Goal: Task Accomplishment & Management: Use online tool/utility

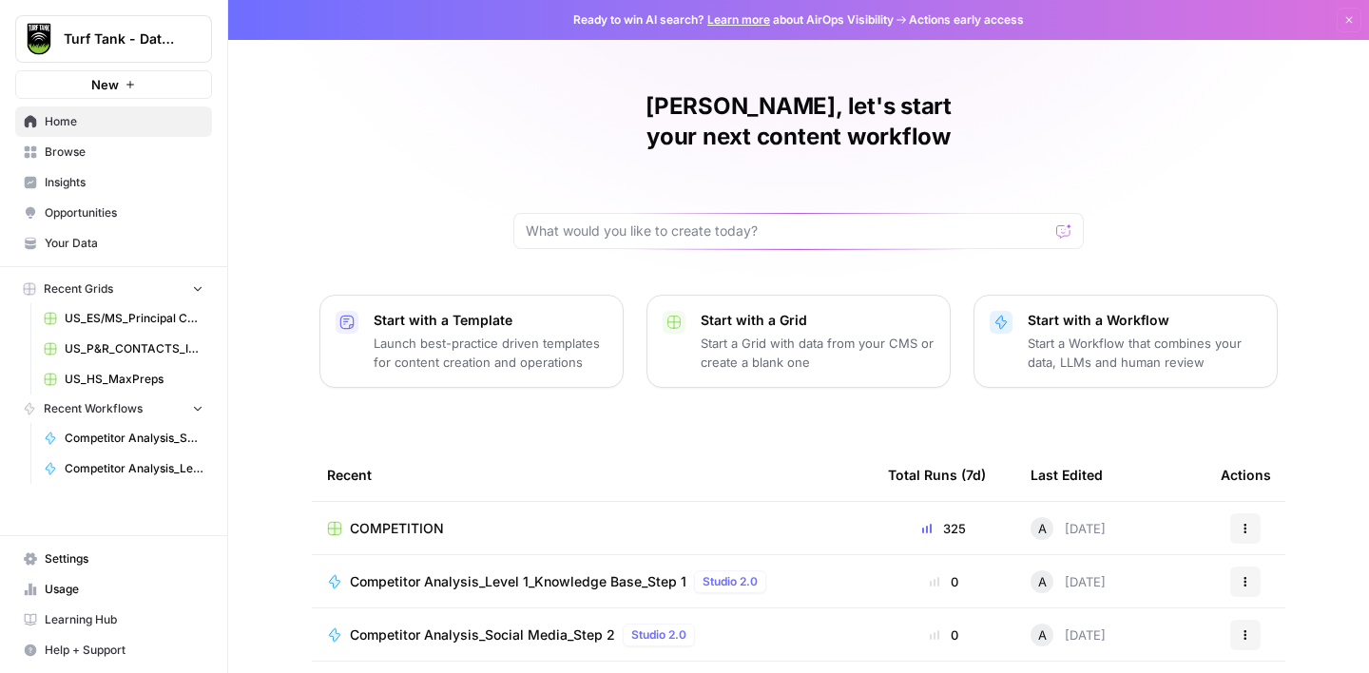
click at [92, 157] on span "Browse" at bounding box center [124, 152] width 159 height 17
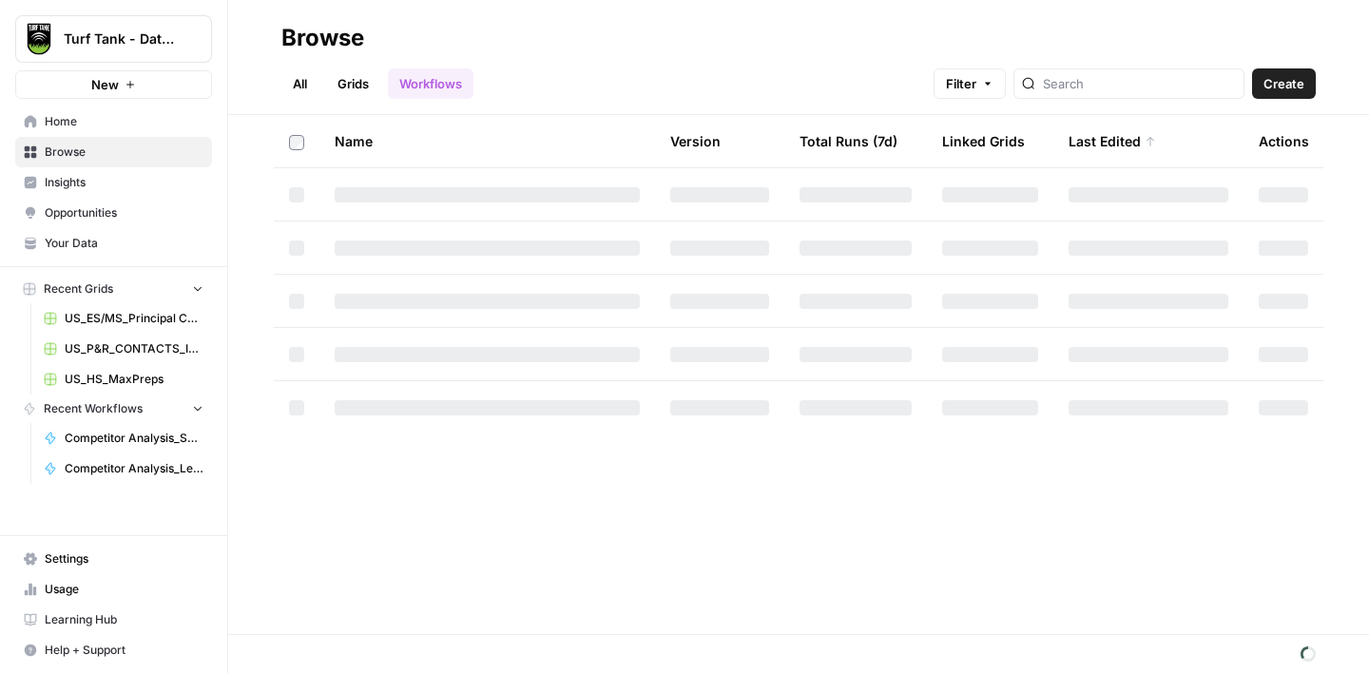
click at [1270, 87] on span "Create" at bounding box center [1284, 83] width 41 height 19
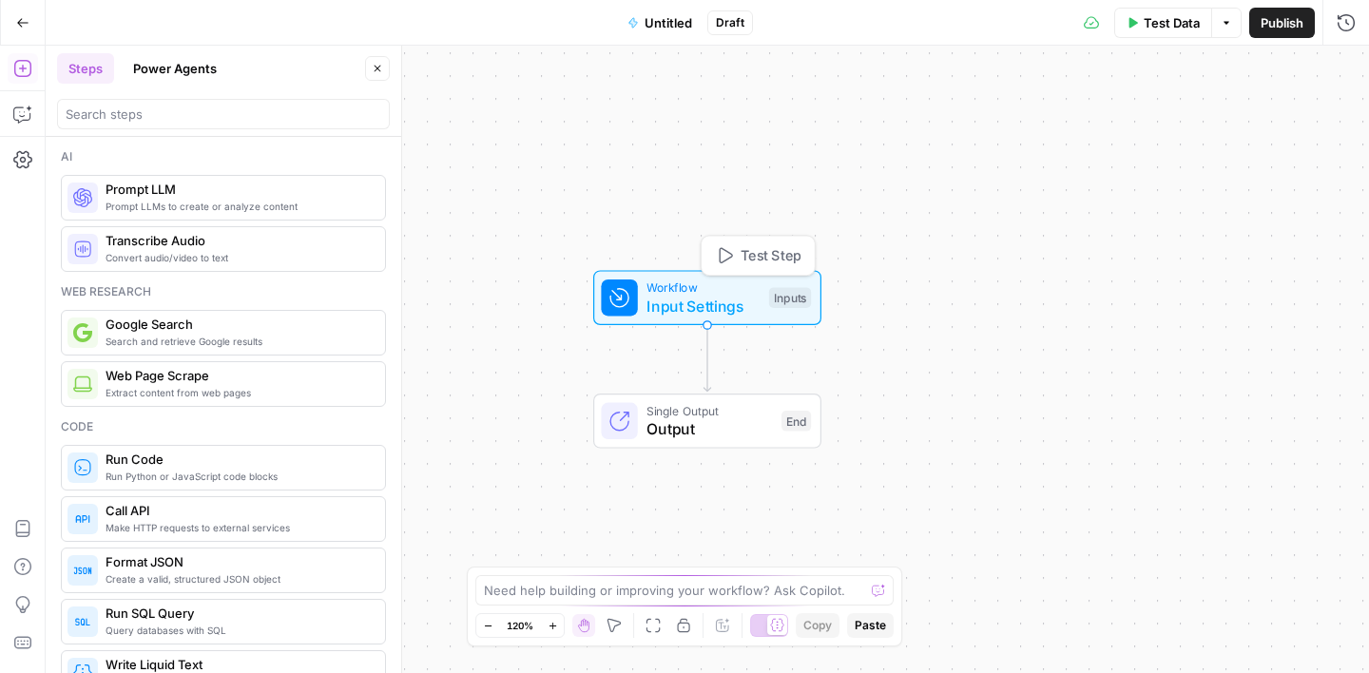
click at [706, 302] on span "Input Settings" at bounding box center [703, 306] width 113 height 23
click at [1116, 133] on button "Add Field" at bounding box center [1163, 129] width 317 height 30
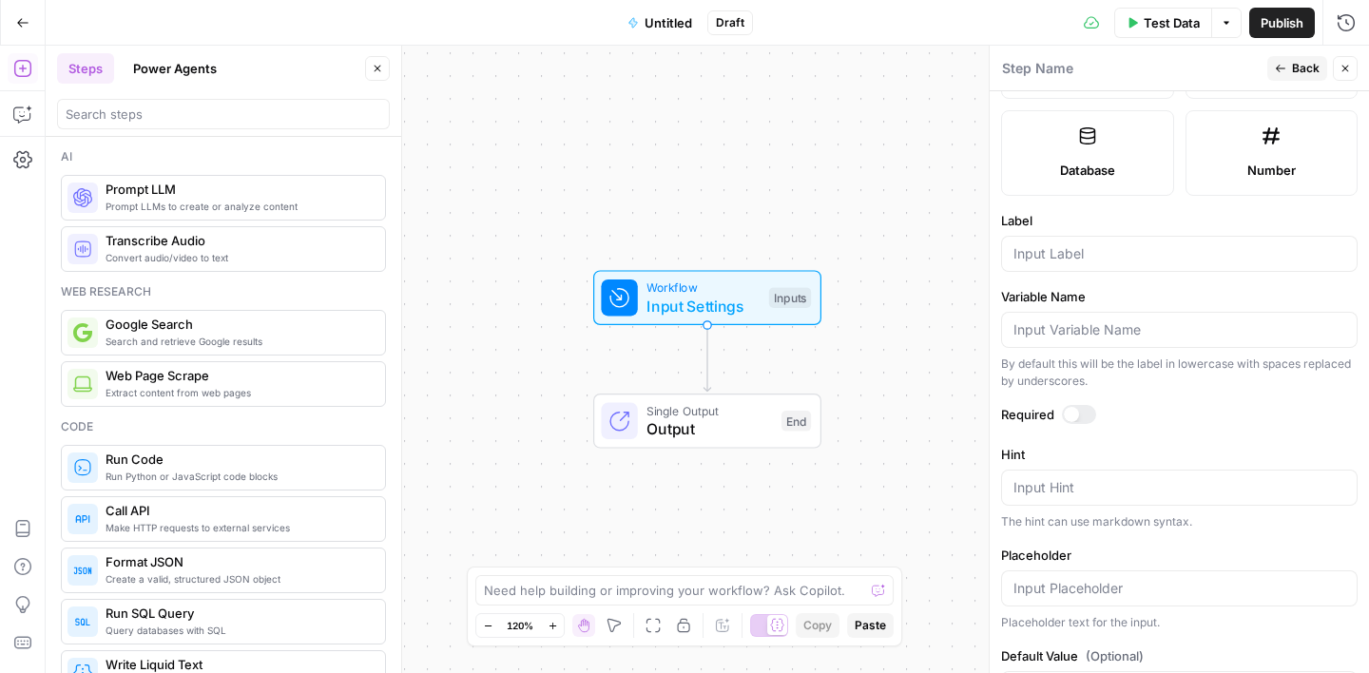
scroll to position [573, 0]
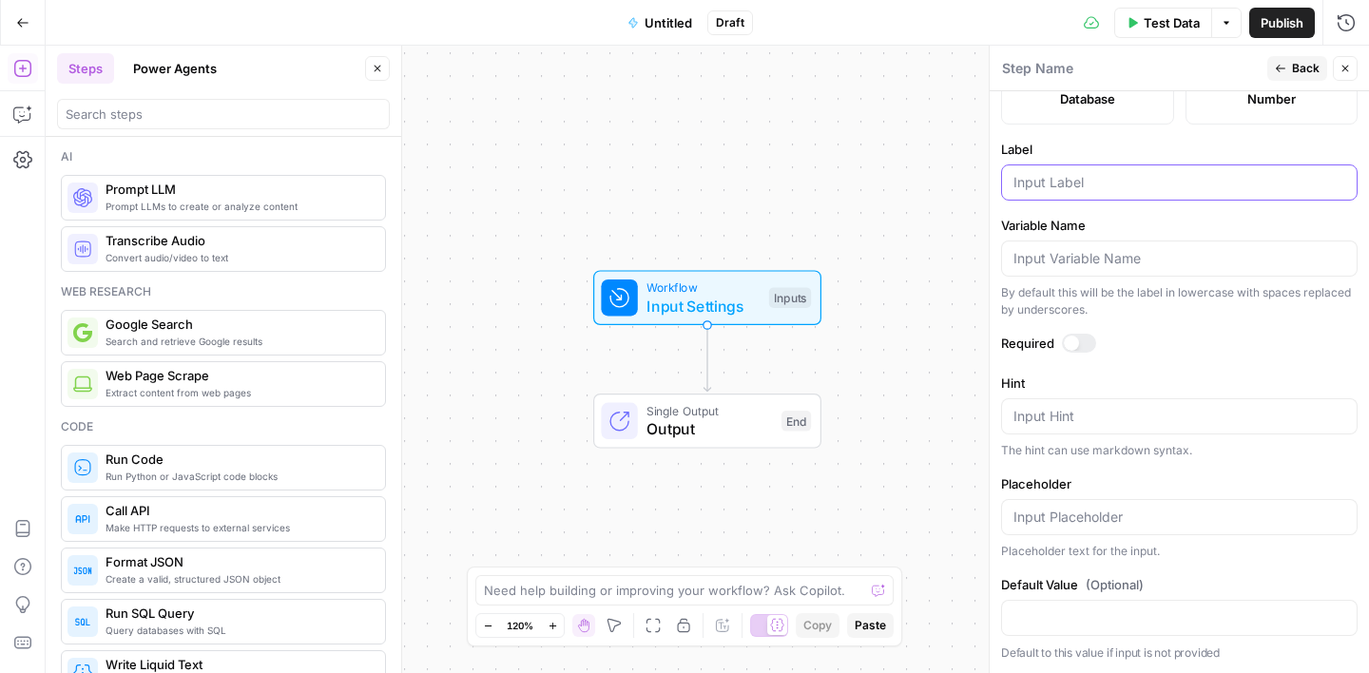
click at [1088, 178] on input "Label" at bounding box center [1180, 182] width 332 height 19
type input "region link"
click at [1303, 68] on span "Back" at bounding box center [1306, 68] width 28 height 17
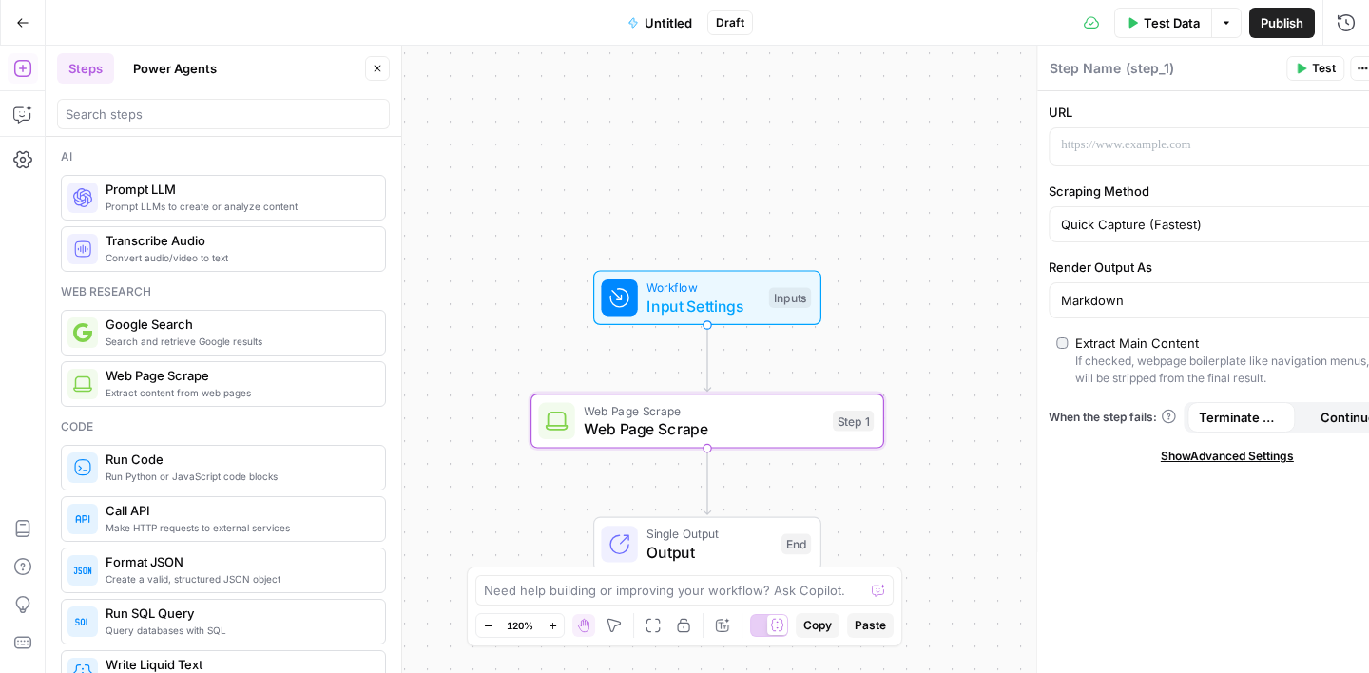
type textarea "Web Page Scrape"
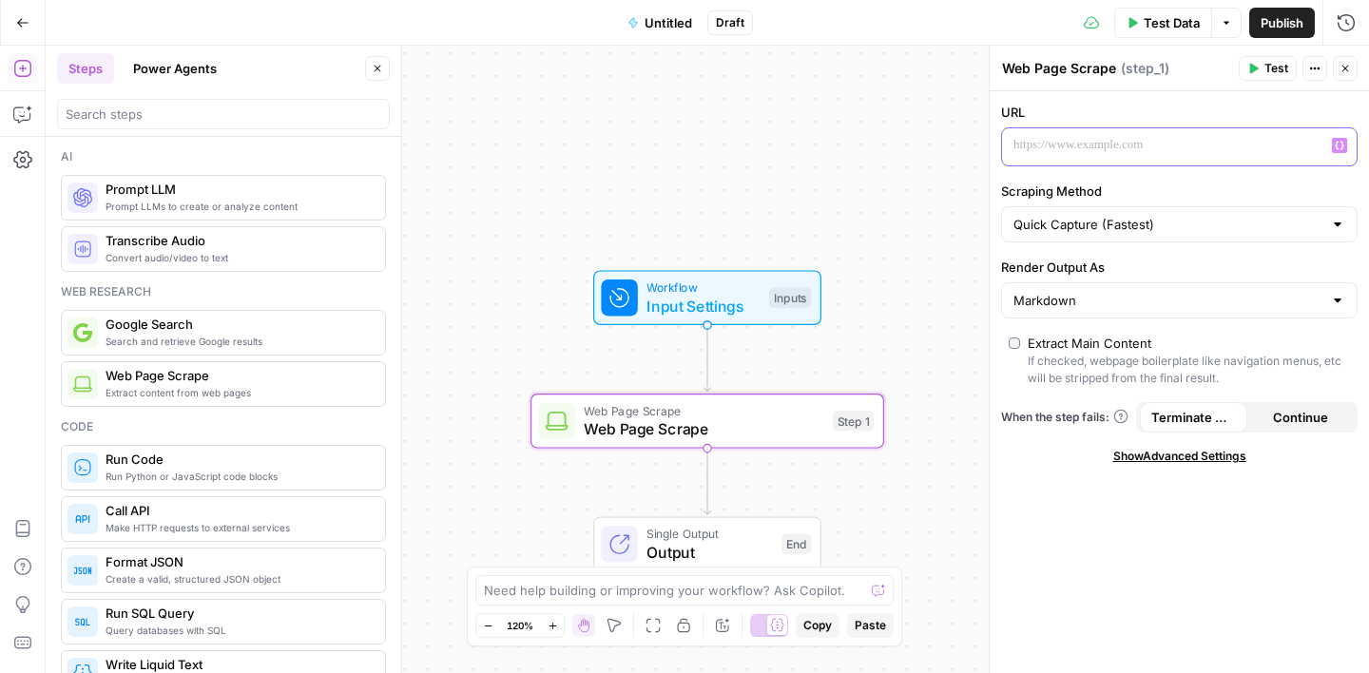
click at [1339, 143] on icon "button" at bounding box center [1340, 146] width 10 height 10
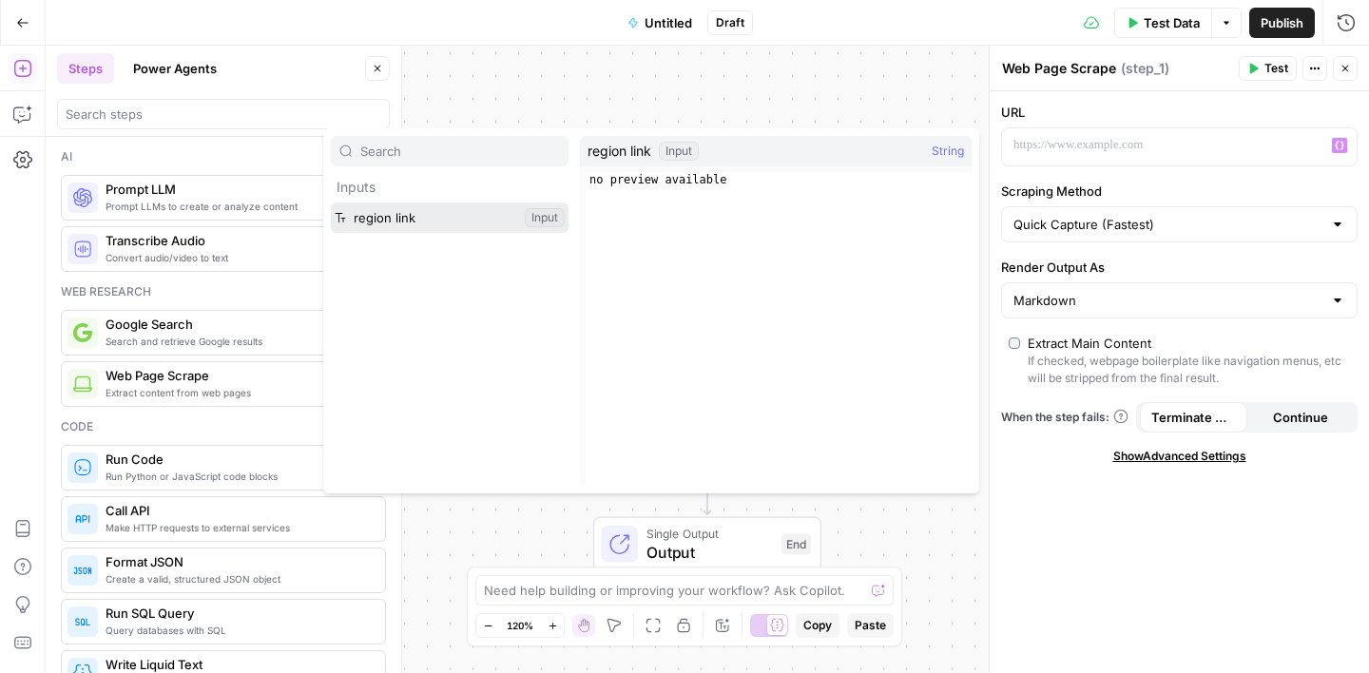
click at [480, 219] on button "Select variable region link" at bounding box center [450, 218] width 238 height 30
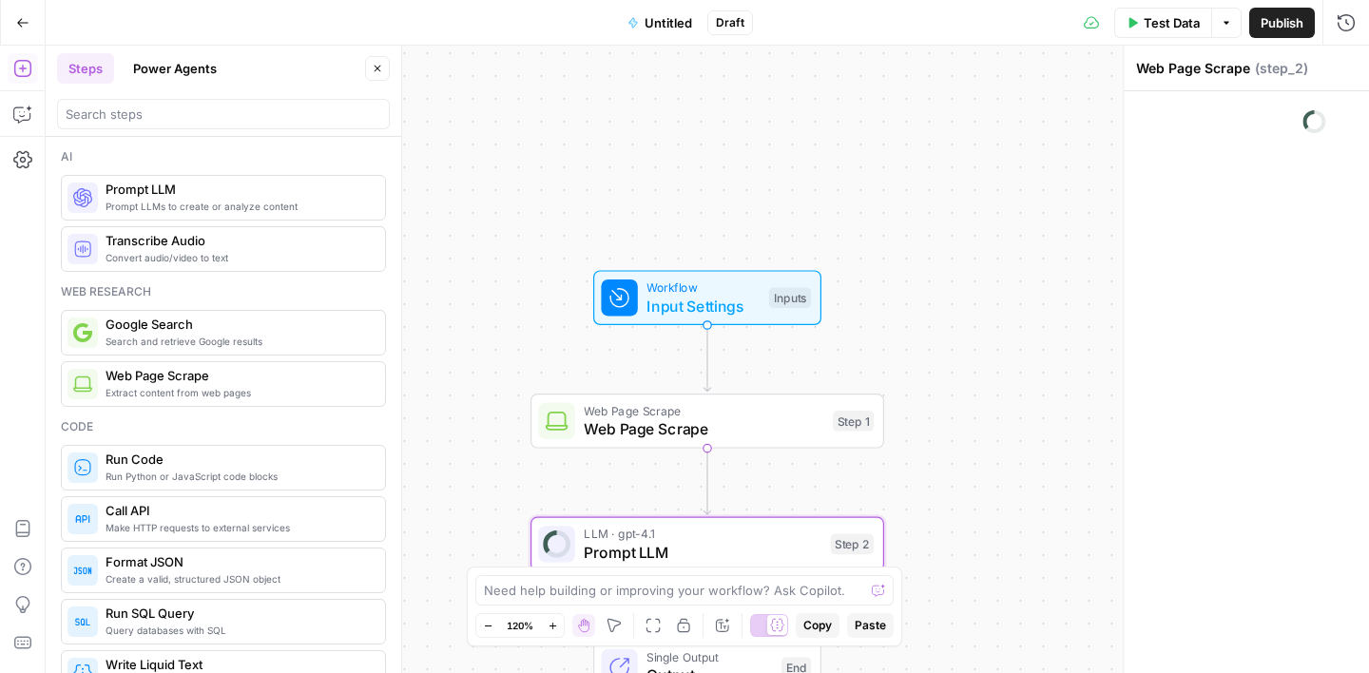
type textarea "Prompt LLM"
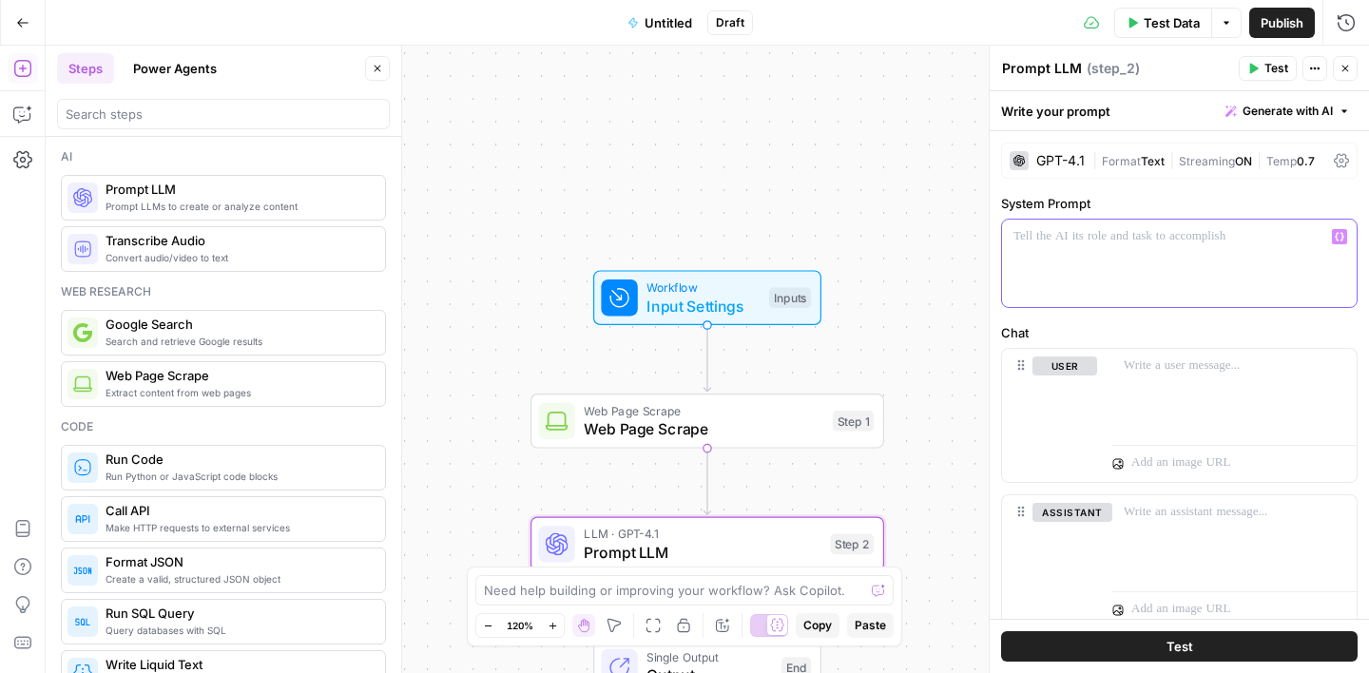
click at [1048, 244] on p at bounding box center [1180, 236] width 332 height 19
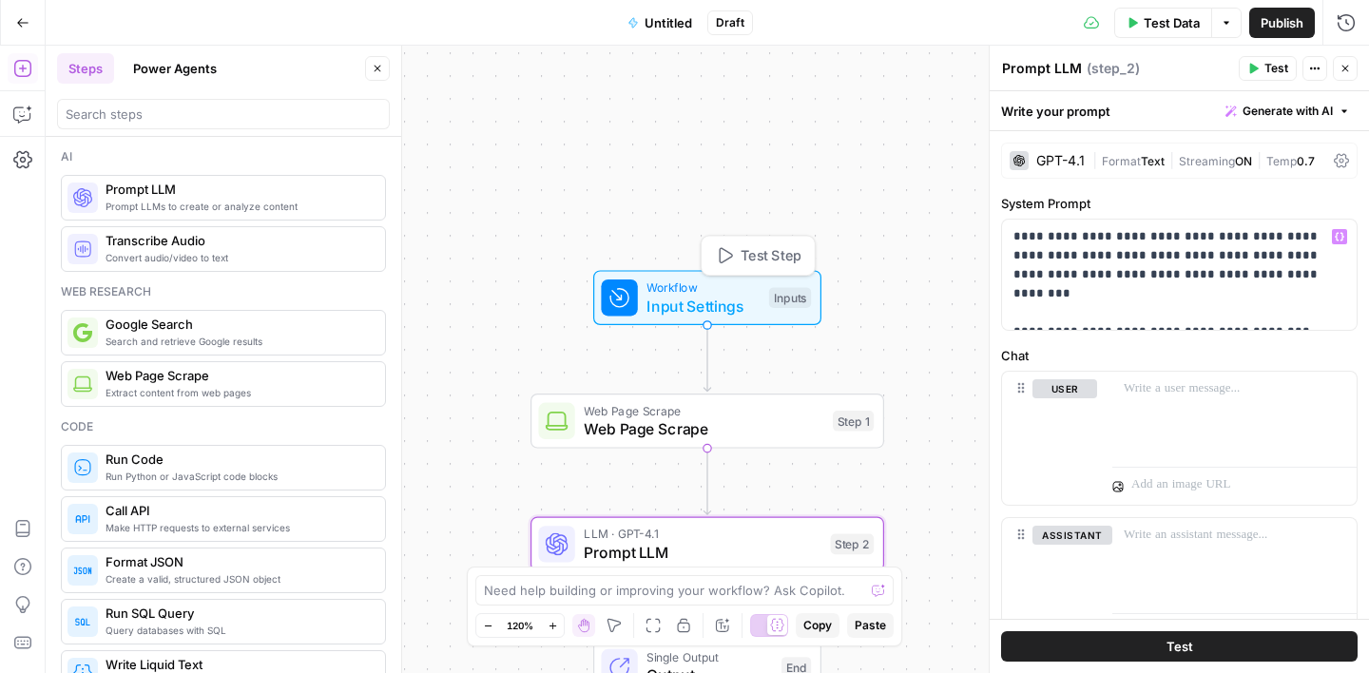
click at [699, 308] on span "Input Settings" at bounding box center [703, 306] width 113 height 23
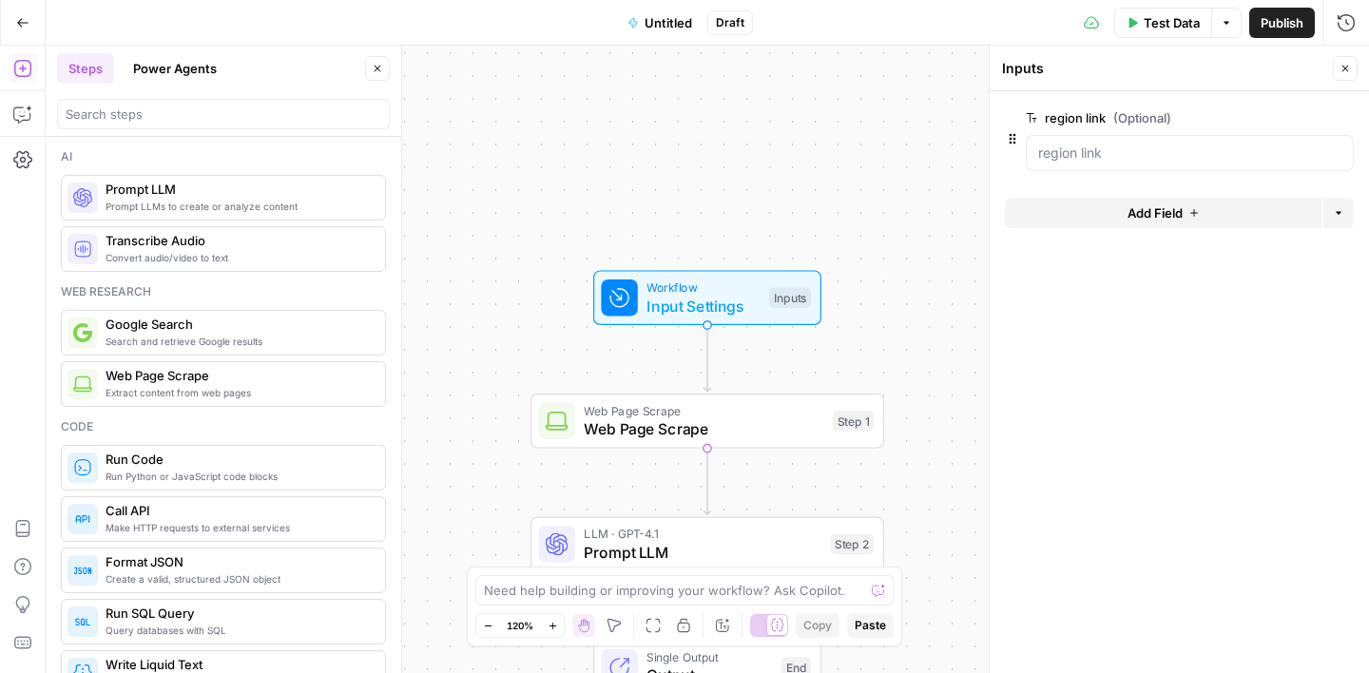
click at [1130, 210] on span "Add Field" at bounding box center [1155, 212] width 55 height 19
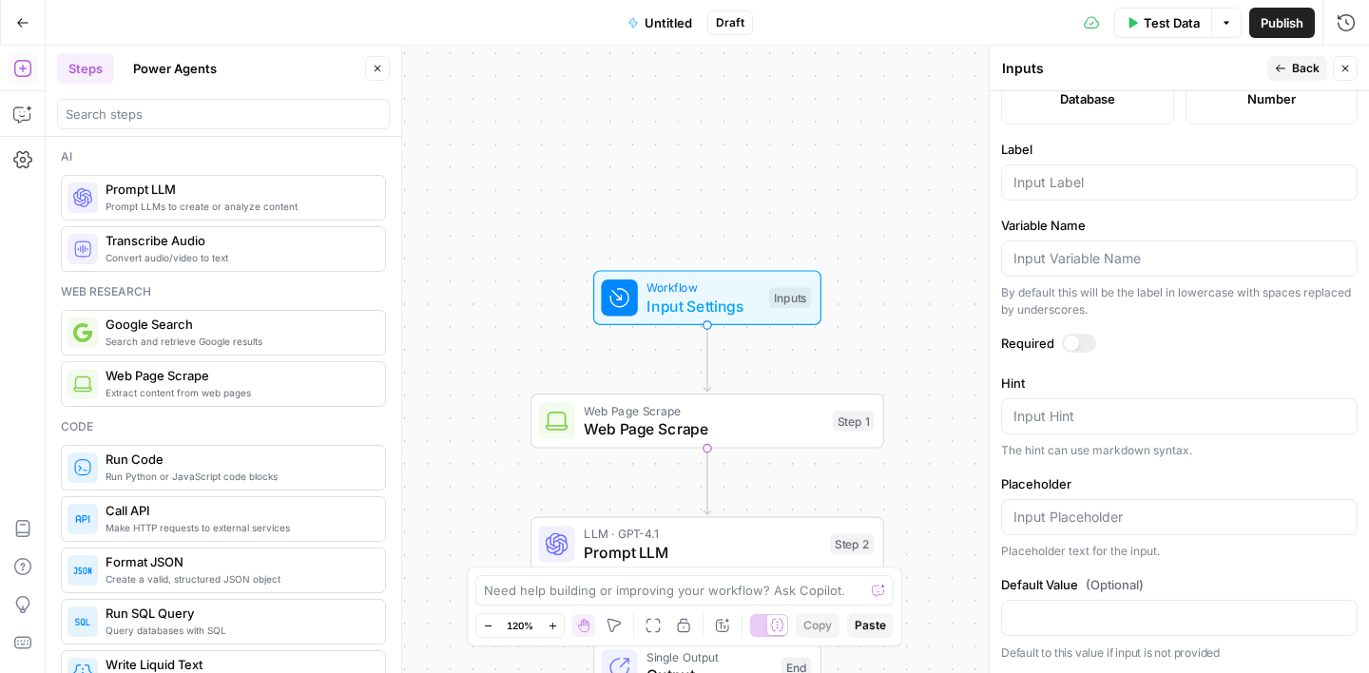
click at [1050, 192] on div at bounding box center [1179, 182] width 357 height 36
type input "region name"
click at [1298, 72] on span "Back" at bounding box center [1306, 68] width 28 height 17
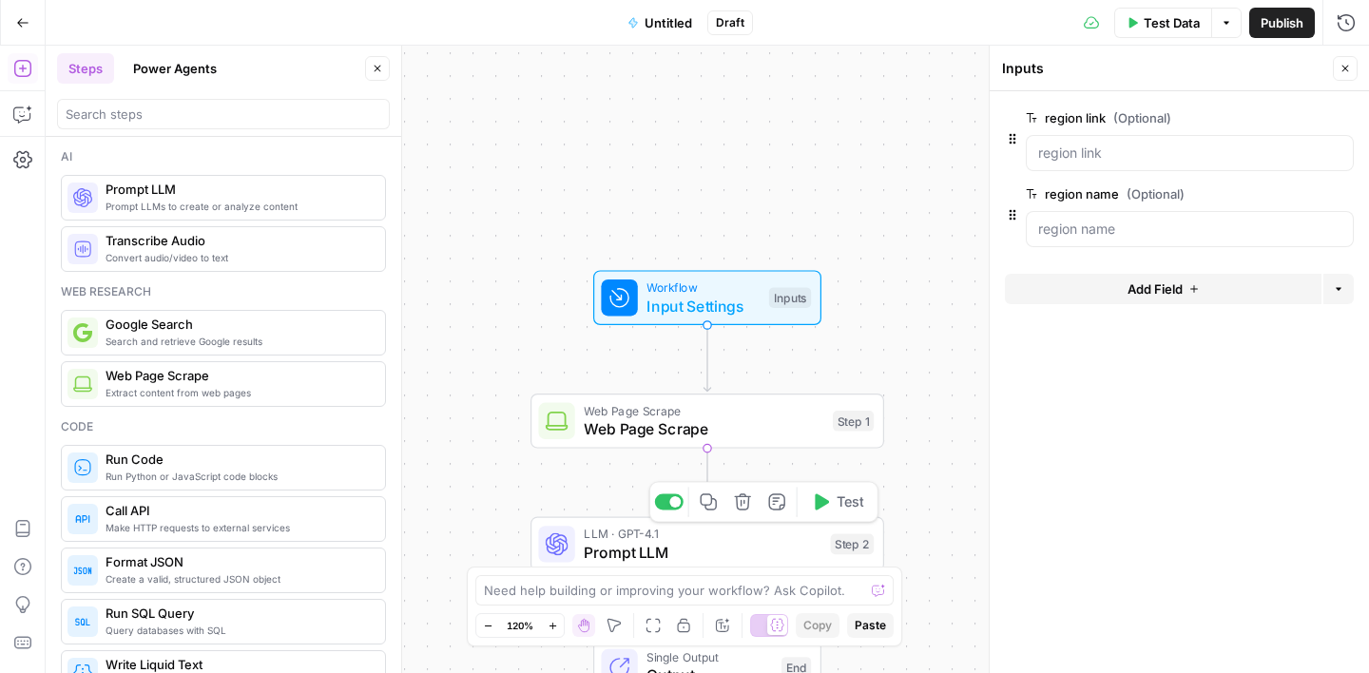
click at [717, 542] on span "Prompt LLM" at bounding box center [703, 552] width 238 height 23
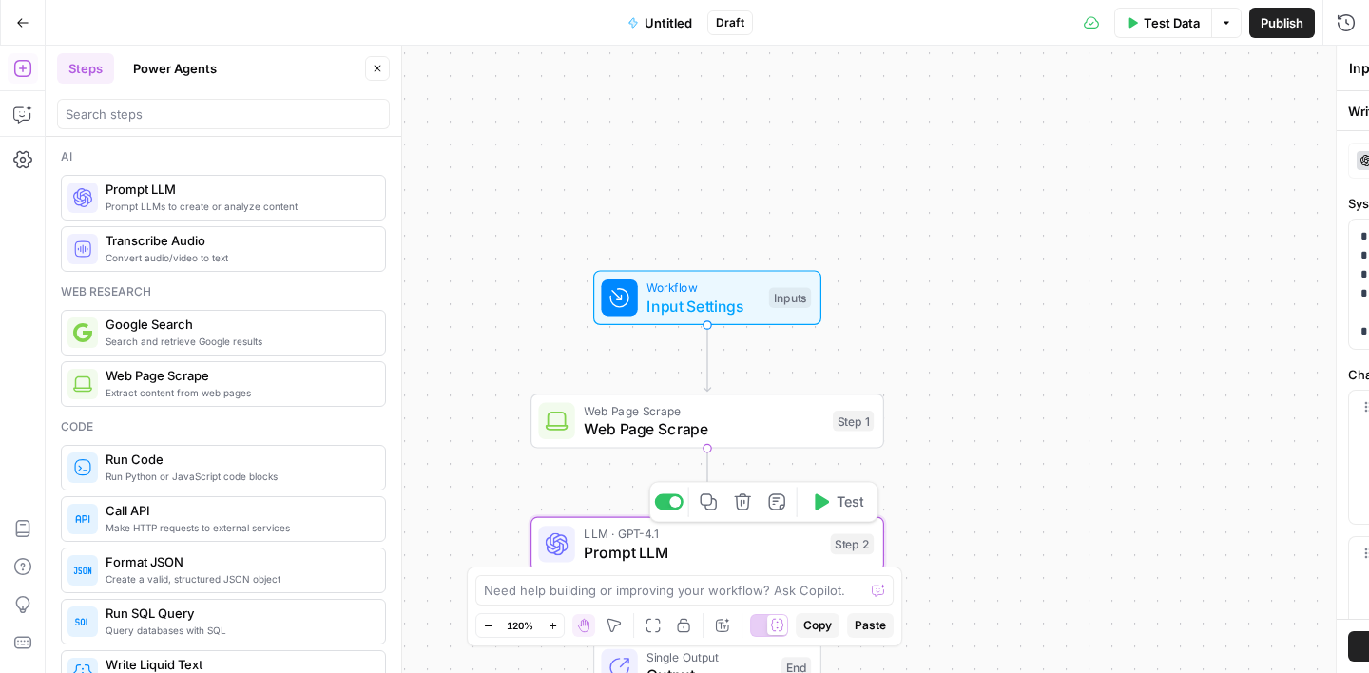
type textarea "Prompt LLM"
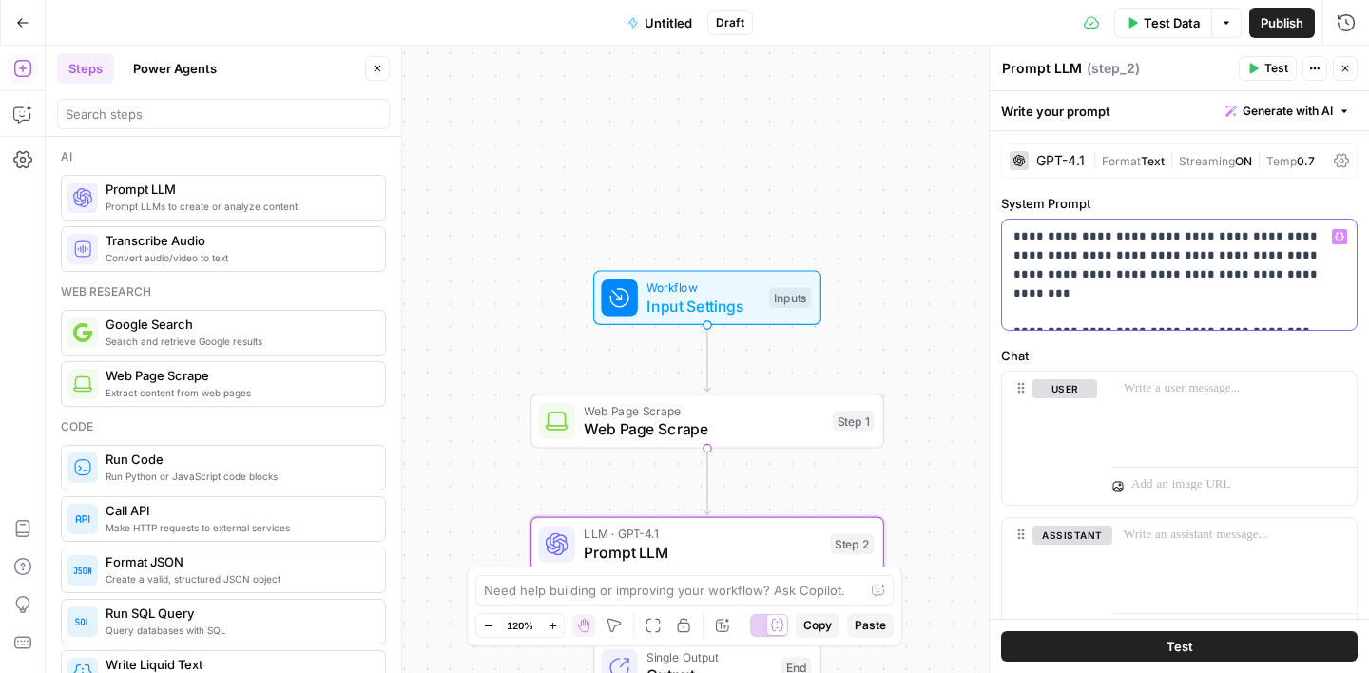
click at [1152, 315] on p "**********" at bounding box center [1180, 274] width 332 height 95
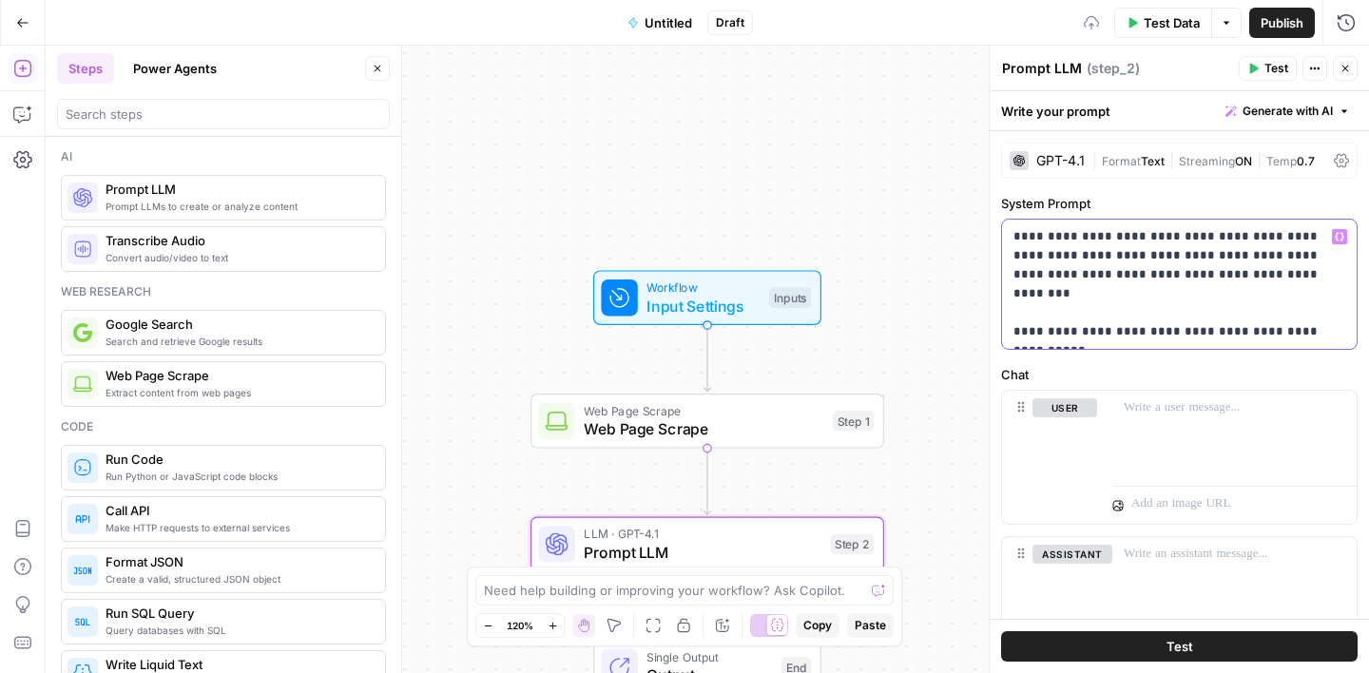
scroll to position [33, 0]
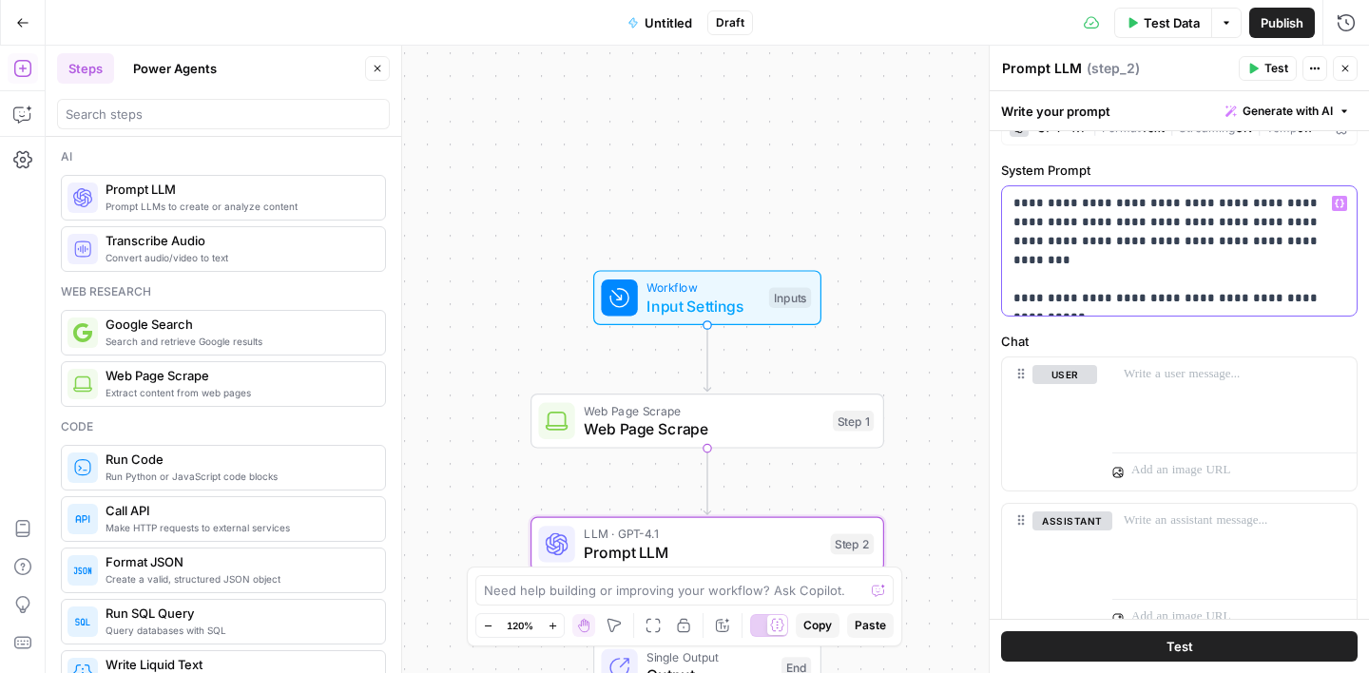
click at [1111, 298] on p "**********" at bounding box center [1180, 251] width 332 height 114
click at [1339, 207] on icon "button" at bounding box center [1340, 204] width 10 height 10
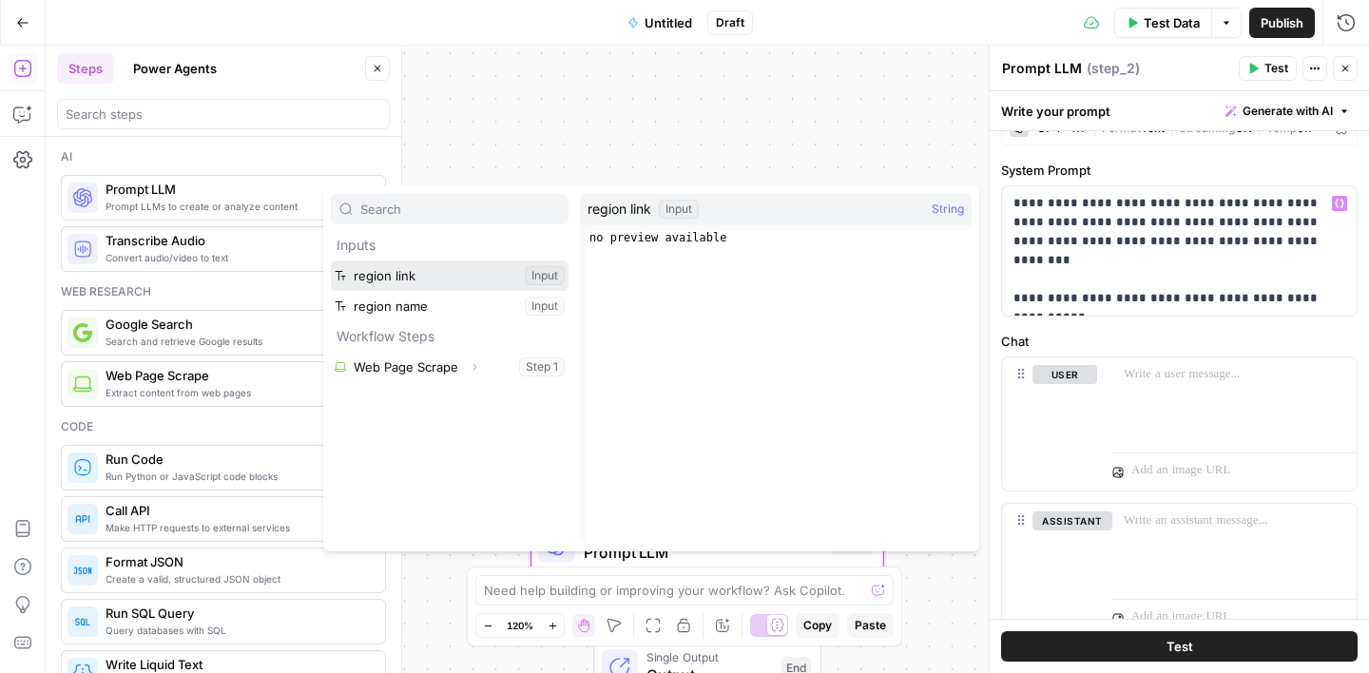
click at [402, 286] on button "Select variable region link" at bounding box center [450, 276] width 238 height 30
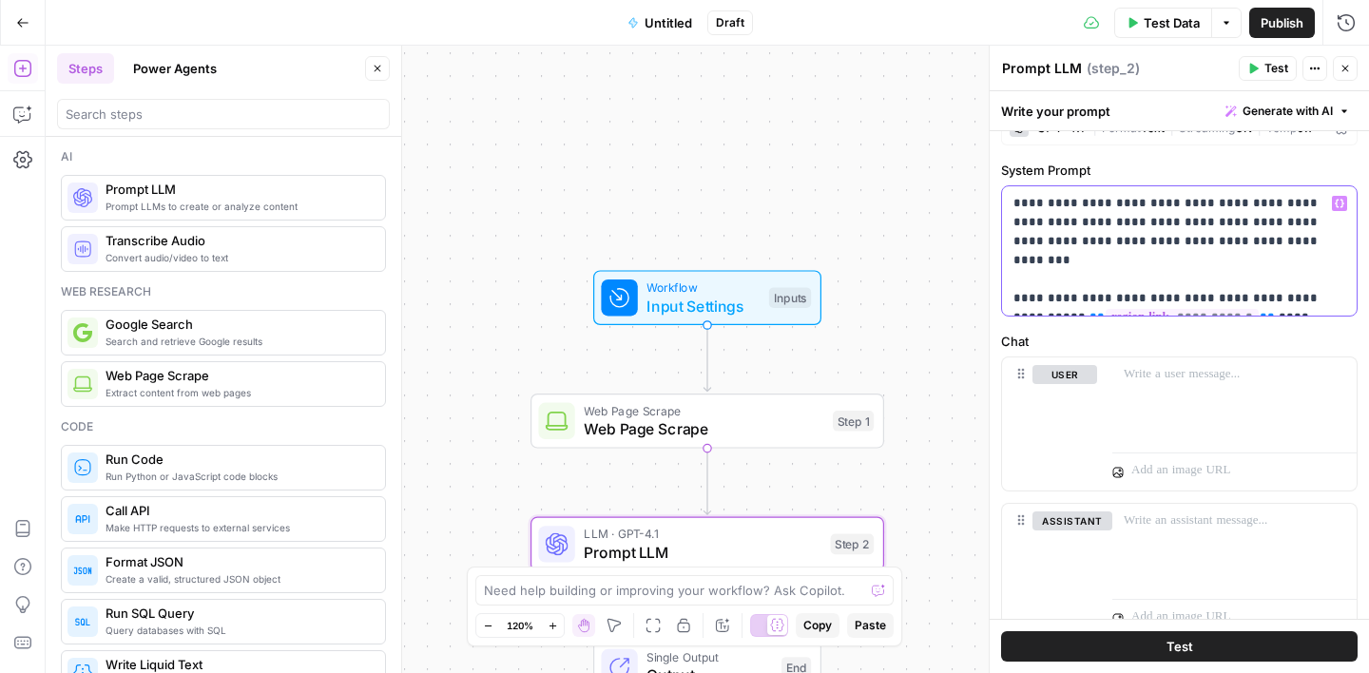
click at [1345, 196] on button "Variables Menu" at bounding box center [1339, 203] width 15 height 15
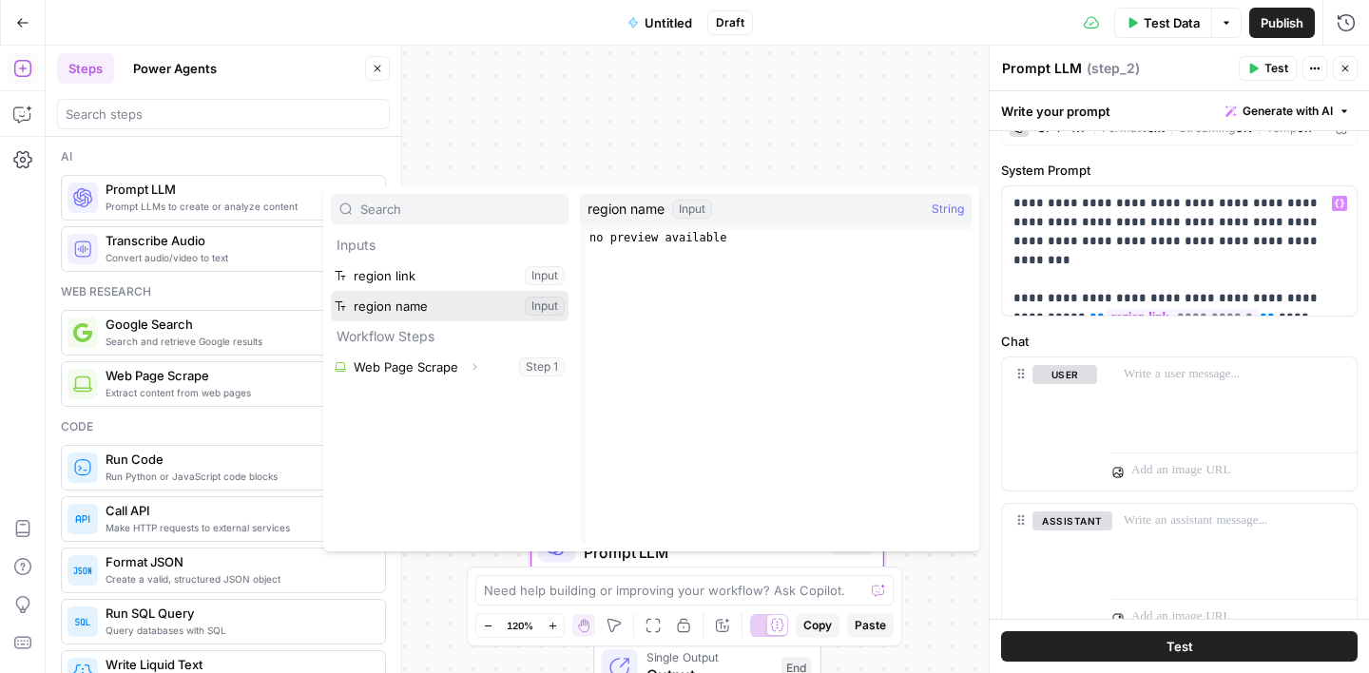
click at [423, 307] on button "Select variable region name" at bounding box center [450, 306] width 238 height 30
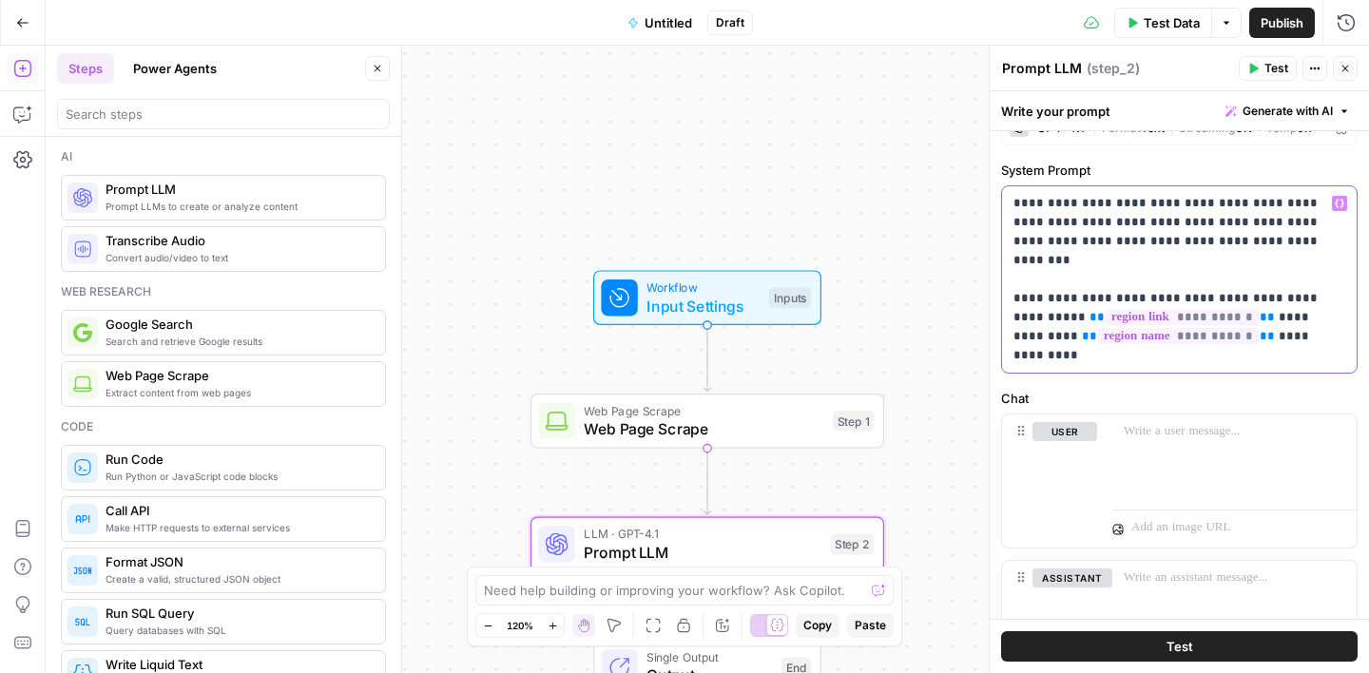
click at [1189, 355] on p "**********" at bounding box center [1180, 279] width 332 height 171
click at [1276, 355] on p "**********" at bounding box center [1180, 279] width 332 height 171
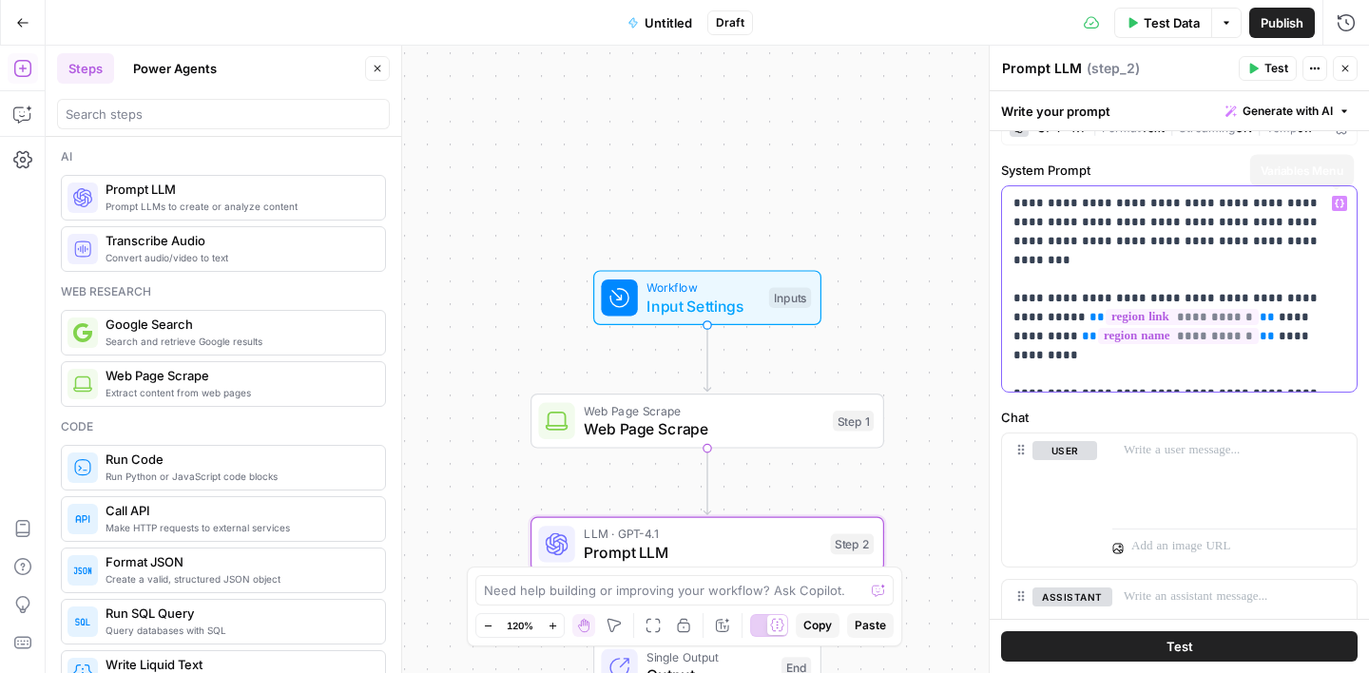
click at [1339, 201] on icon "button" at bounding box center [1340, 204] width 10 height 10
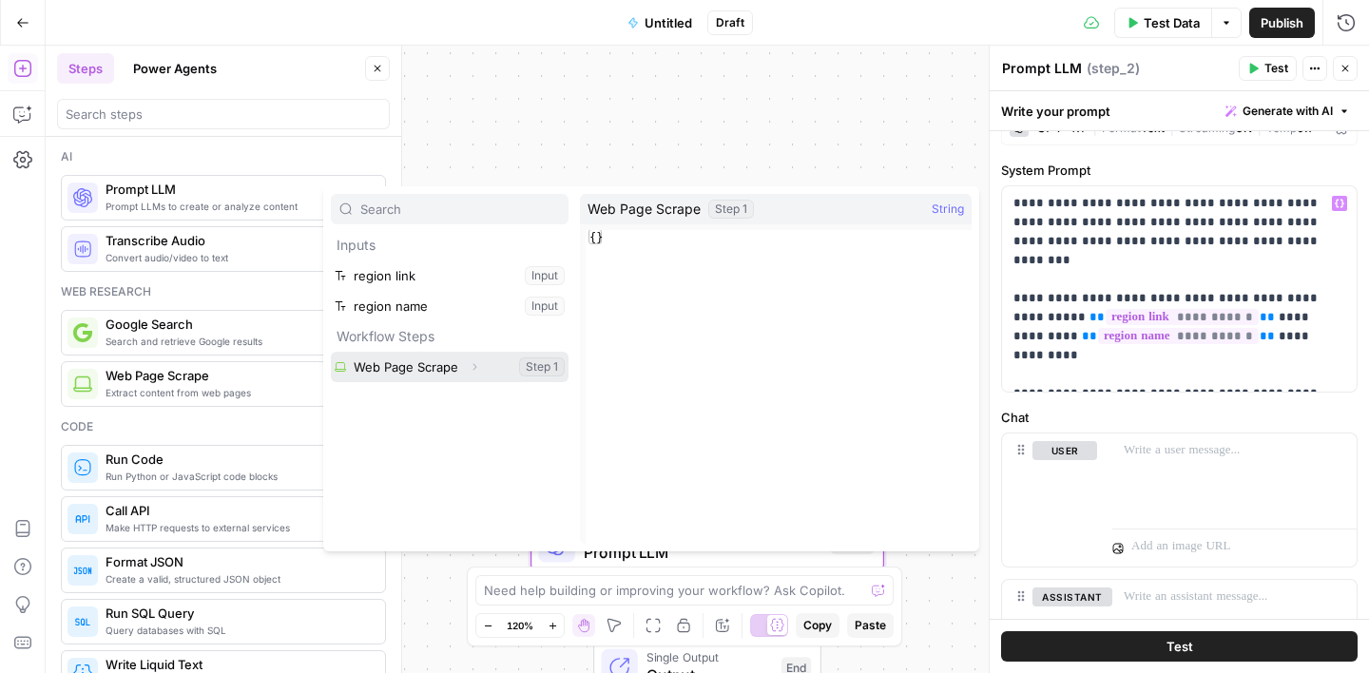
click at [476, 362] on icon "button" at bounding box center [474, 366] width 11 height 11
click at [544, 369] on button "Select variable Web Page Scrape" at bounding box center [450, 367] width 238 height 30
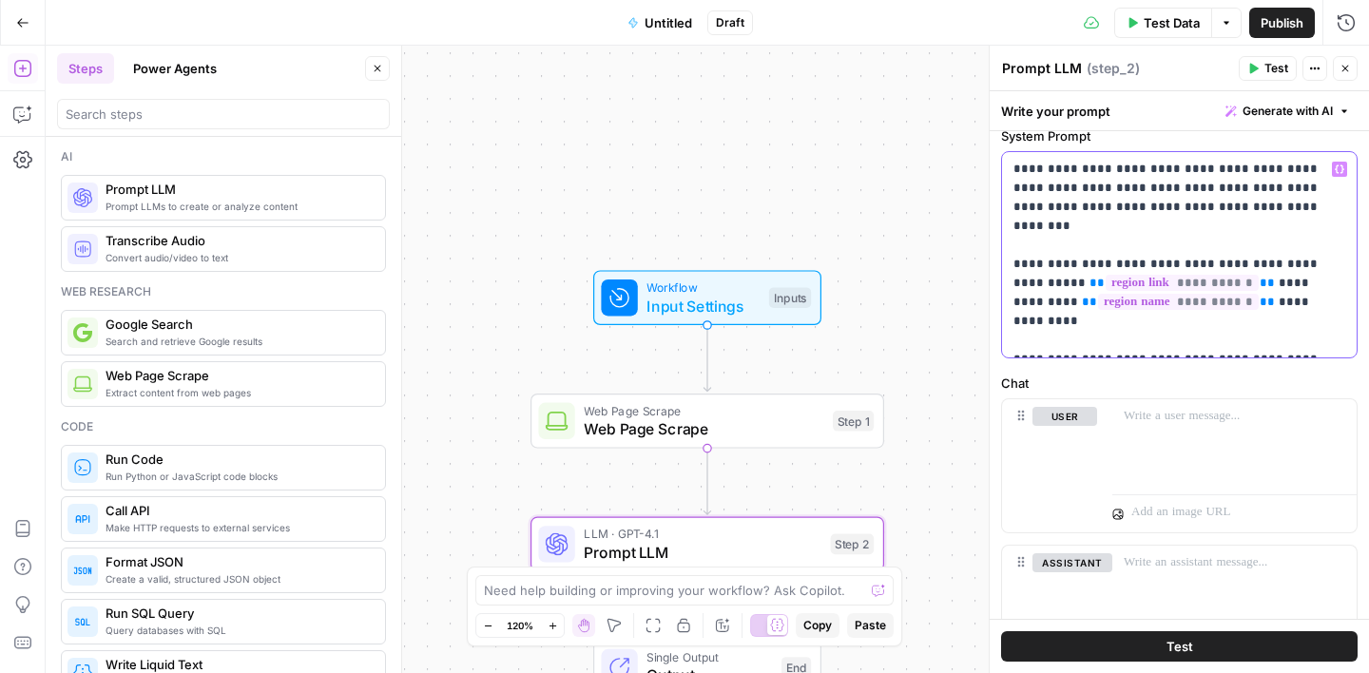
scroll to position [68, 0]
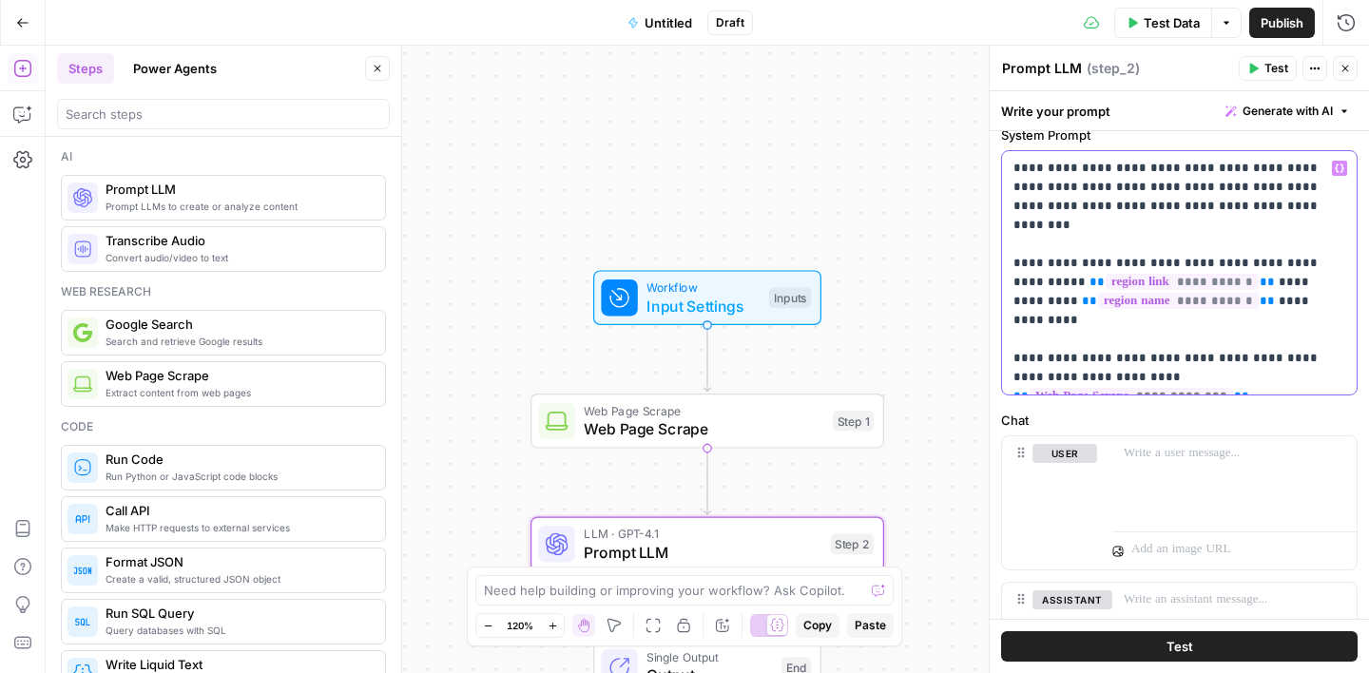
click at [1192, 166] on p "**********" at bounding box center [1180, 273] width 332 height 228
click at [1024, 374] on p "**********" at bounding box center [1180, 273] width 332 height 228
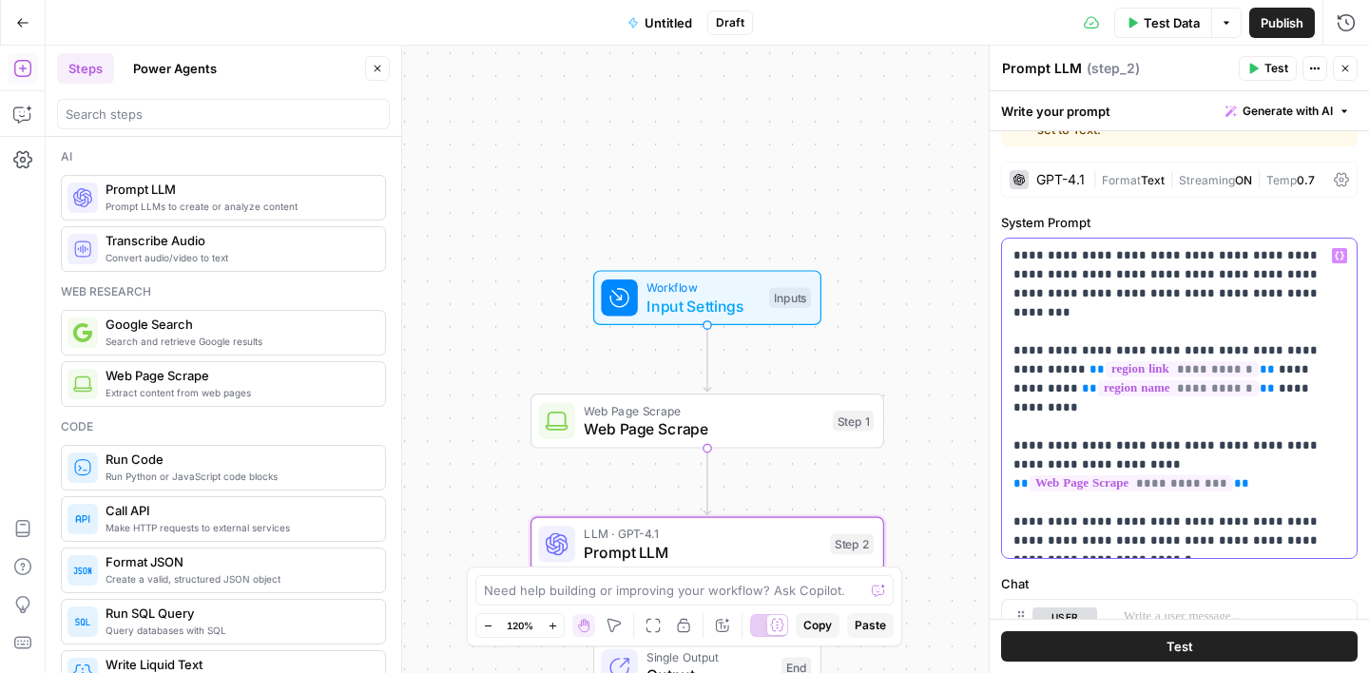
scroll to position [0, 0]
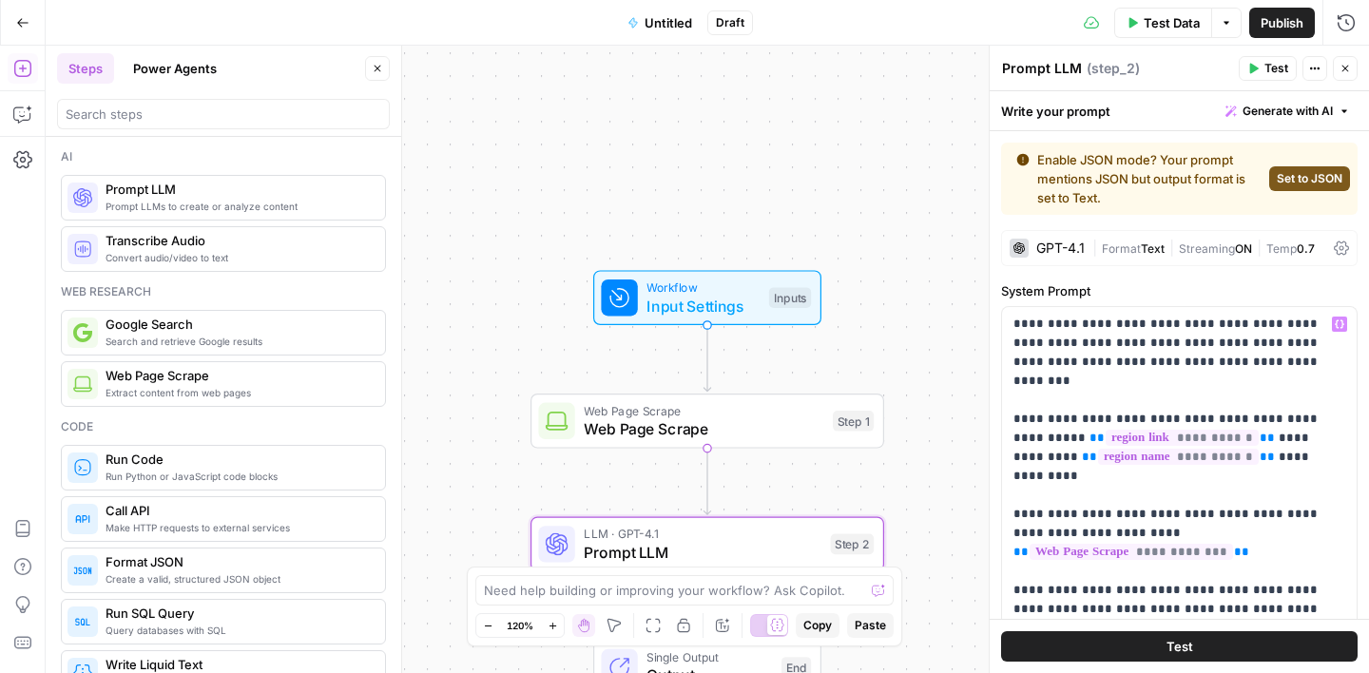
click at [1311, 173] on span "Set to JSON" at bounding box center [1310, 178] width 66 height 17
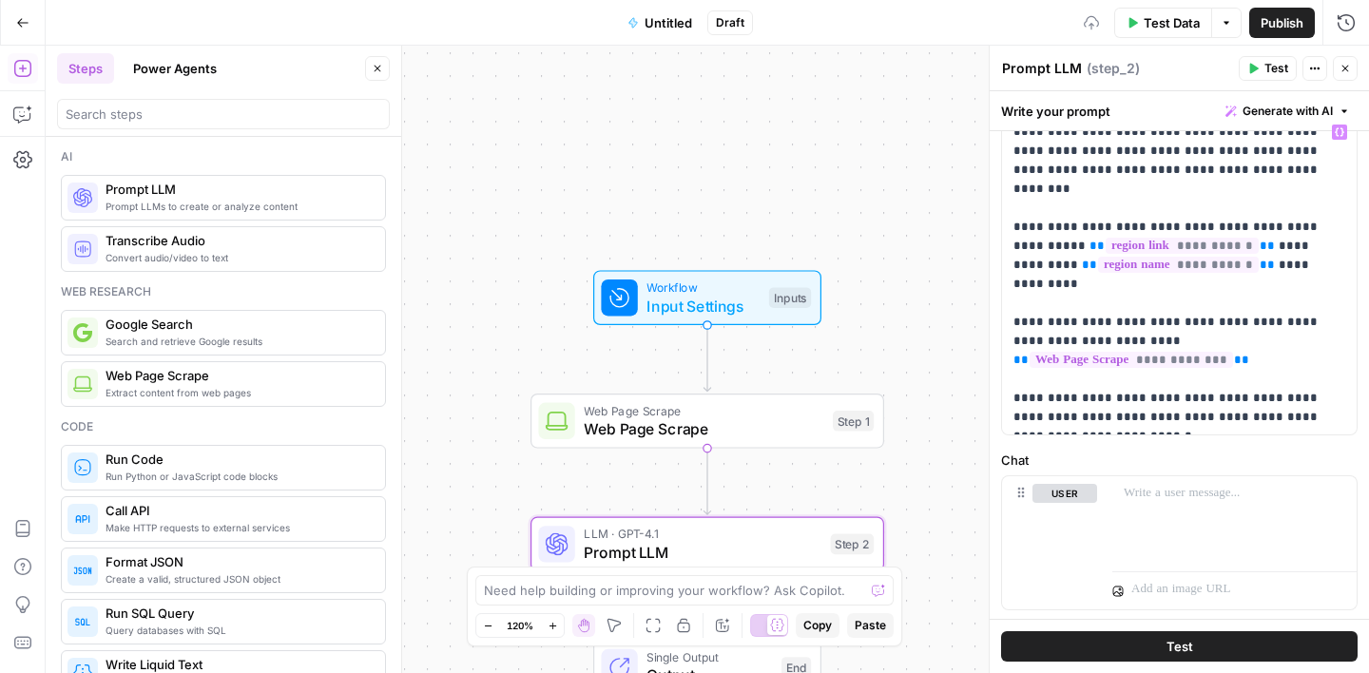
scroll to position [115, 0]
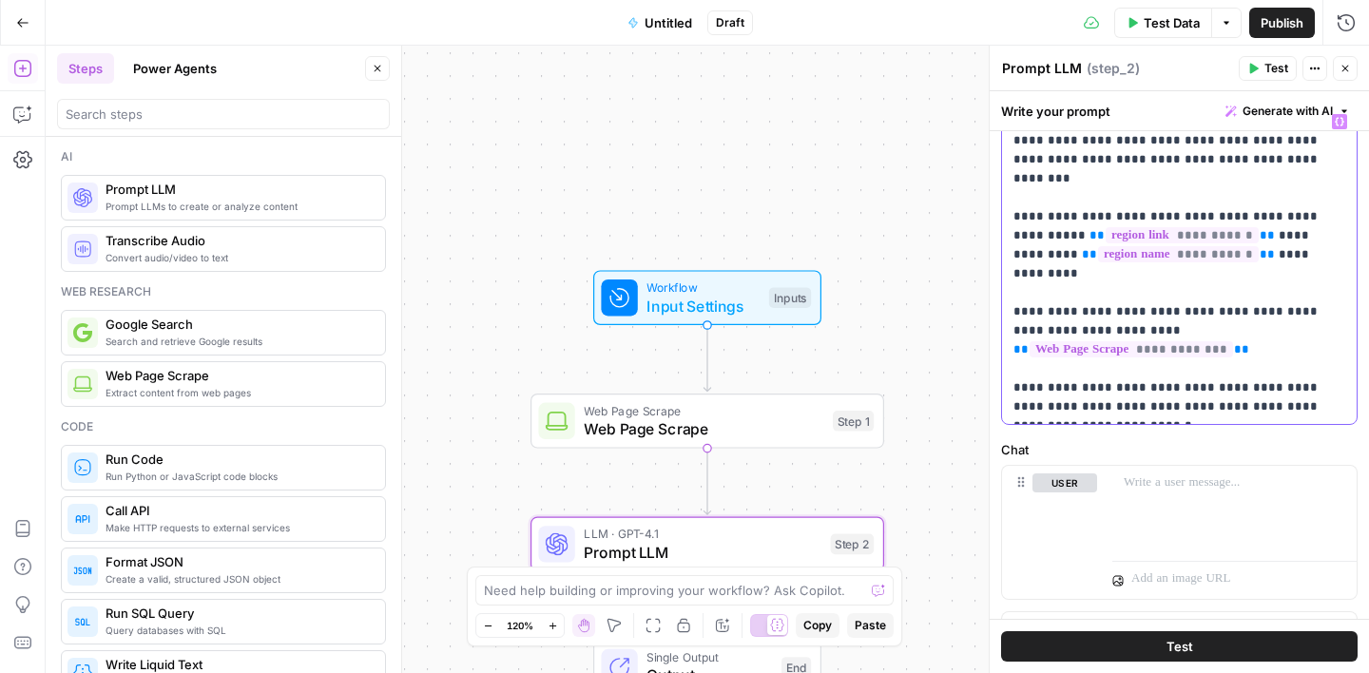
click at [1224, 413] on p "**********" at bounding box center [1180, 264] width 332 height 304
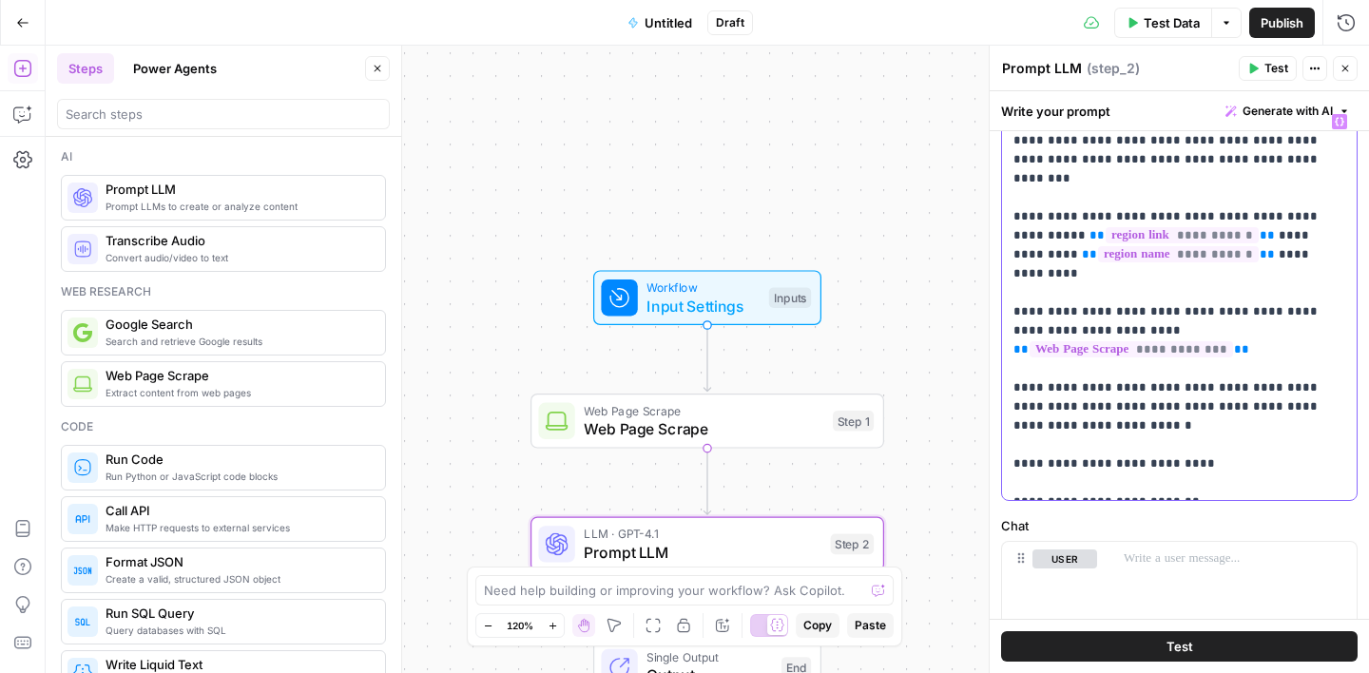
click at [1013, 479] on div "**********" at bounding box center [1179, 303] width 355 height 396
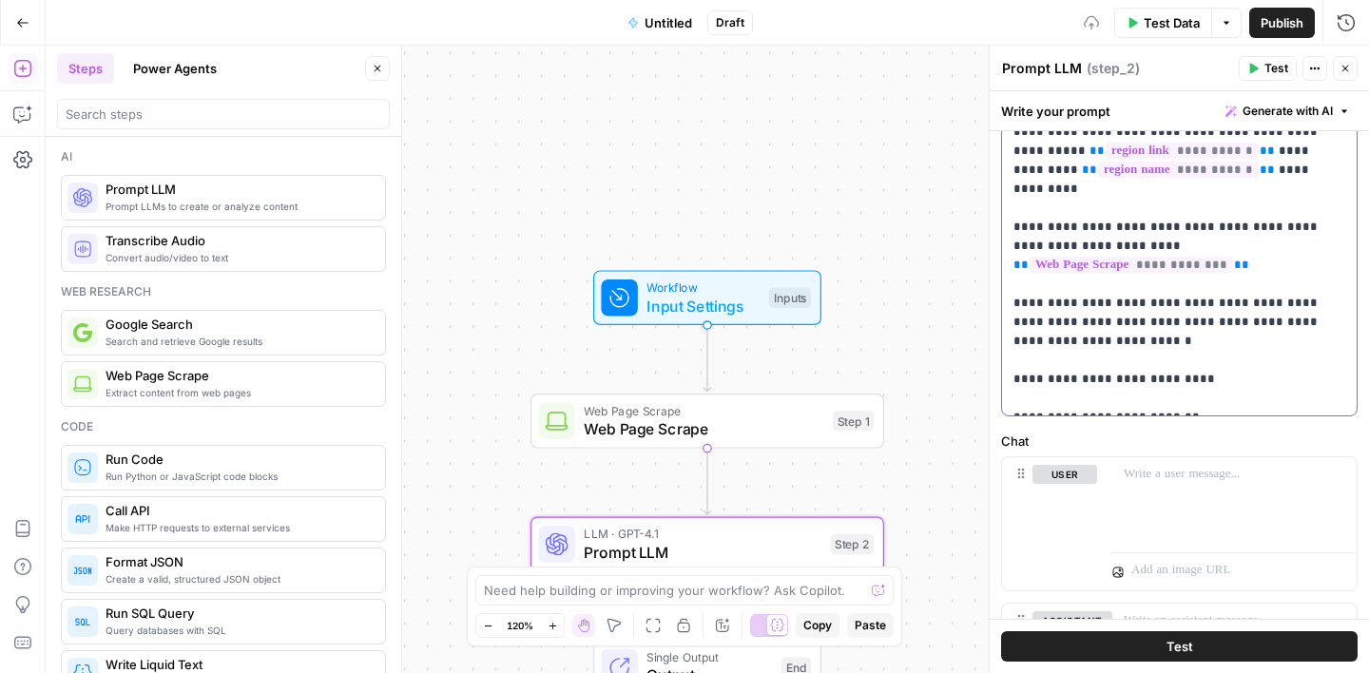
scroll to position [202, 0]
click at [1176, 400] on p "**********" at bounding box center [1180, 216] width 332 height 380
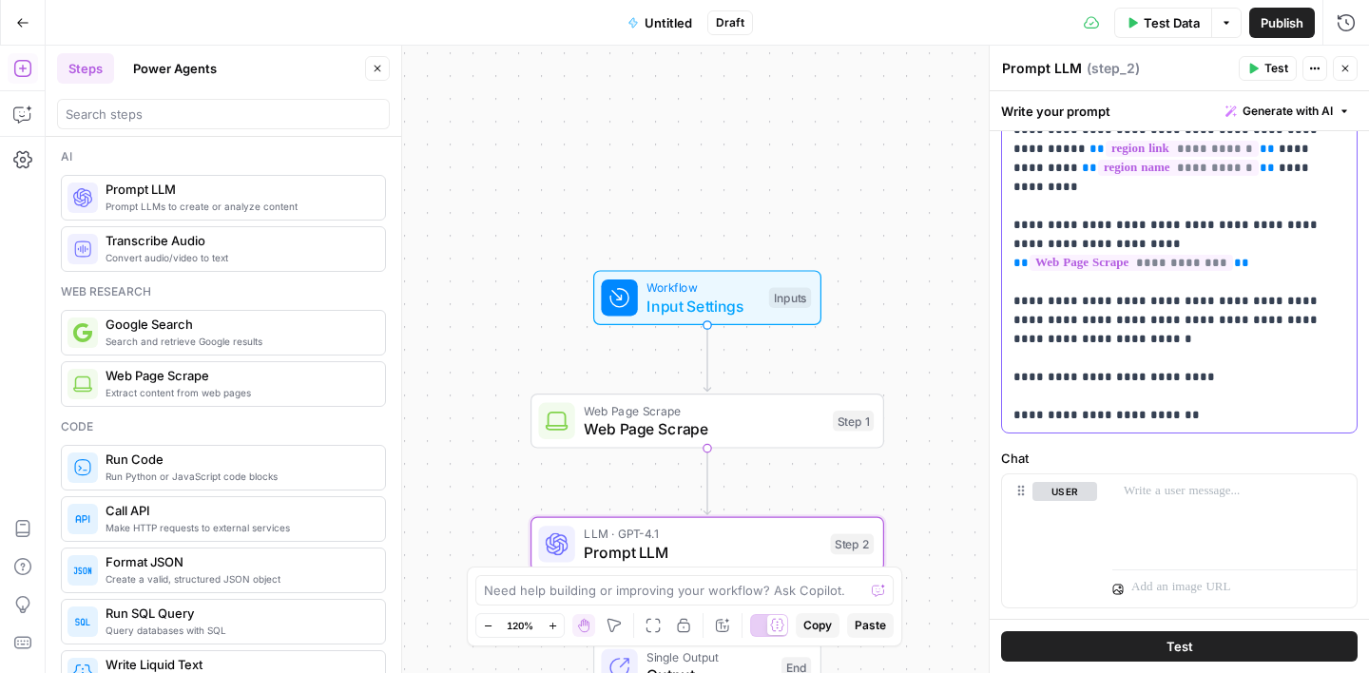
click at [1119, 412] on p "**********" at bounding box center [1180, 225] width 332 height 399
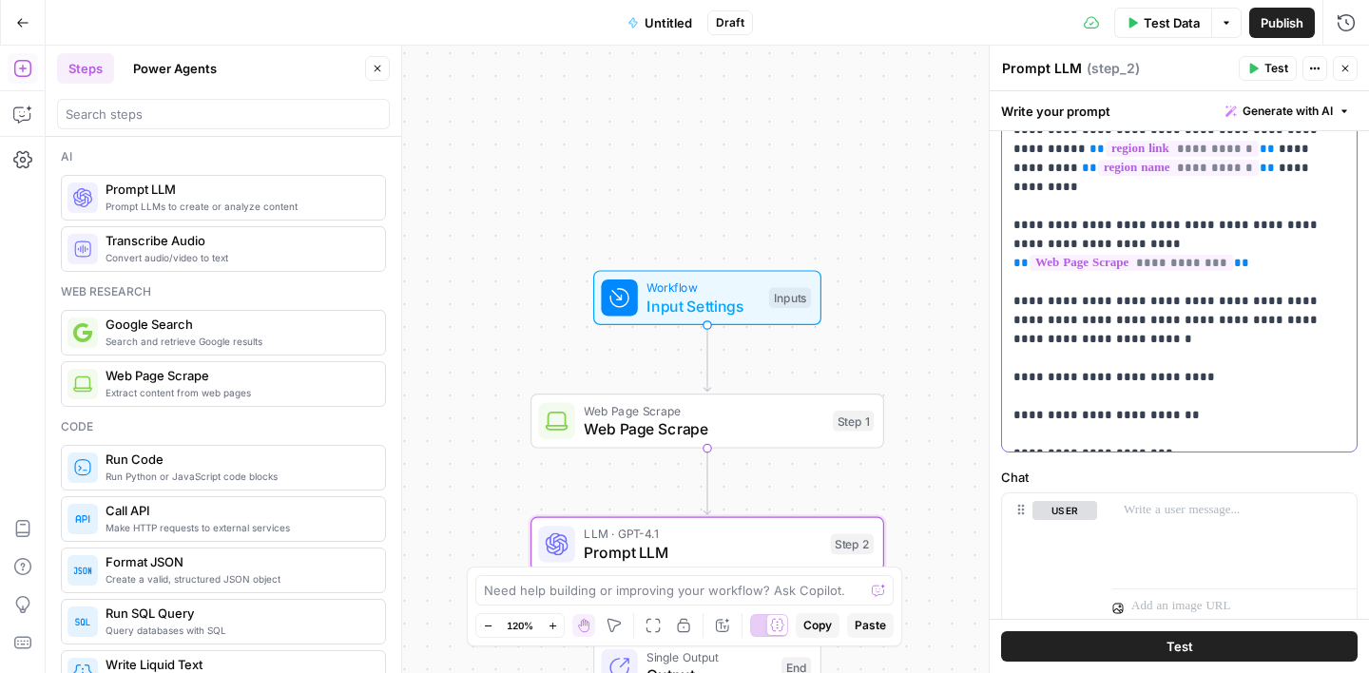
click at [1209, 433] on p "**********" at bounding box center [1180, 235] width 332 height 418
click at [1139, 445] on p "**********" at bounding box center [1180, 244] width 332 height 437
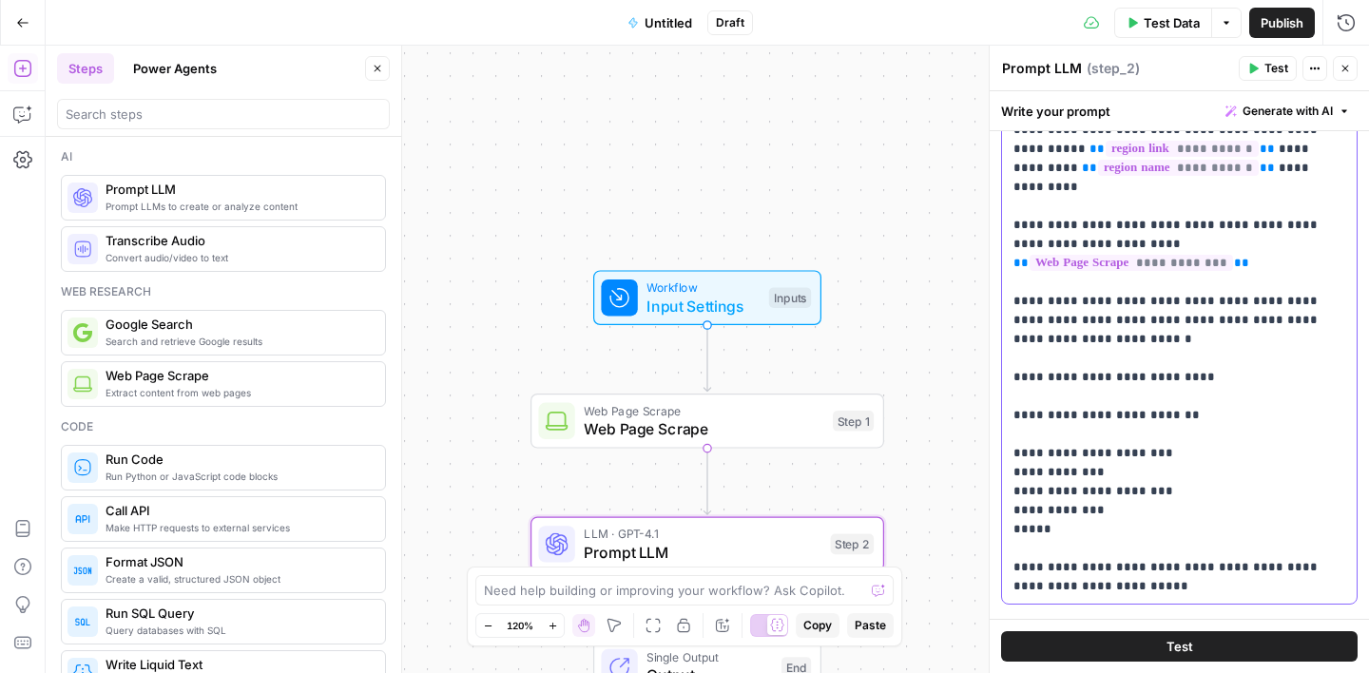
click at [1116, 583] on p "**********" at bounding box center [1180, 311] width 332 height 571
click at [1269, 583] on p "**********" at bounding box center [1180, 311] width 332 height 571
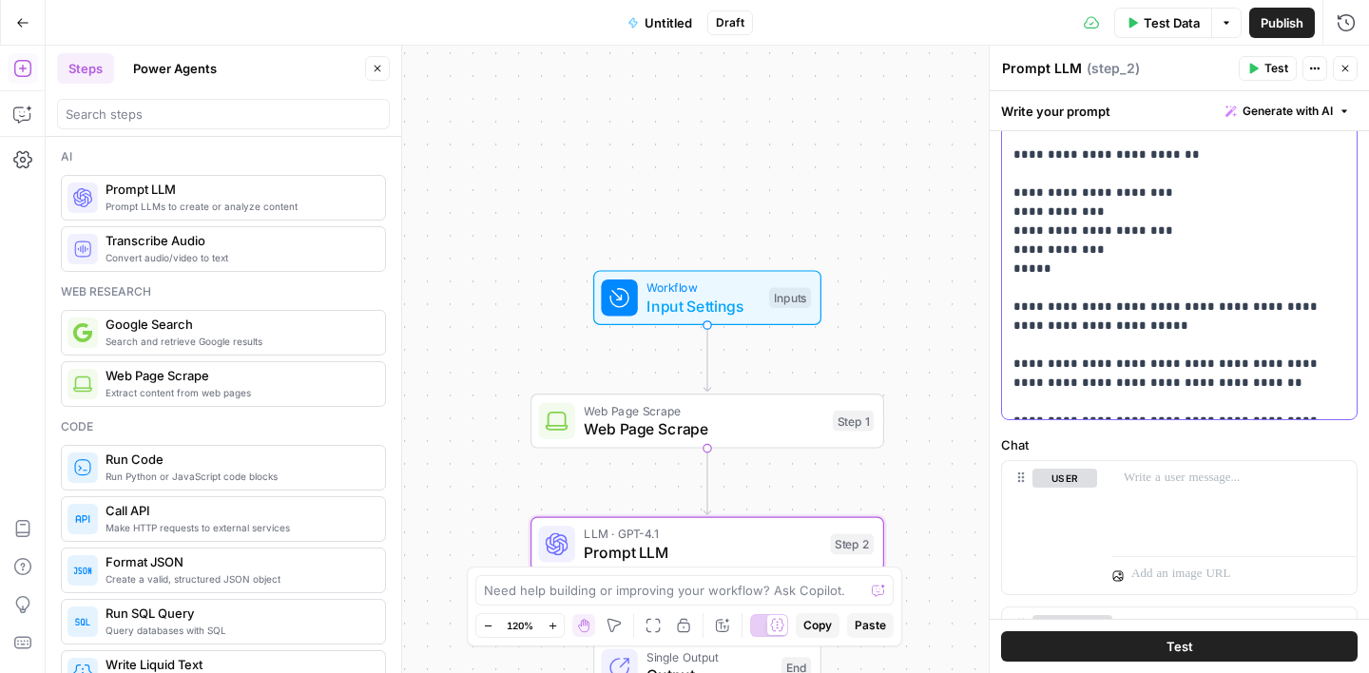
scroll to position [464, 0]
click at [1163, 478] on p at bounding box center [1235, 476] width 222 height 19
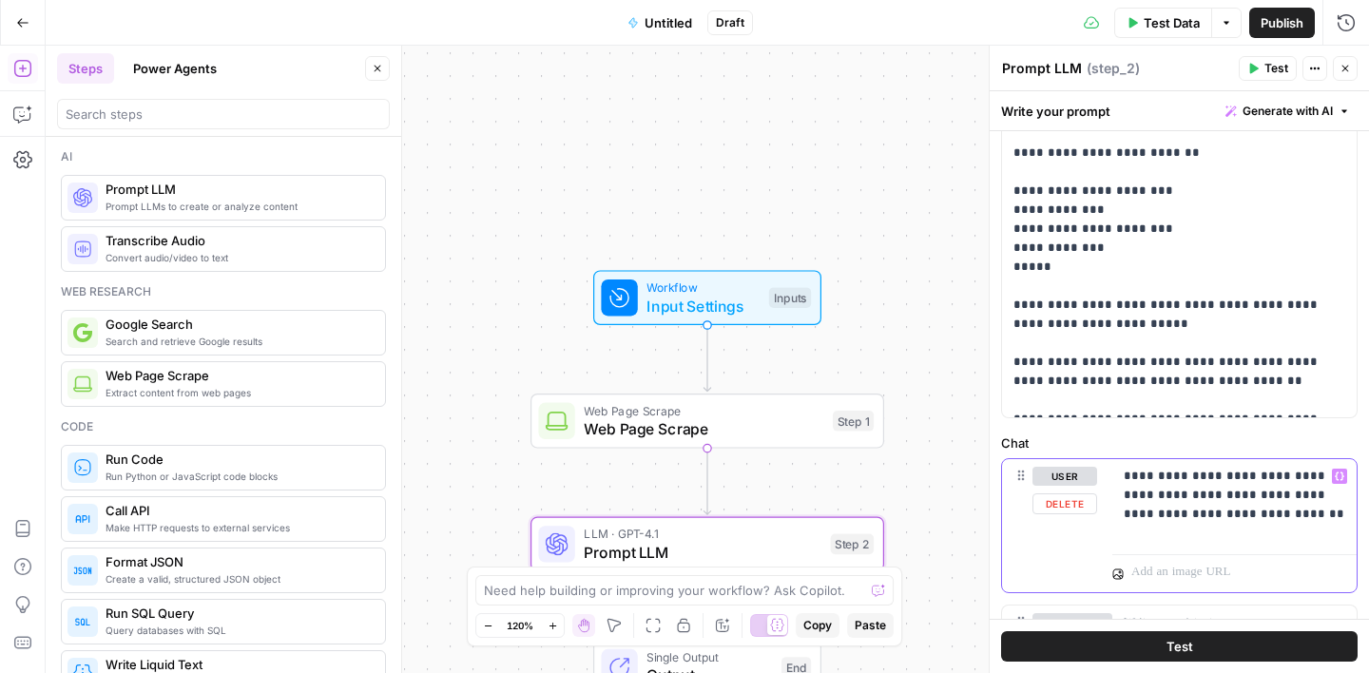
click at [1135, 493] on p "**********" at bounding box center [1235, 495] width 222 height 57
click at [1272, 515] on p "**********" at bounding box center [1235, 495] width 222 height 57
click at [1340, 473] on icon "button" at bounding box center [1340, 477] width 10 height 9
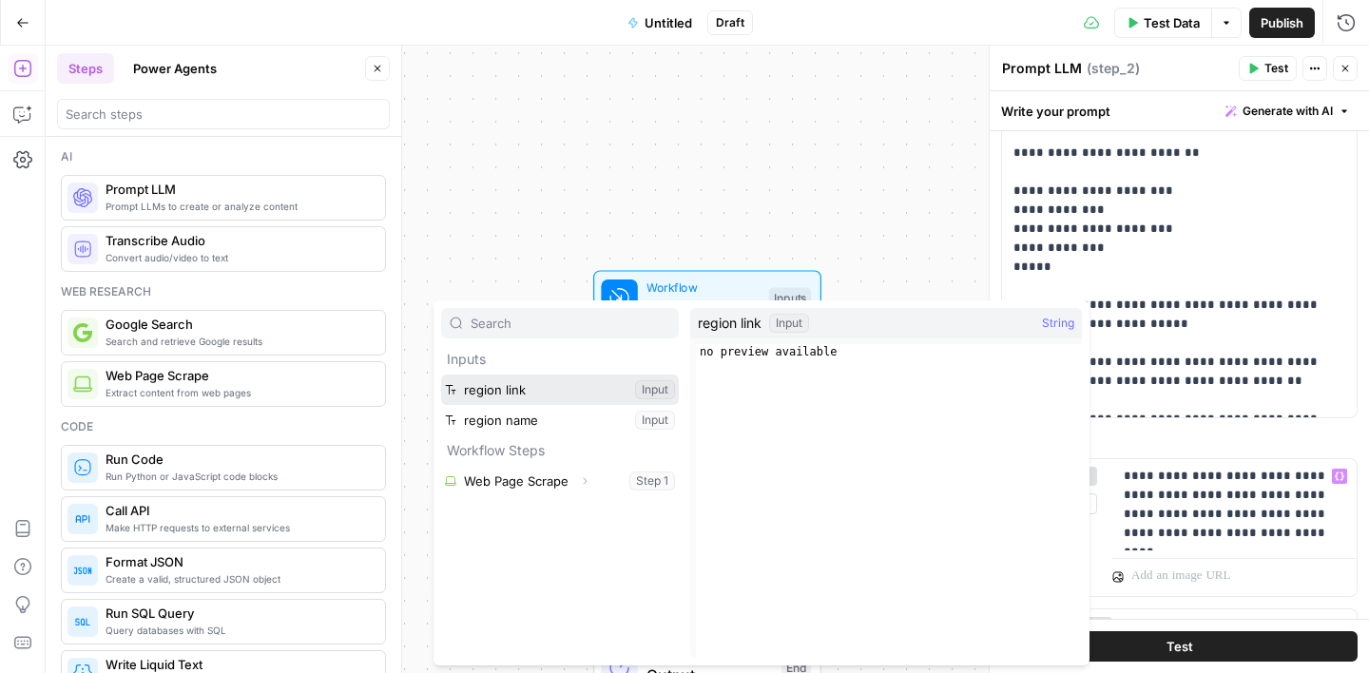
click at [574, 397] on button "Select variable region link" at bounding box center [560, 390] width 238 height 30
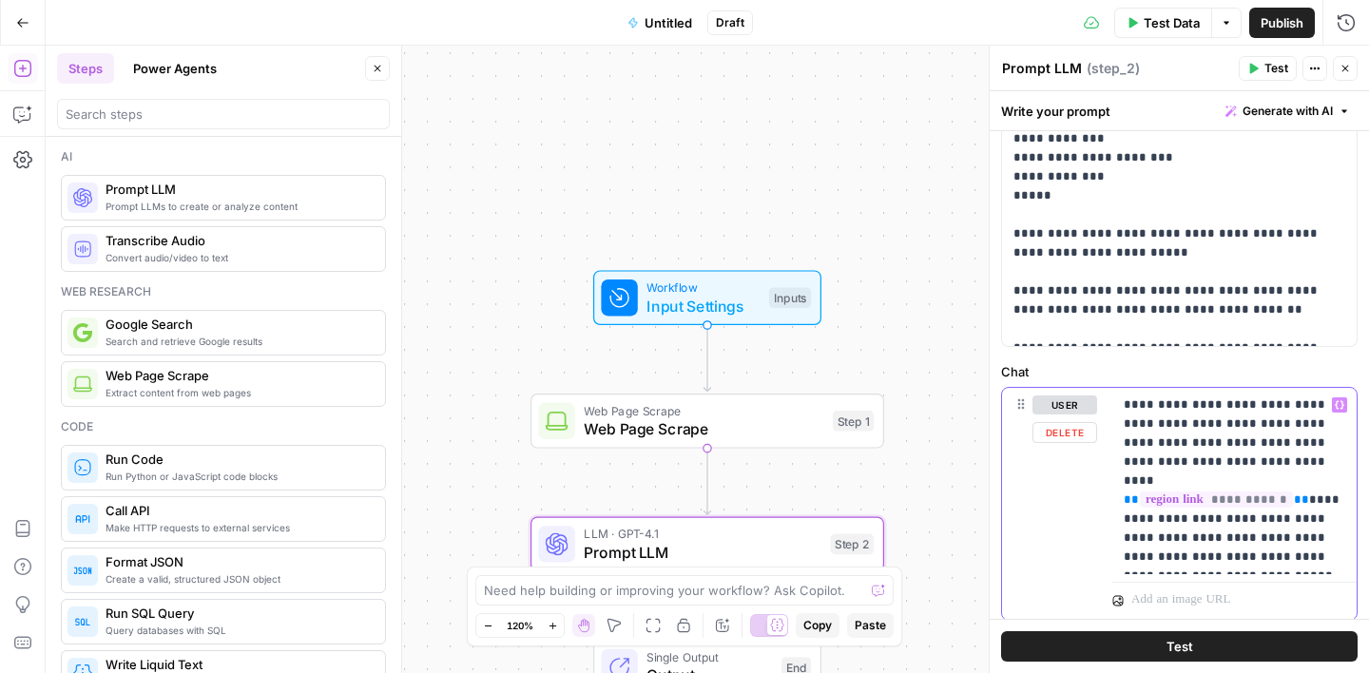
scroll to position [536, 0]
click at [1154, 24] on span "Test Data" at bounding box center [1172, 22] width 56 height 19
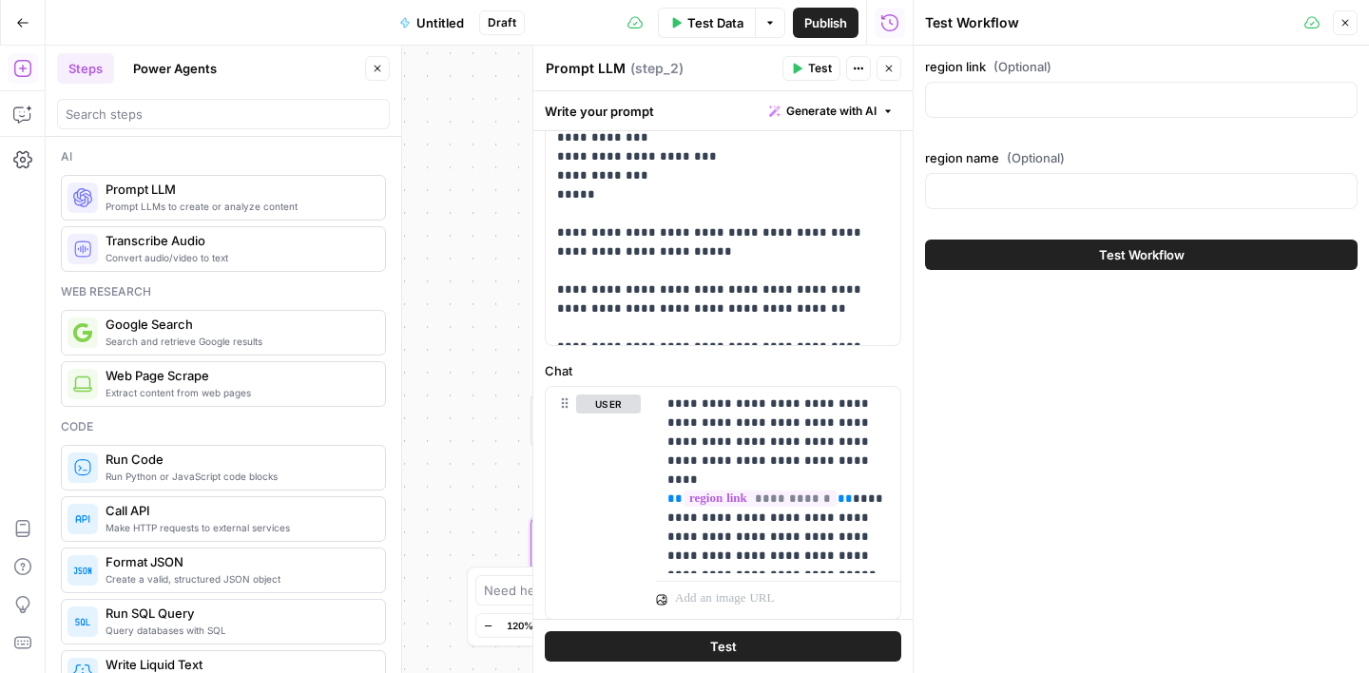
click at [1017, 87] on div at bounding box center [1141, 100] width 433 height 36
paste input "https://www.easternregionpopwarner.com/Default.aspx?tabid=1408784"
type input "https://www.easternregionpopwarner.com/Default.aspx?tabid=1408784"
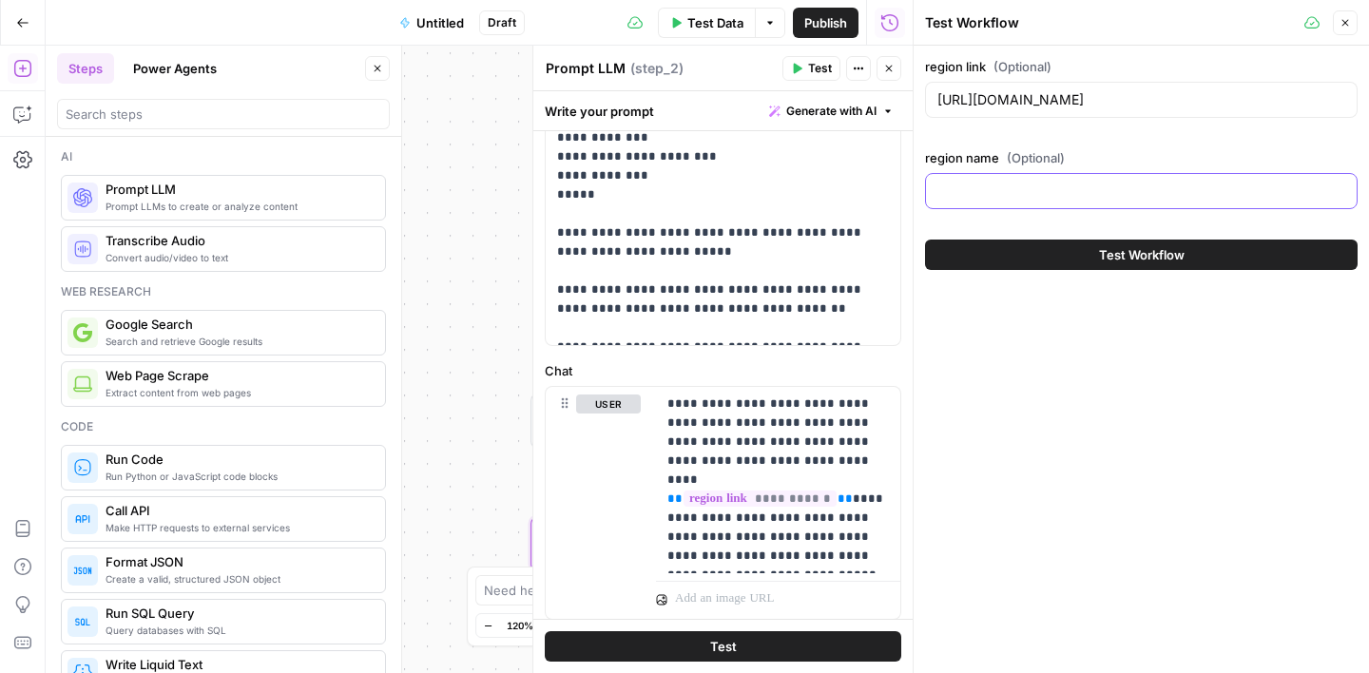
click at [982, 194] on input "region name (Optional)" at bounding box center [1142, 191] width 408 height 19
paste input "Eastern Region Pop Warner"
type input "Eastern Region Pop Warner"
click at [1164, 261] on span "Test Workflow" at bounding box center [1142, 254] width 86 height 19
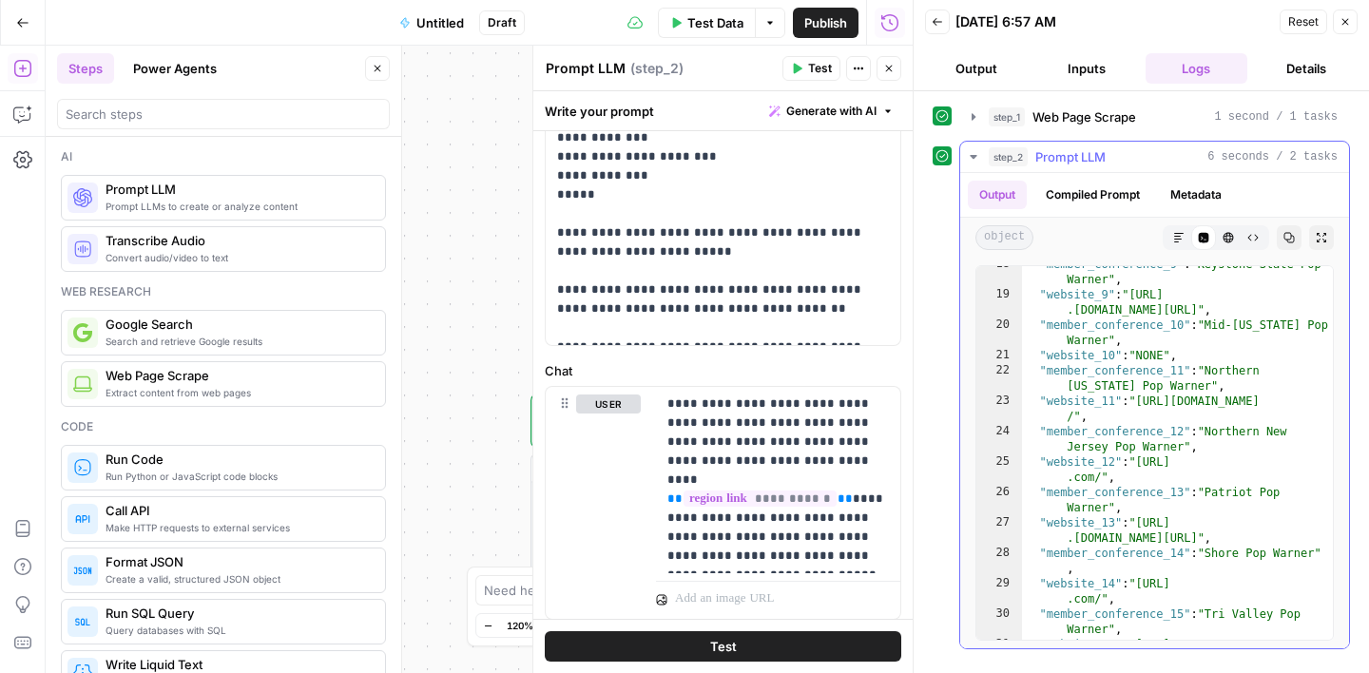
scroll to position [600, 0]
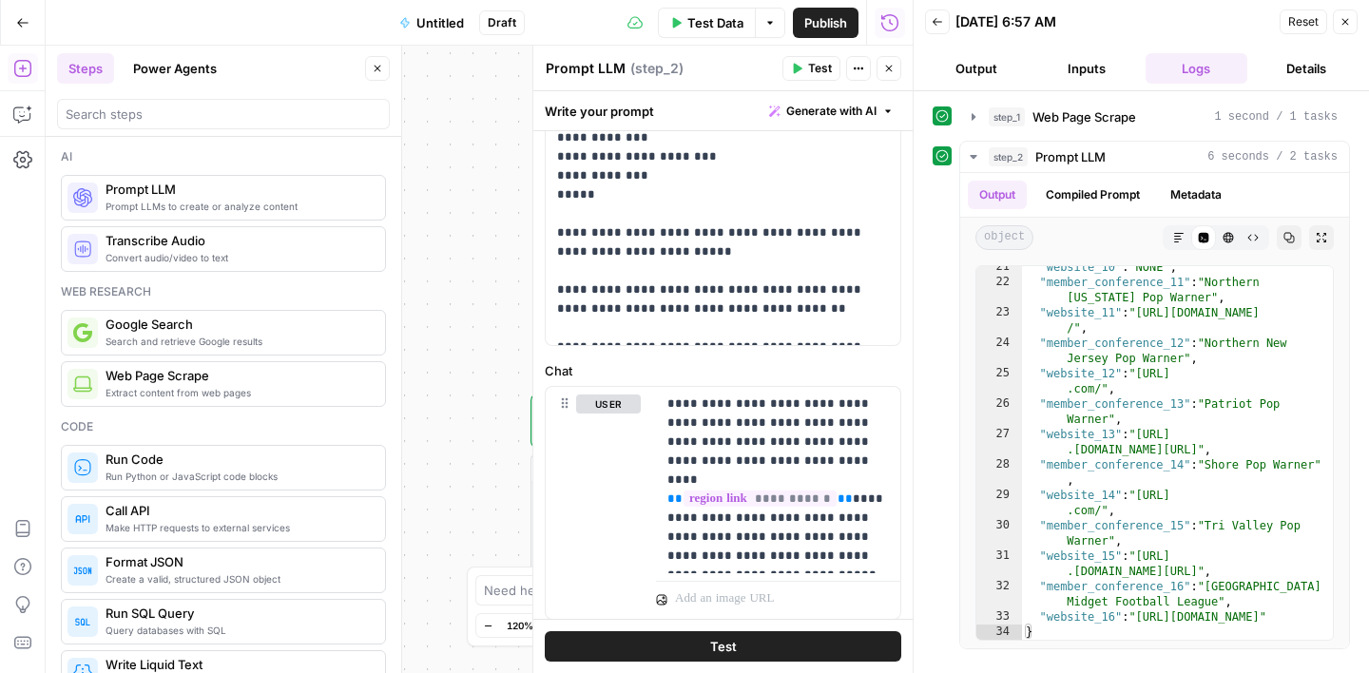
click at [1353, 29] on button "Close" at bounding box center [1345, 22] width 25 height 25
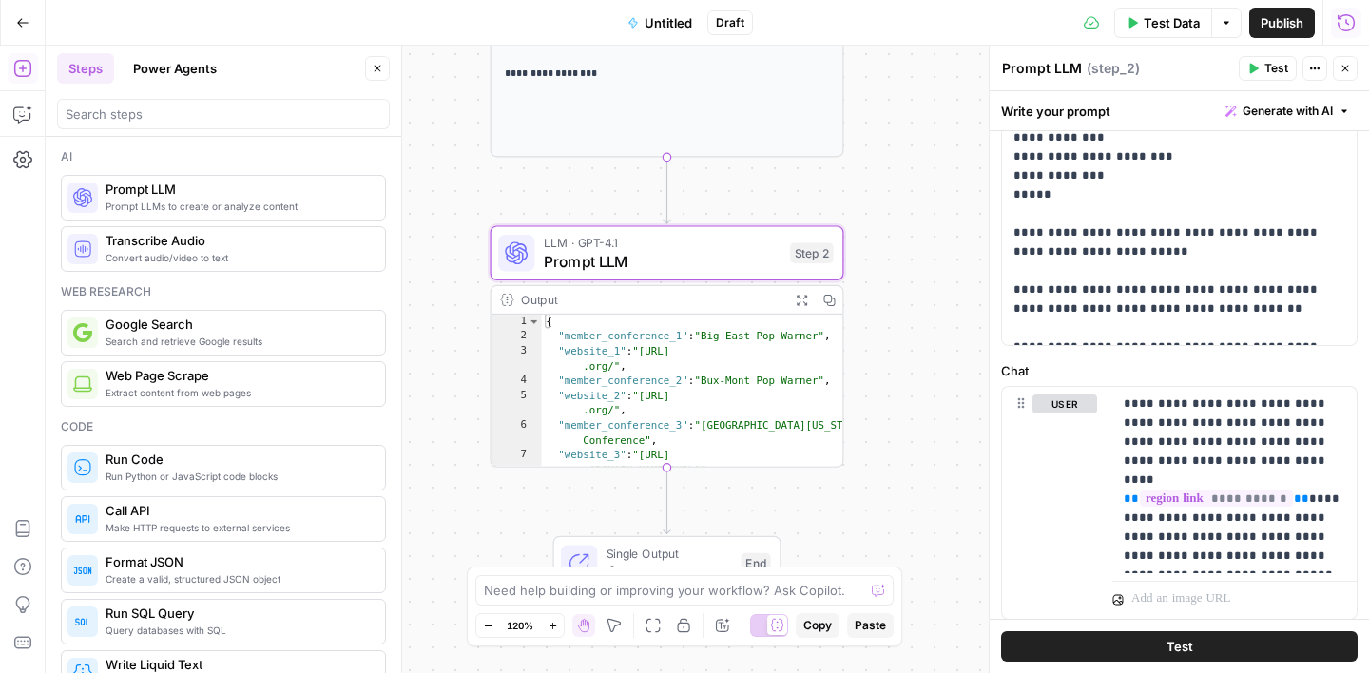
drag, startPoint x: 895, startPoint y: 481, endPoint x: 874, endPoint y: 110, distance: 371.4
click at [874, 110] on div "**********" at bounding box center [708, 360] width 1324 height 628
drag, startPoint x: 803, startPoint y: 297, endPoint x: 810, endPoint y: 290, distance: 10.1
click at [803, 297] on icon "button" at bounding box center [803, 302] width 12 height 12
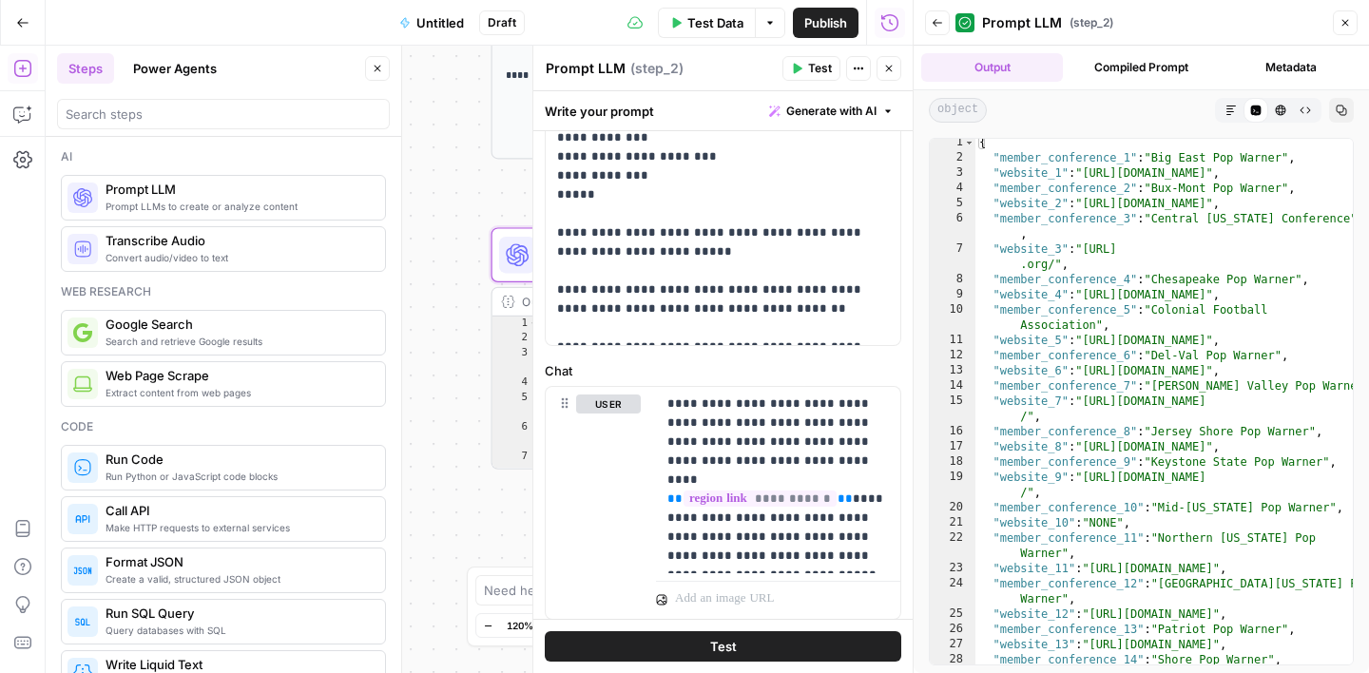
scroll to position [113, 0]
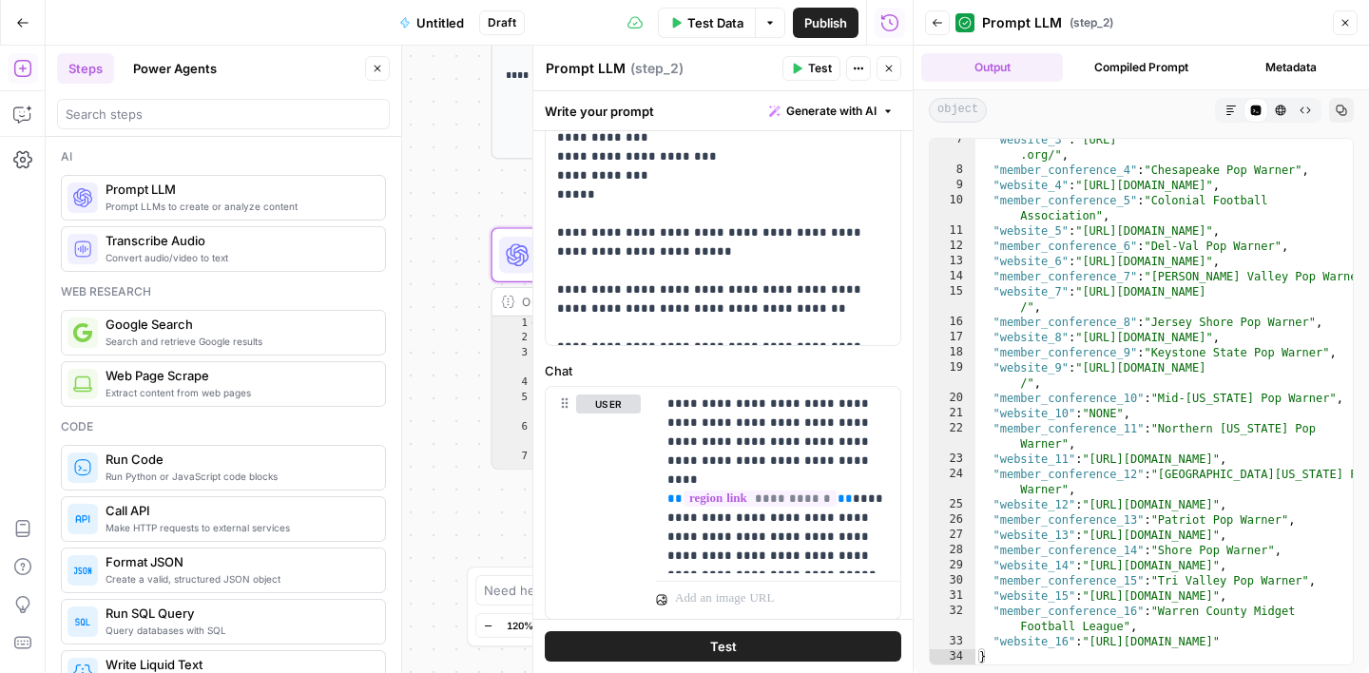
click at [1346, 27] on icon "button" at bounding box center [1345, 22] width 11 height 11
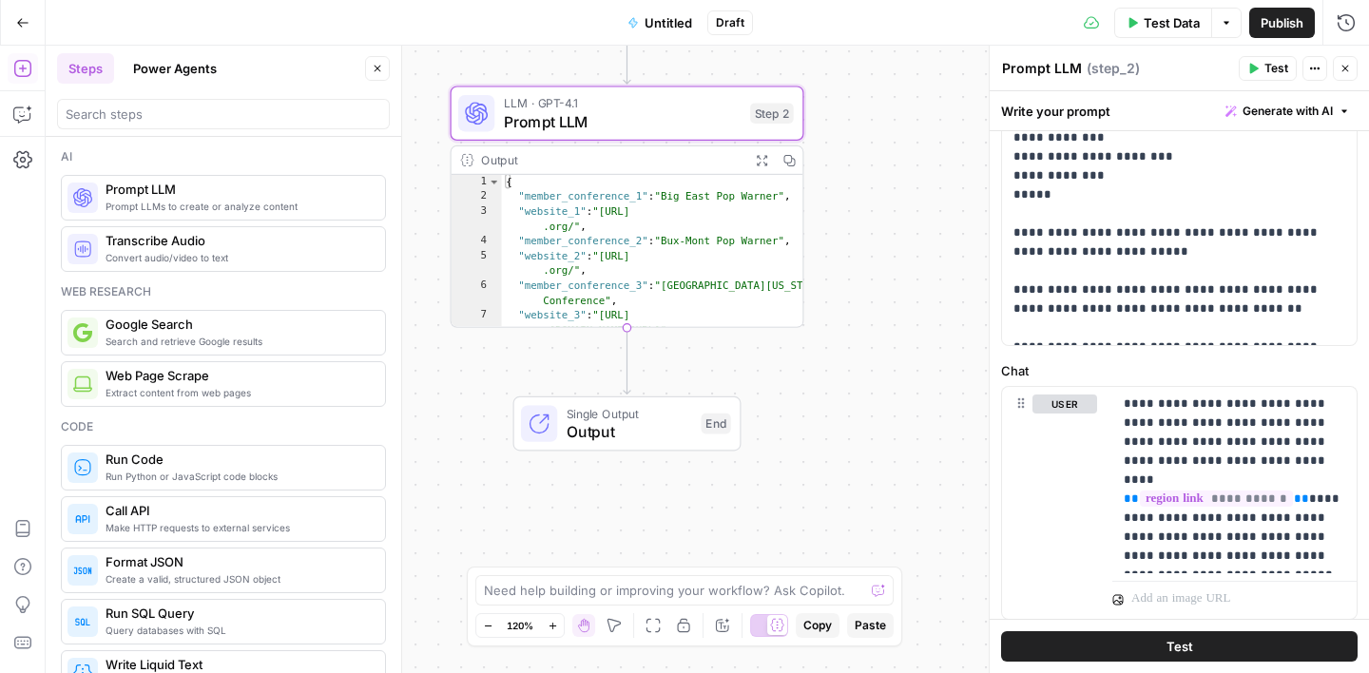
drag, startPoint x: 919, startPoint y: 256, endPoint x: 877, endPoint y: 90, distance: 170.9
click at [877, 91] on div "**********" at bounding box center [708, 360] width 1324 height 628
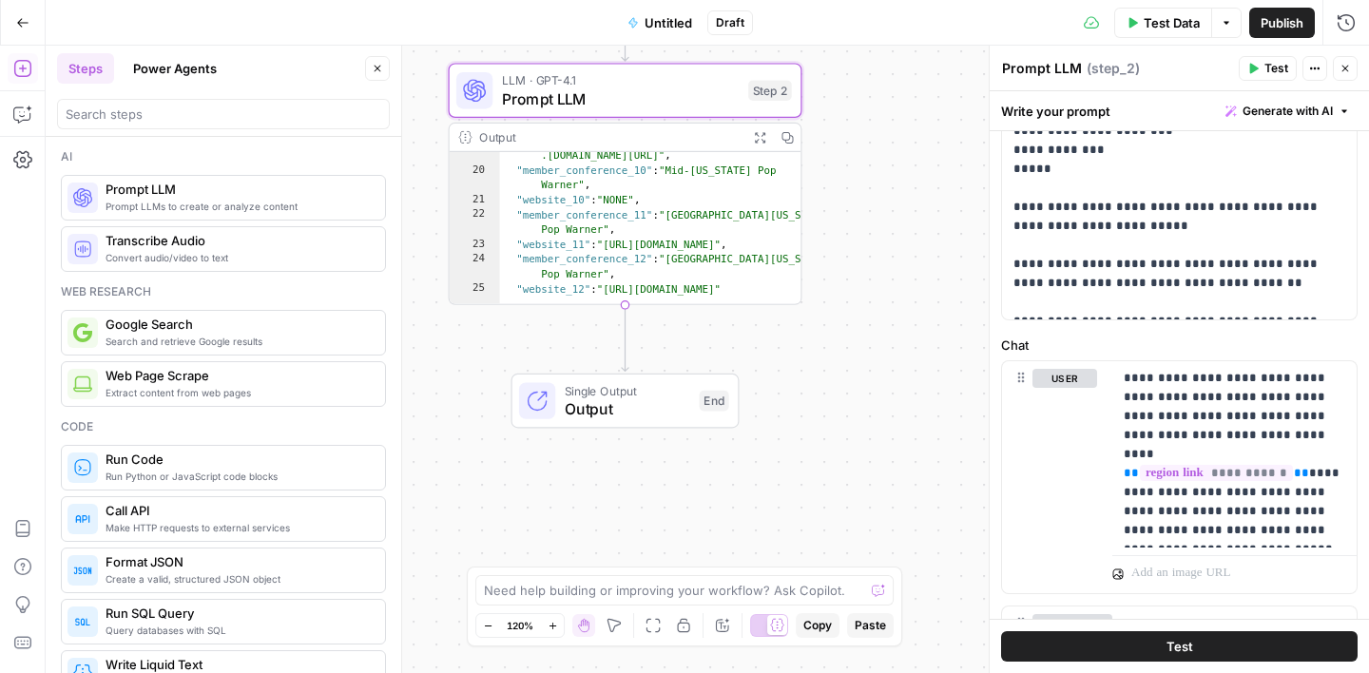
scroll to position [399, 0]
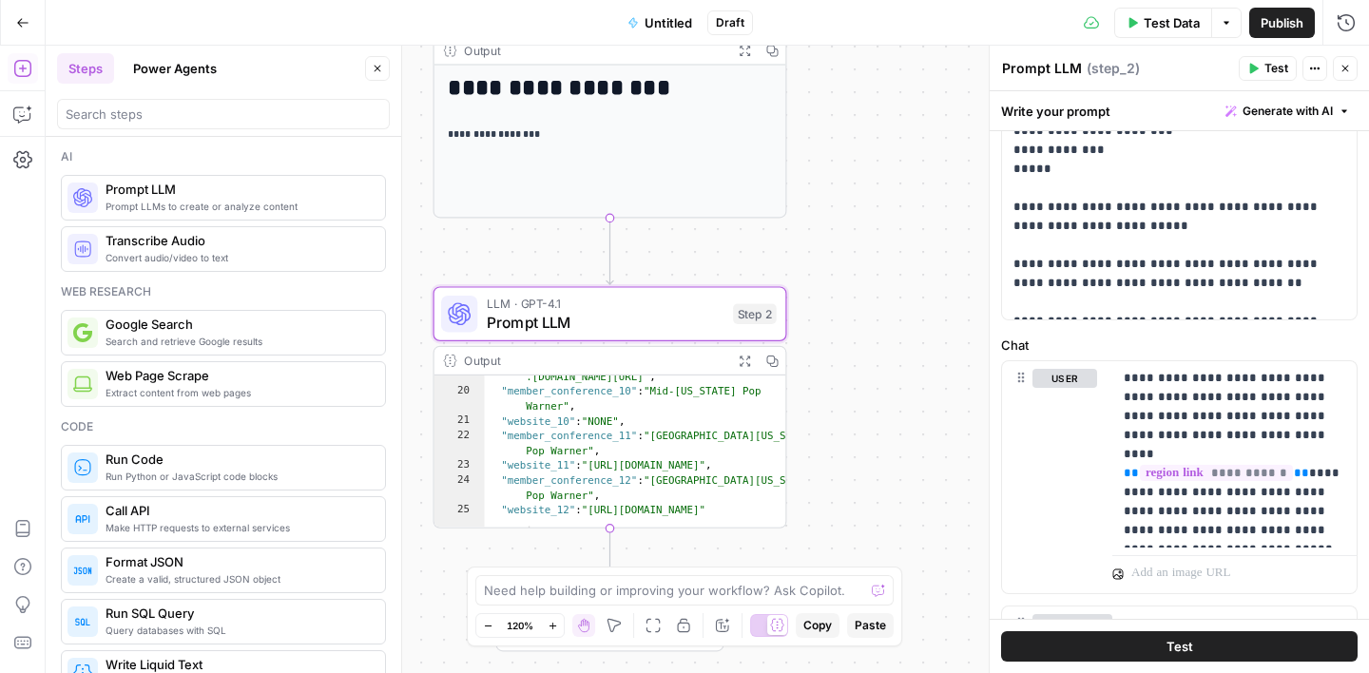
drag, startPoint x: 854, startPoint y: 138, endPoint x: 839, endPoint y: 361, distance: 224.0
click at [839, 361] on div "**********" at bounding box center [708, 360] width 1324 height 628
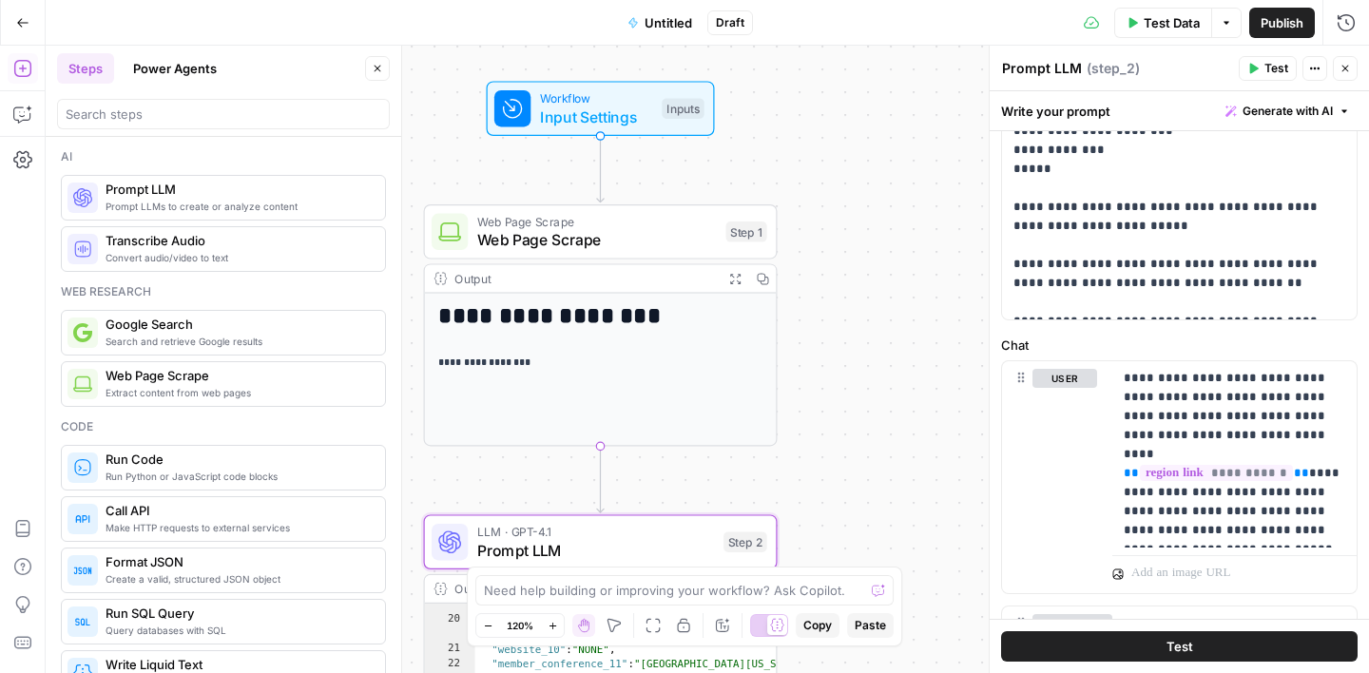
drag, startPoint x: 838, startPoint y: 158, endPoint x: 828, endPoint y: 387, distance: 229.4
click at [828, 387] on div "**********" at bounding box center [708, 360] width 1324 height 628
click at [384, 71] on button "Close" at bounding box center [377, 68] width 25 height 25
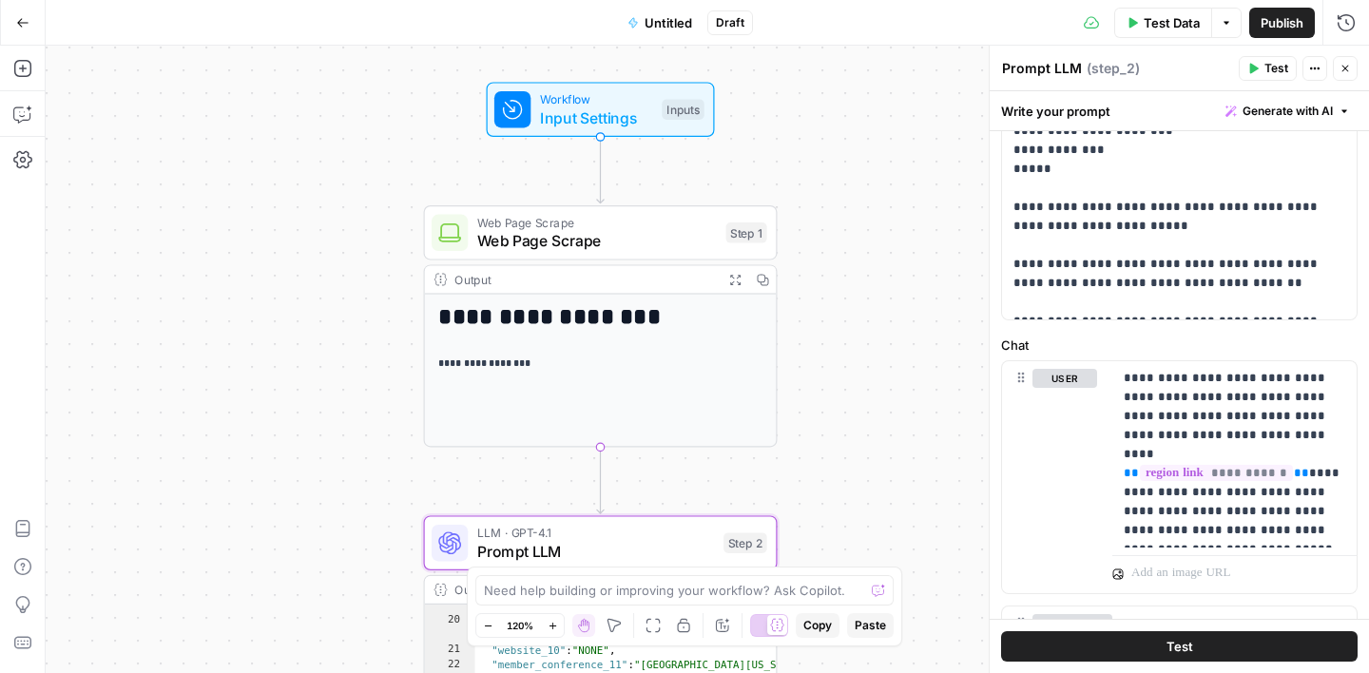
click at [1353, 66] on button "Close" at bounding box center [1345, 68] width 25 height 25
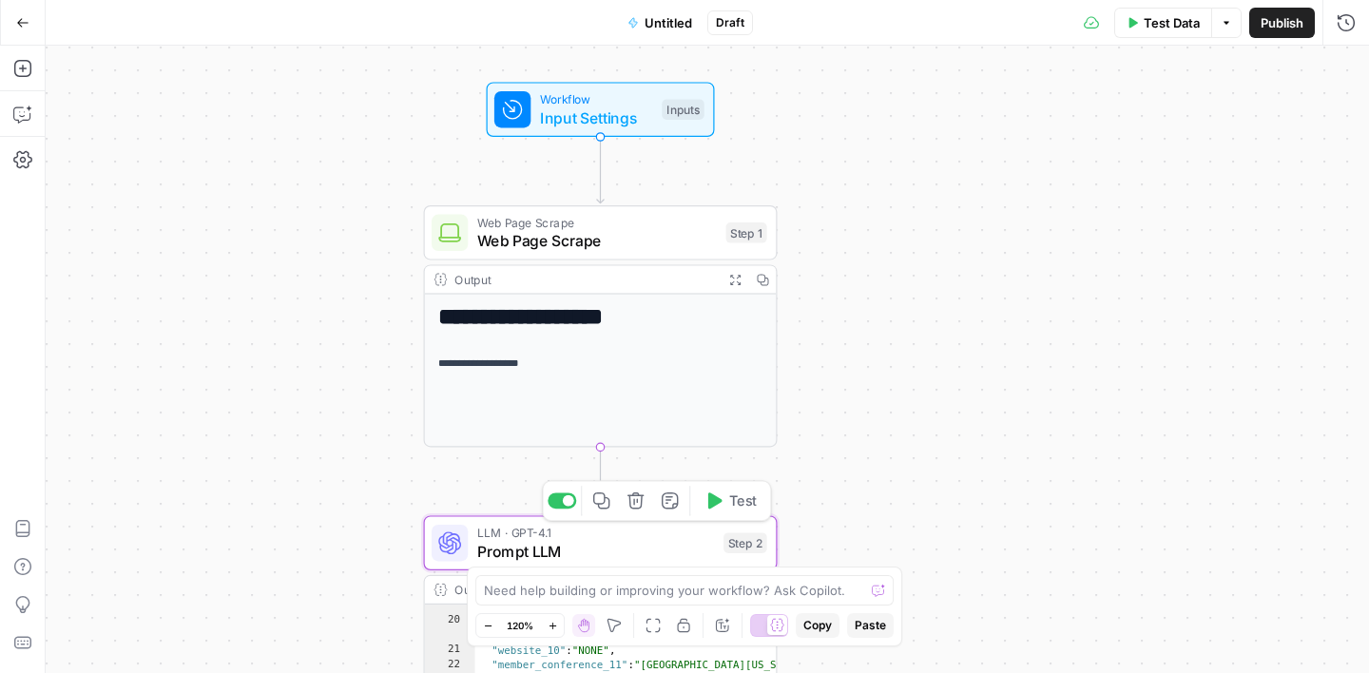
click at [641, 496] on icon "button" at bounding box center [636, 501] width 16 height 16
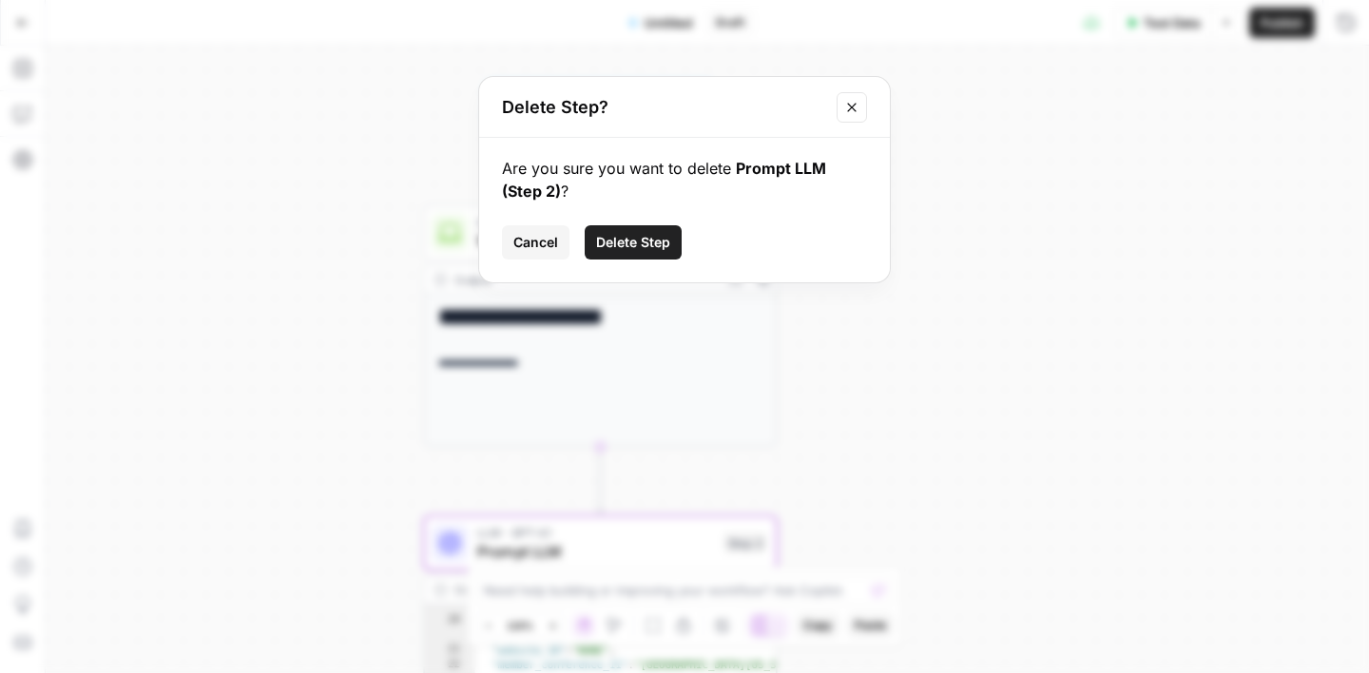
click at [642, 254] on button "Delete Step" at bounding box center [633, 242] width 97 height 34
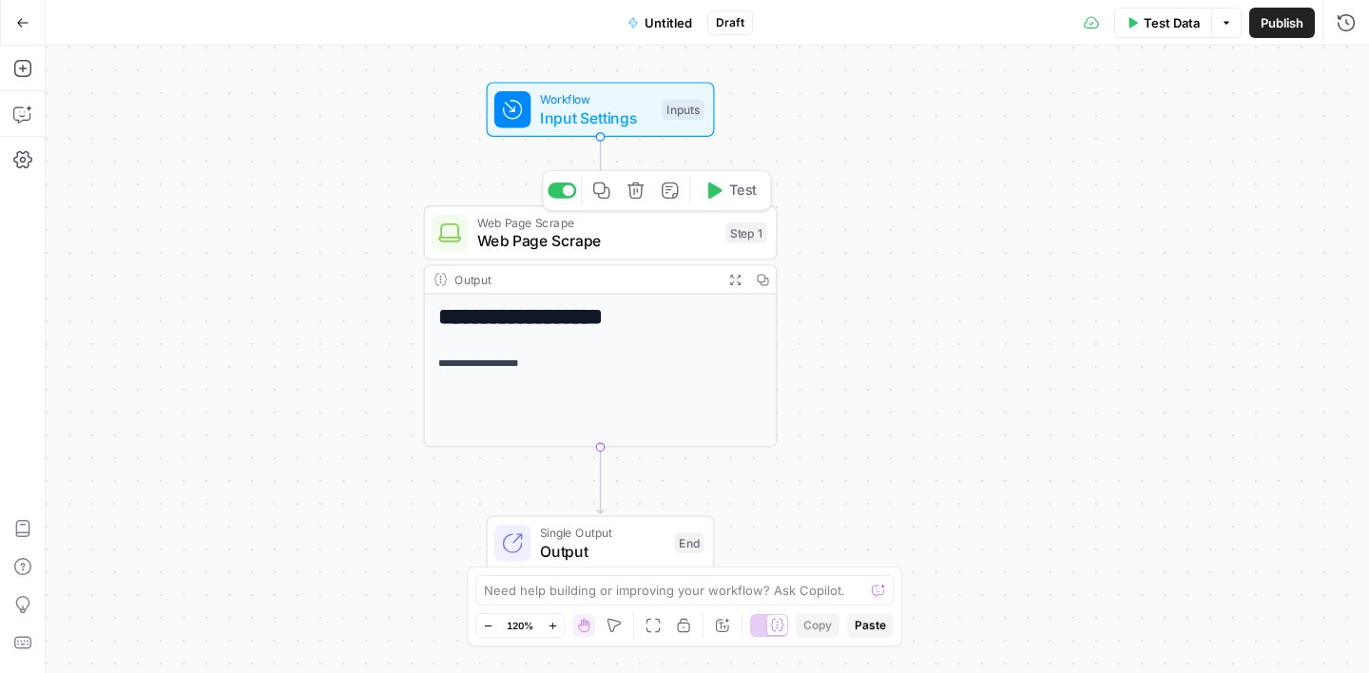
click at [630, 203] on button "Delete step" at bounding box center [635, 190] width 29 height 29
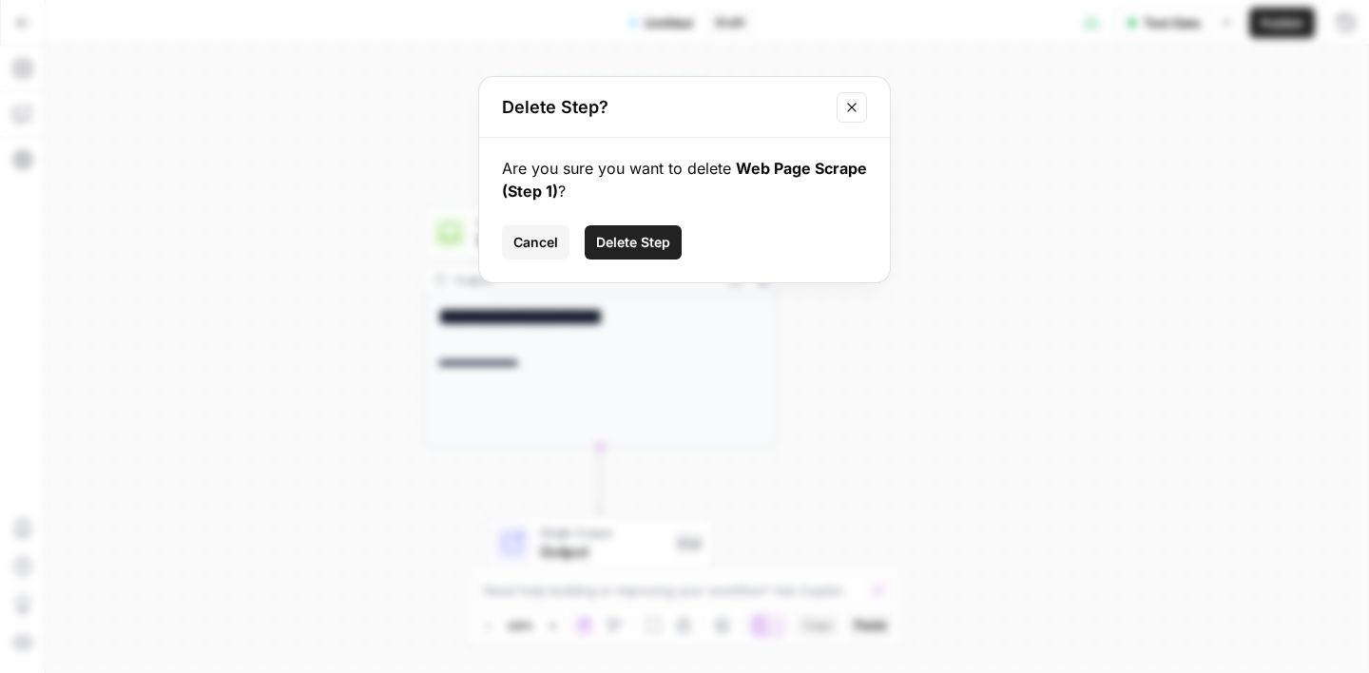
click at [658, 245] on span "Delete Step" at bounding box center [633, 242] width 74 height 19
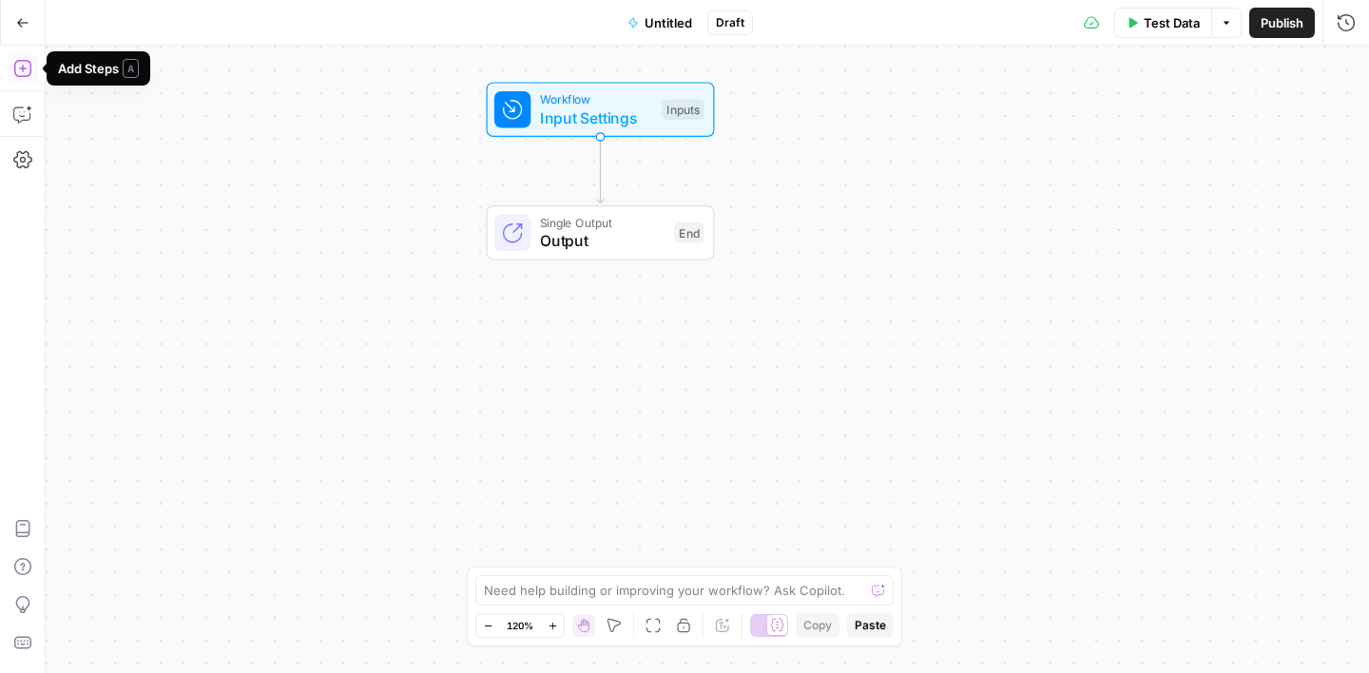
click at [17, 64] on icon "button" at bounding box center [22, 68] width 19 height 19
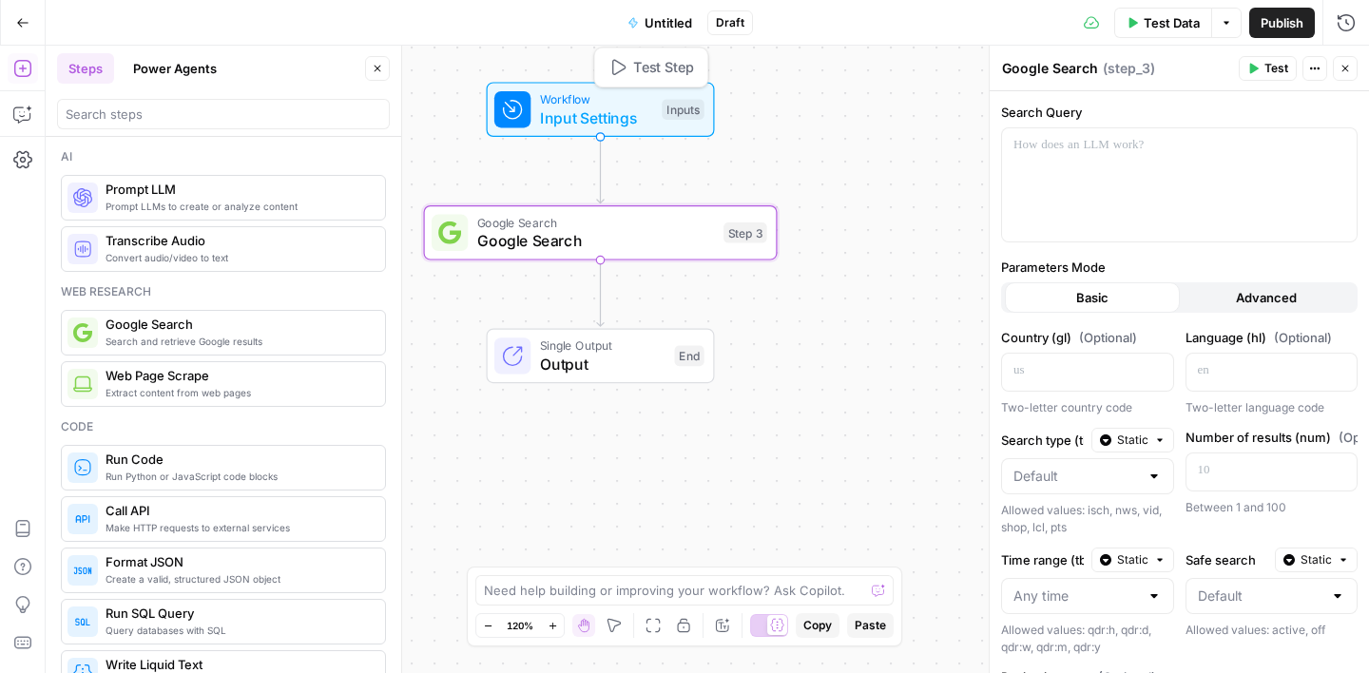
click at [598, 108] on span "Input Settings" at bounding box center [596, 117] width 113 height 23
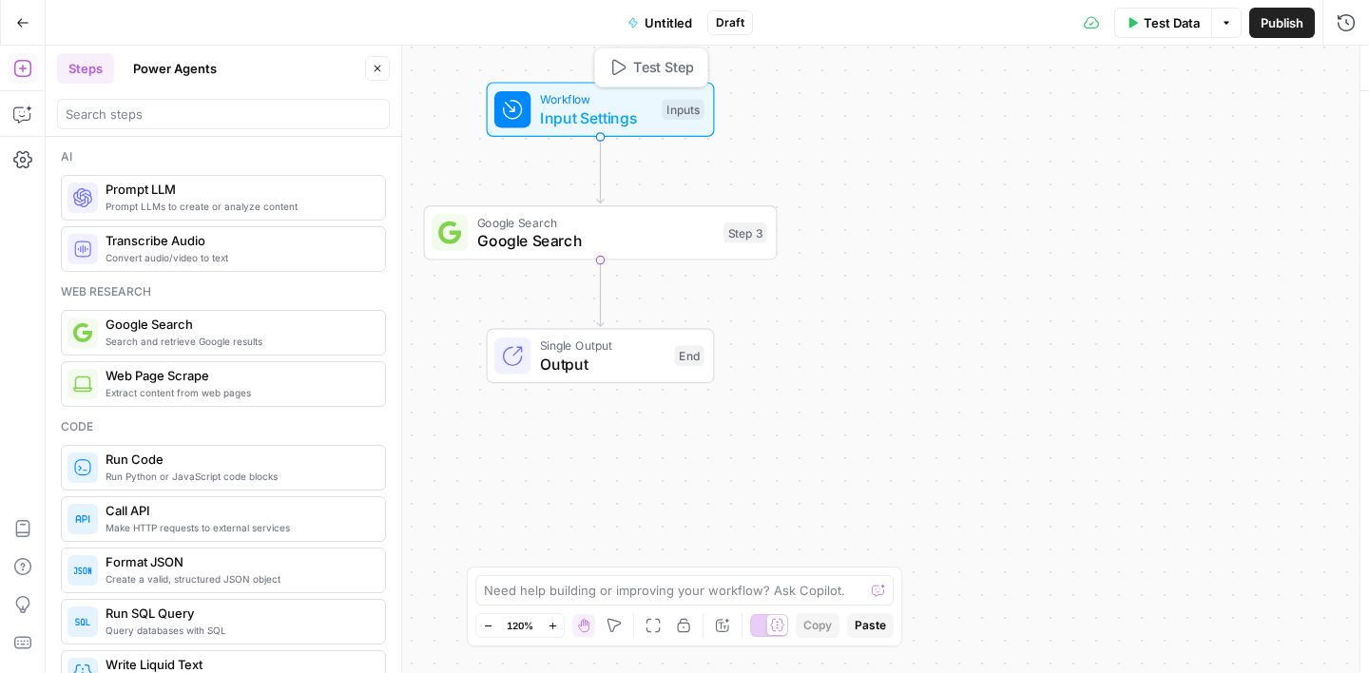
type textarea "Inputs"
click at [1280, 186] on span "edit field" at bounding box center [1283, 193] width 42 height 15
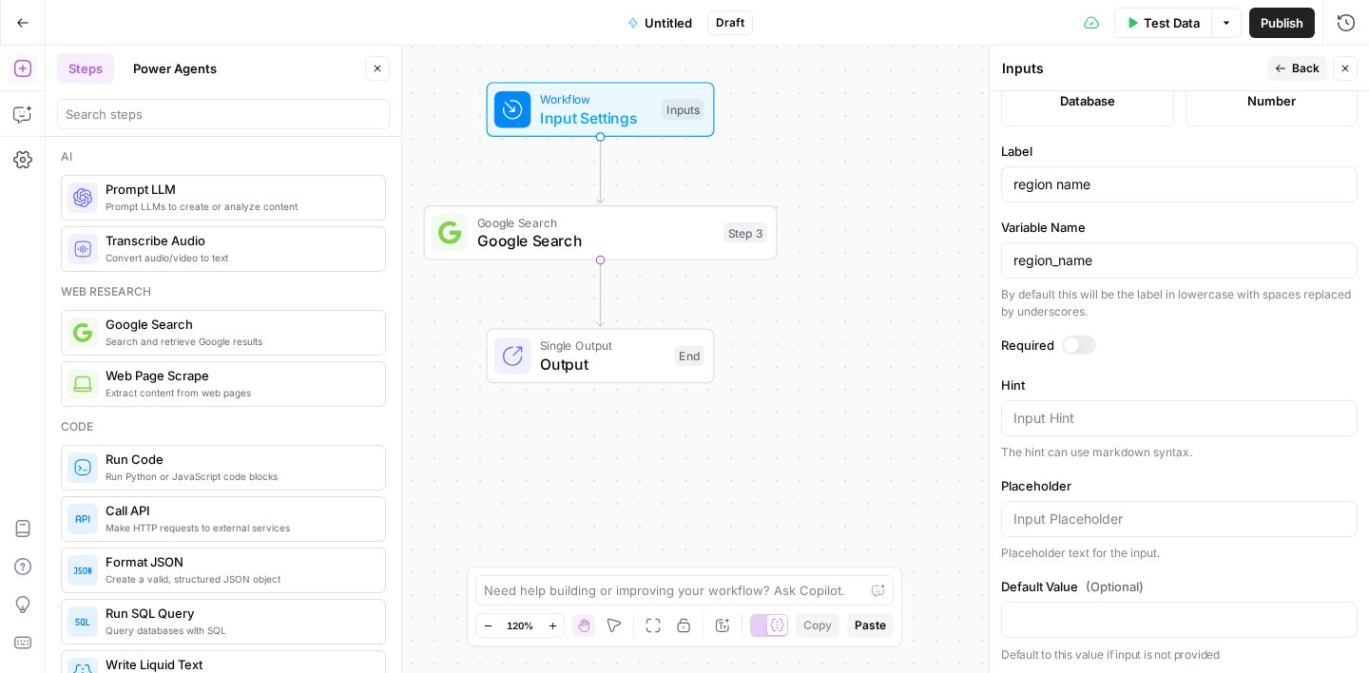
scroll to position [573, 0]
click at [1059, 188] on input "region name" at bounding box center [1180, 182] width 332 height 19
type input "conference name"
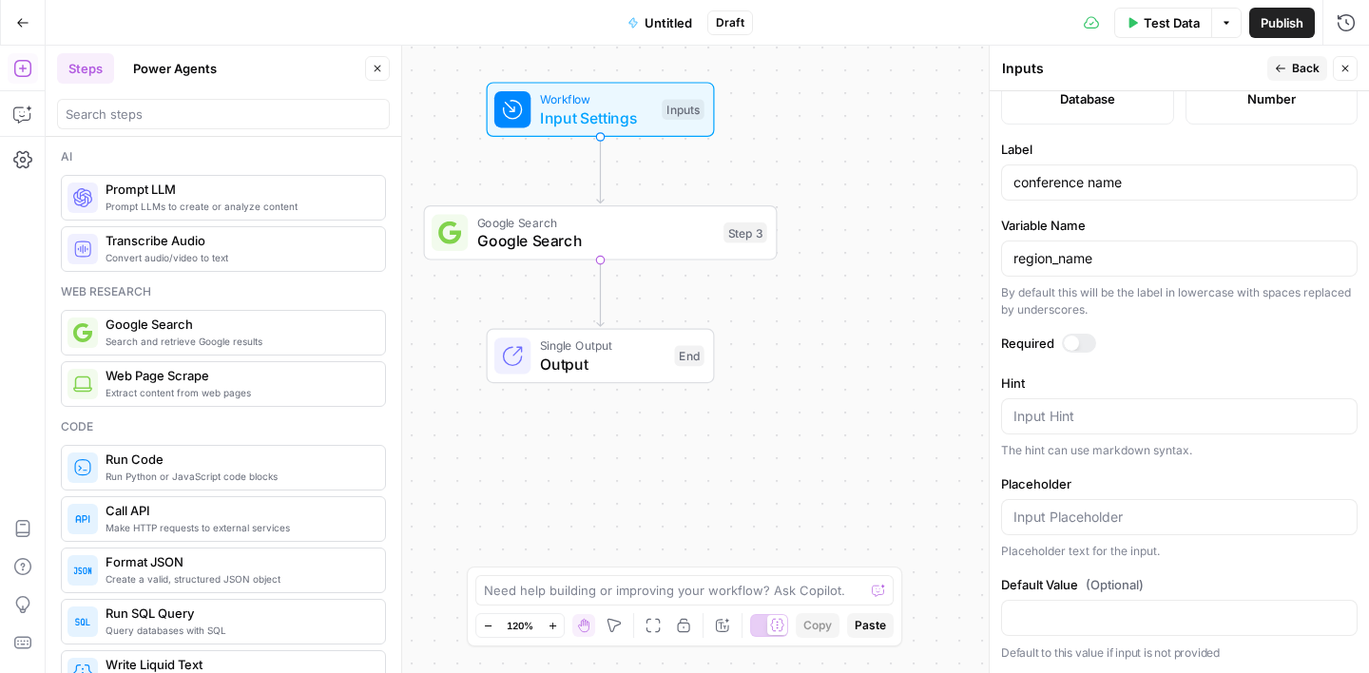
click at [1136, 156] on label "Label" at bounding box center [1179, 149] width 357 height 19
click at [1136, 173] on input "conference name" at bounding box center [1180, 182] width 332 height 19
click at [1313, 59] on button "Back" at bounding box center [1297, 68] width 60 height 25
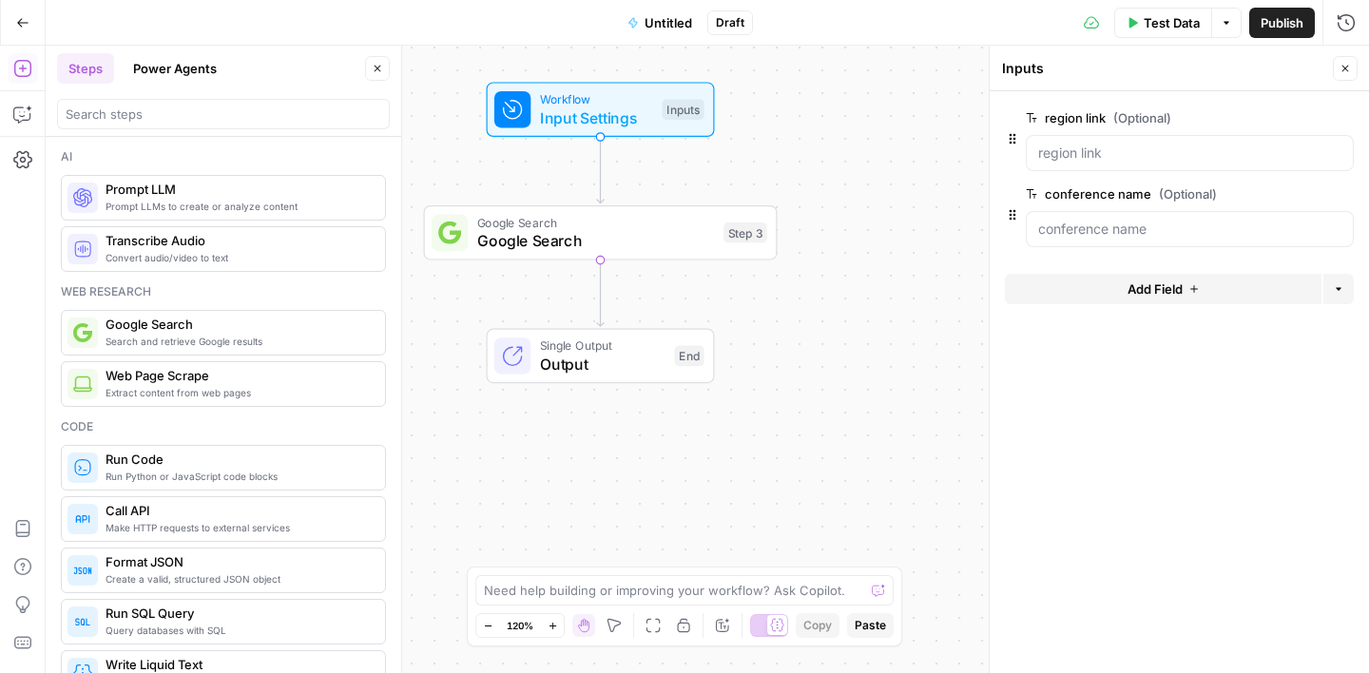
click at [1336, 115] on button "Delete group" at bounding box center [1342, 117] width 23 height 23
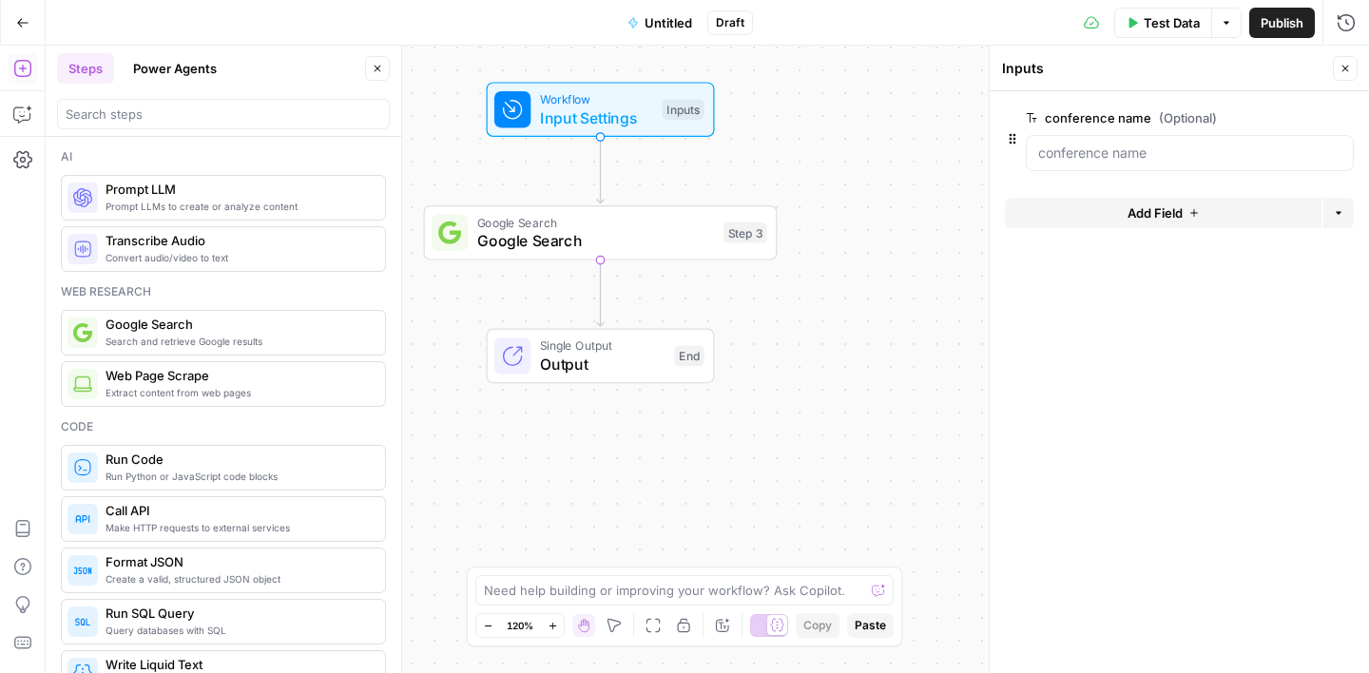
click at [1299, 114] on span "edit field" at bounding box center [1283, 117] width 42 height 15
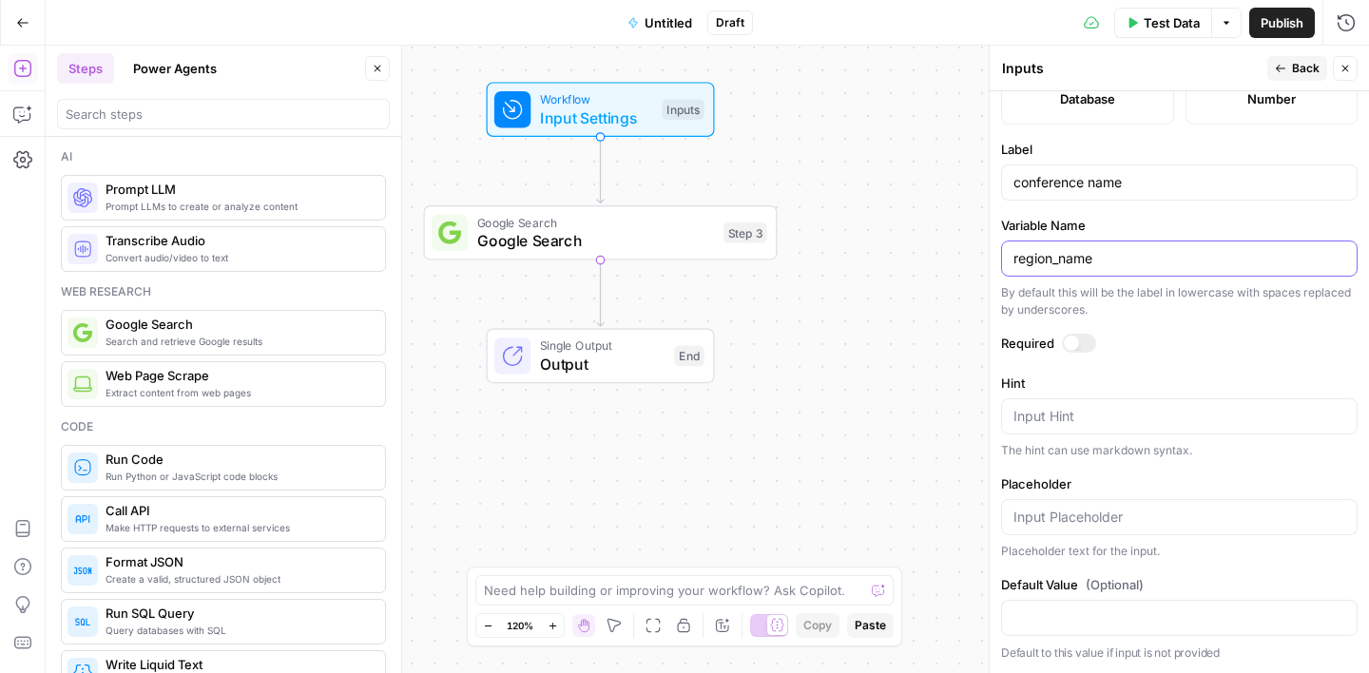
click at [1082, 261] on input "region_name" at bounding box center [1180, 258] width 332 height 19
type input "conference_name"
click at [1156, 228] on label "Variable Name" at bounding box center [1179, 225] width 357 height 19
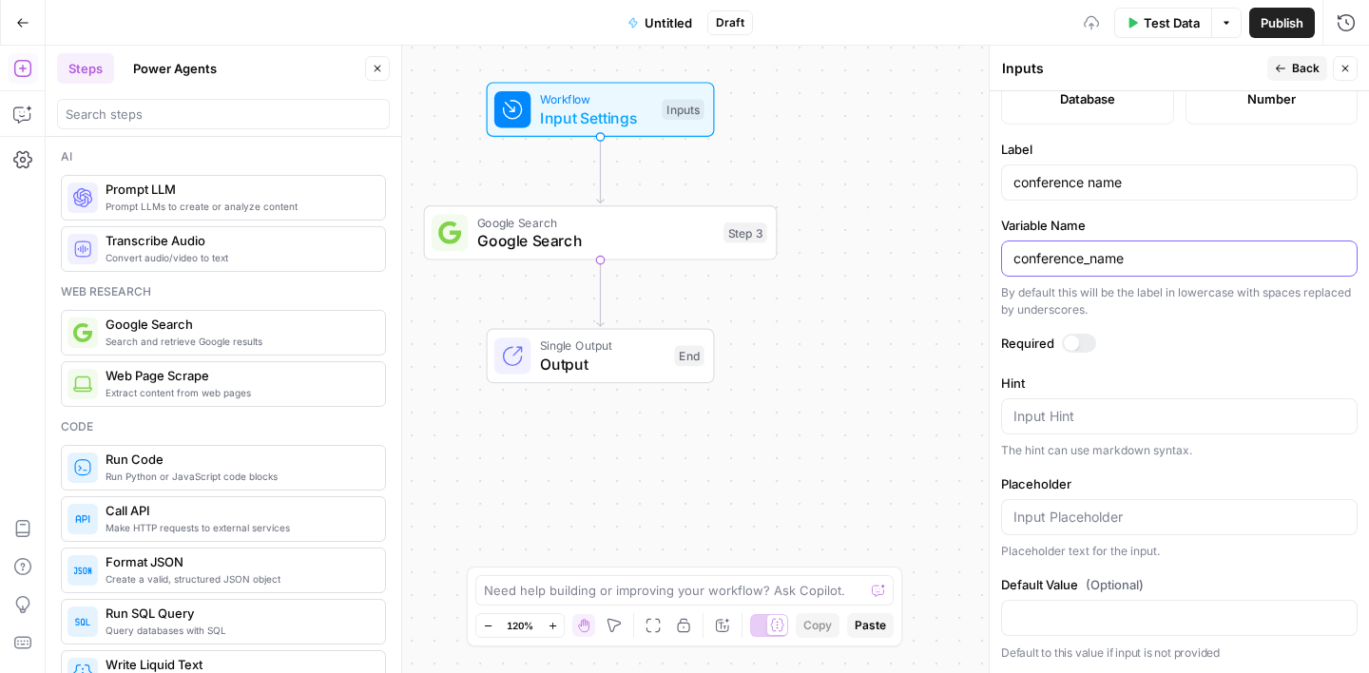
click at [1156, 249] on input "conference_name" at bounding box center [1180, 258] width 332 height 19
click at [1298, 72] on span "Back" at bounding box center [1306, 68] width 28 height 17
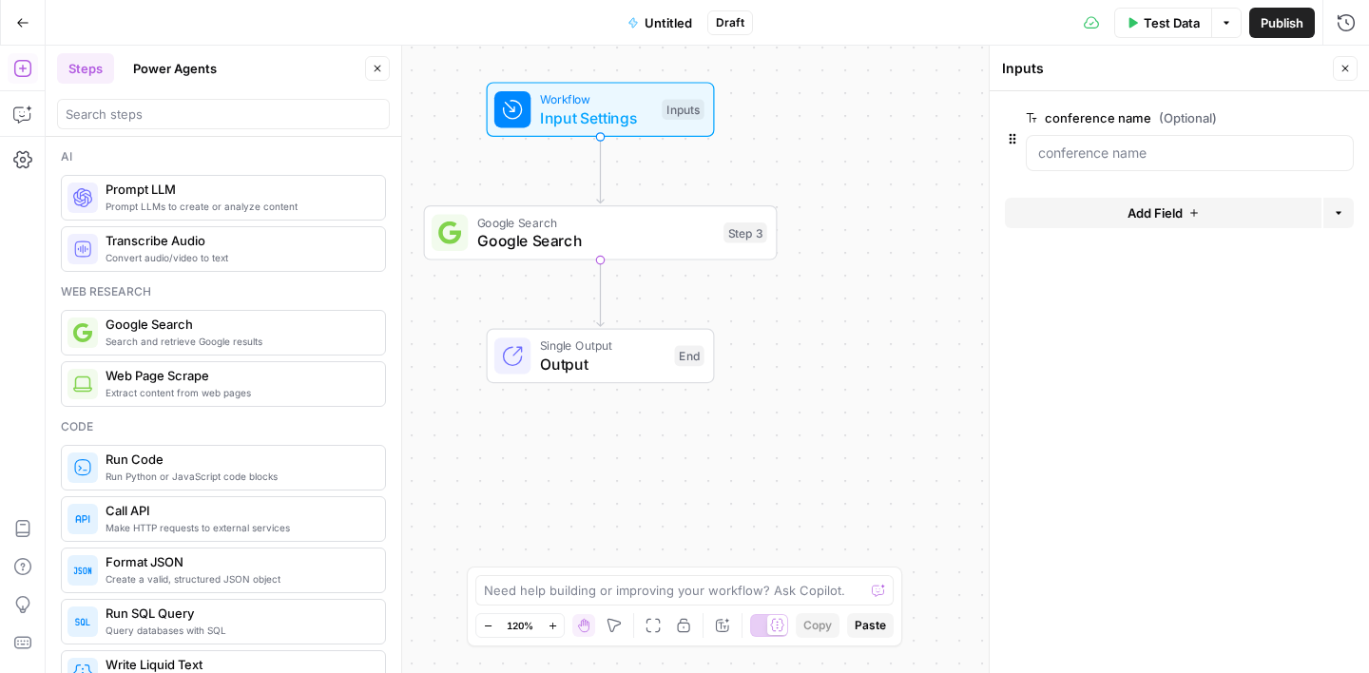
click at [1293, 111] on span "edit field" at bounding box center [1283, 117] width 42 height 15
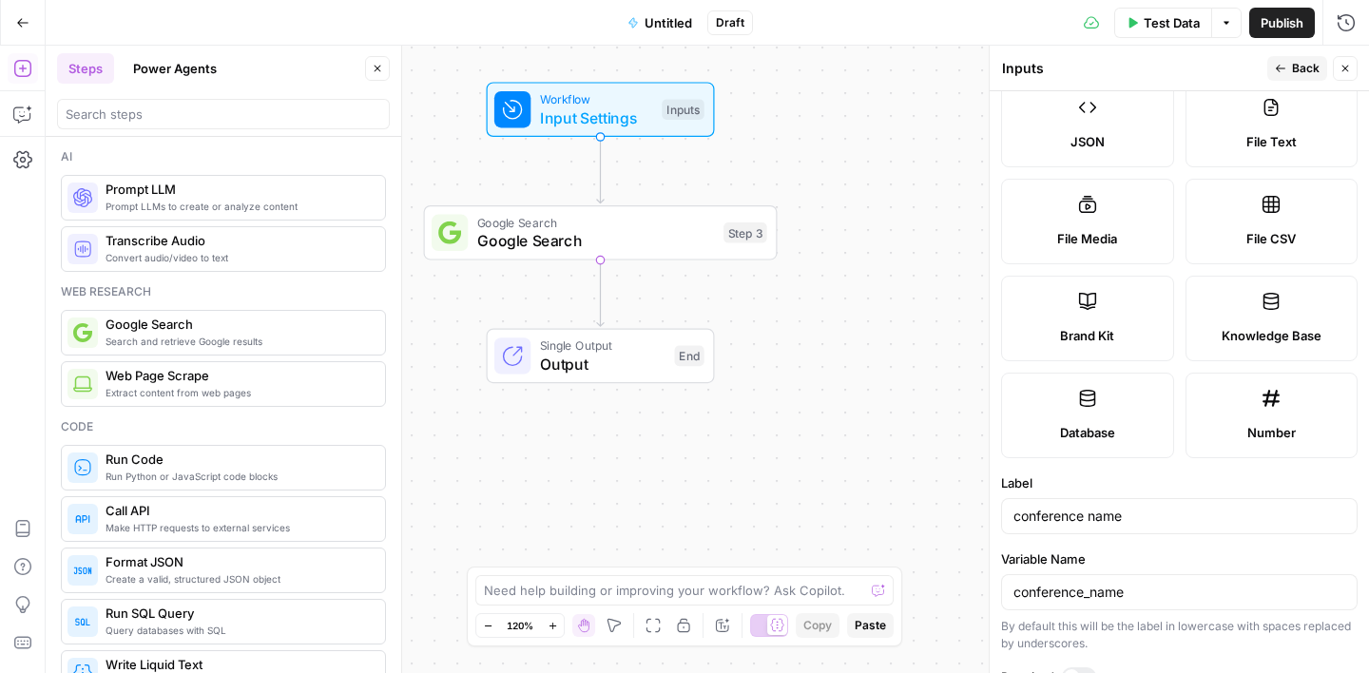
scroll to position [339, 0]
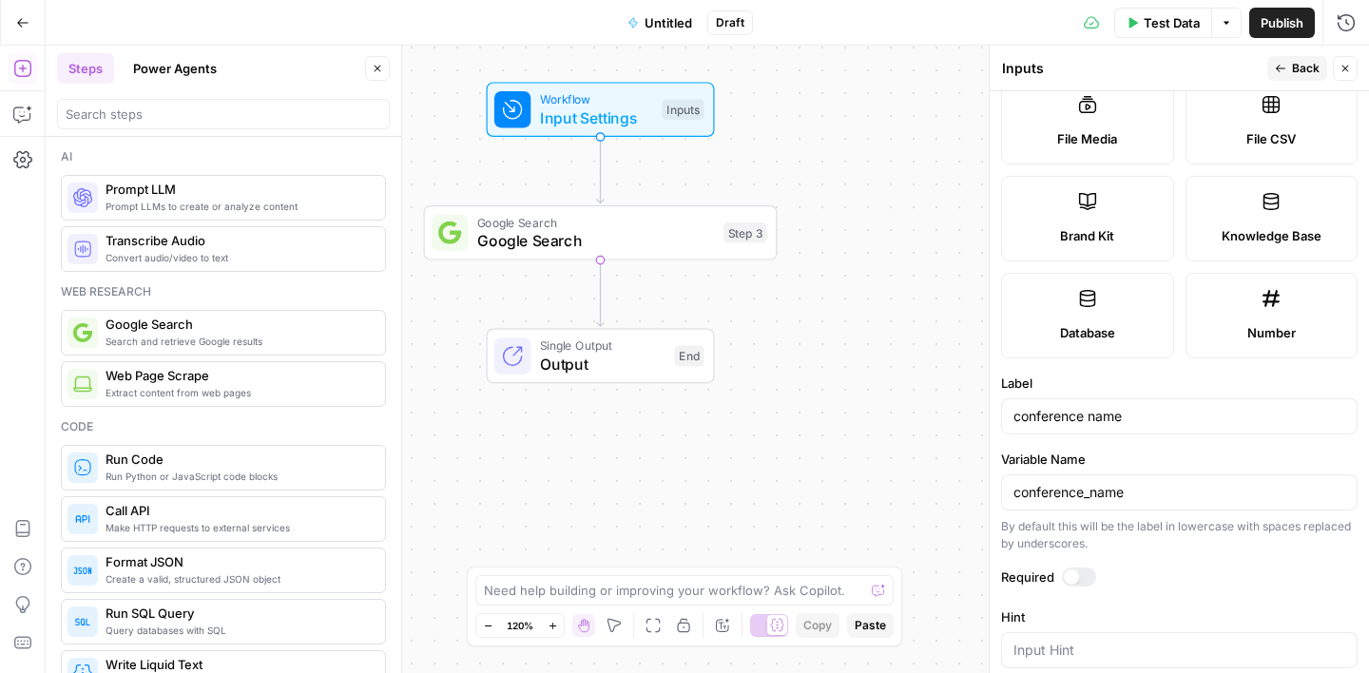
click at [1309, 67] on span "Back" at bounding box center [1306, 68] width 28 height 17
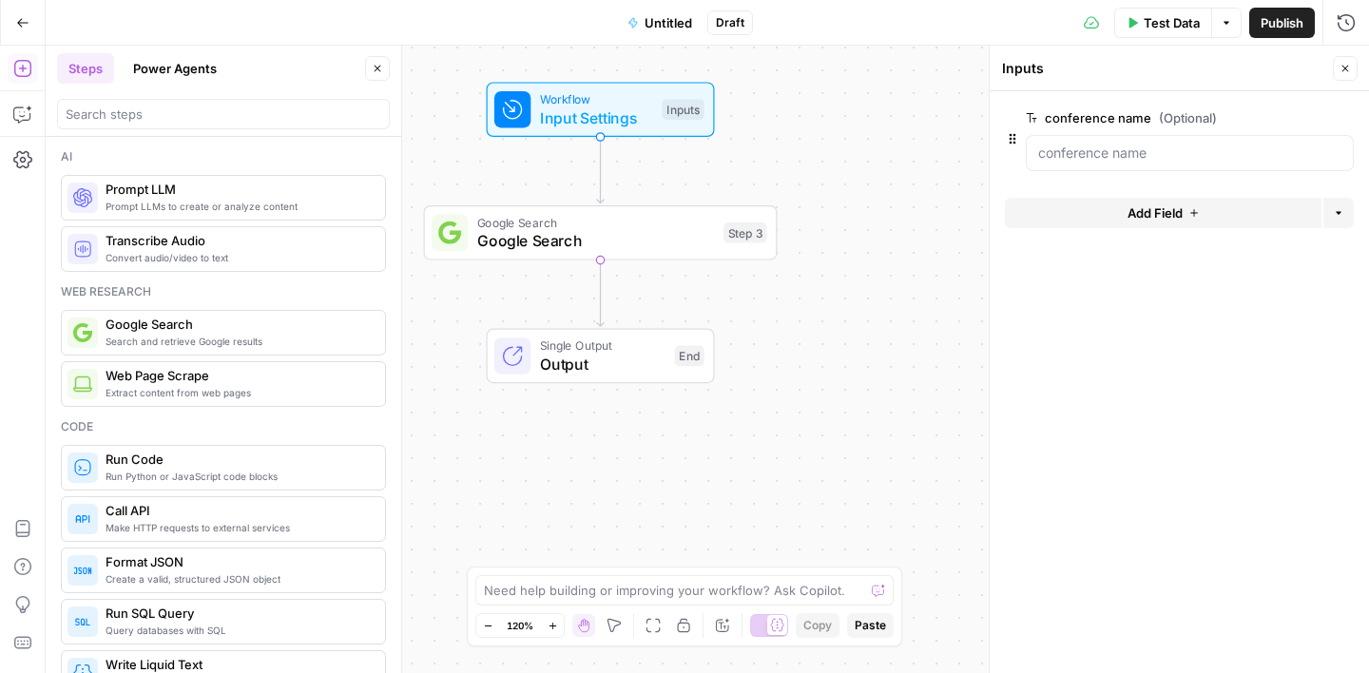
click at [1346, 68] on icon "button" at bounding box center [1346, 69] width 7 height 7
click at [590, 244] on span "Google Search" at bounding box center [596, 240] width 238 height 23
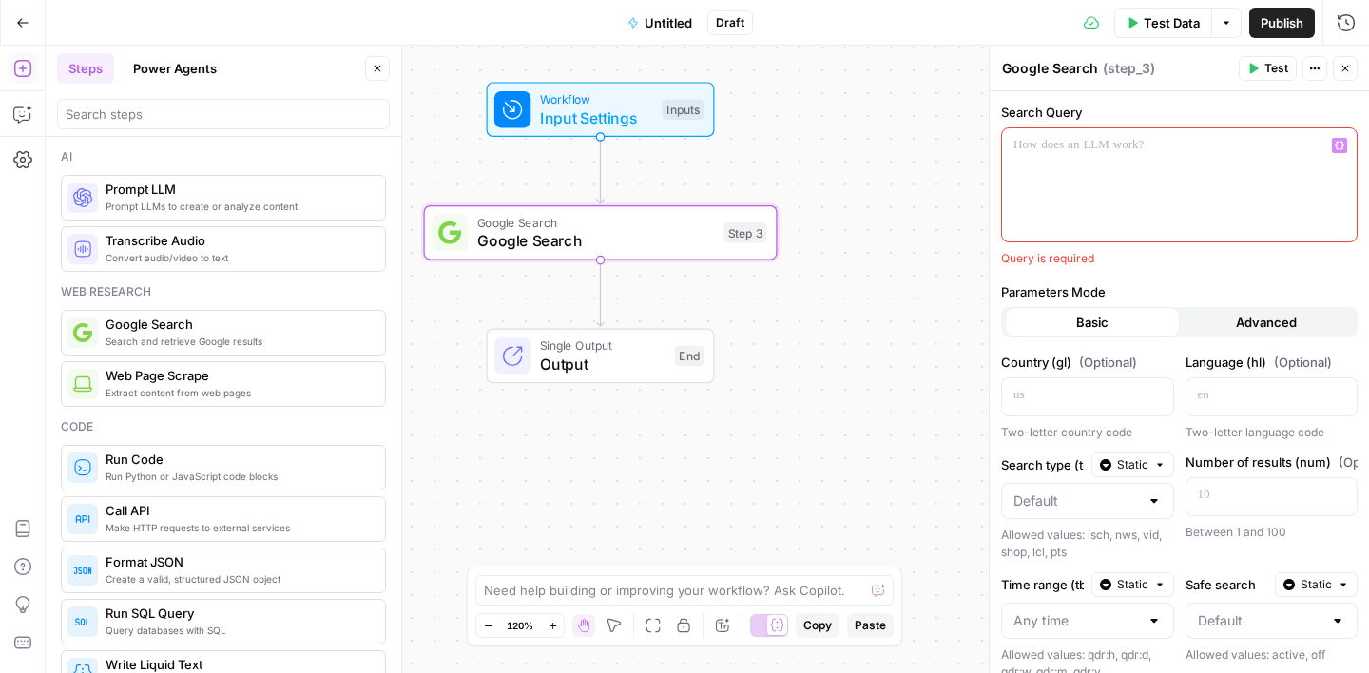
click at [1057, 146] on p at bounding box center [1180, 145] width 332 height 19
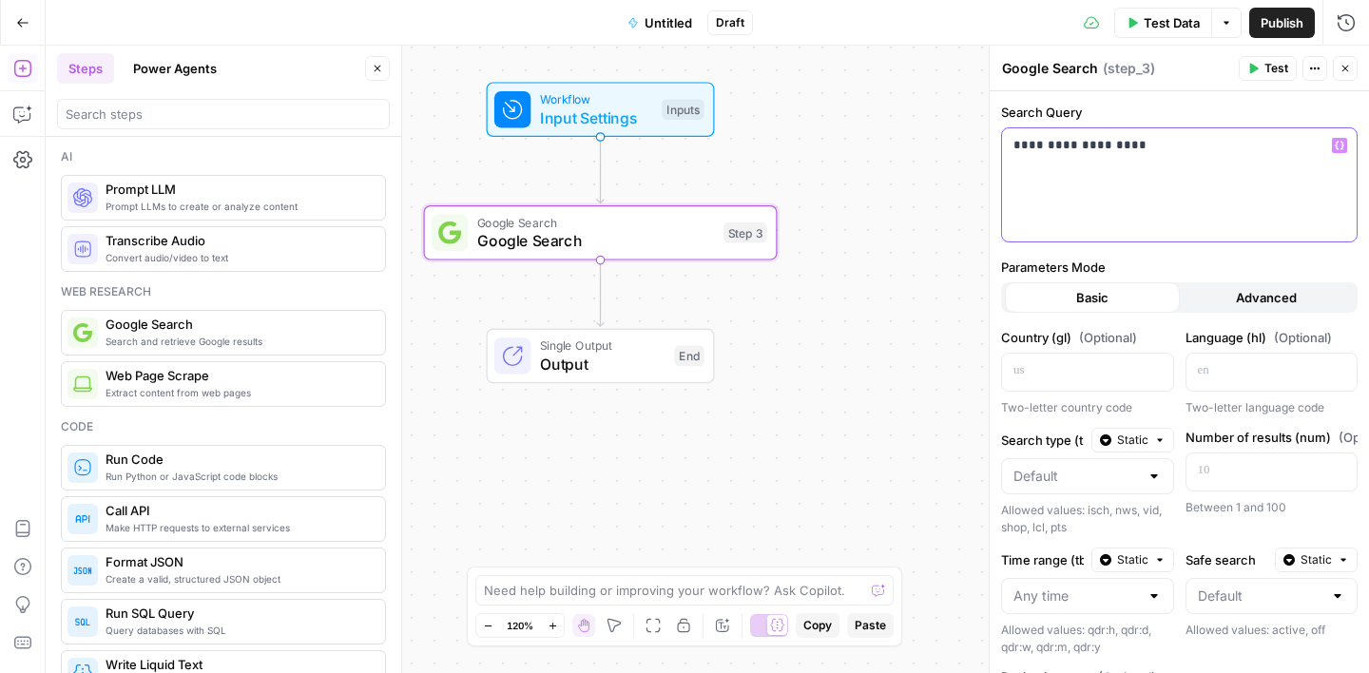
click at [1346, 143] on button "Variables Menu" at bounding box center [1339, 145] width 15 height 15
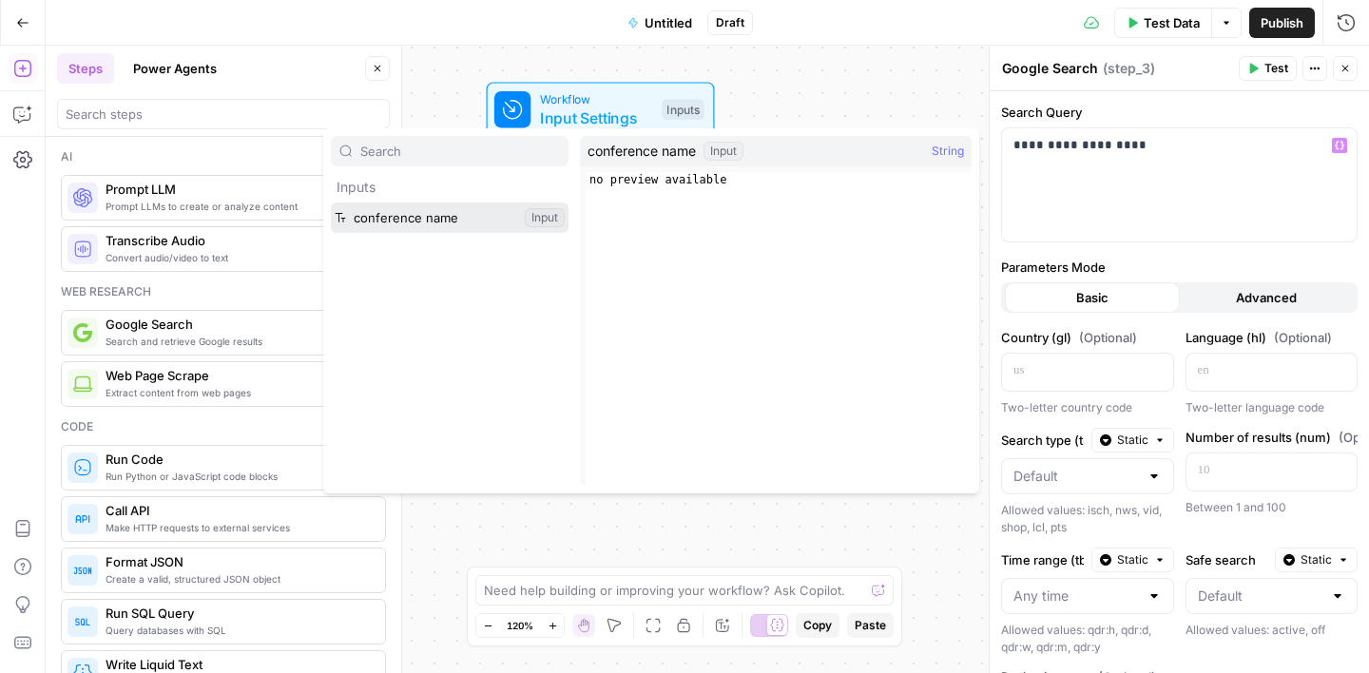
click at [443, 217] on button "Select variable conference name" at bounding box center [450, 218] width 238 height 30
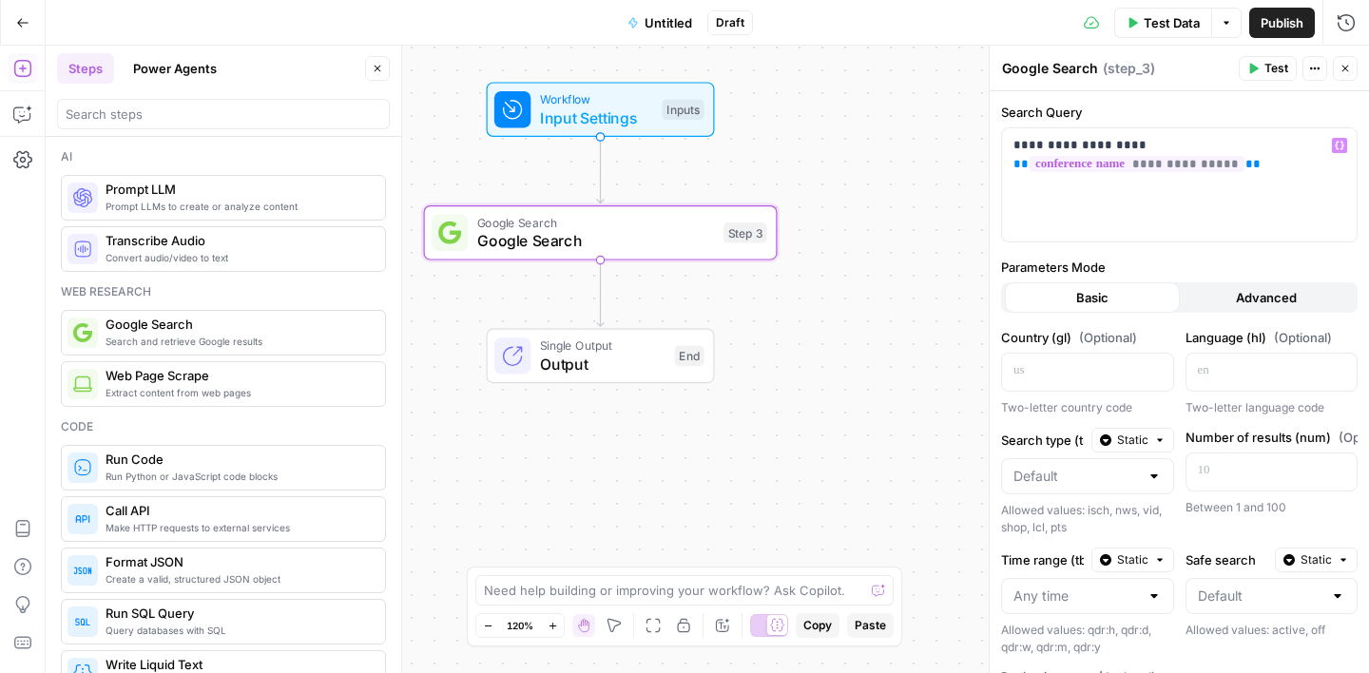
click at [1194, 114] on label "Search Query" at bounding box center [1179, 112] width 357 height 19
click at [629, 115] on span "Input Settings" at bounding box center [596, 117] width 113 height 23
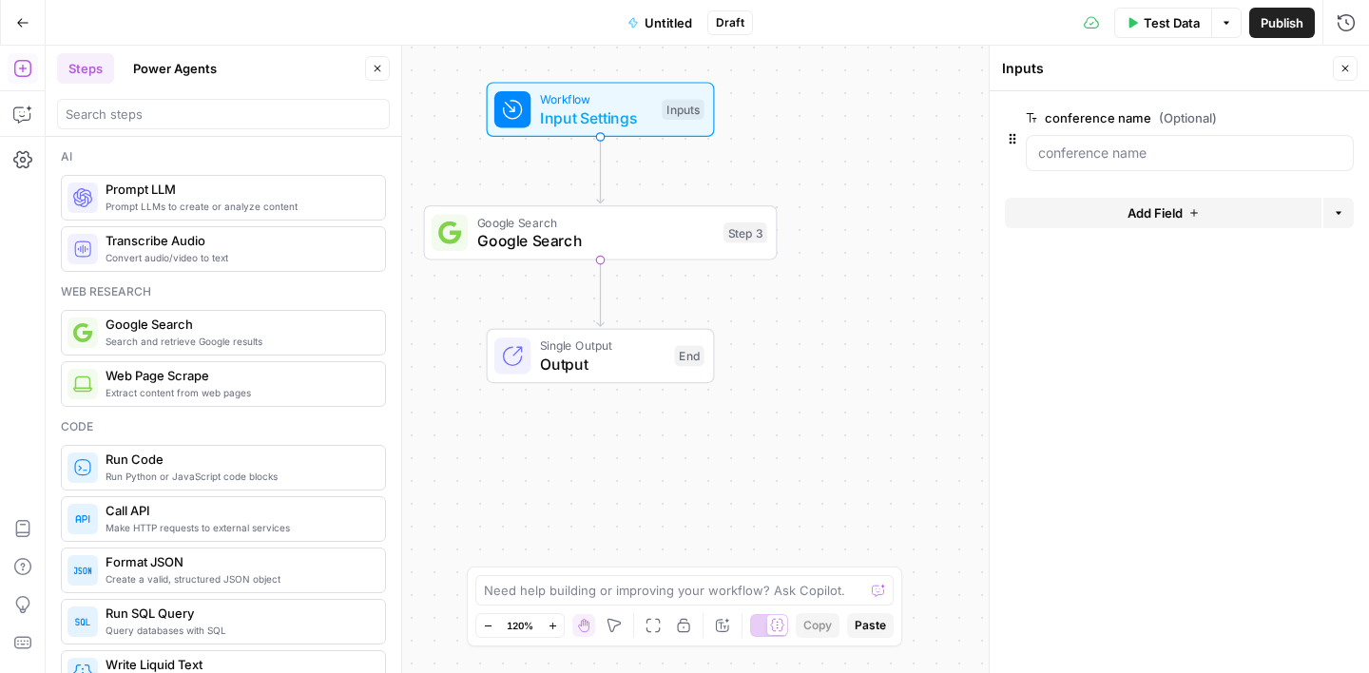
click at [1139, 207] on span "Add Field" at bounding box center [1155, 212] width 55 height 19
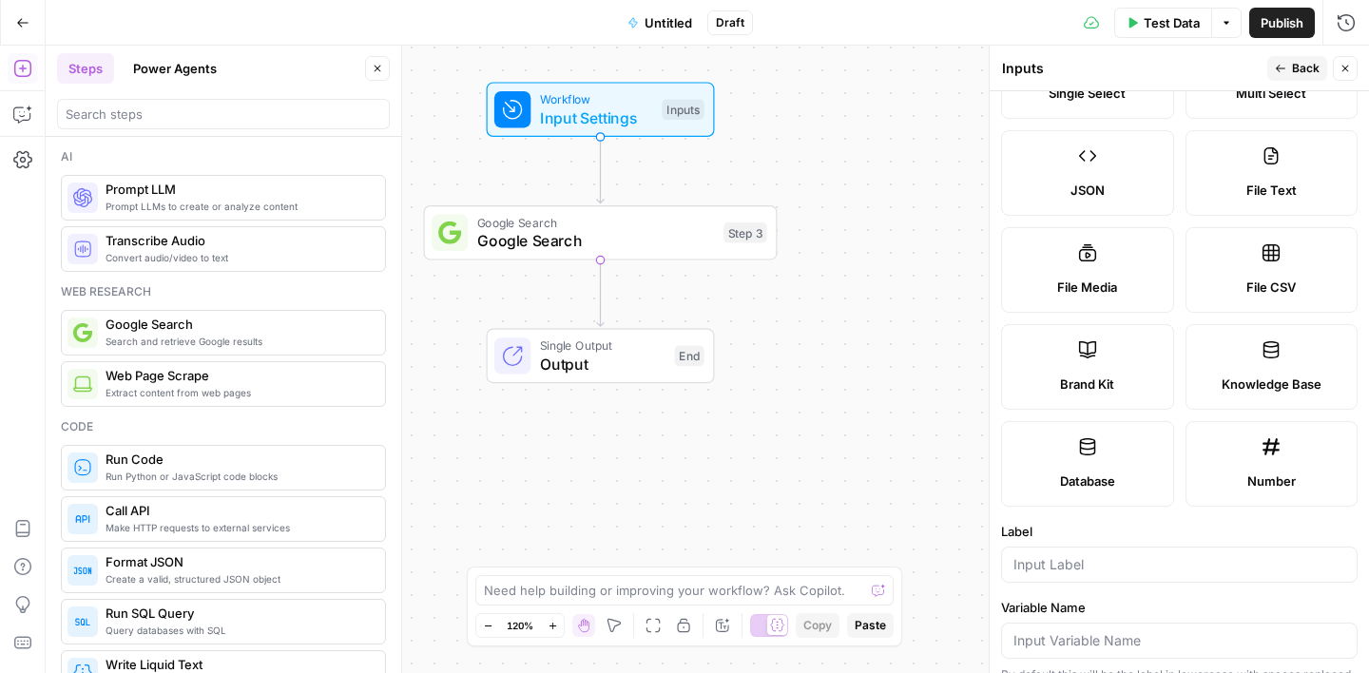
scroll to position [573, 0]
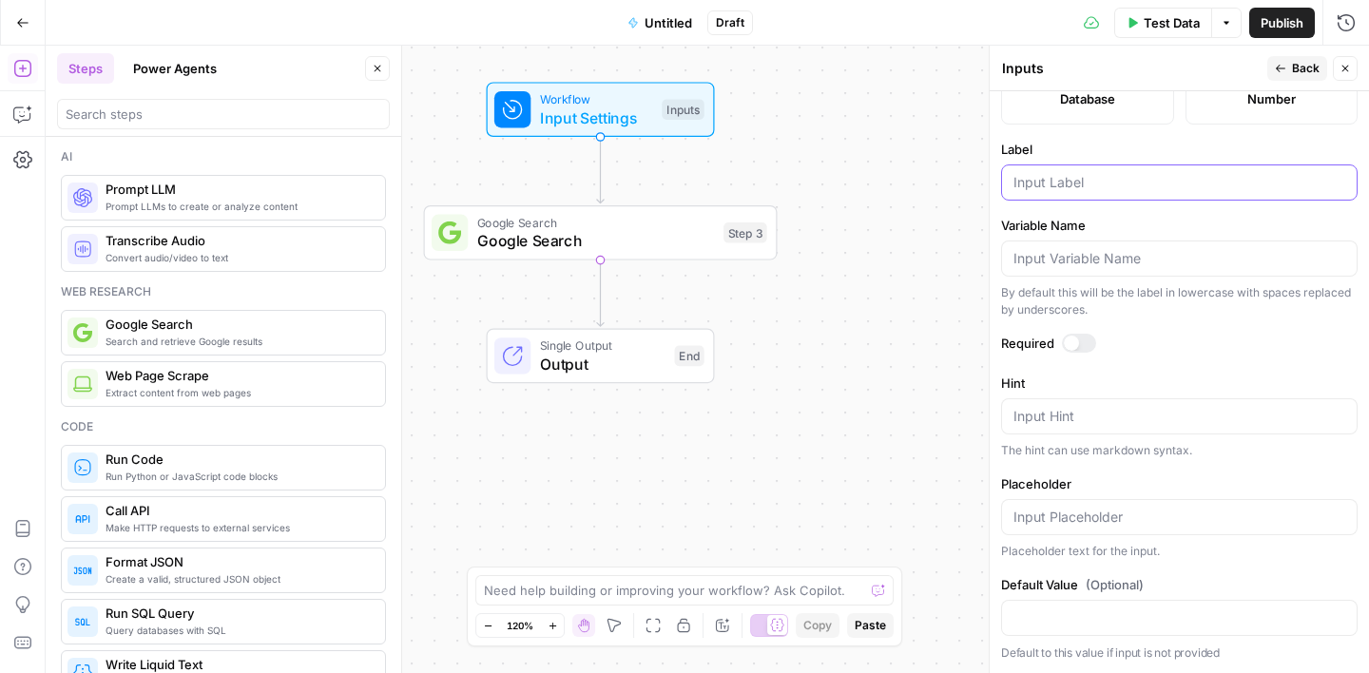
click at [1052, 176] on input "Label" at bounding box center [1180, 182] width 332 height 19
type input "region name"
click at [1310, 73] on span "Back" at bounding box center [1306, 68] width 28 height 17
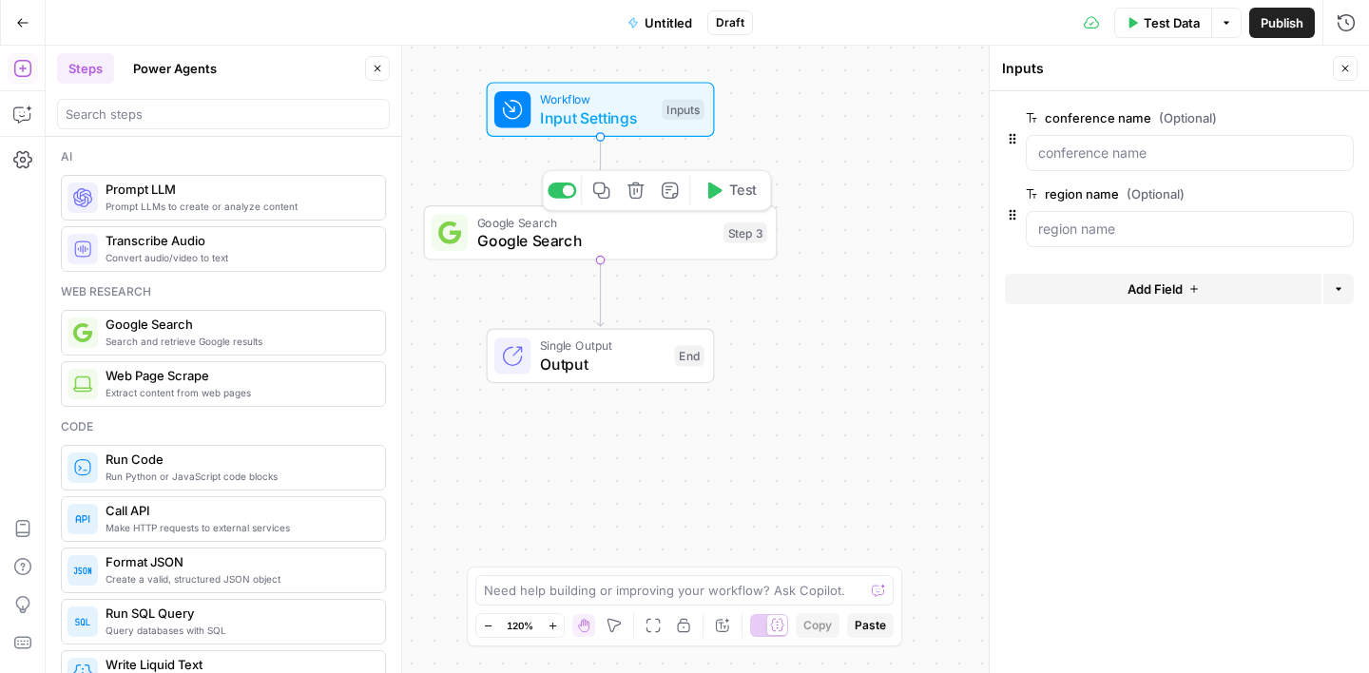
click at [647, 247] on span "Google Search" at bounding box center [596, 240] width 238 height 23
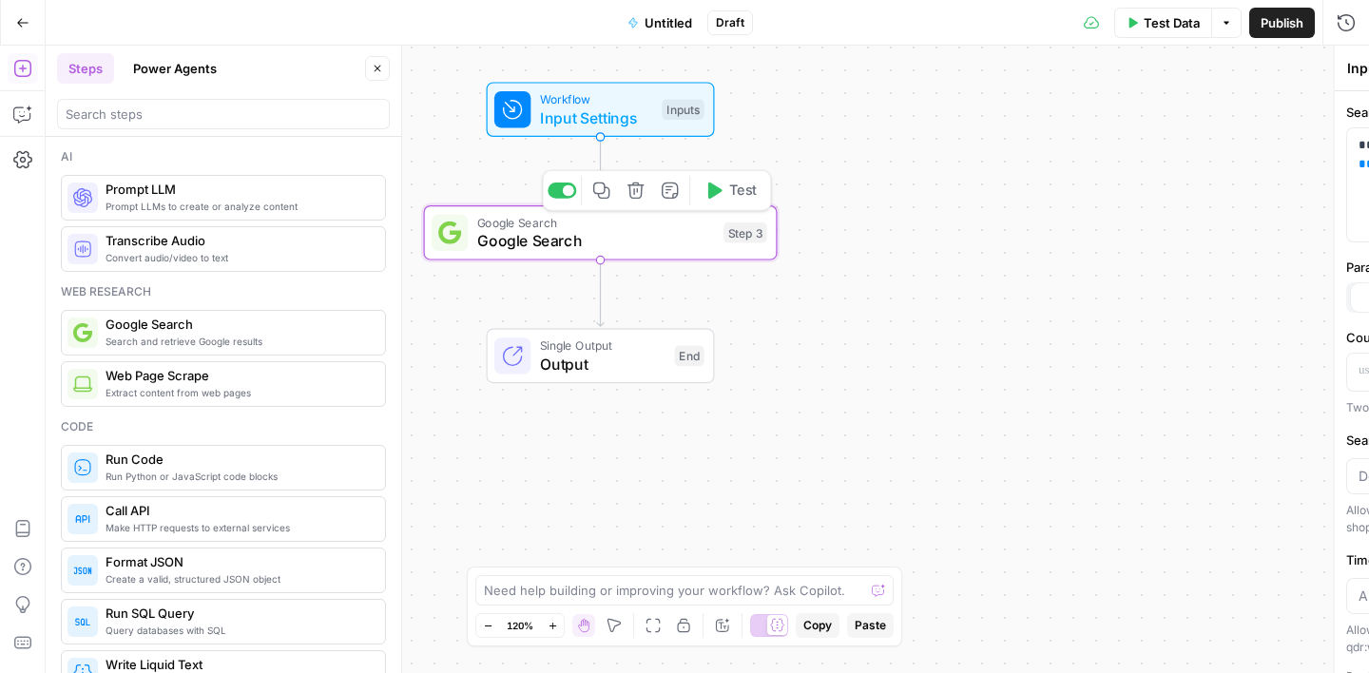
type textarea "Google Search"
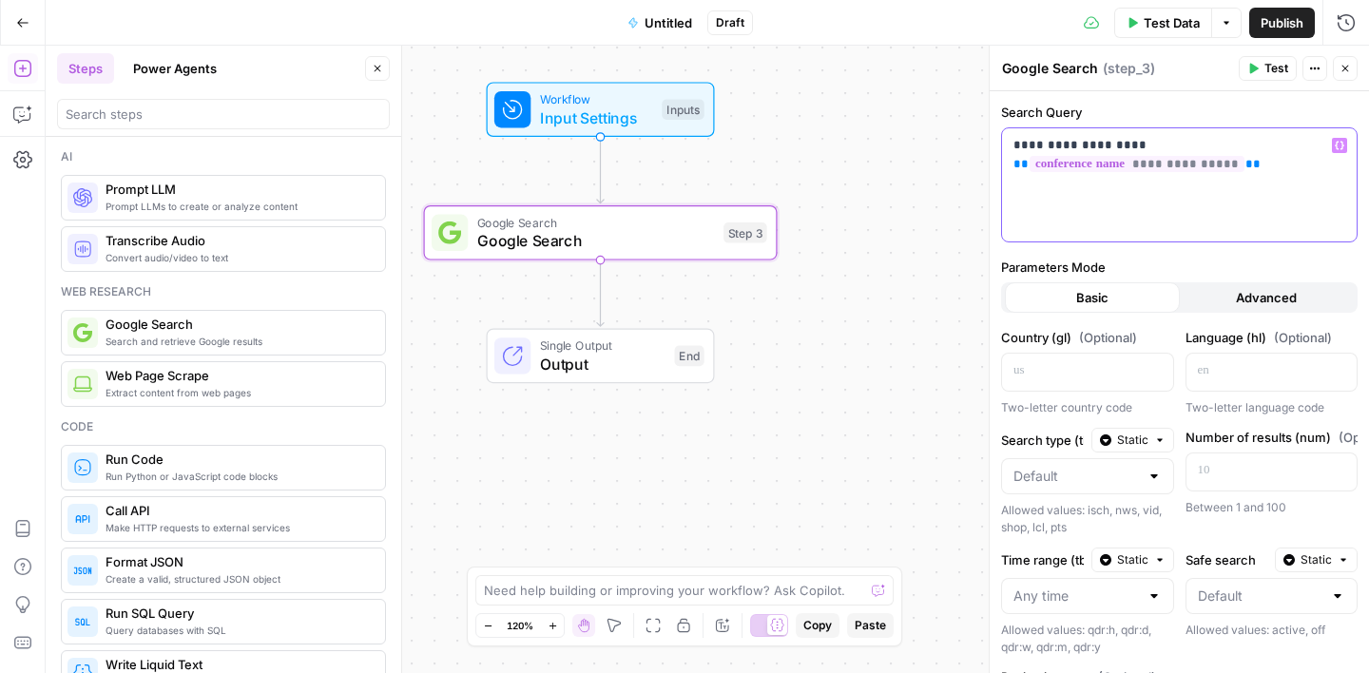
click at [1284, 166] on p "**********" at bounding box center [1180, 155] width 332 height 38
click at [1181, 118] on label "Search Query" at bounding box center [1179, 112] width 357 height 19
click at [1340, 68] on icon "button" at bounding box center [1345, 68] width 11 height 11
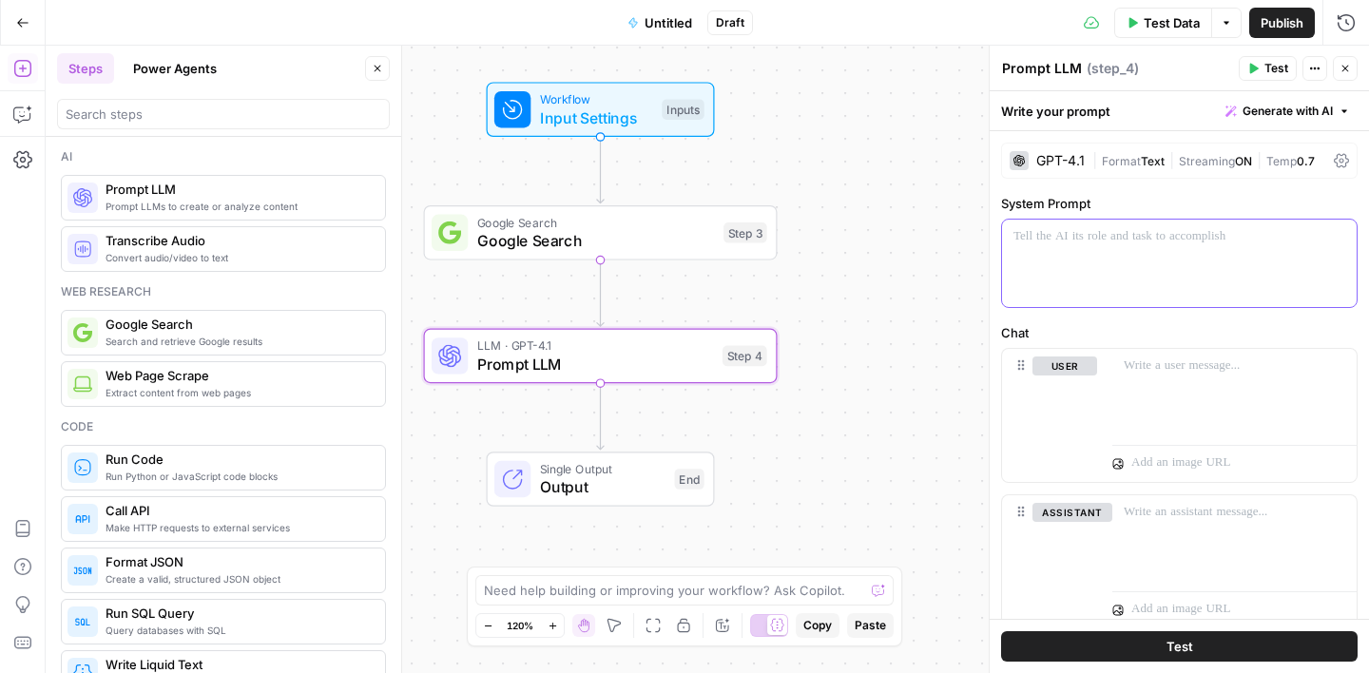
click at [1076, 235] on p at bounding box center [1180, 236] width 332 height 19
click at [1036, 261] on p "**********" at bounding box center [1180, 246] width 332 height 38
click at [1179, 260] on p "**********" at bounding box center [1180, 246] width 332 height 38
click at [1341, 233] on icon "button" at bounding box center [1340, 237] width 10 height 9
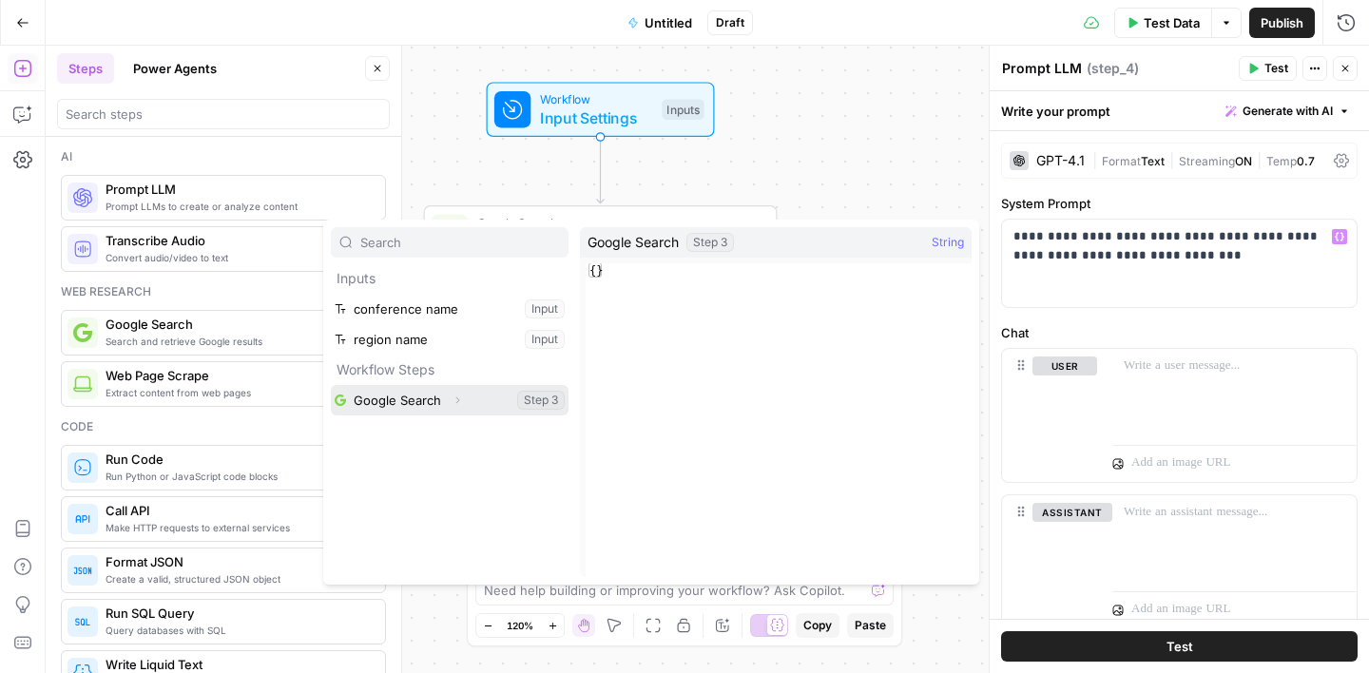
click at [416, 403] on button "Select variable Google Search" at bounding box center [450, 400] width 238 height 30
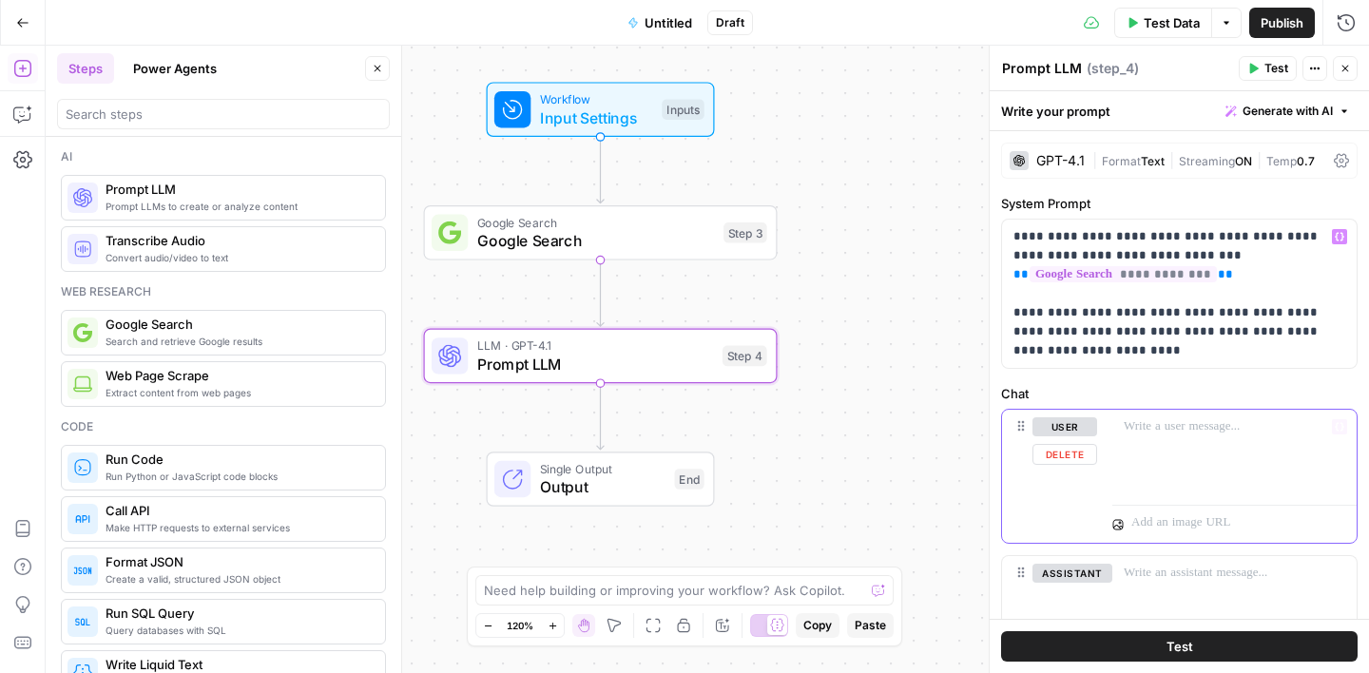
click at [1187, 438] on div at bounding box center [1234, 453] width 244 height 87
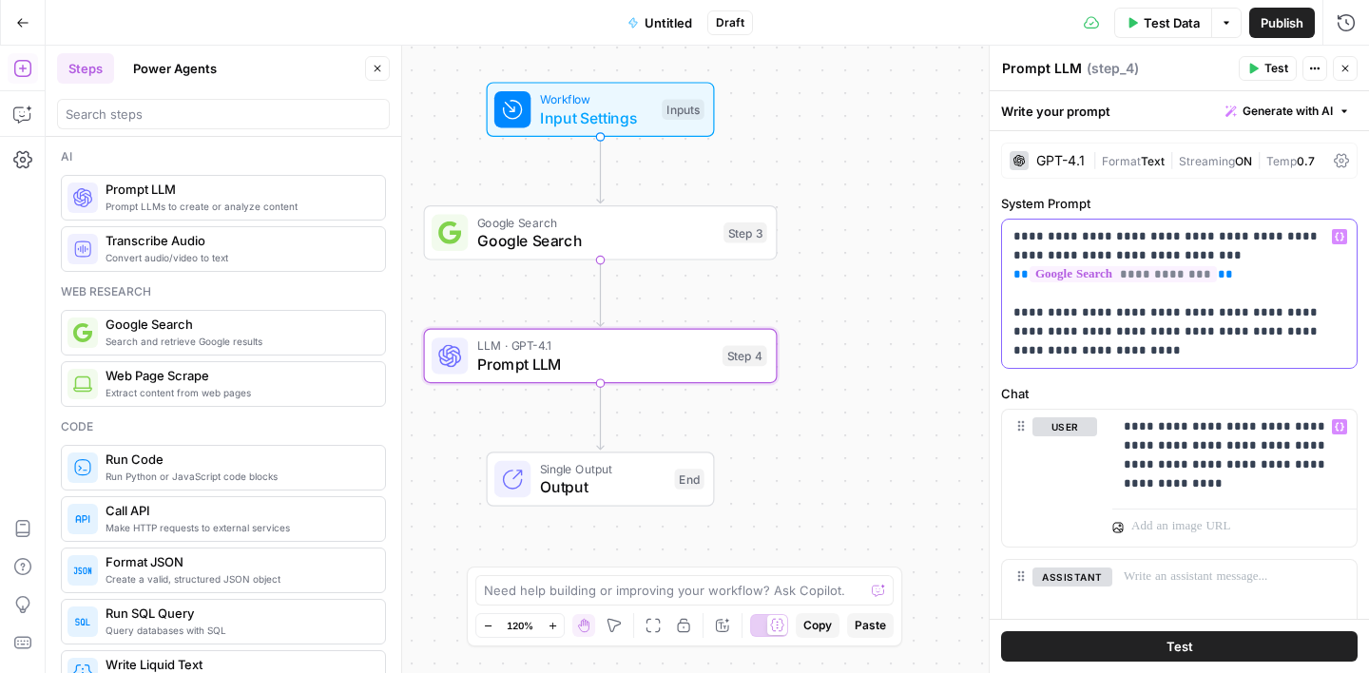
click at [1134, 353] on p "**********" at bounding box center [1180, 293] width 332 height 133
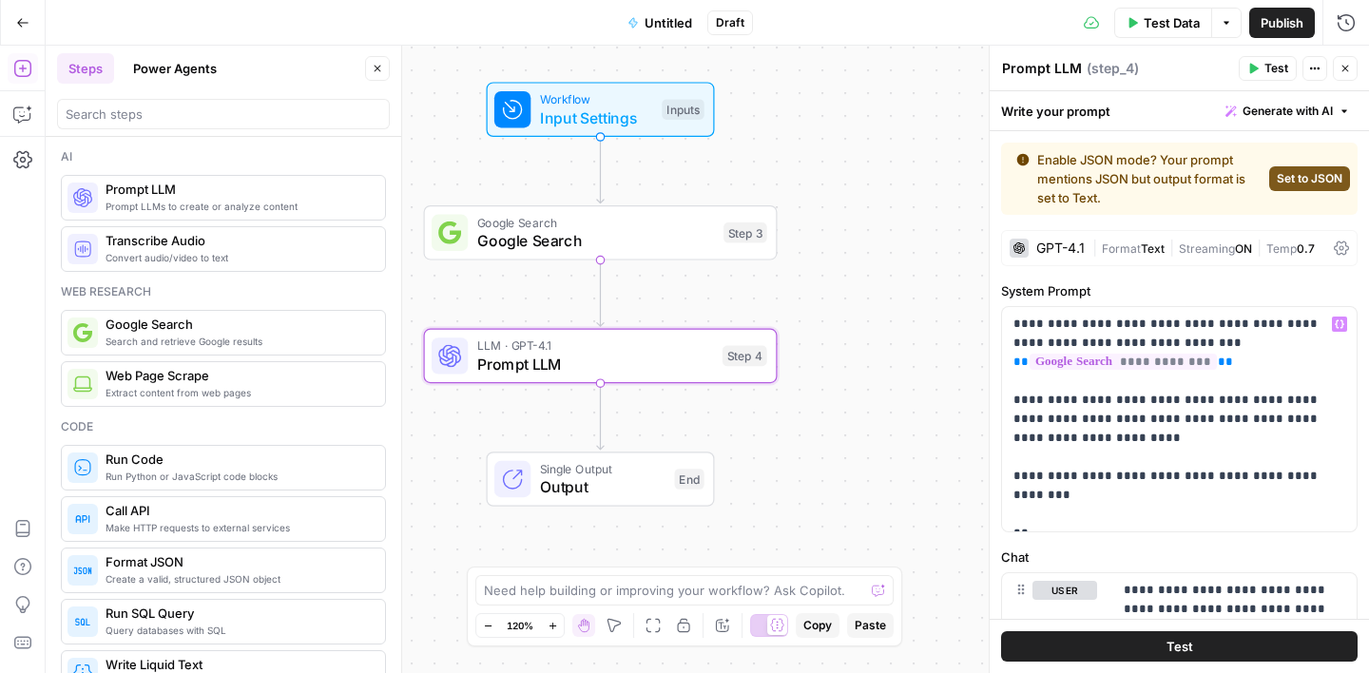
click at [1298, 175] on span "Set to JSON" at bounding box center [1310, 178] width 66 height 17
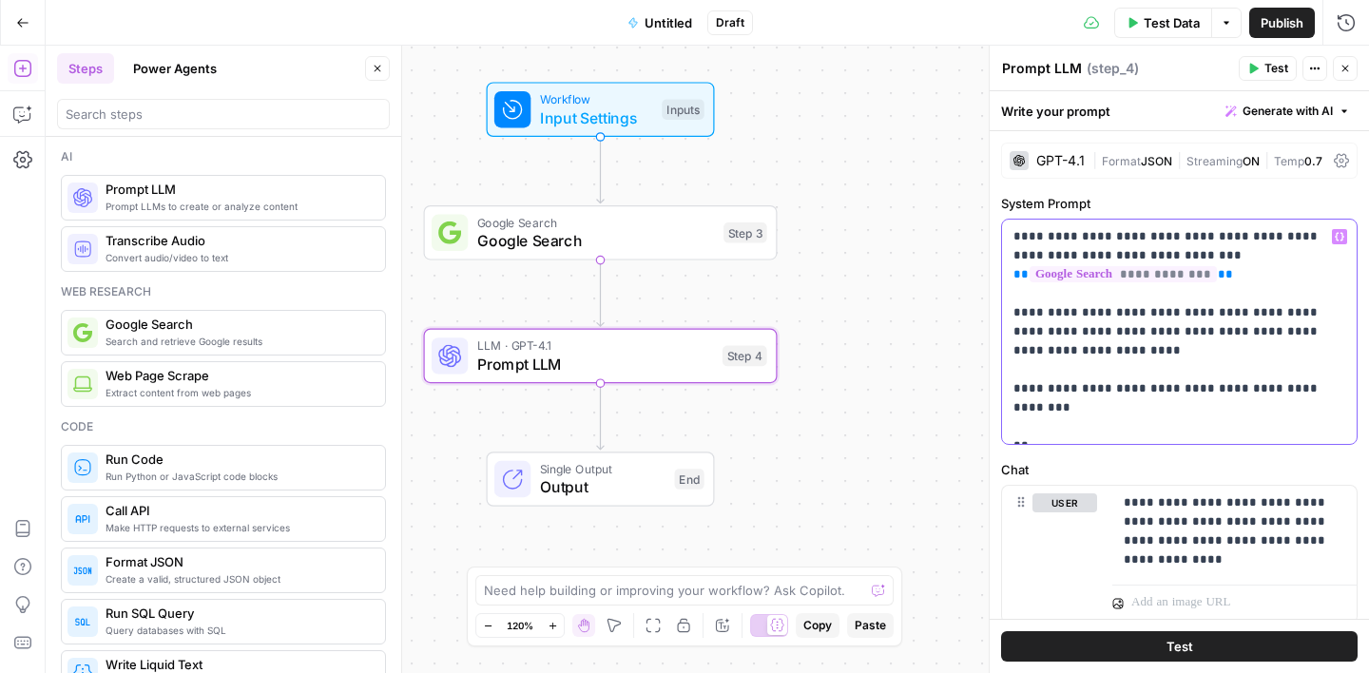
click at [1093, 424] on p "**********" at bounding box center [1180, 331] width 332 height 209
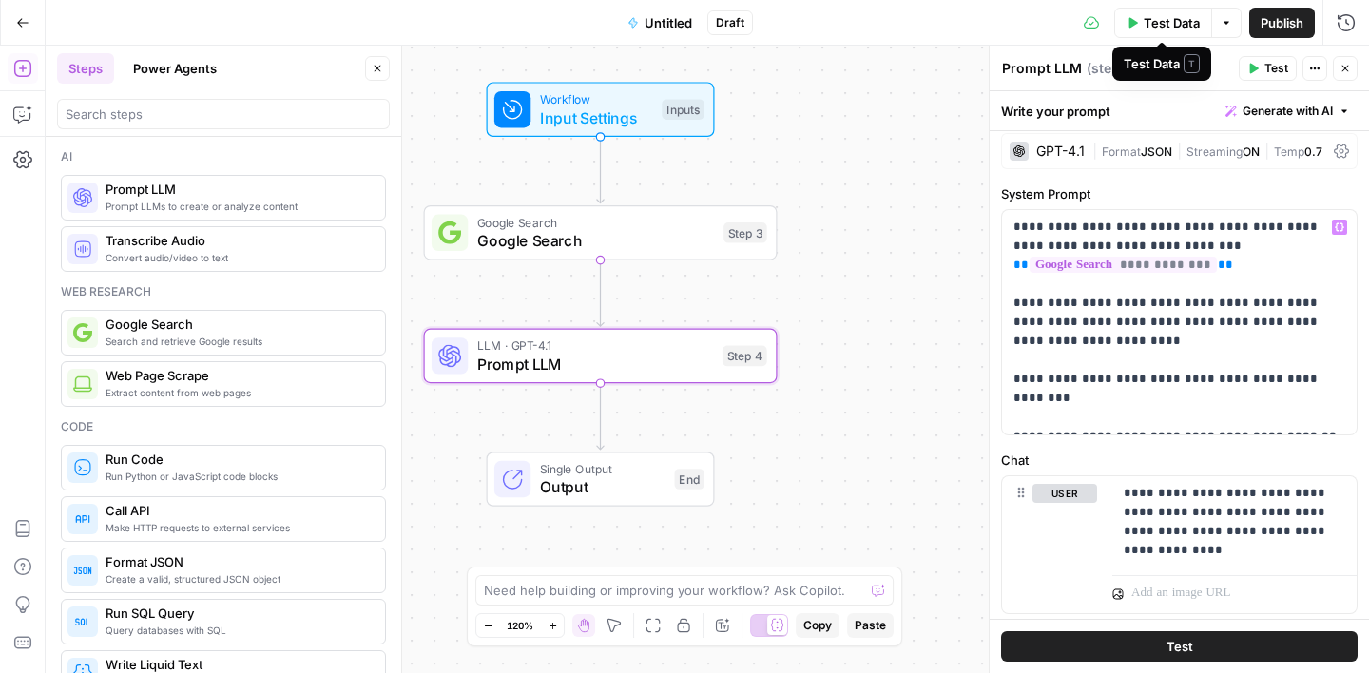
click at [1135, 17] on icon "button" at bounding box center [1132, 22] width 11 height 11
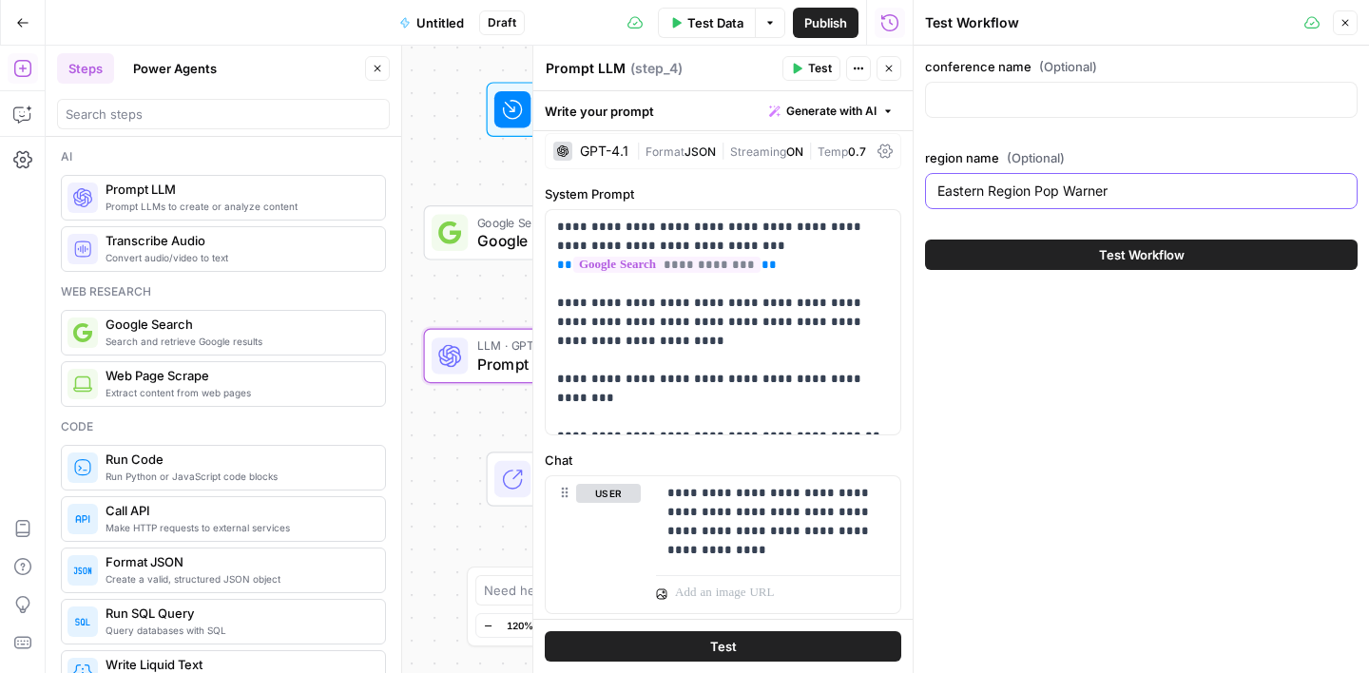
click at [995, 190] on input "Eastern Region Pop Warner" at bounding box center [1142, 191] width 408 height 19
paste input "CAPITAL DISTRICT"
type input "CAPITAL DISTRICT"
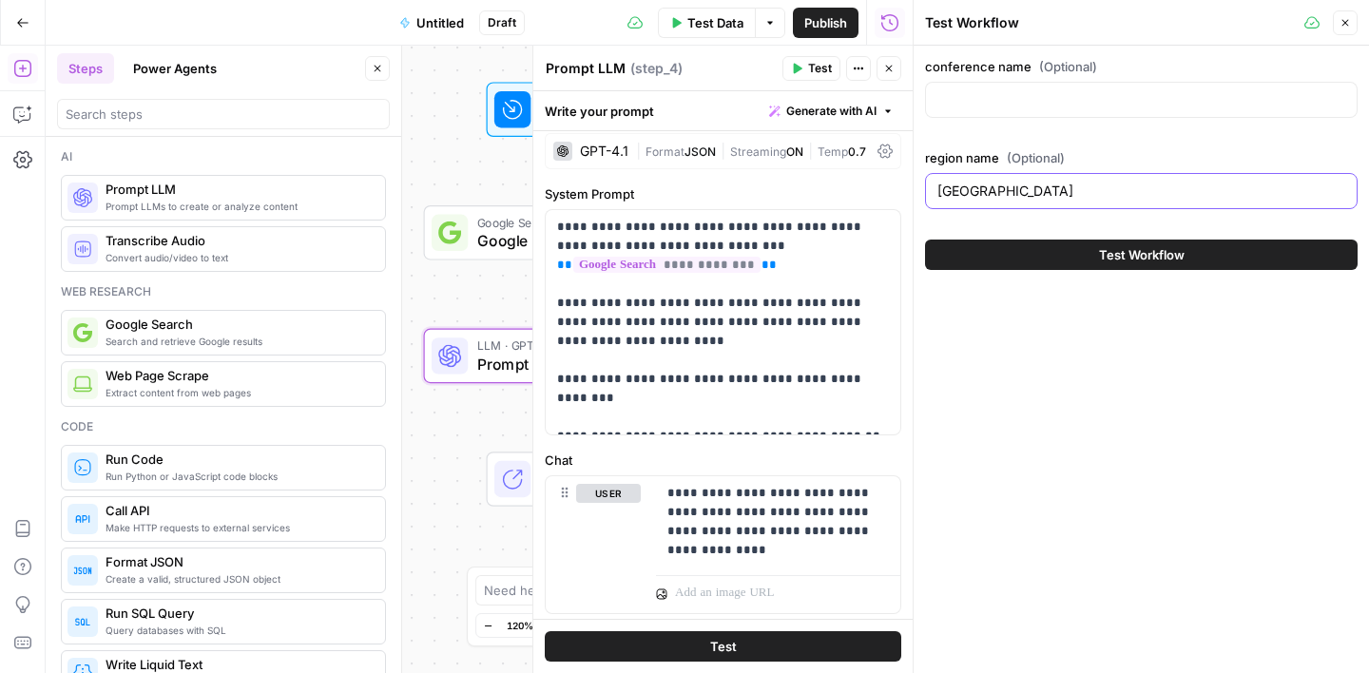
click at [998, 184] on input "CAPITAL DISTRICT" at bounding box center [1142, 191] width 408 height 19
click at [996, 100] on input "conference name (Optional)" at bounding box center [1142, 99] width 408 height 19
paste input "CAPITAL DISTRICT"
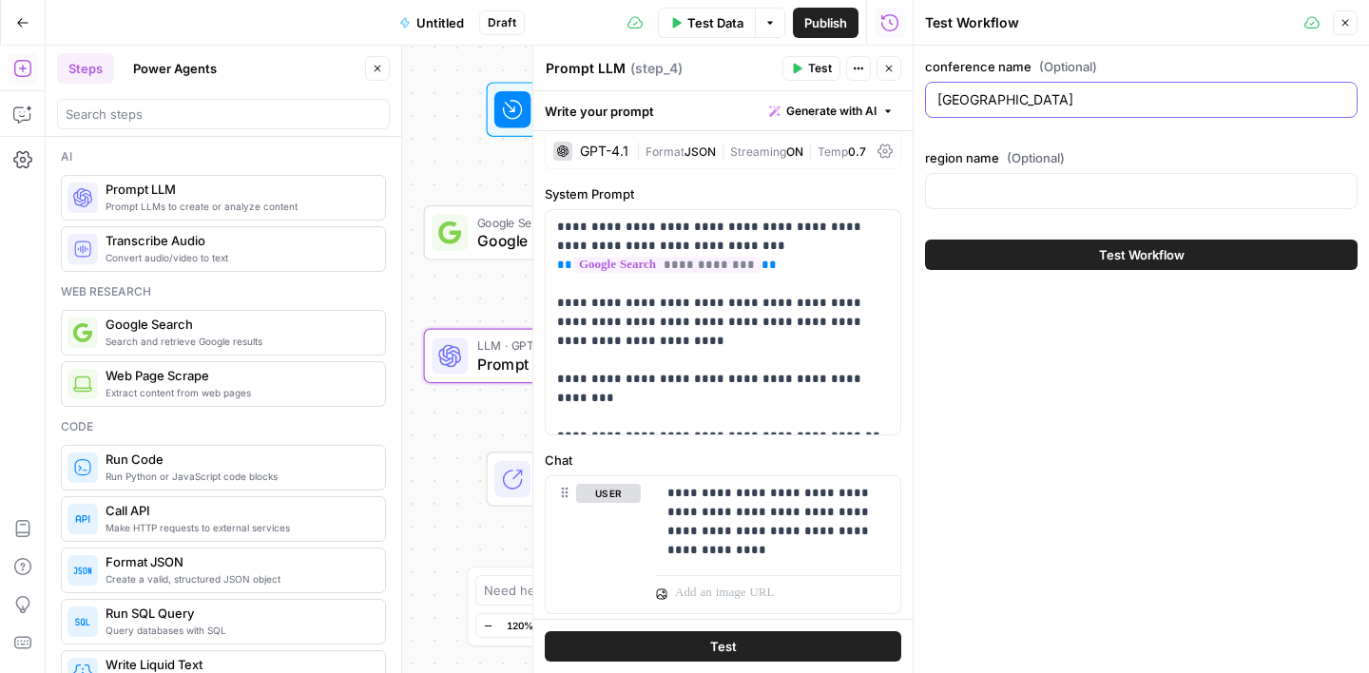
type input "CAPITAL DISTRICT"
click at [1054, 250] on button "Test Workflow" at bounding box center [1141, 255] width 433 height 30
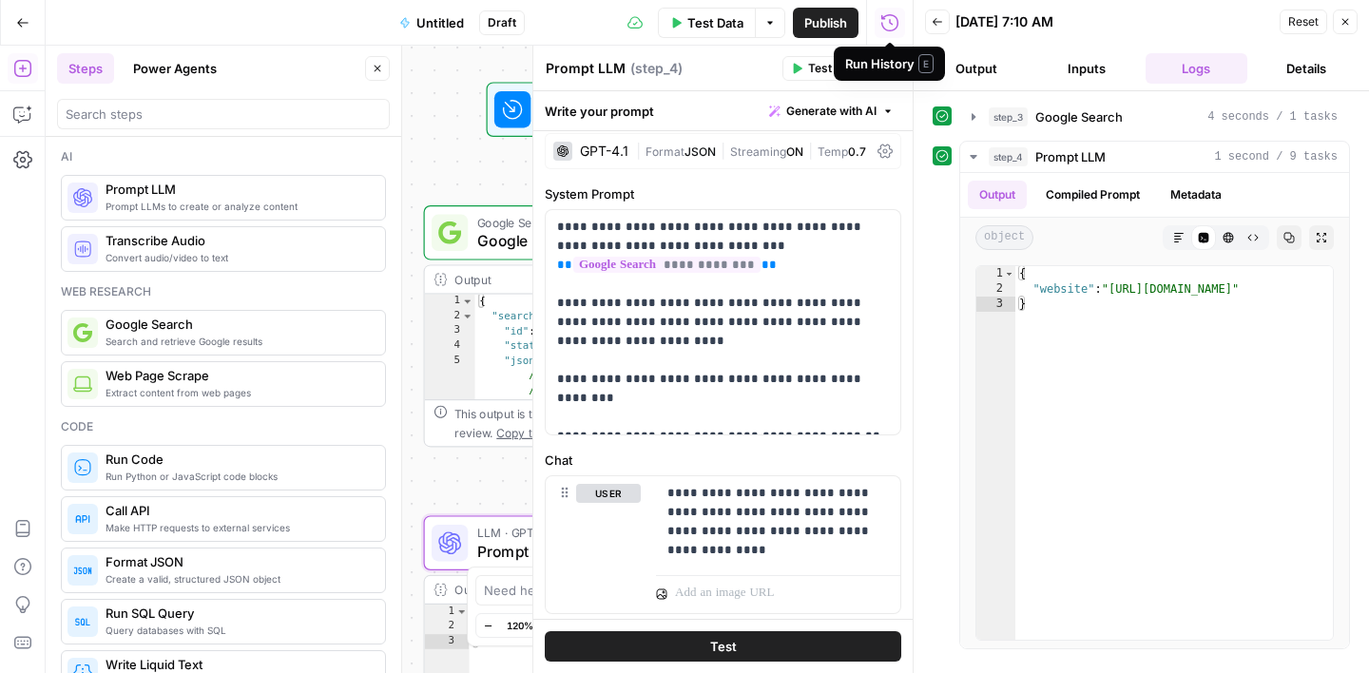
click at [1349, 29] on button "Close" at bounding box center [1345, 22] width 25 height 25
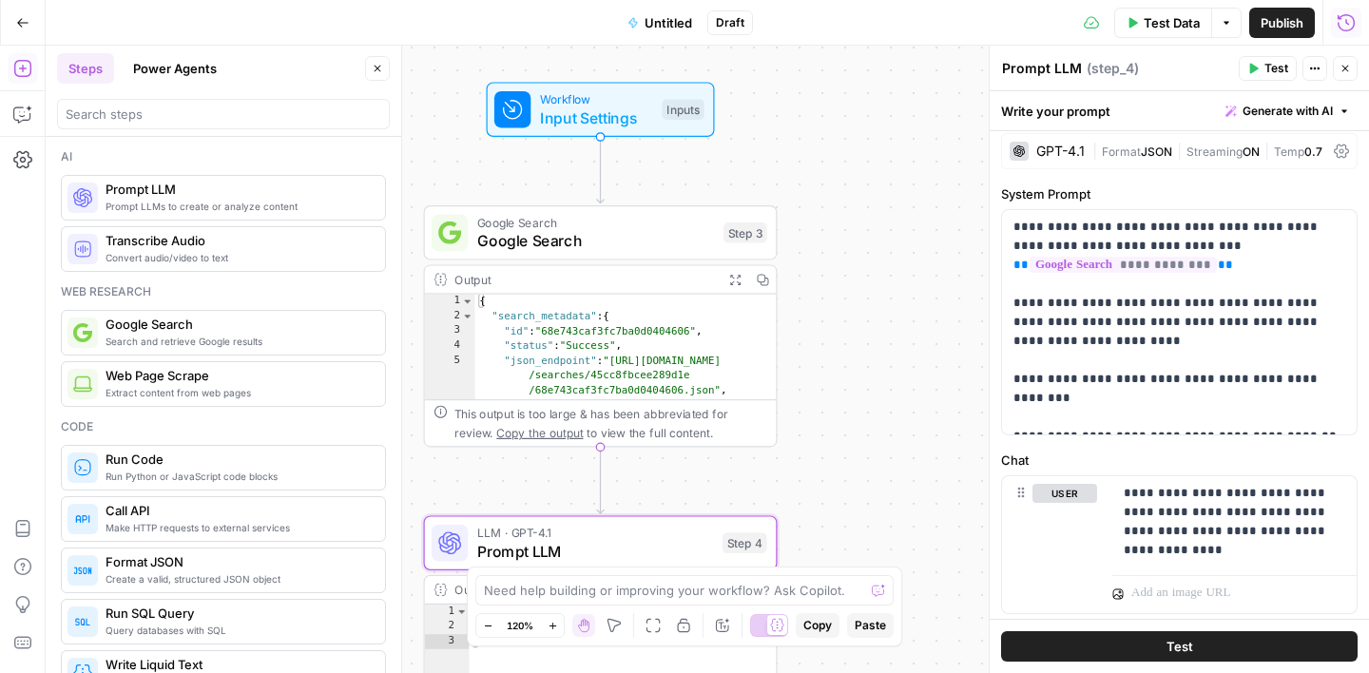
click at [373, 68] on icon "button" at bounding box center [377, 68] width 11 height 11
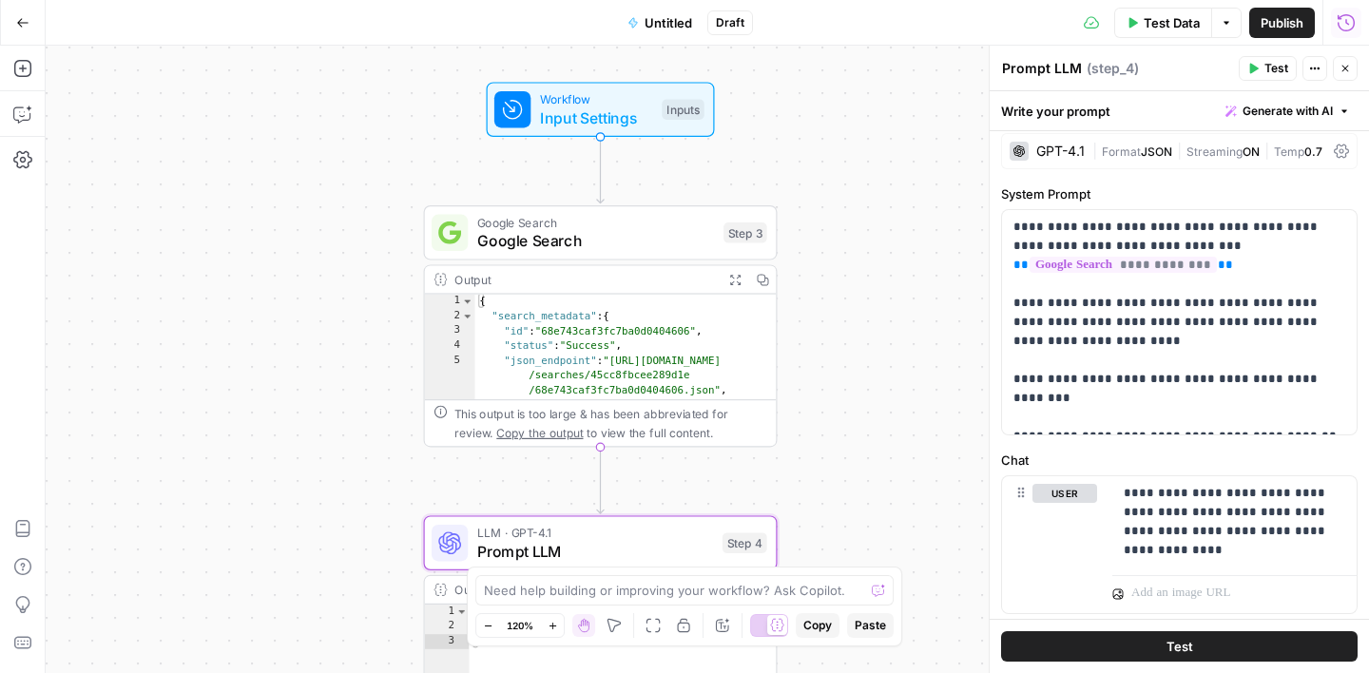
click at [1344, 68] on icon "button" at bounding box center [1346, 69] width 7 height 7
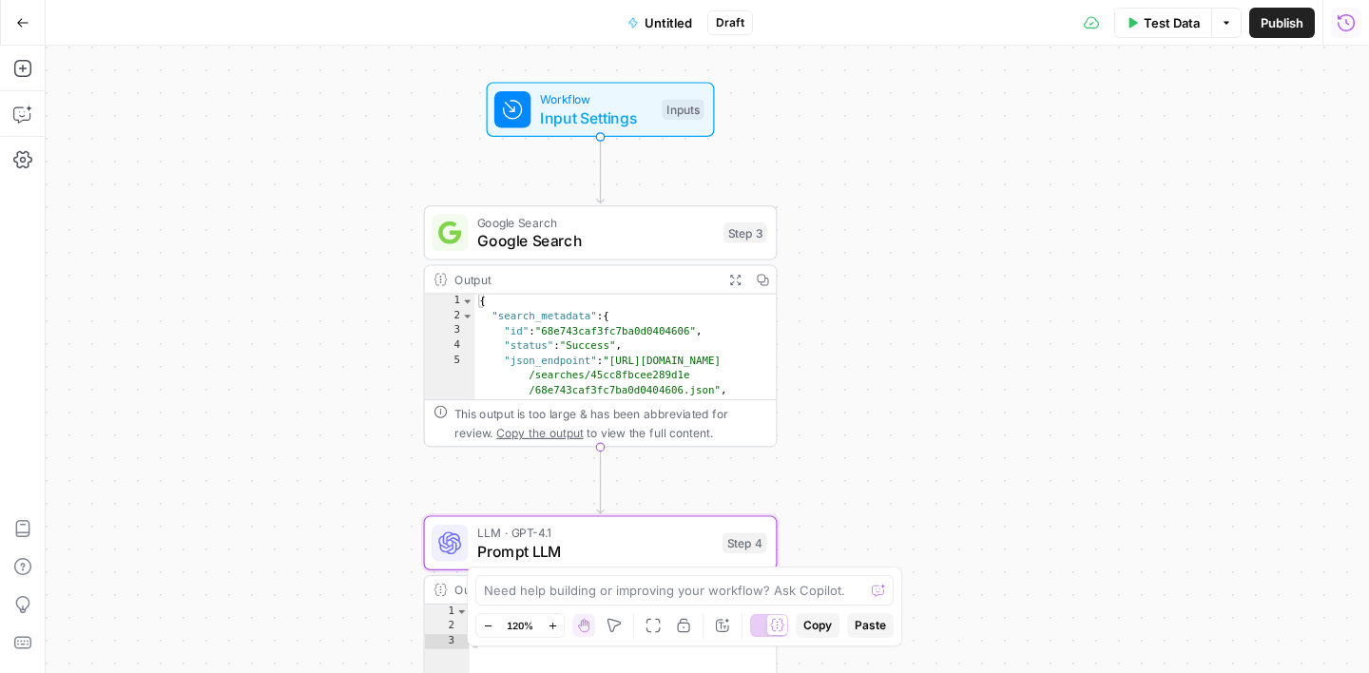
click at [609, 99] on span "Workflow" at bounding box center [596, 99] width 113 height 18
click at [1288, 190] on span "edit field" at bounding box center [1283, 193] width 42 height 15
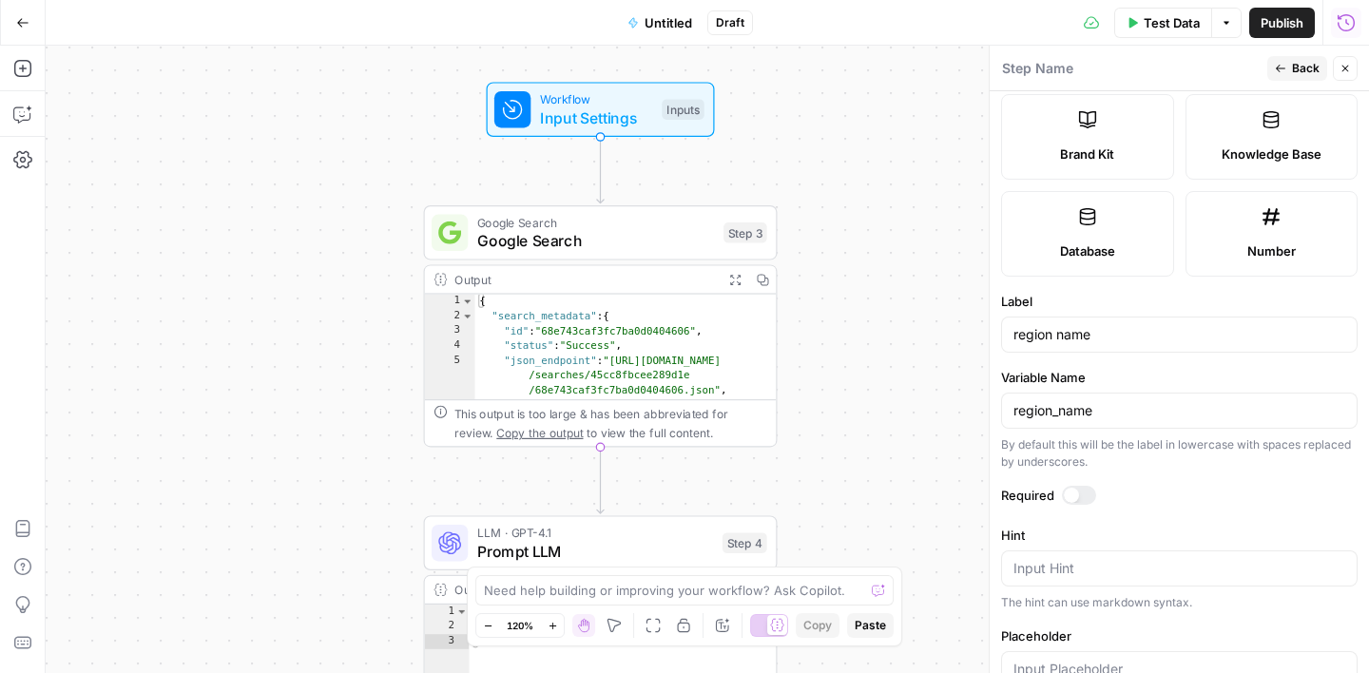
scroll to position [432, 0]
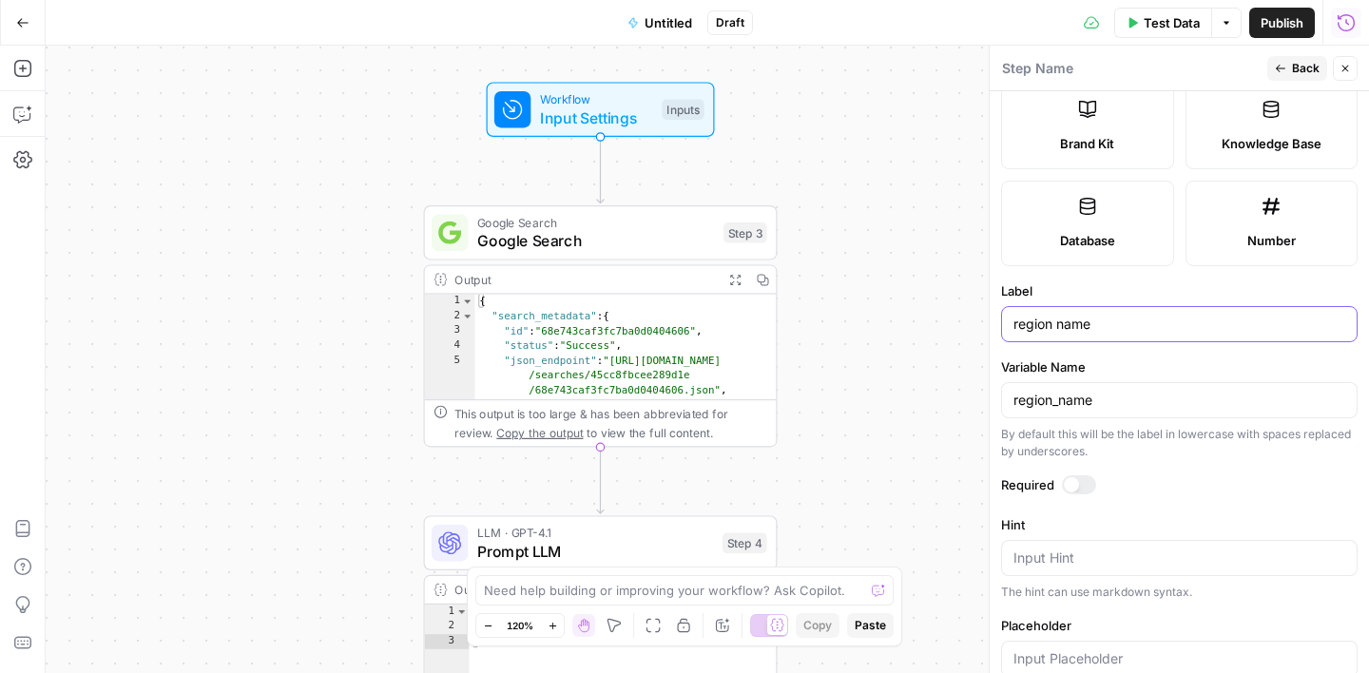
click at [1065, 318] on input "region name" at bounding box center [1180, 324] width 332 height 19
type input "conference link"
click at [1101, 402] on input "region_name" at bounding box center [1180, 400] width 332 height 19
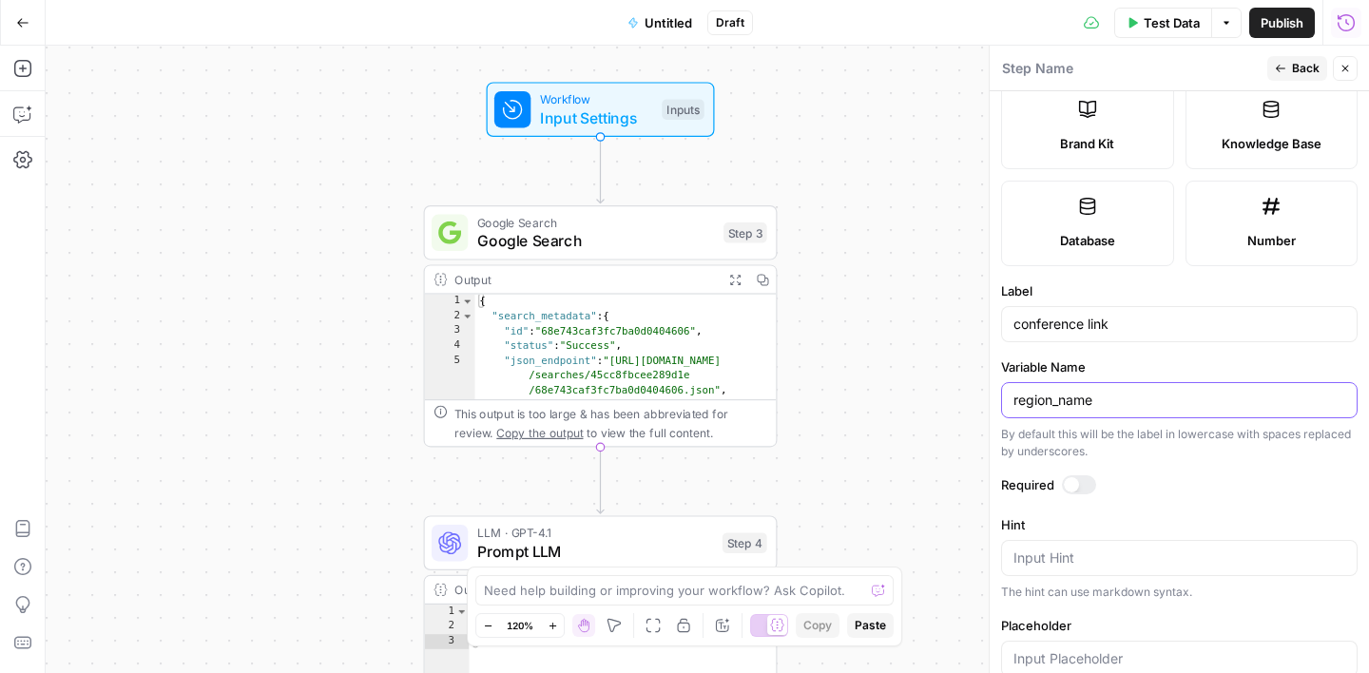
click at [1101, 402] on input "region_name" at bounding box center [1180, 400] width 332 height 19
type input "conference_link"
click at [1142, 364] on label "Variable Name" at bounding box center [1179, 367] width 357 height 19
click at [1142, 391] on input "conference_link" at bounding box center [1180, 400] width 332 height 19
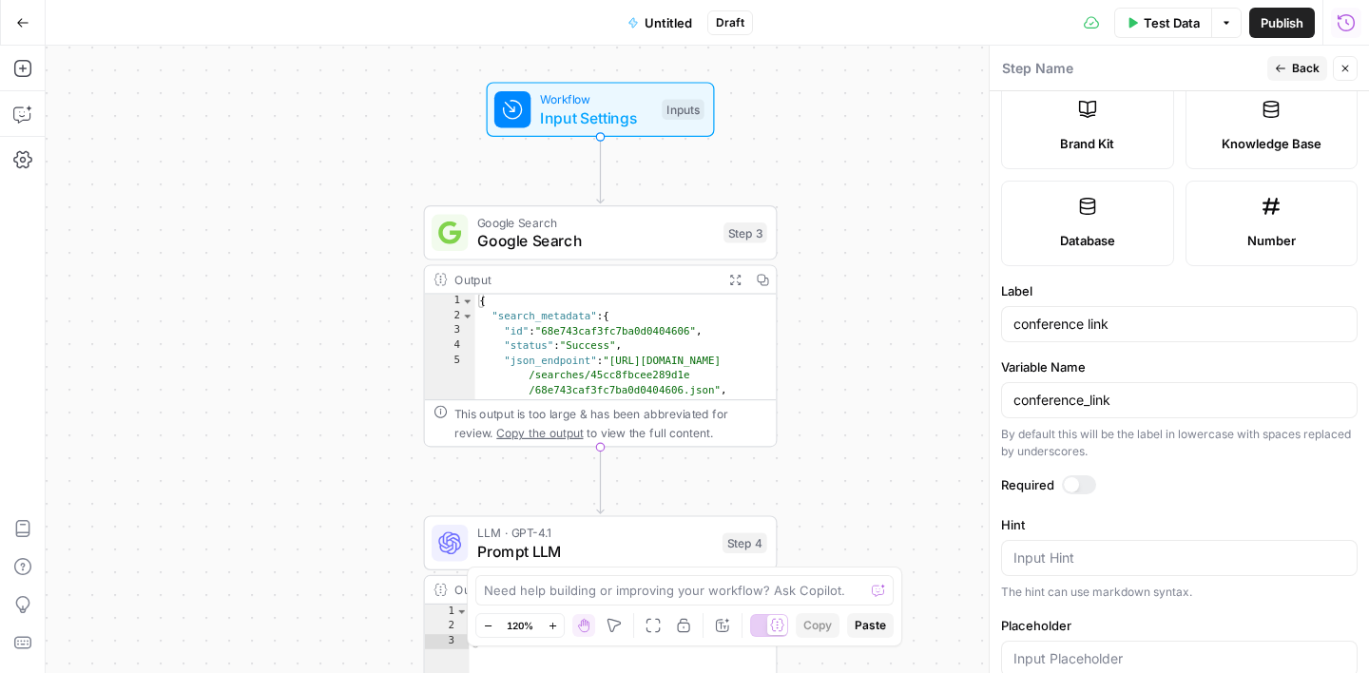
click at [1286, 68] on icon "button" at bounding box center [1280, 68] width 11 height 11
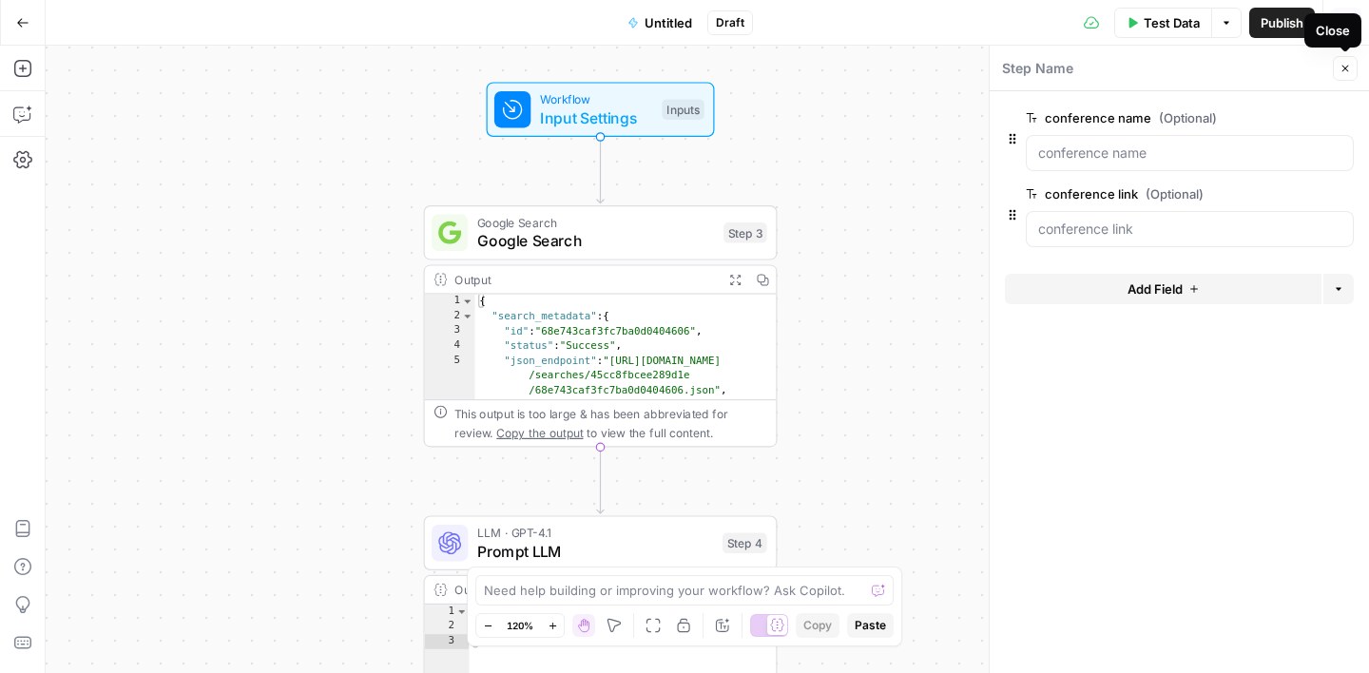
click at [1341, 70] on icon "button" at bounding box center [1345, 68] width 11 height 11
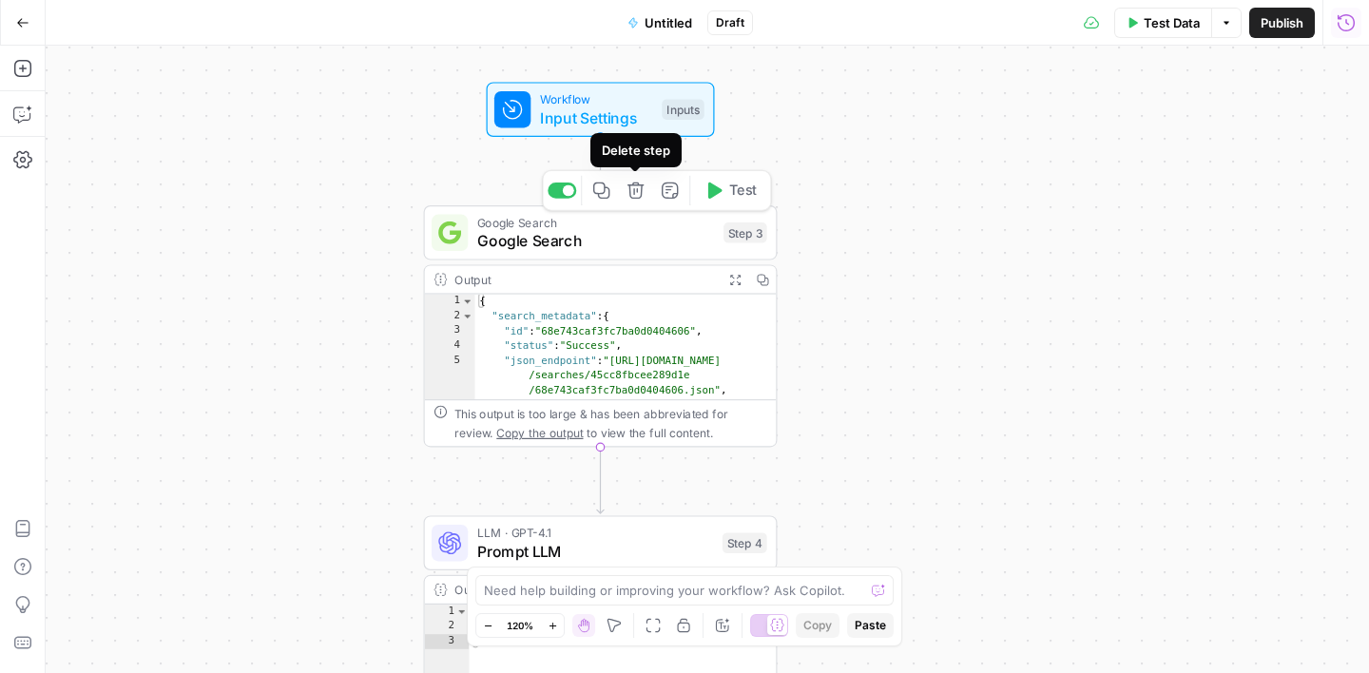
click at [641, 201] on button "Delete step" at bounding box center [635, 190] width 29 height 29
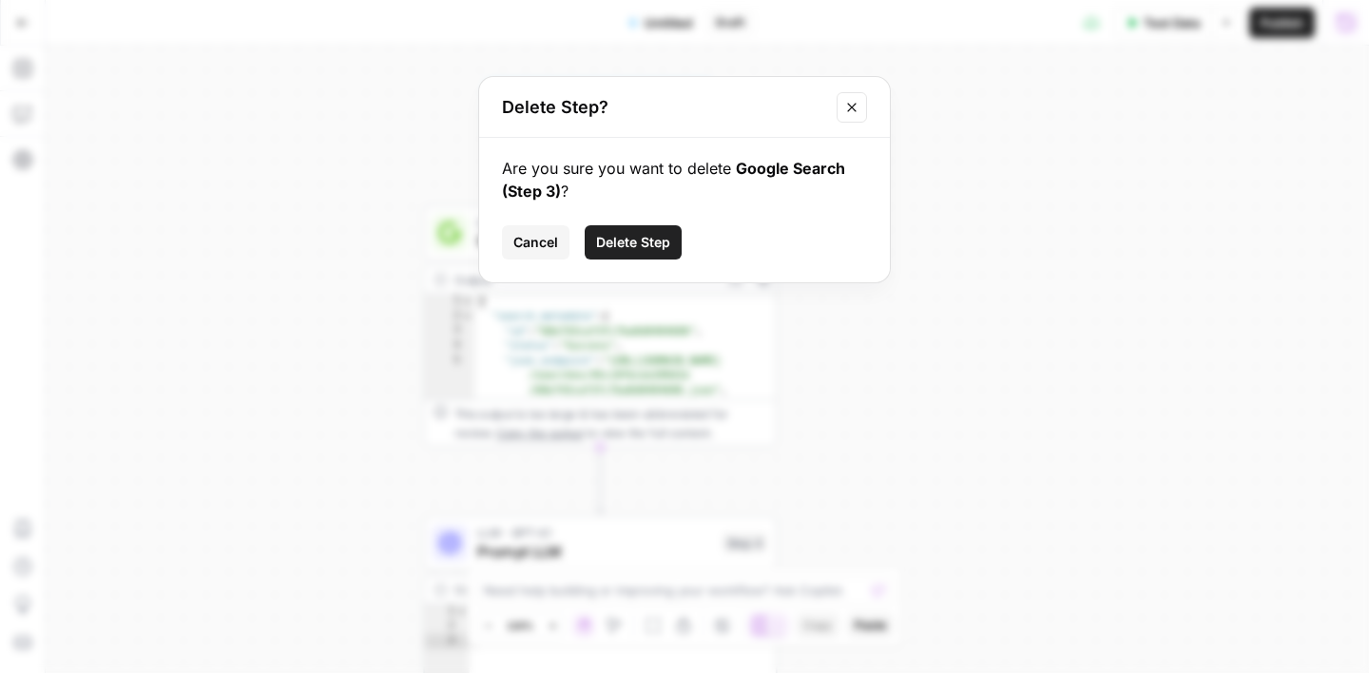
click at [648, 244] on span "Delete Step" at bounding box center [633, 242] width 74 height 19
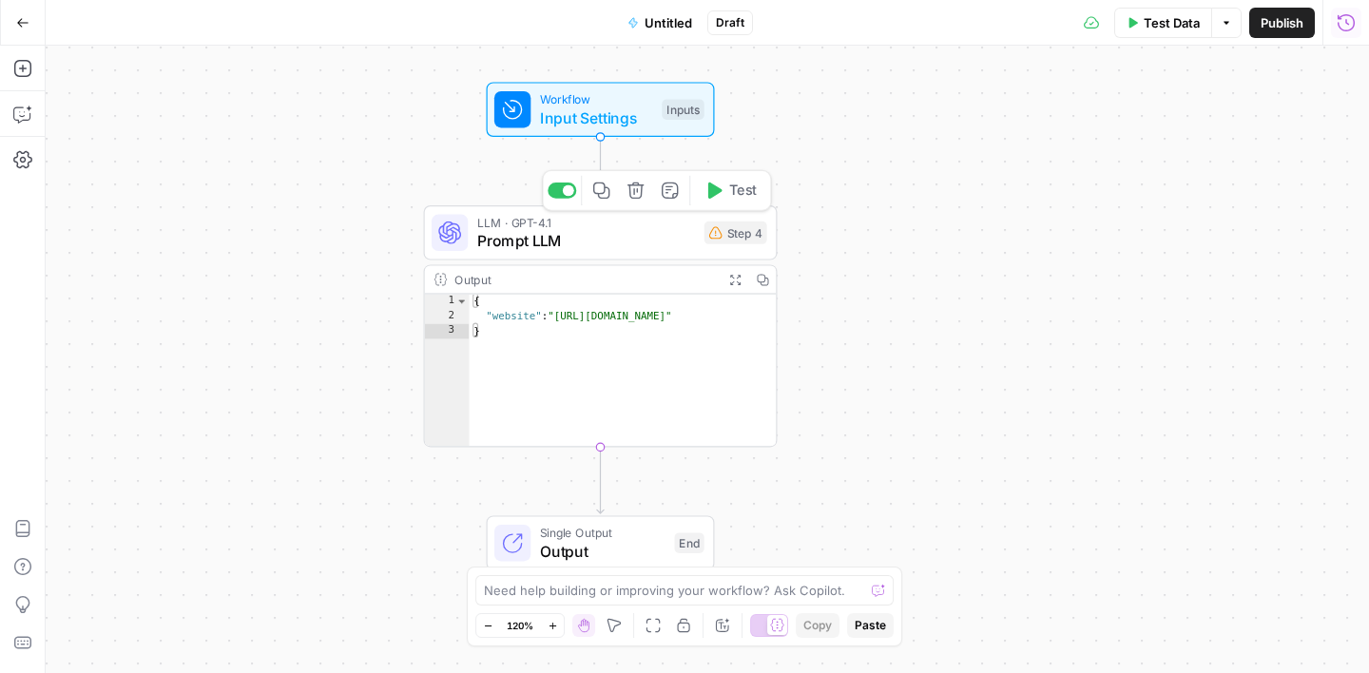
click at [634, 203] on button "Delete step" at bounding box center [635, 190] width 29 height 29
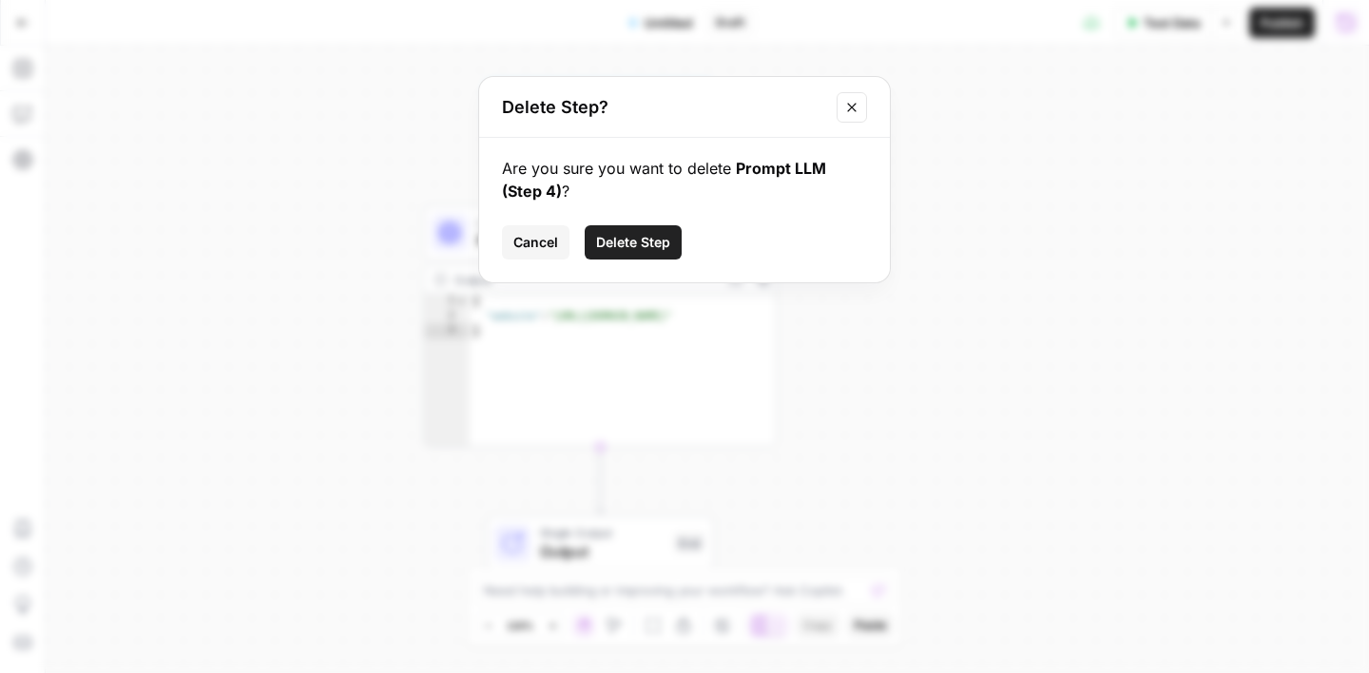
click at [663, 244] on span "Delete Step" at bounding box center [633, 242] width 74 height 19
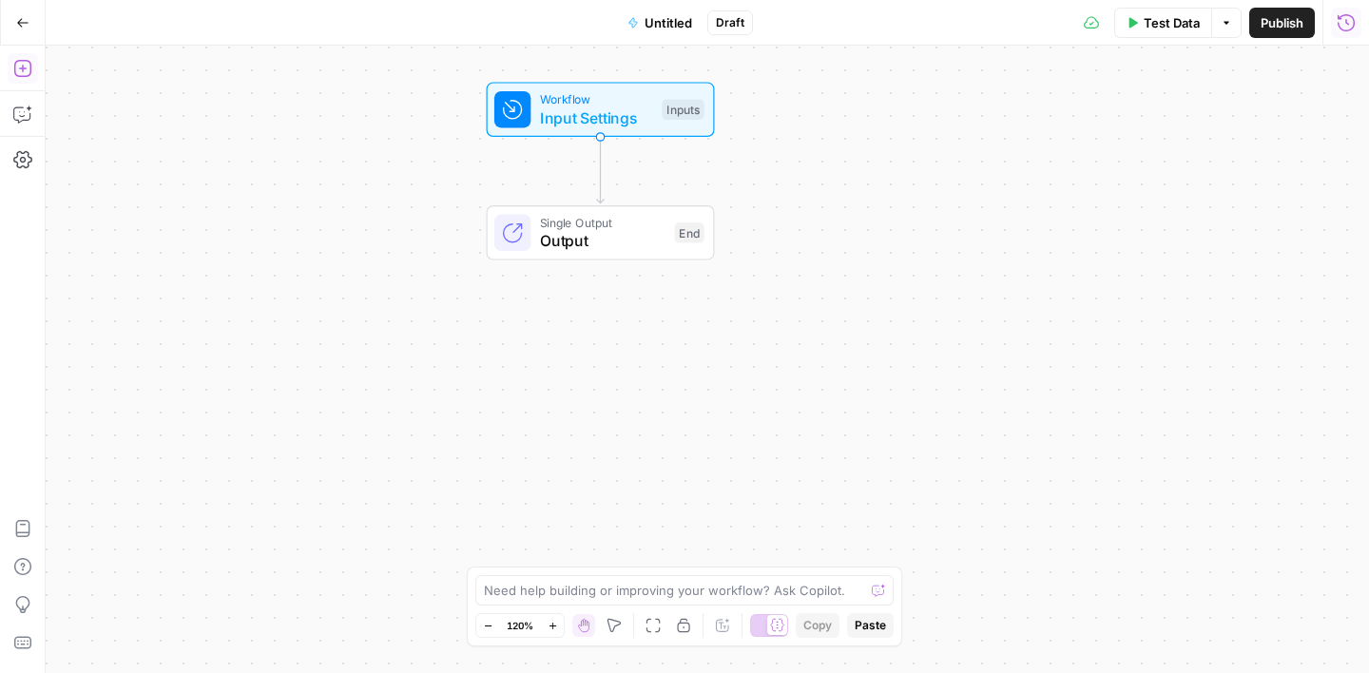
click at [31, 68] on icon "button" at bounding box center [22, 68] width 19 height 19
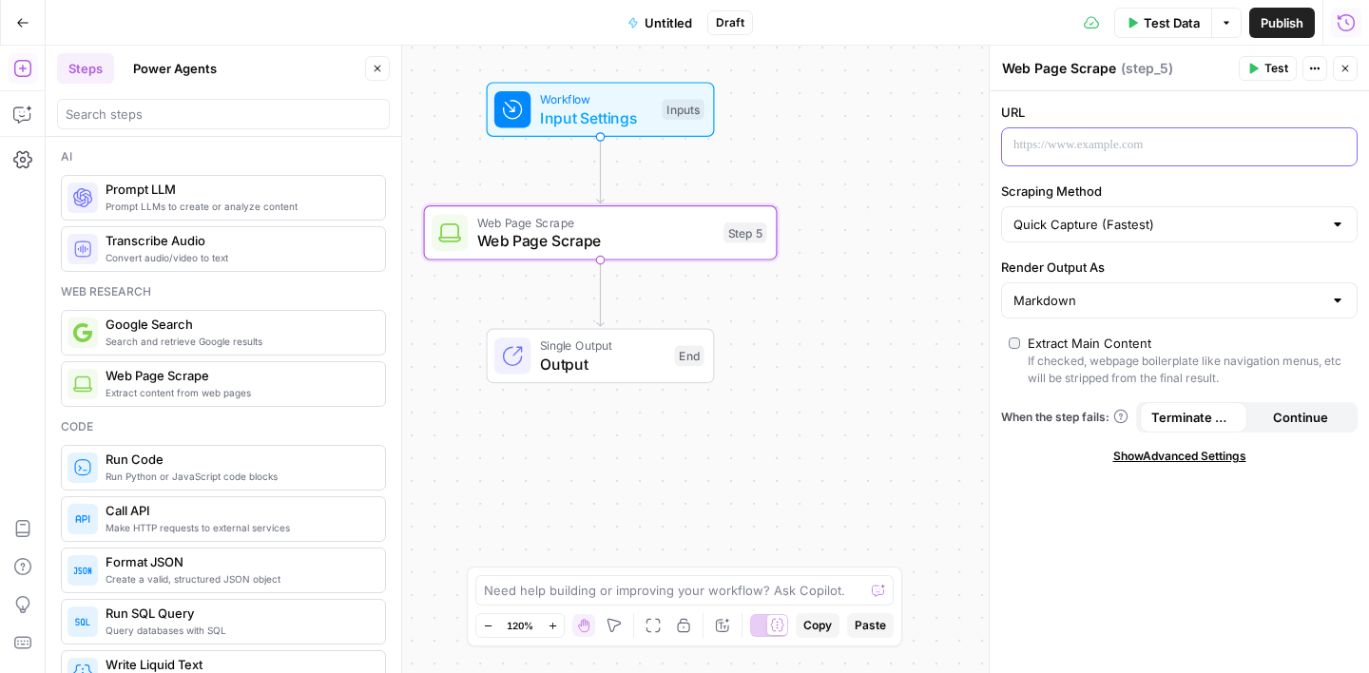
click at [1093, 164] on div at bounding box center [1164, 146] width 324 height 37
click at [1344, 148] on icon "button" at bounding box center [1340, 146] width 10 height 10
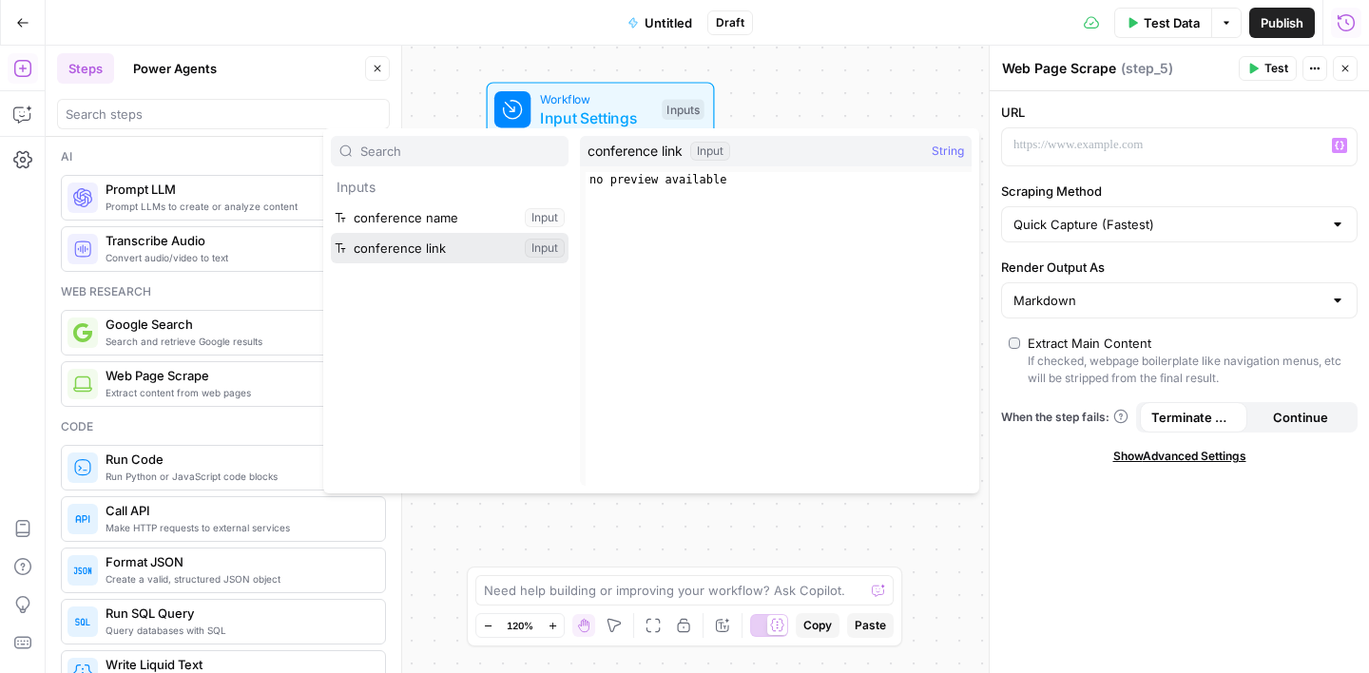
click at [449, 247] on button "Select variable conference link" at bounding box center [450, 248] width 238 height 30
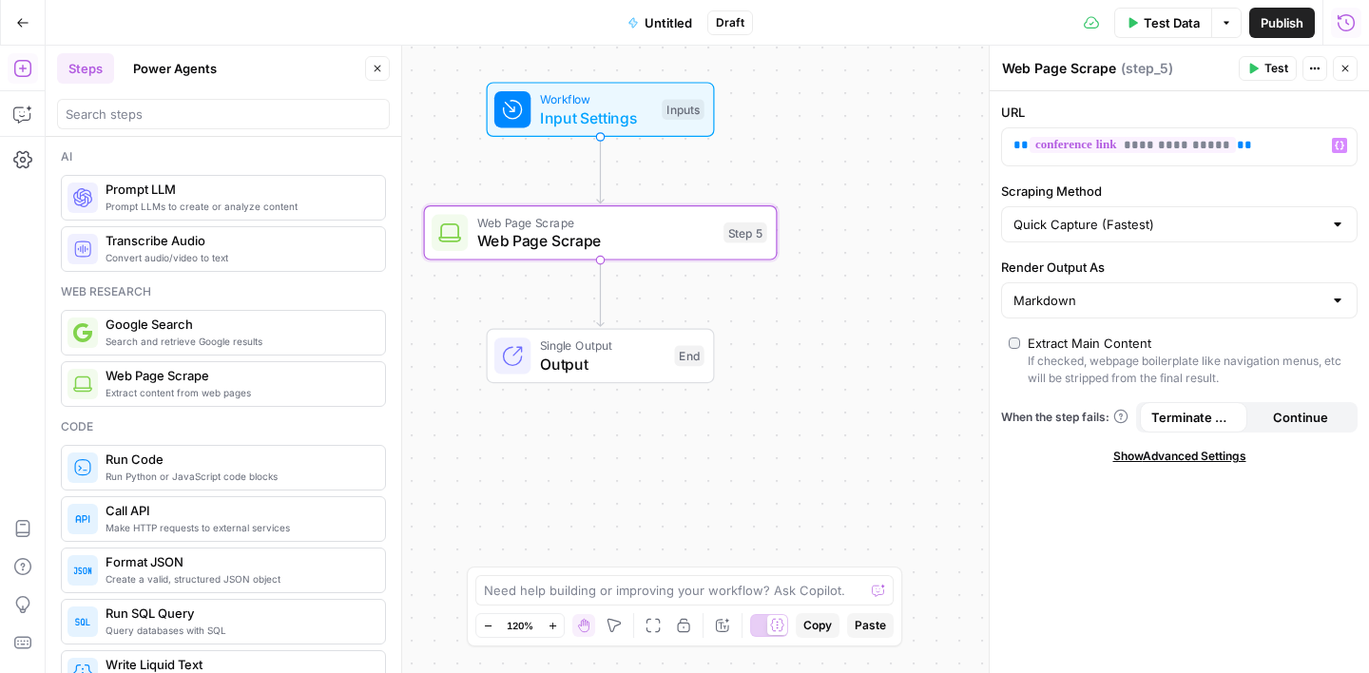
click at [1209, 101] on div "**********" at bounding box center [1179, 382] width 379 height 582
click at [1346, 64] on icon "button" at bounding box center [1345, 68] width 11 height 11
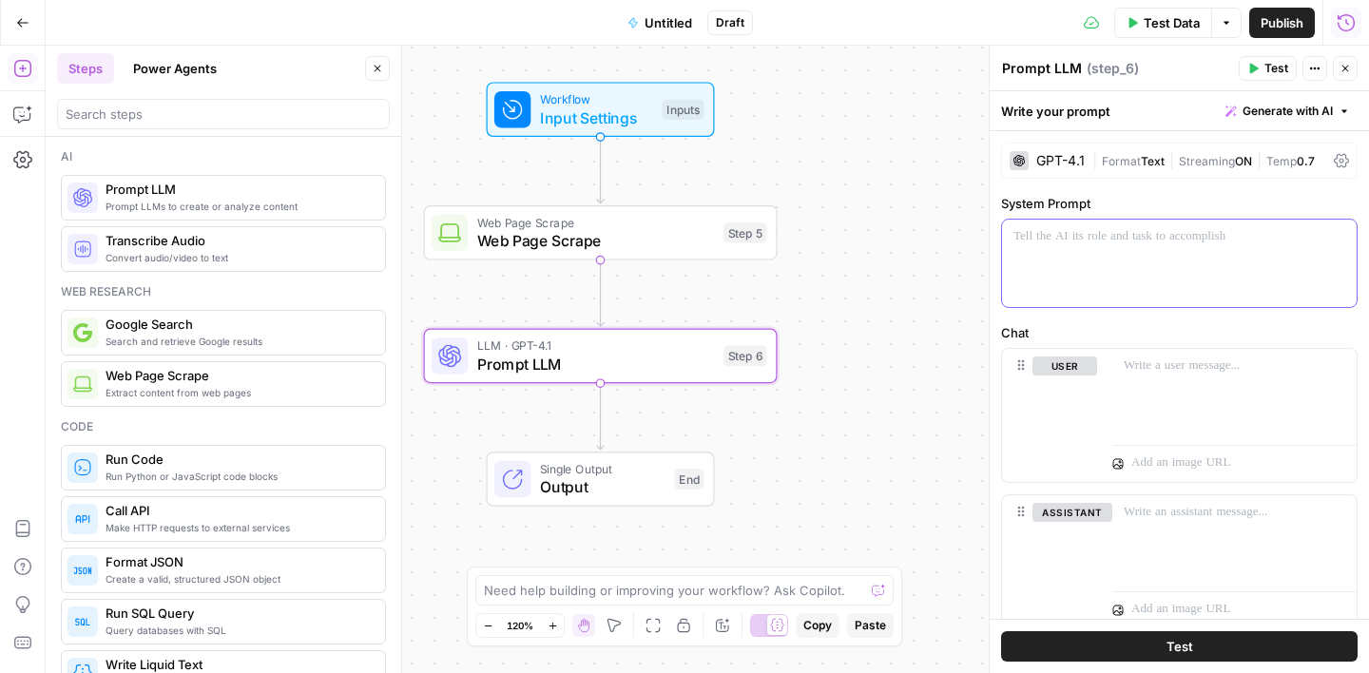
click at [1040, 247] on div at bounding box center [1179, 263] width 355 height 87
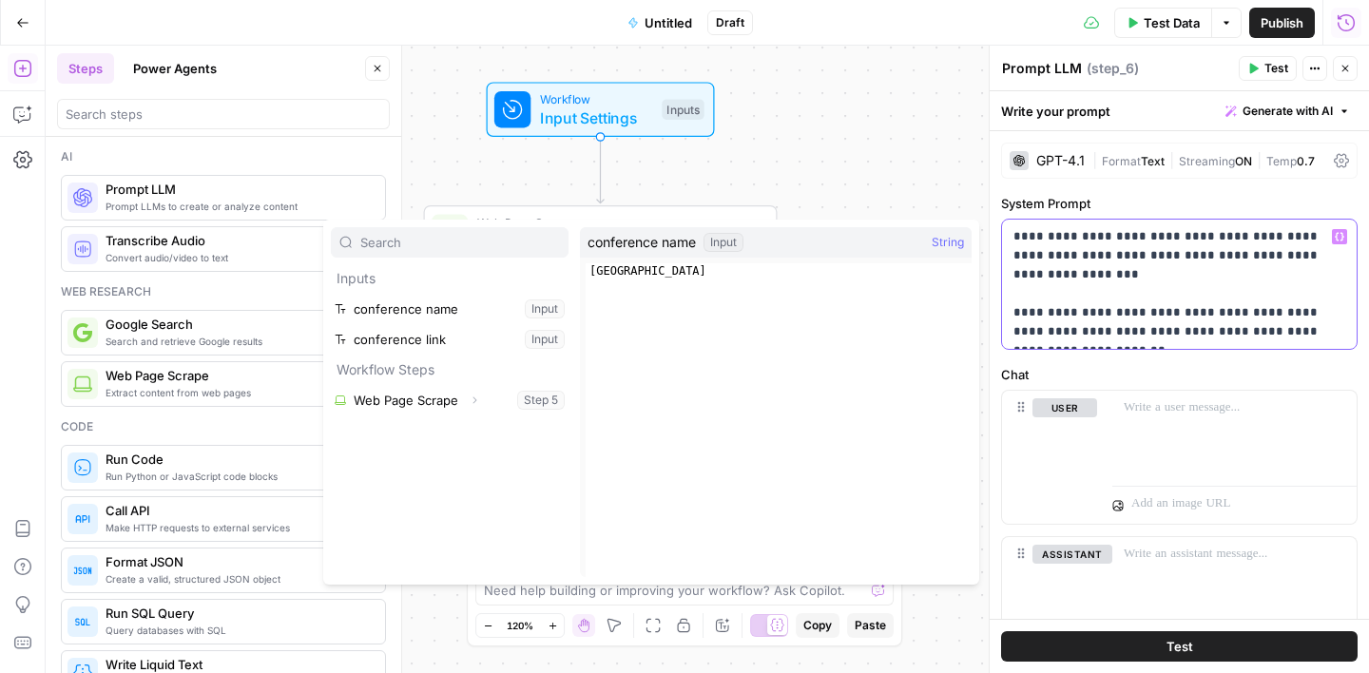
click at [1133, 327] on p "**********" at bounding box center [1180, 284] width 332 height 114
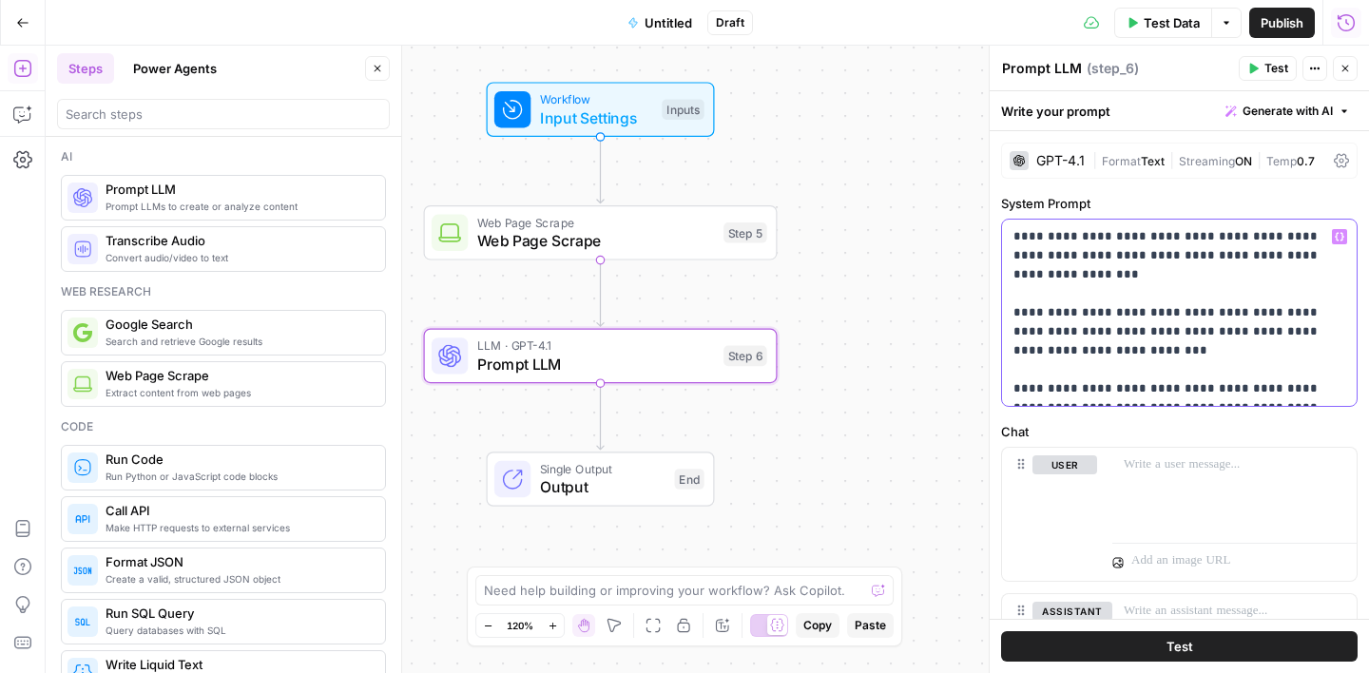
click at [1339, 236] on icon "button" at bounding box center [1340, 237] width 10 height 10
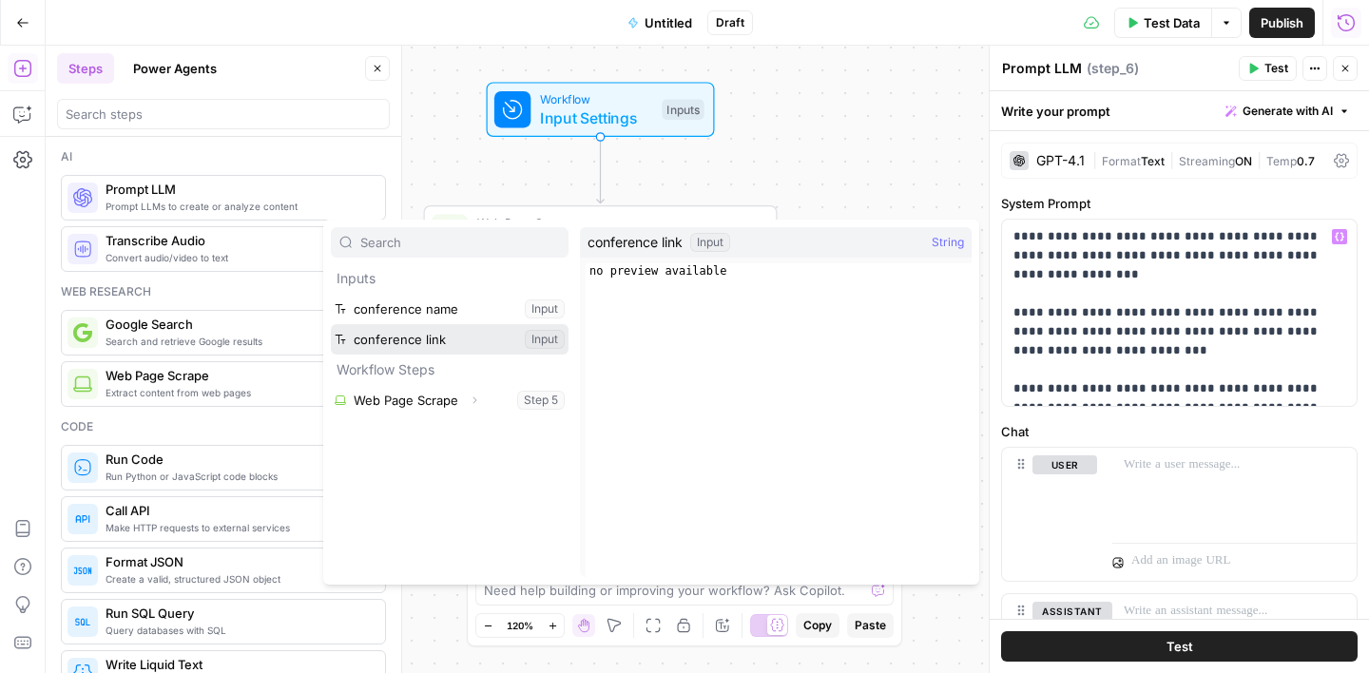
click at [461, 343] on button "Select variable conference link" at bounding box center [450, 339] width 238 height 30
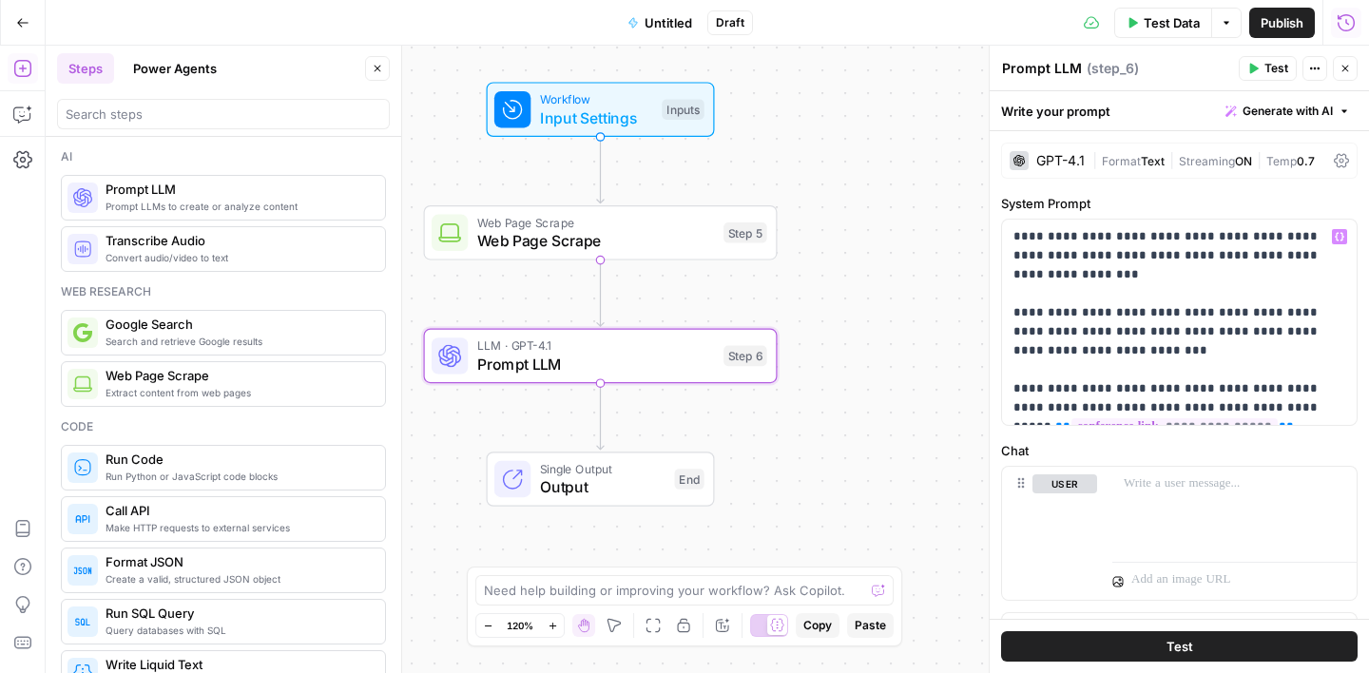
click at [1344, 76] on button "Close" at bounding box center [1345, 68] width 25 height 25
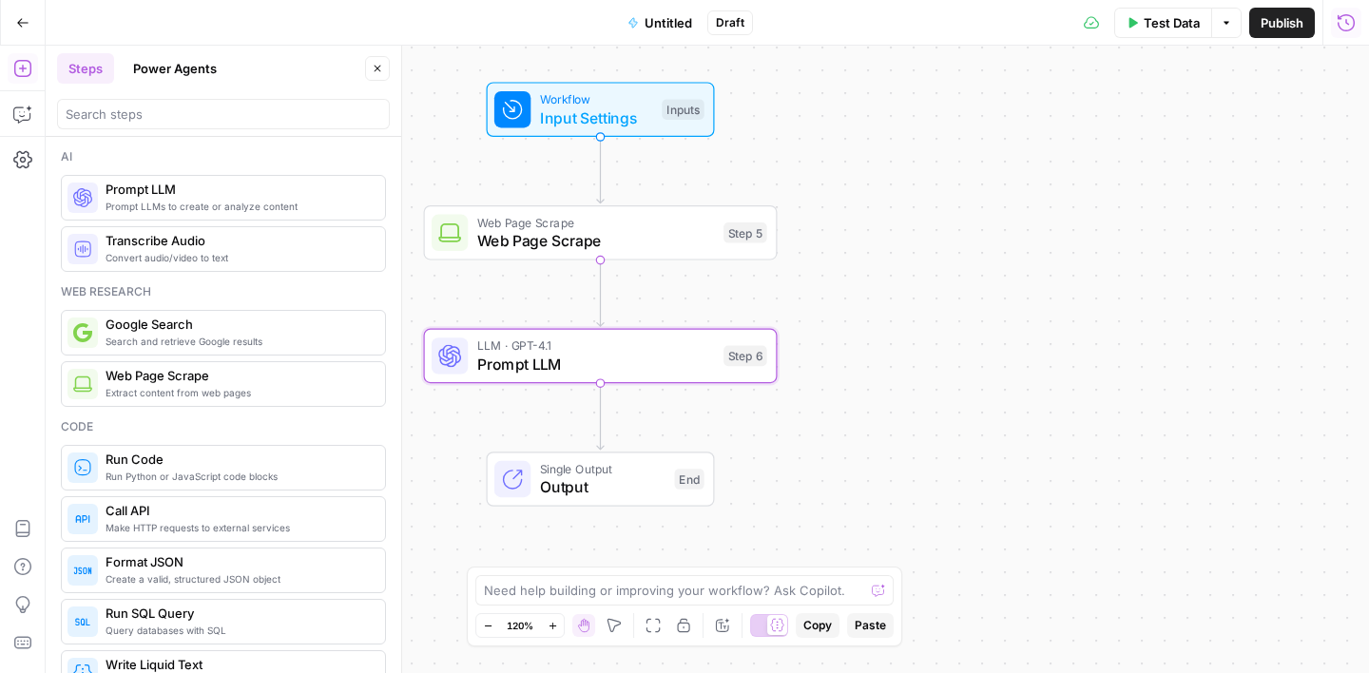
click at [587, 112] on span "Input Settings" at bounding box center [596, 117] width 113 height 23
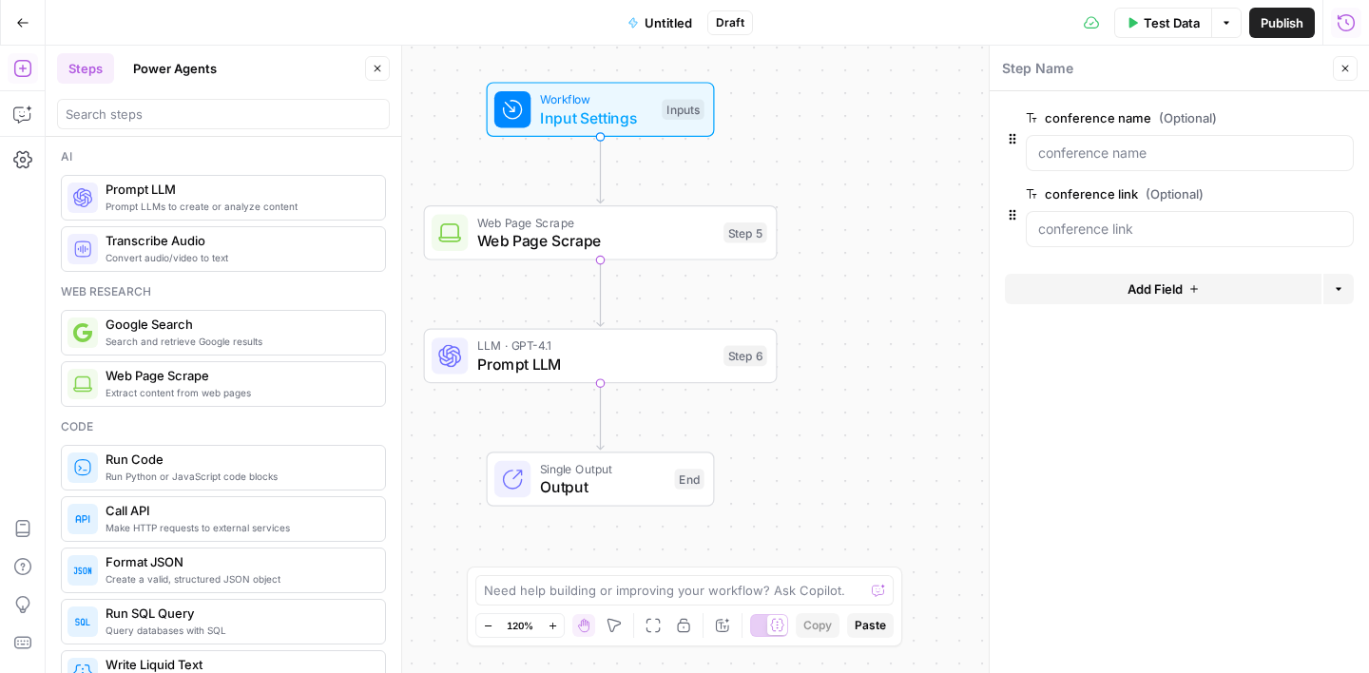
click at [1141, 296] on span "Add Field" at bounding box center [1155, 289] width 55 height 19
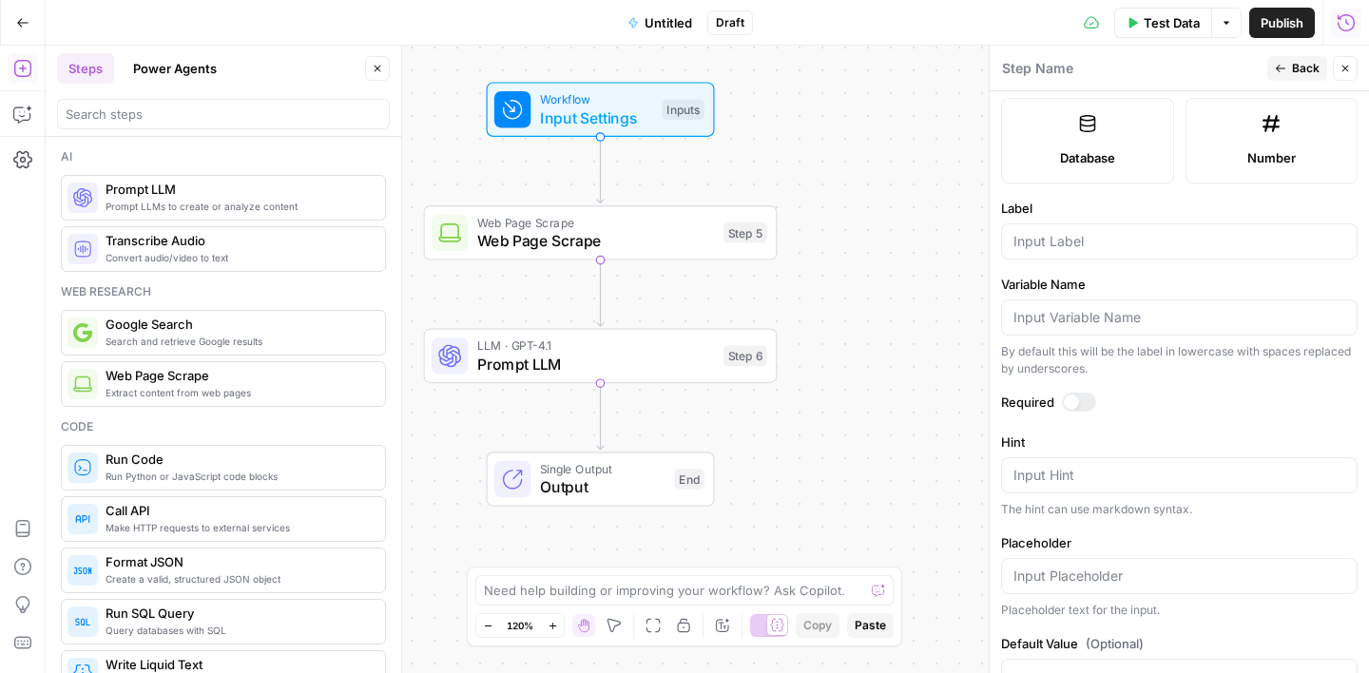
scroll to position [537, 0]
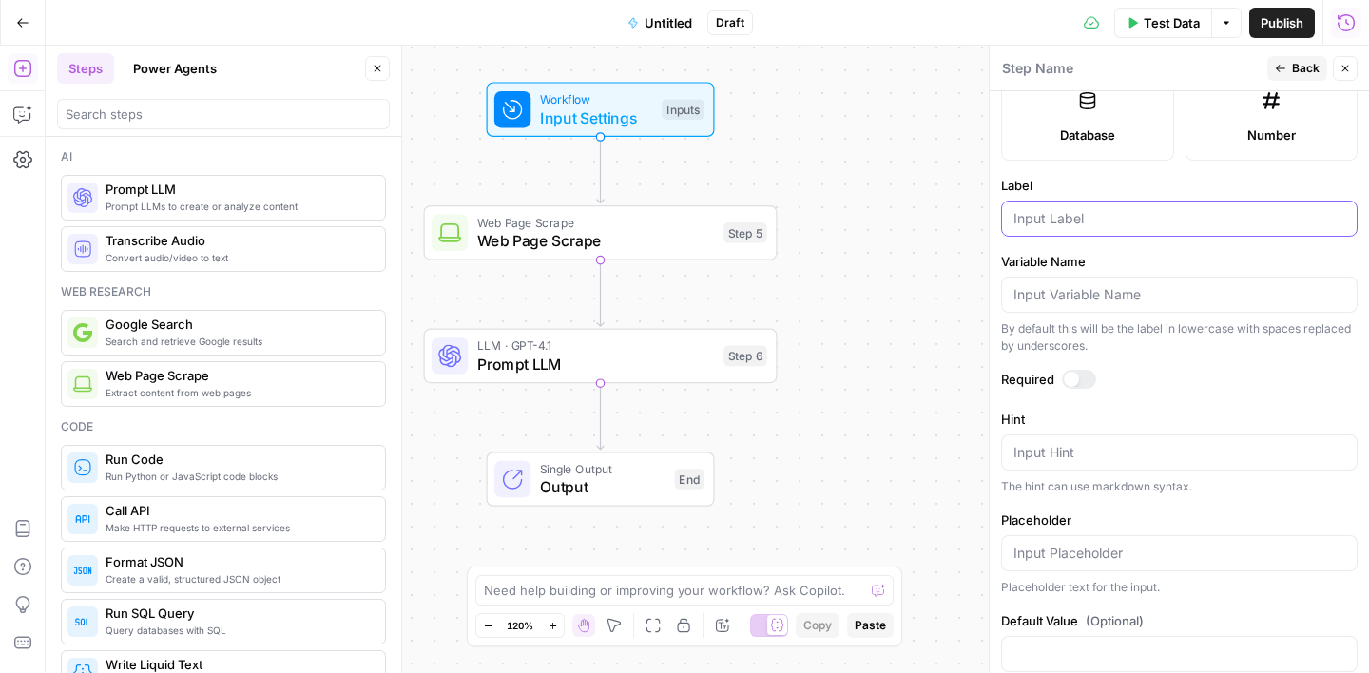
click at [1091, 219] on input "Label" at bounding box center [1180, 218] width 332 height 19
type input "page type"
click at [1308, 65] on span "Back" at bounding box center [1306, 68] width 28 height 17
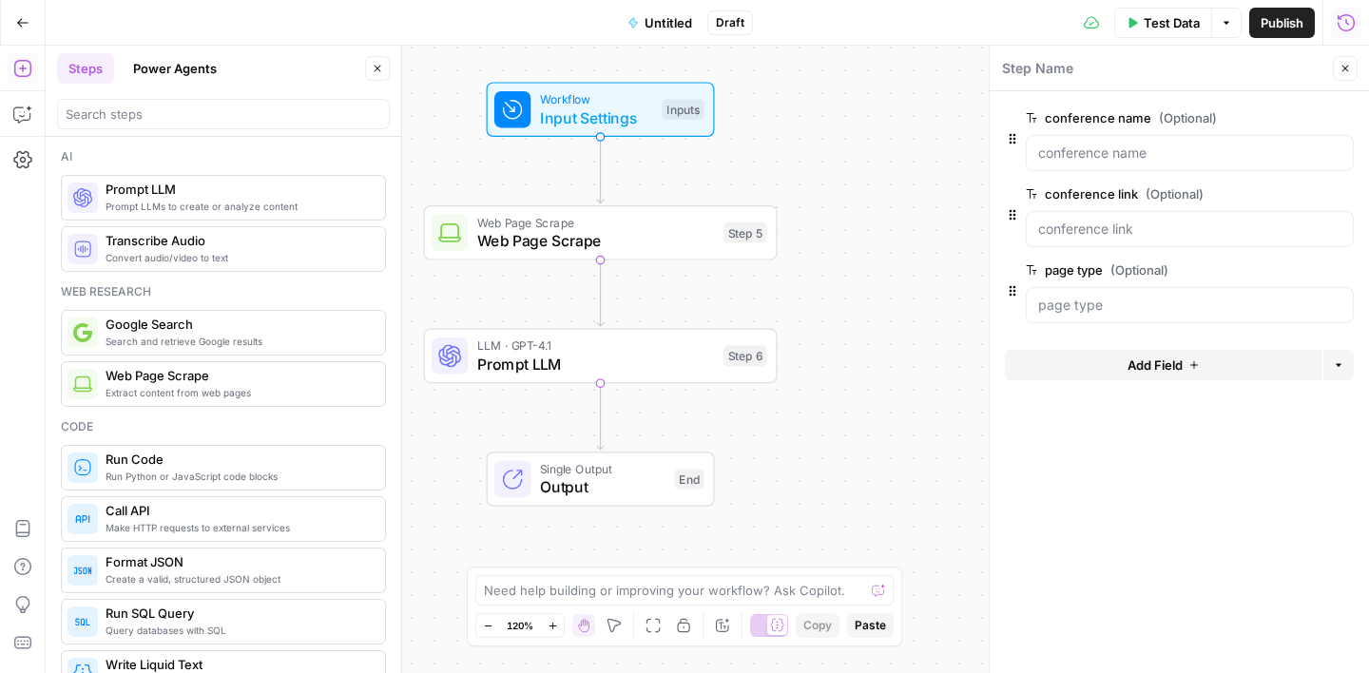
click at [1132, 358] on span "Add Field" at bounding box center [1155, 365] width 55 height 19
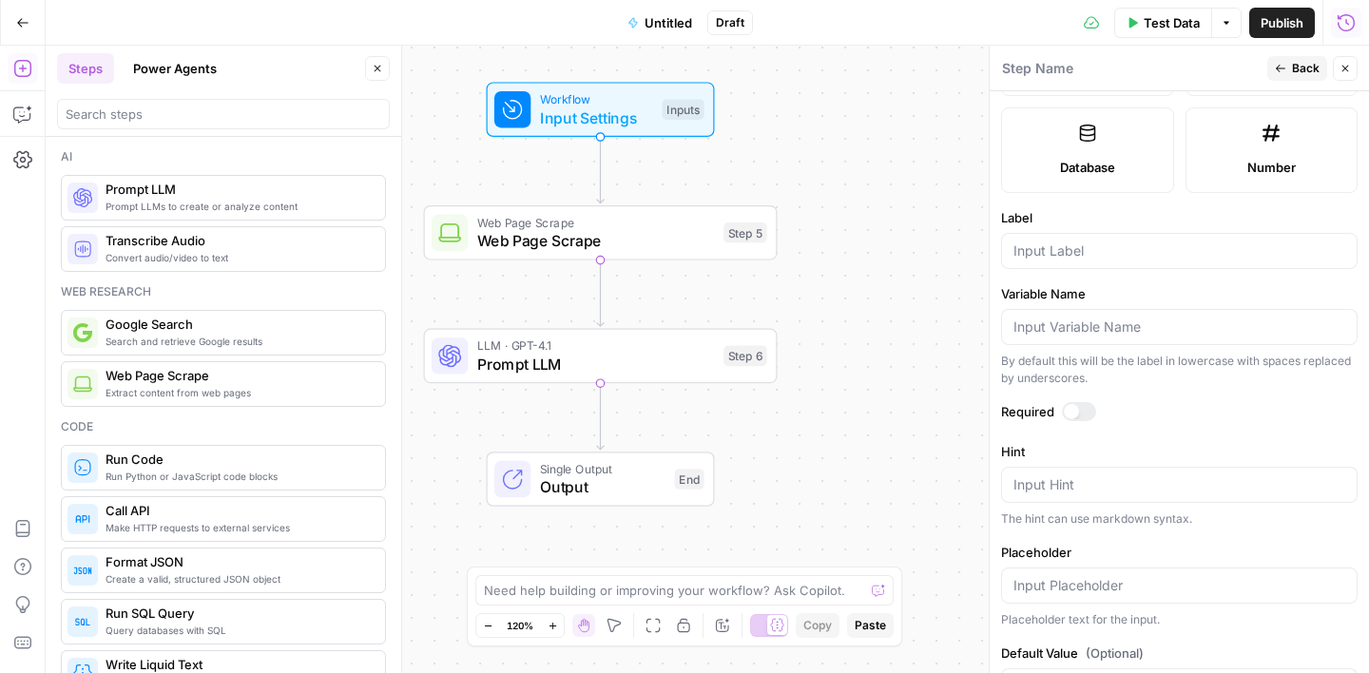
scroll to position [573, 0]
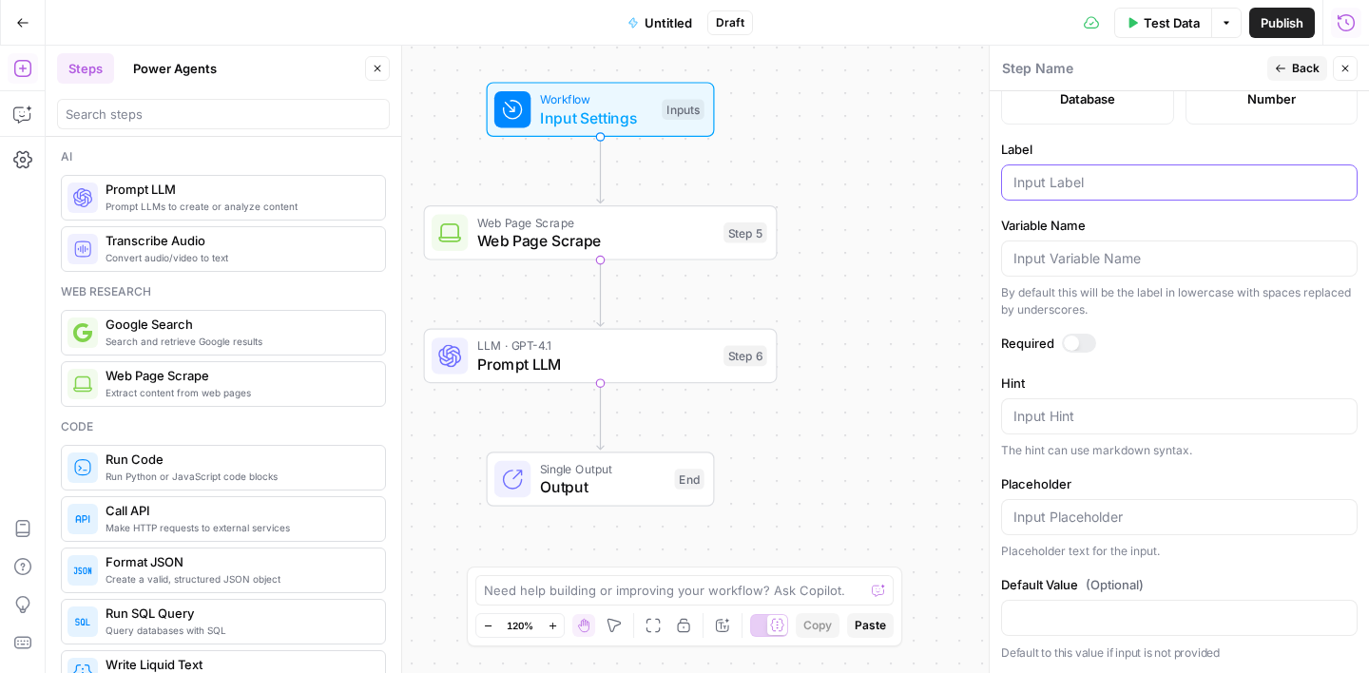
click at [1080, 188] on input "Label" at bounding box center [1180, 182] width 332 height 19
type input "contacts"
click at [1162, 149] on label "Label" at bounding box center [1179, 149] width 357 height 19
click at [1162, 173] on input "contacts" at bounding box center [1180, 182] width 332 height 19
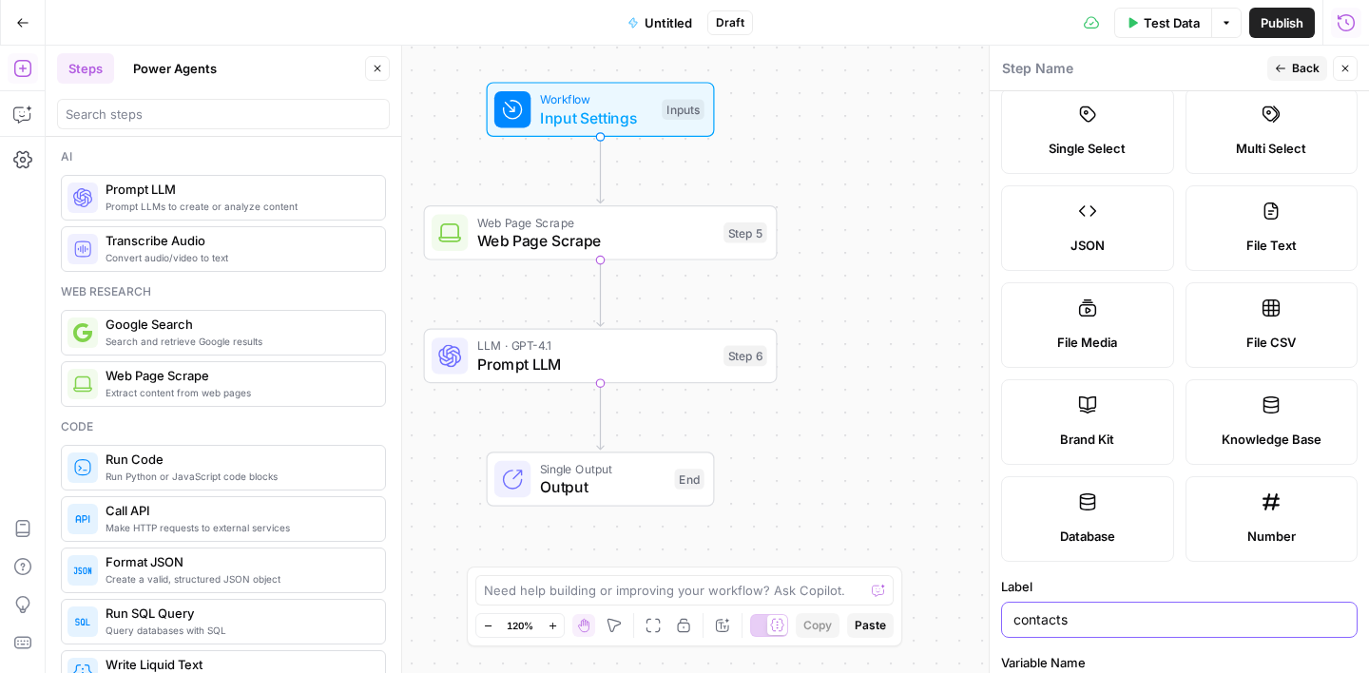
scroll to position [123, 0]
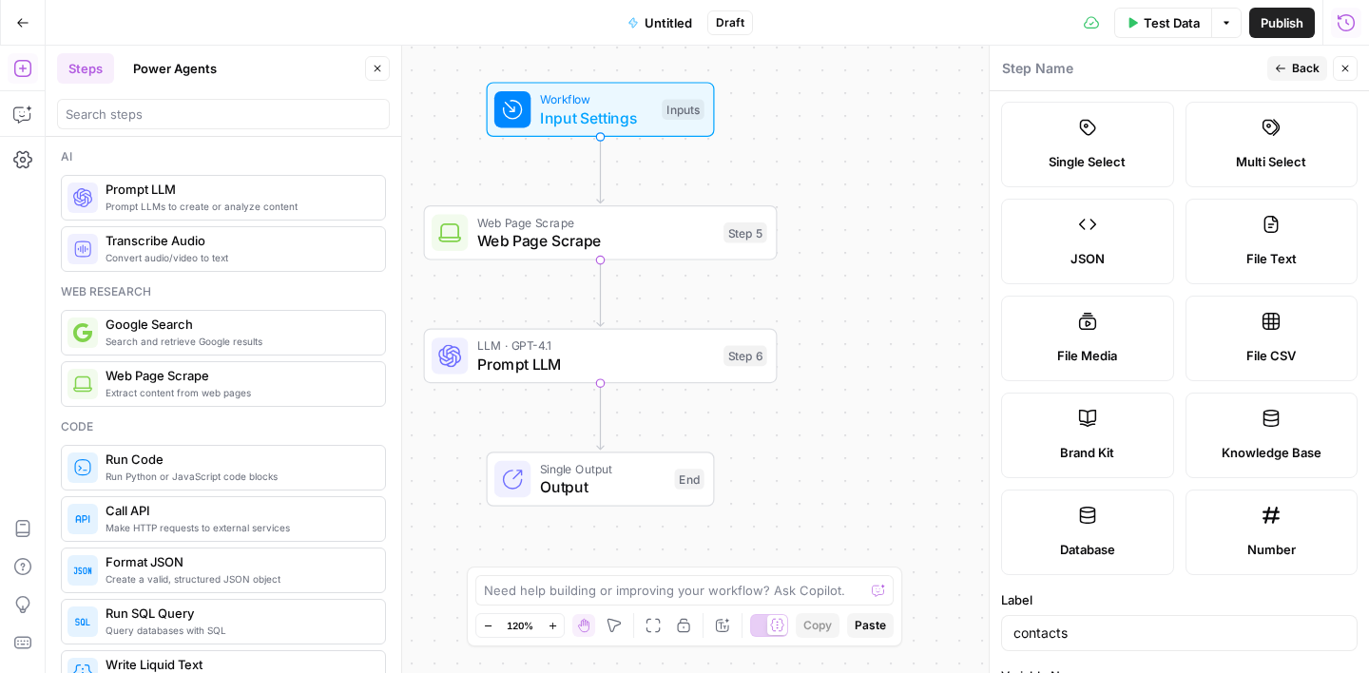
click at [1289, 68] on button "Back" at bounding box center [1297, 68] width 60 height 25
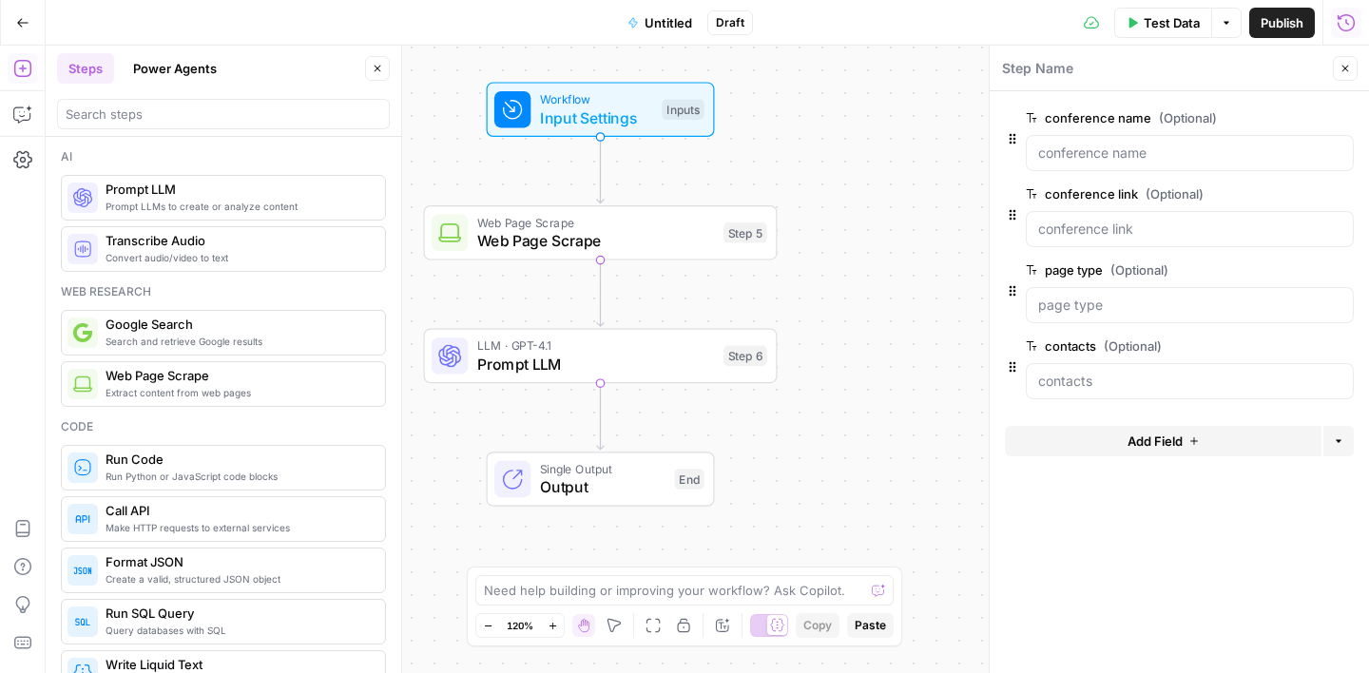
click at [1136, 446] on span "Add Field" at bounding box center [1155, 441] width 55 height 19
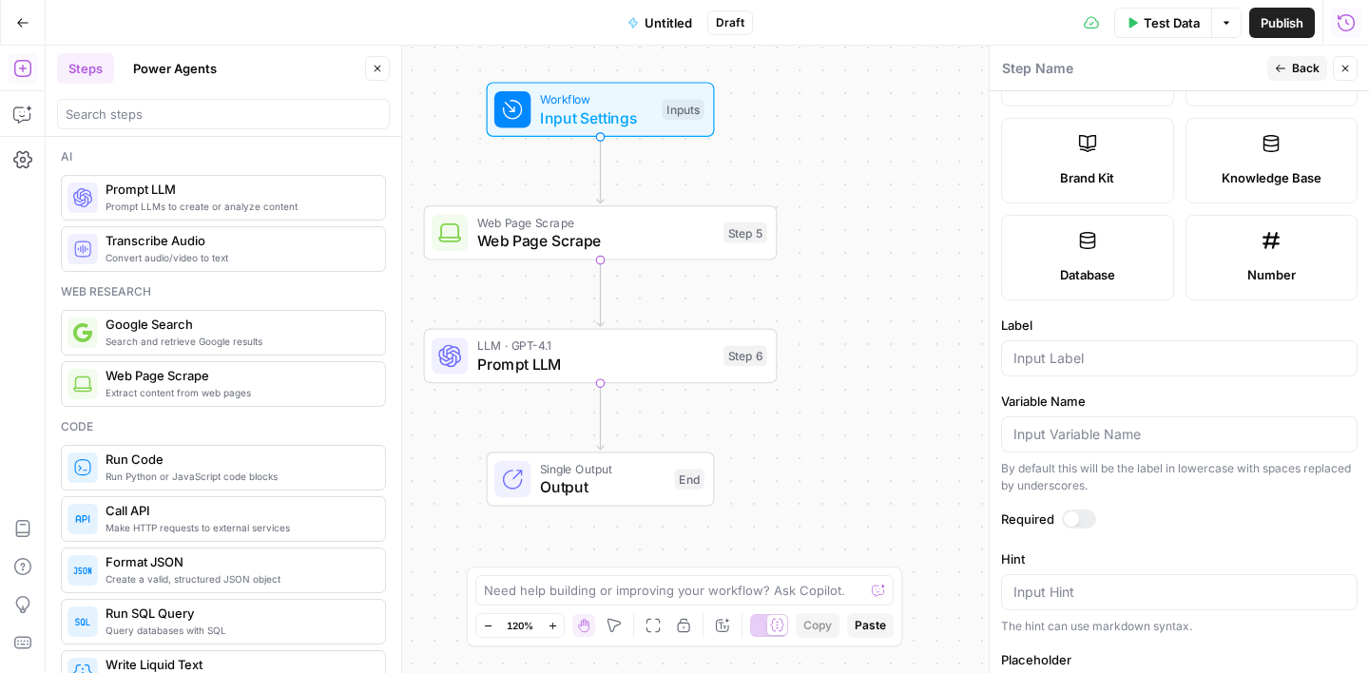
scroll to position [532, 0]
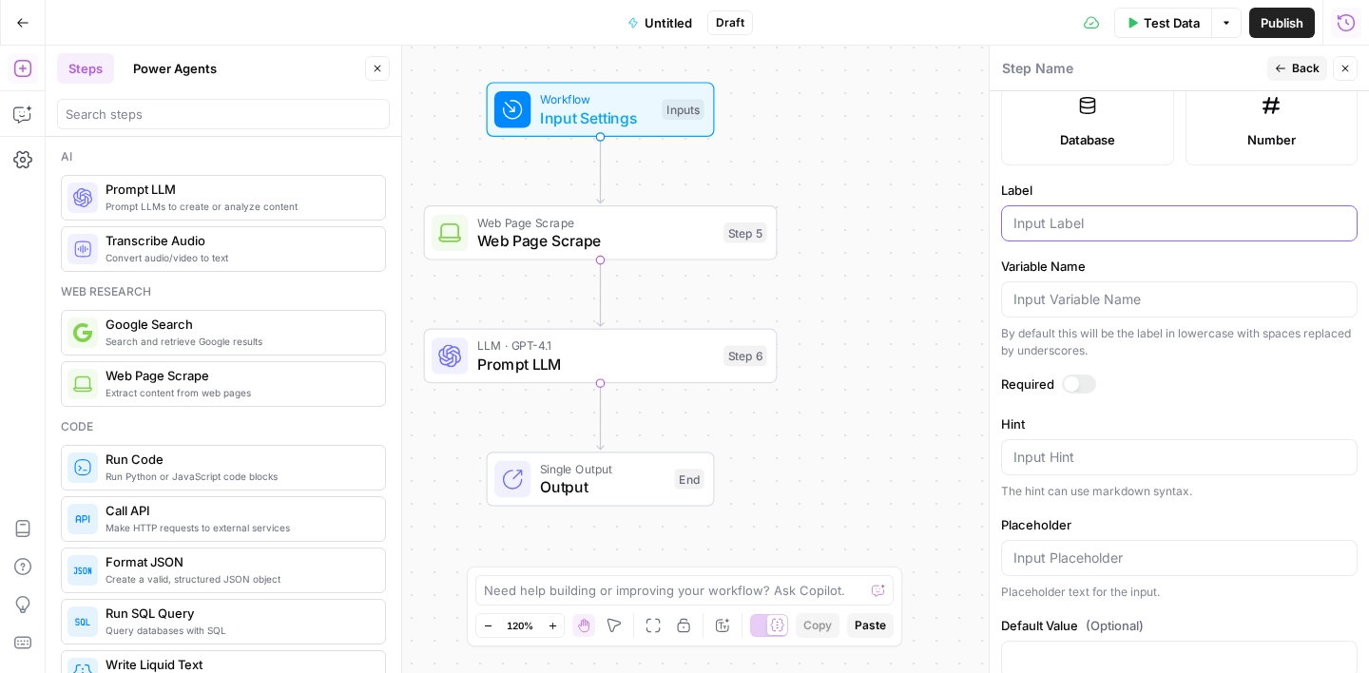
click at [1059, 230] on input "Label" at bounding box center [1180, 223] width 332 height 19
type input "keywords"
click at [1157, 183] on label "Label" at bounding box center [1179, 190] width 357 height 19
click at [1157, 214] on input "keywords" at bounding box center [1180, 223] width 332 height 19
click at [1312, 66] on span "Back" at bounding box center [1306, 68] width 28 height 17
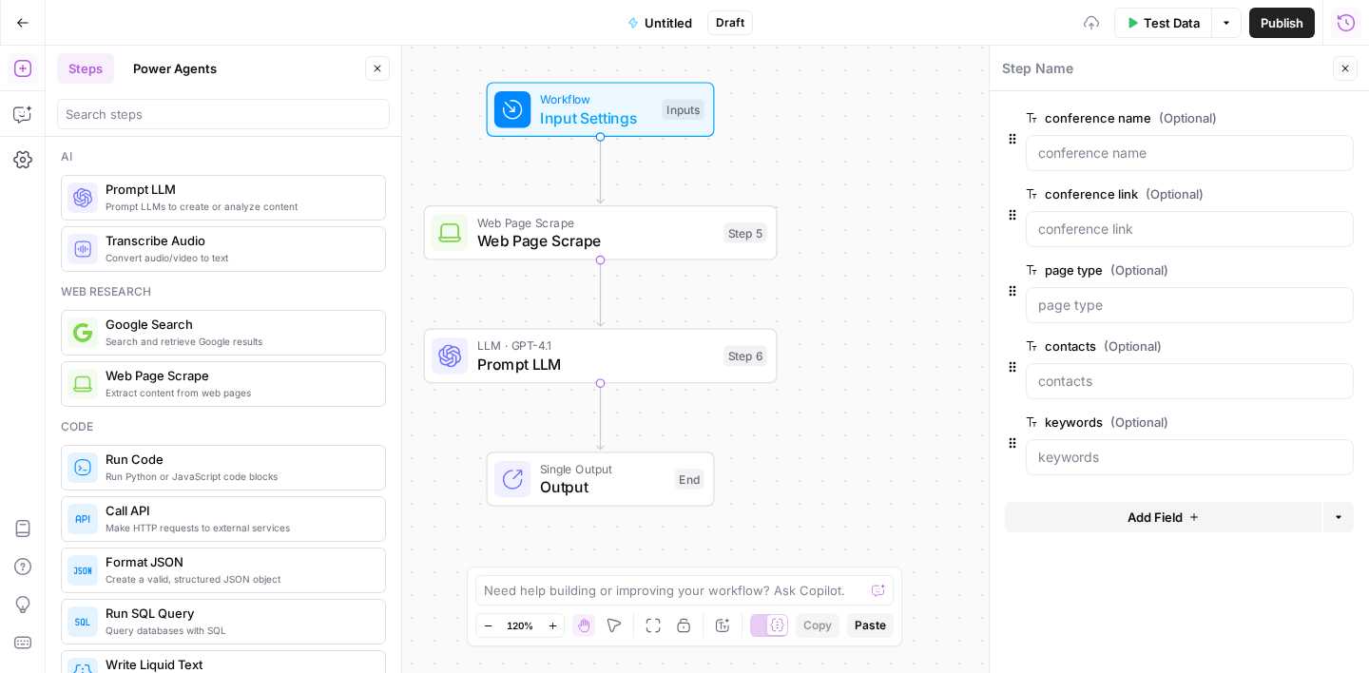
click at [1348, 67] on icon "button" at bounding box center [1345, 68] width 11 height 11
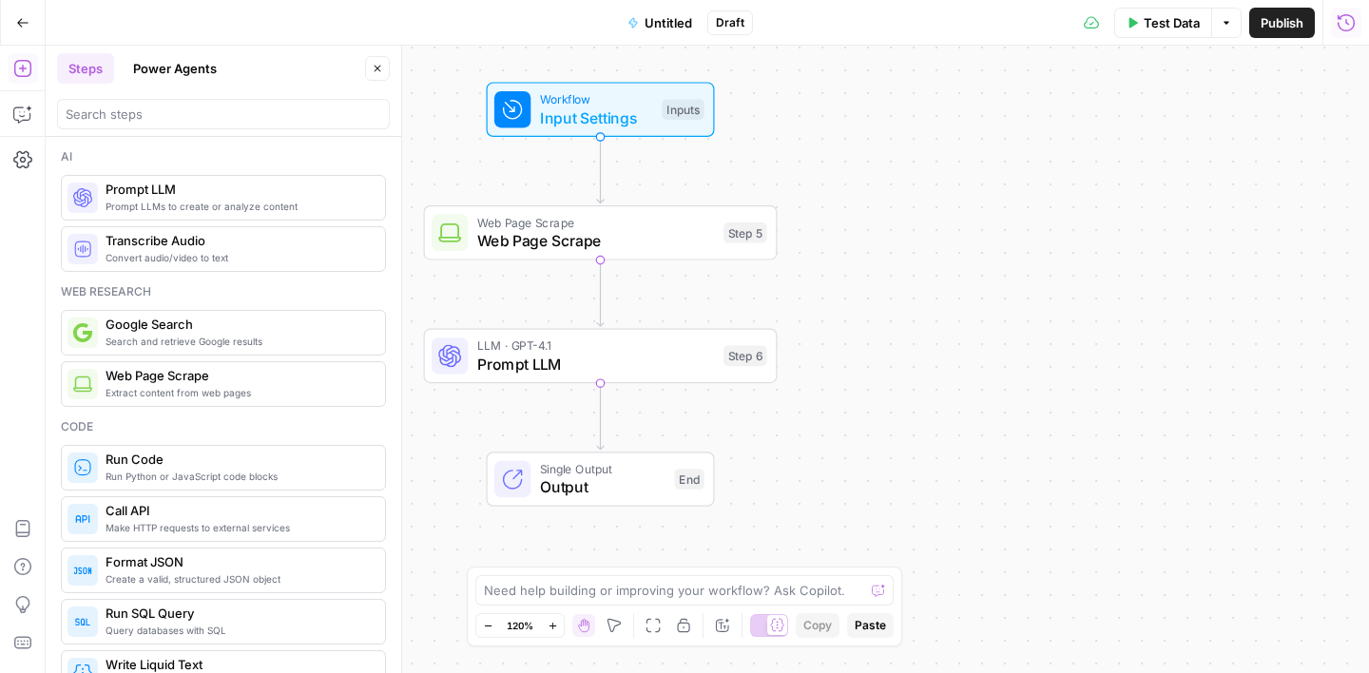
click at [379, 73] on icon "button" at bounding box center [377, 68] width 11 height 11
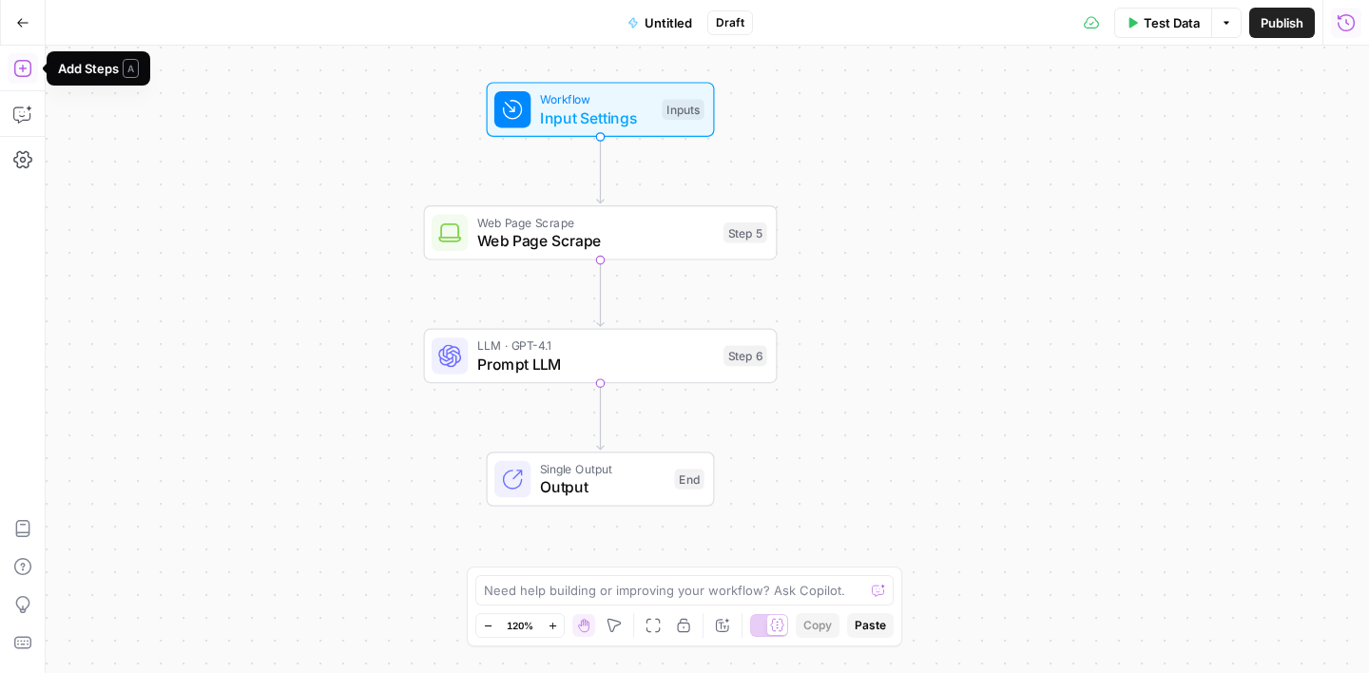
click at [25, 67] on icon "button" at bounding box center [22, 68] width 19 height 19
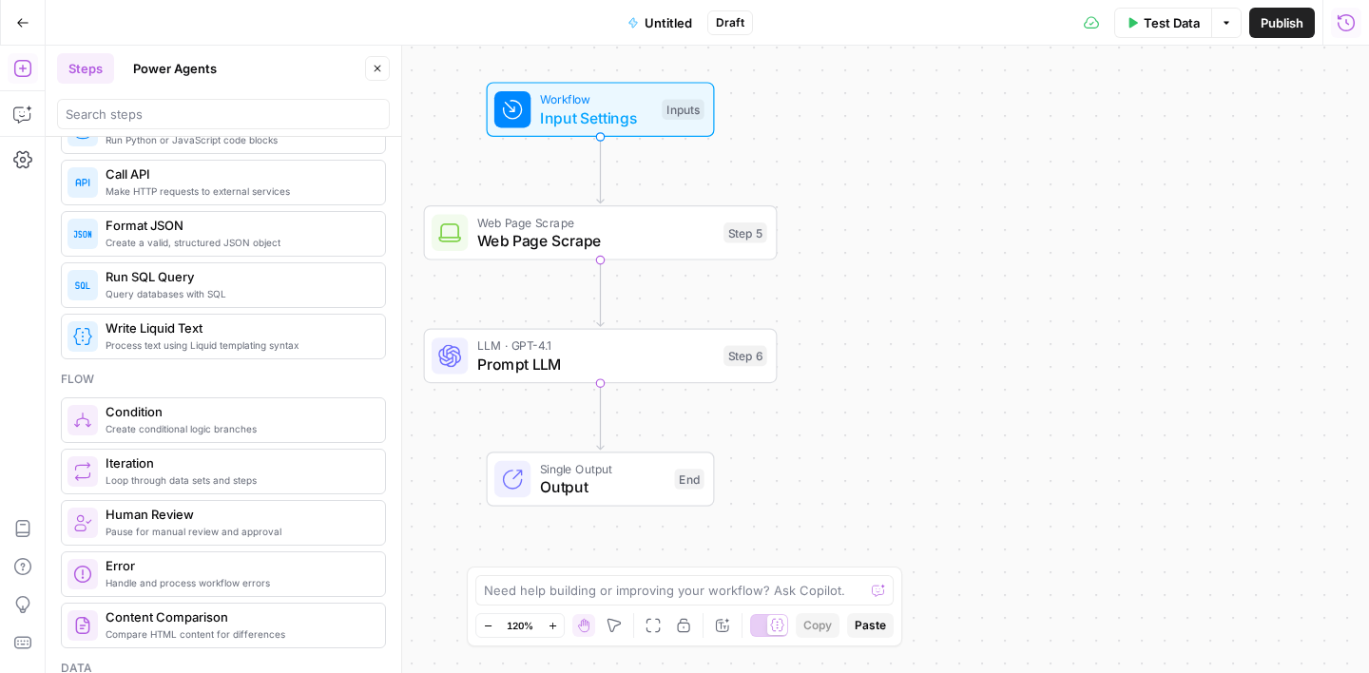
scroll to position [341, 0]
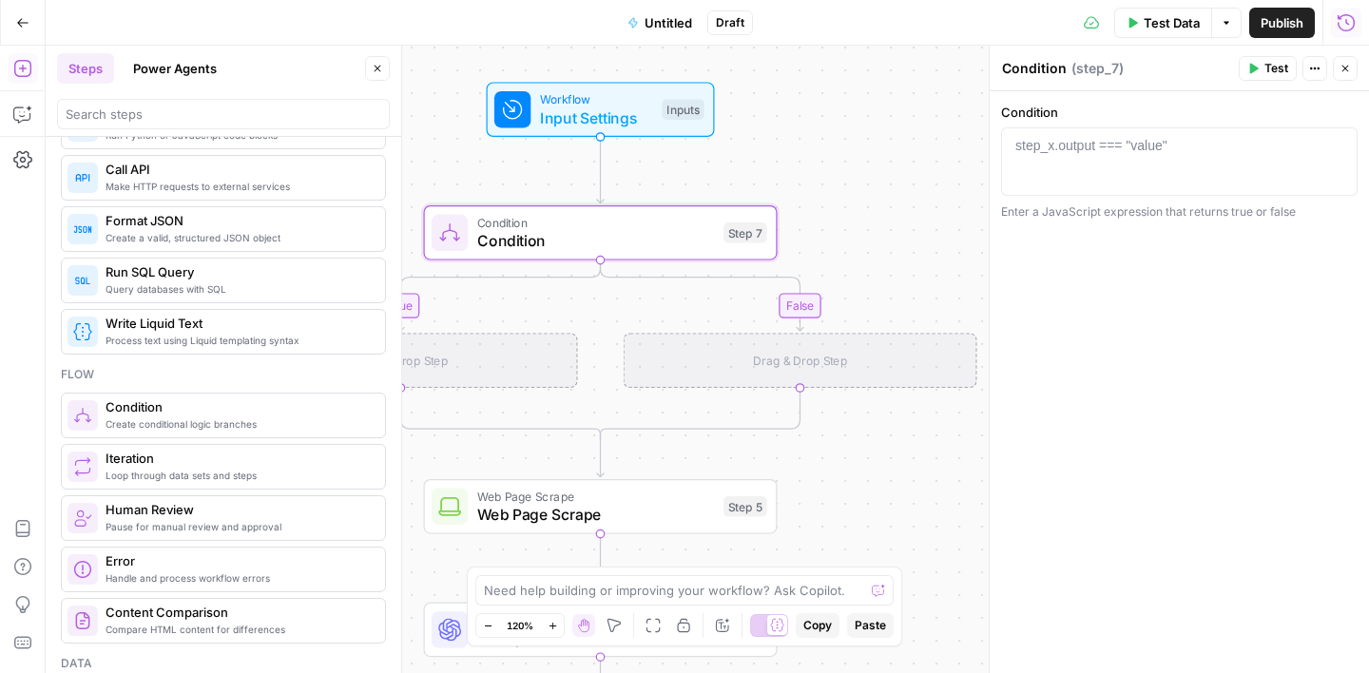
click at [381, 74] on button "Close" at bounding box center [377, 68] width 25 height 25
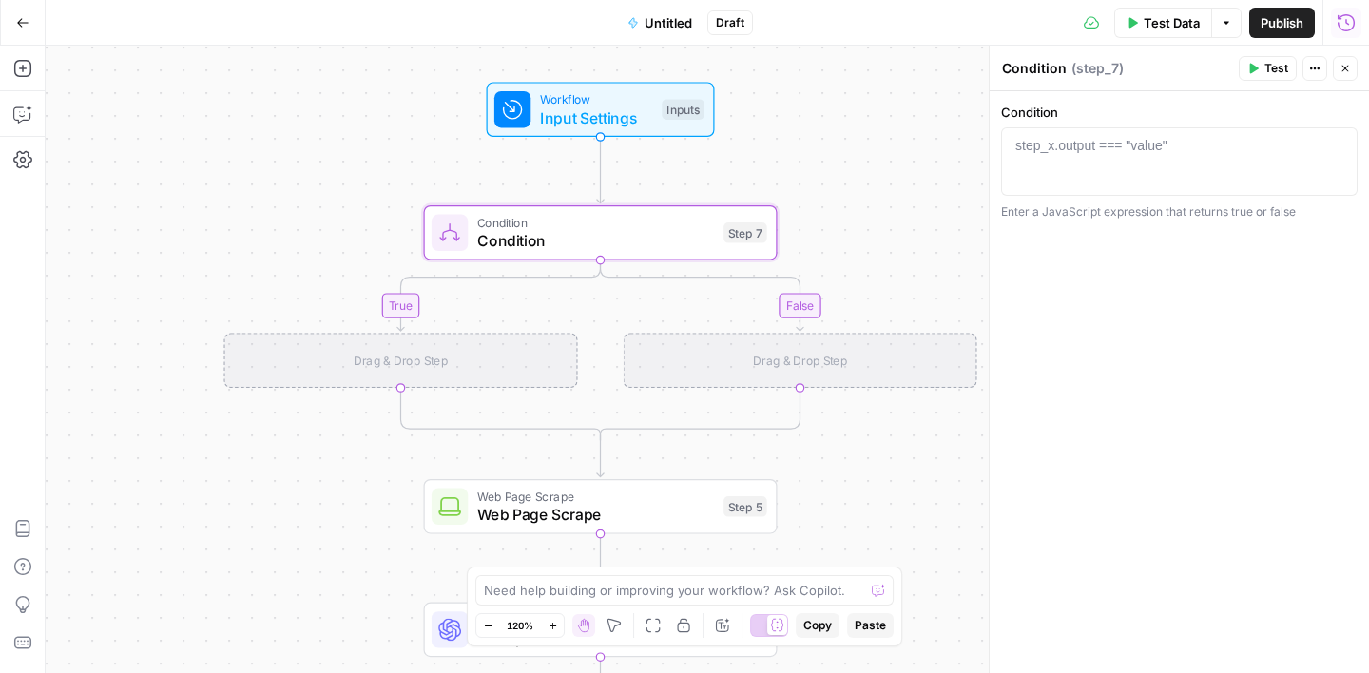
click at [1346, 68] on icon "button" at bounding box center [1345, 68] width 11 height 11
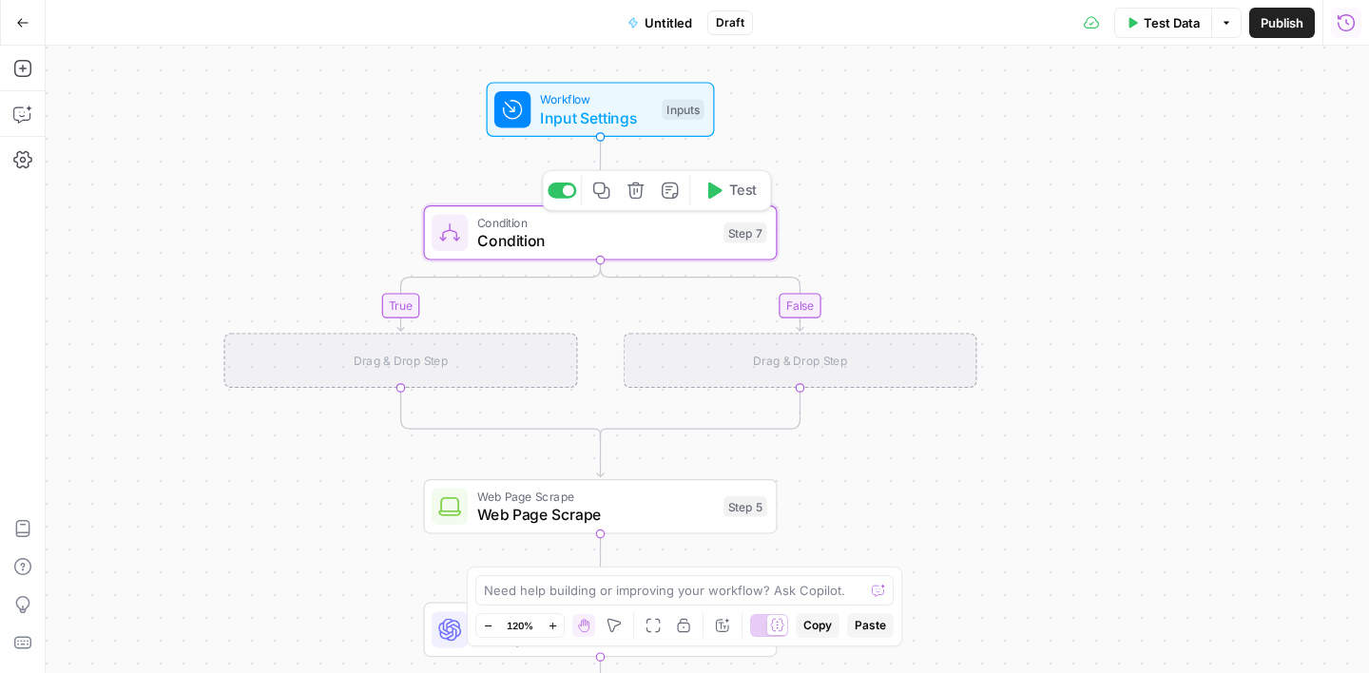
click at [632, 242] on span "Condition" at bounding box center [596, 240] width 238 height 23
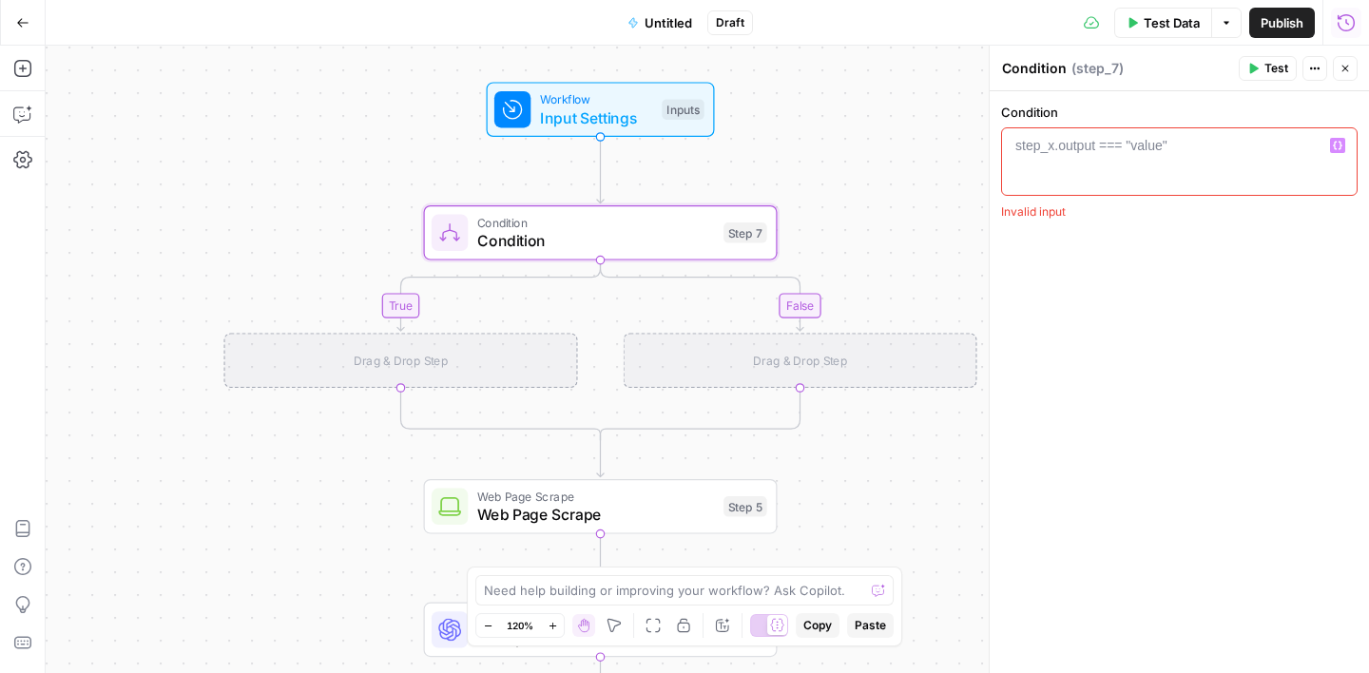
click at [1341, 148] on icon "button" at bounding box center [1338, 146] width 10 height 9
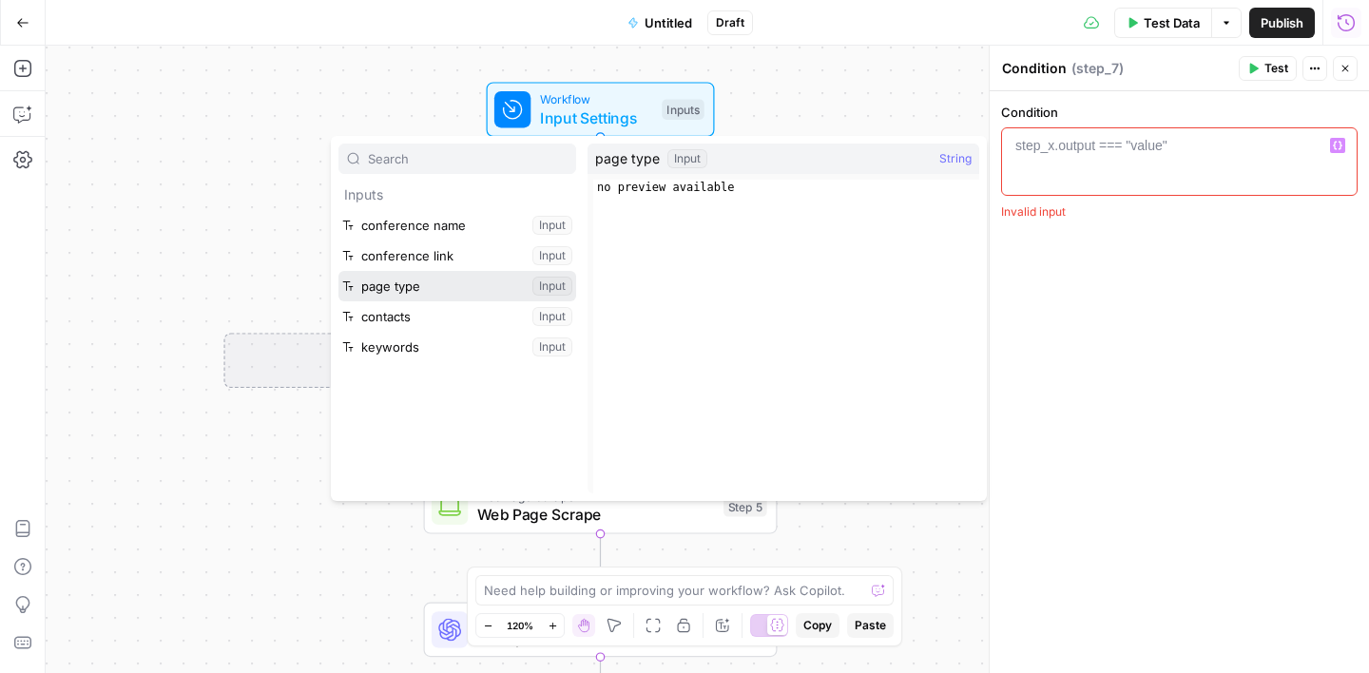
click at [430, 289] on button "Select variable page type" at bounding box center [458, 286] width 238 height 30
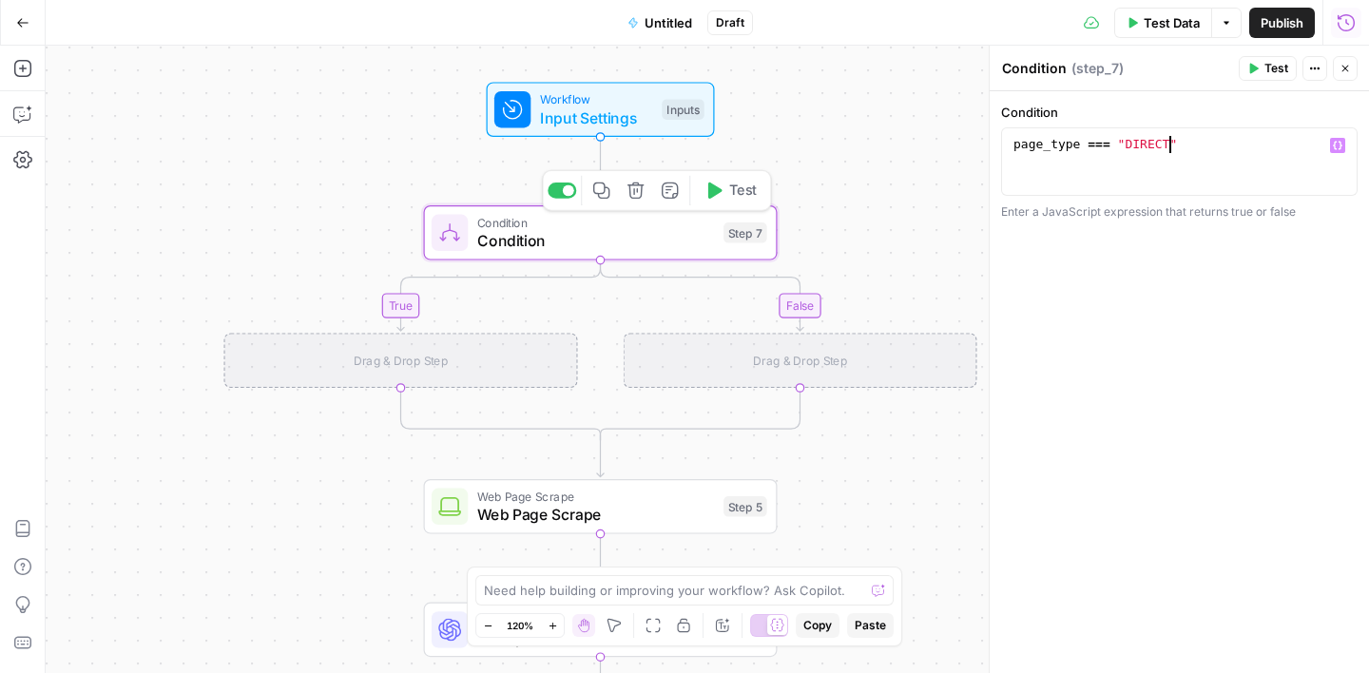
scroll to position [0, 10]
type textarea "**********"
click at [1115, 275] on div "**********" at bounding box center [1179, 382] width 379 height 582
click at [1353, 64] on button "Close" at bounding box center [1345, 68] width 25 height 25
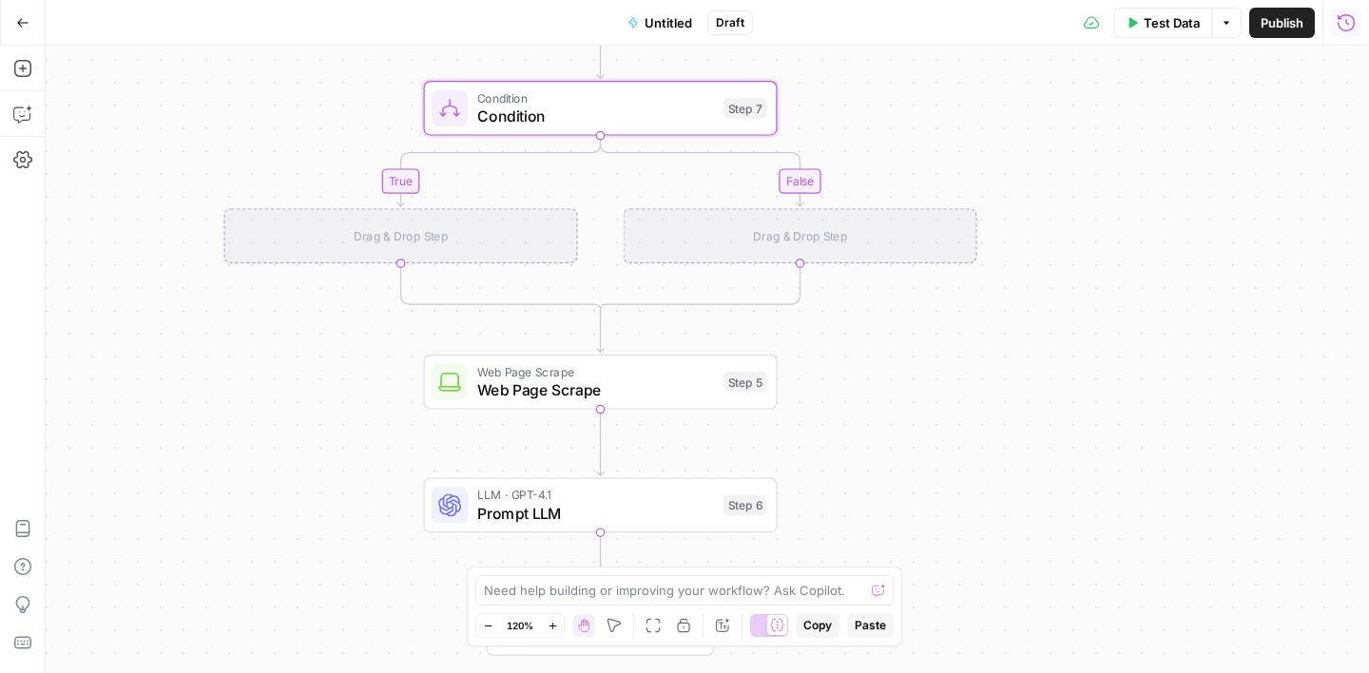
drag, startPoint x: 294, startPoint y: 522, endPoint x: 297, endPoint y: 365, distance: 156.9
click at [297, 365] on div "true false Workflow Input Settings Inputs Condition Condition Step 7 Drag & Dro…" at bounding box center [708, 360] width 1324 height 628
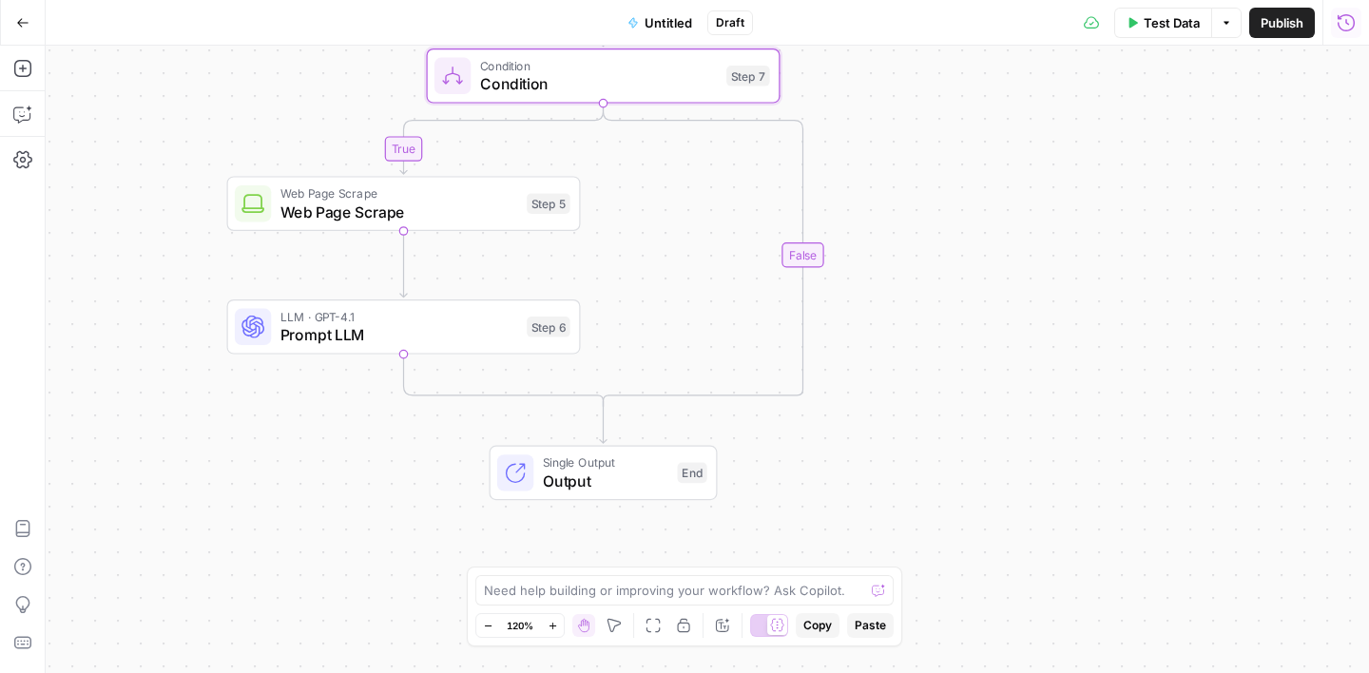
click at [446, 211] on span "Web Page Scrape" at bounding box center [399, 212] width 238 height 23
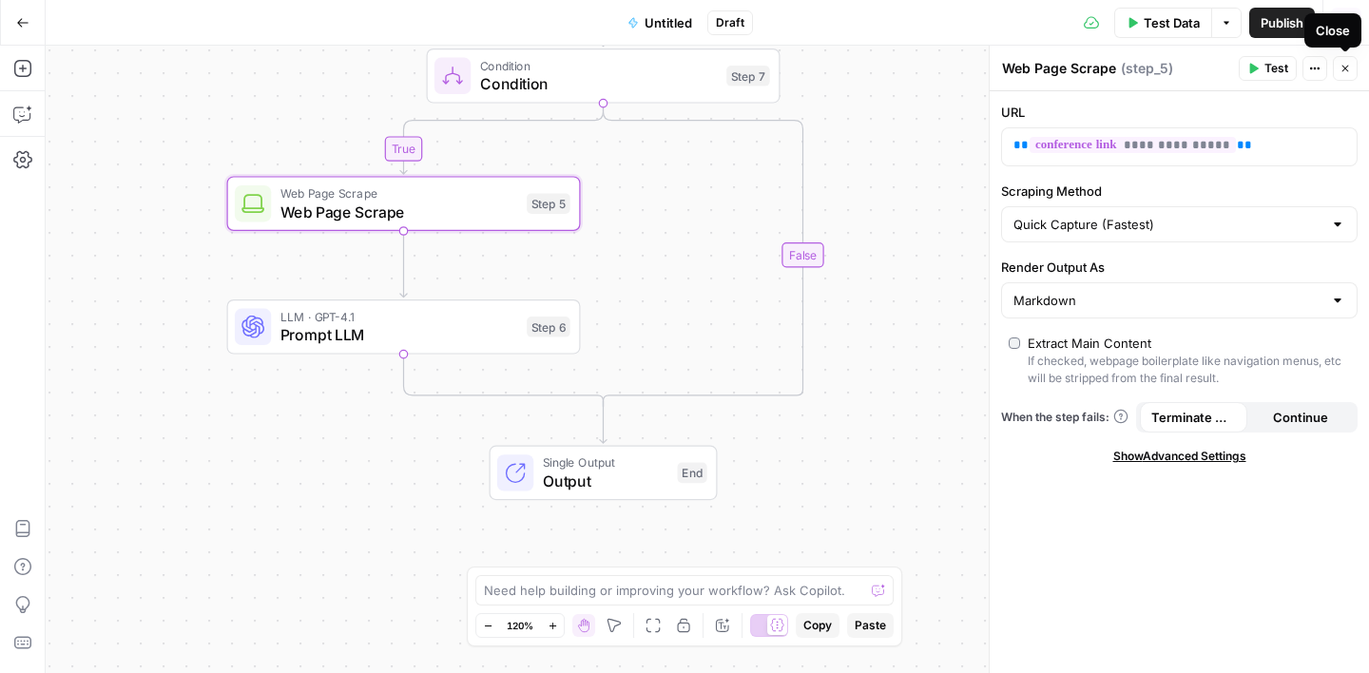
click at [1344, 70] on icon "button" at bounding box center [1345, 68] width 11 height 11
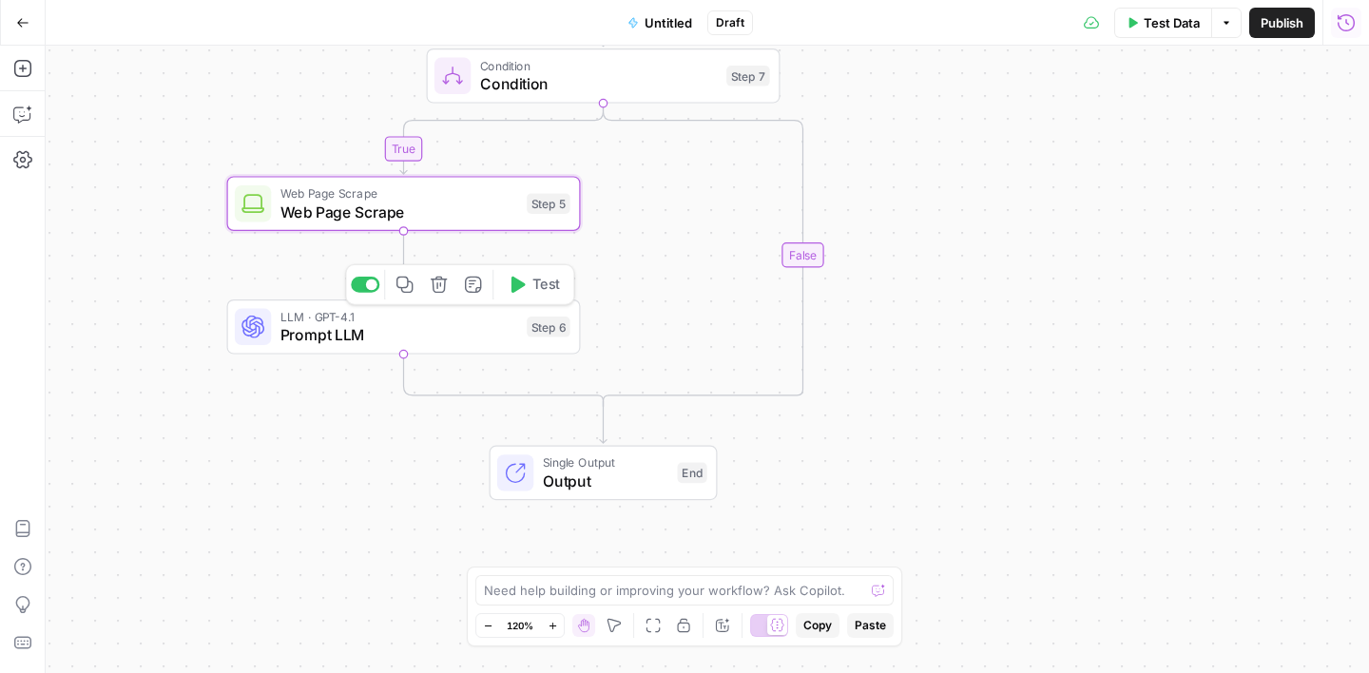
click at [437, 341] on span "Prompt LLM" at bounding box center [399, 334] width 238 height 23
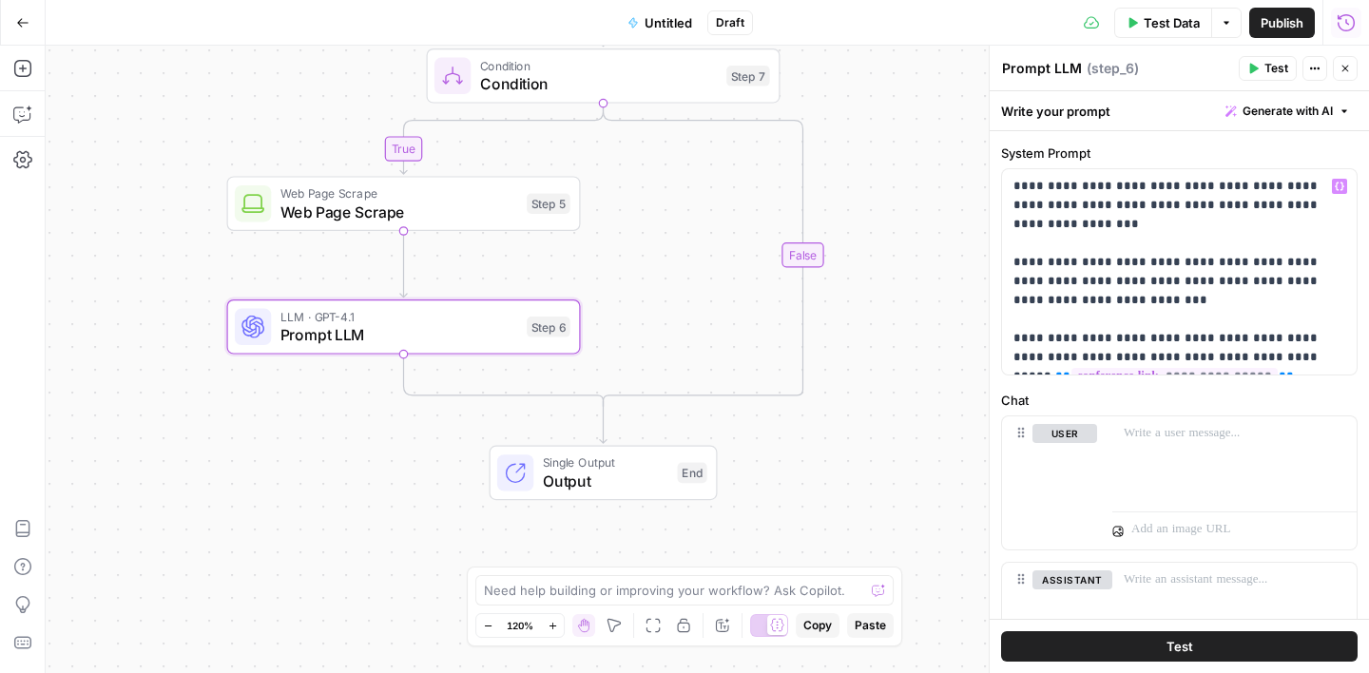
scroll to position [54, 0]
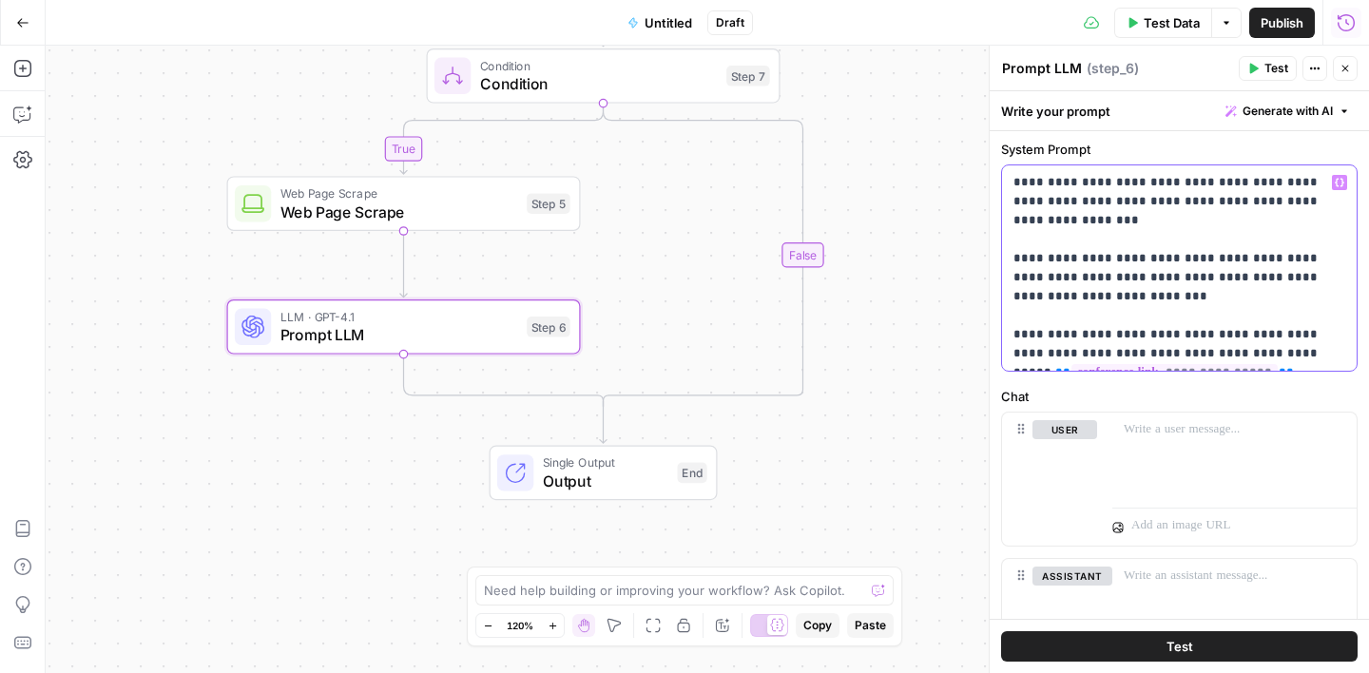
click at [1266, 351] on p "**********" at bounding box center [1180, 268] width 332 height 190
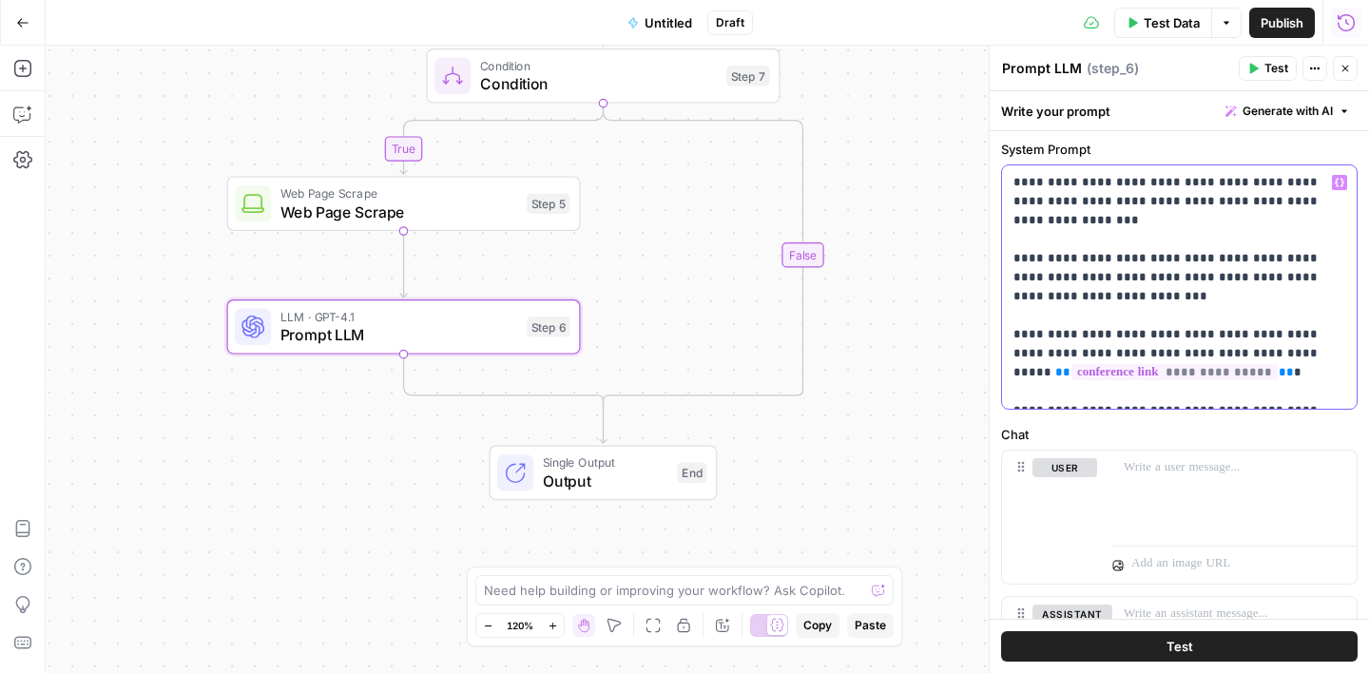
click at [1221, 395] on p "**********" at bounding box center [1180, 287] width 332 height 228
click at [1344, 393] on p "**********" at bounding box center [1180, 287] width 332 height 228
click at [1342, 184] on icon "button" at bounding box center [1340, 183] width 10 height 9
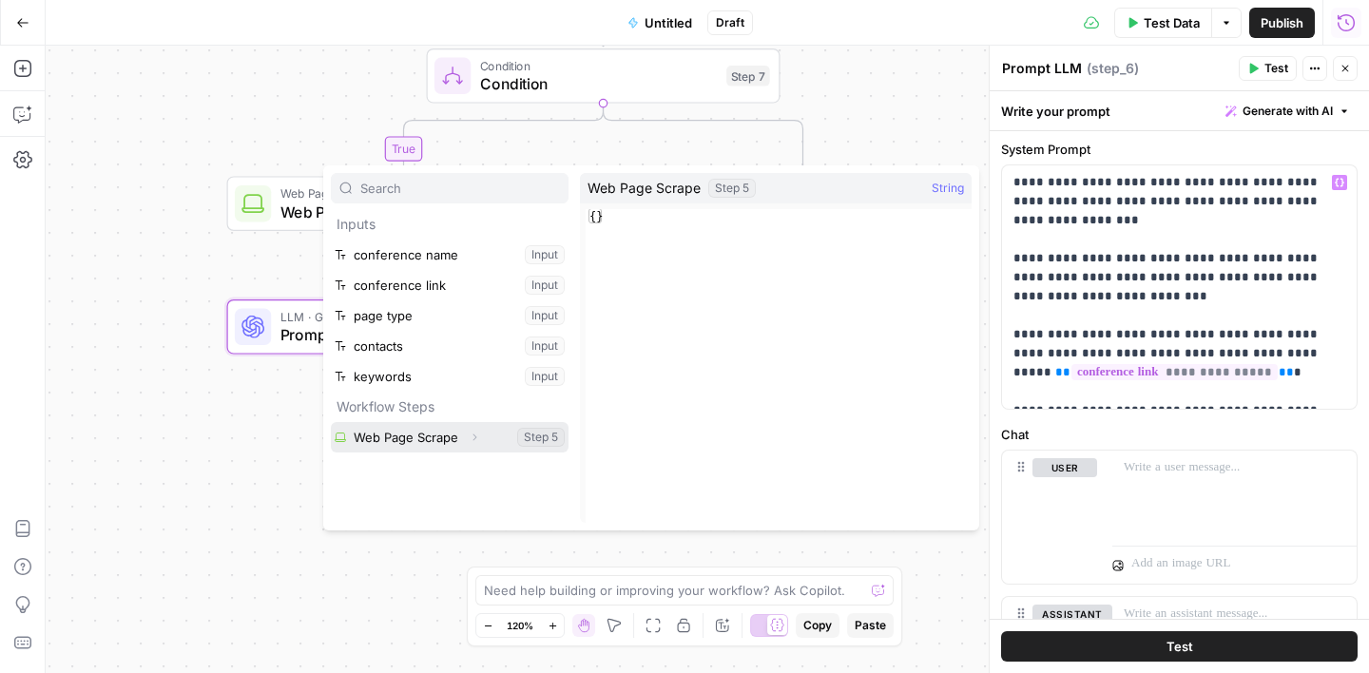
click at [412, 441] on button "Select variable Web Page Scrape" at bounding box center [450, 437] width 238 height 30
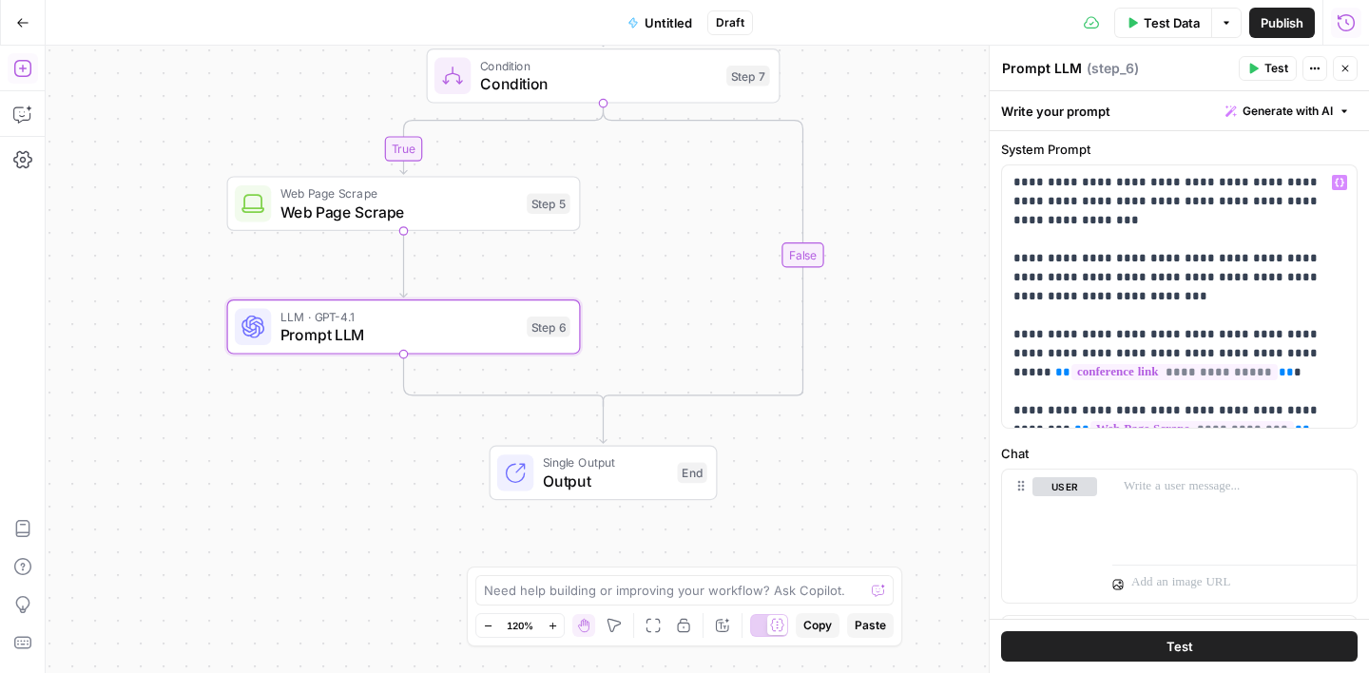
click at [22, 69] on icon "button" at bounding box center [21, 68] width 17 height 17
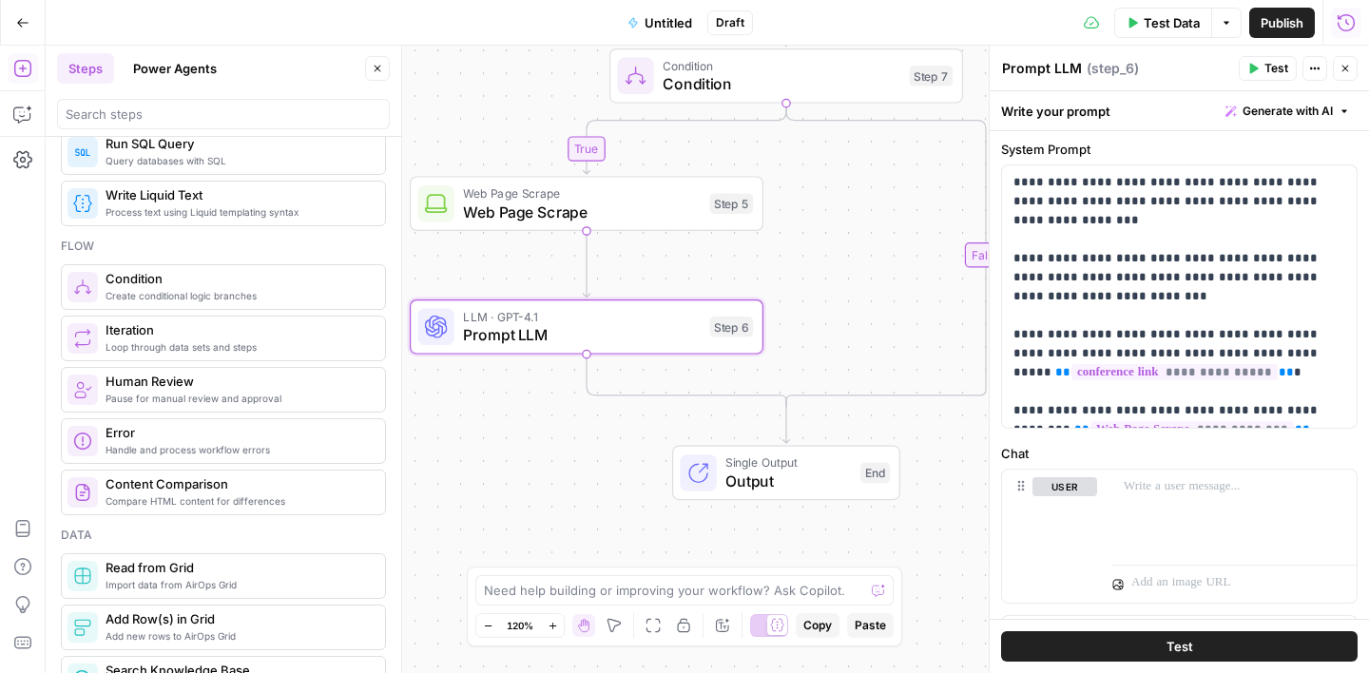
scroll to position [475, 0]
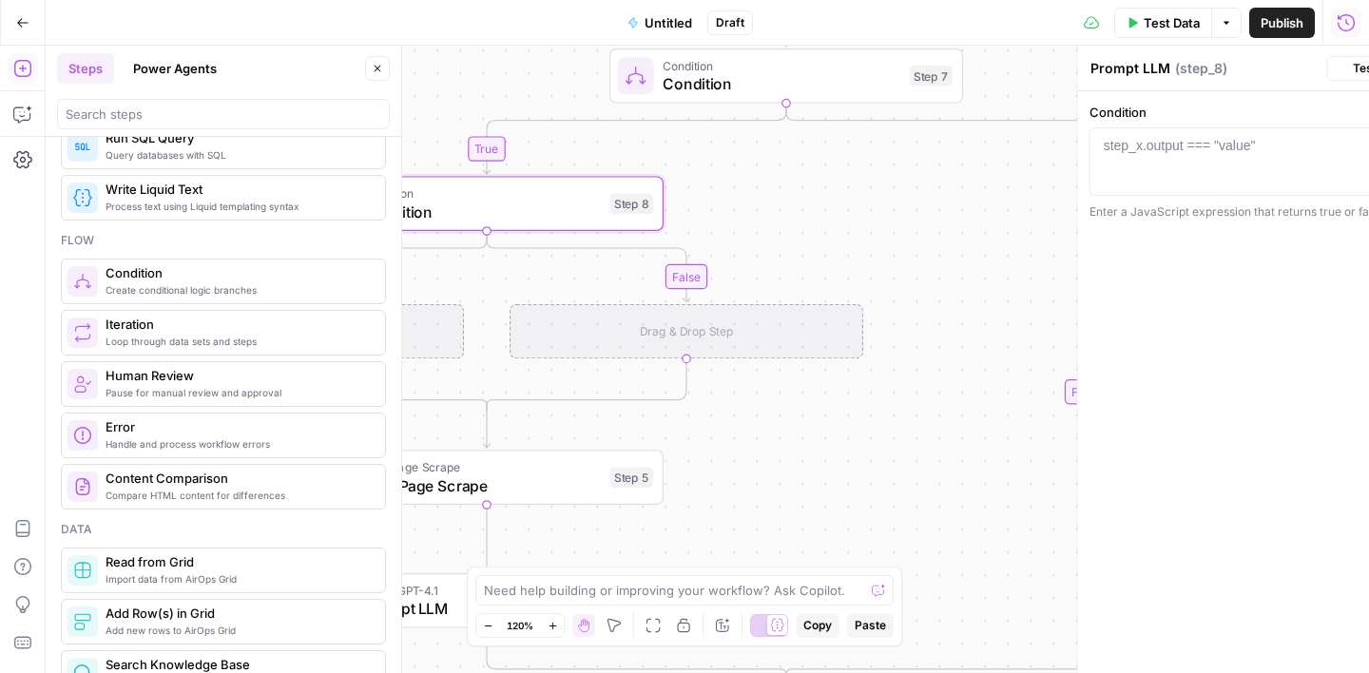
type textarea "Condition"
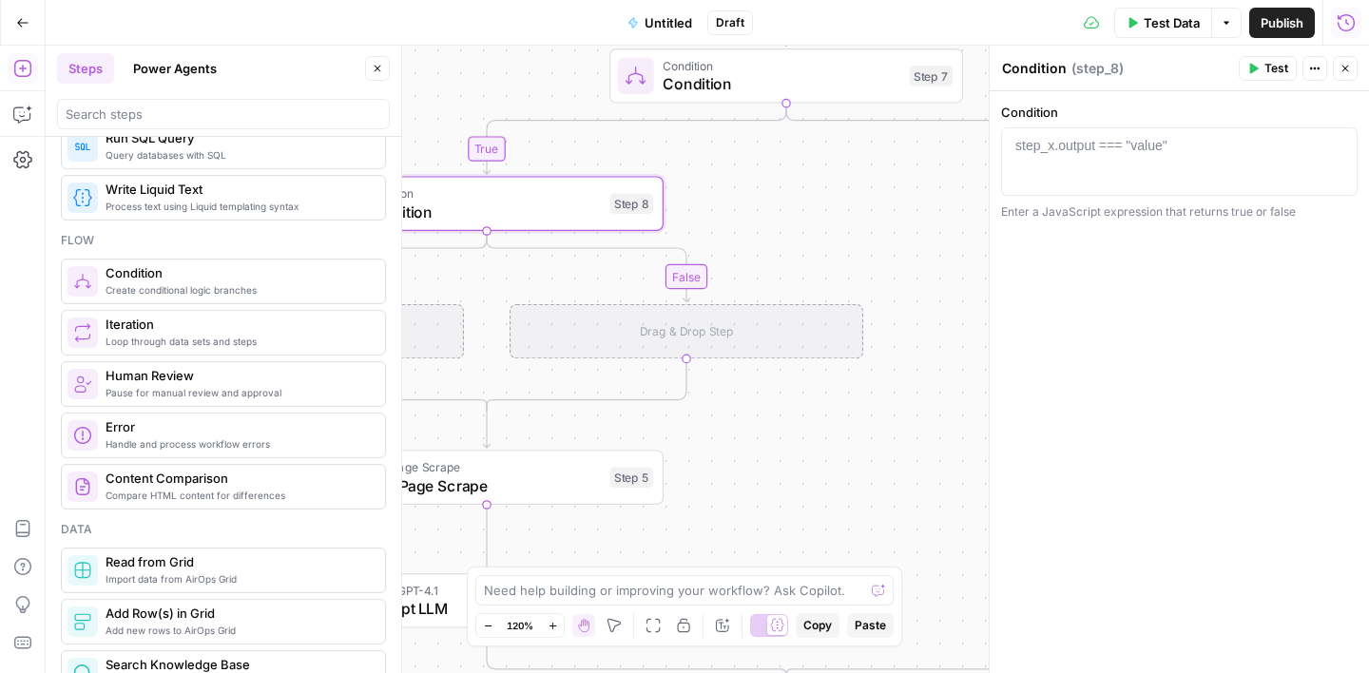
click at [380, 76] on button "Close" at bounding box center [377, 68] width 25 height 25
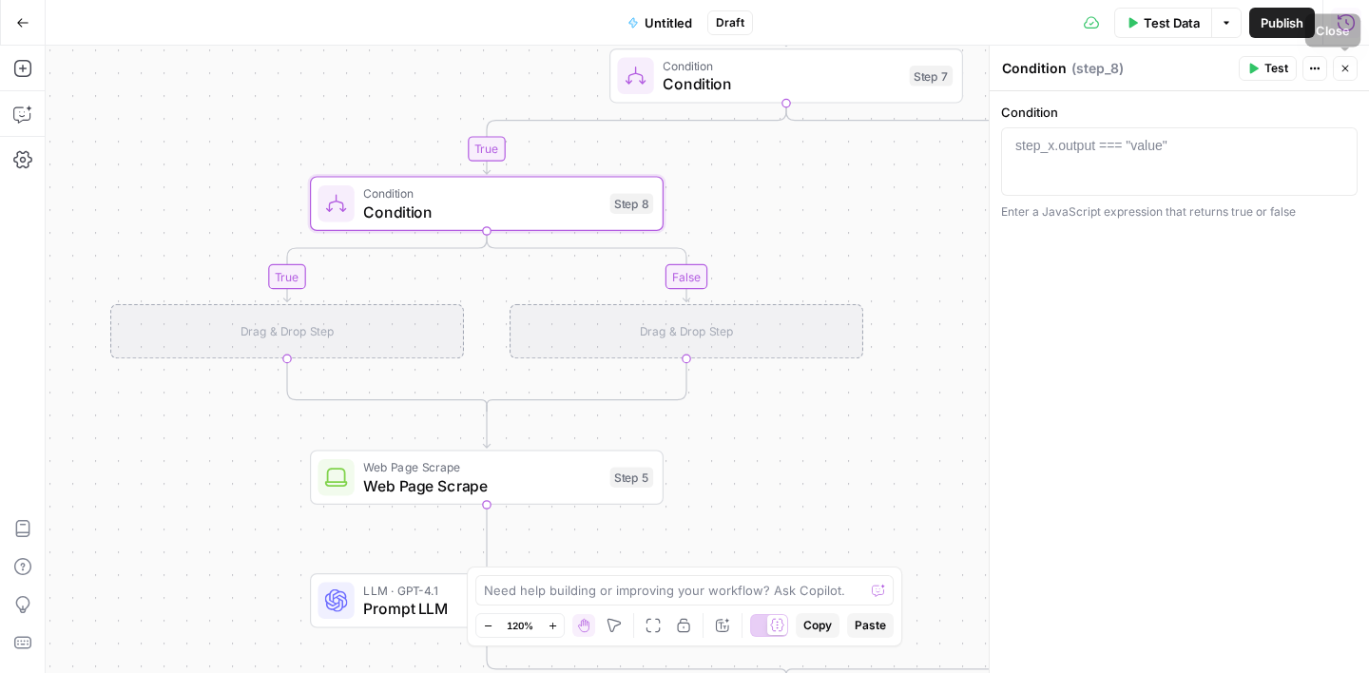
click at [1346, 66] on icon "button" at bounding box center [1345, 68] width 11 height 11
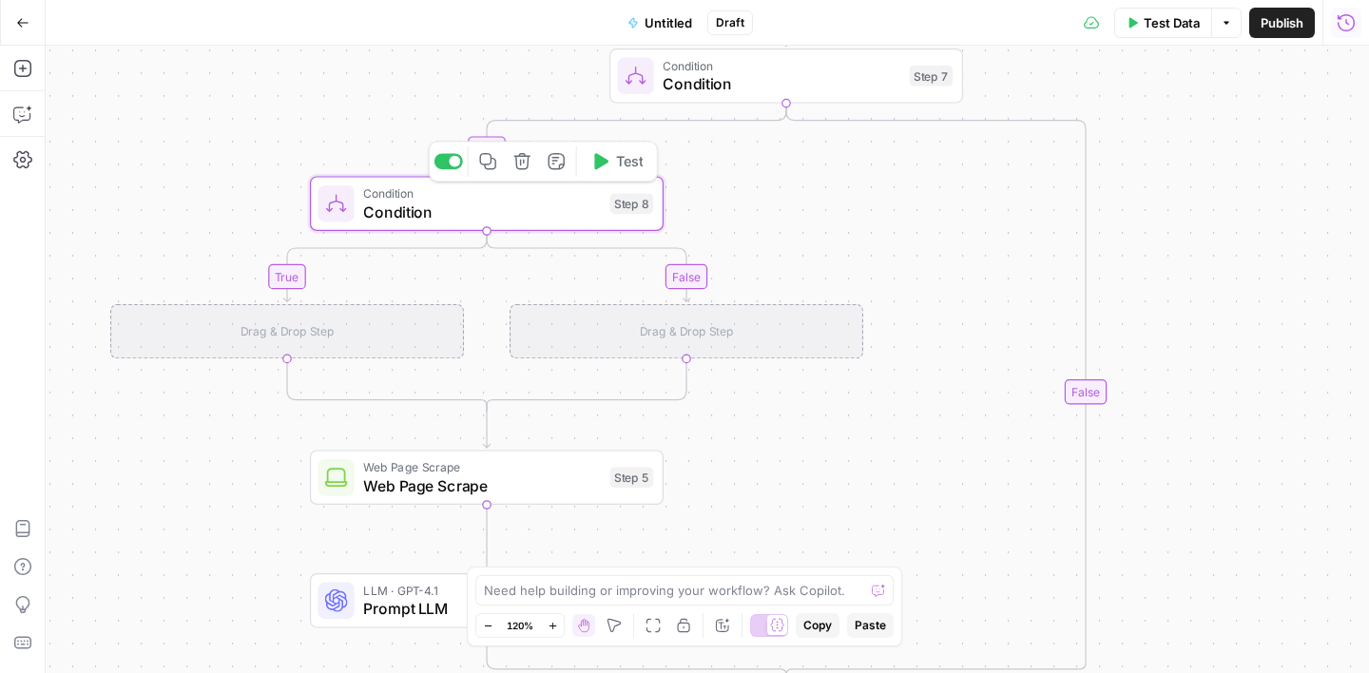
click at [531, 203] on span "Condition" at bounding box center [482, 212] width 238 height 23
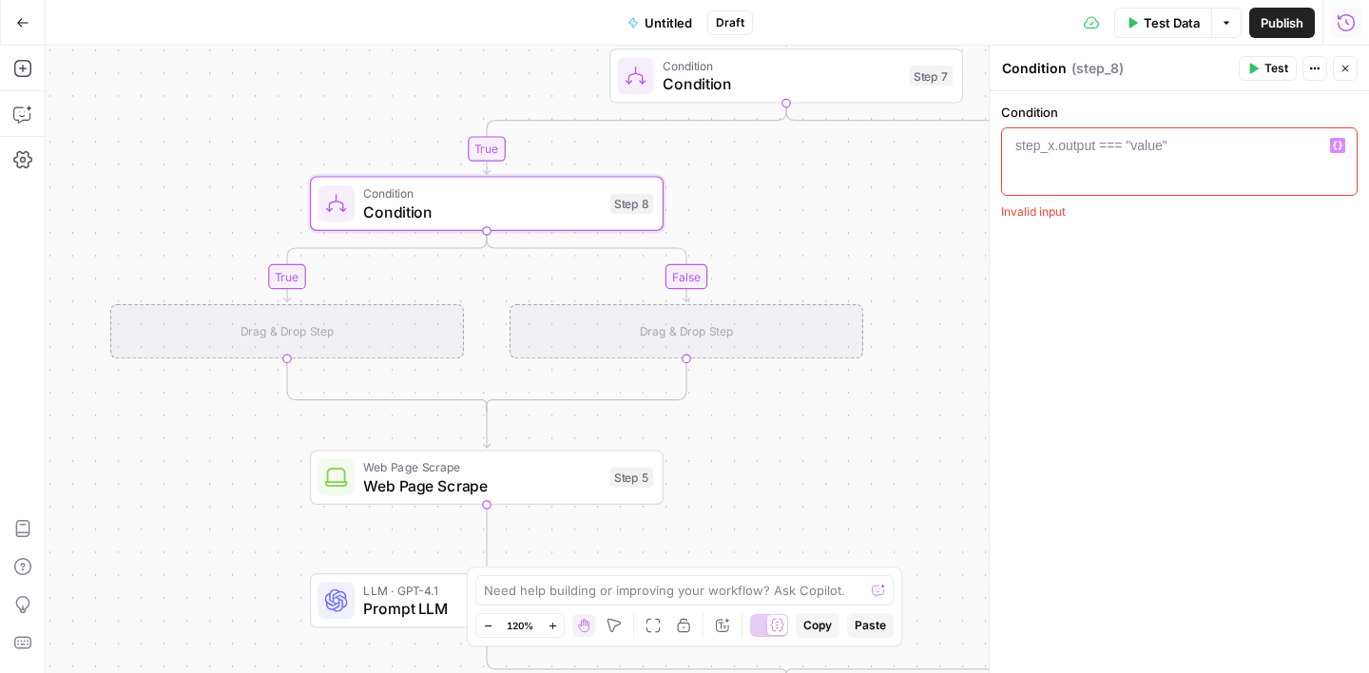
click at [1035, 150] on div "step_x.output === "value"" at bounding box center [1092, 145] width 152 height 19
click at [1342, 149] on icon "button" at bounding box center [1338, 146] width 10 height 10
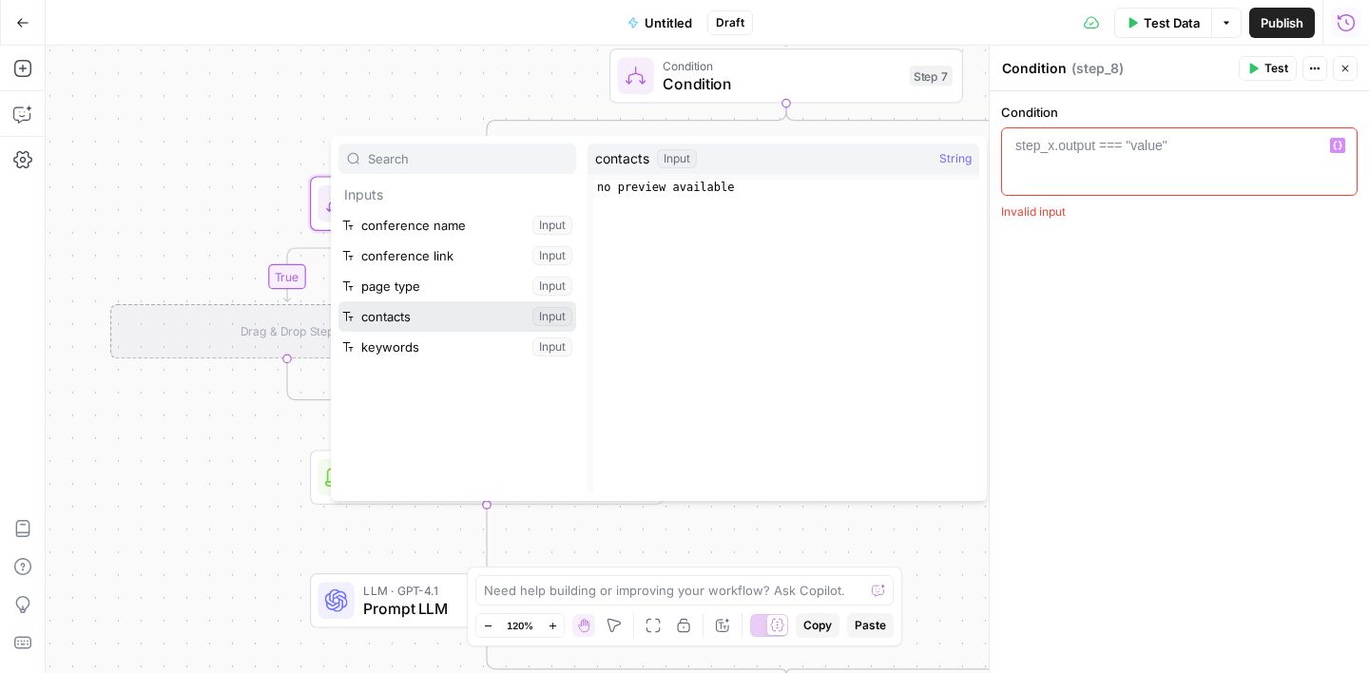
click at [422, 323] on button "Select variable contacts" at bounding box center [458, 316] width 238 height 30
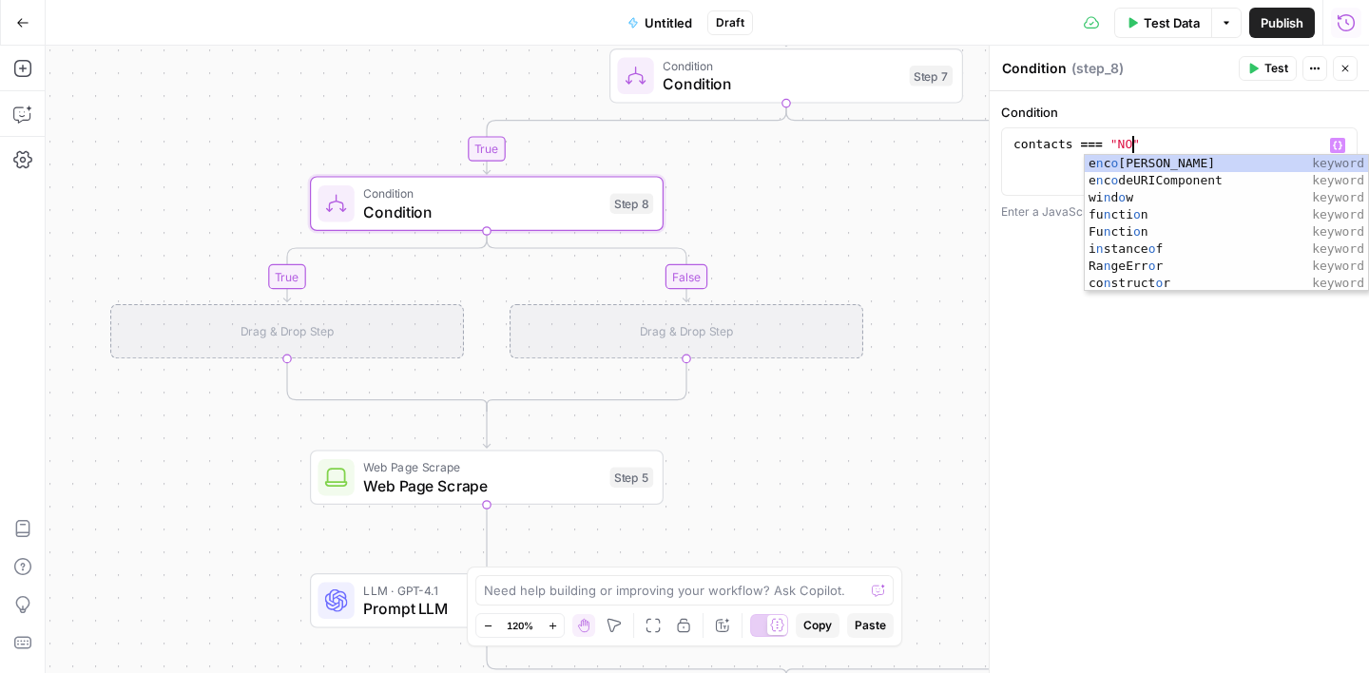
scroll to position [0, 8]
type textarea "**********"
click at [1187, 386] on div "**********" at bounding box center [1179, 382] width 379 height 582
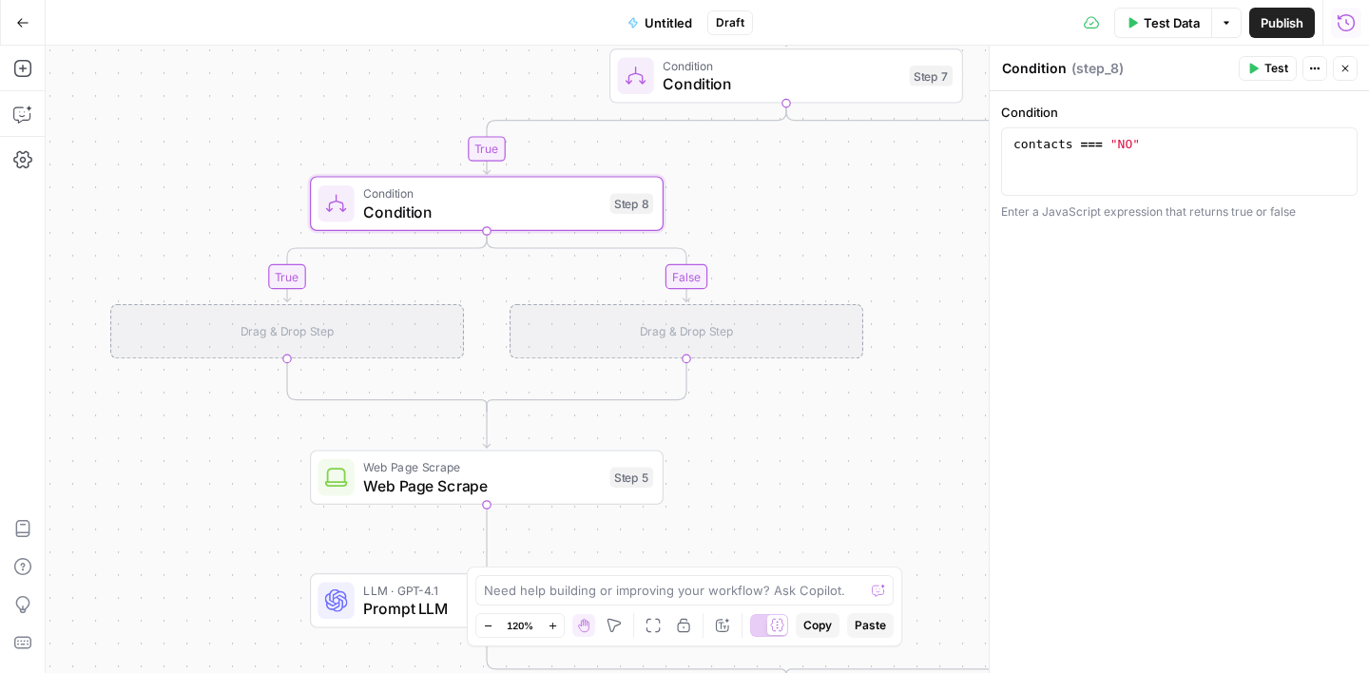
click at [1345, 63] on icon "button" at bounding box center [1345, 68] width 11 height 11
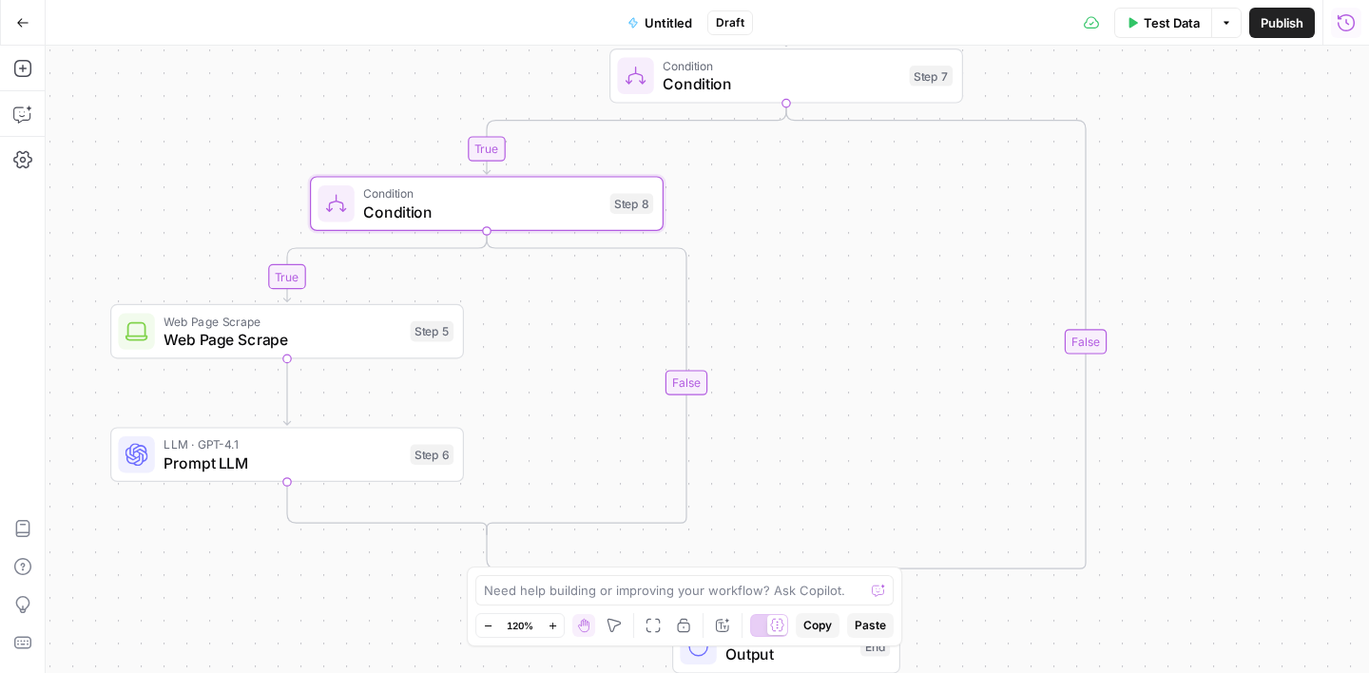
drag, startPoint x: 514, startPoint y: 490, endPoint x: 558, endPoint y: 4, distance: 487.8
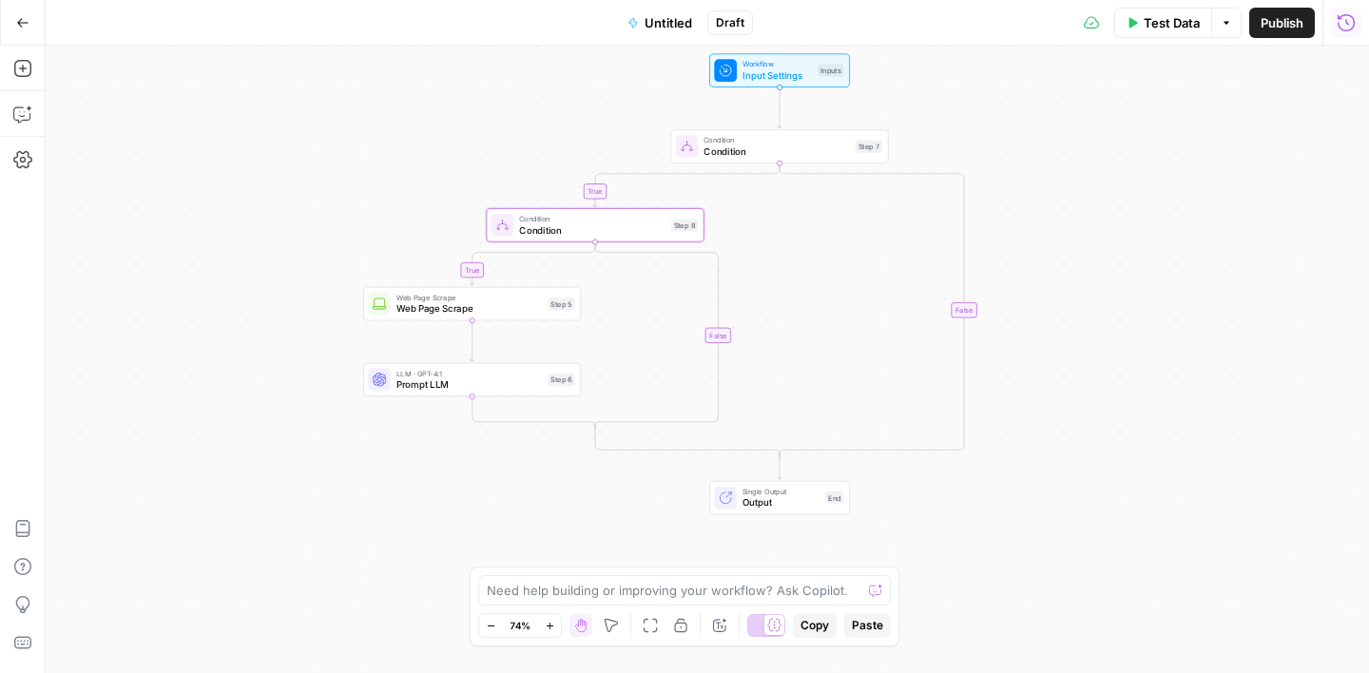
click at [497, 381] on span "Prompt LLM" at bounding box center [470, 384] width 146 height 14
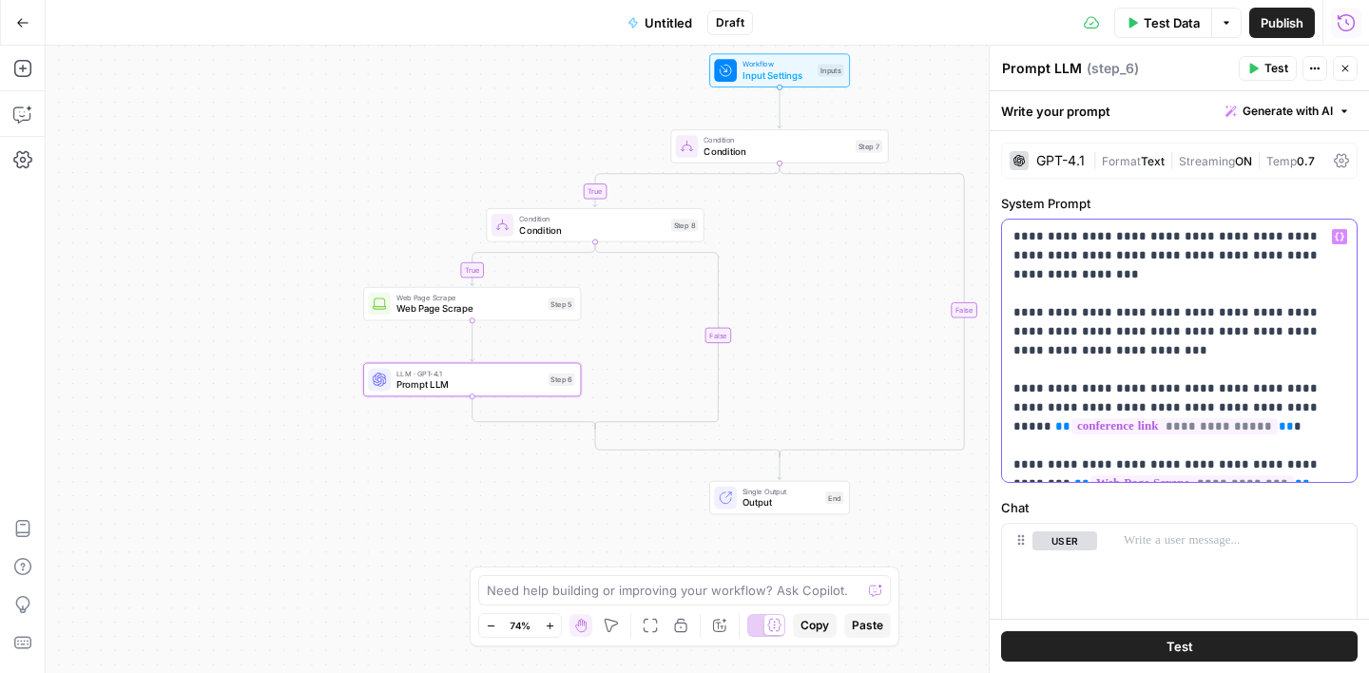
click at [1331, 446] on p "**********" at bounding box center [1180, 350] width 332 height 247
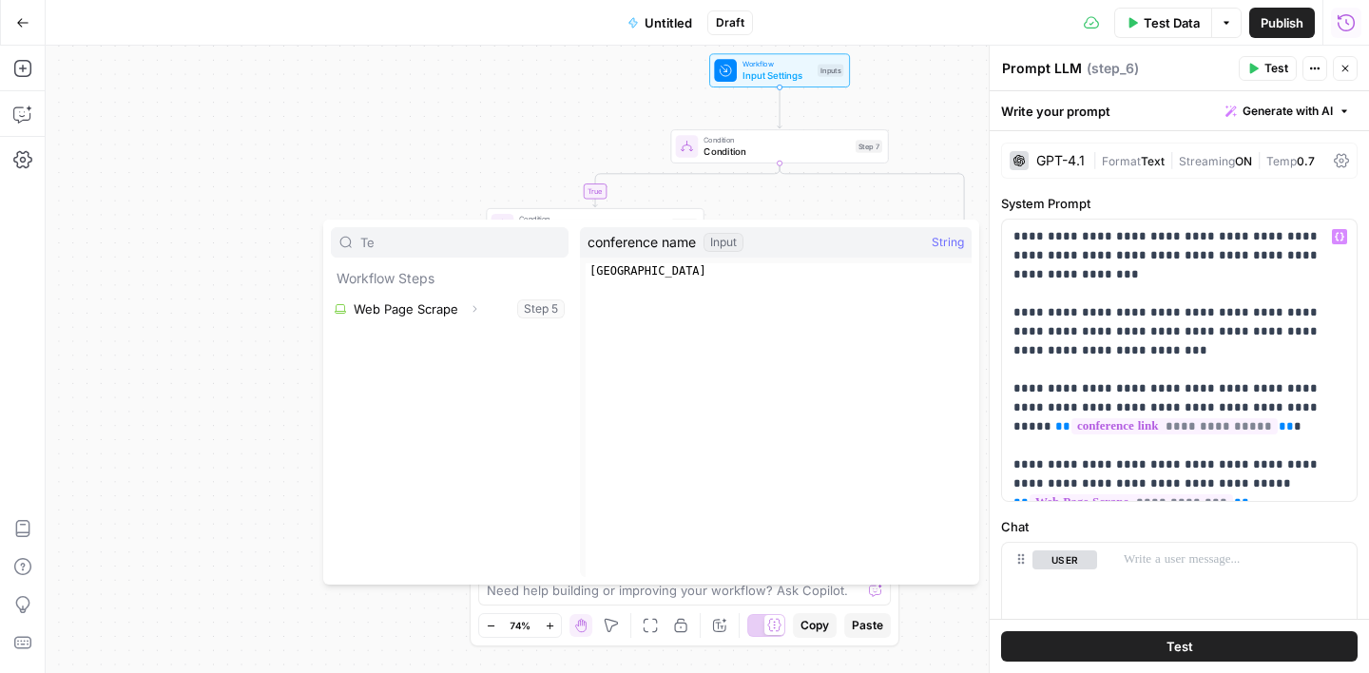
type input "Te"
click at [1236, 459] on p "**********" at bounding box center [1180, 360] width 332 height 266
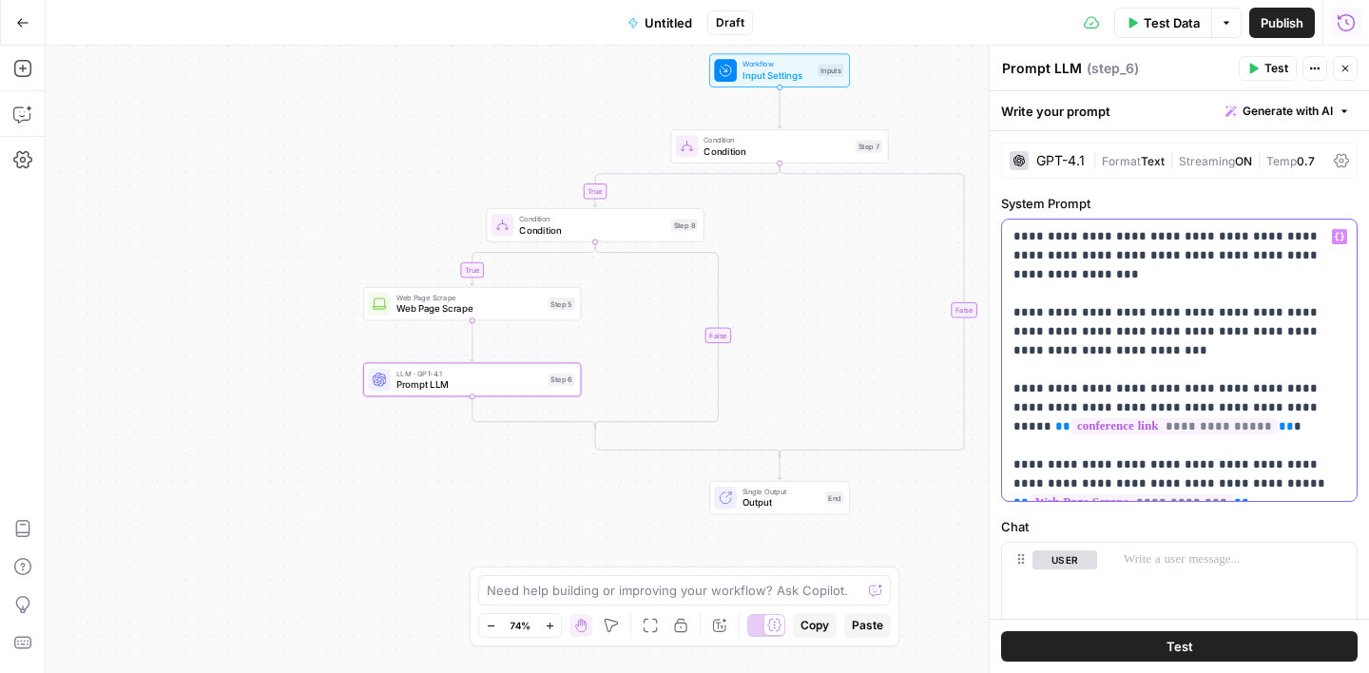
click at [1280, 486] on p "**********" at bounding box center [1180, 360] width 332 height 266
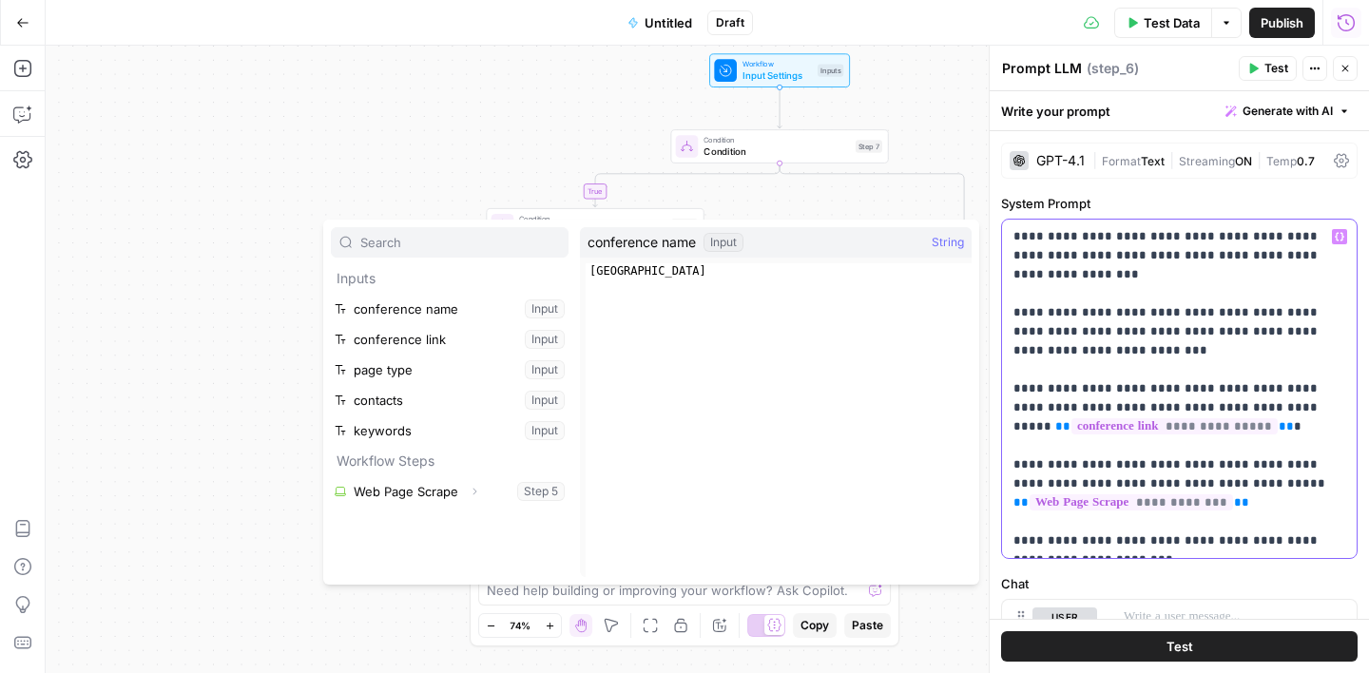
click at [1120, 535] on p "**********" at bounding box center [1180, 388] width 332 height 323
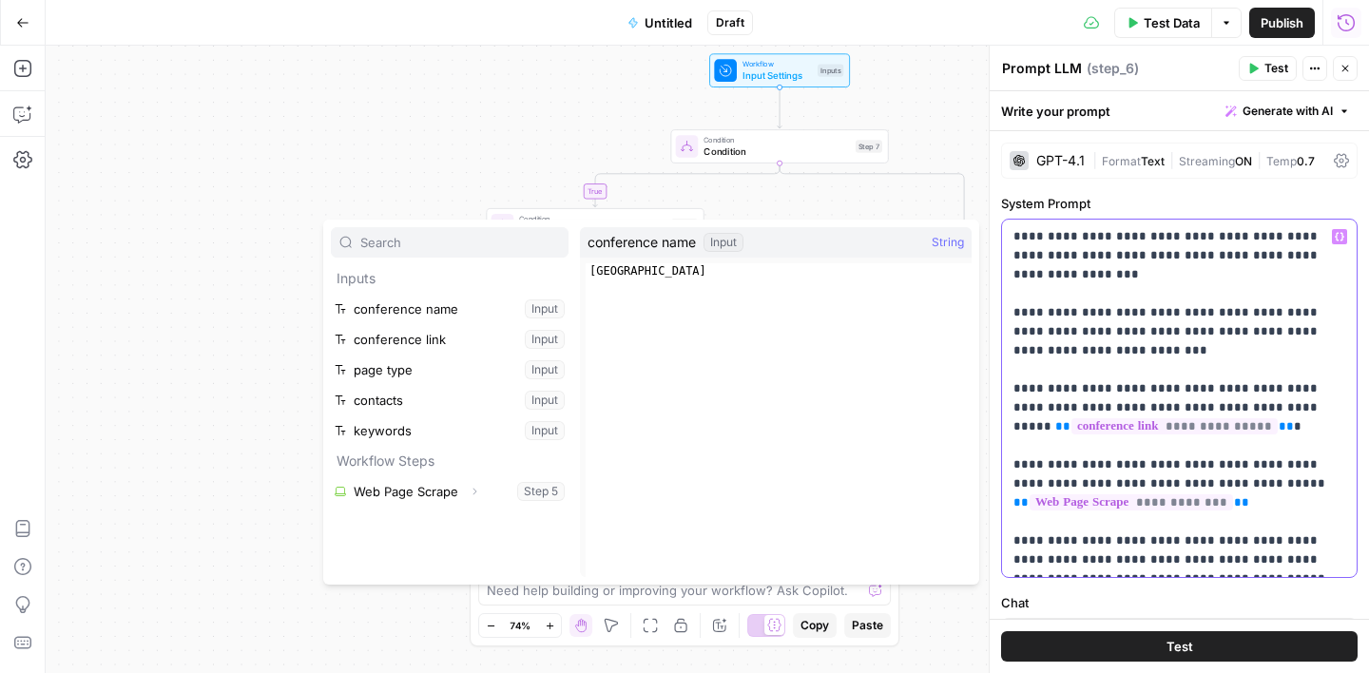
click at [1219, 555] on p "**********" at bounding box center [1180, 398] width 332 height 342
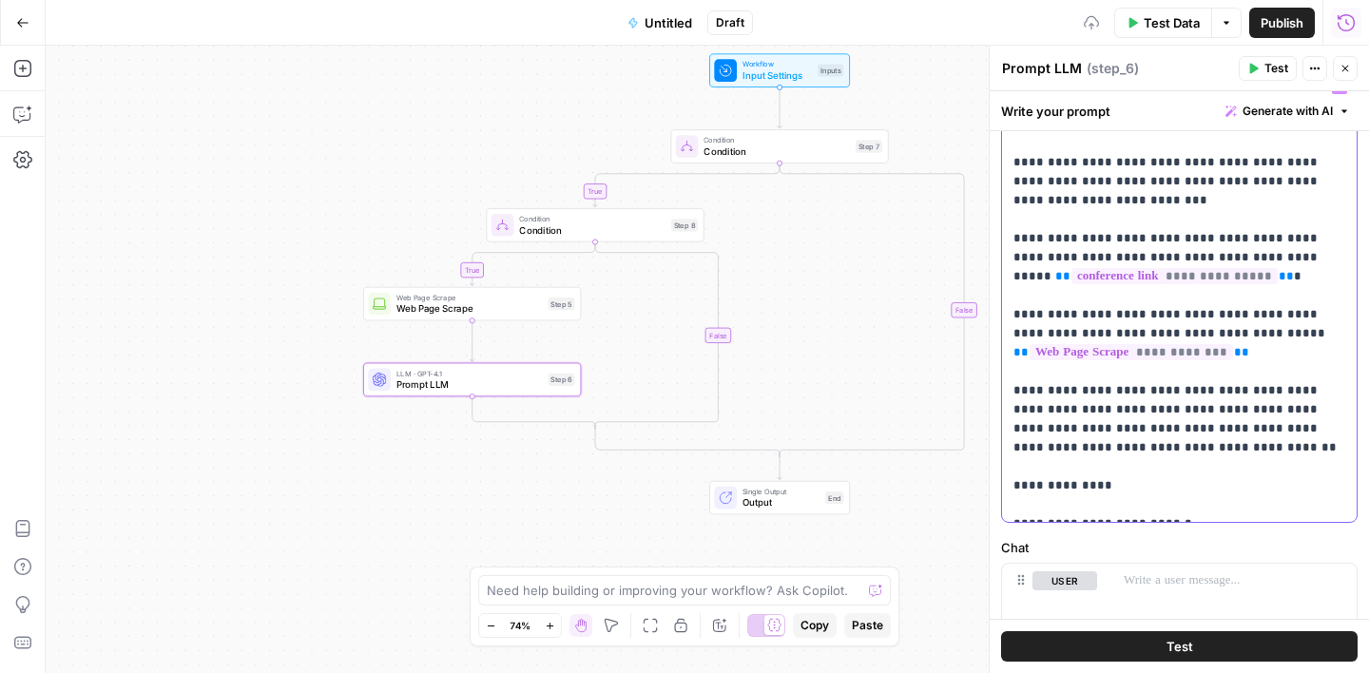
scroll to position [0, 0]
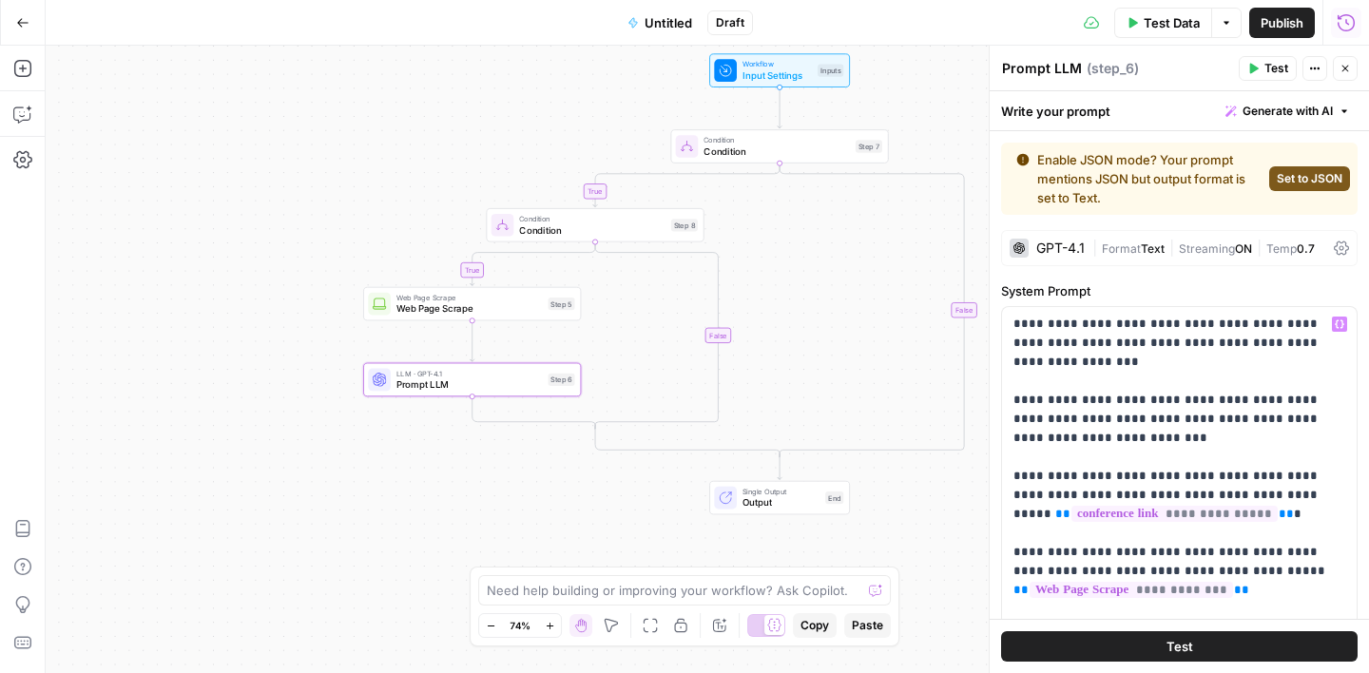
click at [1283, 187] on button "Set to JSON" at bounding box center [1309, 178] width 81 height 25
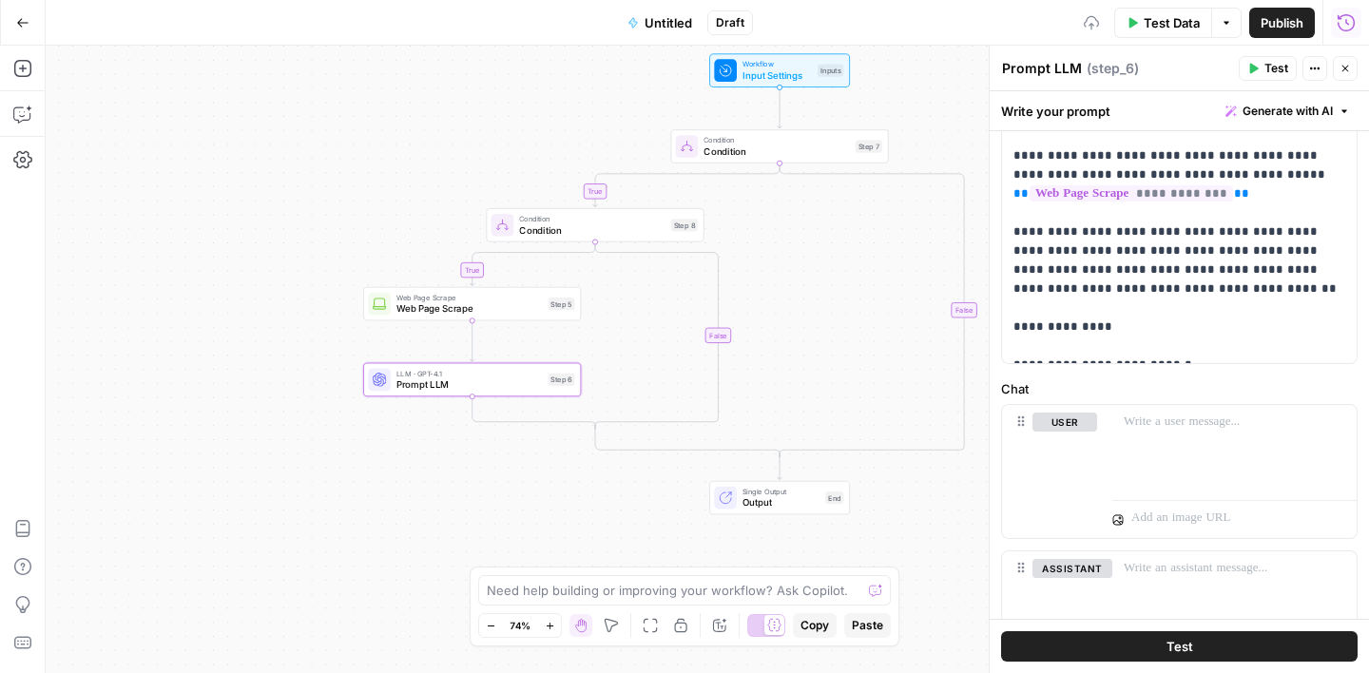
scroll to position [431, 0]
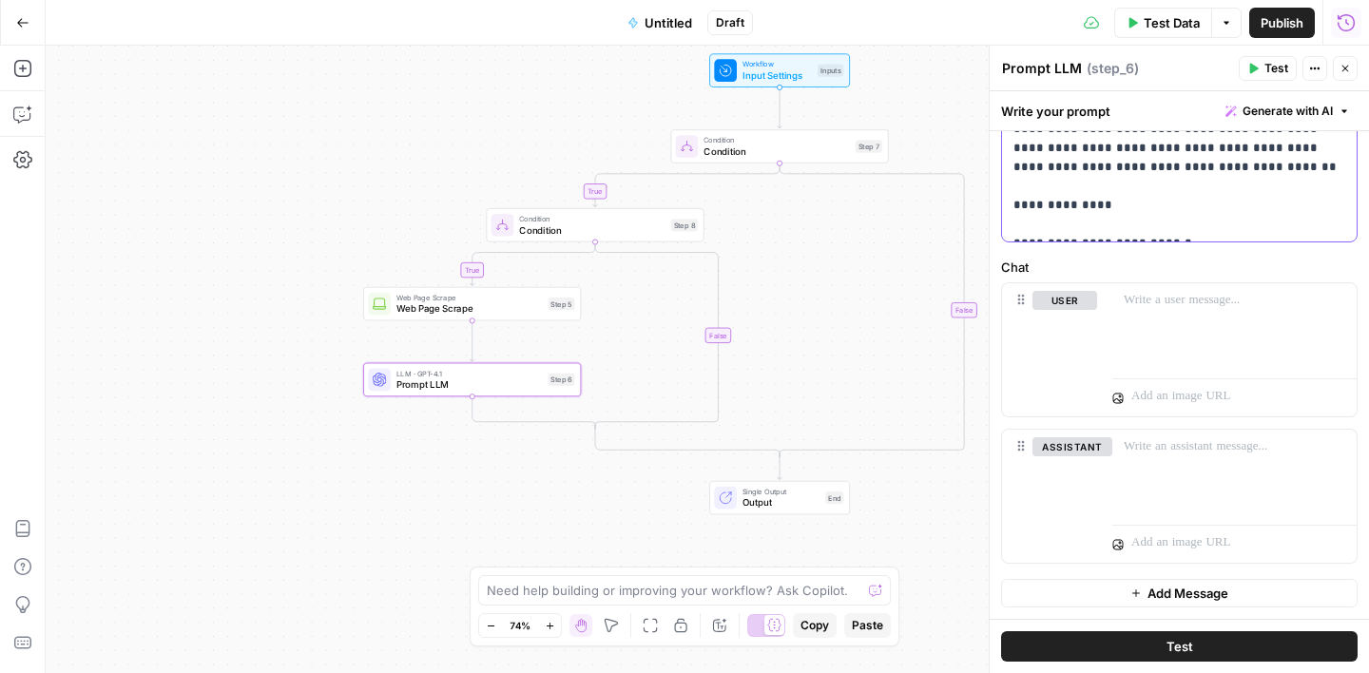
click at [1203, 230] on p "**********" at bounding box center [1180, 15] width 332 height 437
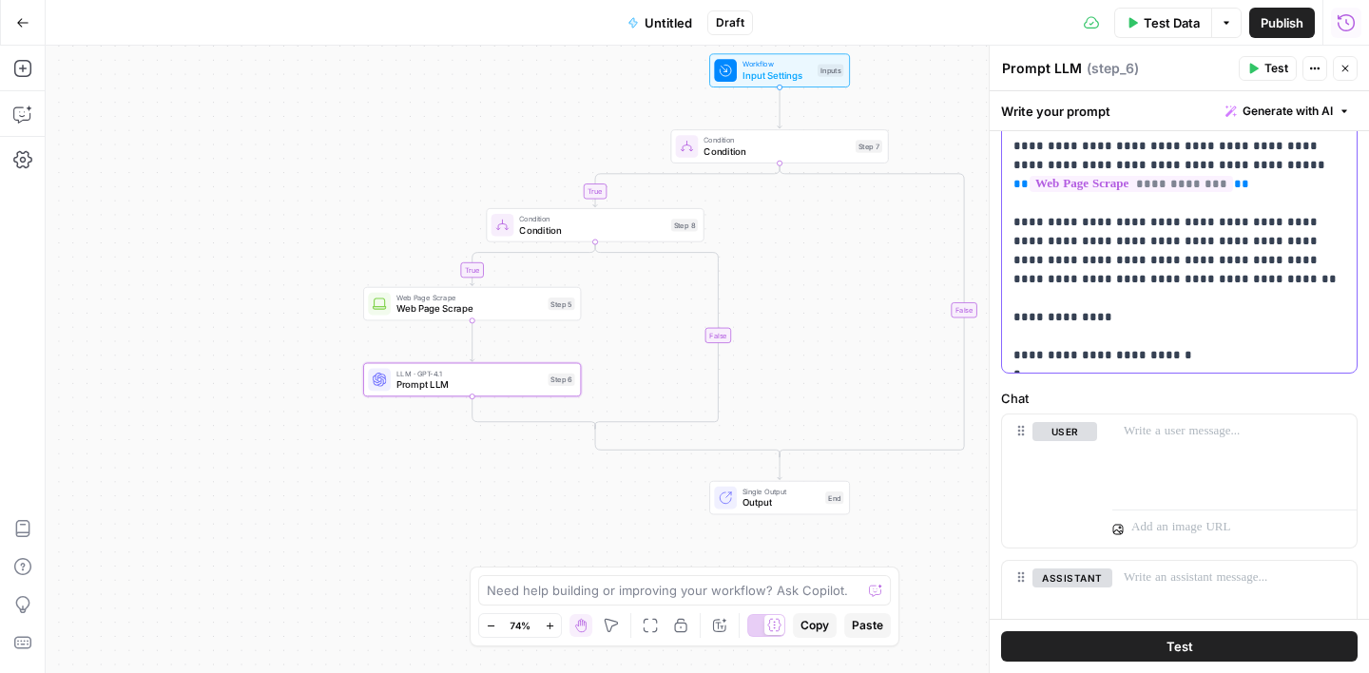
scroll to position [317, 0]
click at [1307, 354] on p "**********" at bounding box center [1180, 139] width 332 height 456
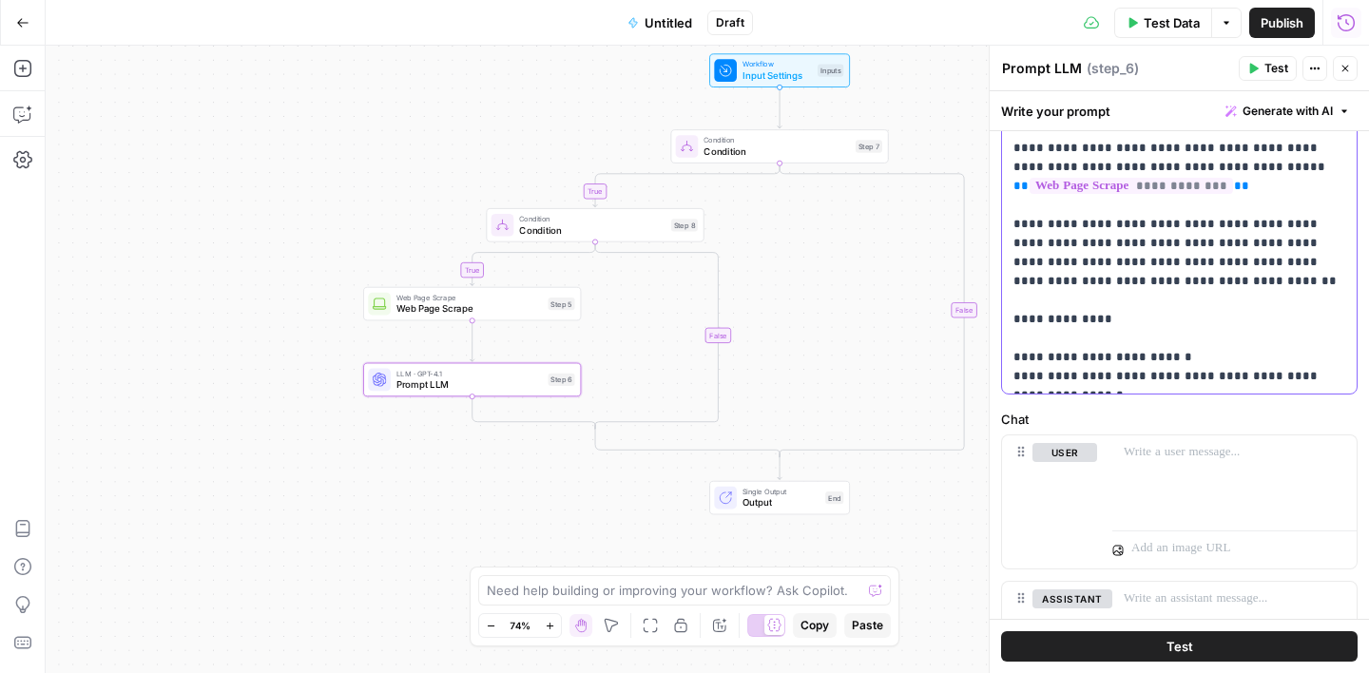
click at [1121, 376] on p "**********" at bounding box center [1180, 148] width 332 height 475
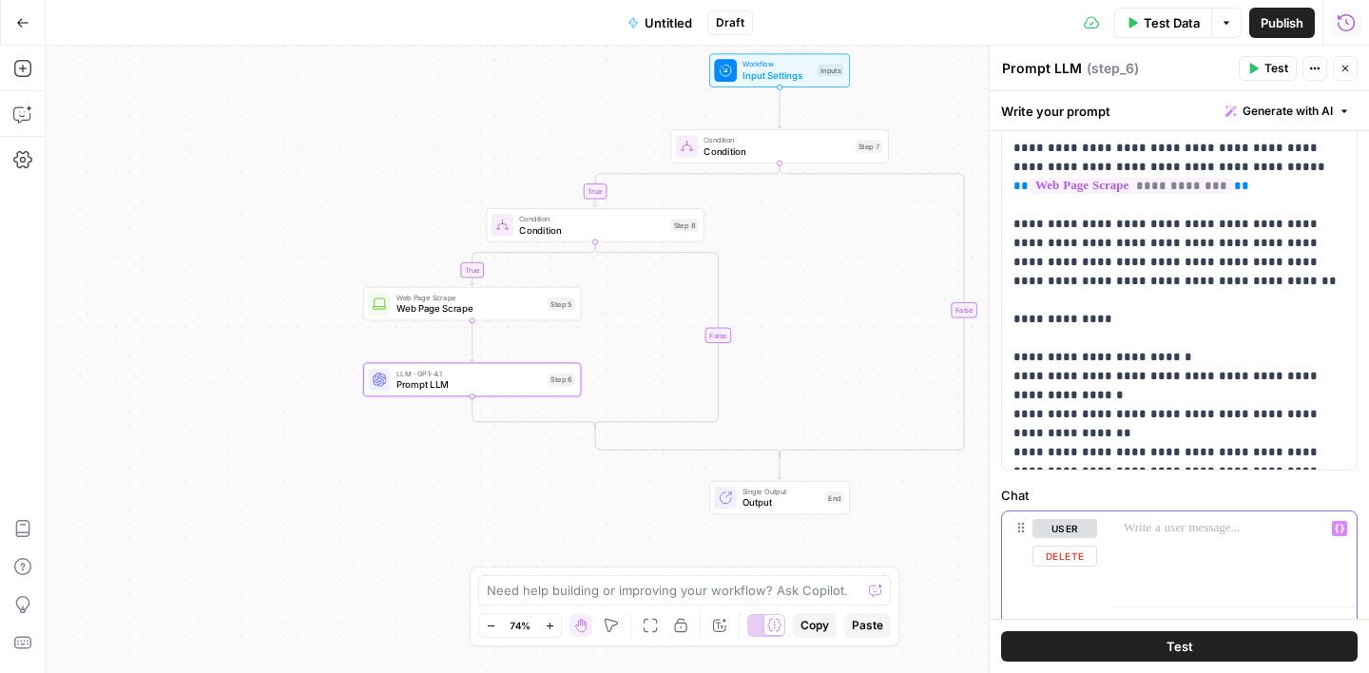
click at [1168, 523] on p at bounding box center [1235, 528] width 222 height 19
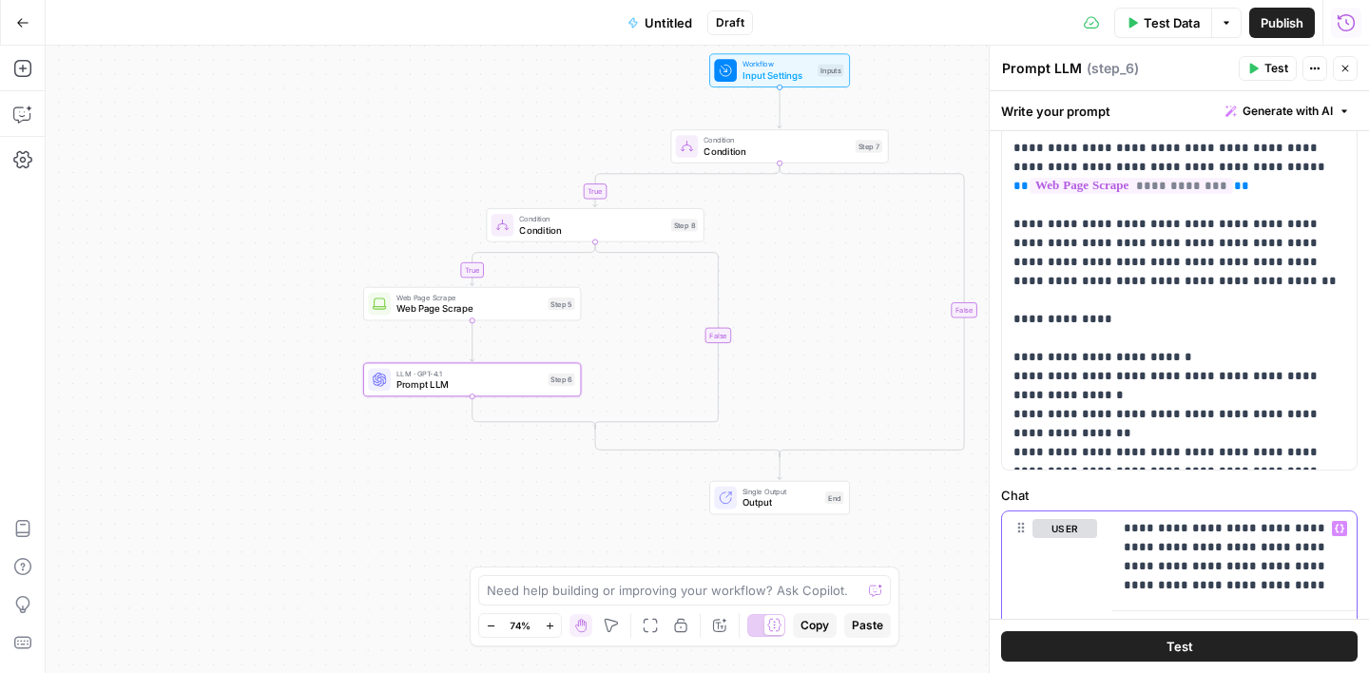
scroll to position [363, 0]
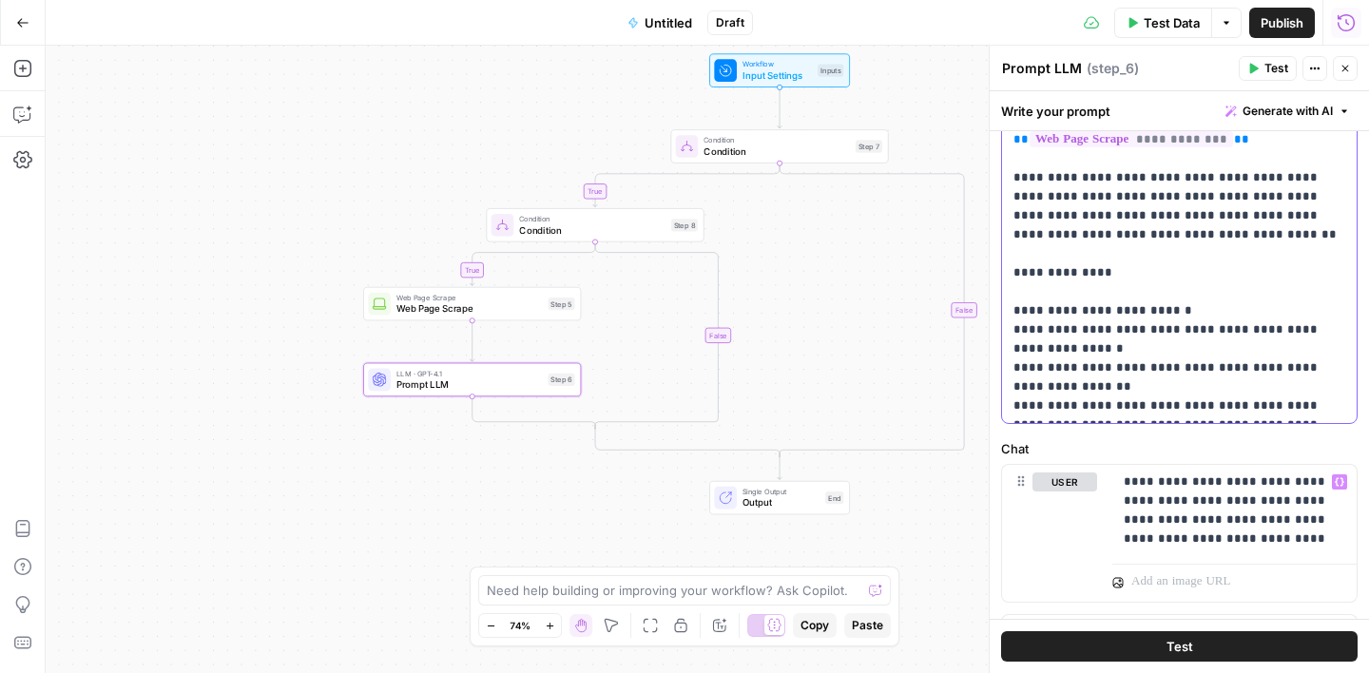
click at [1312, 406] on p "**********" at bounding box center [1180, 139] width 332 height 551
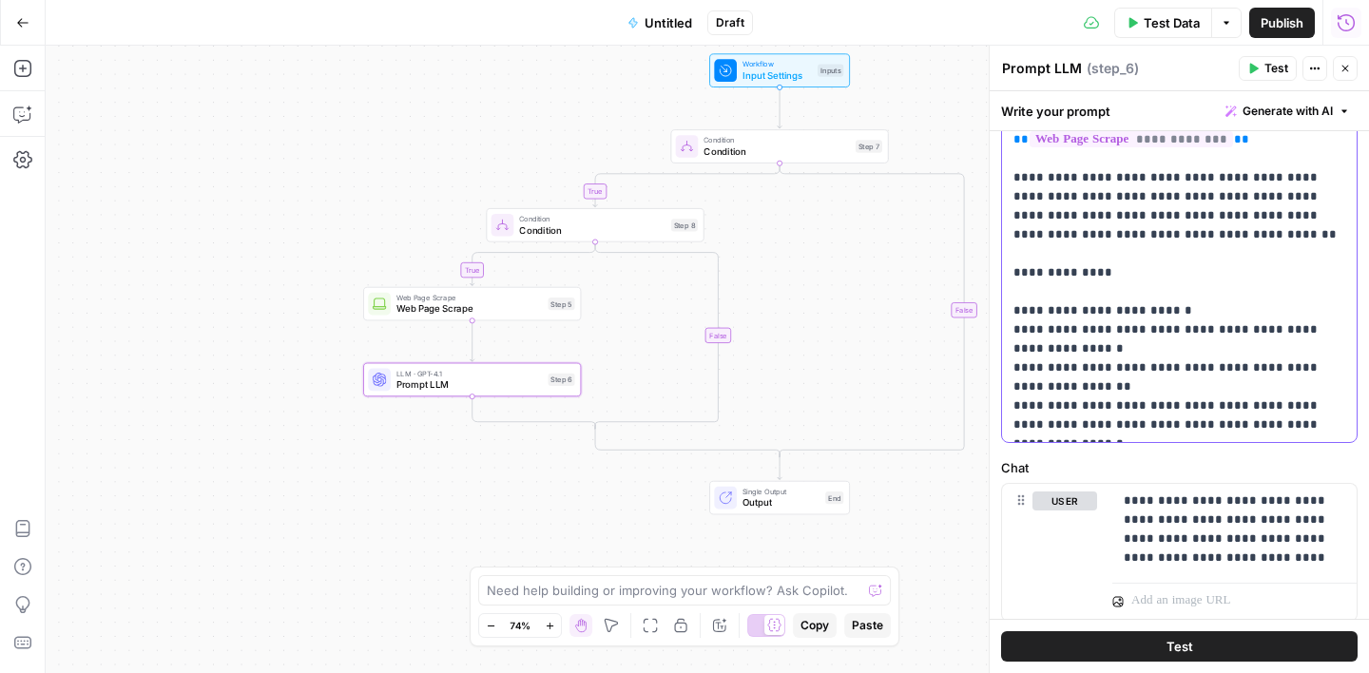
click at [1219, 425] on p "**********" at bounding box center [1180, 149] width 332 height 571
click at [1282, 425] on p "**********" at bounding box center [1180, 149] width 332 height 571
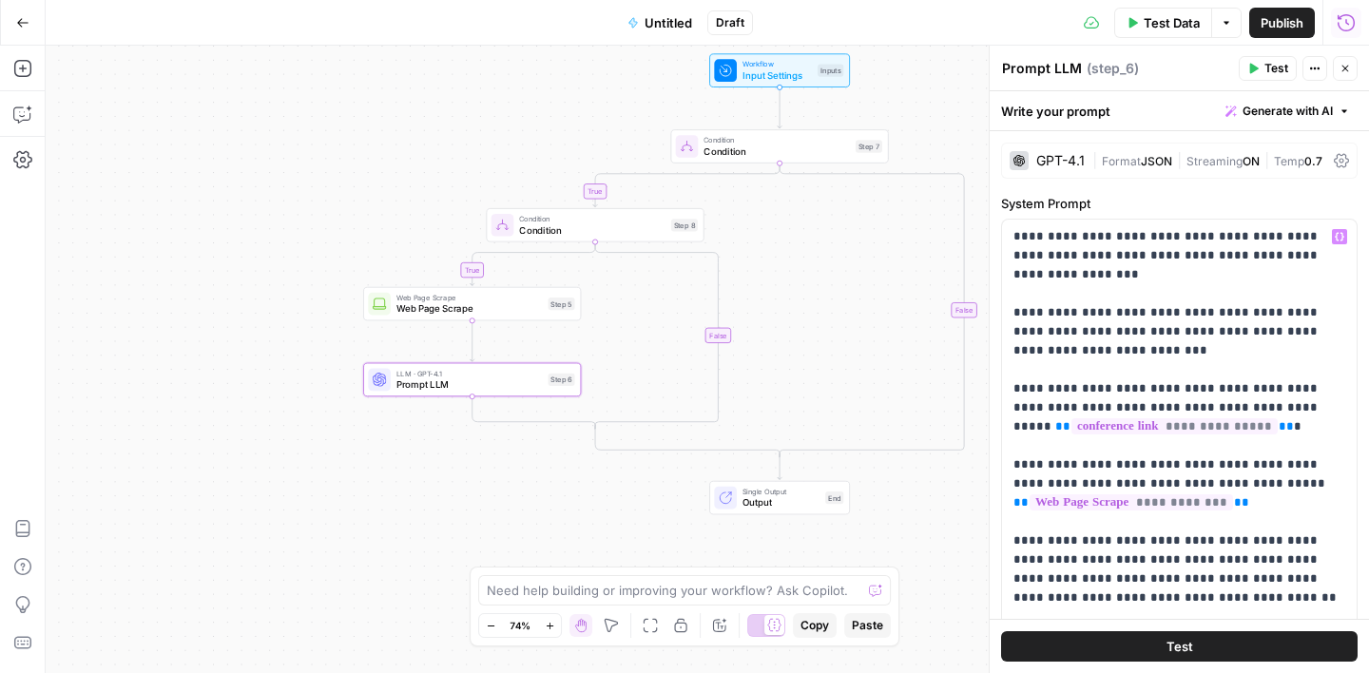
scroll to position [363, 0]
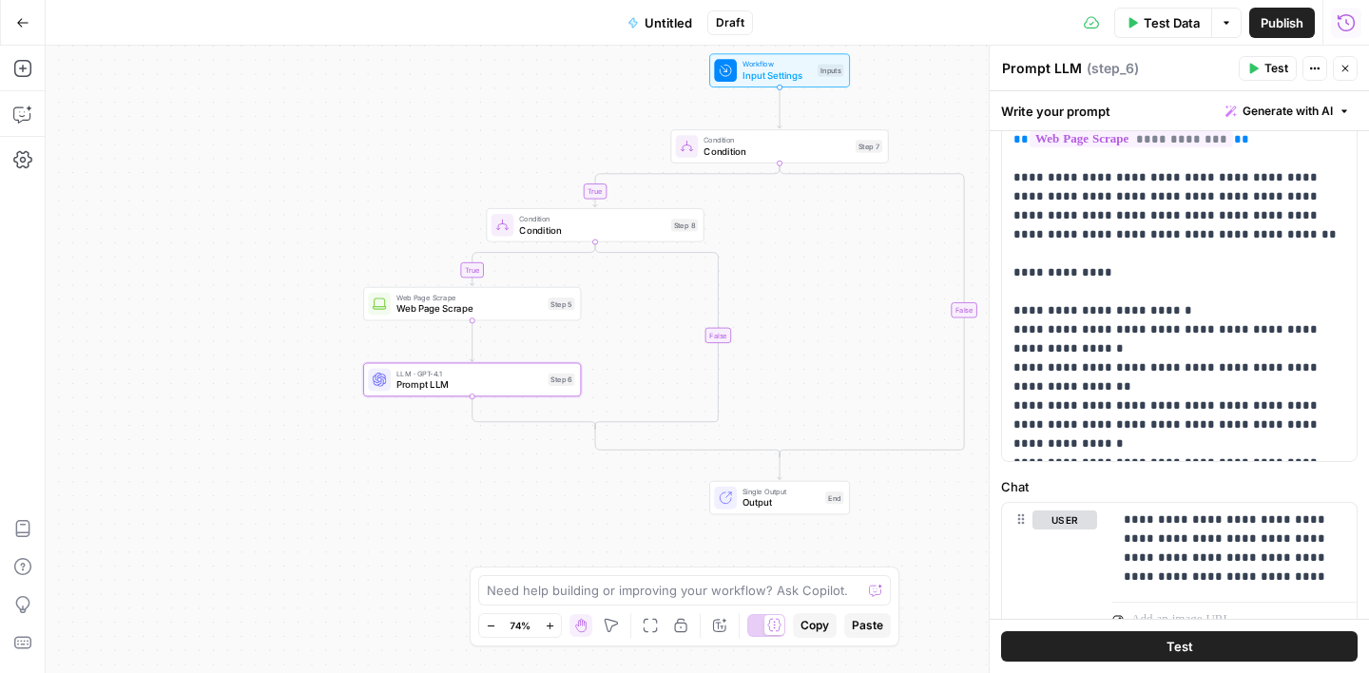
click at [1329, 435] on p "**********" at bounding box center [1180, 159] width 332 height 590
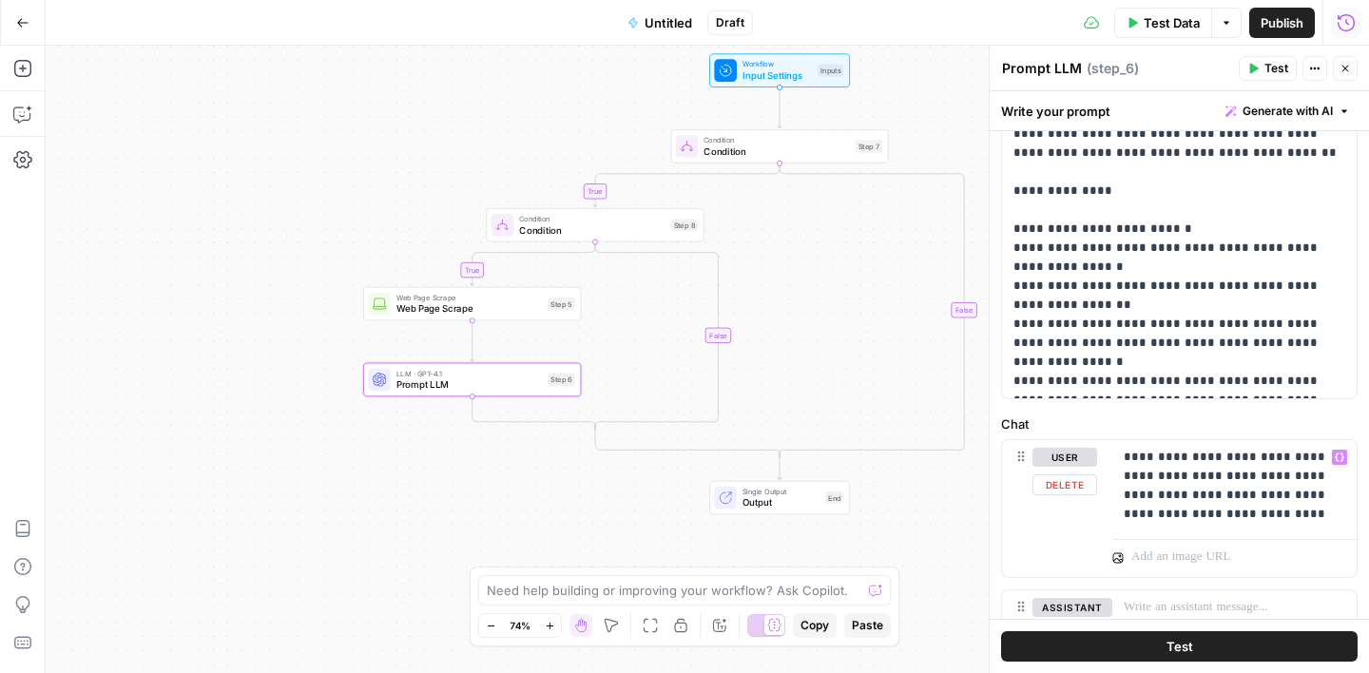
scroll to position [446, 0]
click at [1134, 458] on p "**********" at bounding box center [1235, 485] width 222 height 76
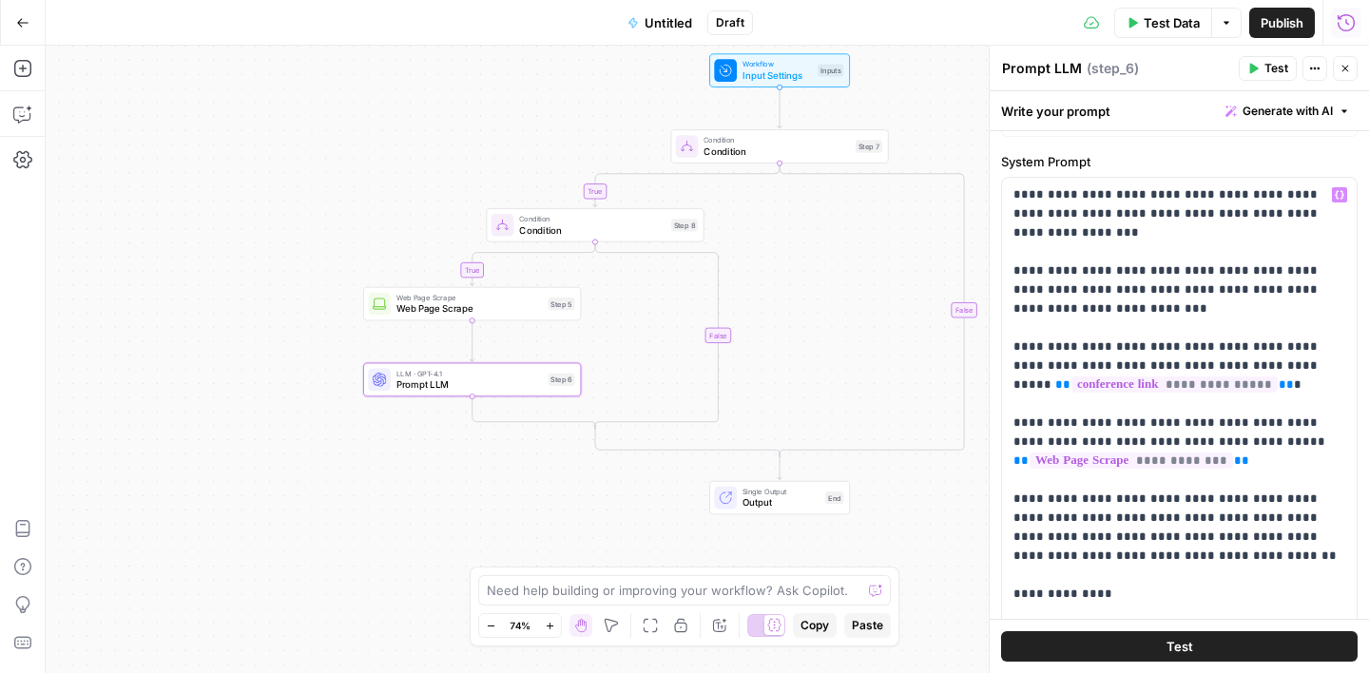
scroll to position [0, 0]
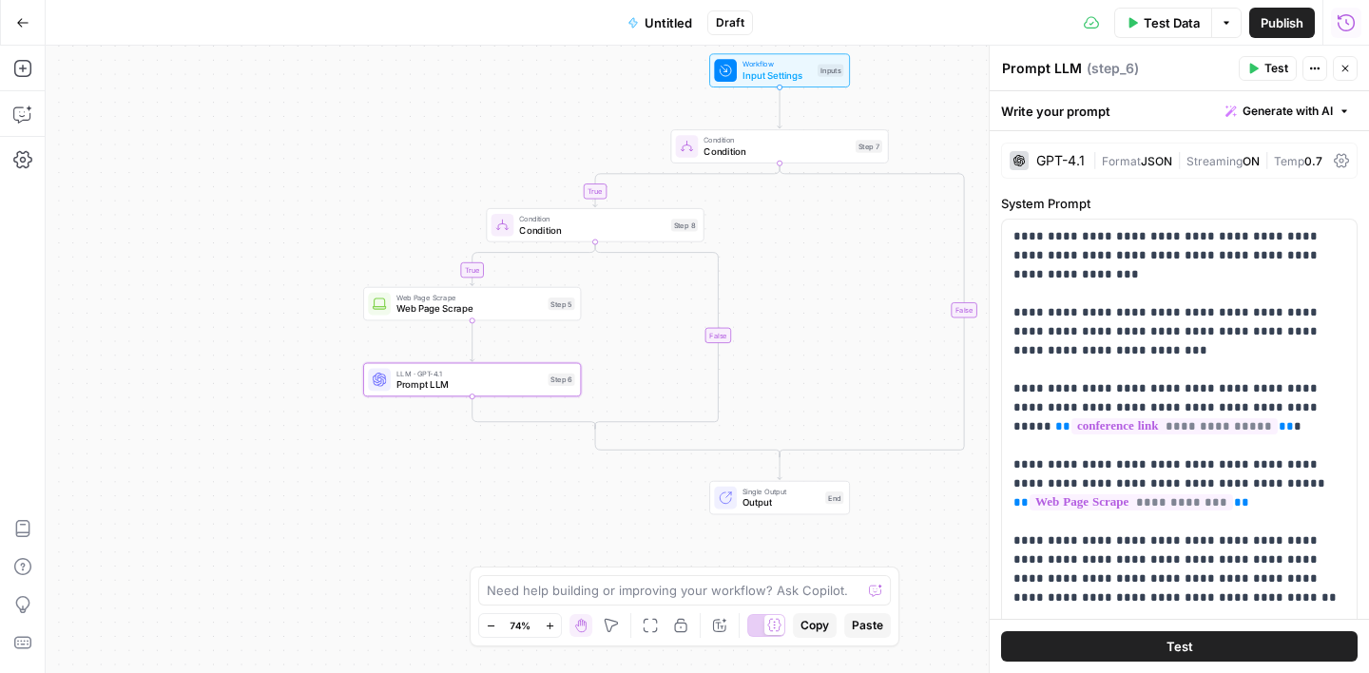
click at [1353, 76] on button "Close" at bounding box center [1345, 68] width 25 height 25
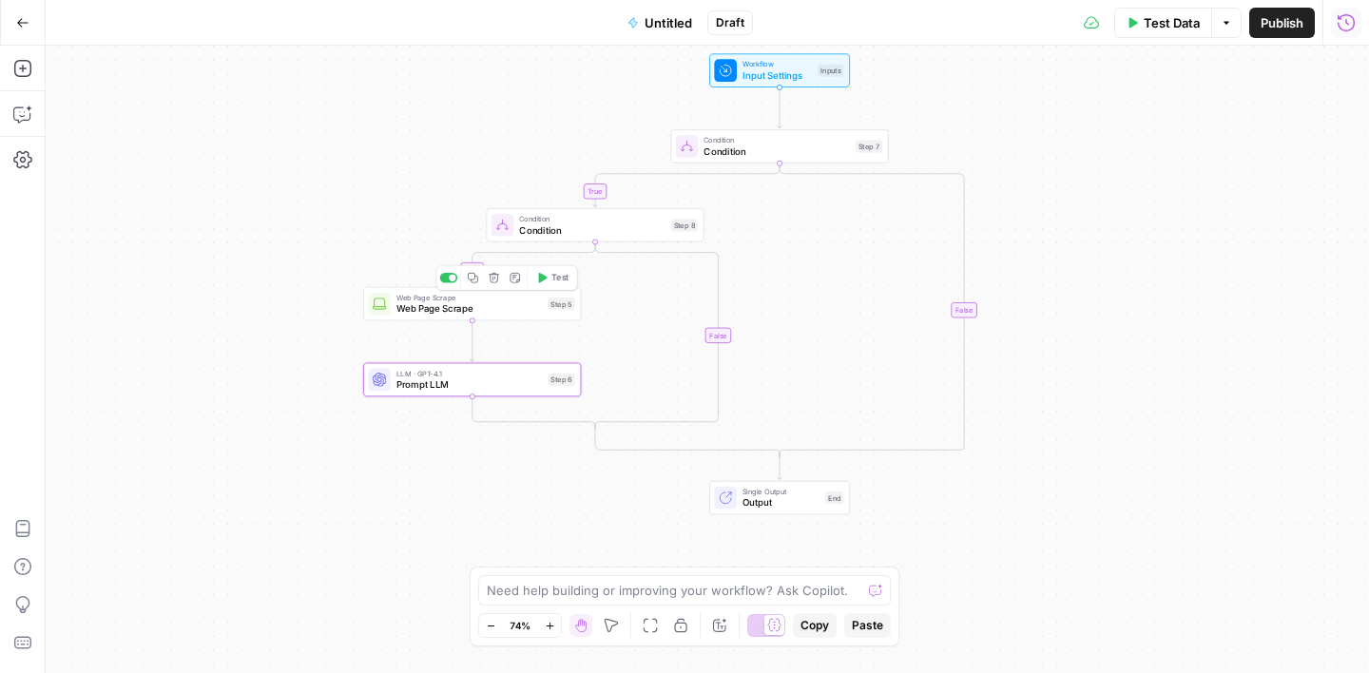
click at [498, 312] on span "Web Page Scrape" at bounding box center [470, 308] width 146 height 14
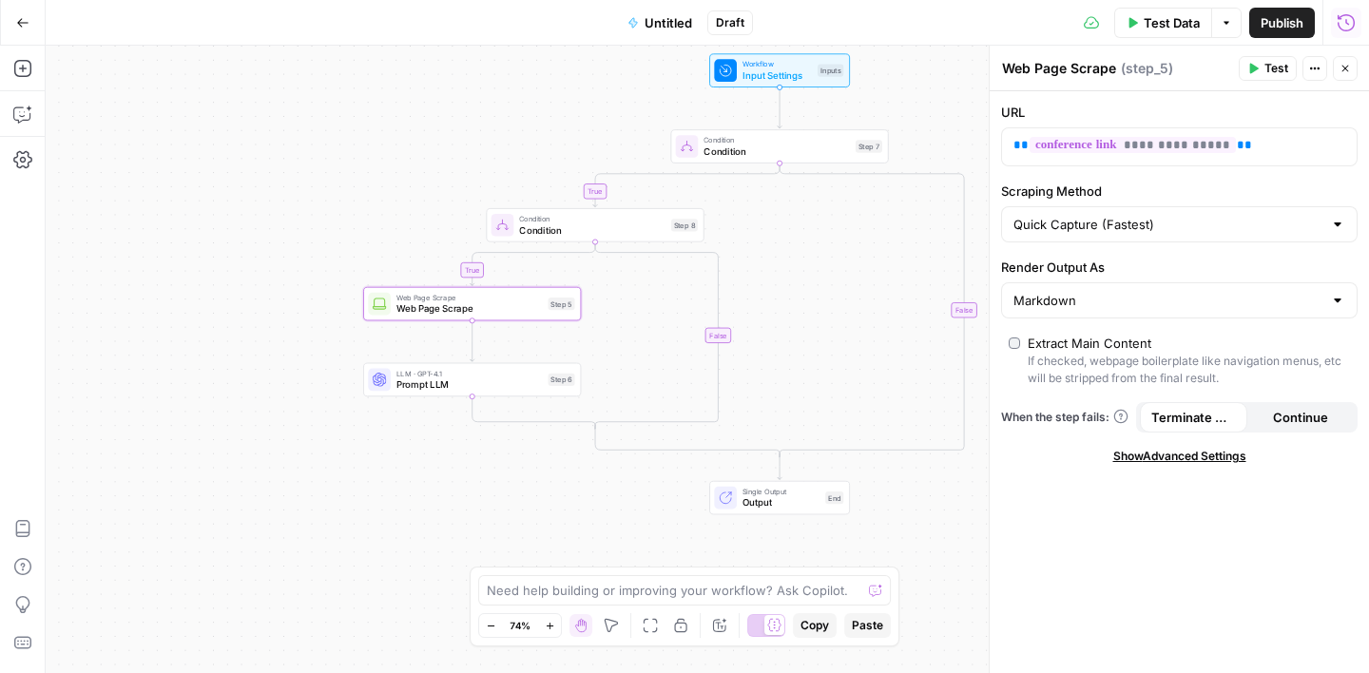
click at [1263, 73] on button "Test" at bounding box center [1268, 68] width 58 height 25
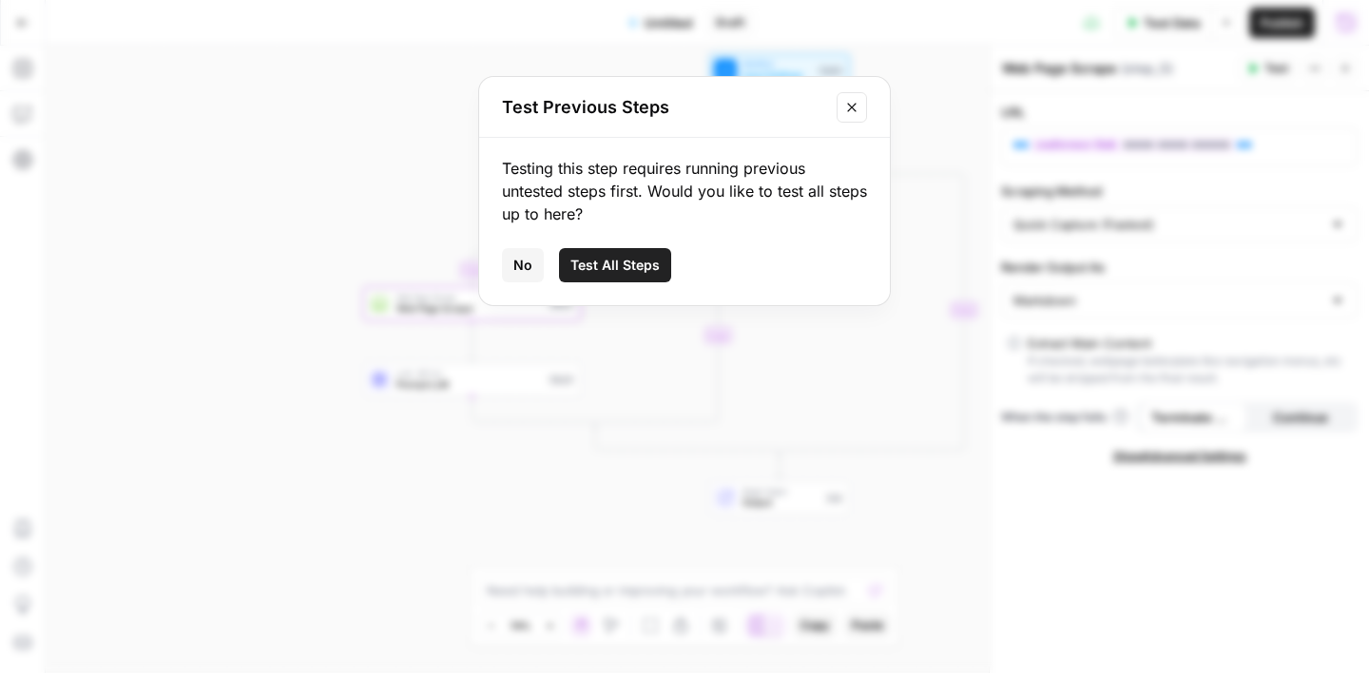
click at [856, 103] on icon "Close modal" at bounding box center [851, 107] width 15 height 15
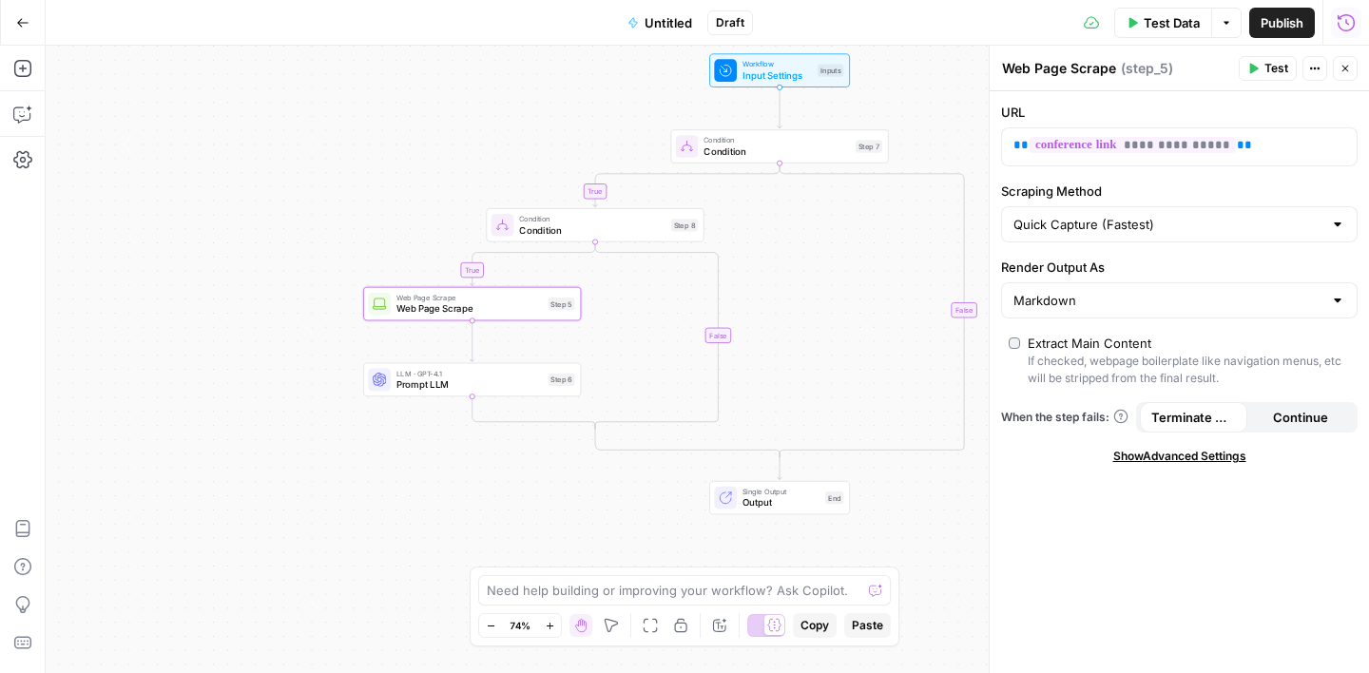
click at [1353, 75] on button "Close" at bounding box center [1345, 68] width 25 height 25
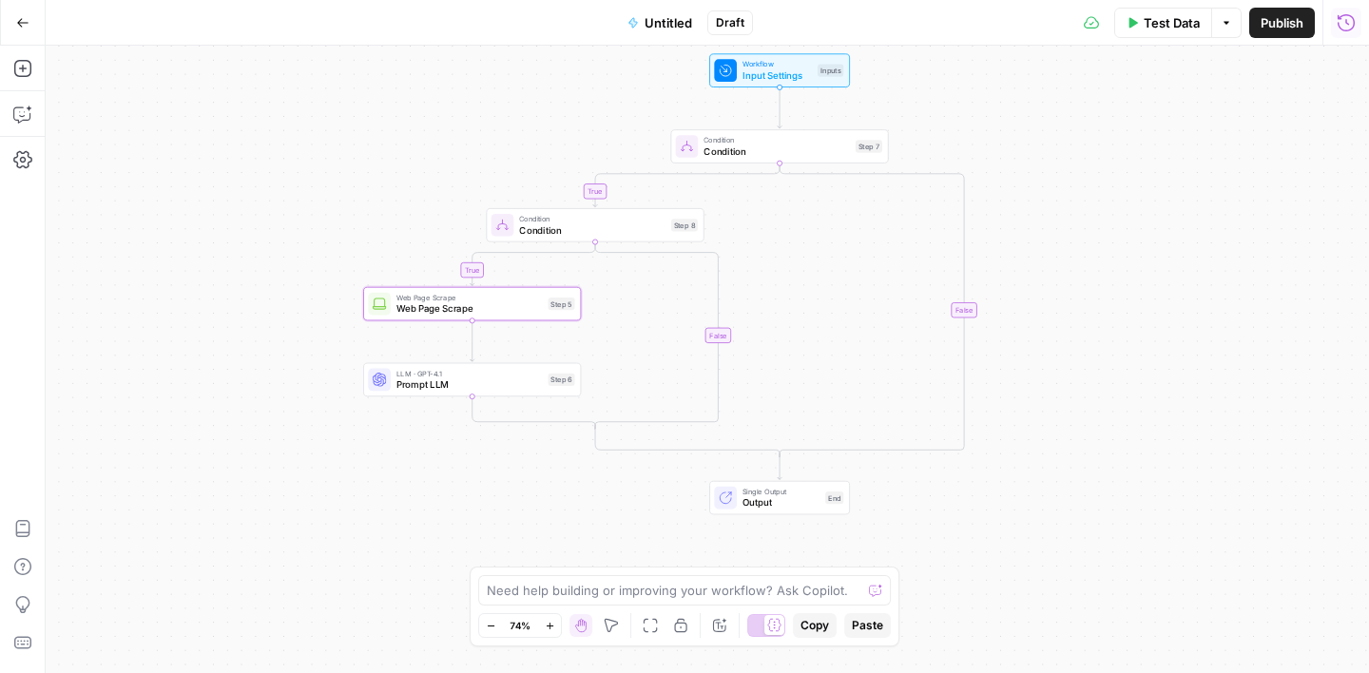
click at [1139, 25] on button "Test Data" at bounding box center [1163, 23] width 98 height 30
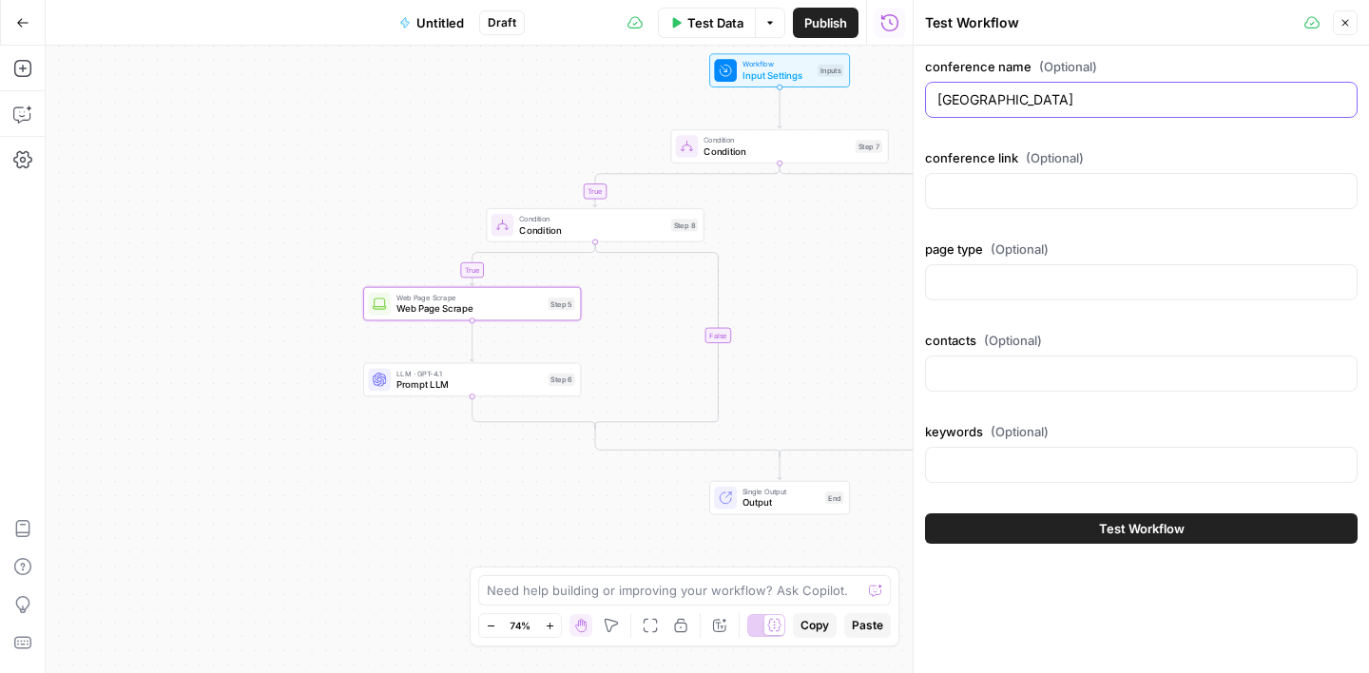
click at [1061, 105] on input "[GEOGRAPHIC_DATA]" at bounding box center [1142, 99] width 408 height 19
paste input "[URL][DOMAIN_NAME] DIRECT NO"
click at [1286, 106] on input "[URL][DOMAIN_NAME] DIRECT NO" at bounding box center [1142, 99] width 408 height 19
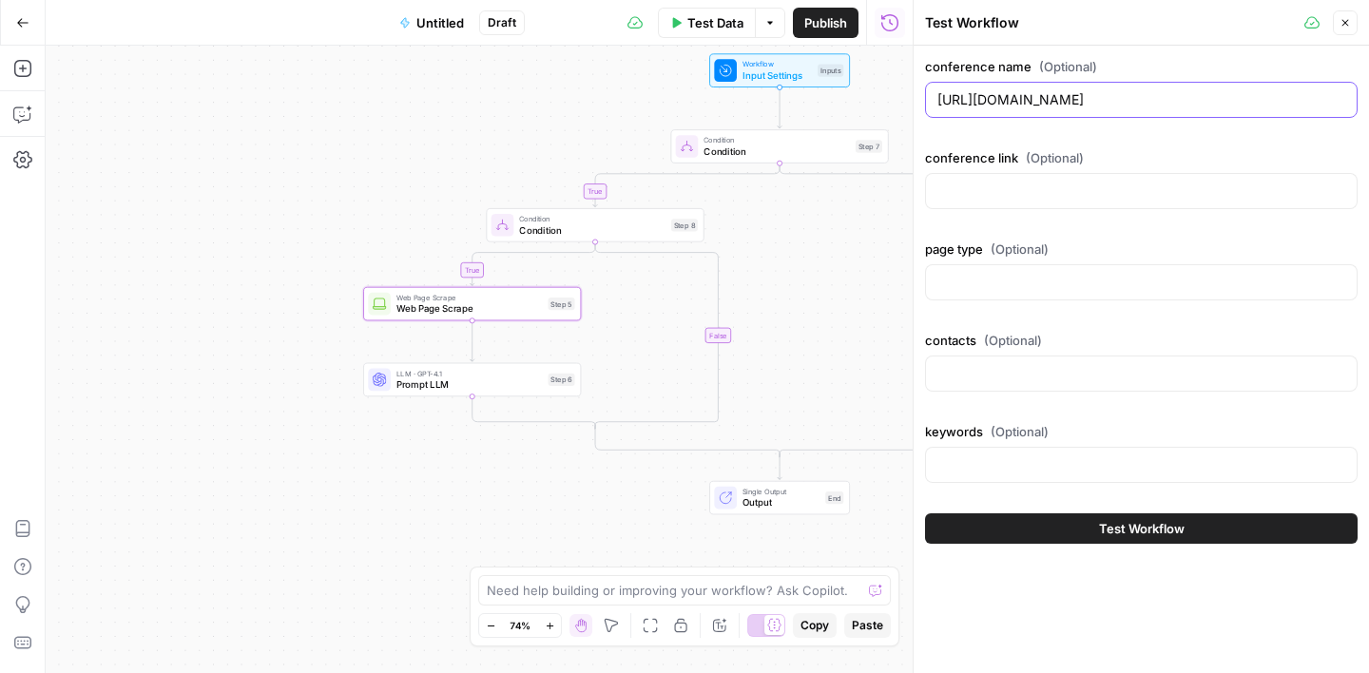
type input "[URL][DOMAIN_NAME]"
click at [1007, 194] on input "conference link (Optional)" at bounding box center [1142, 191] width 408 height 19
click at [1002, 271] on div at bounding box center [1141, 282] width 433 height 36
paste input "DIRECT NO"
type input "DIRECT"
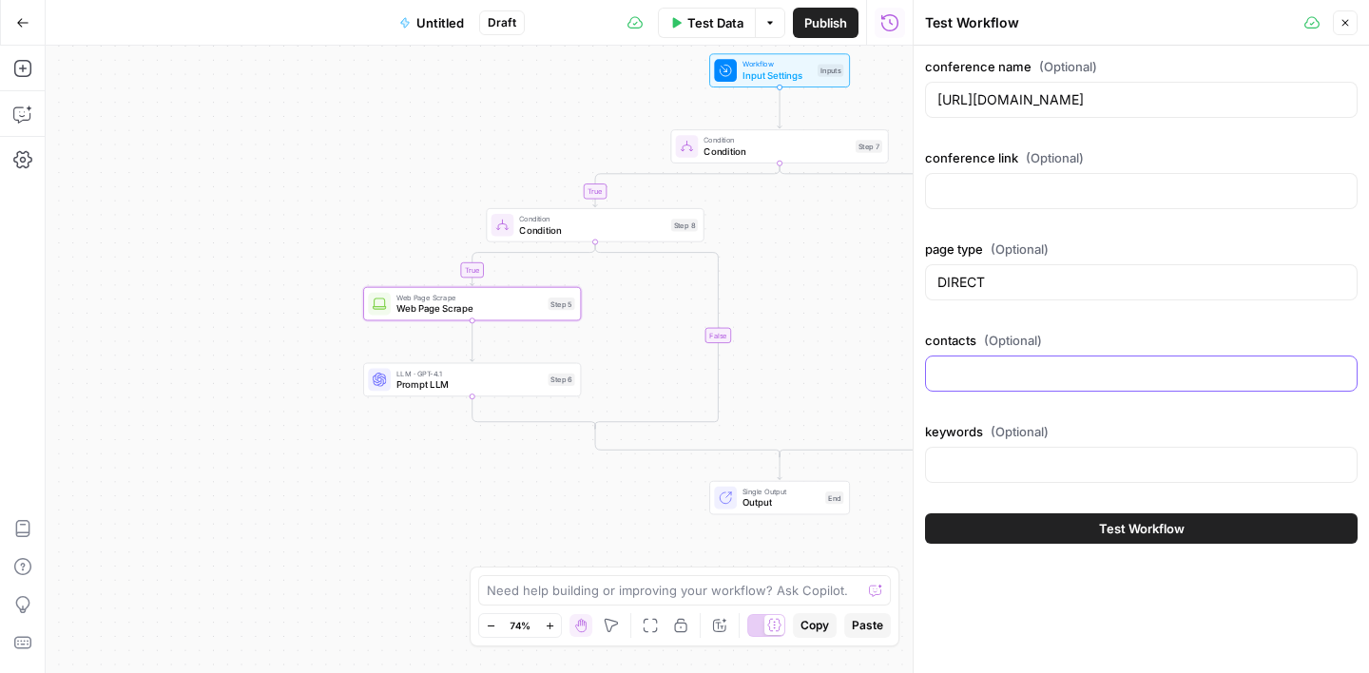
click at [961, 377] on input "contacts (Optional)" at bounding box center [1142, 373] width 408 height 19
paste input "NO"
type input "NO"
click at [1074, 96] on input "https://www.mid-hudsonyouthfootballleague.com/the-players-1" at bounding box center [1142, 99] width 408 height 19
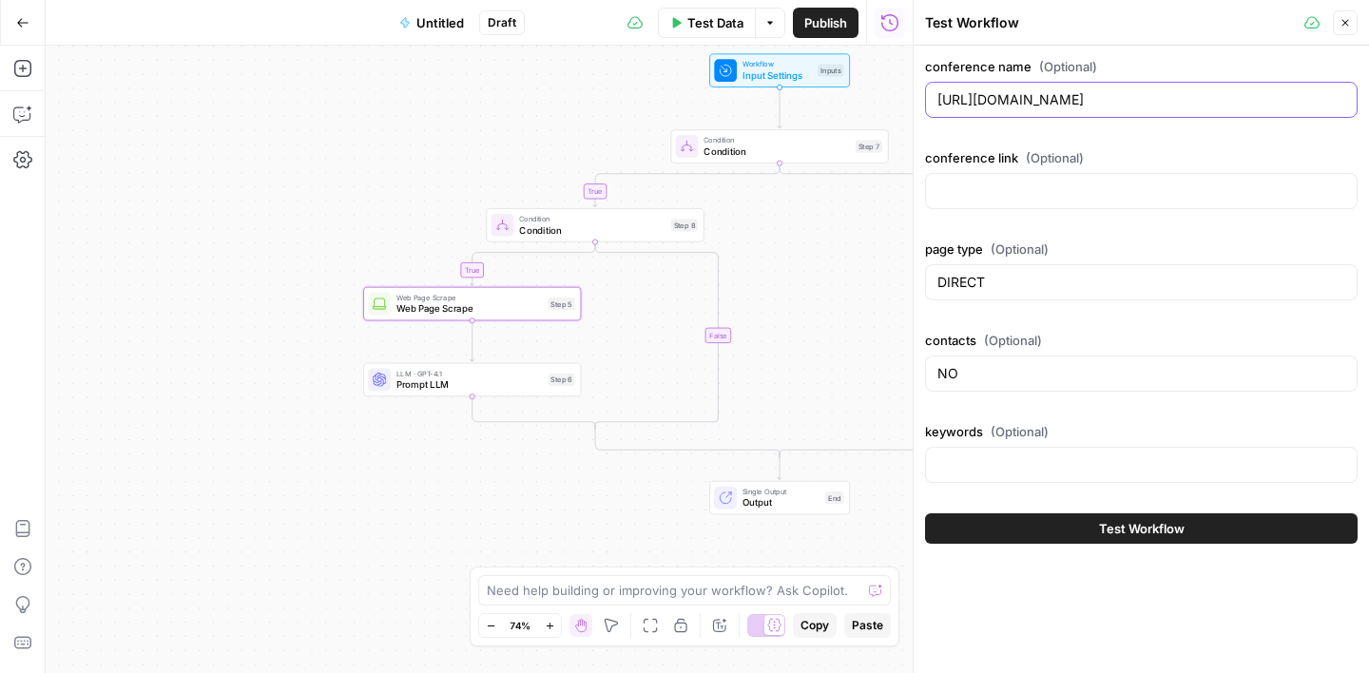
click at [1074, 96] on input "https://www.mid-hudsonyouthfootballleague.com/the-players-1" at bounding box center [1142, 99] width 408 height 19
click at [1032, 182] on input "conference link (Optional)" at bounding box center [1142, 191] width 408 height 19
paste input "https://www.mid-hudsonyouthfootballleague.com/the-players-1"
type input "https://www.mid-hudsonyouthfootballleague.com/the-players-1"
click at [1100, 233] on div "conference name (Optional) conference link (Optional) https://www.mid-hudsonyou…" at bounding box center [1141, 274] width 433 height 434
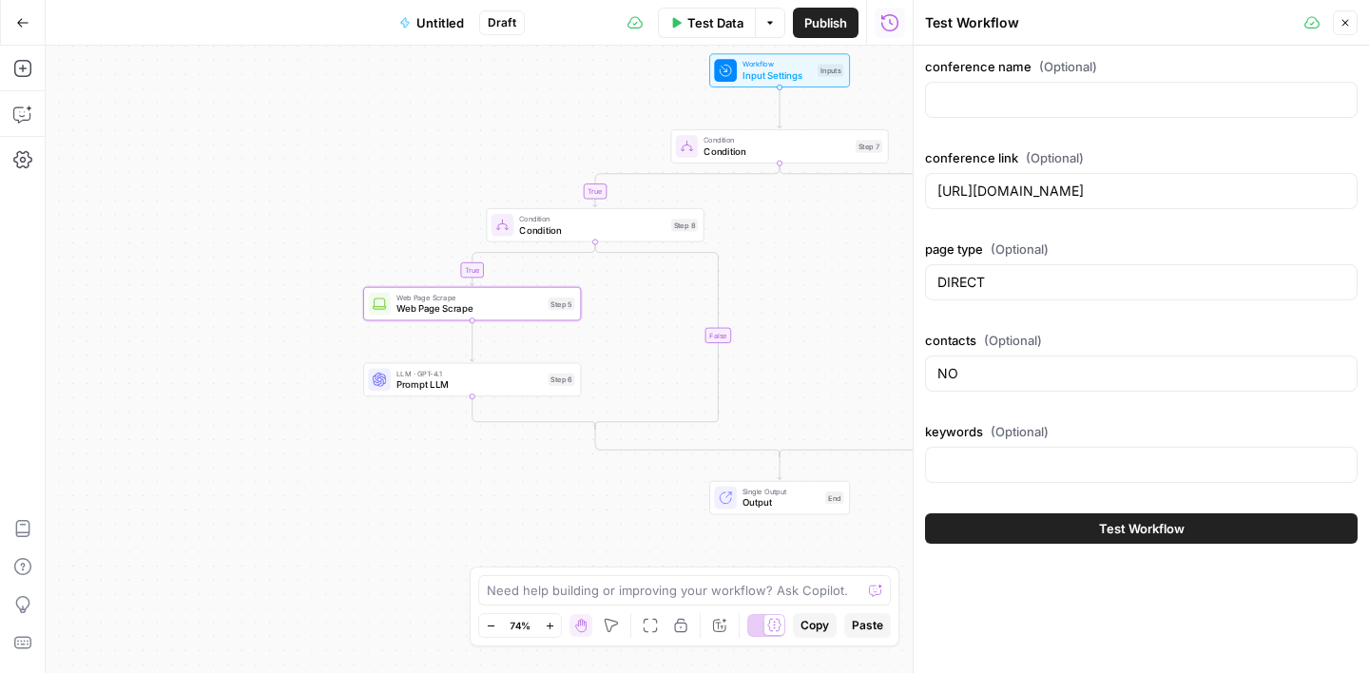
click at [1134, 534] on span "Test Workflow" at bounding box center [1142, 528] width 86 height 19
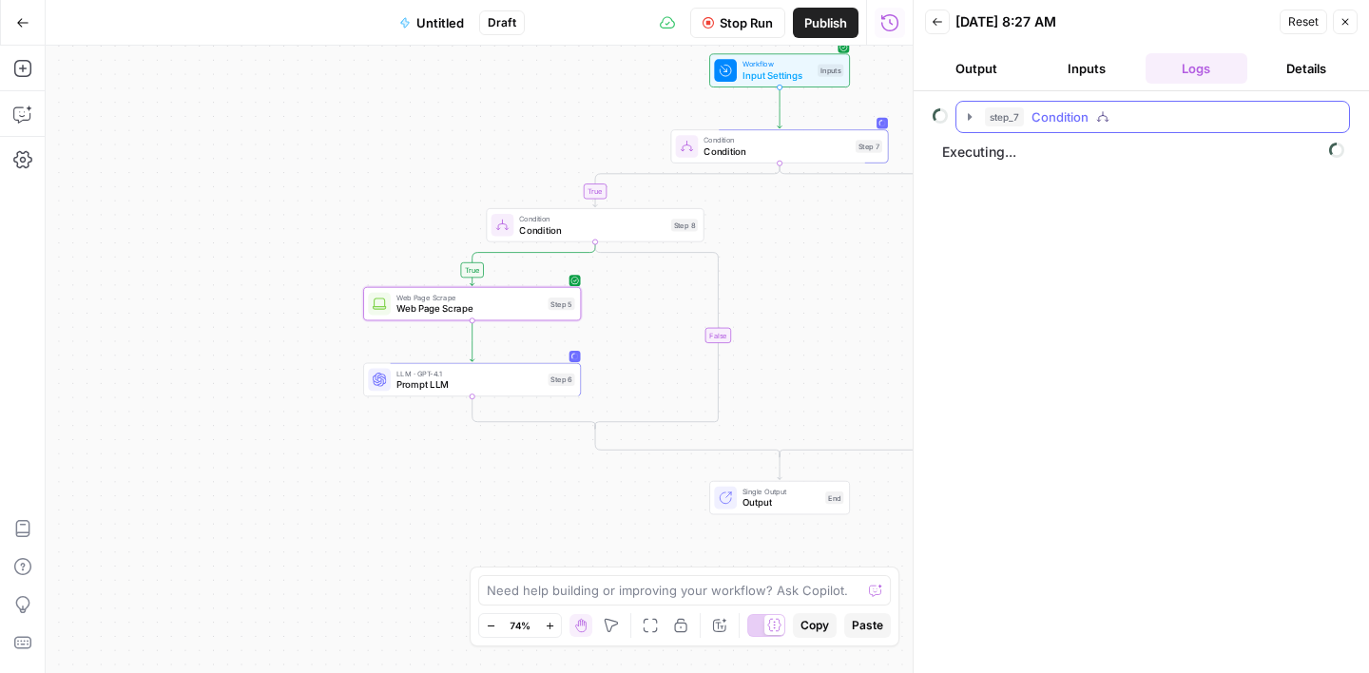
click at [974, 118] on icon "button" at bounding box center [969, 116] width 15 height 15
click at [1011, 159] on icon "button" at bounding box center [1008, 156] width 15 height 15
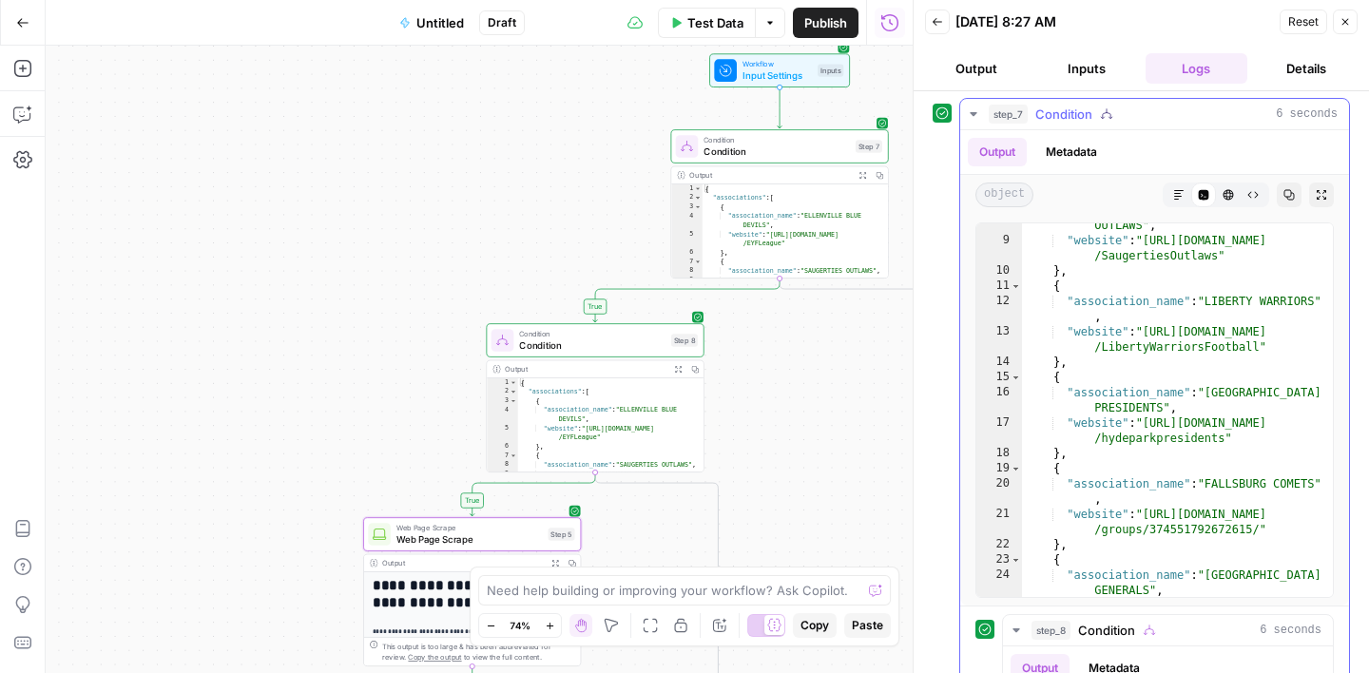
scroll to position [237, 0]
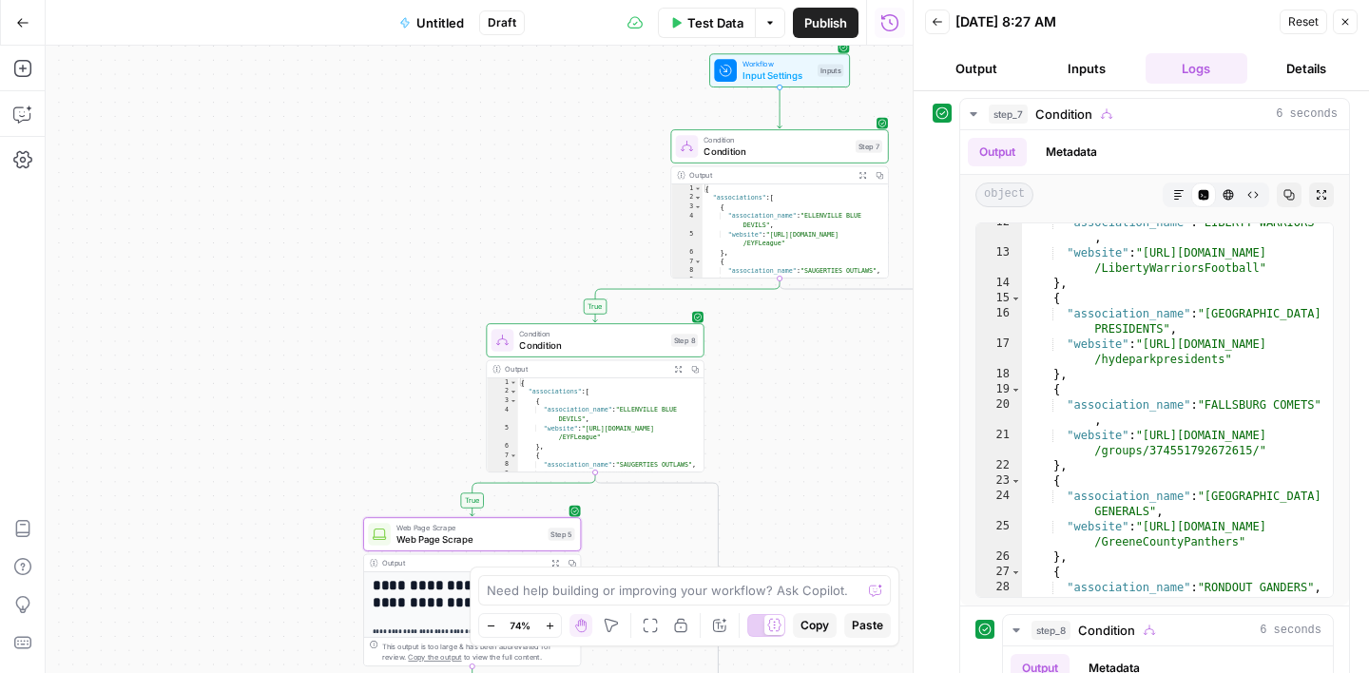
click at [1346, 24] on icon "button" at bounding box center [1346, 22] width 7 height 7
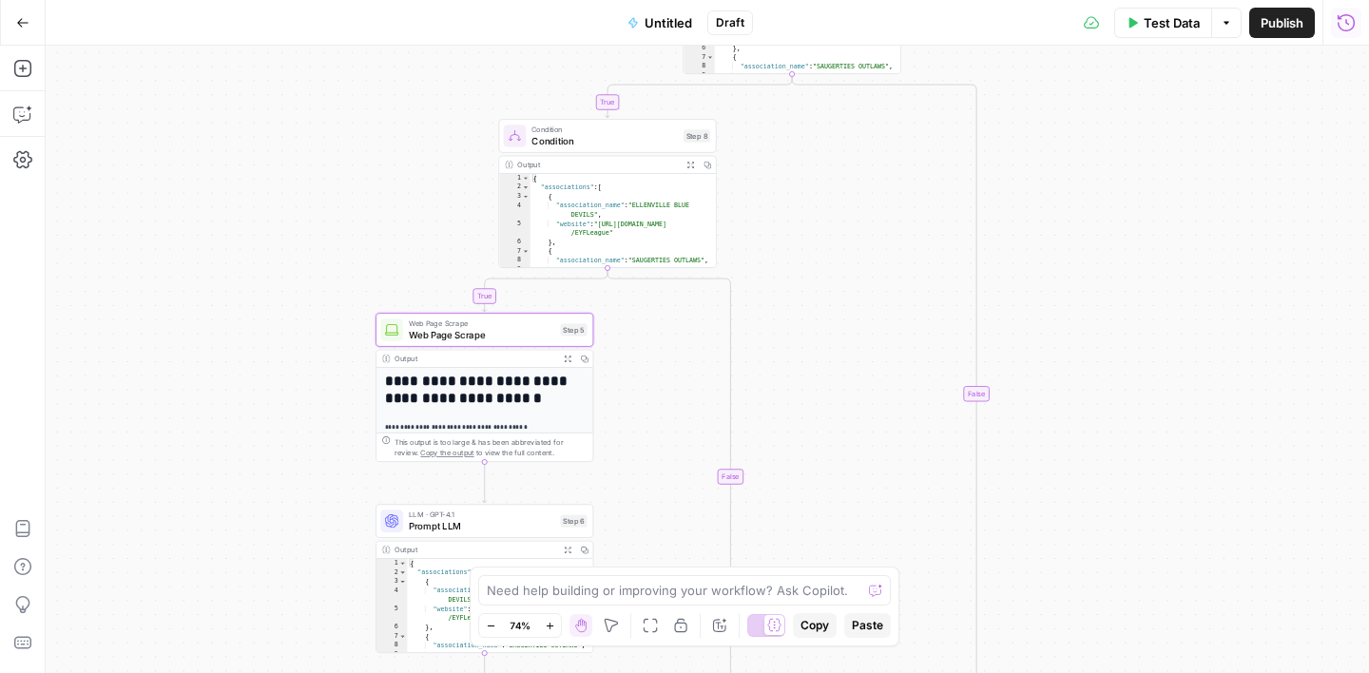
drag, startPoint x: 363, startPoint y: 424, endPoint x: 377, endPoint y: 219, distance: 205.8
click at [377, 219] on div "true true false false Workflow Input Settings Inputs Condition Condition Step 7…" at bounding box center [708, 360] width 1324 height 628
click at [500, 518] on span "Prompt LLM" at bounding box center [483, 525] width 146 height 14
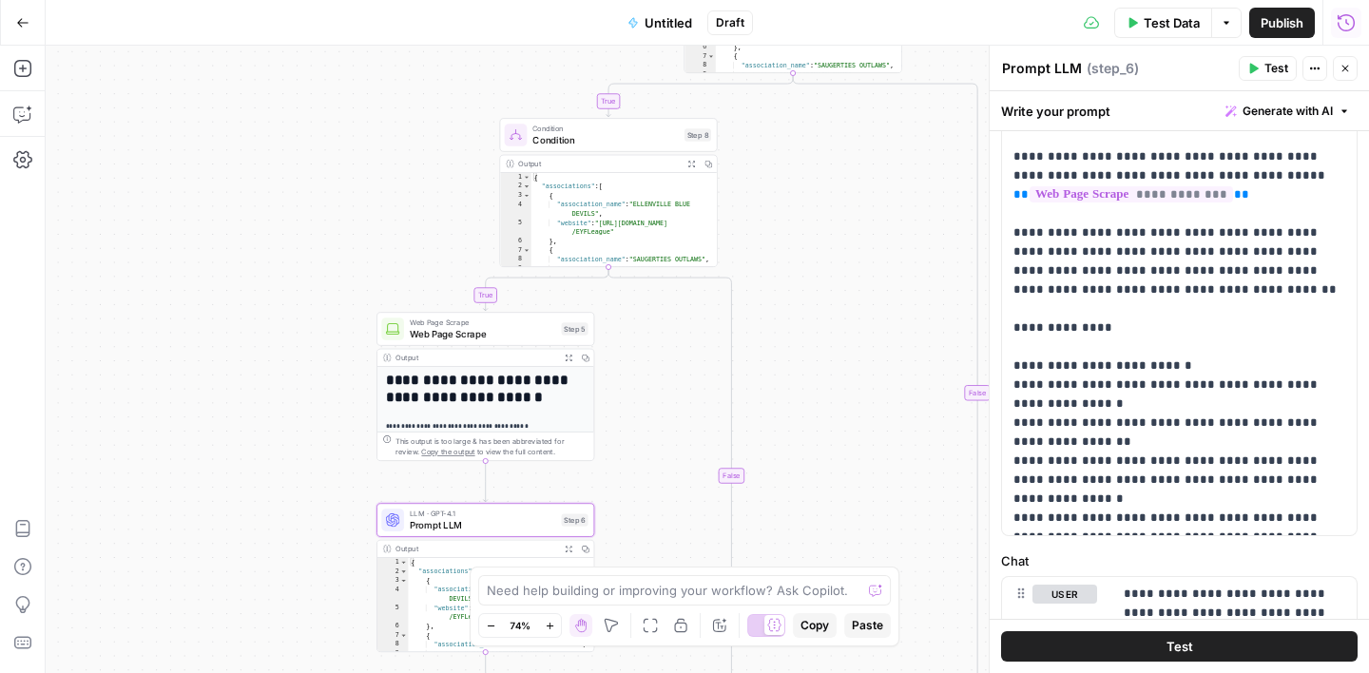
scroll to position [311, 0]
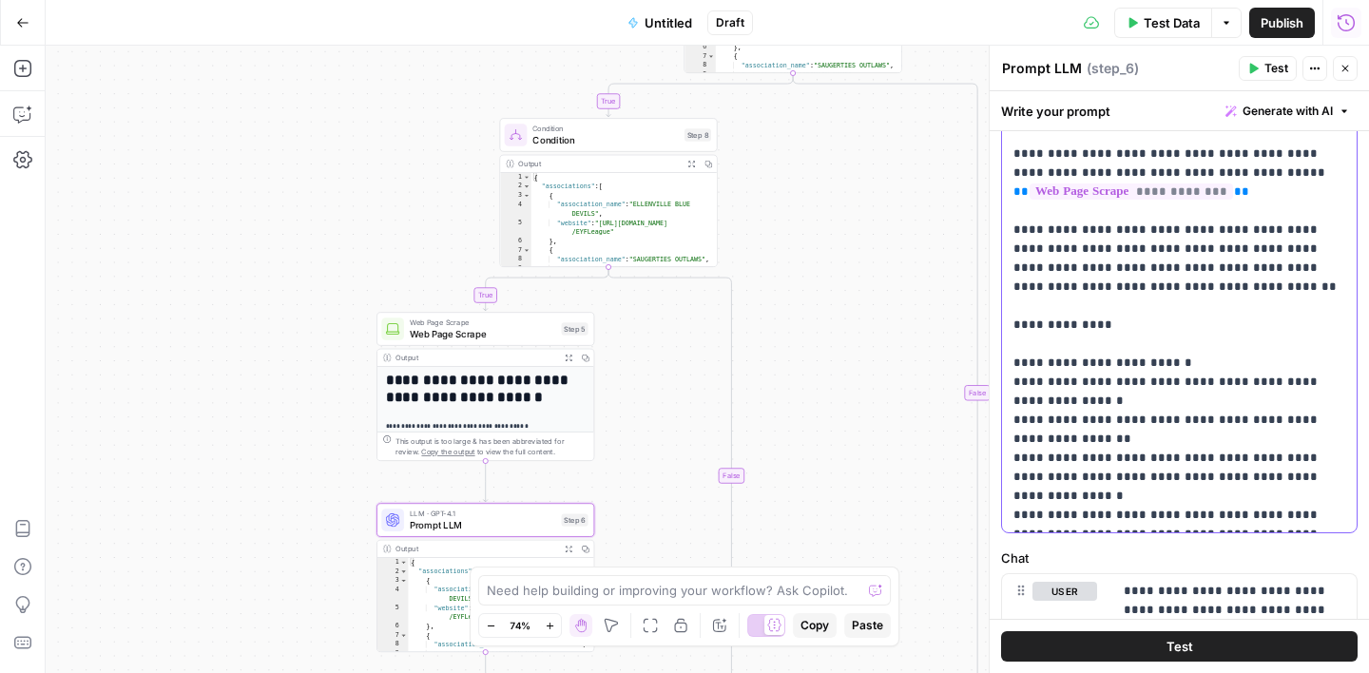
click at [1080, 418] on p "**********" at bounding box center [1180, 220] width 332 height 609
click at [1086, 377] on p "**********" at bounding box center [1180, 220] width 332 height 609
click at [1081, 418] on p "**********" at bounding box center [1180, 220] width 332 height 609
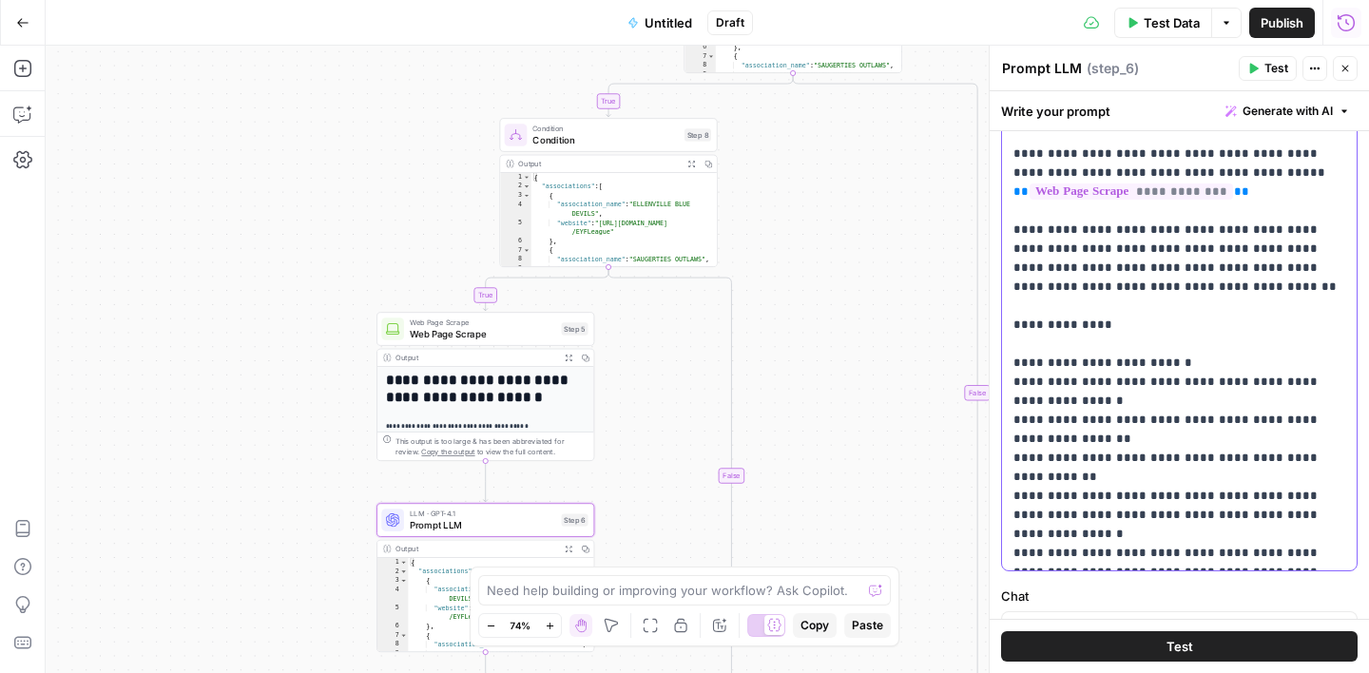
click at [1184, 455] on p "**********" at bounding box center [1180, 239] width 332 height 647
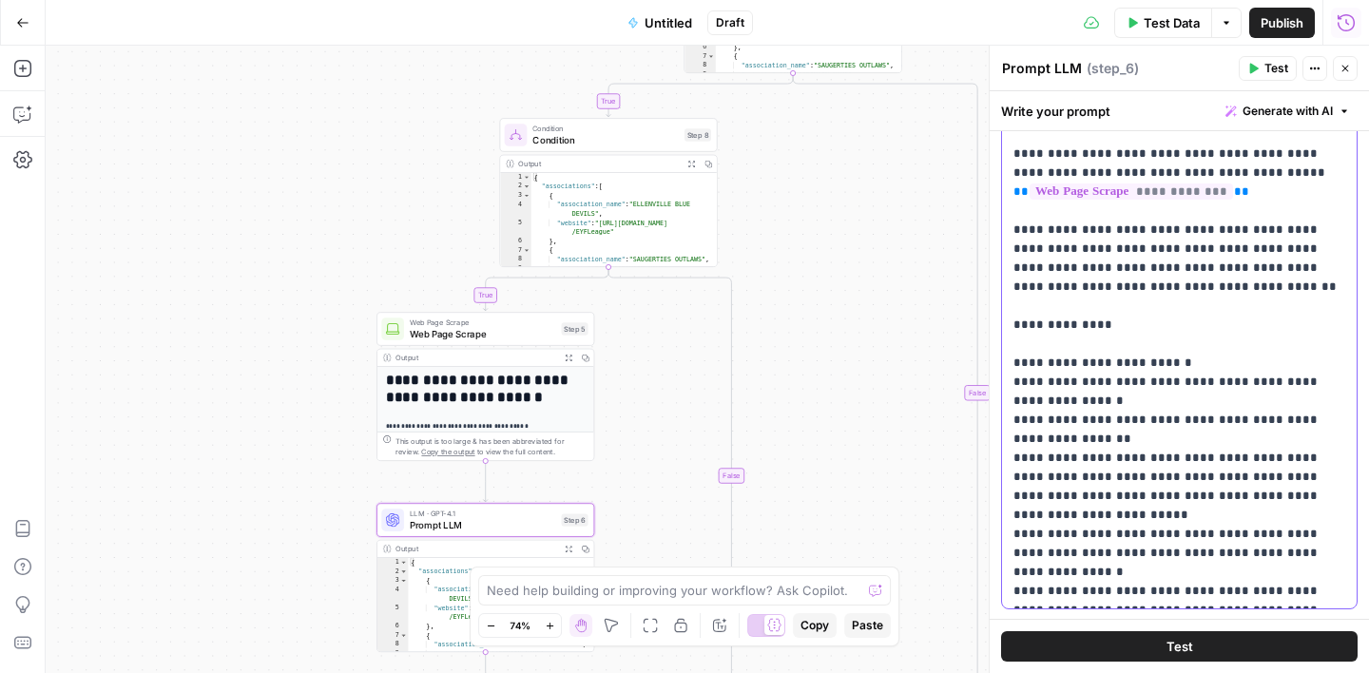
drag, startPoint x: 1015, startPoint y: 458, endPoint x: 1209, endPoint y: 455, distance: 194.9
click at [1209, 455] on p "**********" at bounding box center [1180, 258] width 332 height 685
copy p "**********"
click at [1184, 505] on p "**********" at bounding box center [1180, 258] width 332 height 685
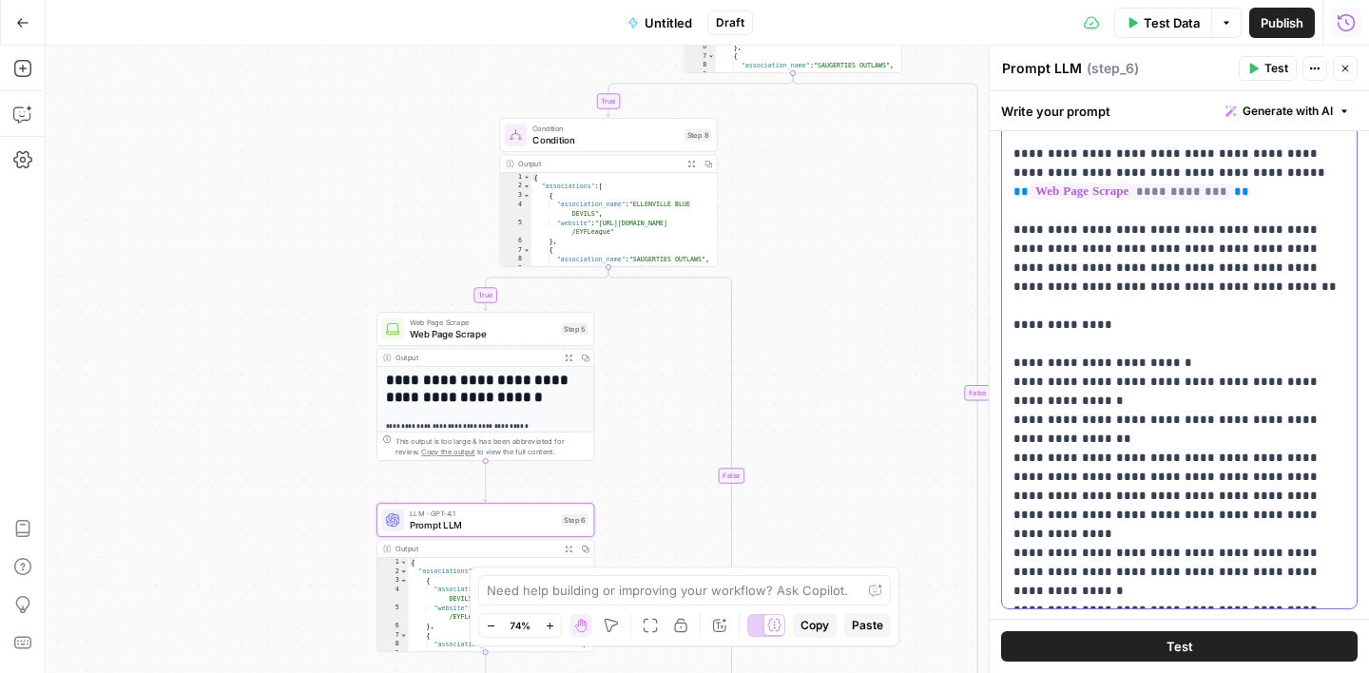
click at [1291, 366] on p "**********" at bounding box center [1180, 258] width 332 height 685
click at [1314, 493] on p "**********" at bounding box center [1180, 258] width 332 height 685
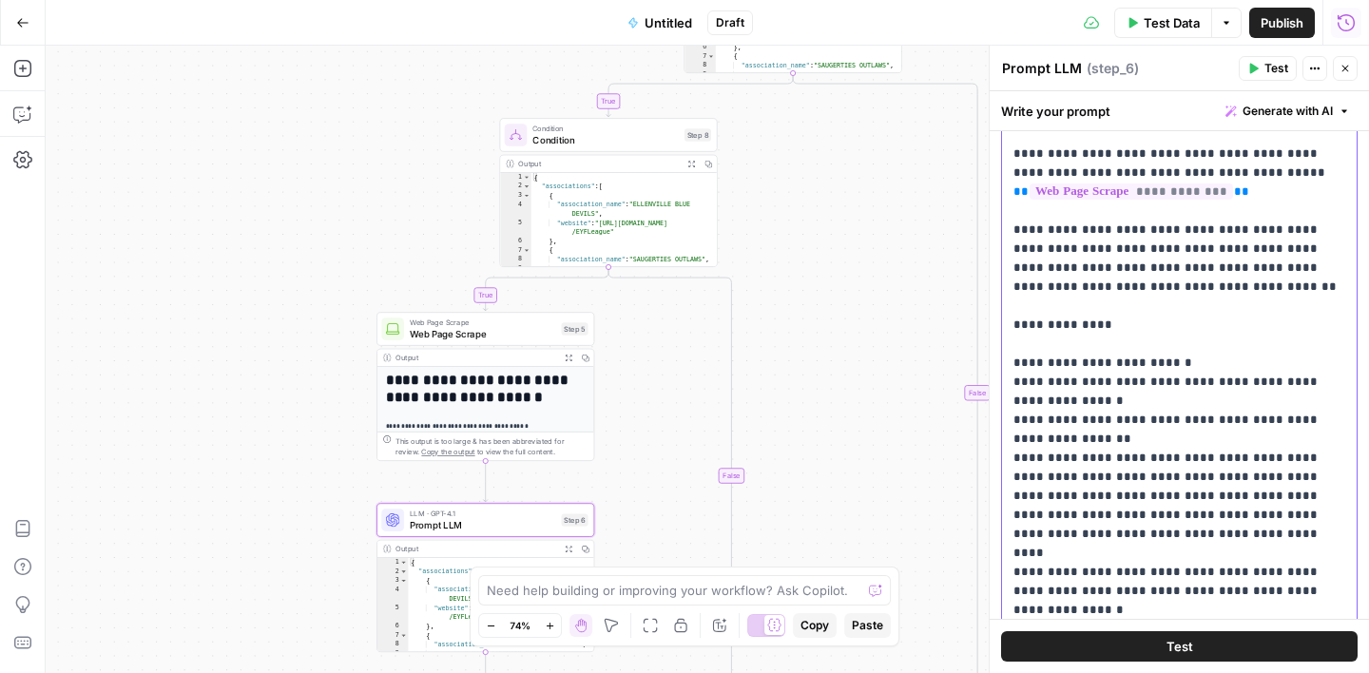
click at [1132, 513] on p "**********" at bounding box center [1180, 268] width 332 height 704
click at [1209, 519] on p "**********" at bounding box center [1180, 268] width 332 height 704
click at [1224, 516] on p "**********" at bounding box center [1180, 268] width 332 height 704
click at [1135, 537] on p "**********" at bounding box center [1180, 277] width 332 height 723
click at [1209, 538] on p "**********" at bounding box center [1180, 277] width 332 height 723
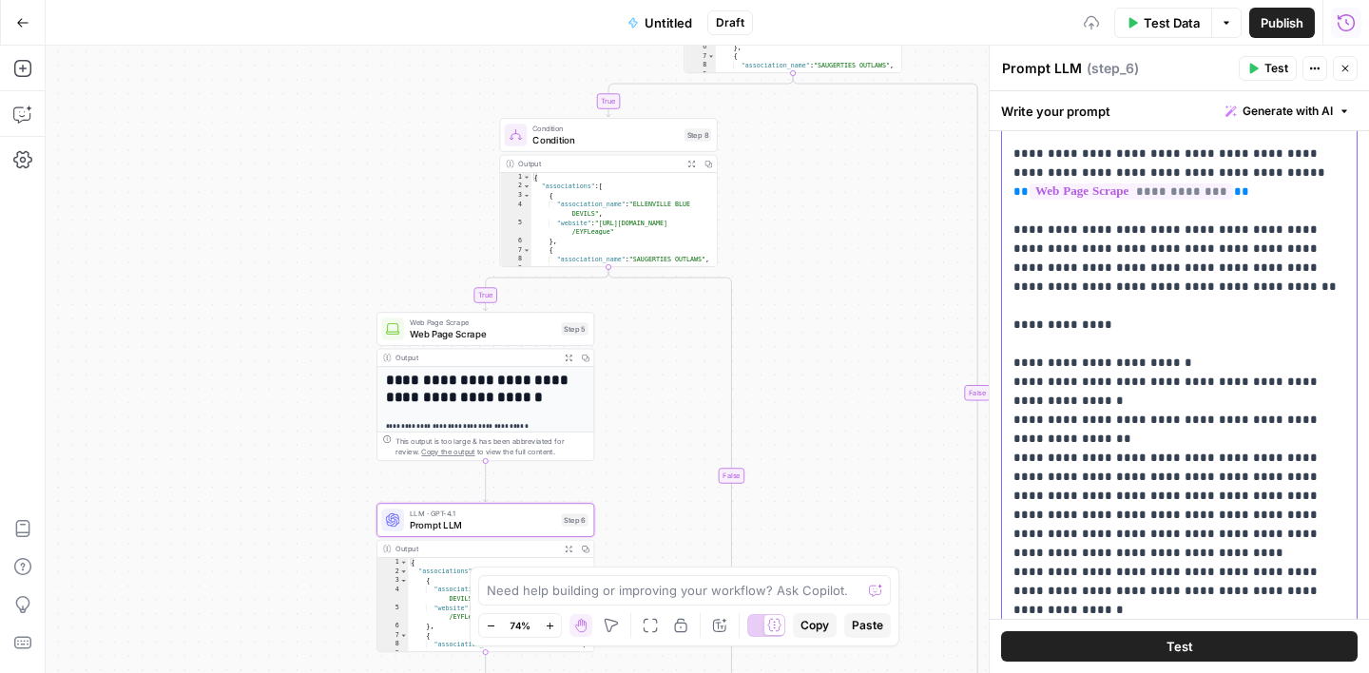
click at [1227, 532] on p "**********" at bounding box center [1180, 277] width 332 height 723
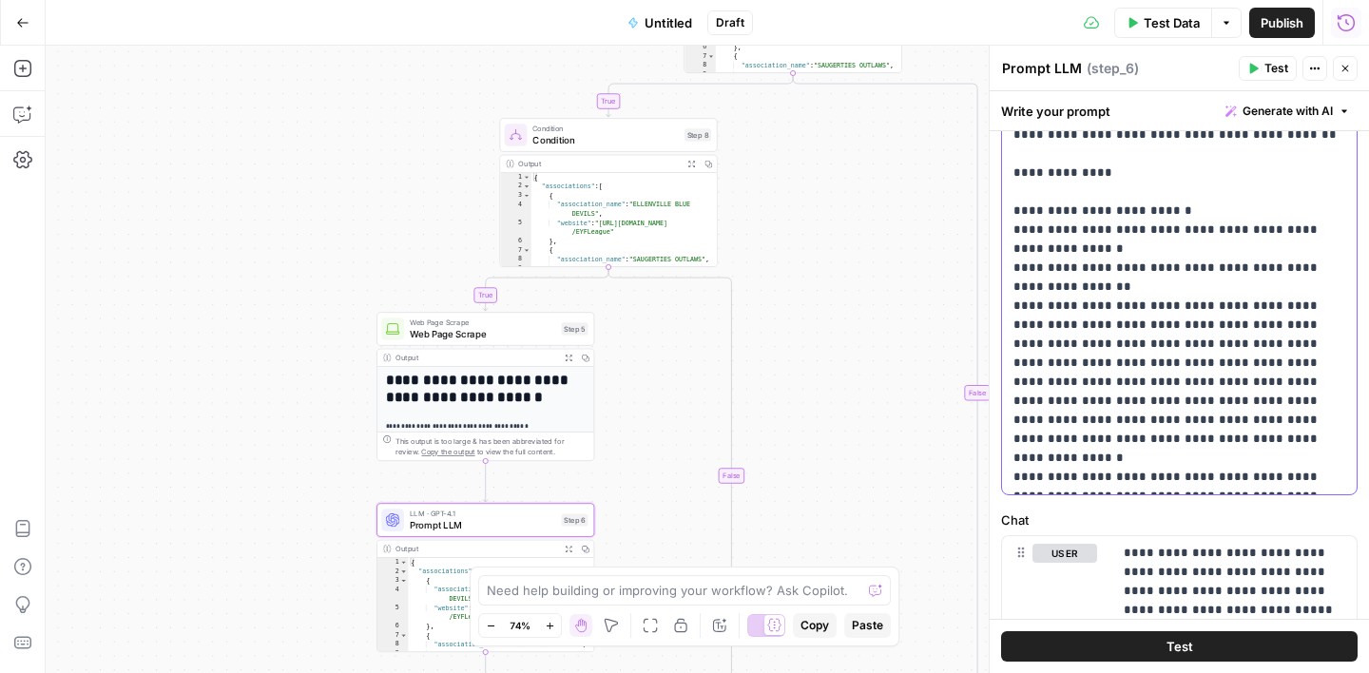
scroll to position [575, 0]
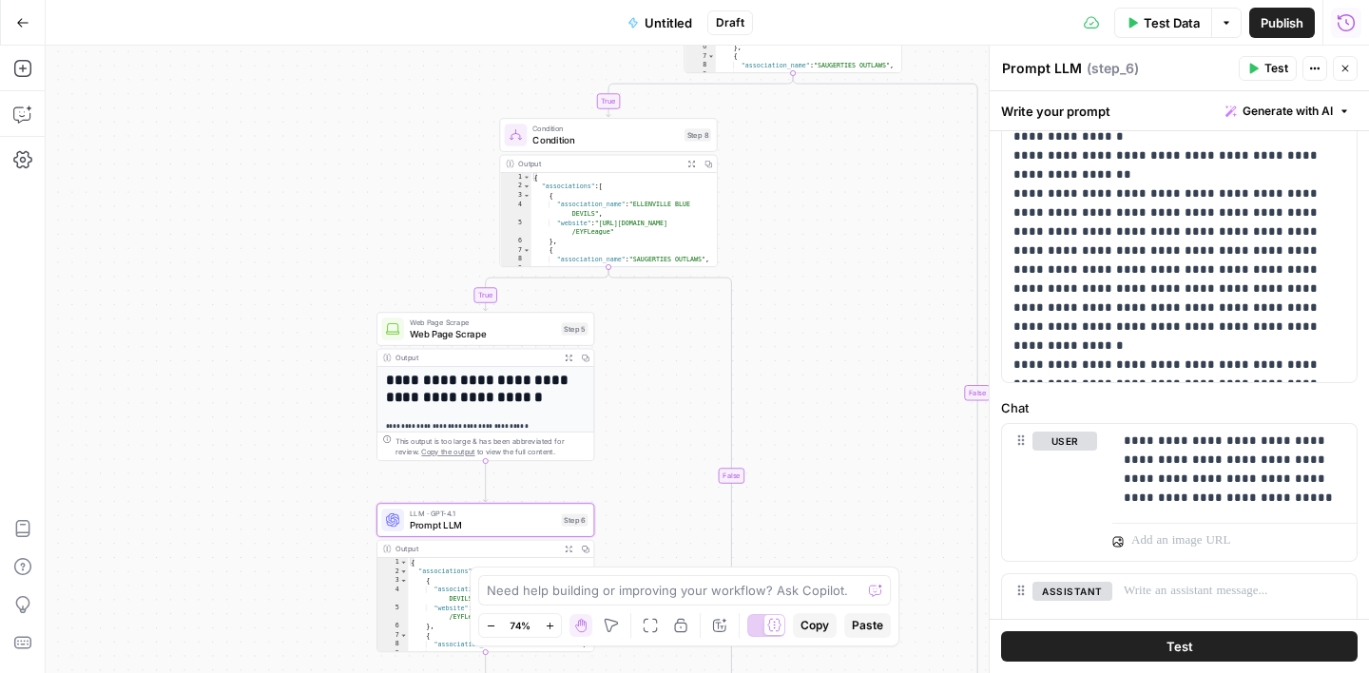
click at [1257, 74] on button "Test" at bounding box center [1268, 68] width 58 height 25
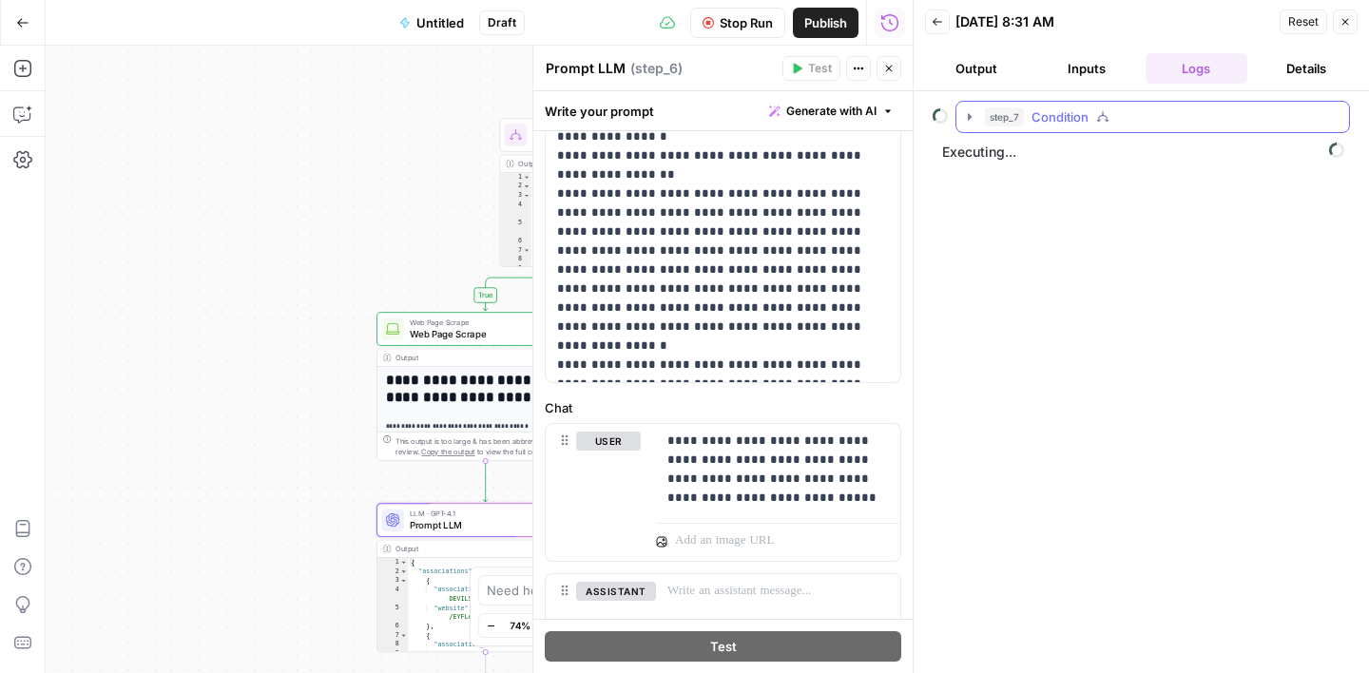
click at [977, 120] on button "step_7 Condition" at bounding box center [1153, 117] width 393 height 30
click at [1007, 155] on icon "button" at bounding box center [1009, 156] width 4 height 7
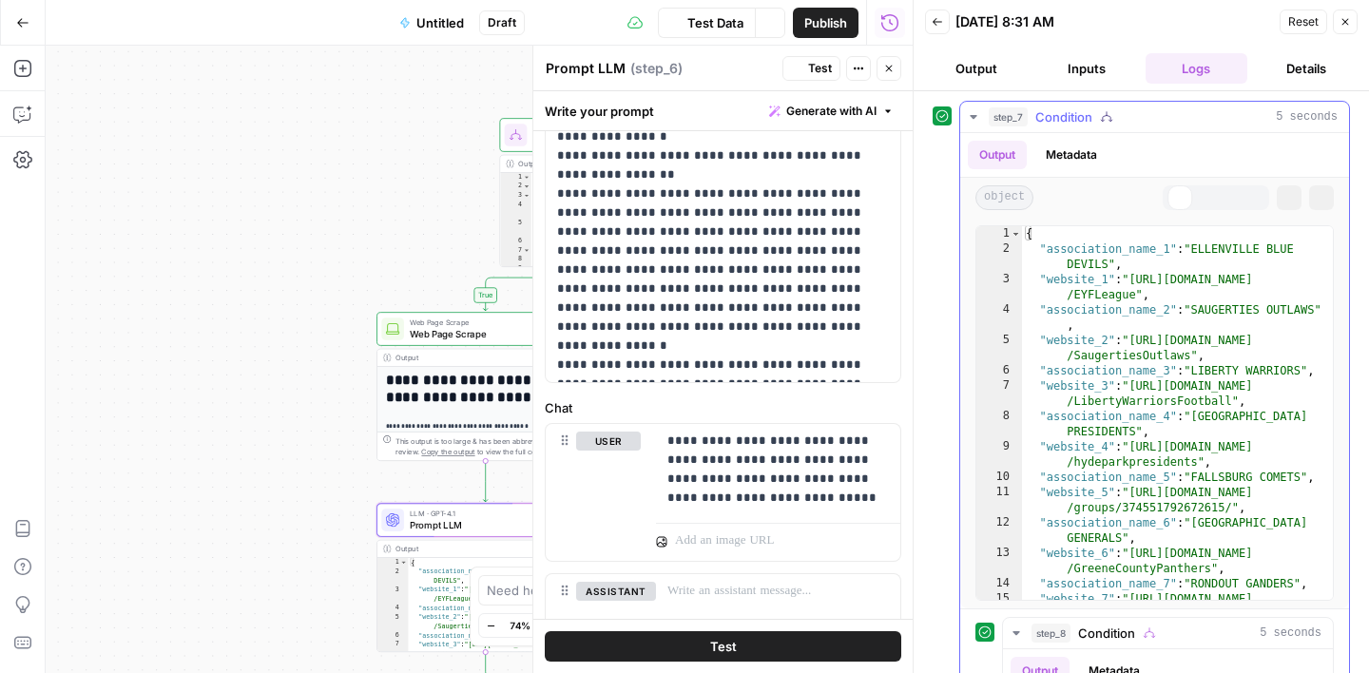
click at [1066, 194] on div at bounding box center [1098, 197] width 114 height 25
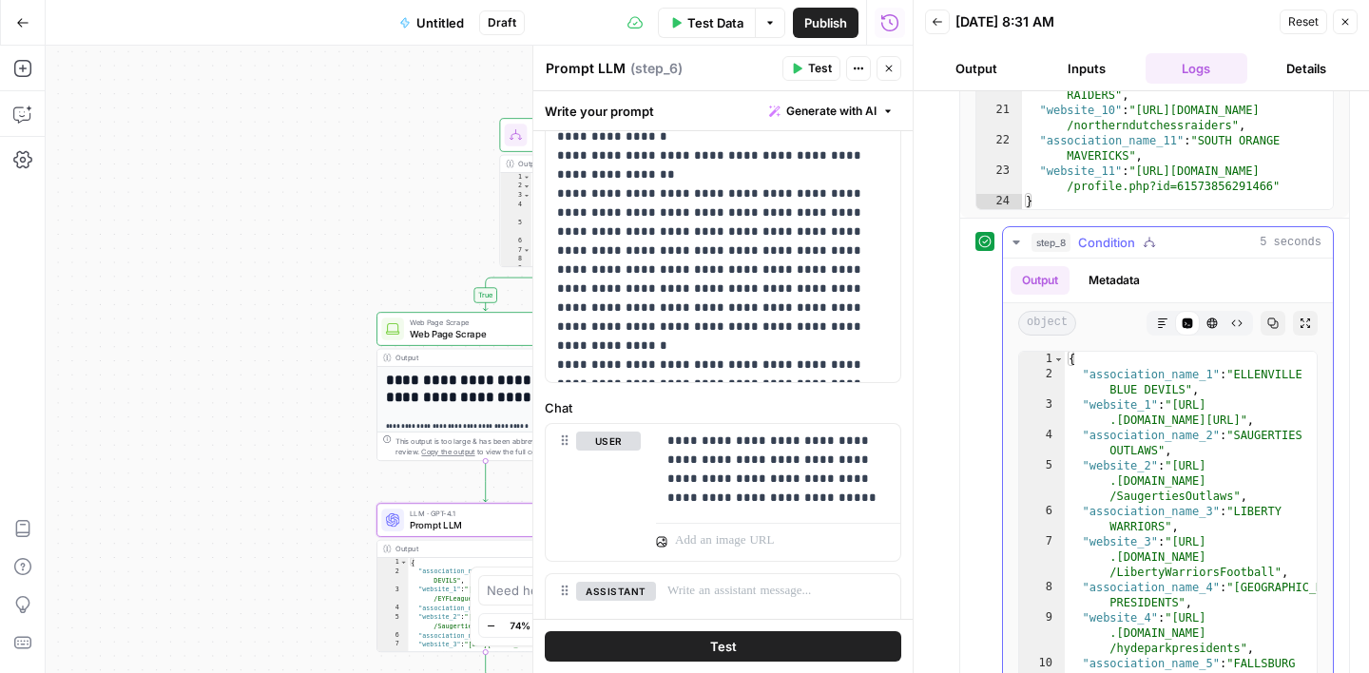
scroll to position [474, 0]
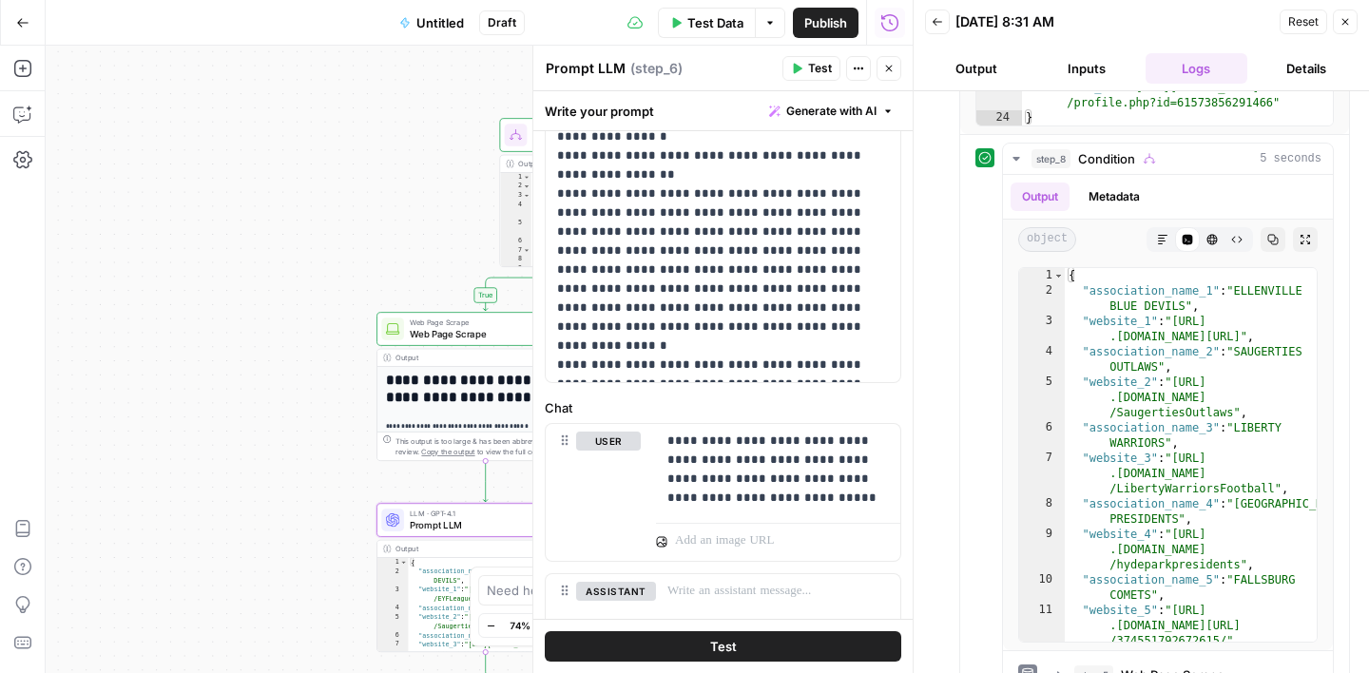
click at [1342, 26] on icon "button" at bounding box center [1345, 21] width 11 height 11
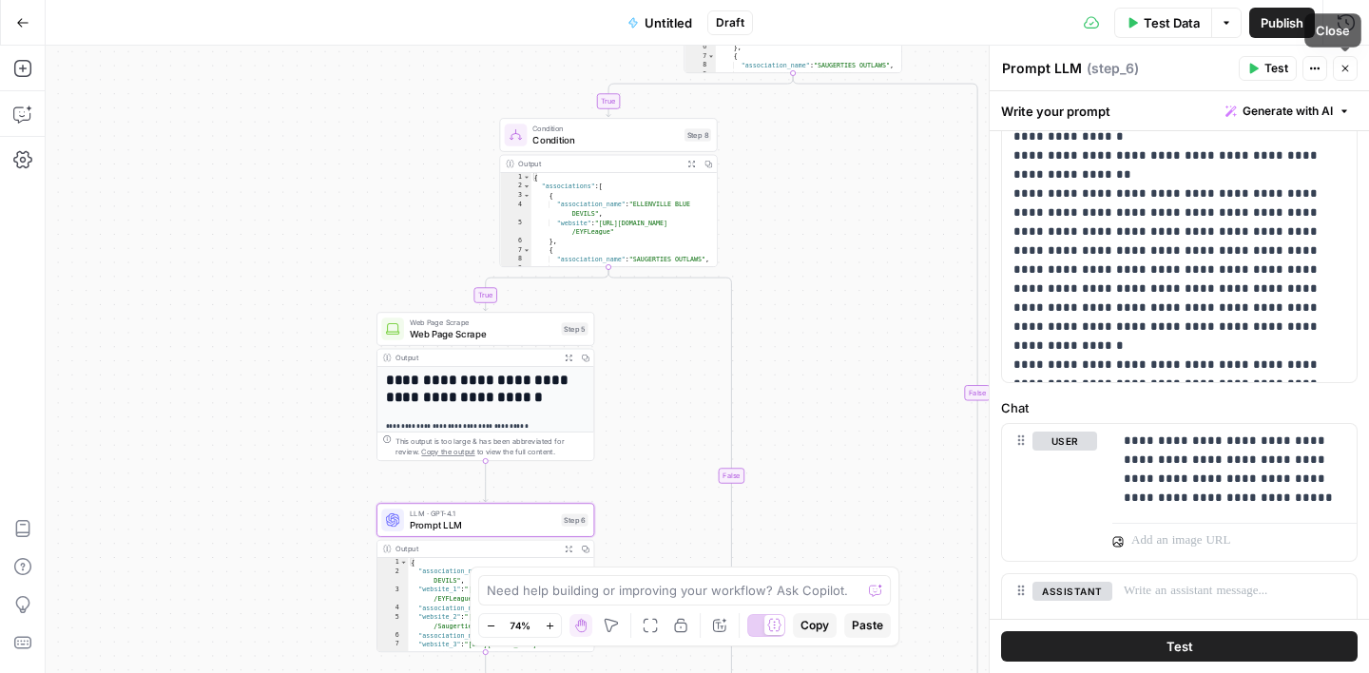
click at [1342, 72] on icon "button" at bounding box center [1345, 68] width 11 height 11
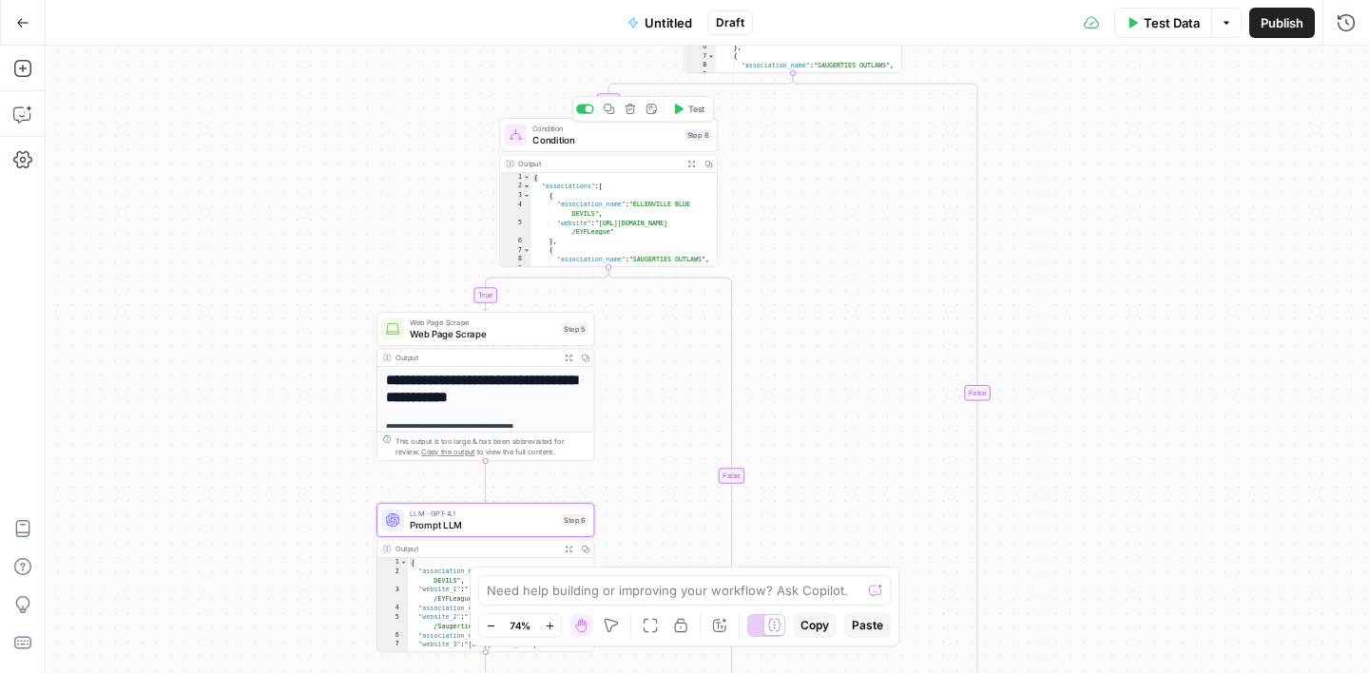
click at [639, 142] on span "Condition" at bounding box center [605, 140] width 146 height 14
click at [1346, 68] on icon "button" at bounding box center [1346, 69] width 7 height 7
click at [485, 303] on icon "button" at bounding box center [486, 303] width 11 height 11
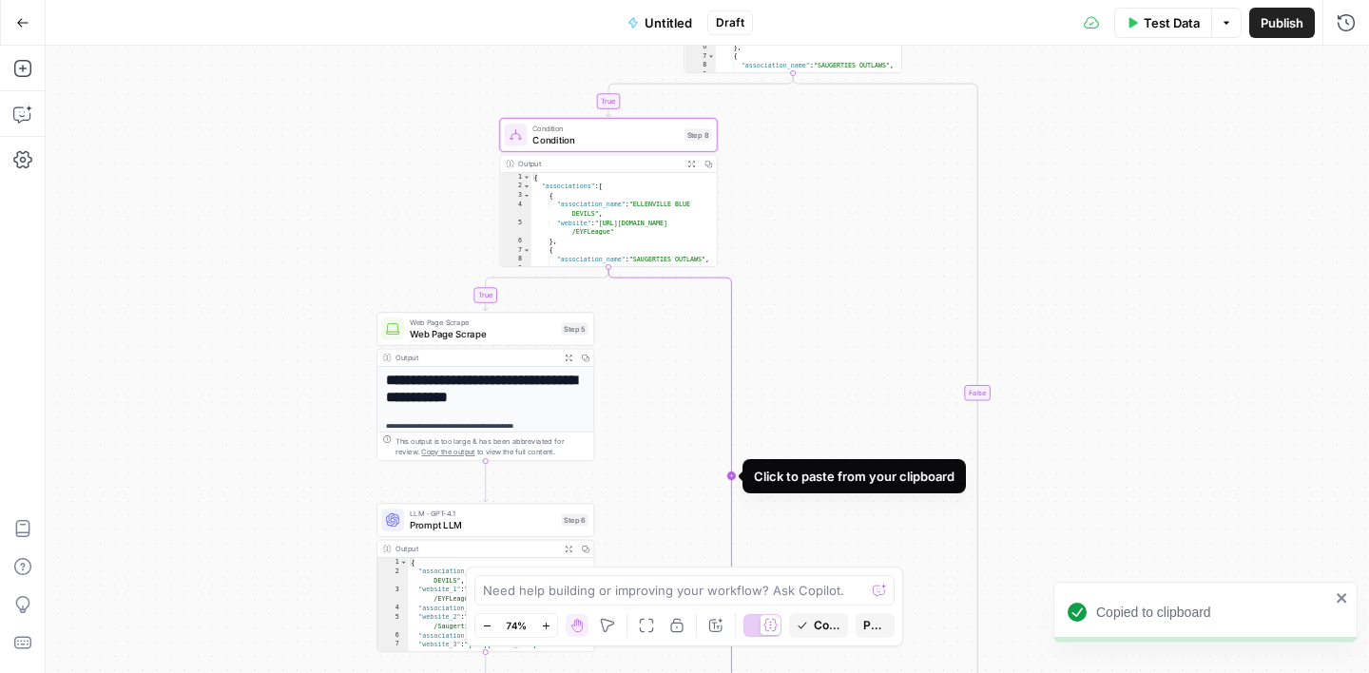
click at [727, 478] on icon "Edge from step_8 to step_8-conditional-end" at bounding box center [670, 475] width 123 height 417
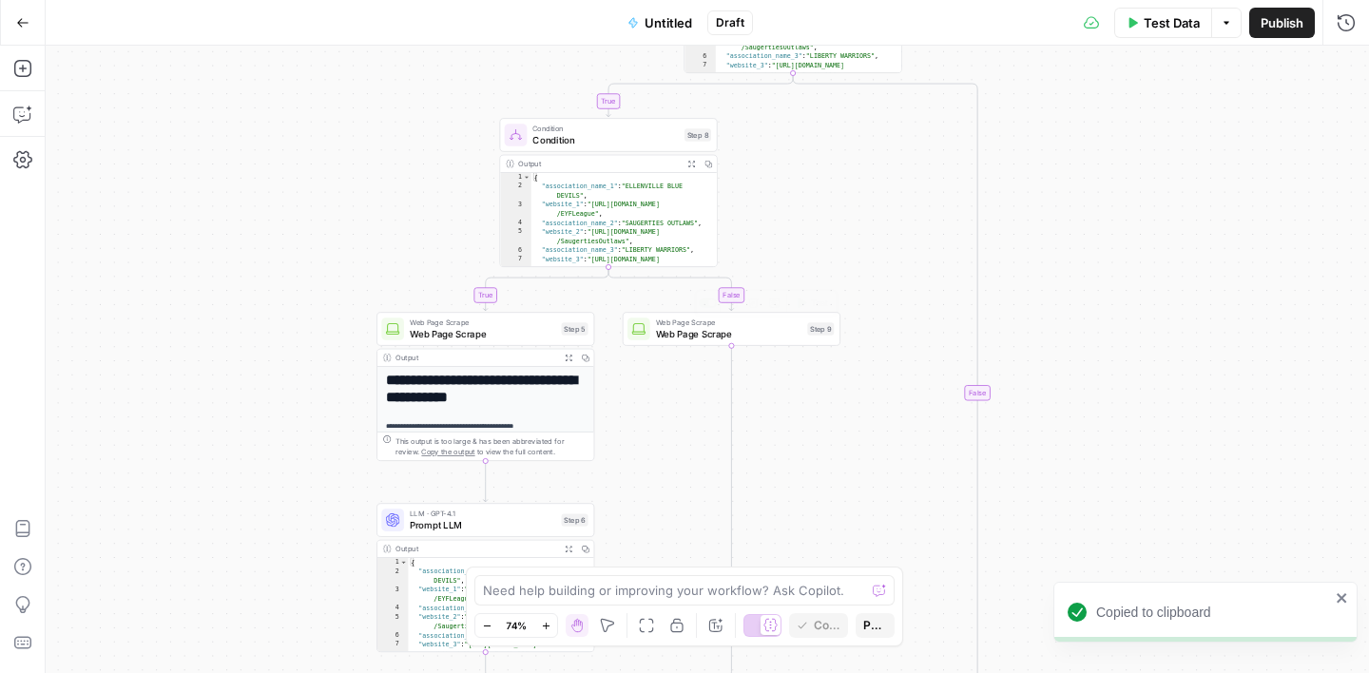
click at [753, 331] on span "Web Page Scrape" at bounding box center [729, 334] width 146 height 14
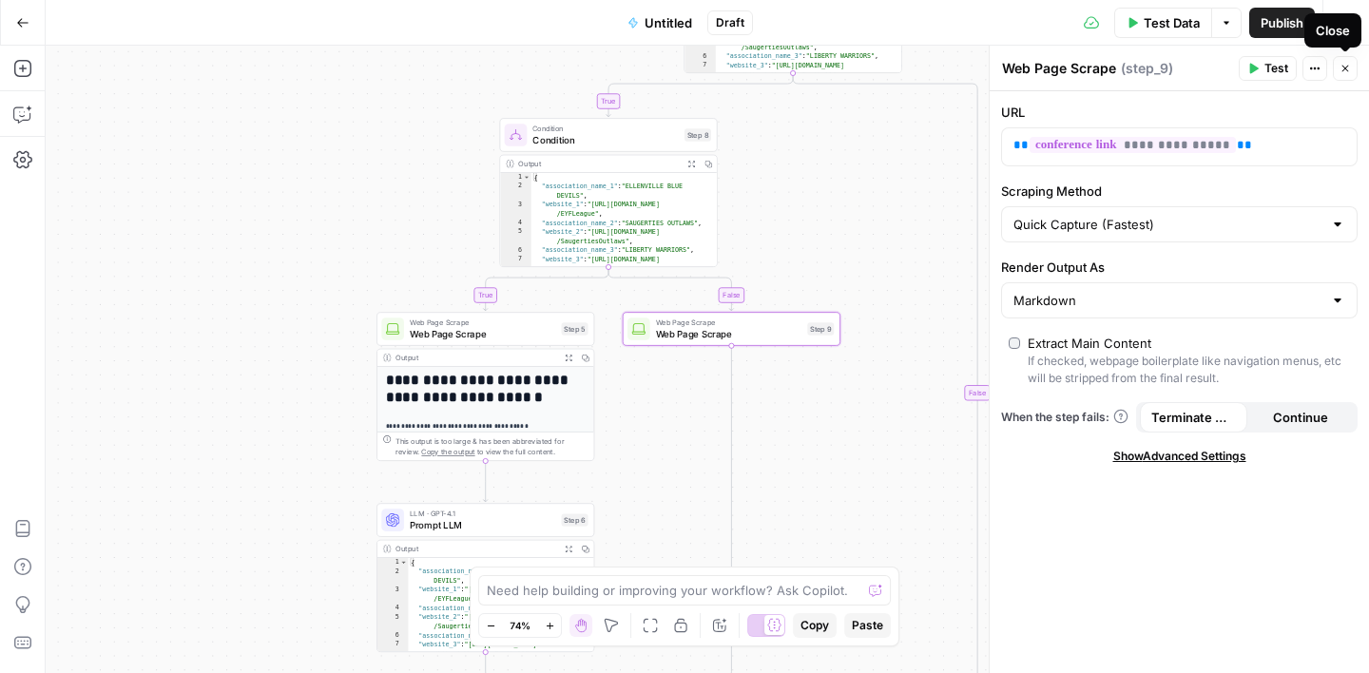
click at [1338, 66] on button "Close" at bounding box center [1345, 68] width 25 height 25
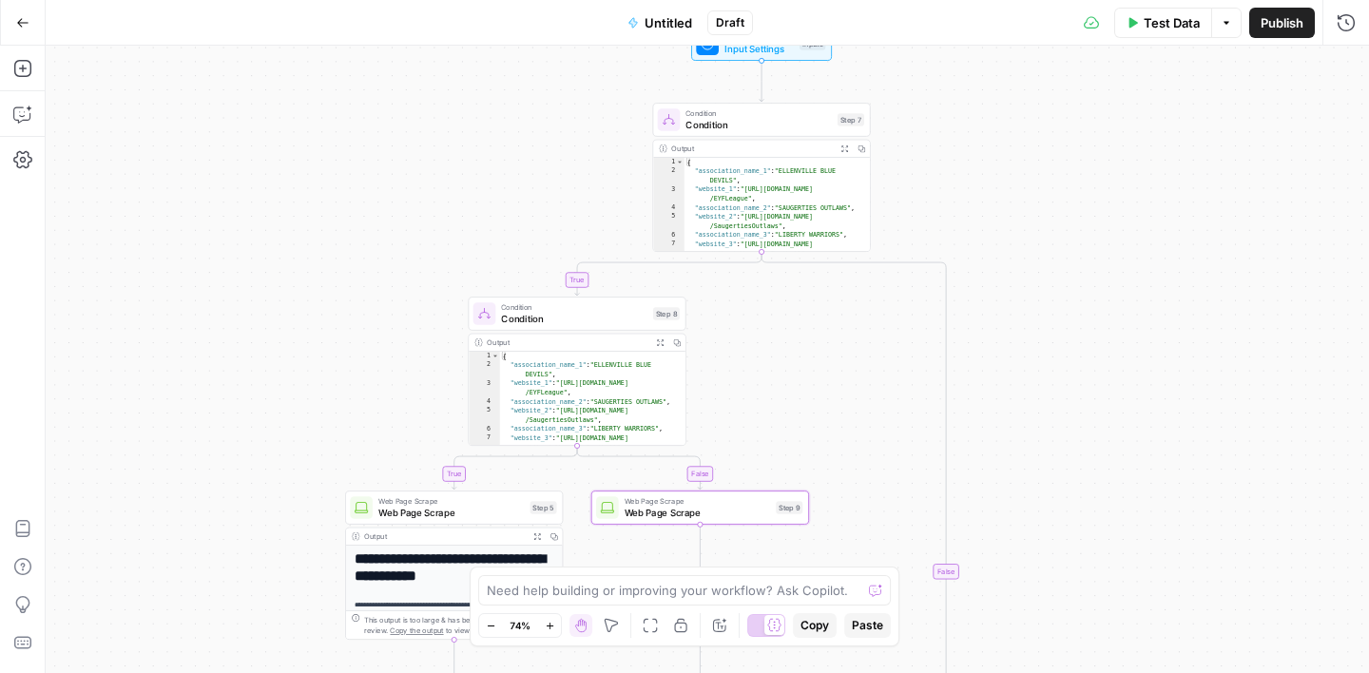
drag, startPoint x: 911, startPoint y: 243, endPoint x: 880, endPoint y: 422, distance: 181.5
click at [880, 422] on div "true true false false Workflow Input Settings Inputs Condition Condition Step 7…" at bounding box center [708, 360] width 1324 height 628
click at [770, 123] on span "Condition" at bounding box center [759, 125] width 146 height 14
click at [1346, 78] on button "Close" at bounding box center [1345, 68] width 25 height 25
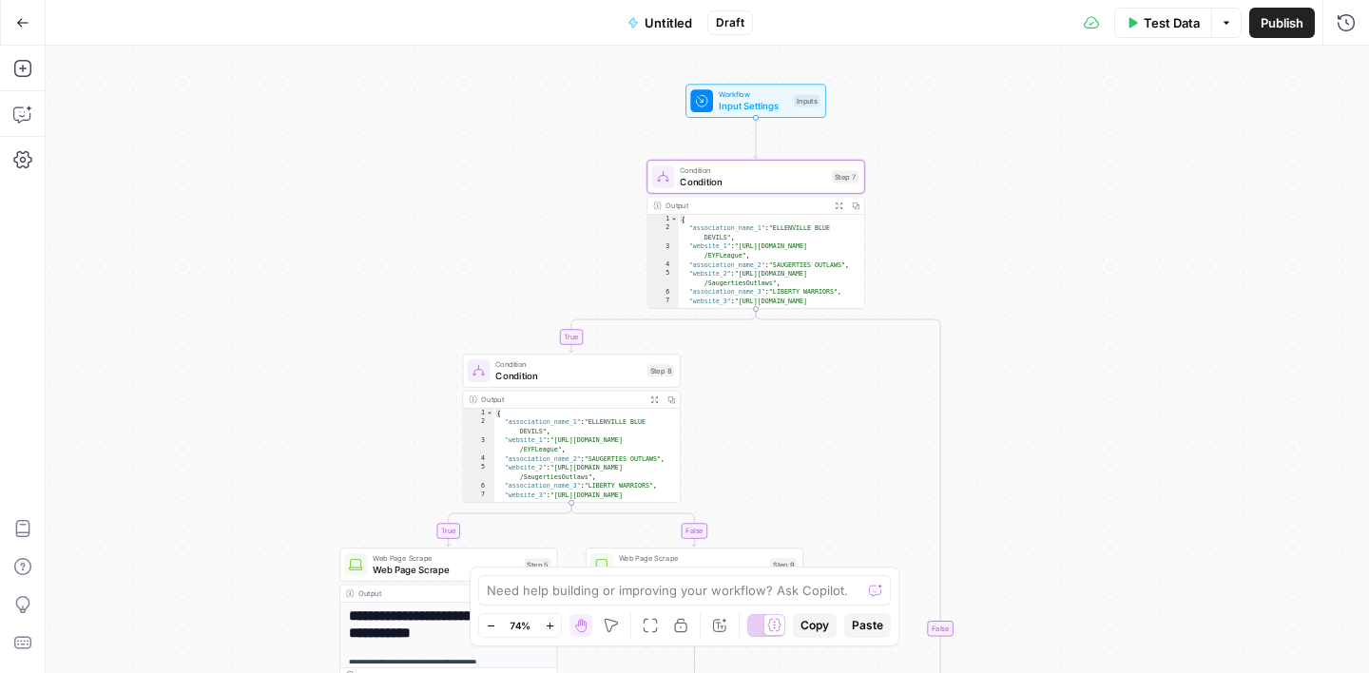
drag, startPoint x: 1057, startPoint y: 258, endPoint x: 1051, endPoint y: 319, distance: 62.2
click at [1051, 319] on div "true true false false Workflow Input Settings Inputs Condition Condition Step 7…" at bounding box center [708, 360] width 1324 height 628
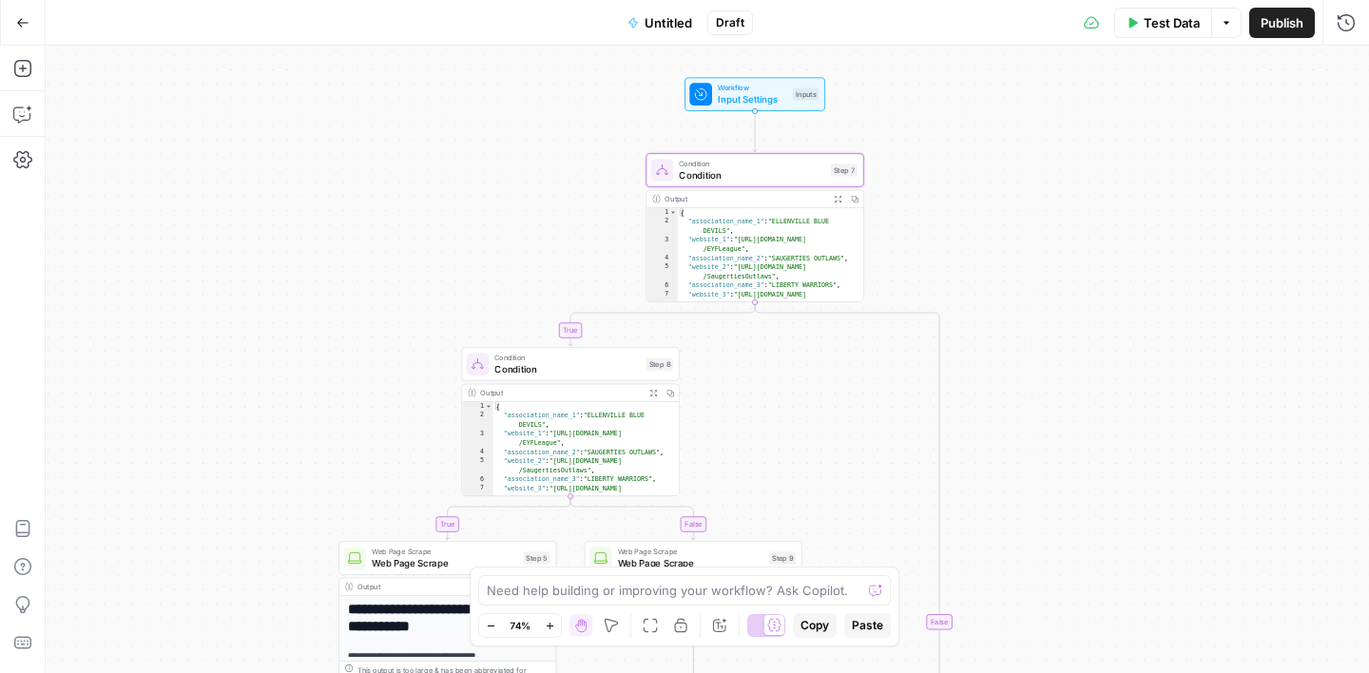
drag, startPoint x: 802, startPoint y: 461, endPoint x: 802, endPoint y: 450, distance: 11.4
click at [802, 450] on div "true true false false Workflow Input Settings Inputs Condition Condition Step 7…" at bounding box center [708, 360] width 1324 height 628
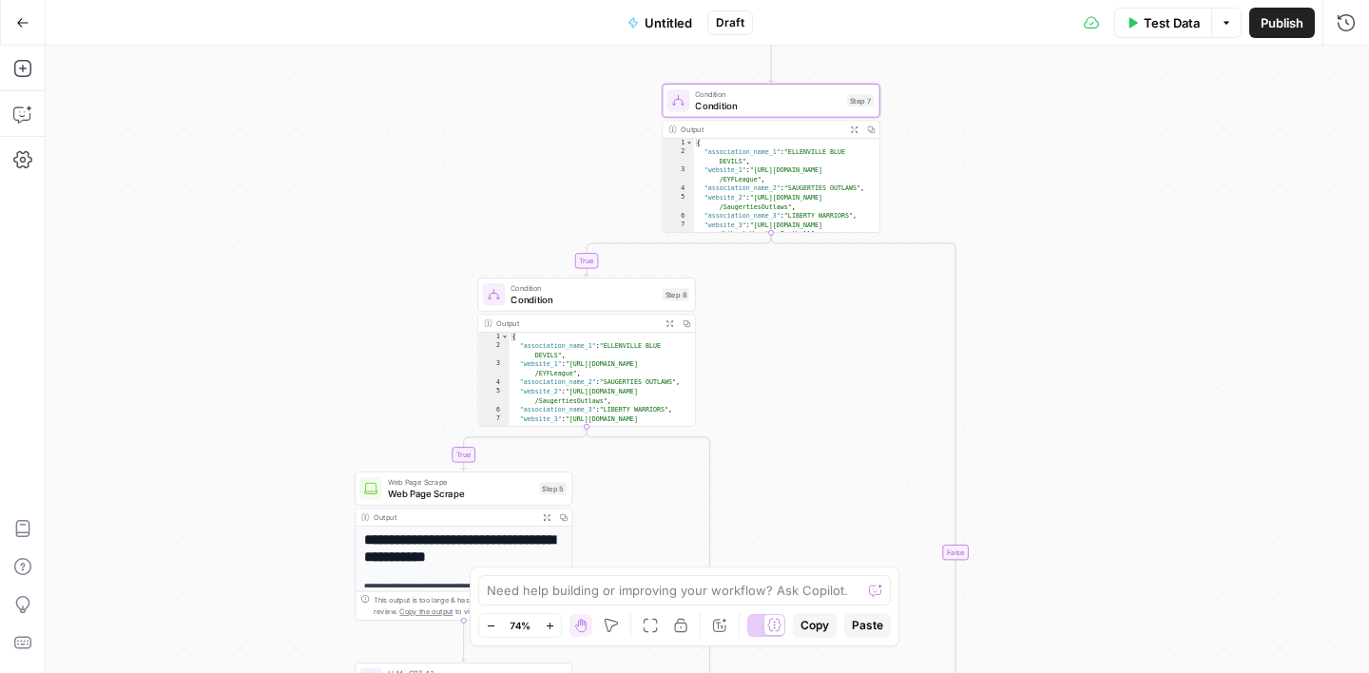
drag, startPoint x: 765, startPoint y: 505, endPoint x: 783, endPoint y: 357, distance: 149.3
click at [783, 358] on div "true true false false Workflow Input Settings Inputs Web Page Scrape Web Page S…" at bounding box center [708, 360] width 1324 height 628
click at [485, 463] on icon "button" at bounding box center [486, 461] width 10 height 10
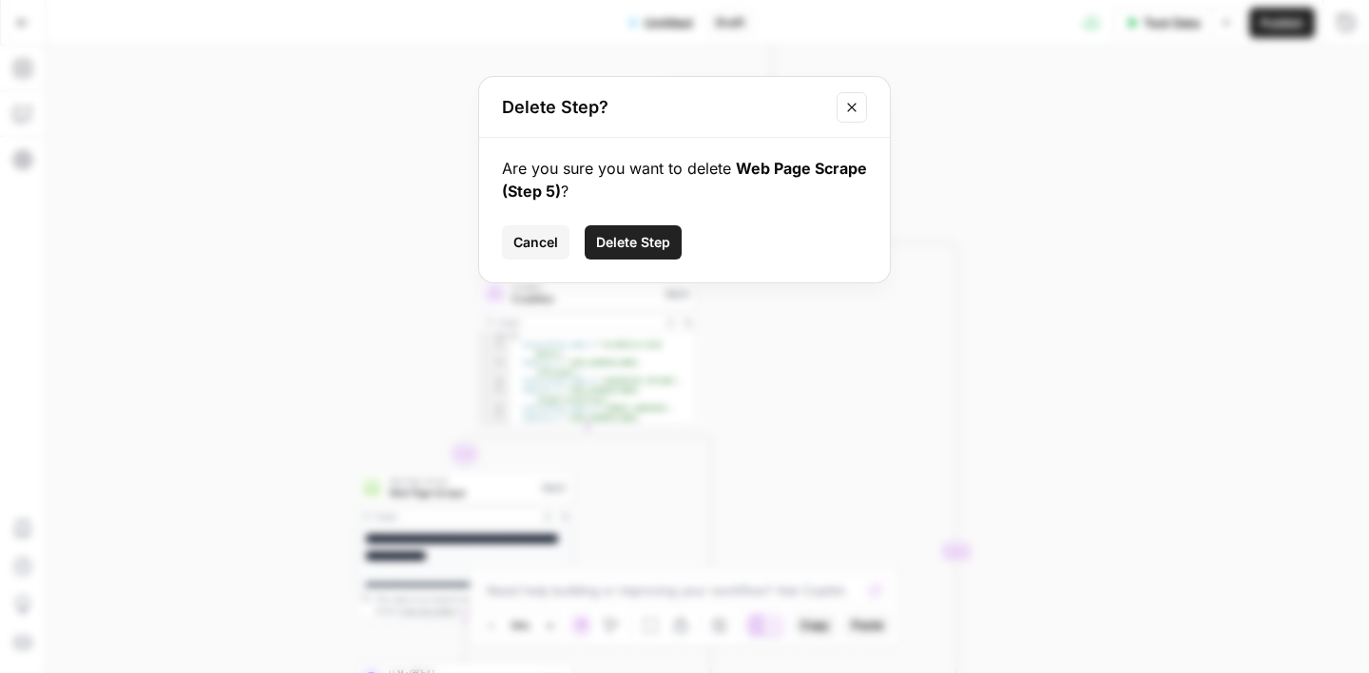
click at [667, 242] on span "Delete Step" at bounding box center [633, 242] width 74 height 19
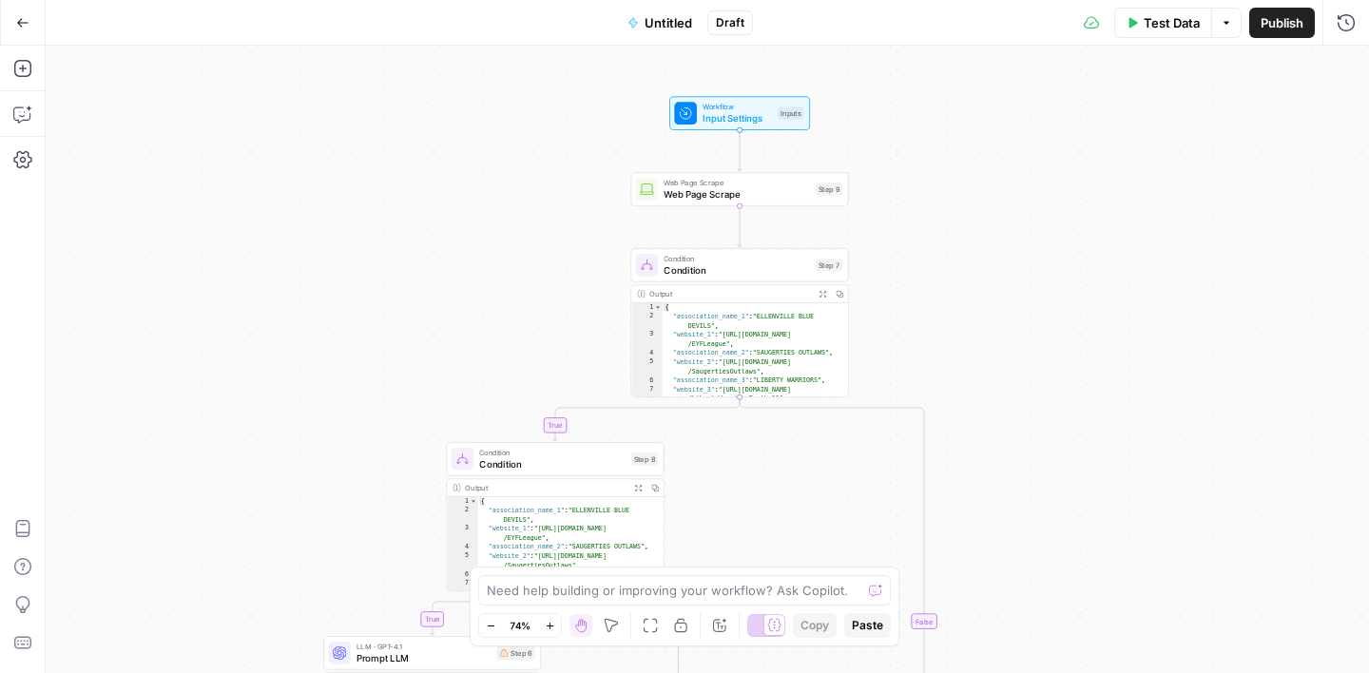
drag, startPoint x: 534, startPoint y: 181, endPoint x: 502, endPoint y: 346, distance: 168.6
click at [502, 346] on div "true true false false Workflow Input Settings Inputs Web Page Scrape Web Page S…" at bounding box center [708, 360] width 1324 height 628
click at [740, 198] on span "Web Page Scrape" at bounding box center [737, 194] width 146 height 14
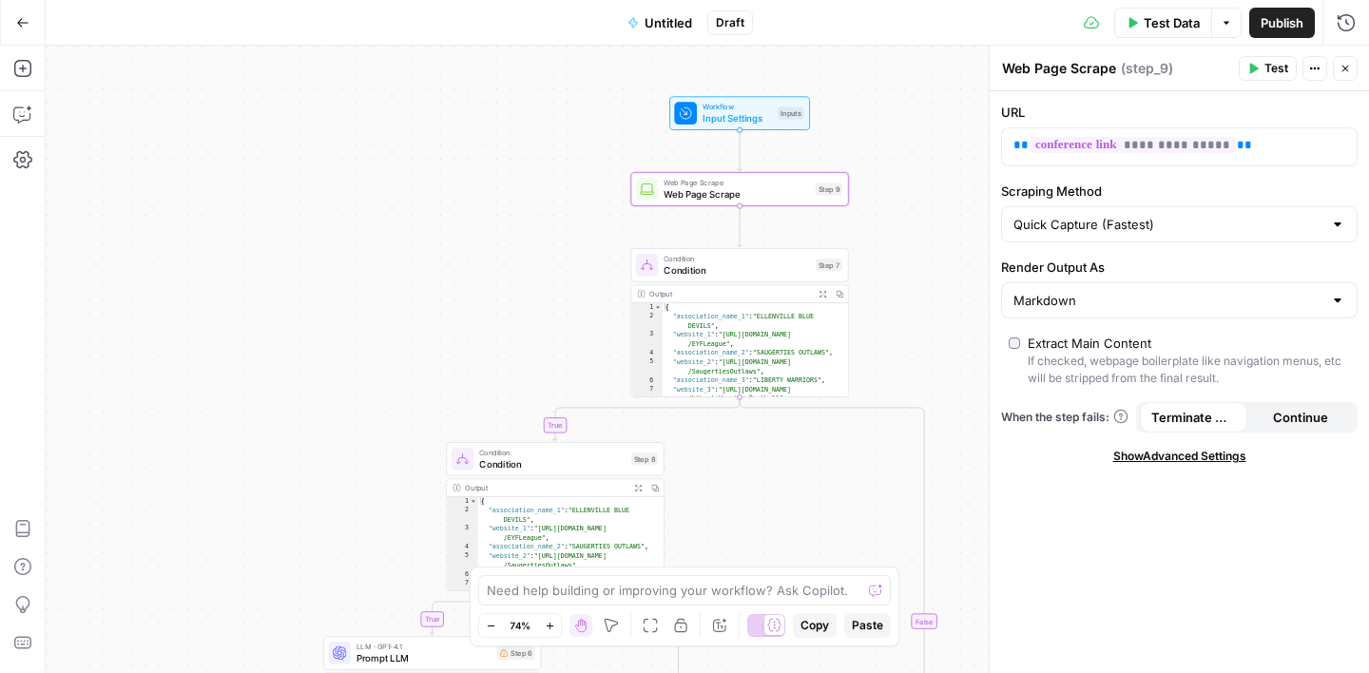
click at [1343, 69] on icon "button" at bounding box center [1345, 68] width 11 height 11
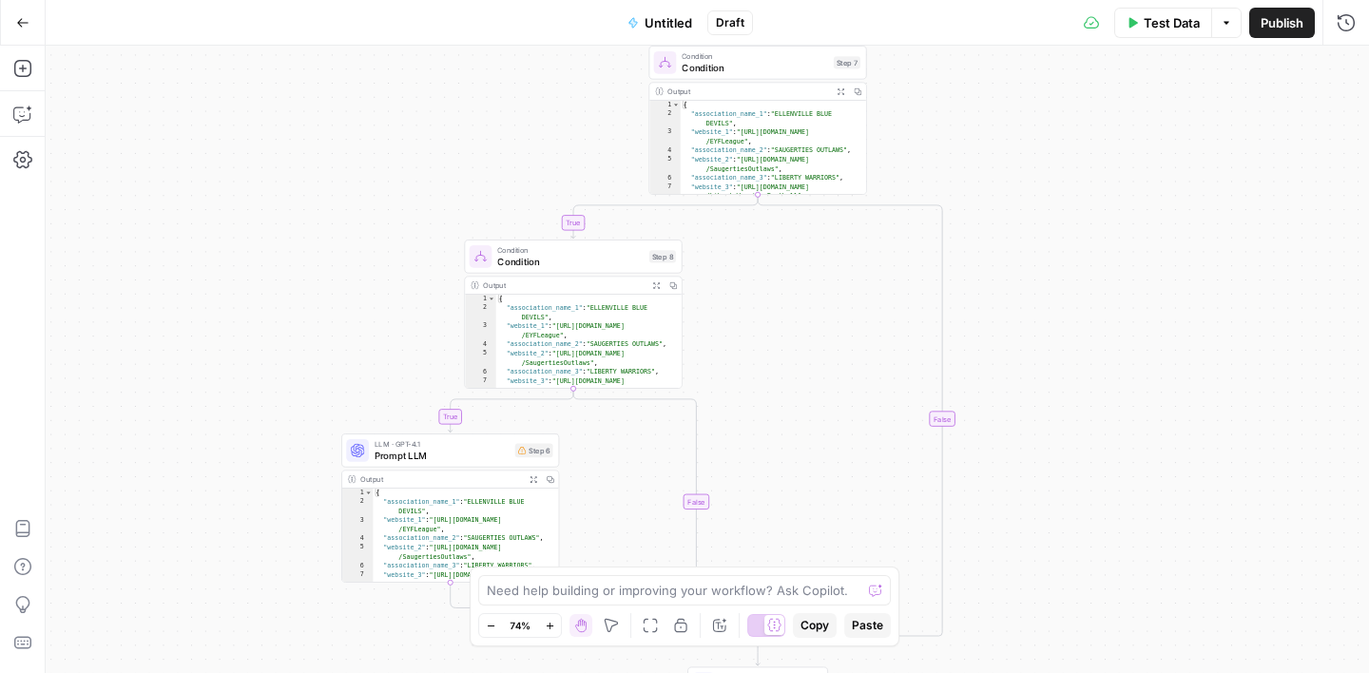
drag, startPoint x: 1024, startPoint y: 332, endPoint x: 1042, endPoint y: 129, distance: 203.3
click at [1042, 129] on div "true true false false Workflow Input Settings Inputs Web Page Scrape Web Page S…" at bounding box center [708, 360] width 1324 height 628
click at [463, 457] on span "Prompt LLM" at bounding box center [442, 456] width 135 height 14
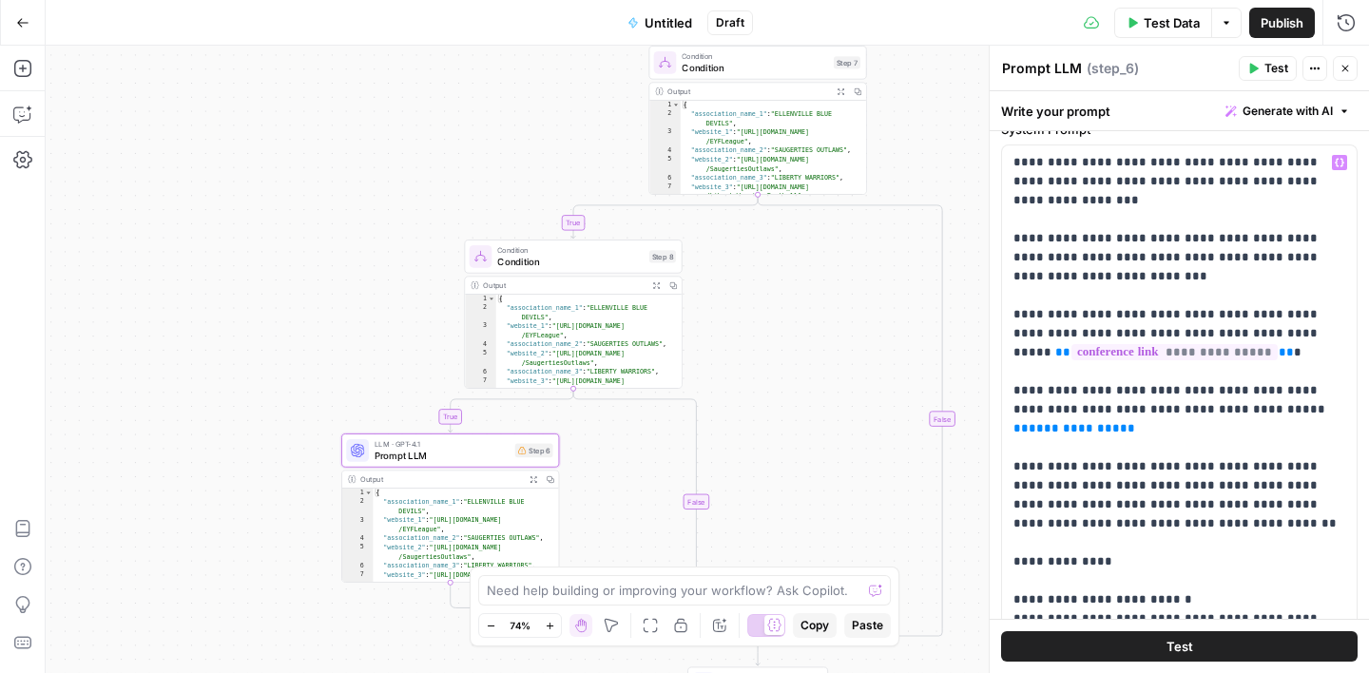
scroll to position [75, 0]
click at [1120, 421] on span "**********" at bounding box center [1074, 427] width 91 height 12
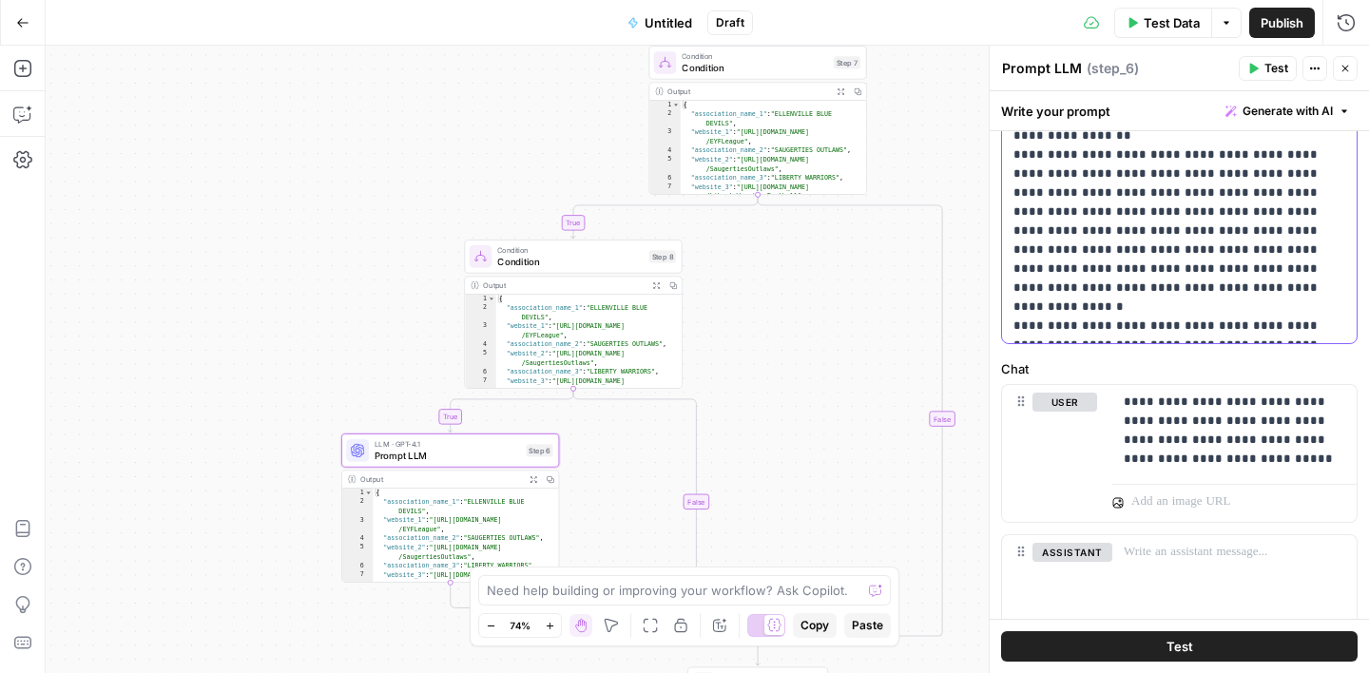
scroll to position [617, 0]
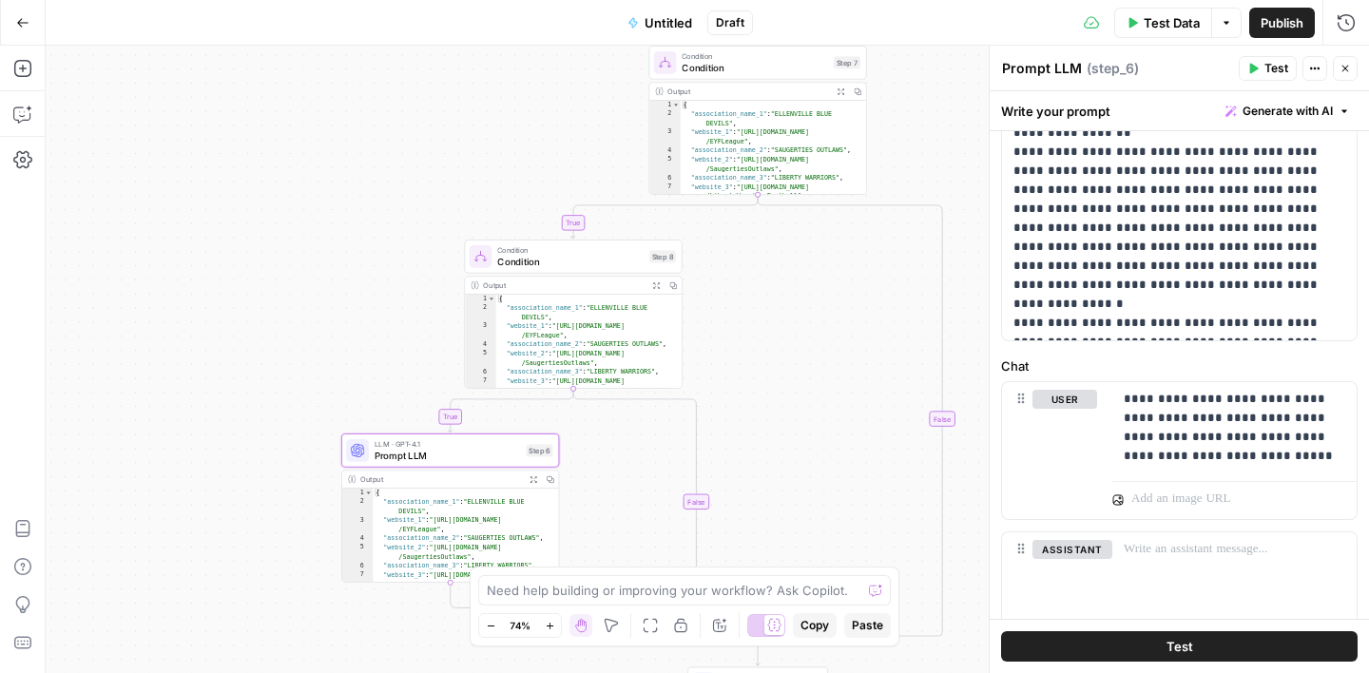
click at [1348, 63] on icon "button" at bounding box center [1345, 68] width 11 height 11
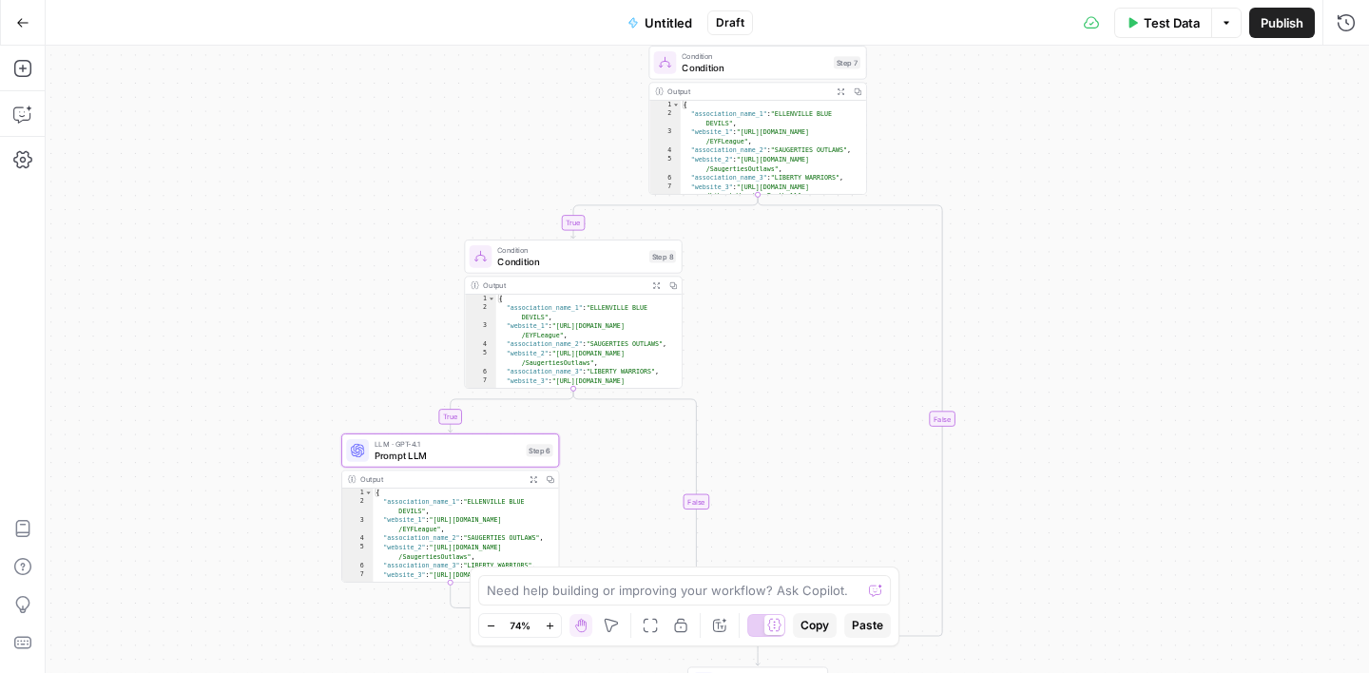
click at [788, 364] on div "true true false false Workflow Input Settings Inputs Web Page Scrape Web Page S…" at bounding box center [708, 360] width 1324 height 628
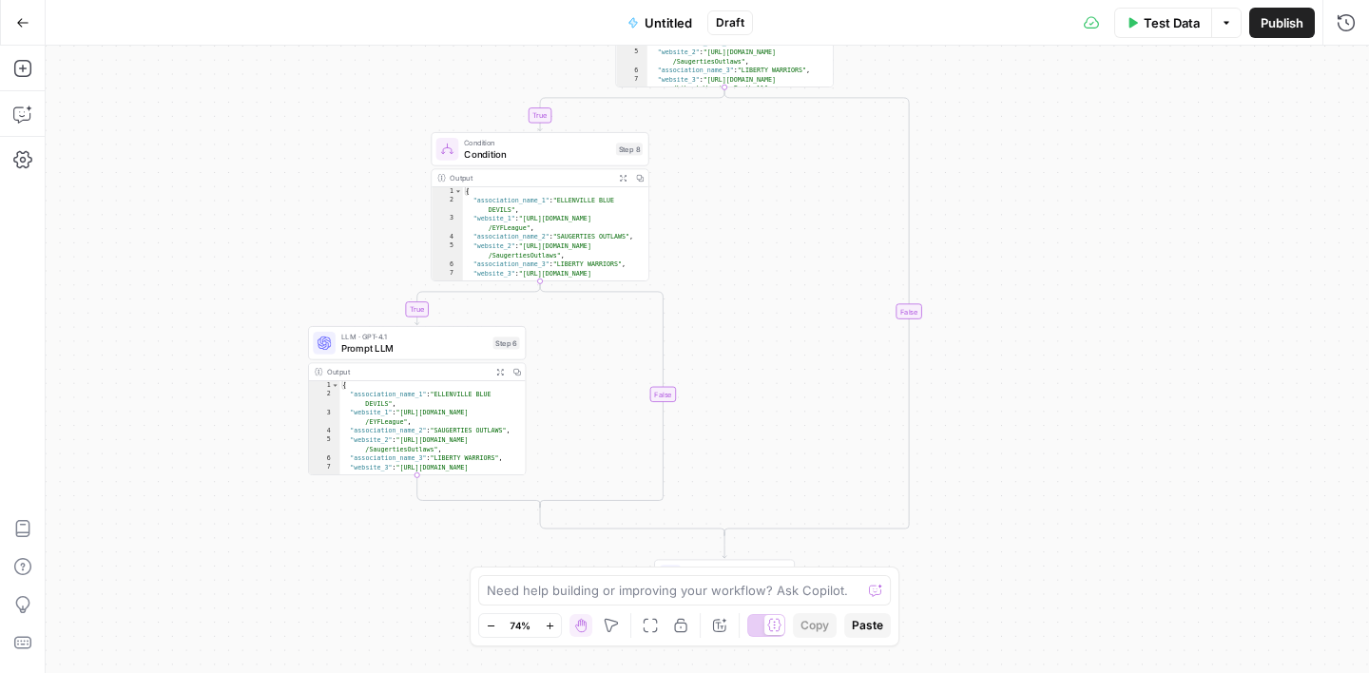
drag, startPoint x: 798, startPoint y: 327, endPoint x: 761, endPoint y: 173, distance: 158.4
click at [761, 173] on div "true true false false Workflow Input Settings Inputs Web Page Scrape Web Page S…" at bounding box center [708, 360] width 1324 height 628
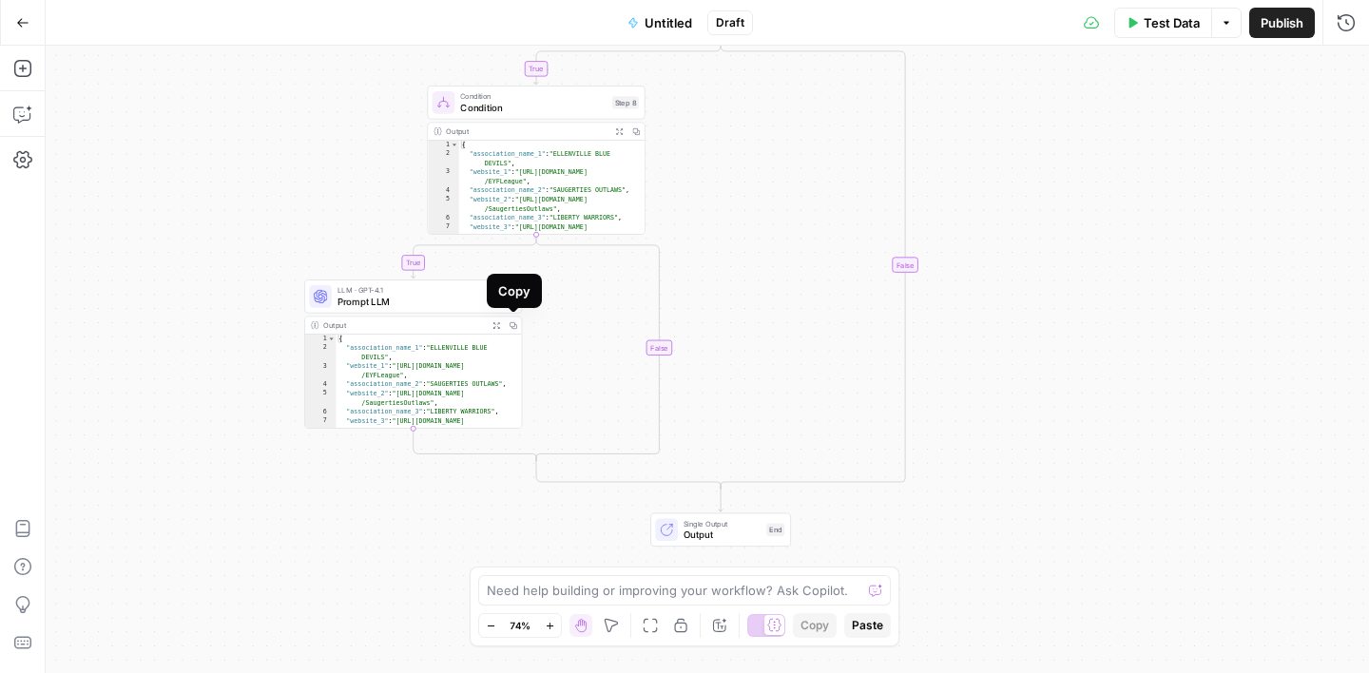
click at [513, 324] on icon "button" at bounding box center [514, 325] width 8 height 8
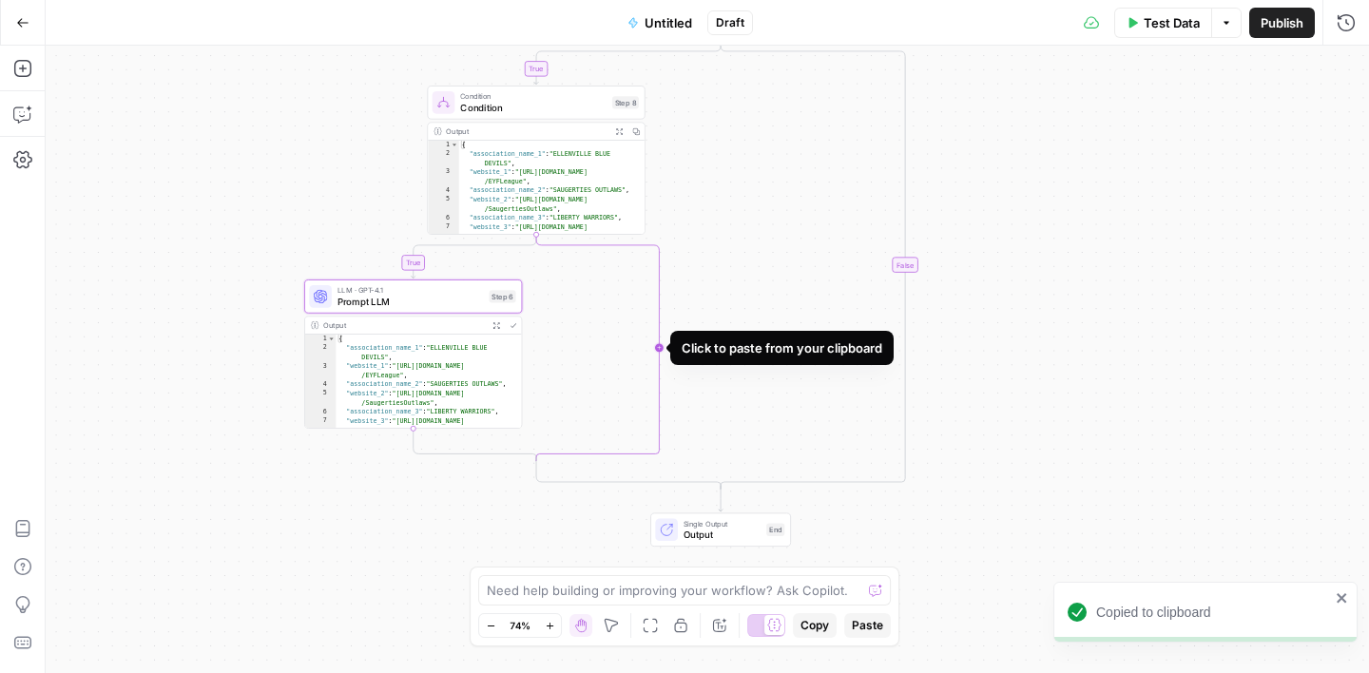
click at [659, 348] on icon "Edge from step_8 to step_8-conditional-end" at bounding box center [597, 348] width 123 height 226
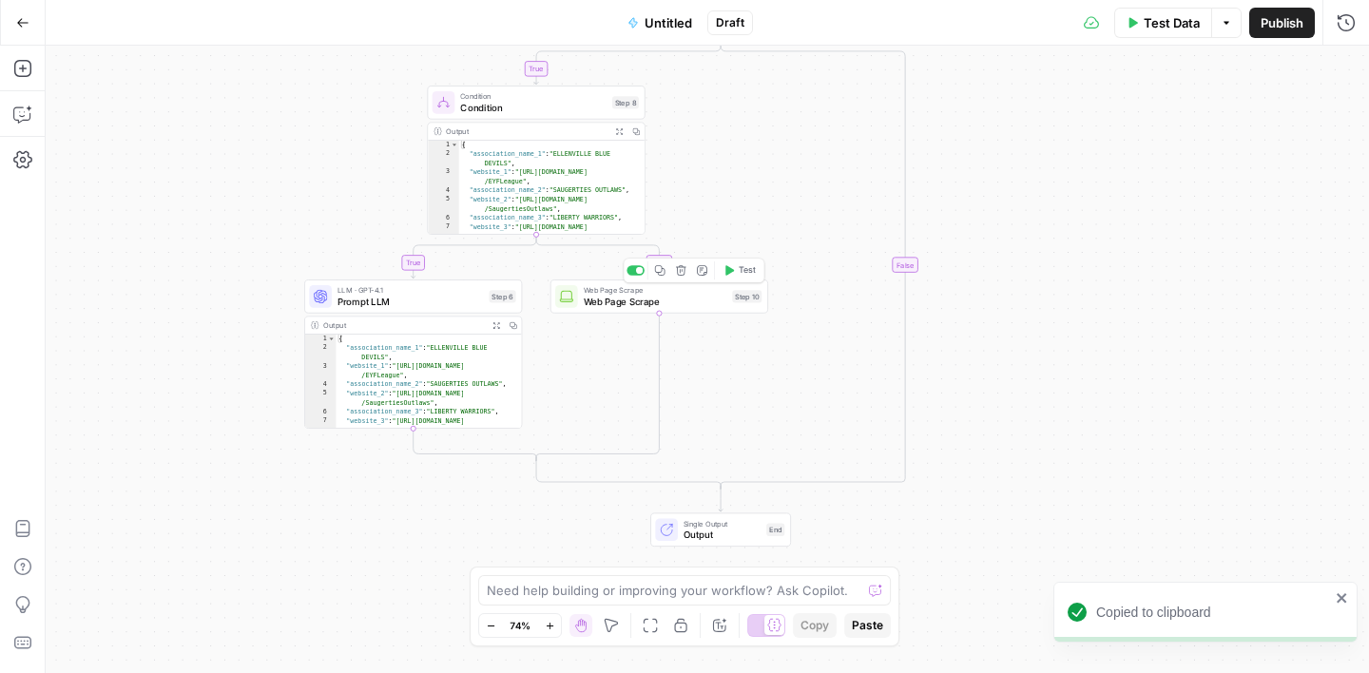
click at [687, 276] on button "Delete step" at bounding box center [681, 270] width 18 height 18
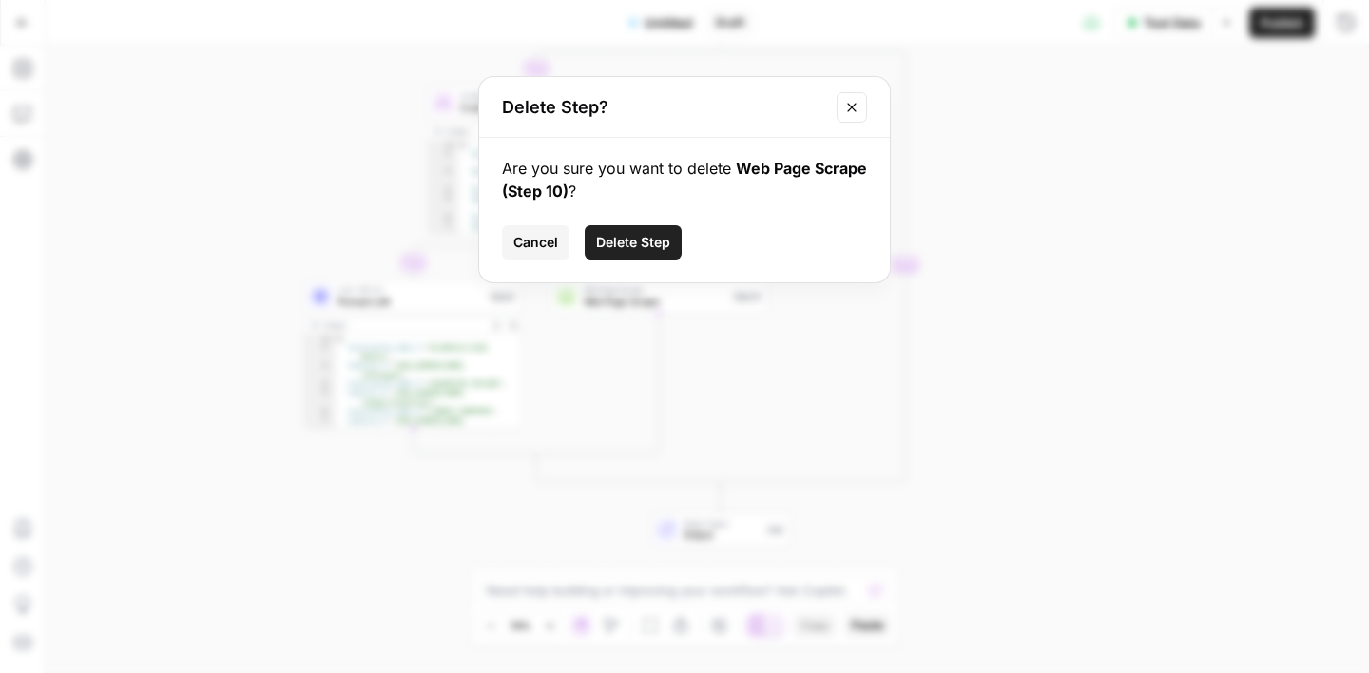
click at [650, 248] on span "Delete Step" at bounding box center [633, 242] width 74 height 19
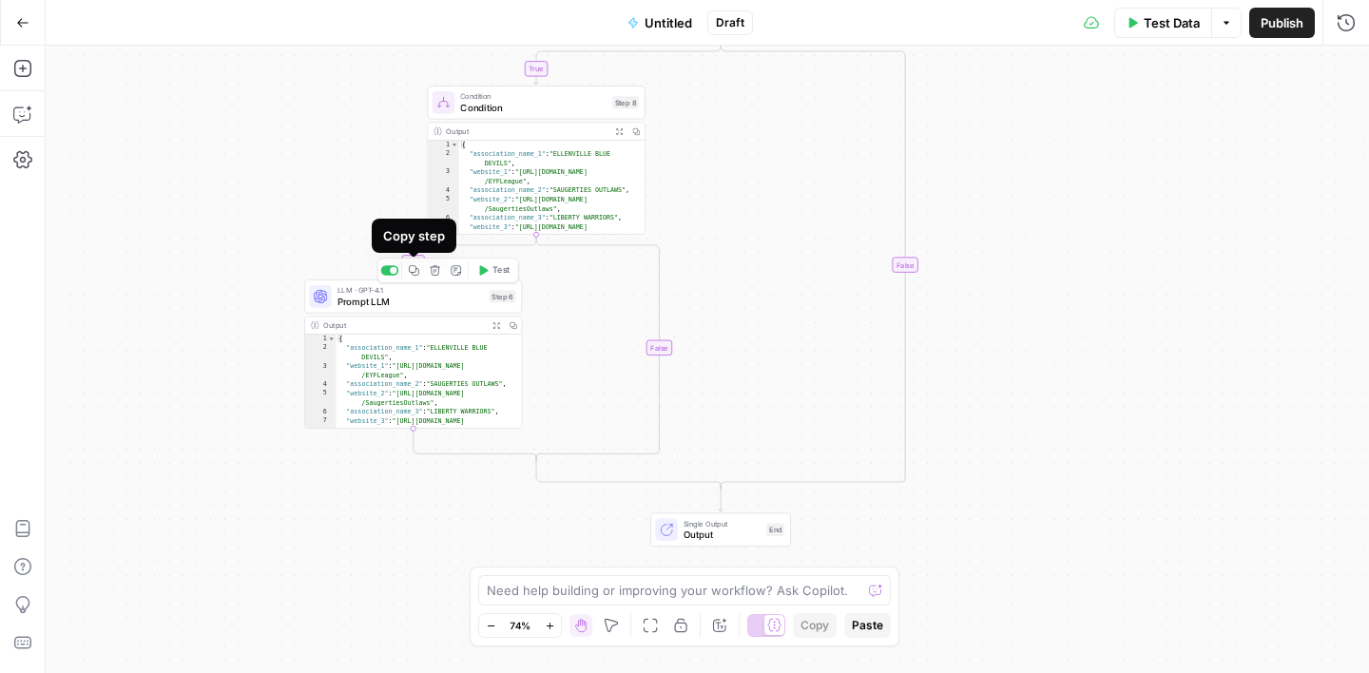
click at [417, 272] on icon "button" at bounding box center [414, 270] width 11 height 11
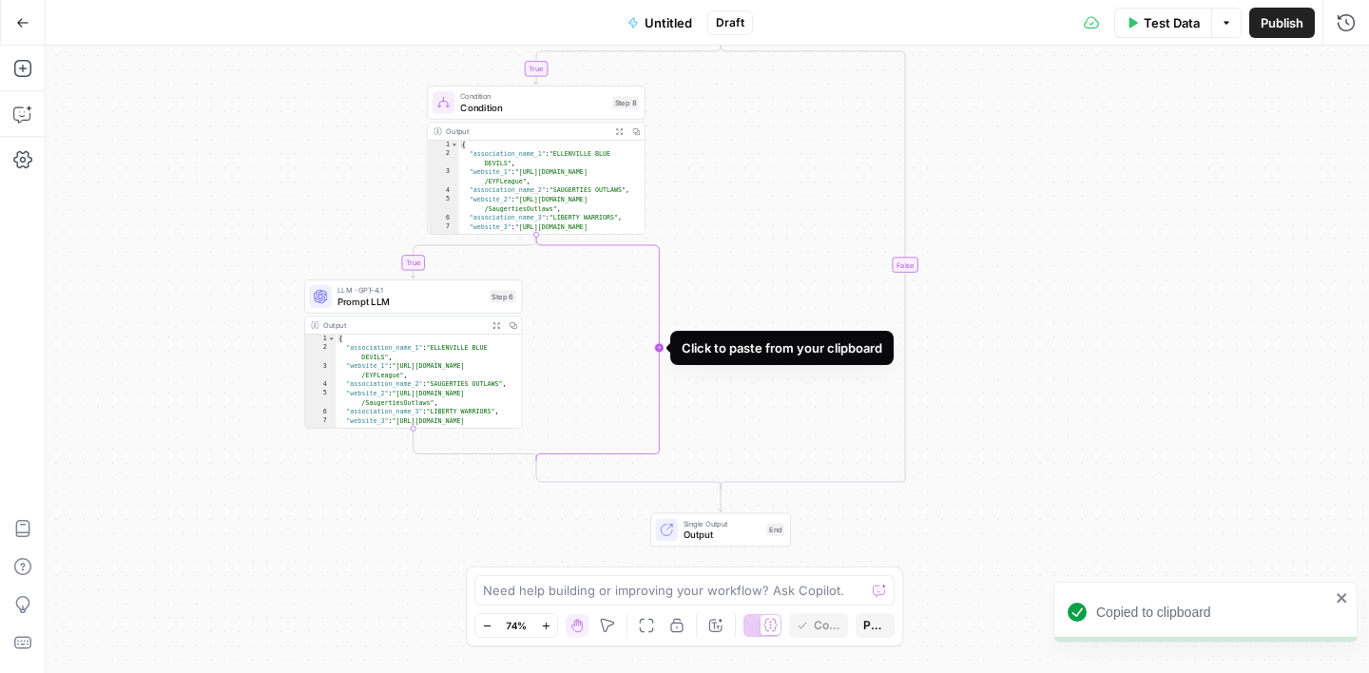
click at [659, 349] on icon "Edge from step_8 to step_8-conditional-end" at bounding box center [597, 348] width 123 height 226
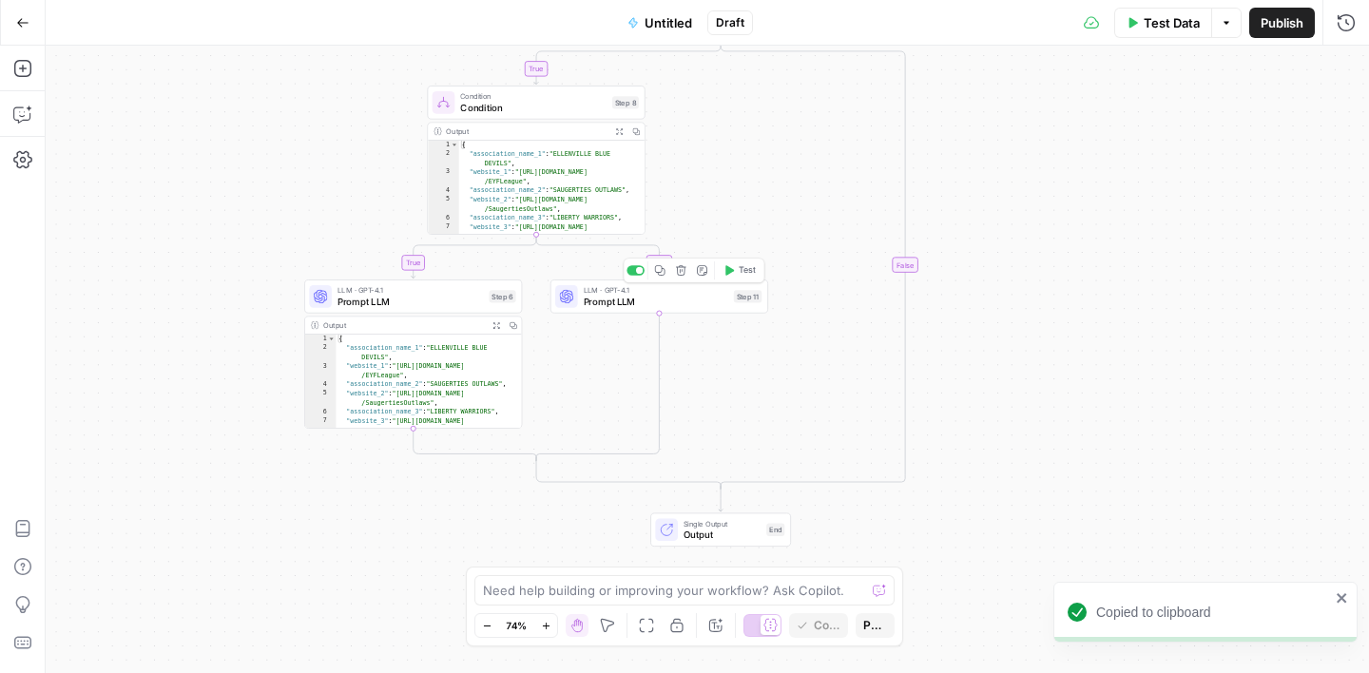
click at [667, 291] on span "LLM · GPT-4.1" at bounding box center [656, 289] width 145 height 11
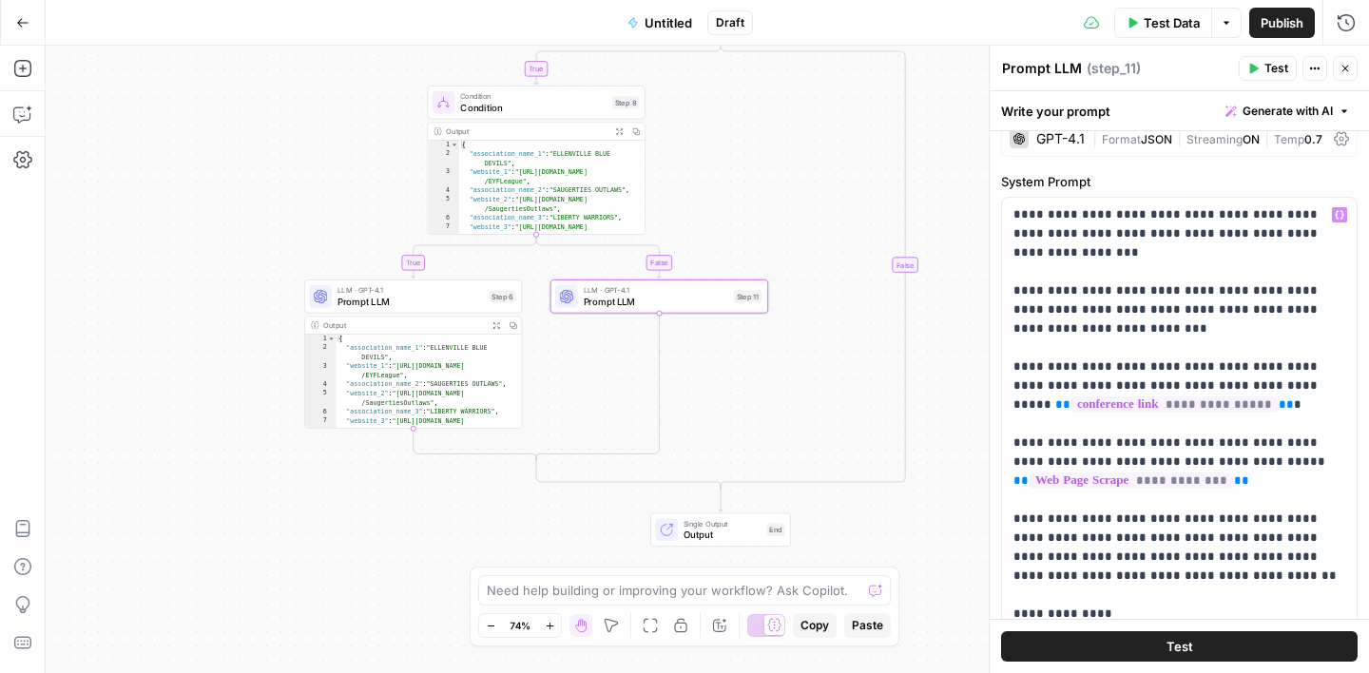
scroll to position [25, 0]
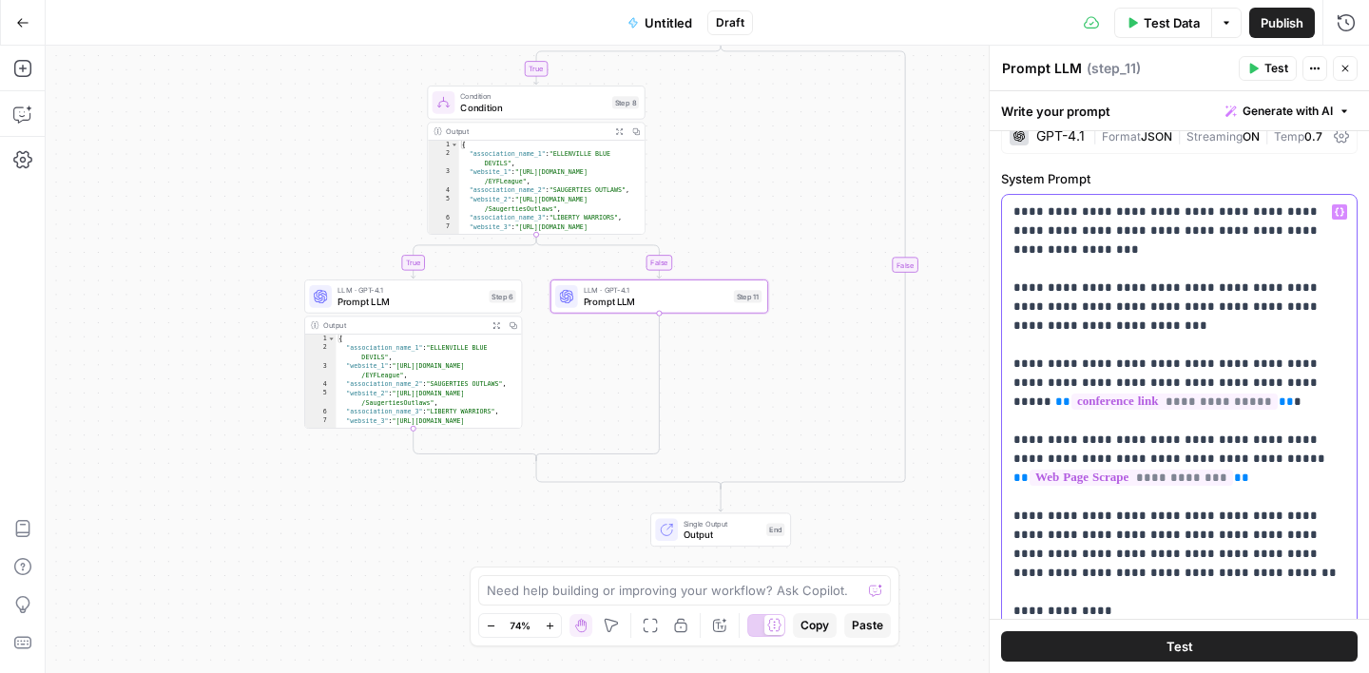
drag, startPoint x: 1326, startPoint y: 231, endPoint x: 1337, endPoint y: 231, distance: 10.5
click at [1326, 231] on p "**********" at bounding box center [1180, 564] width 332 height 723
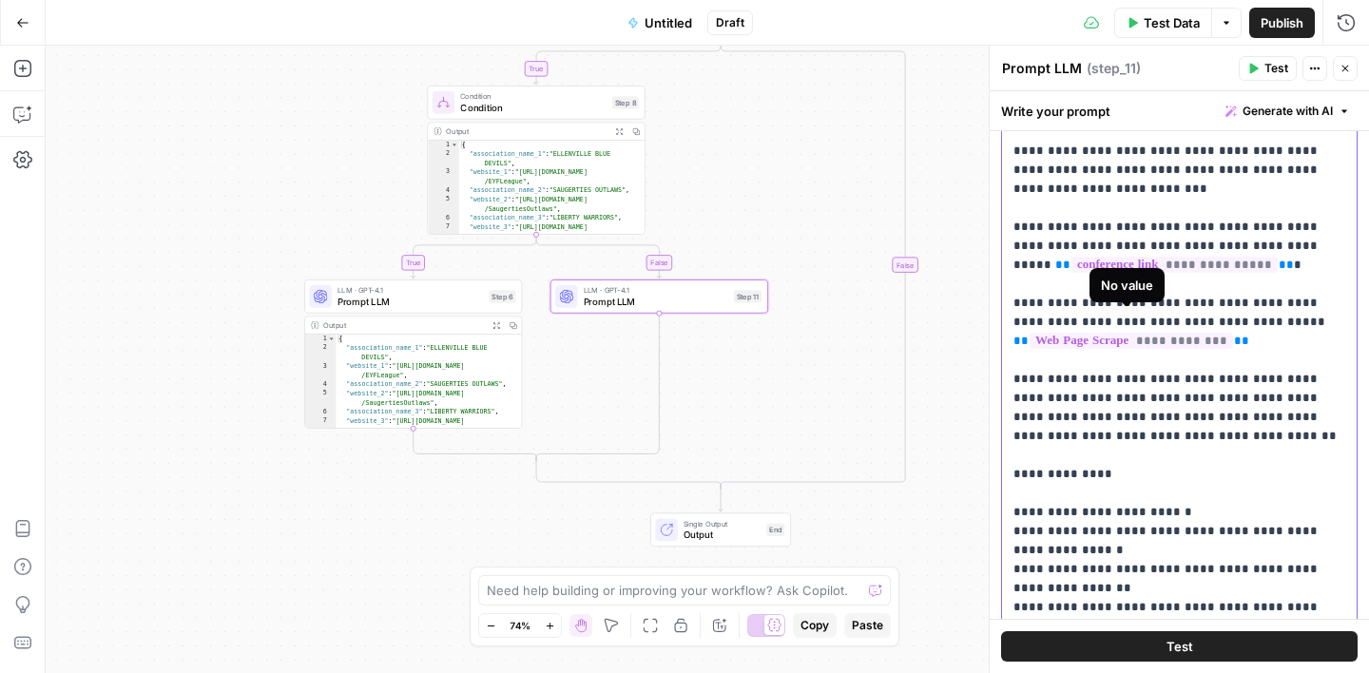
scroll to position [202, 0]
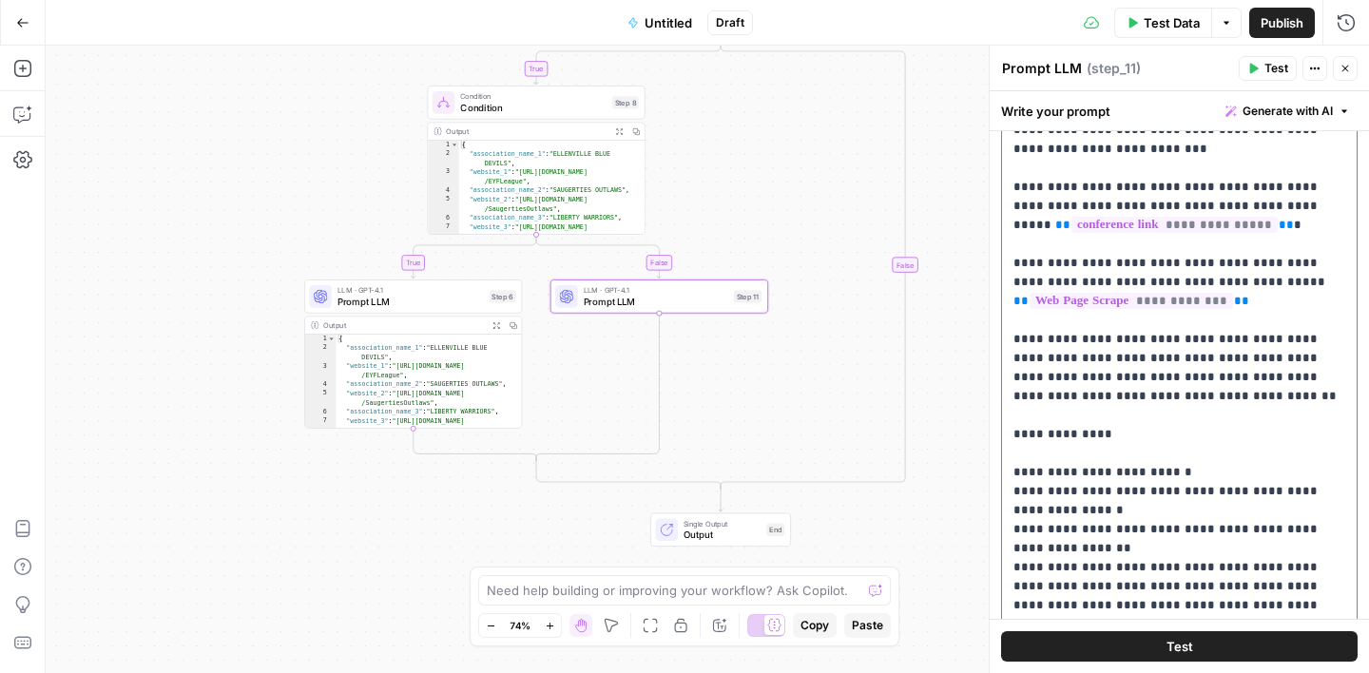
click at [1289, 204] on p "**********" at bounding box center [1180, 397] width 332 height 742
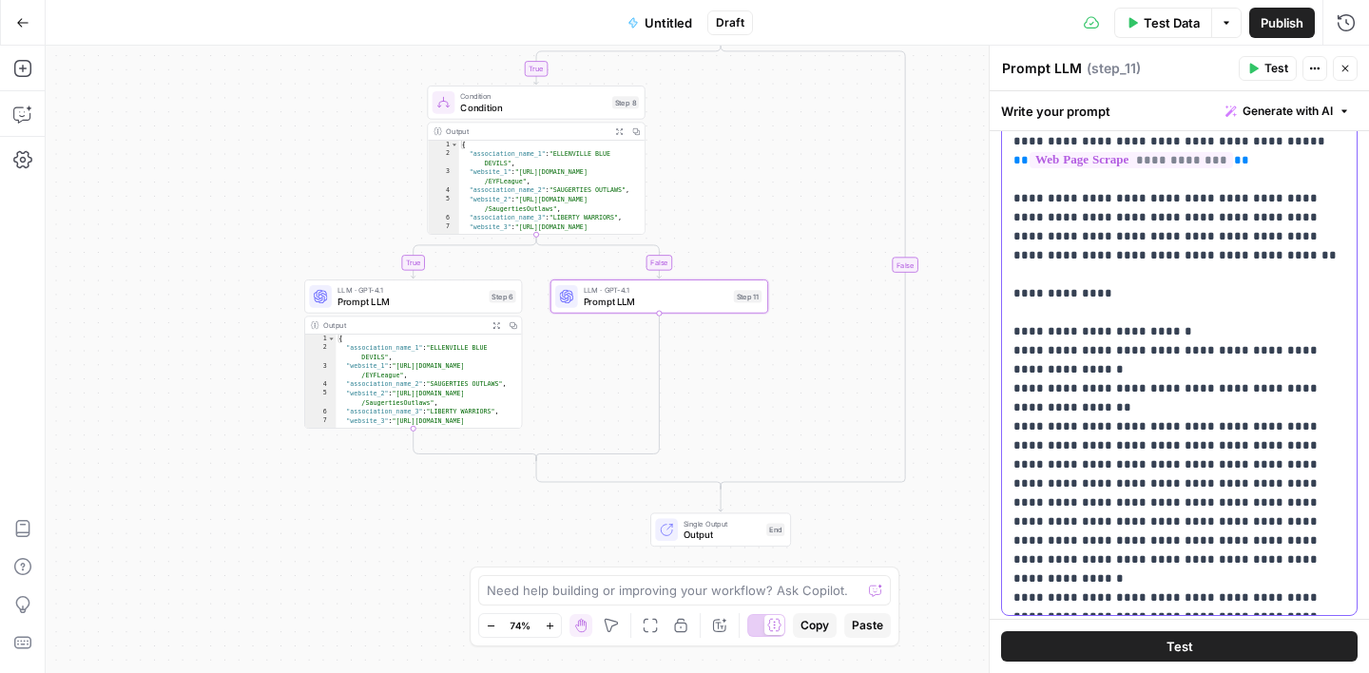
scroll to position [368, 0]
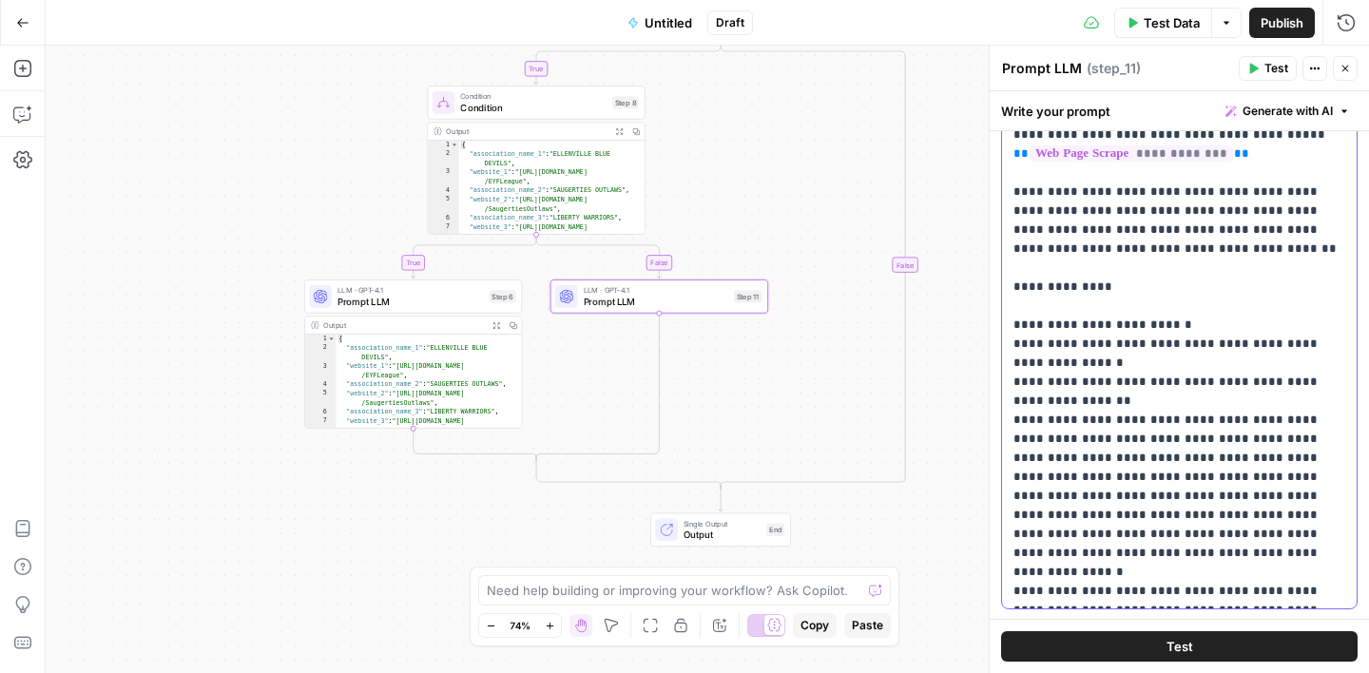
click at [1198, 229] on p "**********" at bounding box center [1180, 230] width 332 height 742
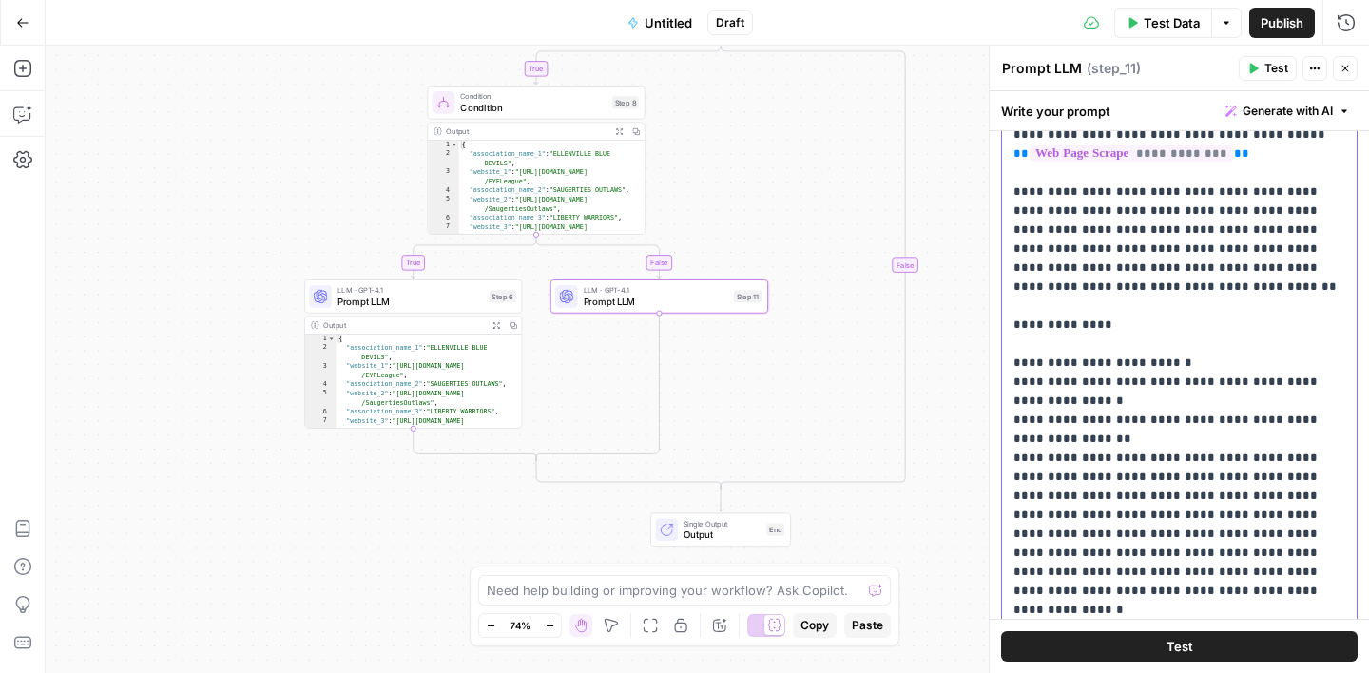
scroll to position [20, 0]
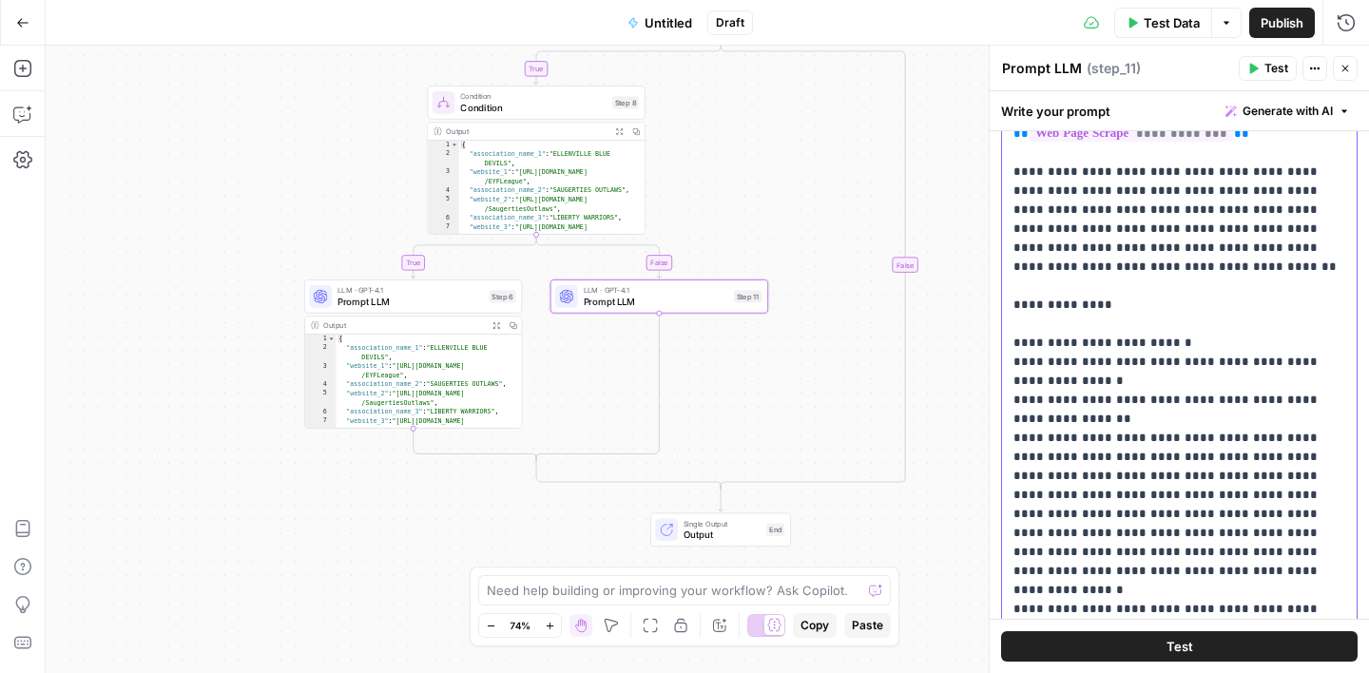
click at [1304, 348] on p "**********" at bounding box center [1180, 229] width 332 height 780
click at [1073, 360] on p "**********" at bounding box center [1180, 229] width 332 height 780
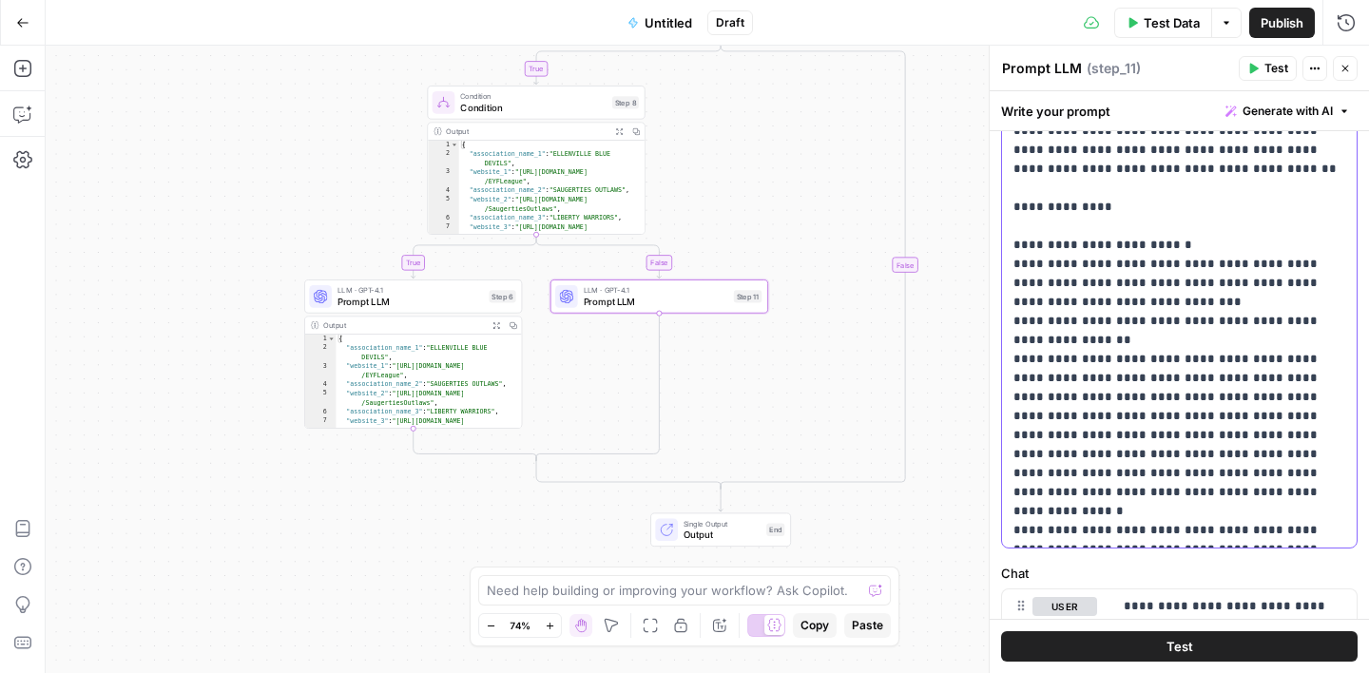
scroll to position [449, 0]
drag, startPoint x: 1078, startPoint y: 261, endPoint x: 1196, endPoint y: 273, distance: 118.6
click at [1196, 273] on p "**********" at bounding box center [1180, 138] width 332 height 799
copy p "**********"
click at [1213, 354] on p "**********" at bounding box center [1180, 138] width 332 height 799
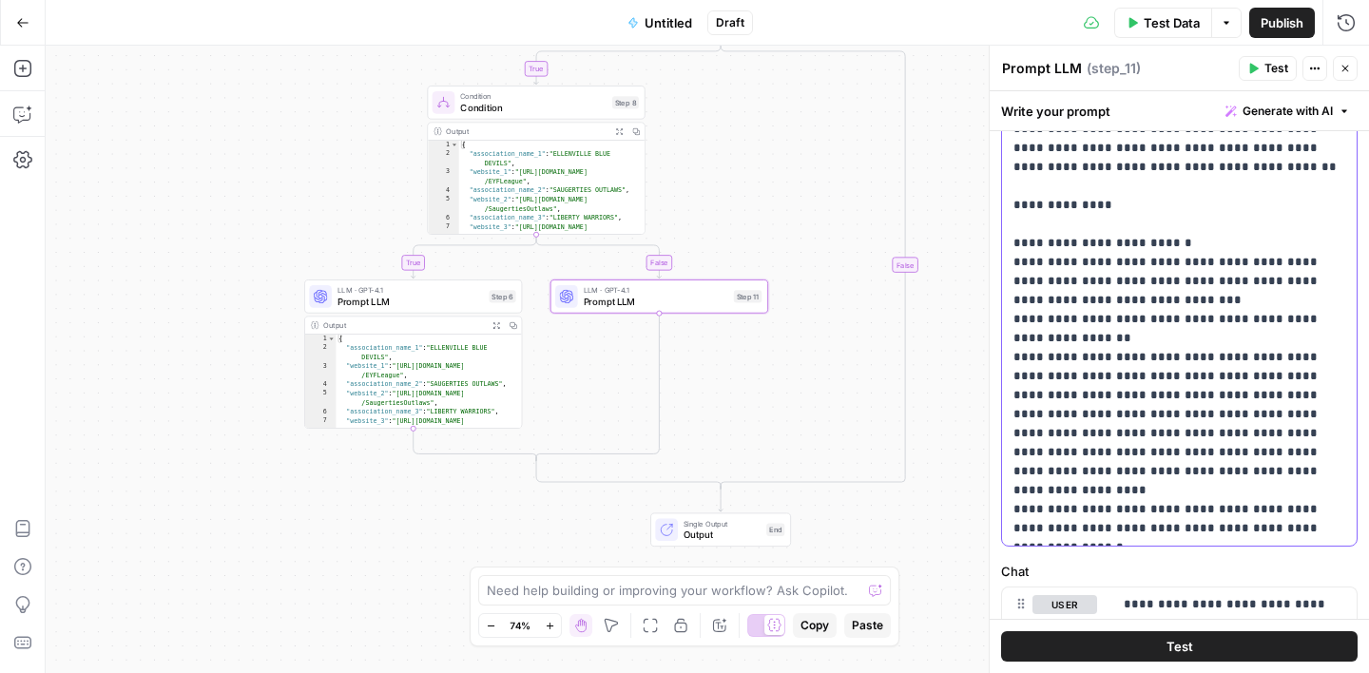
click at [1283, 358] on p "**********" at bounding box center [1180, 148] width 332 height 818
click at [1077, 373] on p "**********" at bounding box center [1180, 148] width 332 height 818
click at [1151, 377] on p "**********" at bounding box center [1180, 148] width 332 height 818
click at [1209, 376] on p "**********" at bounding box center [1180, 148] width 332 height 818
click at [1324, 370] on p "**********" at bounding box center [1180, 157] width 332 height 837
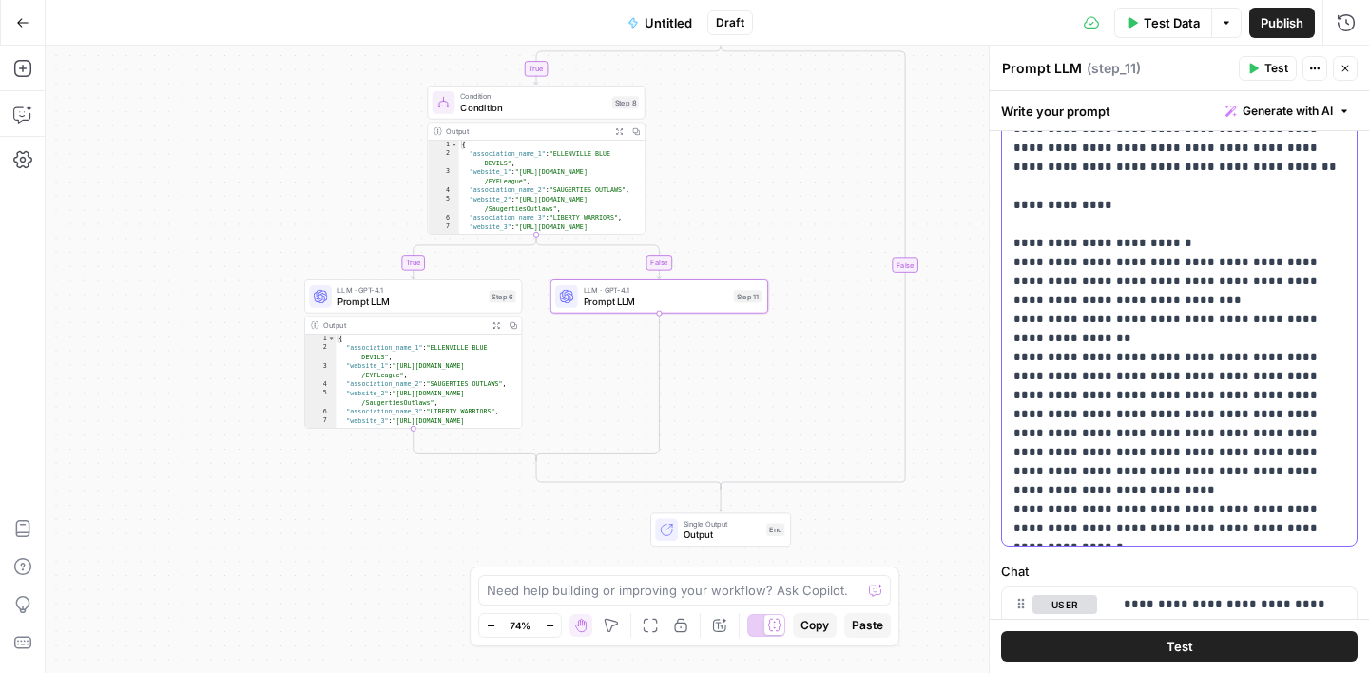
click at [1213, 435] on p "**********" at bounding box center [1180, 157] width 332 height 837
click at [1212, 432] on p "**********" at bounding box center [1180, 157] width 332 height 837
click at [1284, 434] on p "**********" at bounding box center [1180, 167] width 332 height 856
click at [1079, 455] on p "**********" at bounding box center [1180, 167] width 332 height 856
click at [1148, 454] on p "**********" at bounding box center [1180, 167] width 332 height 856
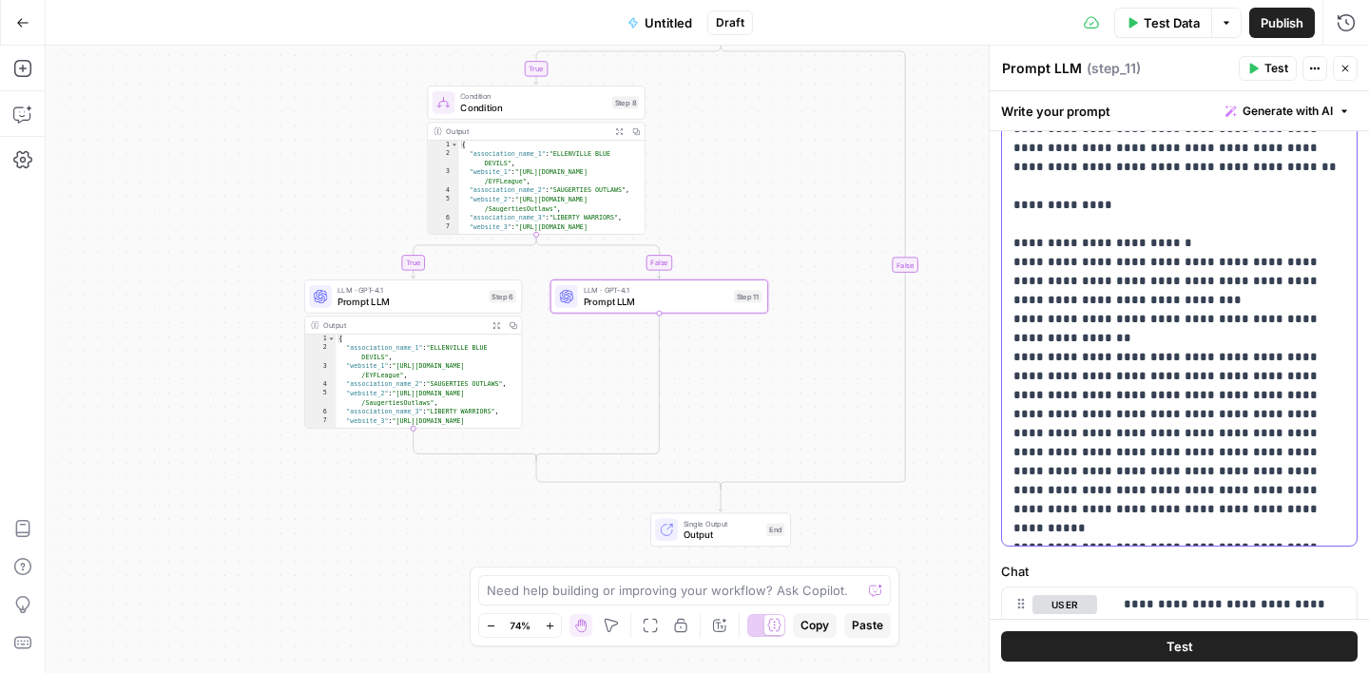
click at [1208, 449] on p "**********" at bounding box center [1180, 167] width 332 height 856
click at [1324, 450] on p "**********" at bounding box center [1180, 167] width 332 height 856
click at [1217, 473] on p "**********" at bounding box center [1180, 167] width 332 height 856
click at [1289, 474] on p "**********" at bounding box center [1180, 176] width 332 height 875
click at [1077, 493] on p "**********" at bounding box center [1180, 176] width 332 height 875
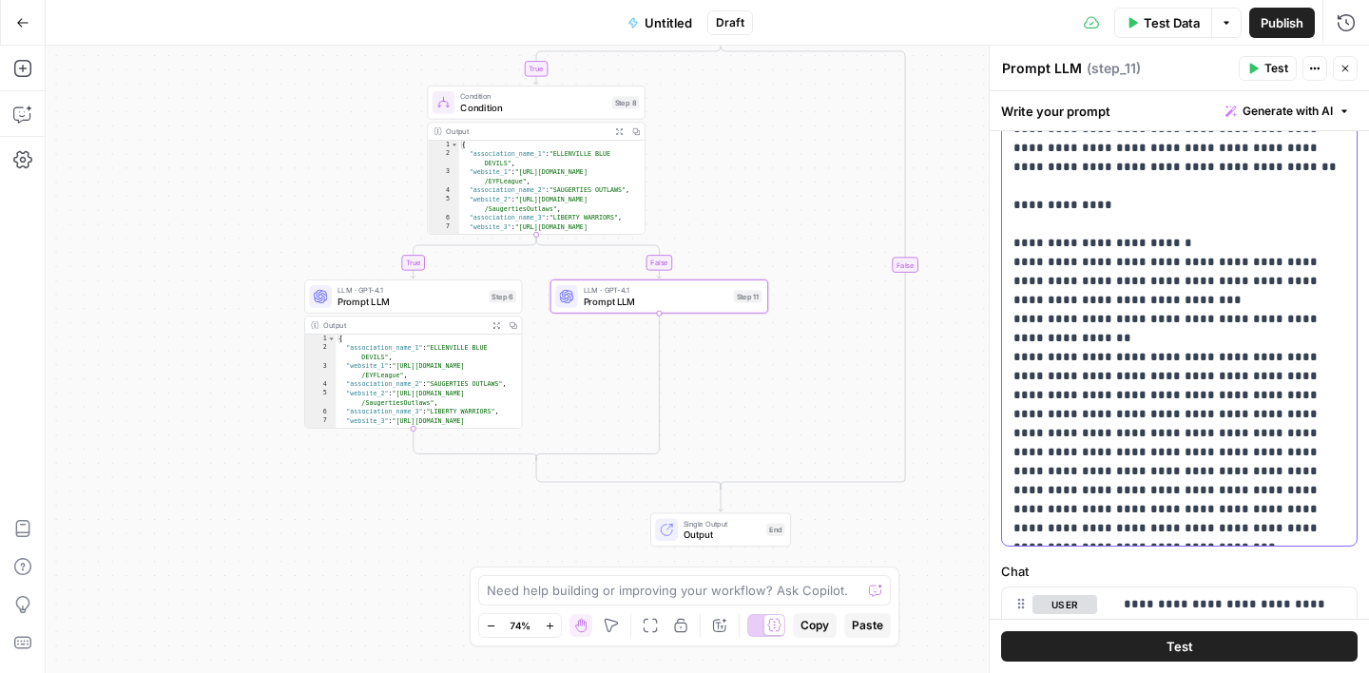
click at [1153, 493] on p "**********" at bounding box center [1180, 176] width 332 height 875
click at [1214, 493] on p "**********" at bounding box center [1180, 176] width 332 height 875
click at [1108, 509] on p "**********" at bounding box center [1180, 176] width 332 height 875
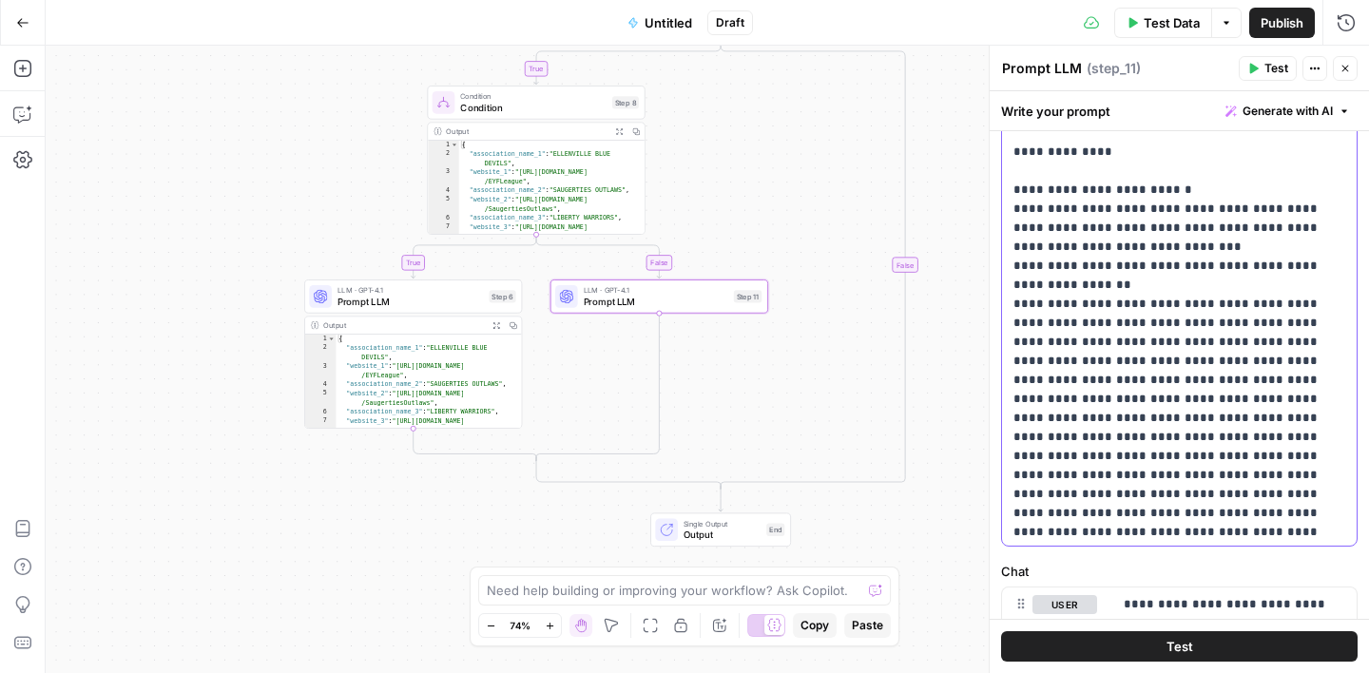
scroll to position [98, 0]
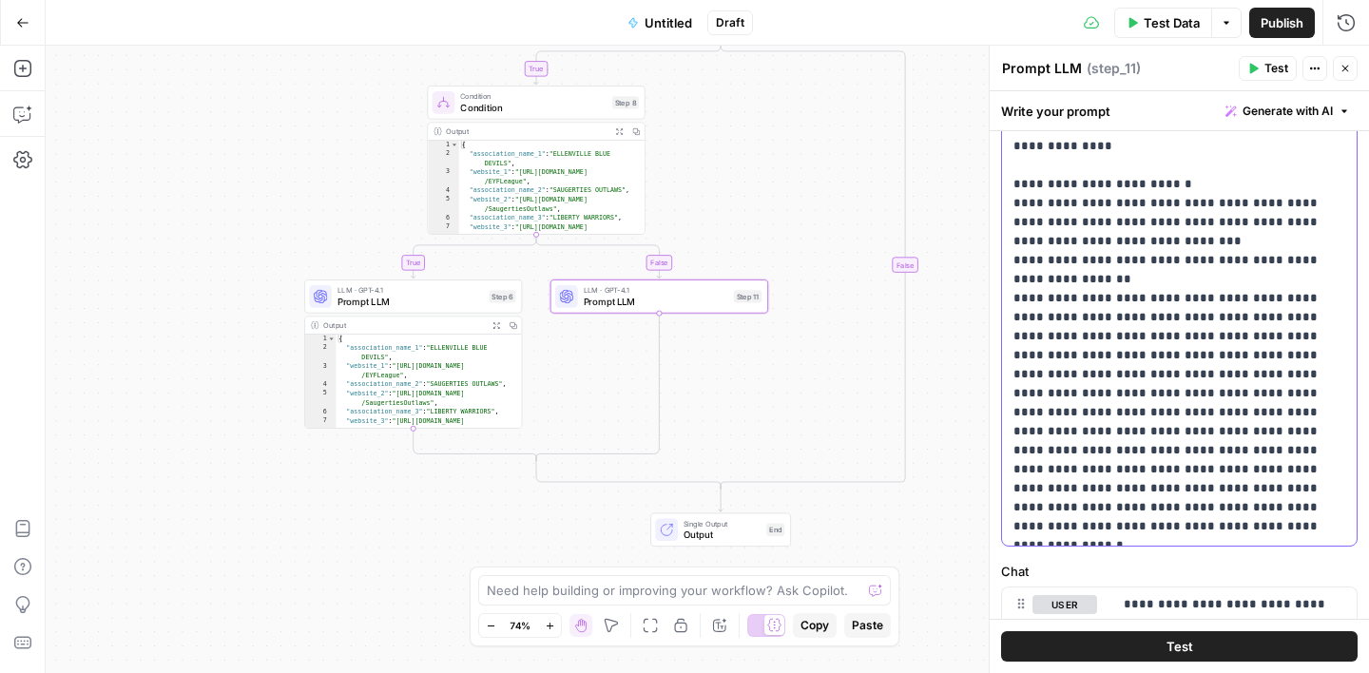
click at [1015, 411] on p "**********" at bounding box center [1180, 128] width 332 height 894
click at [1014, 376] on p "**********" at bounding box center [1180, 128] width 332 height 894
click at [1228, 360] on p "**********" at bounding box center [1180, 128] width 332 height 894
click at [1015, 412] on p "**********" at bounding box center [1180, 128] width 332 height 894
click at [1133, 453] on p "**********" at bounding box center [1180, 128] width 332 height 894
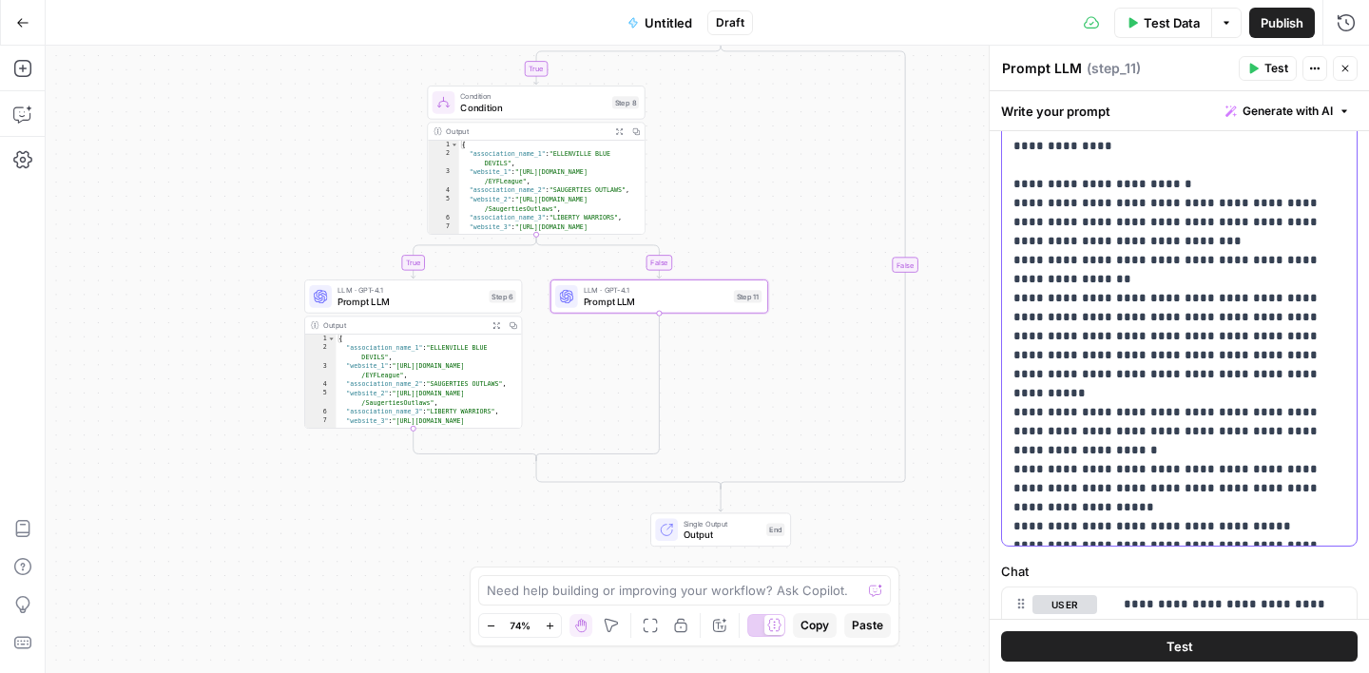
click at [1310, 374] on p "**********" at bounding box center [1180, 128] width 332 height 894
click at [1341, 392] on p "**********" at bounding box center [1180, 128] width 332 height 894
click at [1341, 394] on p "**********" at bounding box center [1180, 128] width 332 height 894
click at [1023, 430] on p "**********" at bounding box center [1180, 137] width 332 height 913
click at [1129, 470] on p "**********" at bounding box center [1180, 137] width 332 height 913
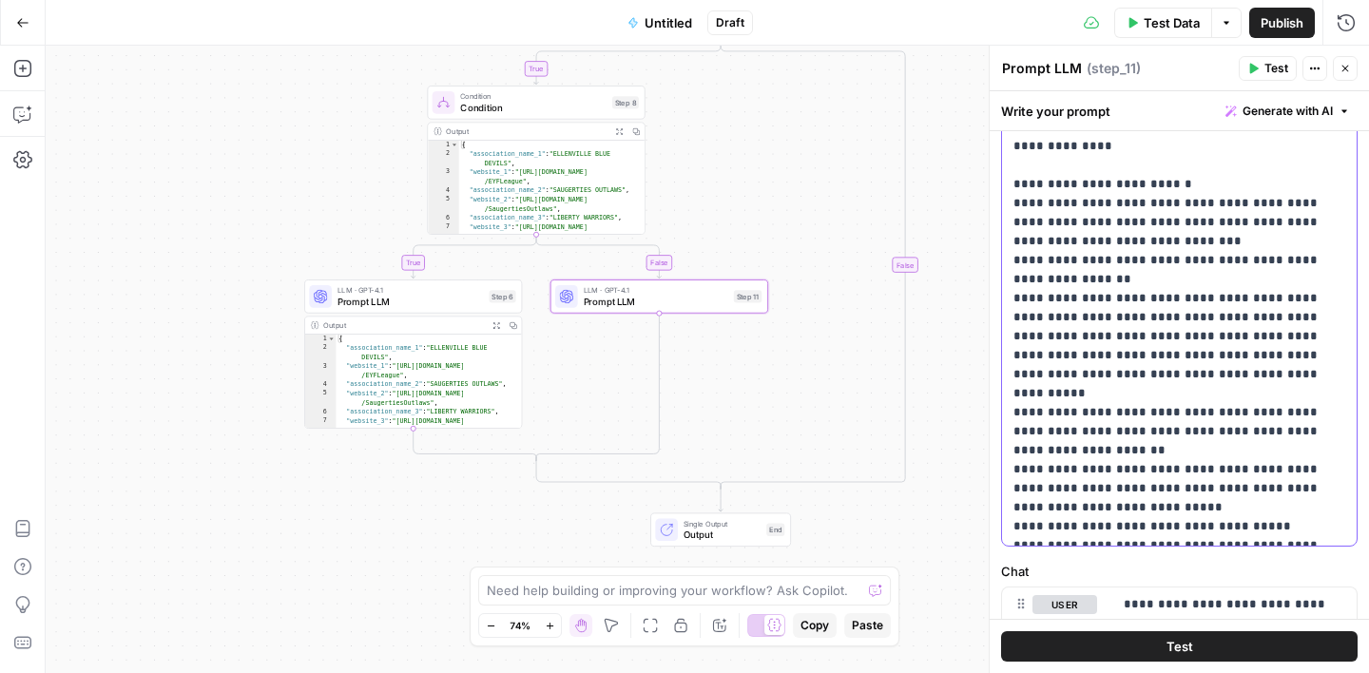
click at [1121, 413] on p "**********" at bounding box center [1180, 137] width 332 height 913
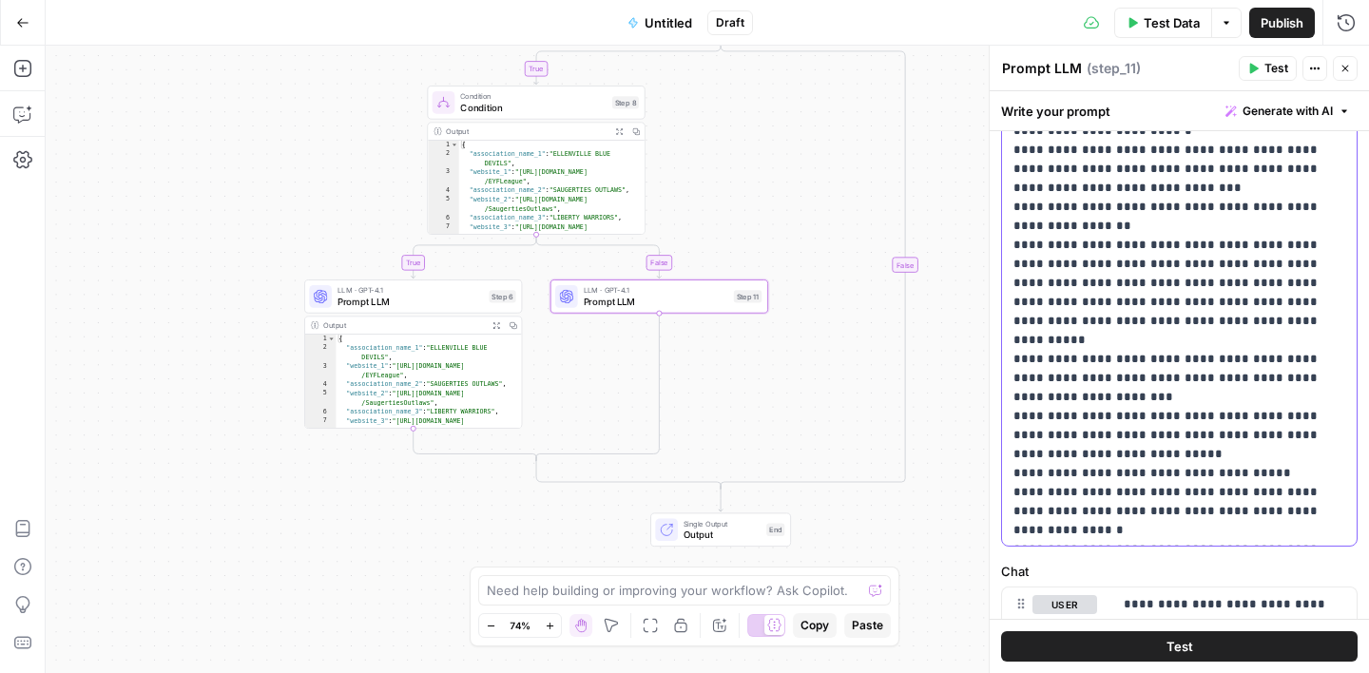
scroll to position [153, 0]
click at [1226, 435] on p "**********" at bounding box center [1180, 81] width 332 height 913
click at [1299, 435] on p "**********" at bounding box center [1180, 91] width 332 height 932
click at [1078, 452] on p "**********" at bounding box center [1180, 91] width 332 height 932
click at [1152, 453] on p "**********" at bounding box center [1180, 91] width 332 height 932
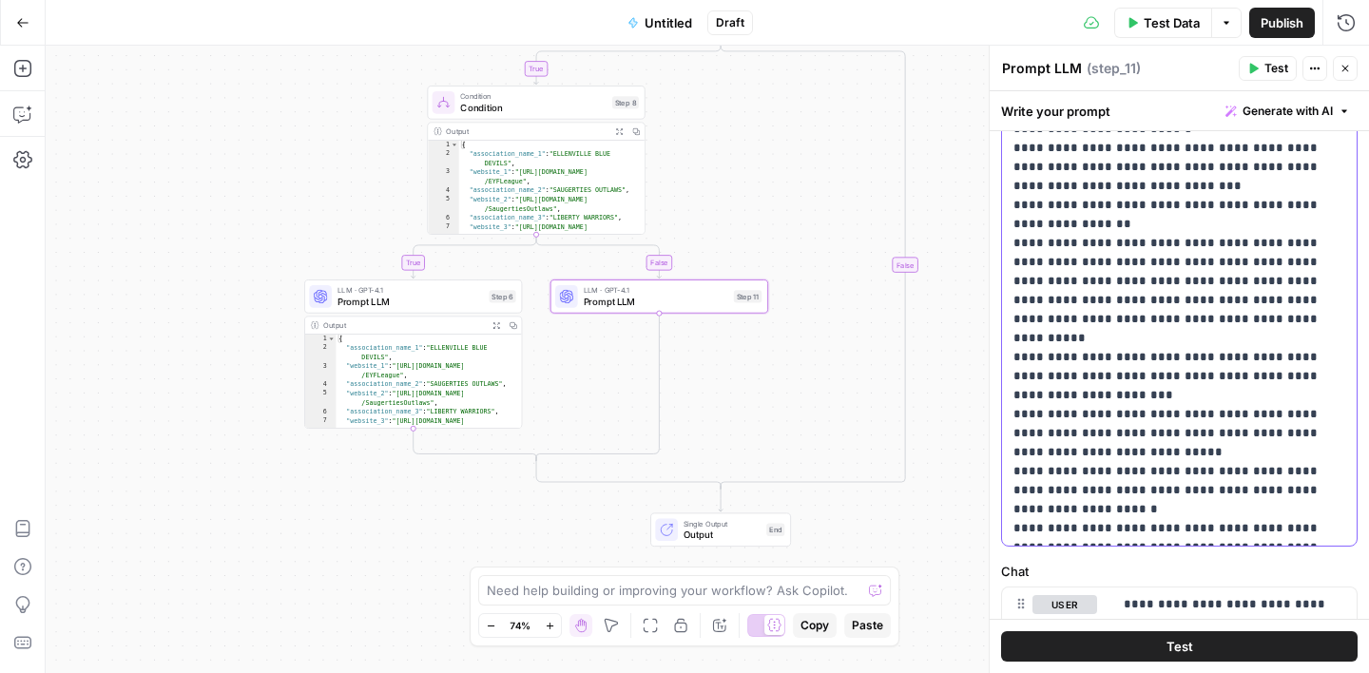
click at [1217, 453] on p "**********" at bounding box center [1180, 91] width 332 height 932
click at [1333, 449] on p "**********" at bounding box center [1180, 100] width 332 height 951
click at [1025, 433] on p "**********" at bounding box center [1180, 100] width 332 height 951
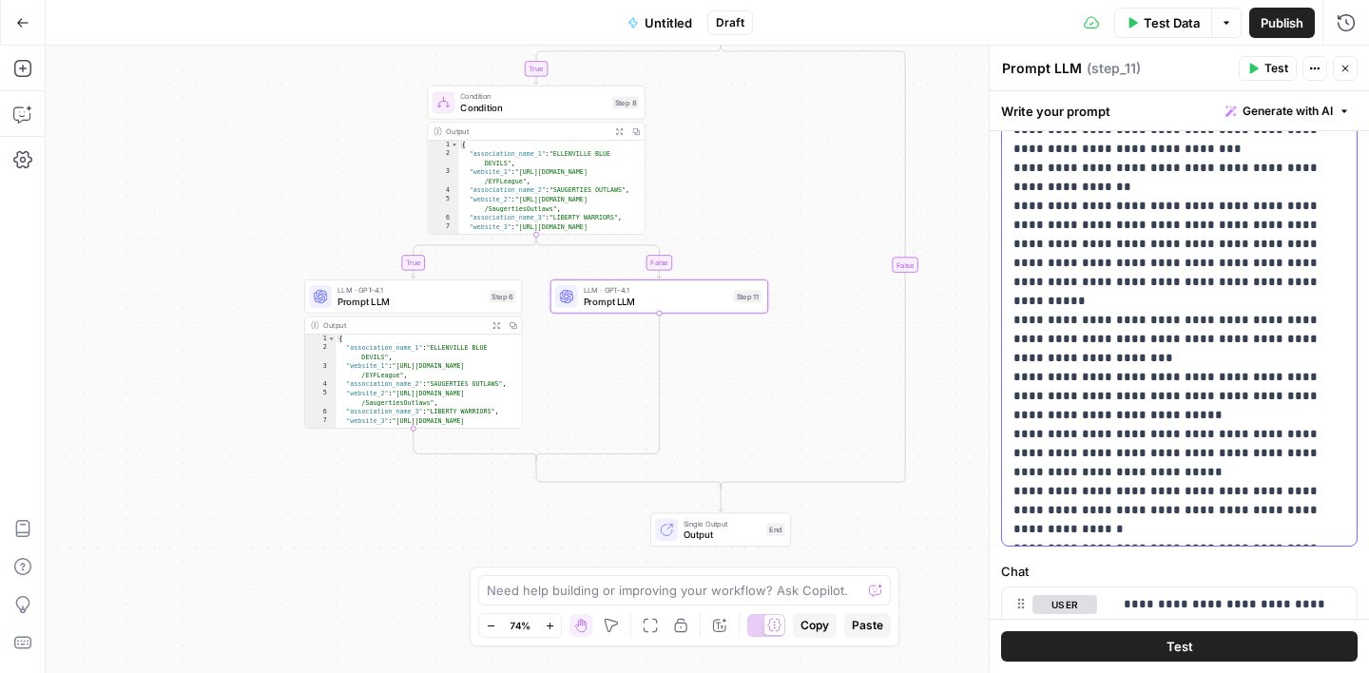
scroll to position [191, 0]
click at [1198, 452] on p "**********" at bounding box center [1180, 62] width 332 height 951
click at [1078, 490] on p "**********" at bounding box center [1180, 81] width 332 height 989
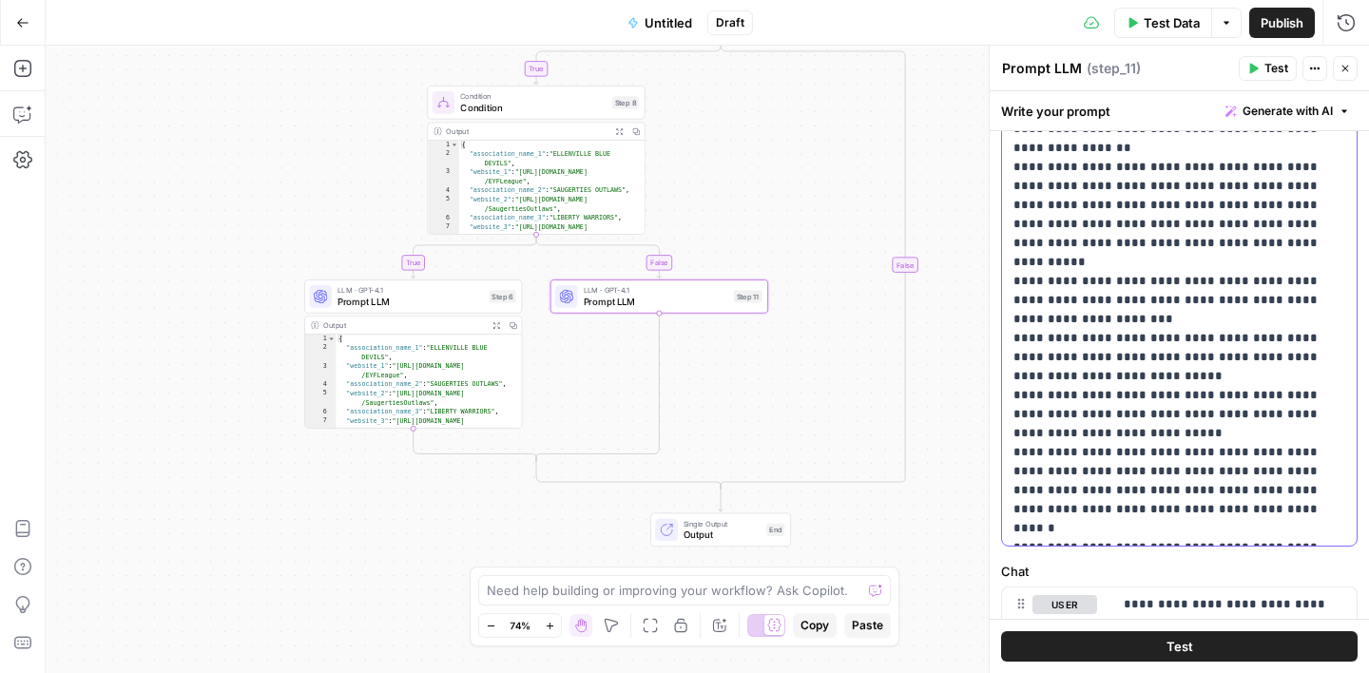
click at [1324, 455] on p "**********" at bounding box center [1180, 43] width 332 height 989
click at [1154, 476] on p "**********" at bounding box center [1180, 43] width 332 height 989
drag, startPoint x: 1108, startPoint y: 473, endPoint x: 1134, endPoint y: 474, distance: 26.6
click at [1109, 473] on p "**********" at bounding box center [1180, 43] width 332 height 989
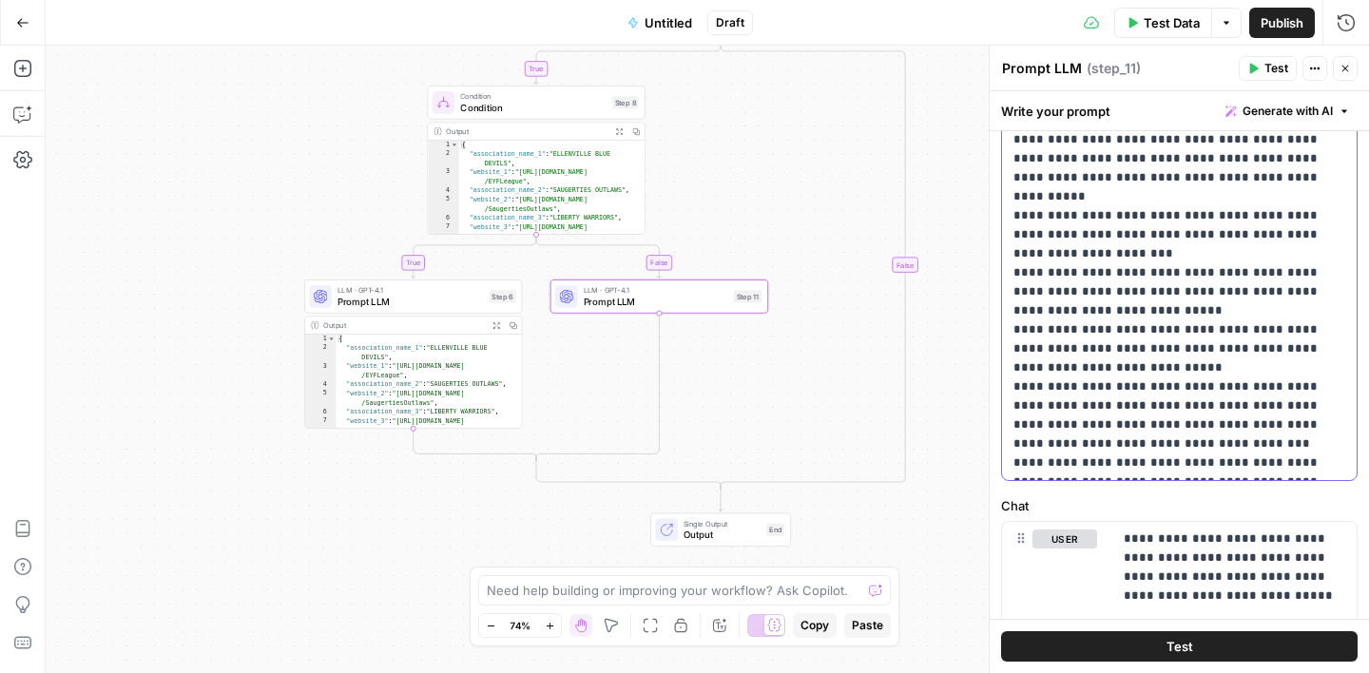
scroll to position [527, 0]
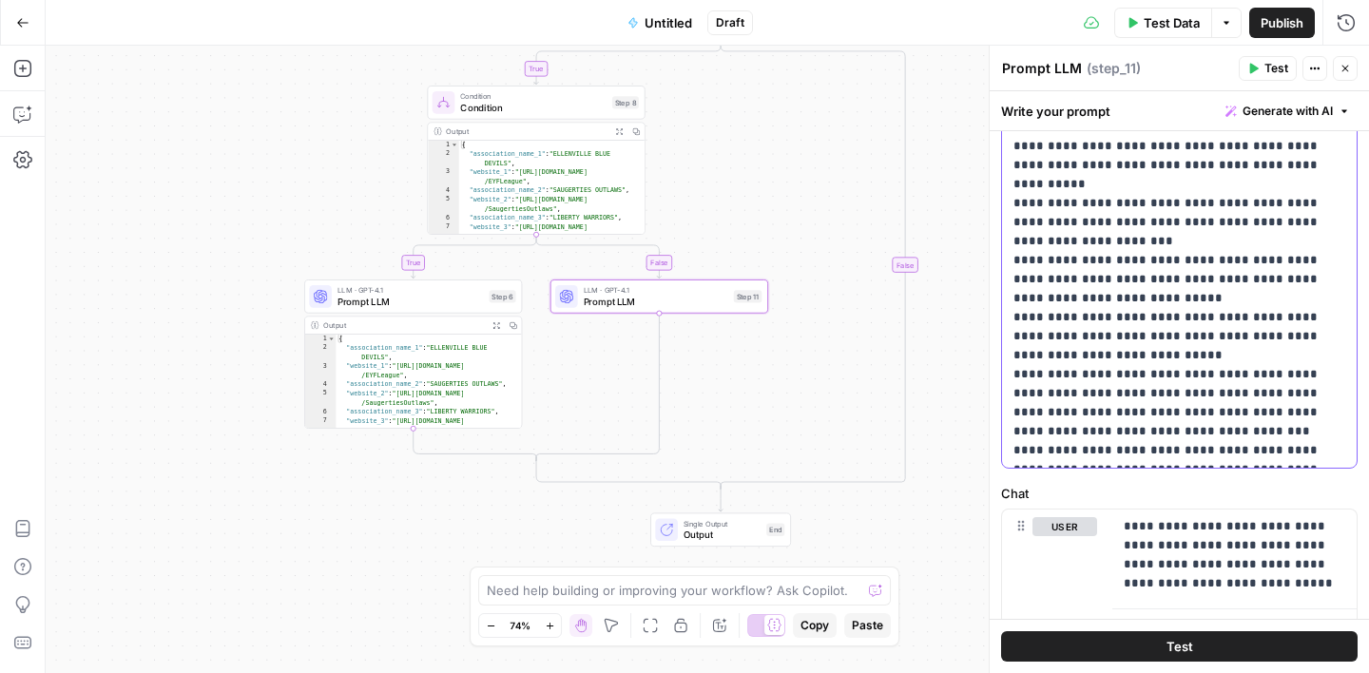
drag, startPoint x: 1016, startPoint y: 433, endPoint x: 1126, endPoint y: 449, distance: 111.5
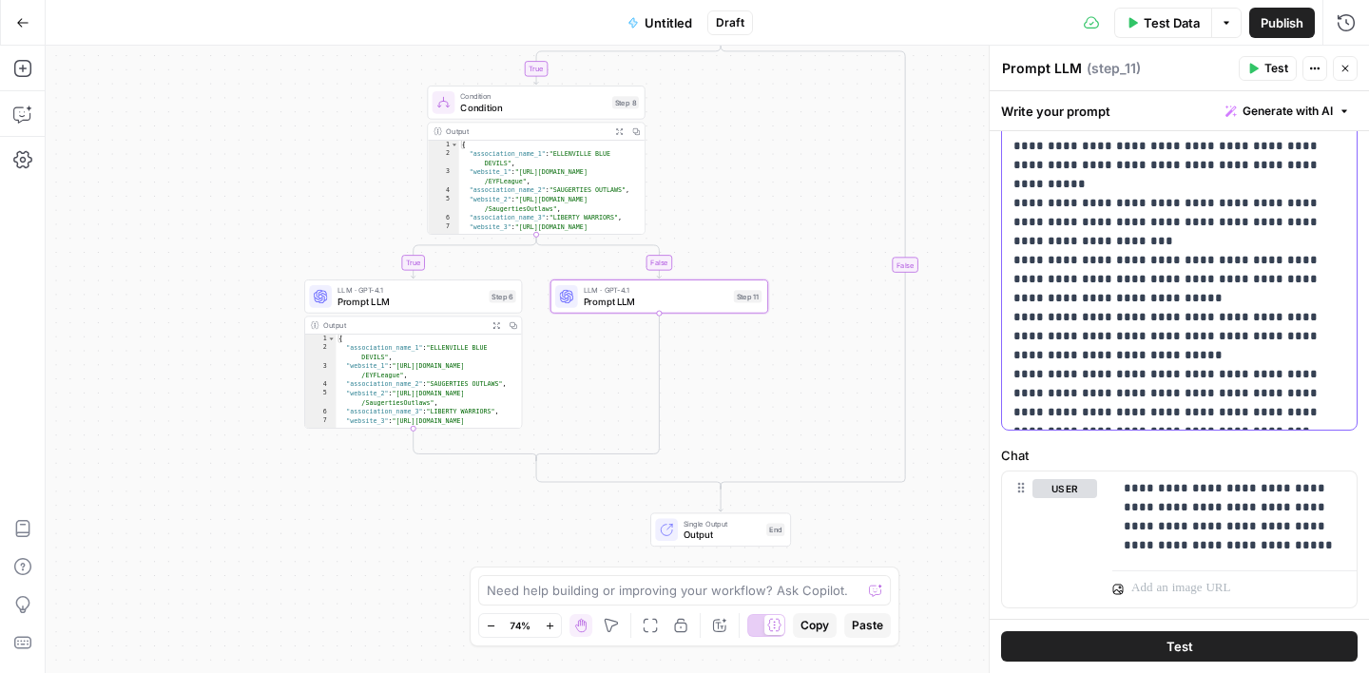
scroll to position [546, 0]
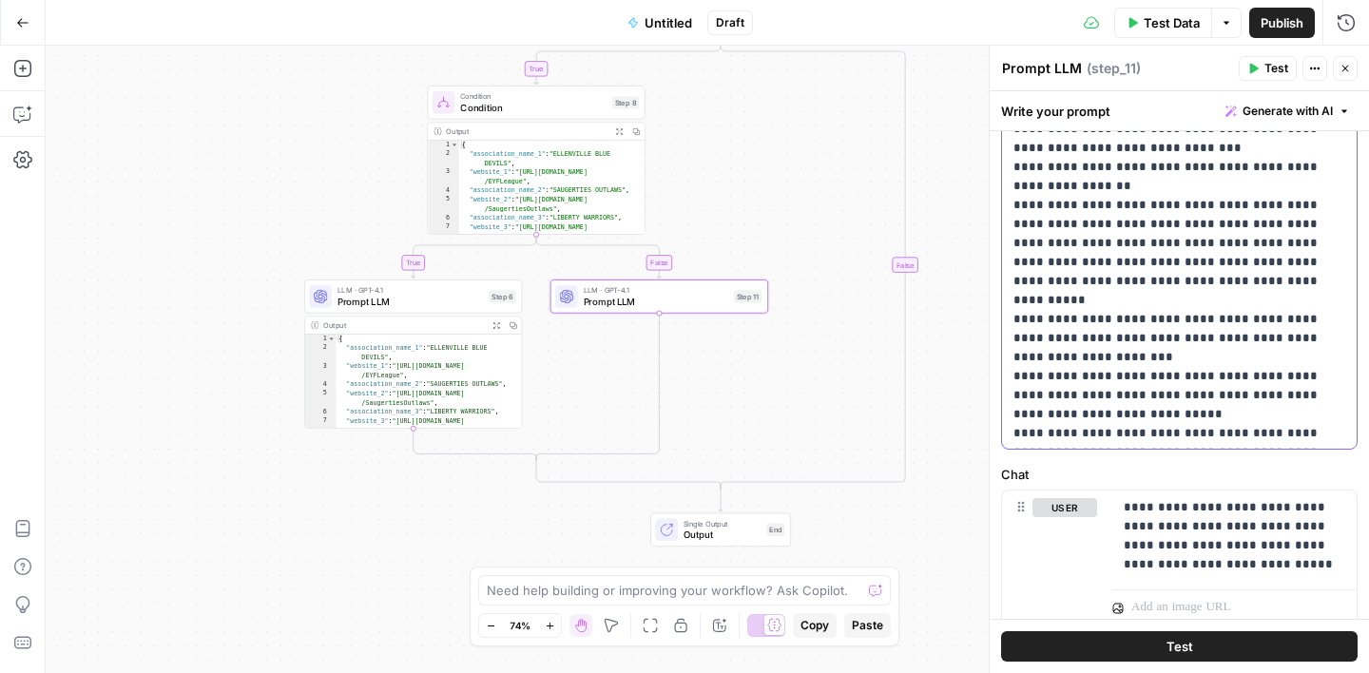
scroll to position [89, 0]
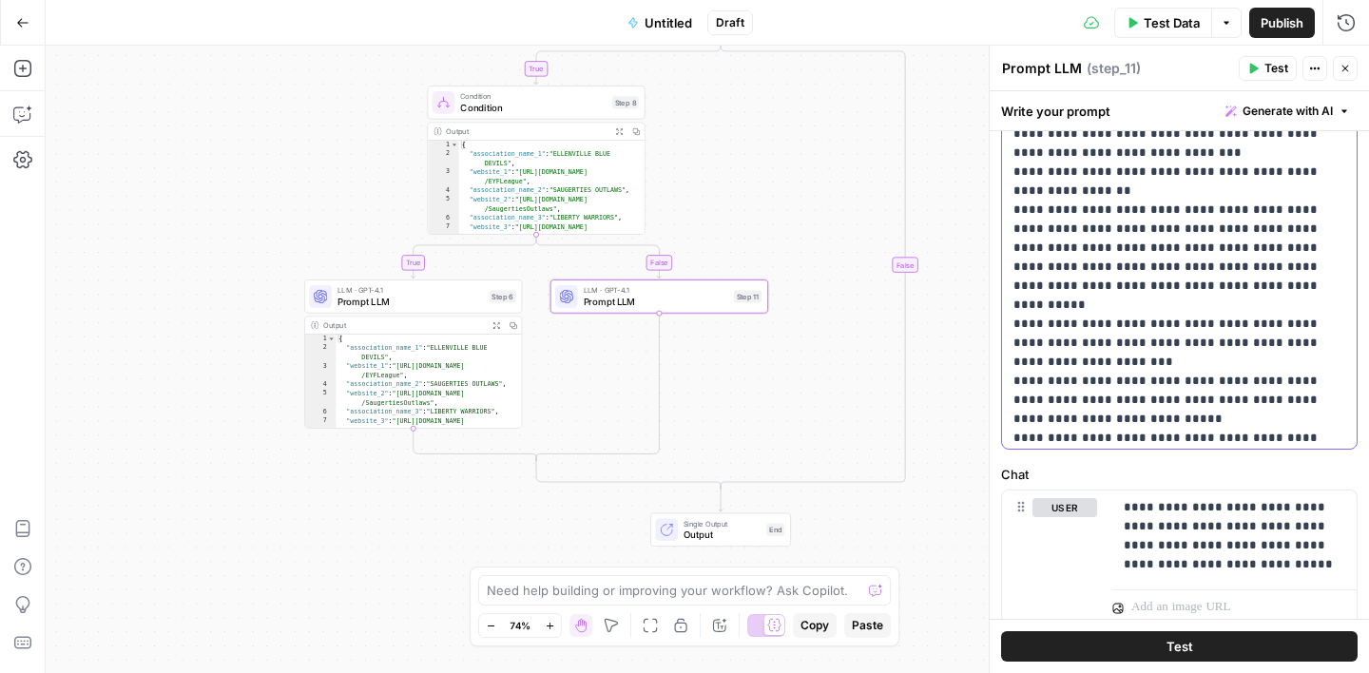
click at [1154, 286] on p "**********" at bounding box center [1180, 77] width 332 height 970
click at [1026, 288] on p "**********" at bounding box center [1180, 77] width 332 height 970
drag, startPoint x: 1042, startPoint y: 346, endPoint x: 1124, endPoint y: 319, distance: 86.3
click at [1124, 319] on p "**********" at bounding box center [1180, 77] width 332 height 970
drag, startPoint x: 1041, startPoint y: 381, endPoint x: 1124, endPoint y: 366, distance: 84.1
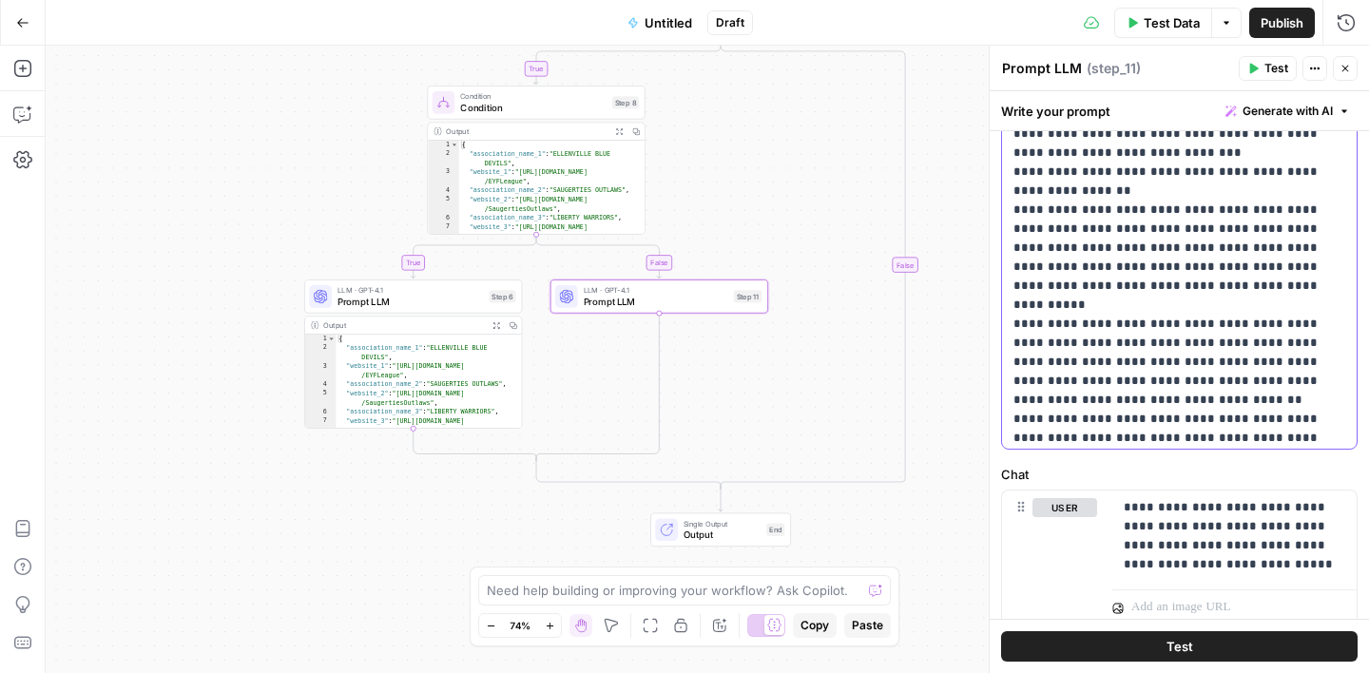
click at [1124, 366] on p "**********" at bounding box center [1180, 67] width 332 height 951
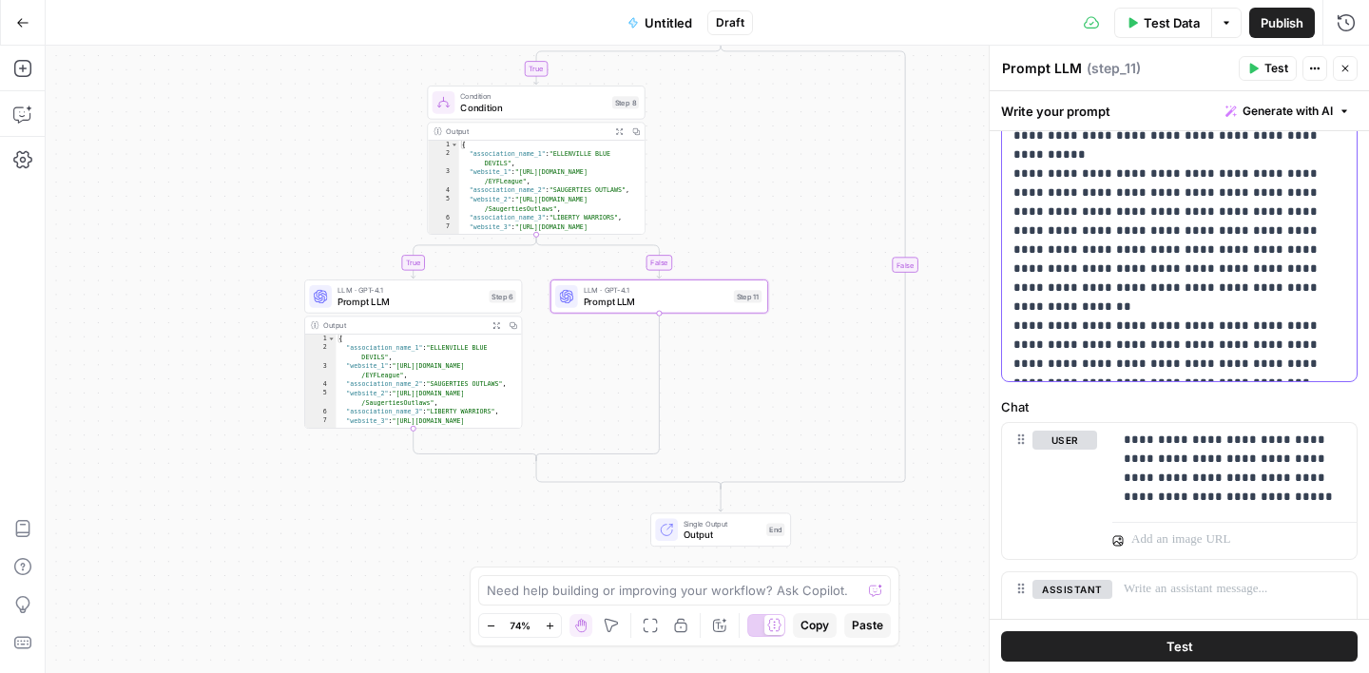
scroll to position [617, 0]
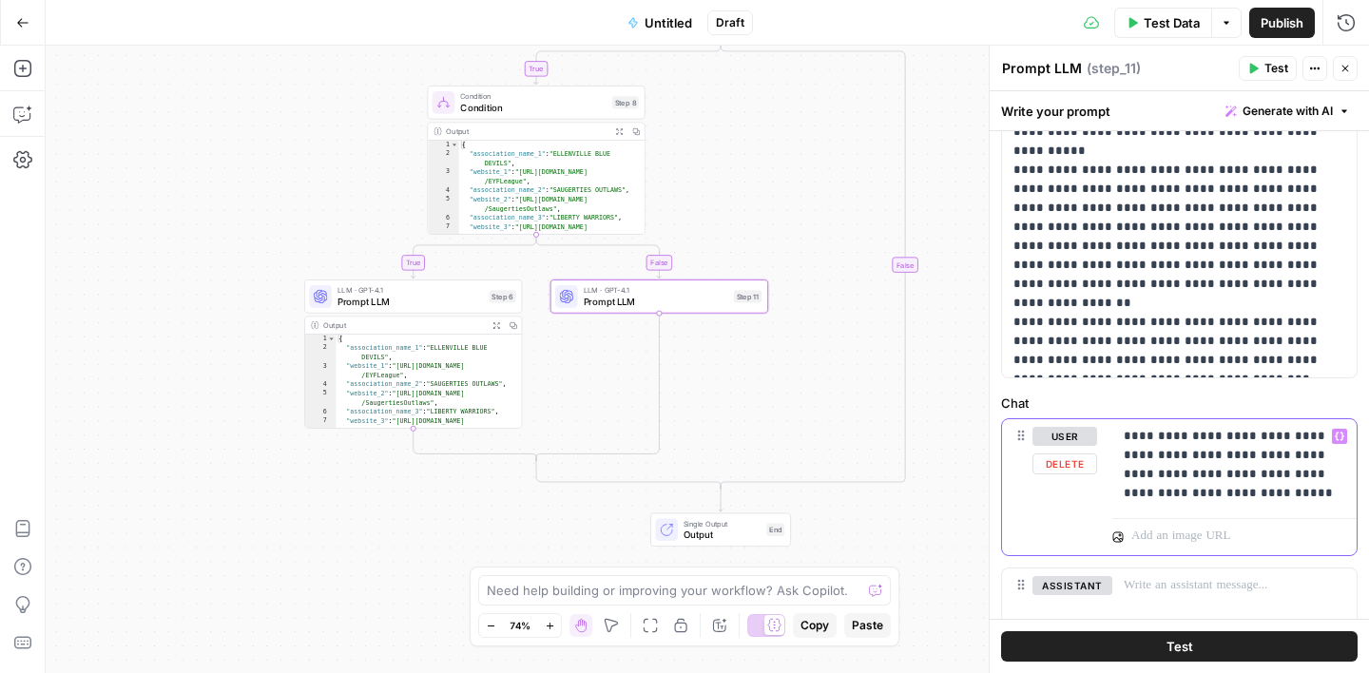
click at [1258, 440] on p "**********" at bounding box center [1235, 465] width 222 height 76
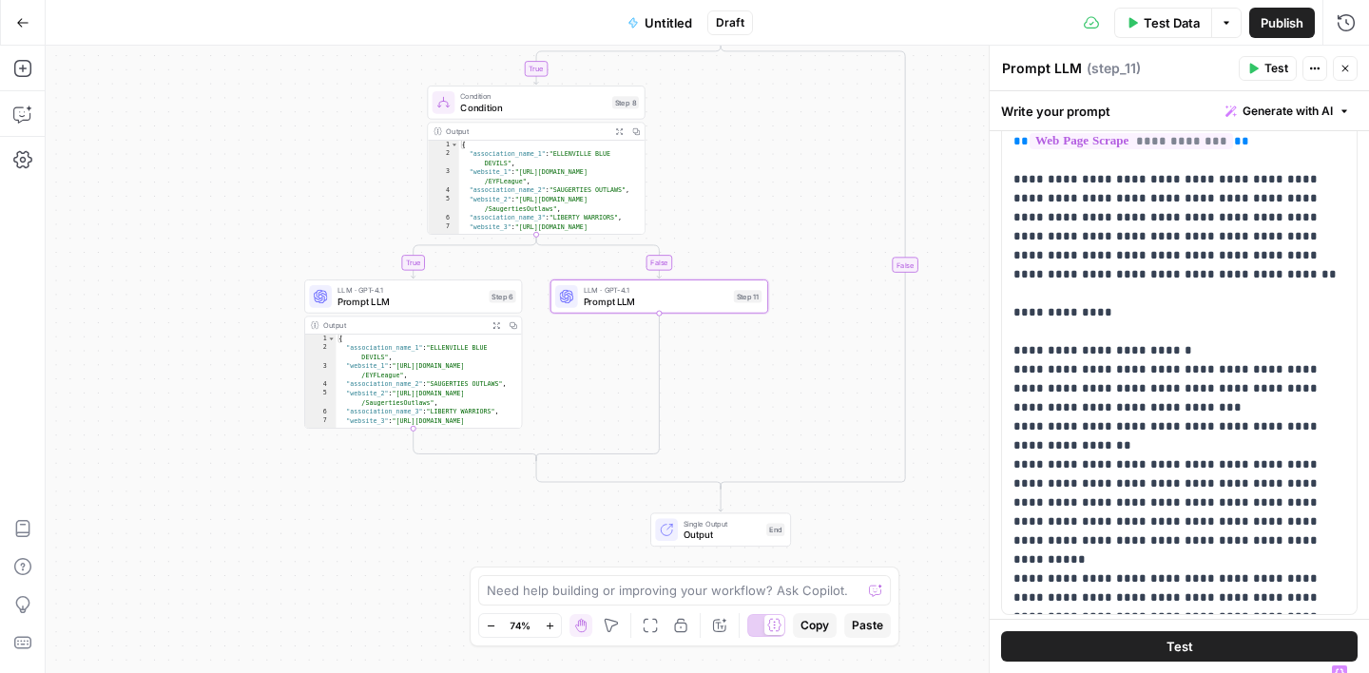
scroll to position [377, 0]
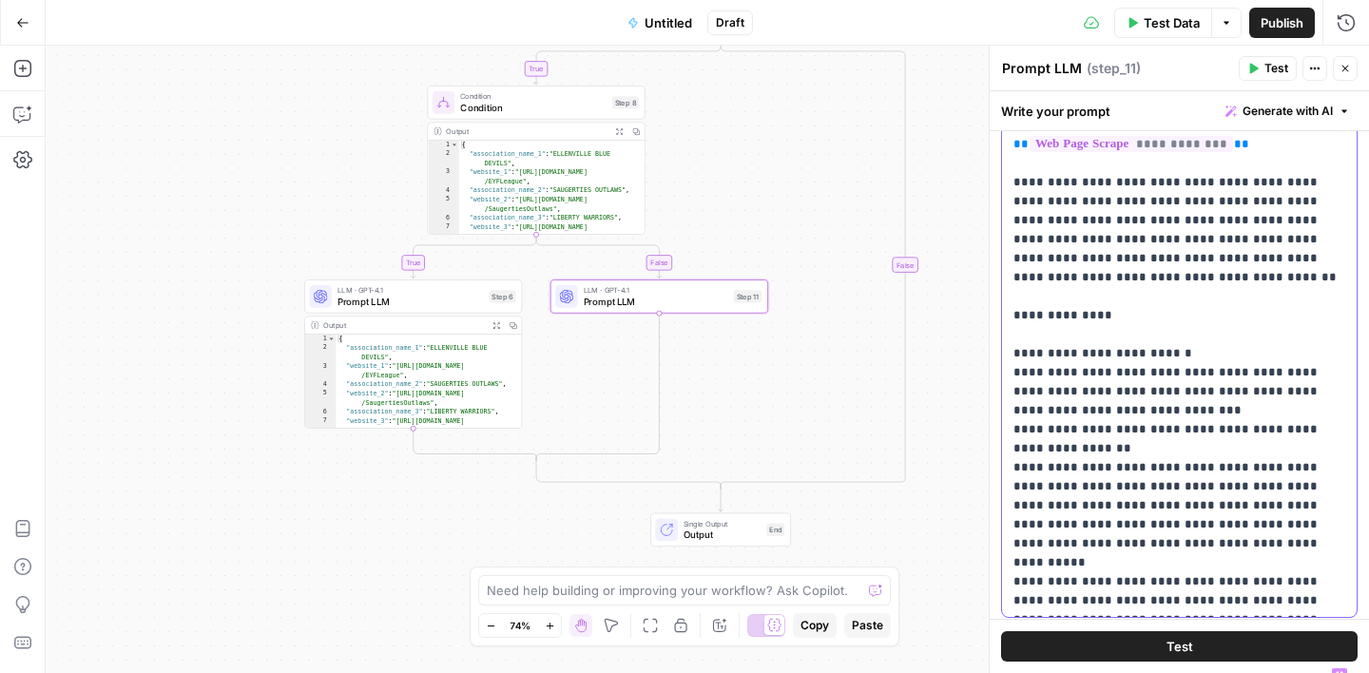
click at [1112, 262] on p "**********" at bounding box center [1180, 316] width 332 height 932
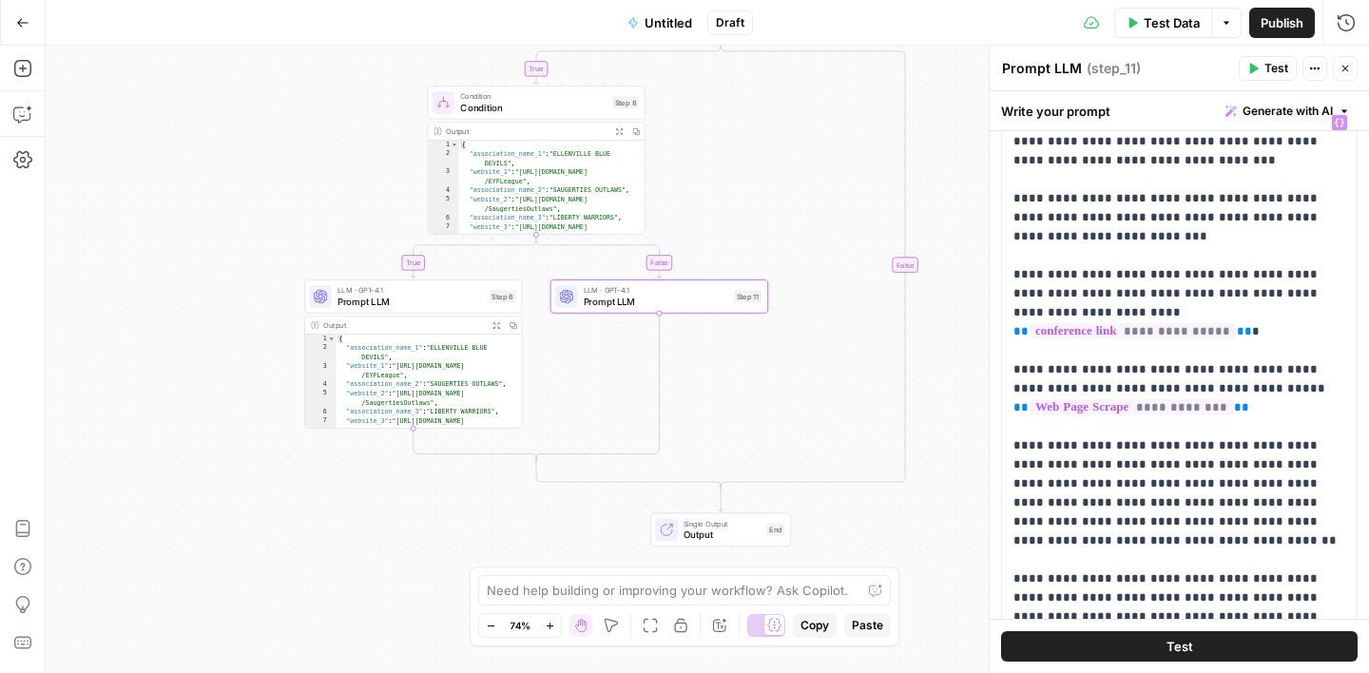
scroll to position [248, 0]
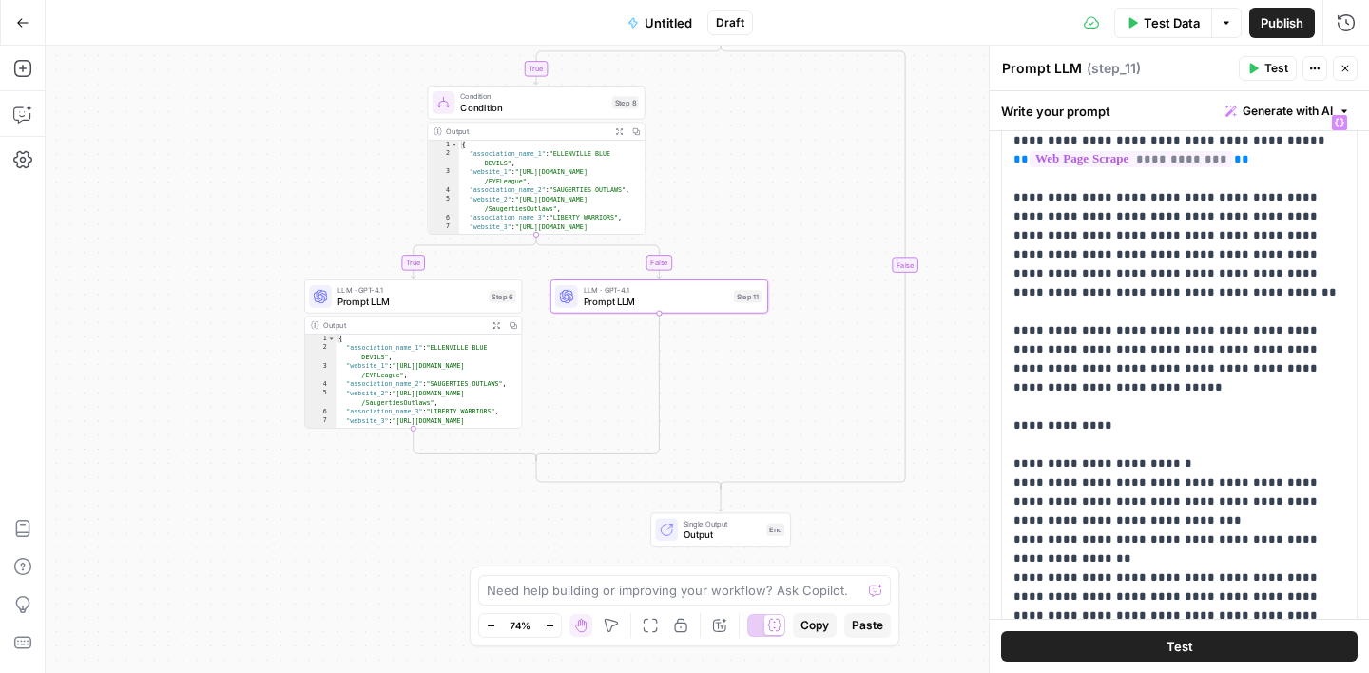
click at [1269, 67] on span "Test" at bounding box center [1277, 68] width 24 height 17
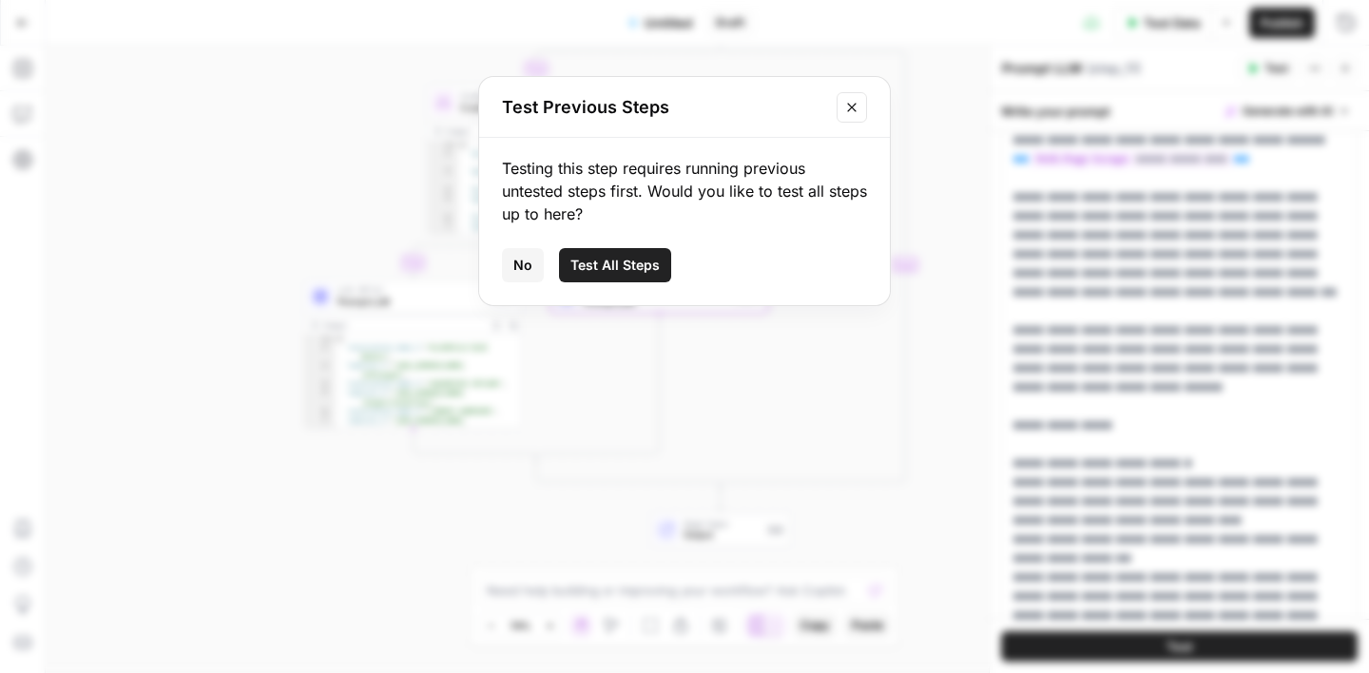
click at [857, 109] on icon "Close modal" at bounding box center [851, 107] width 15 height 15
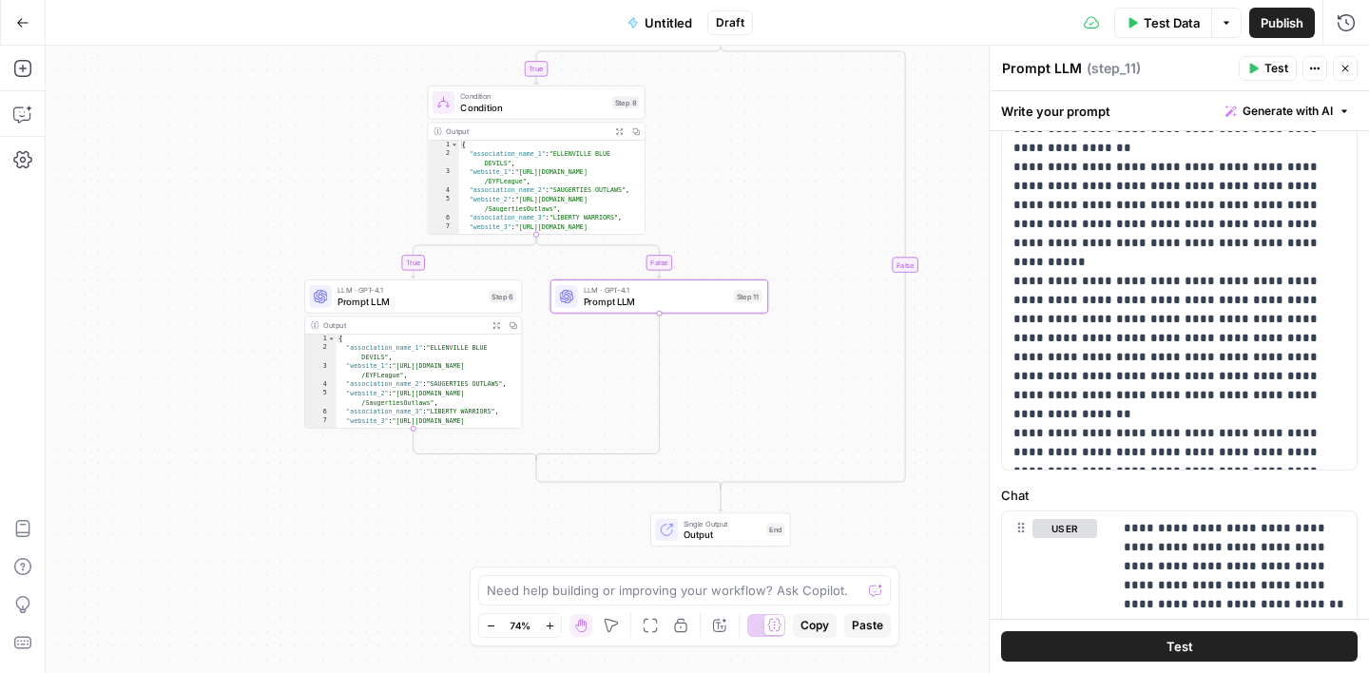
scroll to position [775, 0]
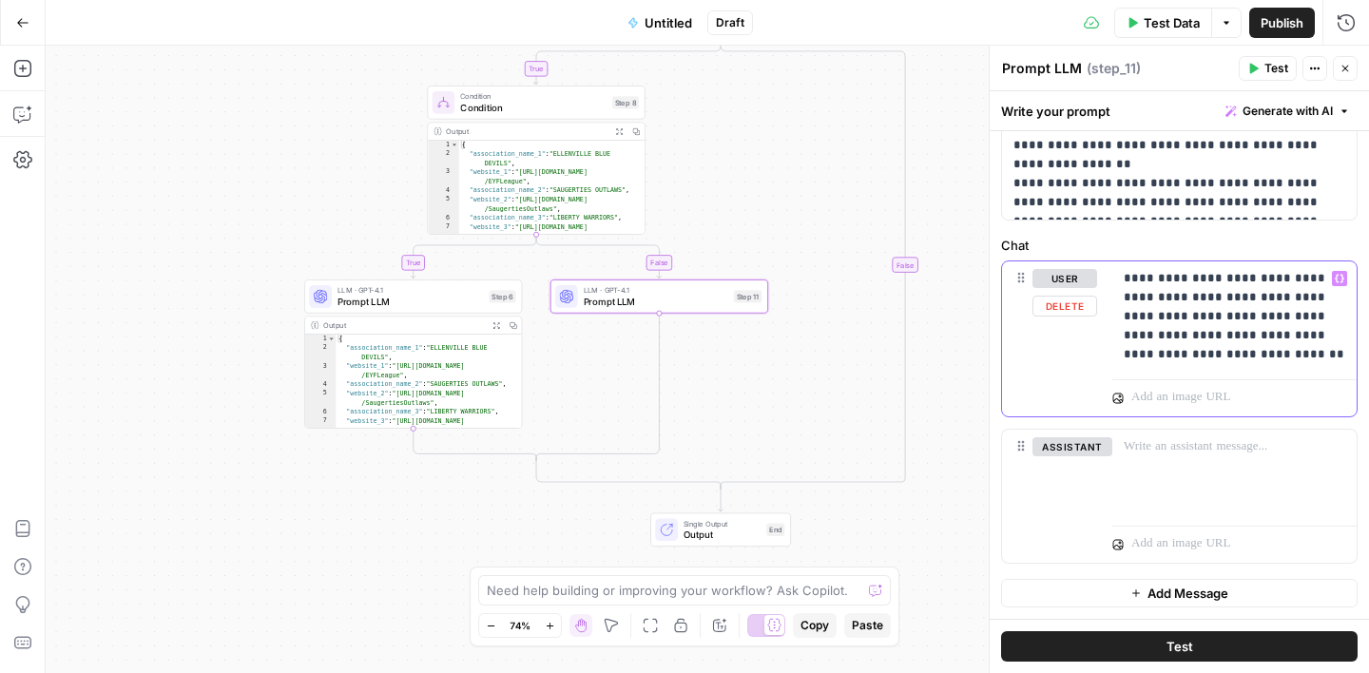
click at [1239, 353] on p "**********" at bounding box center [1235, 316] width 222 height 95
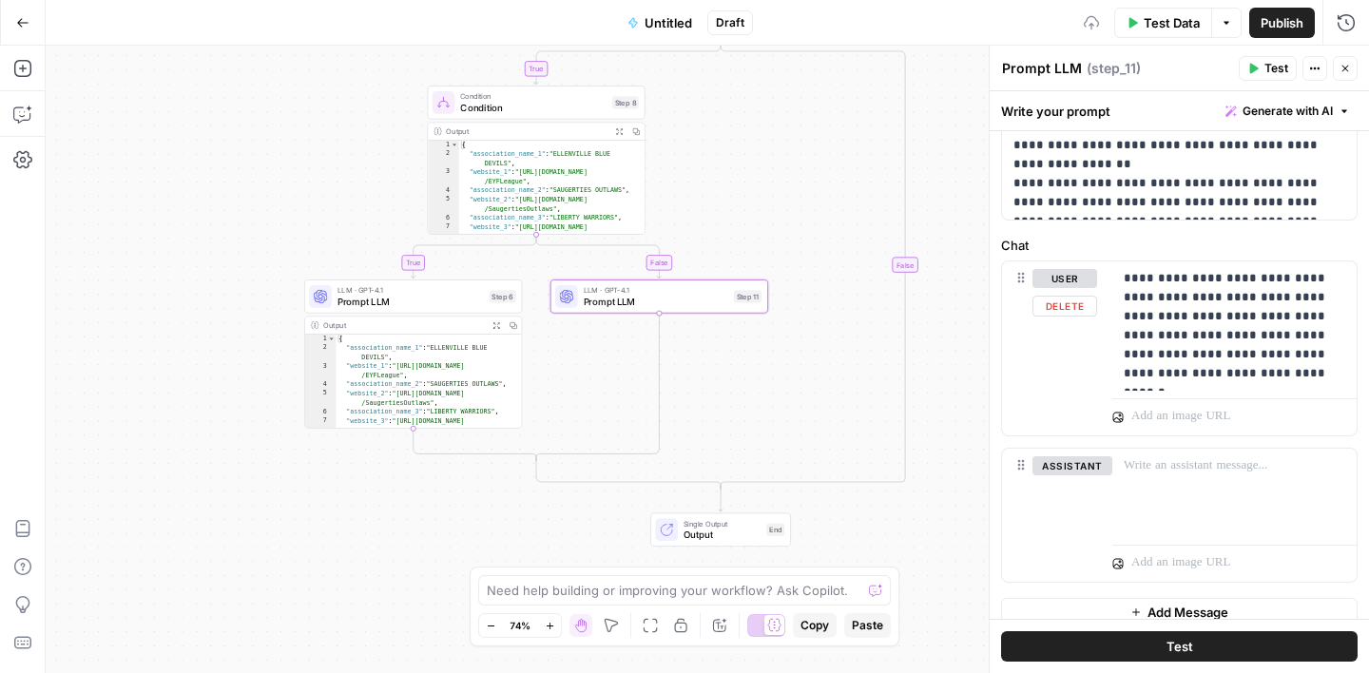
click at [1292, 245] on label "Chat" at bounding box center [1179, 245] width 357 height 19
click at [1139, 26] on button "Test Data" at bounding box center [1163, 23] width 98 height 30
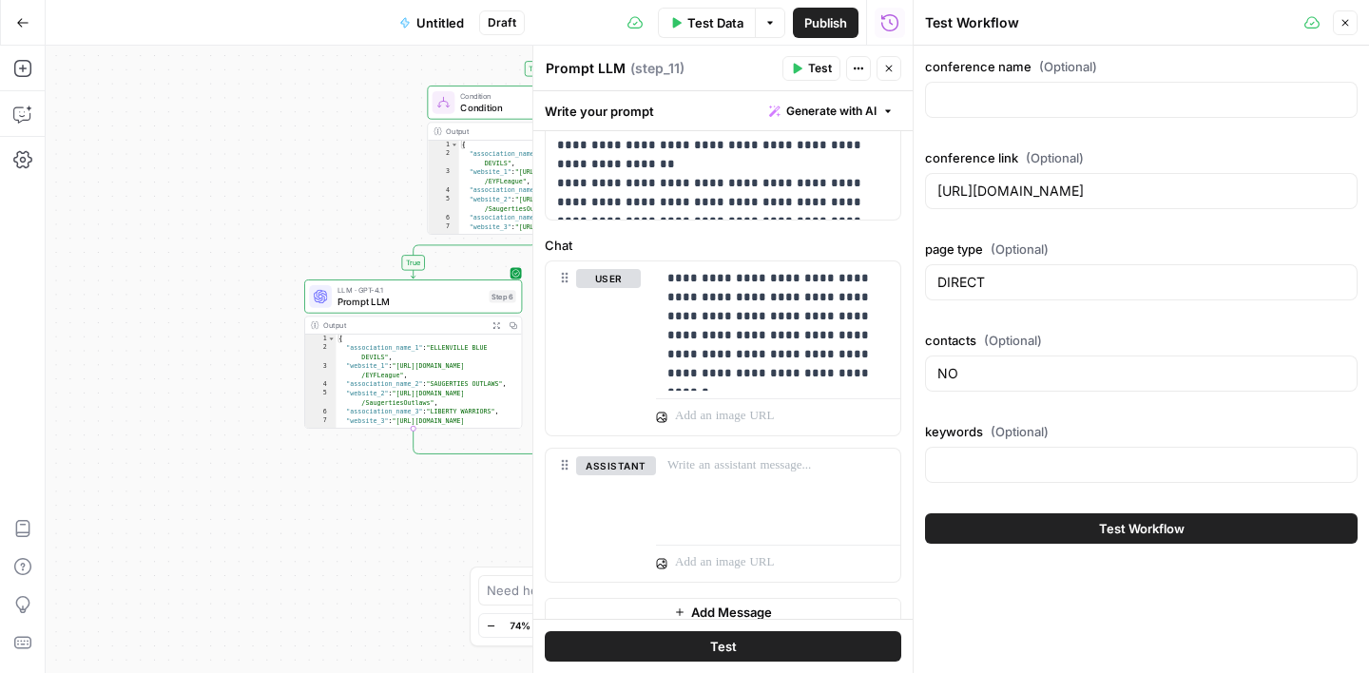
click at [1348, 20] on icon "button" at bounding box center [1345, 22] width 11 height 11
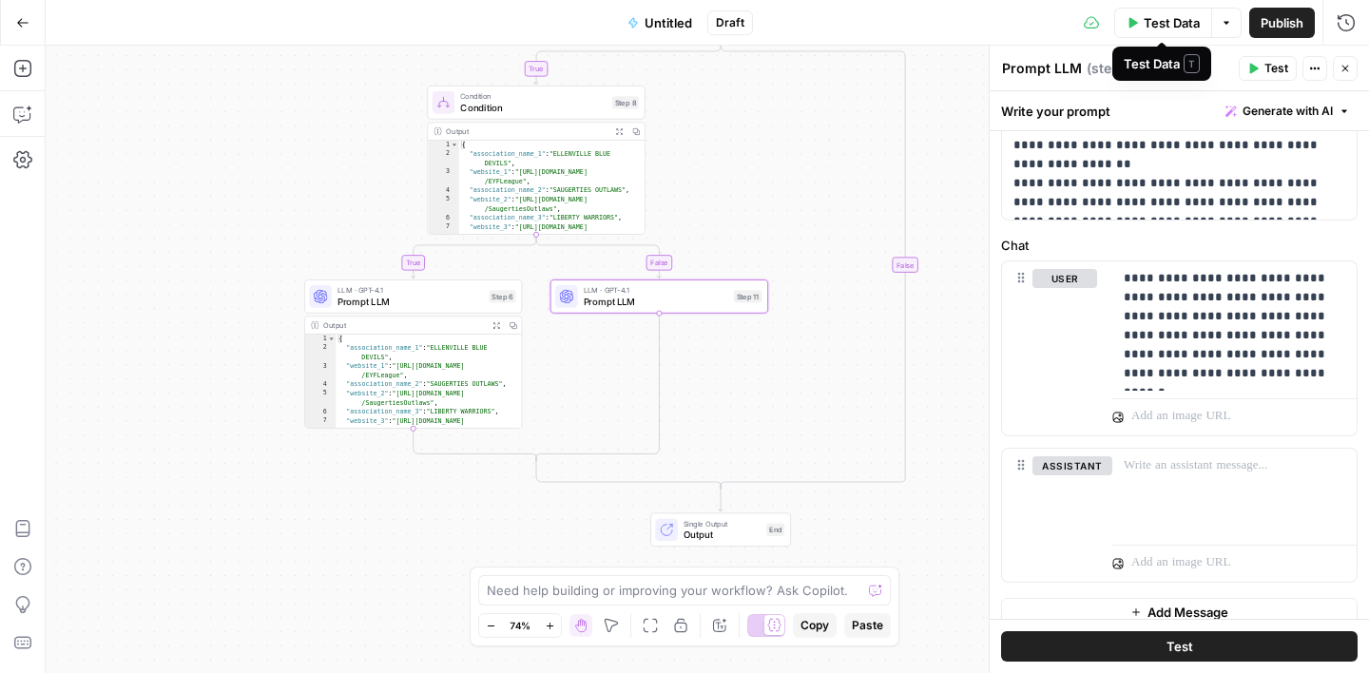
click at [1152, 18] on span "Test Data" at bounding box center [1172, 22] width 56 height 19
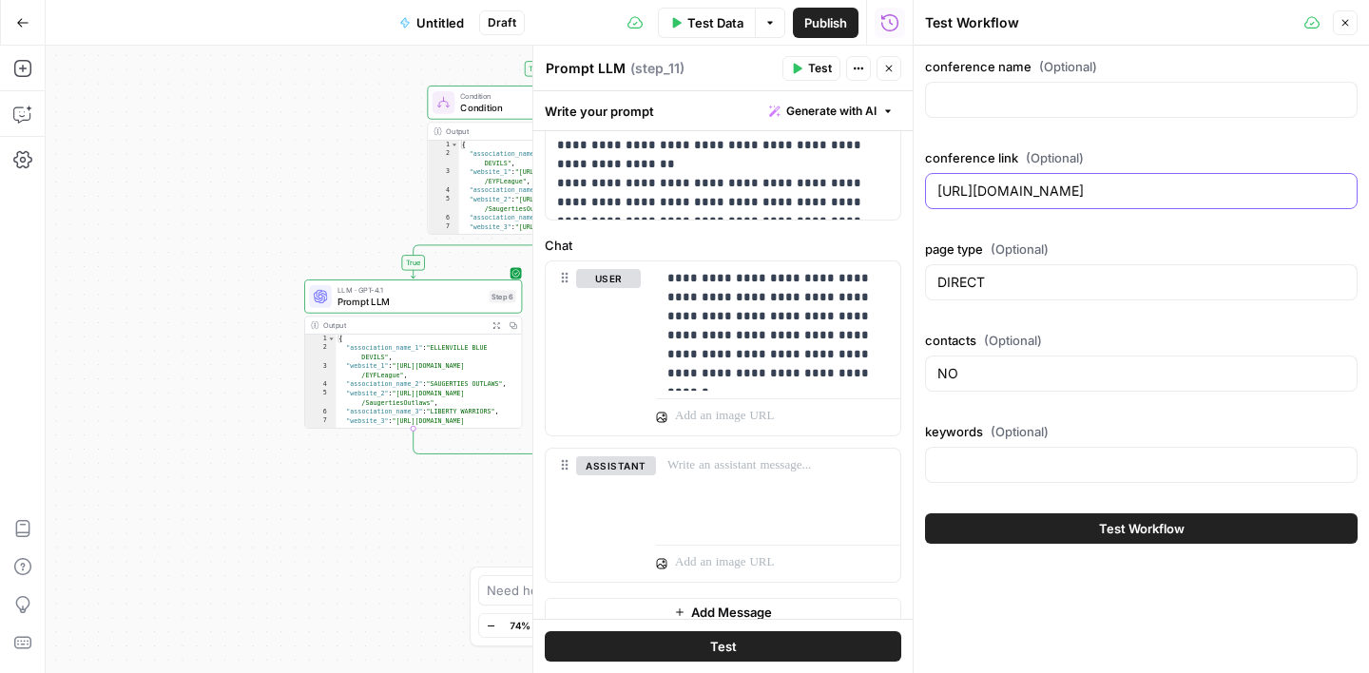
click at [1013, 194] on input "[URL][DOMAIN_NAME]" at bounding box center [1142, 191] width 408 height 19
paste input "cjpwc.org/page/show/8533864-associations-within-cjpw-schedule DIRECT YES"
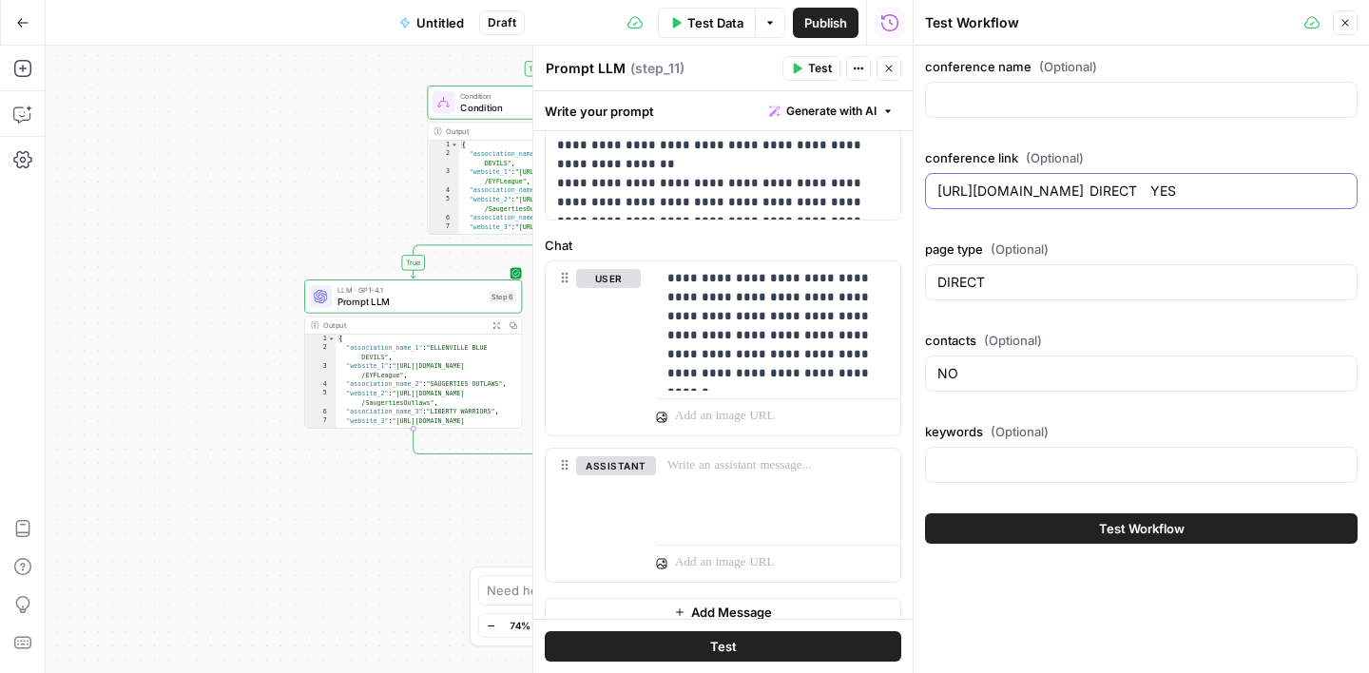
click at [1292, 187] on input "https://www.cjpwc.org/page/show/8533864-associations-within-cjpw-schedule DIREC…" at bounding box center [1142, 191] width 408 height 19
type input "https://www.cjpwc.org/page/show/8533864-associations-within-cjpw-schedule"
click at [952, 371] on input "NO" at bounding box center [1142, 373] width 408 height 19
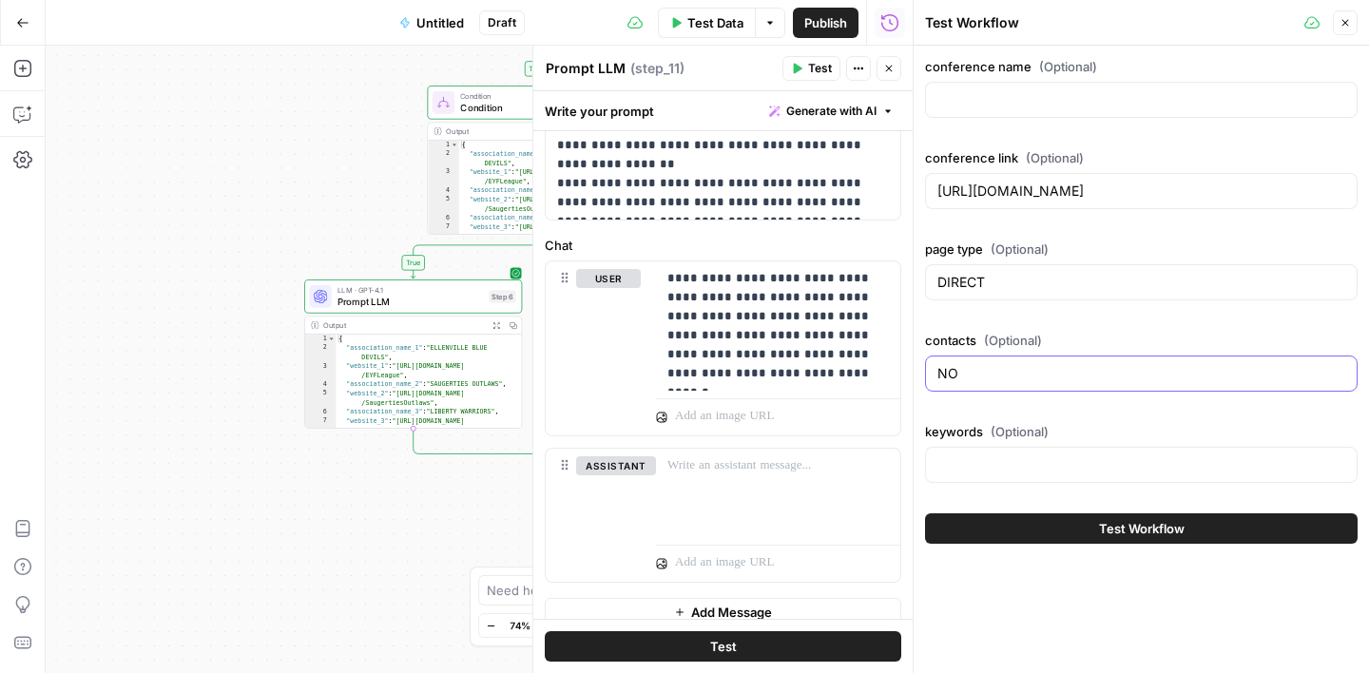
click at [952, 371] on input "NO" at bounding box center [1142, 373] width 408 height 19
paste input "DIRECT YES"
click at [1001, 377] on input "DIRECT YES" at bounding box center [1142, 373] width 408 height 19
type input "YES"
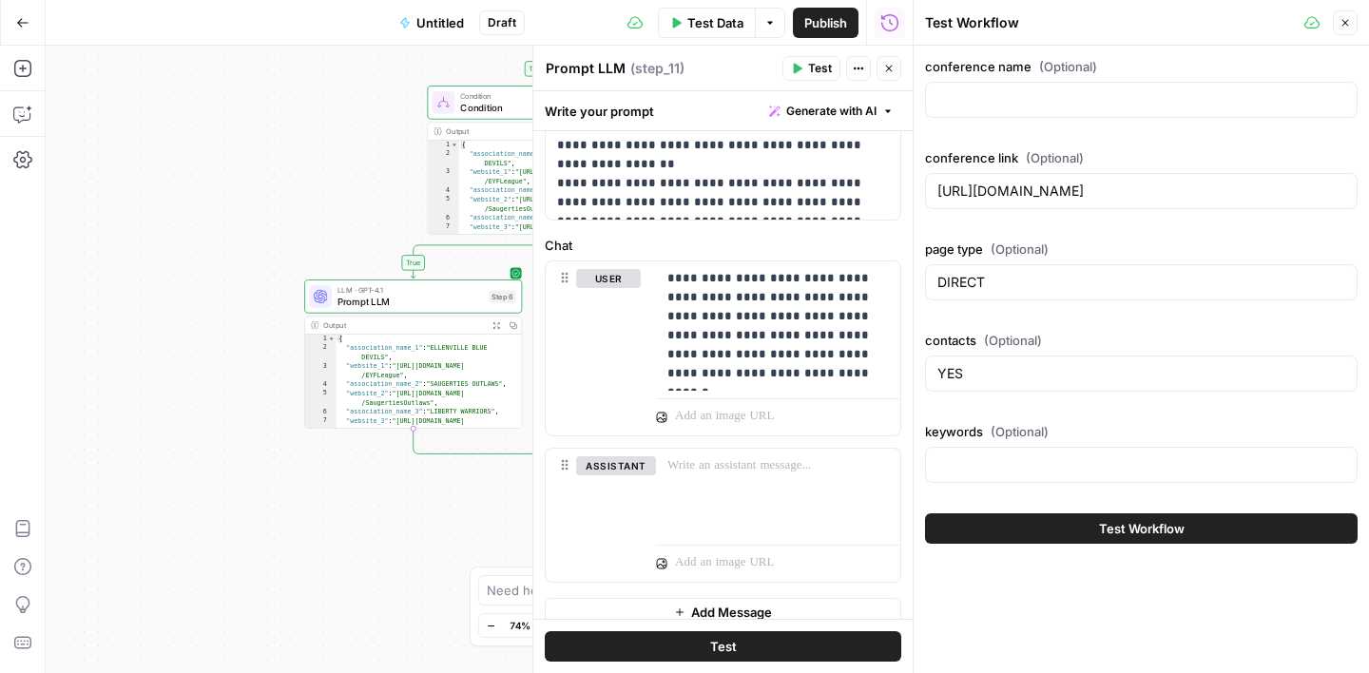
click at [1073, 569] on div "conference name (Optional) conference link (Optional) https://www.cjpwc.org/pag…" at bounding box center [1141, 360] width 455 height 628
click at [1137, 526] on span "Test Workflow" at bounding box center [1142, 528] width 86 height 19
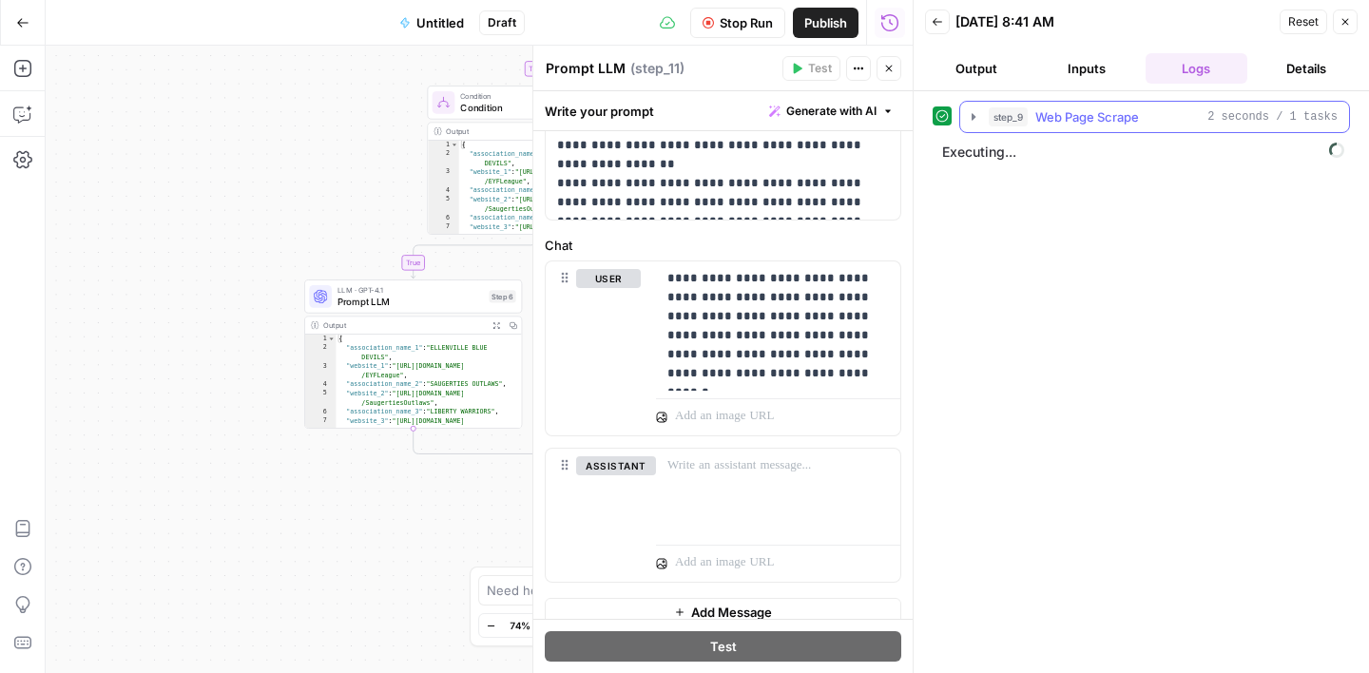
click at [977, 110] on icon "button" at bounding box center [973, 116] width 15 height 15
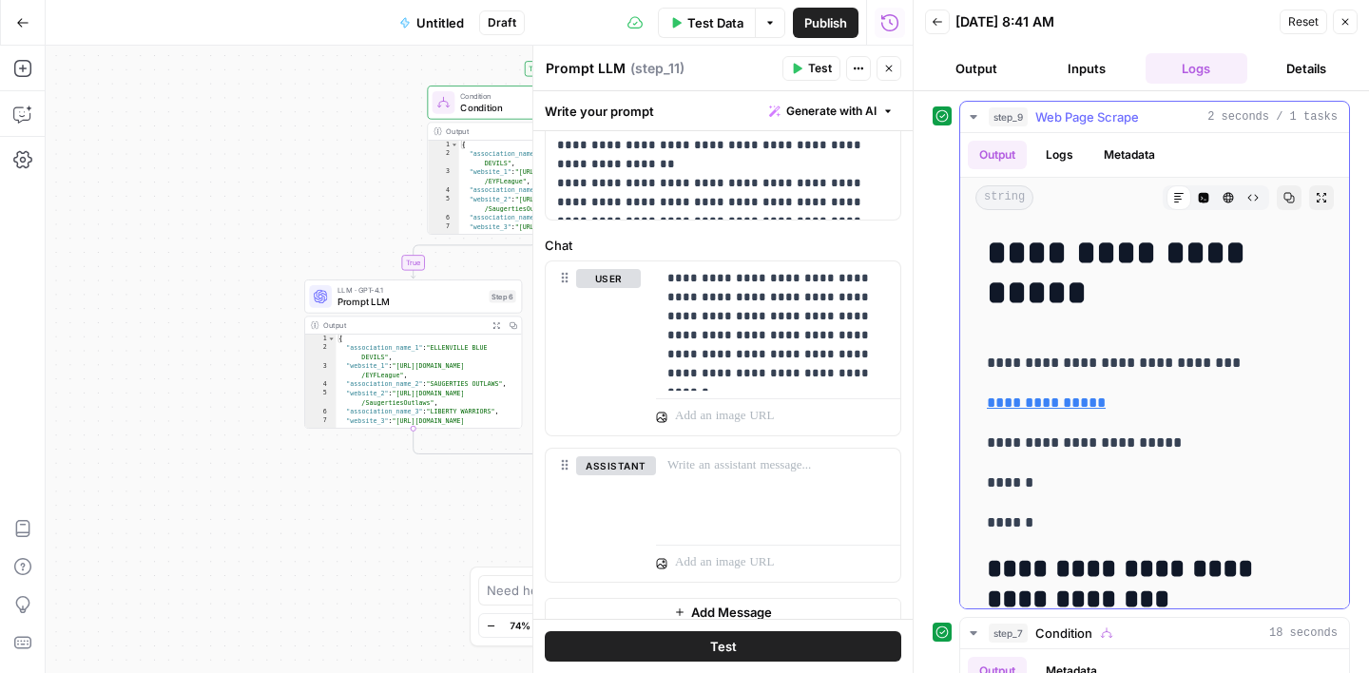
click at [975, 118] on icon "button" at bounding box center [973, 116] width 15 height 15
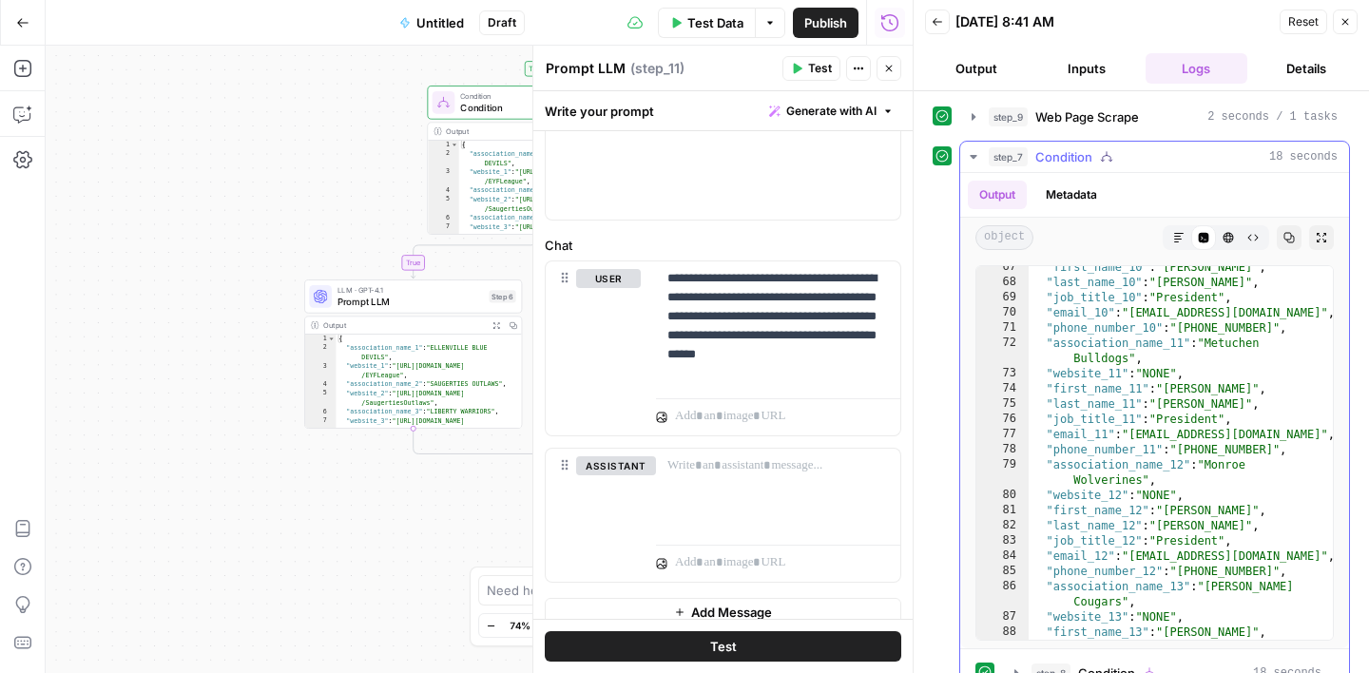
scroll to position [1117, 0]
click at [1340, 17] on icon "button" at bounding box center [1345, 21] width 11 height 11
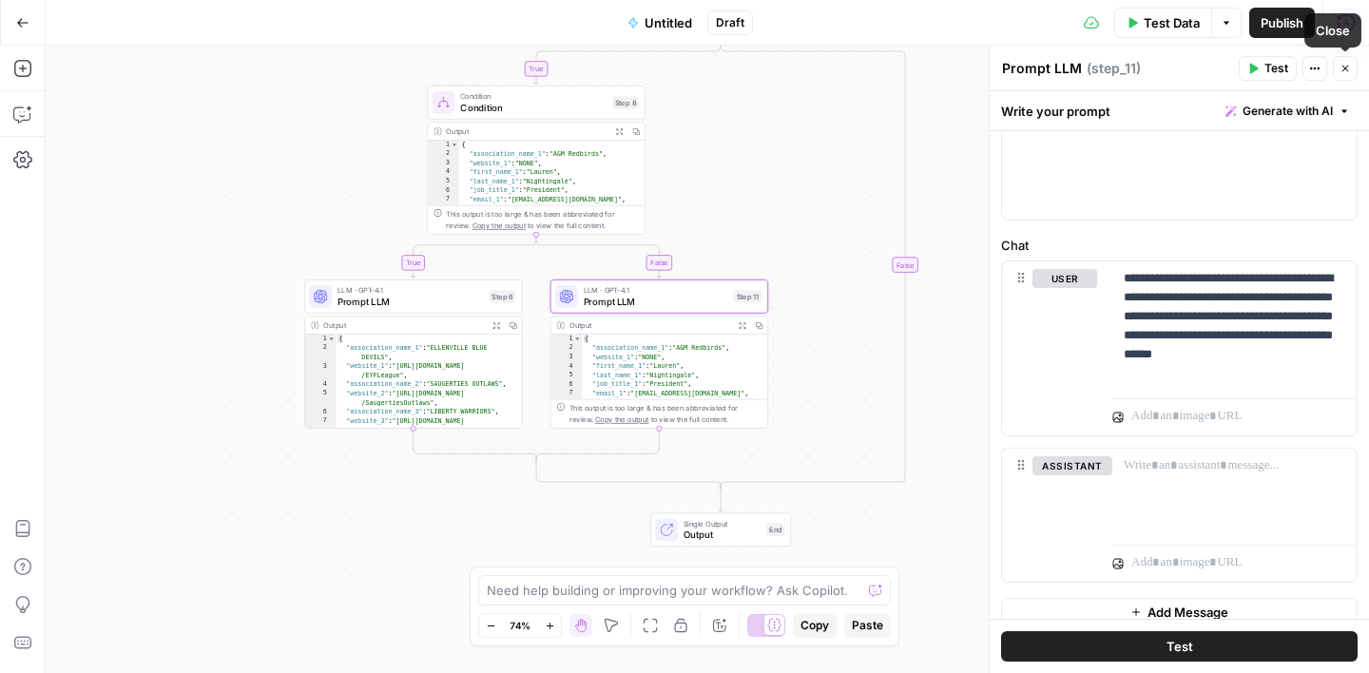
click at [1341, 70] on icon "button" at bounding box center [1345, 68] width 11 height 11
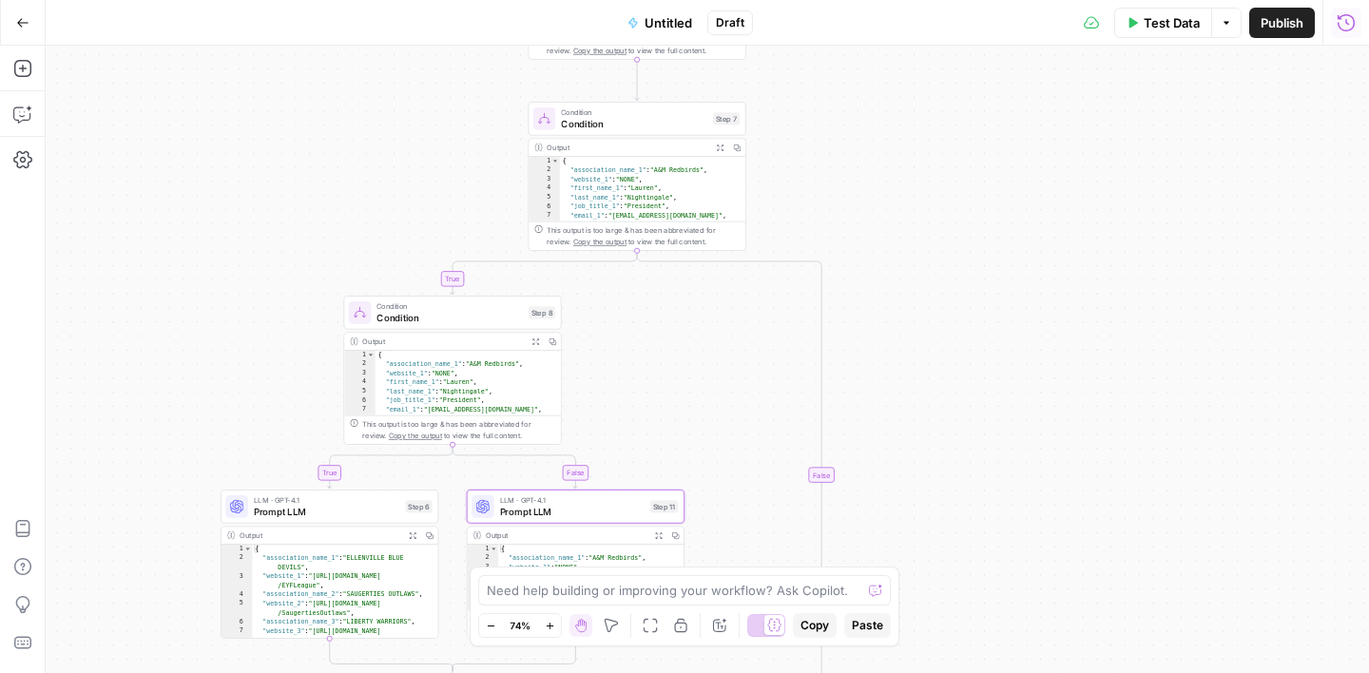
drag, startPoint x: 1054, startPoint y: 183, endPoint x: 969, endPoint y: 393, distance: 226.5
click at [970, 393] on div "**********" at bounding box center [708, 360] width 1324 height 628
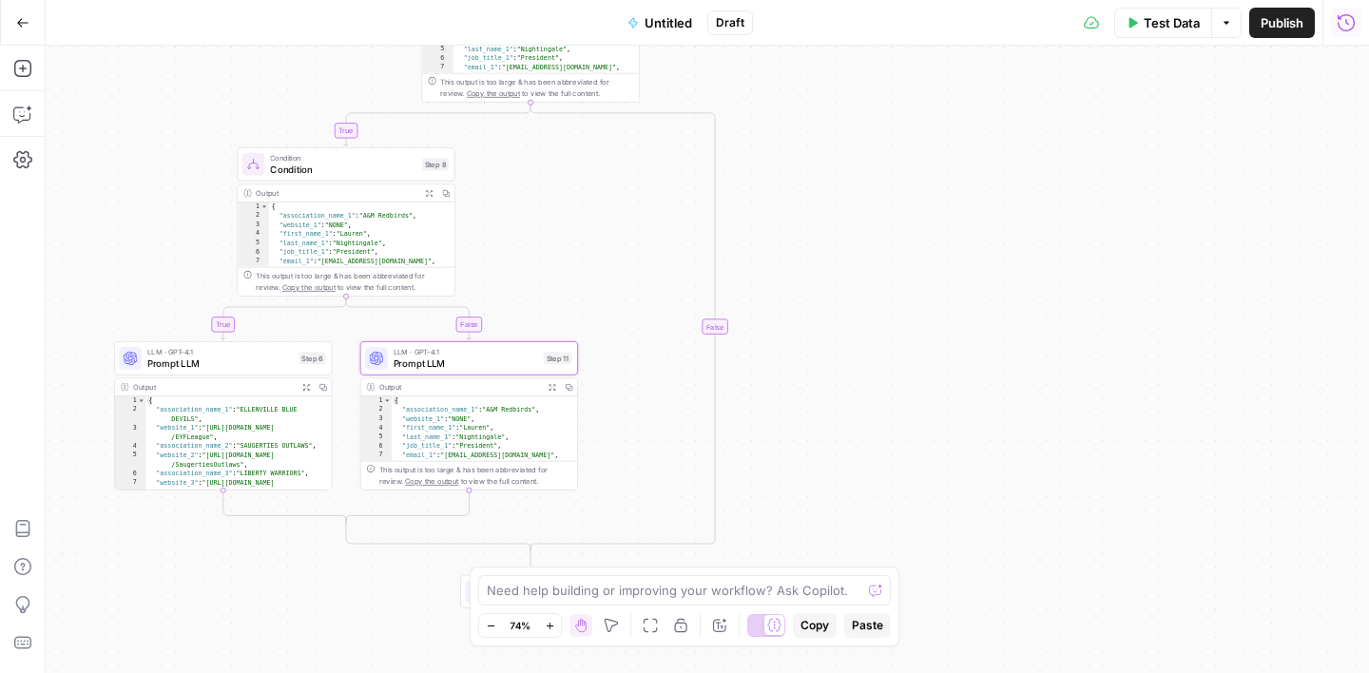
drag, startPoint x: 907, startPoint y: 264, endPoint x: 801, endPoint y: 116, distance: 182.6
click at [801, 116] on div "**********" at bounding box center [708, 360] width 1324 height 628
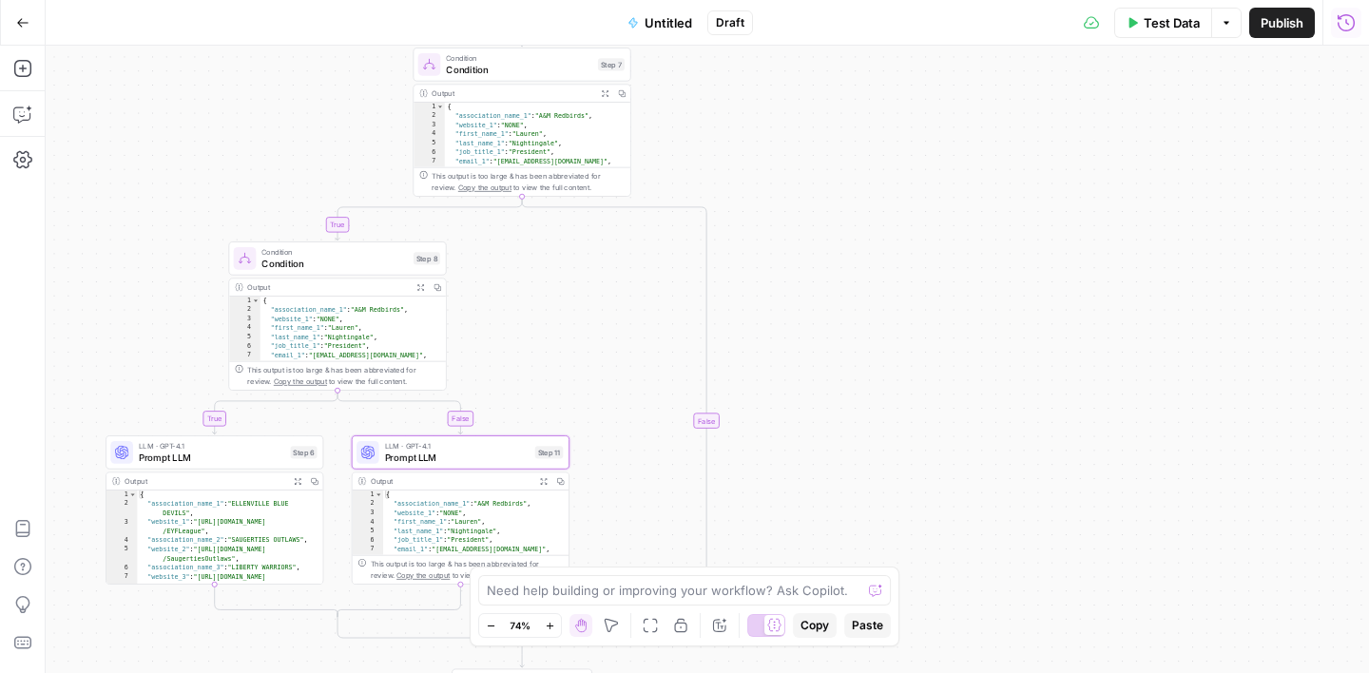
drag, startPoint x: 789, startPoint y: 132, endPoint x: 779, endPoint y: 223, distance: 91.9
click at [781, 224] on div "**********" at bounding box center [708, 360] width 1324 height 628
click at [27, 73] on icon "button" at bounding box center [22, 68] width 19 height 19
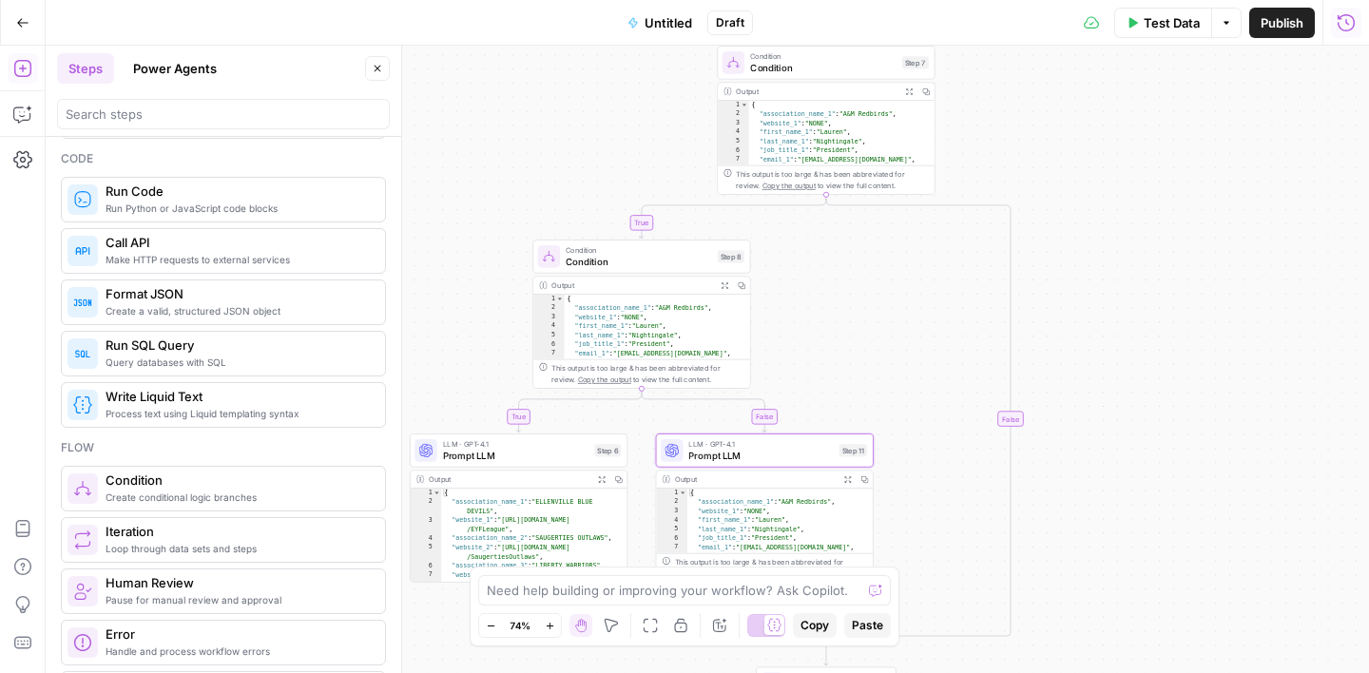
scroll to position [432, 0]
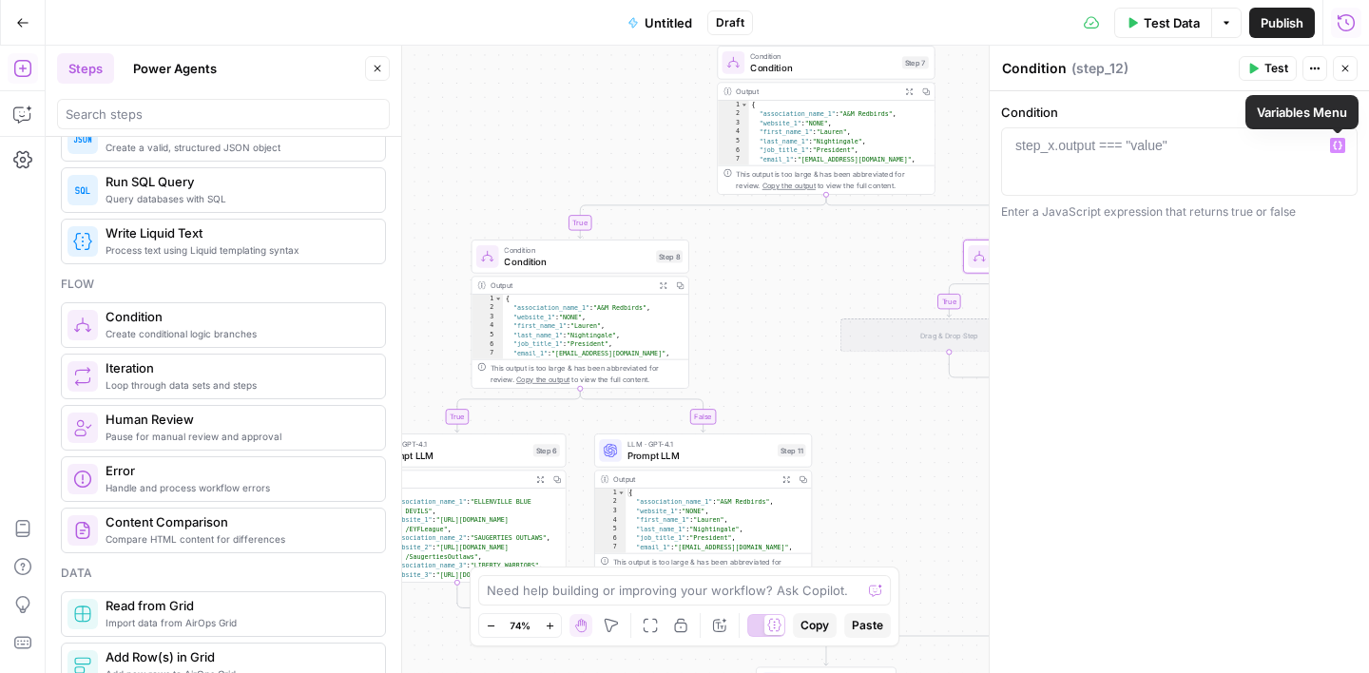
click at [1338, 145] on icon "button" at bounding box center [1338, 146] width 10 height 10
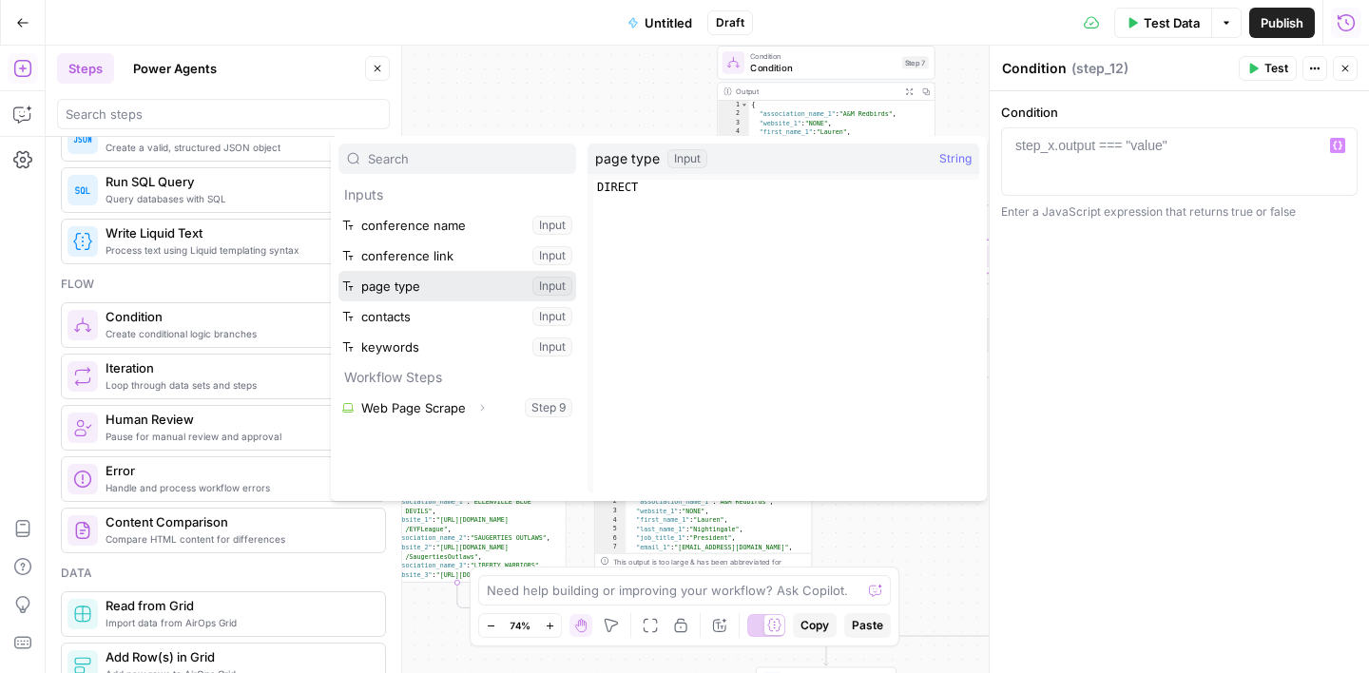
click at [414, 290] on button "Select variable page type" at bounding box center [458, 286] width 238 height 30
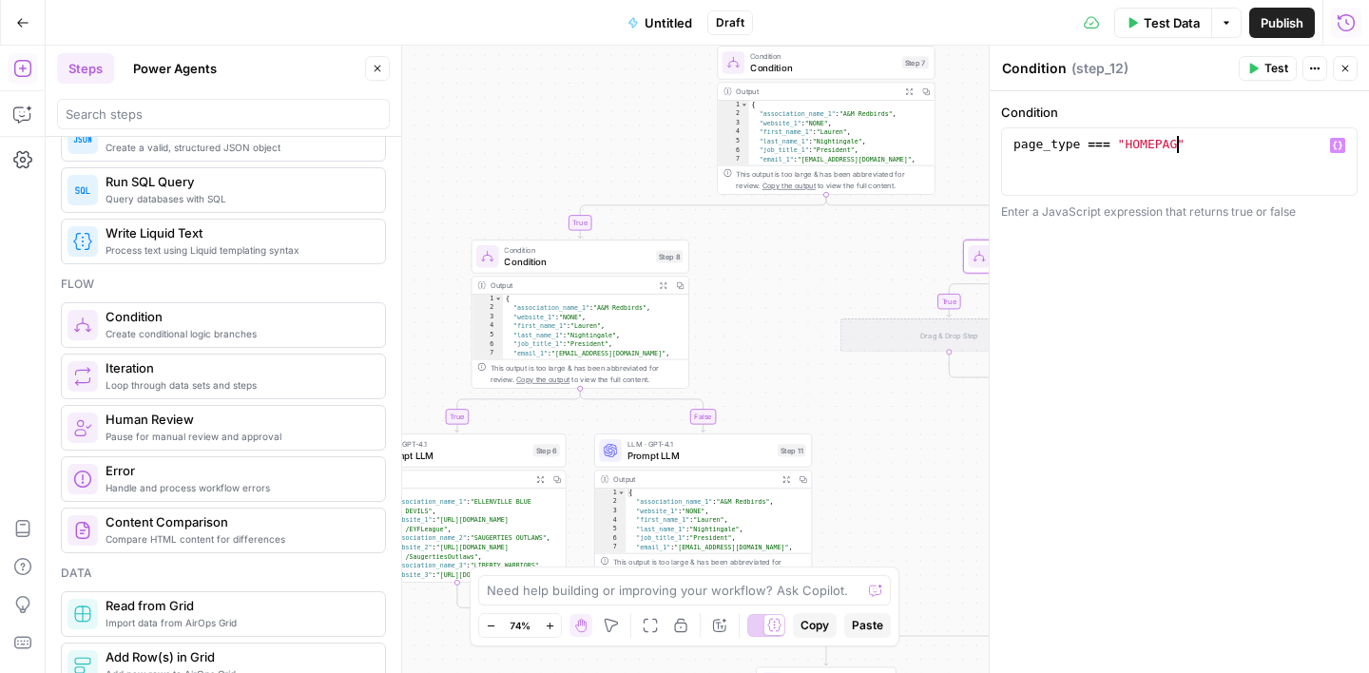
scroll to position [0, 11]
type textarea "**********"
click at [1126, 292] on div "**********" at bounding box center [1179, 382] width 379 height 582
click at [1344, 66] on icon "button" at bounding box center [1345, 68] width 11 height 11
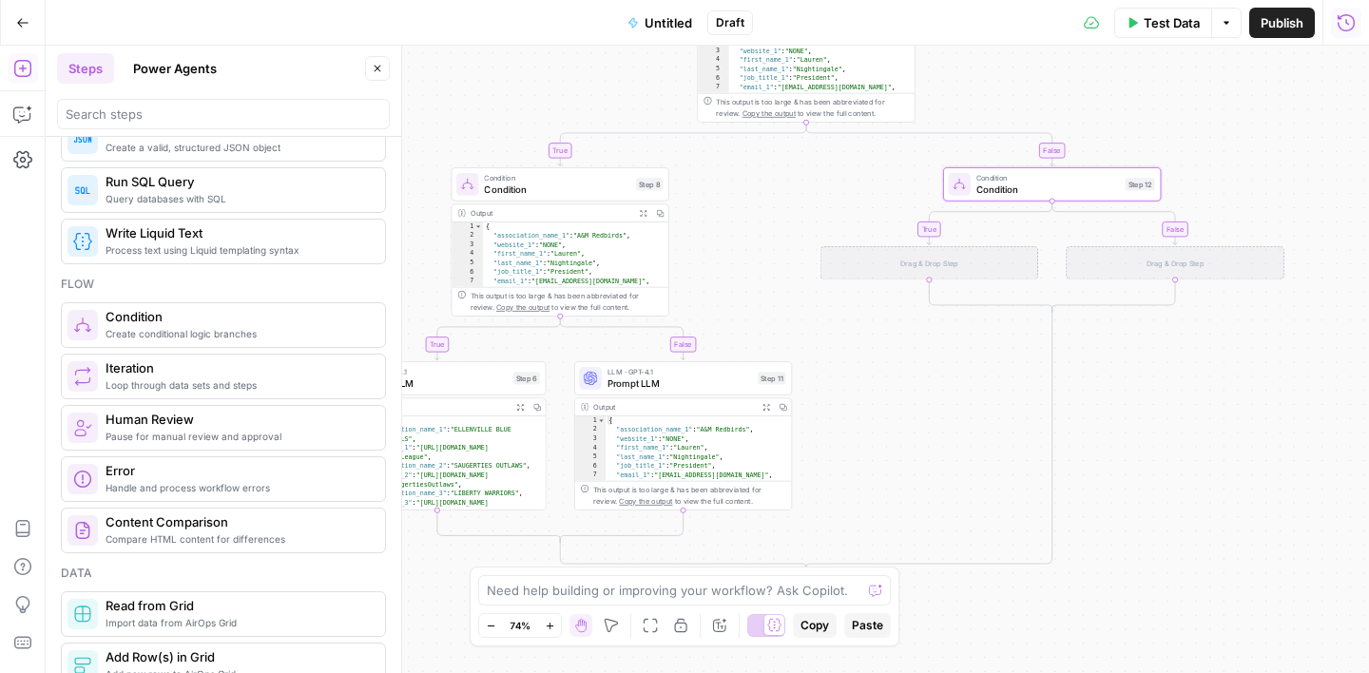
drag, startPoint x: 753, startPoint y: 288, endPoint x: 733, endPoint y: 215, distance: 75.9
click at [733, 215] on div "**********" at bounding box center [708, 360] width 1324 height 628
click at [374, 68] on icon "button" at bounding box center [377, 68] width 11 height 11
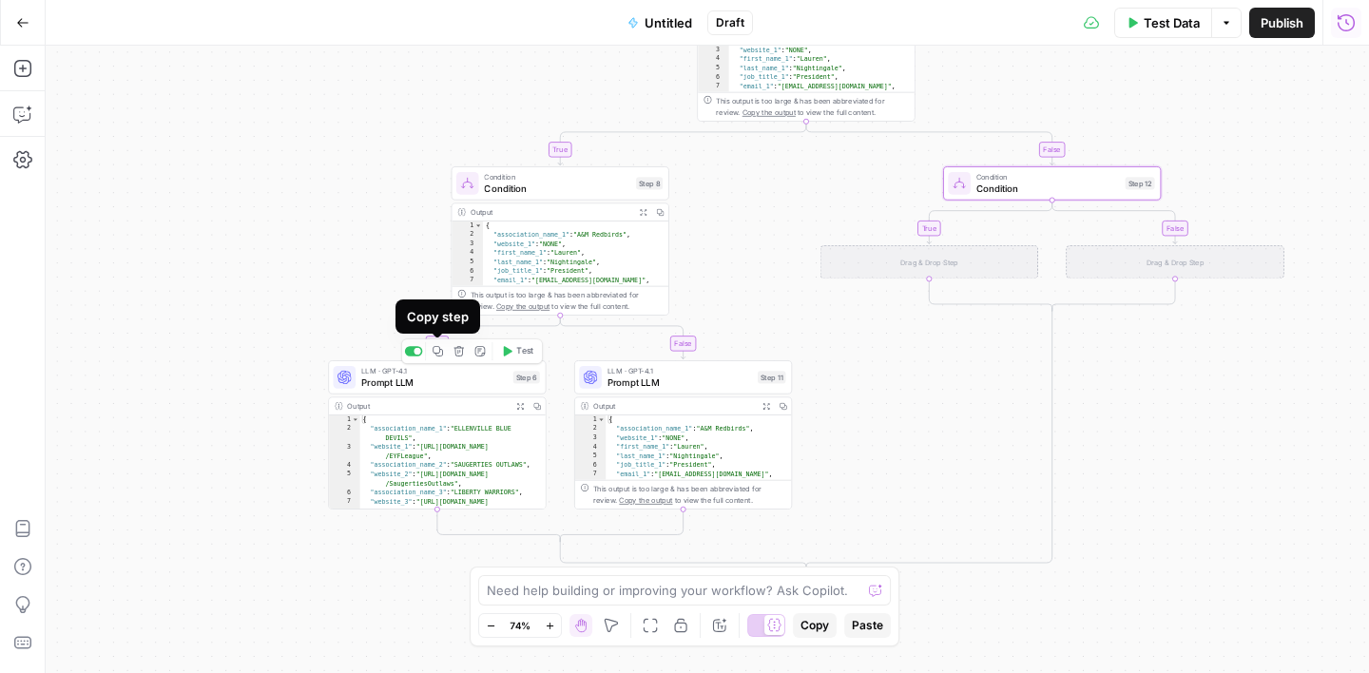
click at [438, 353] on icon "button" at bounding box center [438, 351] width 10 height 10
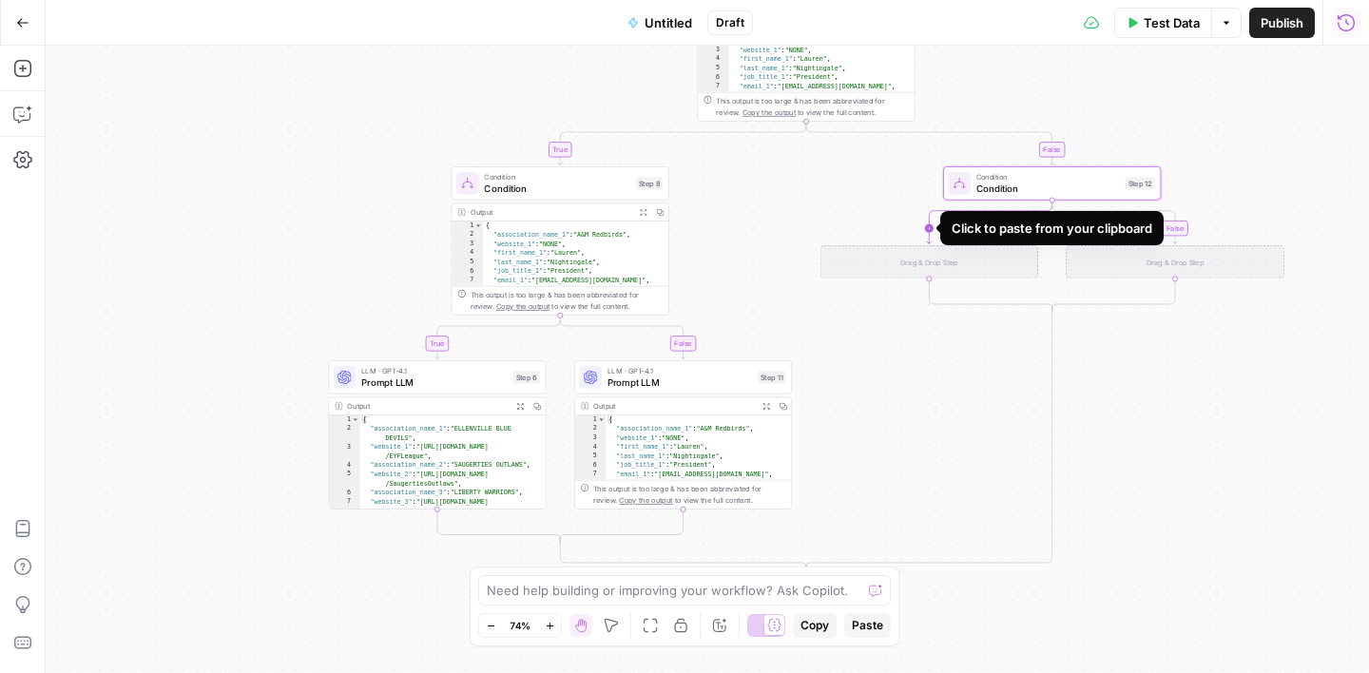
click at [928, 226] on icon "Edge from step_12 to step_12-if-ghost" at bounding box center [990, 223] width 126 height 44
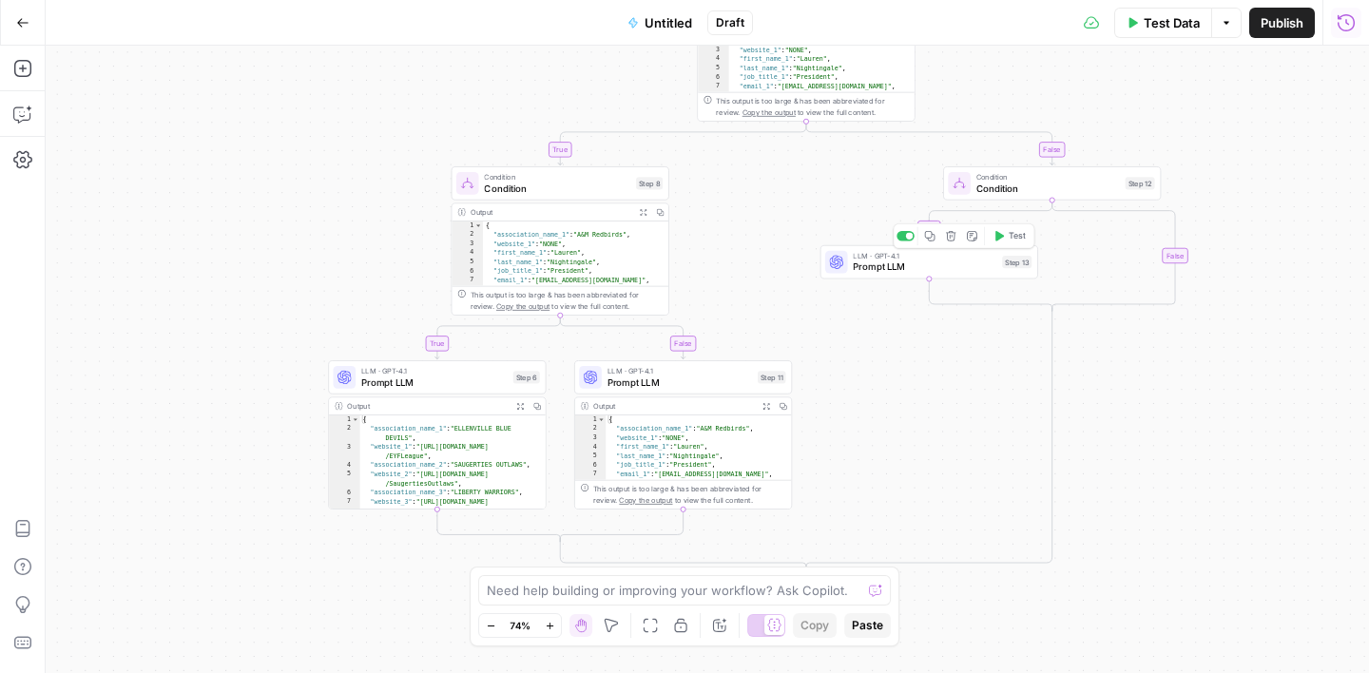
click at [932, 269] on span "Prompt LLM" at bounding box center [925, 267] width 144 height 14
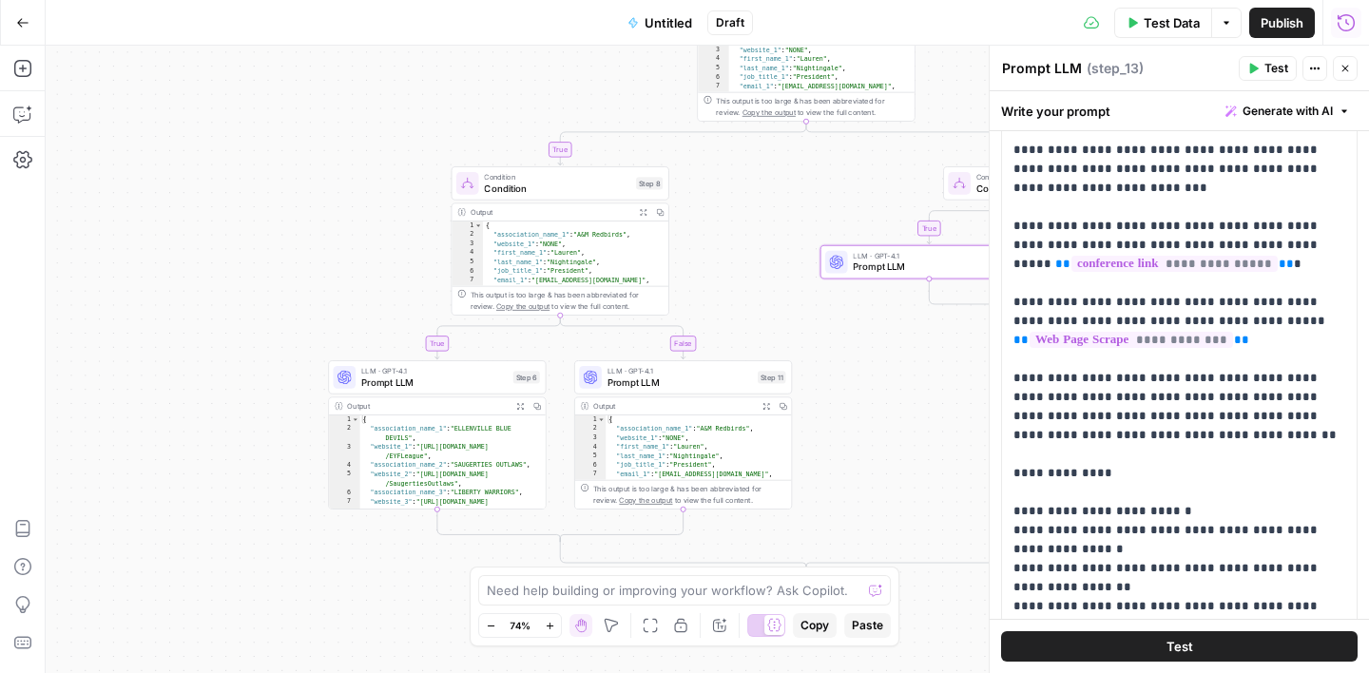
scroll to position [164, 0]
click at [1279, 251] on p "**********" at bounding box center [1180, 425] width 332 height 723
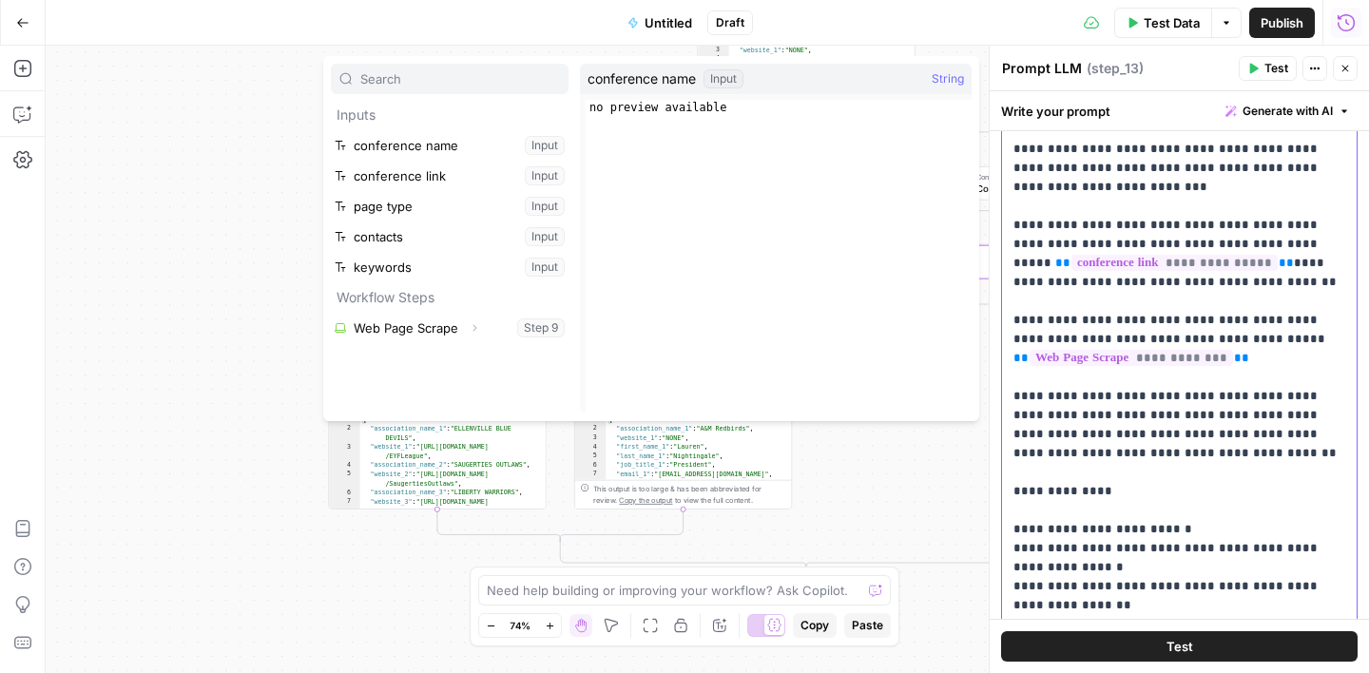
click at [1223, 265] on p "**********" at bounding box center [1180, 435] width 332 height 742
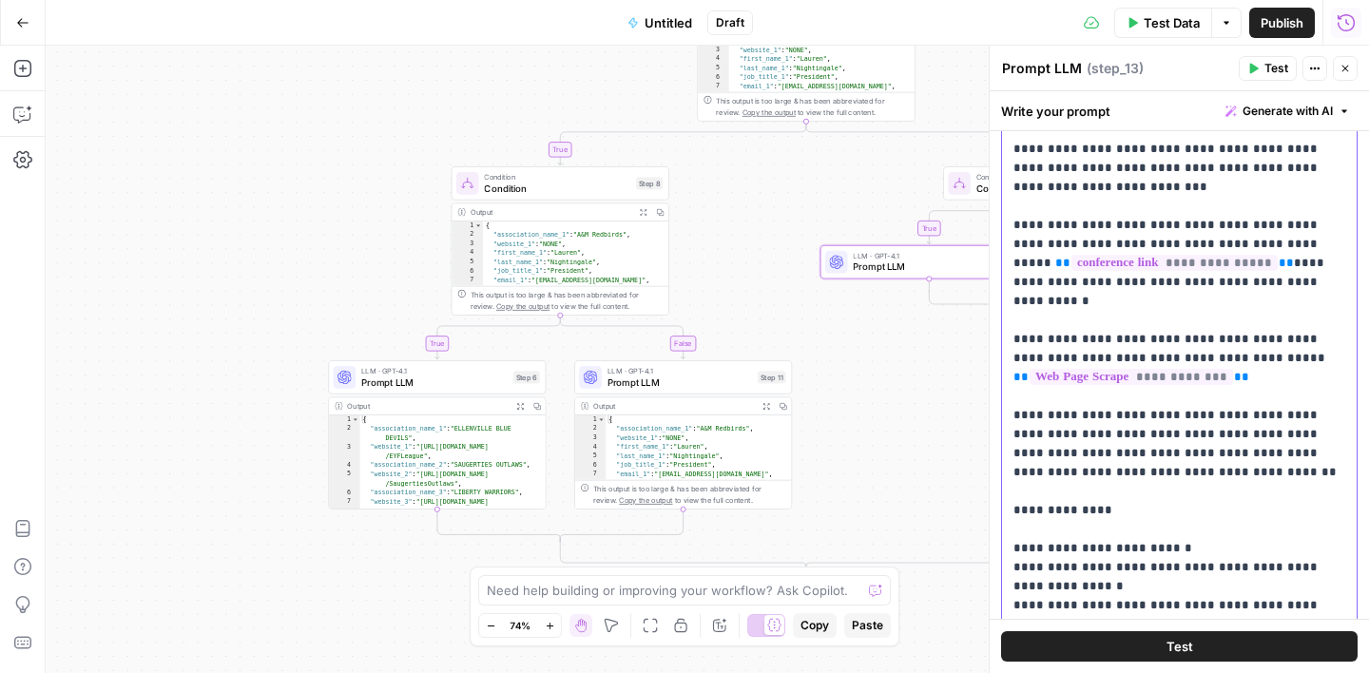
drag, startPoint x: 1138, startPoint y: 266, endPoint x: 1244, endPoint y: 261, distance: 105.7
click at [1244, 261] on p "**********" at bounding box center [1180, 435] width 332 height 742
click at [1300, 261] on p "**********" at bounding box center [1180, 435] width 332 height 742
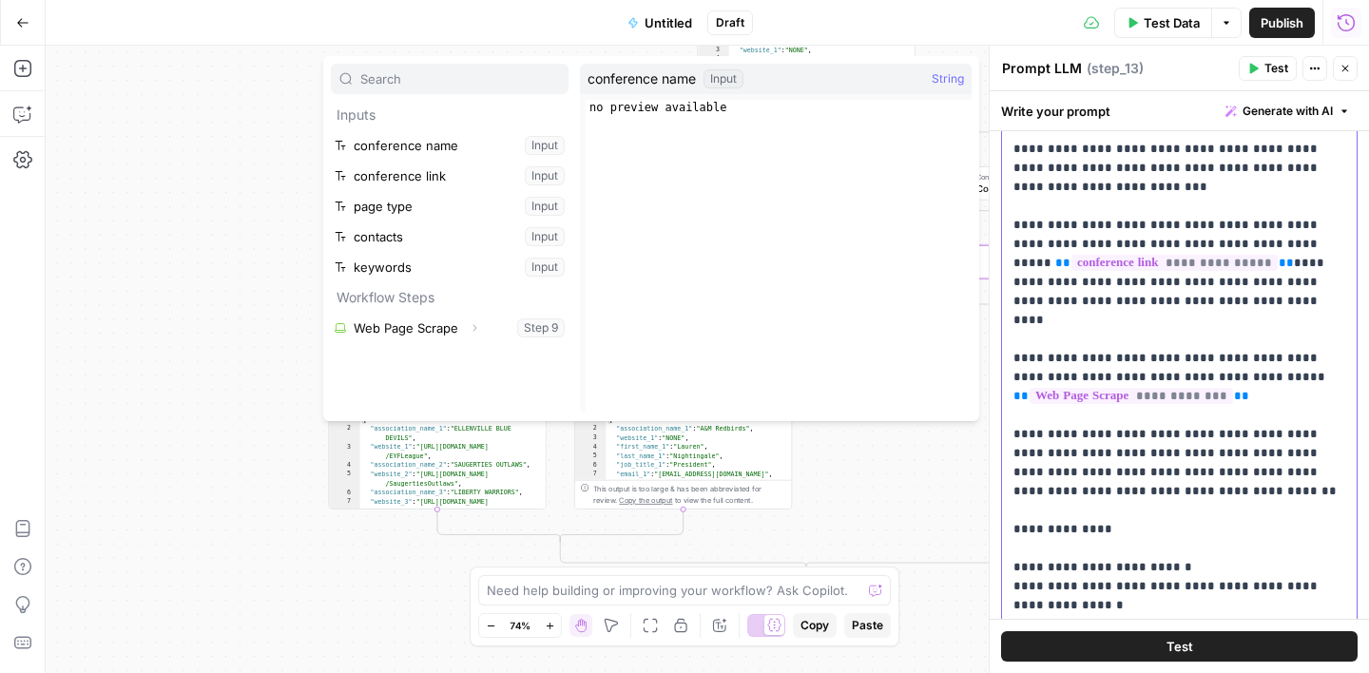
click at [1216, 282] on p "**********" at bounding box center [1180, 444] width 332 height 761
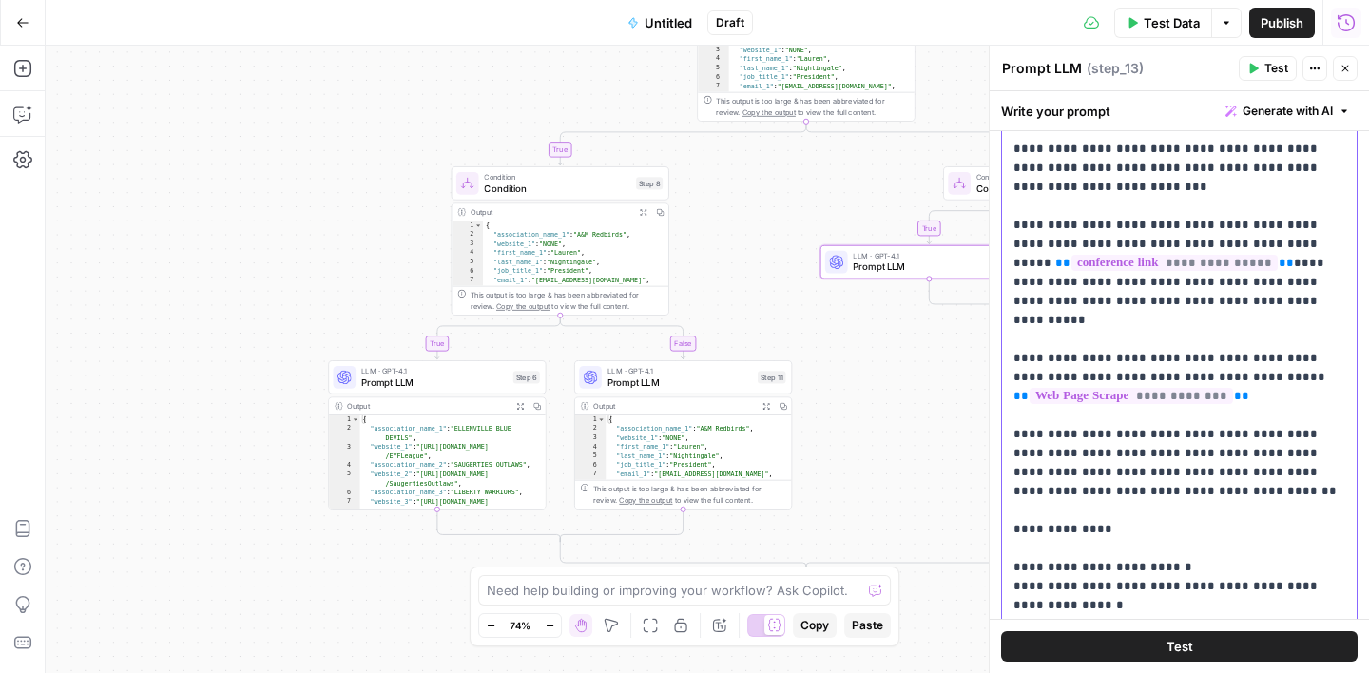
scroll to position [1, 0]
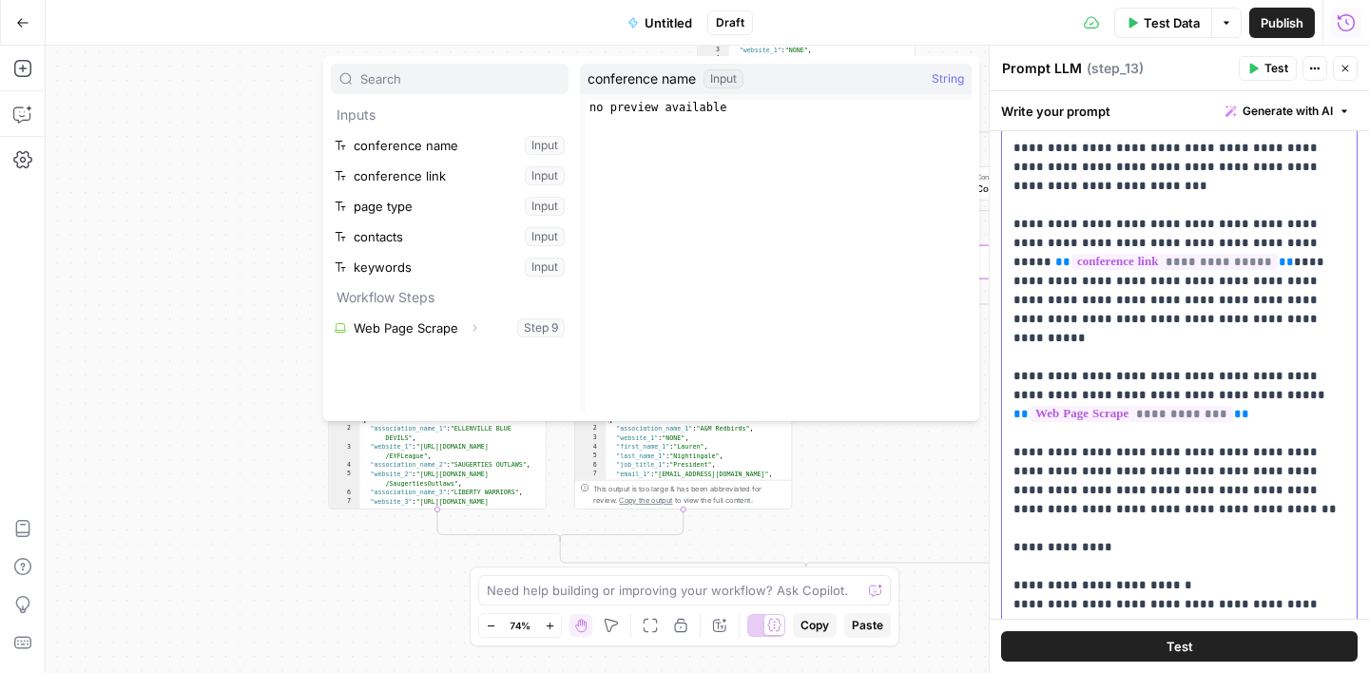
click at [1202, 297] on p "**********" at bounding box center [1180, 453] width 332 height 780
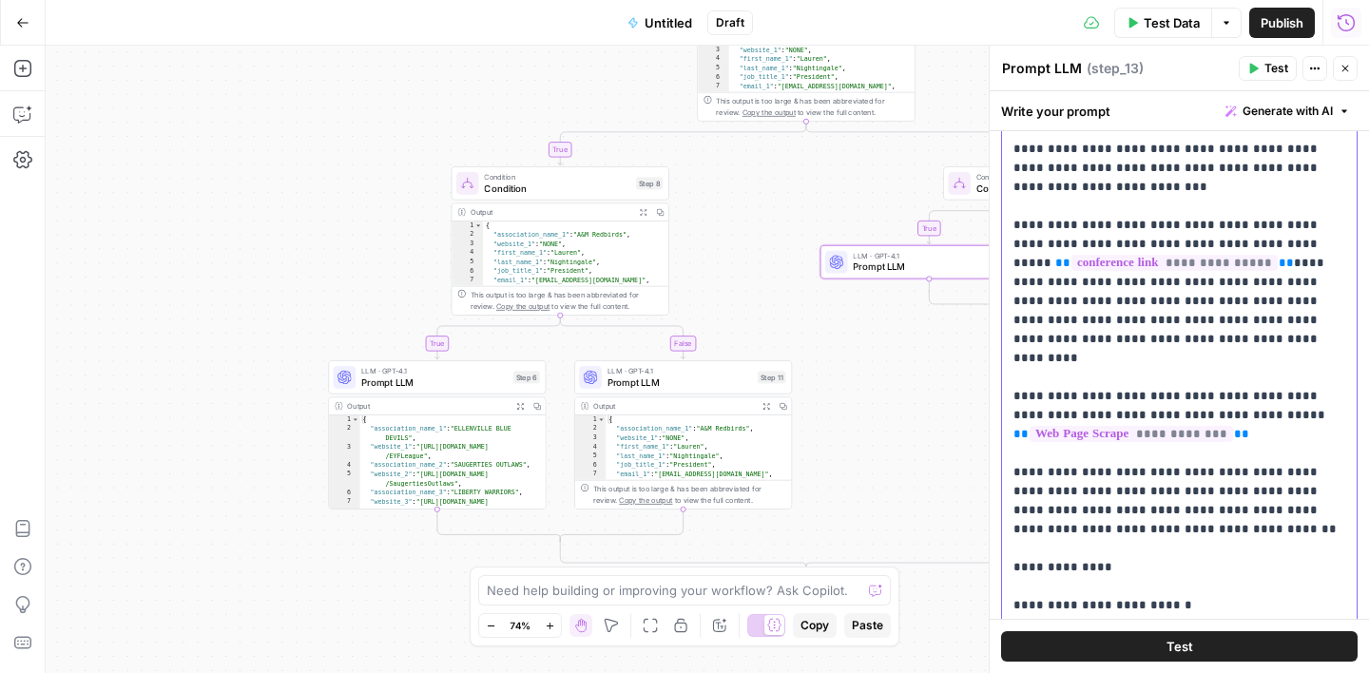
scroll to position [80, 0]
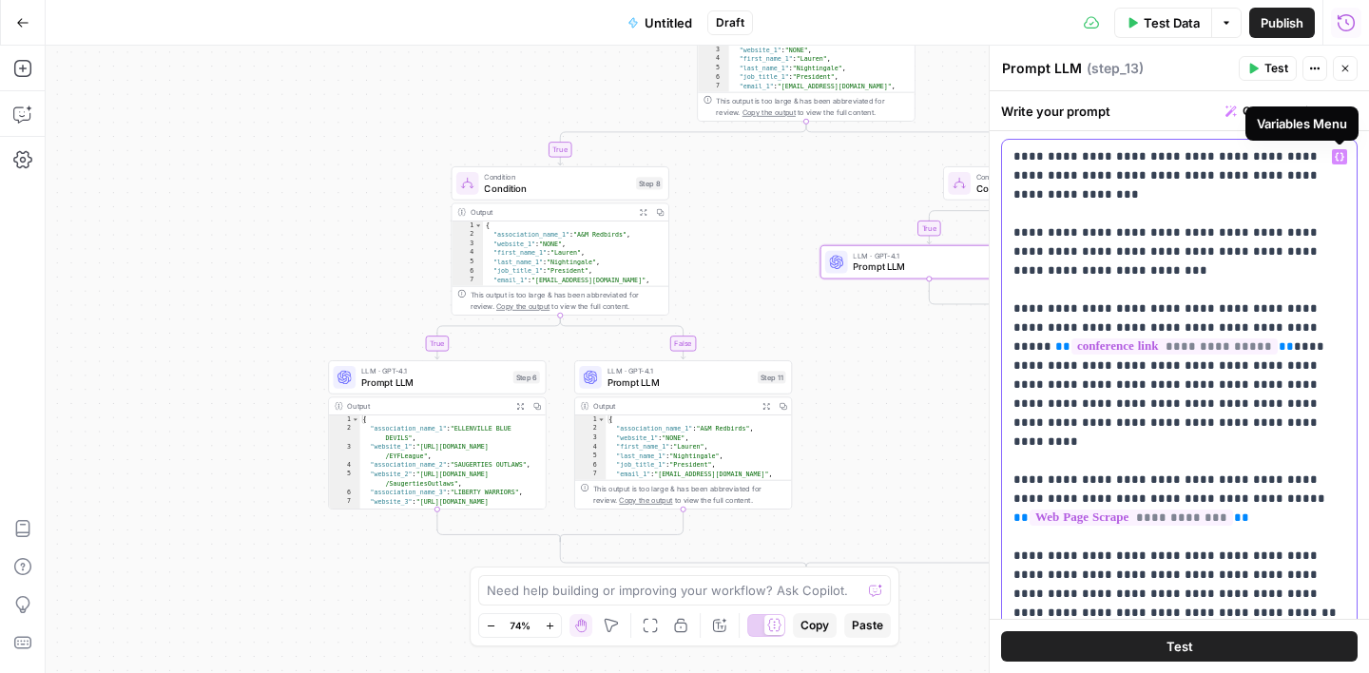
click at [1334, 158] on button "Variables Menu" at bounding box center [1339, 156] width 15 height 15
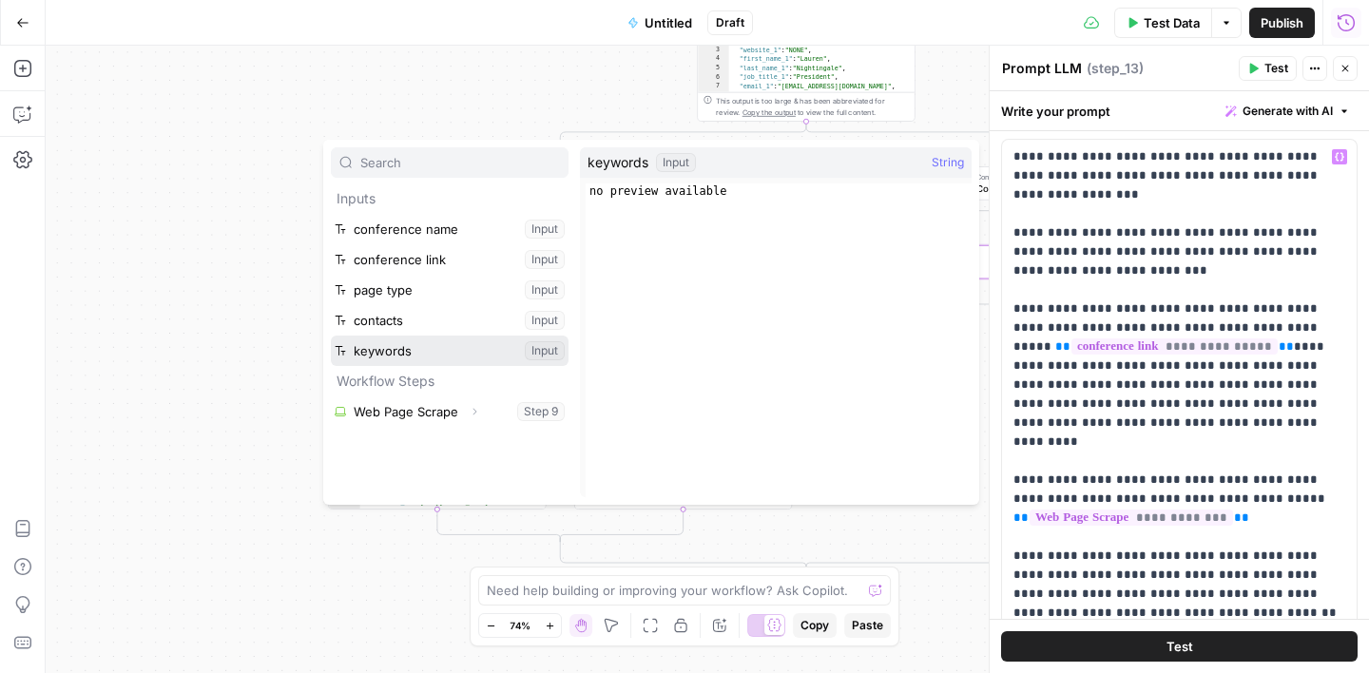
click at [461, 348] on button "Select variable keywords" at bounding box center [450, 351] width 238 height 30
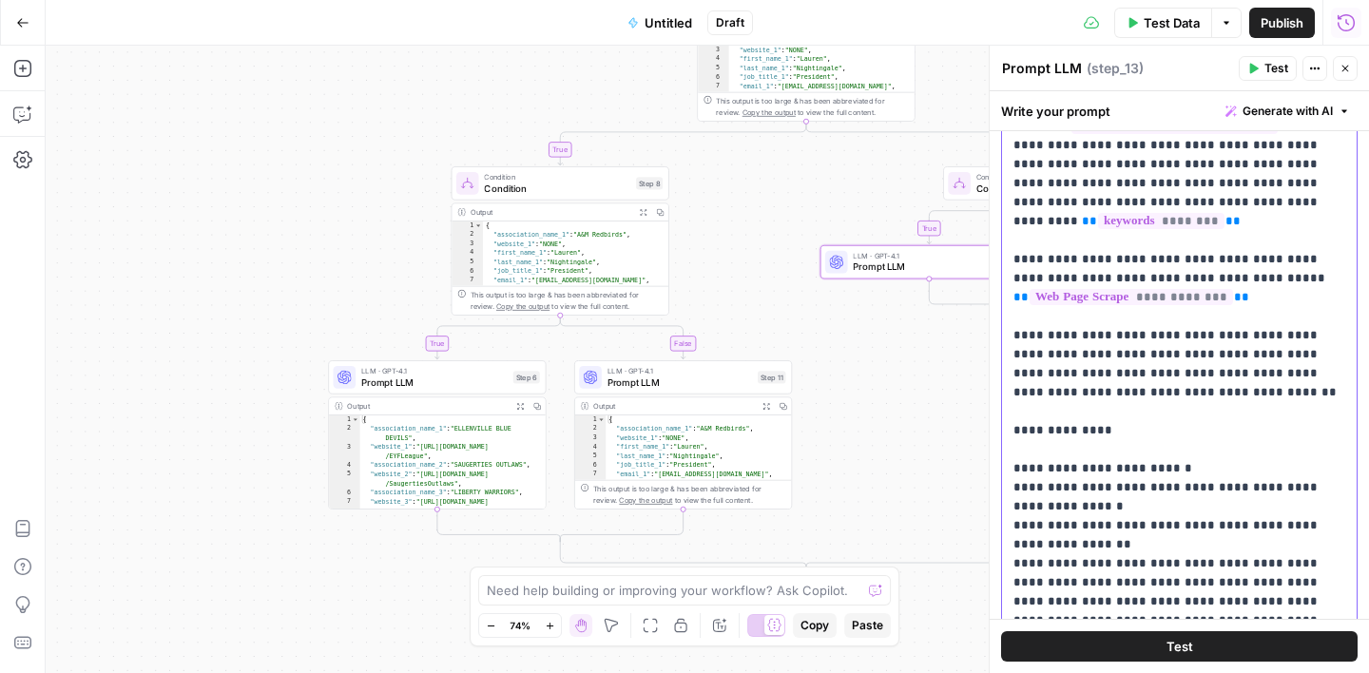
scroll to position [262, 0]
click at [1274, 312] on p "**********" at bounding box center [1180, 325] width 332 height 799
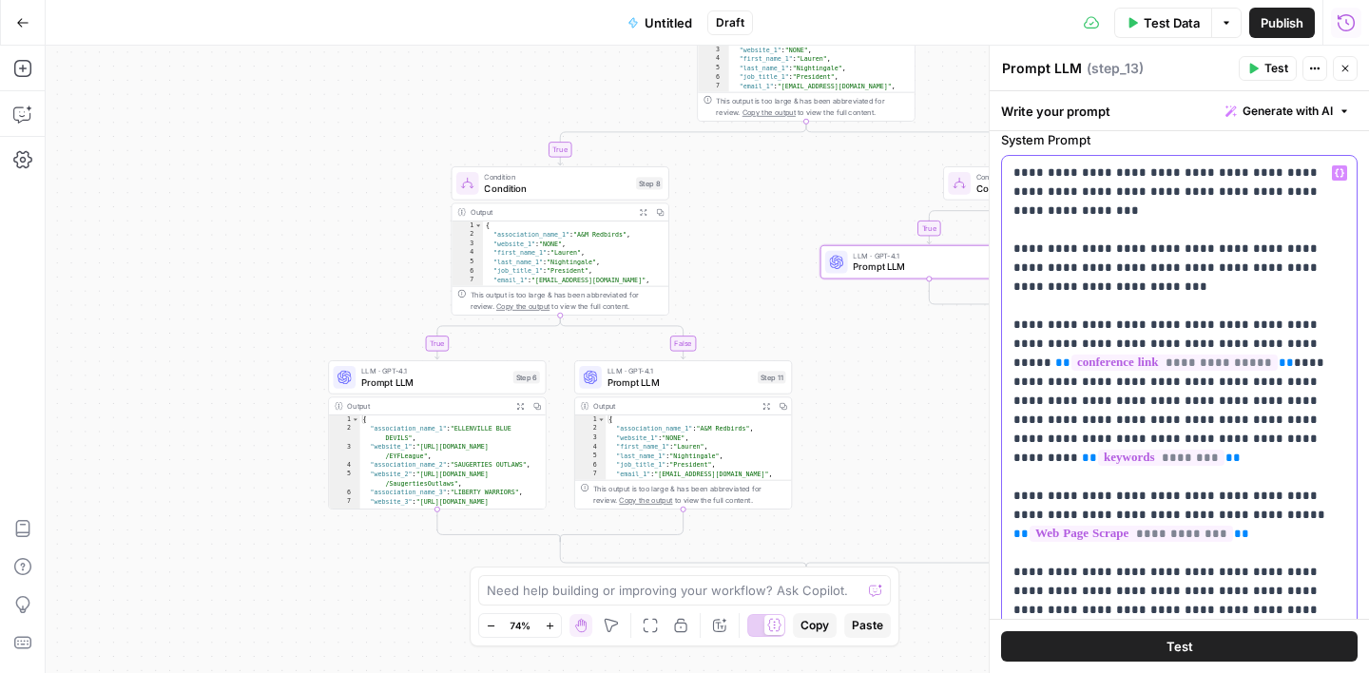
scroll to position [63, 0]
click at [1337, 176] on icon "button" at bounding box center [1340, 174] width 10 height 10
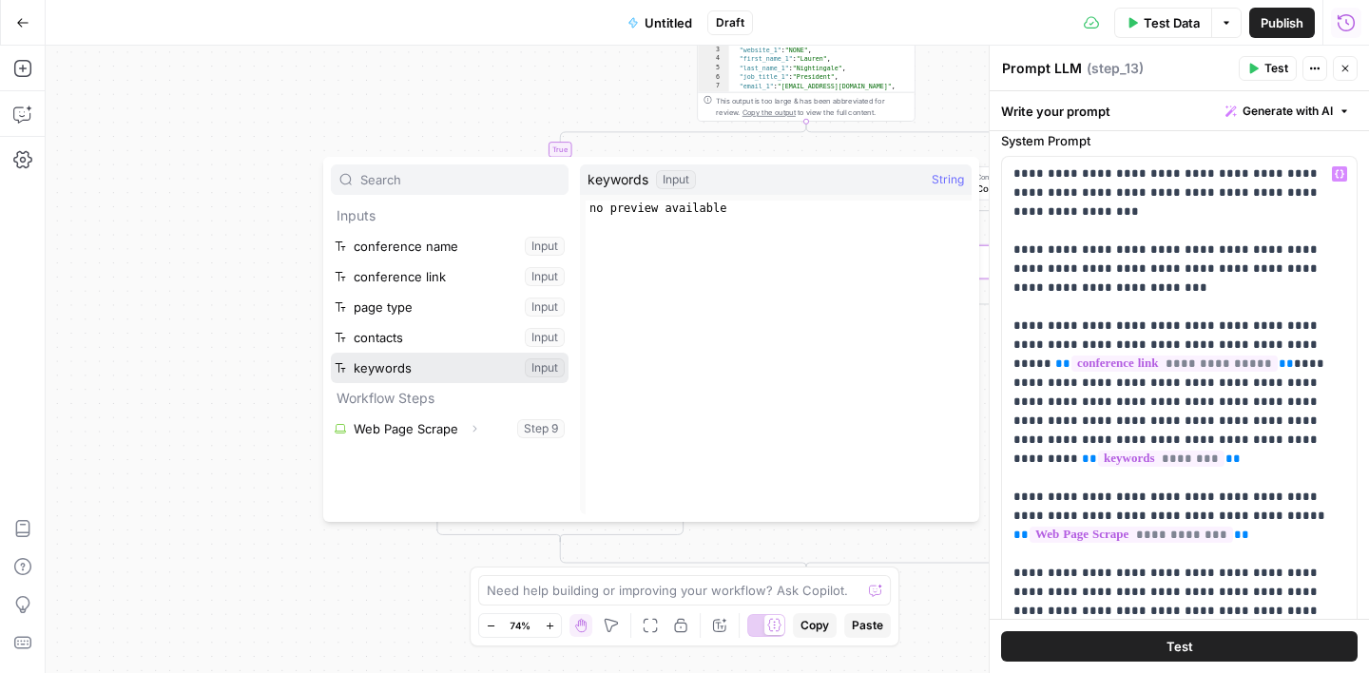
click at [413, 364] on button "Select variable keywords" at bounding box center [450, 368] width 238 height 30
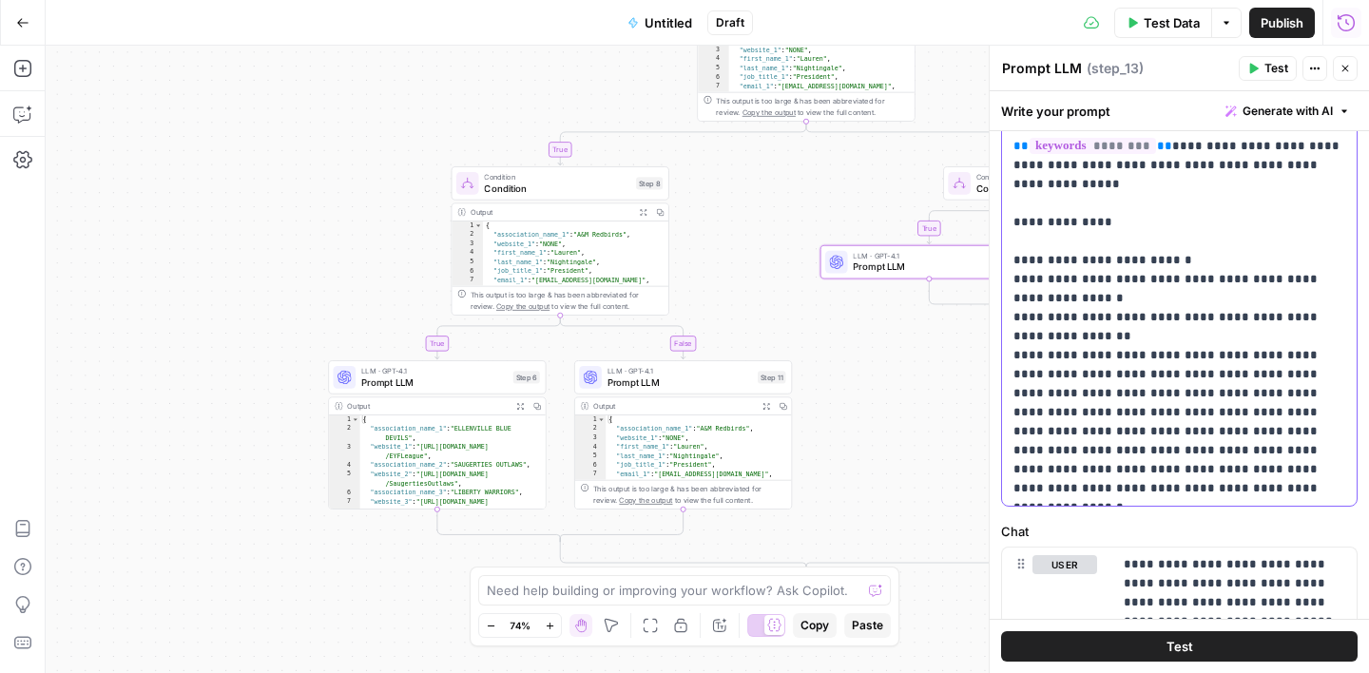
scroll to position [497, 0]
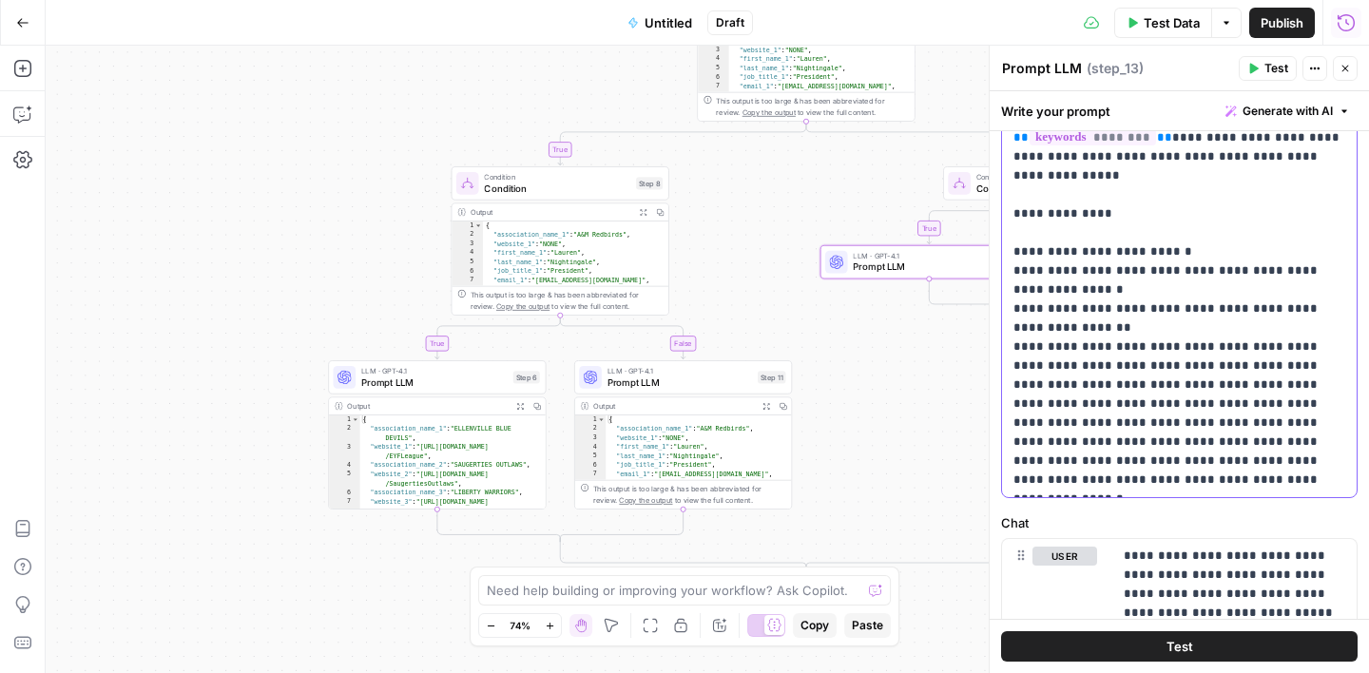
click at [1114, 345] on p "**********" at bounding box center [1180, 81] width 332 height 818
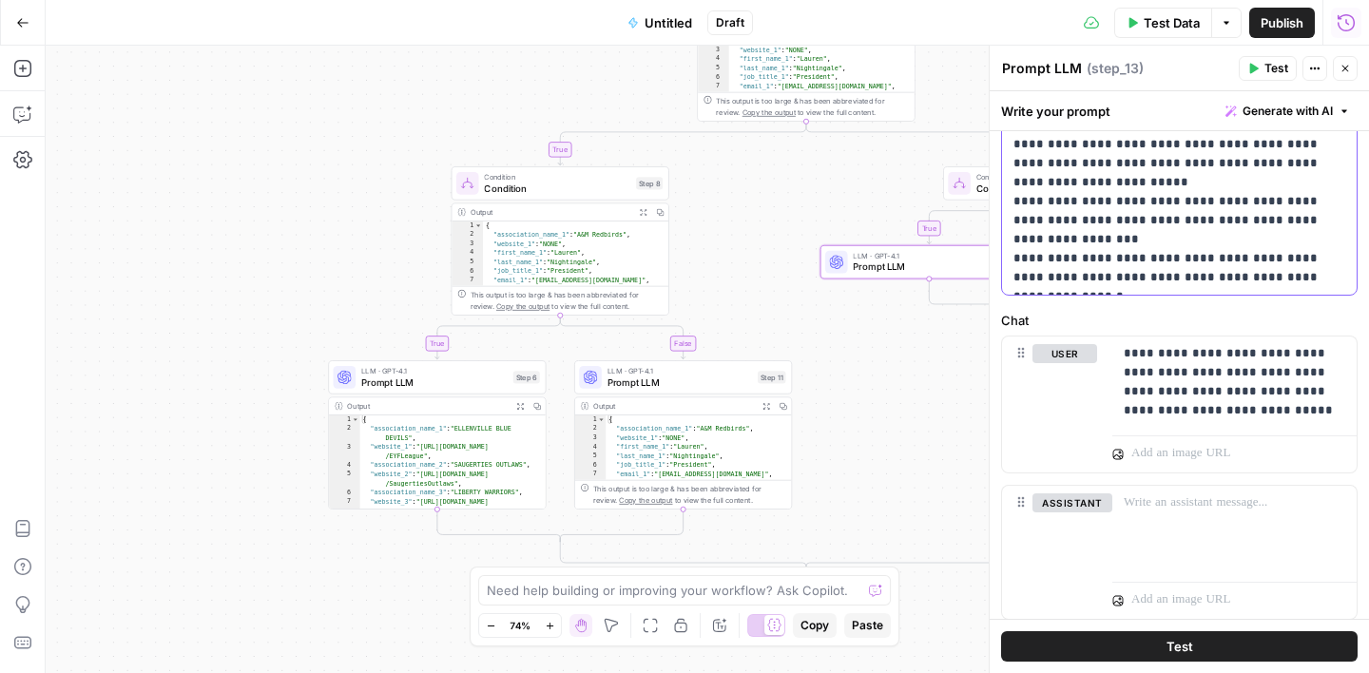
scroll to position [702, 0]
click at [1338, 75] on button "Close" at bounding box center [1345, 68] width 25 height 25
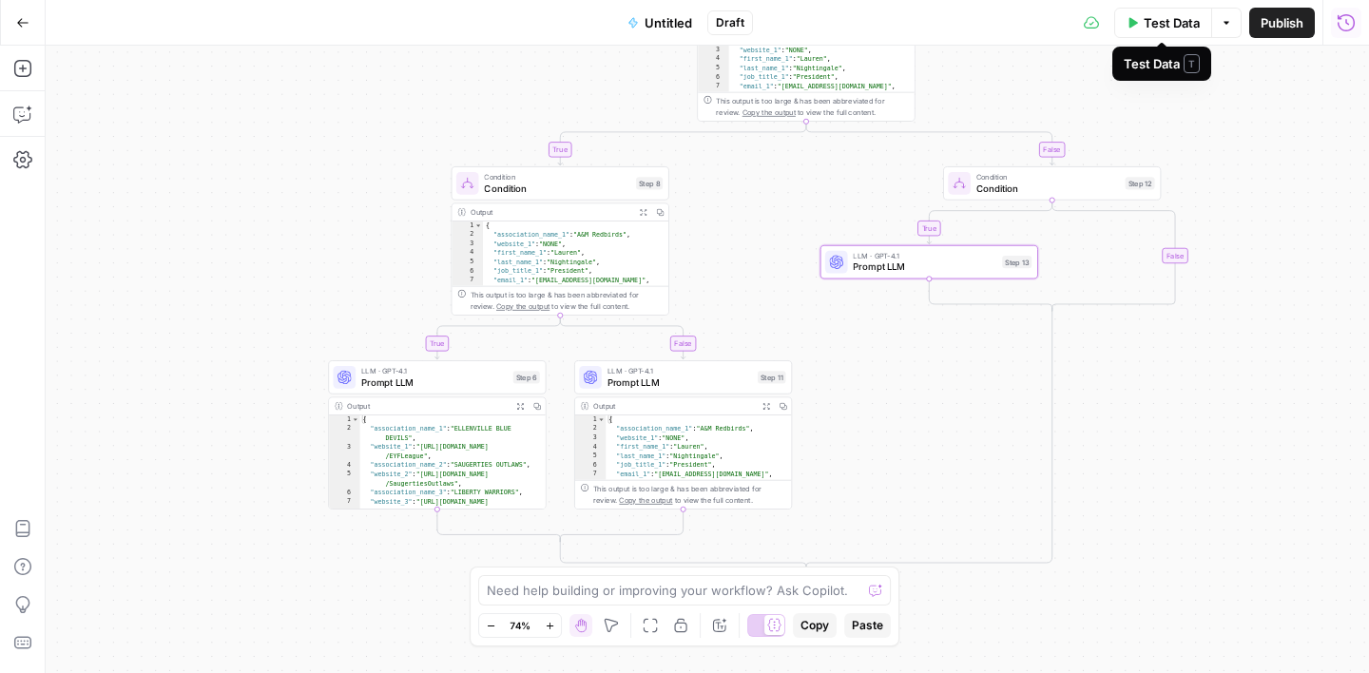
click at [1153, 31] on button "Test Data" at bounding box center [1163, 23] width 98 height 30
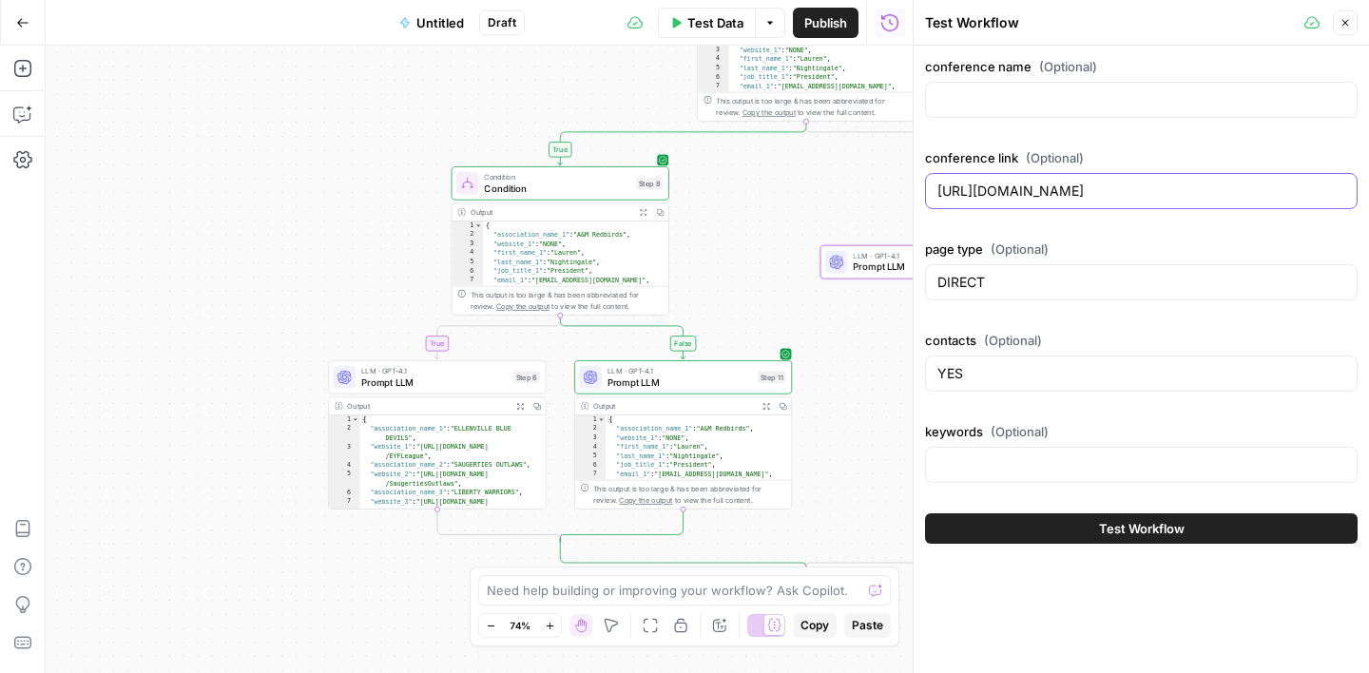
click at [1085, 186] on input "https://www.cjpwc.org/page/show/8533864-associations-within-cjpw-schedule" at bounding box center [1142, 191] width 408 height 19
paste input "kauaipopwarner.com/ HOMEPAGE Associations"
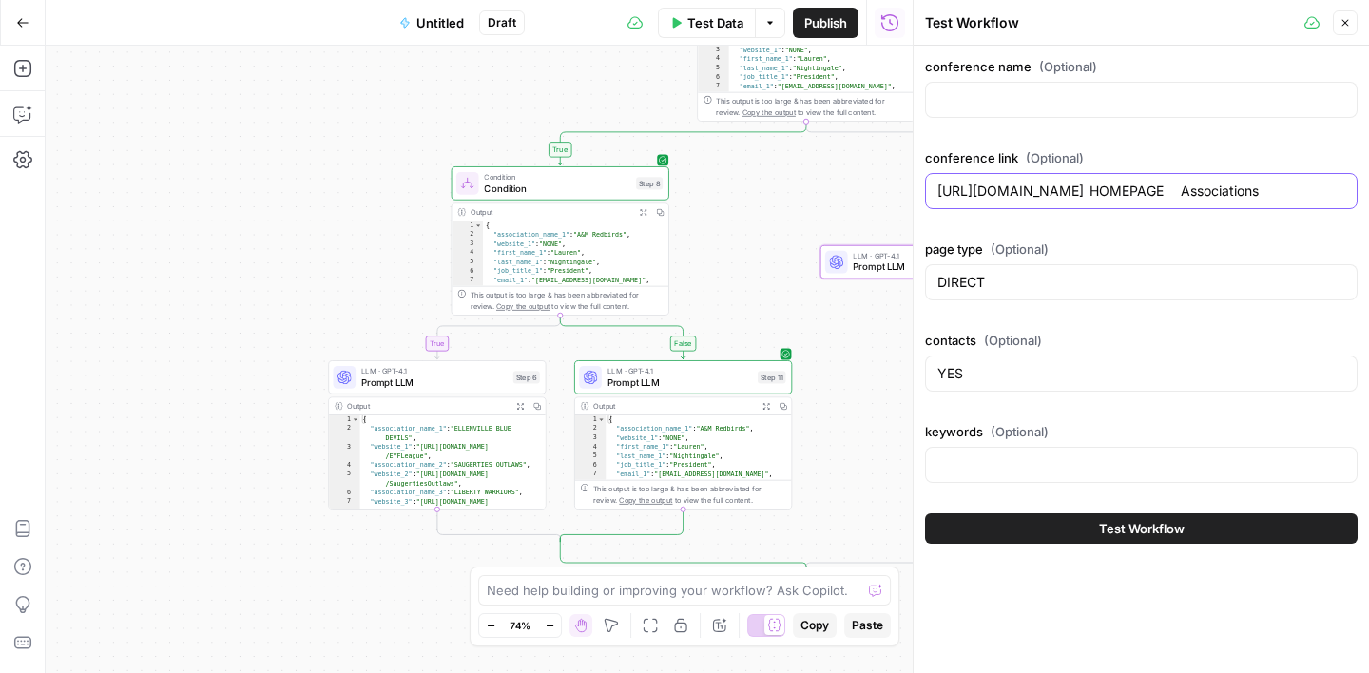
click at [1163, 191] on input "https://www.kauaipopwarner.com/ HOMEPAGE Associations" at bounding box center [1142, 191] width 408 height 19
type input "https://www.kauaipopwarner.com/"
click at [967, 279] on input "DIRECT" at bounding box center [1142, 282] width 408 height 19
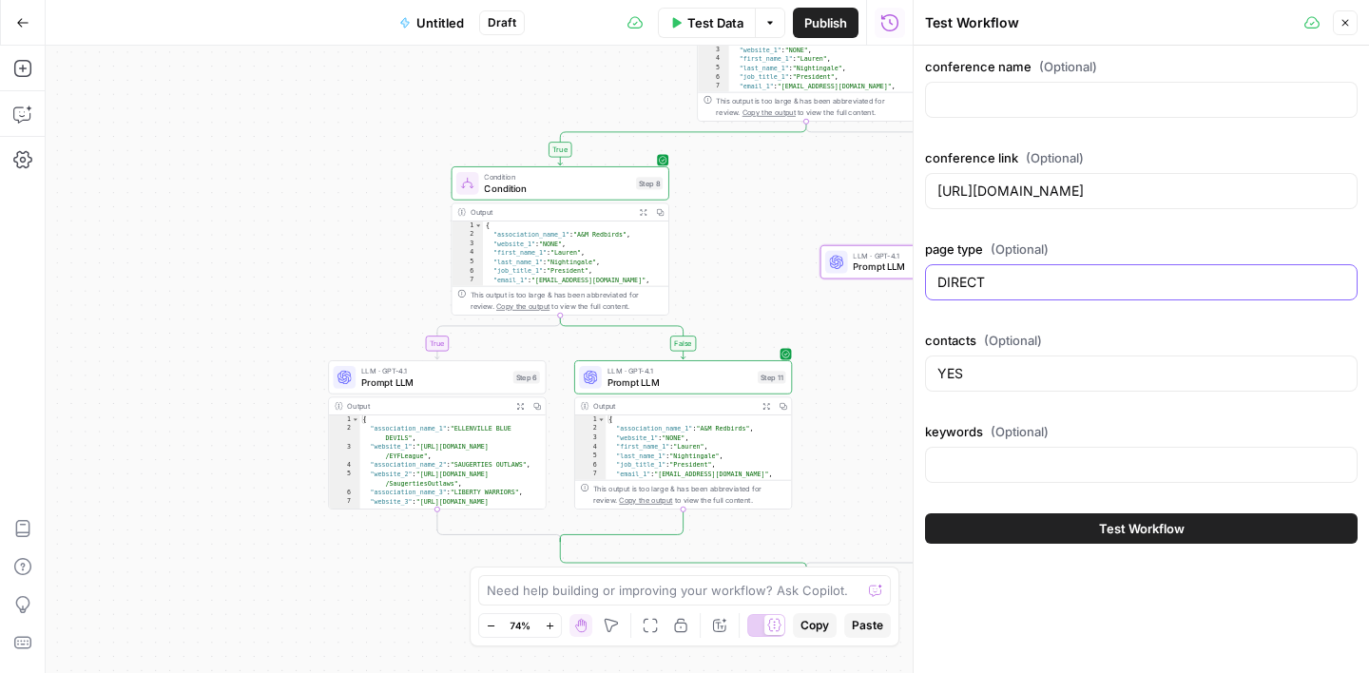
click at [967, 279] on input "DIRECT" at bounding box center [1142, 282] width 408 height 19
paste input "HOMEPAGE Associations"
click at [1044, 288] on input "HOMEPAGE Associations" at bounding box center [1142, 282] width 408 height 19
type input "HOMEPAGE"
click at [959, 372] on input "YES" at bounding box center [1142, 373] width 408 height 19
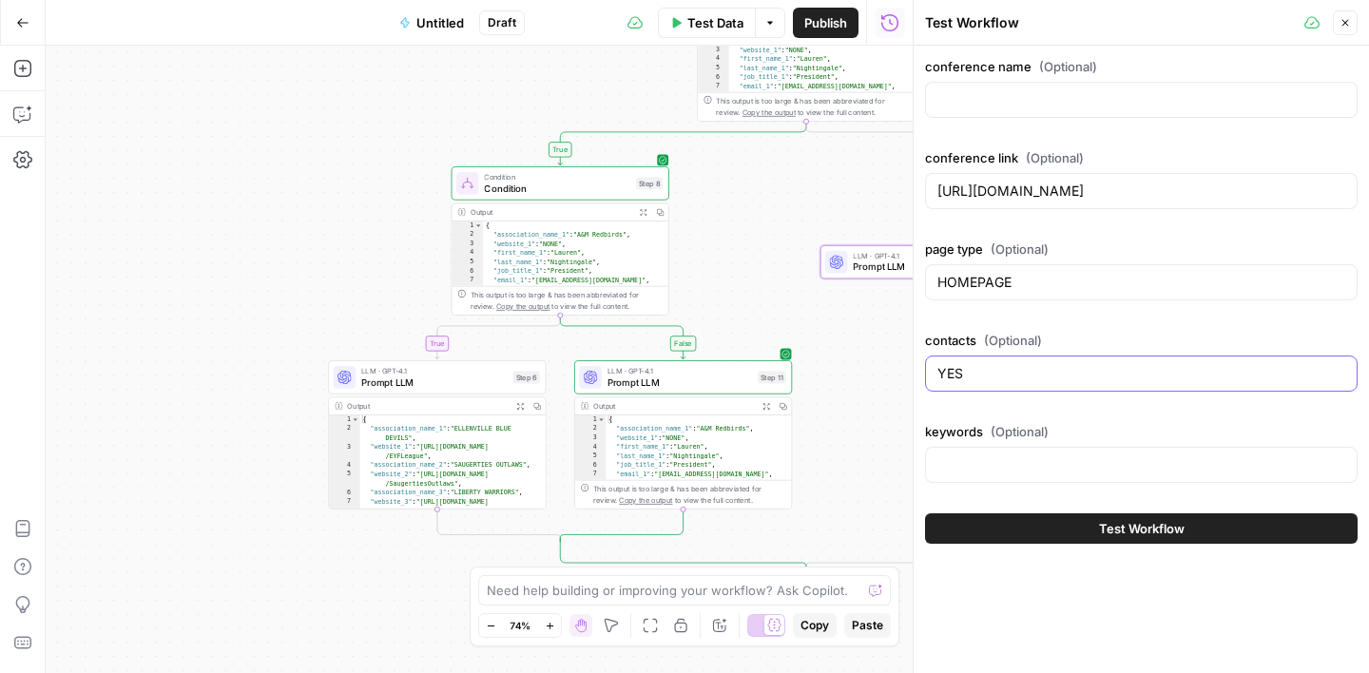
click at [959, 372] on input "YES" at bounding box center [1142, 373] width 408 height 19
click at [980, 459] on input "keywords (Optional)" at bounding box center [1142, 464] width 408 height 19
paste input "Associations"
type input "Associations"
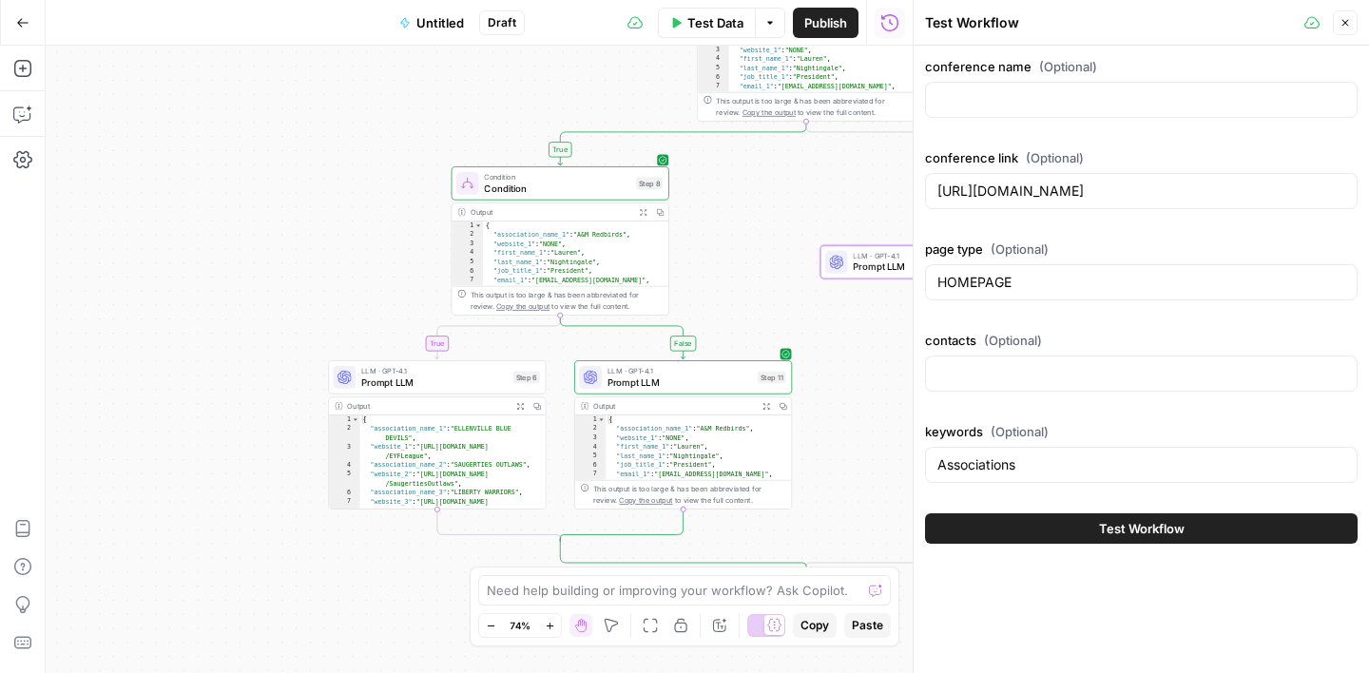
click at [1021, 397] on div "contacts (Optional)" at bounding box center [1141, 365] width 433 height 68
click at [1152, 525] on span "Test Workflow" at bounding box center [1142, 528] width 86 height 19
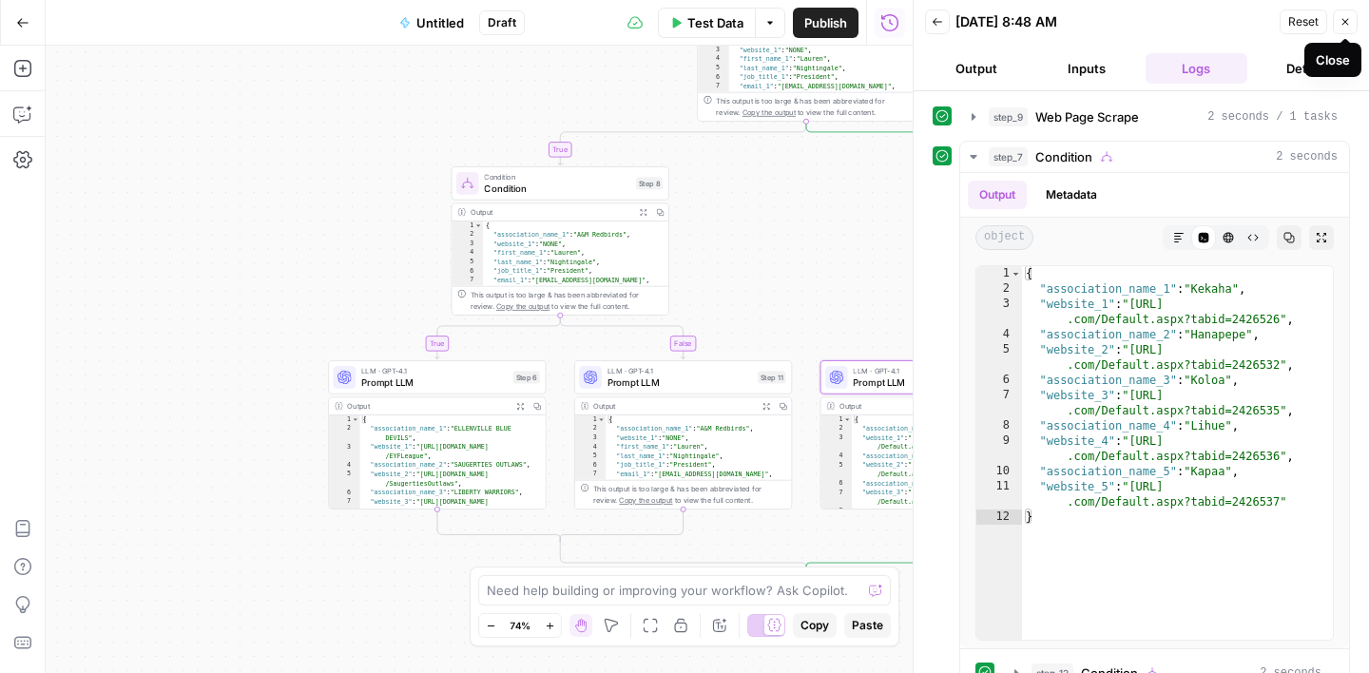
click at [1348, 30] on button "Close" at bounding box center [1345, 22] width 25 height 25
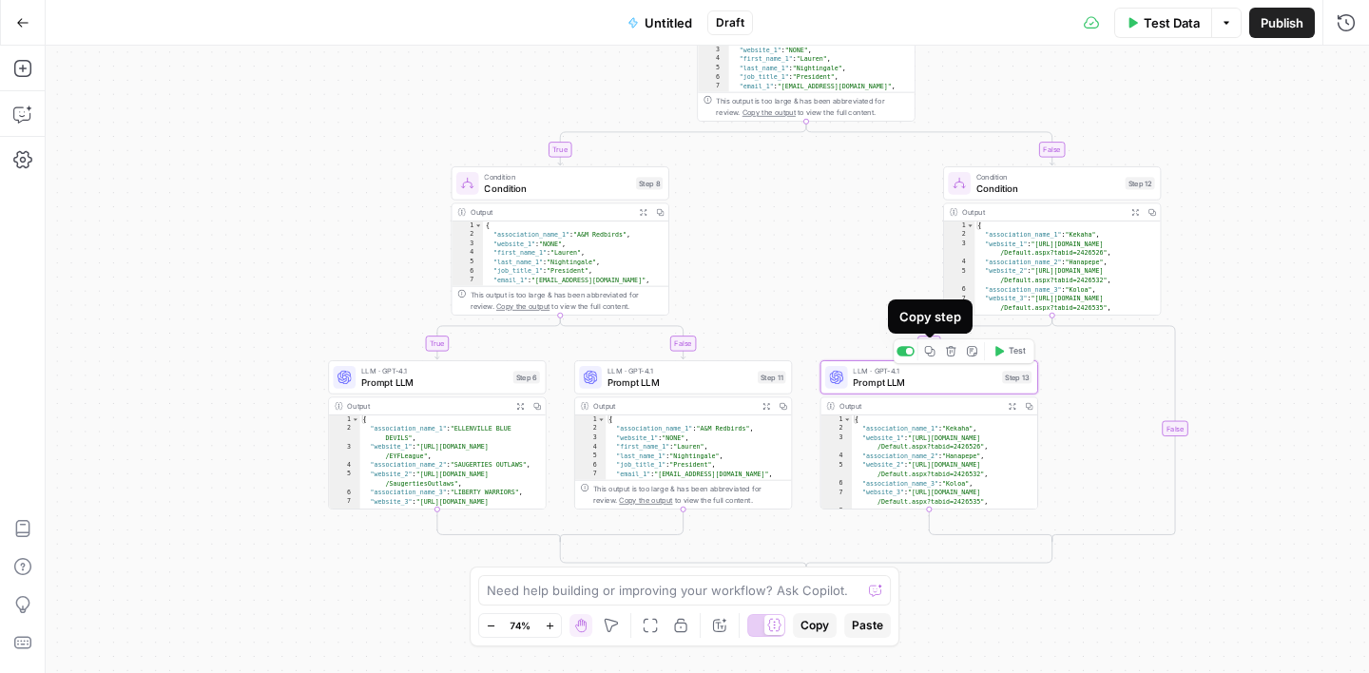
click at [932, 351] on icon "button" at bounding box center [930, 351] width 10 height 10
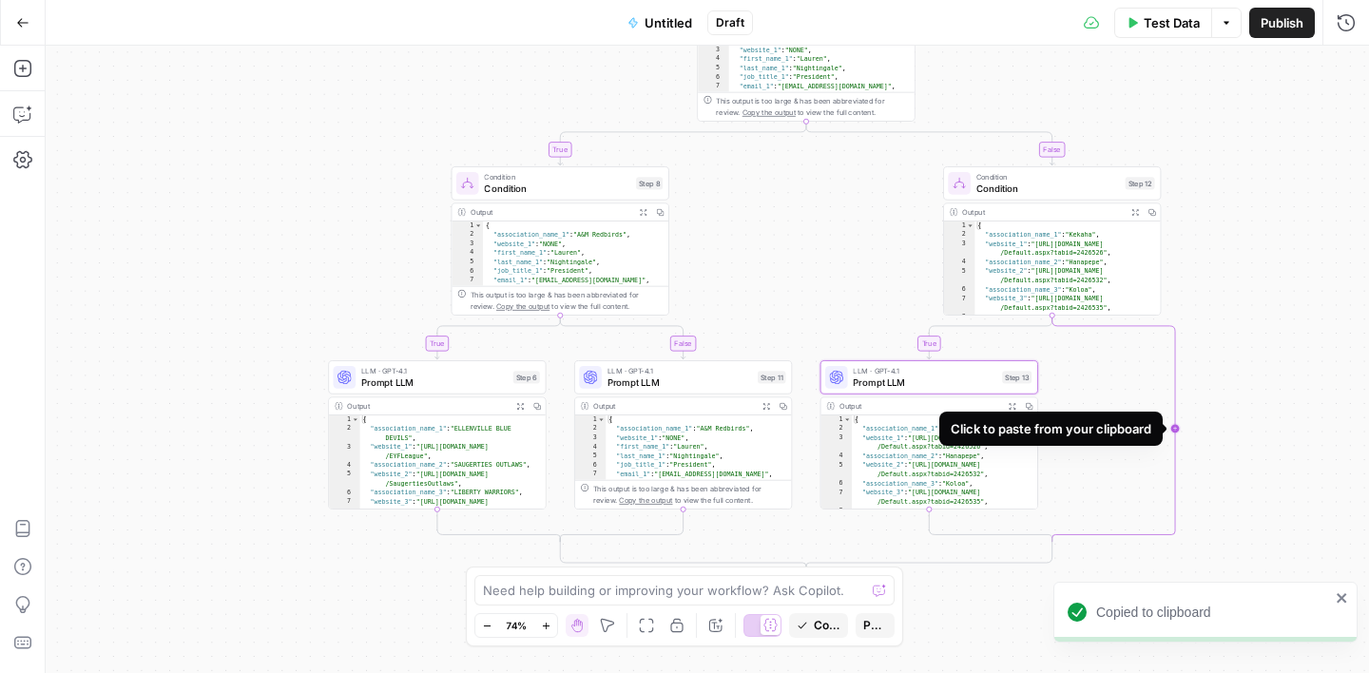
click at [1174, 429] on icon "Edge from step_12 to step_12-conditional-end" at bounding box center [1114, 429] width 123 height 226
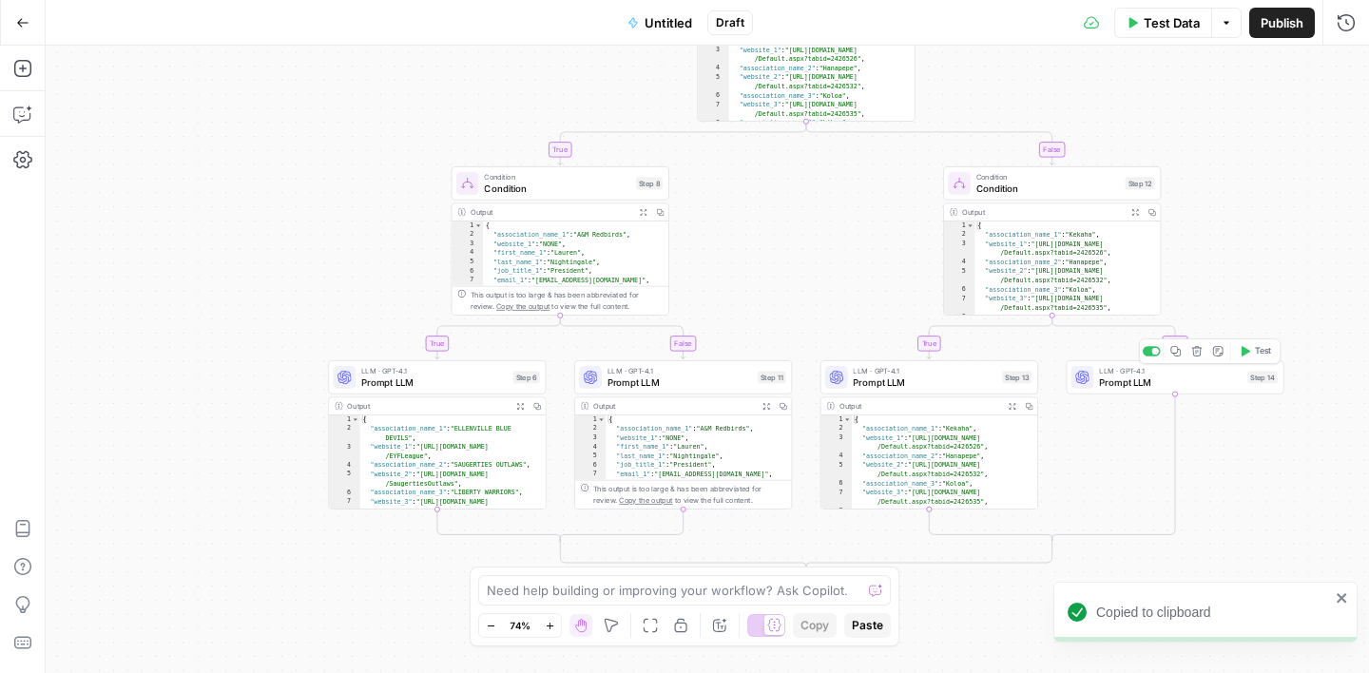
click at [1197, 376] on span "Prompt LLM" at bounding box center [1170, 383] width 143 height 14
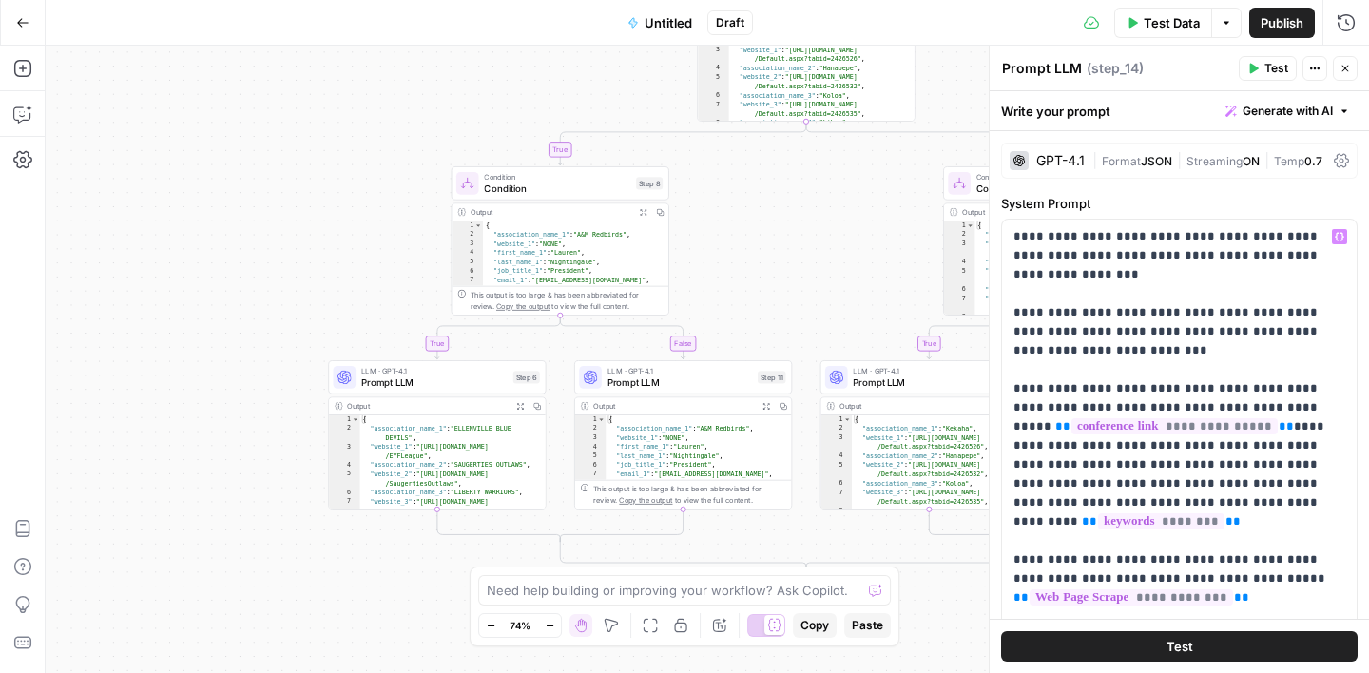
scroll to position [77, 0]
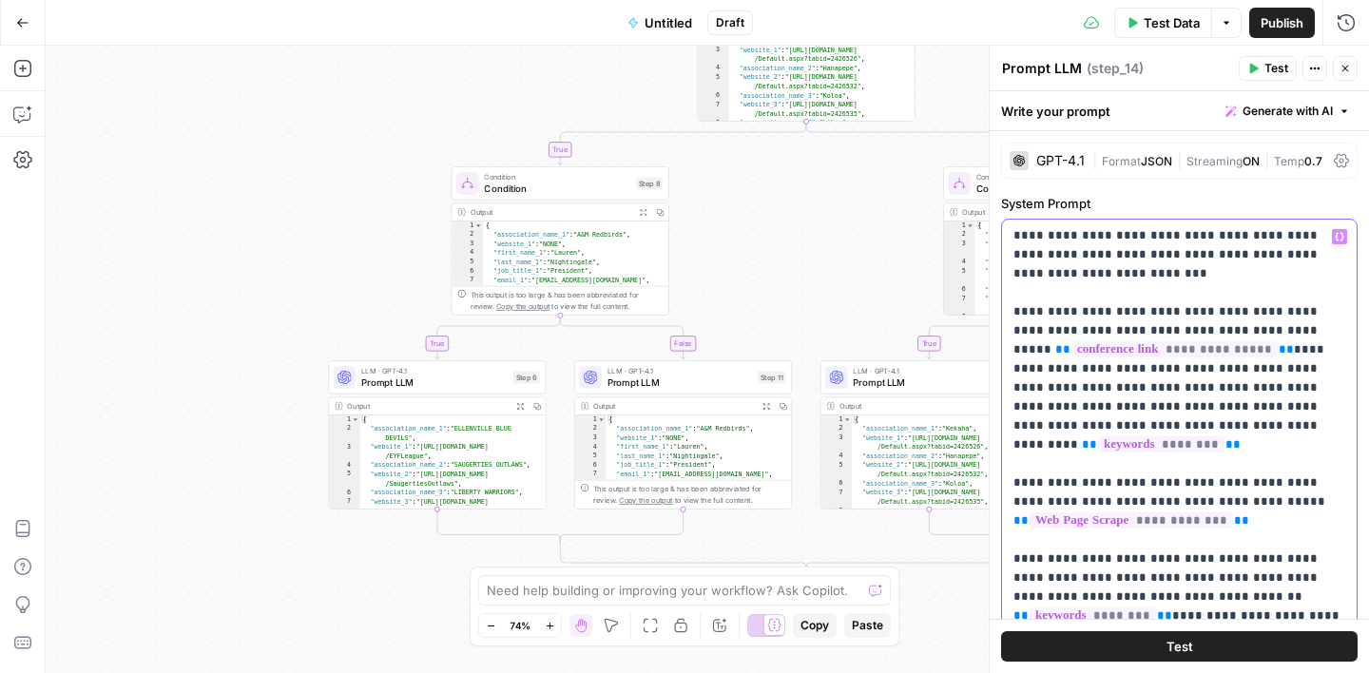
click at [1204, 367] on p "**********" at bounding box center [1180, 568] width 332 height 837
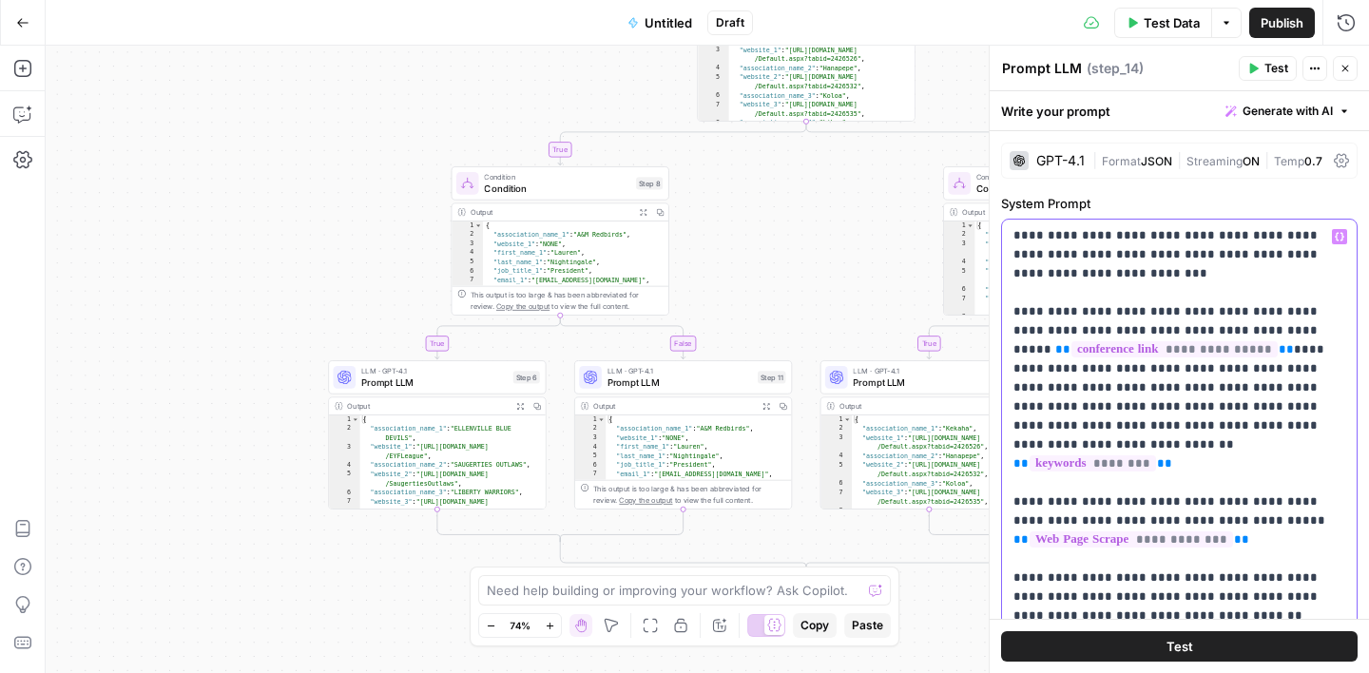
click at [1270, 364] on p "**********" at bounding box center [1180, 578] width 332 height 856
click at [1326, 369] on p "**********" at bounding box center [1180, 578] width 332 height 856
click at [1175, 404] on p "**********" at bounding box center [1180, 578] width 332 height 856
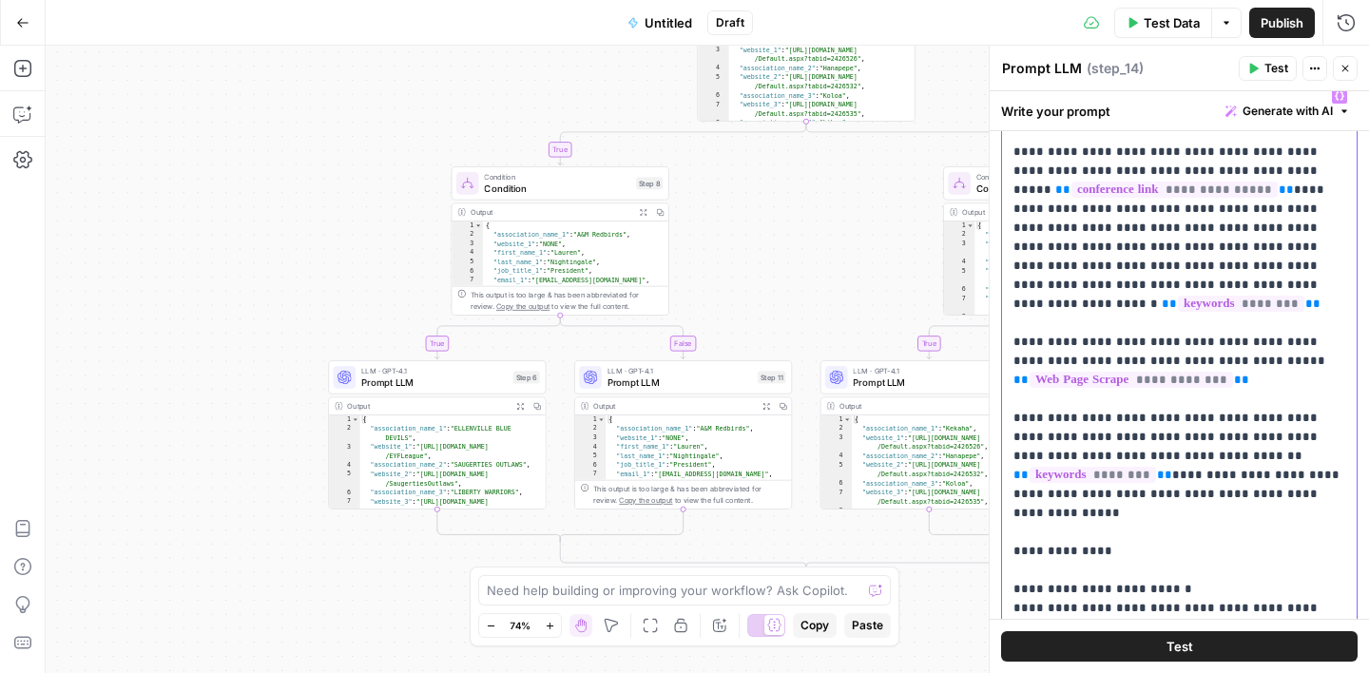
scroll to position [143, 0]
click at [1260, 397] on p "**********" at bounding box center [1180, 417] width 332 height 856
click at [1035, 417] on p "**********" at bounding box center [1180, 417] width 332 height 856
click at [1035, 416] on p "**********" at bounding box center [1180, 417] width 332 height 856
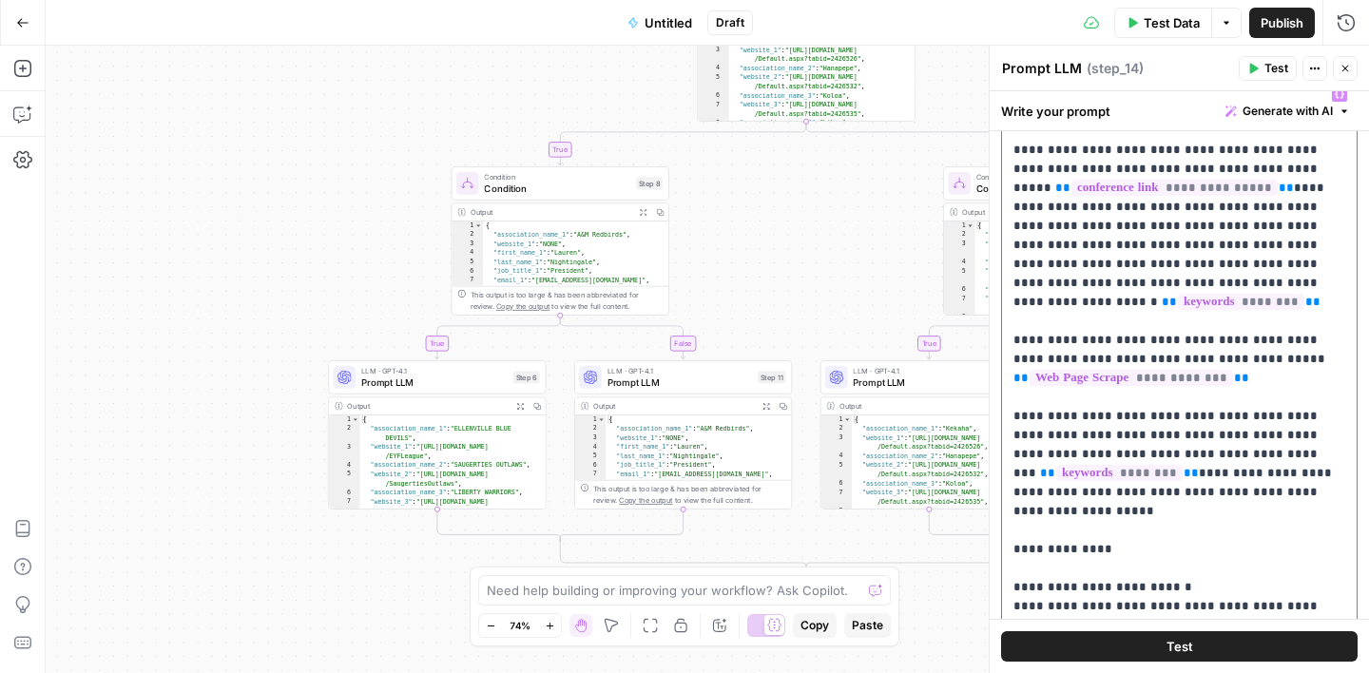
scroll to position [115, 0]
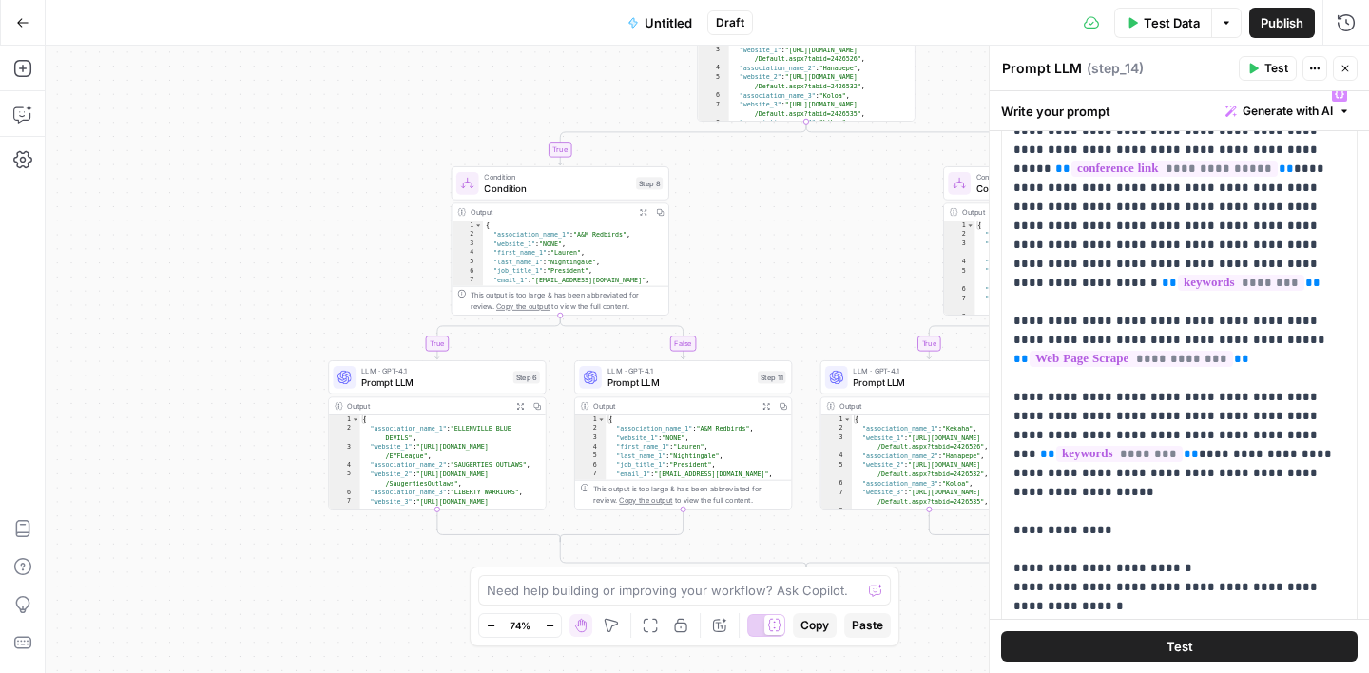
click at [1169, 104] on div "Write your prompt Generate with AI" at bounding box center [1179, 110] width 379 height 39
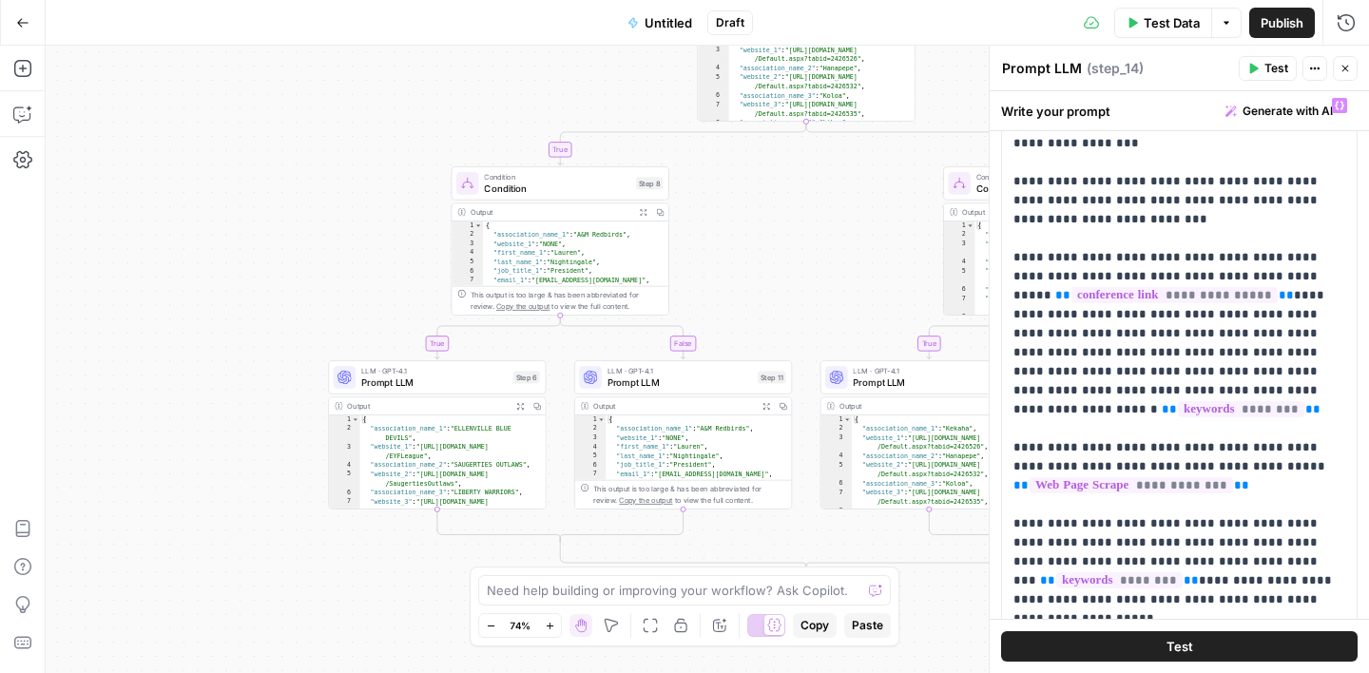
scroll to position [144, 0]
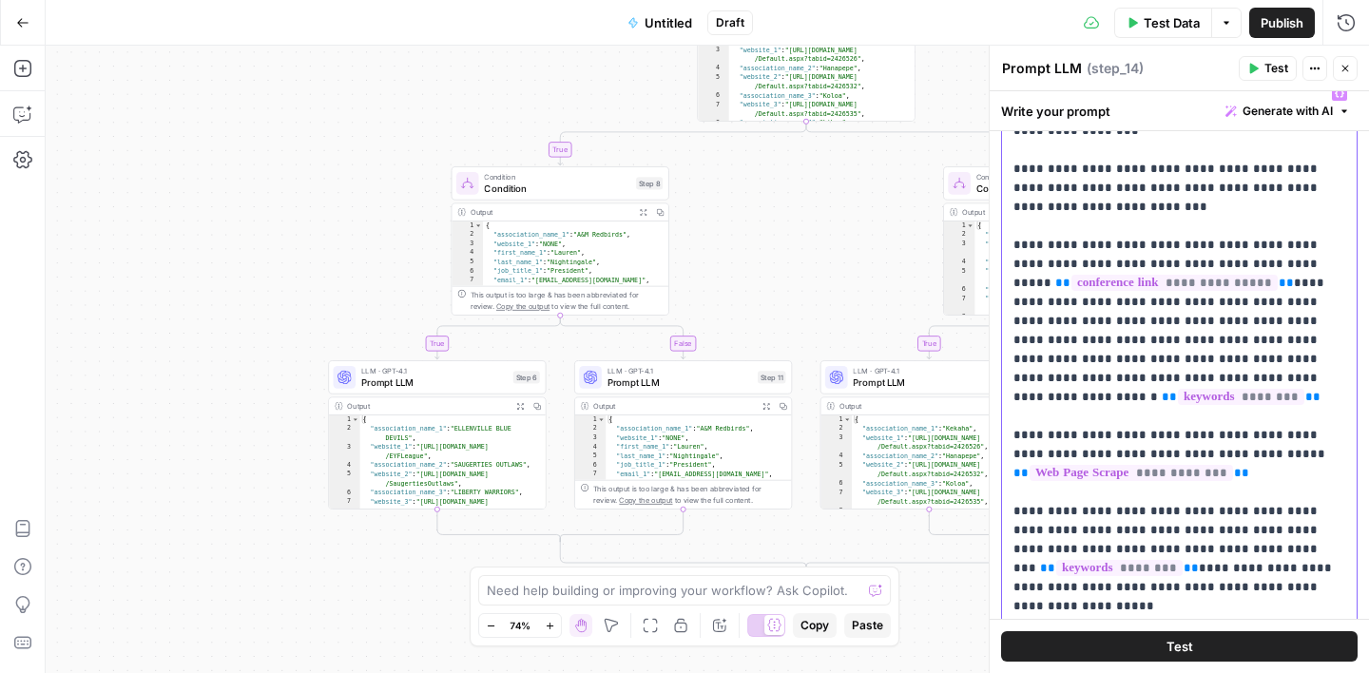
click at [1045, 377] on p "**********" at bounding box center [1180, 521] width 332 height 875
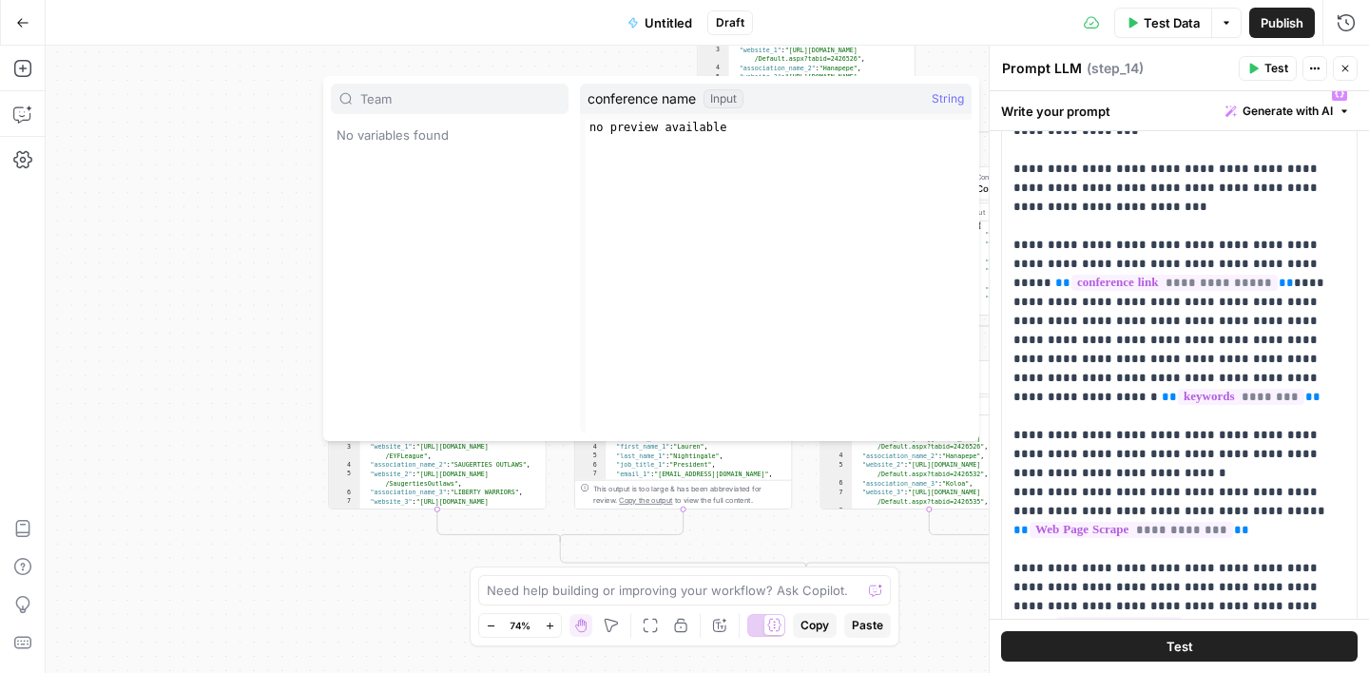
type input "Team"
click at [1100, 437] on p "**********" at bounding box center [1180, 550] width 332 height 932
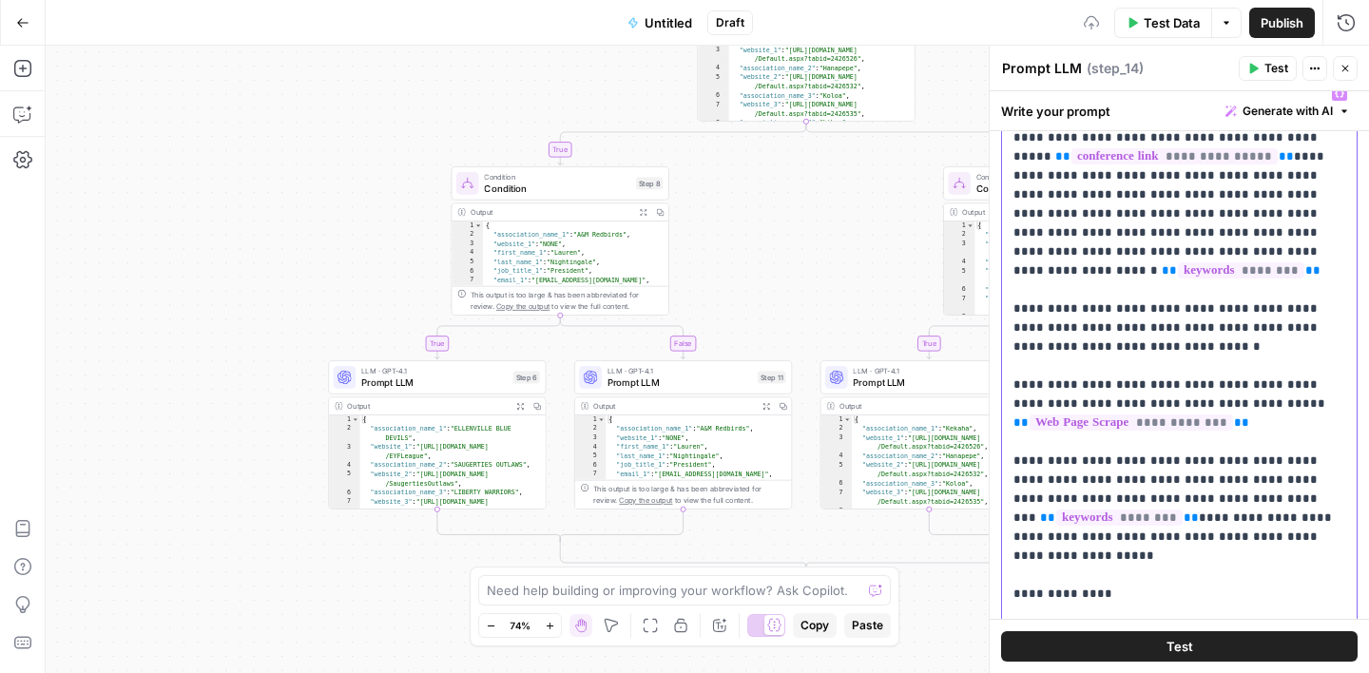
scroll to position [131, 0]
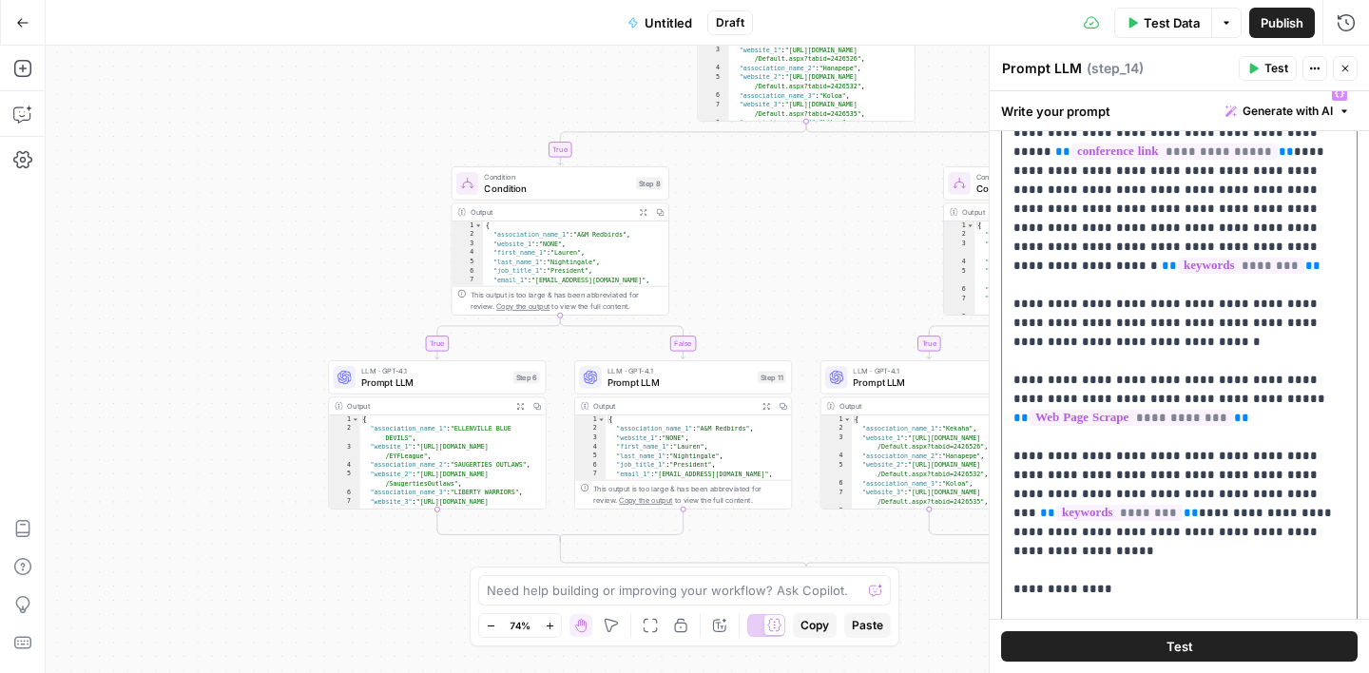
drag, startPoint x: 1129, startPoint y: 303, endPoint x: 1009, endPoint y: 264, distance: 126.0
click at [1009, 264] on div "**********" at bounding box center [1179, 463] width 355 height 775
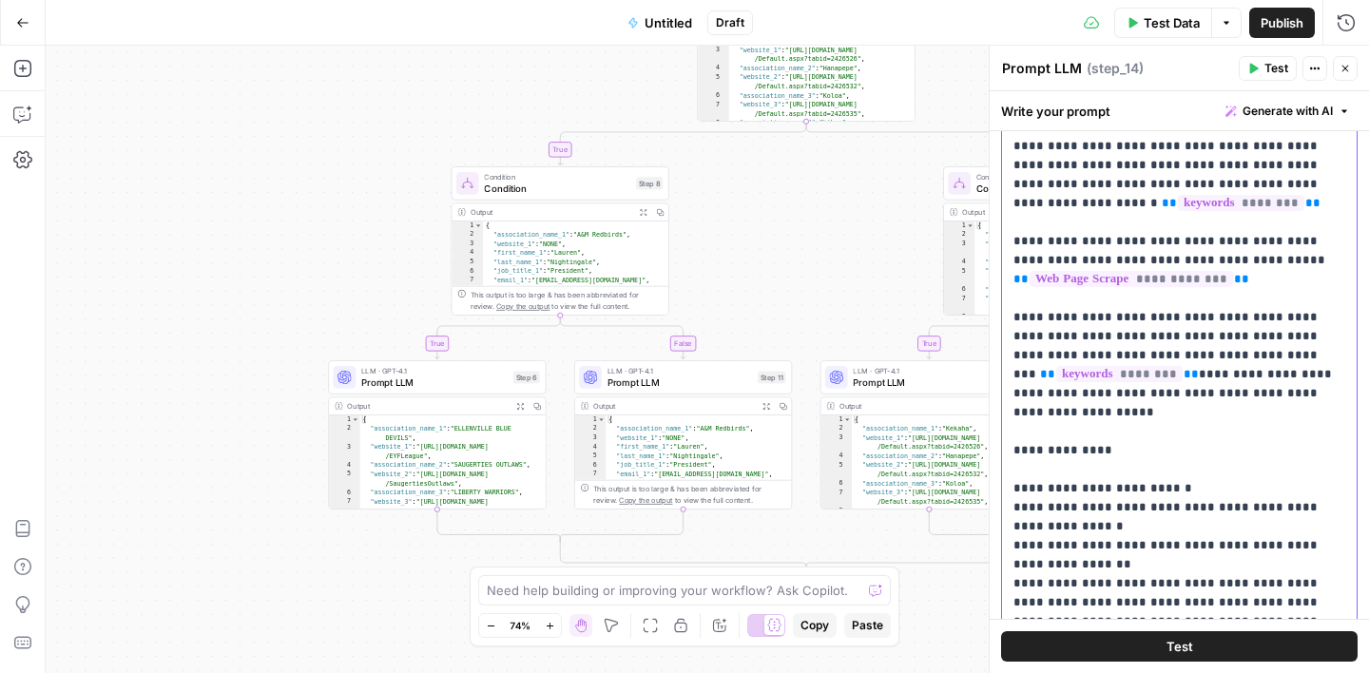
scroll to position [224, 0]
click at [1099, 374] on p "**********" at bounding box center [1180, 325] width 332 height 875
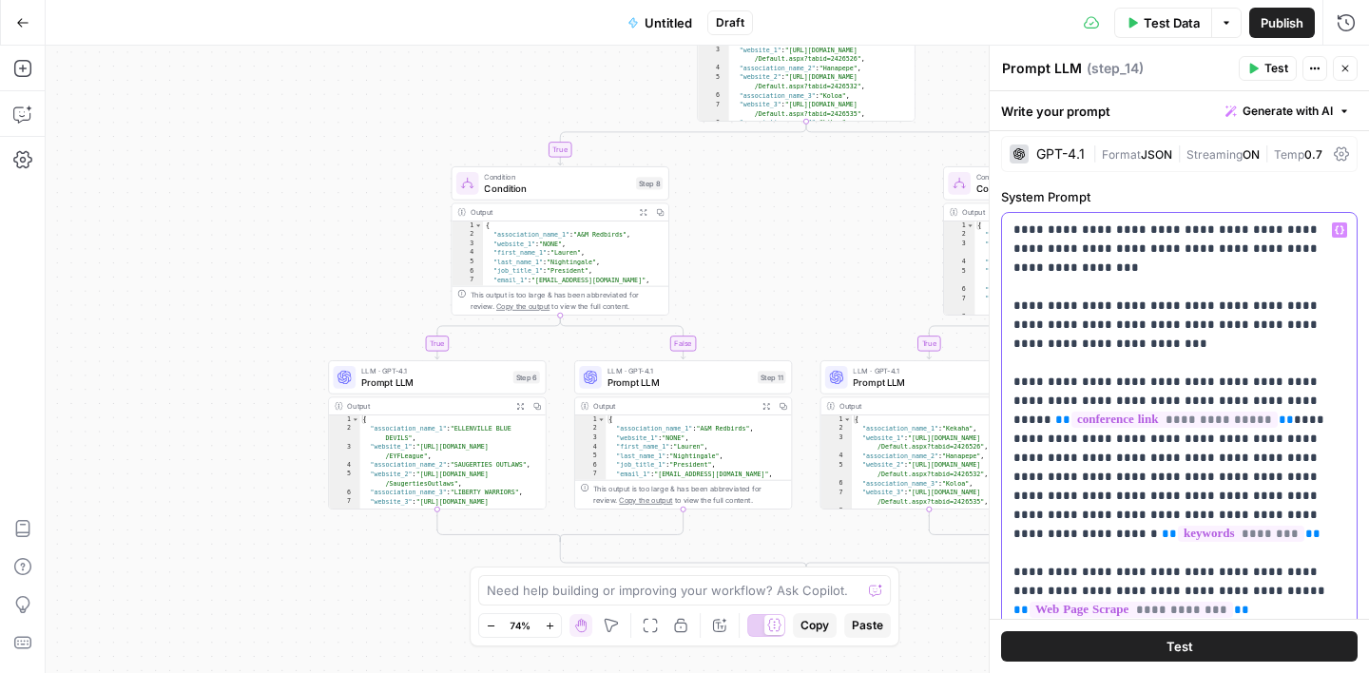
scroll to position [0, 0]
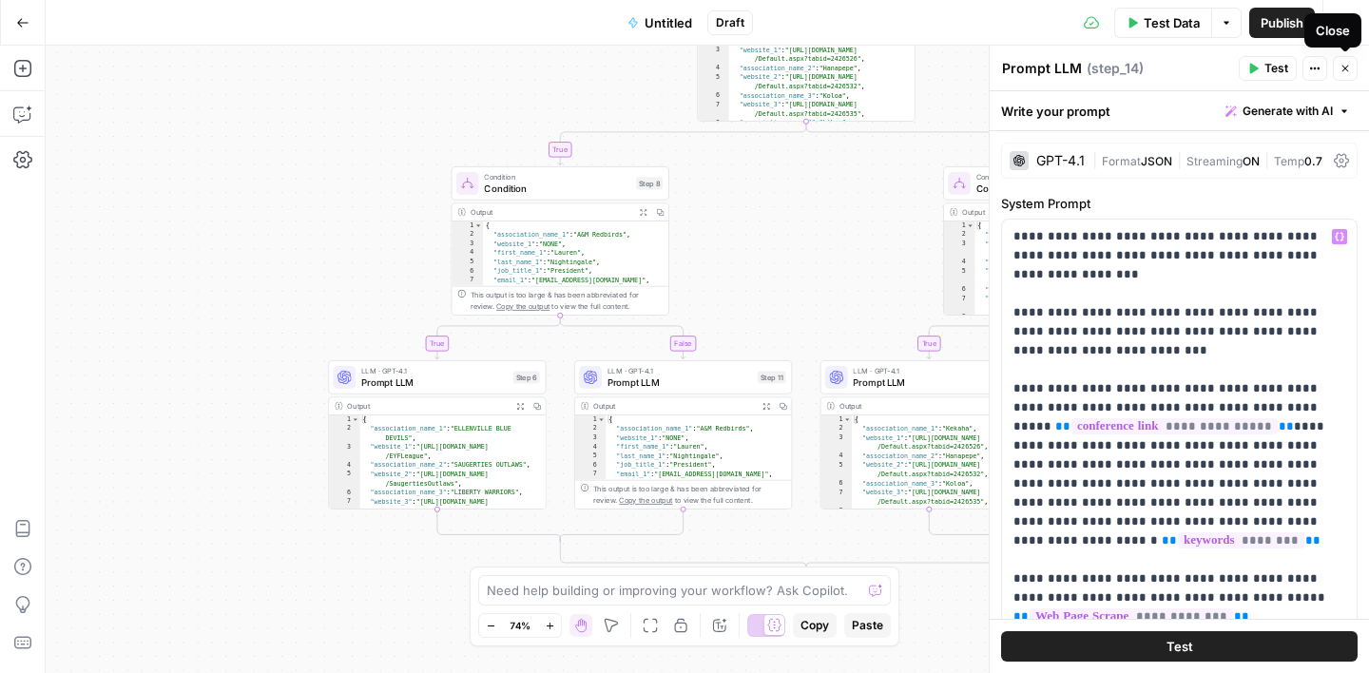
click at [1247, 205] on label "System Prompt" at bounding box center [1179, 203] width 357 height 19
click at [1350, 63] on icon "button" at bounding box center [1345, 68] width 11 height 11
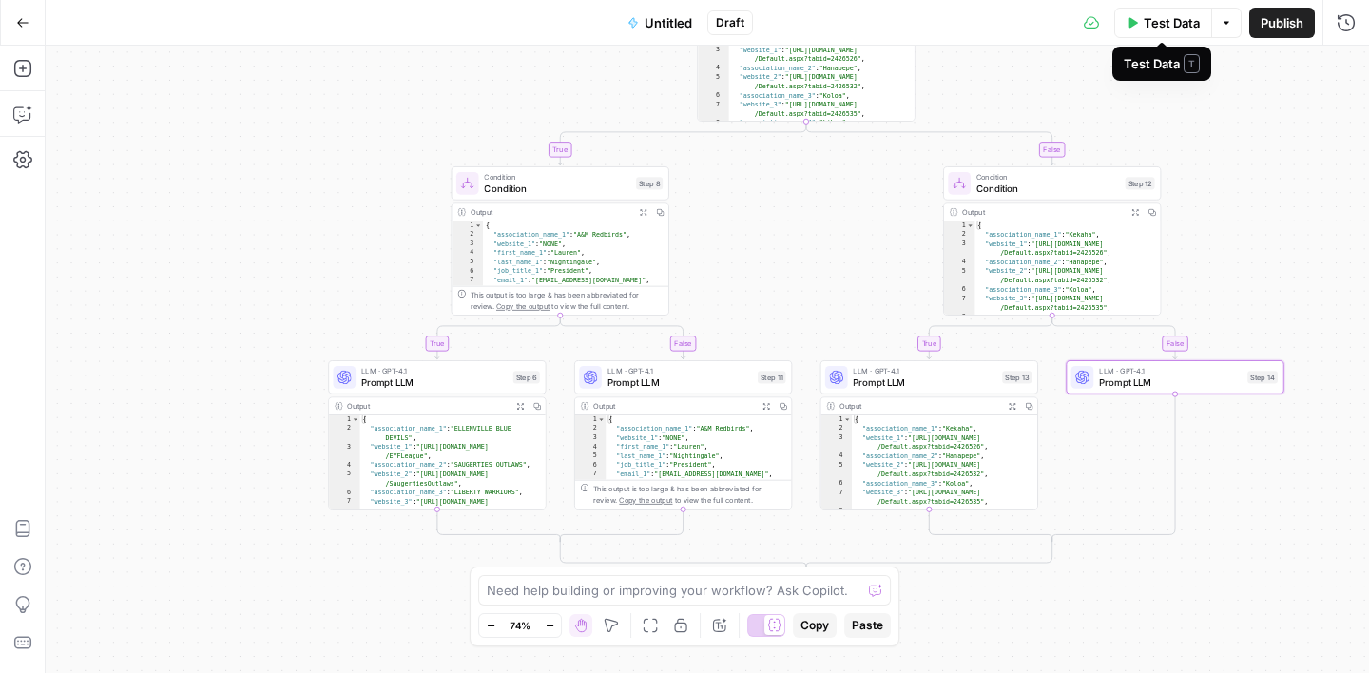
click at [1172, 34] on button "Test Data" at bounding box center [1163, 23] width 98 height 30
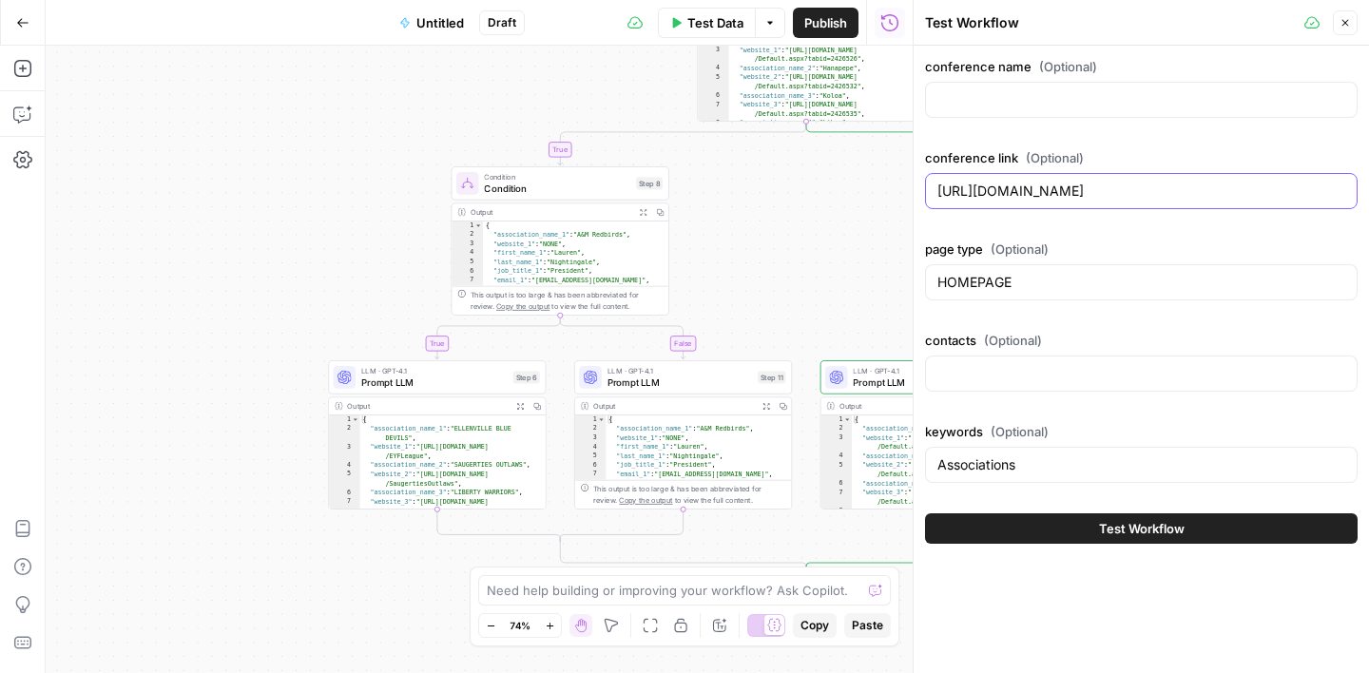
click at [1063, 195] on input "https://www.kauaipopwarner.com/" at bounding box center [1142, 191] width 408 height 19
paste input "cdpopwarner.com/Default.aspx?tabid=551000 DROPDOWN LOCAL POP WARNER"
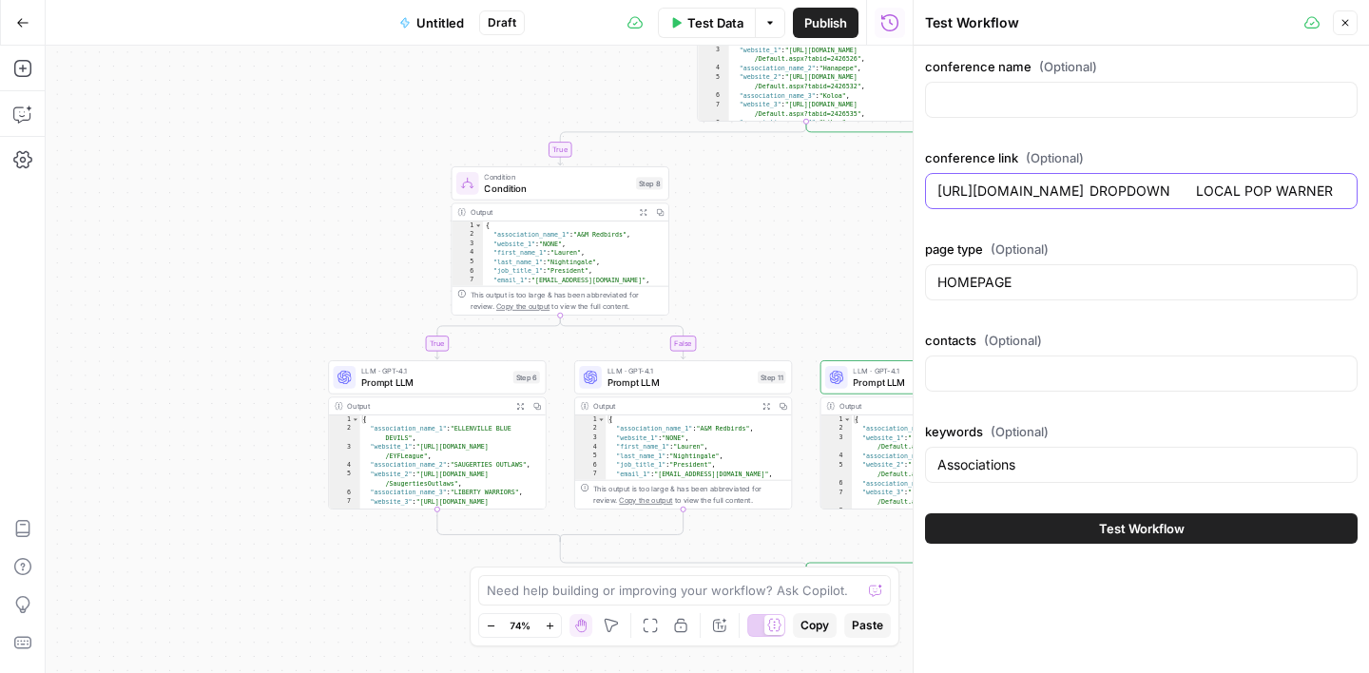
click at [1209, 191] on input "https://www.cdpopwarner.com/Default.aspx?tabid=551000 DROPDOWN LOCAL POP WARNER" at bounding box center [1142, 191] width 408 height 19
click at [1107, 185] on input "https://www.cdpopwarner.com/Default.aspx?tabid=551000 DROPDOWN LOCAL POP WARNER" at bounding box center [1142, 191] width 408 height 19
type input "https://www.cdpopwarner.com/Default.aspx?tabid=551000"
click at [983, 285] on input "HOMEPAGE" at bounding box center [1142, 282] width 408 height 19
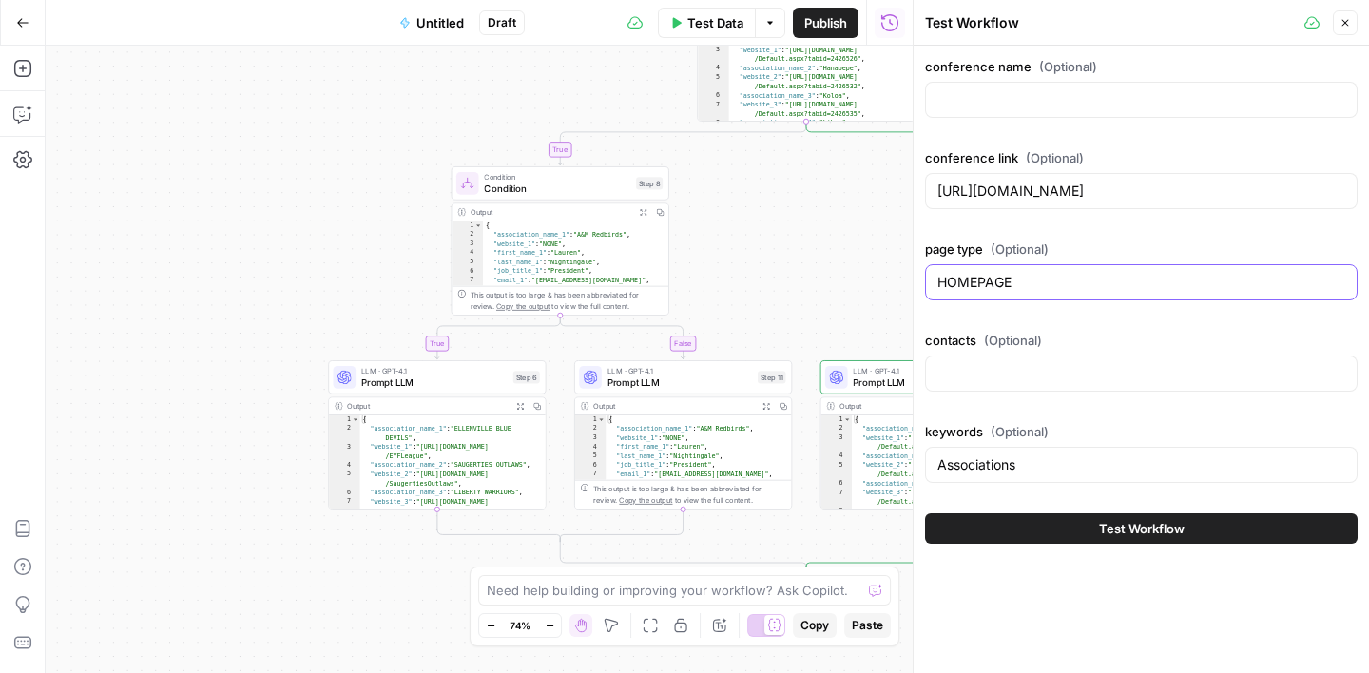
click at [983, 285] on input "HOMEPAGE" at bounding box center [1142, 282] width 408 height 19
paste input "DROPDOWN LOCAL POP WARNER"
click at [1041, 286] on input "DROPDOWN LOCAL POP WARNER" at bounding box center [1142, 282] width 408 height 19
type input "DROPDOWN"
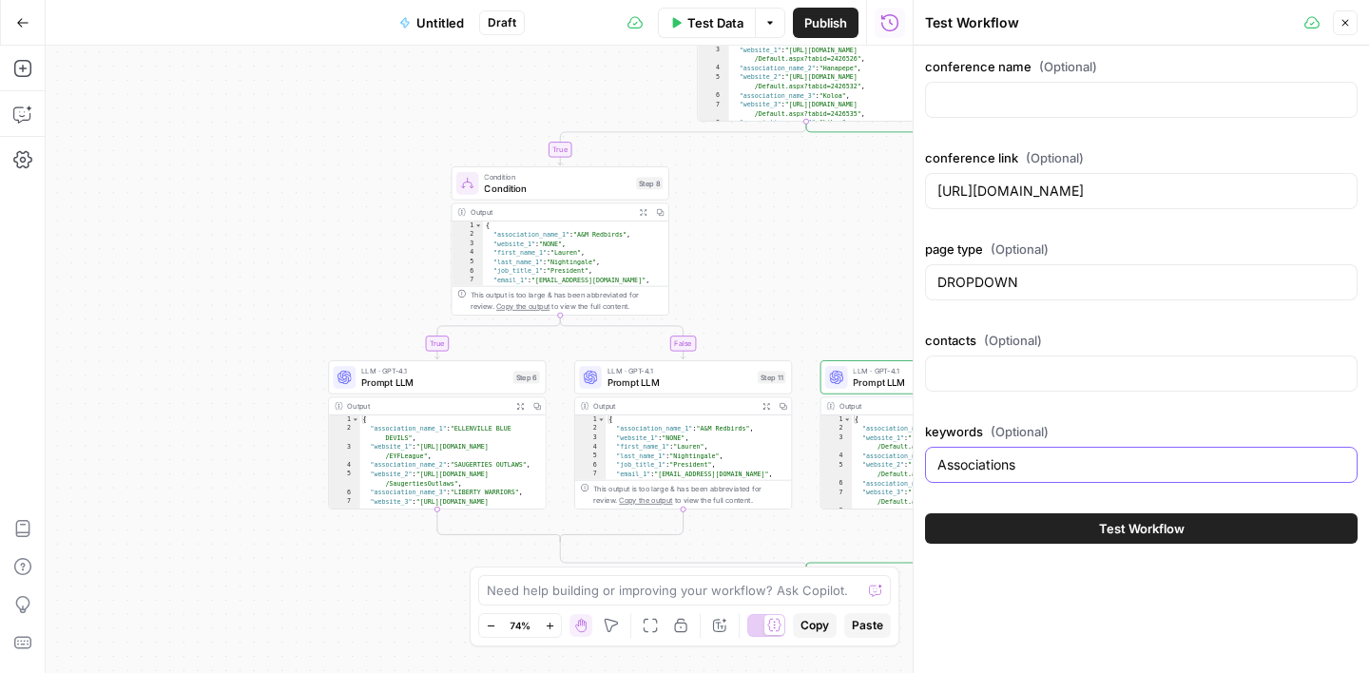
click at [978, 459] on input "Associations" at bounding box center [1142, 464] width 408 height 19
paste input "LOCAL POP WARNER"
type input "LOCAL POP WARNER"
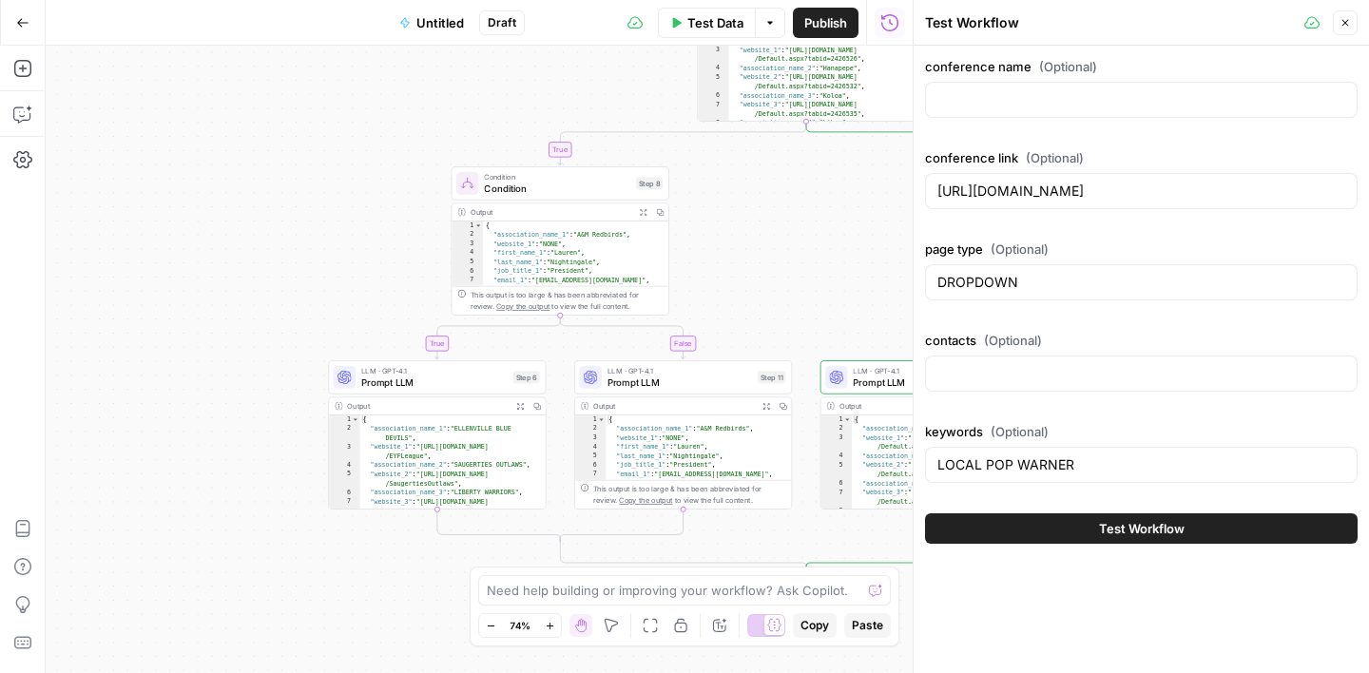
click at [1039, 412] on div "conference name (Optional) conference link (Optional) https://www.cdpopwarner.c…" at bounding box center [1141, 274] width 433 height 434
click at [1139, 531] on span "Test Workflow" at bounding box center [1142, 528] width 86 height 19
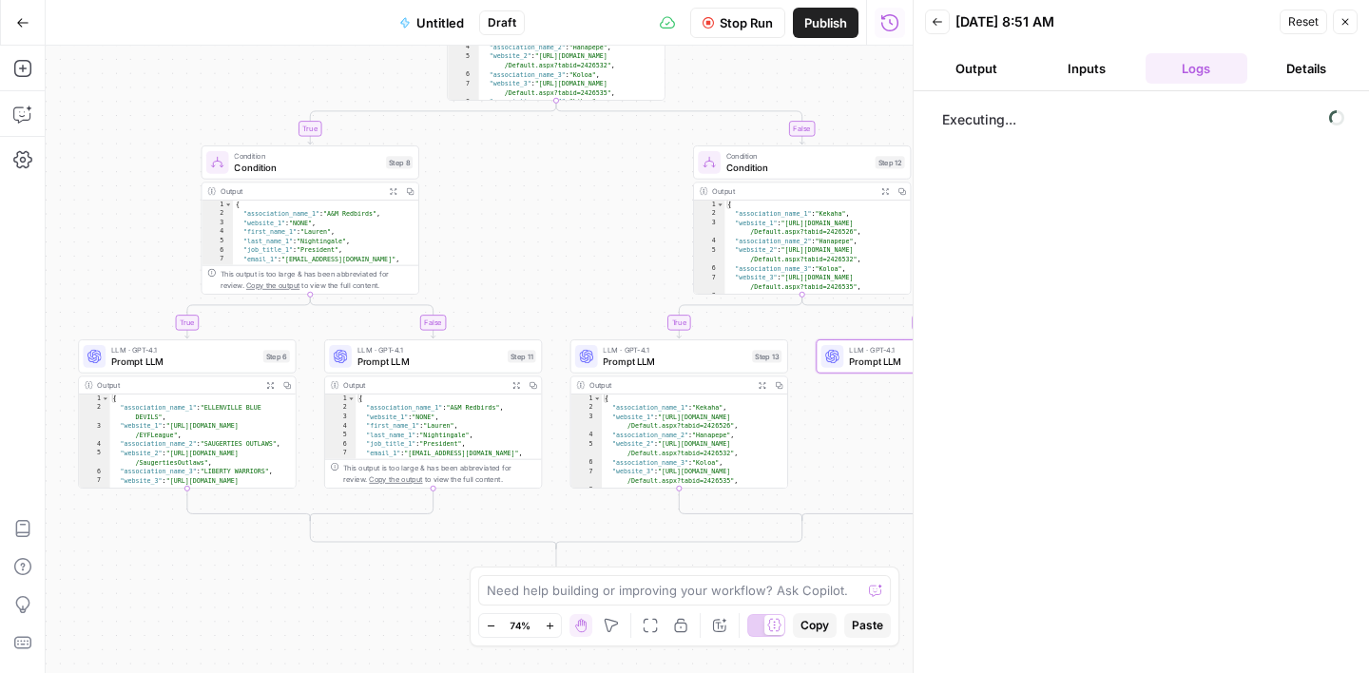
drag, startPoint x: 855, startPoint y: 203, endPoint x: 432, endPoint y: 191, distance: 423.3
click at [432, 190] on div "**********" at bounding box center [479, 360] width 867 height 628
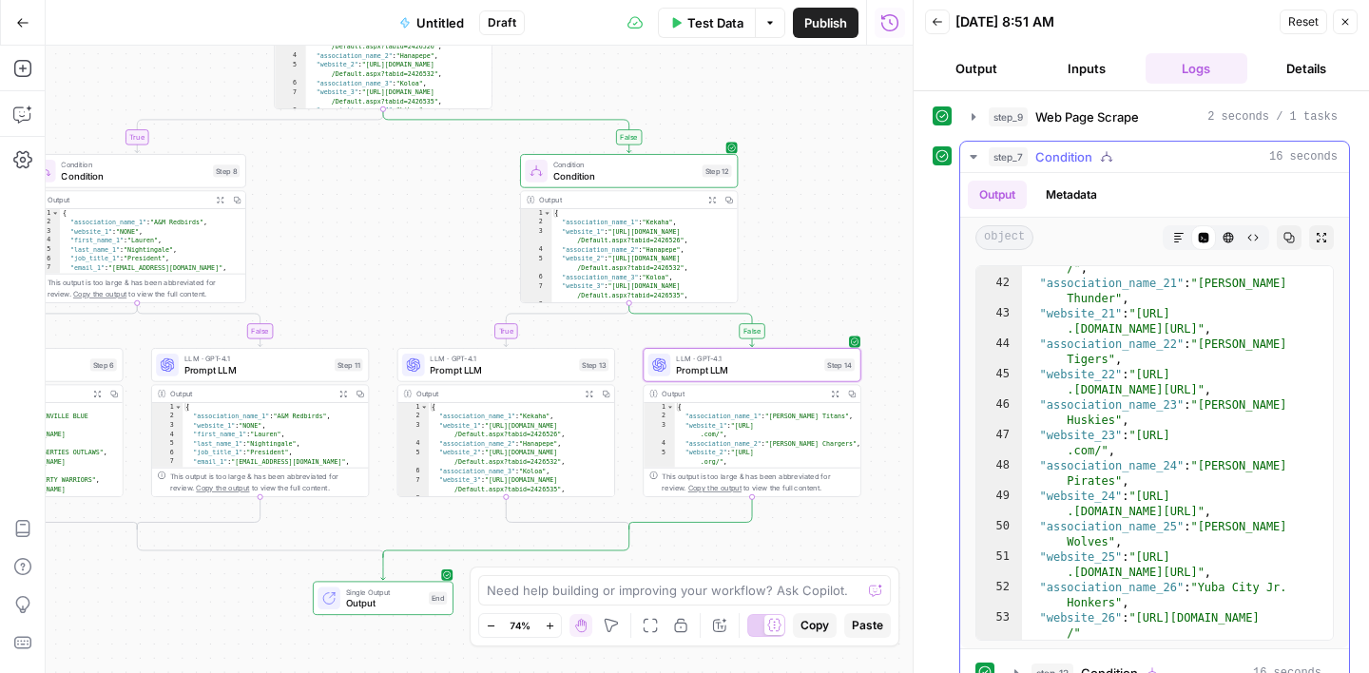
scroll to position [1178, 0]
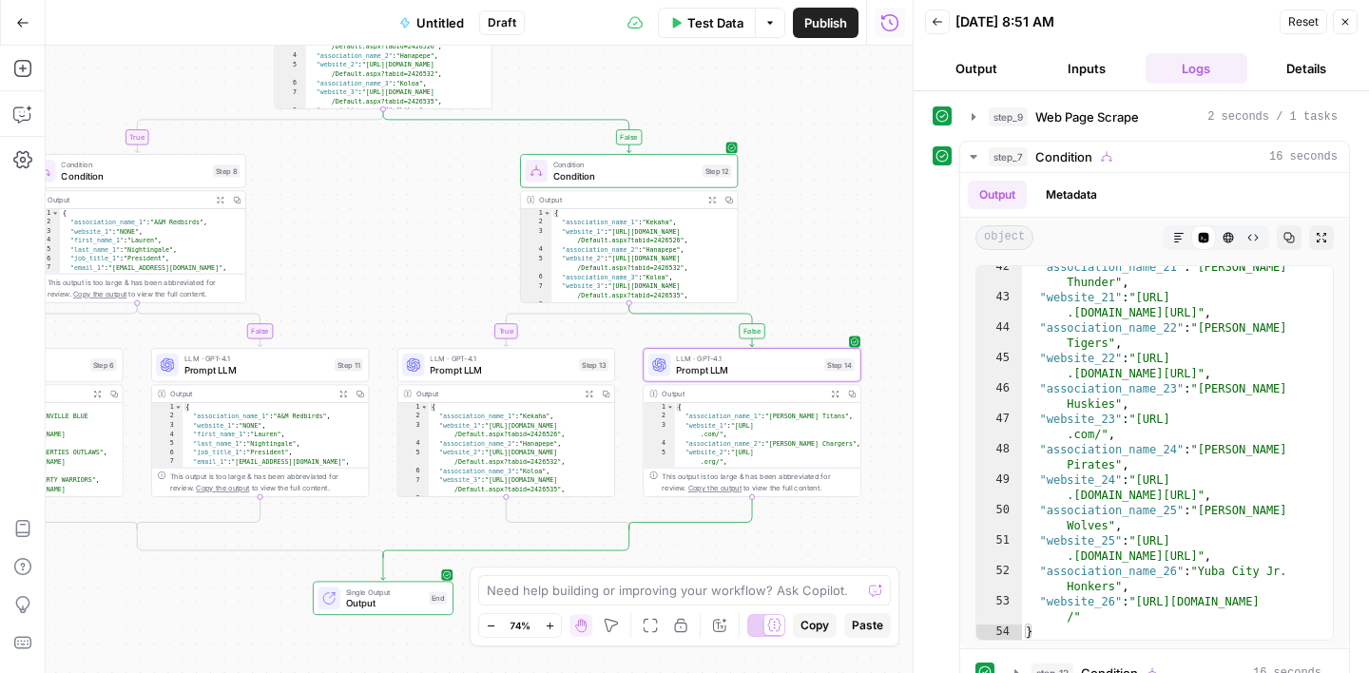
click at [1346, 24] on icon "button" at bounding box center [1346, 22] width 7 height 7
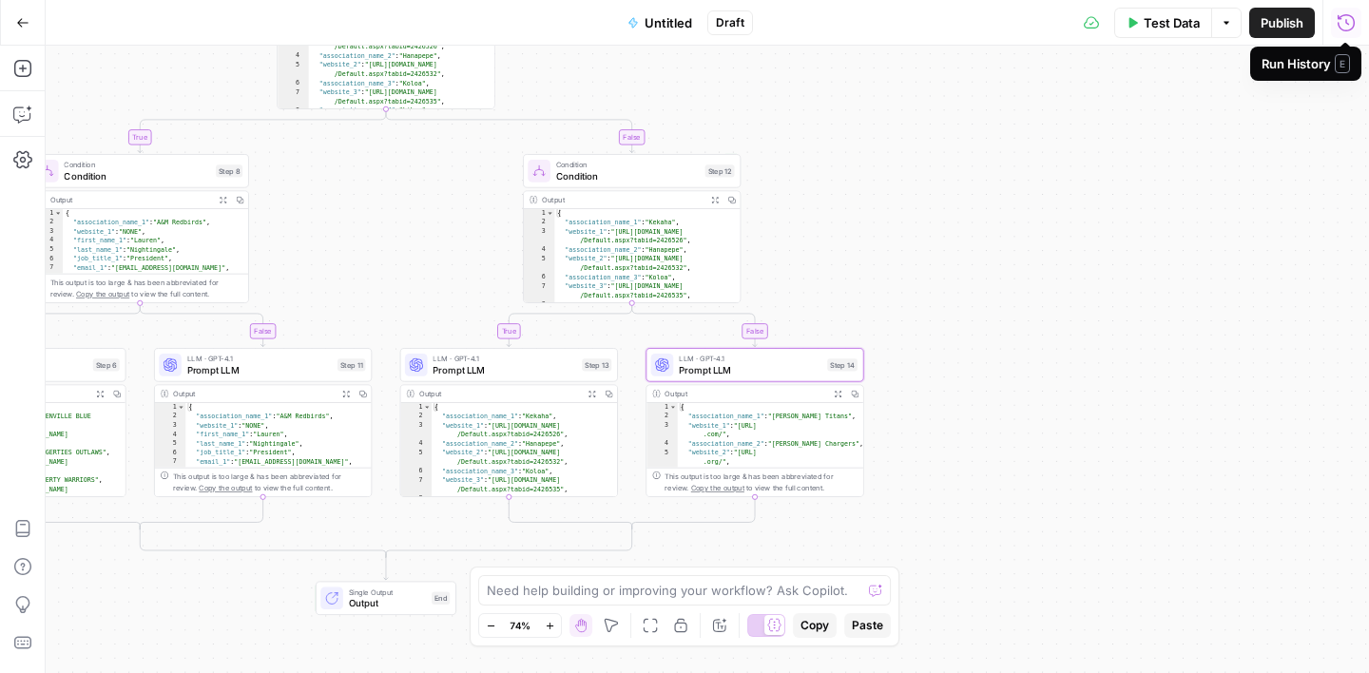
drag, startPoint x: 906, startPoint y: 246, endPoint x: 1015, endPoint y: 324, distance: 133.5
click at [1014, 323] on div "true false true false true false Workflow Input Settings Inputs Web Page Scrape…" at bounding box center [708, 360] width 1324 height 628
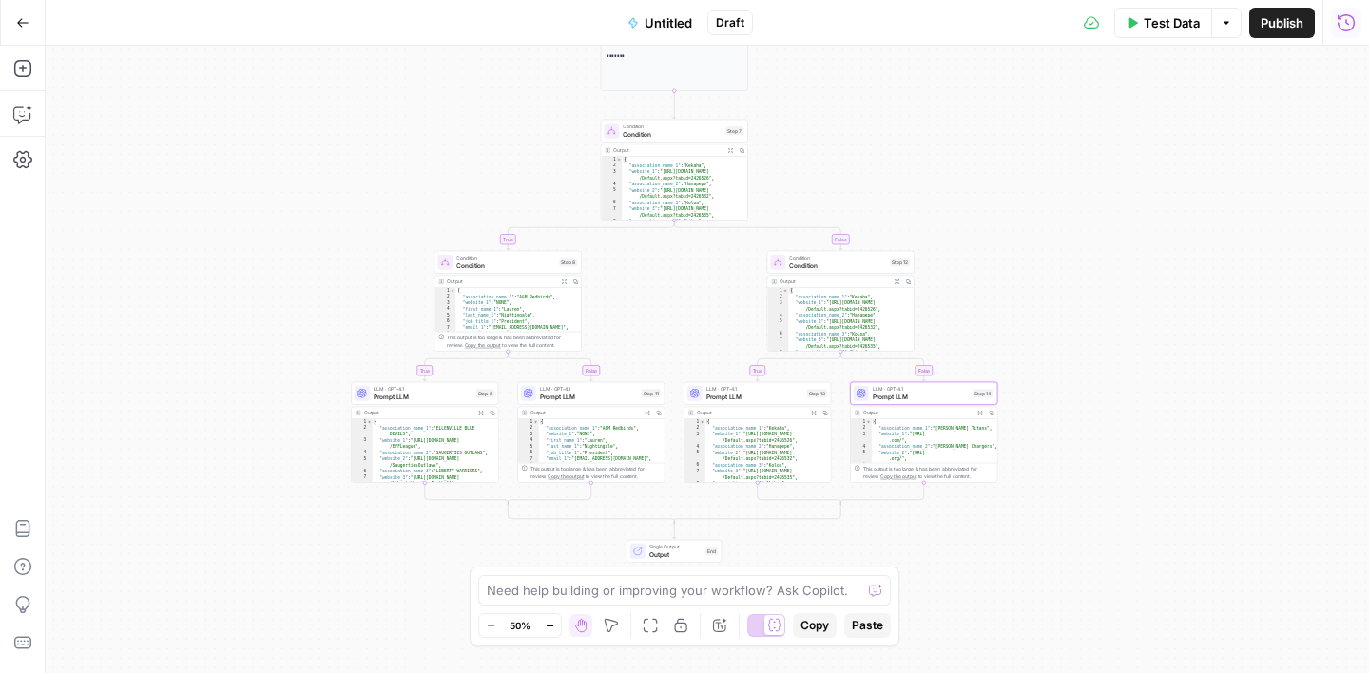
drag, startPoint x: 1039, startPoint y: 323, endPoint x: 1054, endPoint y: 313, distance: 17.7
click at [1054, 313] on div "true false true false true false Workflow Input Settings Inputs Web Page Scrape…" at bounding box center [708, 360] width 1324 height 628
click at [26, 105] on icon "button" at bounding box center [22, 114] width 19 height 19
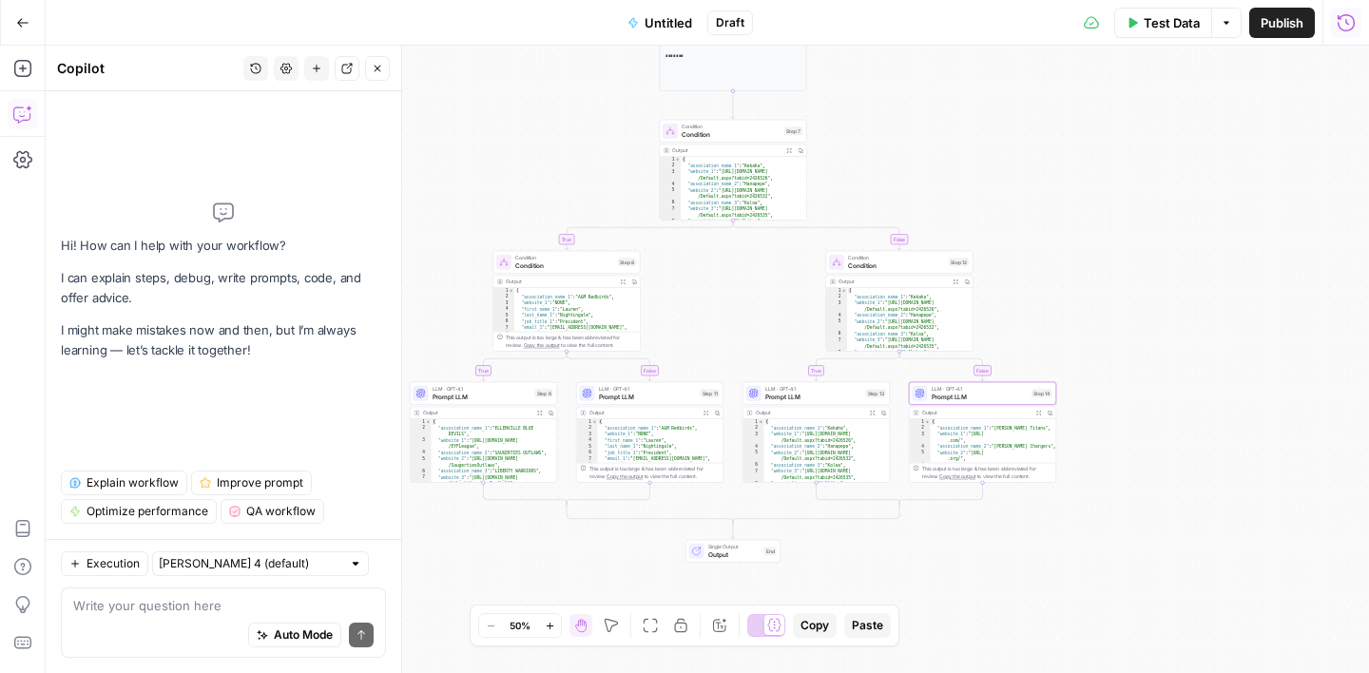
click at [231, 360] on div "Hi! How can I help with your workflow? I can explain steps, debug, write prompt…" at bounding box center [223, 280] width 325 height 349
click at [209, 381] on div "Hi! How can I help with your workflow? I can explain steps, debug, write prompt…" at bounding box center [223, 280] width 325 height 349
click at [146, 608] on textarea at bounding box center [223, 605] width 300 height 19
type textarea "hey! I am quite ha"
click at [1300, 25] on span "Publish" at bounding box center [1282, 22] width 43 height 19
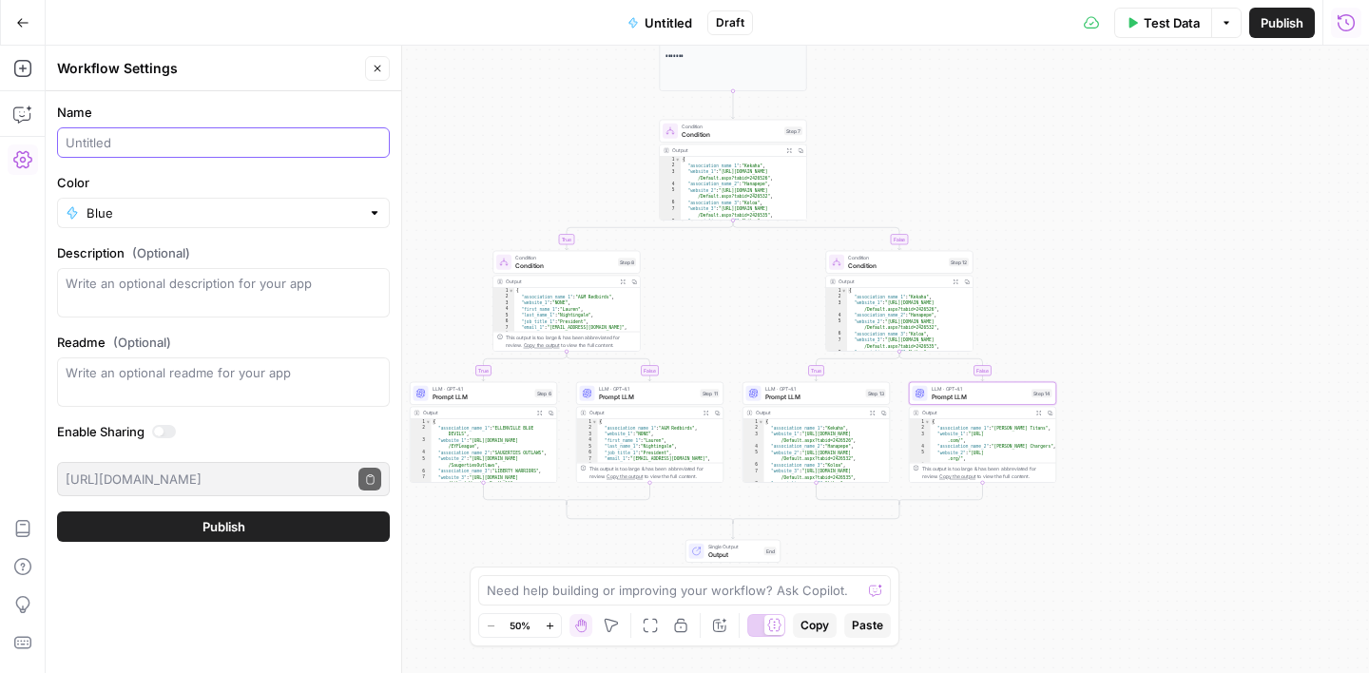
click at [145, 142] on input "Name" at bounding box center [224, 142] width 316 height 19
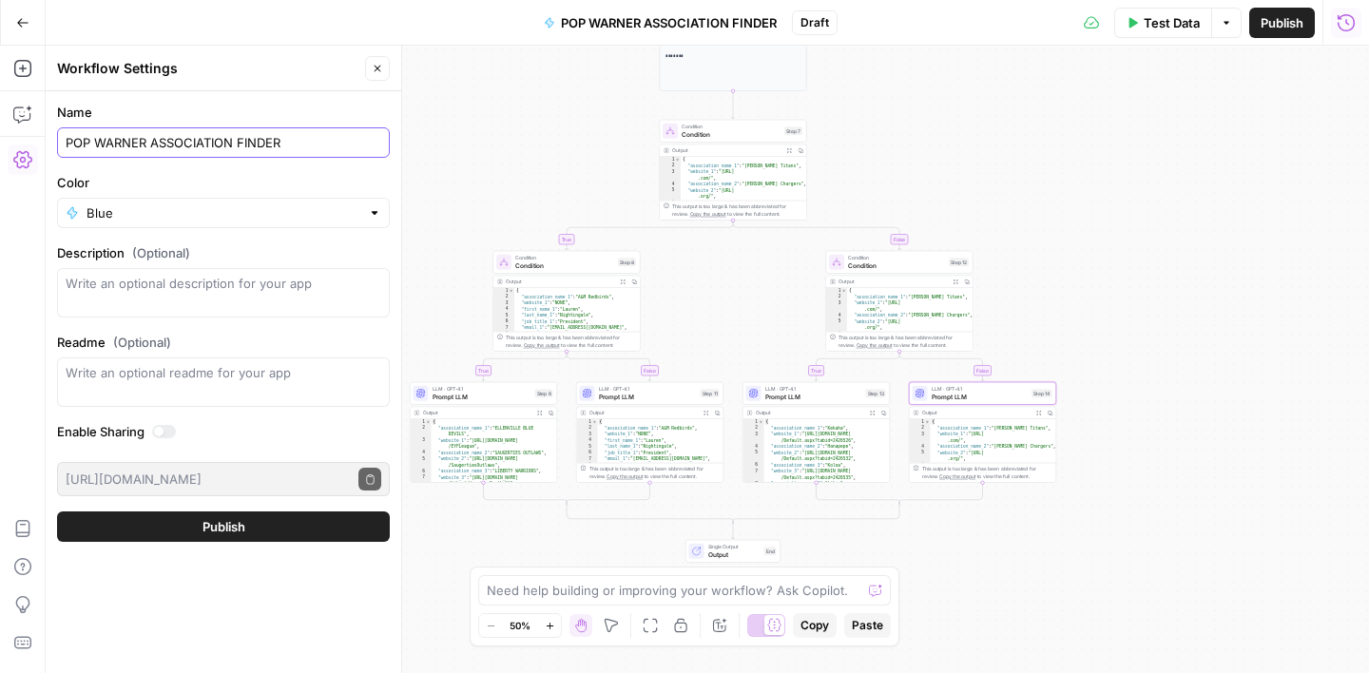
type input "POP WARNER ASSOCIATION FINDER"
click at [219, 524] on span "Publish" at bounding box center [224, 526] width 43 height 19
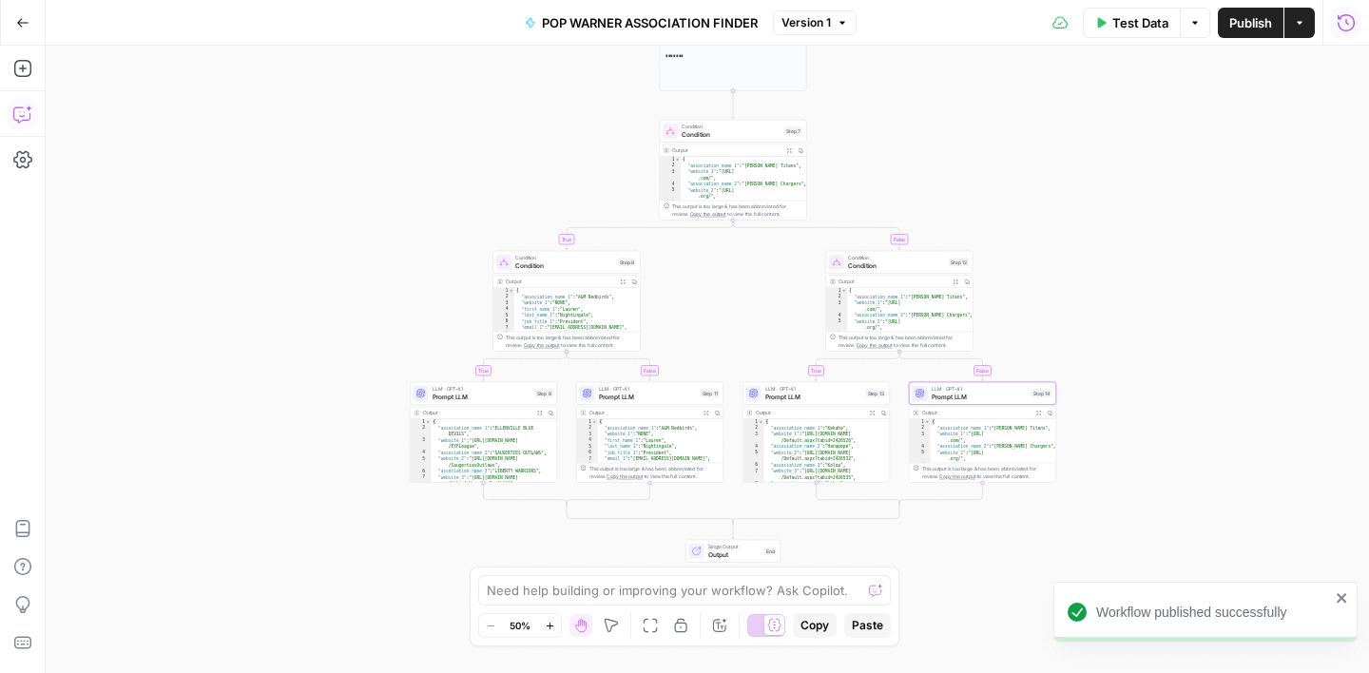
click at [27, 117] on icon "button" at bounding box center [22, 114] width 19 height 19
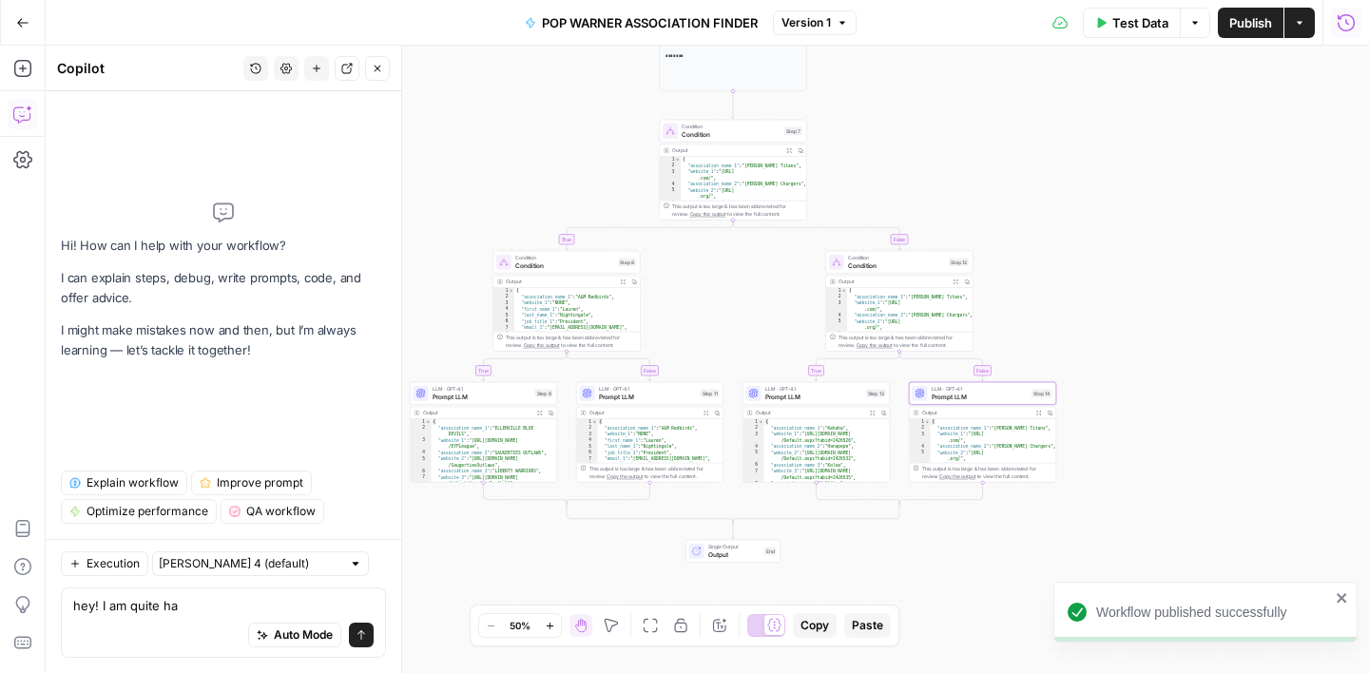
click at [220, 609] on textarea "hey! I am quite ha" at bounding box center [223, 605] width 300 height 19
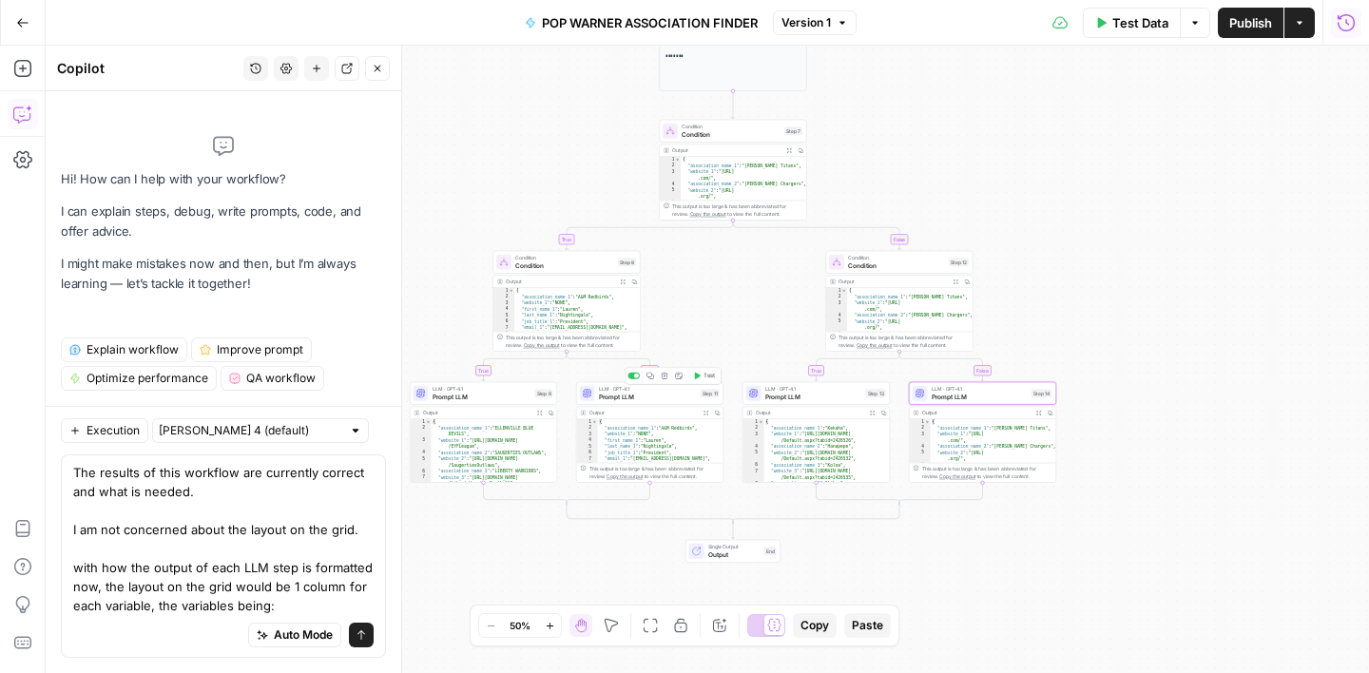
click at [678, 396] on span "Prompt LLM" at bounding box center [648, 397] width 98 height 10
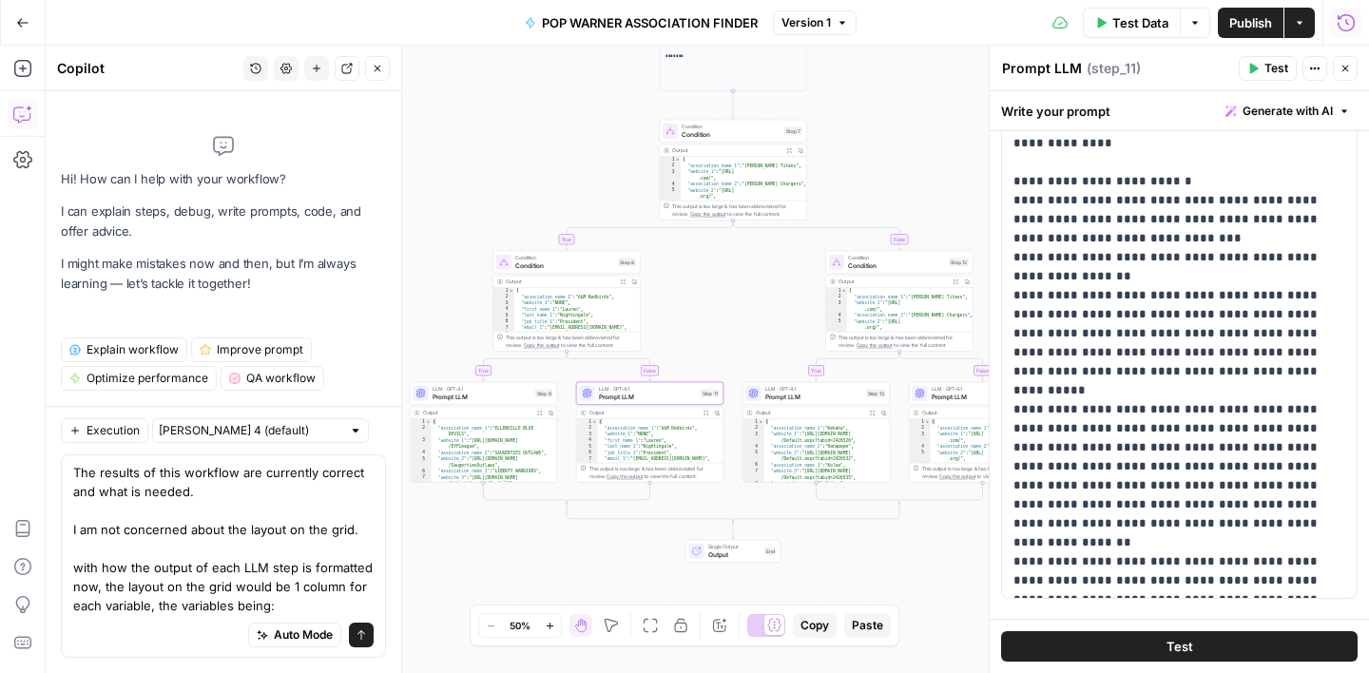
scroll to position [490, 0]
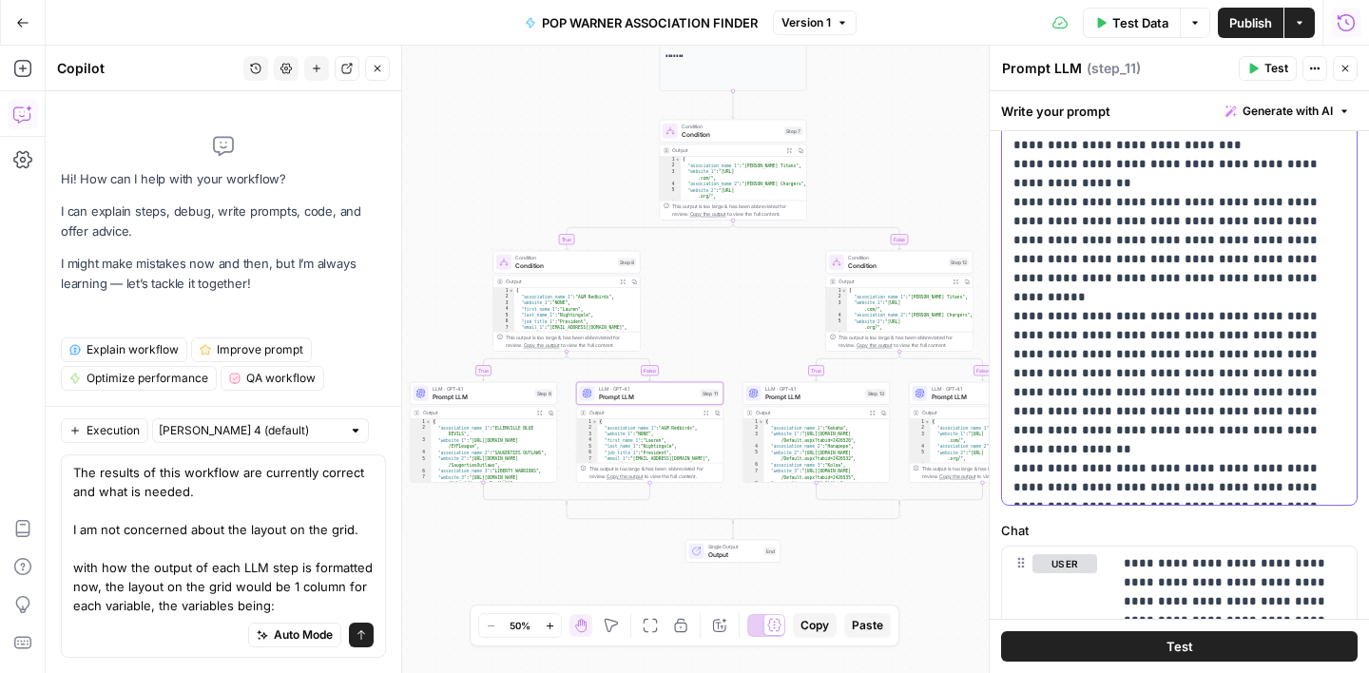
drag, startPoint x: 1014, startPoint y: 256, endPoint x: 1166, endPoint y: 367, distance: 188.5
copy p "**********"
click at [290, 601] on textarea "The results of this workflow are currently correct and what is needed. I am not…" at bounding box center [223, 539] width 300 height 152
paste textarea ""association_name_1", "website_1", "first_name_1" "last_name_1", "job_title_1",…"
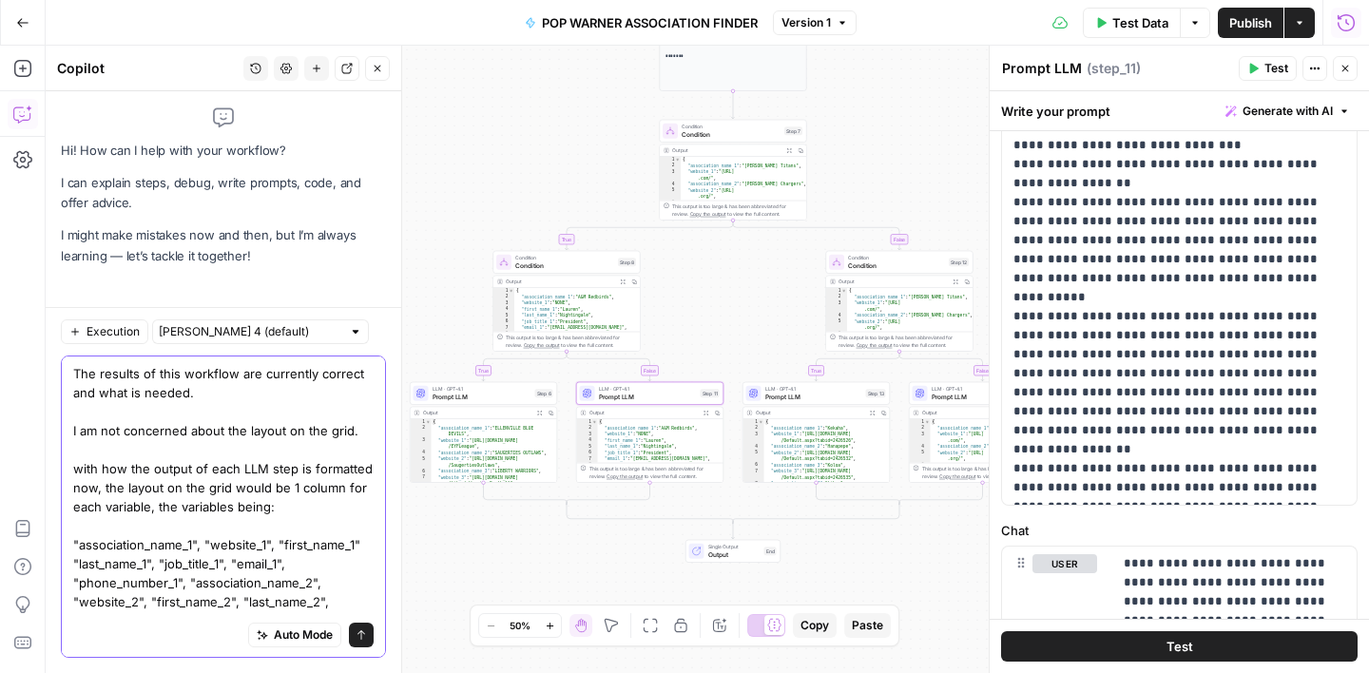
scroll to position [29, 0]
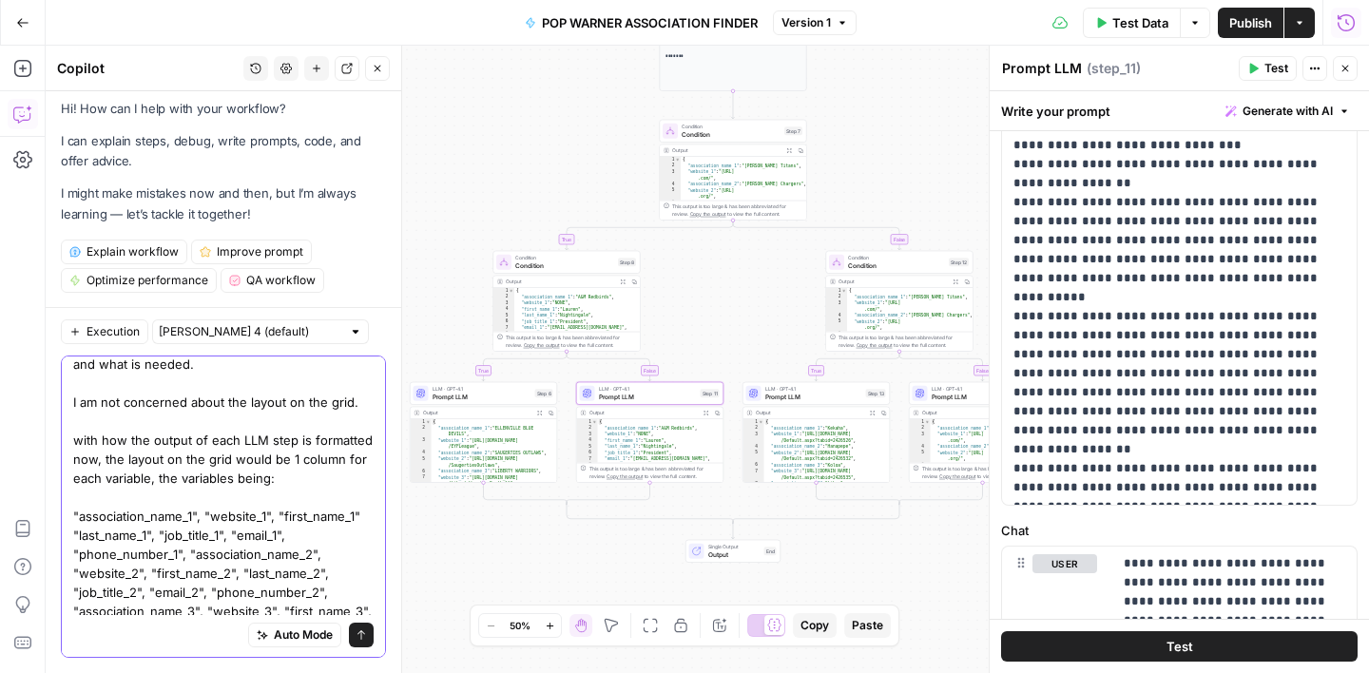
click at [74, 514] on textarea "The results of this workflow are currently correct and what is needed. I am not…" at bounding box center [223, 497] width 300 height 323
click at [214, 517] on textarea "The results of this workflow are currently correct and what is needed. I am not…" at bounding box center [223, 497] width 300 height 323
type textarea "The results of this workflow are currently correct and what is needed. I am not…"
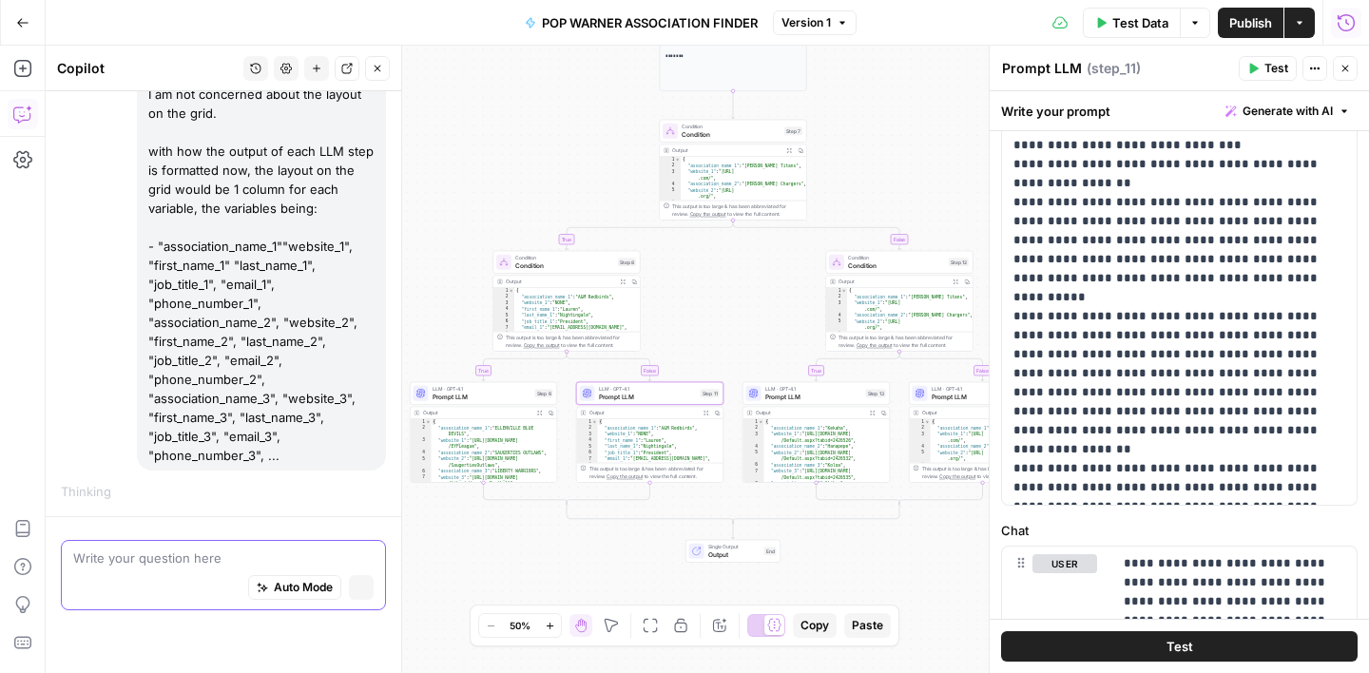
scroll to position [173, 0]
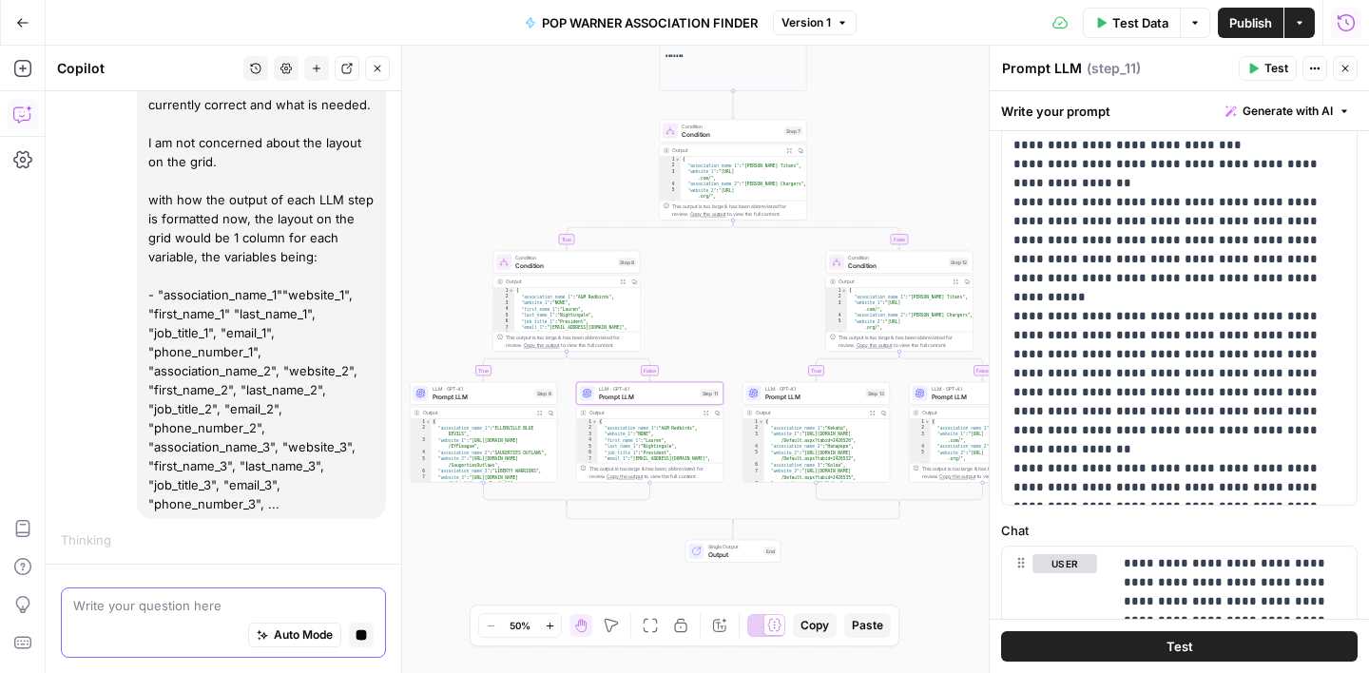
click at [359, 633] on icon "button" at bounding box center [362, 635] width 10 height 10
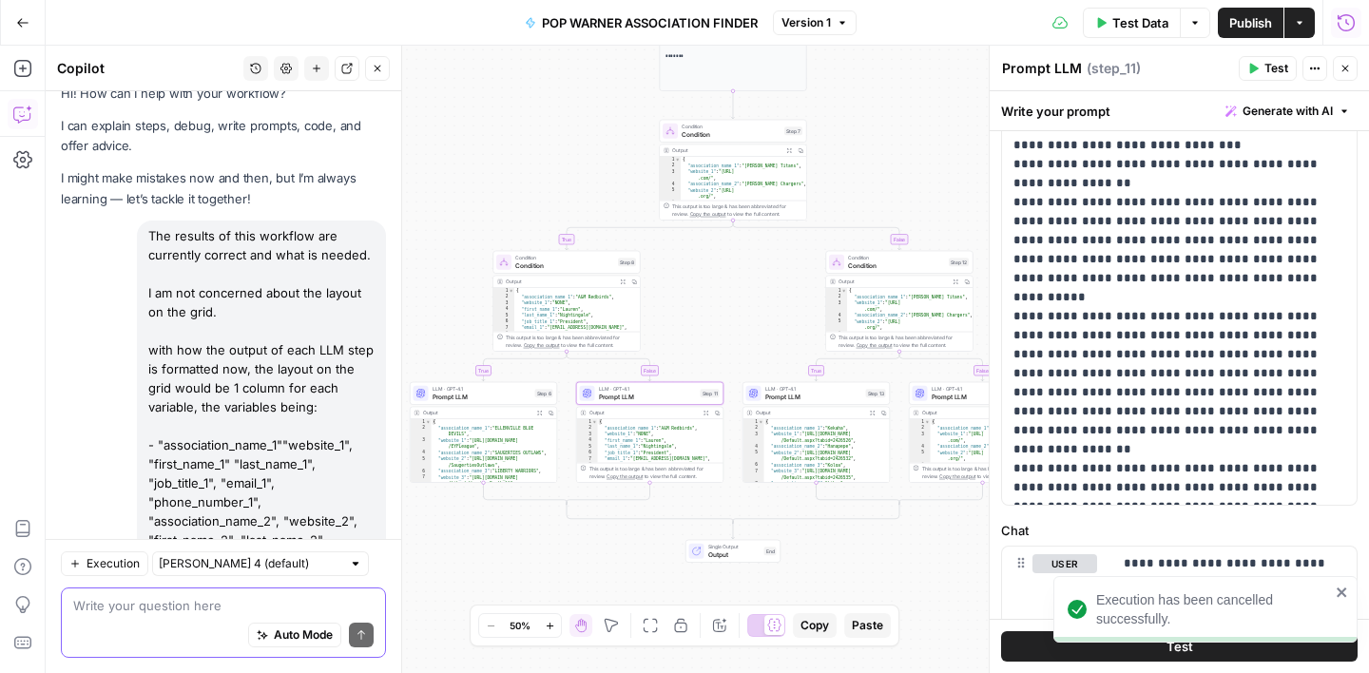
scroll to position [22, 0]
drag, startPoint x: 150, startPoint y: 230, endPoint x: 344, endPoint y: 500, distance: 332.5
click at [344, 500] on div "The results of this workflow are currently correct and what is needed. I am not…" at bounding box center [261, 446] width 249 height 449
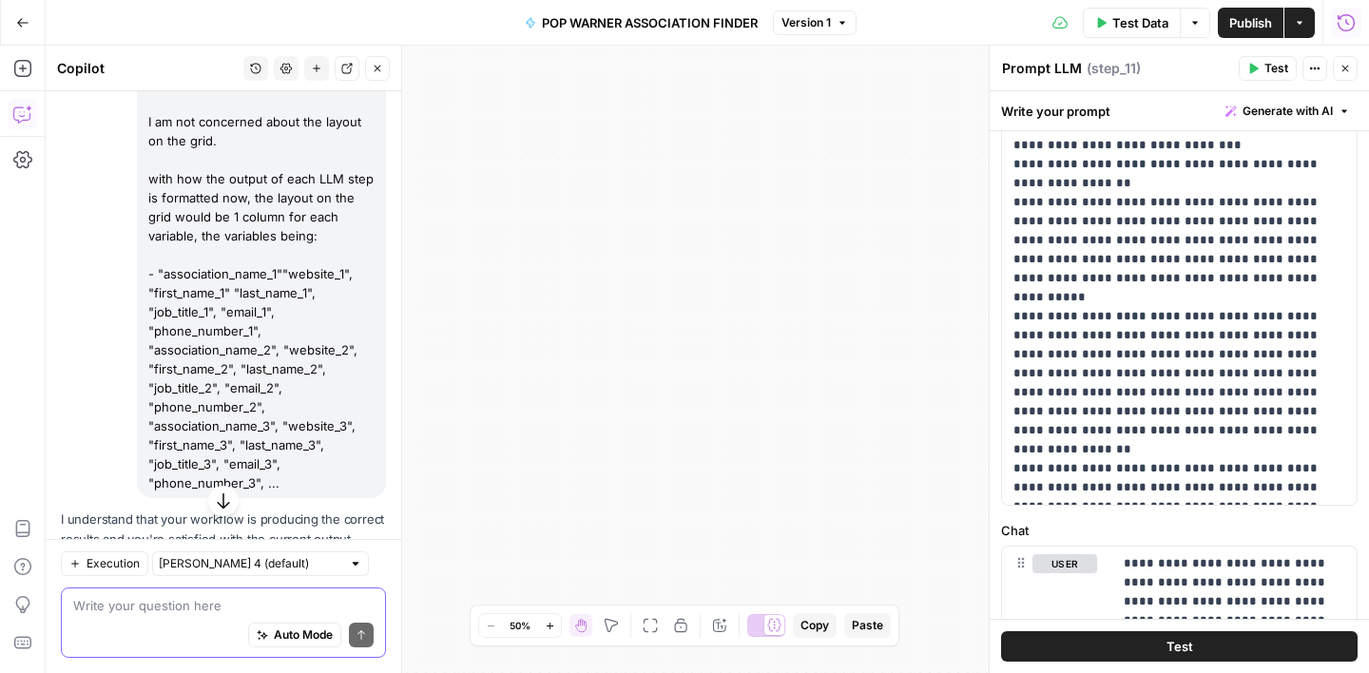
scroll to position [146, 0]
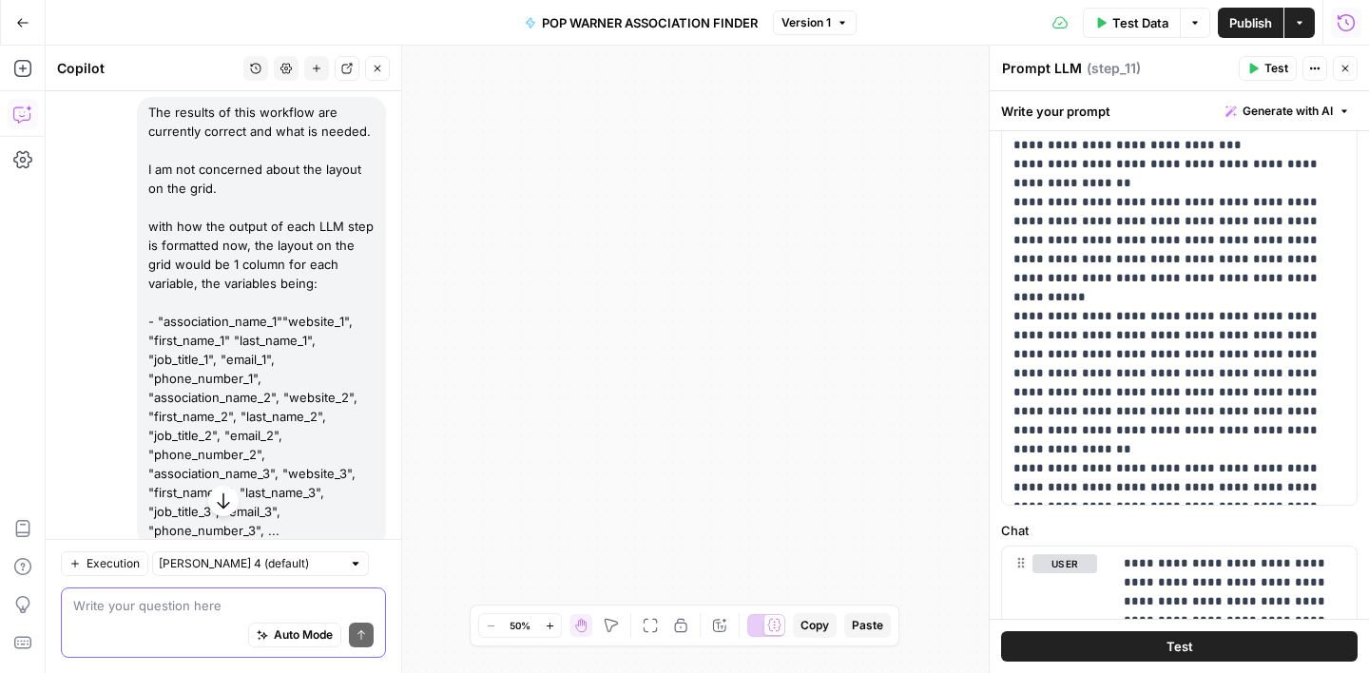
click at [269, 310] on div "The results of this workflow are currently correct and what is needed. I am not…" at bounding box center [261, 321] width 249 height 449
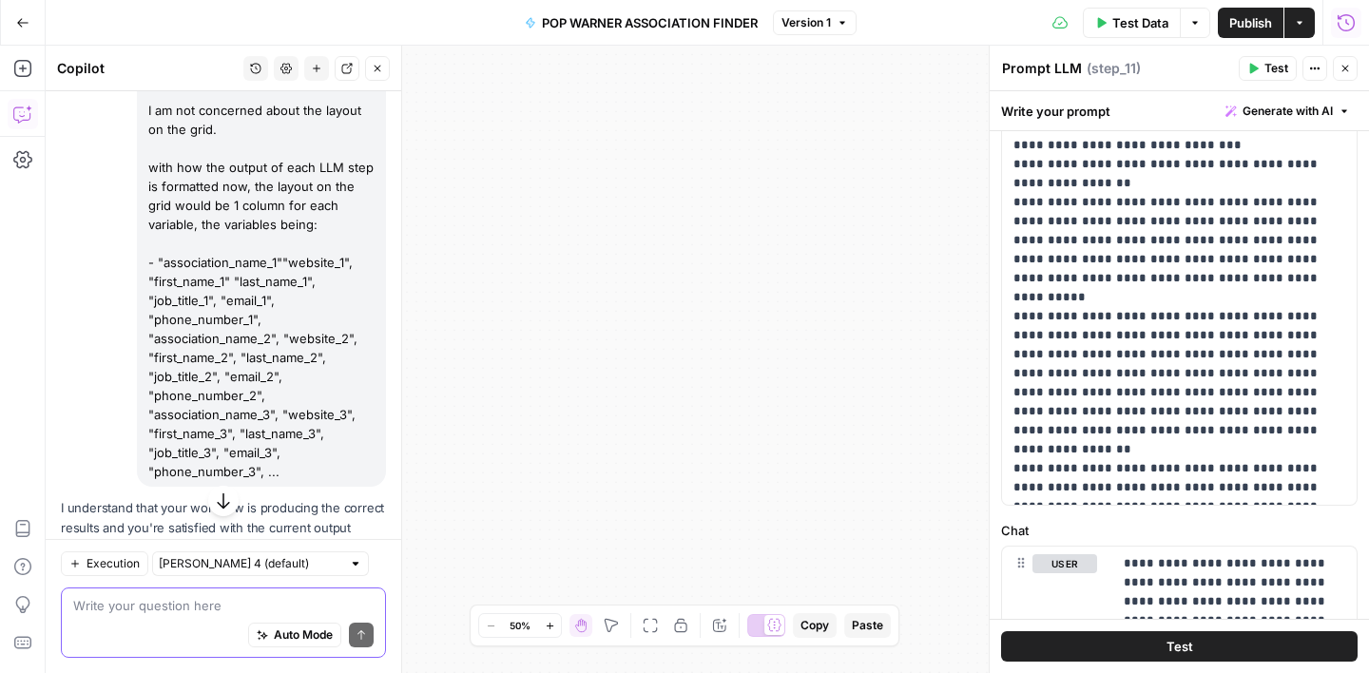
scroll to position [0, 0]
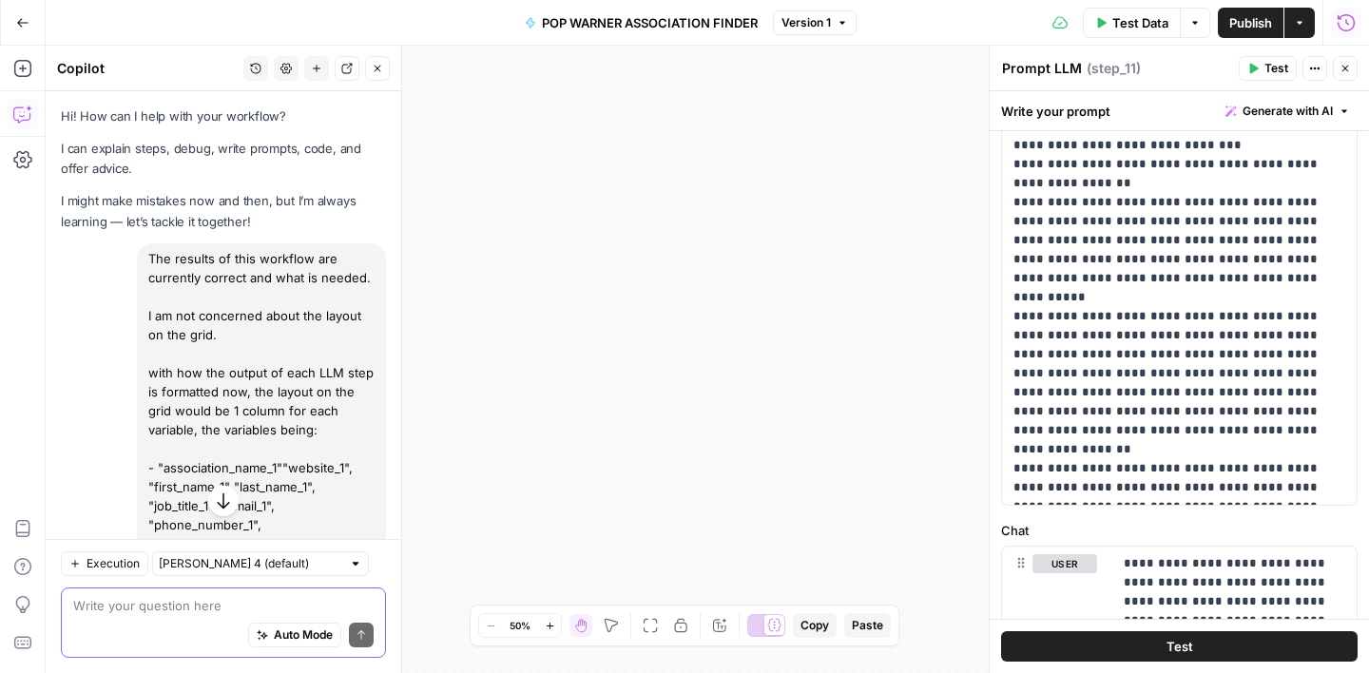
drag, startPoint x: 277, startPoint y: 412, endPoint x: 147, endPoint y: 255, distance: 203.3
click at [147, 255] on div "The results of this workflow are currently correct and what is needed. I am not…" at bounding box center [261, 467] width 249 height 449
copy div "The results of this workflow are currently correct and what is needed. I am not…"
click at [142, 609] on textarea at bounding box center [223, 605] width 300 height 19
paste textarea "The results of this workflow are currently correct and what is needed. I am not…"
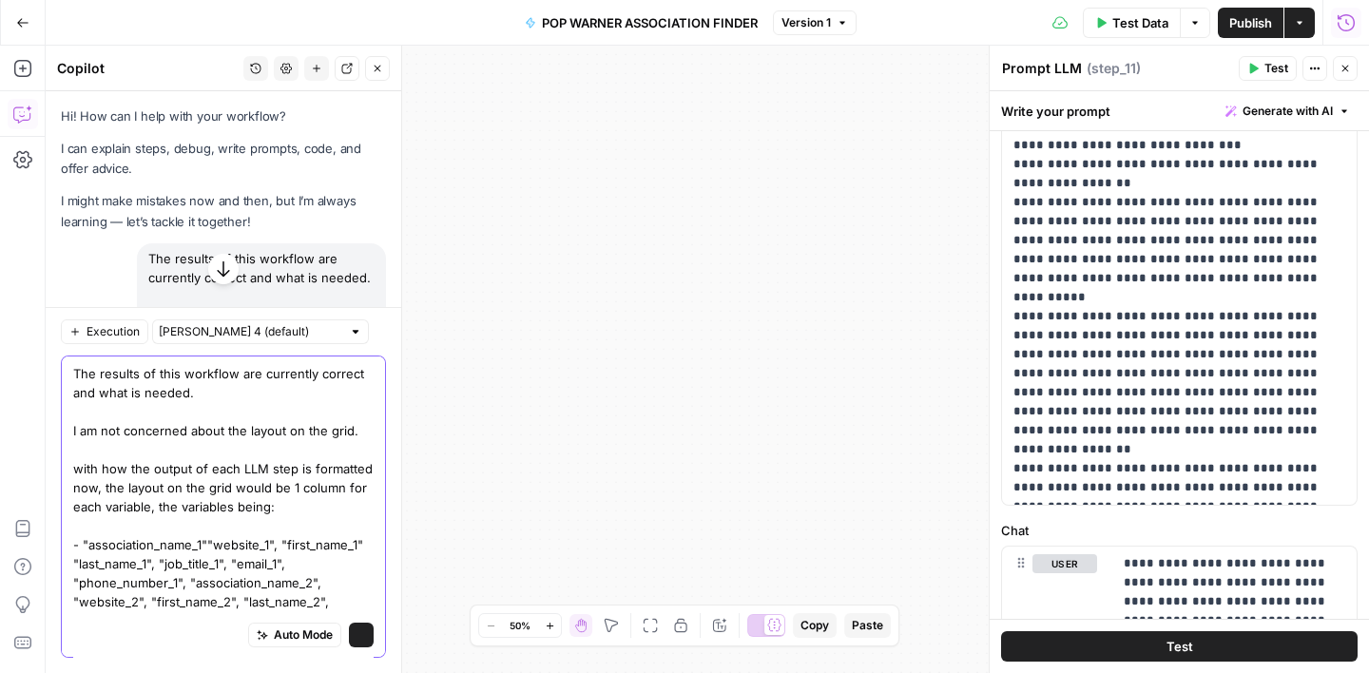
scroll to position [29, 0]
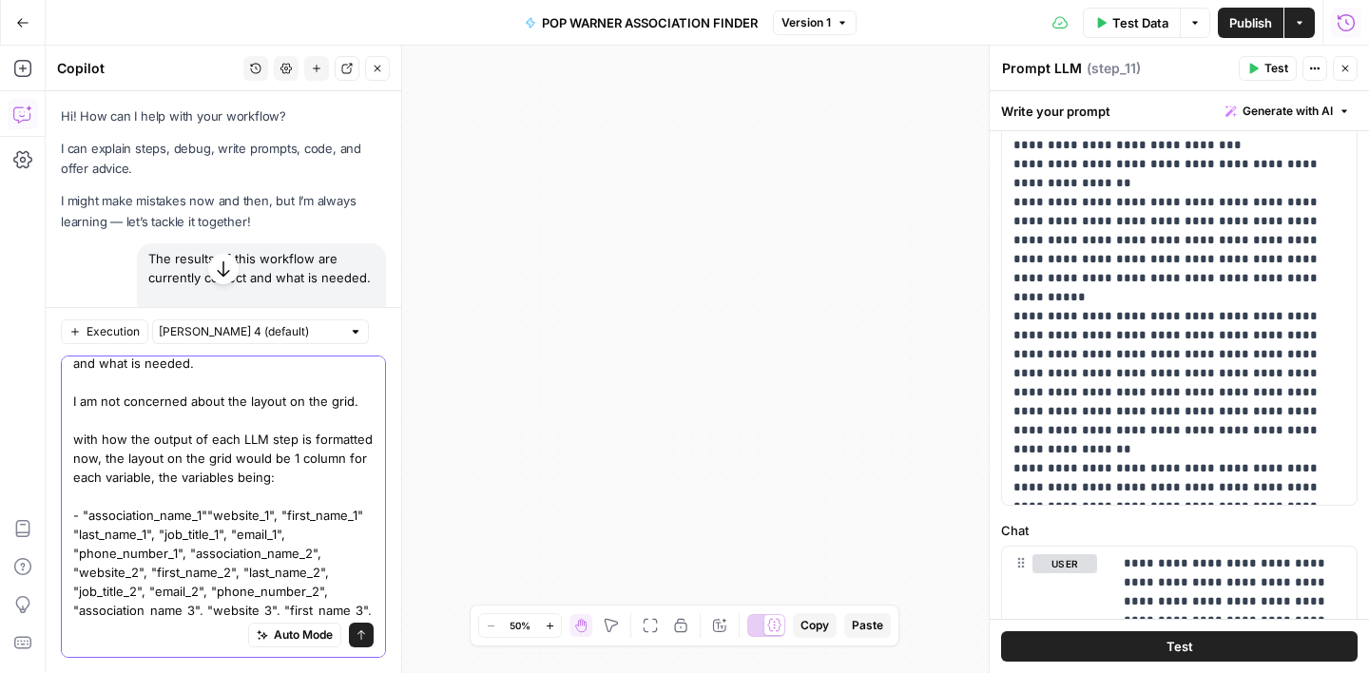
click at [207, 514] on textarea "The results of this workflow are currently correct and what is needed. I am not…" at bounding box center [223, 496] width 300 height 323
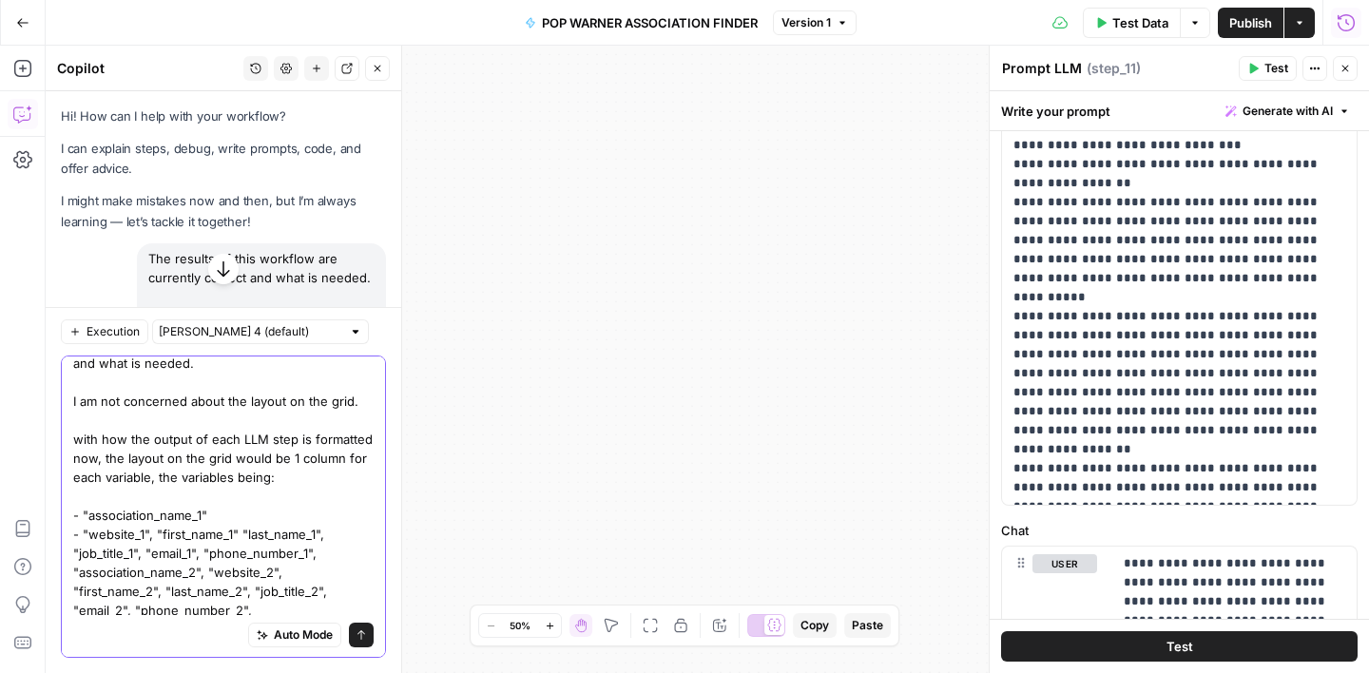
click at [155, 535] on textarea "The results of this workflow are currently correct and what is needed. I am not…" at bounding box center [223, 506] width 300 height 342
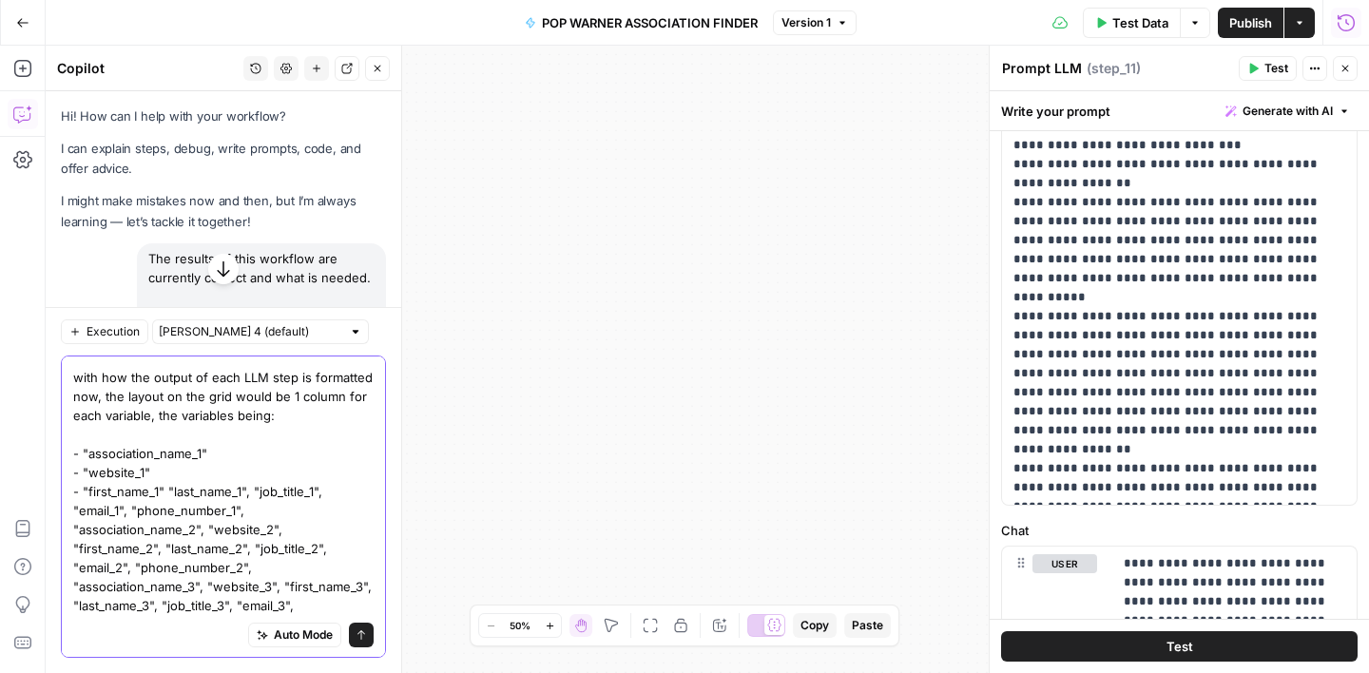
click at [167, 490] on textarea "The results of this workflow are currently correct and what is needed. I am not…" at bounding box center [223, 453] width 300 height 361
click at [167, 511] on textarea "The results of this workflow are currently correct and what is needed. I am not…" at bounding box center [223, 453] width 300 height 361
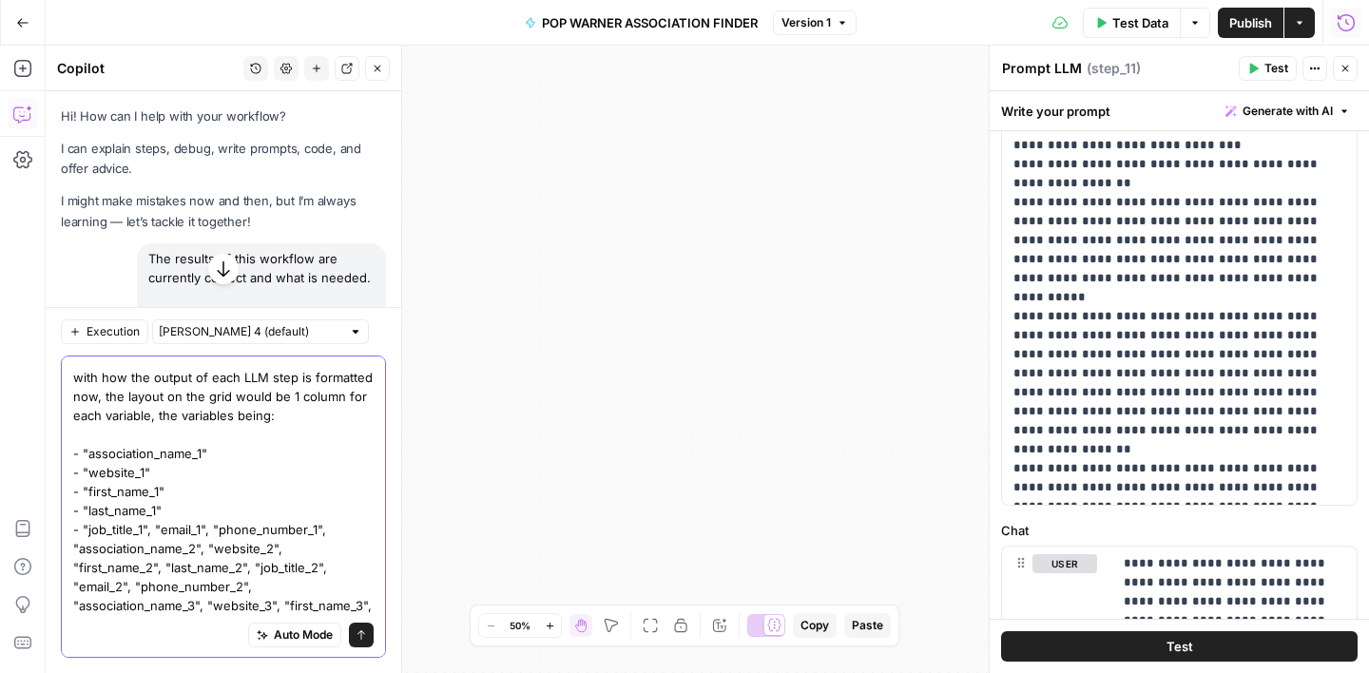
click at [154, 527] on textarea "The results of this workflow are currently correct and what is needed. I am not…" at bounding box center [223, 463] width 300 height 380
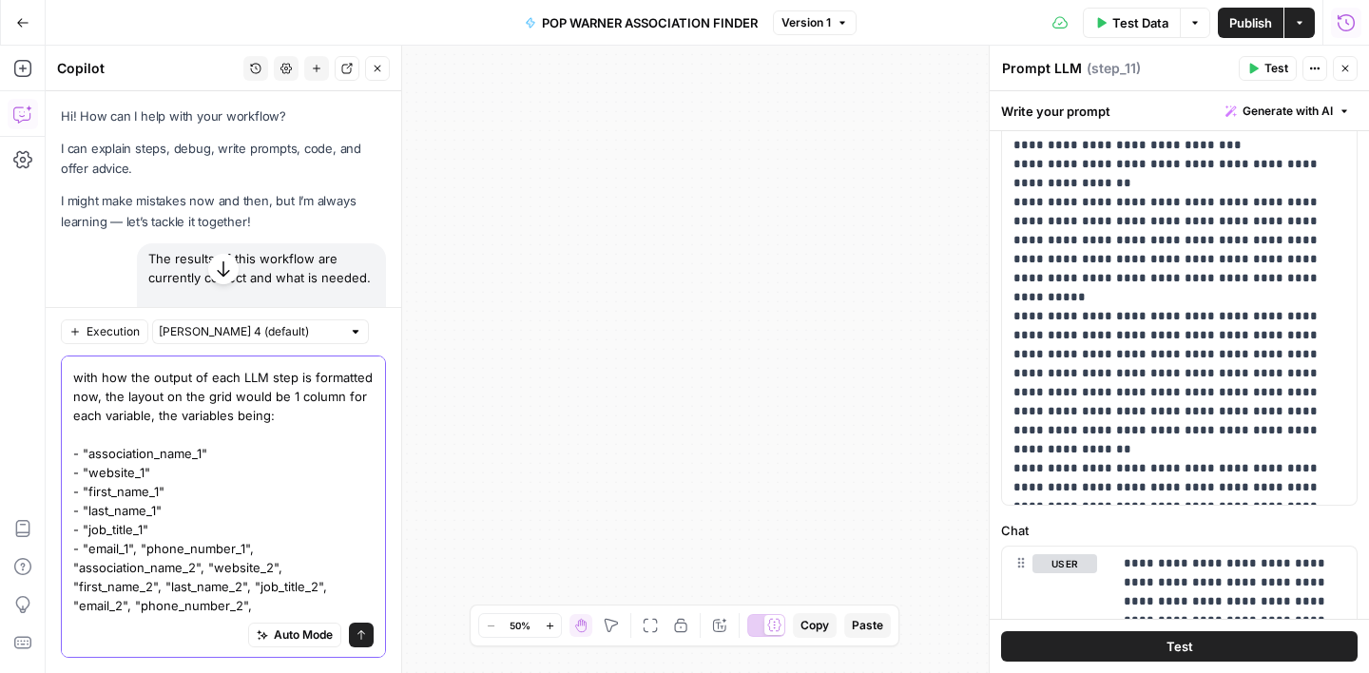
click at [141, 548] on textarea "The results of this workflow are currently correct and what is needed. I am not…" at bounding box center [223, 472] width 300 height 399
click at [199, 570] on textarea "The results of this workflow are currently correct and what is needed. I am not…" at bounding box center [223, 472] width 300 height 399
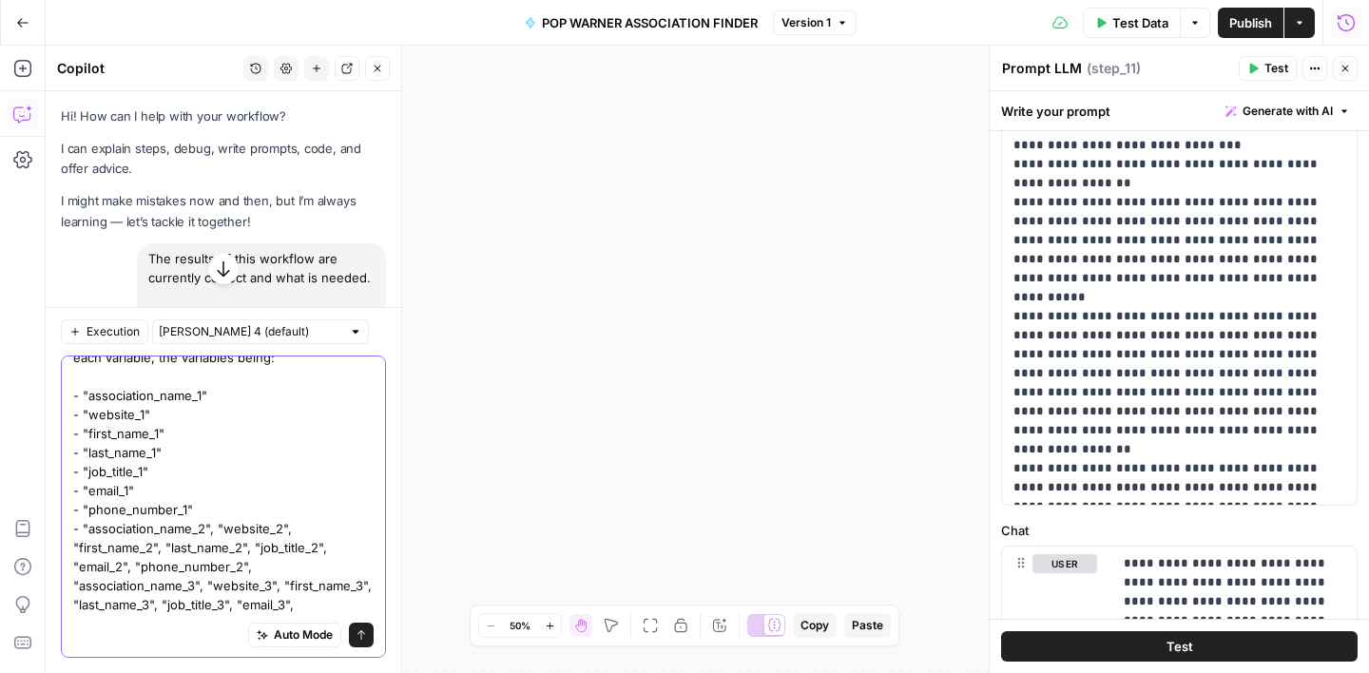
scroll to position [167, 0]
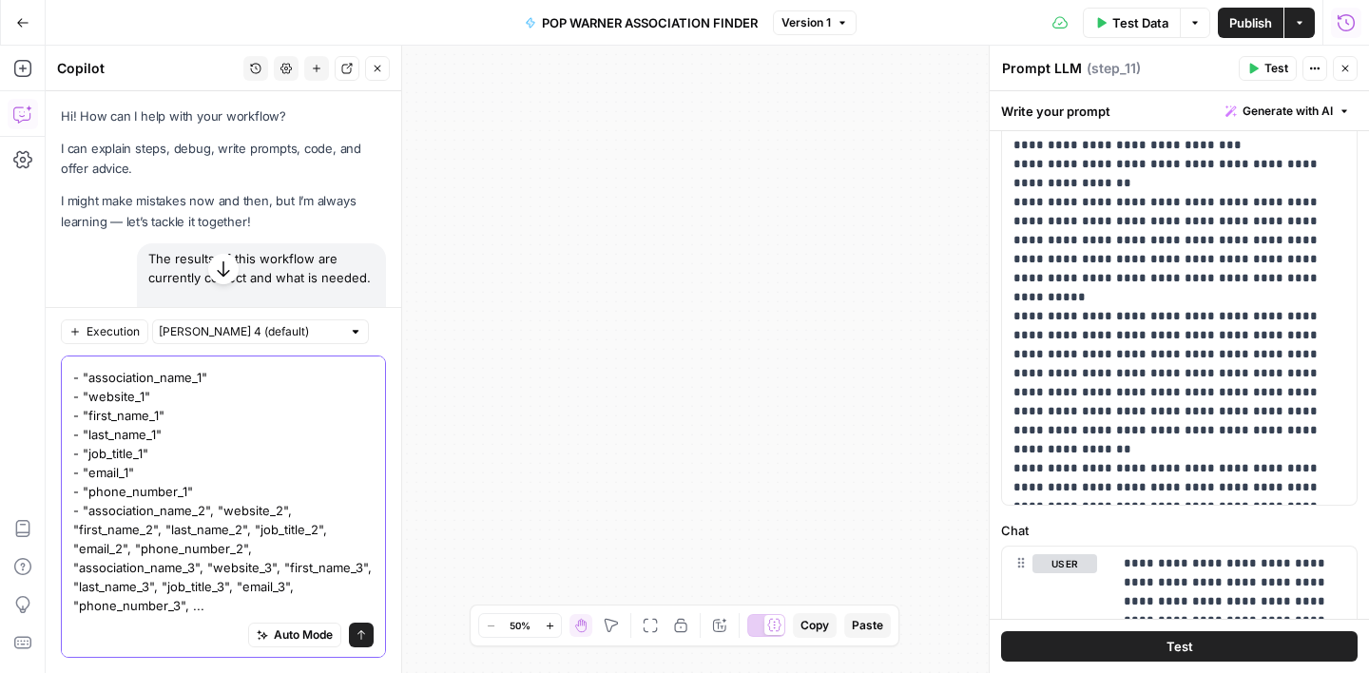
click at [217, 513] on textarea "The results of this workflow are currently correct and what is needed. I am not…" at bounding box center [223, 406] width 300 height 418
click at [160, 527] on textarea "The results of this workflow are currently correct and what is needed. I am not…" at bounding box center [223, 406] width 300 height 418
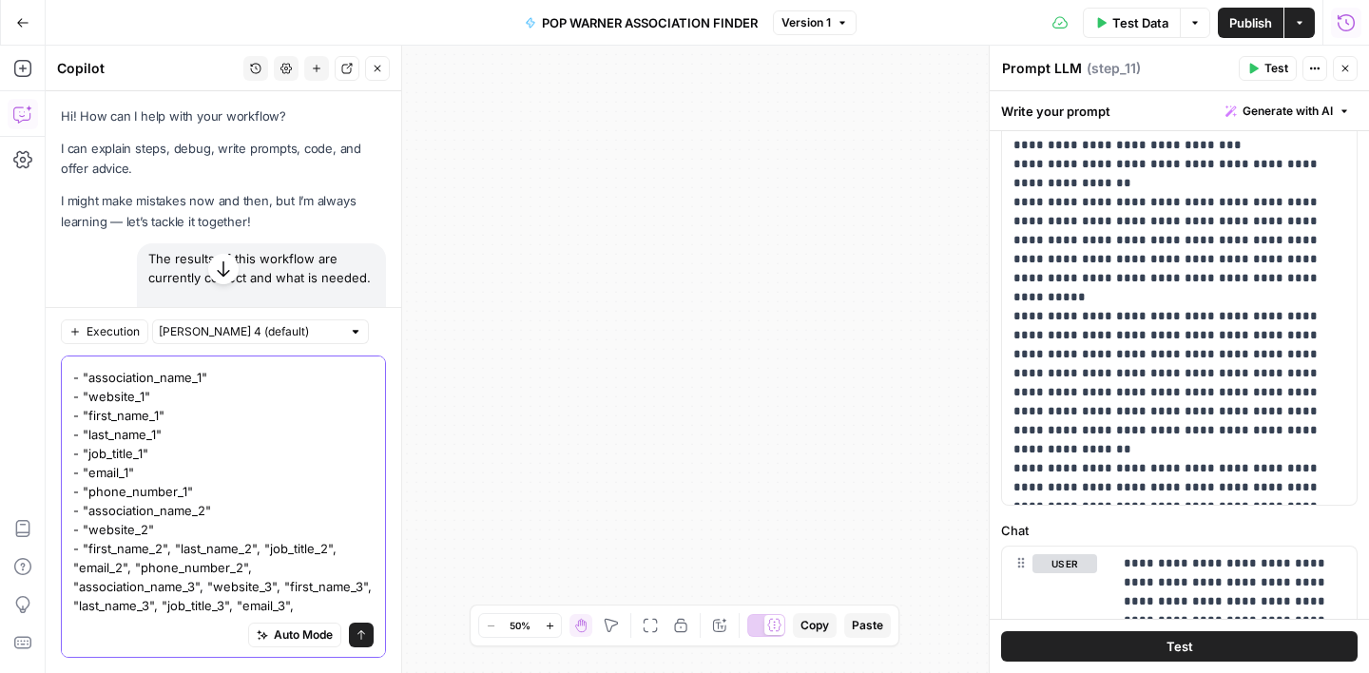
click at [175, 546] on textarea "The results of this workflow are currently correct and what is needed. I am not…" at bounding box center [223, 415] width 300 height 437
click at [174, 569] on textarea "The results of this workflow are currently correct and what is needed. I am not…" at bounding box center [223, 415] width 300 height 437
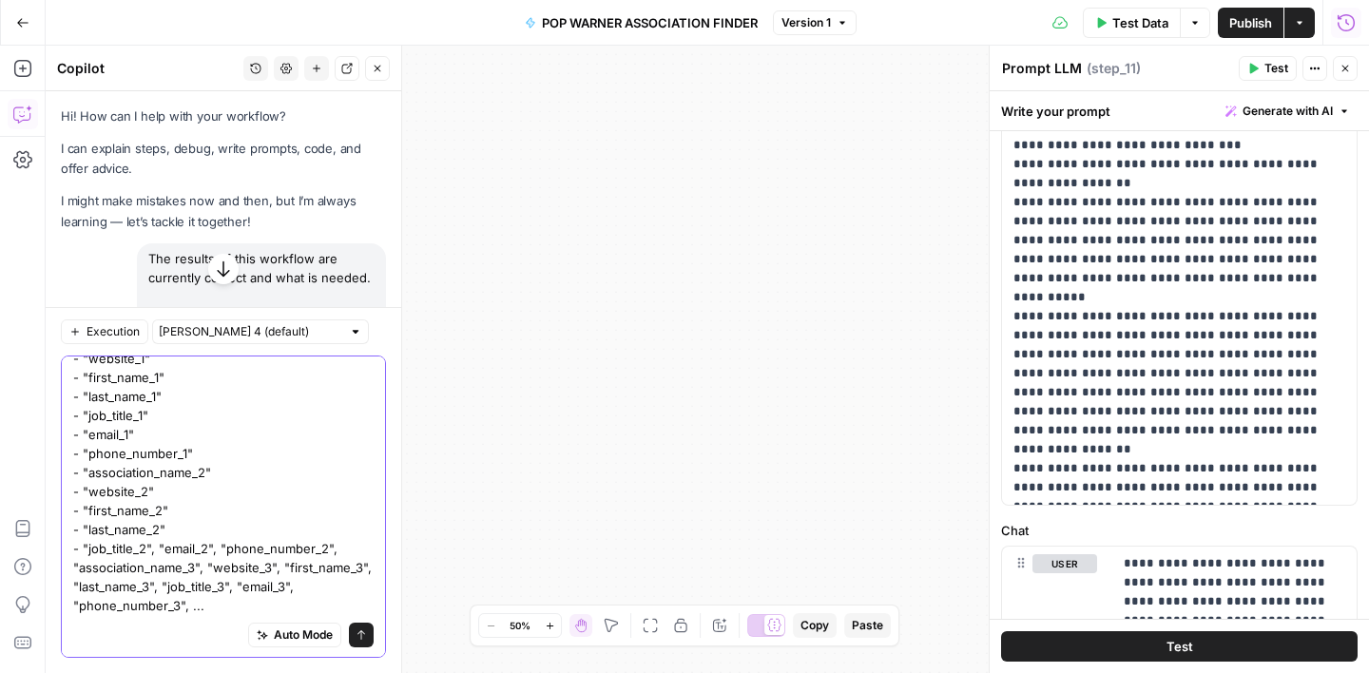
click at [160, 549] on textarea "The results of this workflow are currently correct and what is needed. I am not…" at bounding box center [223, 387] width 300 height 456
click at [145, 566] on textarea "The results of this workflow are currently correct and what is needed. I am not…" at bounding box center [223, 396] width 300 height 475
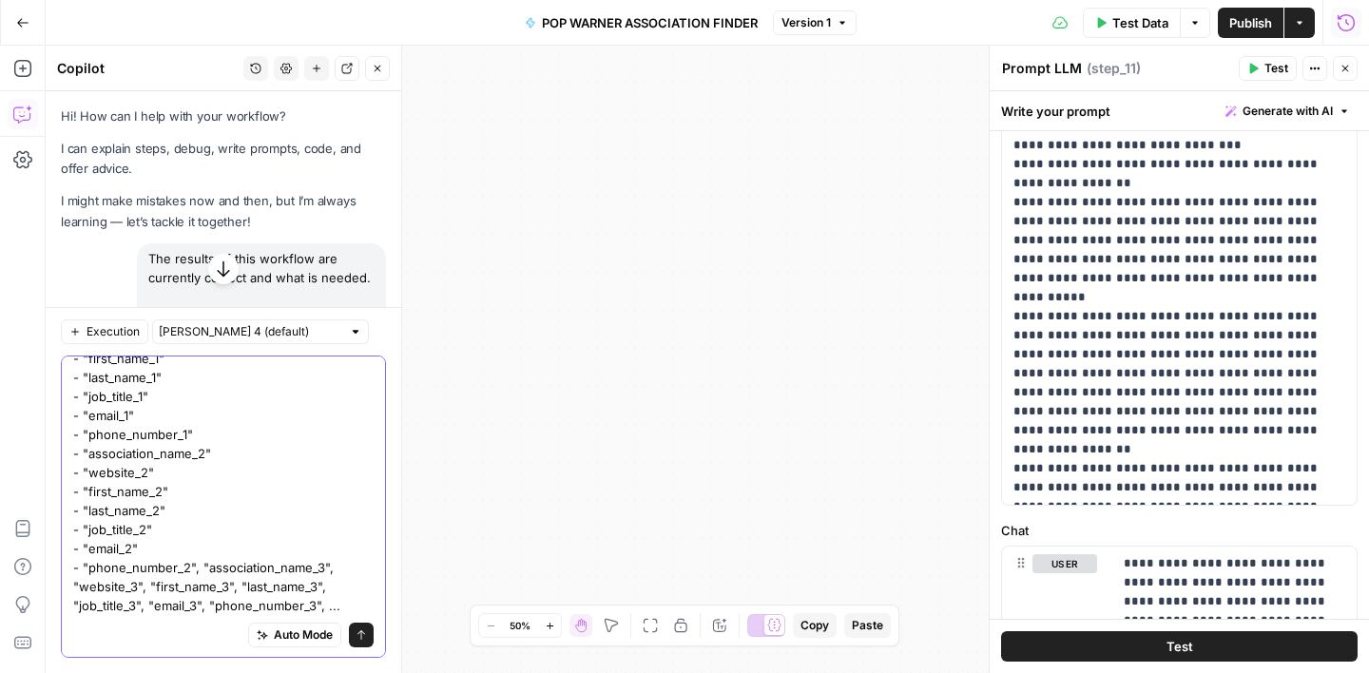
drag, startPoint x: 201, startPoint y: 568, endPoint x: 213, endPoint y: 568, distance: 12.4
click at [201, 568] on textarea "The results of this workflow are currently correct and what is needed. I am not…" at bounding box center [223, 377] width 300 height 475
click at [217, 568] on textarea "The results of this workflow are currently correct and what is needed. I am not…" at bounding box center [223, 368] width 300 height 494
click at [158, 585] on textarea "The results of this workflow are currently correct and what is needed. I am not…" at bounding box center [223, 368] width 300 height 494
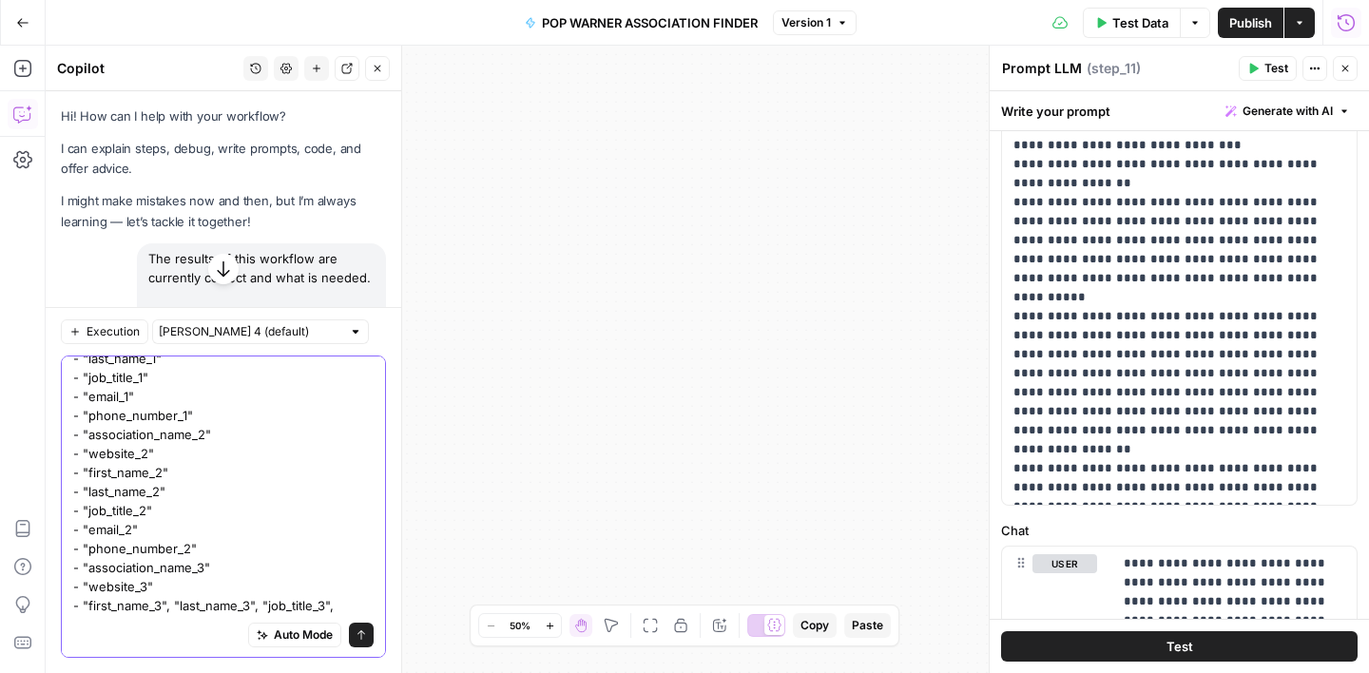
click at [175, 605] on textarea "The results of this workflow are currently correct and what is needed. I am not…" at bounding box center [223, 377] width 300 height 513
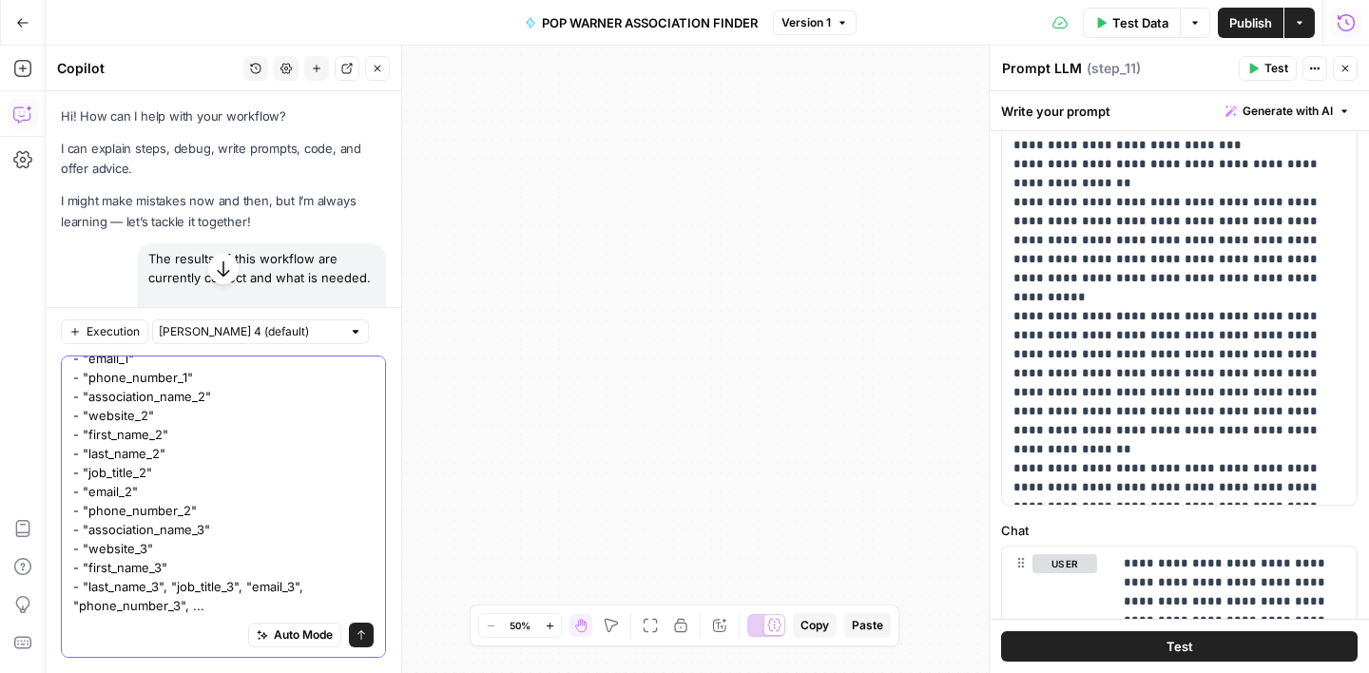
click at [172, 588] on textarea "The results of this workflow are currently correct and what is needed. I am not…" at bounding box center [223, 349] width 300 height 532
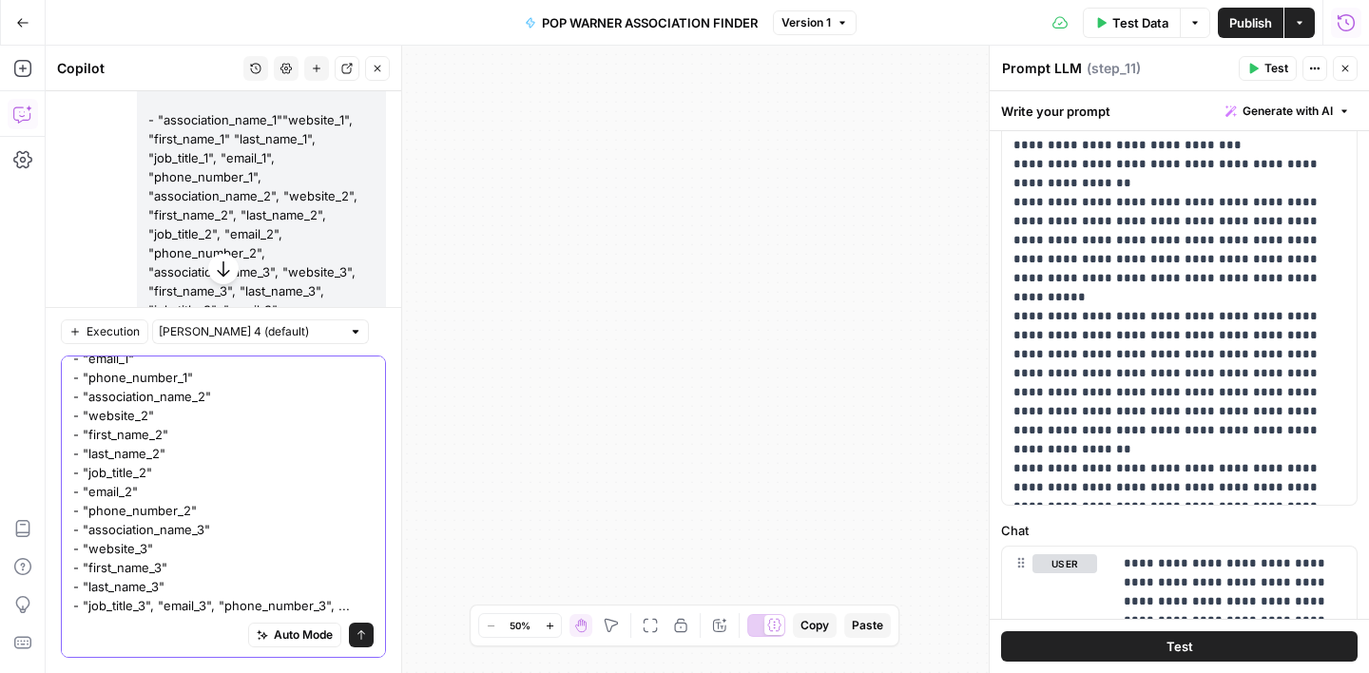
scroll to position [350, 0]
click at [158, 609] on textarea "The results of this workflow are currently correct and what is needed. I am not…" at bounding box center [223, 349] width 300 height 532
click at [144, 601] on textarea "The results of this workflow are currently correct and what is needed. I am not…" at bounding box center [223, 339] width 300 height 551
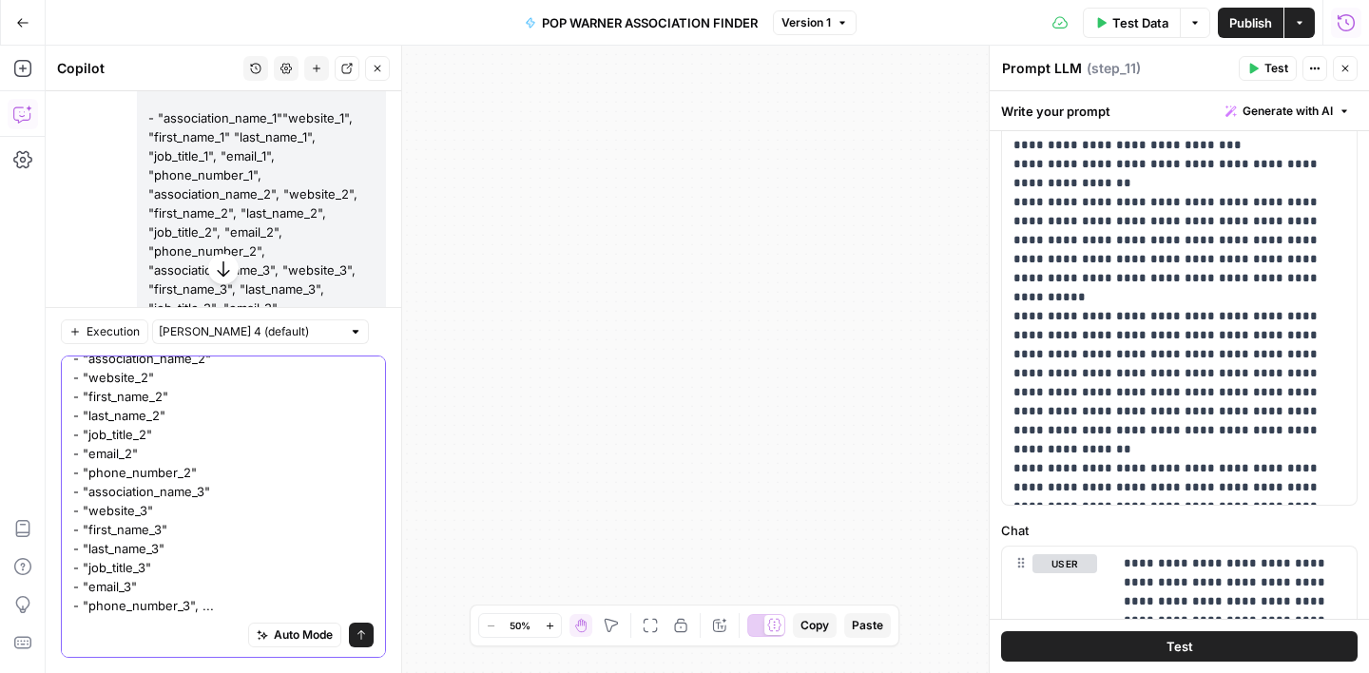
click at [216, 606] on textarea "The results of this workflow are currently correct and what is needed. I am not…" at bounding box center [223, 330] width 300 height 571
type textarea "The results of this workflow are currently correct and what is needed. I am not…"
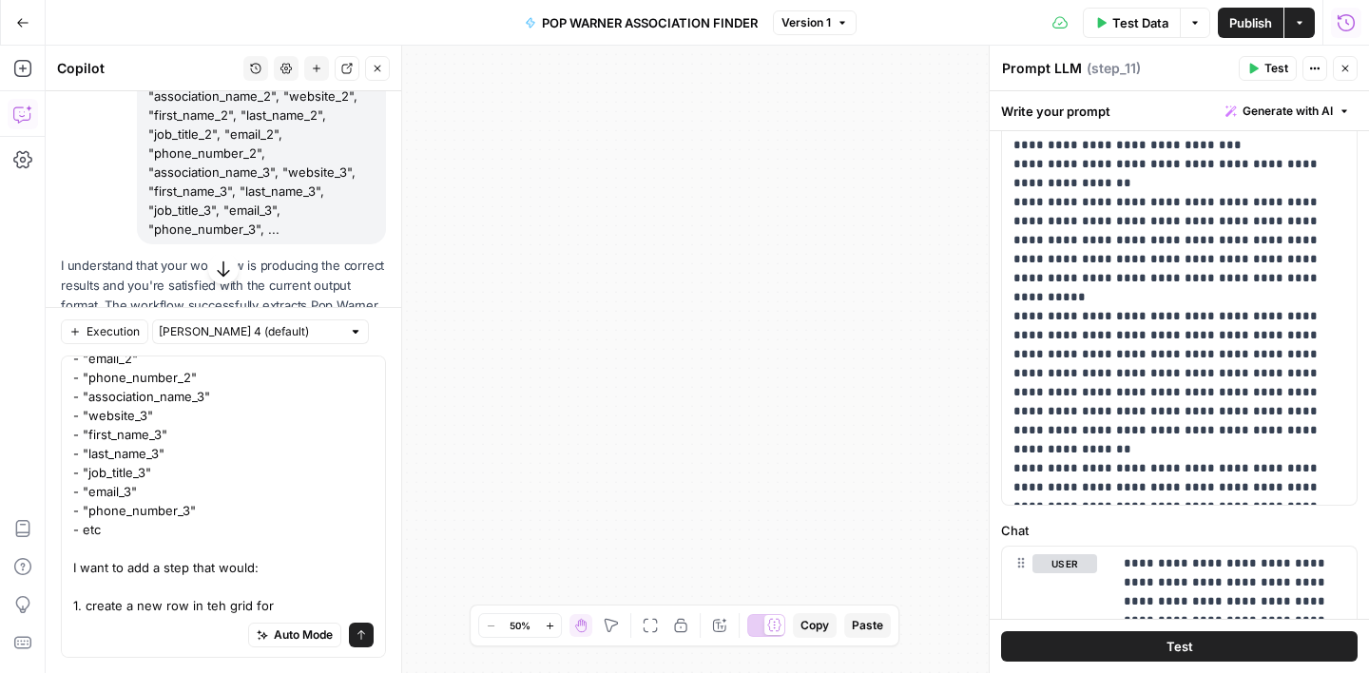
click at [215, 605] on textarea "The results of this workflow are currently correct and what is needed. I am not…" at bounding box center [223, 283] width 300 height 666
click at [307, 595] on textarea "The results of this workflow are currently correct and what is needed. I am not…" at bounding box center [223, 283] width 300 height 666
click at [289, 609] on textarea "The results of this workflow are currently correct and what is needed. I am not…" at bounding box center [223, 283] width 300 height 666
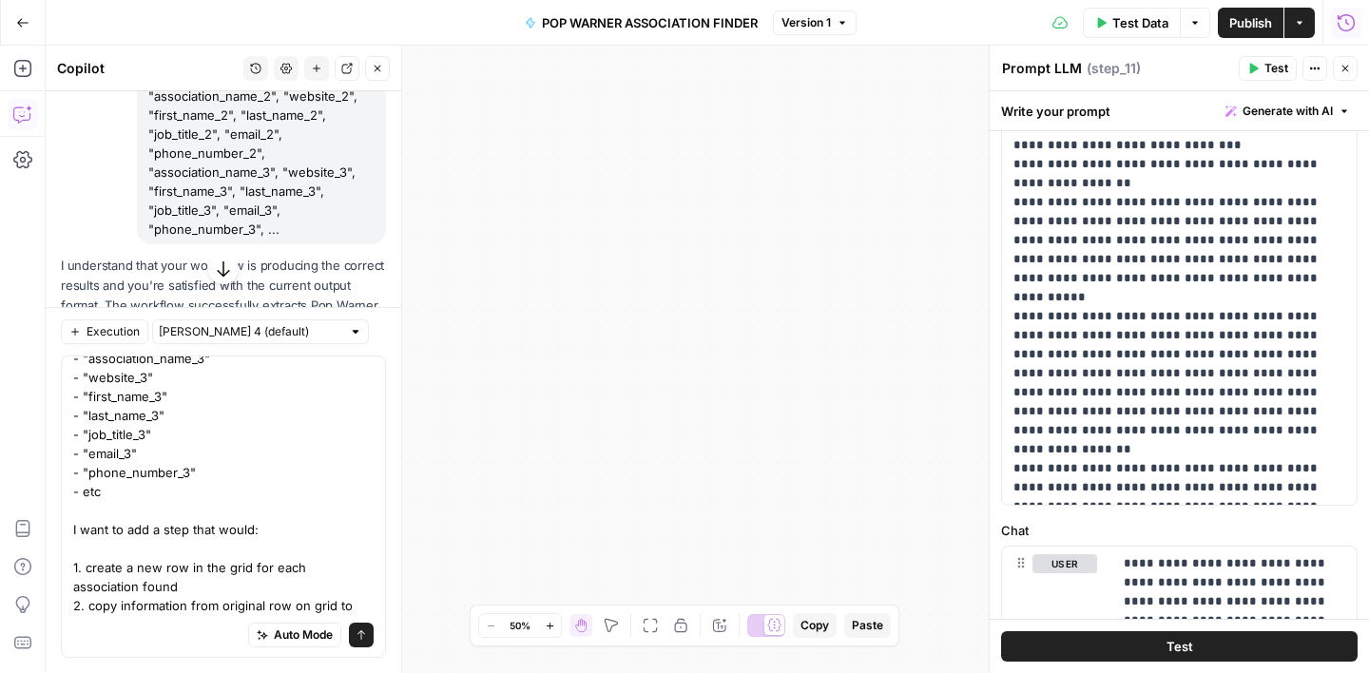
scroll to position [472, 0]
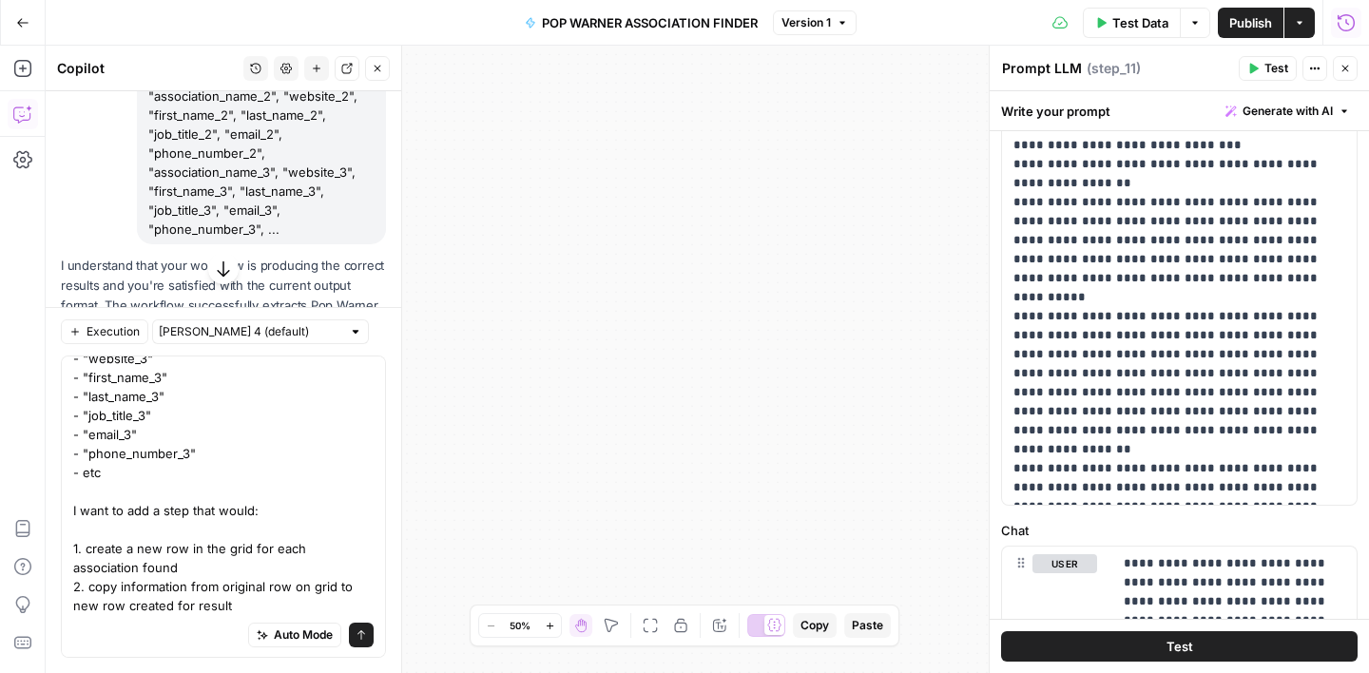
click at [309, 551] on textarea "The results of this workflow are currently correct and what is needed. I am not…" at bounding box center [223, 254] width 300 height 723
click at [143, 570] on textarea "The results of this workflow are currently correct and what is needed. I am not…" at bounding box center [223, 254] width 300 height 723
click at [211, 606] on textarea "The results of this workflow are currently correct and what is needed. I am not…" at bounding box center [223, 254] width 300 height 723
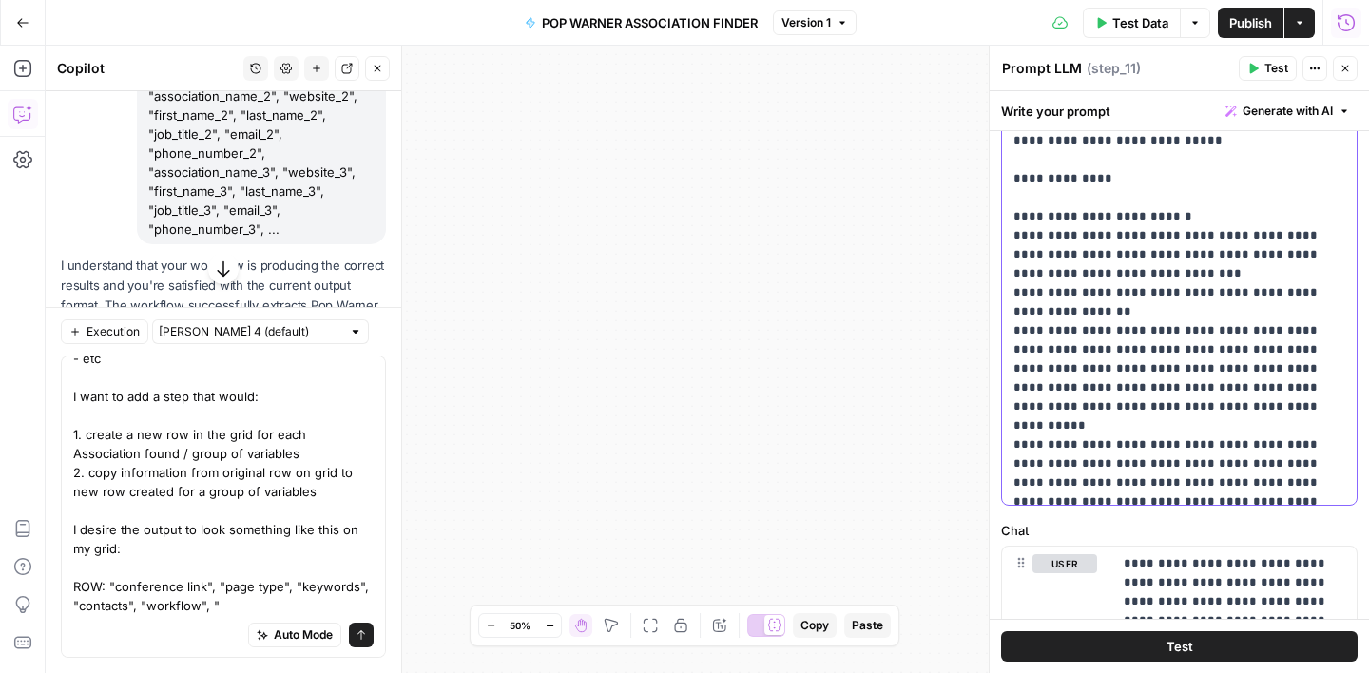
scroll to position [0, 0]
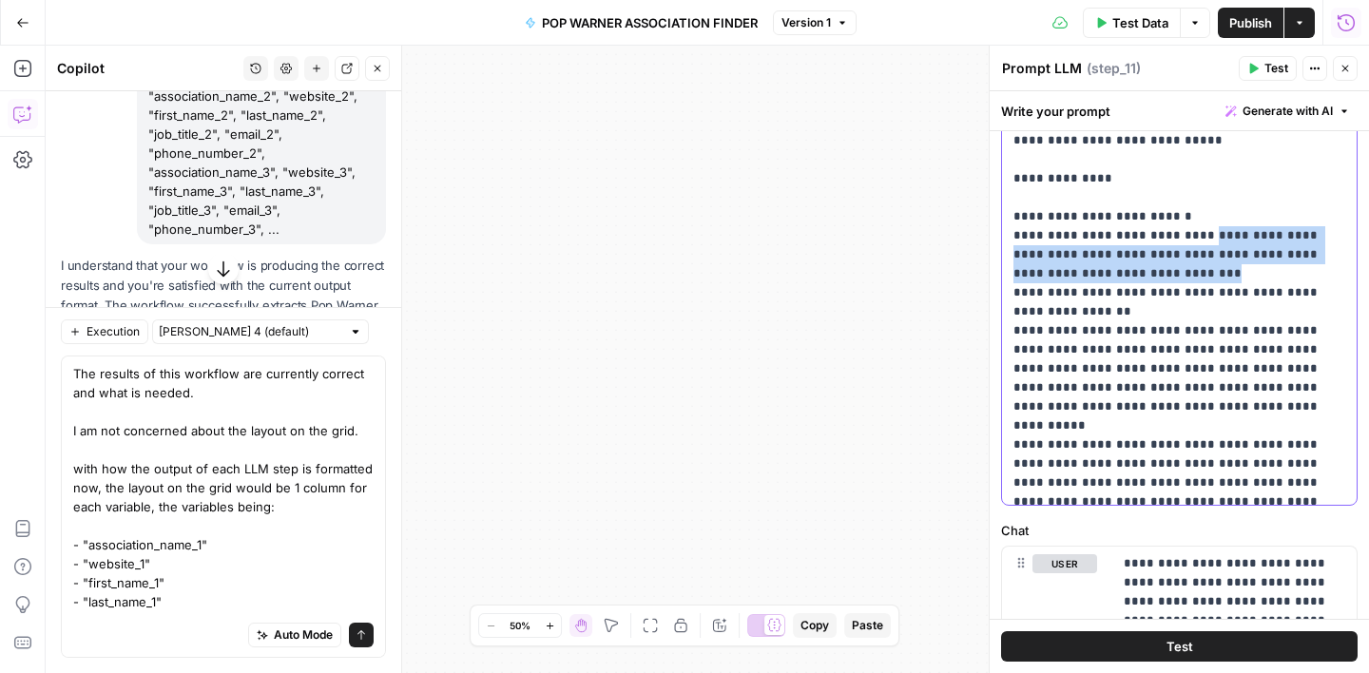
drag, startPoint x: 1185, startPoint y: 198, endPoint x: 1181, endPoint y: 226, distance: 28.8
click at [1181, 226] on p "**********" at bounding box center [1180, 122] width 332 height 1008
copy p "**********"
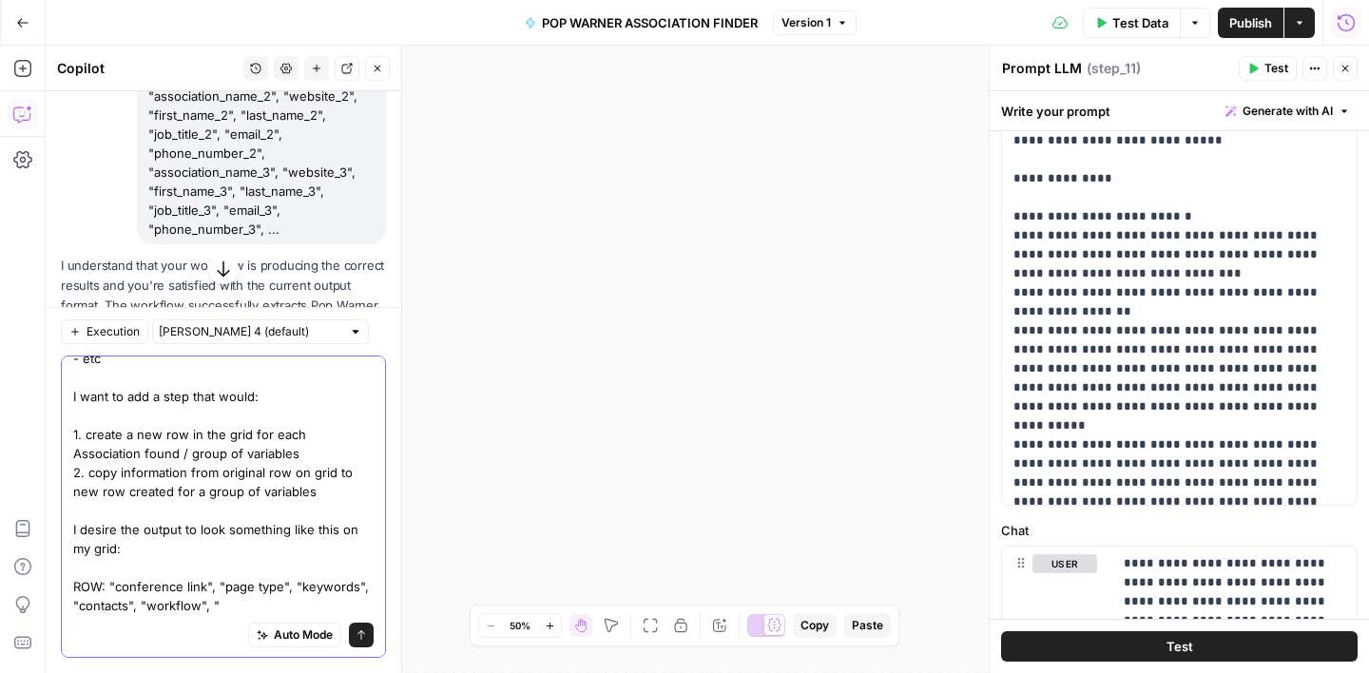
click at [240, 599] on textarea "The results of this workflow are currently correct and what is needed. I am not…" at bounding box center [223, 196] width 300 height 837
paste textarea "association_name", "website", "first_name", "last_name", "job_title", "email", …"
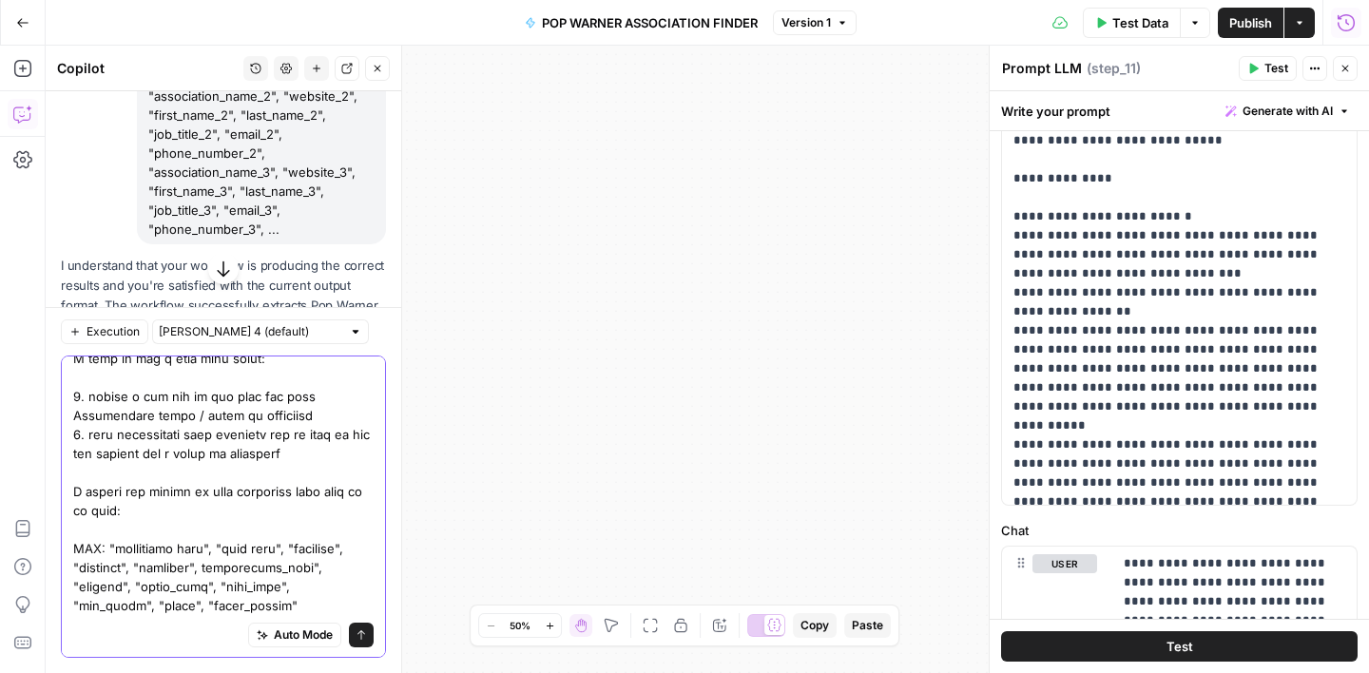
click at [214, 570] on textarea at bounding box center [223, 177] width 300 height 875
click at [233, 604] on textarea at bounding box center [223, 177] width 300 height 875
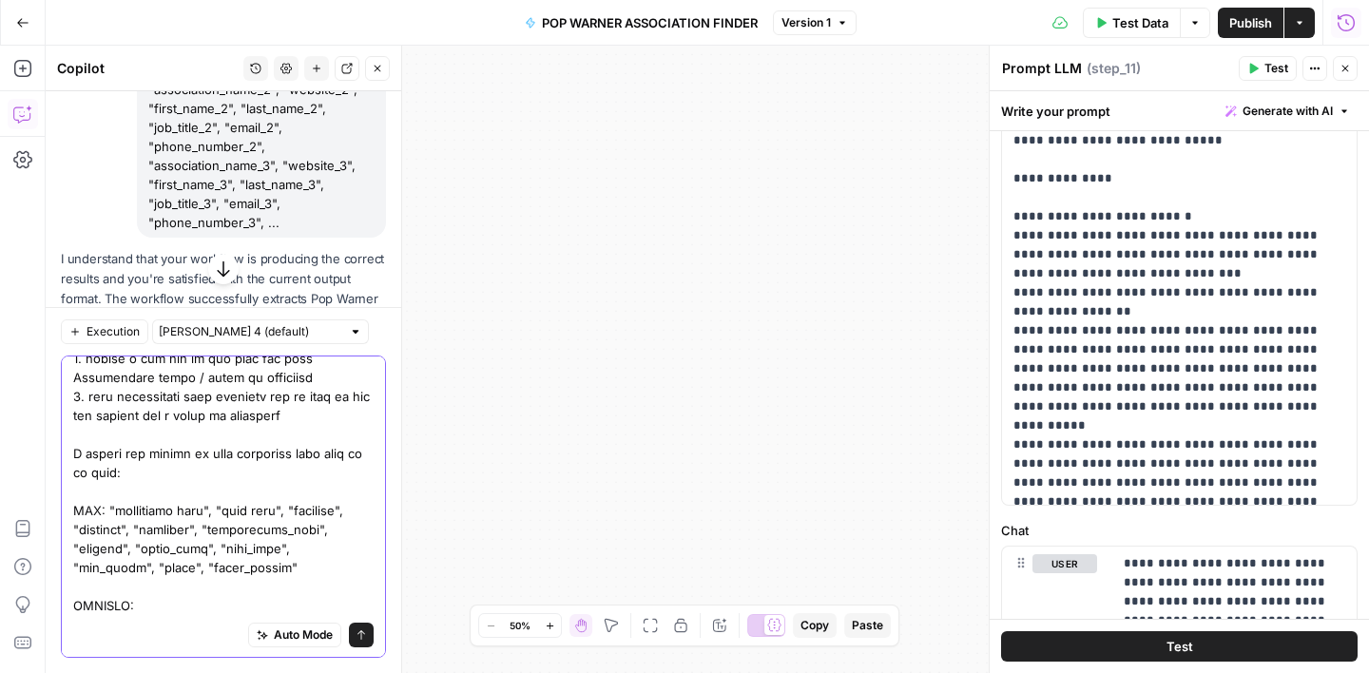
scroll to position [700, 0]
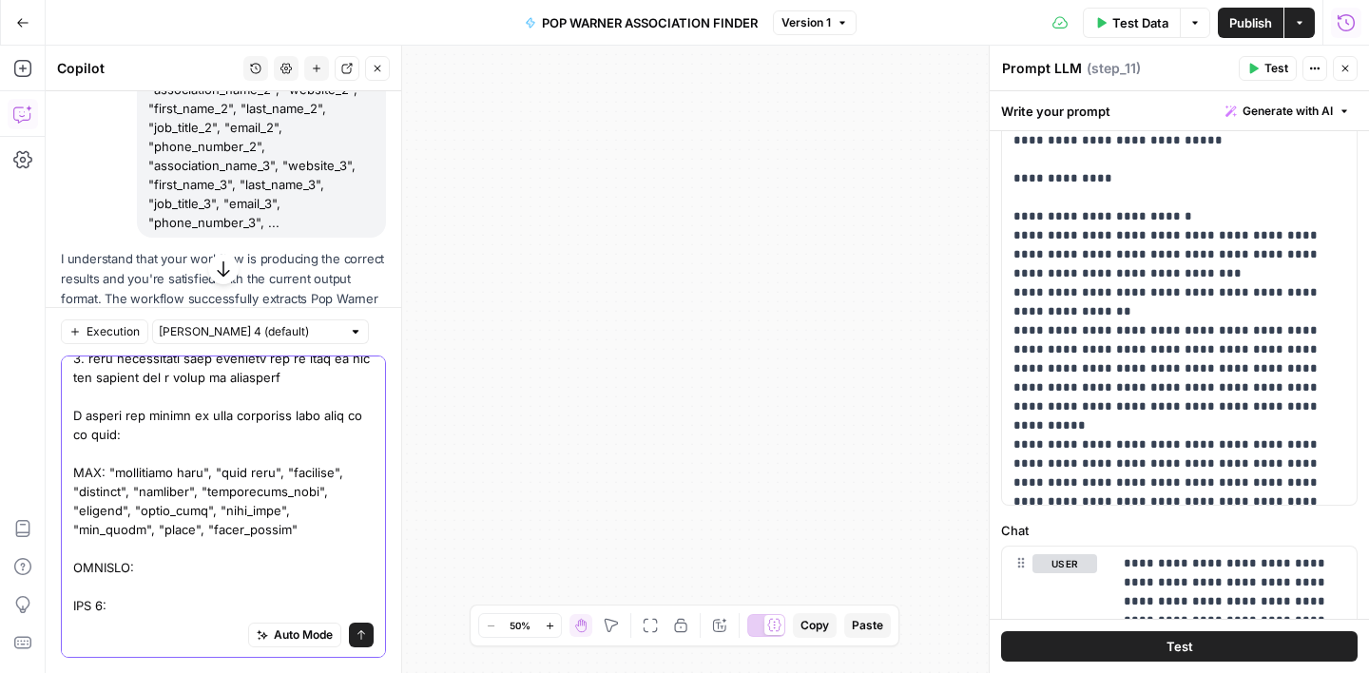
click at [85, 579] on textarea at bounding box center [223, 139] width 300 height 951
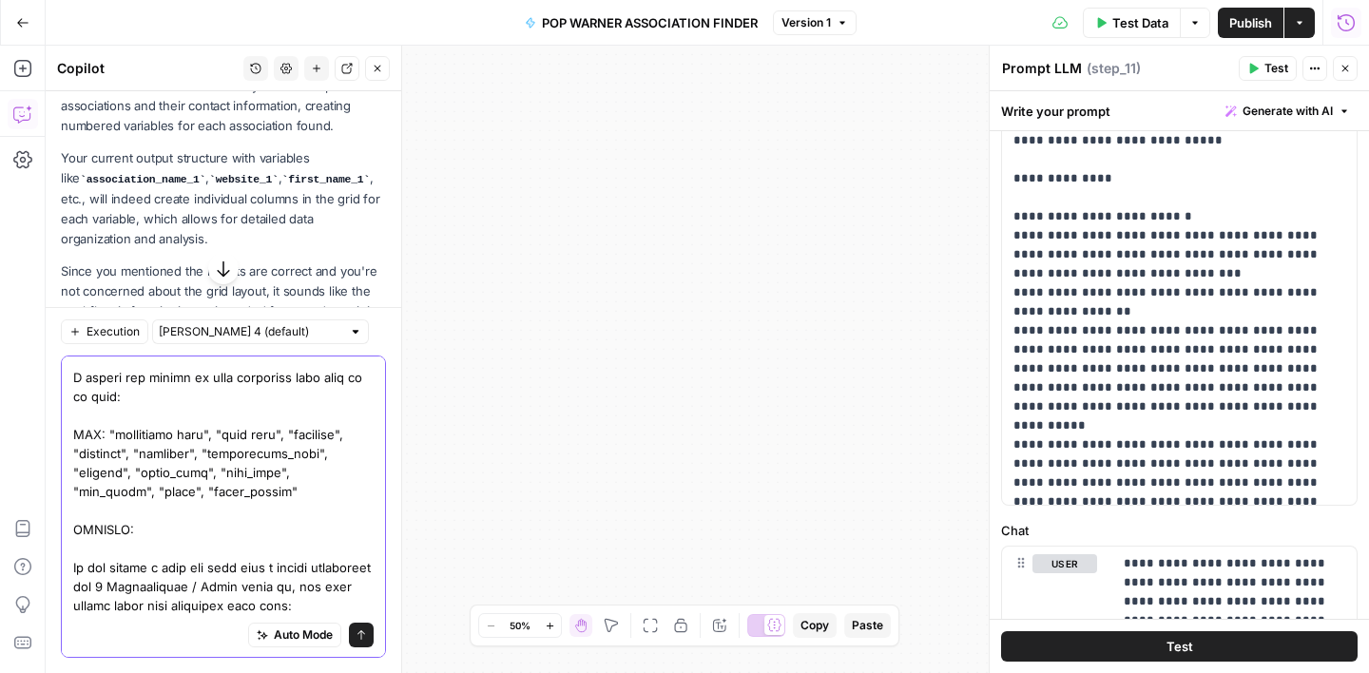
scroll to position [757, 0]
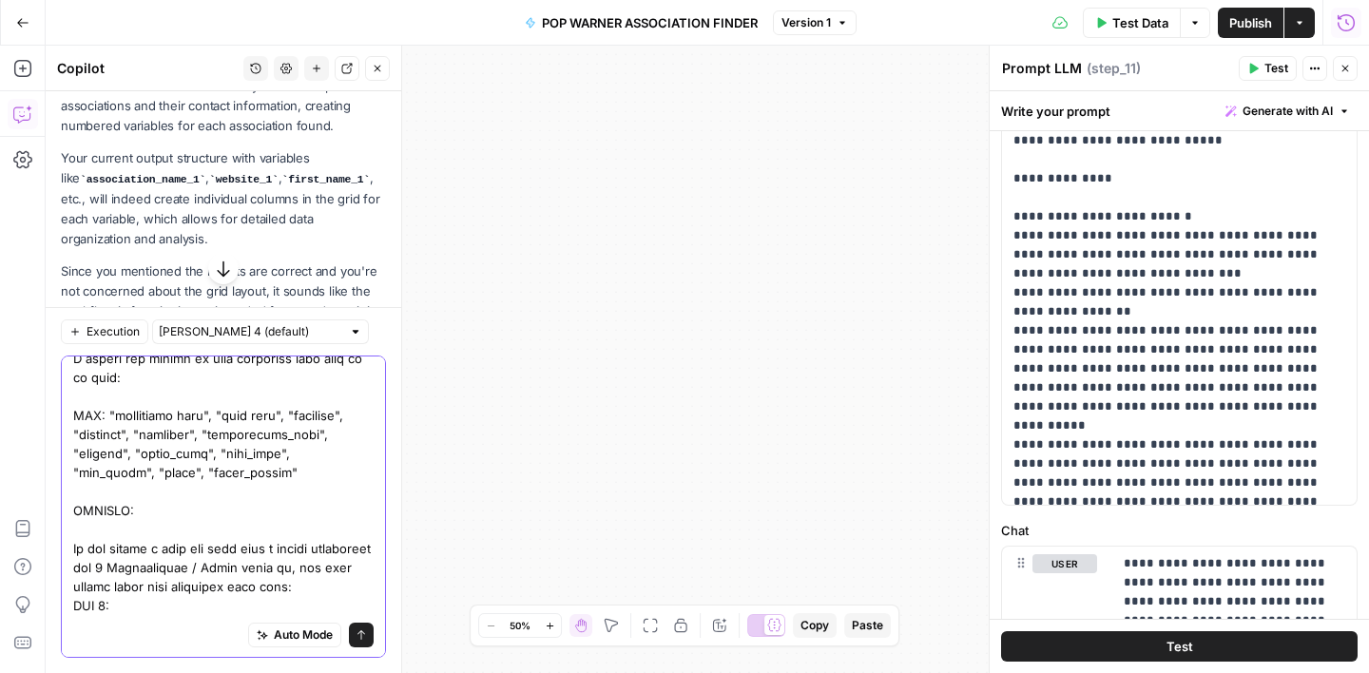
click at [76, 608] on textarea at bounding box center [223, 111] width 300 height 1008
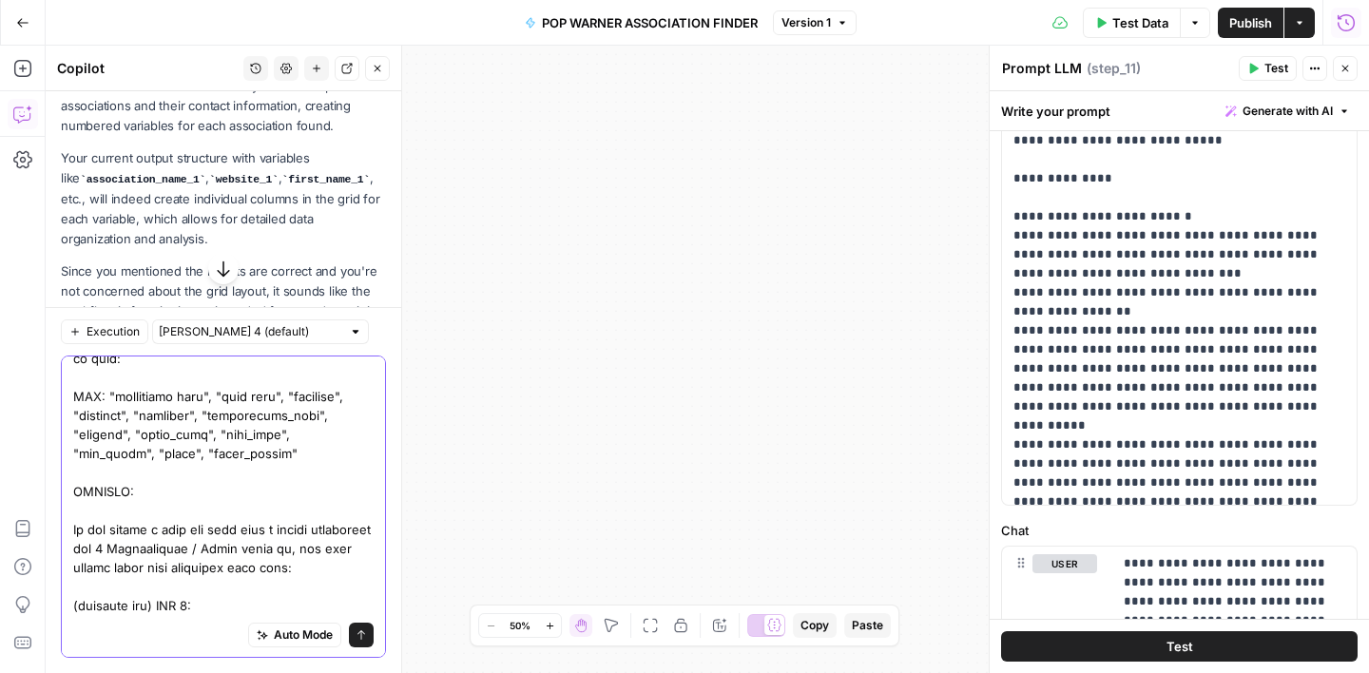
click at [217, 605] on textarea at bounding box center [223, 101] width 300 height 1027
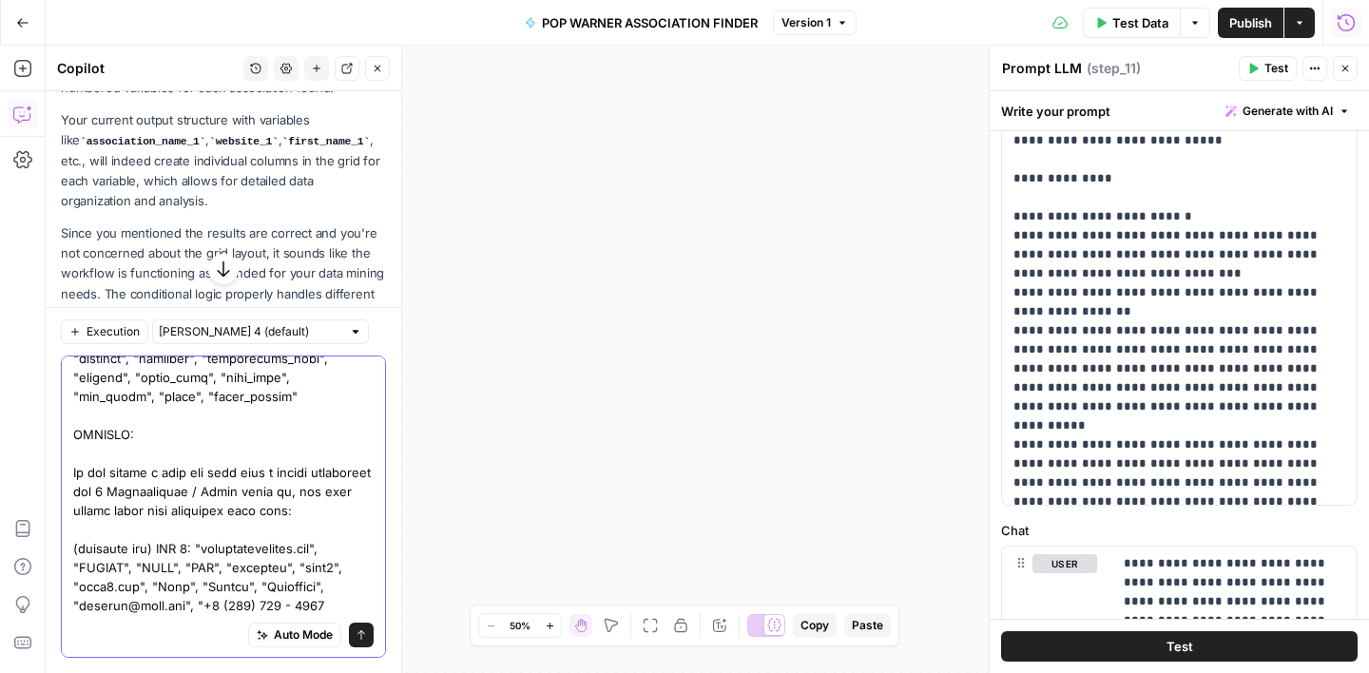
scroll to position [709, 0]
click at [277, 603] on textarea at bounding box center [223, 73] width 300 height 1084
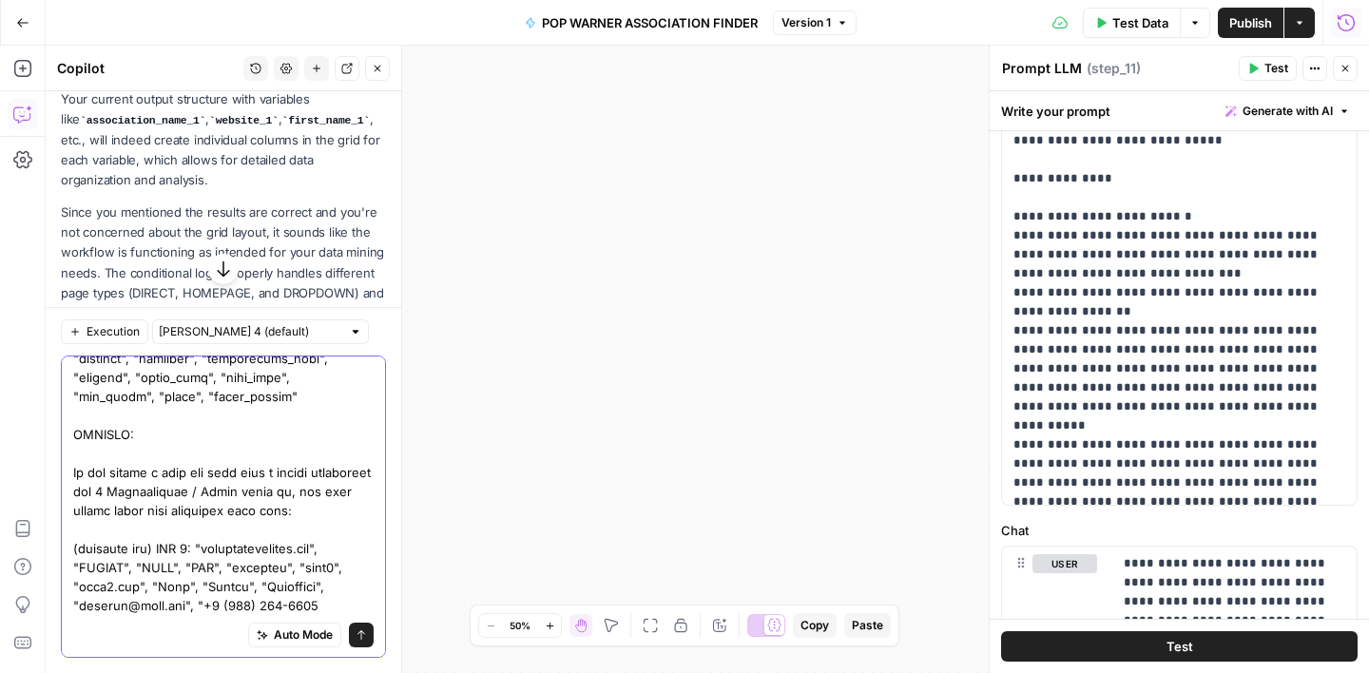
click at [317, 605] on textarea at bounding box center [223, 73] width 300 height 1084
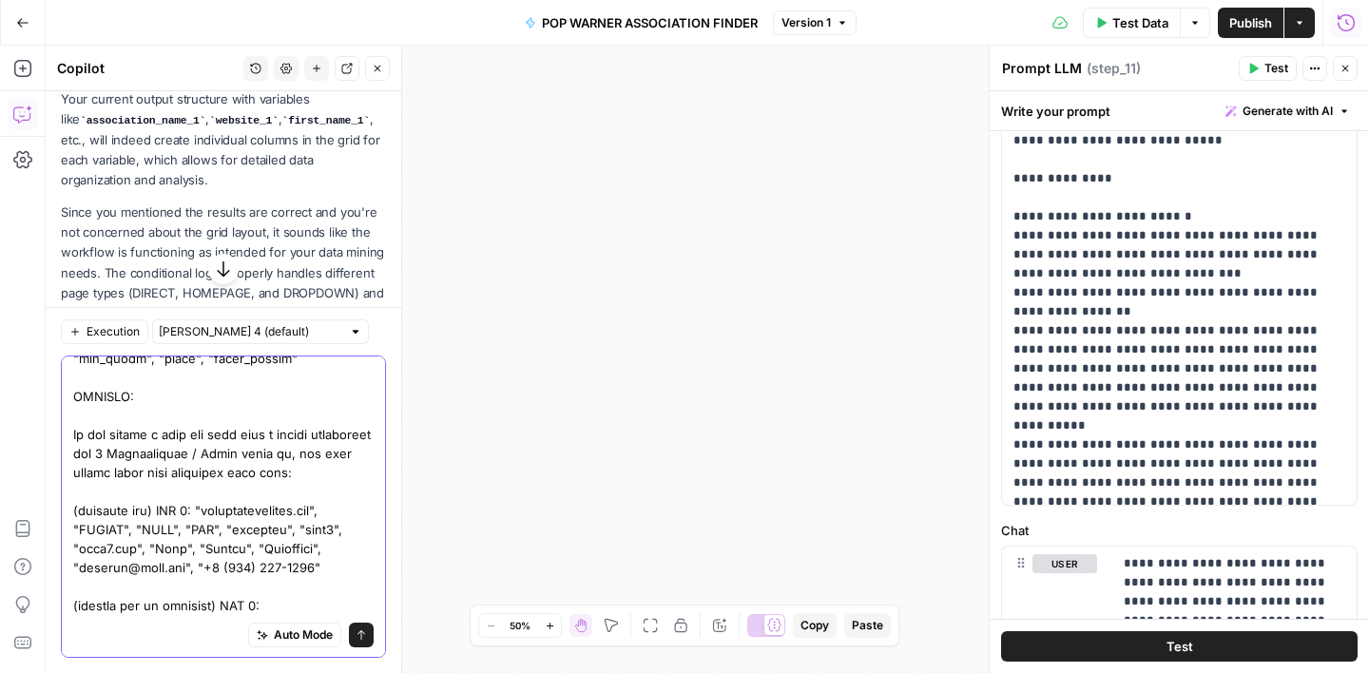
drag, startPoint x: 205, startPoint y: 513, endPoint x: 148, endPoint y: 549, distance: 67.0
click at [148, 549] on textarea at bounding box center [223, 54] width 300 height 1122
click at [306, 597] on textarea at bounding box center [223, 54] width 300 height 1122
paste textarea "[DOMAIN_NAME]", "DIRECT", "NONE", "YES", "workflow", "asso1", "[DOMAIN_NAME]","
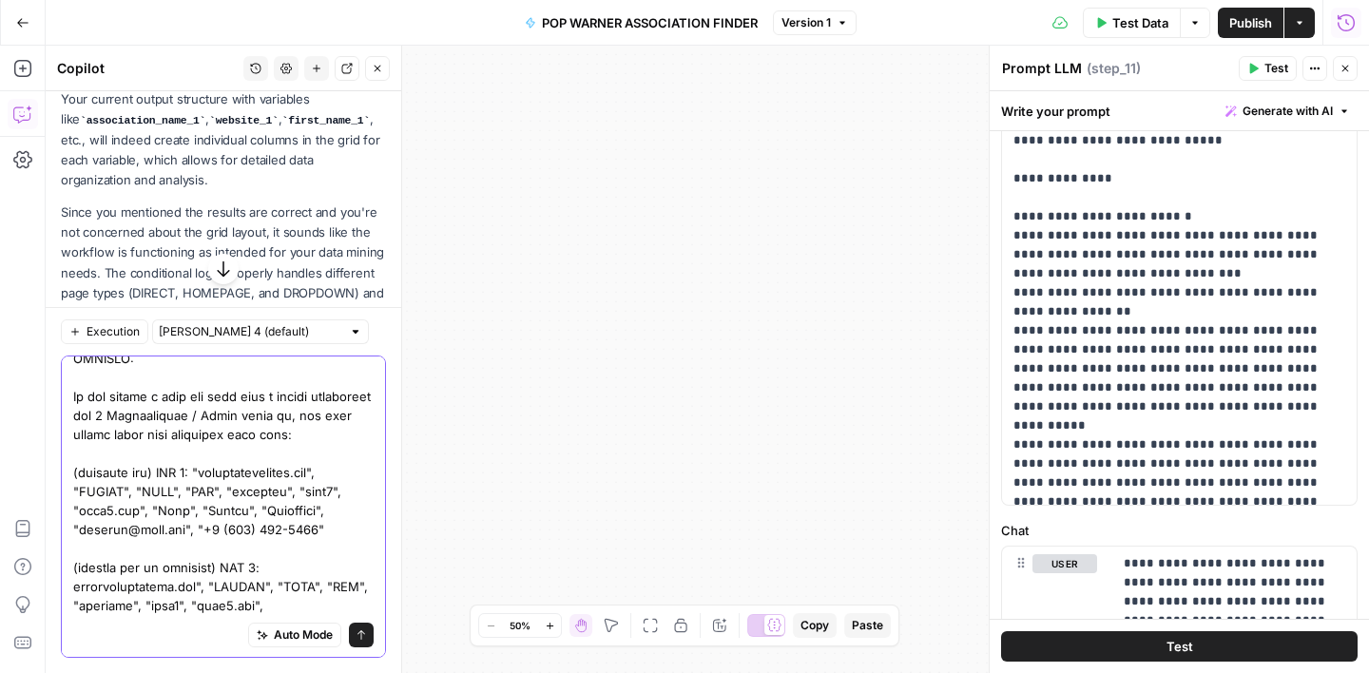
click at [75, 585] on textarea at bounding box center [223, 35] width 300 height 1160
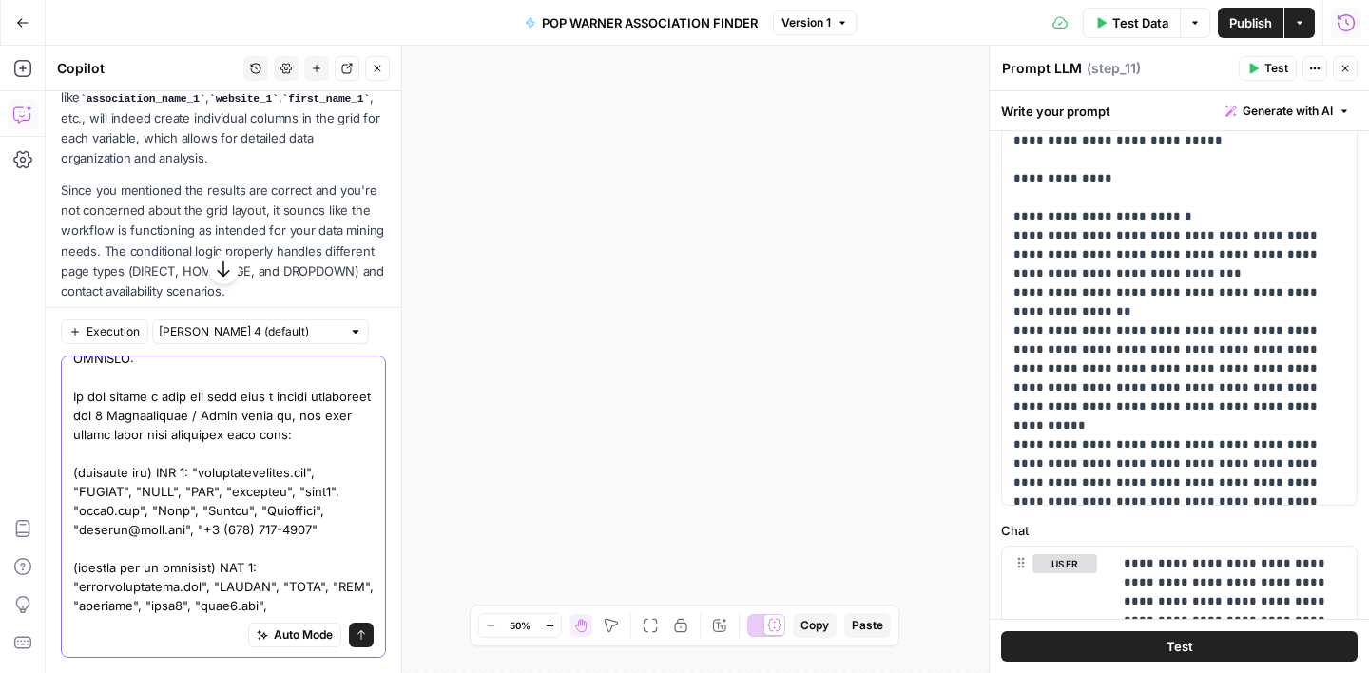
scroll to position [756, 0]
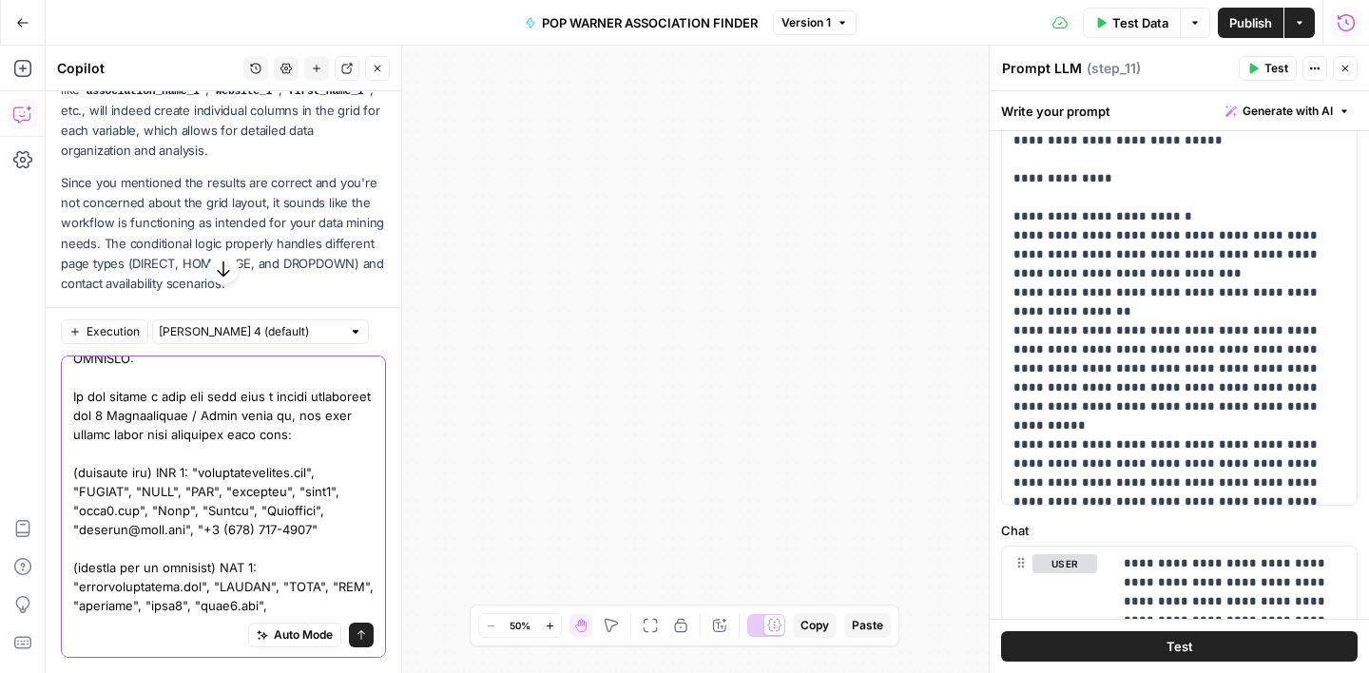
click at [335, 605] on textarea at bounding box center [223, 35] width 300 height 1160
click at [218, 605] on textarea at bounding box center [223, 35] width 300 height 1160
click at [276, 608] on textarea at bounding box center [223, 35] width 300 height 1160
click at [333, 606] on textarea at bounding box center [223, 35] width 300 height 1160
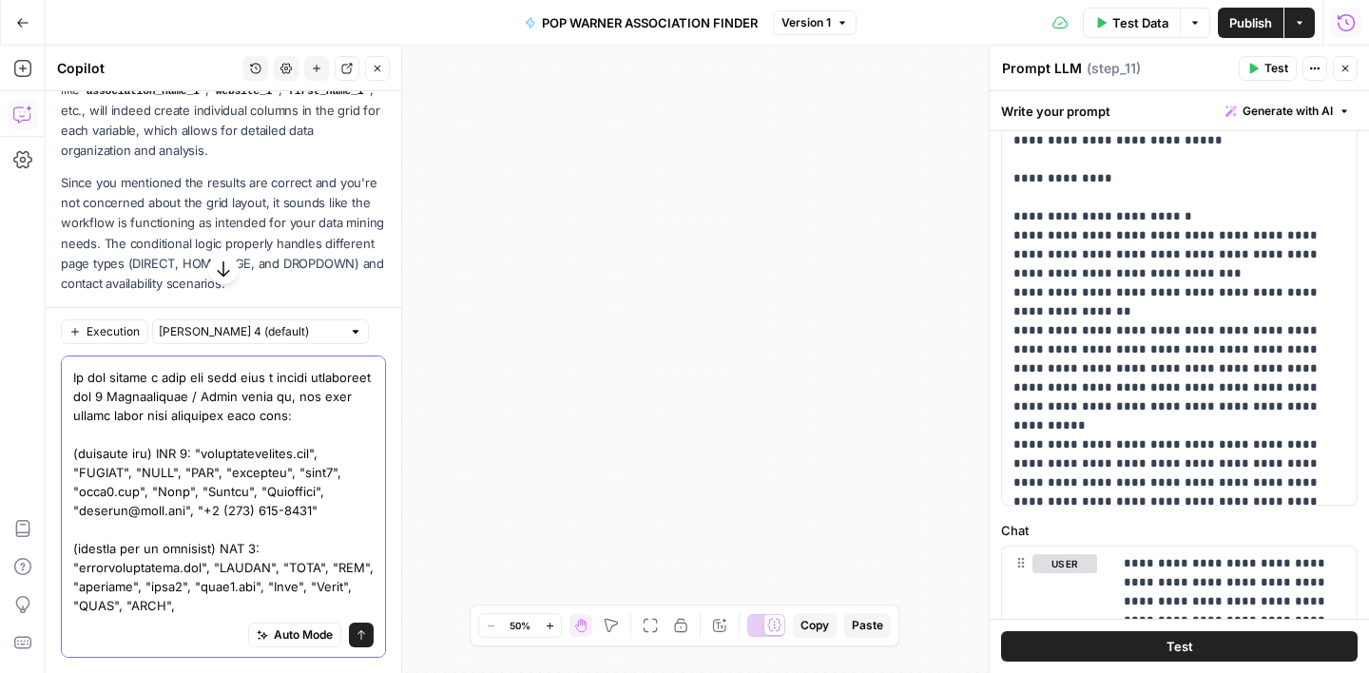
drag, startPoint x: 195, startPoint y: 511, endPoint x: 314, endPoint y: 513, distance: 118.9
click at [314, 513] on textarea at bounding box center [223, 25] width 300 height 1179
click at [244, 602] on textarea at bounding box center [223, 25] width 300 height 1179
paste textarea ""+1 (123) 345-5678""
click at [340, 610] on textarea at bounding box center [223, 25] width 300 height 1179
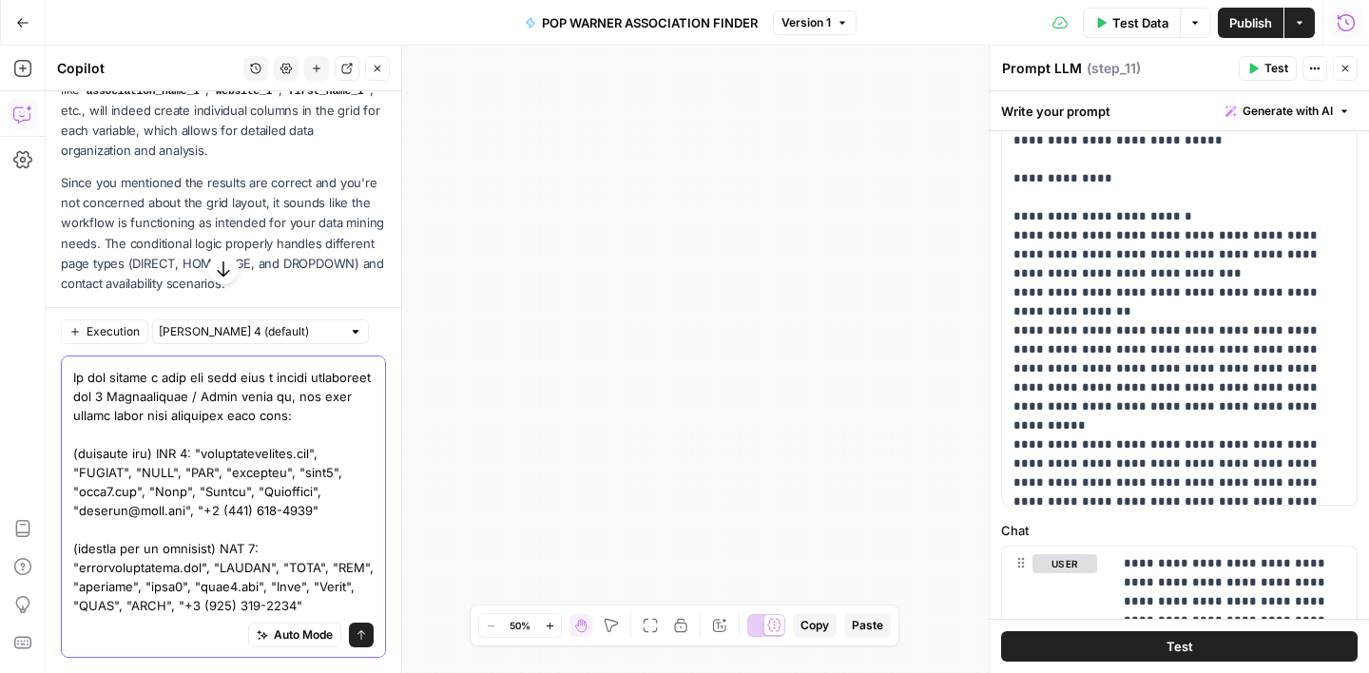
click at [354, 605] on textarea at bounding box center [223, 25] width 300 height 1179
drag, startPoint x: 354, startPoint y: 598, endPoint x: 74, endPoint y: 541, distance: 285.3
click at [74, 541] on textarea at bounding box center [223, 25] width 300 height 1179
click at [352, 604] on textarea at bounding box center [223, 25] width 300 height 1179
paste textarea "(created row by workflow) ROW 3: "memberconference.com", "DIRECT", "NONE", "YES…"
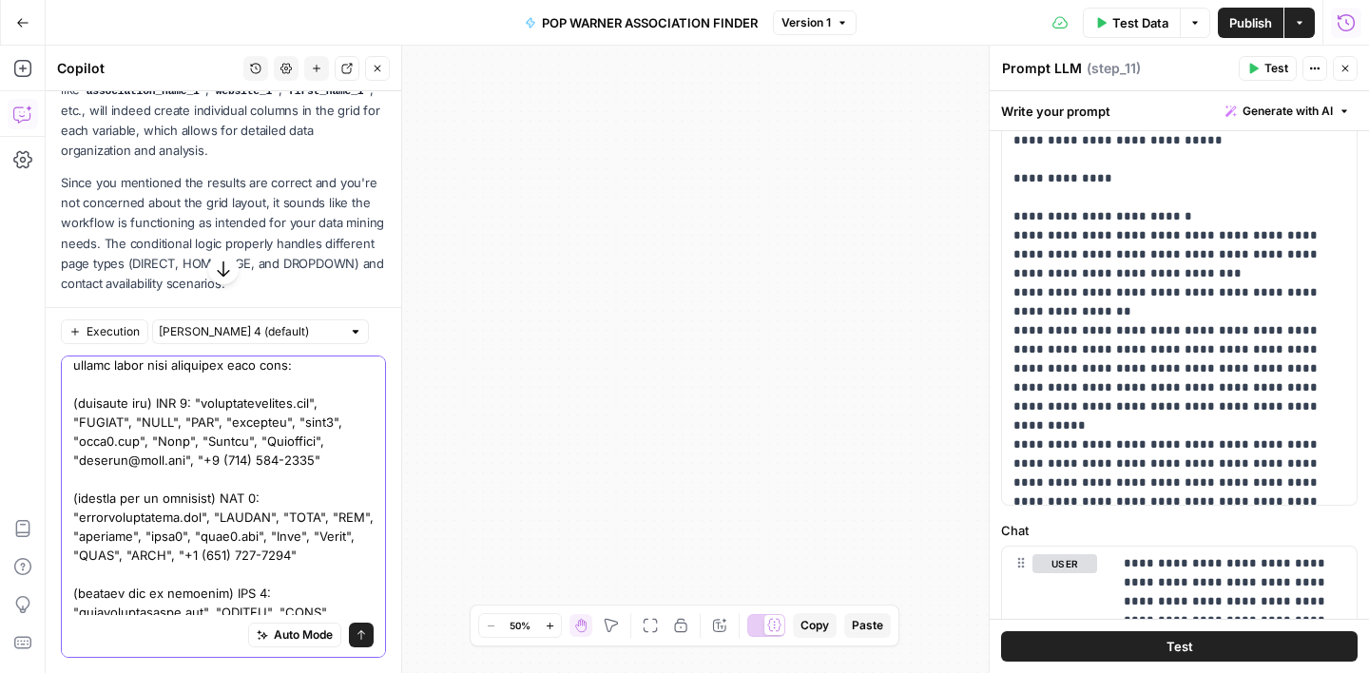
scroll to position [1023, 0]
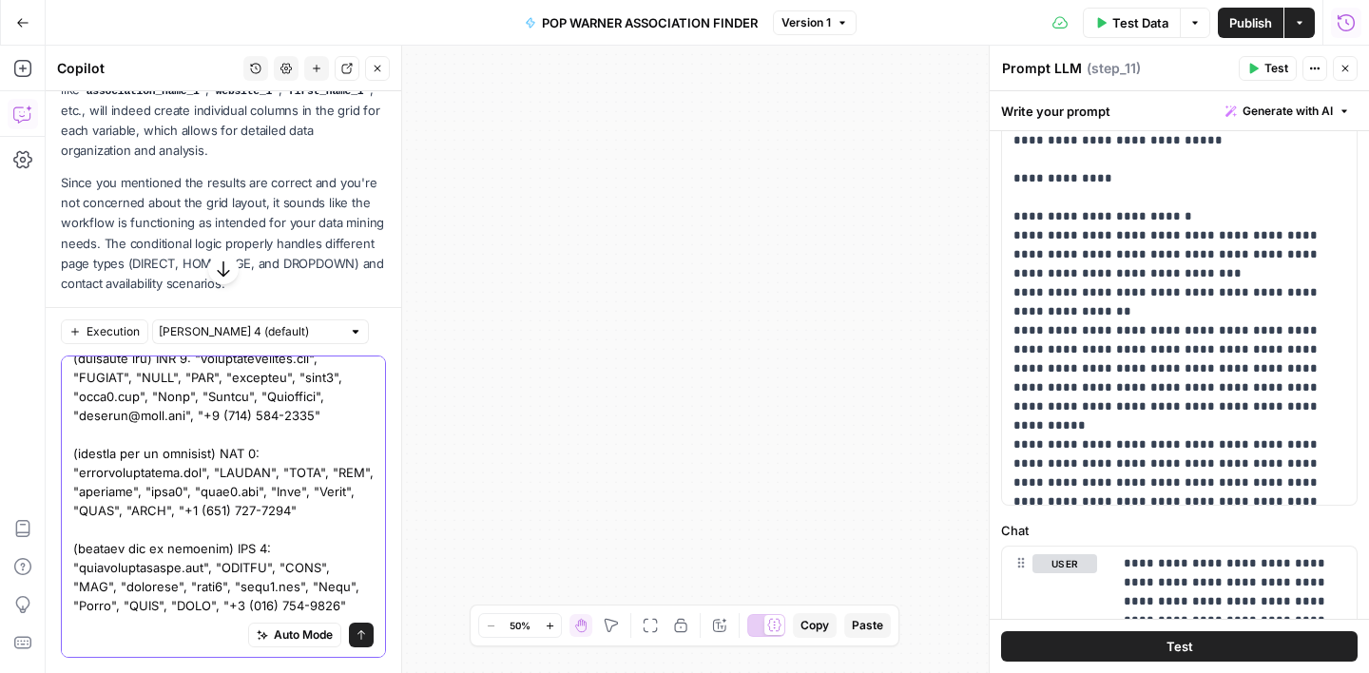
drag, startPoint x: 222, startPoint y: 588, endPoint x: 192, endPoint y: 588, distance: 30.4
drag, startPoint x: 276, startPoint y: 590, endPoint x: 242, endPoint y: 590, distance: 33.3
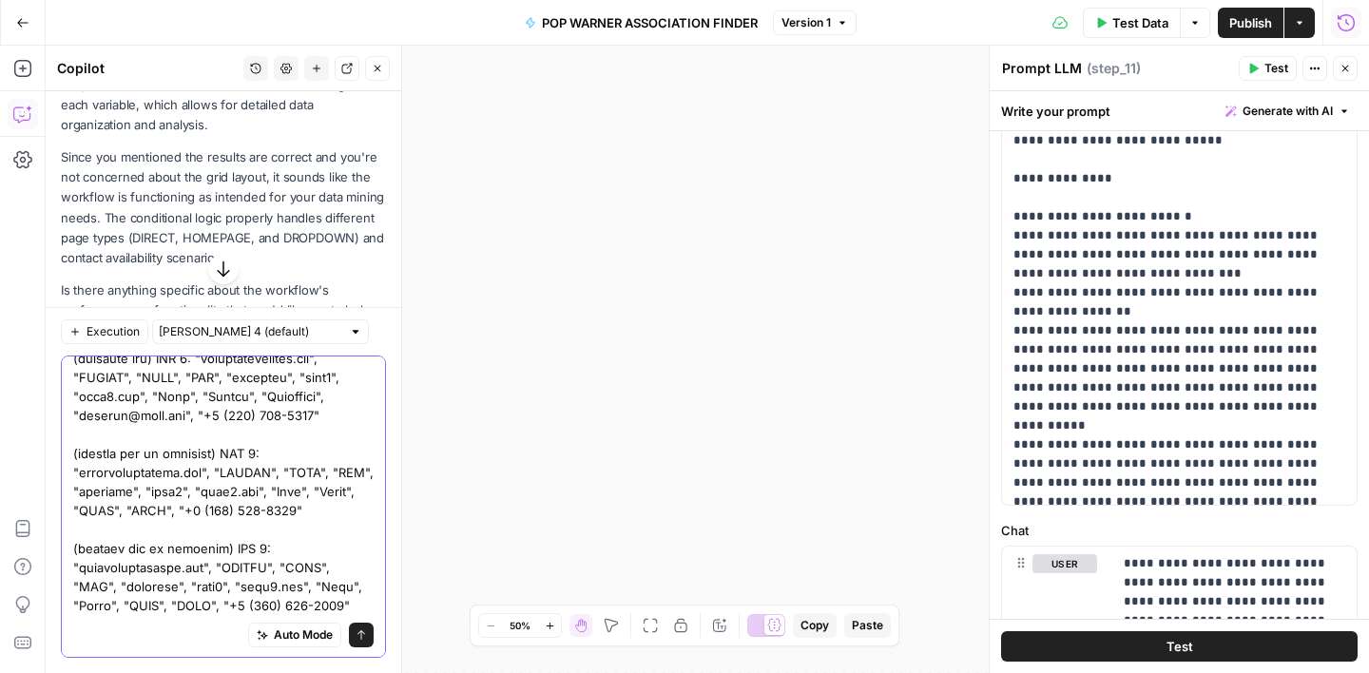
scroll to position [783, 0]
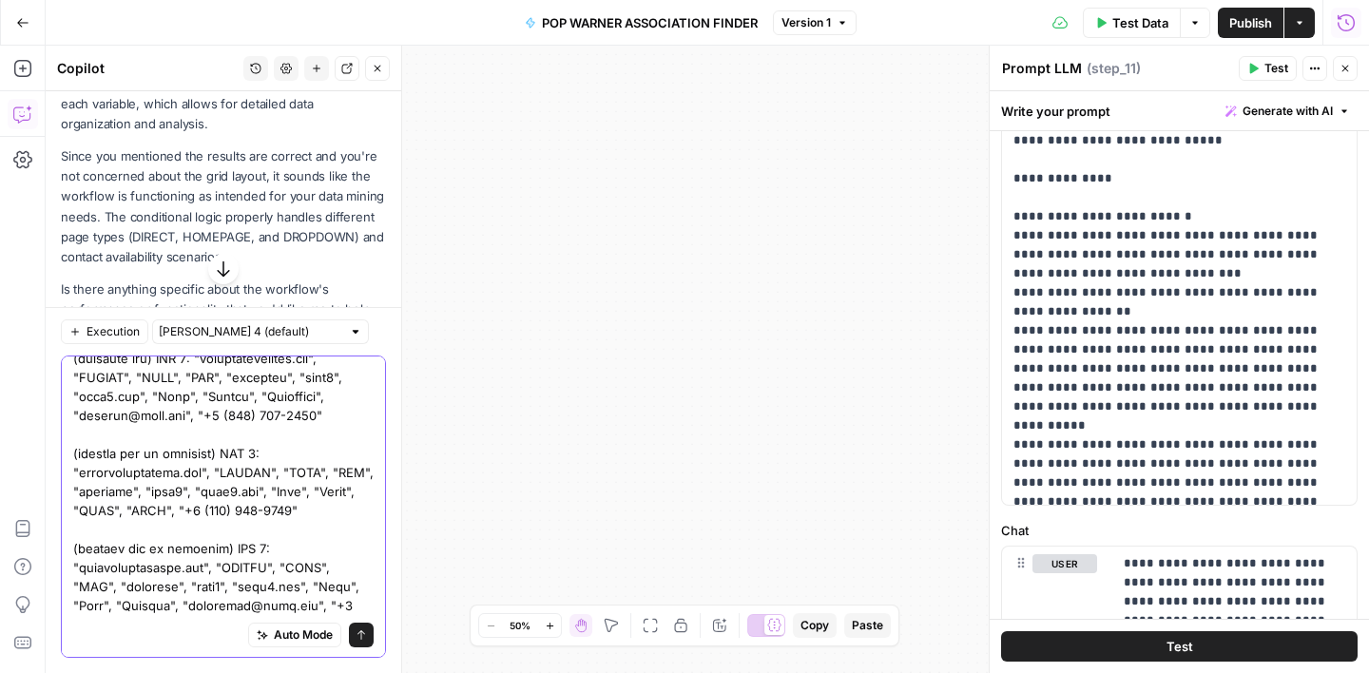
scroll to position [1042, 0]
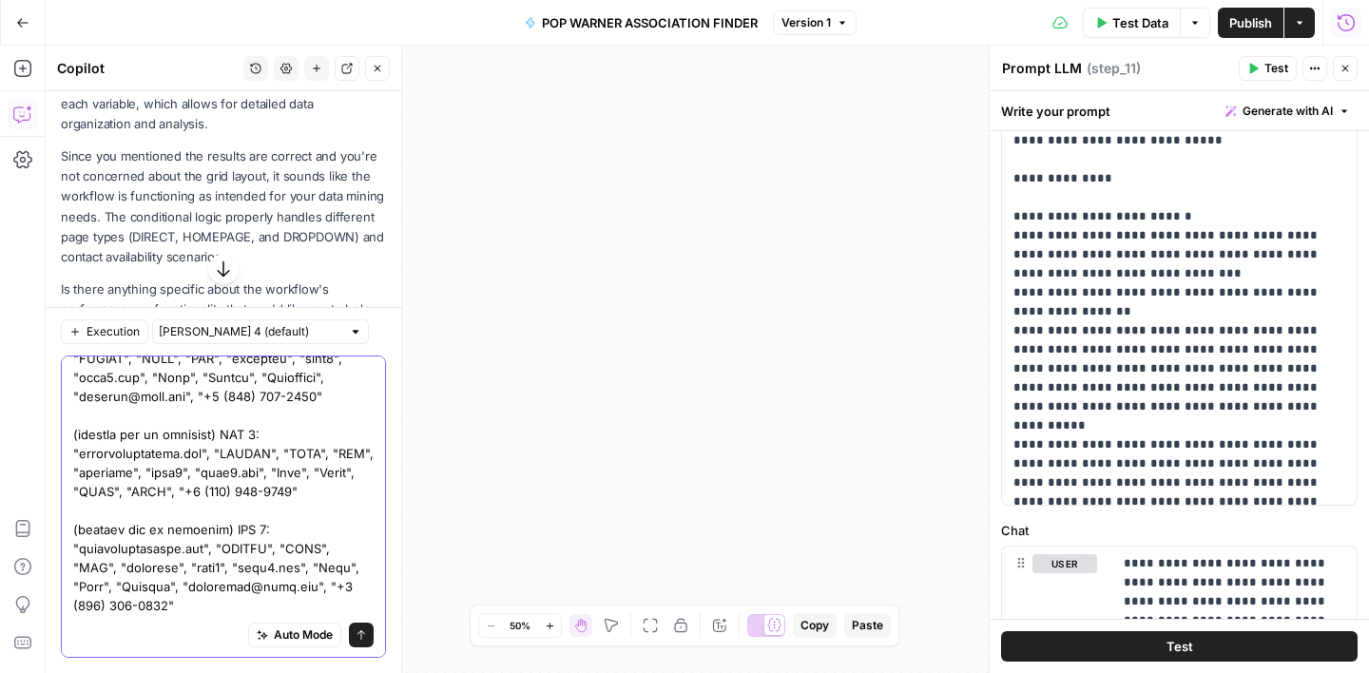
drag, startPoint x: 165, startPoint y: 603, endPoint x: 340, endPoint y: 588, distance: 175.6
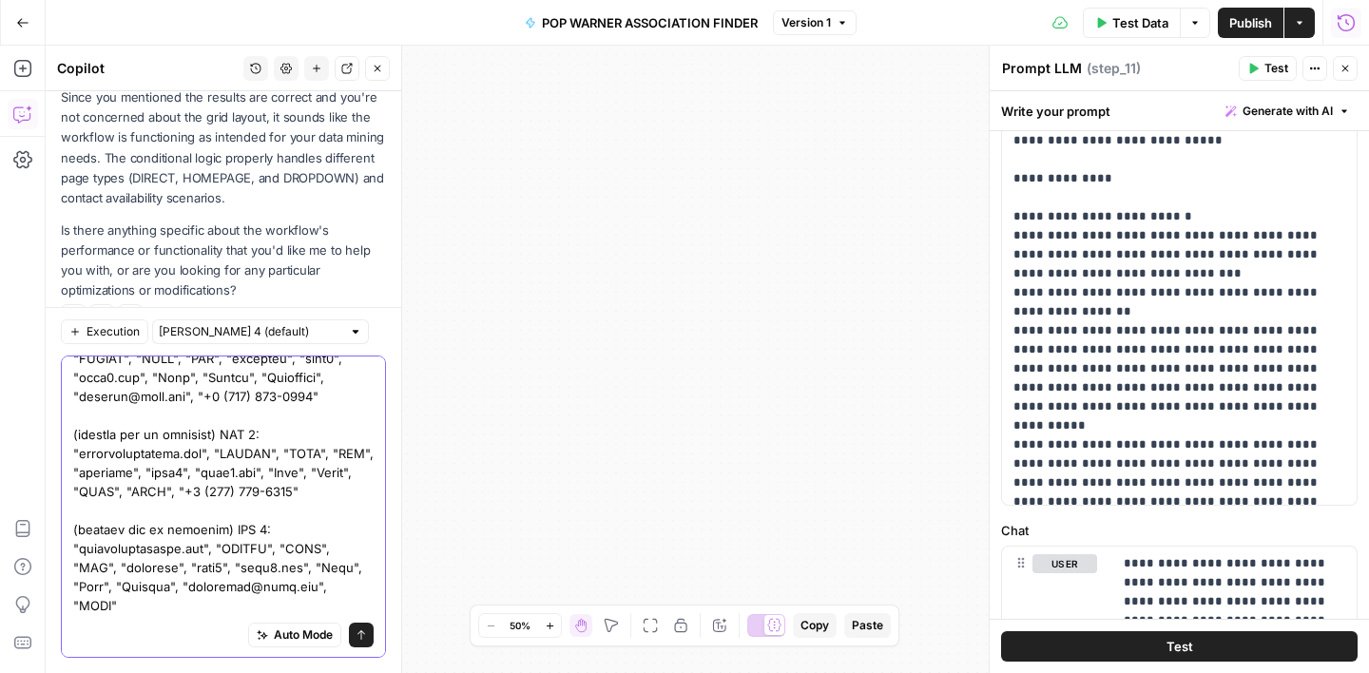
scroll to position [880, 0]
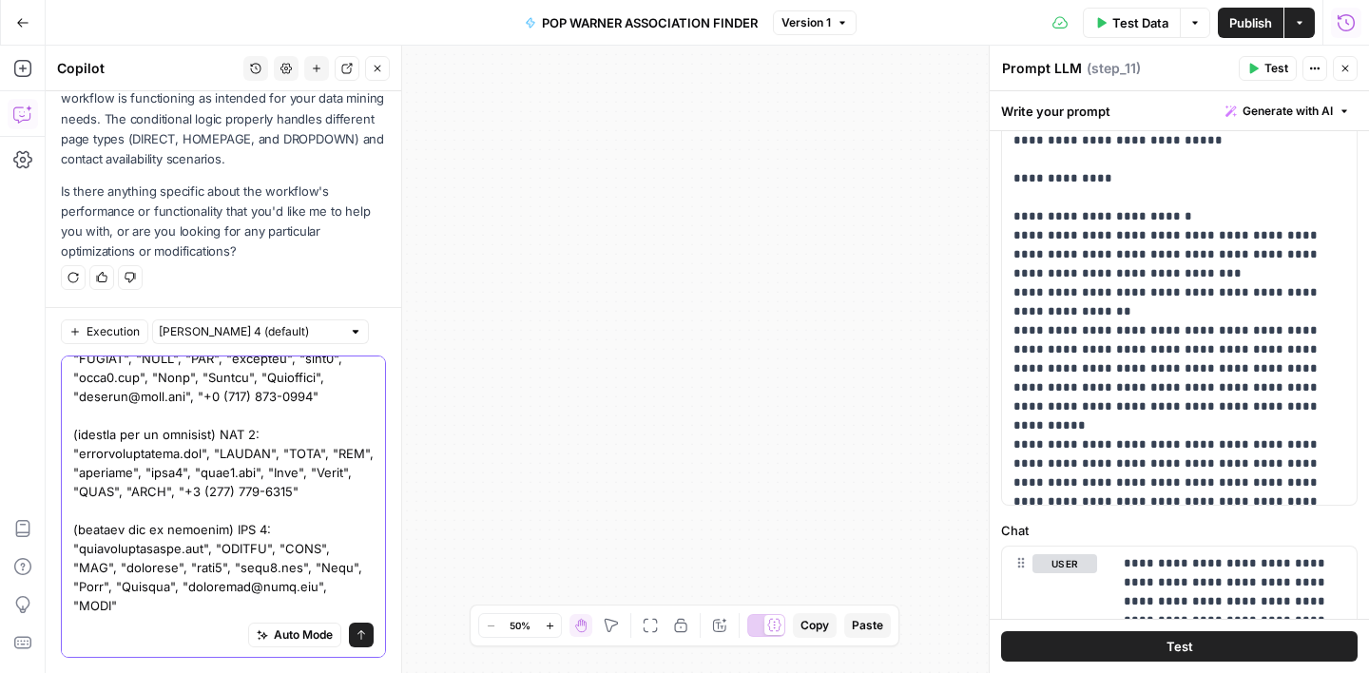
type textarea "The results of this workflow are currently correct and what is needed. I am not…"
click at [360, 637] on icon "submit" at bounding box center [361, 634] width 11 height 11
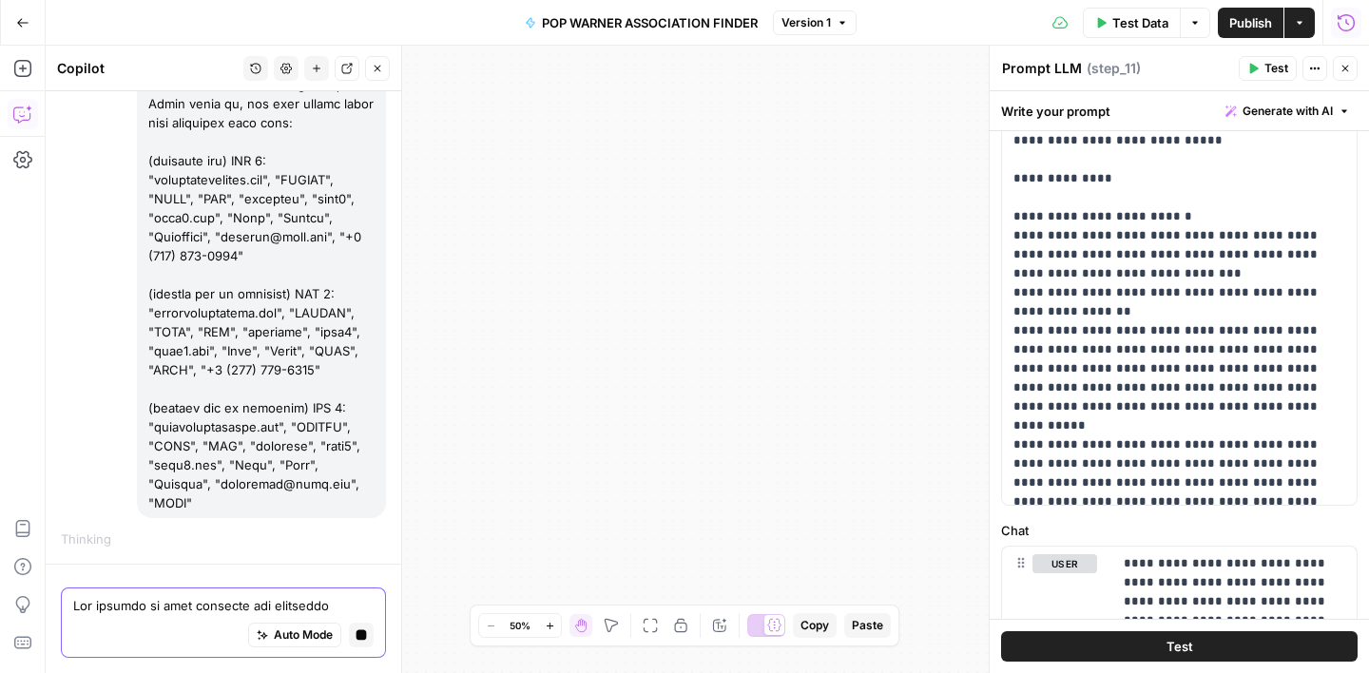
scroll to position [2130, 0]
click at [1340, 77] on button "Close" at bounding box center [1345, 68] width 25 height 25
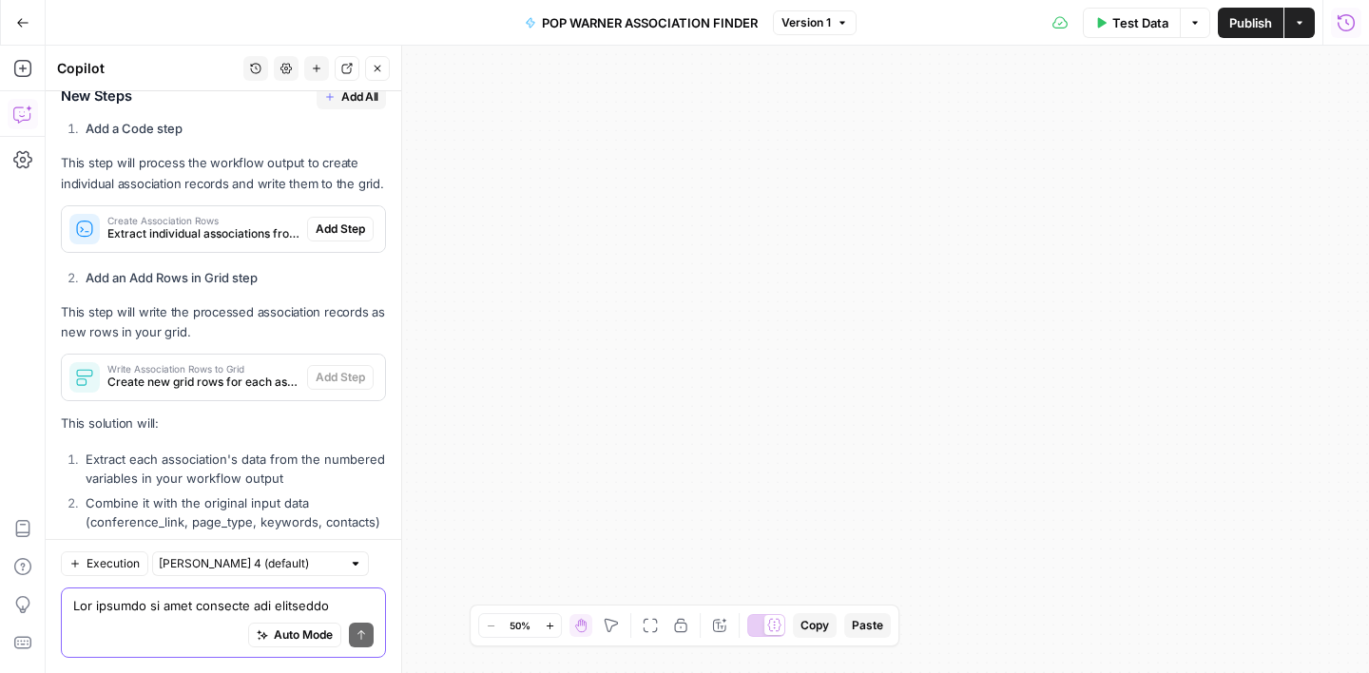
scroll to position [2791, 0]
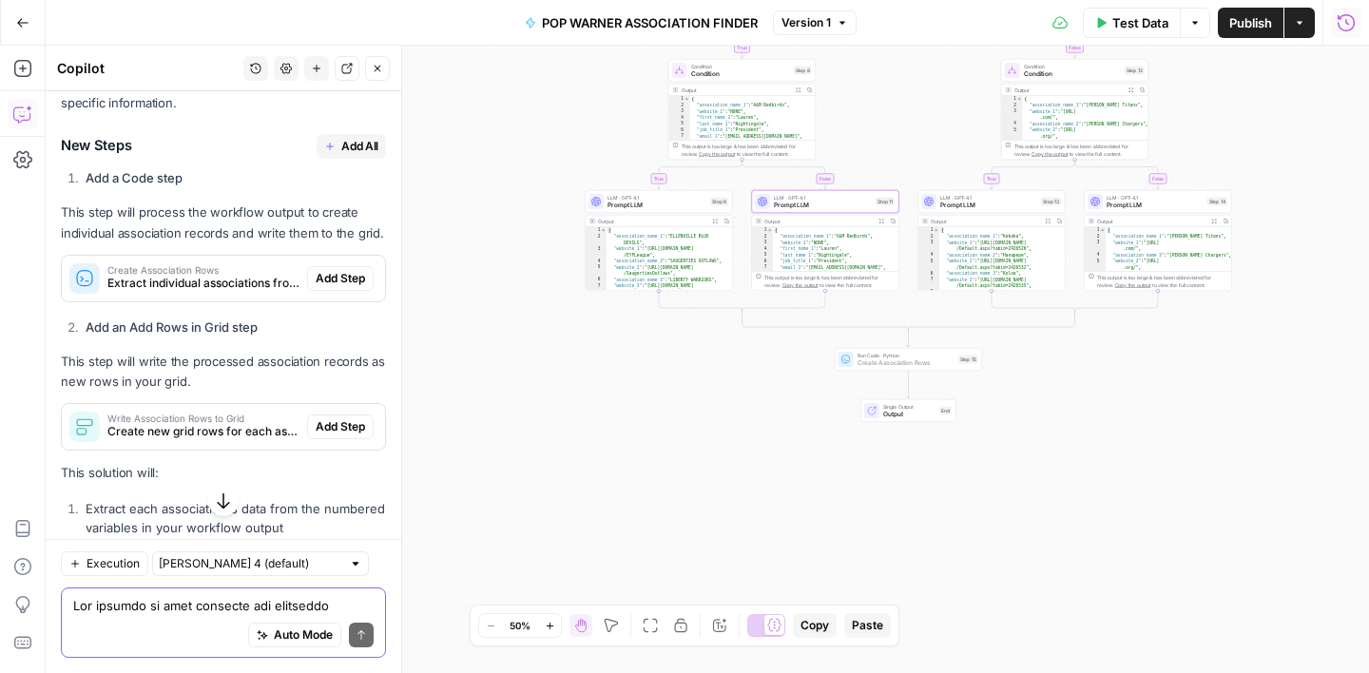
click at [336, 285] on span "Add Step" at bounding box center [340, 278] width 49 height 17
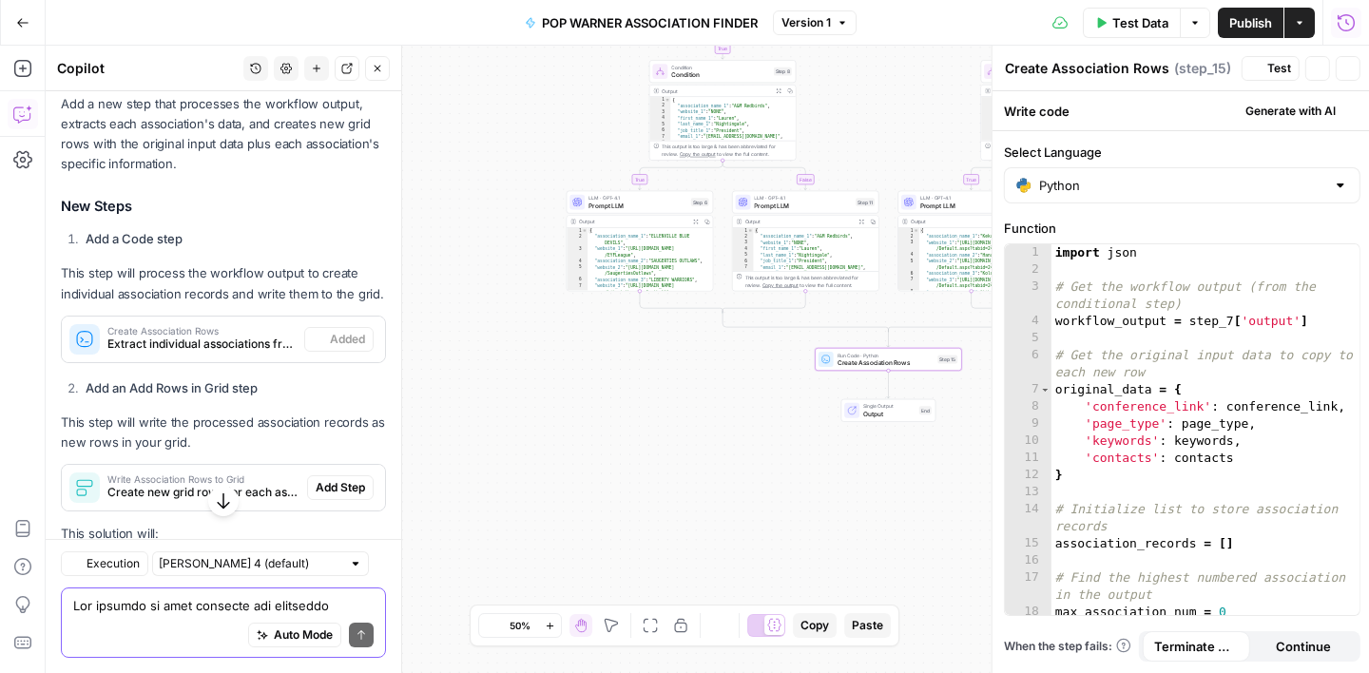
scroll to position [2852, 0]
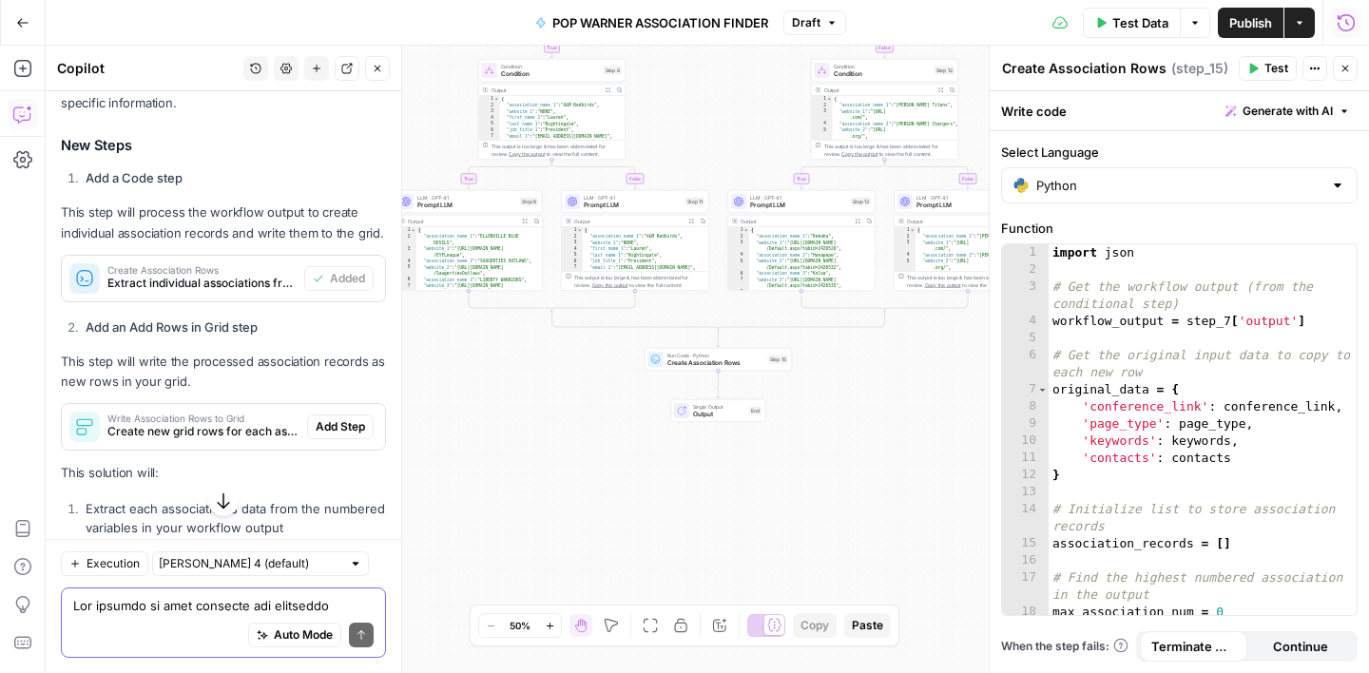
click at [344, 423] on span "Add Step" at bounding box center [340, 426] width 49 height 17
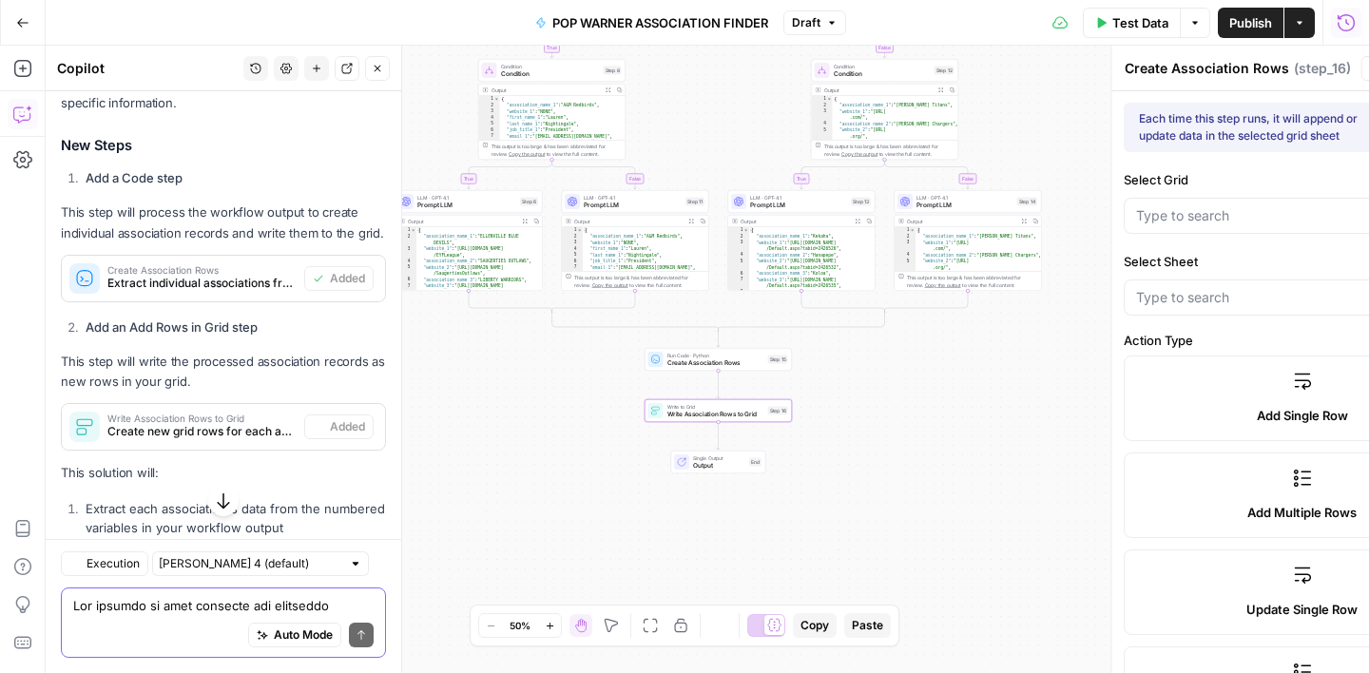
type textarea "Write Association Rows to Grid"
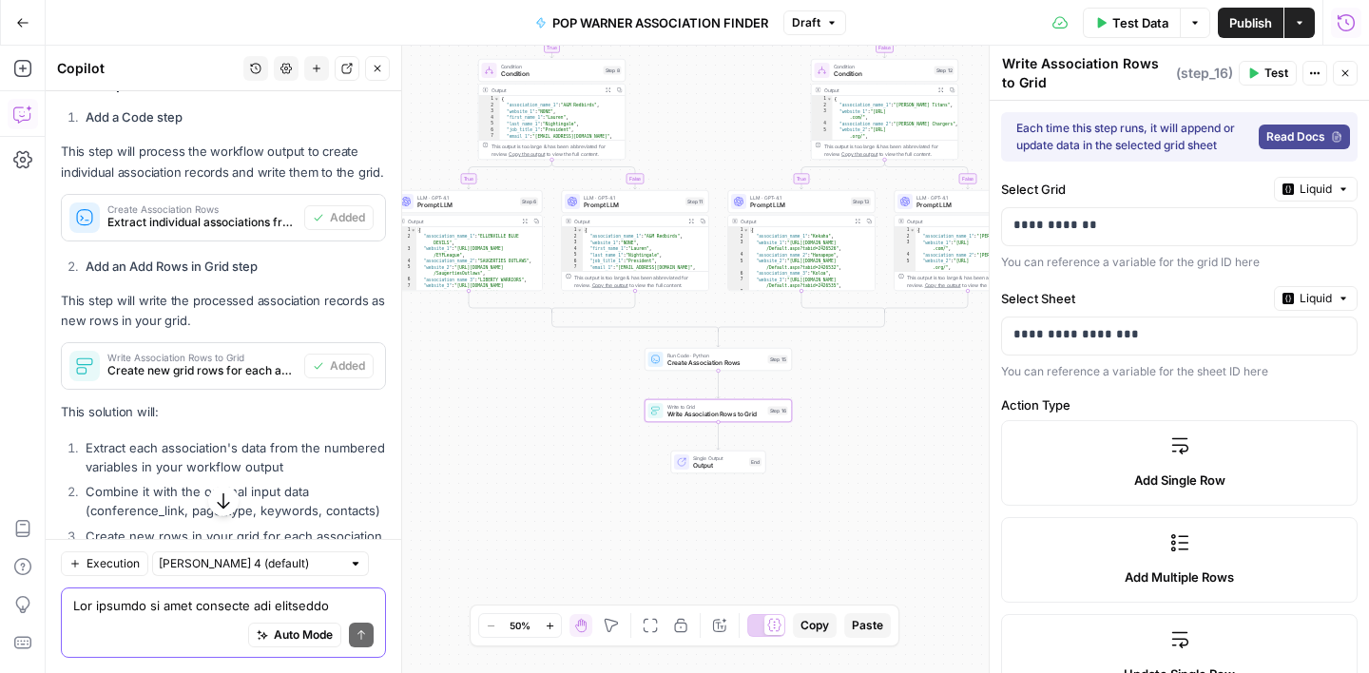
scroll to position [2913, 0]
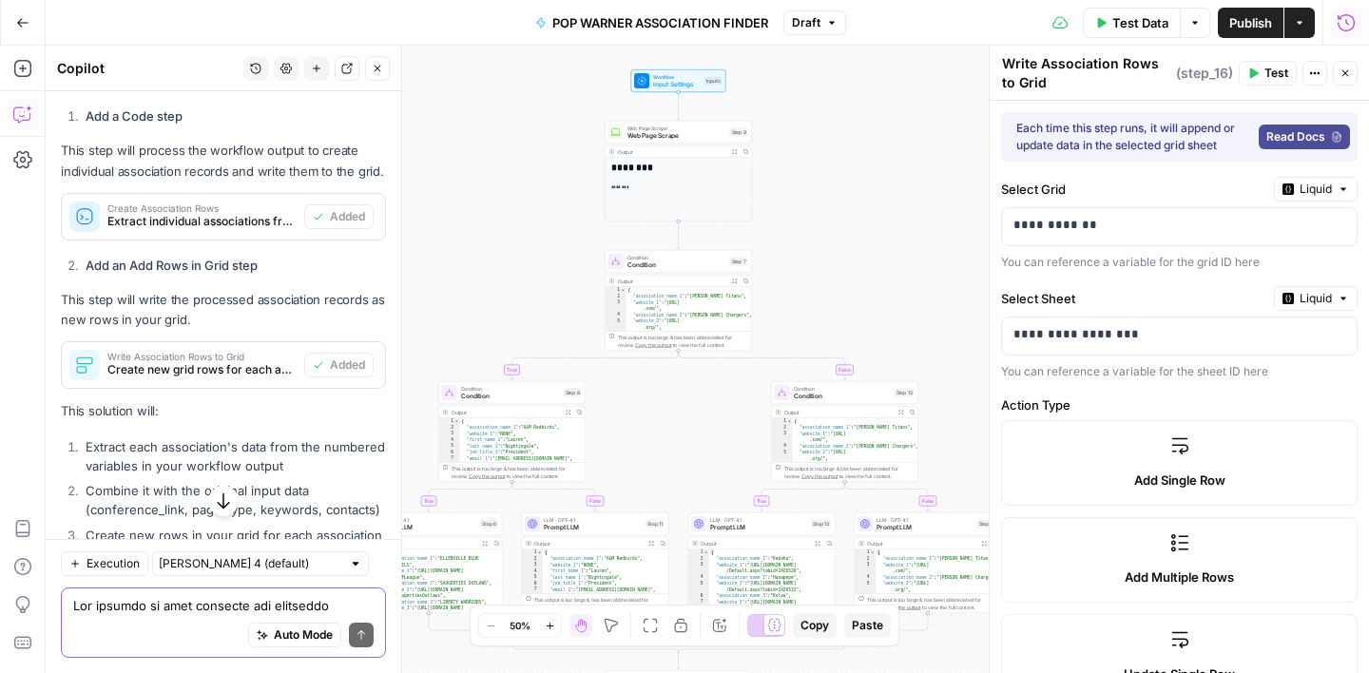
drag, startPoint x: 644, startPoint y: 118, endPoint x: 590, endPoint y: 486, distance: 371.9
click at [590, 486] on div "true false true false true false Workflow Input Settings Inputs Web Page Scrape…" at bounding box center [708, 360] width 1324 height 628
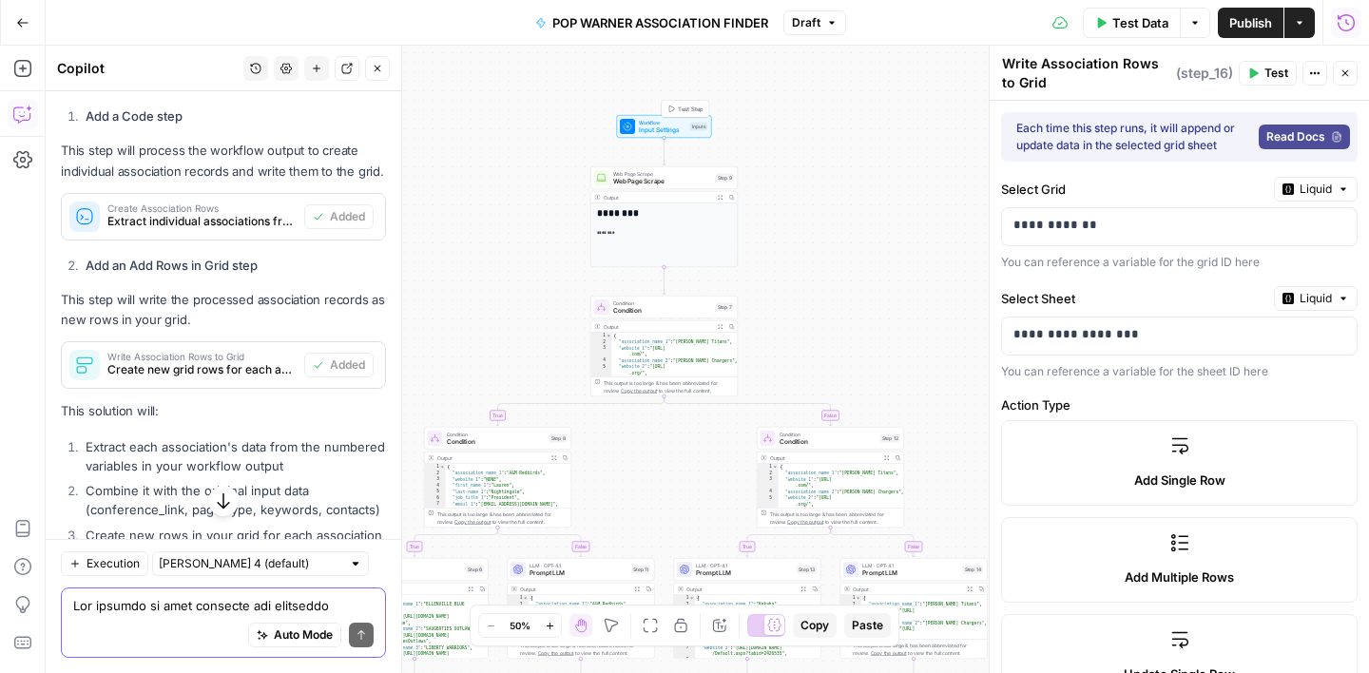
click at [647, 131] on span "Input Settings" at bounding box center [663, 131] width 48 height 10
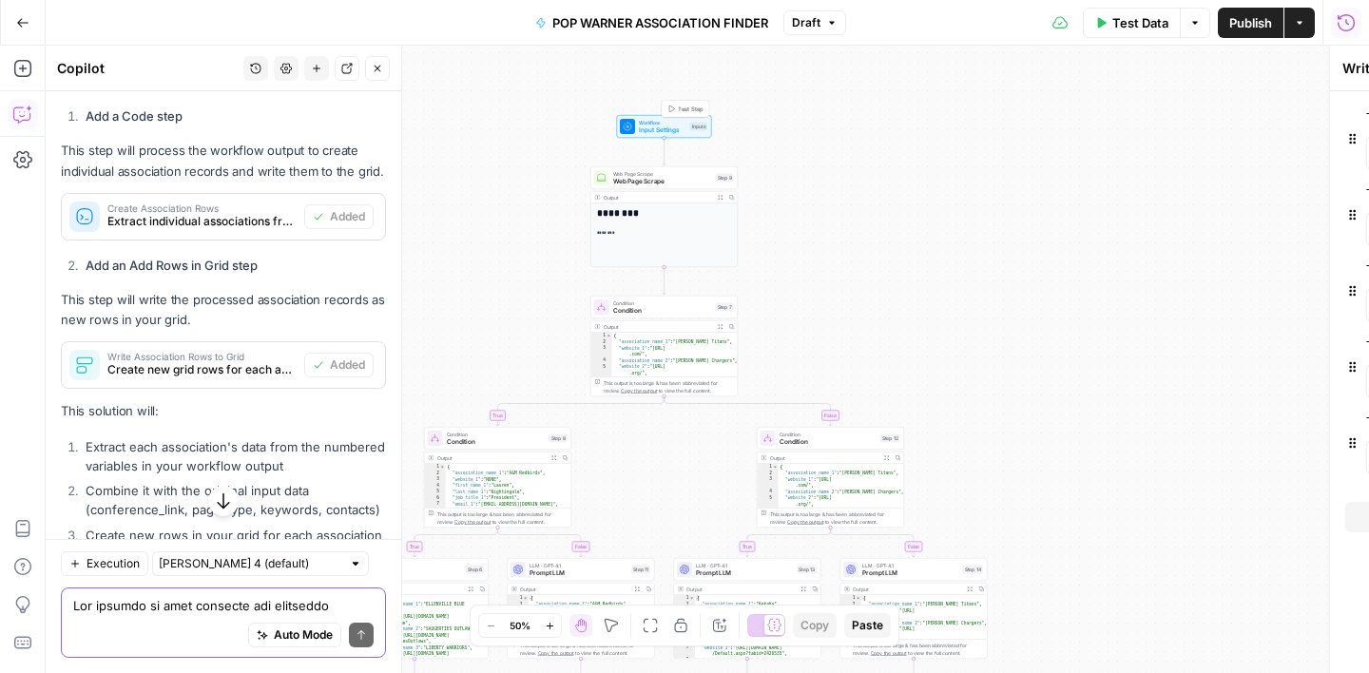
type textarea "Inputs"
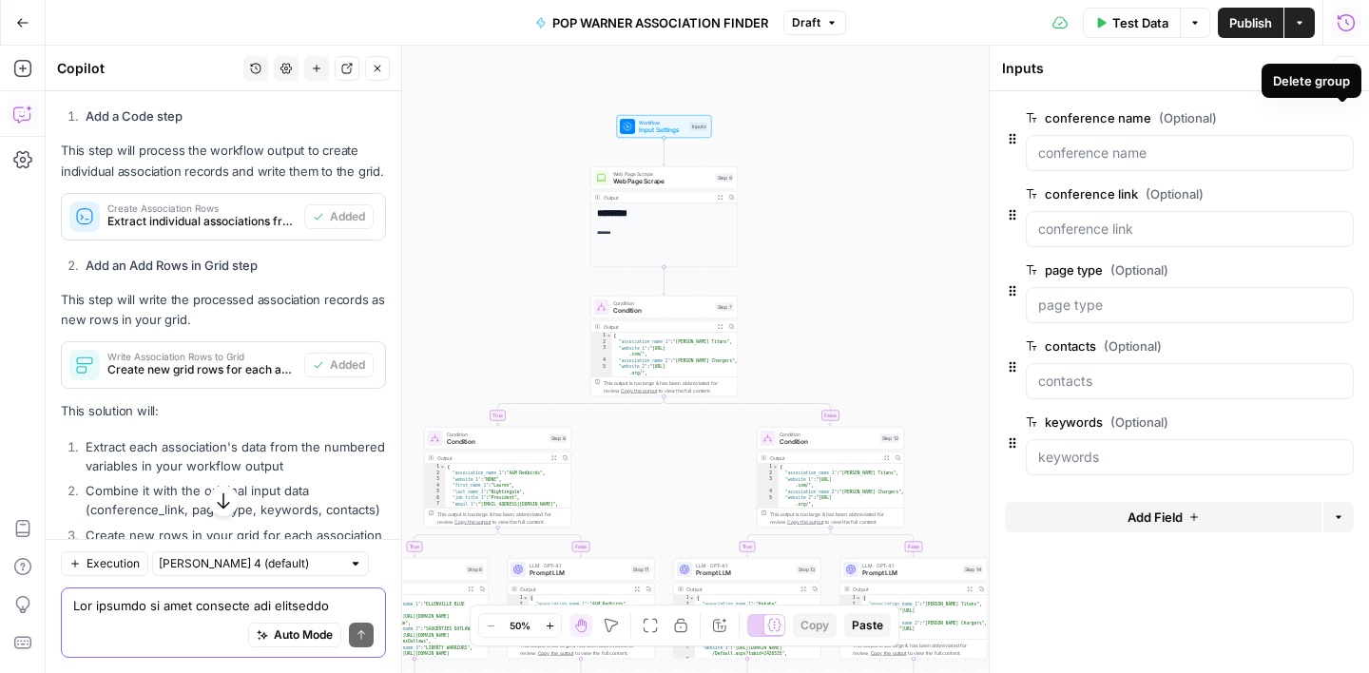
click at [1347, 121] on button "Delete group" at bounding box center [1342, 117] width 23 height 23
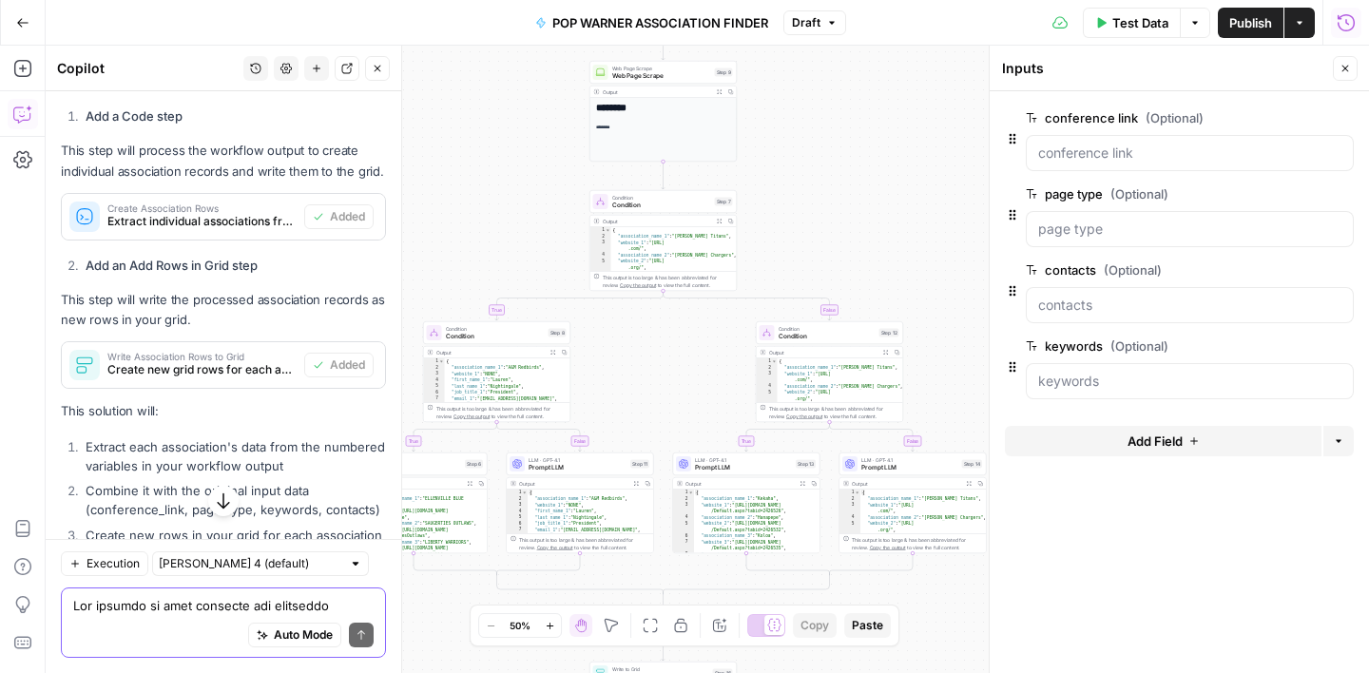
drag, startPoint x: 898, startPoint y: 281, endPoint x: 896, endPoint y: 176, distance: 105.6
click at [897, 176] on div "true false true false true false Workflow Input Settings Inputs Web Page Scrape…" at bounding box center [708, 360] width 1324 height 628
click at [1349, 66] on icon "button" at bounding box center [1345, 68] width 11 height 11
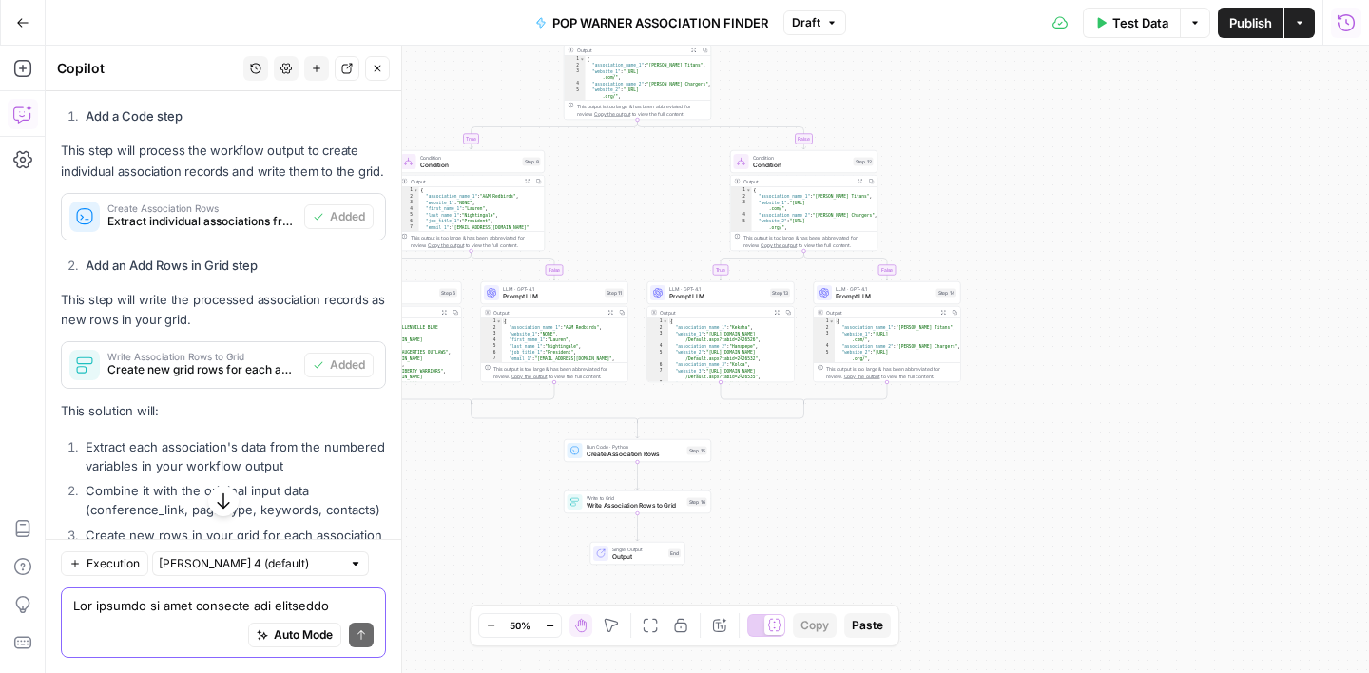
drag, startPoint x: 1050, startPoint y: 443, endPoint x: 1021, endPoint y: 251, distance: 194.2
click at [1021, 251] on div "true false true false true false Workflow Input Settings Inputs Web Page Scrape…" at bounding box center [708, 360] width 1324 height 628
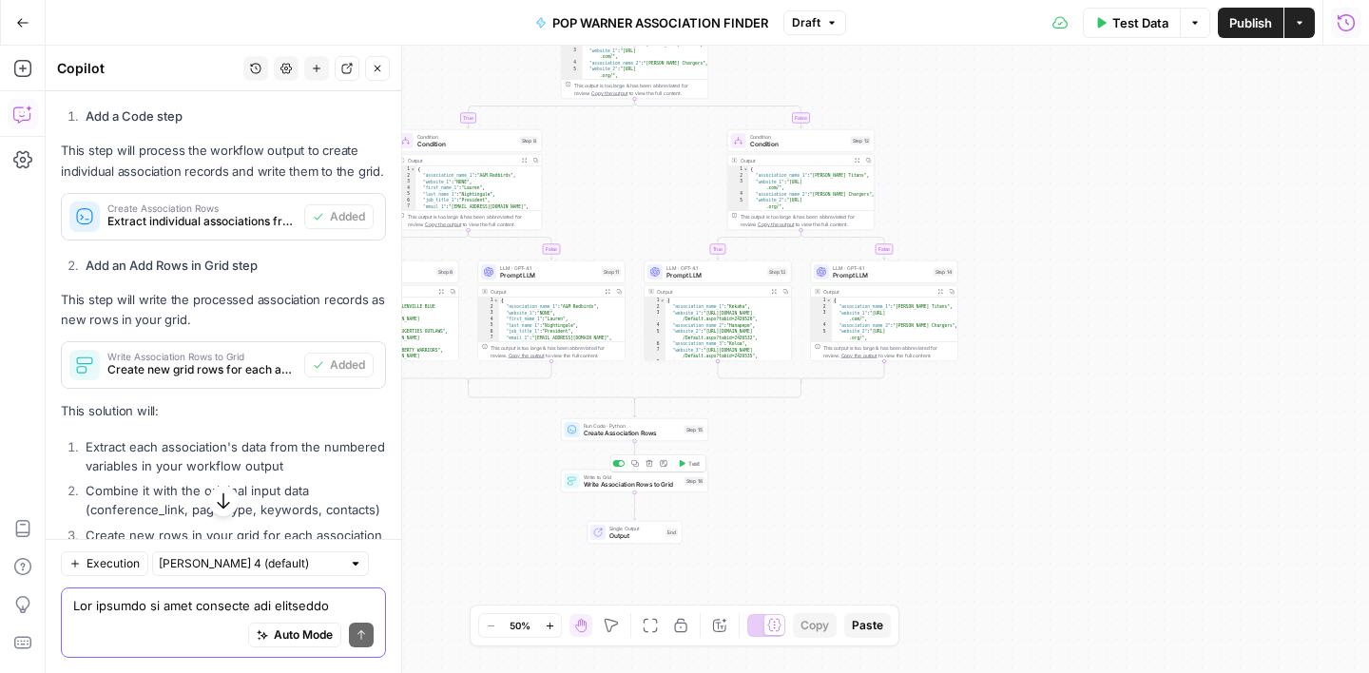
click at [637, 483] on span "Write Association Rows to Grid" at bounding box center [632, 485] width 97 height 10
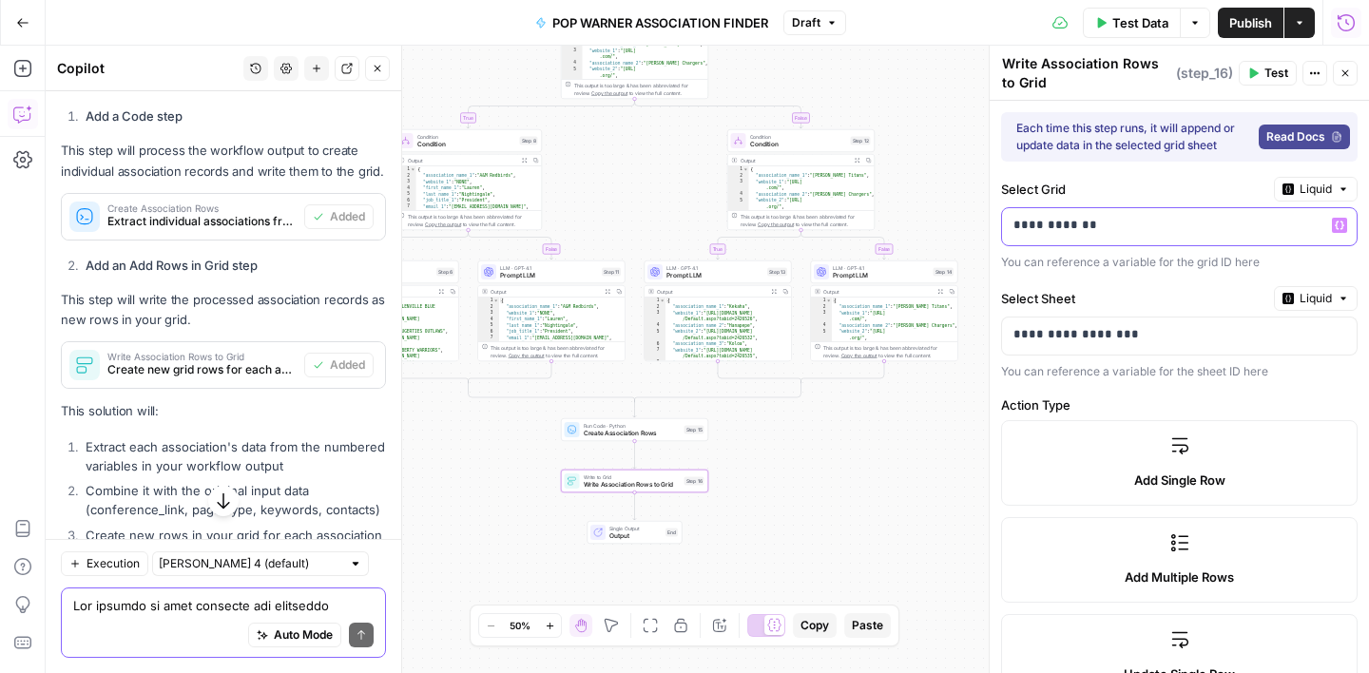
click at [1338, 222] on icon "button" at bounding box center [1340, 226] width 10 height 10
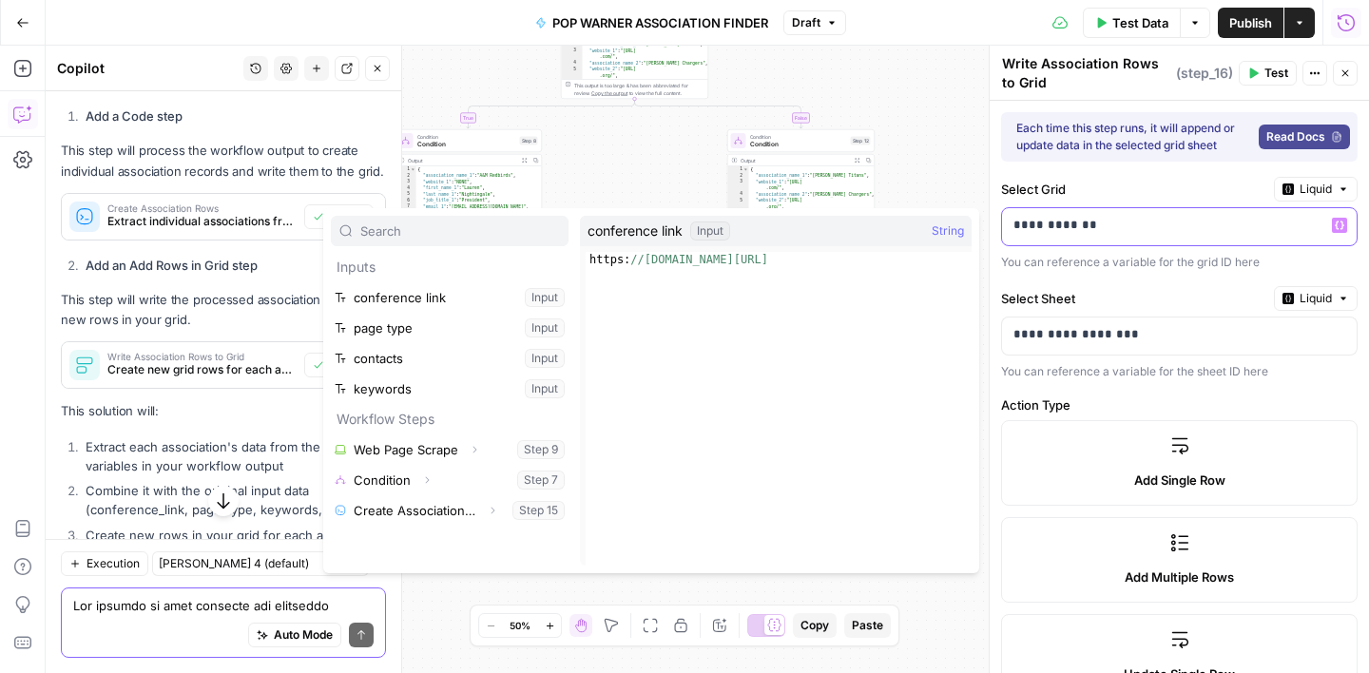
click at [1183, 229] on p "**********" at bounding box center [1180, 225] width 332 height 19
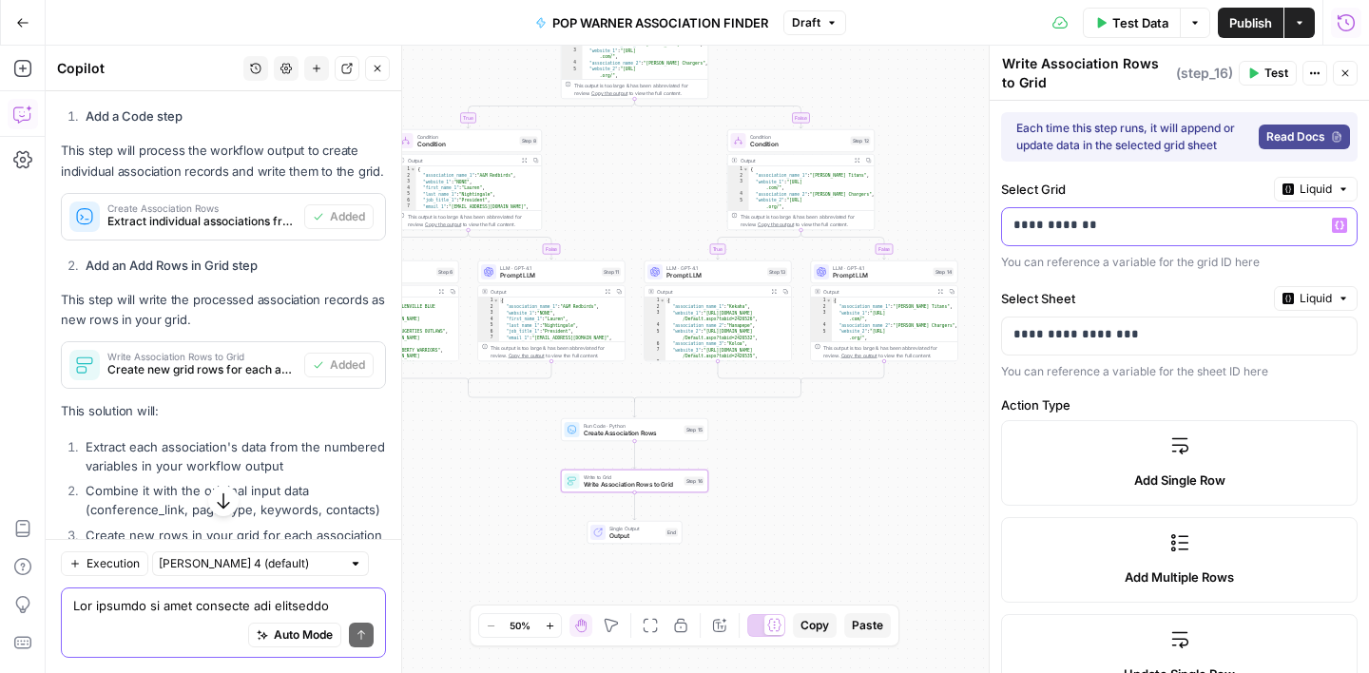
click at [1107, 224] on p "**********" at bounding box center [1164, 225] width 301 height 19
click at [1135, 189] on label "Select Grid" at bounding box center [1133, 189] width 265 height 19
click at [1095, 228] on p "*****" at bounding box center [1164, 225] width 301 height 19
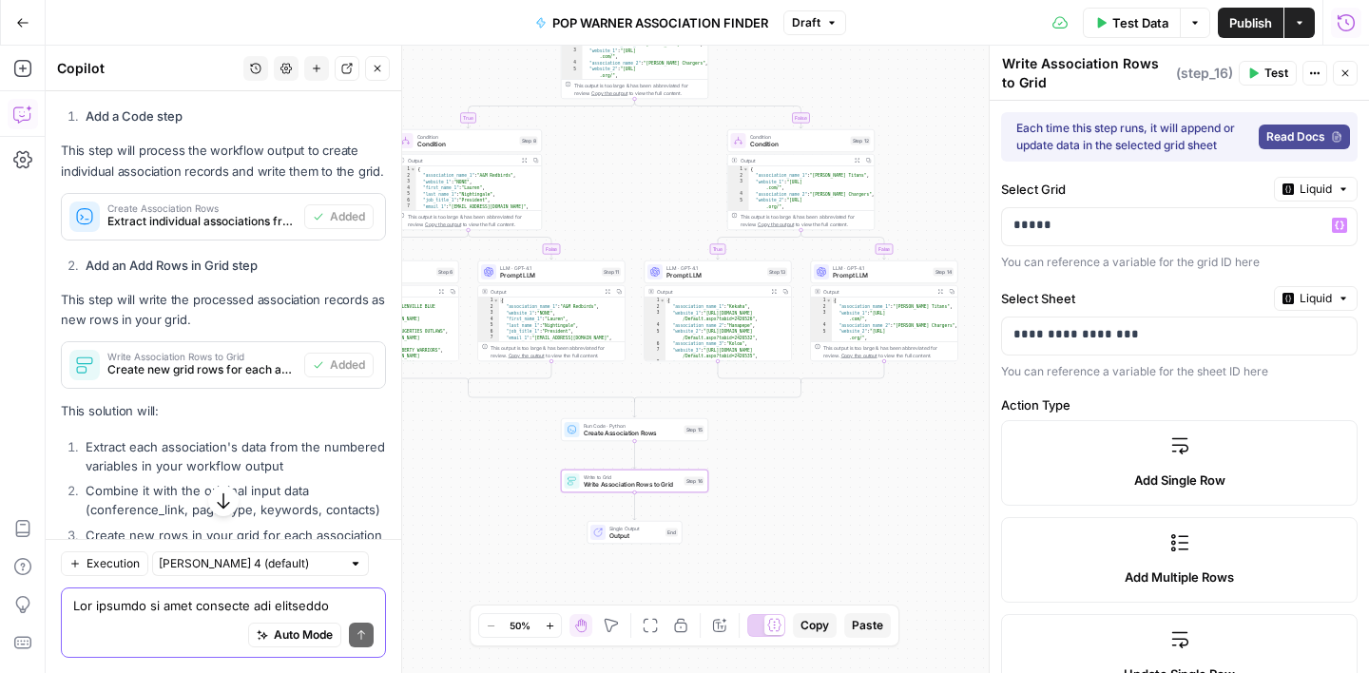
click at [161, 617] on div "Auto Mode Send" at bounding box center [223, 636] width 300 height 42
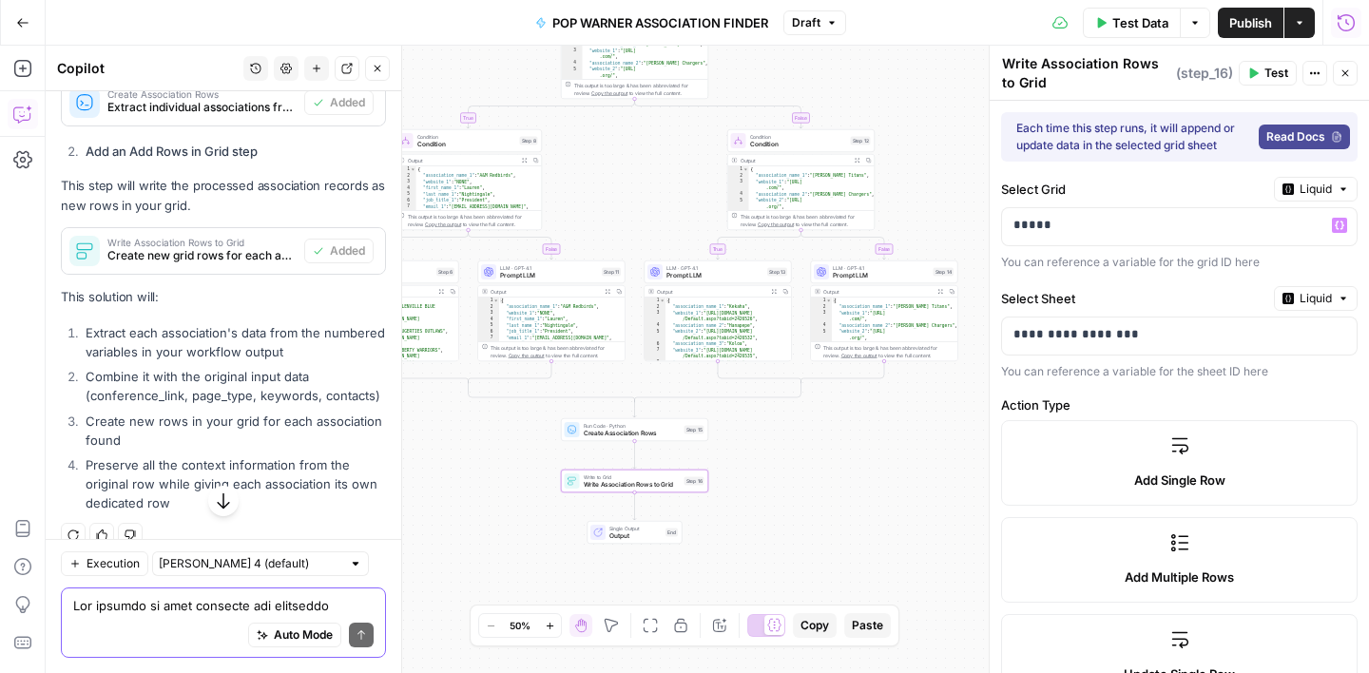
scroll to position [3052, 0]
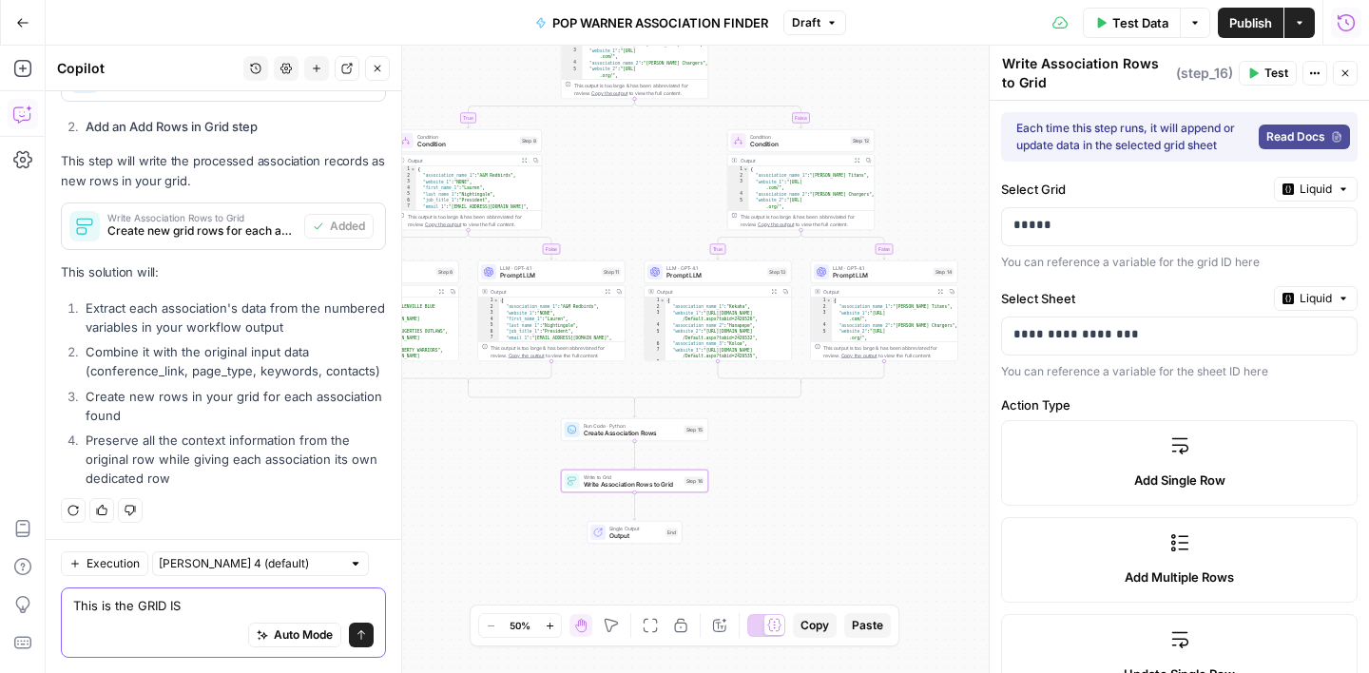
paste textarea "35323"
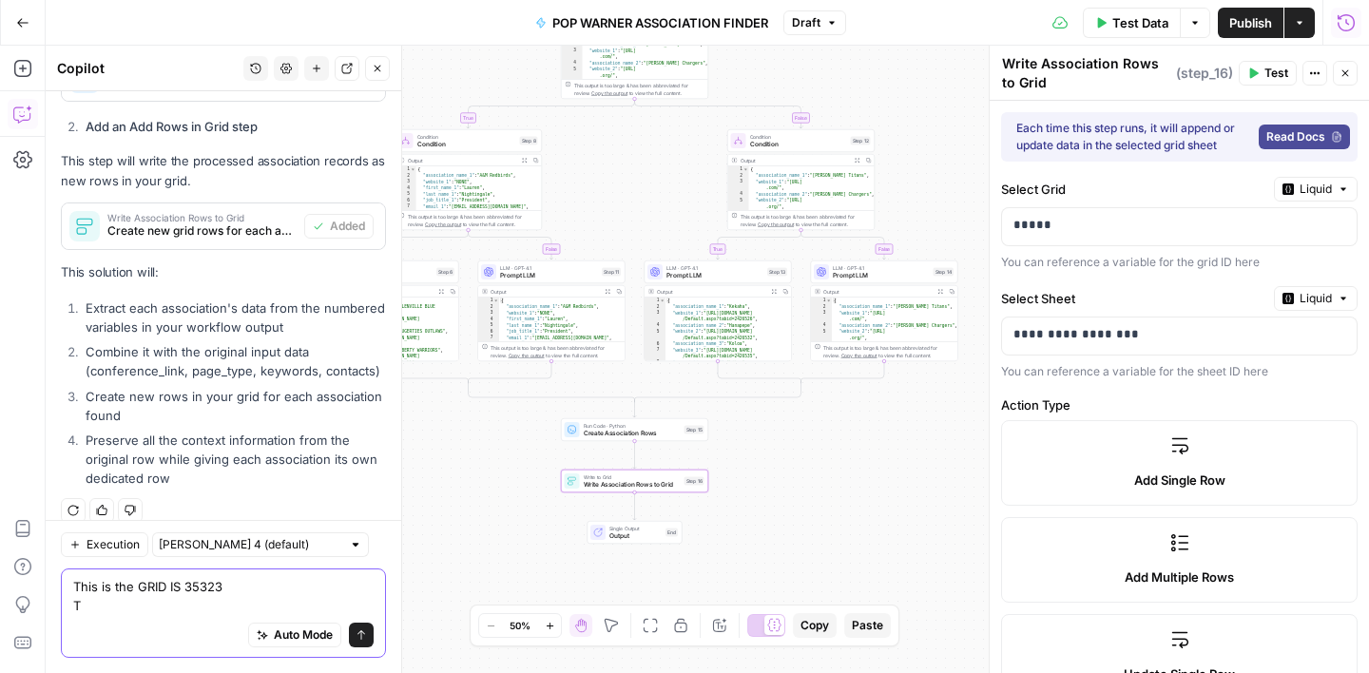
scroll to position [3071, 0]
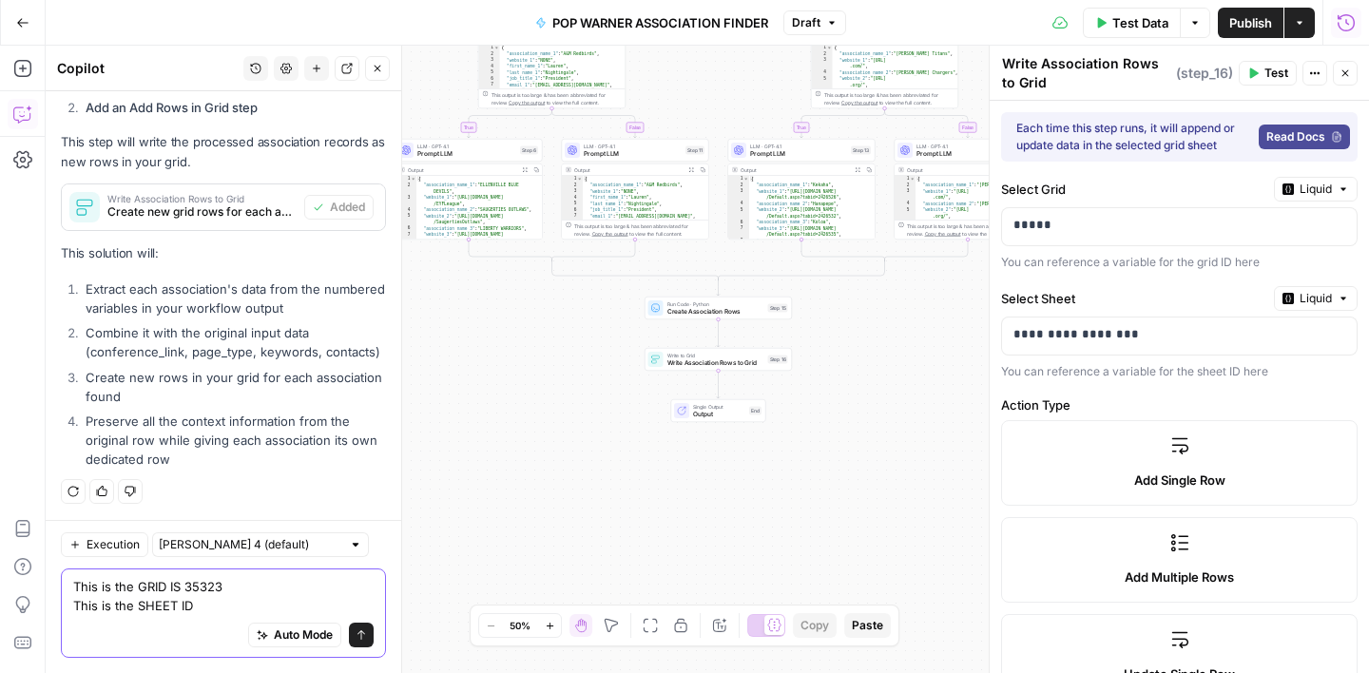
paste textarea "45778"
click at [181, 586] on textarea "This is the GRID IS 35323 This is the SHEET ID 45778" at bounding box center [223, 596] width 300 height 38
click at [258, 598] on textarea "This is the GRID ID 35323 This is the SHEET ID 45778" at bounding box center [223, 596] width 300 height 38
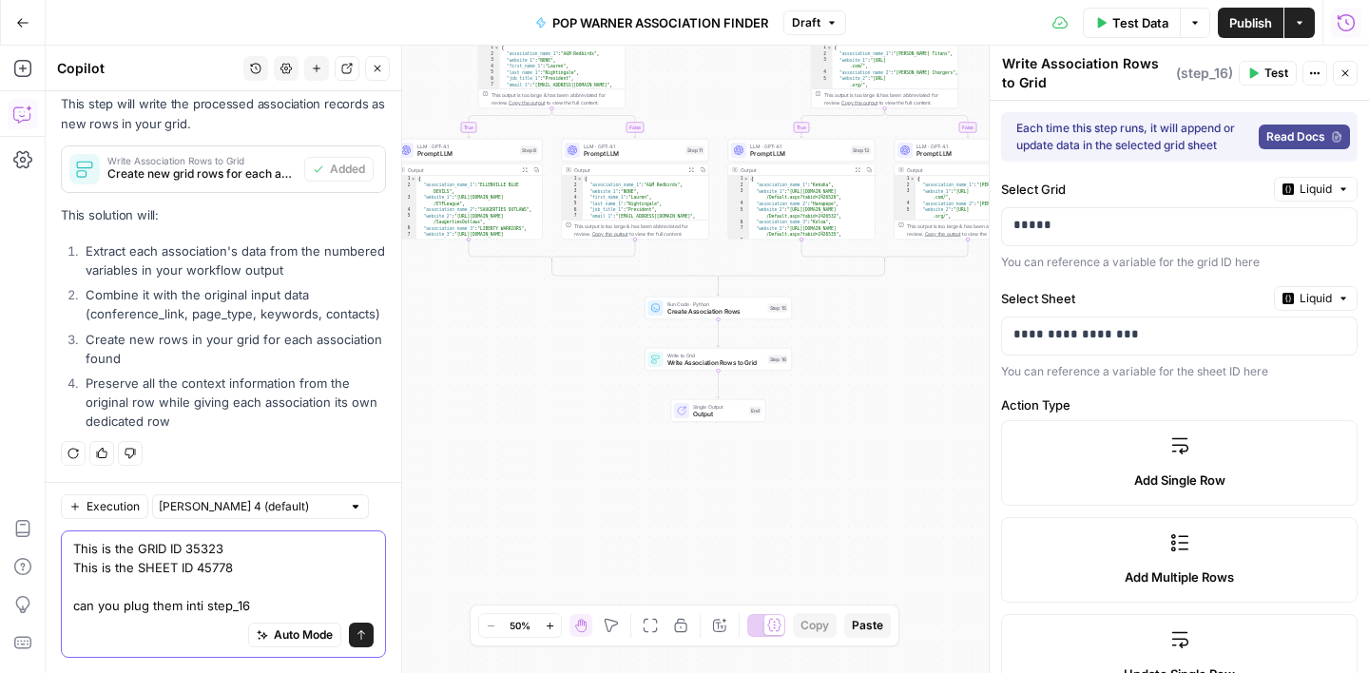
click at [202, 610] on textarea "This is the GRID ID 35323 This is the SHEET ID 45778 can you plug them inti ste…" at bounding box center [223, 577] width 300 height 76
type textarea "This is the GRID ID 35323 This is the SHEET ID 45778 can you plug them into ste…"
click at [364, 631] on icon "submit" at bounding box center [361, 634] width 11 height 11
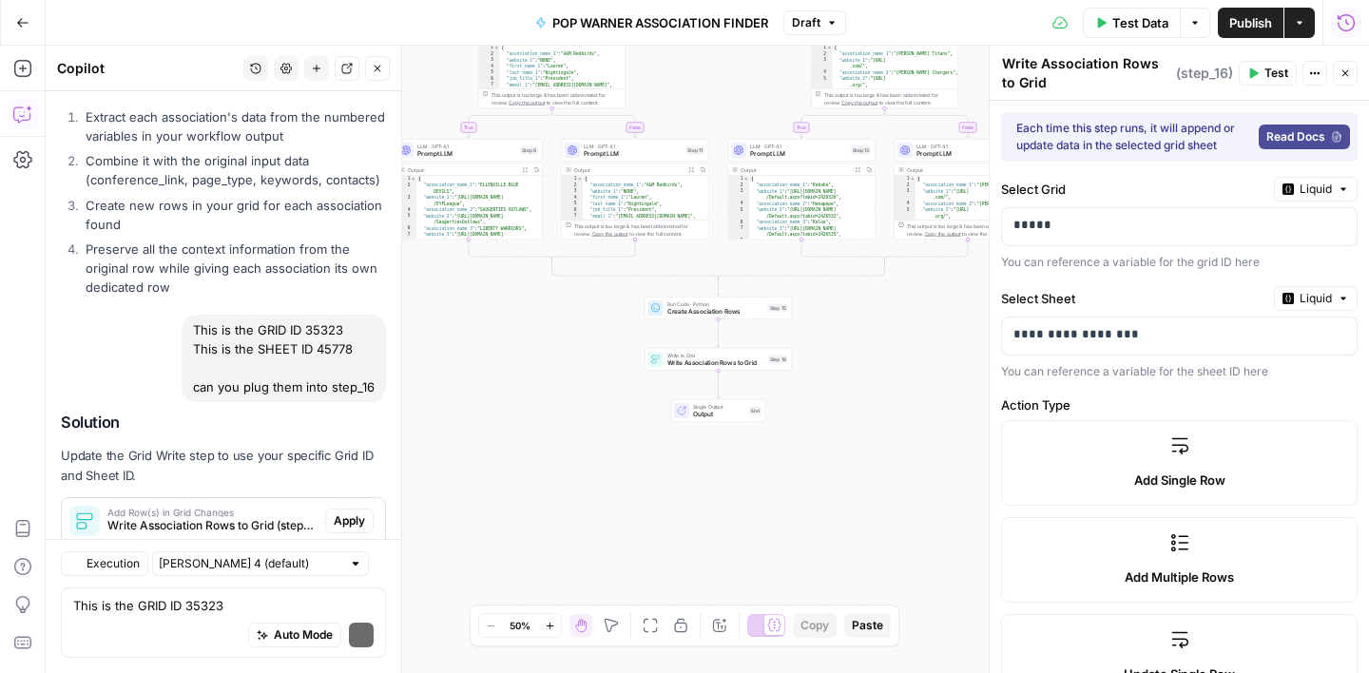
scroll to position [3367, 0]
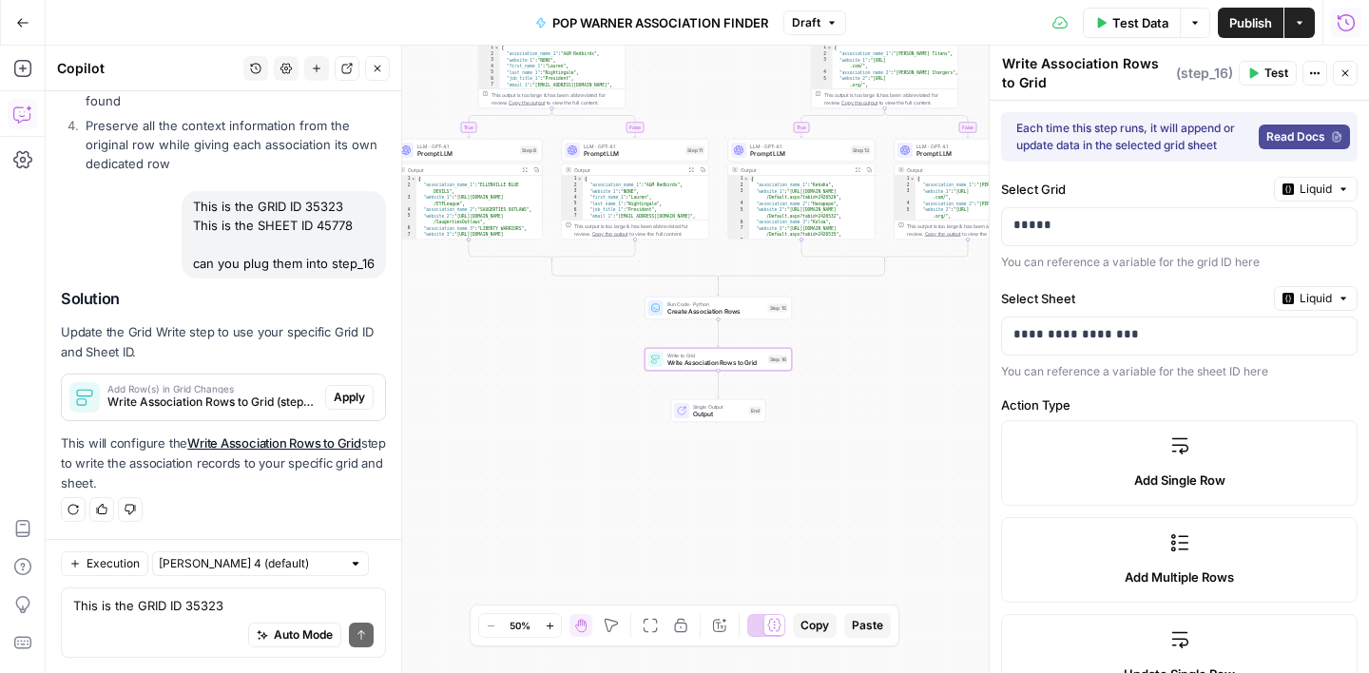
click at [346, 404] on span "Apply" at bounding box center [349, 397] width 31 height 17
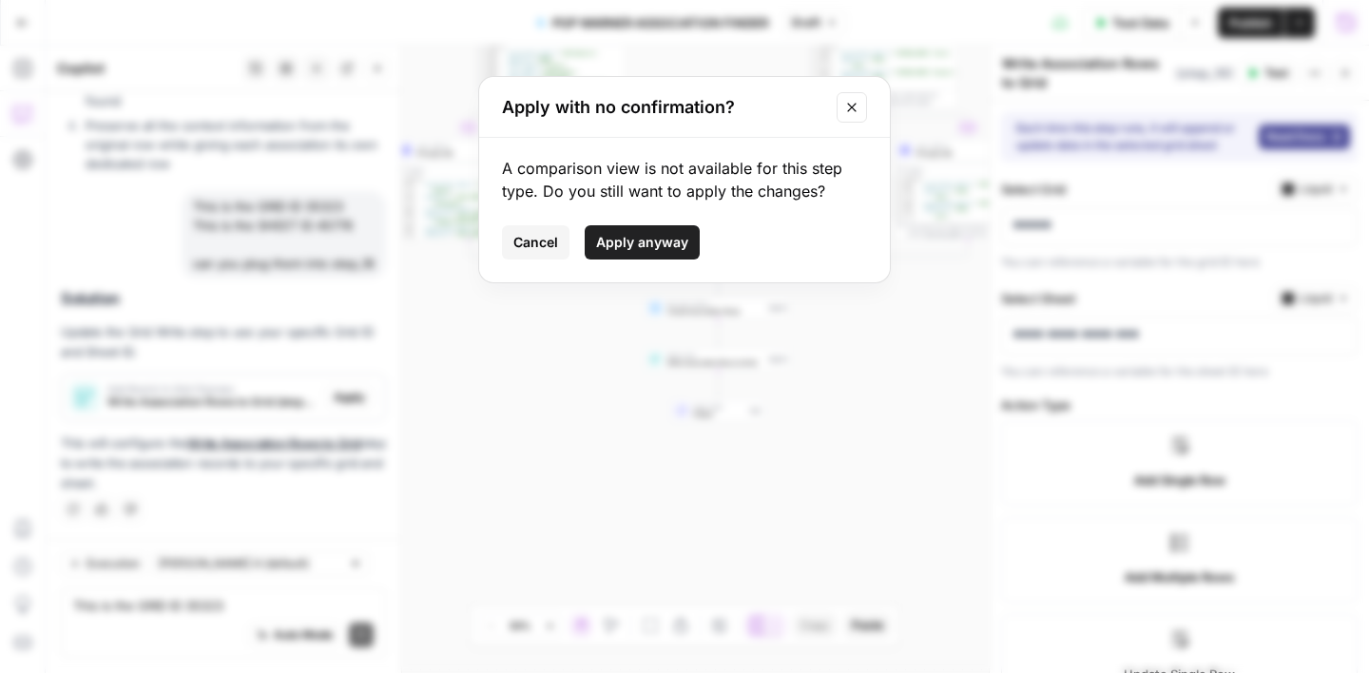
click at [653, 239] on span "Apply anyway" at bounding box center [642, 242] width 92 height 19
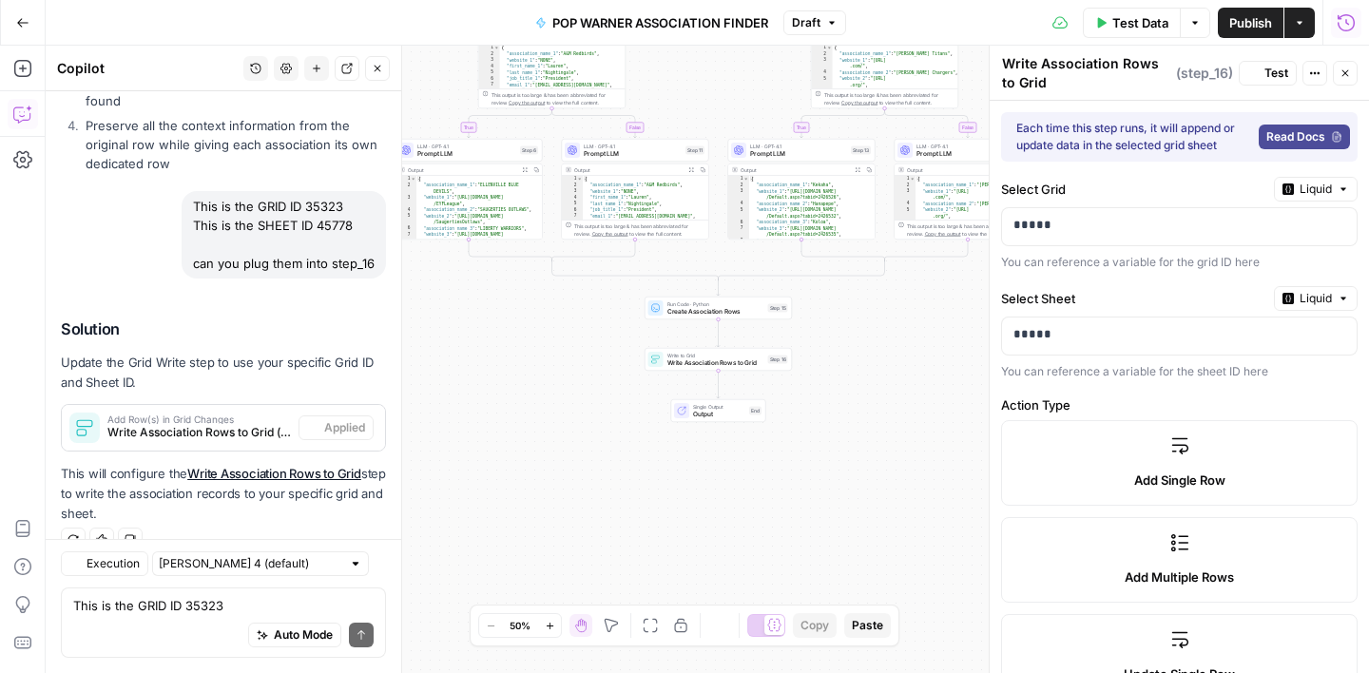
scroll to position [3397, 0]
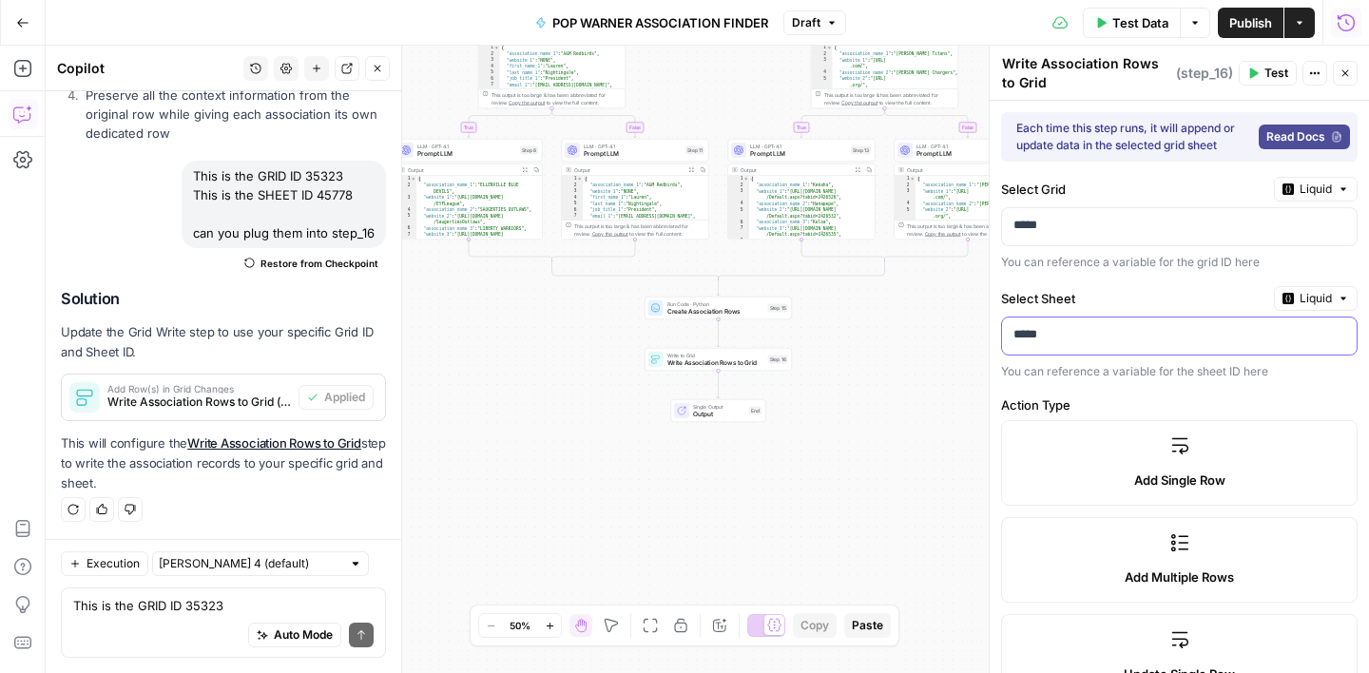
click at [1056, 342] on p "*****" at bounding box center [1180, 334] width 332 height 19
click at [1207, 222] on p "*****" at bounding box center [1164, 225] width 301 height 19
click at [1347, 223] on div "***** Variables Menu" at bounding box center [1179, 226] width 355 height 37
click at [1115, 226] on p "*****" at bounding box center [1180, 225] width 332 height 19
click at [1115, 226] on p "*****" at bounding box center [1164, 225] width 301 height 19
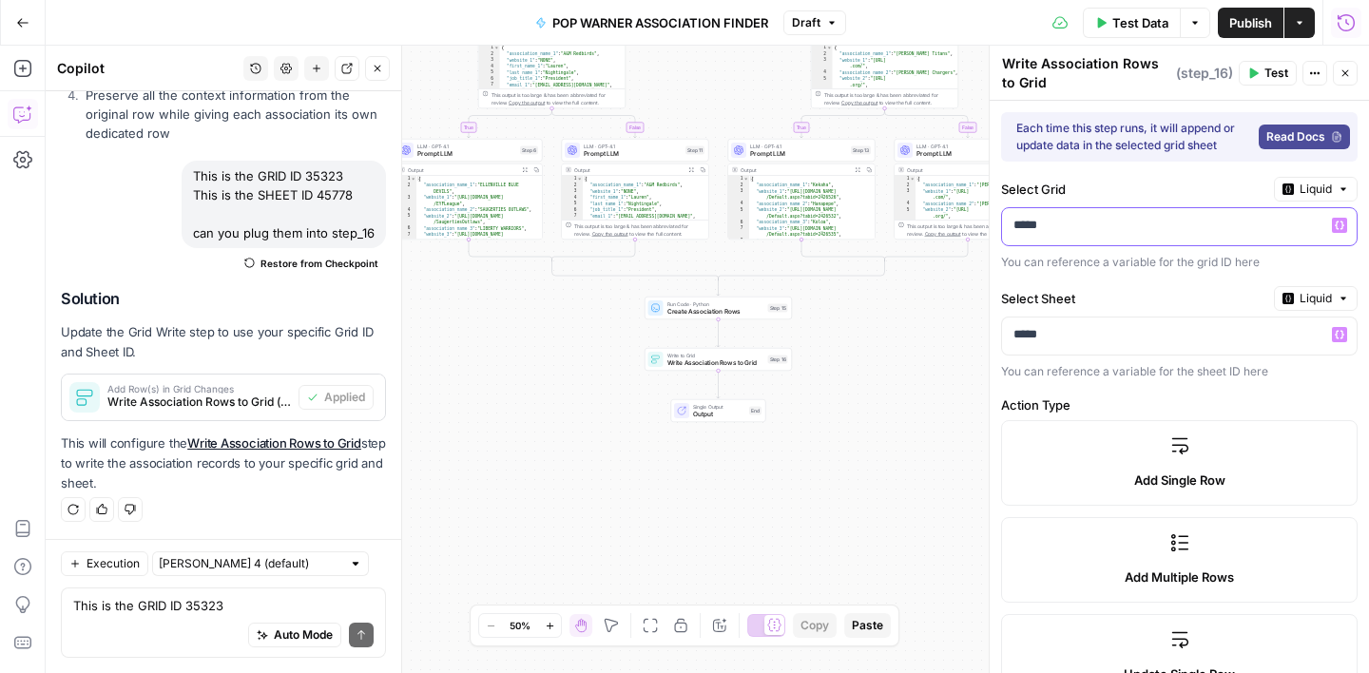
click at [1034, 227] on p "*****" at bounding box center [1164, 225] width 301 height 19
click at [1034, 226] on p "*****" at bounding box center [1164, 225] width 301 height 19
click at [1035, 339] on p "*****" at bounding box center [1180, 334] width 332 height 19
click at [1035, 339] on p "*****" at bounding box center [1164, 334] width 301 height 19
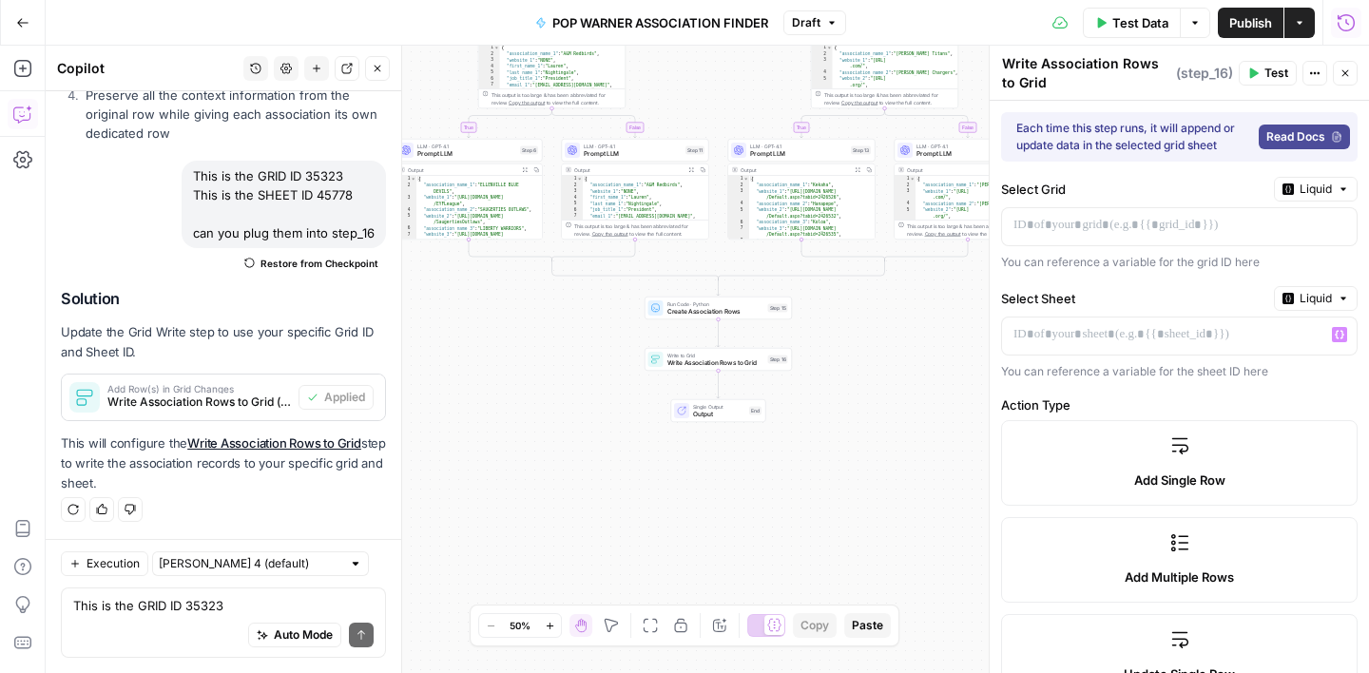
drag, startPoint x: 199, startPoint y: 174, endPoint x: 373, endPoint y: 206, distance: 177.0
click at [373, 206] on div "This is the GRID ID 35323 This is the SHEET ID 45778 can you plug them into ste…" at bounding box center [284, 204] width 204 height 87
copy div "This is the GRID ID 35323 This is the SHEET ID 45778"
click at [153, 601] on textarea "This is the GRID ID 35323 This is the SHEET ID 45778 can you plug them into ste…" at bounding box center [223, 605] width 300 height 19
paste textarea "This is the GRID ID 35323 This is the SHEET ID 45778"
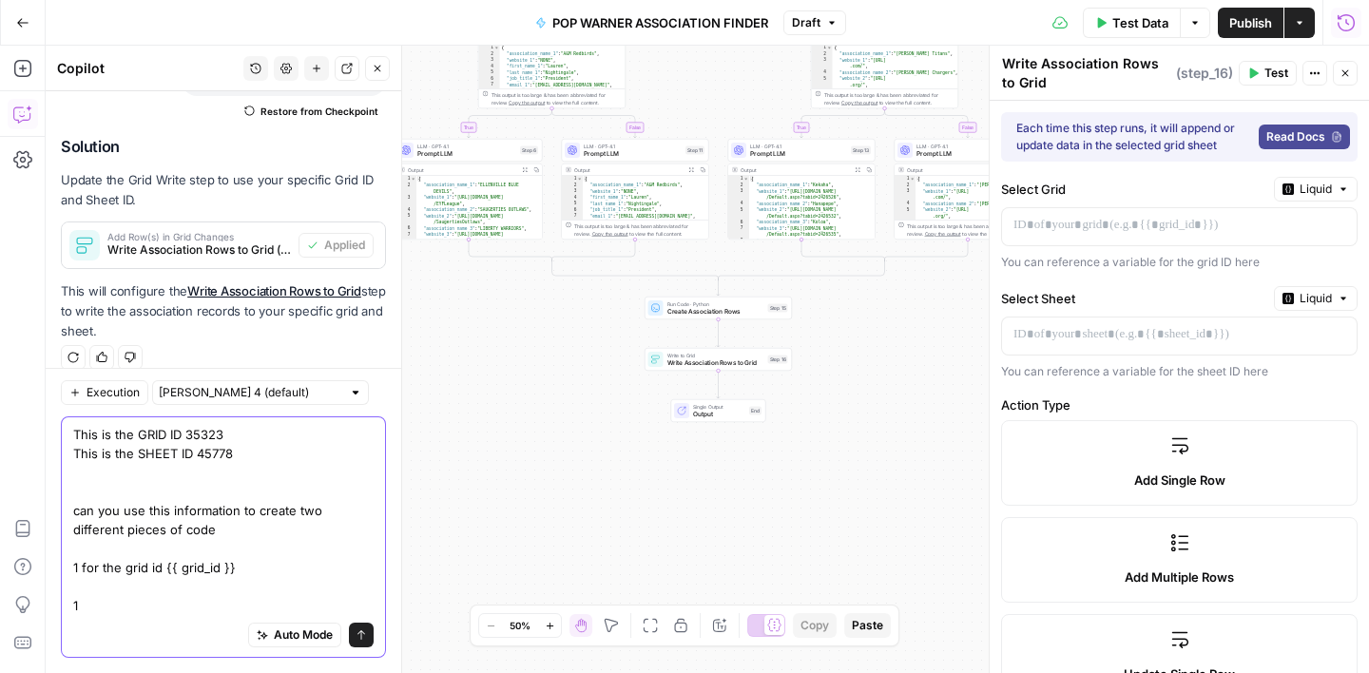
scroll to position [3569, 0]
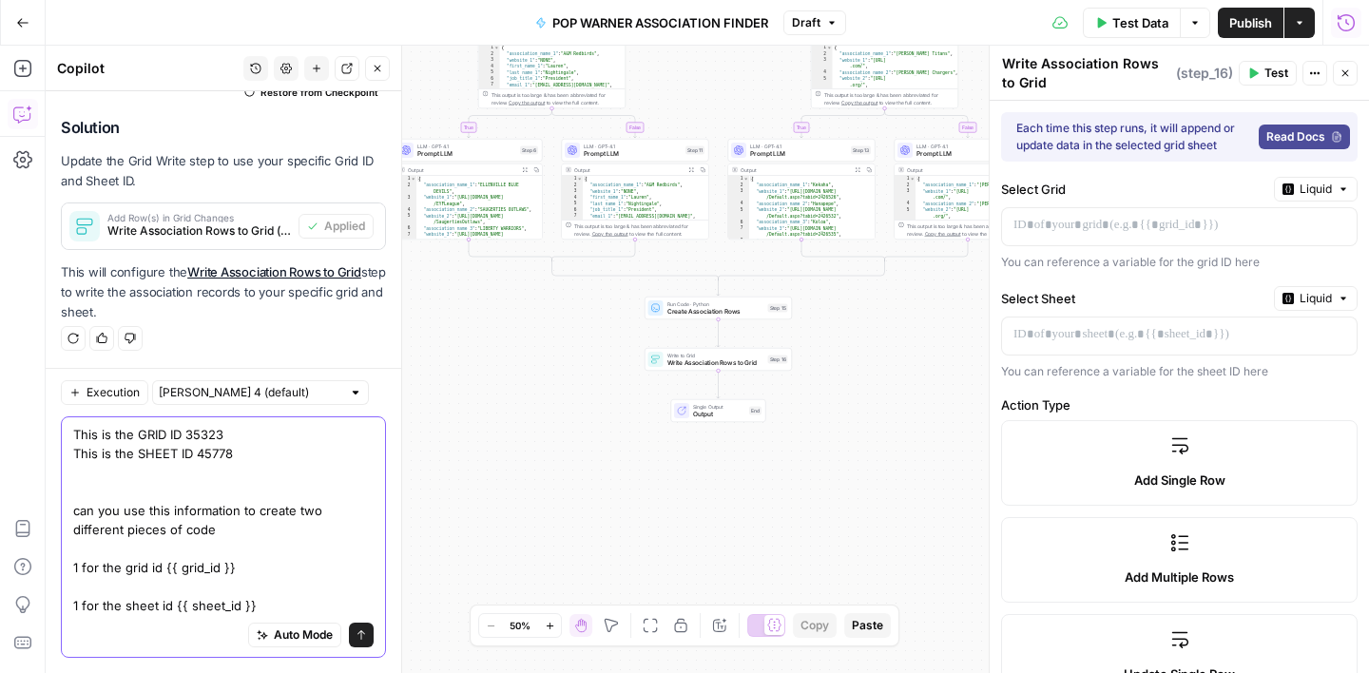
type textarea "This is the GRID ID 35323 This is the SHEET ID 45778 can you use this informati…"
click at [371, 640] on button "Send" at bounding box center [361, 635] width 25 height 25
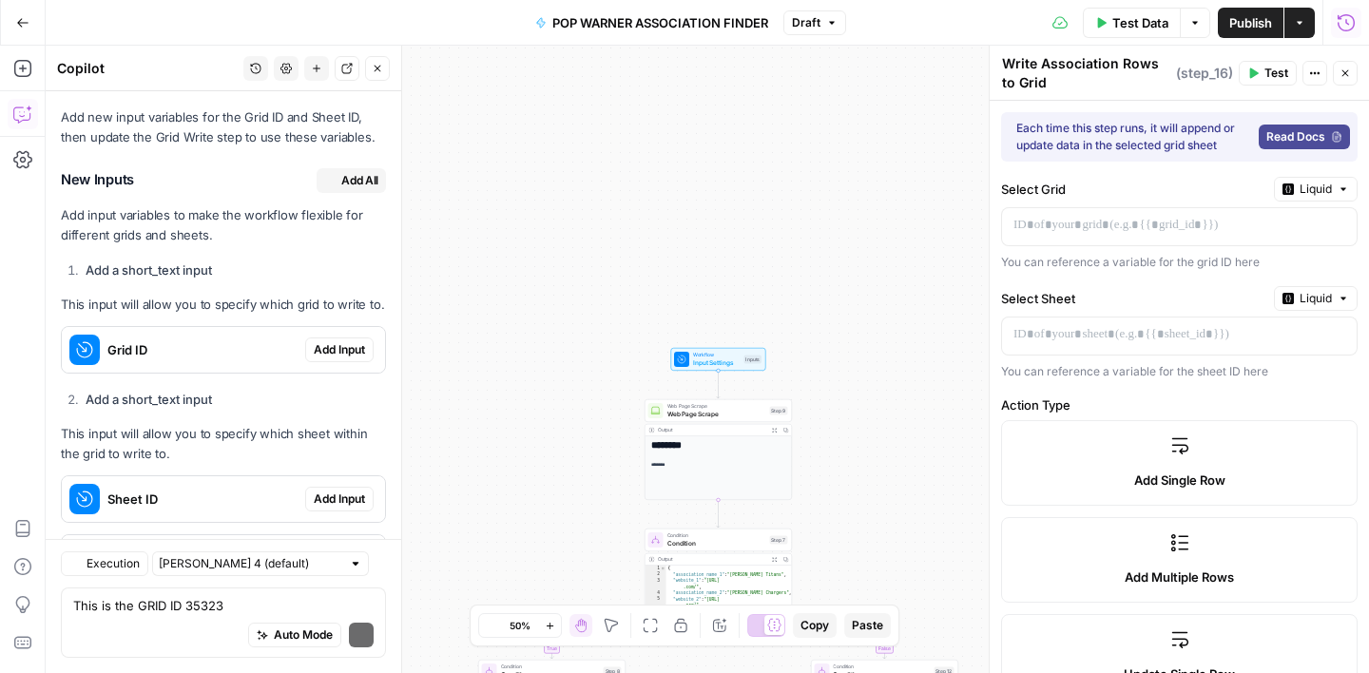
scroll to position [4272, 0]
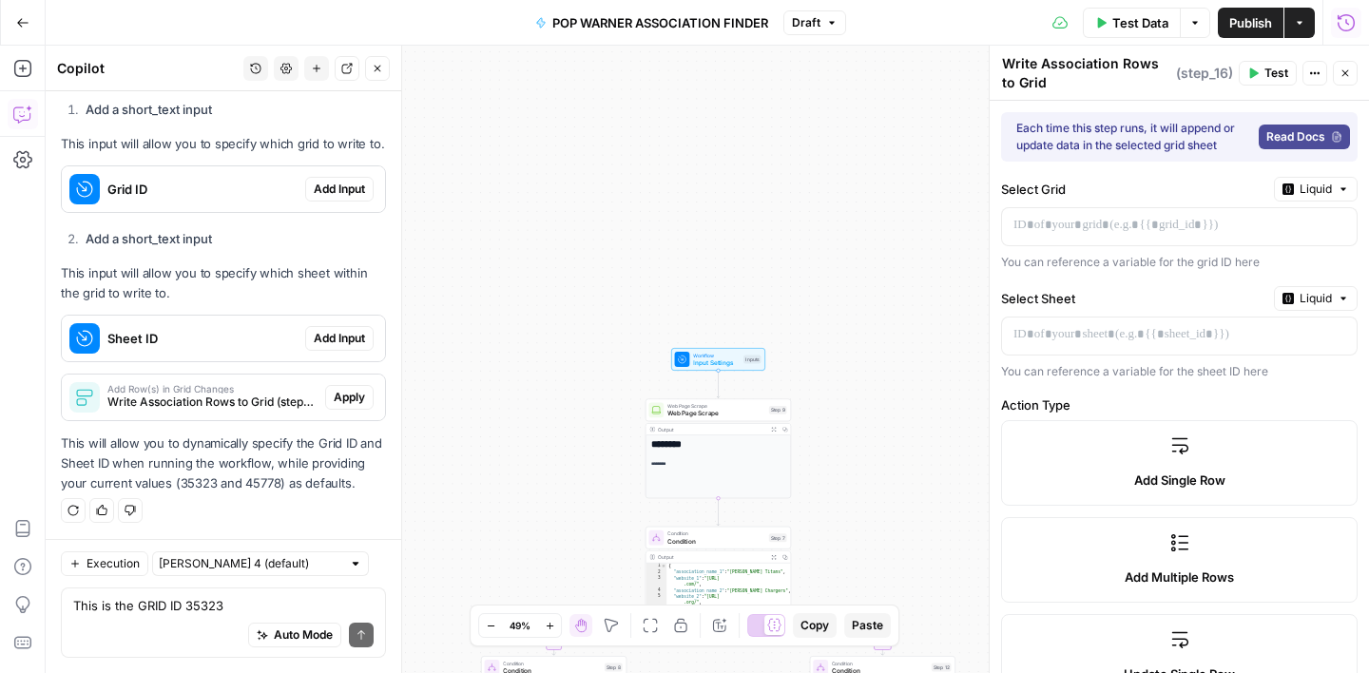
click at [333, 185] on span "Add Input" at bounding box center [339, 189] width 51 height 17
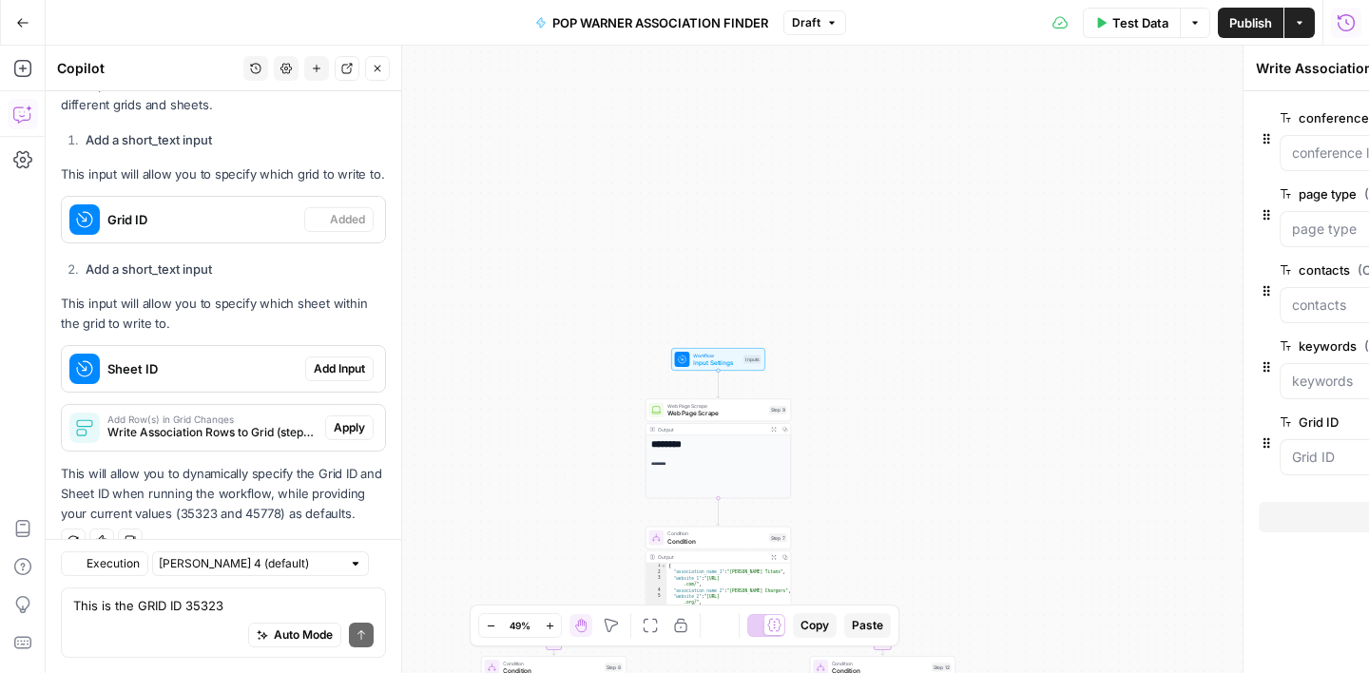
type textarea "Inputs"
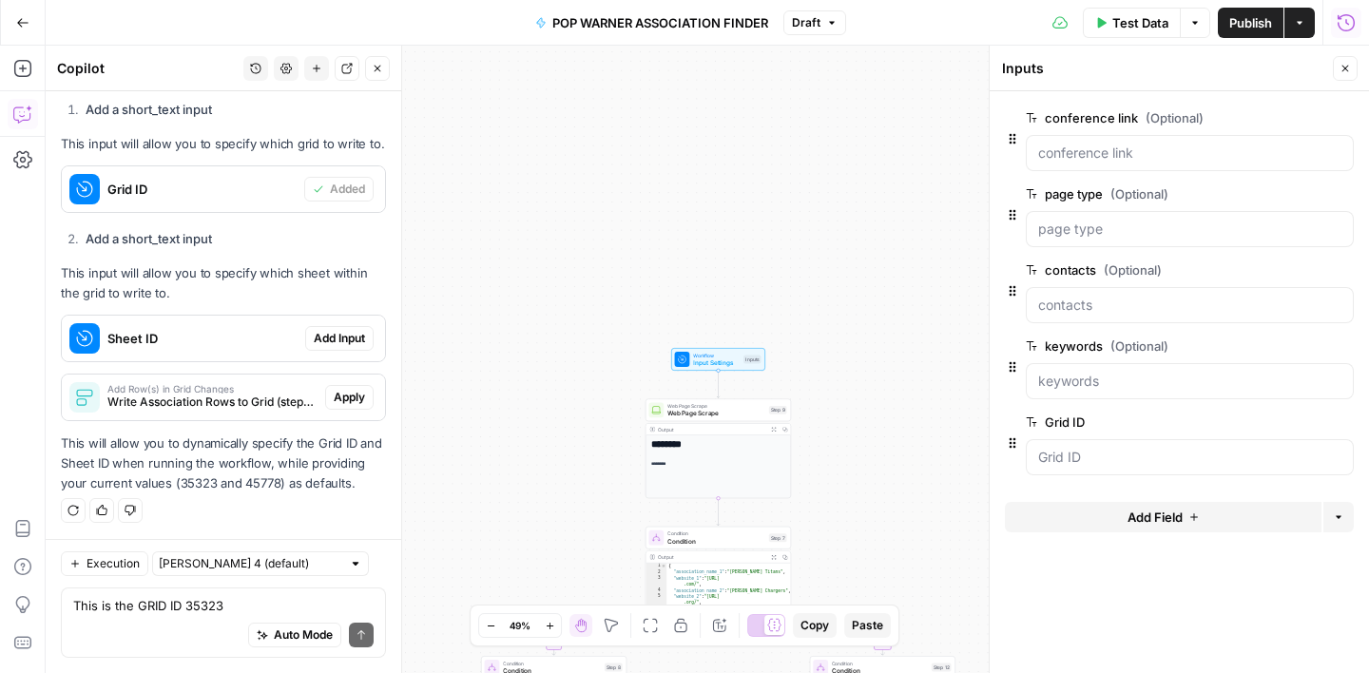
click at [340, 334] on span "Add Input" at bounding box center [339, 338] width 51 height 17
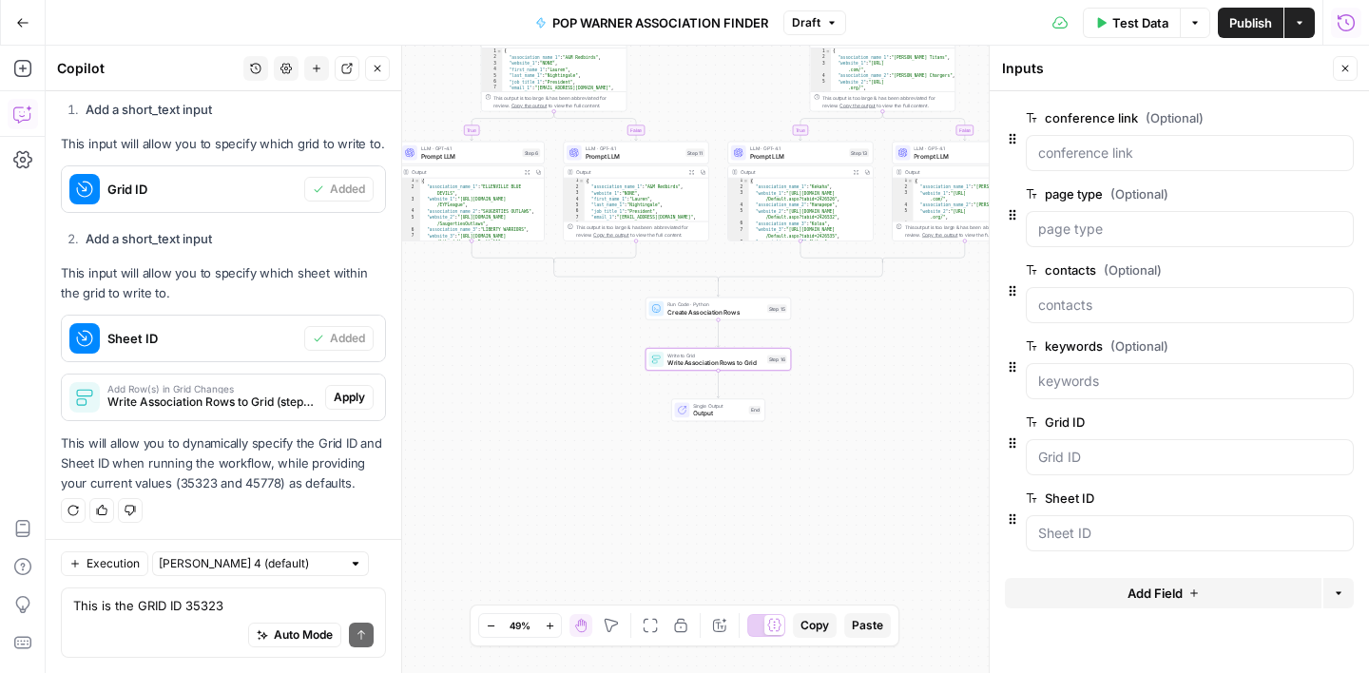
click at [342, 398] on span "Apply" at bounding box center [349, 397] width 31 height 17
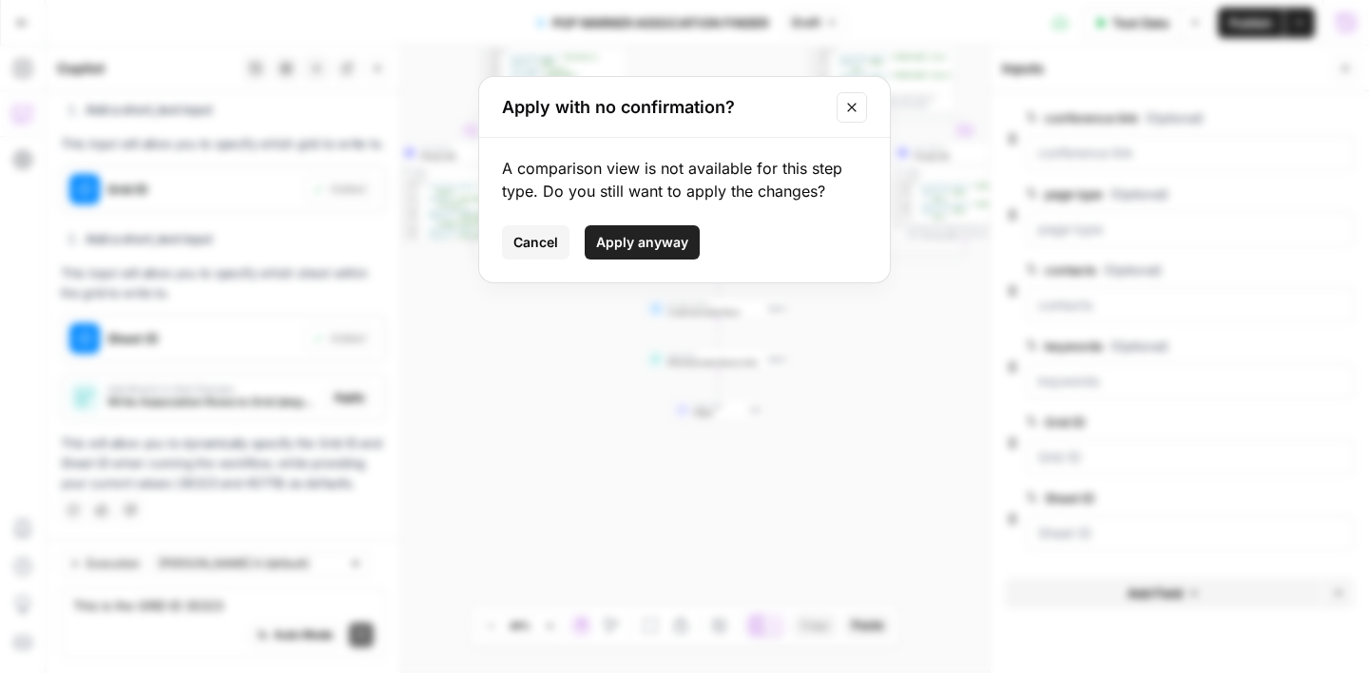
click at [641, 250] on span "Apply anyway" at bounding box center [642, 242] width 92 height 19
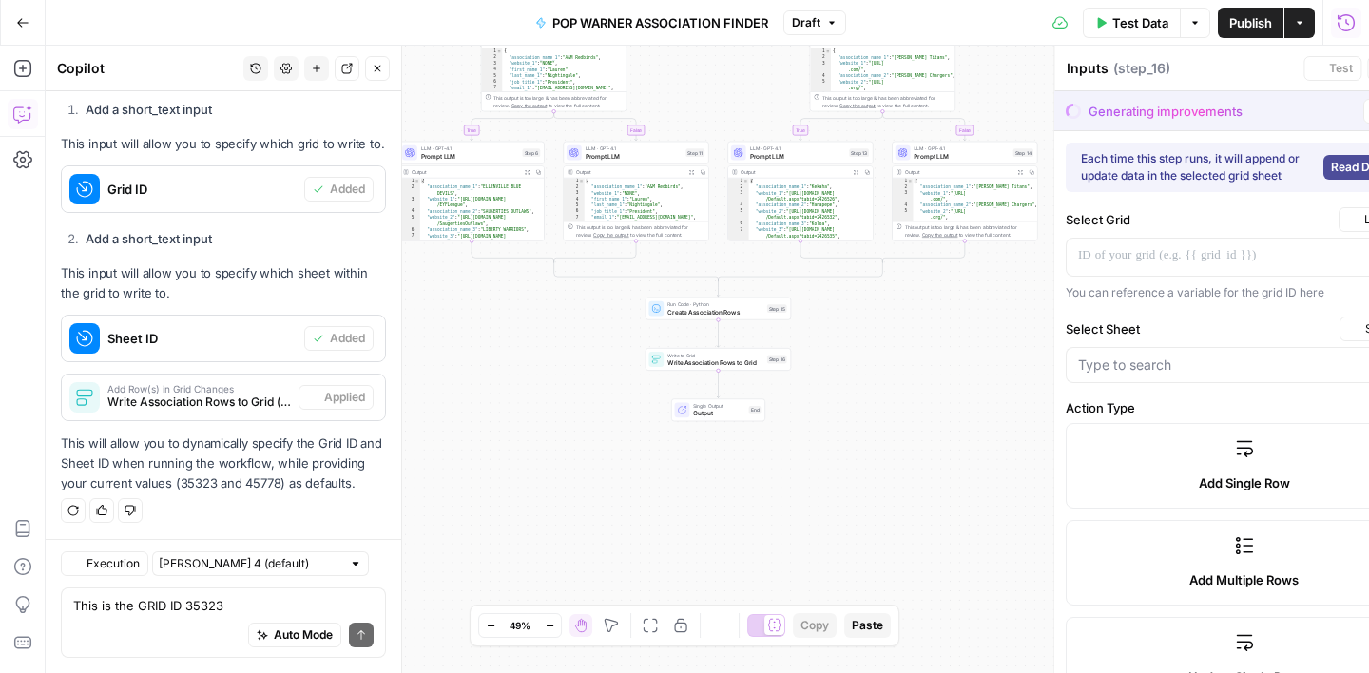
type textarea "Write Association Rows to Grid"
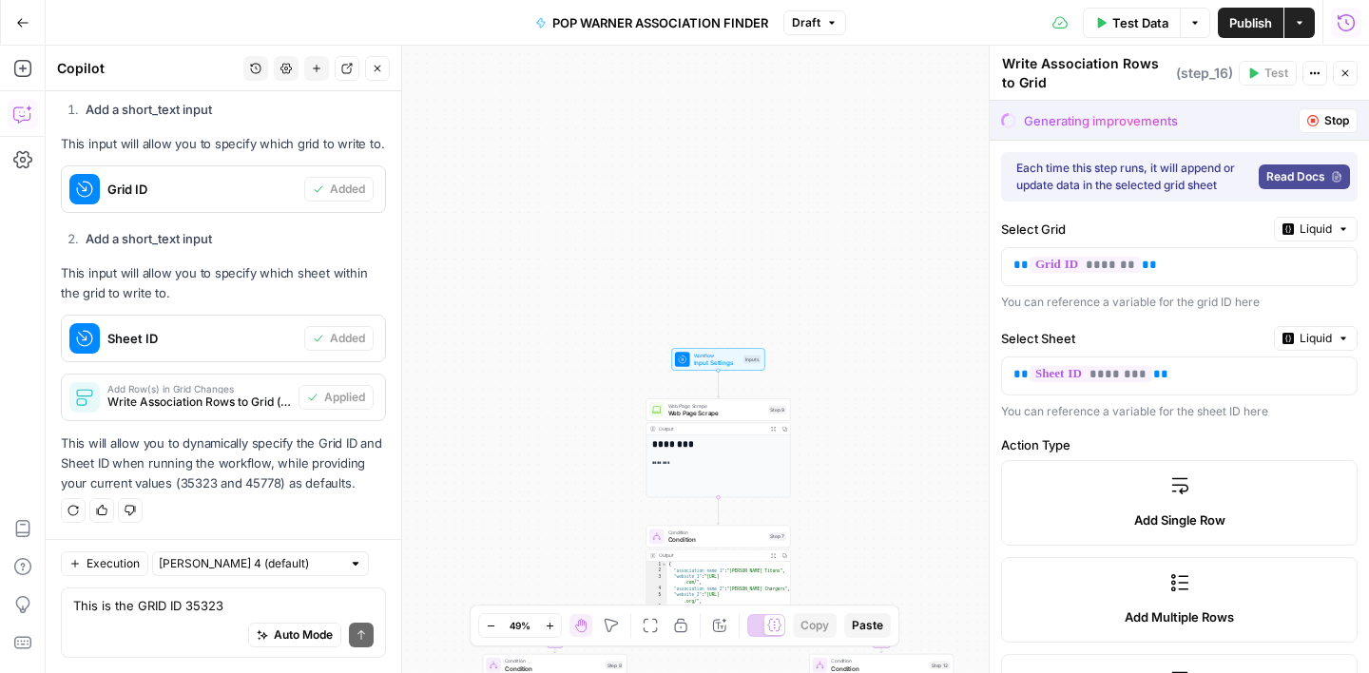
click at [376, 70] on icon "button" at bounding box center [377, 68] width 11 height 11
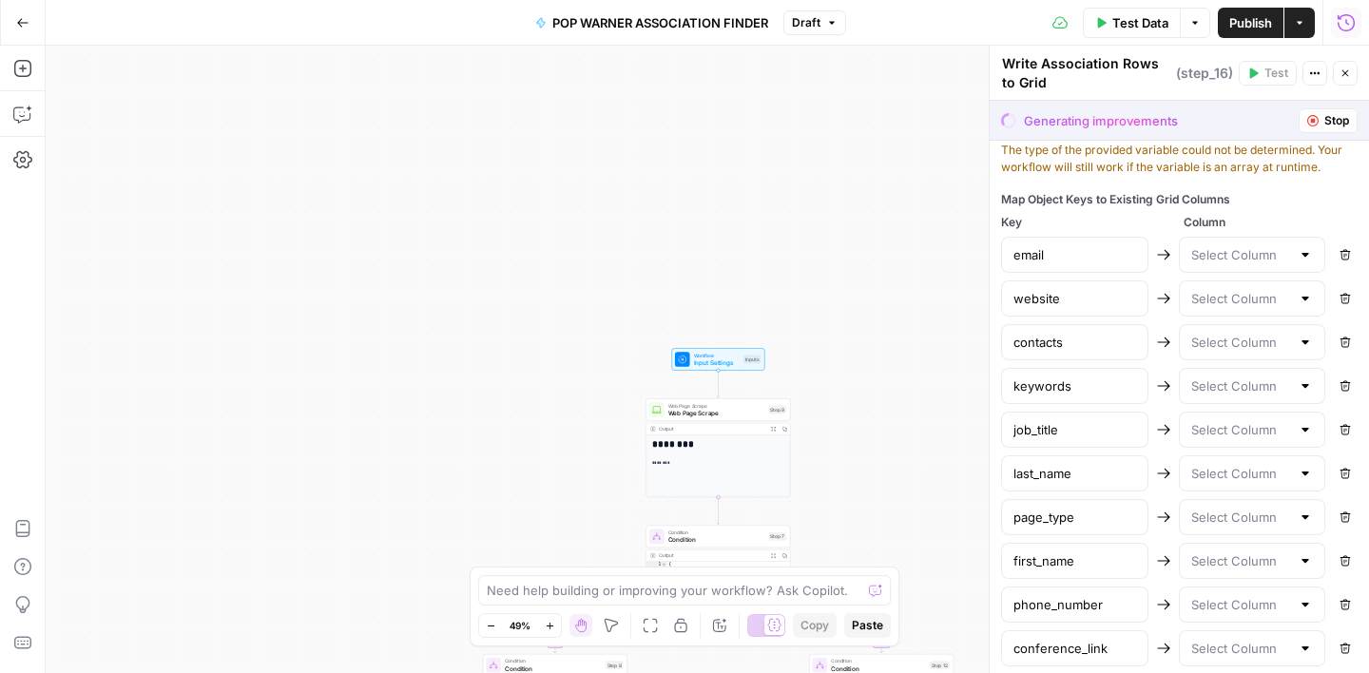
scroll to position [1019, 0]
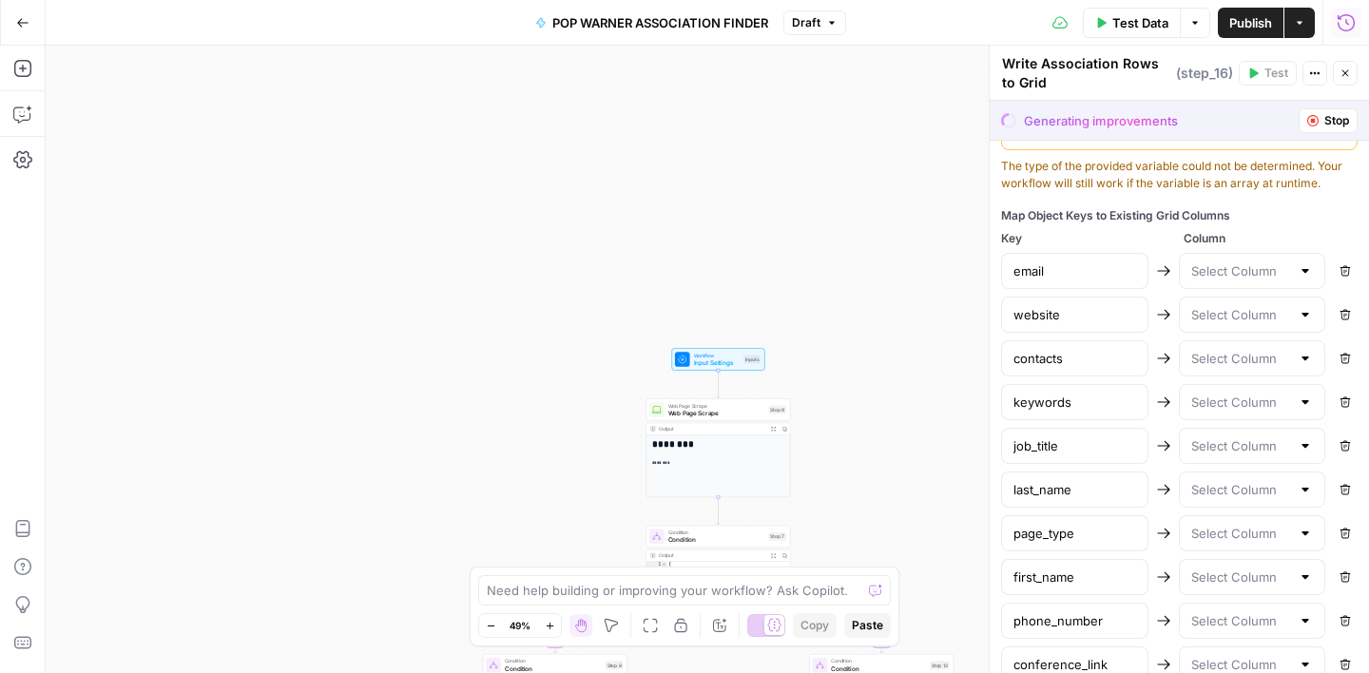
click at [1305, 273] on div at bounding box center [1305, 270] width 15 height 19
click at [1301, 230] on span "Column" at bounding box center [1271, 238] width 175 height 17
click at [1313, 119] on icon "button" at bounding box center [1312, 120] width 11 height 11
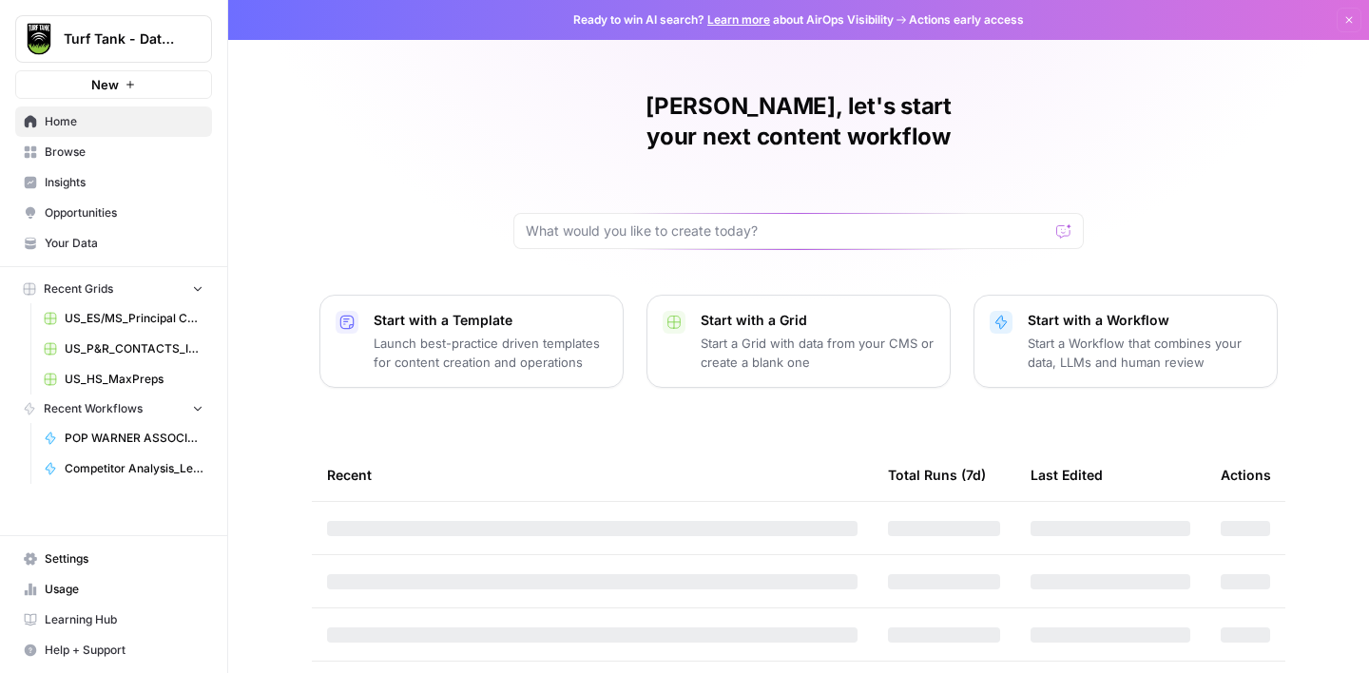
click at [119, 145] on span "Browse" at bounding box center [124, 152] width 159 height 17
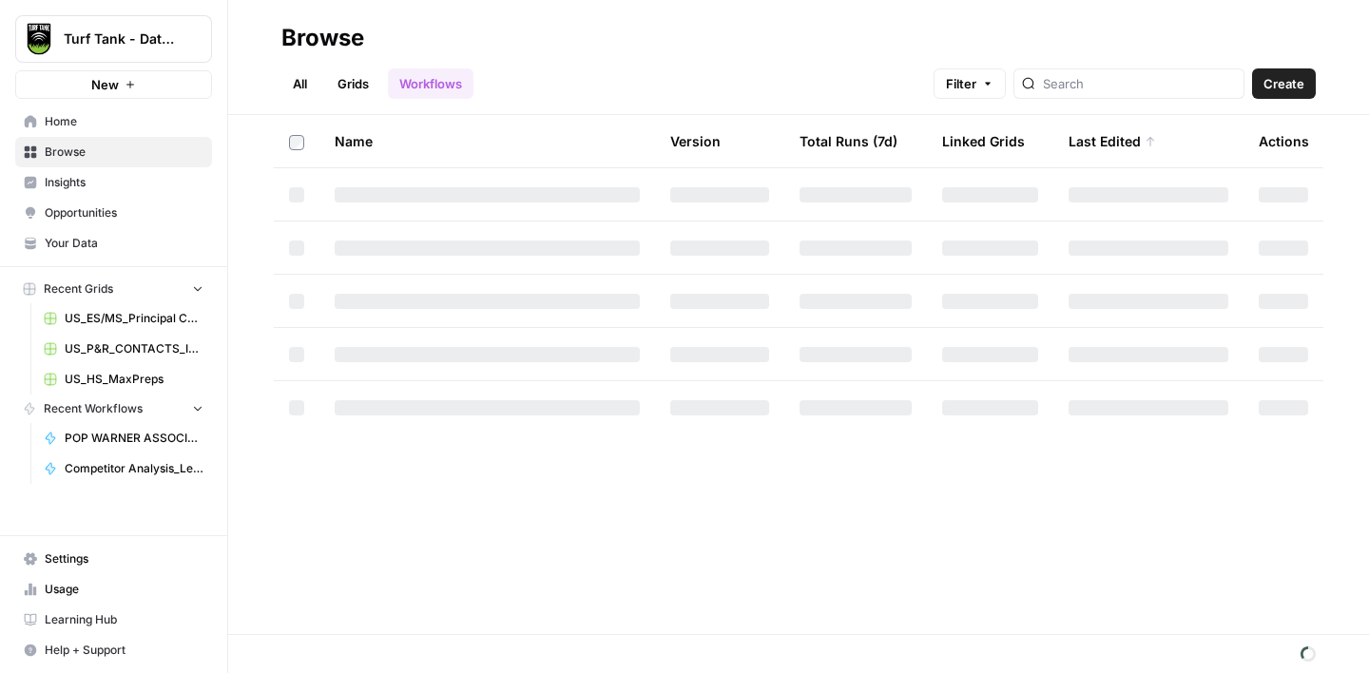
click at [354, 81] on link "Grids" at bounding box center [353, 83] width 54 height 30
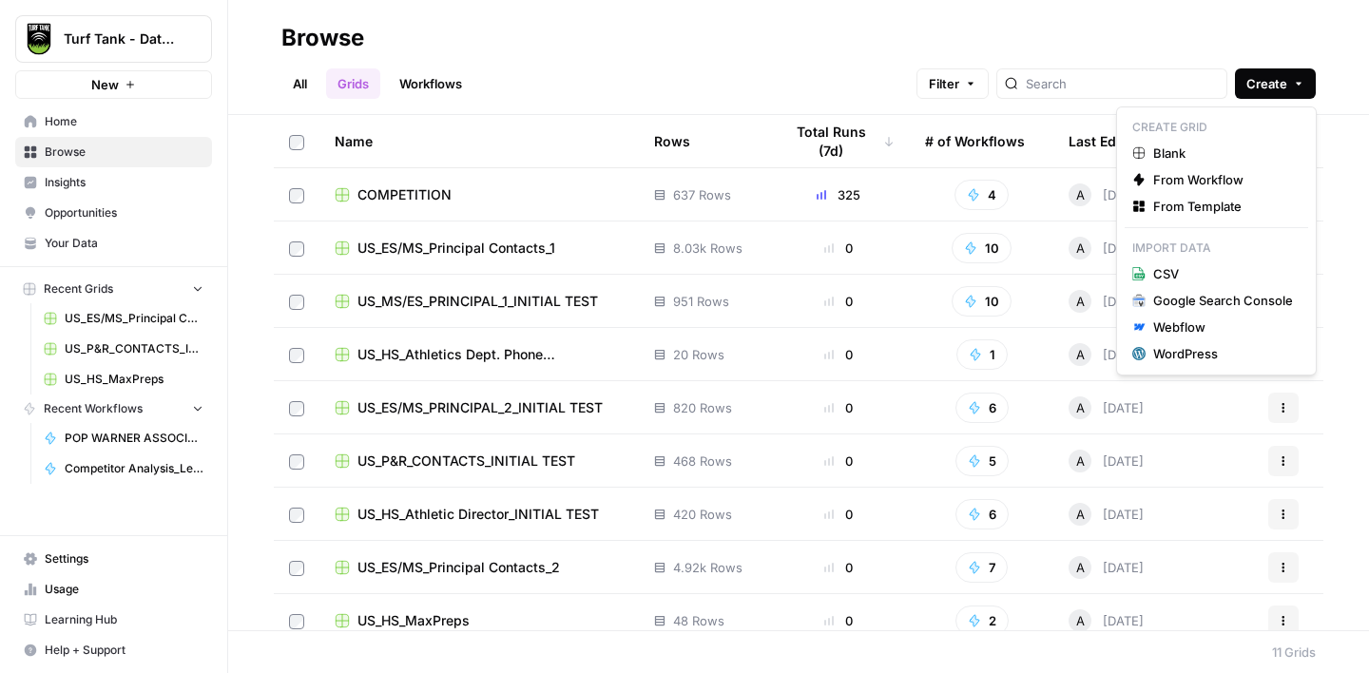
click at [1267, 84] on span "Create" at bounding box center [1267, 83] width 41 height 19
click at [1206, 150] on span "Blank" at bounding box center [1223, 153] width 140 height 19
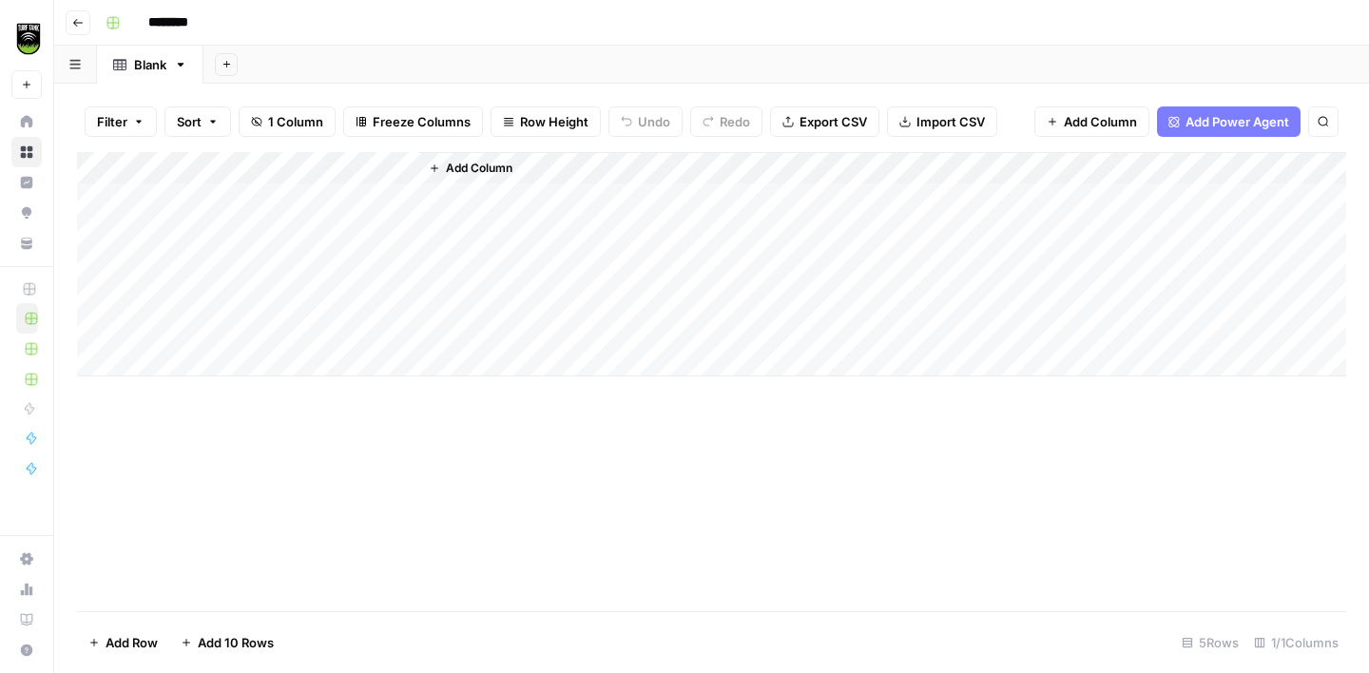
click at [303, 161] on div "Add Column" at bounding box center [711, 264] width 1269 height 224
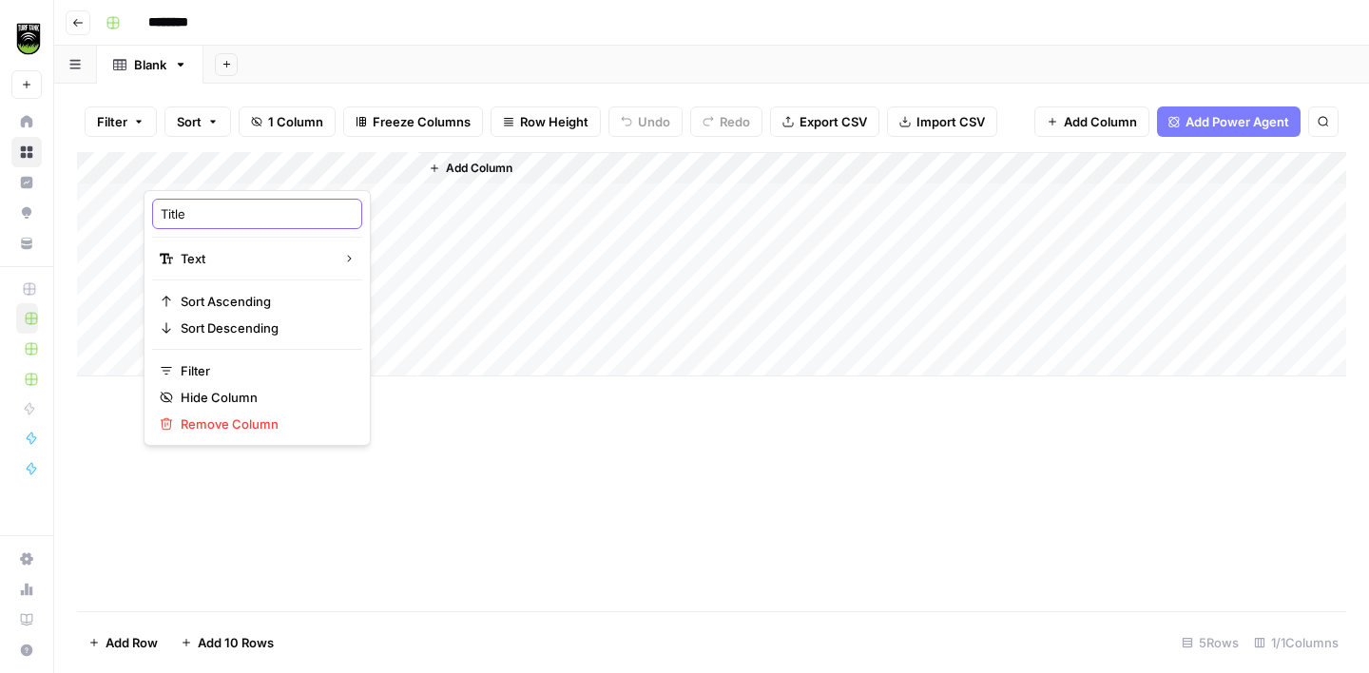
click at [232, 217] on input "Title" at bounding box center [257, 213] width 193 height 19
type input "Conference Link"
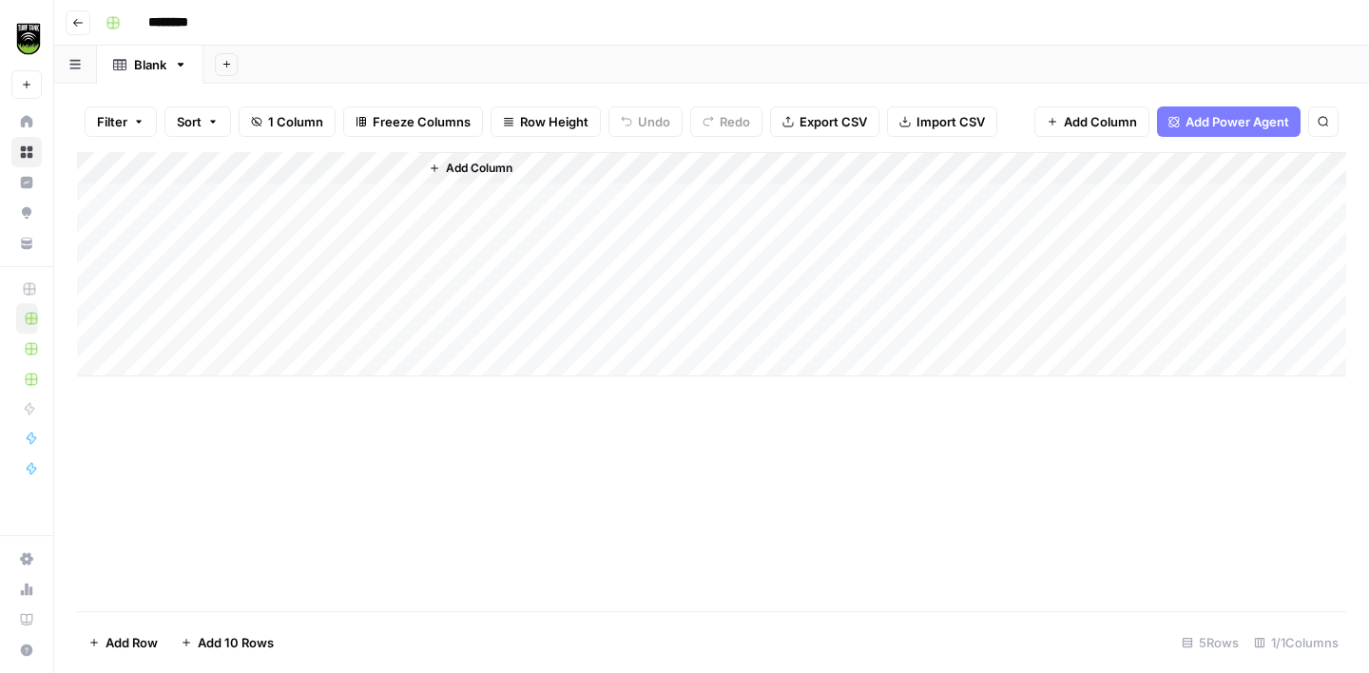
click at [483, 168] on span "Add Column" at bounding box center [479, 168] width 67 height 17
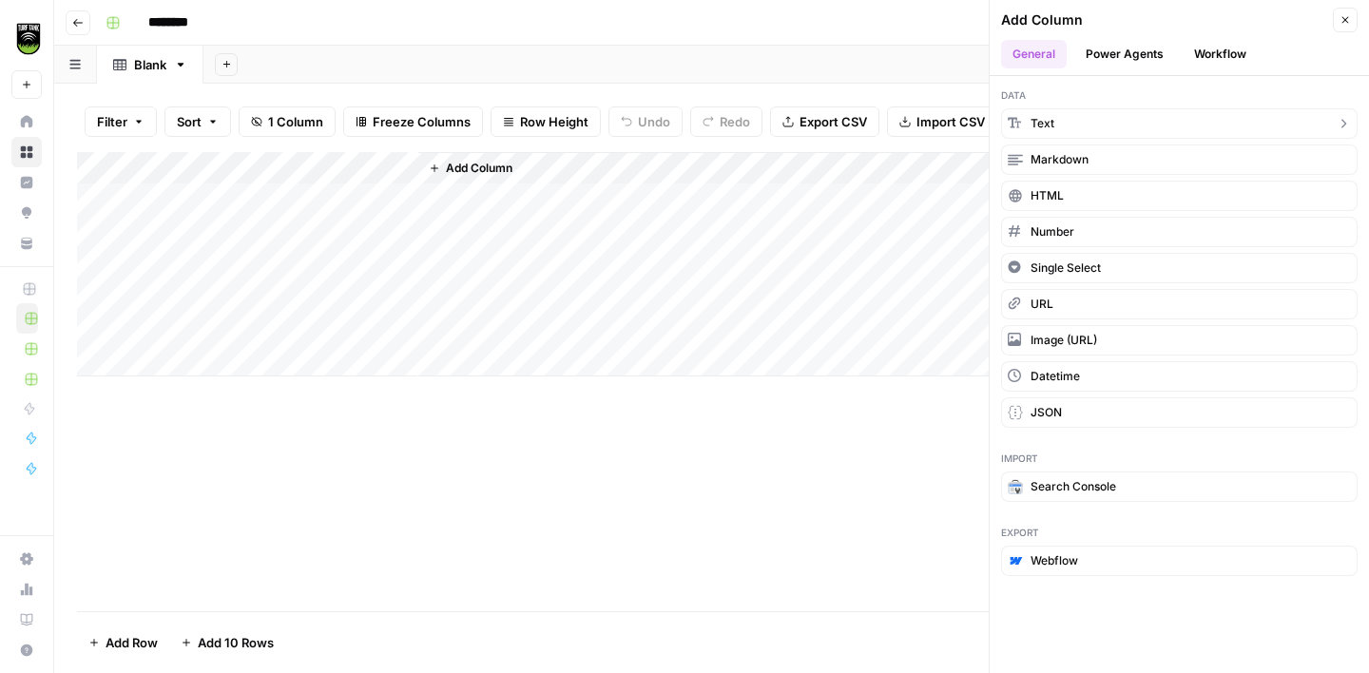
click at [1035, 118] on span "Text" at bounding box center [1043, 123] width 24 height 17
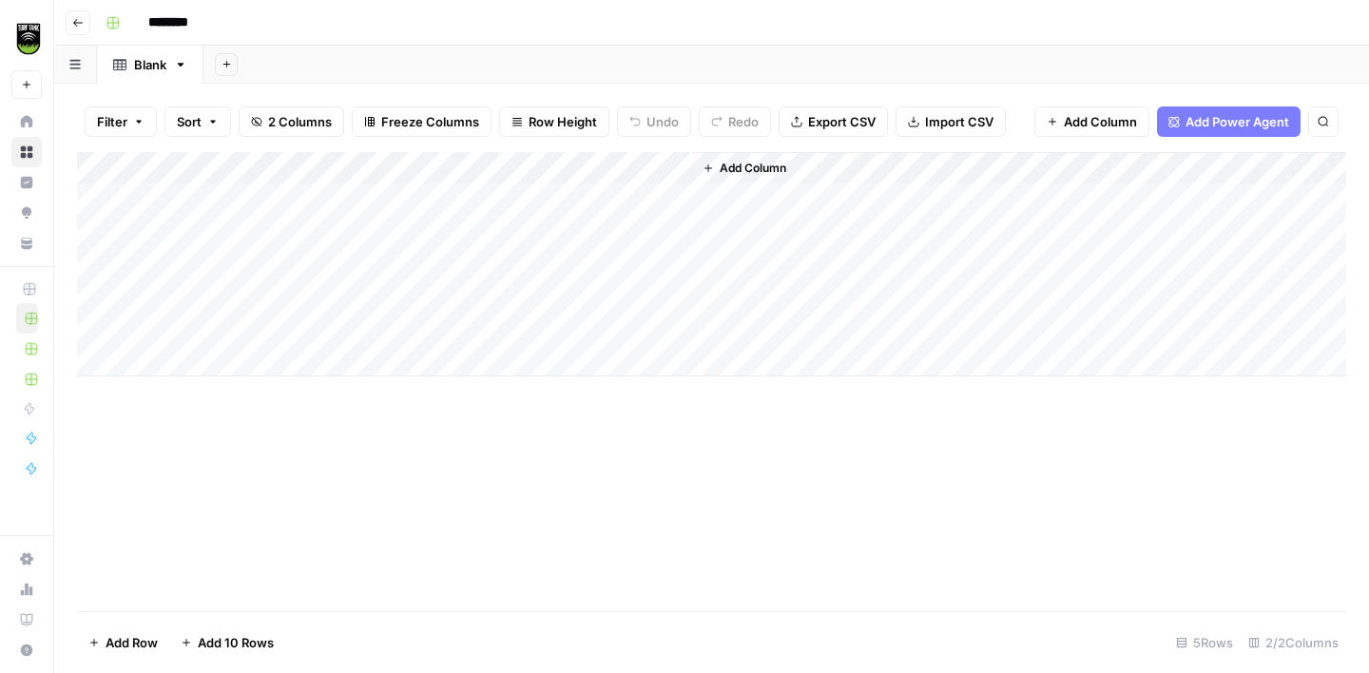
click at [632, 165] on div "Add Column" at bounding box center [711, 264] width 1269 height 224
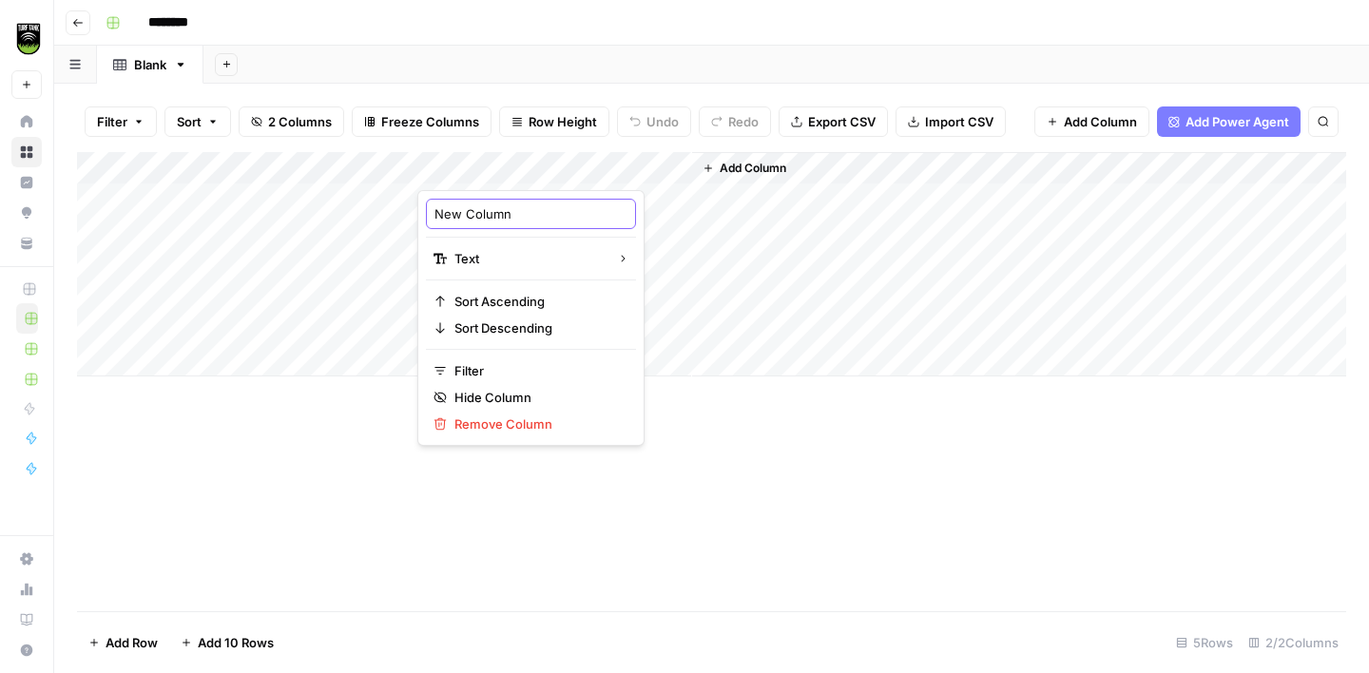
click at [522, 218] on input "New Column" at bounding box center [531, 213] width 193 height 19
click at [454, 219] on input "Pafe Type" at bounding box center [531, 213] width 193 height 19
type input "Page Type"
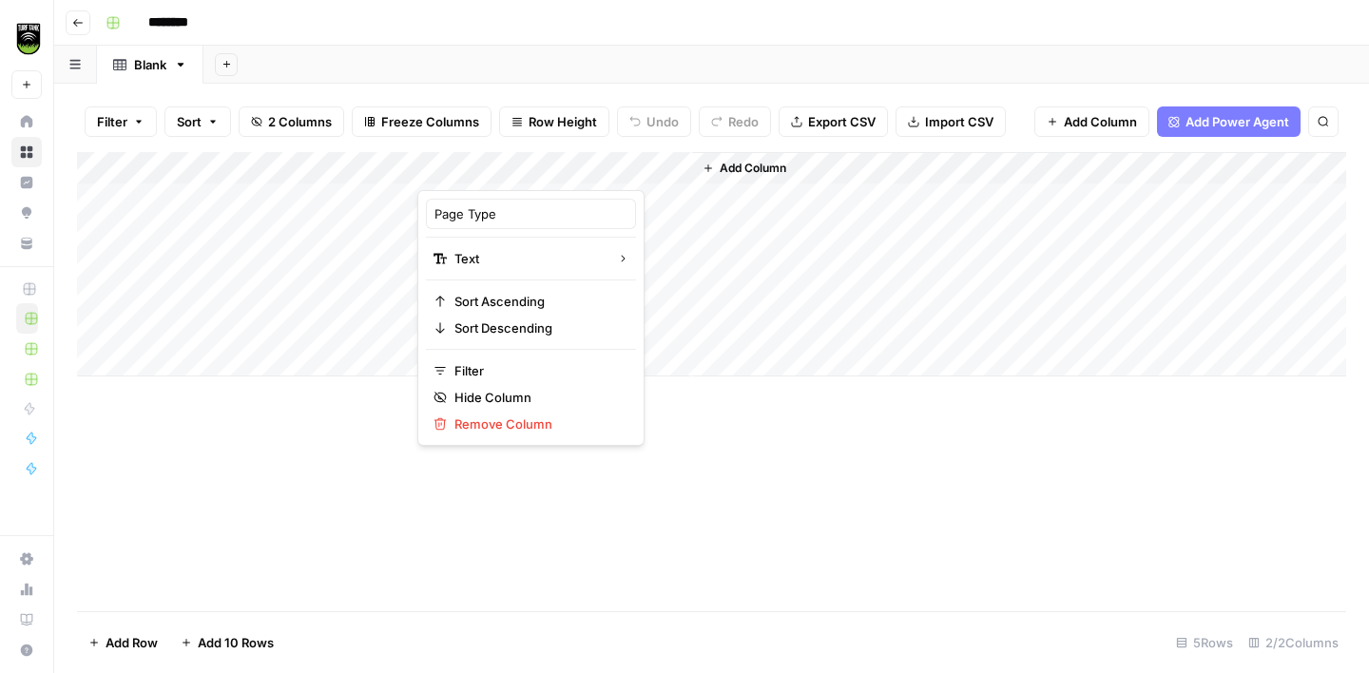
click at [692, 409] on div "Add Column" at bounding box center [711, 381] width 1269 height 459
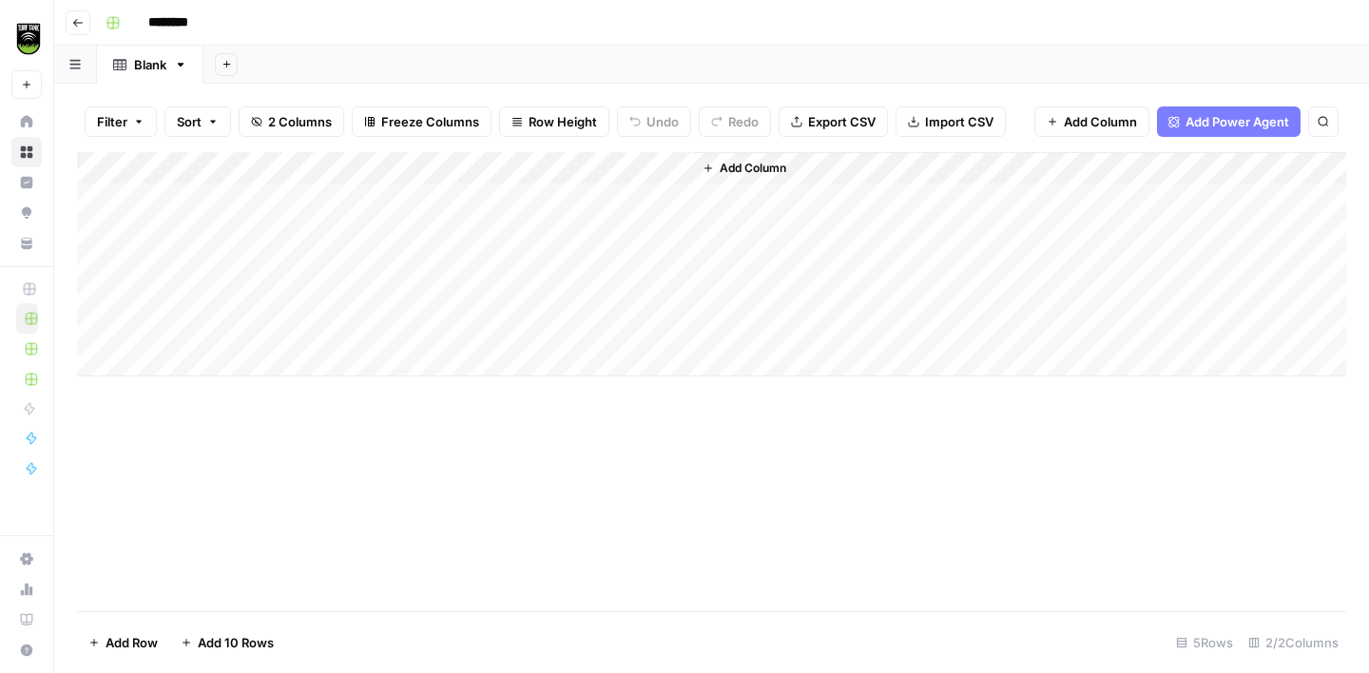
click at [771, 161] on span "Add Column" at bounding box center [753, 168] width 67 height 17
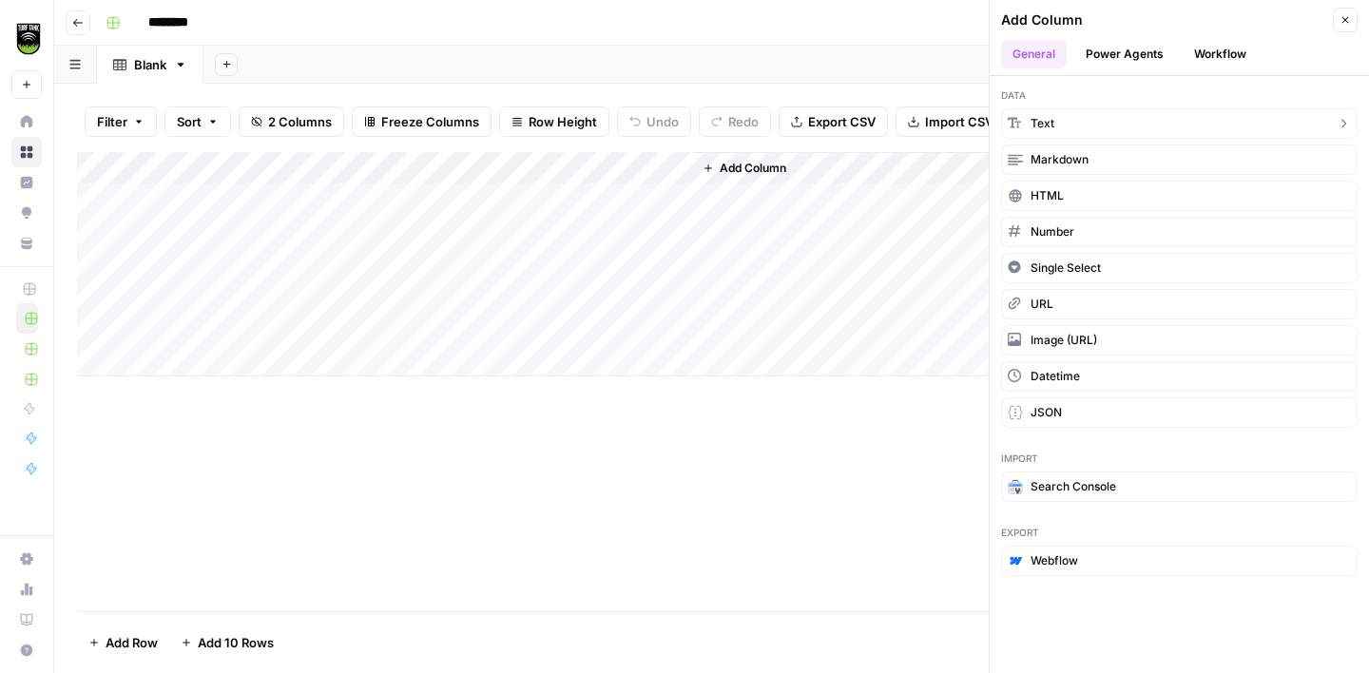
click at [1127, 118] on button "Text" at bounding box center [1179, 123] width 357 height 30
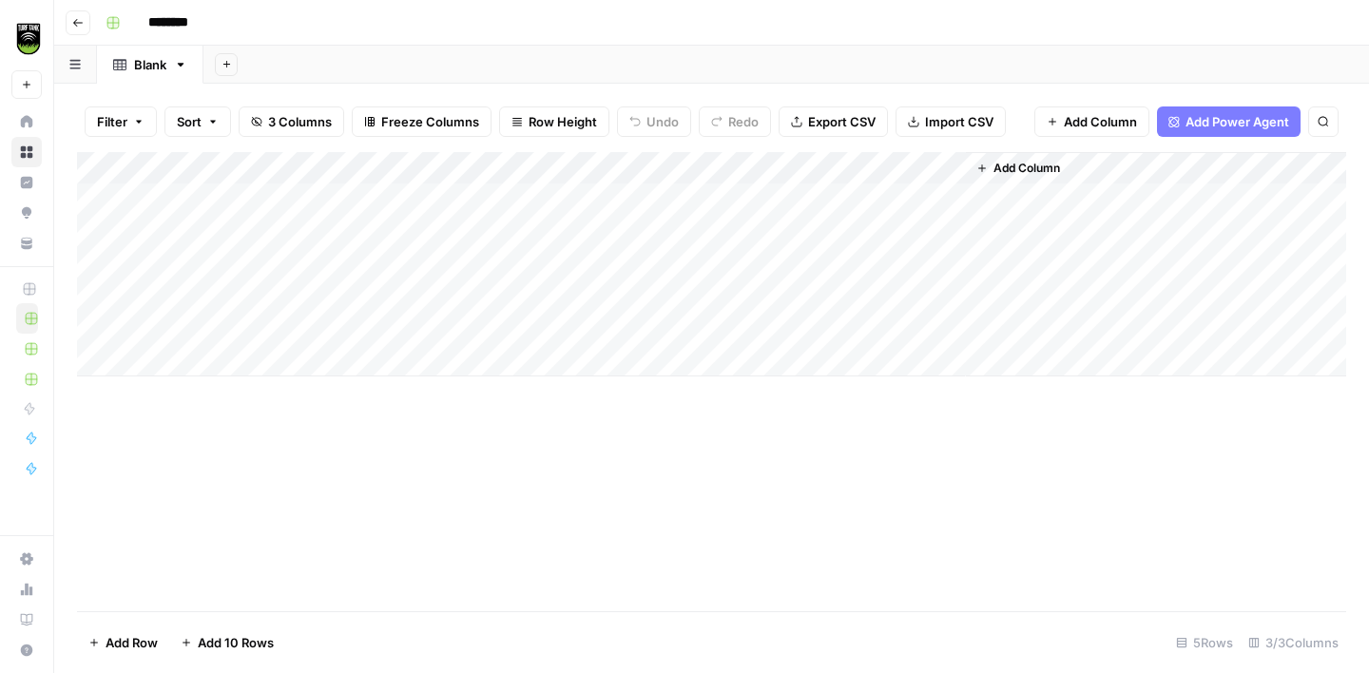
click at [738, 164] on div "Add Column" at bounding box center [711, 264] width 1269 height 224
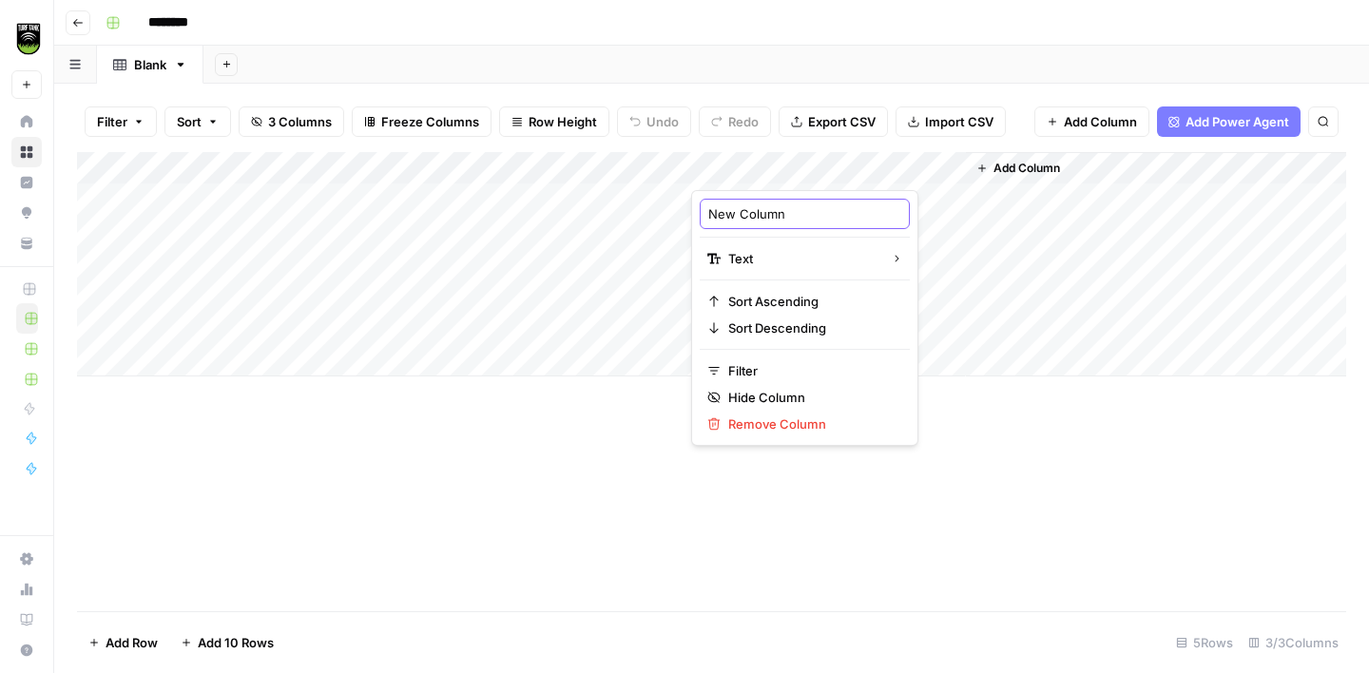
click at [747, 211] on input "New Column" at bounding box center [804, 213] width 193 height 19
type input "Contacts"
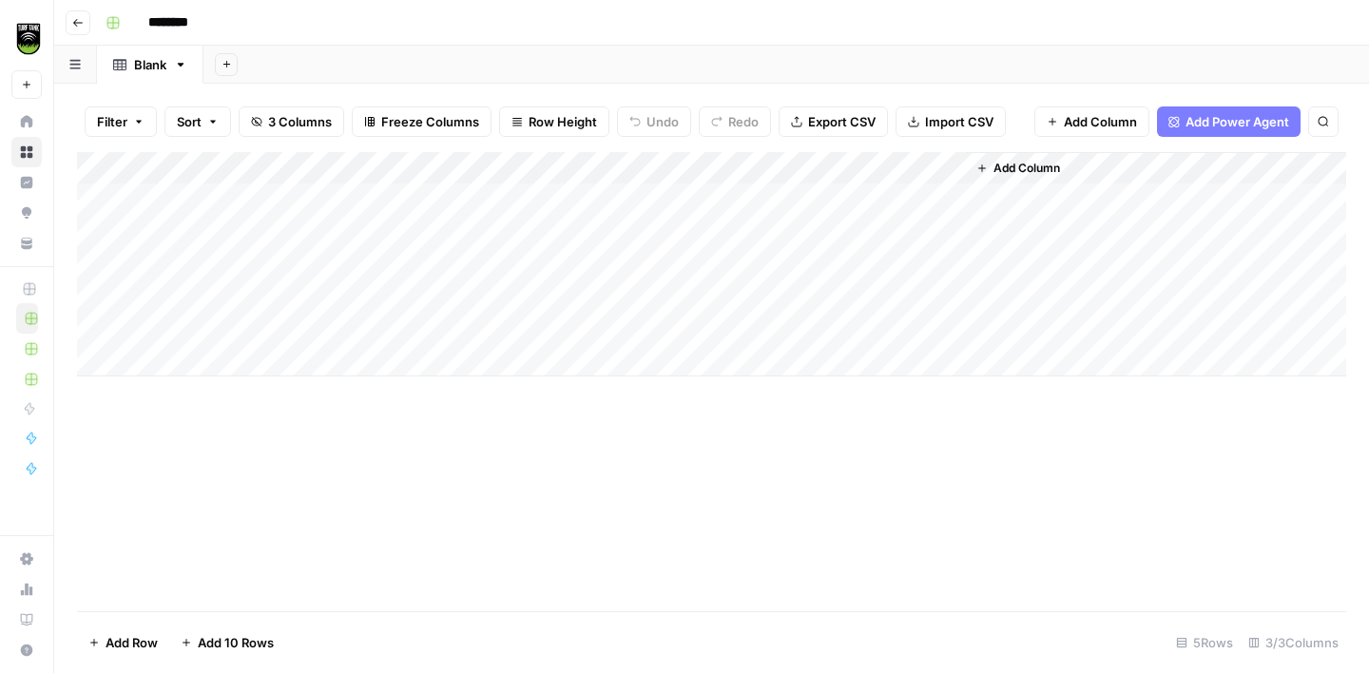
click at [1016, 167] on span "Add Column" at bounding box center [1027, 168] width 67 height 17
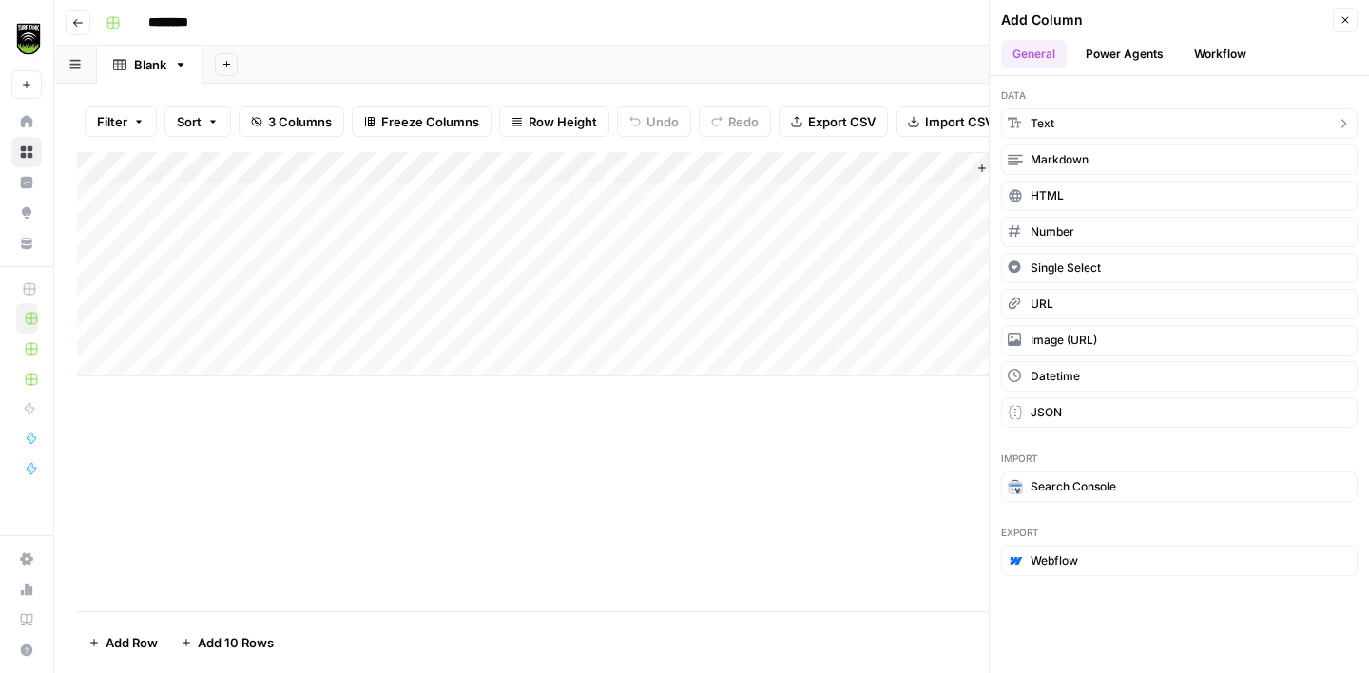
click at [1069, 118] on button "Text" at bounding box center [1179, 123] width 357 height 30
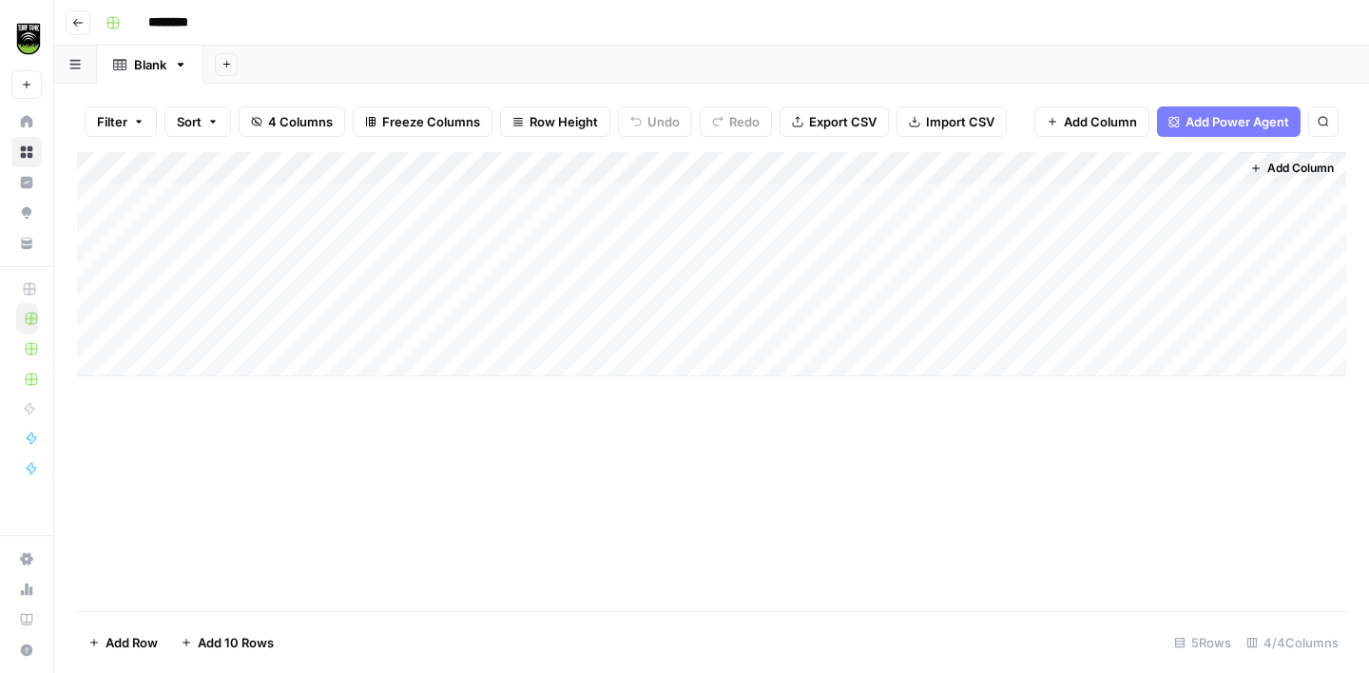
click at [1042, 163] on div "Add Column" at bounding box center [711, 264] width 1269 height 224
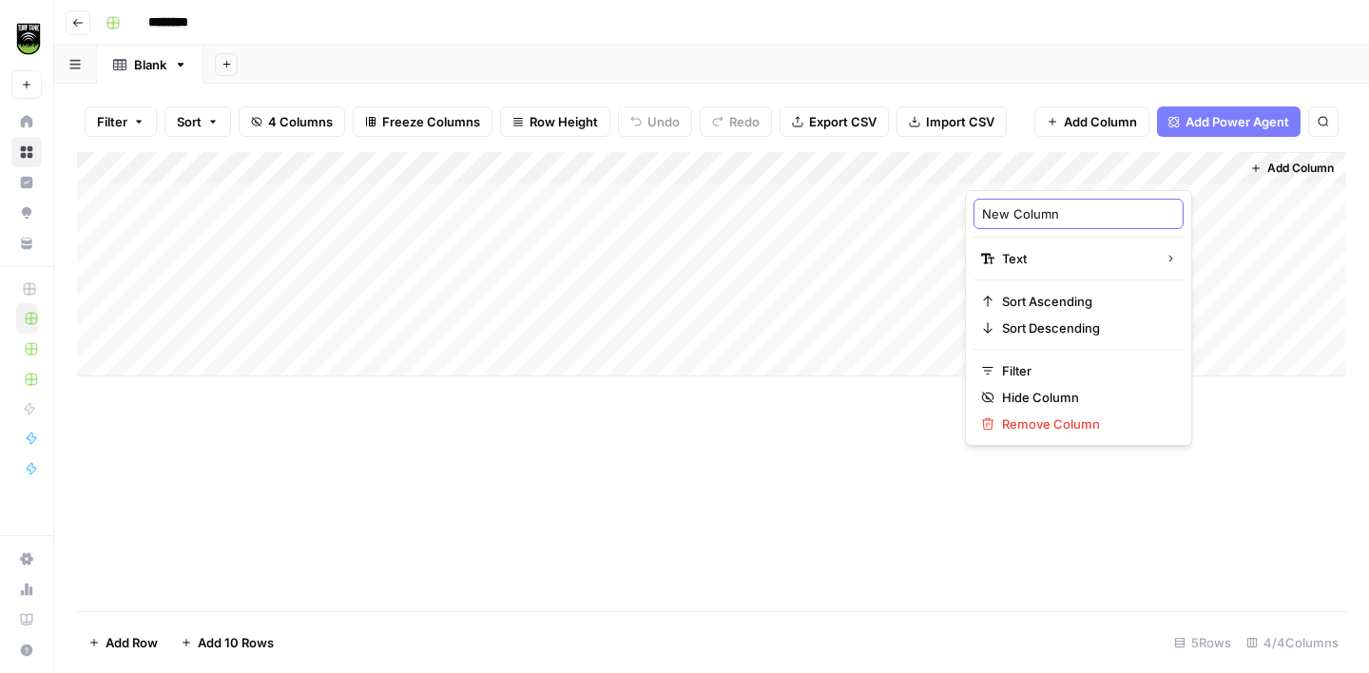
click at [1038, 208] on input "New Column" at bounding box center [1078, 213] width 193 height 19
type input "Keywords"
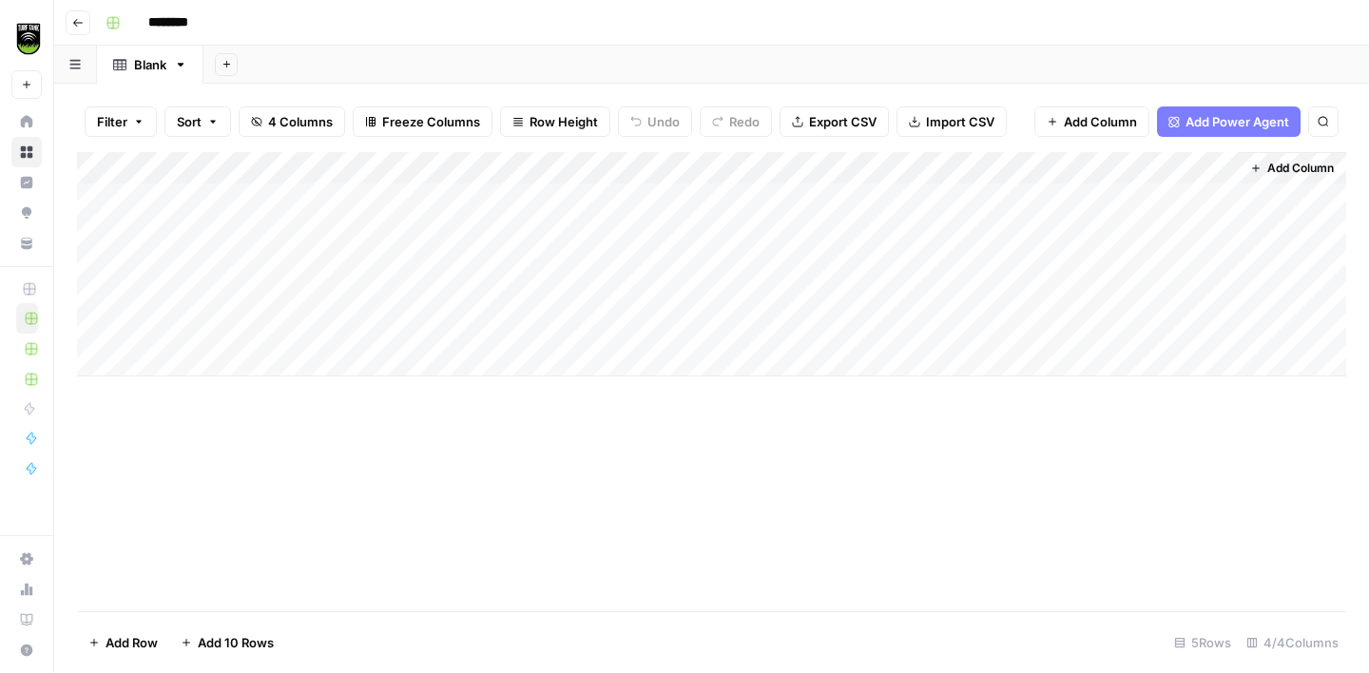
click at [104, 195] on div "Add Column" at bounding box center [711, 264] width 1269 height 224
click at [103, 230] on div "Add Column" at bounding box center [711, 264] width 1269 height 224
click at [99, 260] on div "Add Column" at bounding box center [711, 264] width 1269 height 224
click at [100, 292] on div "Add Column" at bounding box center [711, 264] width 1269 height 224
click at [100, 323] on div "Add Column" at bounding box center [711, 264] width 1269 height 224
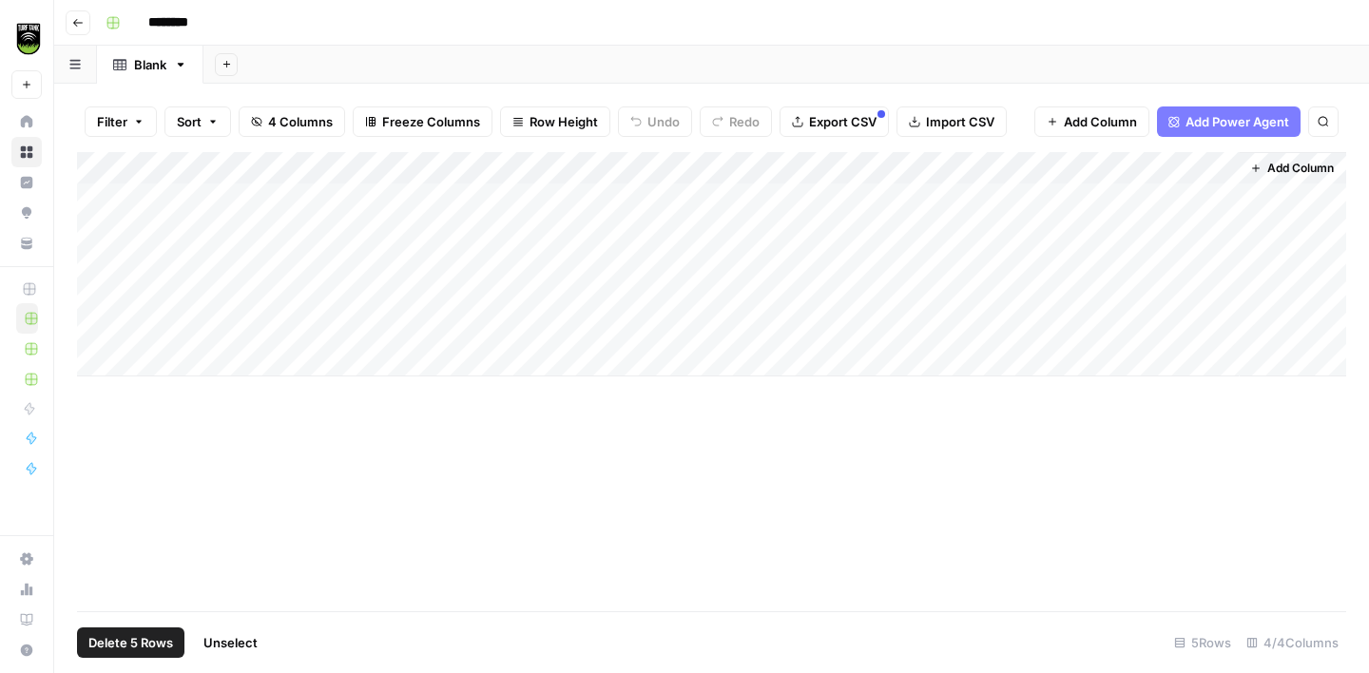
click at [131, 641] on span "Delete 5 Rows" at bounding box center [130, 642] width 85 height 19
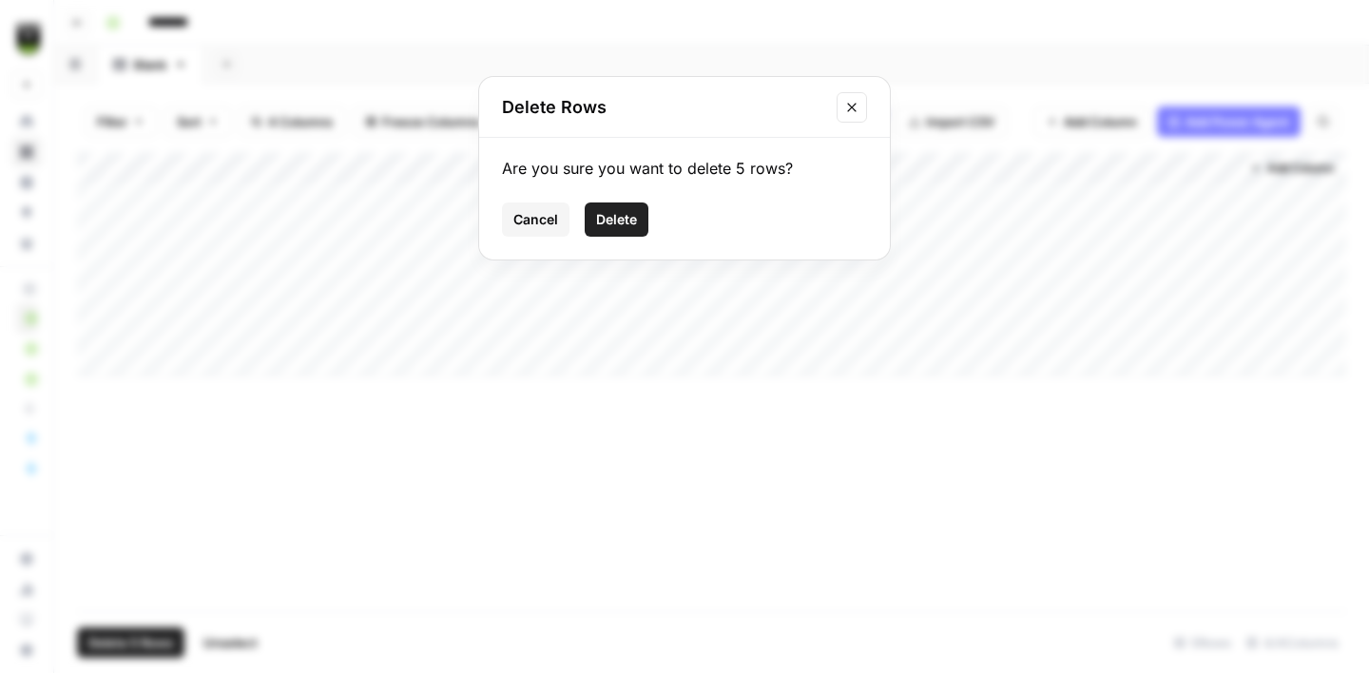
click at [618, 224] on span "Delete" at bounding box center [616, 219] width 41 height 19
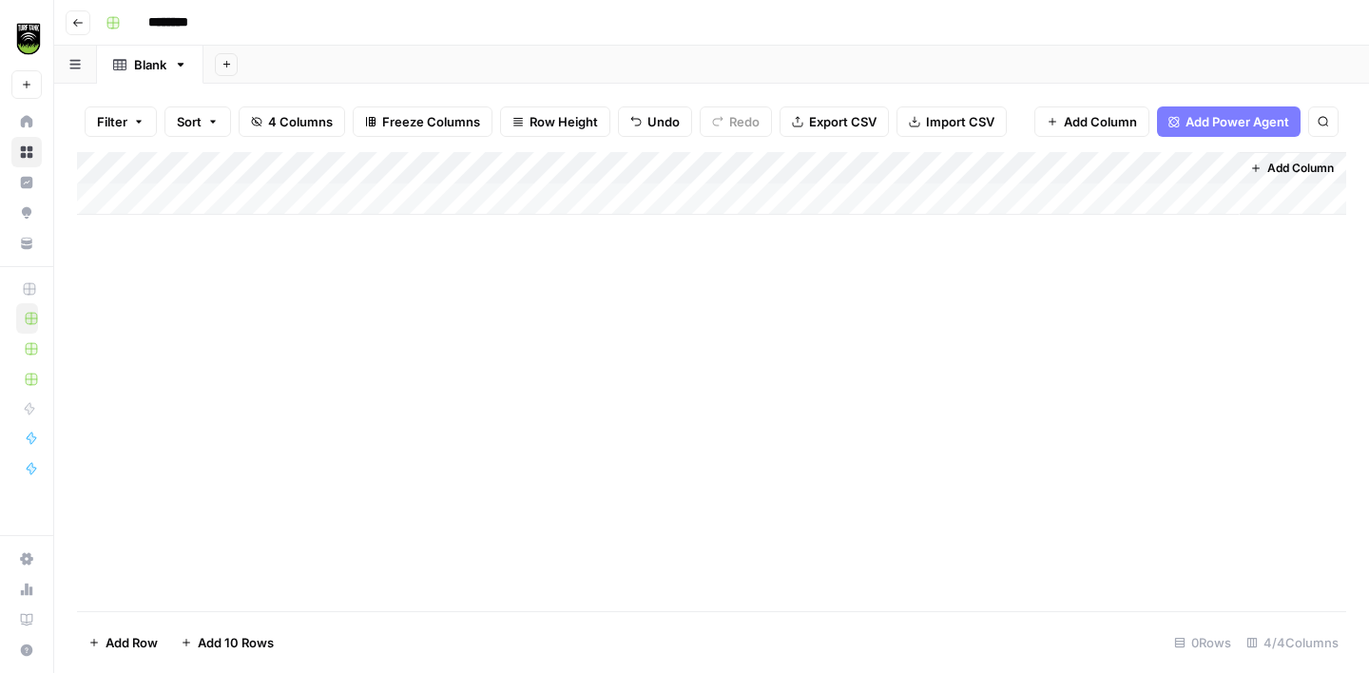
click at [191, 21] on input "********" at bounding box center [193, 23] width 106 height 30
click at [175, 19] on input "*********" at bounding box center [193, 23] width 106 height 30
type input "**********"
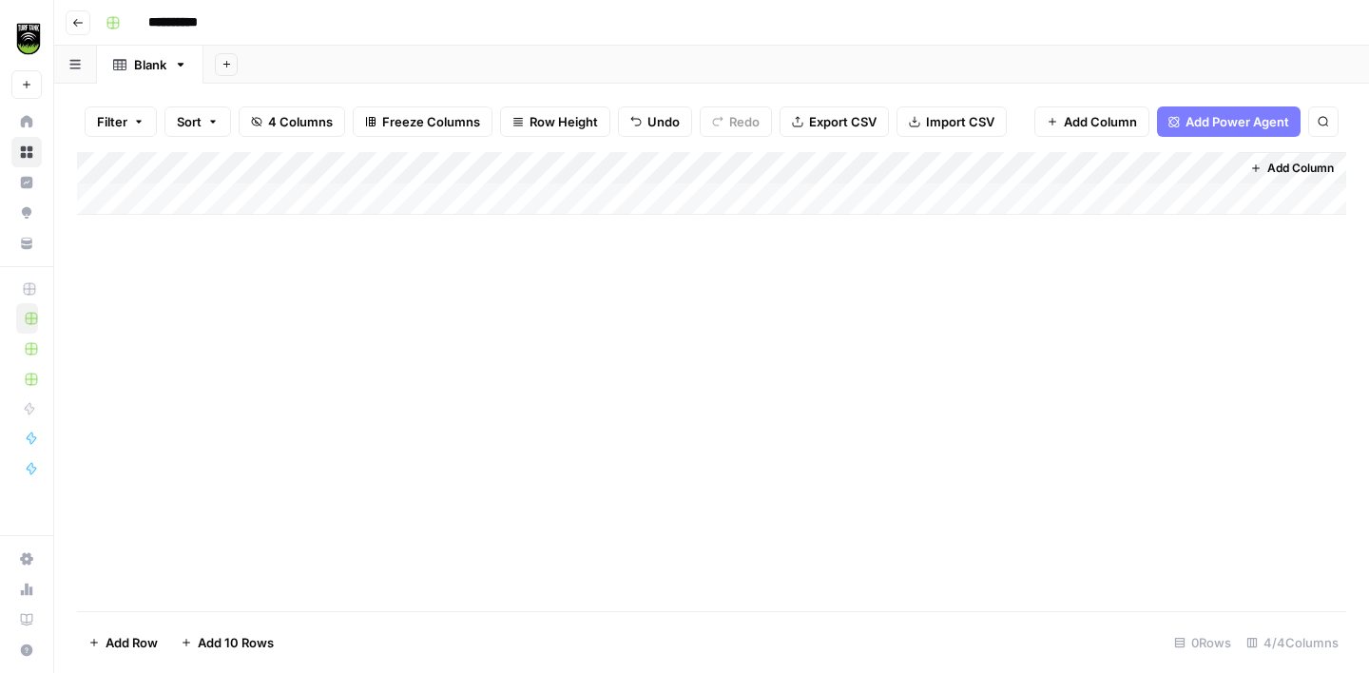
click at [102, 329] on div "Add Column" at bounding box center [711, 381] width 1269 height 459
click at [179, 69] on icon "button" at bounding box center [180, 64] width 13 height 13
click at [251, 101] on span "Rename Sheet" at bounding box center [257, 100] width 91 height 19
click at [164, 64] on input "*****" at bounding box center [151, 64] width 35 height 25
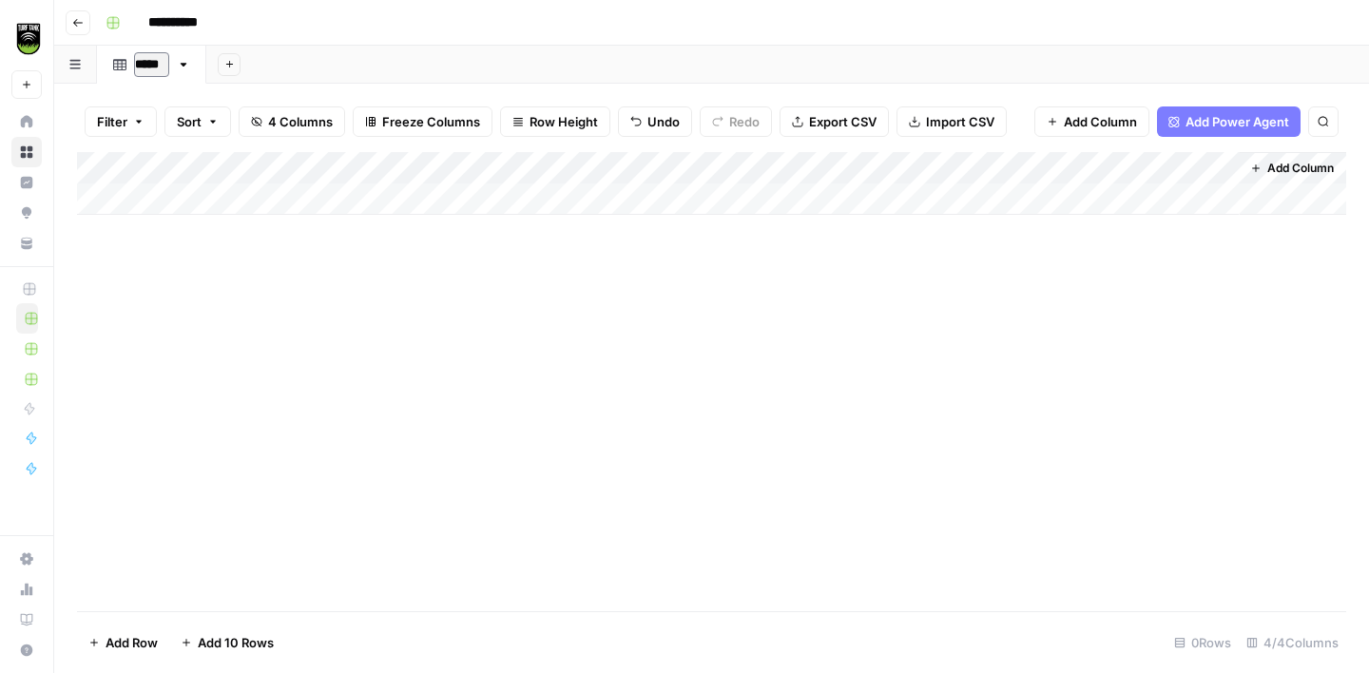
click at [164, 64] on input "*****" at bounding box center [151, 64] width 35 height 25
type input "****"
click at [1253, 165] on icon "button" at bounding box center [1255, 168] width 11 height 11
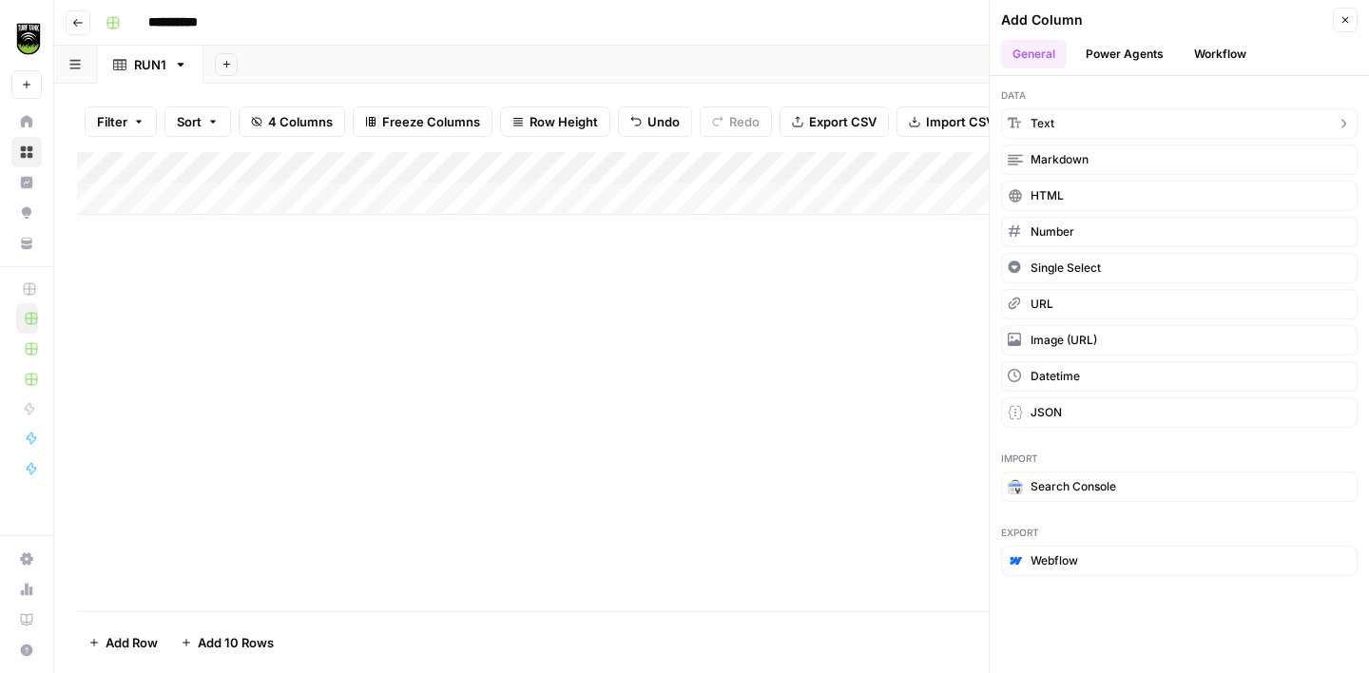
click at [1081, 126] on button "Text" at bounding box center [1179, 123] width 357 height 30
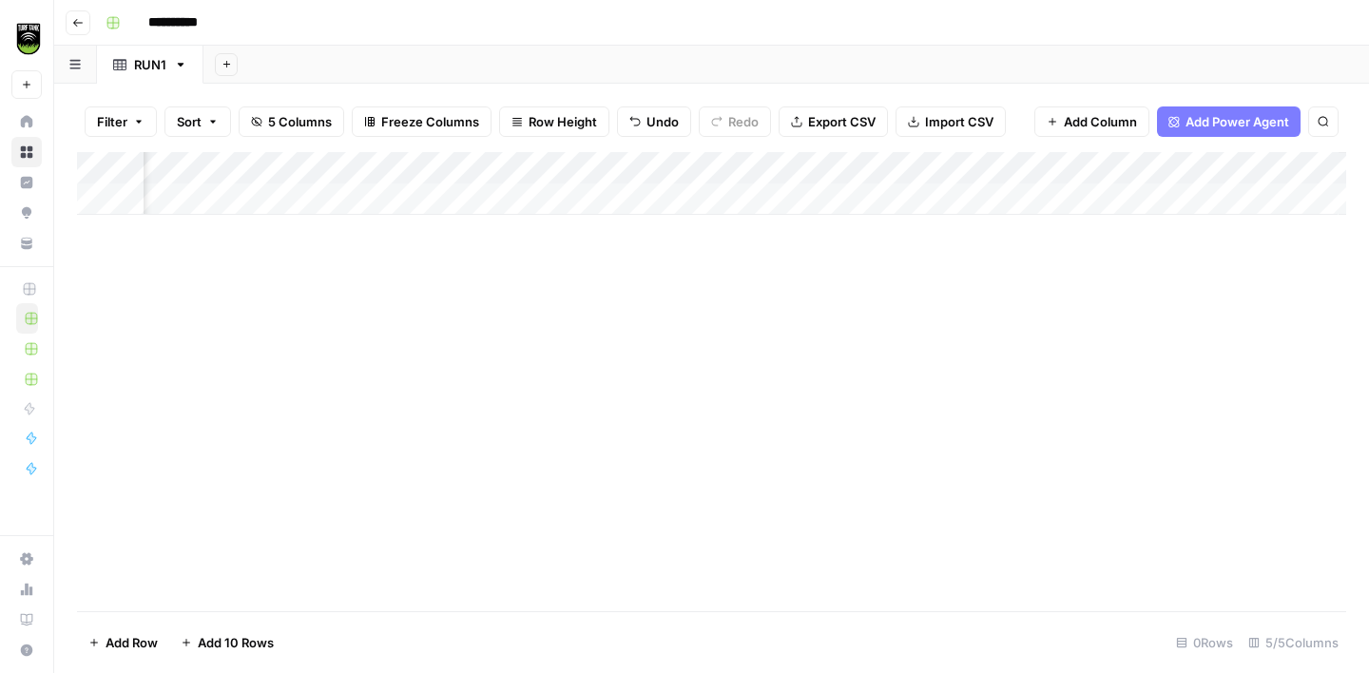
scroll to position [0, 273]
click at [1054, 162] on div "Add Column" at bounding box center [711, 183] width 1269 height 63
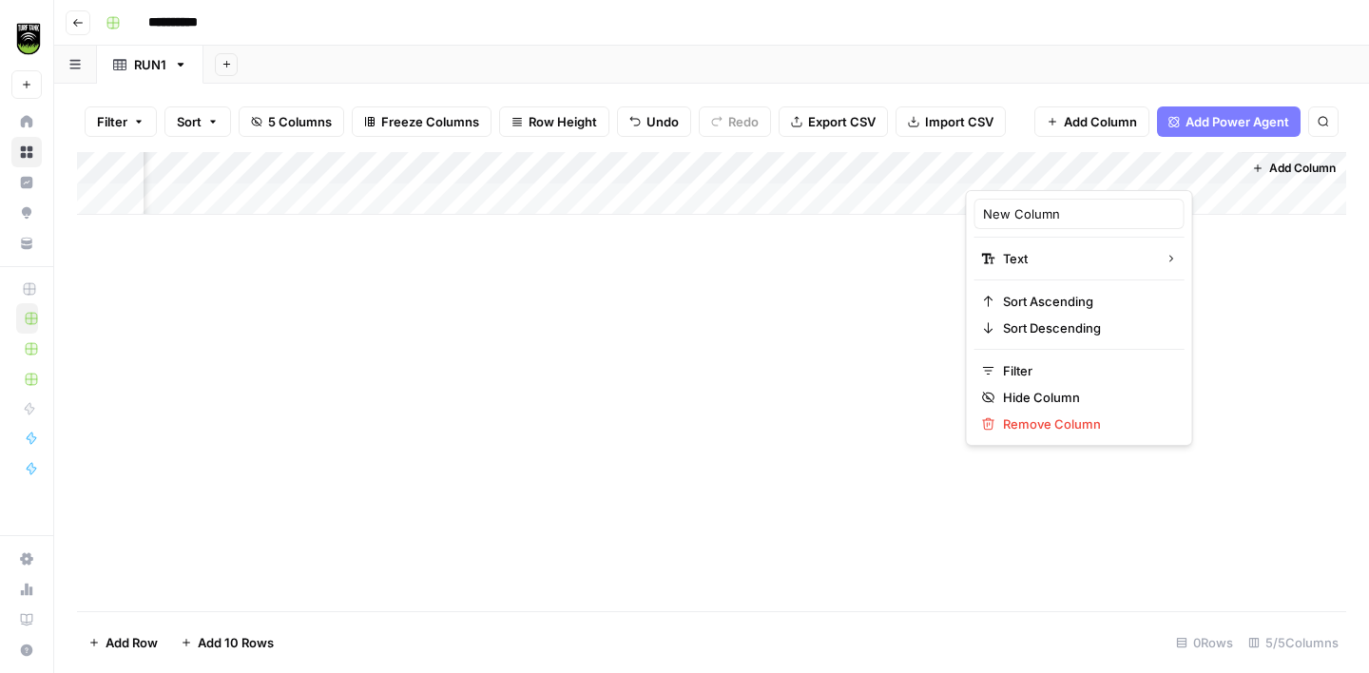
click at [1021, 223] on div "New Column" at bounding box center [1080, 214] width 210 height 30
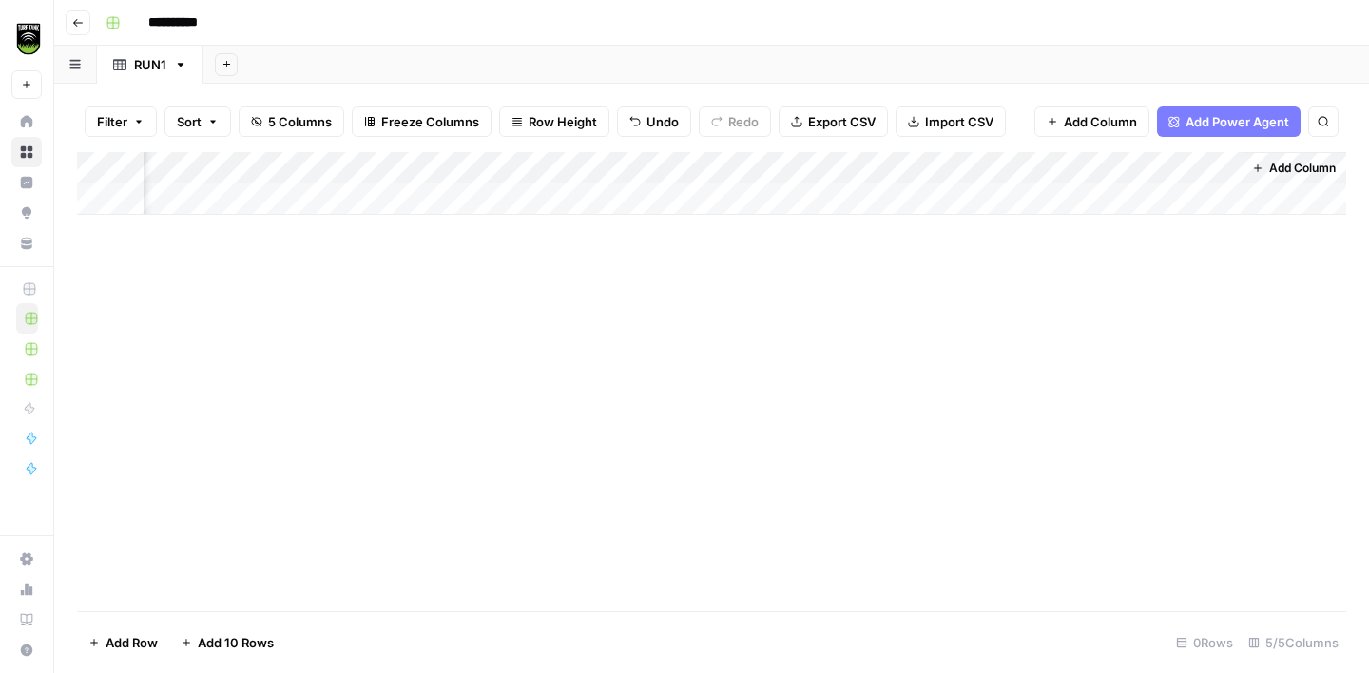
click at [1021, 223] on div "Add Column" at bounding box center [711, 381] width 1269 height 459
click at [1016, 166] on div "Add Column" at bounding box center [711, 183] width 1269 height 63
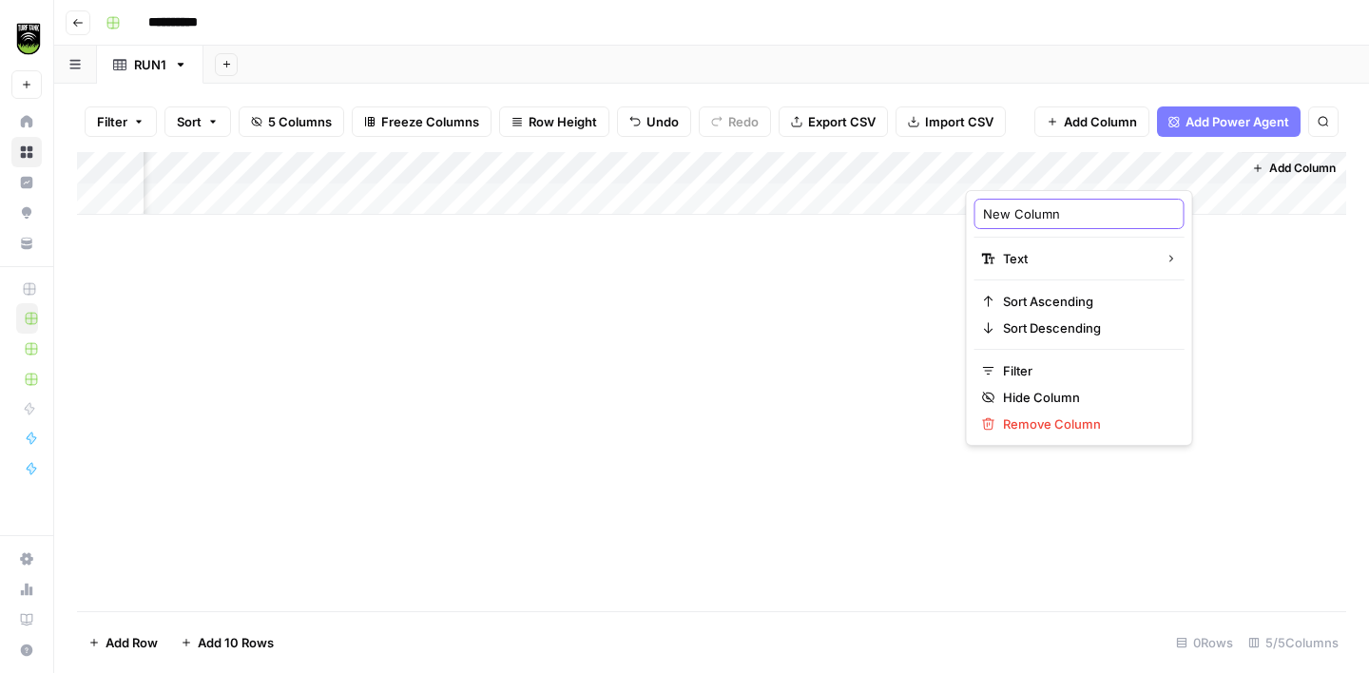
click at [1010, 212] on input "New Column" at bounding box center [1079, 213] width 193 height 19
type input "GRID ID"
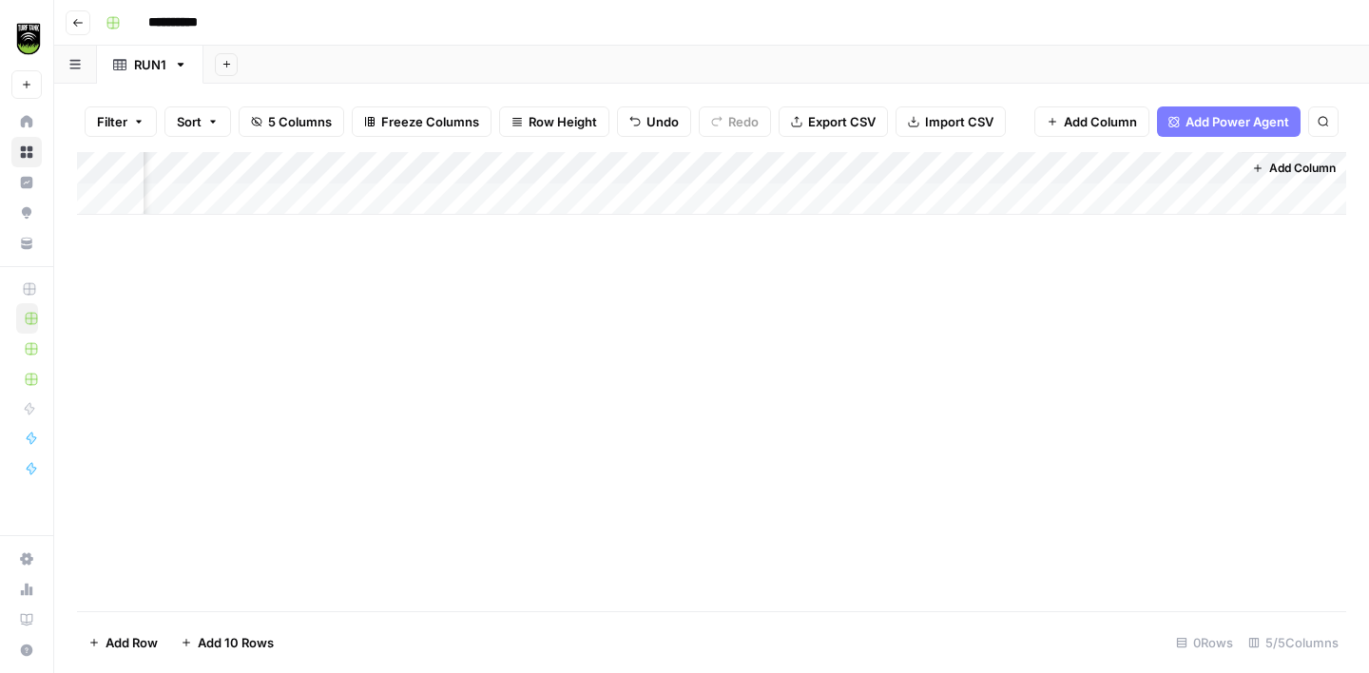
click at [861, 328] on div "Add Column" at bounding box center [711, 381] width 1269 height 459
click at [1290, 171] on span "Add Column" at bounding box center [1302, 168] width 67 height 17
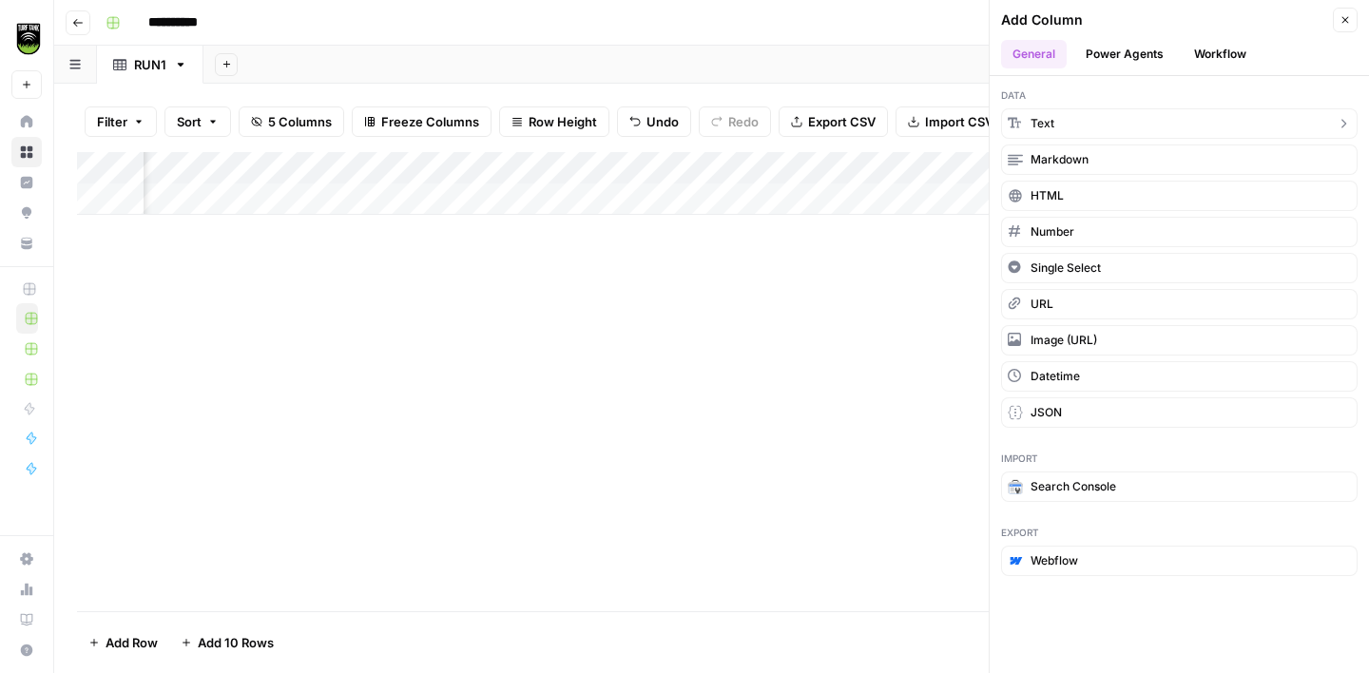
click at [1165, 126] on button "Text" at bounding box center [1179, 123] width 357 height 30
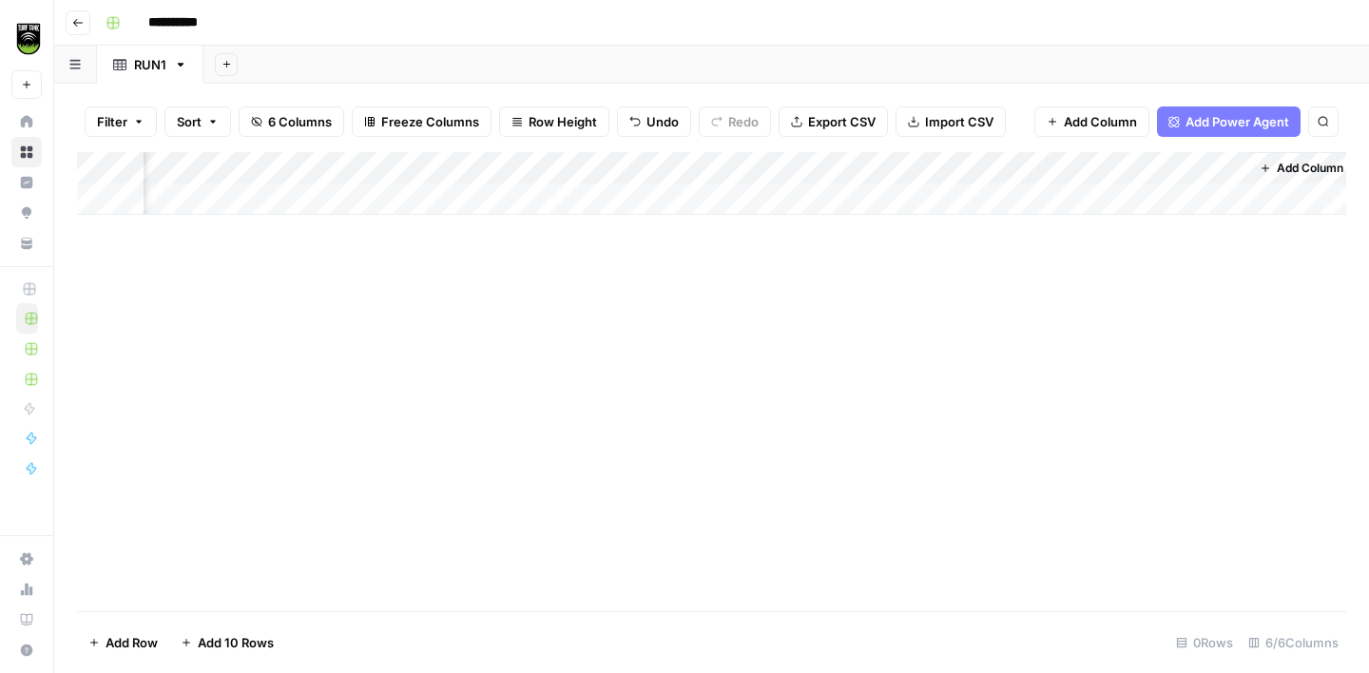
scroll to position [0, 547]
click at [1134, 173] on div "Add Column" at bounding box center [711, 183] width 1269 height 63
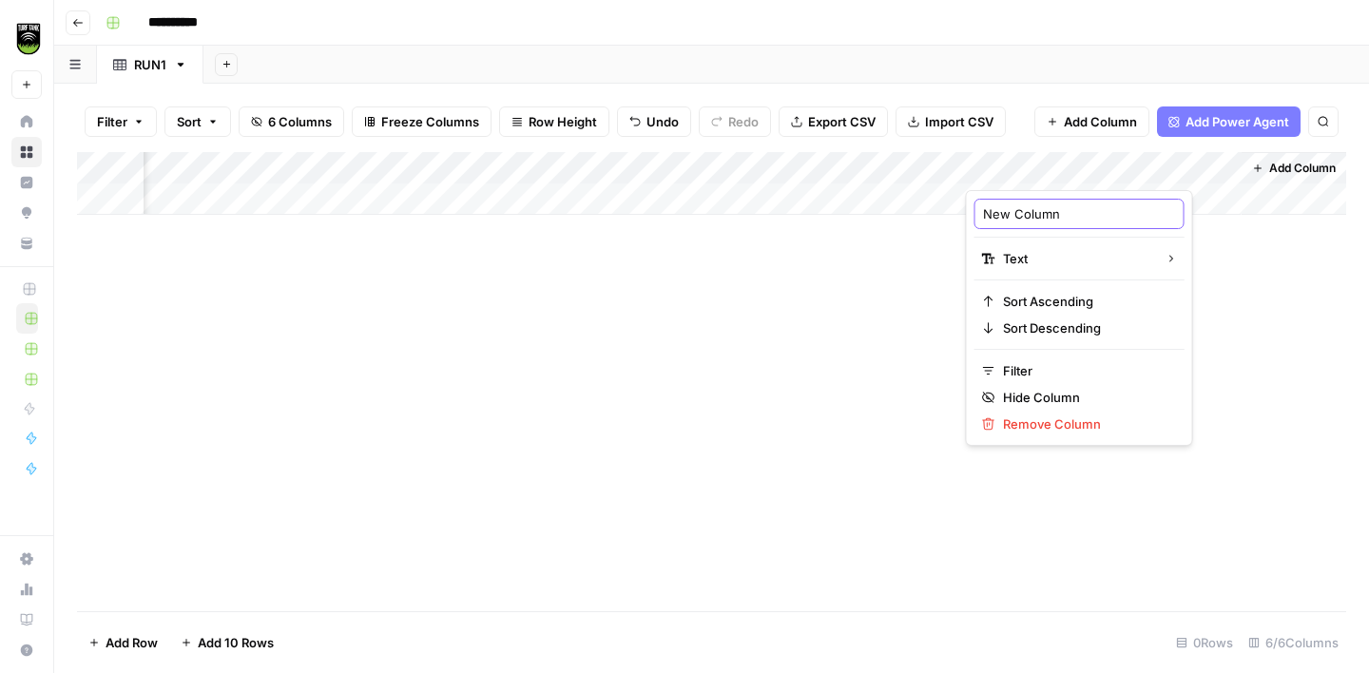
click at [1054, 214] on input "New Column" at bounding box center [1079, 213] width 193 height 19
type input "SHEET ID"
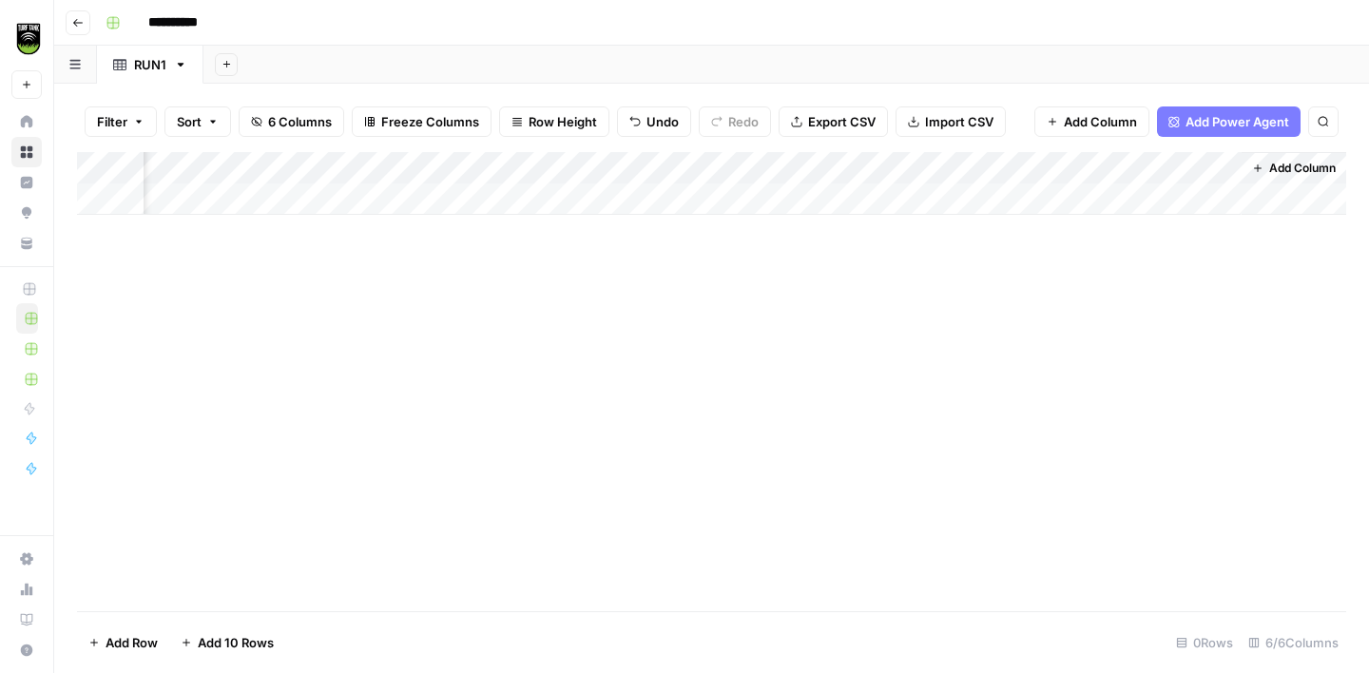
click at [997, 412] on div "Add Column" at bounding box center [711, 381] width 1269 height 459
click at [1276, 173] on span "Add Column" at bounding box center [1302, 168] width 67 height 17
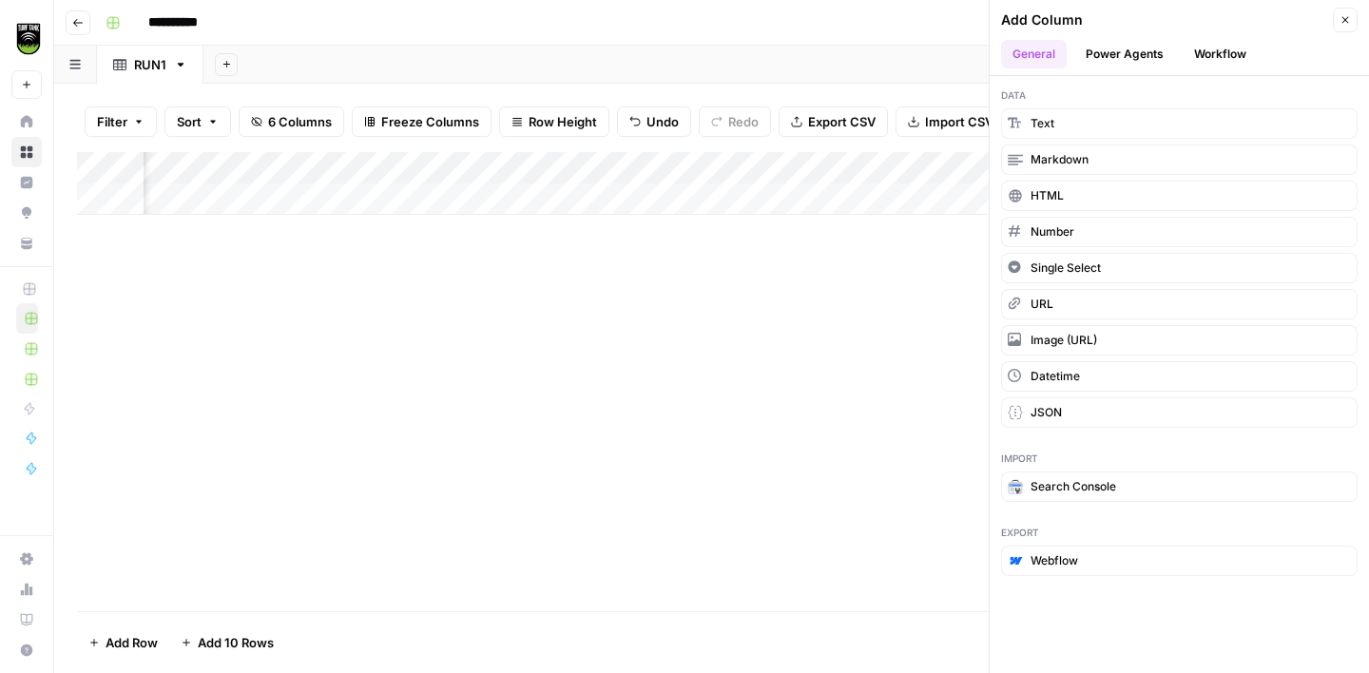
click at [791, 308] on div "Add Column" at bounding box center [711, 381] width 1269 height 459
click at [1061, 125] on button "Text" at bounding box center [1179, 123] width 357 height 30
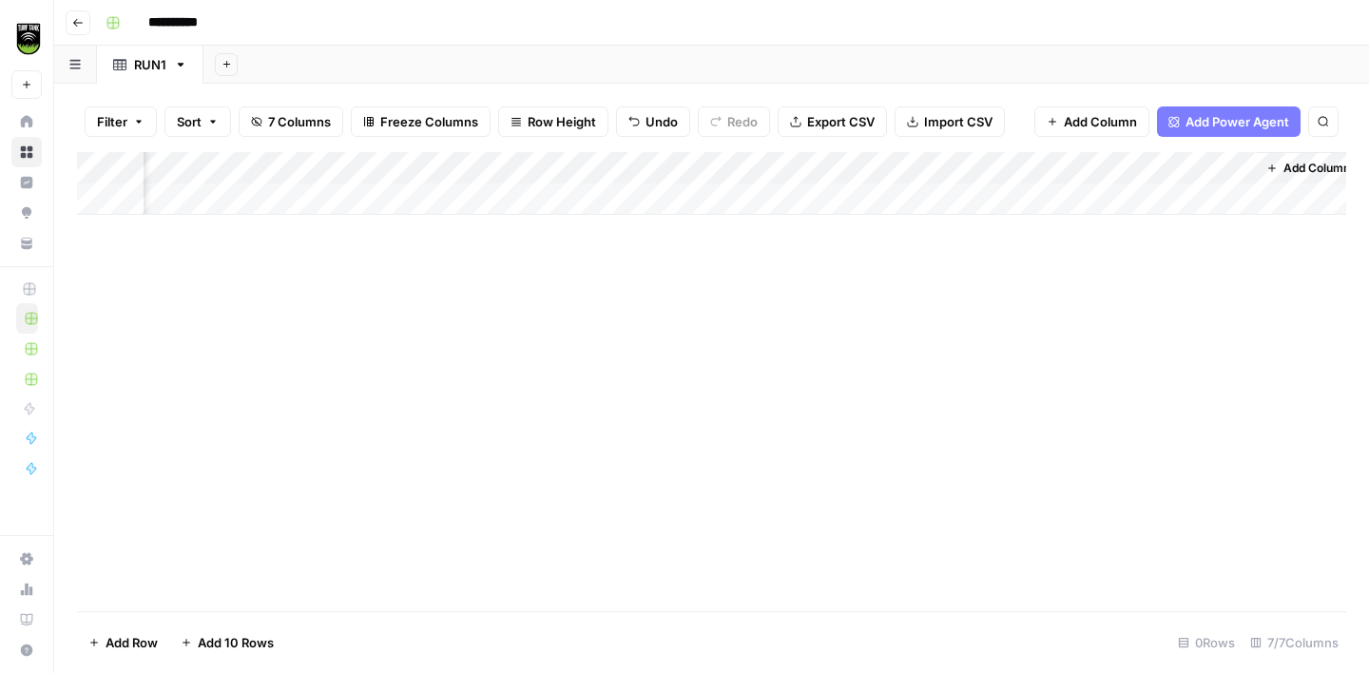
scroll to position [0, 821]
click at [1074, 168] on div "Add Column" at bounding box center [711, 183] width 1269 height 63
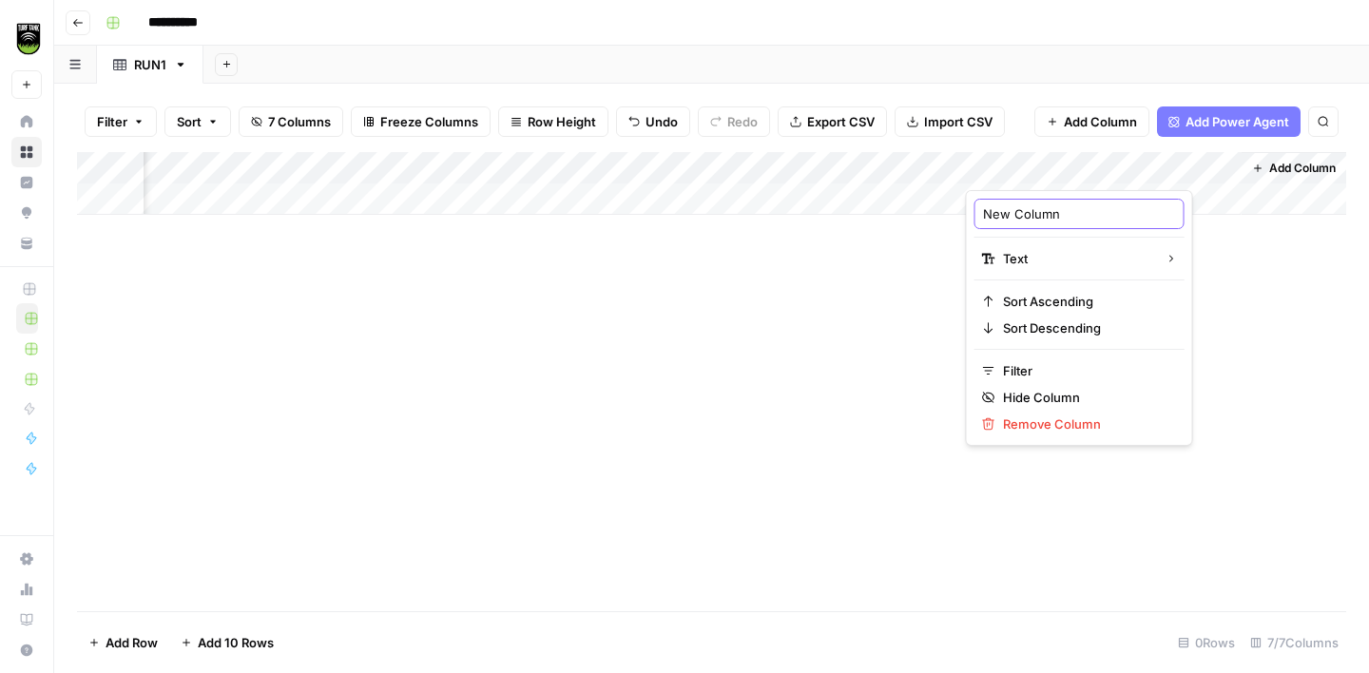
click at [1050, 212] on input "New Column" at bounding box center [1079, 213] width 193 height 19
type input "Association Name"
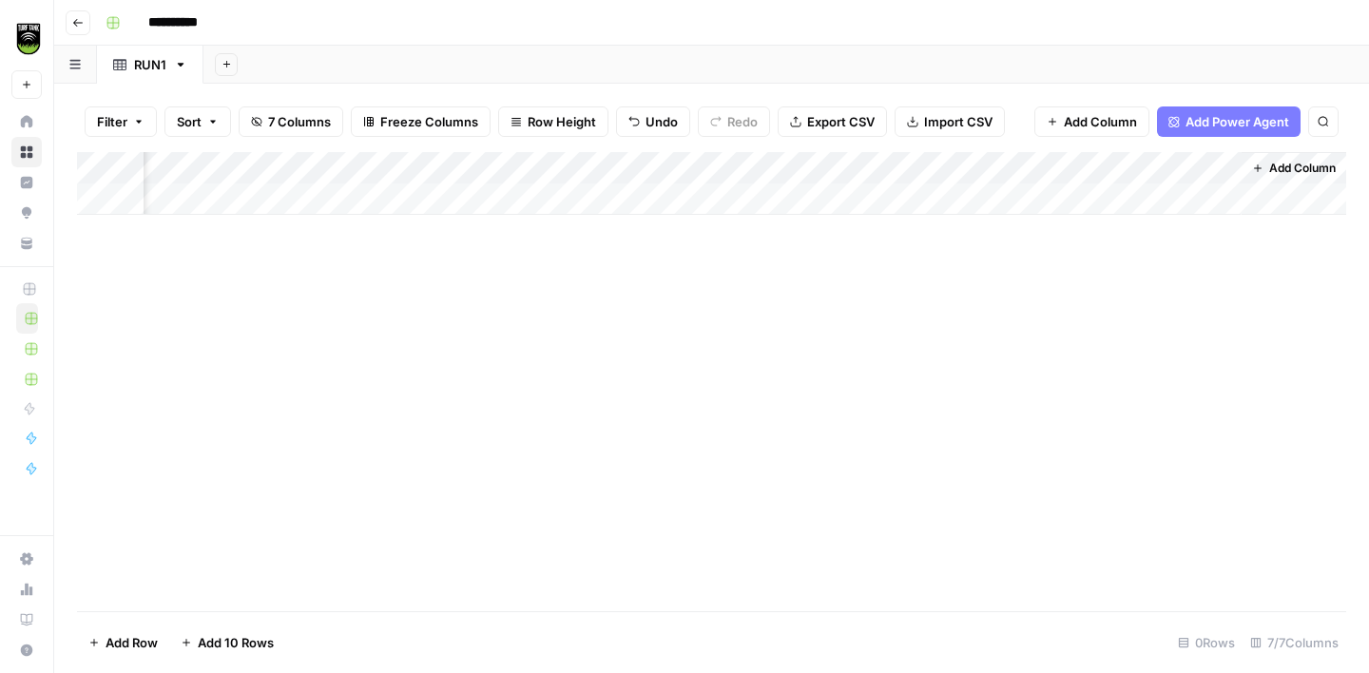
click at [964, 358] on div "Add Column" at bounding box center [711, 381] width 1269 height 459
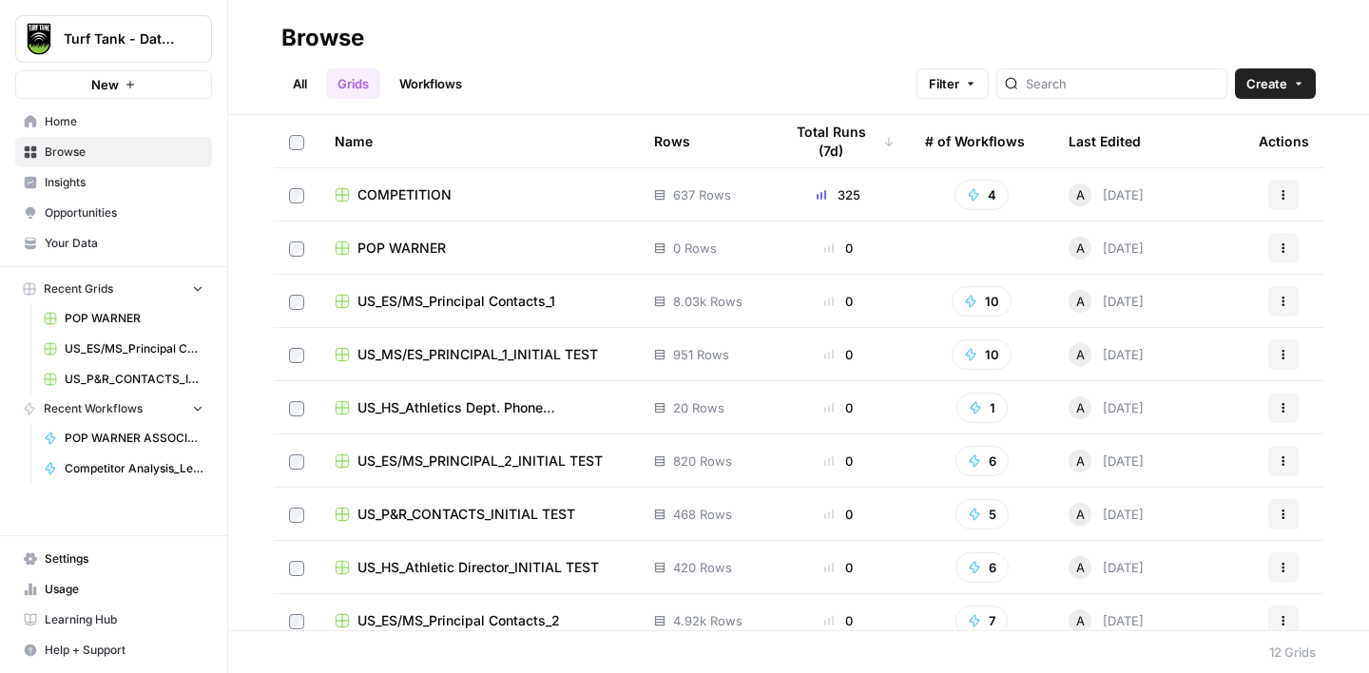
click at [408, 239] on span "POP WARNER" at bounding box center [402, 248] width 88 height 19
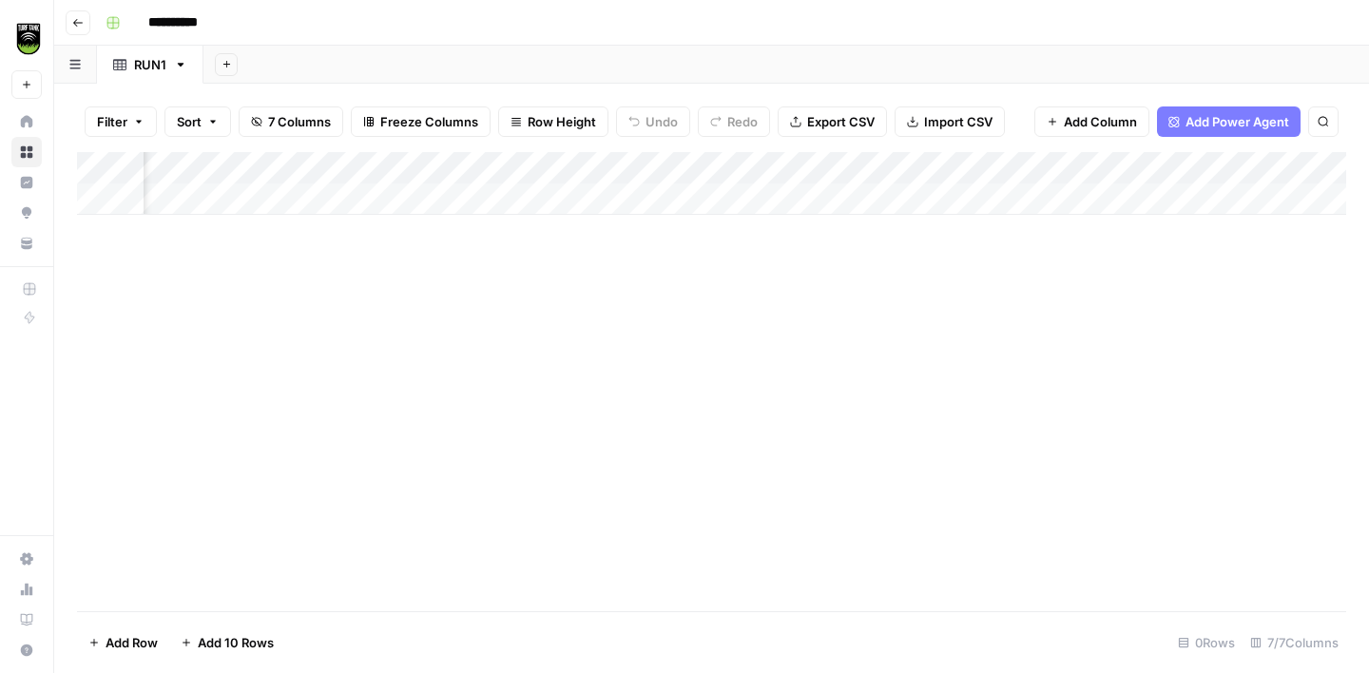
scroll to position [0, 821]
click at [1287, 165] on span "Add Column" at bounding box center [1302, 168] width 67 height 17
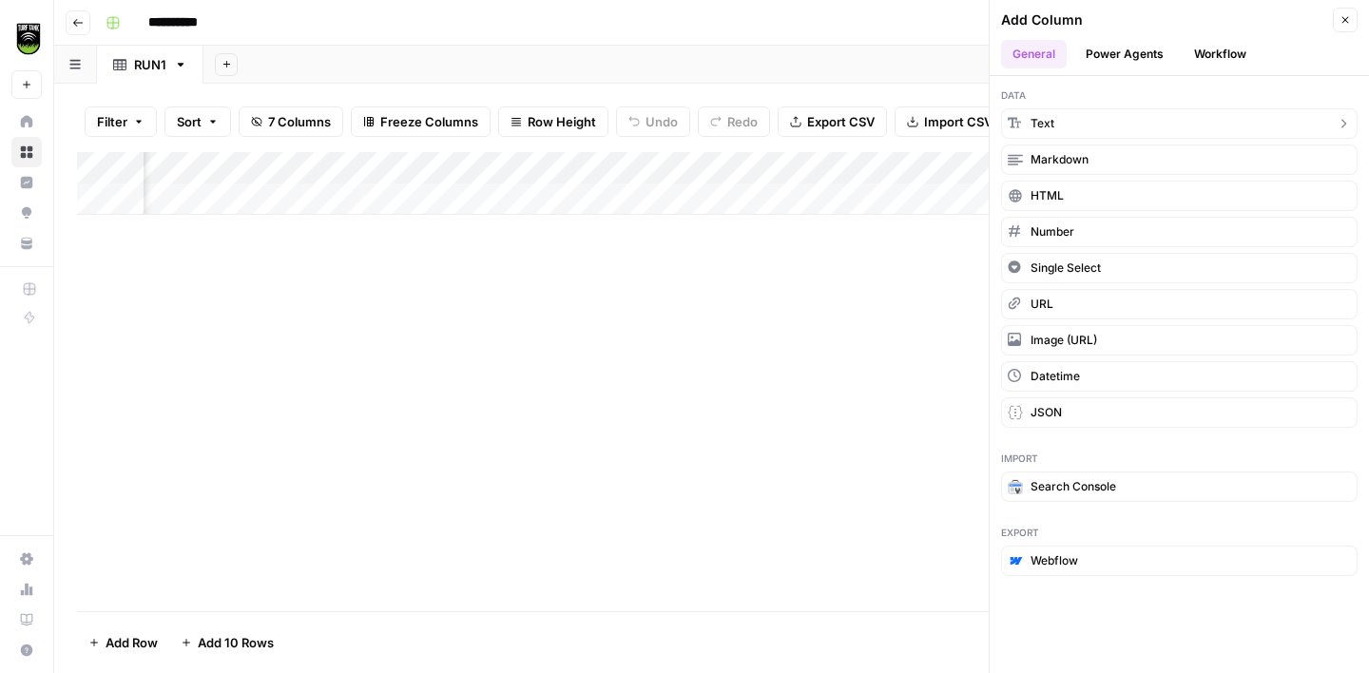
click at [1164, 129] on button "Text" at bounding box center [1179, 123] width 357 height 30
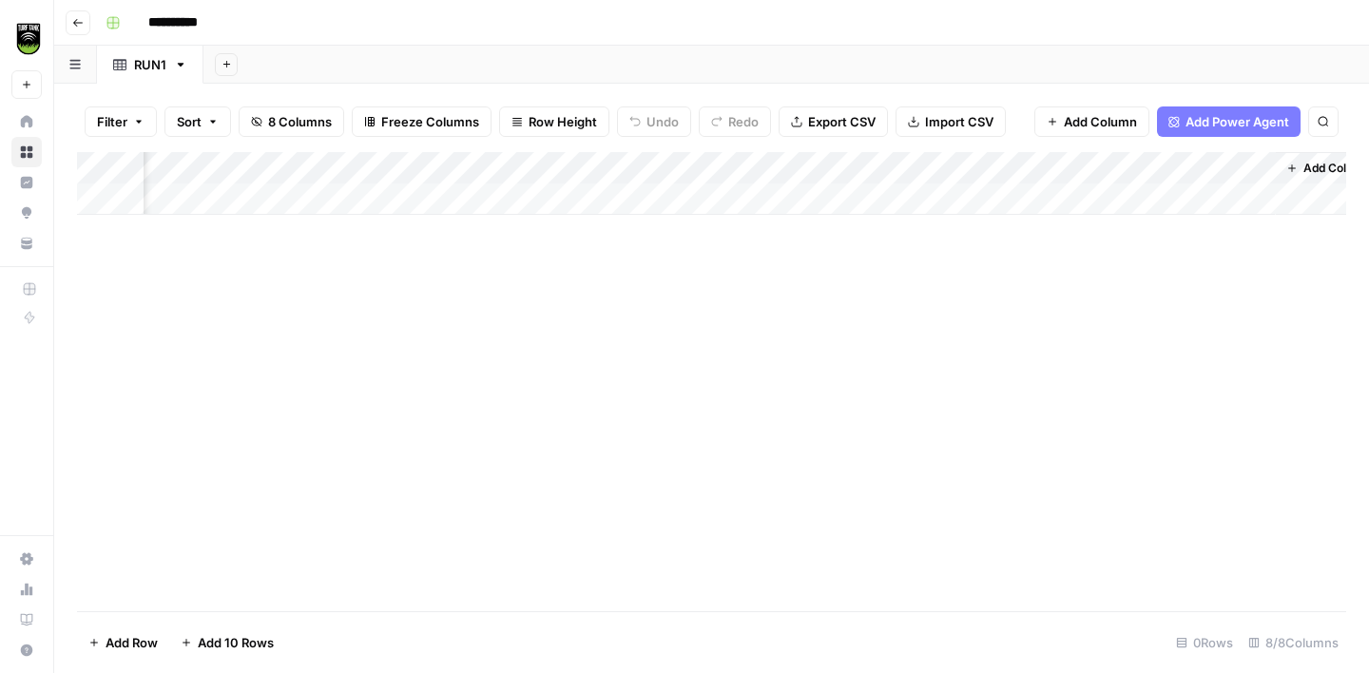
scroll to position [0, 1094]
click at [1093, 156] on div "Add Column" at bounding box center [711, 183] width 1269 height 63
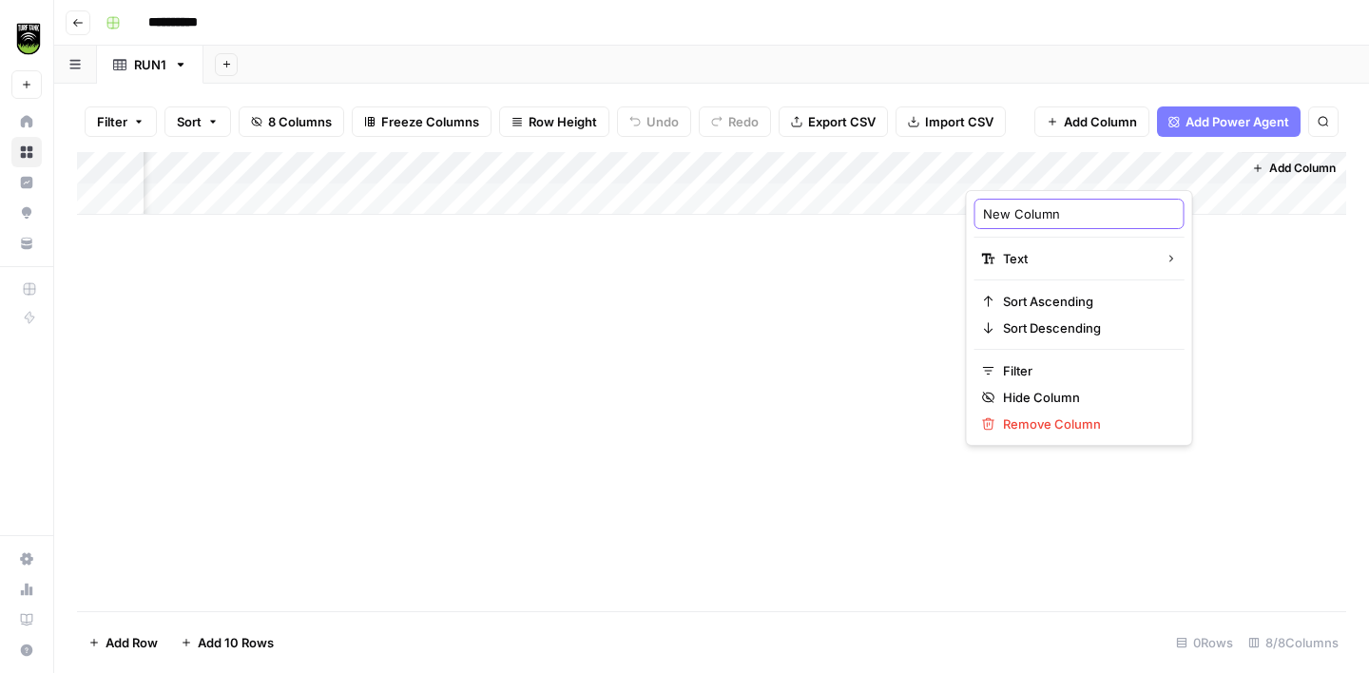
click at [1043, 222] on input "New Column" at bounding box center [1079, 213] width 193 height 19
type input "Website"
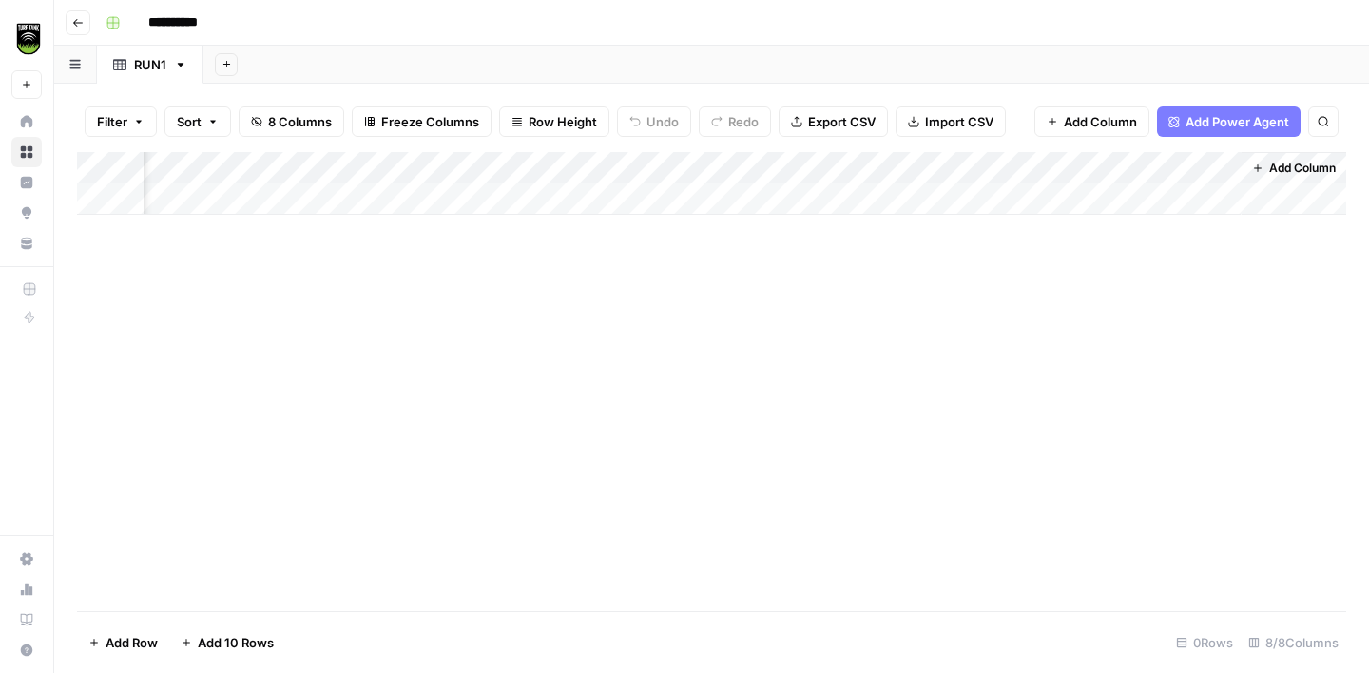
click at [1271, 165] on span "Add Column" at bounding box center [1302, 168] width 67 height 17
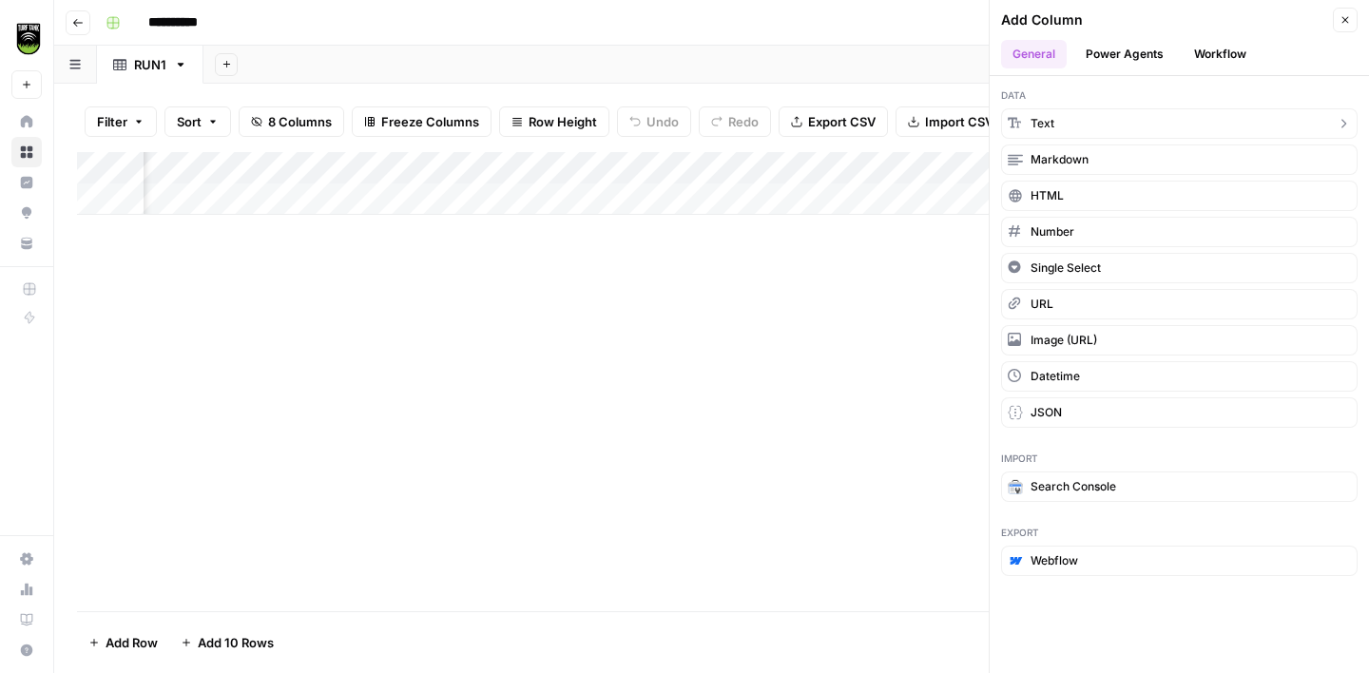
click at [1096, 121] on button "Text" at bounding box center [1179, 123] width 357 height 30
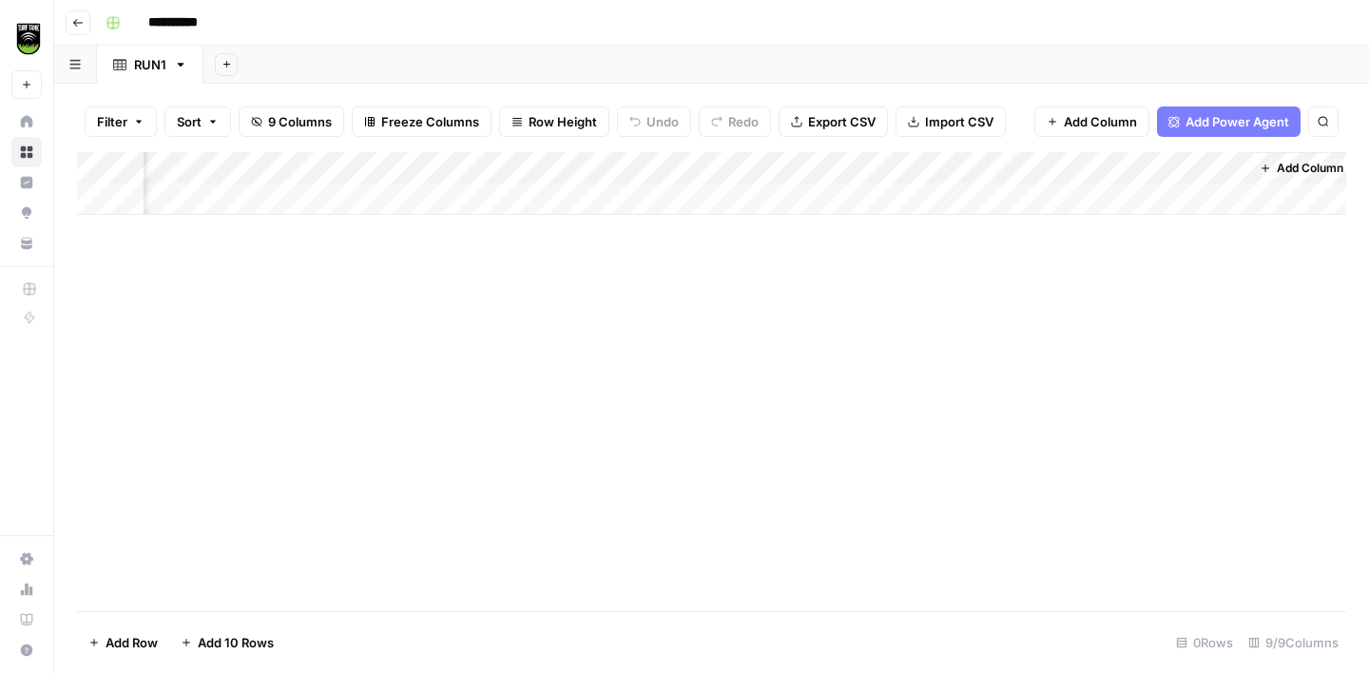
scroll to position [0, 1368]
click at [1057, 164] on div "Add Column" at bounding box center [711, 183] width 1269 height 63
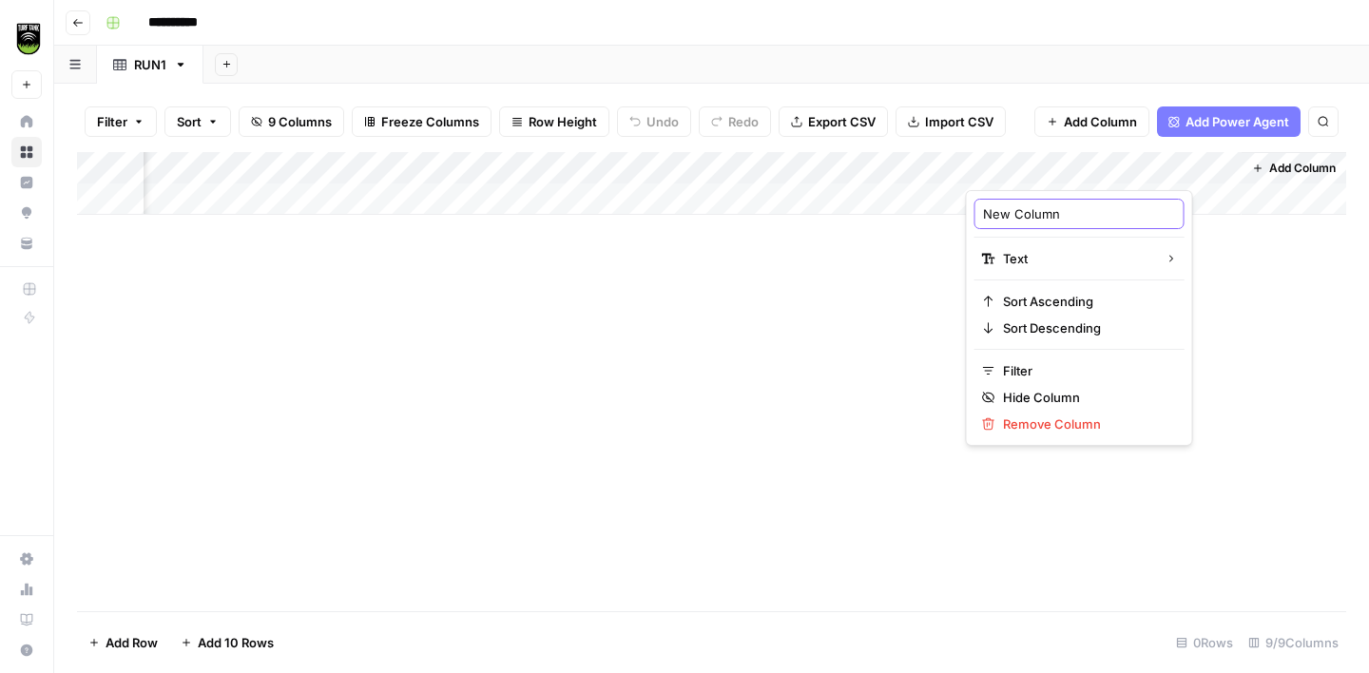
click at [1029, 216] on input "New Column" at bounding box center [1079, 213] width 193 height 19
type input "First Name"
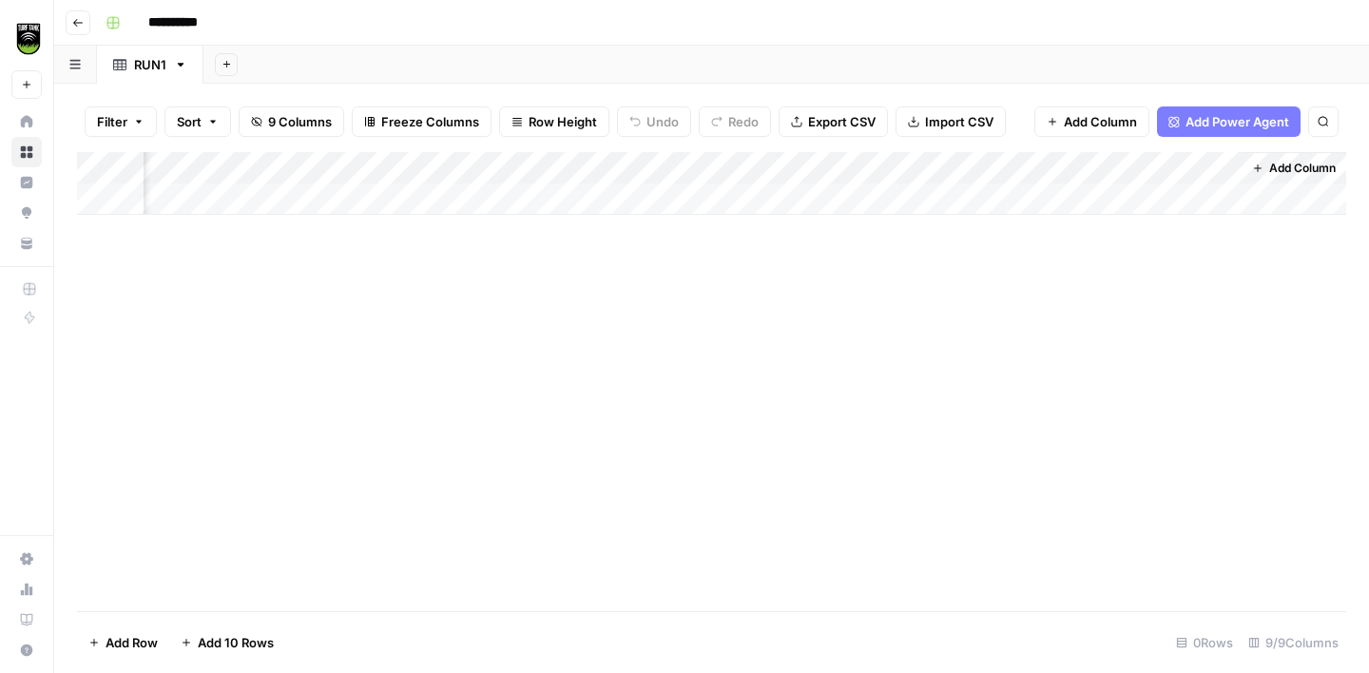
click at [1274, 160] on span "Add Column" at bounding box center [1302, 168] width 67 height 17
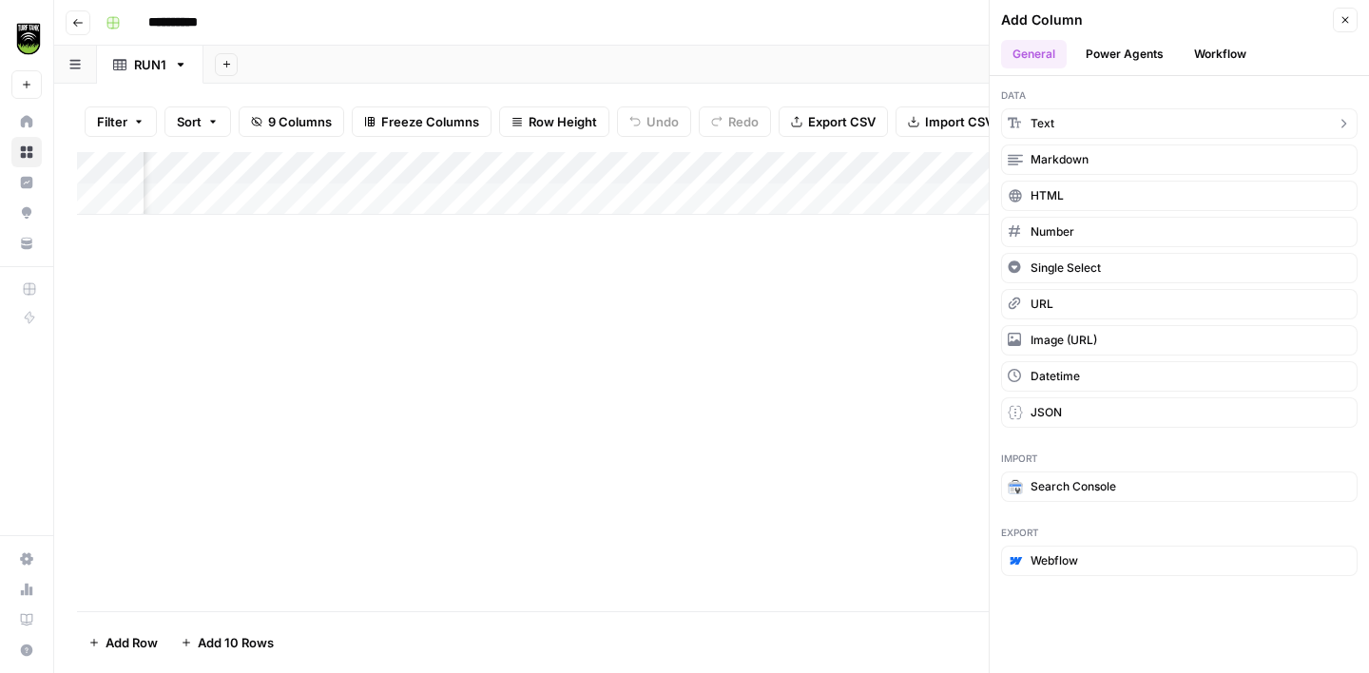
click at [1111, 126] on button "Text" at bounding box center [1179, 123] width 357 height 30
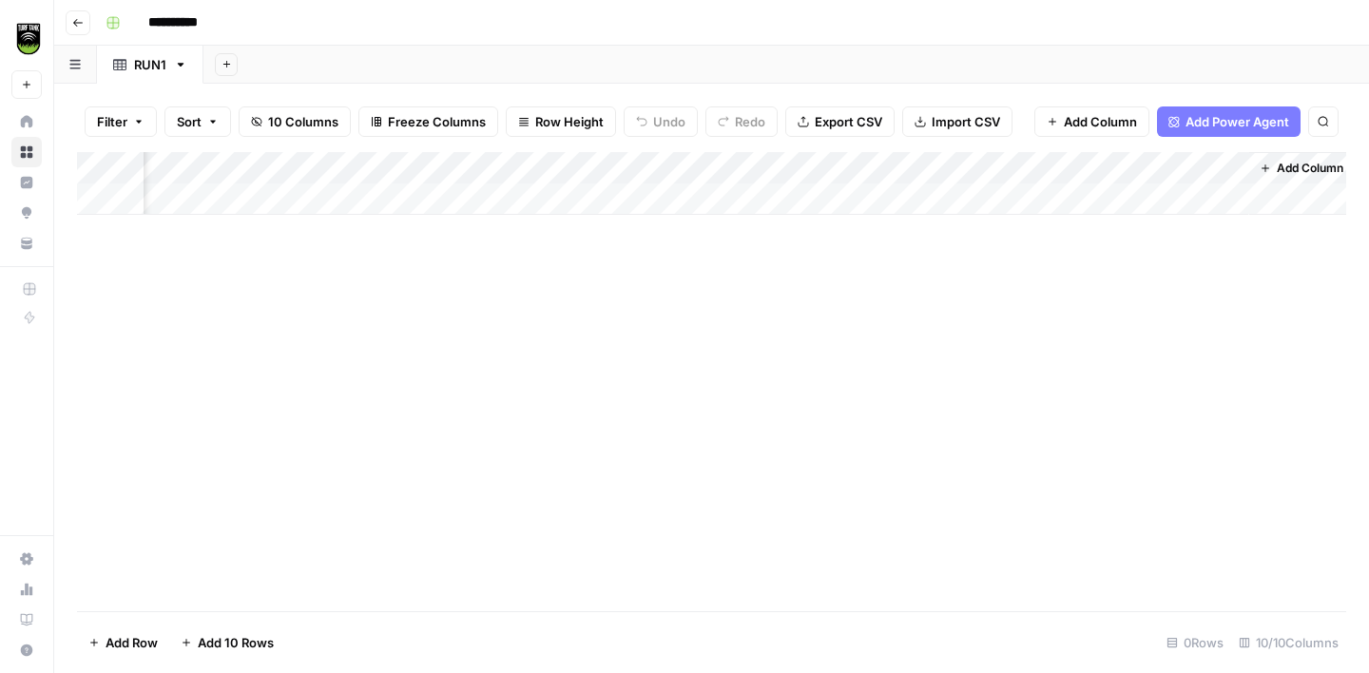
scroll to position [0, 1642]
click at [1118, 175] on div "Add Column" at bounding box center [711, 183] width 1269 height 63
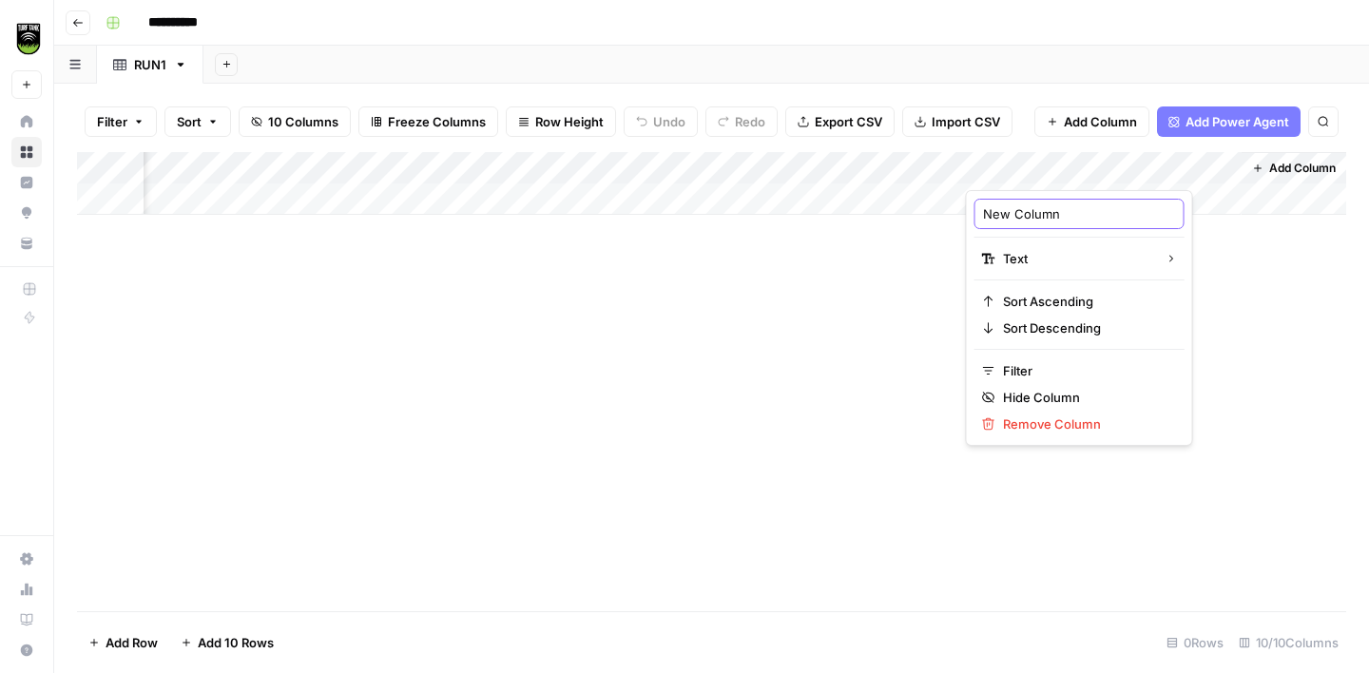
click at [1063, 215] on input "New Column" at bounding box center [1079, 213] width 193 height 19
type input "Last Name"
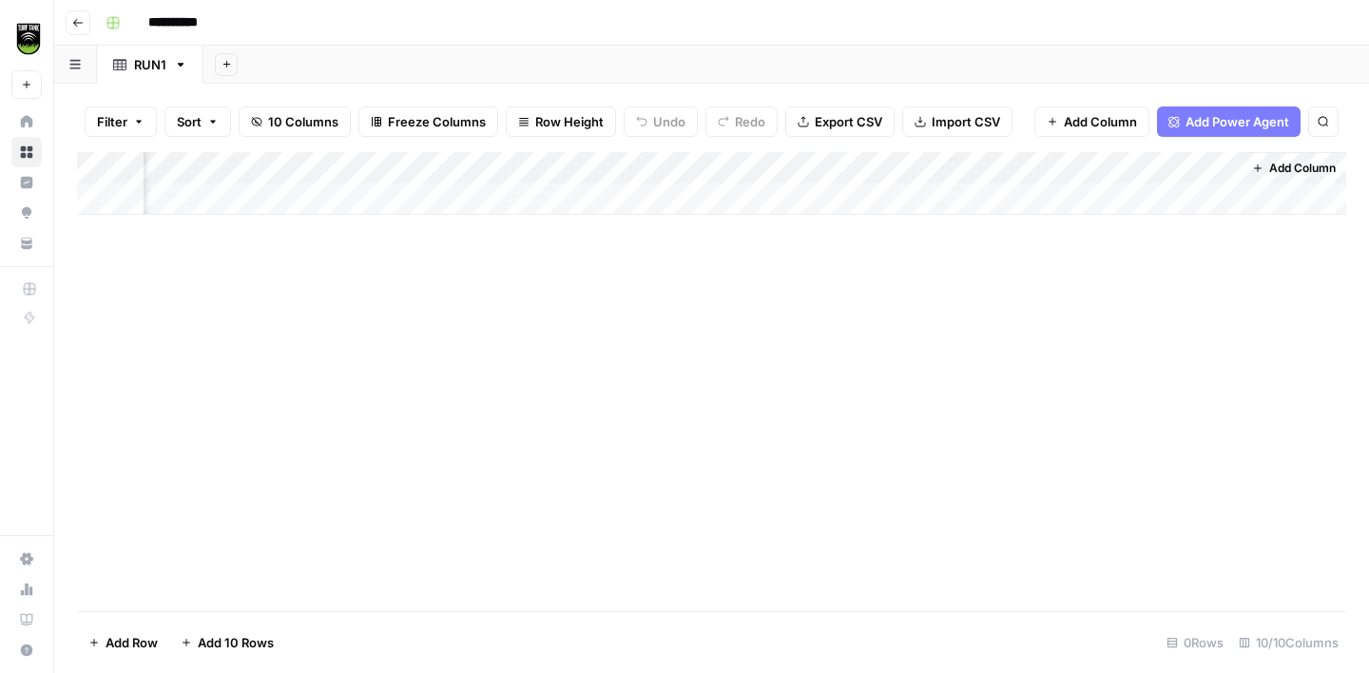
click at [1274, 161] on span "Add Column" at bounding box center [1302, 168] width 67 height 17
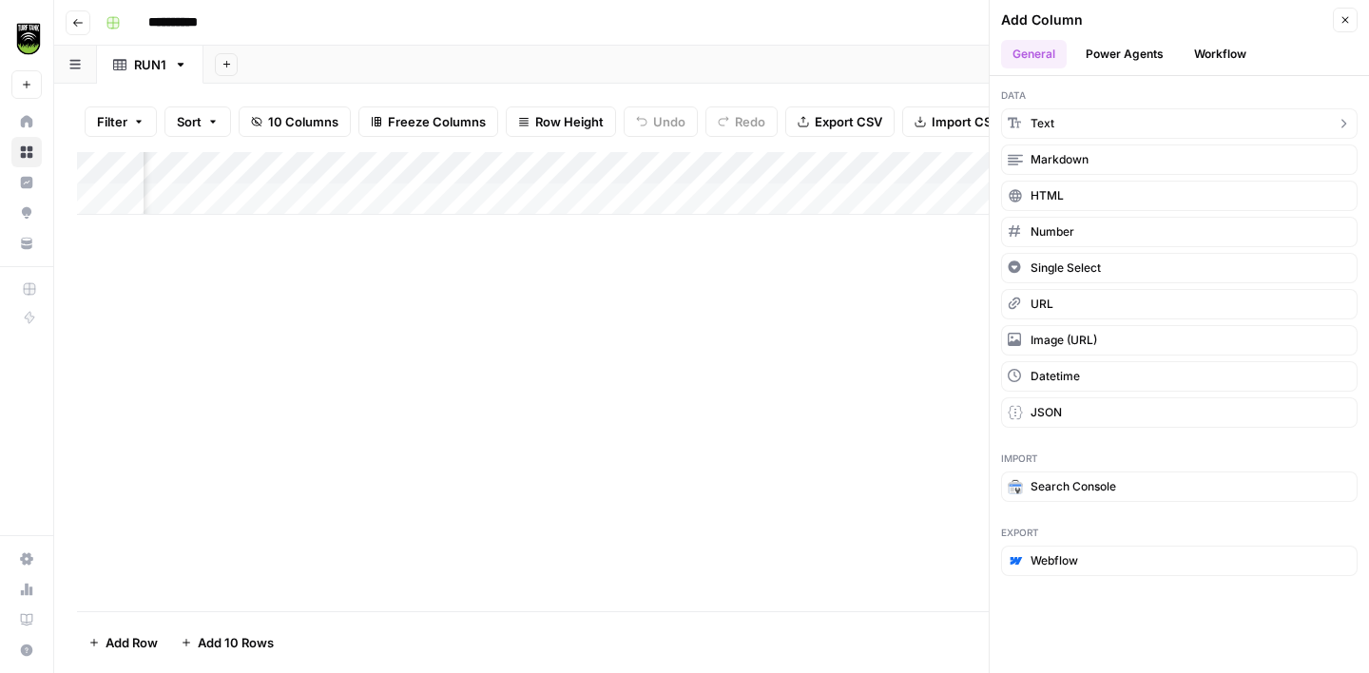
click at [1085, 125] on button "Text" at bounding box center [1179, 123] width 357 height 30
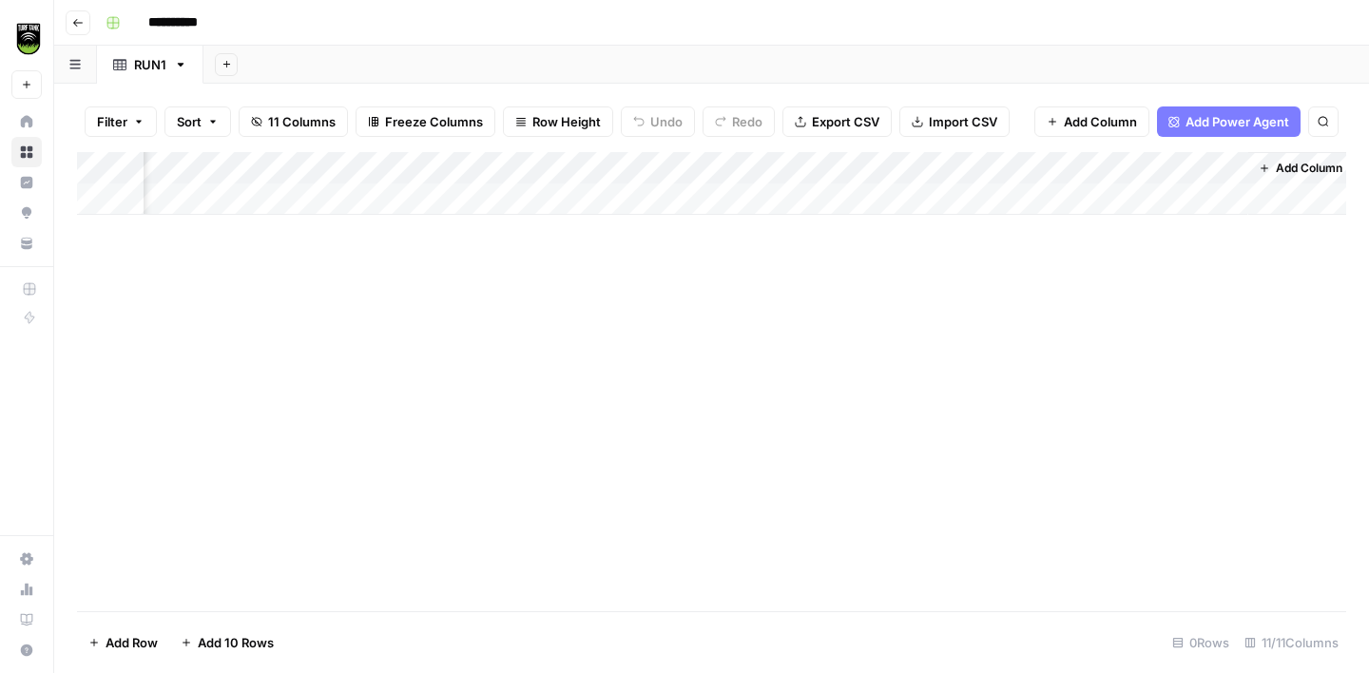
scroll to position [0, 1916]
click at [1080, 159] on div "Add Column" at bounding box center [711, 183] width 1269 height 63
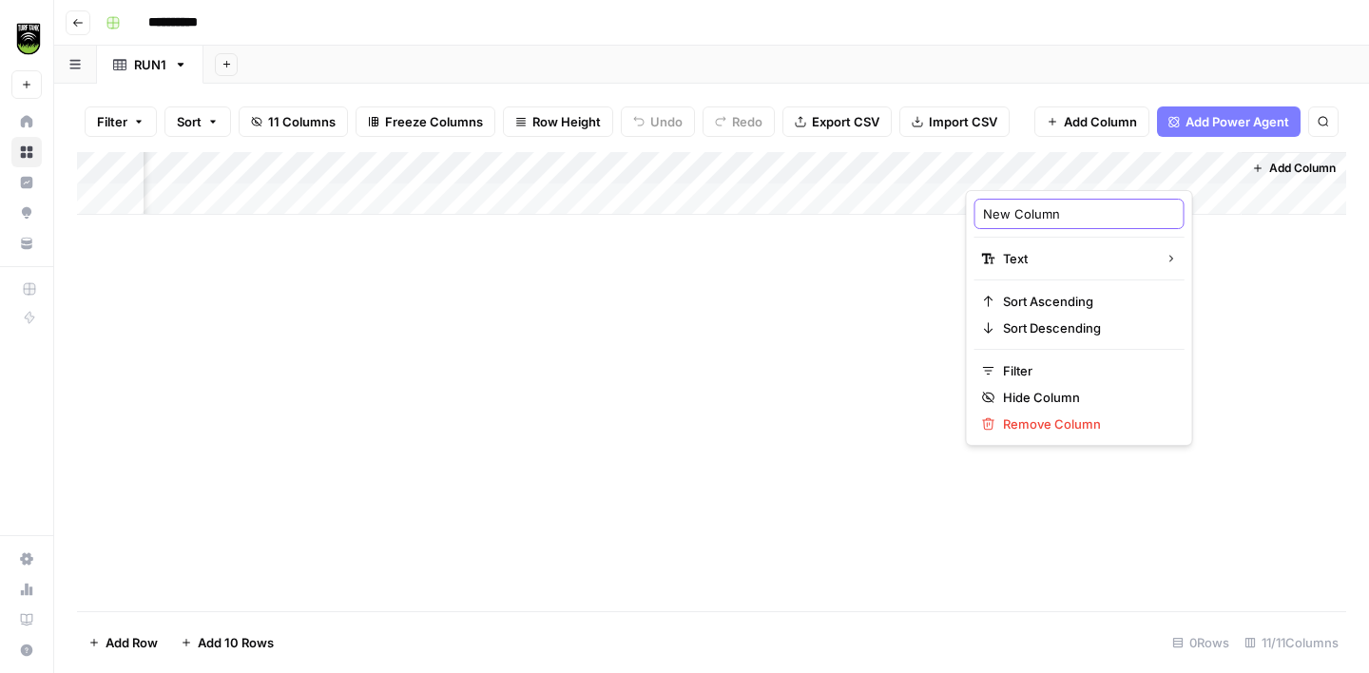
click at [1032, 215] on input "New Column" at bounding box center [1079, 213] width 193 height 19
type input "Job Title"
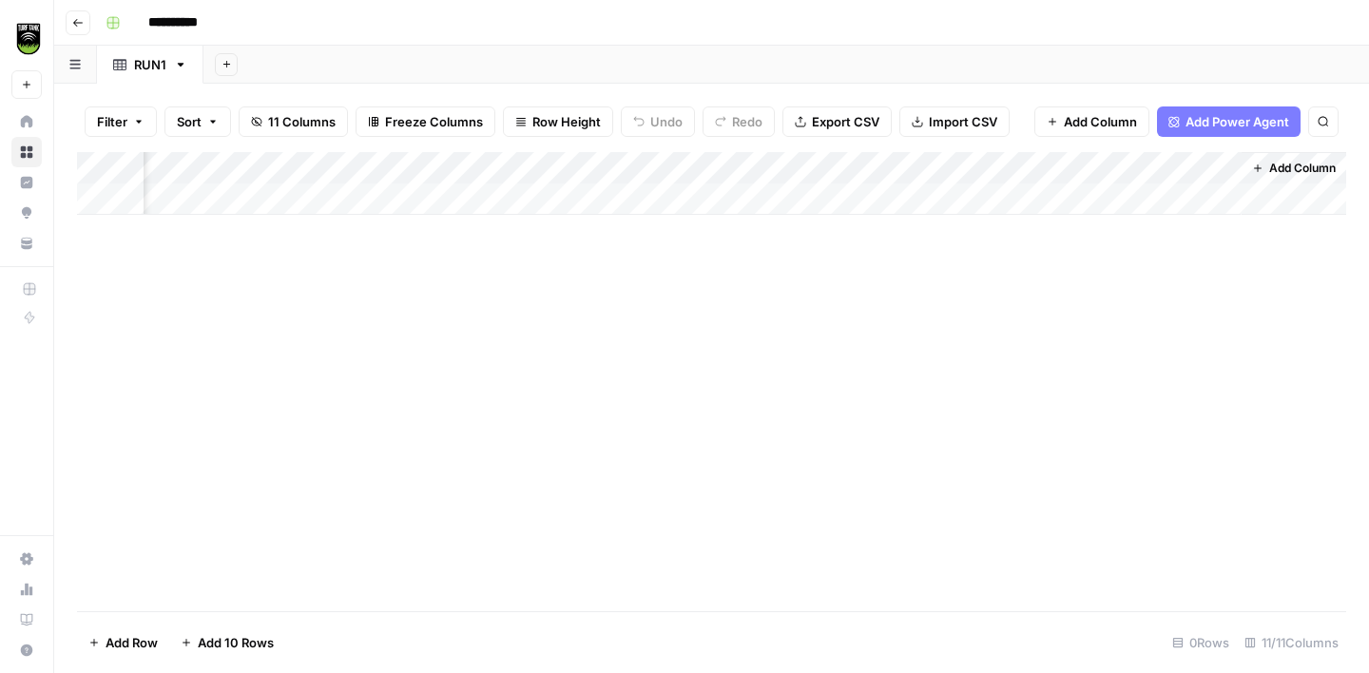
click at [1282, 160] on span "Add Column" at bounding box center [1302, 168] width 67 height 17
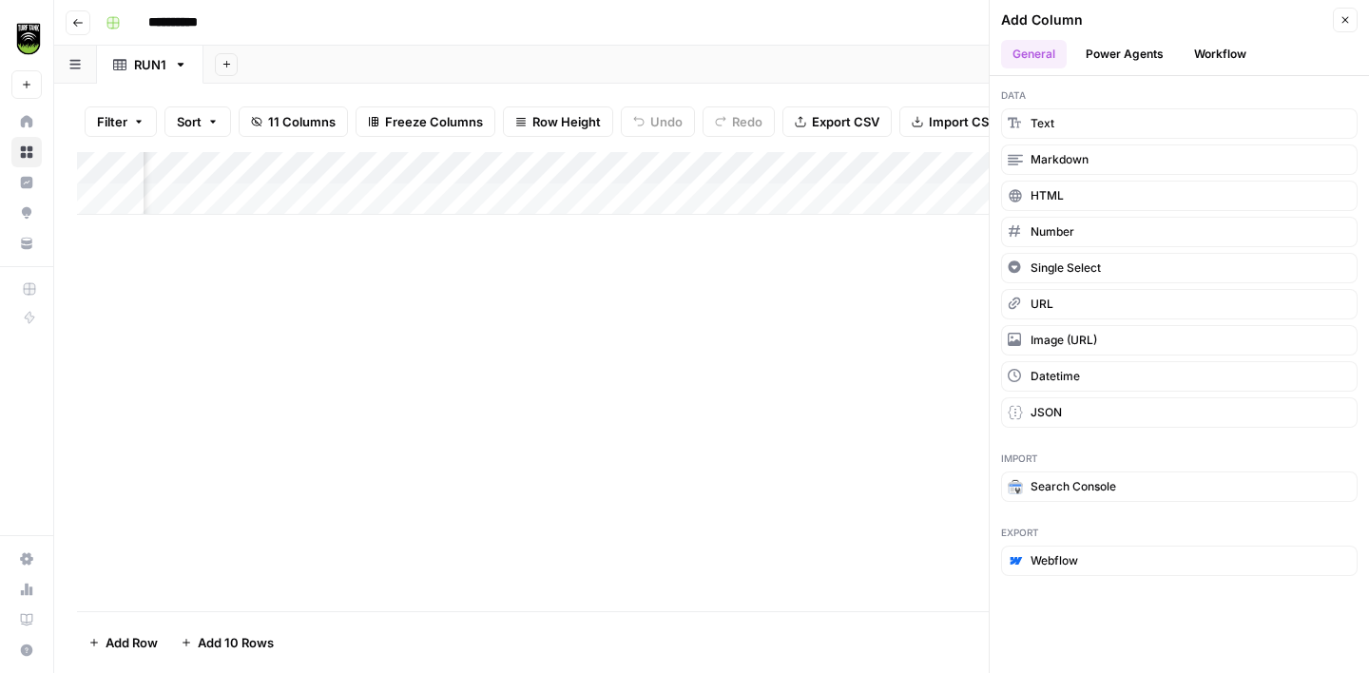
click at [1209, 60] on button "Workflow" at bounding box center [1220, 54] width 75 height 29
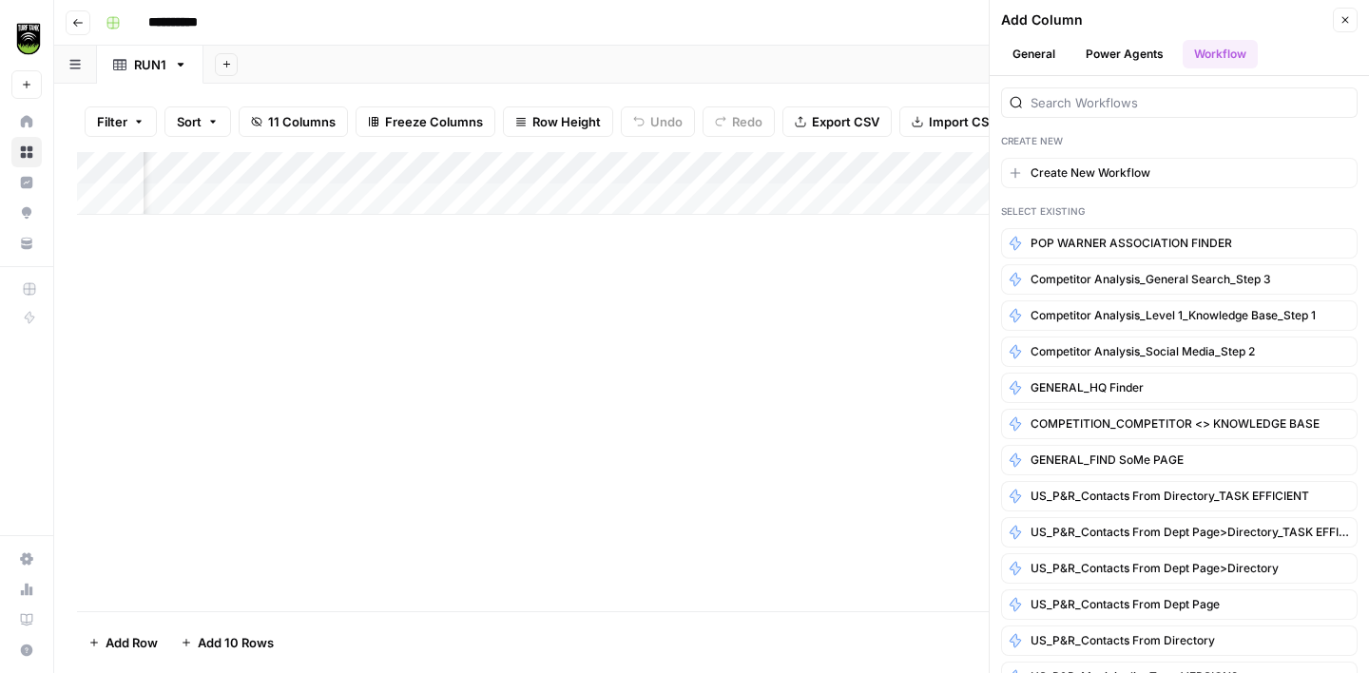
click at [1054, 54] on button "General" at bounding box center [1034, 54] width 66 height 29
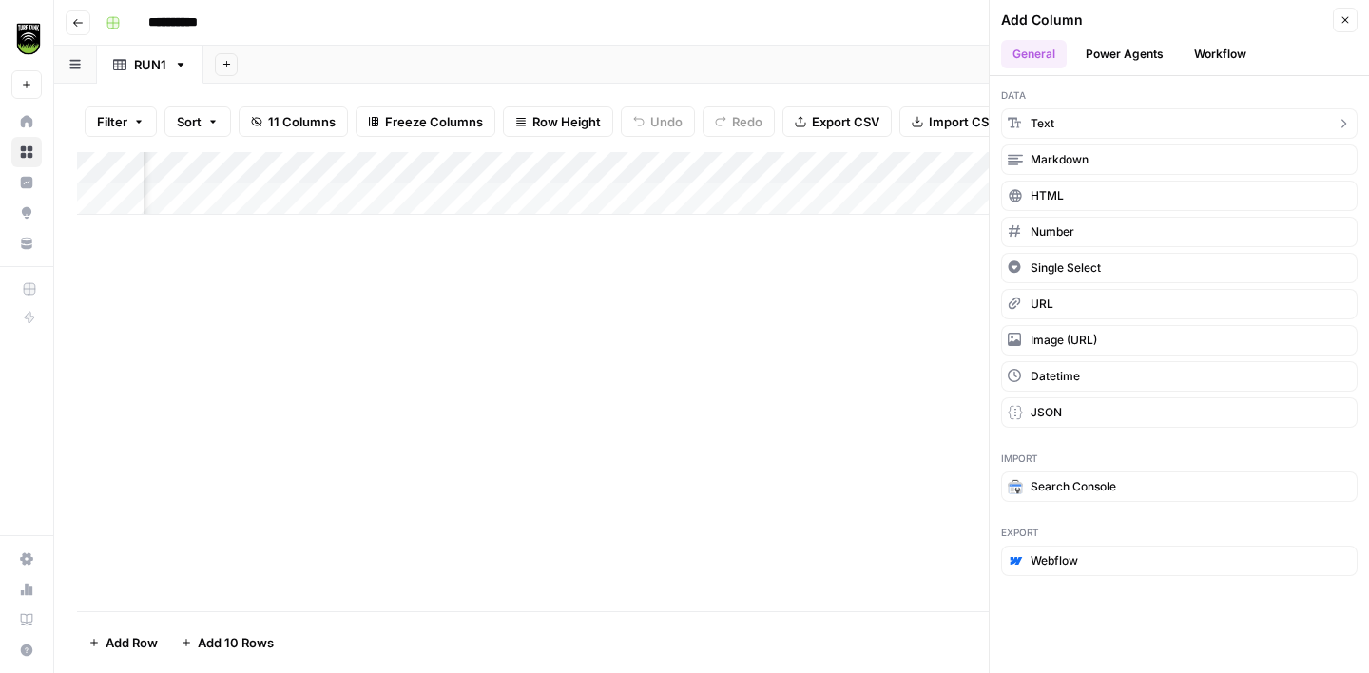
click at [1070, 116] on button "Text" at bounding box center [1179, 123] width 357 height 30
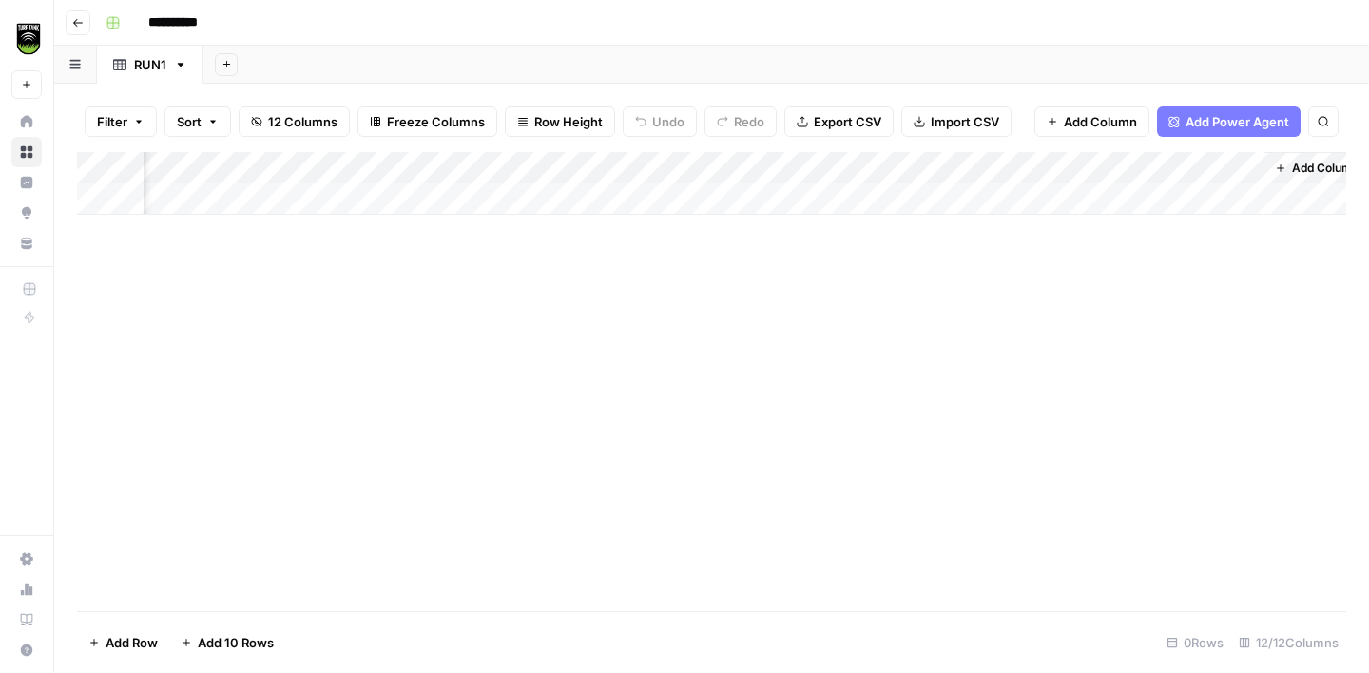
scroll to position [0, 2190]
click at [1101, 164] on div "Add Column" at bounding box center [711, 183] width 1269 height 63
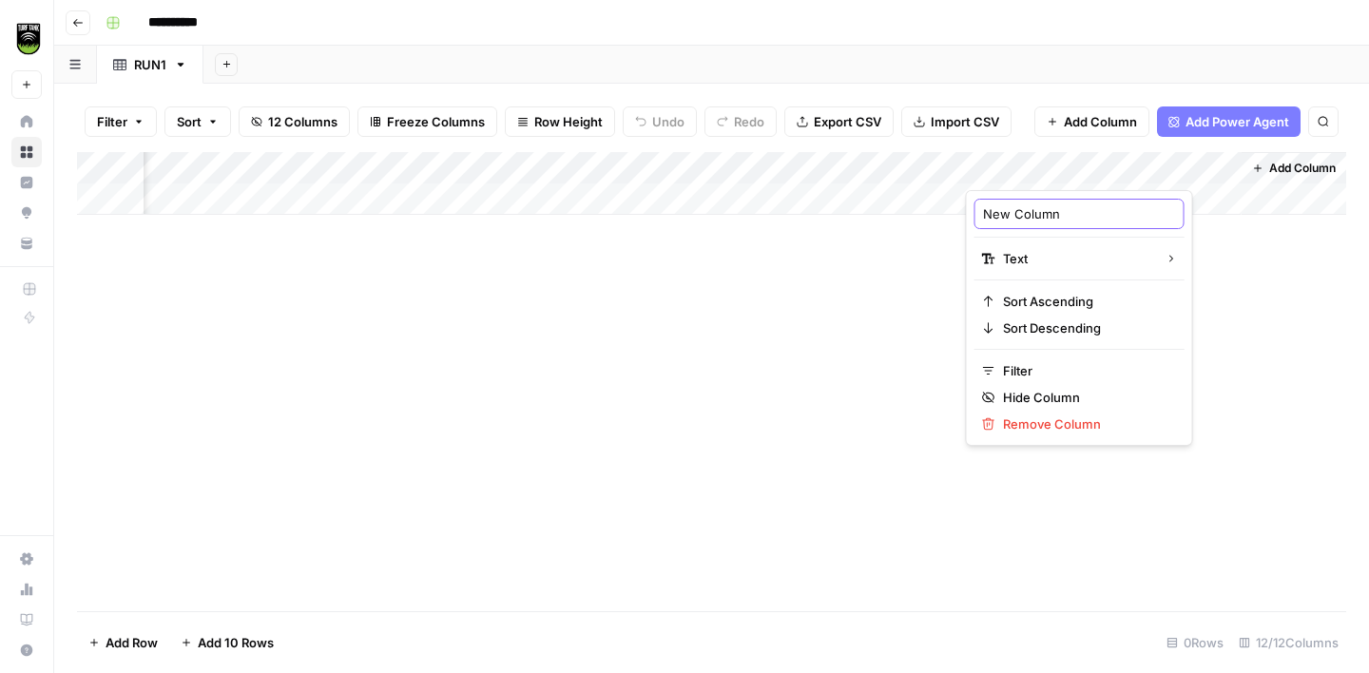
click at [1050, 210] on input "New Column" at bounding box center [1079, 213] width 193 height 19
type input "Workflow"
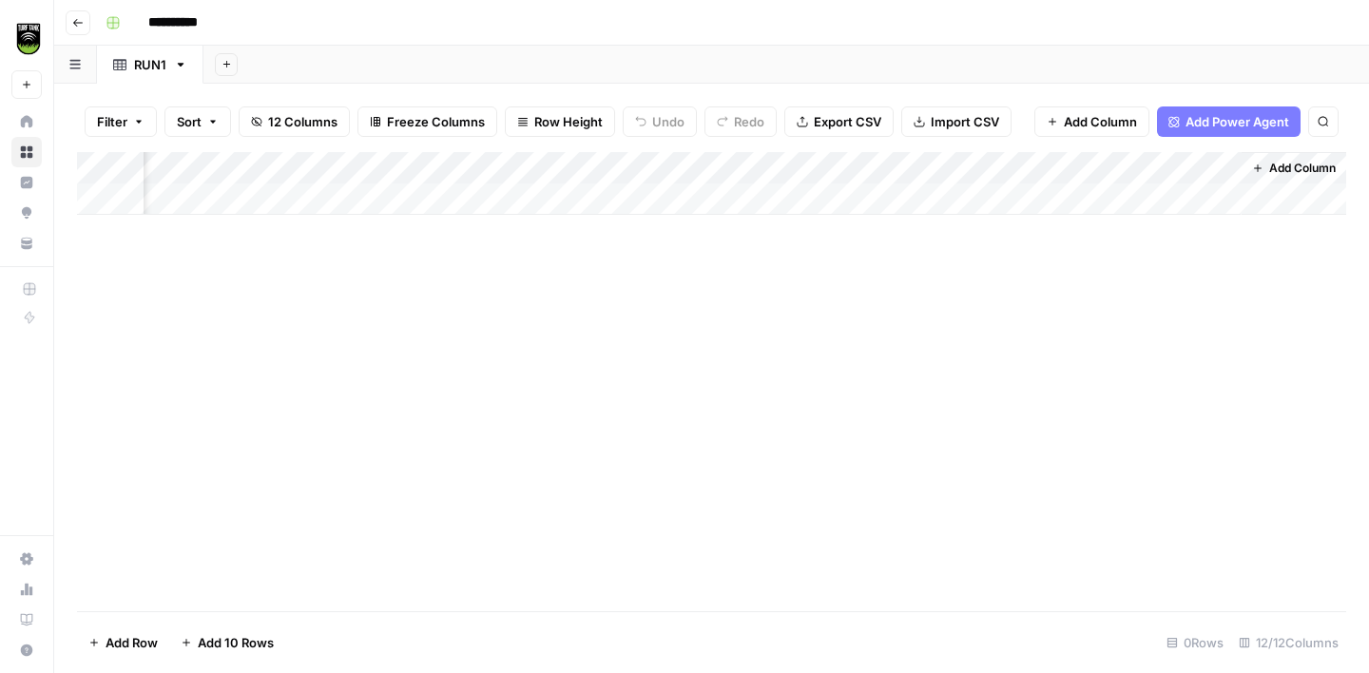
click at [1110, 167] on div "Add Column" at bounding box center [711, 183] width 1269 height 63
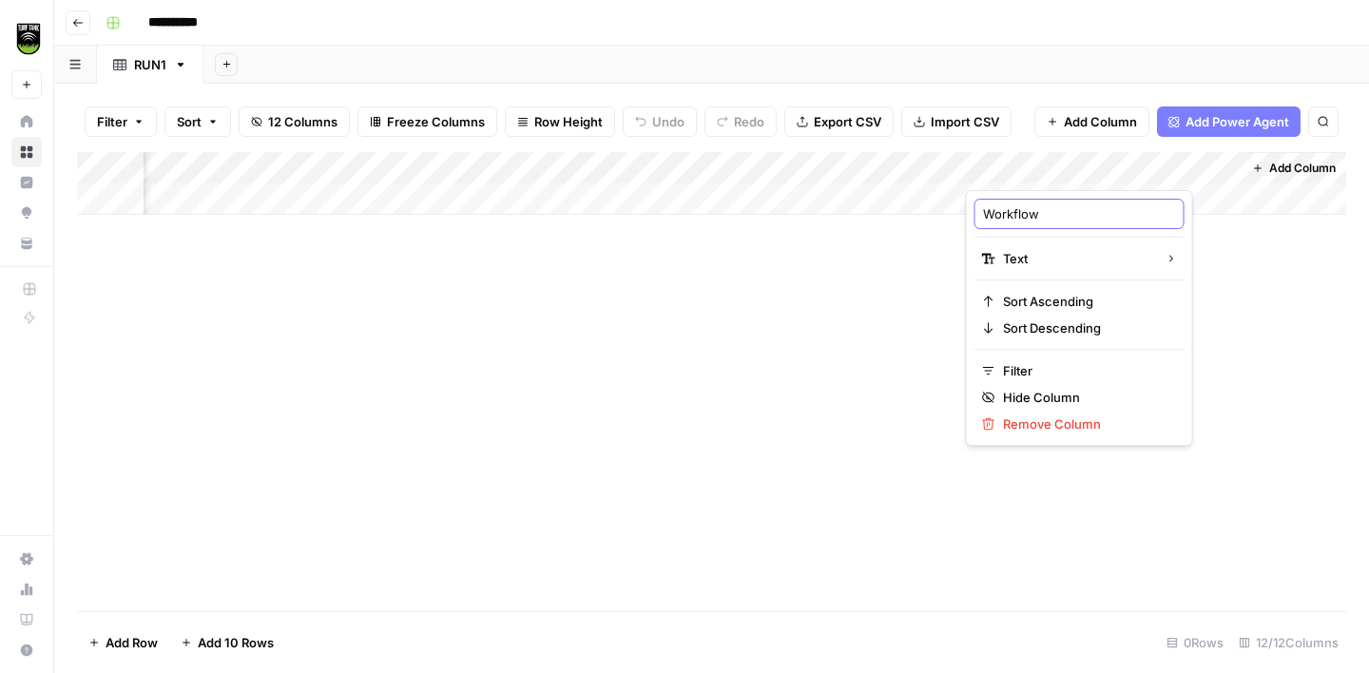
click at [1040, 218] on input "Workflow" at bounding box center [1079, 213] width 193 height 19
type input "Email"
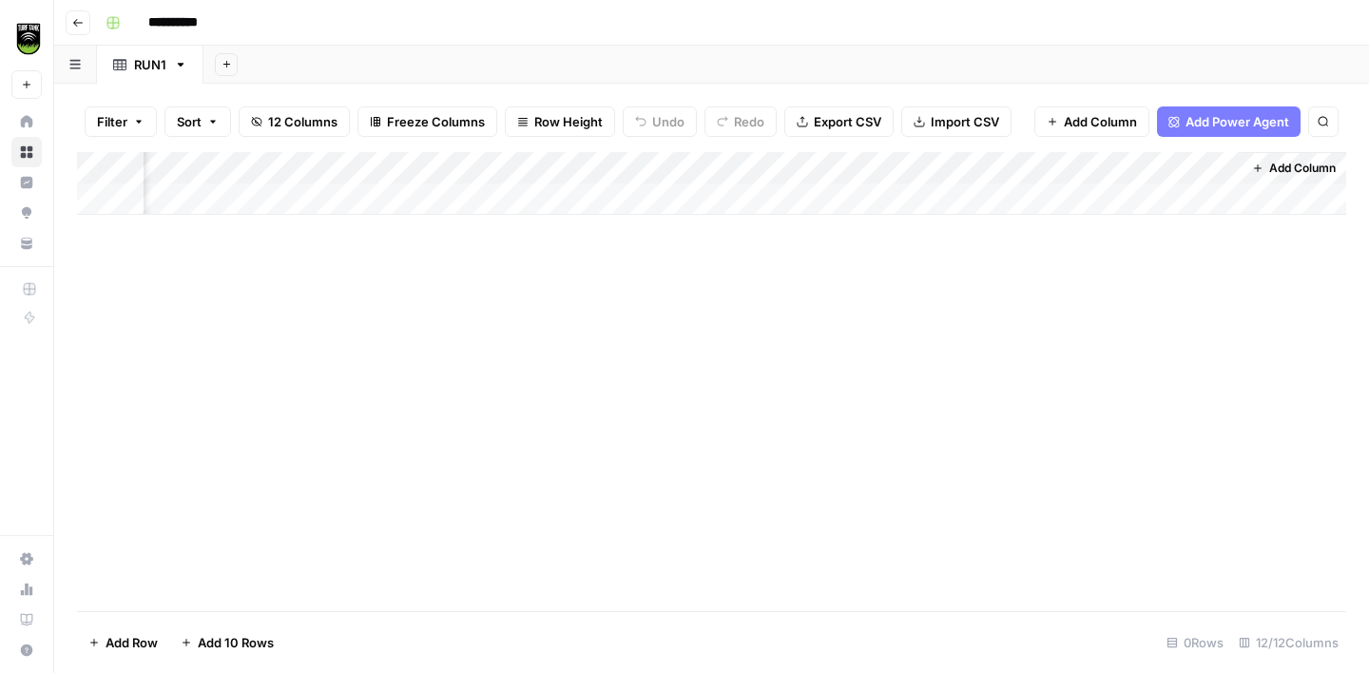
click at [1287, 169] on span "Add Column" at bounding box center [1302, 168] width 67 height 17
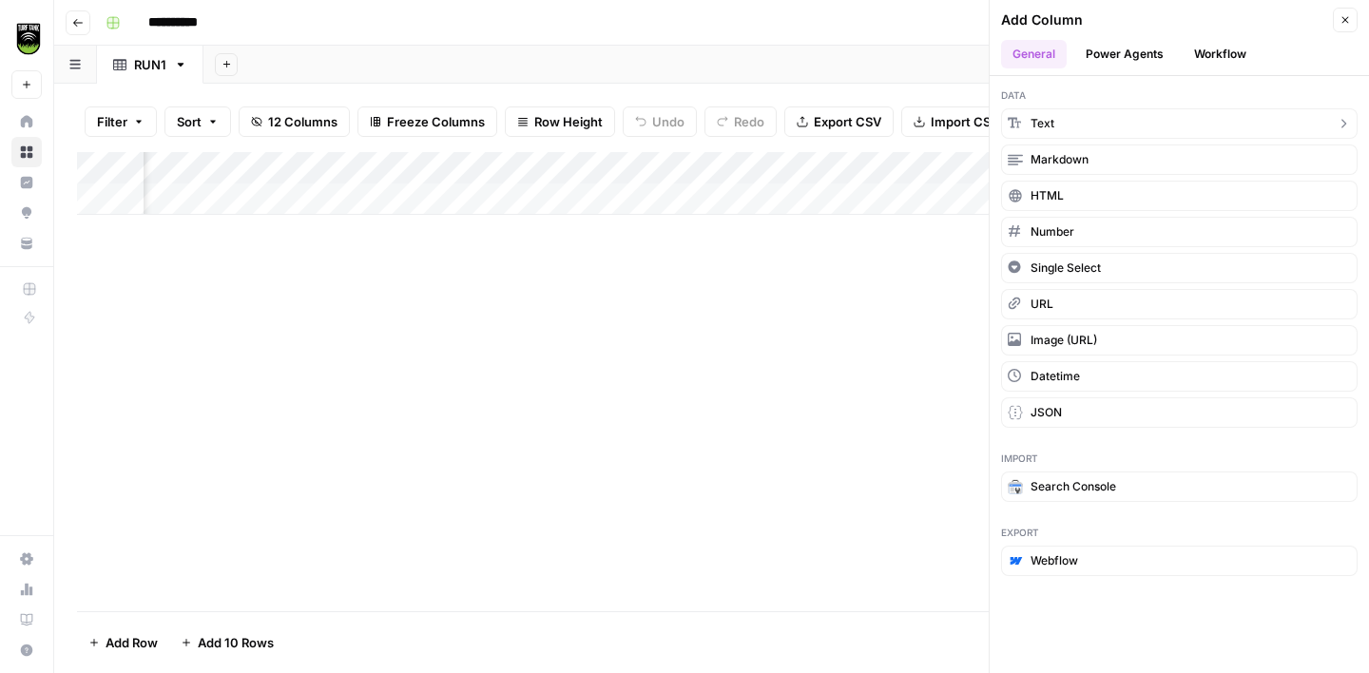
click at [1096, 134] on button "Text" at bounding box center [1179, 123] width 357 height 30
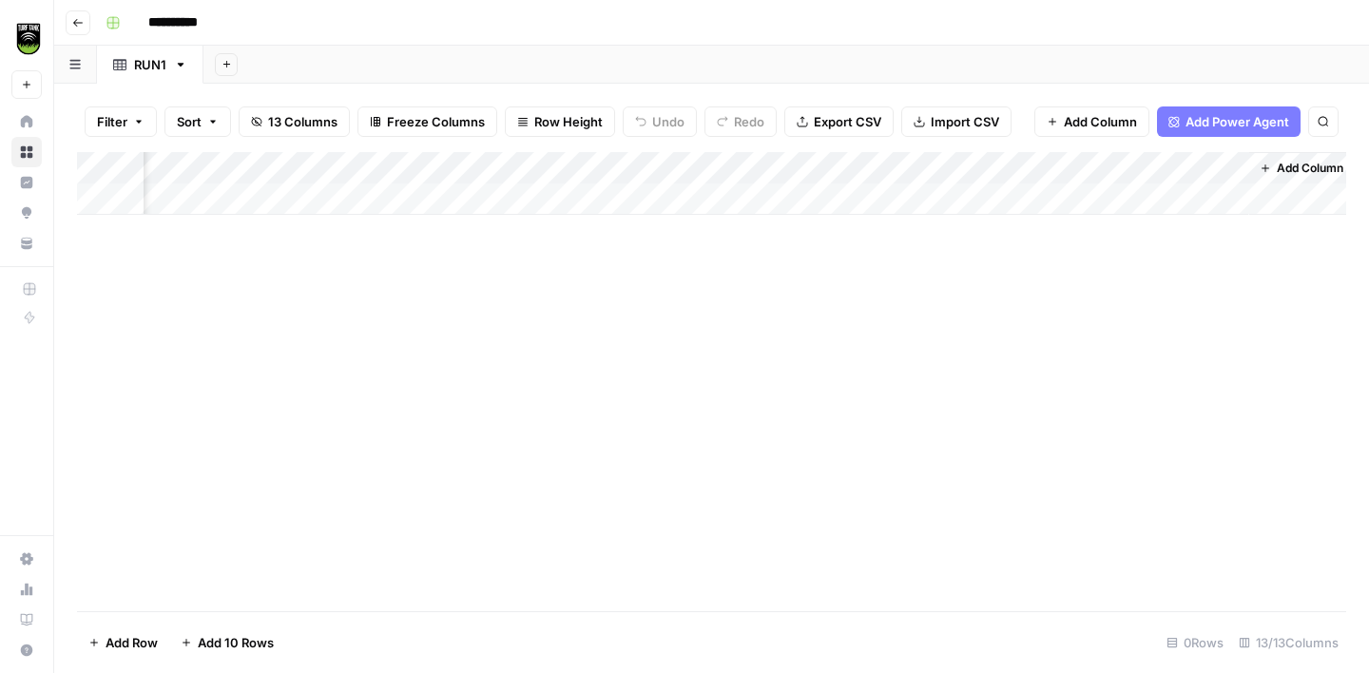
scroll to position [0, 2464]
click at [1101, 180] on div "Add Column" at bounding box center [711, 183] width 1269 height 63
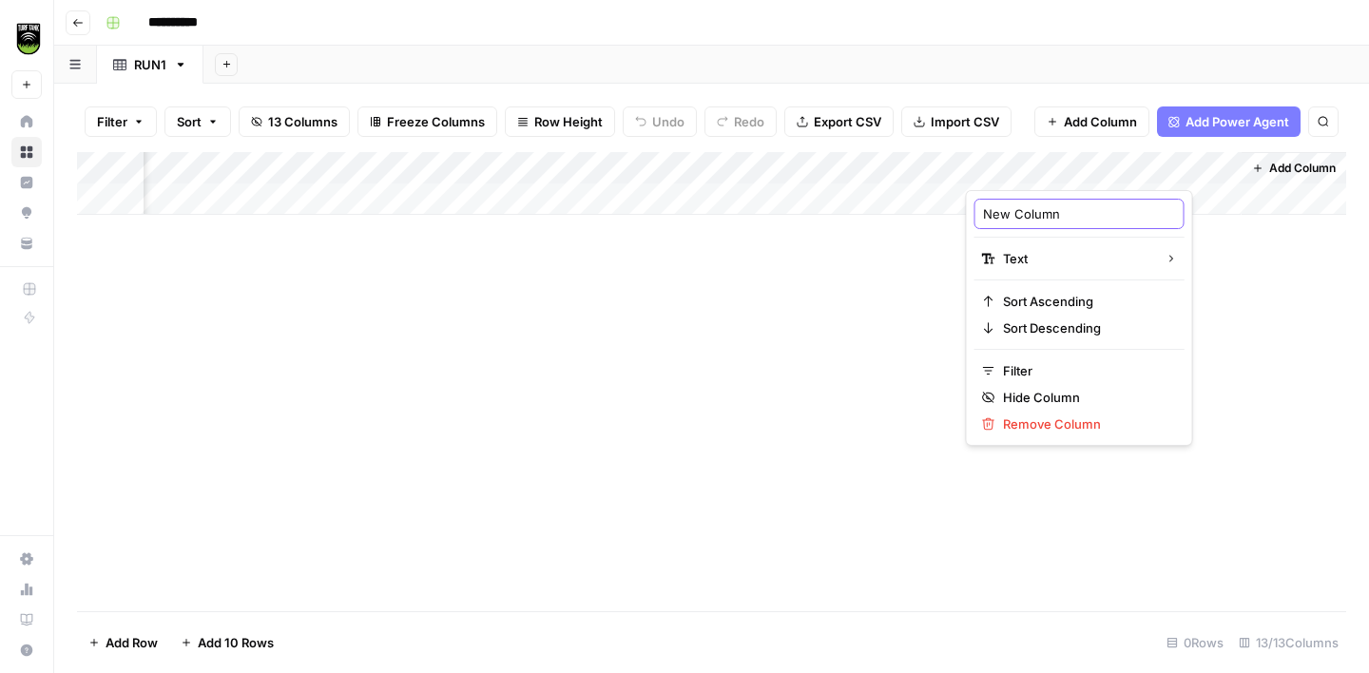
click at [1035, 210] on input "New Column" at bounding box center [1079, 213] width 193 height 19
type input "Phone Number"
click at [803, 293] on div "Add Column" at bounding box center [711, 381] width 1269 height 459
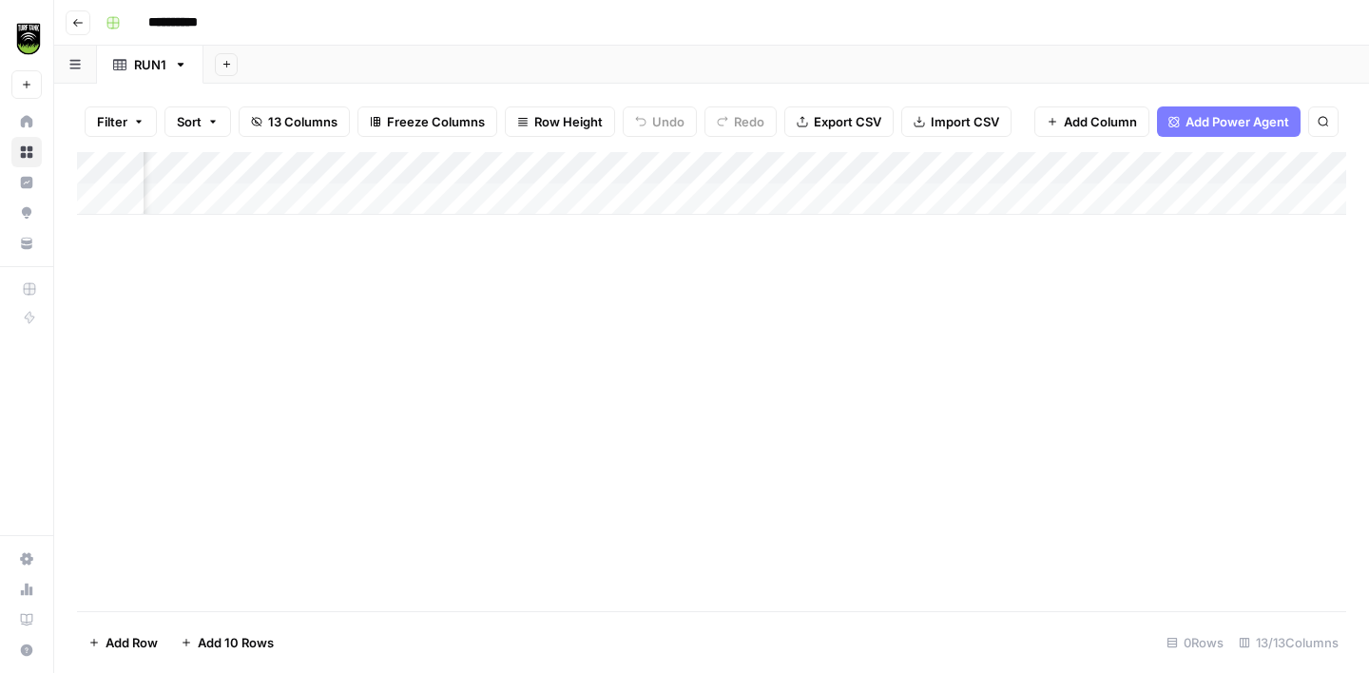
scroll to position [0, 0]
click at [357, 195] on div "Add Column" at bounding box center [711, 183] width 1269 height 63
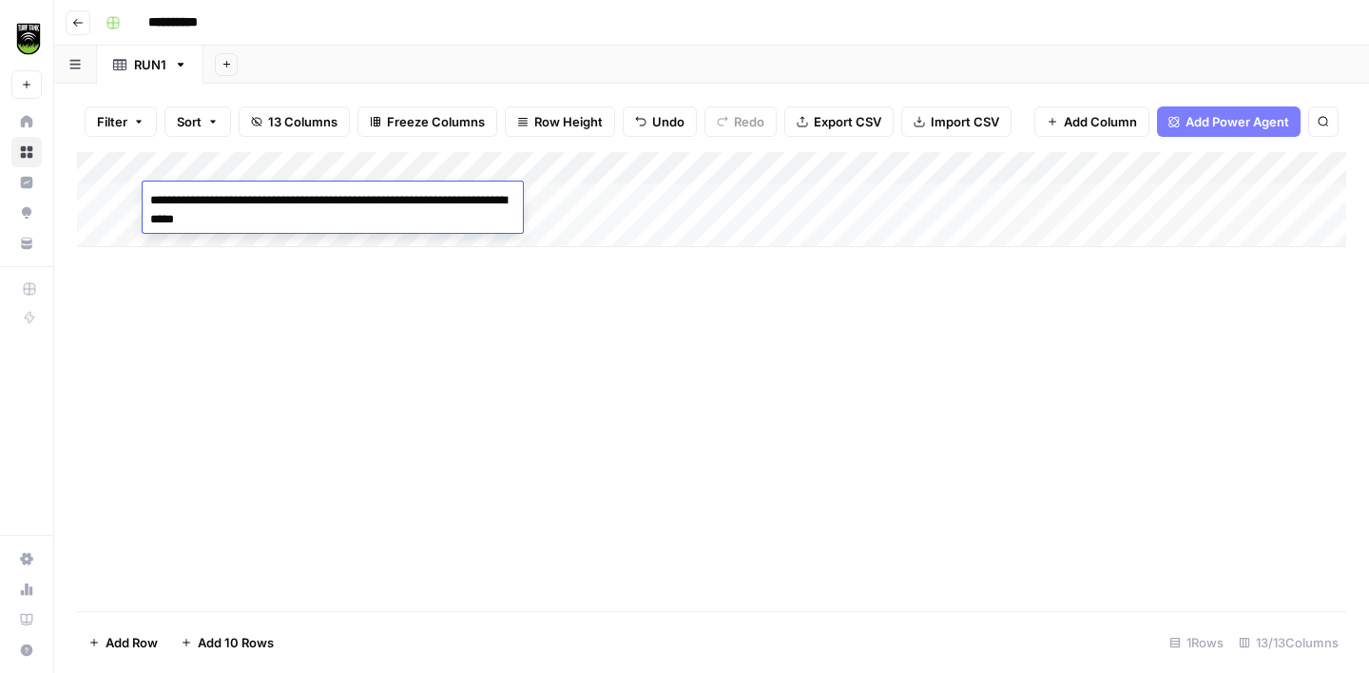
click at [152, 219] on textarea "**********" at bounding box center [333, 210] width 380 height 46
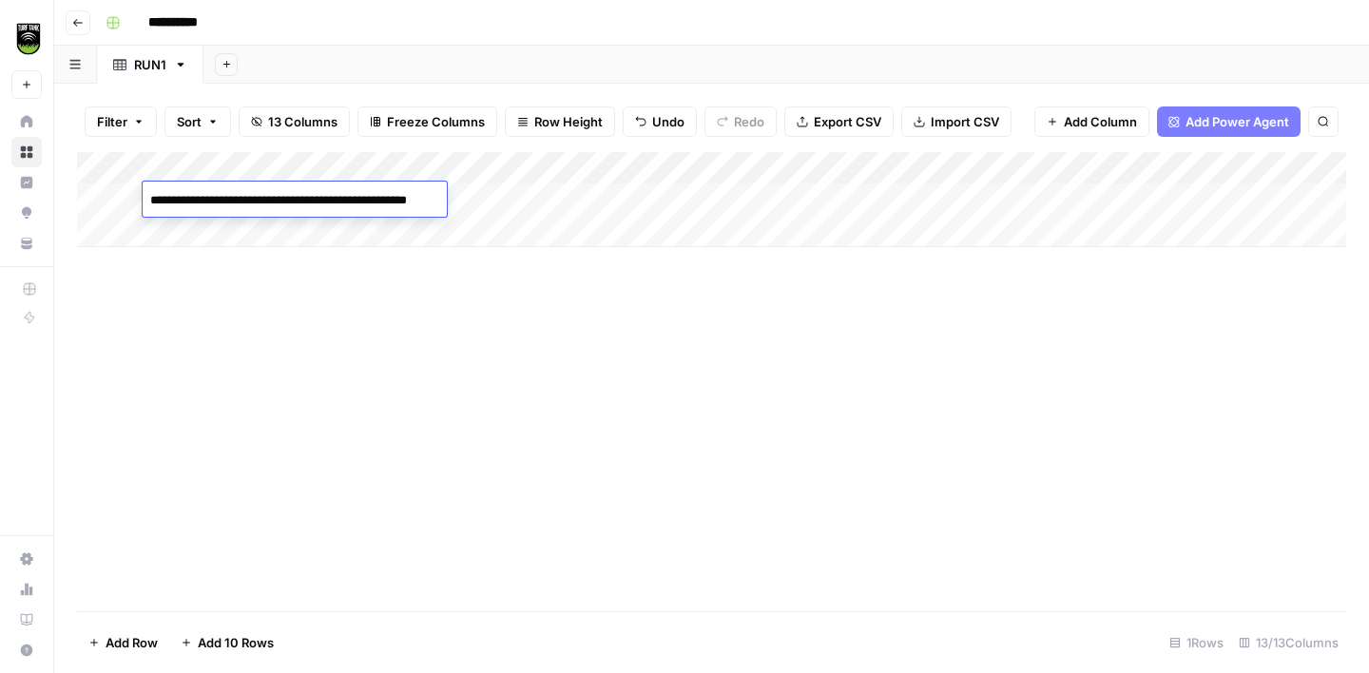
type textarea "**********"
click at [477, 195] on div "Add Column" at bounding box center [711, 199] width 1269 height 95
click at [521, 203] on div "Add Column" at bounding box center [711, 199] width 1269 height 95
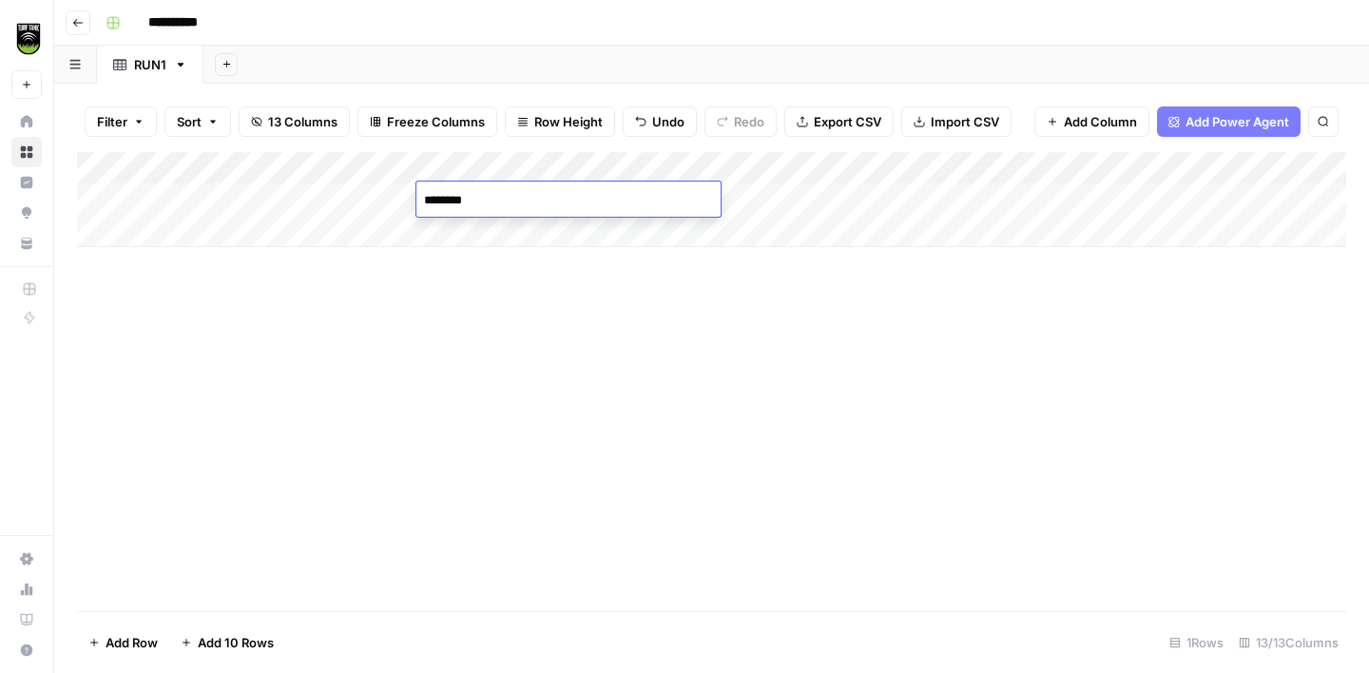
click at [519, 293] on div "Add Column" at bounding box center [711, 381] width 1269 height 459
click at [506, 190] on div "Add Column" at bounding box center [711, 199] width 1269 height 95
click at [506, 190] on textarea "********" at bounding box center [568, 200] width 304 height 27
click at [249, 195] on div "Add Column" at bounding box center [711, 199] width 1269 height 95
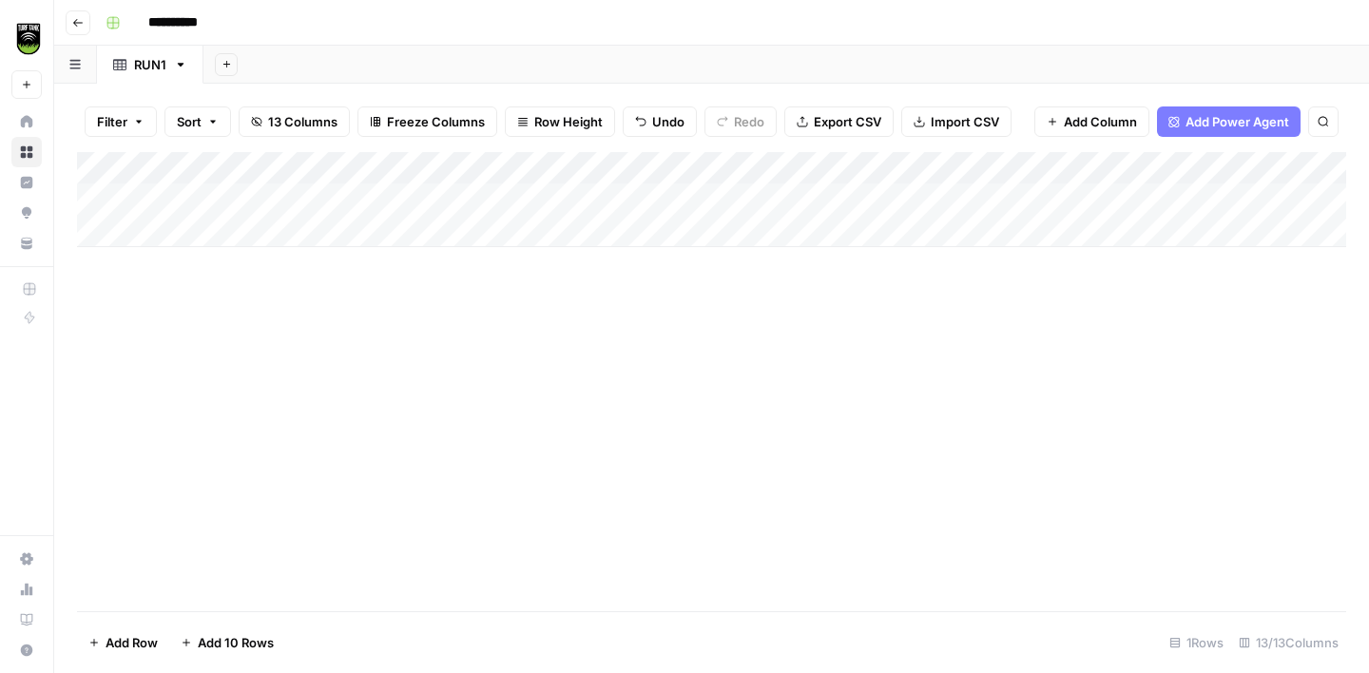
click at [249, 195] on div "Add Column" at bounding box center [711, 199] width 1269 height 95
click at [249, 195] on textarea "**********" at bounding box center [323, 200] width 360 height 27
click at [490, 198] on div "Add Column" at bounding box center [711, 199] width 1269 height 95
click at [491, 198] on div "Add Column" at bounding box center [711, 199] width 1269 height 95
click at [491, 198] on textarea at bounding box center [568, 200] width 304 height 27
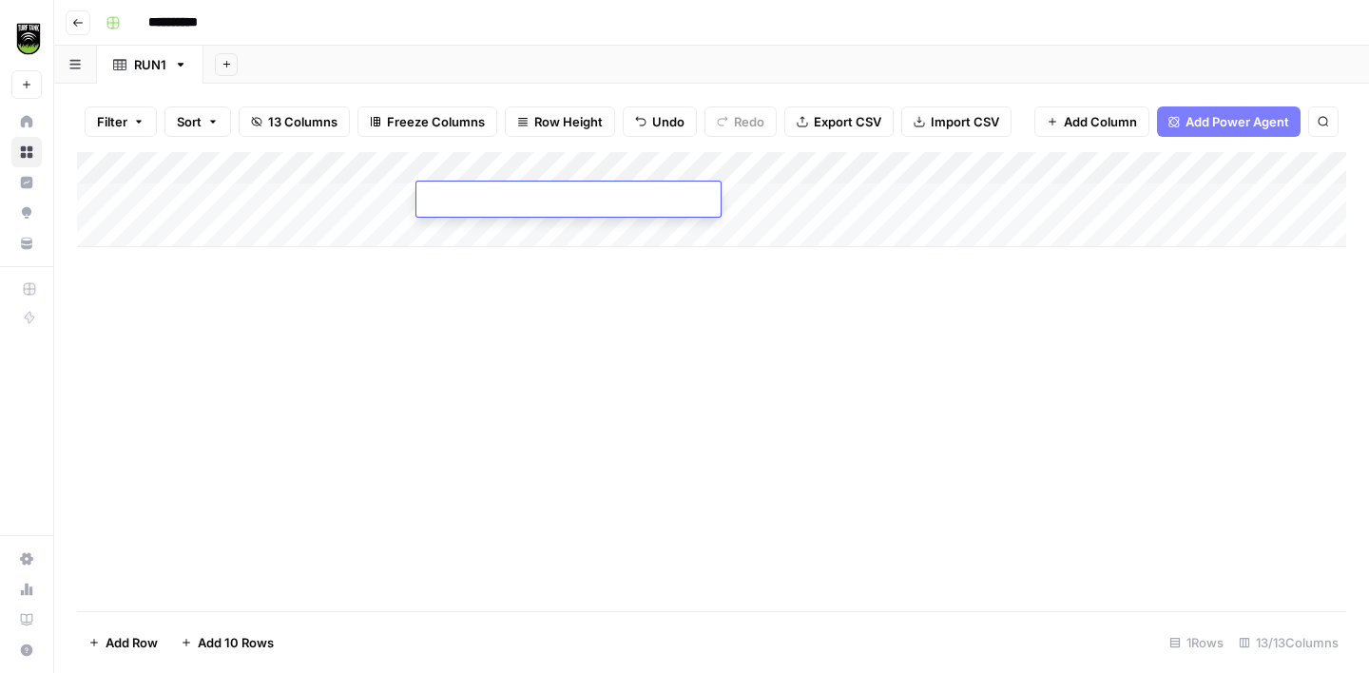
click at [532, 334] on div "Add Column" at bounding box center [711, 381] width 1269 height 459
click at [99, 194] on div "Add Column" at bounding box center [711, 199] width 1269 height 95
click at [130, 631] on button "Delete 1 Row" at bounding box center [126, 643] width 99 height 30
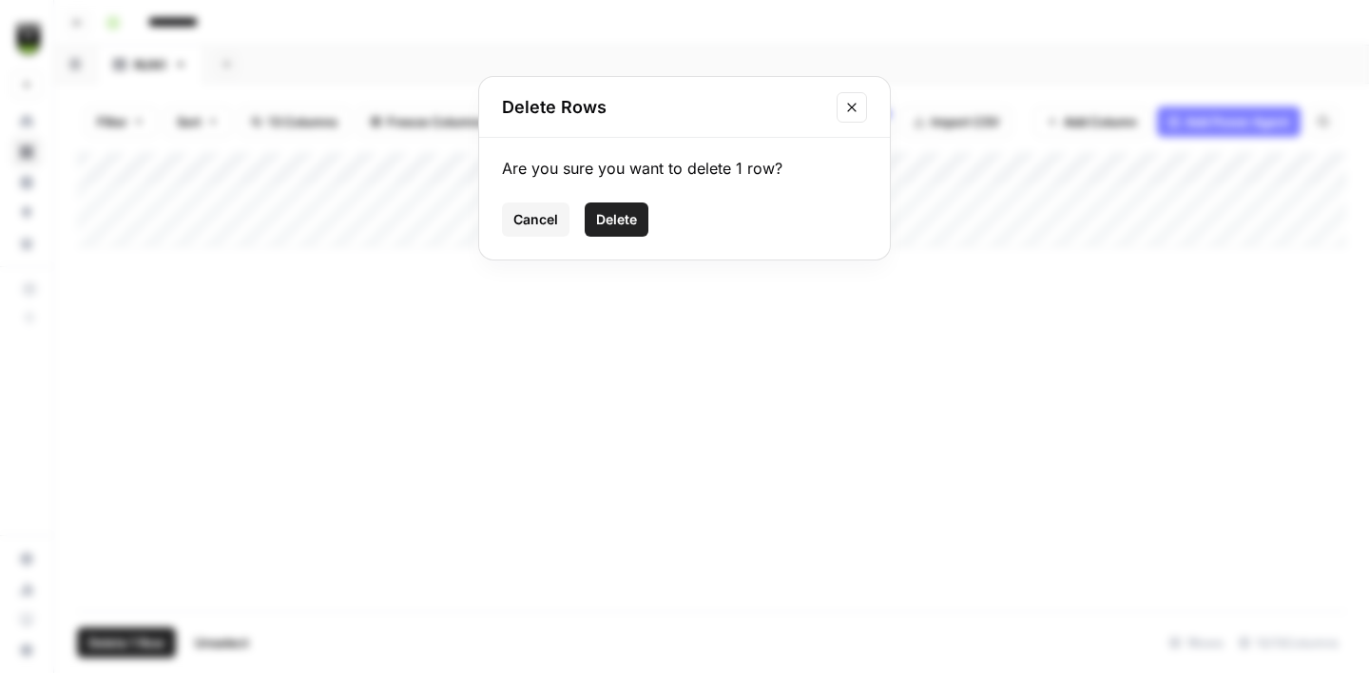
click at [618, 207] on button "Delete" at bounding box center [617, 220] width 64 height 34
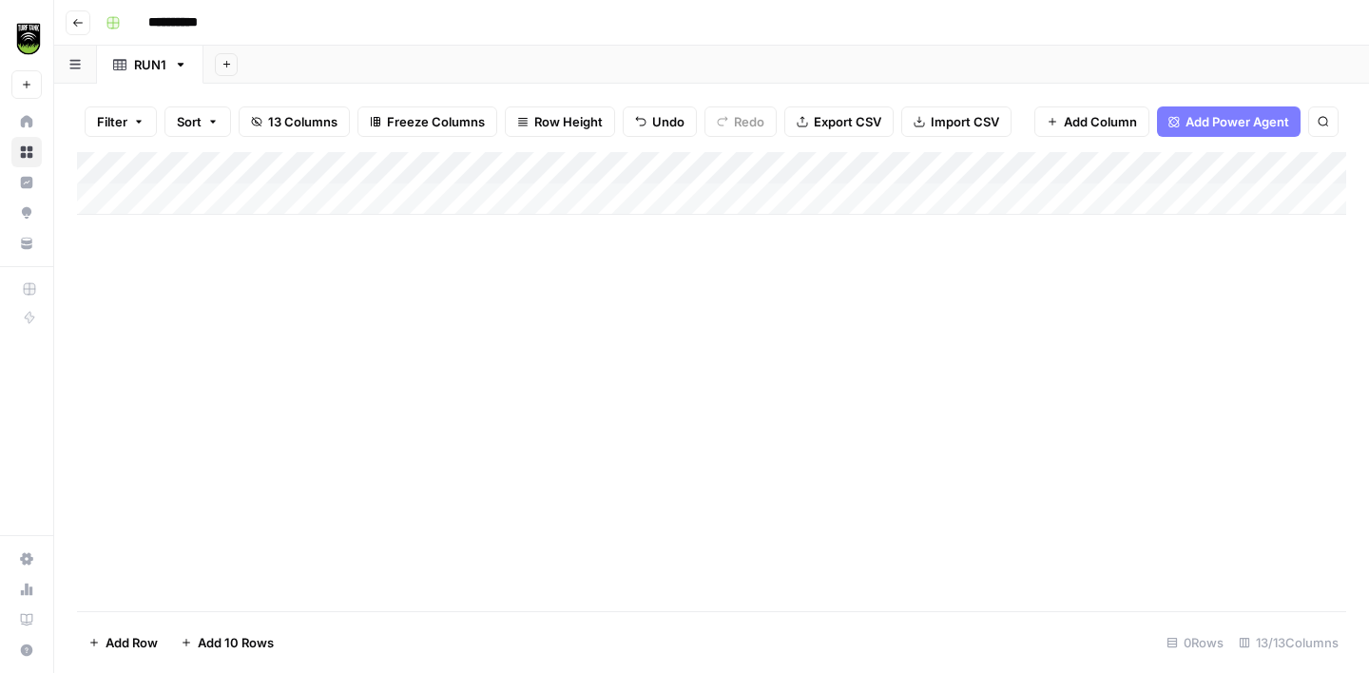
click at [214, 205] on div "Add Column" at bounding box center [711, 183] width 1269 height 63
paste textarea "**********"
type textarea "**********"
click at [1014, 204] on div "Add Column" at bounding box center [711, 199] width 1269 height 95
click at [487, 198] on div "Add Column" at bounding box center [711, 199] width 1269 height 95
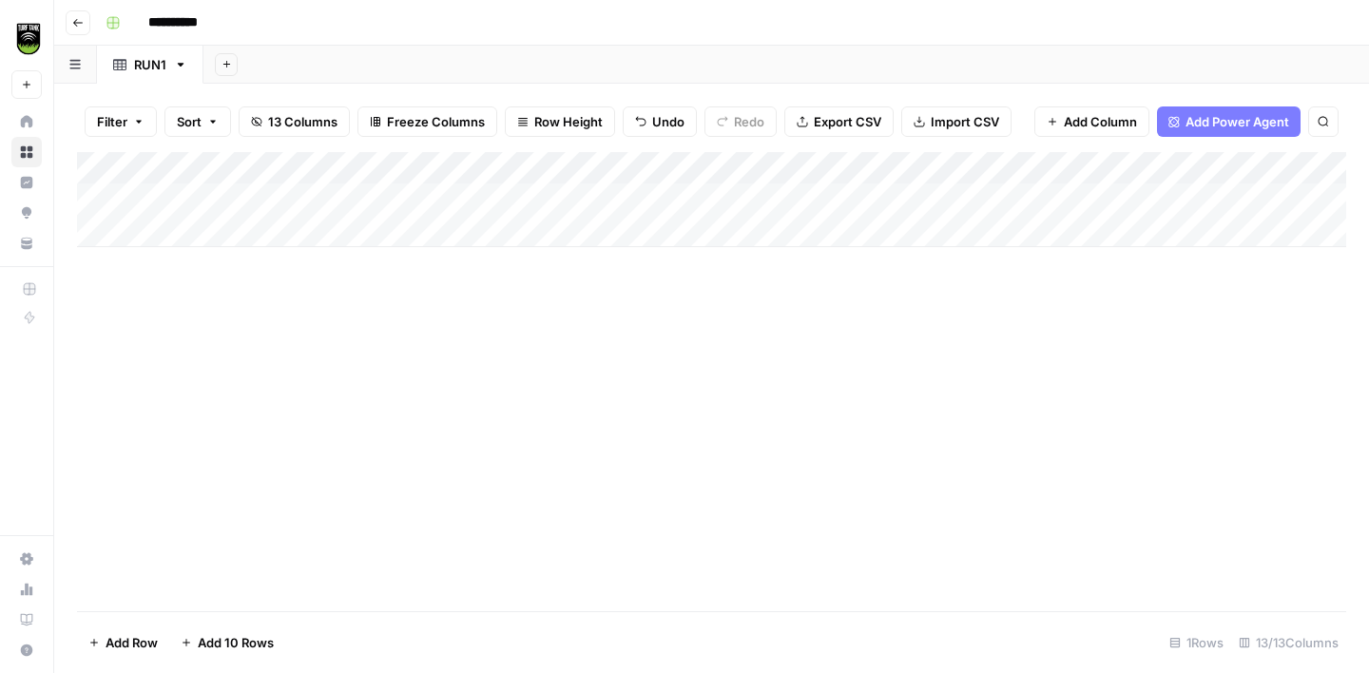
click at [487, 198] on div "Add Column" at bounding box center [711, 199] width 1269 height 95
type textarea "********"
click at [599, 198] on div "Add Column" at bounding box center [711, 199] width 1269 height 95
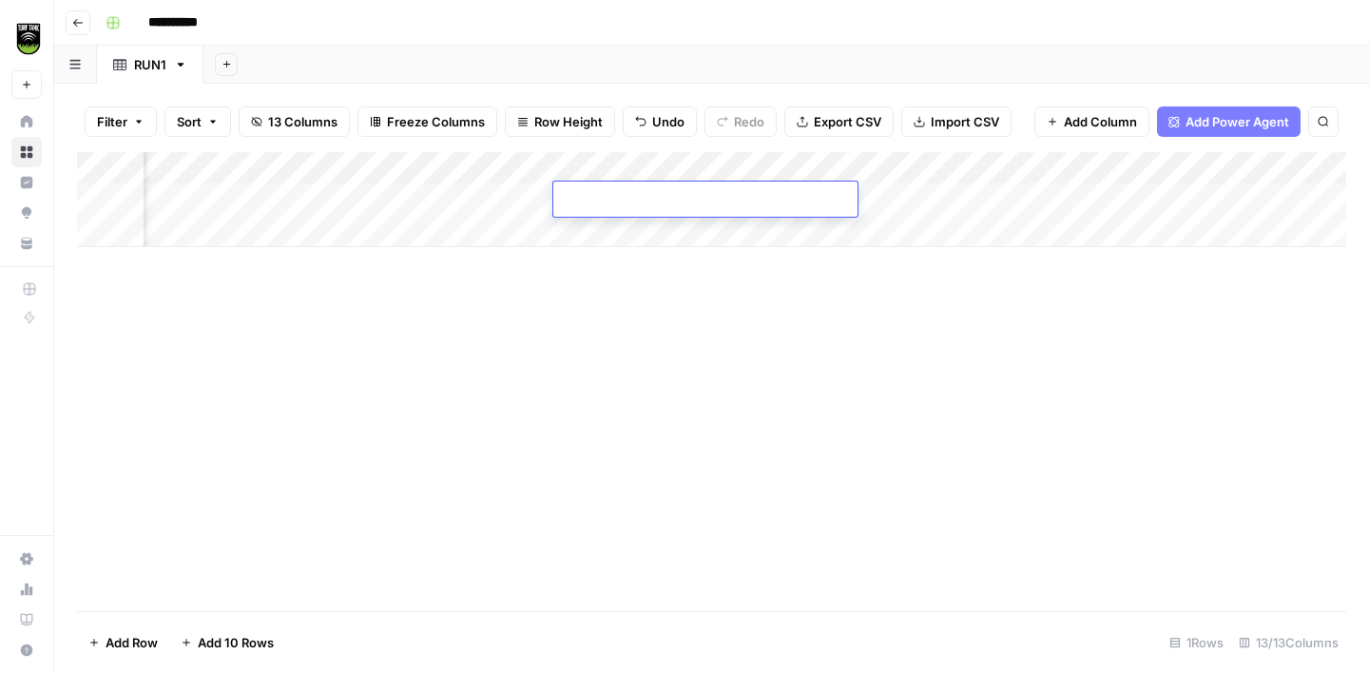
type textarea "*****"
click at [716, 9] on div "**********" at bounding box center [724, 23] width 1252 height 30
click at [900, 201] on div "Add Column" at bounding box center [711, 199] width 1269 height 95
type textarea "*****"
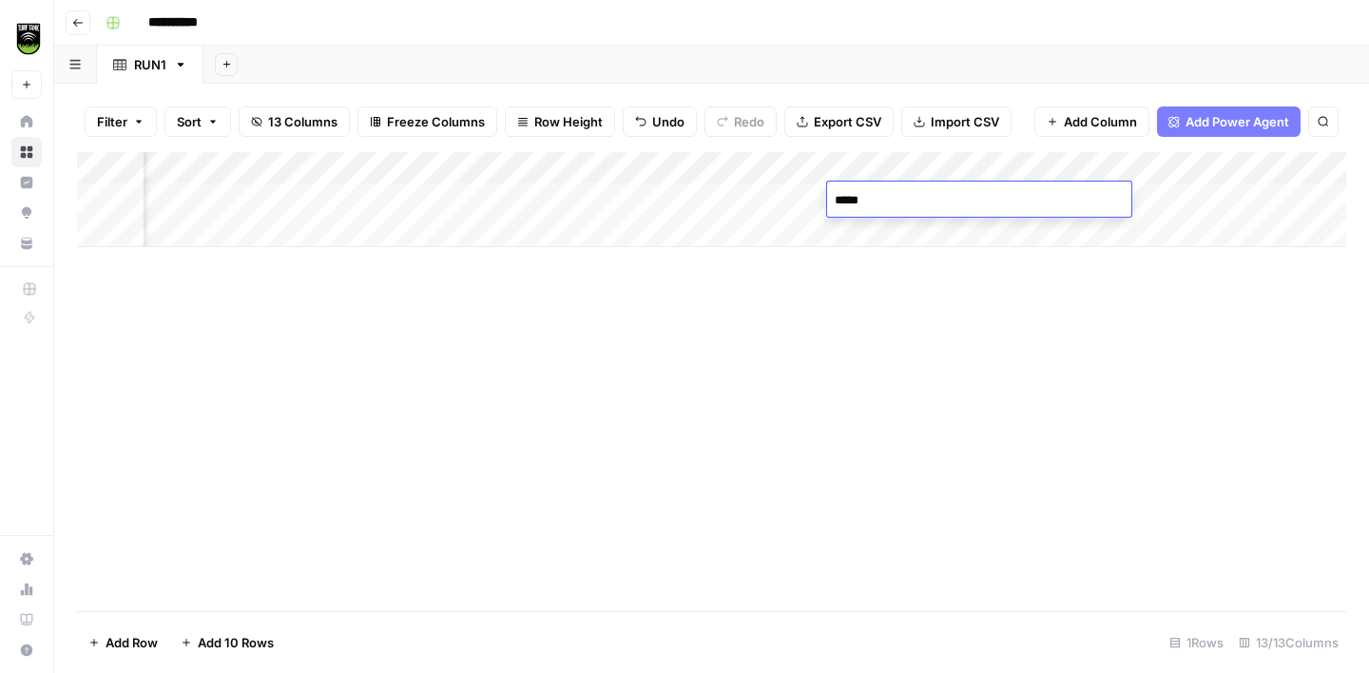
click at [931, 29] on div "**********" at bounding box center [724, 23] width 1252 height 30
click at [300, 220] on div "Add Column" at bounding box center [711, 199] width 1269 height 95
paste textarea "**********"
type textarea "**********"
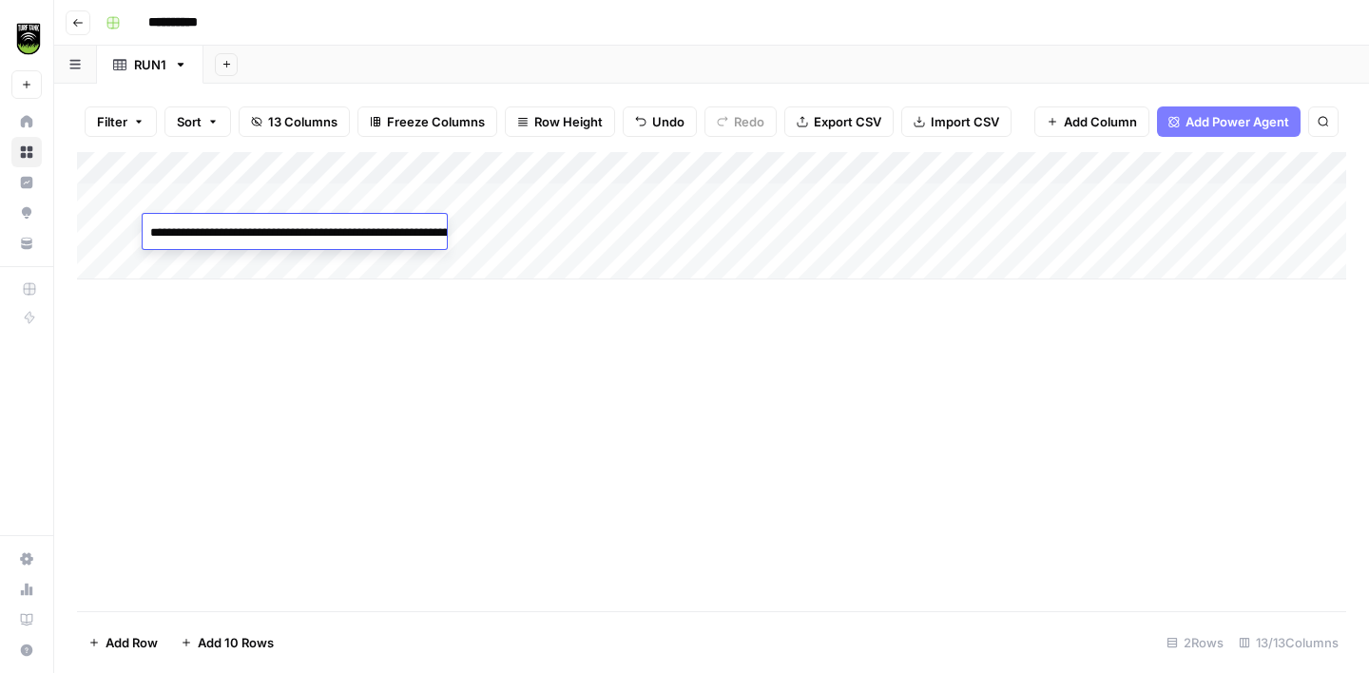
click at [568, 225] on div "Add Column" at bounding box center [711, 215] width 1269 height 127
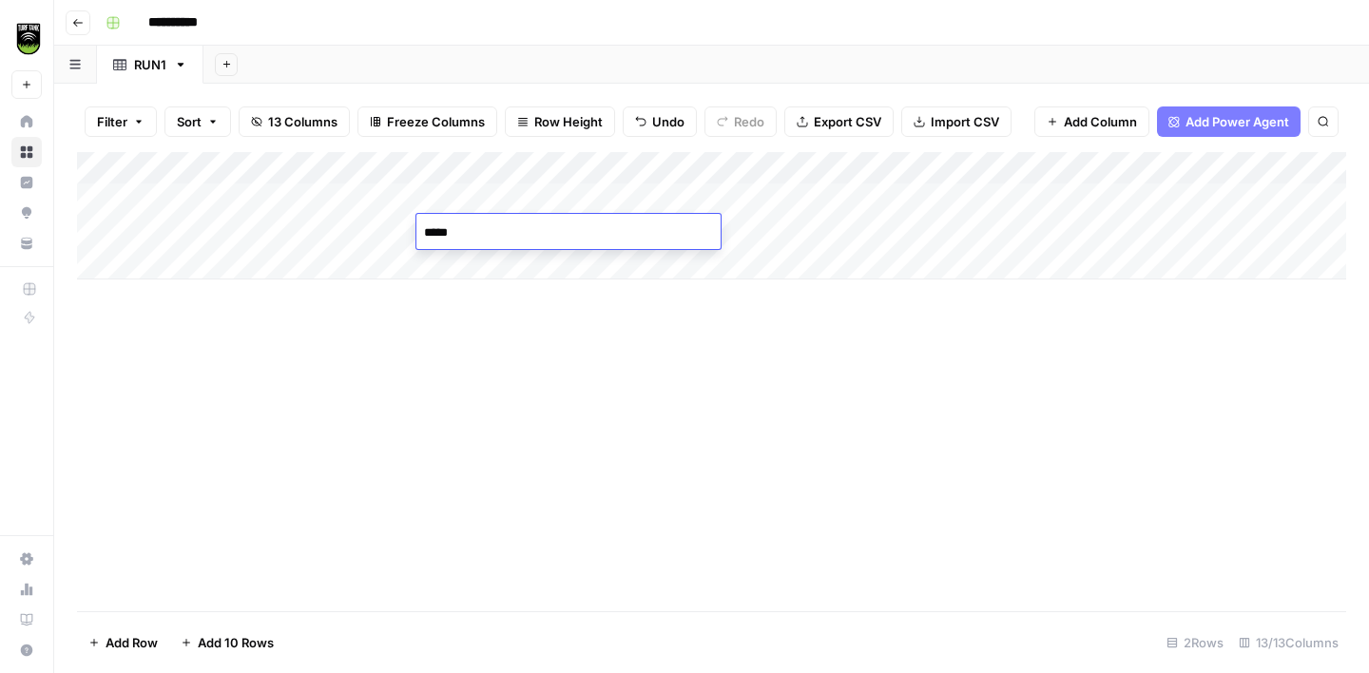
type textarea "******"
click at [668, 437] on div "Add Column" at bounding box center [711, 381] width 1269 height 459
click at [782, 236] on div "Add Column" at bounding box center [711, 215] width 1269 height 127
click at [769, 370] on div "Add Column" at bounding box center [711, 381] width 1269 height 459
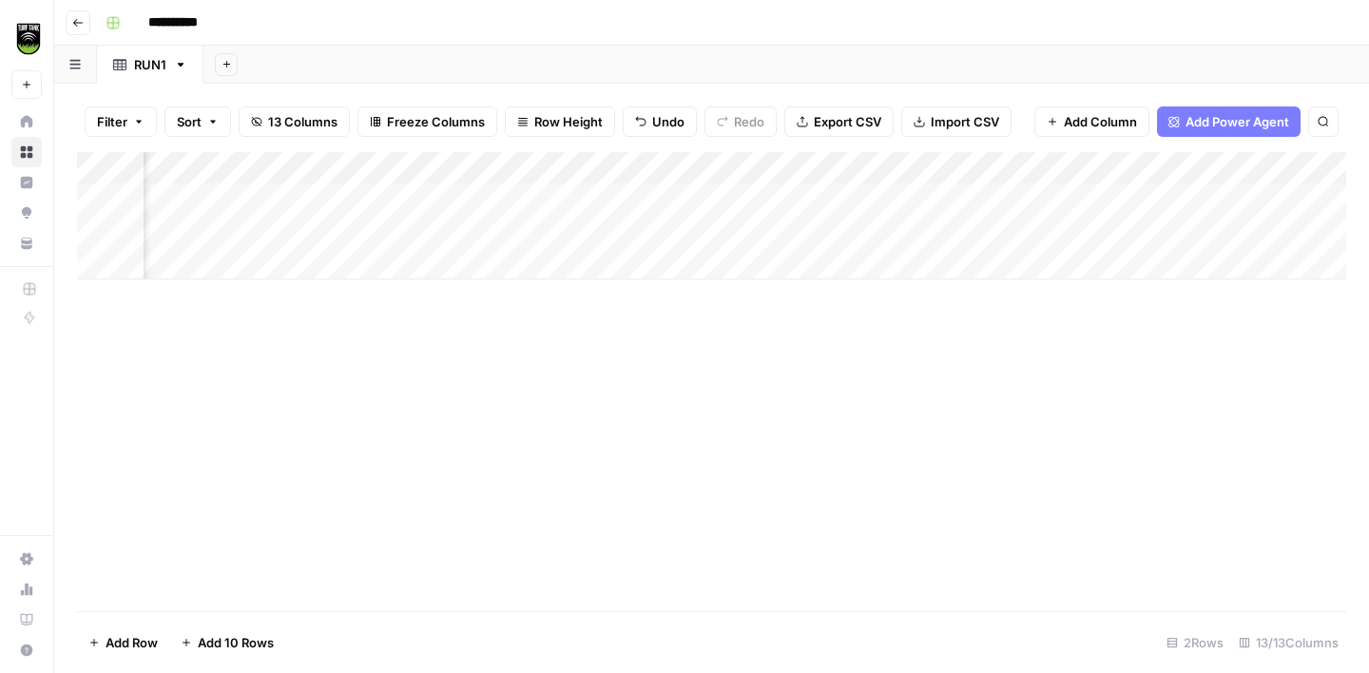
click at [897, 198] on div "Add Column" at bounding box center [711, 215] width 1269 height 127
click at [880, 230] on div "Add Column" at bounding box center [711, 215] width 1269 height 127
click at [1274, 164] on span "Add Column" at bounding box center [1302, 168] width 67 height 17
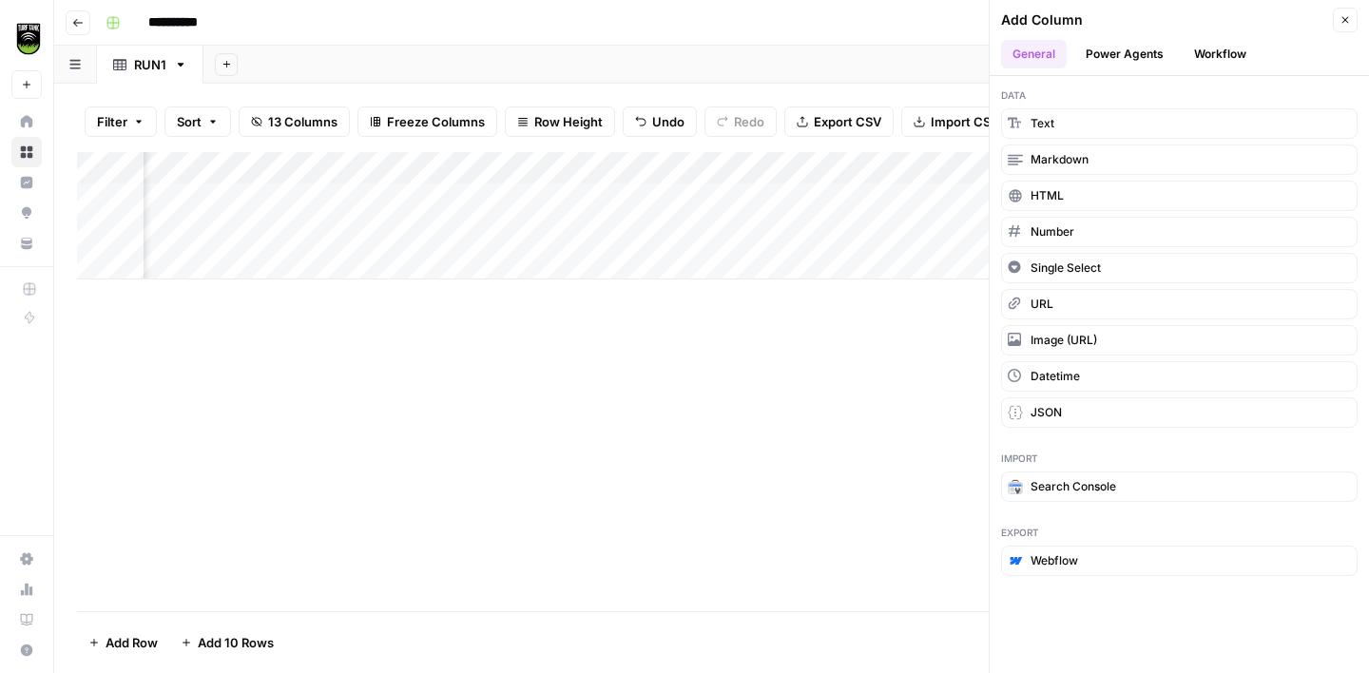
click at [1235, 45] on button "Workflow" at bounding box center [1220, 54] width 75 height 29
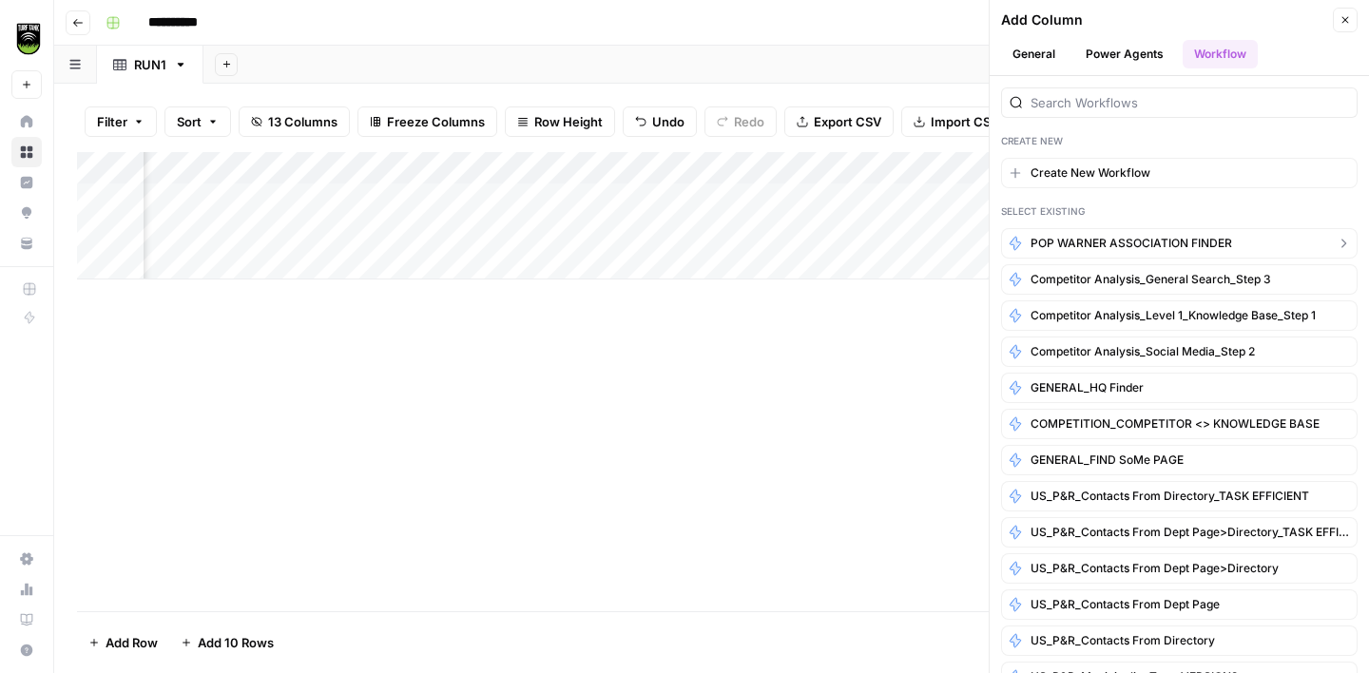
click at [1117, 247] on span "POP WARNER ASSOCIATION FINDER" at bounding box center [1132, 243] width 202 height 17
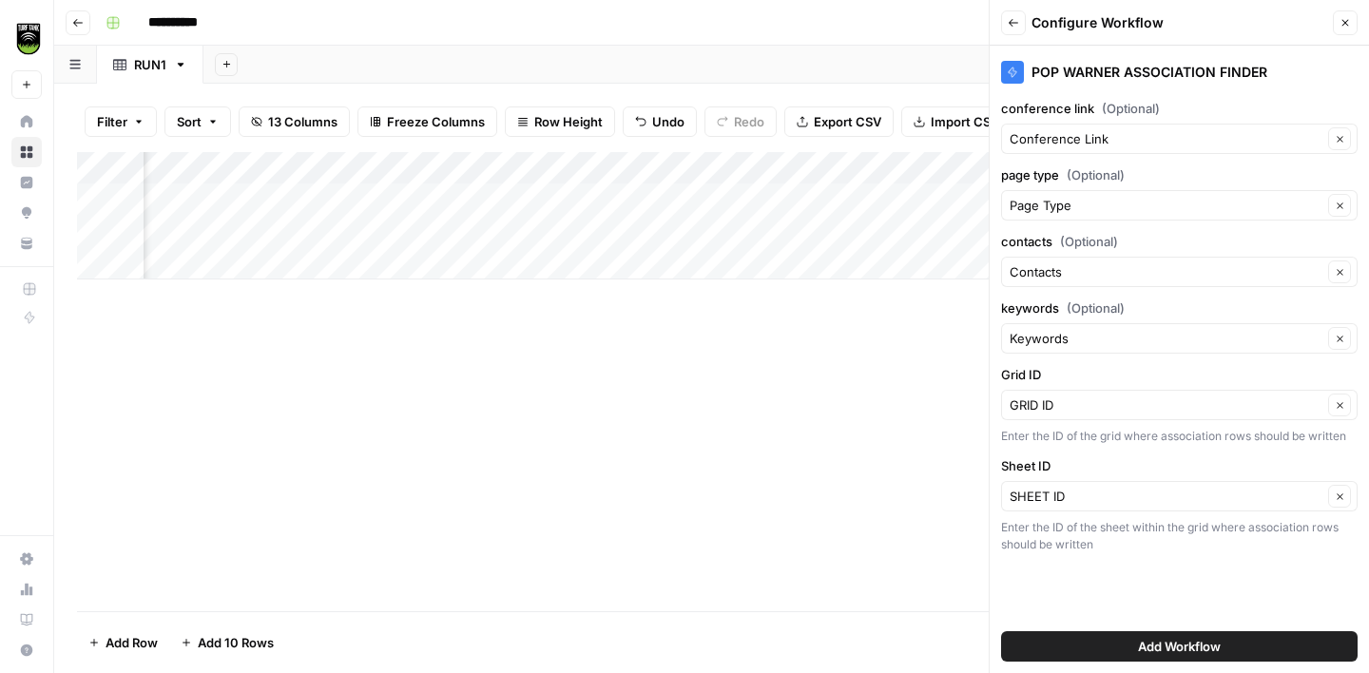
click at [1186, 648] on span "Add Workflow" at bounding box center [1179, 646] width 83 height 19
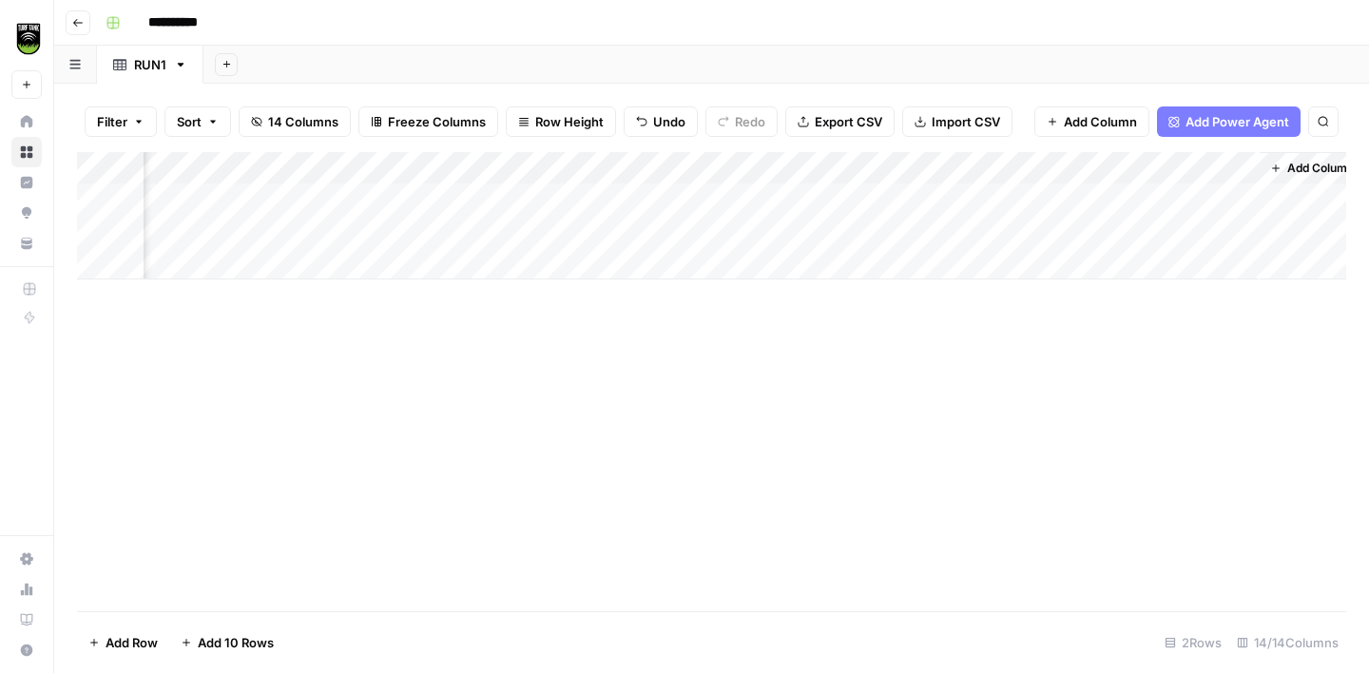
scroll to position [0, 2772]
drag, startPoint x: 1016, startPoint y: 171, endPoint x: 456, endPoint y: 162, distance: 560.1
click at [457, 162] on div "Add Column" at bounding box center [711, 215] width 1269 height 127
drag, startPoint x: 1309, startPoint y: 169, endPoint x: 540, endPoint y: 162, distance: 769.3
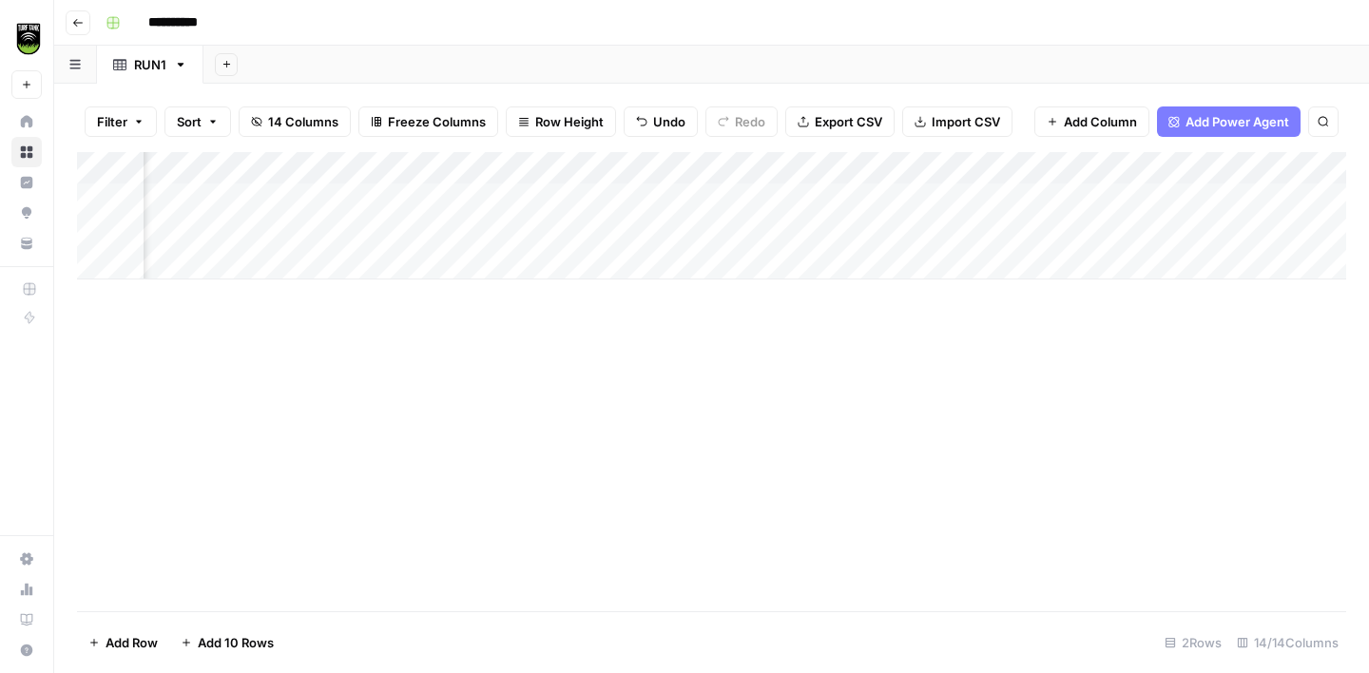
click at [540, 162] on div "Add Column" at bounding box center [711, 215] width 1269 height 127
drag, startPoint x: 1175, startPoint y: 157, endPoint x: 610, endPoint y: 166, distance: 564.9
click at [610, 166] on div "Add Column" at bounding box center [711, 215] width 1269 height 127
click at [597, 197] on div "Add Column" at bounding box center [711, 215] width 1269 height 127
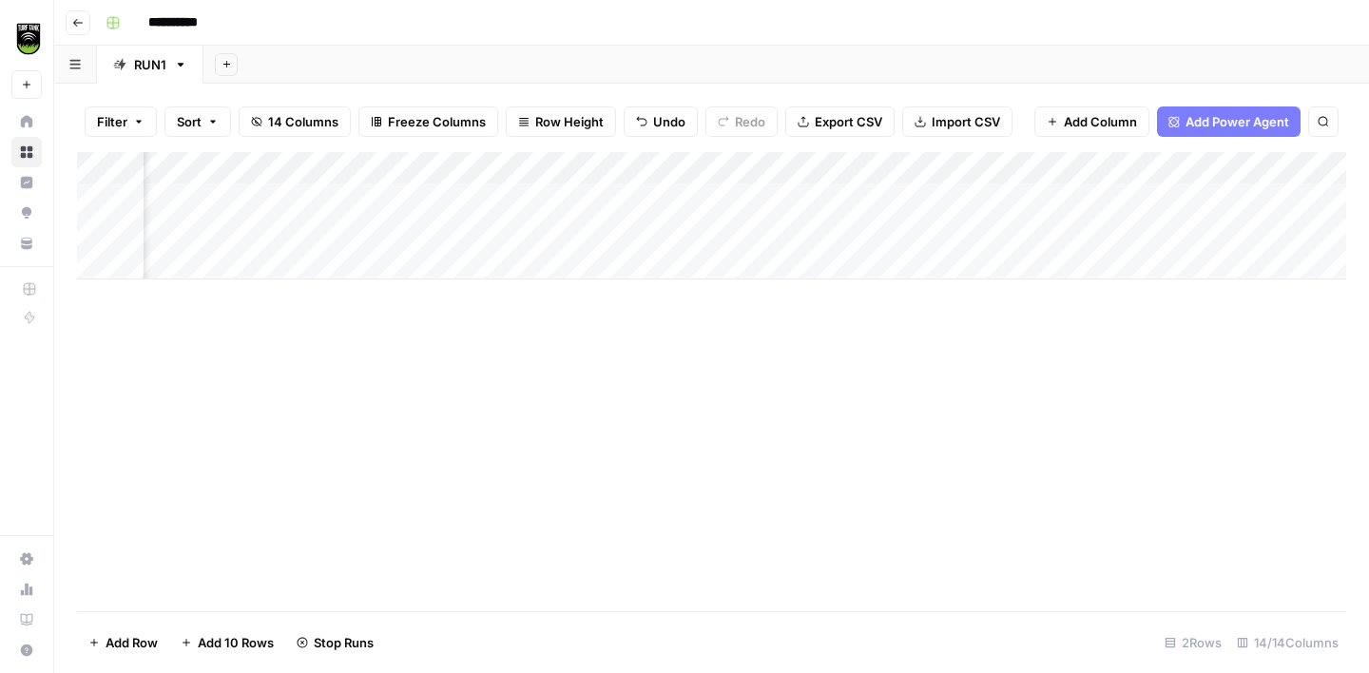
click at [597, 225] on div "Add Column" at bounding box center [711, 215] width 1269 height 127
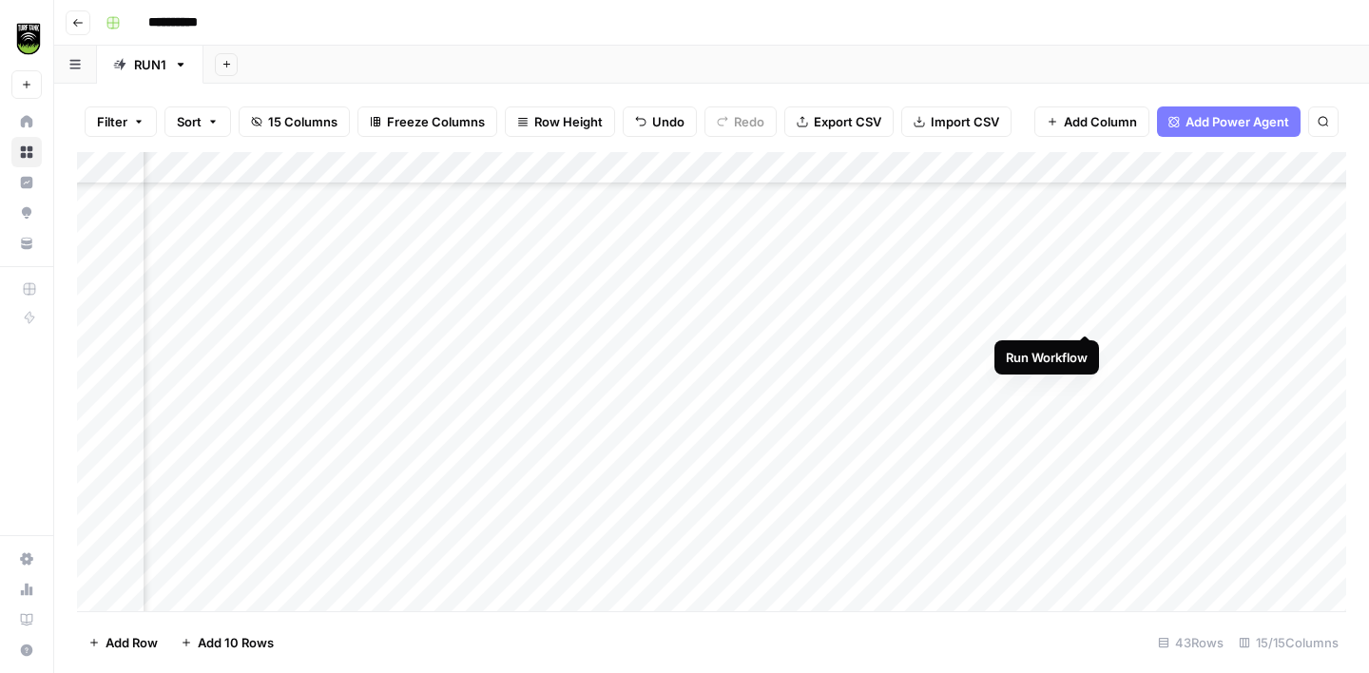
click at [1080, 316] on div "Add Column" at bounding box center [711, 381] width 1269 height 459
click at [256, 369] on div "Add Column" at bounding box center [711, 381] width 1269 height 459
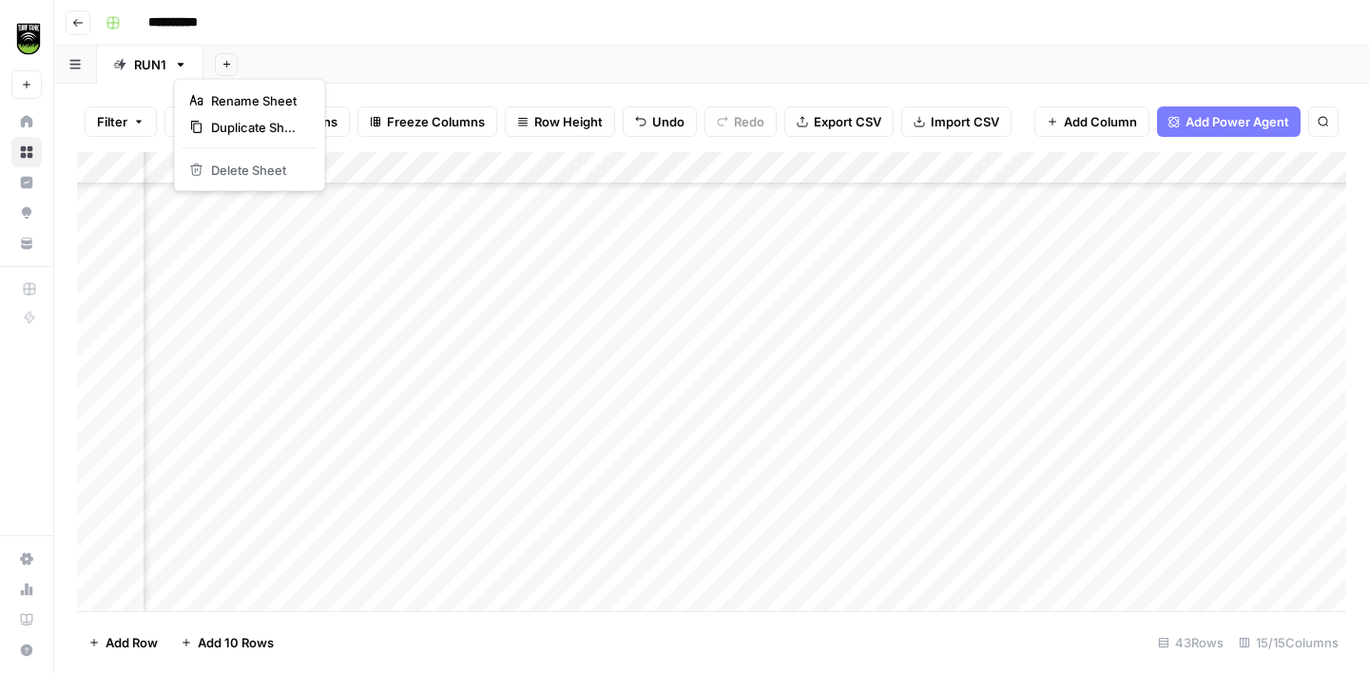
click at [180, 62] on icon "button" at bounding box center [180, 64] width 13 height 13
click at [224, 126] on span "Duplicate Sheet" at bounding box center [256, 127] width 91 height 19
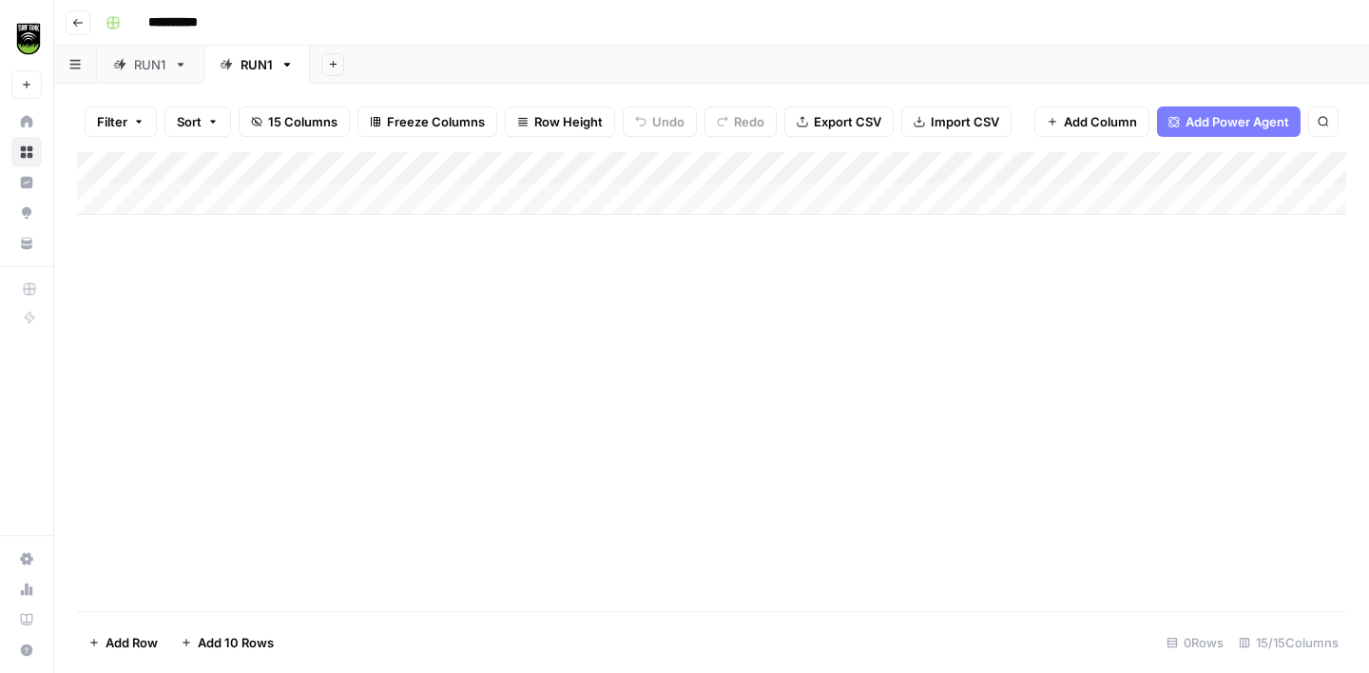
click at [235, 187] on div "Add Column" at bounding box center [711, 183] width 1269 height 63
type textarea "**********"
click at [323, 337] on div "Add Column" at bounding box center [711, 381] width 1269 height 459
click at [485, 184] on div "Add Column" at bounding box center [711, 199] width 1269 height 95
click at [358, 190] on div "Add Column" at bounding box center [711, 199] width 1269 height 95
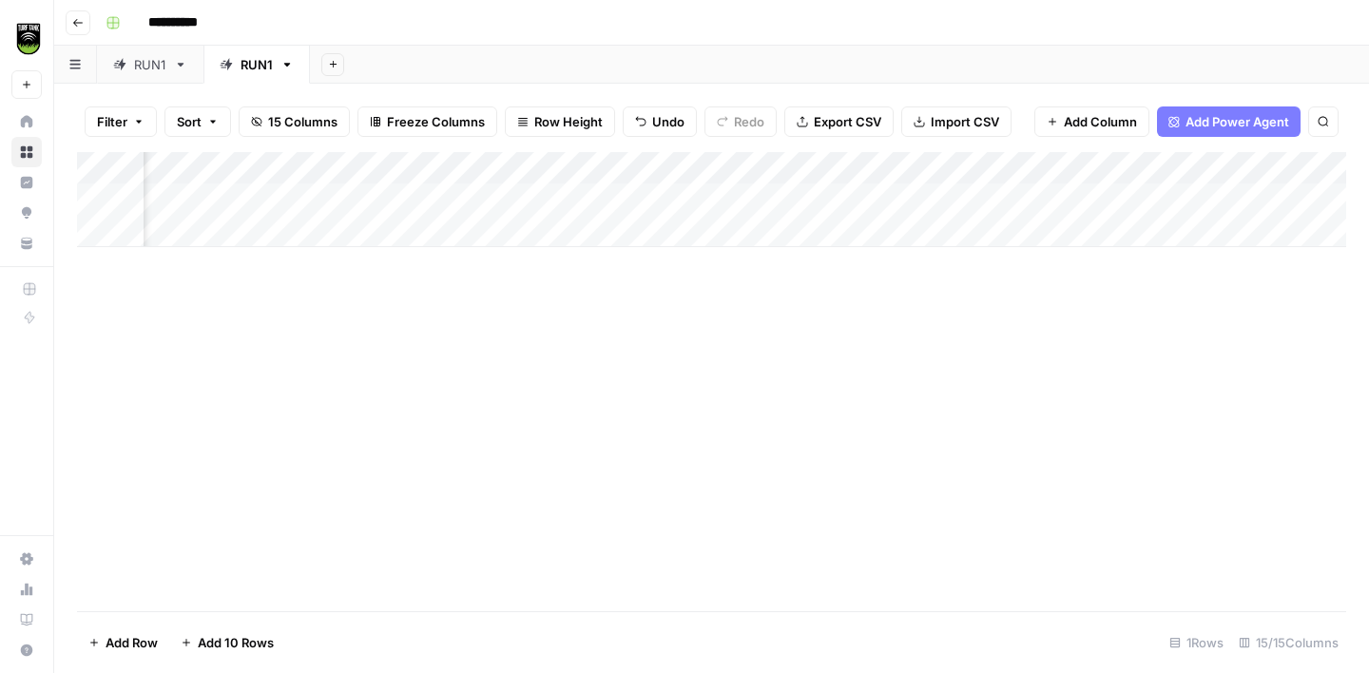
scroll to position [0, 806]
click at [1132, 200] on div "Add Column" at bounding box center [711, 199] width 1269 height 95
click at [332, 193] on div "Add Column" at bounding box center [711, 199] width 1269 height 95
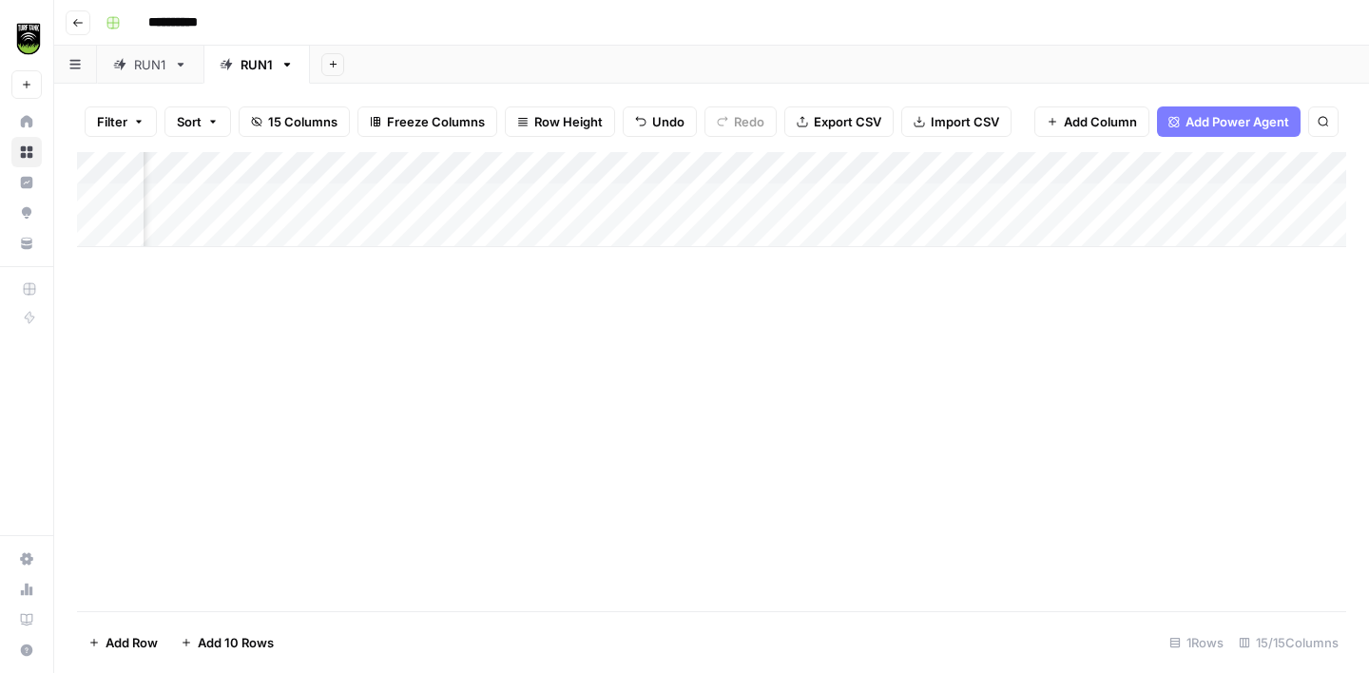
click at [370, 202] on div "Add Column" at bounding box center [711, 199] width 1269 height 95
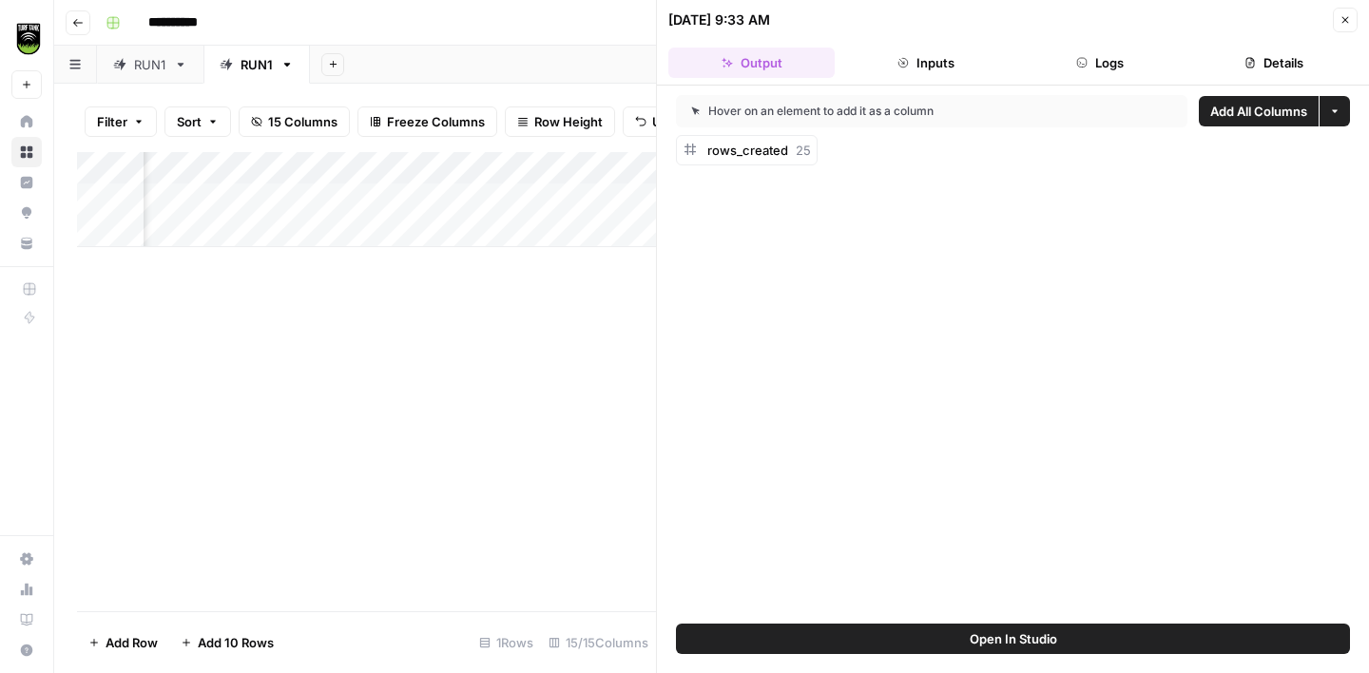
click at [1227, 119] on span "Add All Columns" at bounding box center [1258, 111] width 97 height 19
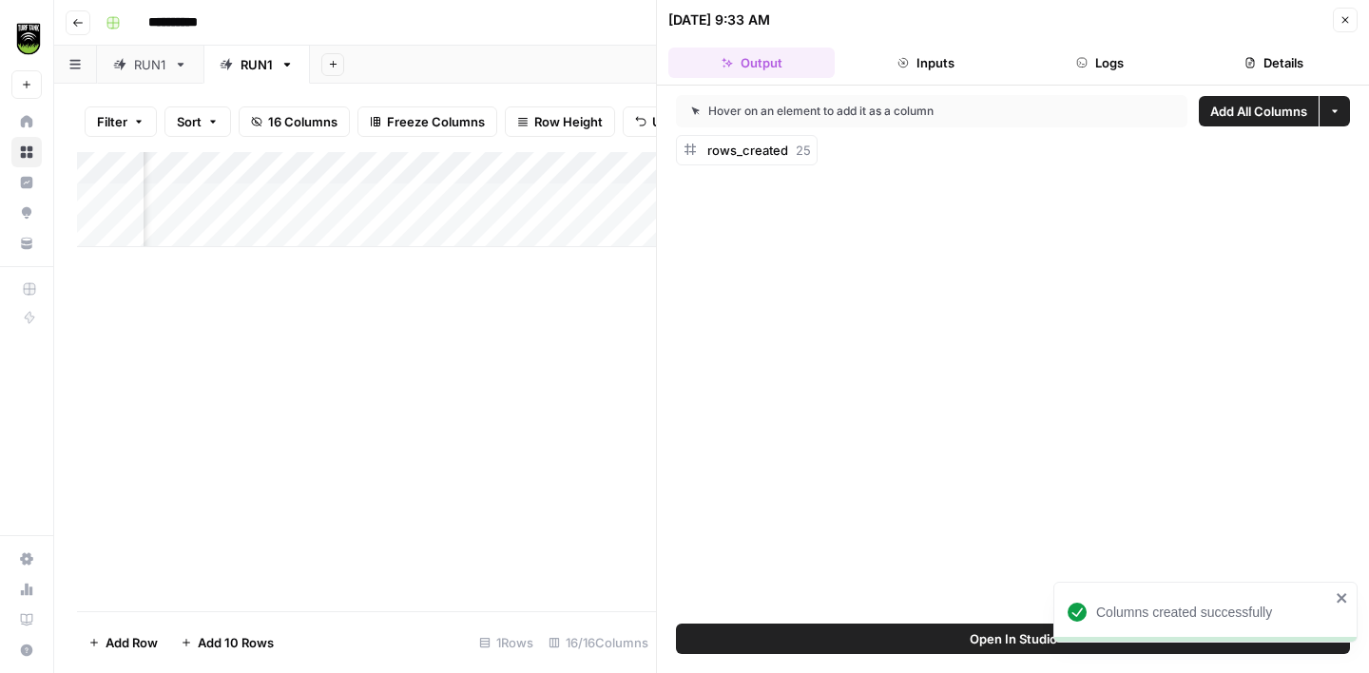
scroll to position [0, 1753]
click at [1351, 19] on button "Close" at bounding box center [1345, 20] width 25 height 25
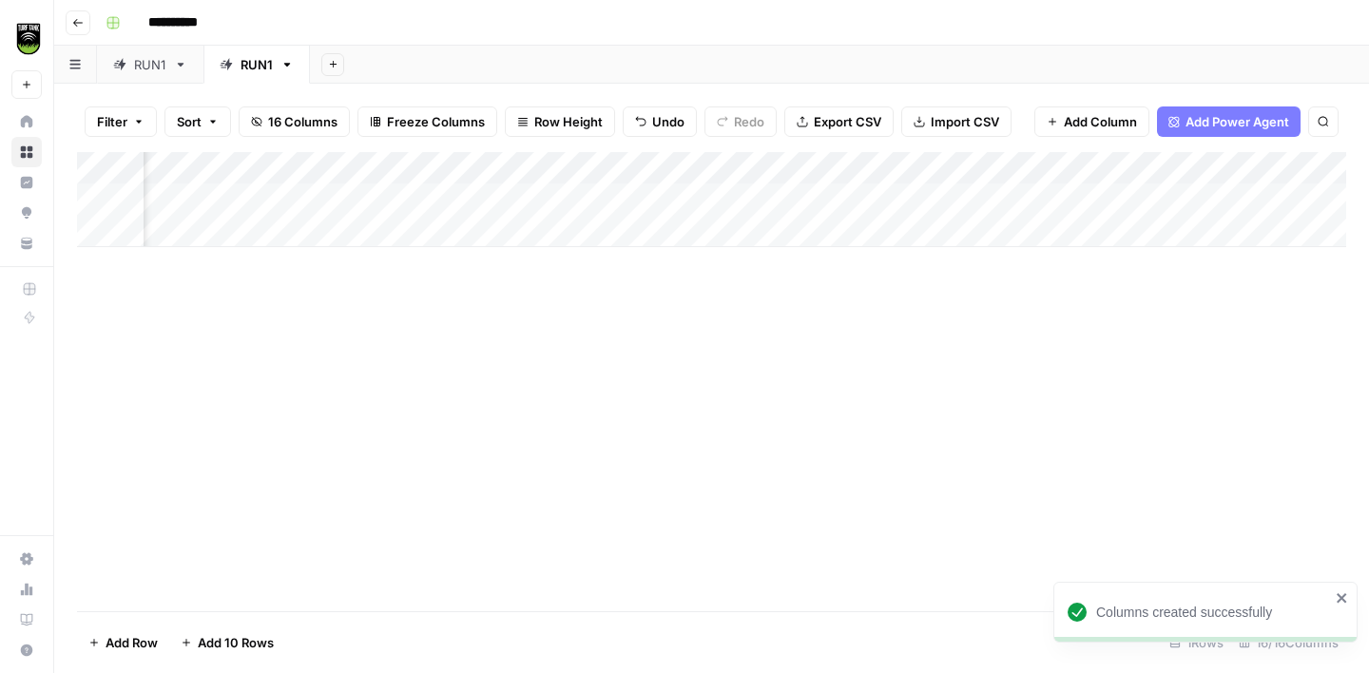
scroll to position [0, 1411]
click at [640, 203] on div "Add Column" at bounding box center [711, 199] width 1269 height 95
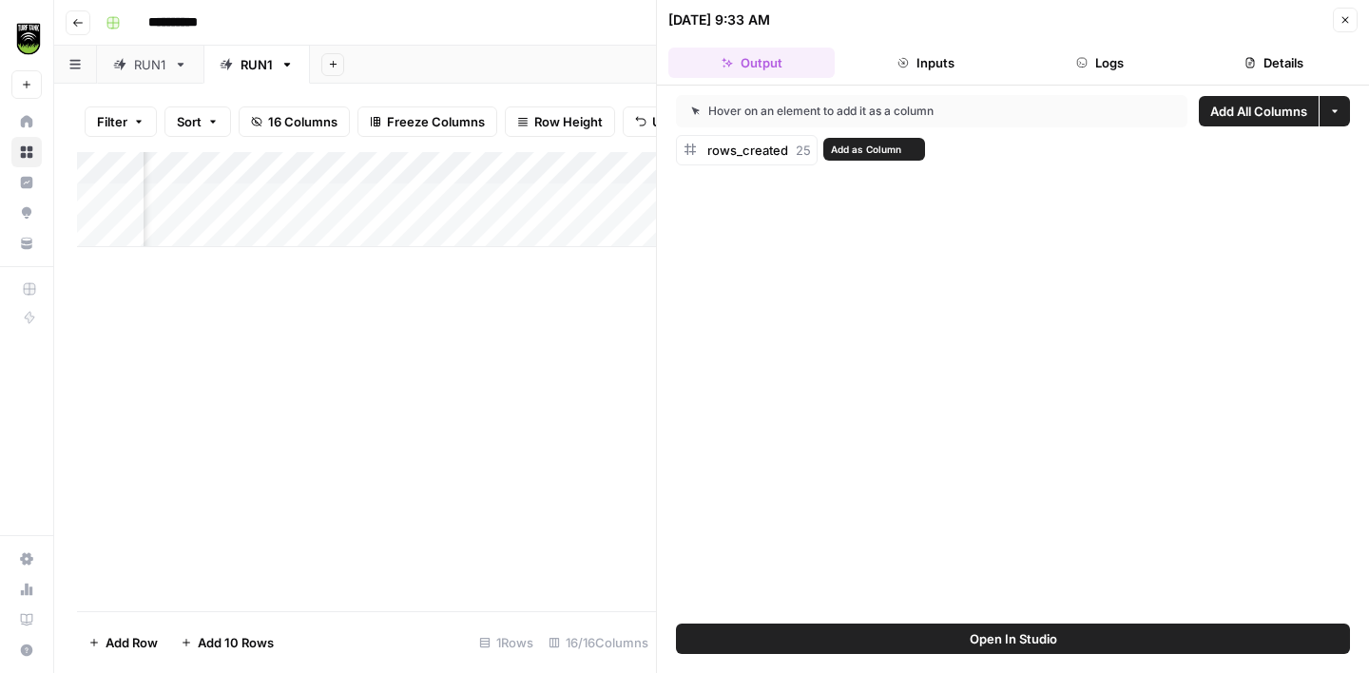
click at [784, 150] on span "rows_created" at bounding box center [747, 150] width 81 height 15
click at [874, 152] on span "Add as Column" at bounding box center [866, 149] width 70 height 15
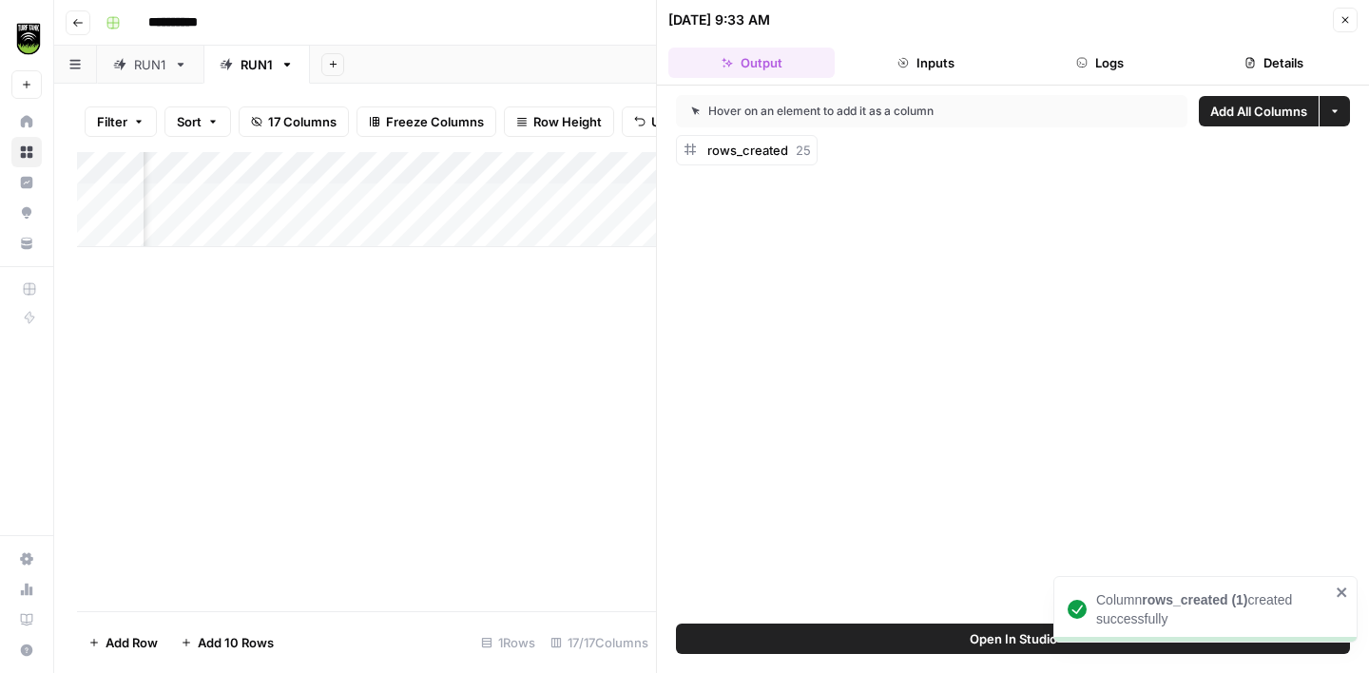
scroll to position [0, 1753]
click at [1354, 16] on button "Close" at bounding box center [1345, 20] width 25 height 25
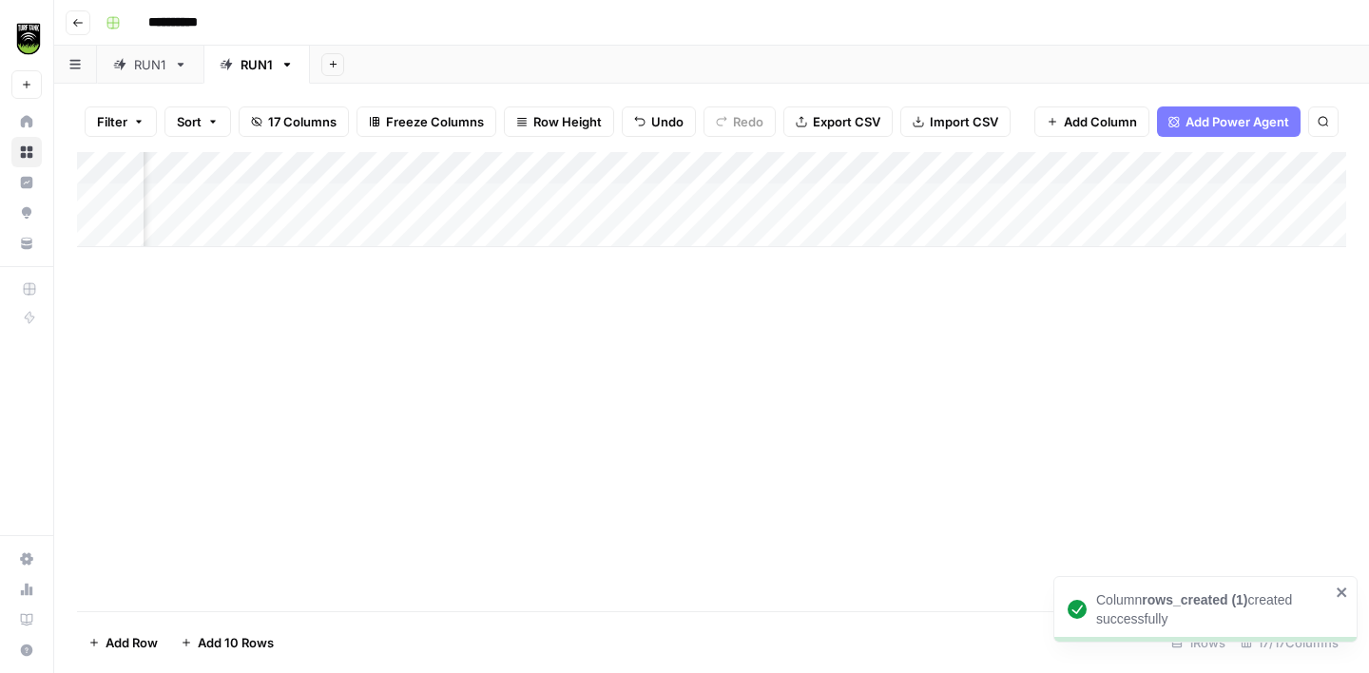
scroll to position [0, 626]
click at [141, 63] on div "RUN1" at bounding box center [150, 64] width 32 height 19
click at [246, 71] on div "RUN1" at bounding box center [257, 64] width 32 height 19
click at [362, 204] on div "Add Column" at bounding box center [711, 199] width 1269 height 95
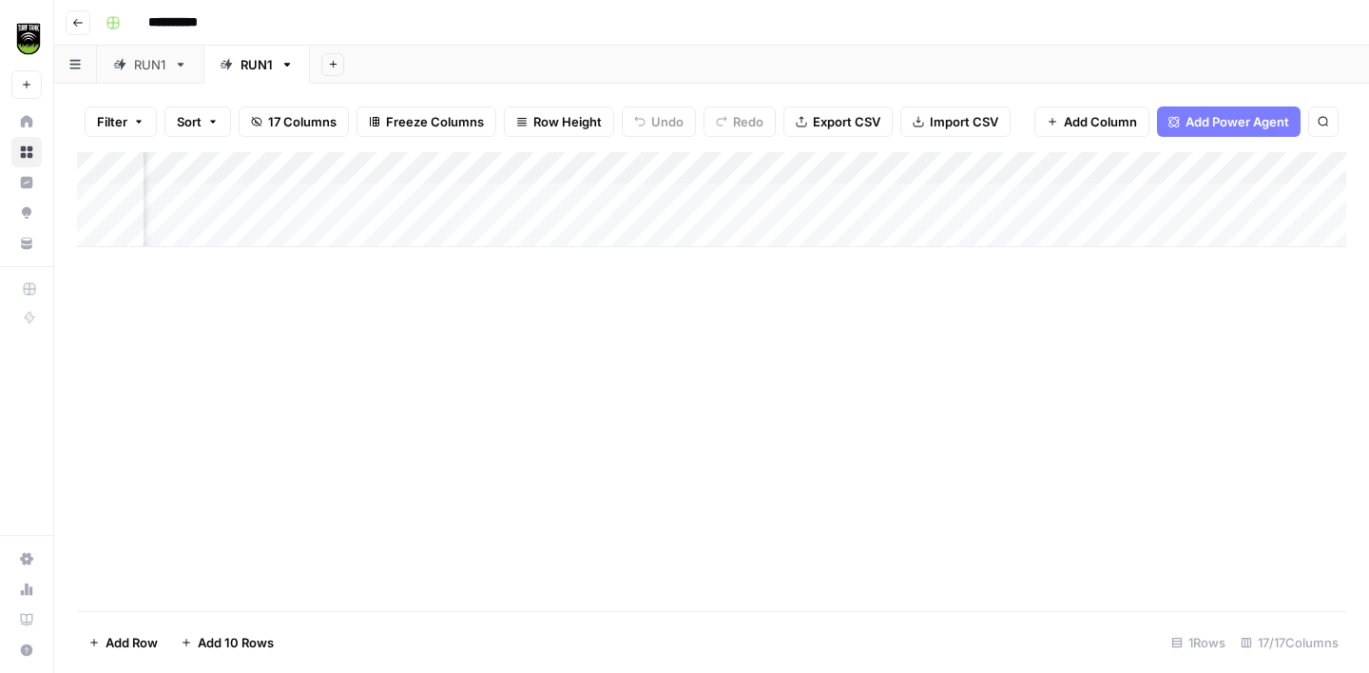
click at [140, 67] on div "RUN1" at bounding box center [150, 64] width 32 height 19
click at [287, 70] on link "RUN1" at bounding box center [256, 65] width 106 height 38
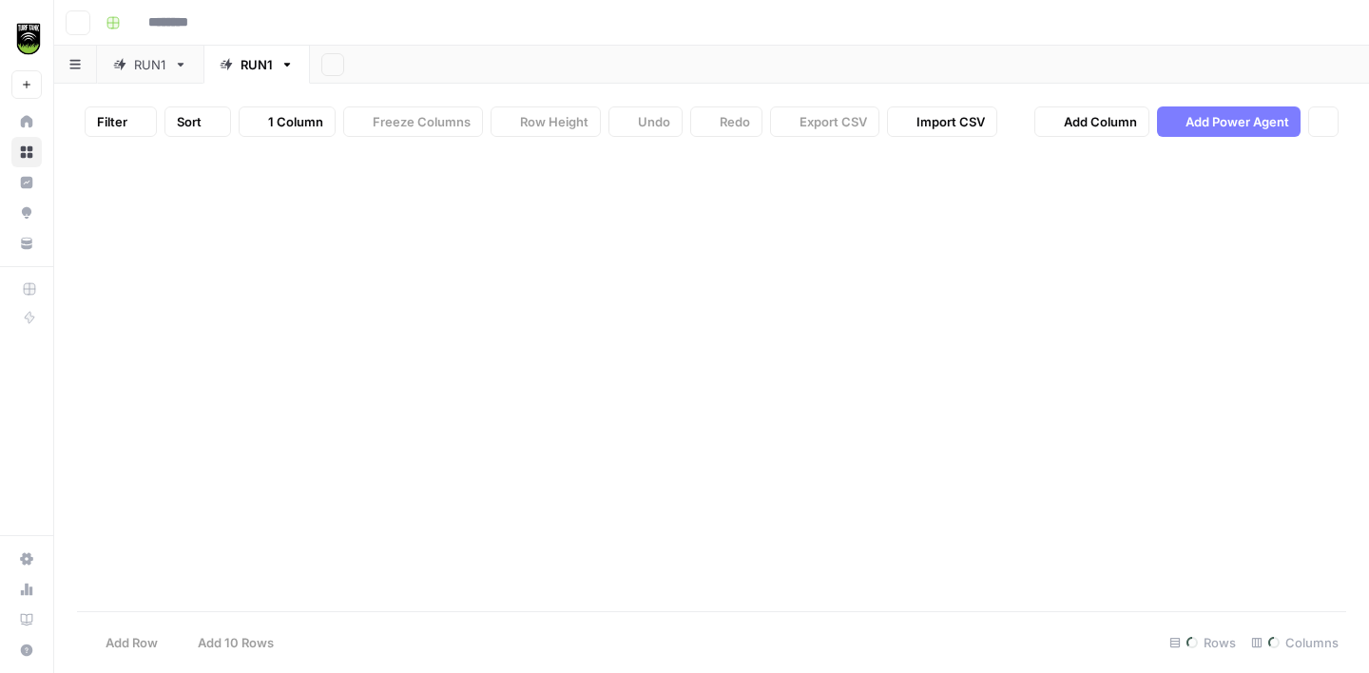
type input "**********"
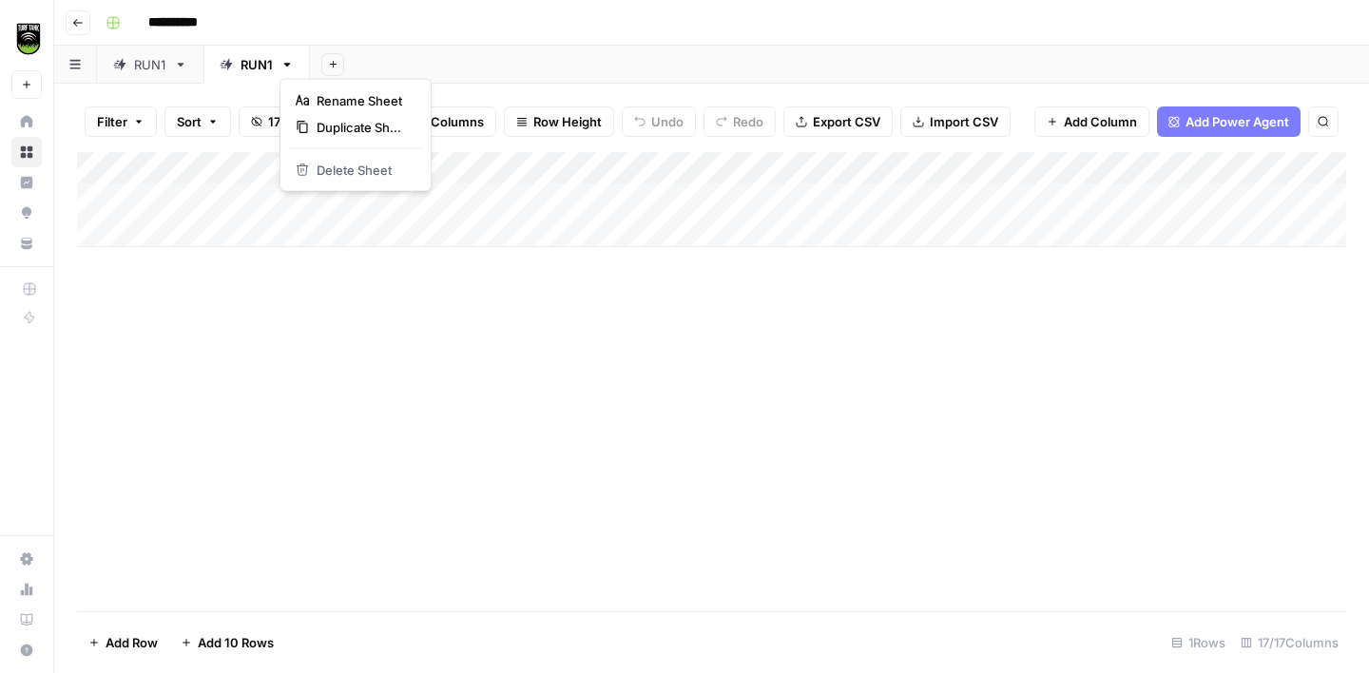
click at [288, 68] on icon "button" at bounding box center [286, 64] width 13 height 13
click at [150, 60] on div "RUN1" at bounding box center [150, 64] width 32 height 19
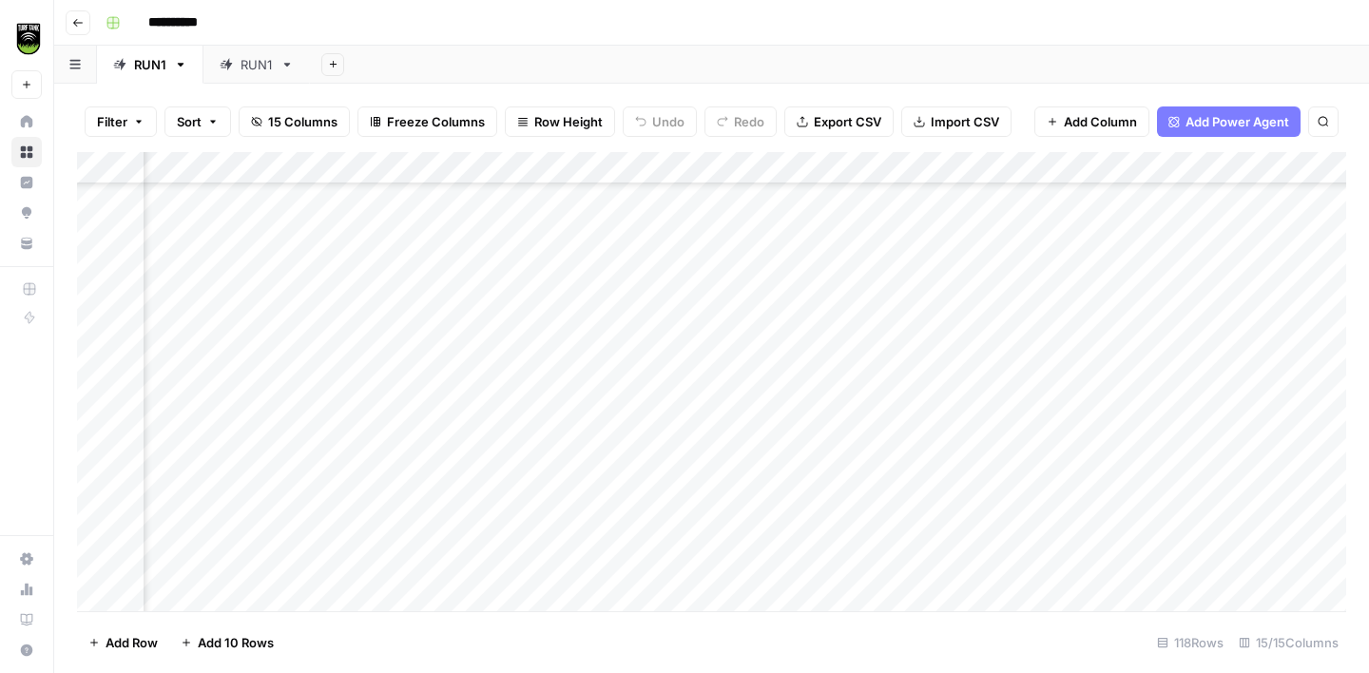
scroll to position [1477, 2943]
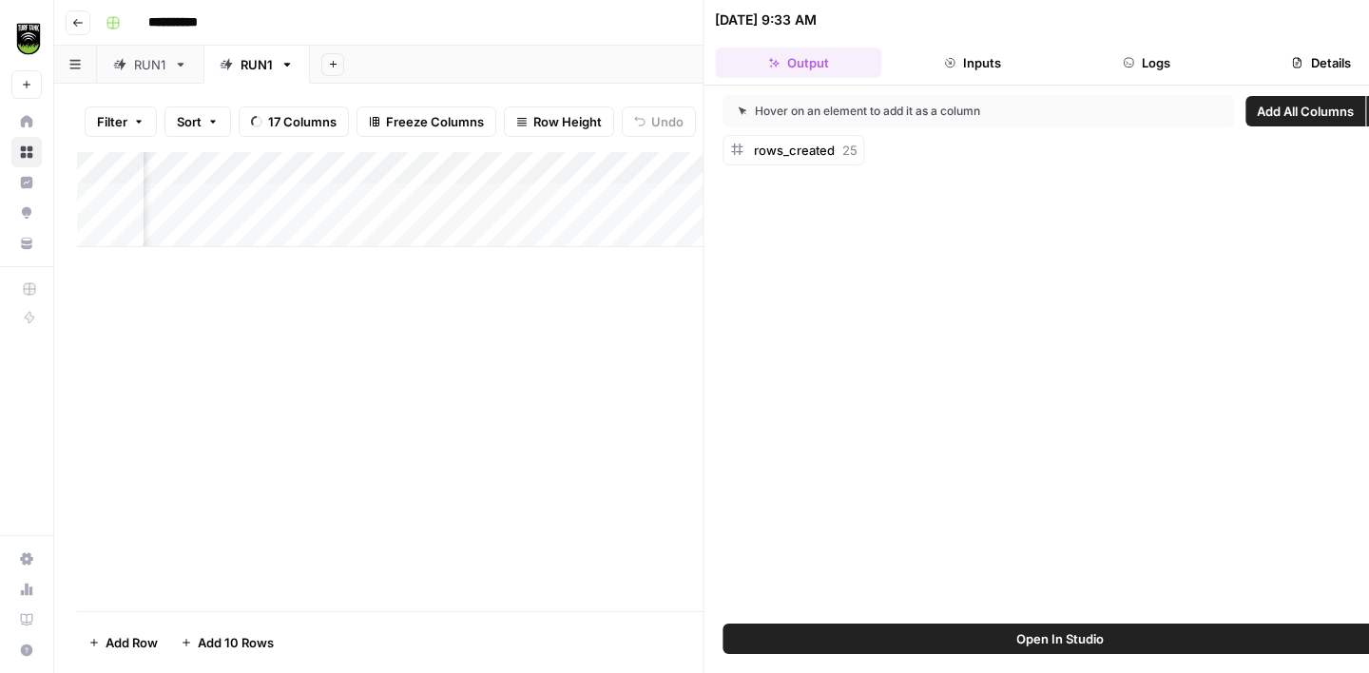
scroll to position [0, 1664]
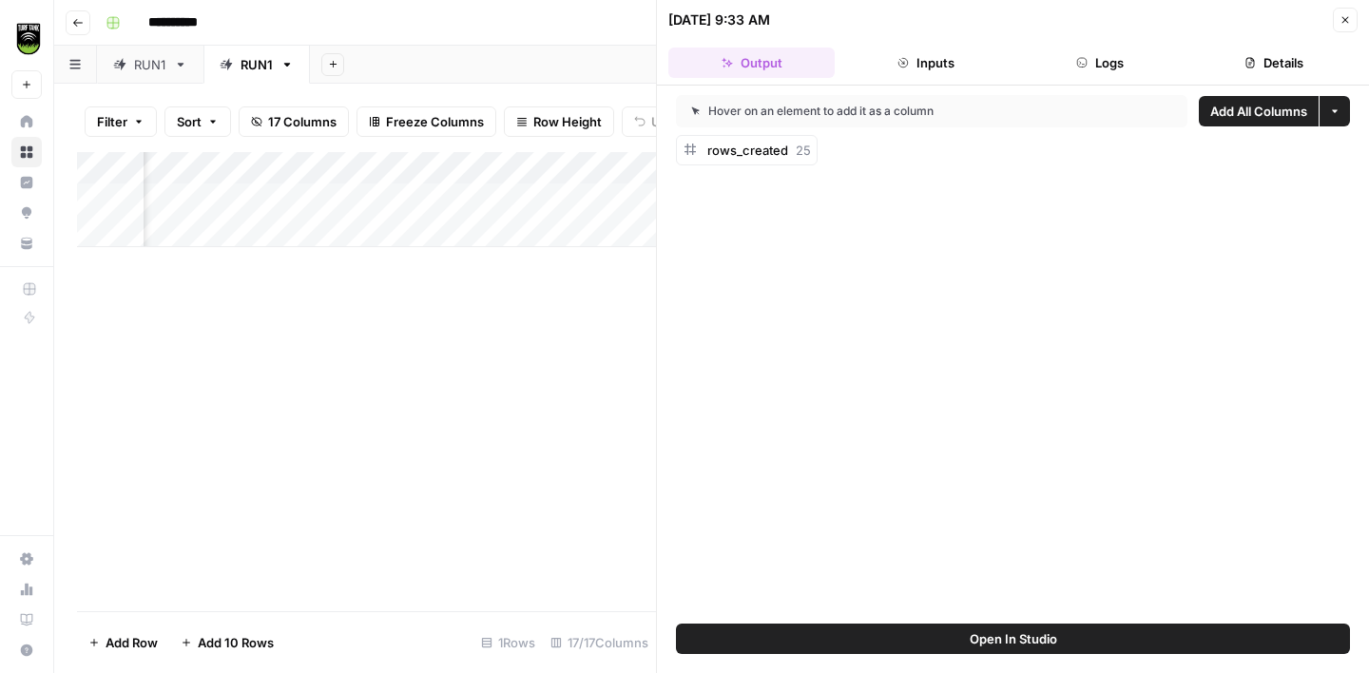
click at [1344, 17] on icon "button" at bounding box center [1346, 20] width 7 height 7
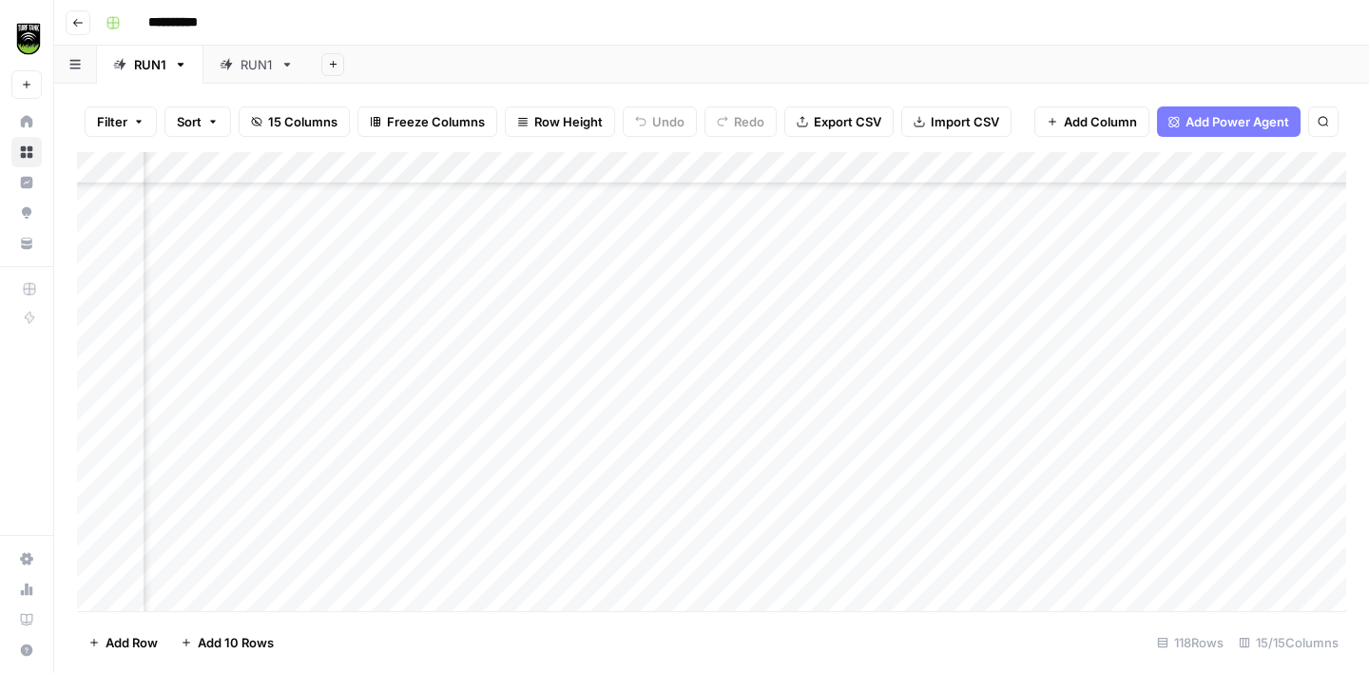
scroll to position [1986, 1937]
click at [180, 64] on icon "button" at bounding box center [181, 65] width 7 height 4
click at [261, 170] on span "Delete Sheet" at bounding box center [256, 170] width 91 height 19
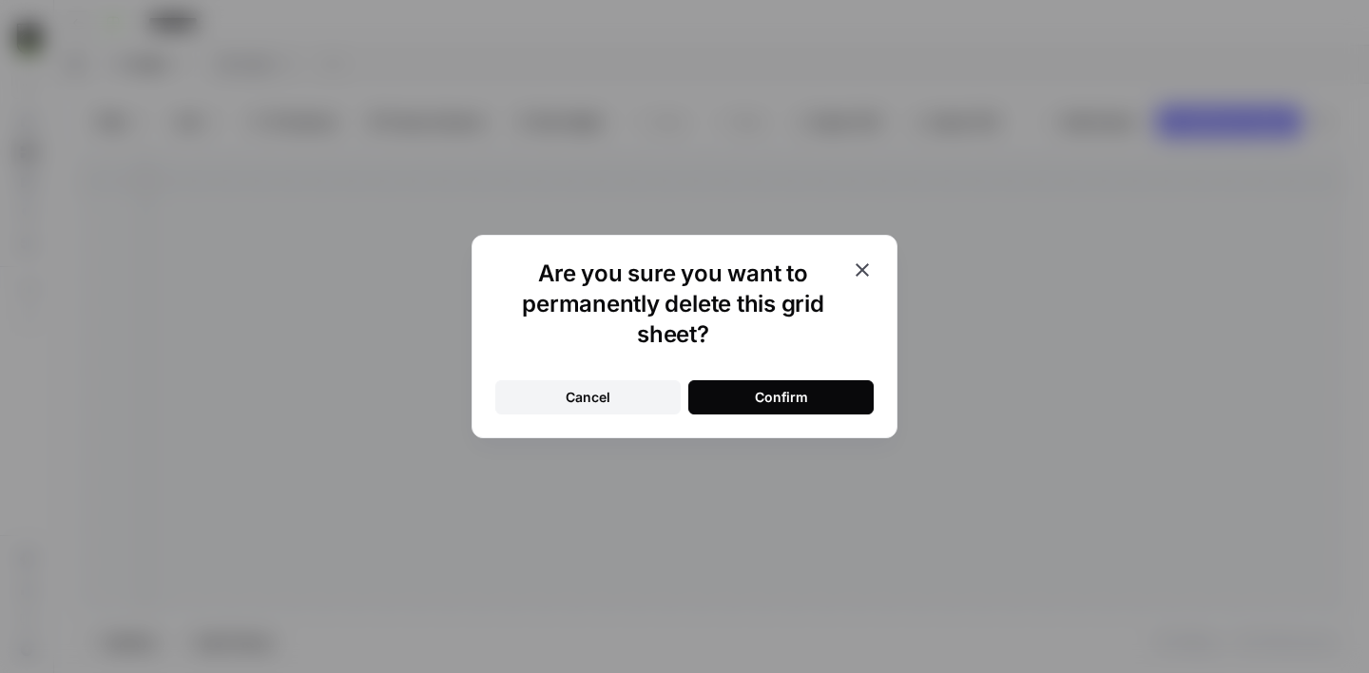
click at [810, 401] on button "Confirm" at bounding box center [780, 397] width 185 height 34
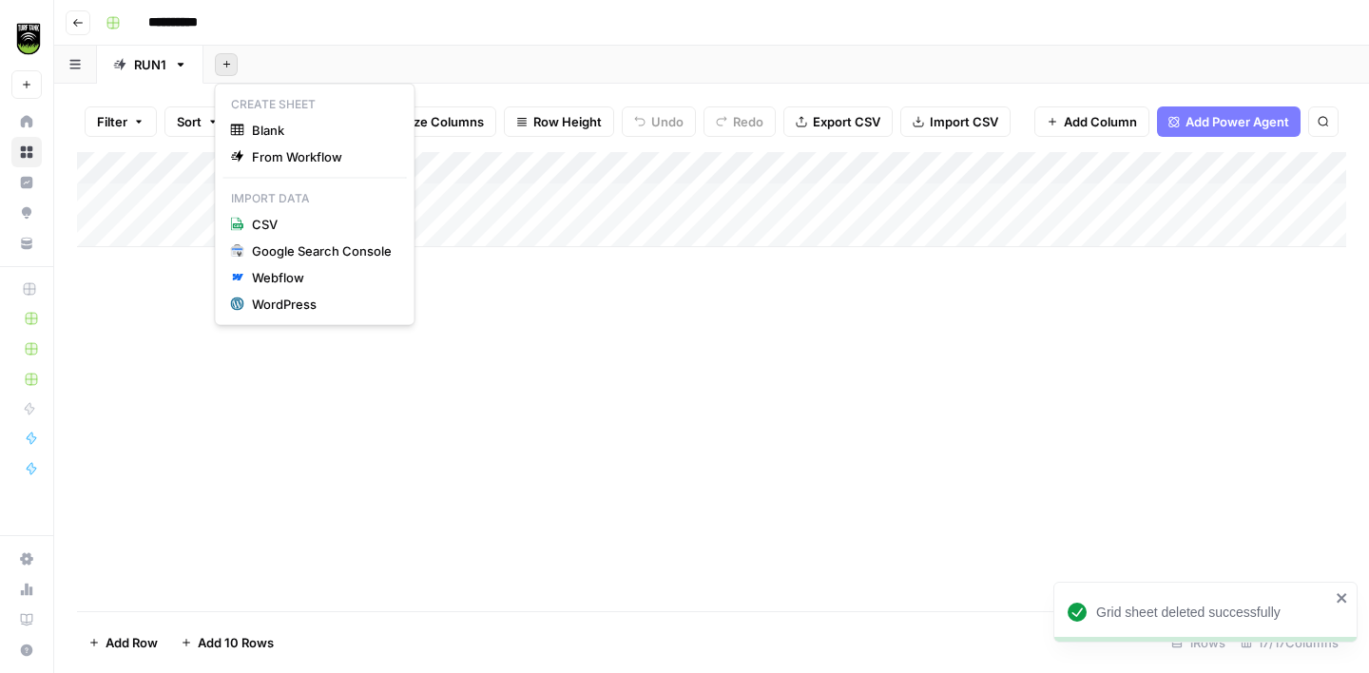
click at [223, 67] on icon "button" at bounding box center [227, 64] width 10 height 10
click at [276, 135] on span "Blank" at bounding box center [322, 130] width 140 height 19
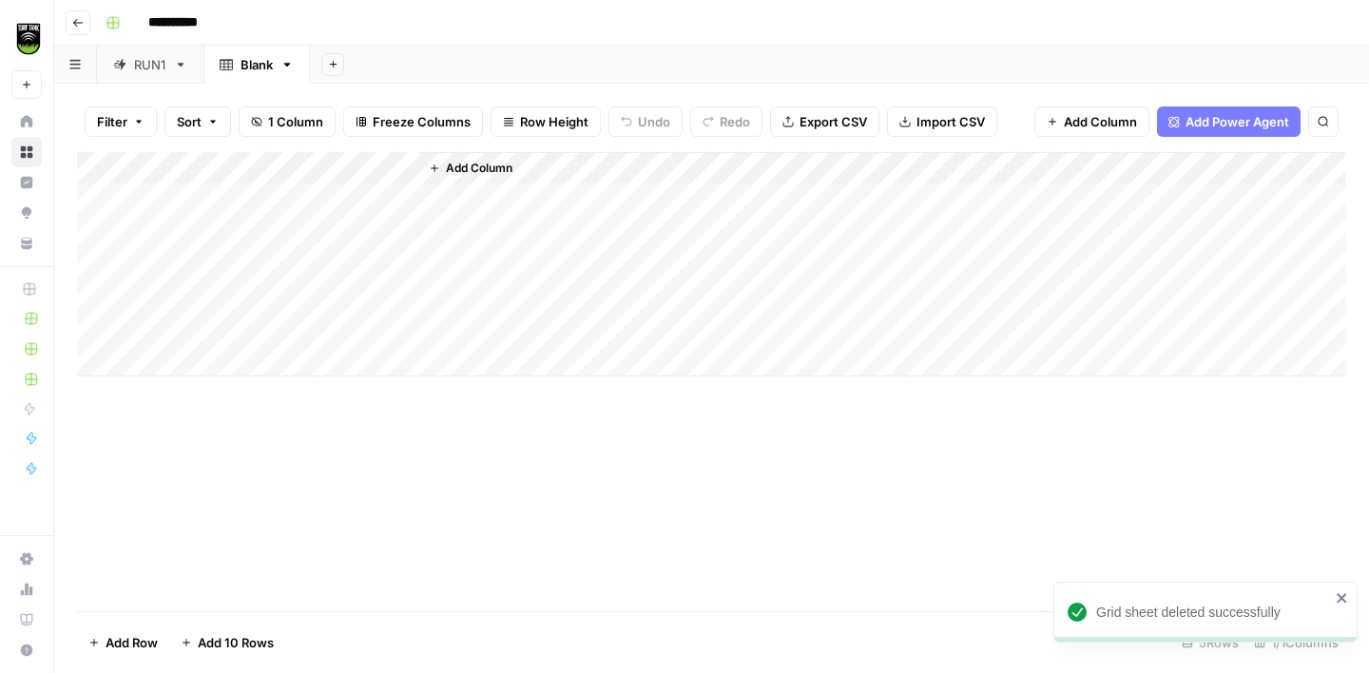
click at [182, 67] on icon at bounding box center [180, 64] width 13 height 13
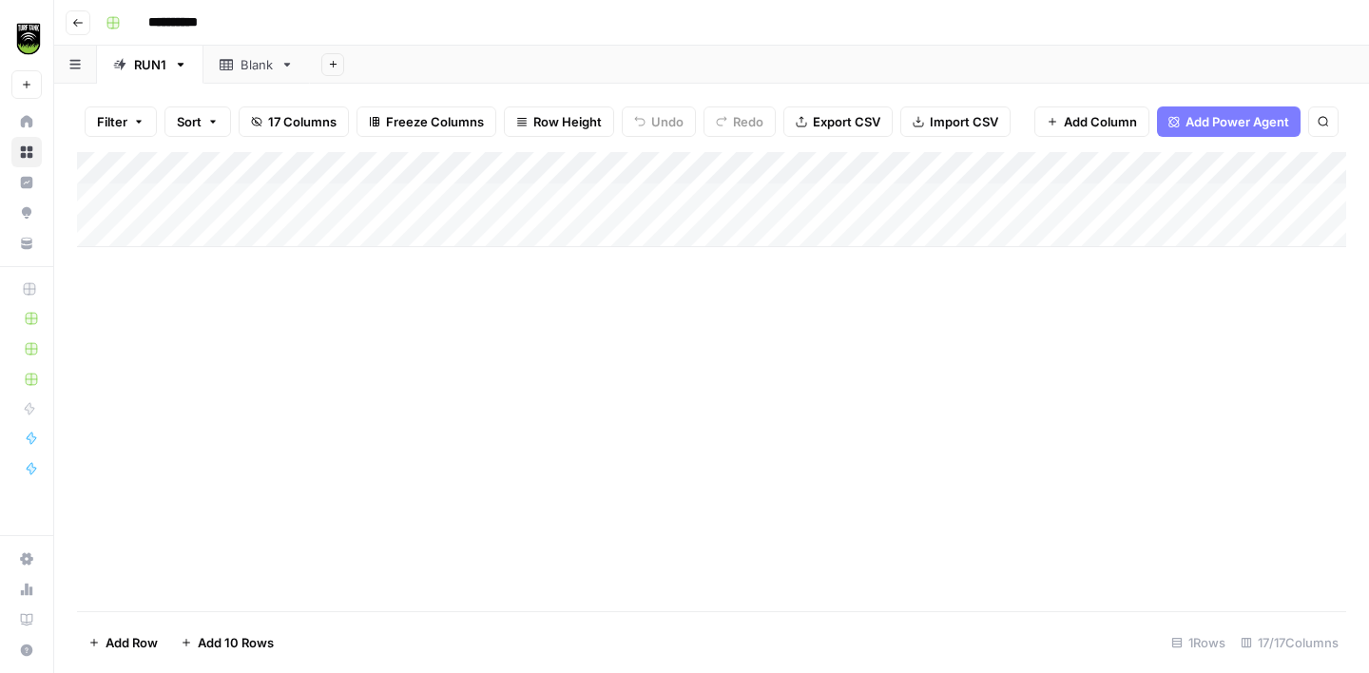
click at [178, 65] on icon "button" at bounding box center [180, 64] width 13 height 13
click at [226, 165] on span "Delete Sheet" at bounding box center [256, 170] width 91 height 19
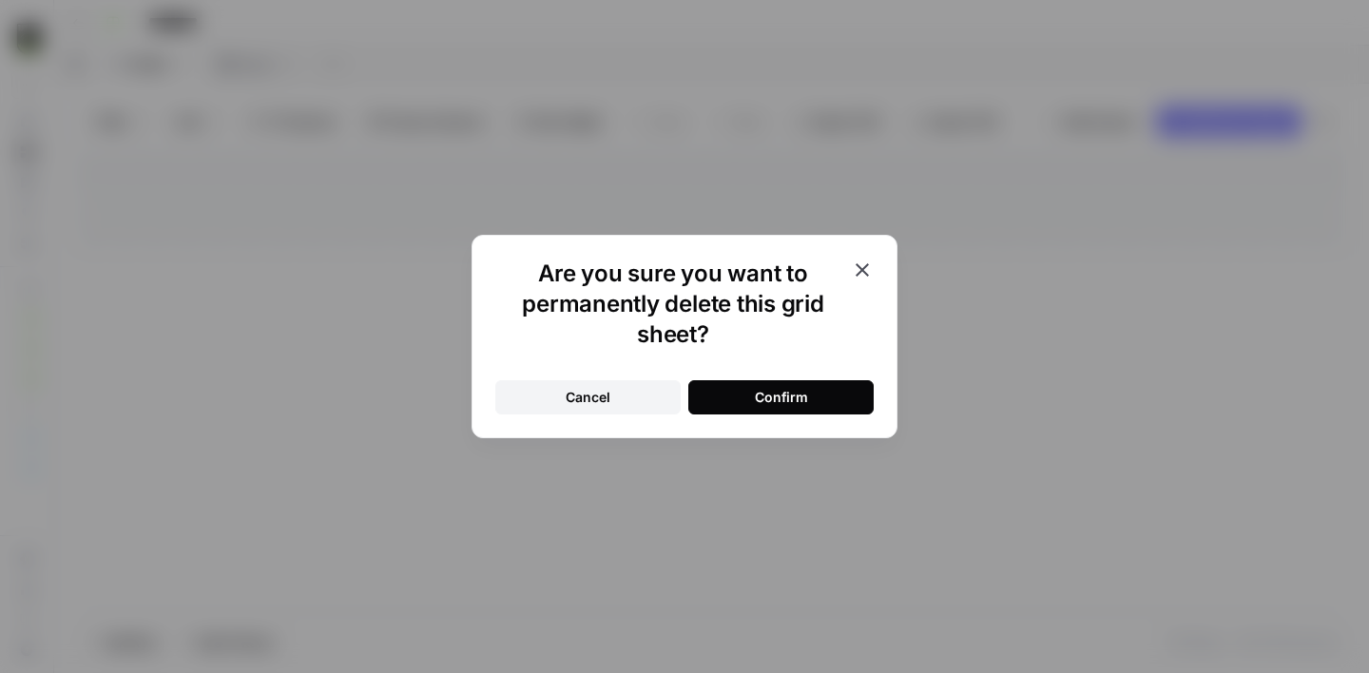
click at [785, 401] on div "Confirm" at bounding box center [781, 397] width 53 height 19
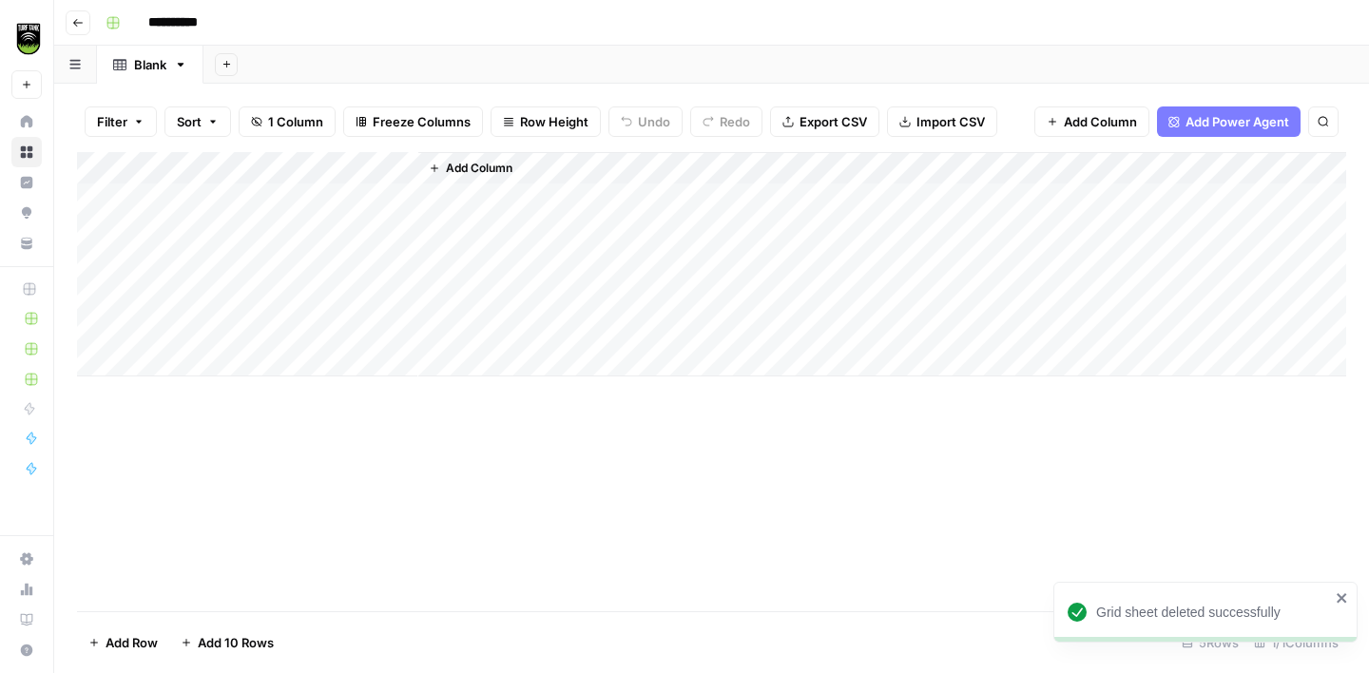
click at [403, 164] on div "Add Column" at bounding box center [711, 264] width 1269 height 224
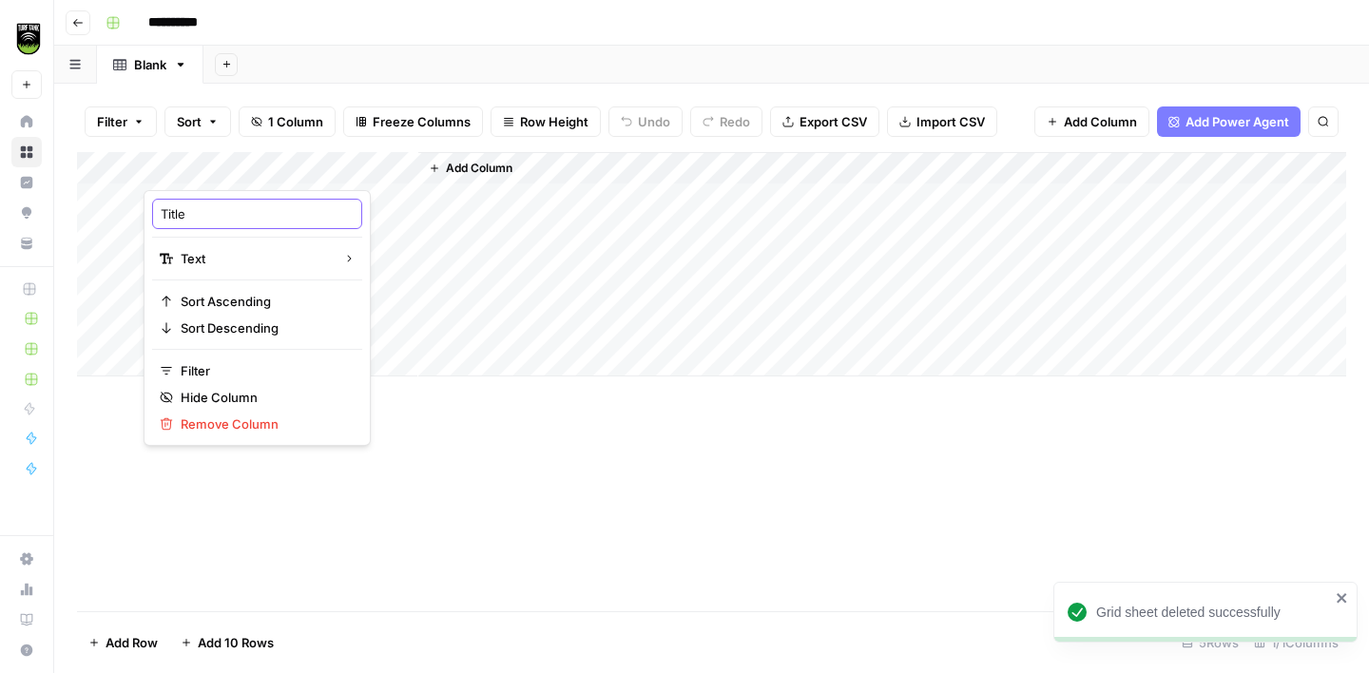
click at [199, 219] on input "Title" at bounding box center [257, 213] width 193 height 19
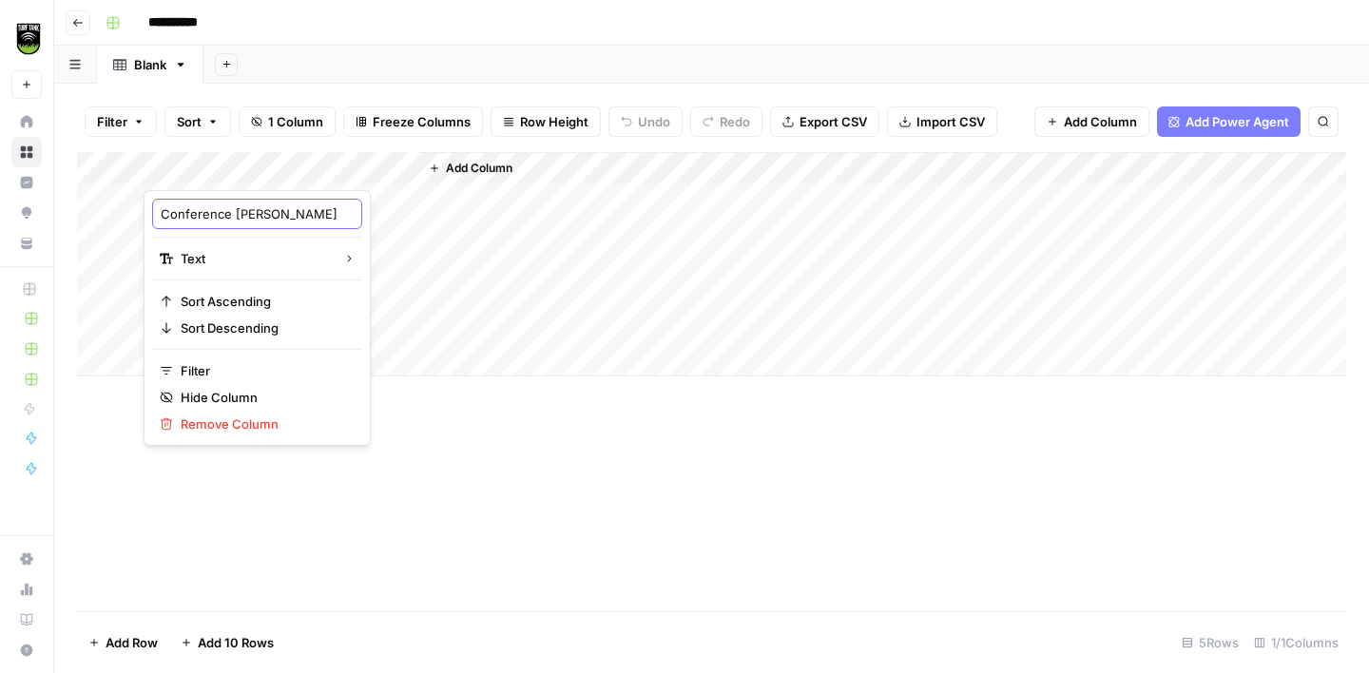
type input "Conference Link"
click at [474, 166] on span "Add Column" at bounding box center [479, 168] width 67 height 17
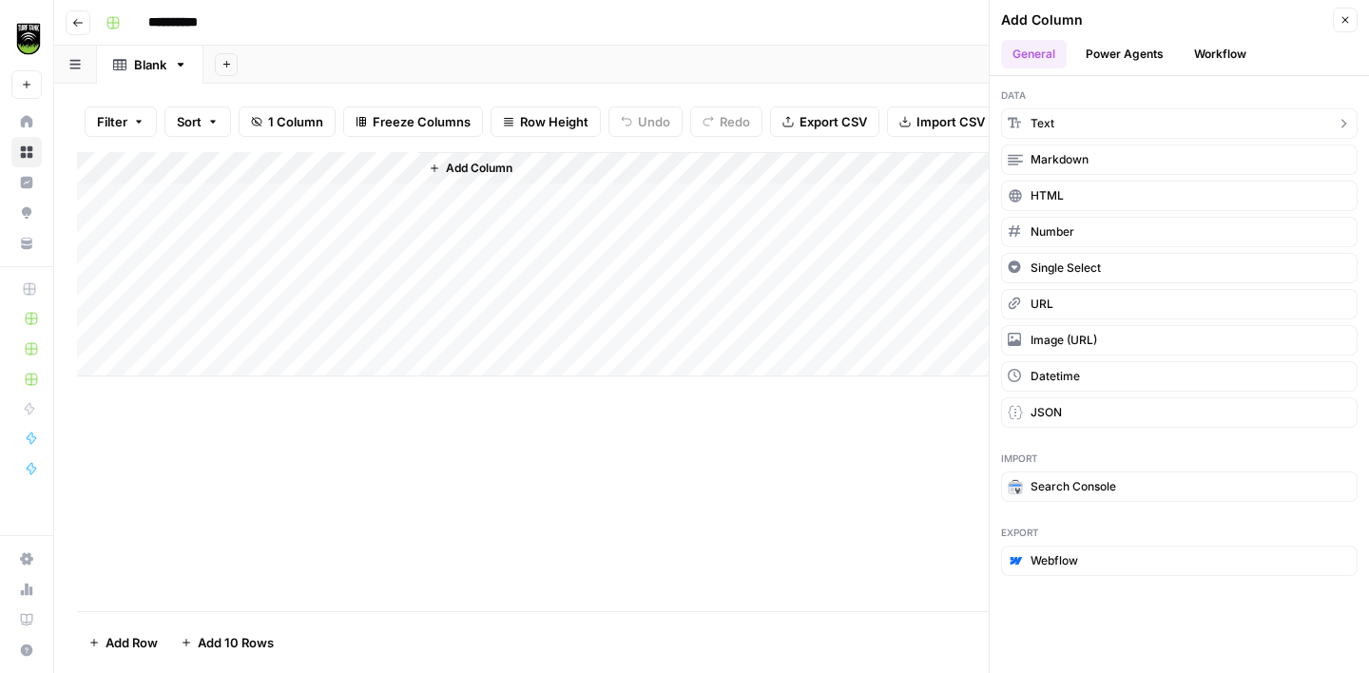
click at [1083, 124] on button "Text" at bounding box center [1179, 123] width 357 height 30
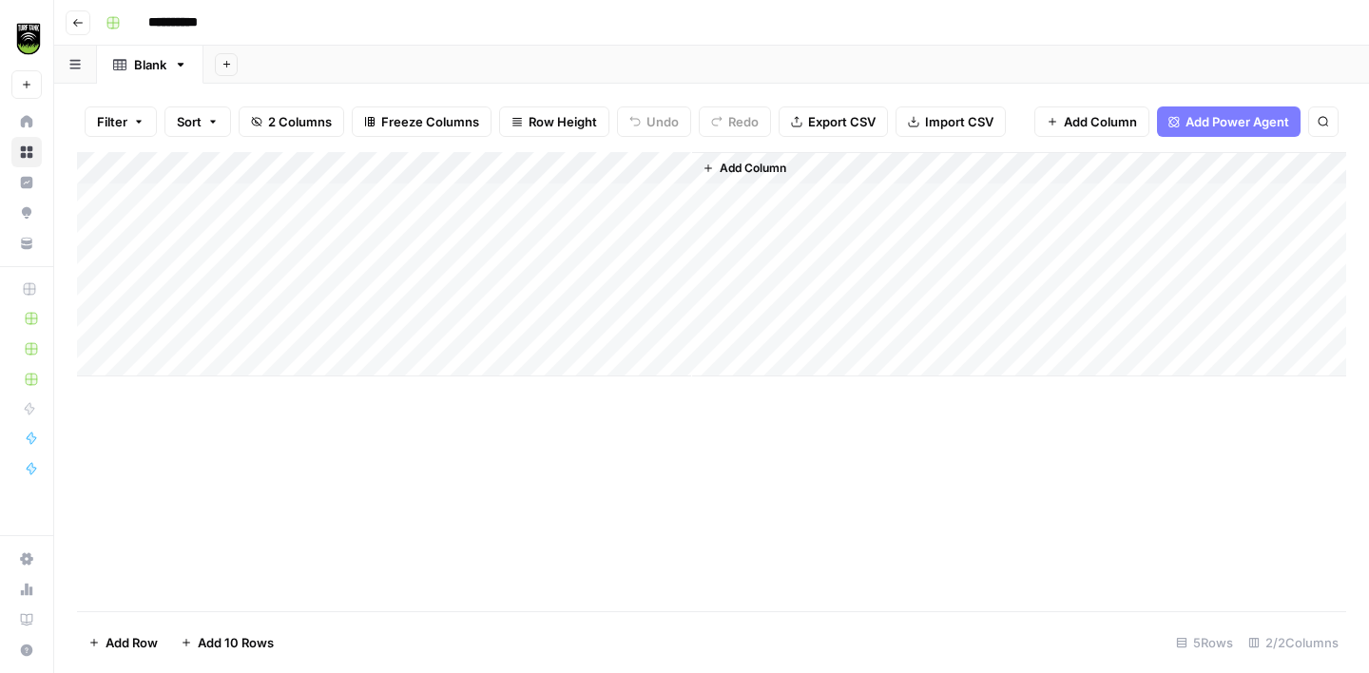
click at [541, 171] on div "Add Column" at bounding box center [711, 264] width 1269 height 224
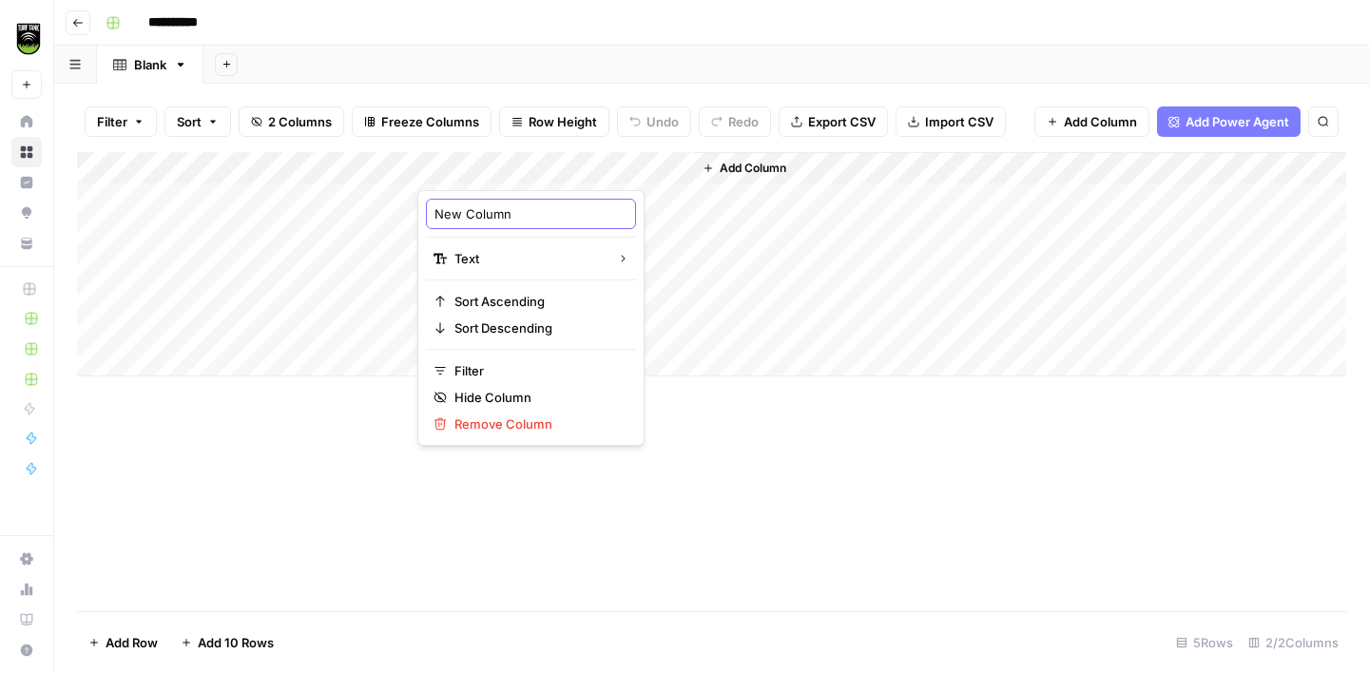
click at [509, 206] on input "New Column" at bounding box center [531, 213] width 193 height 19
type input "Page Type"
click at [748, 170] on span "Add Column" at bounding box center [753, 168] width 67 height 17
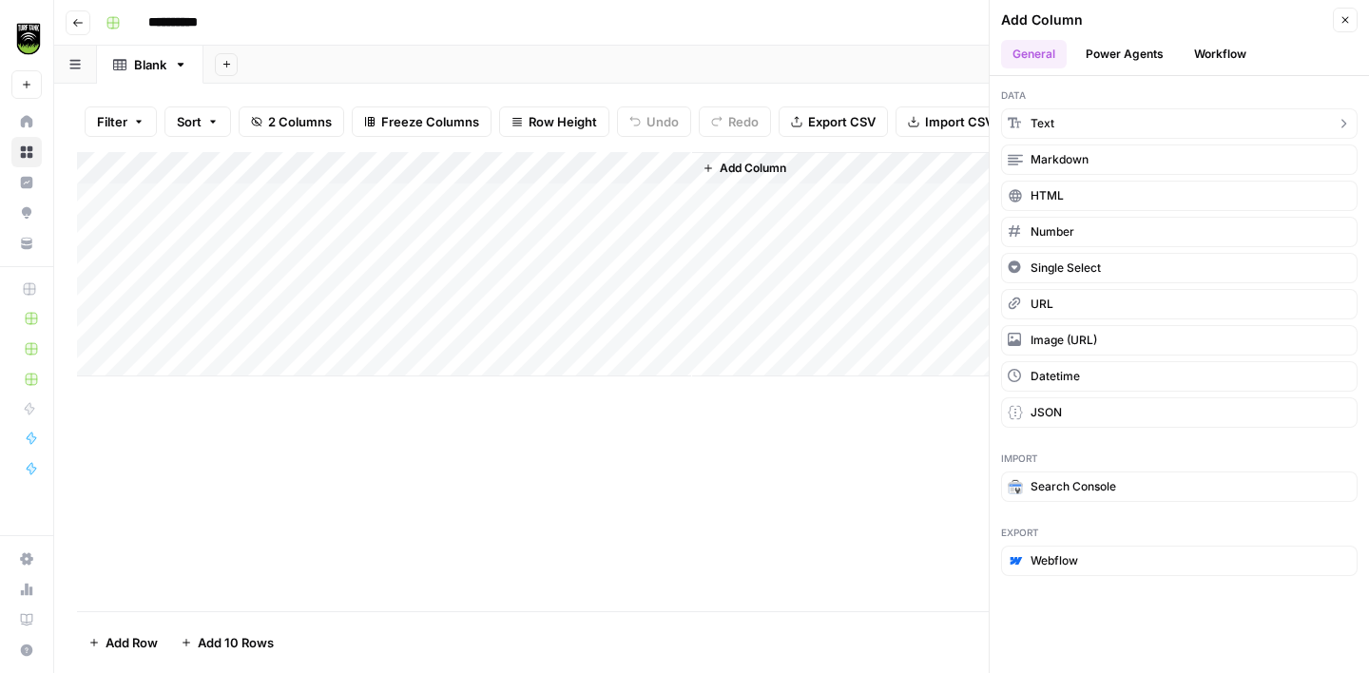
click at [1062, 126] on button "Text" at bounding box center [1179, 123] width 357 height 30
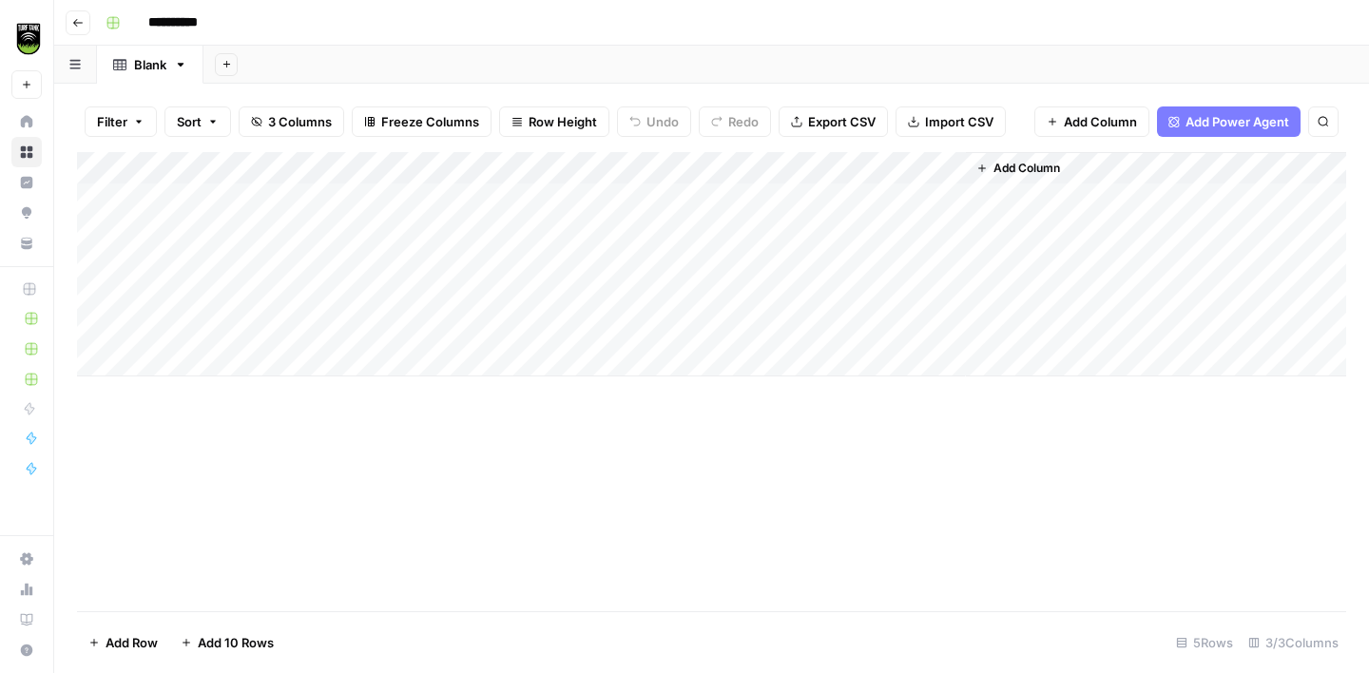
click at [817, 161] on div "Add Column" at bounding box center [711, 264] width 1269 height 224
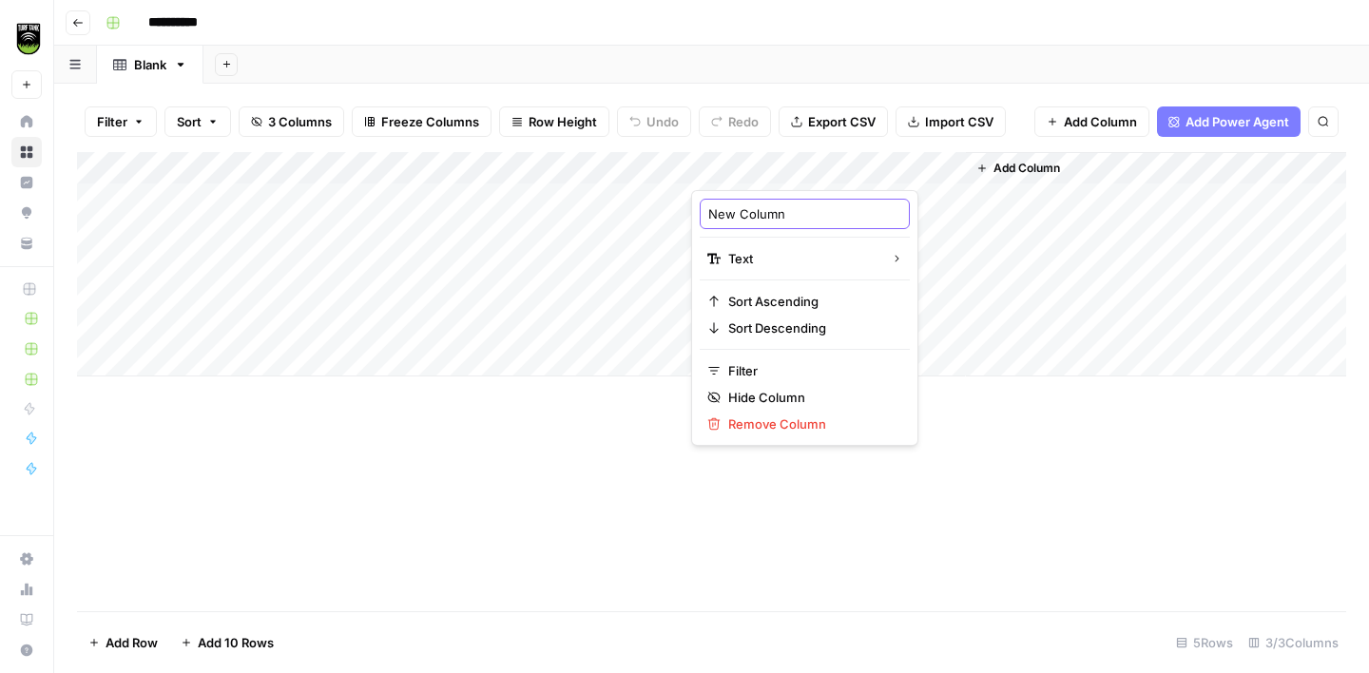
click at [757, 219] on input "New Column" at bounding box center [804, 213] width 193 height 19
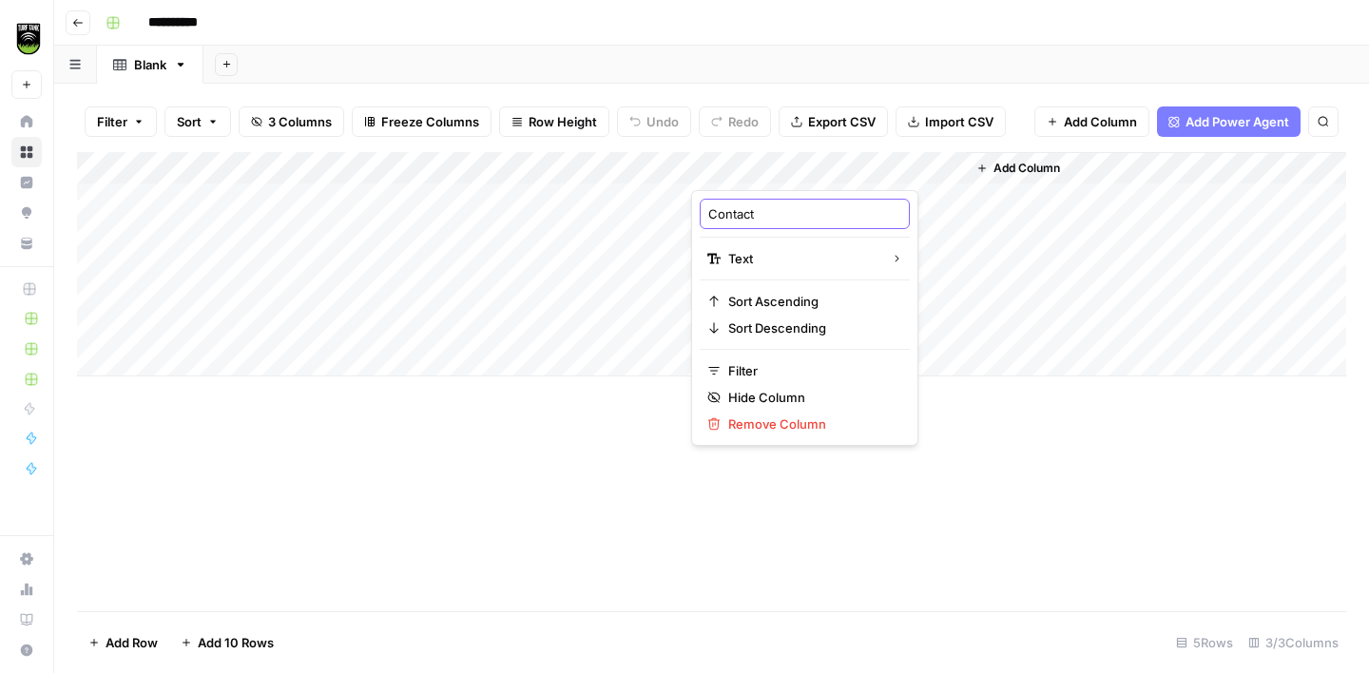
type input "Contacts"
click at [1031, 172] on span "Add Column" at bounding box center [1027, 168] width 67 height 17
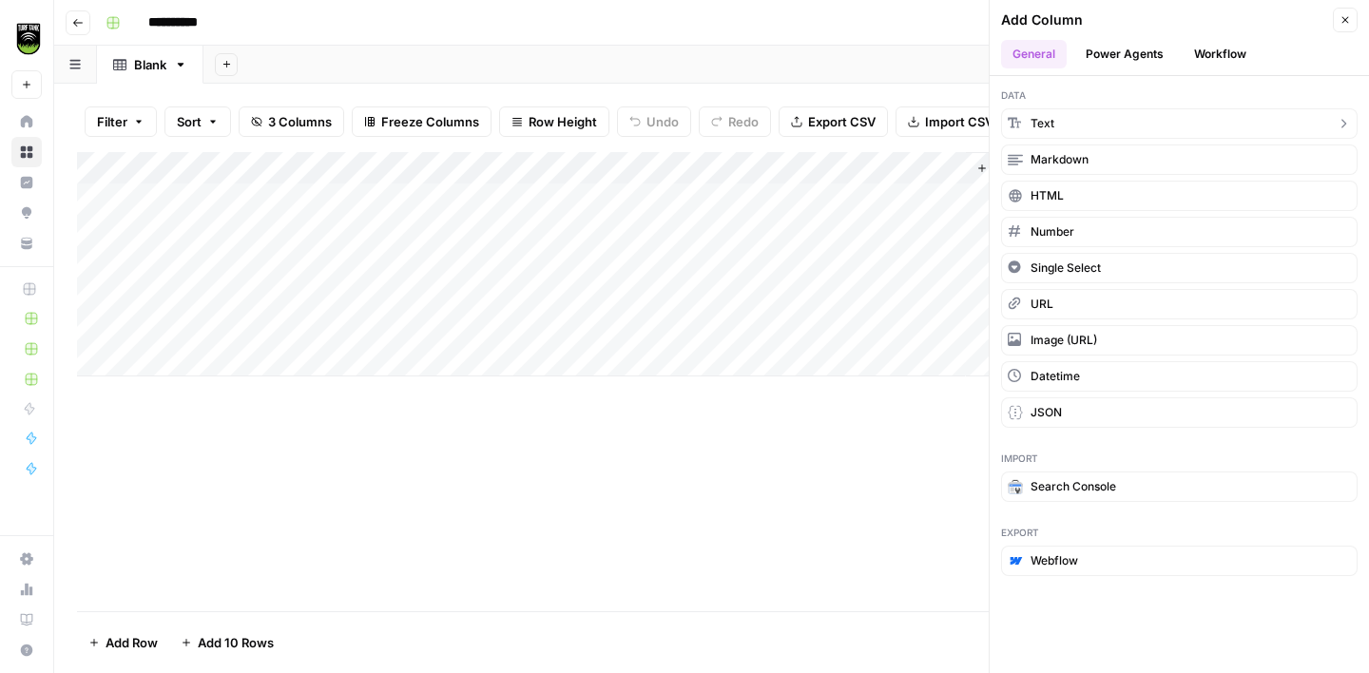
click at [1087, 131] on button "Text" at bounding box center [1179, 123] width 357 height 30
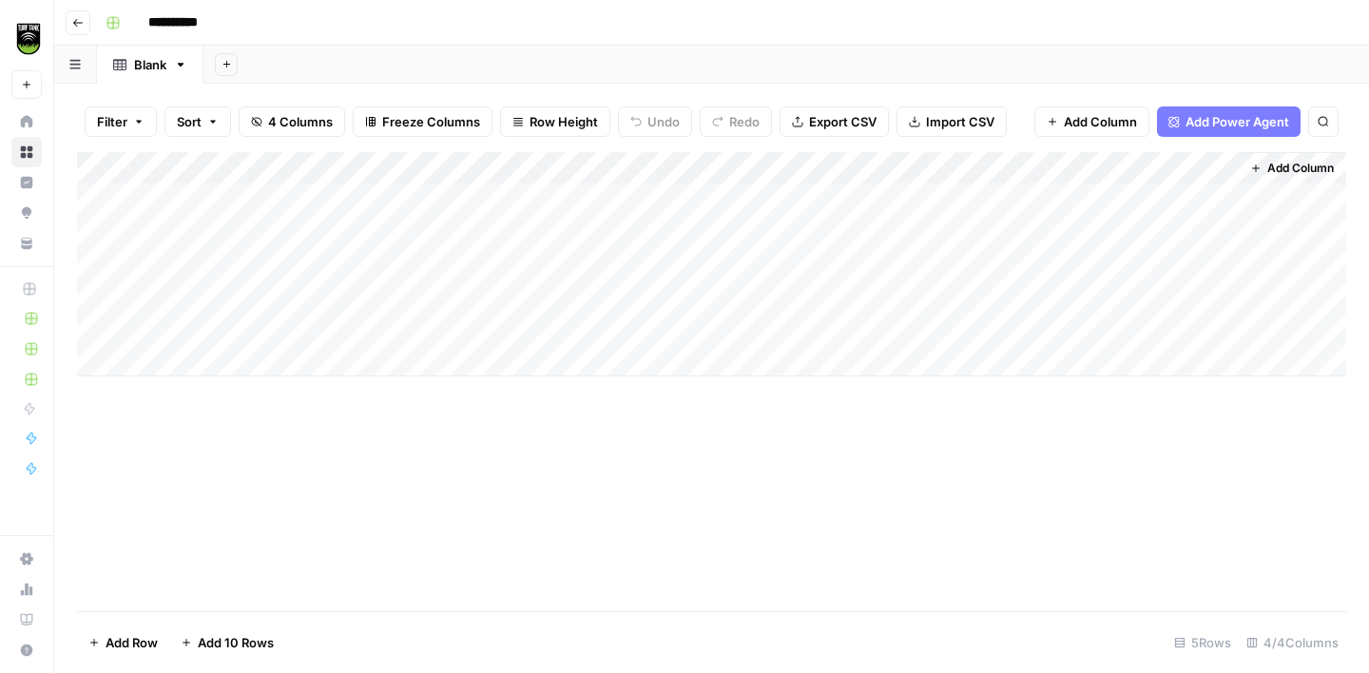
click at [1031, 174] on div "Add Column" at bounding box center [711, 264] width 1269 height 224
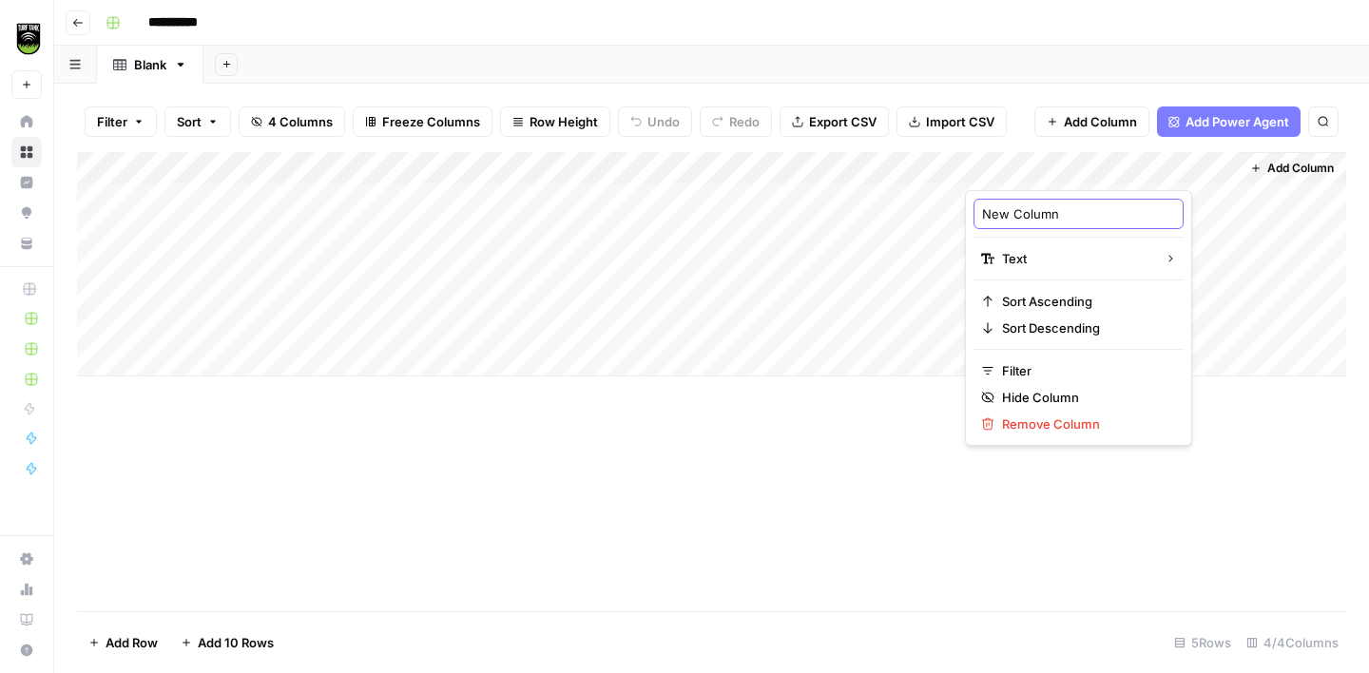
click at [1031, 220] on input "New Column" at bounding box center [1078, 213] width 193 height 19
type input "Keywords"
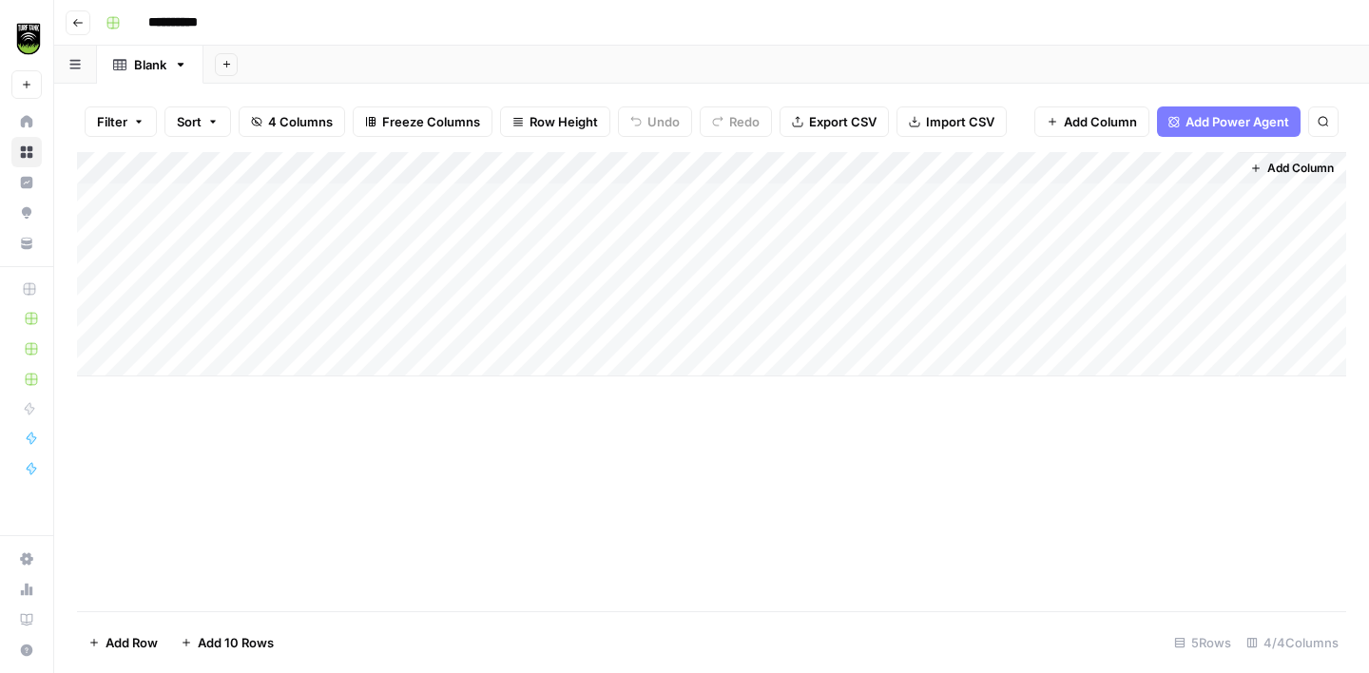
click at [1270, 161] on span "Add Column" at bounding box center [1300, 168] width 67 height 17
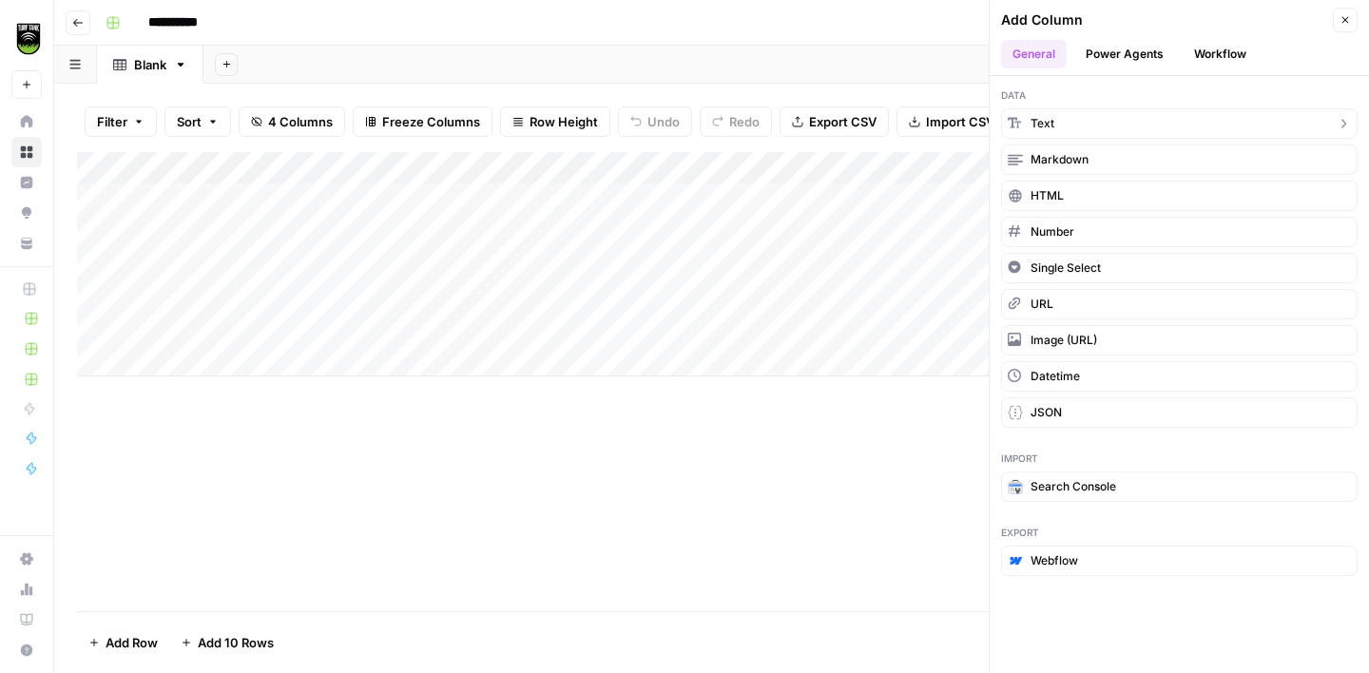
click at [1148, 126] on button "Text" at bounding box center [1179, 123] width 357 height 30
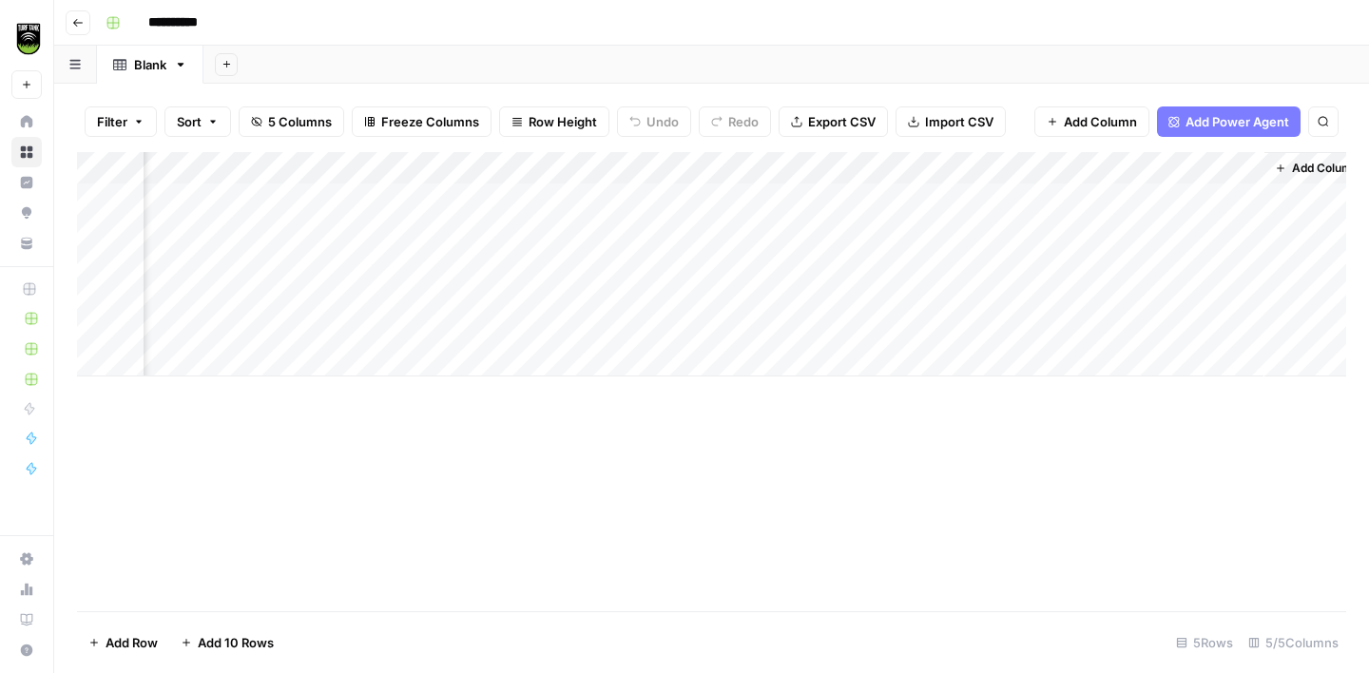
scroll to position [0, 273]
click at [1049, 163] on div "Add Column" at bounding box center [711, 264] width 1269 height 224
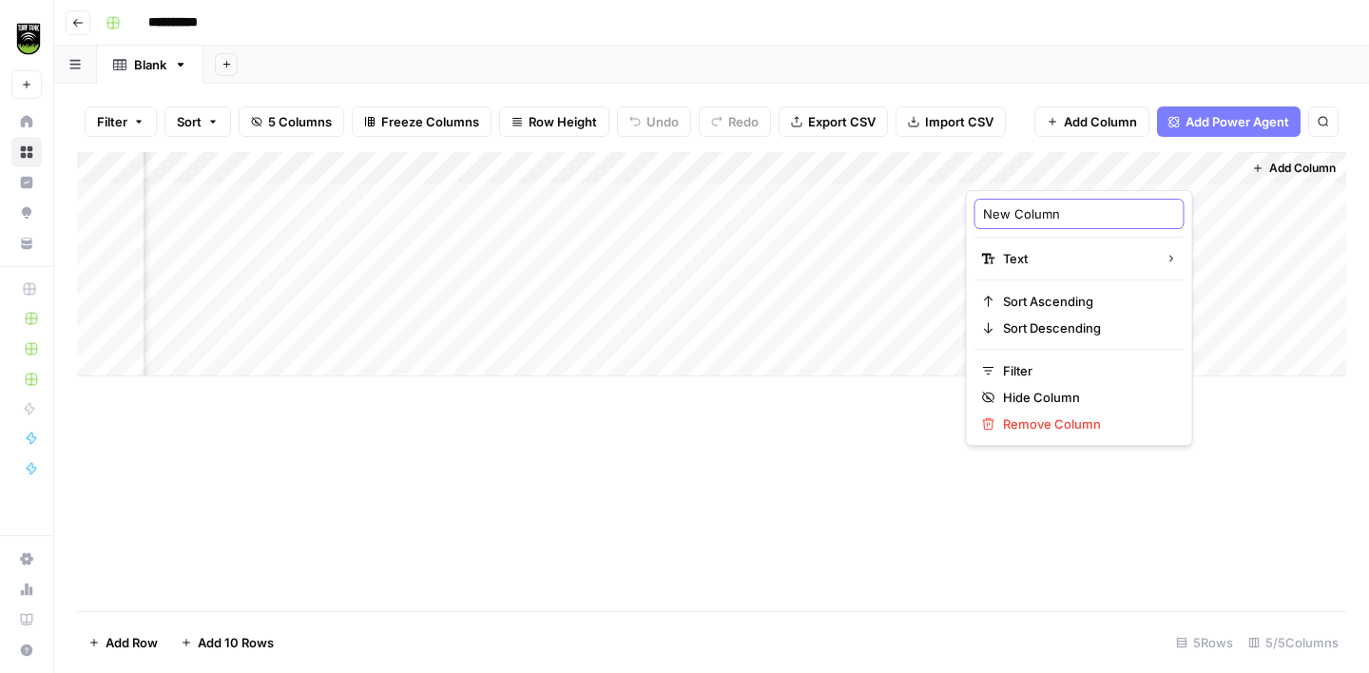
click at [1029, 218] on input "New Column" at bounding box center [1079, 213] width 193 height 19
type input "Association Name"
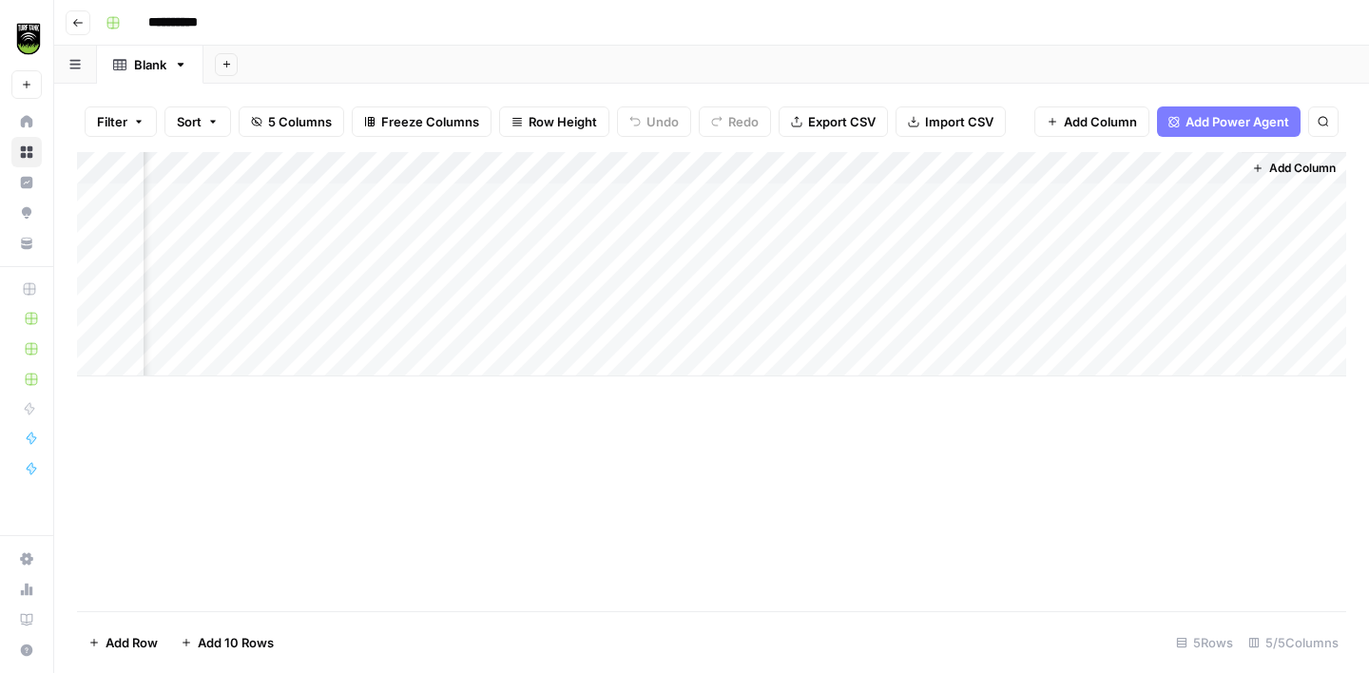
click at [1297, 170] on span "Add Column" at bounding box center [1302, 168] width 67 height 17
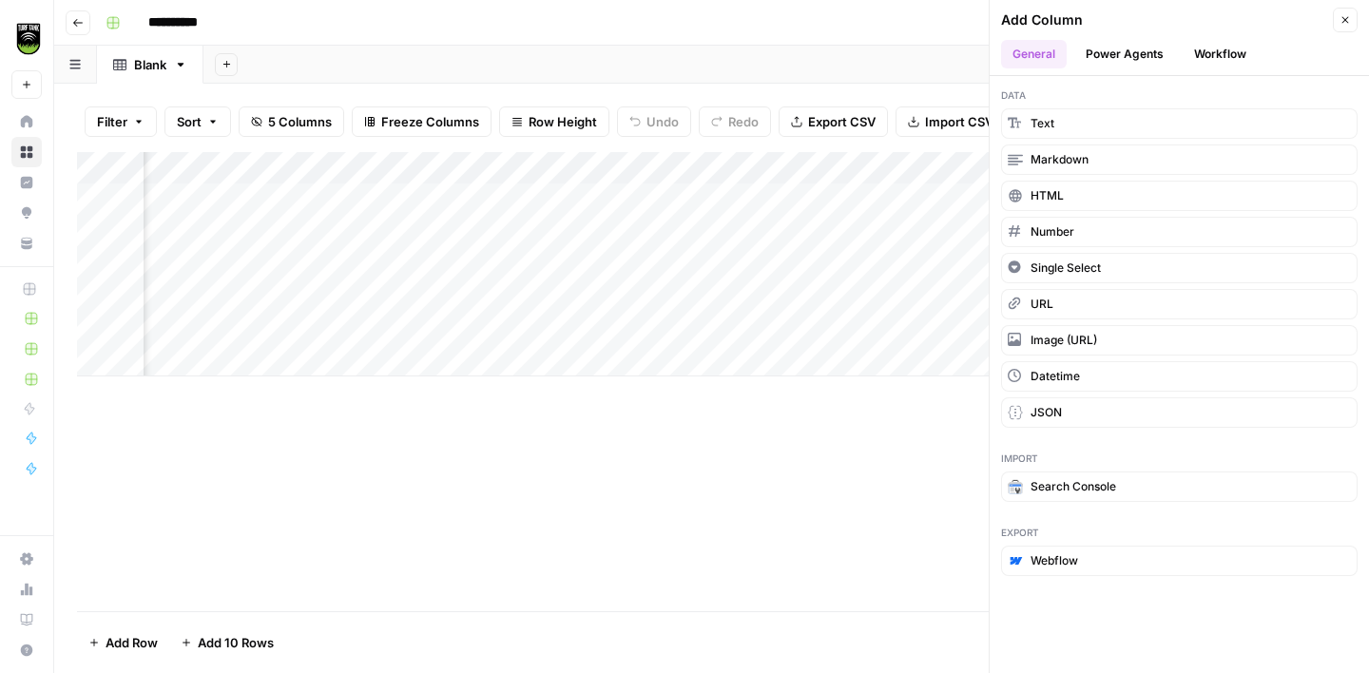
click at [1229, 55] on button "Workflow" at bounding box center [1220, 54] width 75 height 29
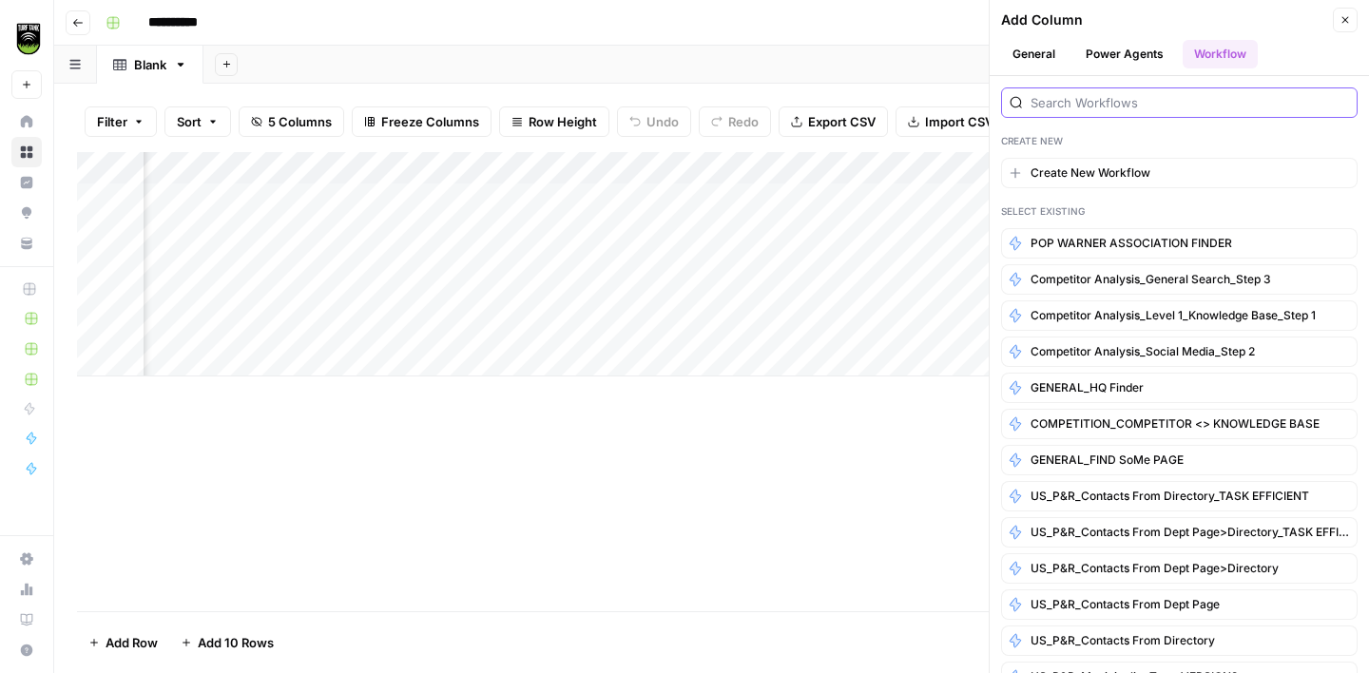
click at [1075, 108] on input "search" at bounding box center [1190, 102] width 319 height 19
click at [1036, 55] on button "General" at bounding box center [1034, 54] width 66 height 29
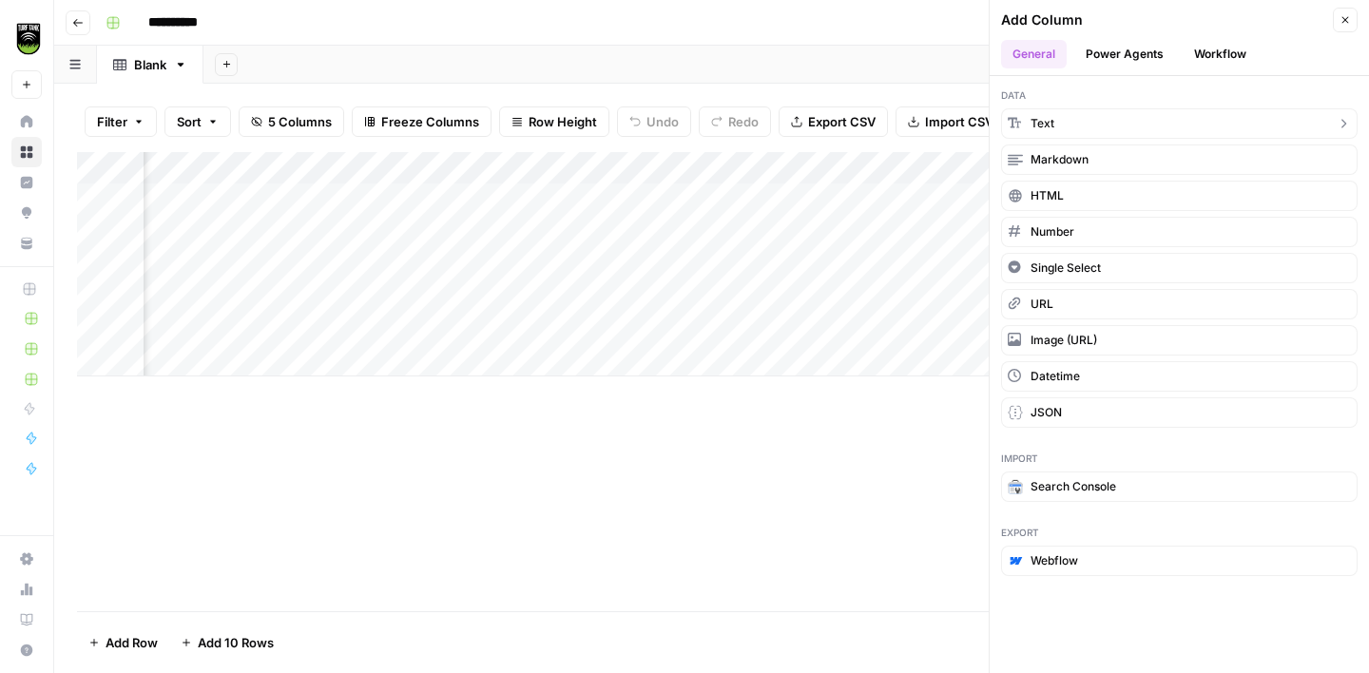
click at [1054, 131] on span "Text" at bounding box center [1043, 123] width 24 height 17
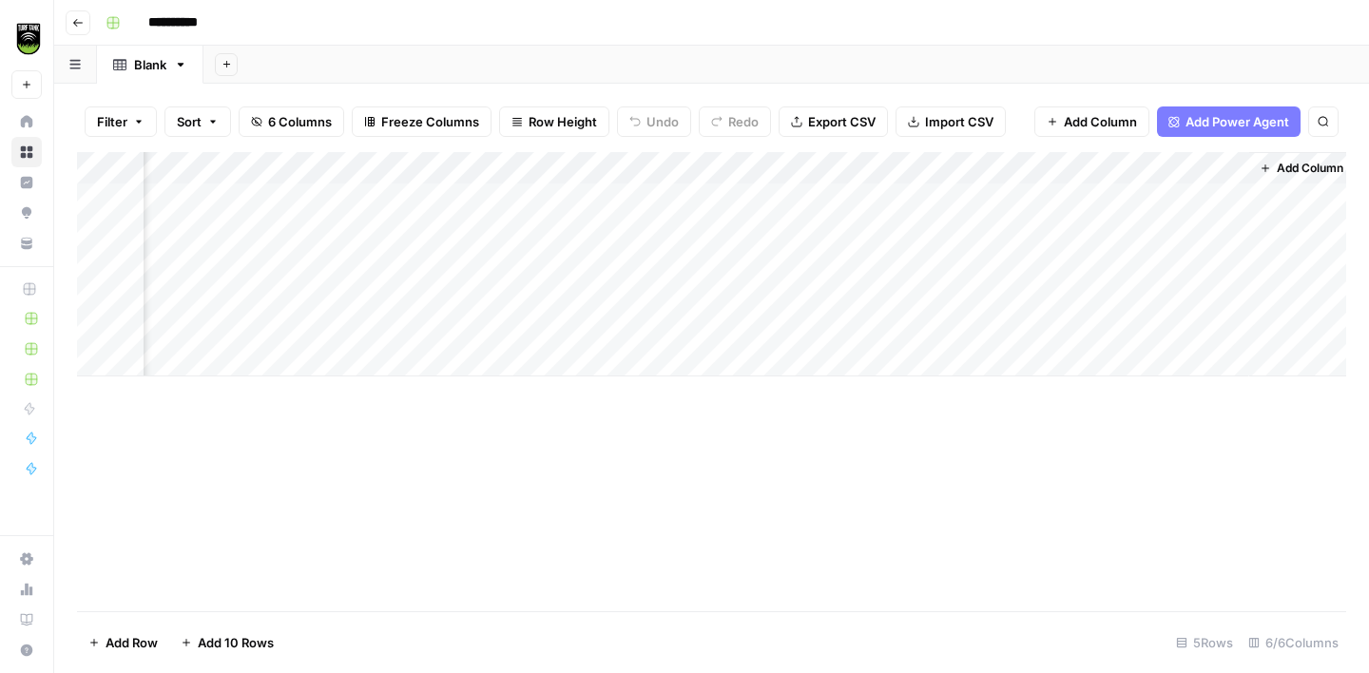
scroll to position [0, 547]
click at [1088, 169] on div "Add Column" at bounding box center [711, 264] width 1269 height 224
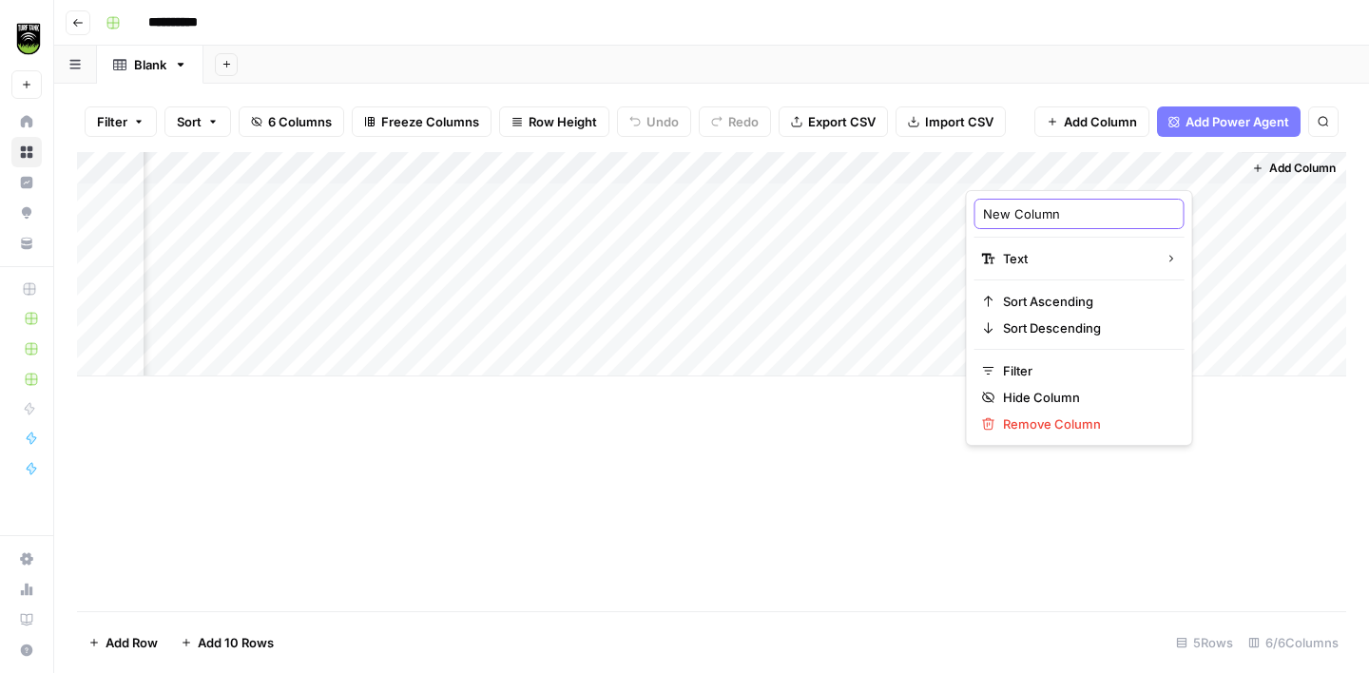
click at [1019, 209] on input "New Column" at bounding box center [1079, 213] width 193 height 19
click at [1019, 210] on input "New Column" at bounding box center [1079, 213] width 193 height 19
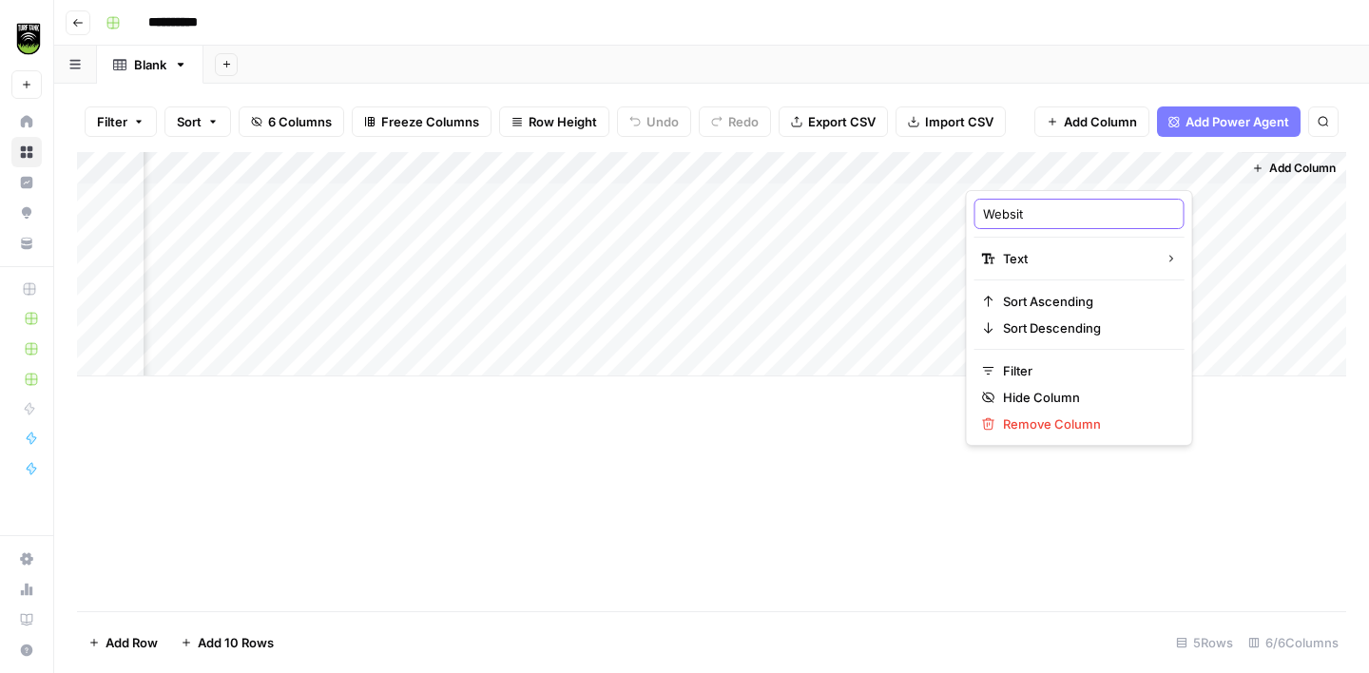
type input "Website"
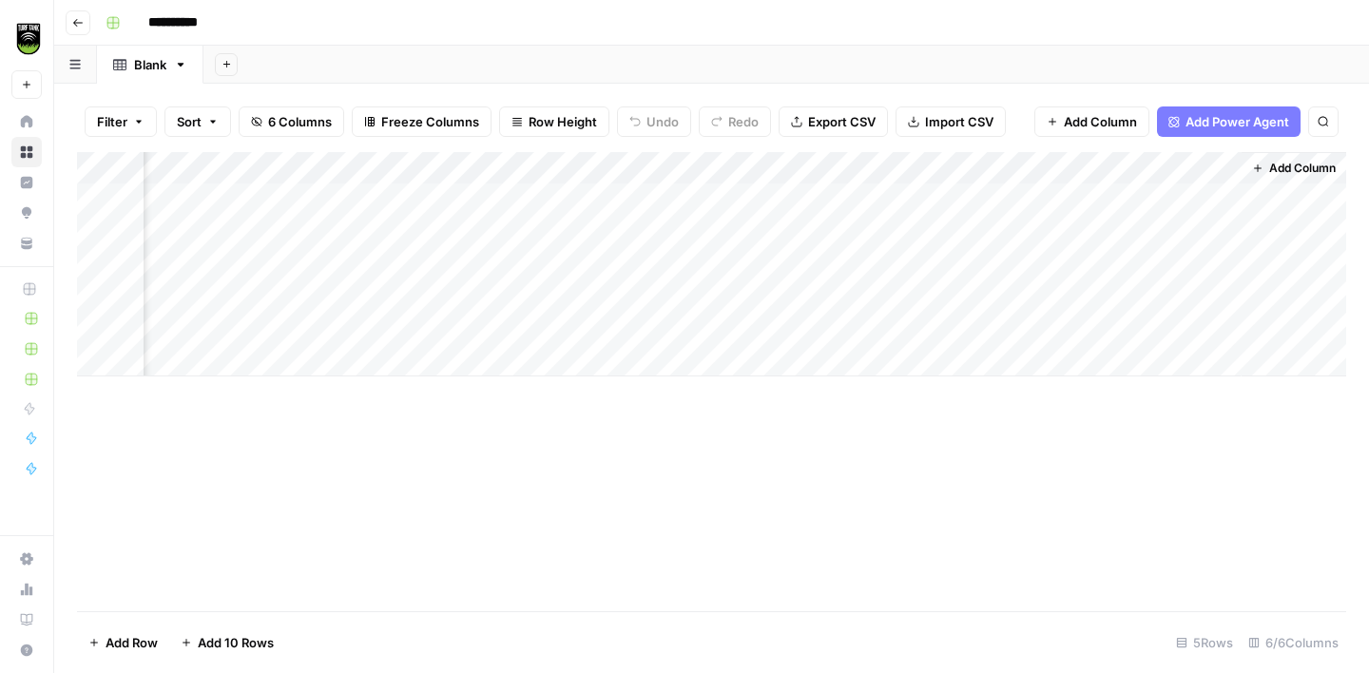
click at [1282, 173] on span "Add Column" at bounding box center [1302, 168] width 67 height 17
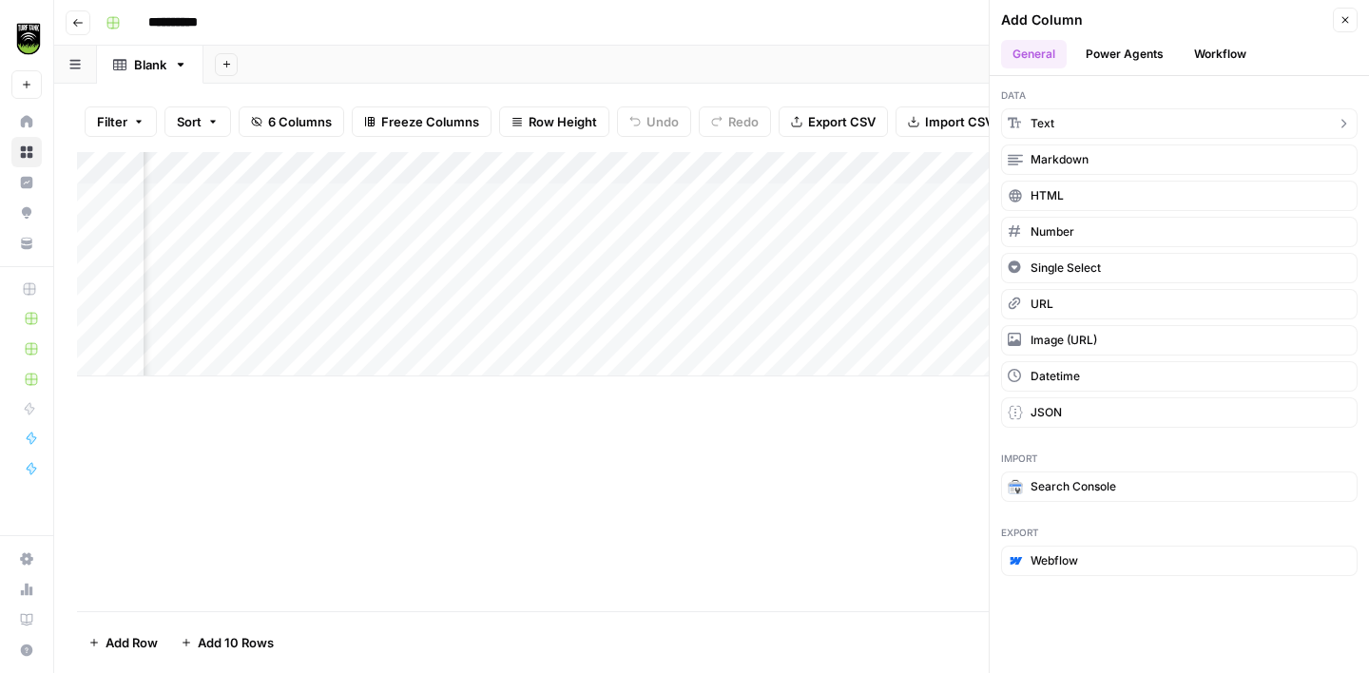
click at [1094, 126] on button "Text" at bounding box center [1179, 123] width 357 height 30
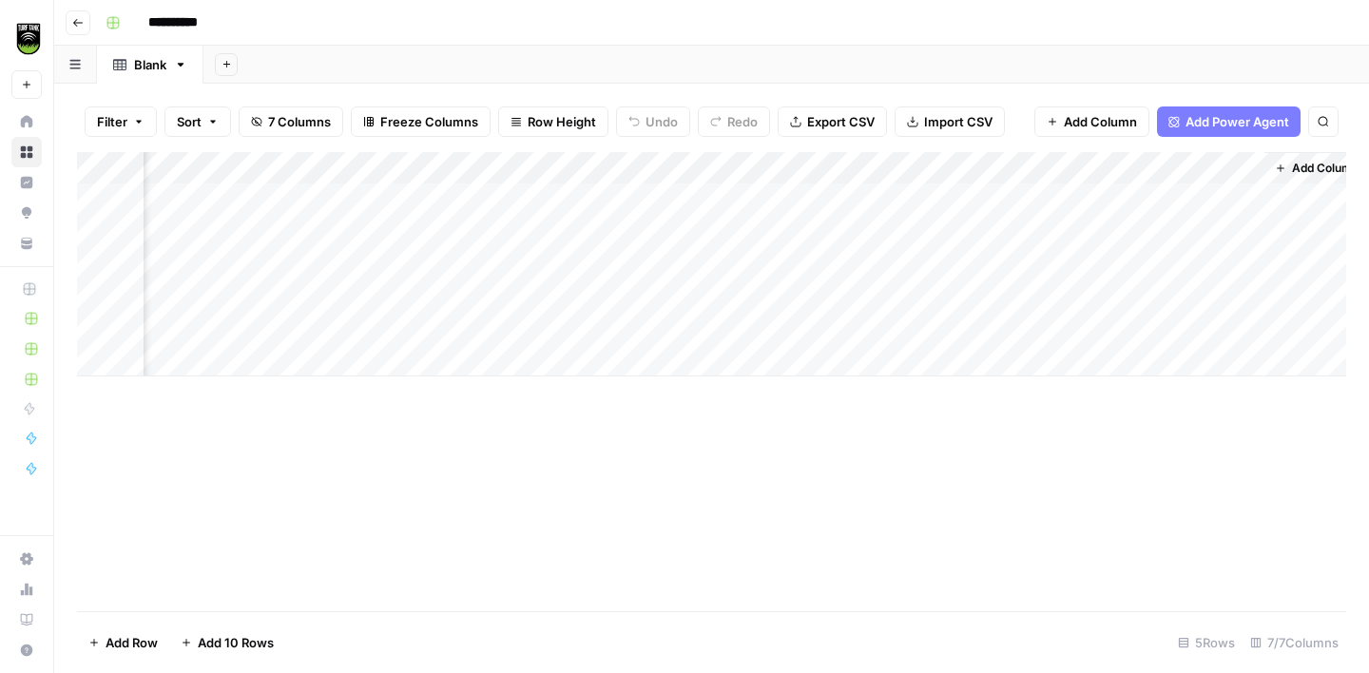
scroll to position [0, 821]
click at [1049, 179] on div "Add Column" at bounding box center [711, 264] width 1269 height 224
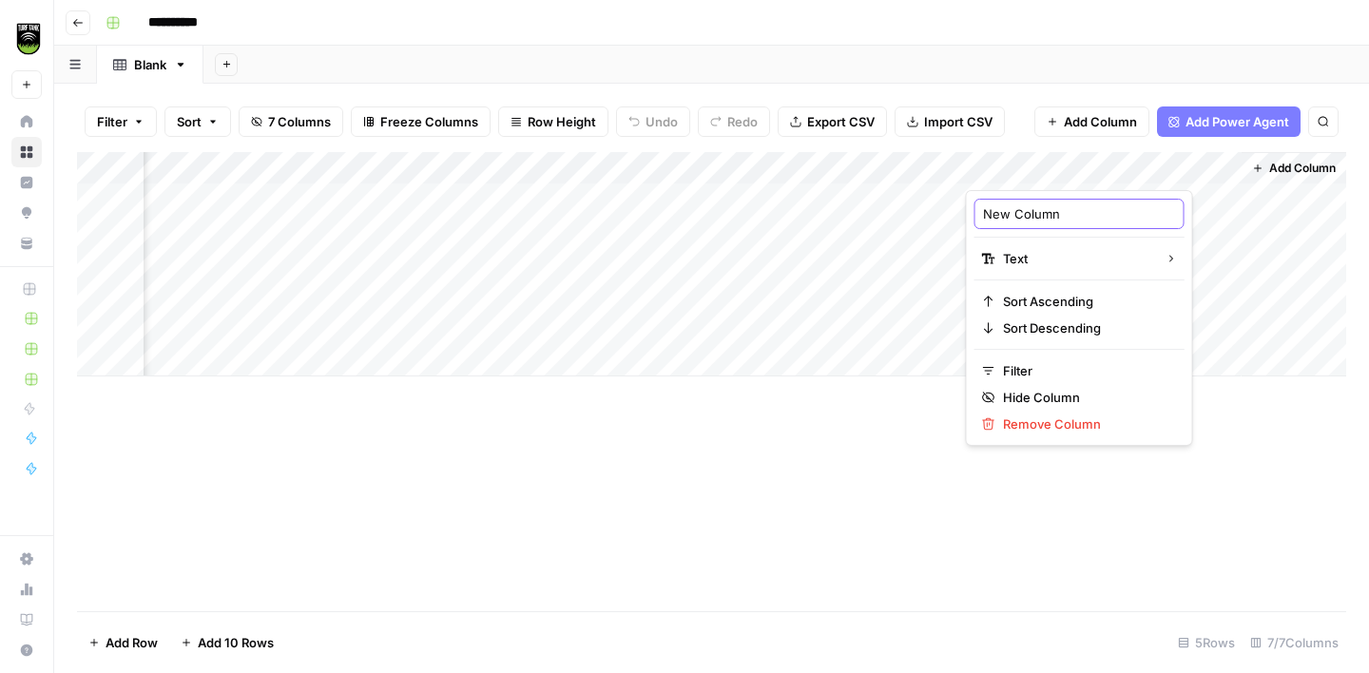
click at [1035, 211] on input "New Column" at bounding box center [1079, 213] width 193 height 19
type input "First Name"
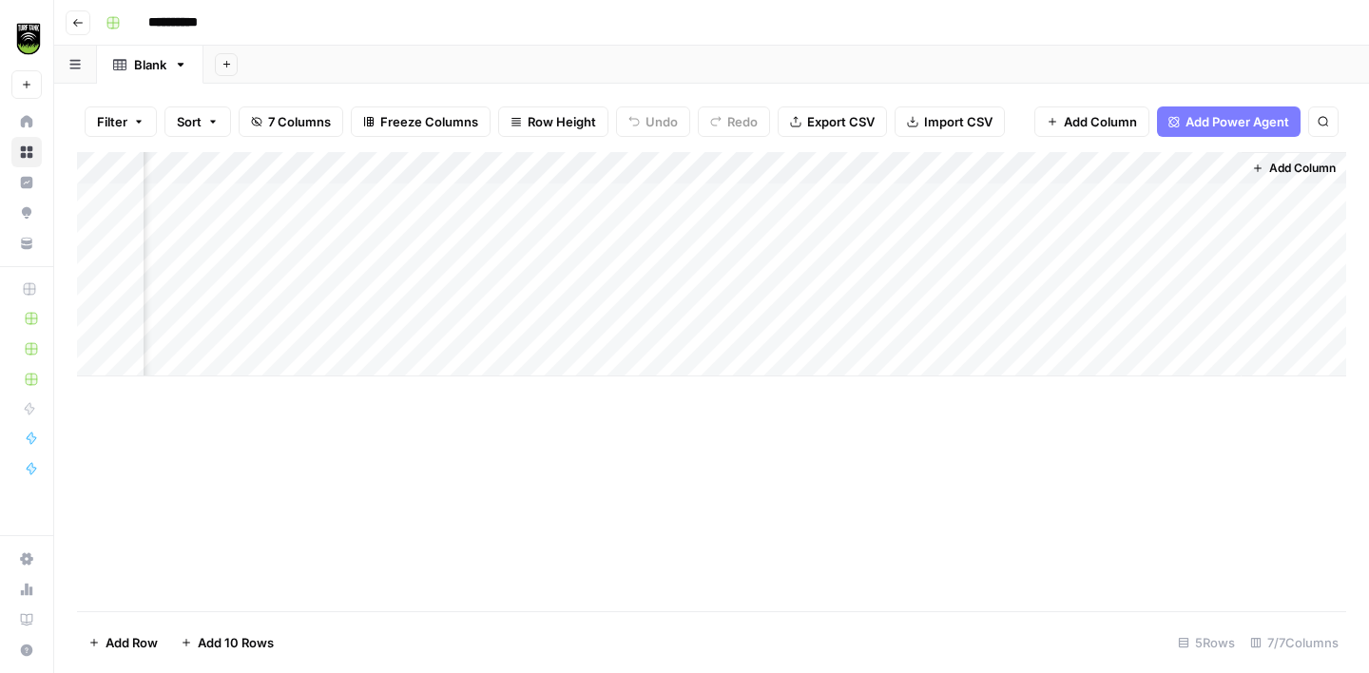
click at [1285, 163] on span "Add Column" at bounding box center [1302, 168] width 67 height 17
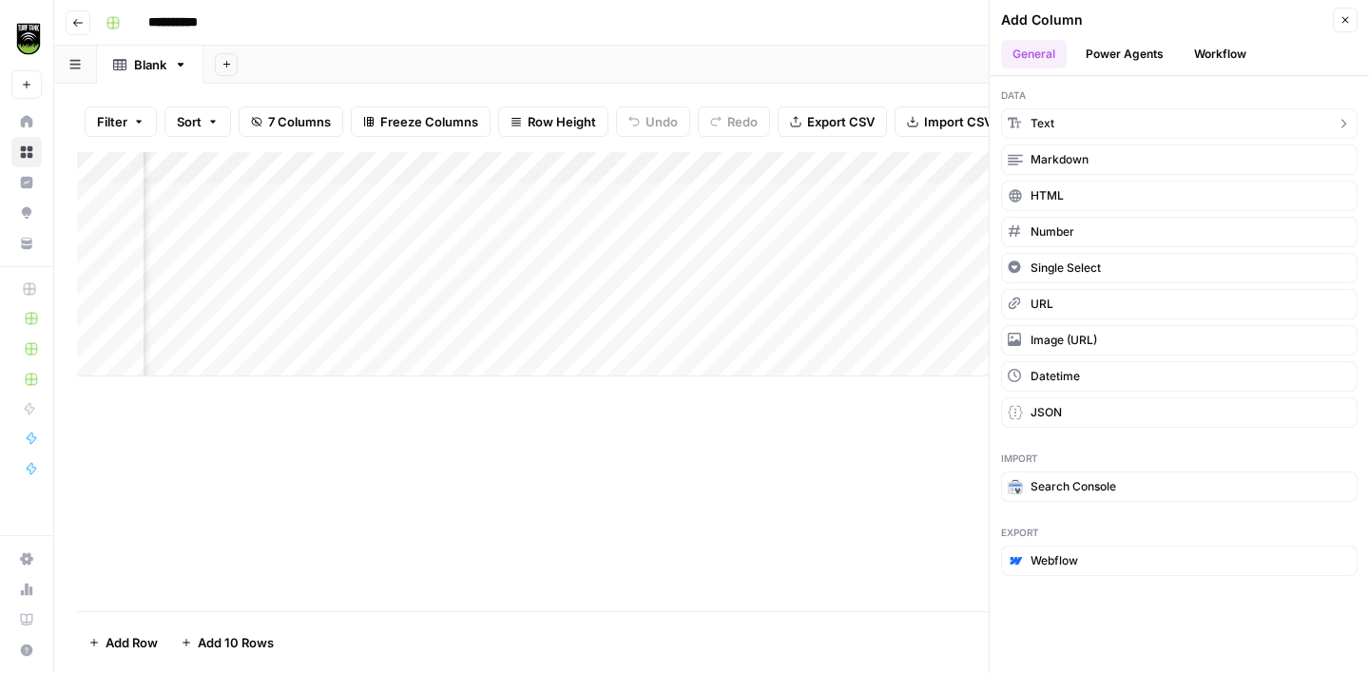
click at [1101, 124] on button "Text" at bounding box center [1179, 123] width 357 height 30
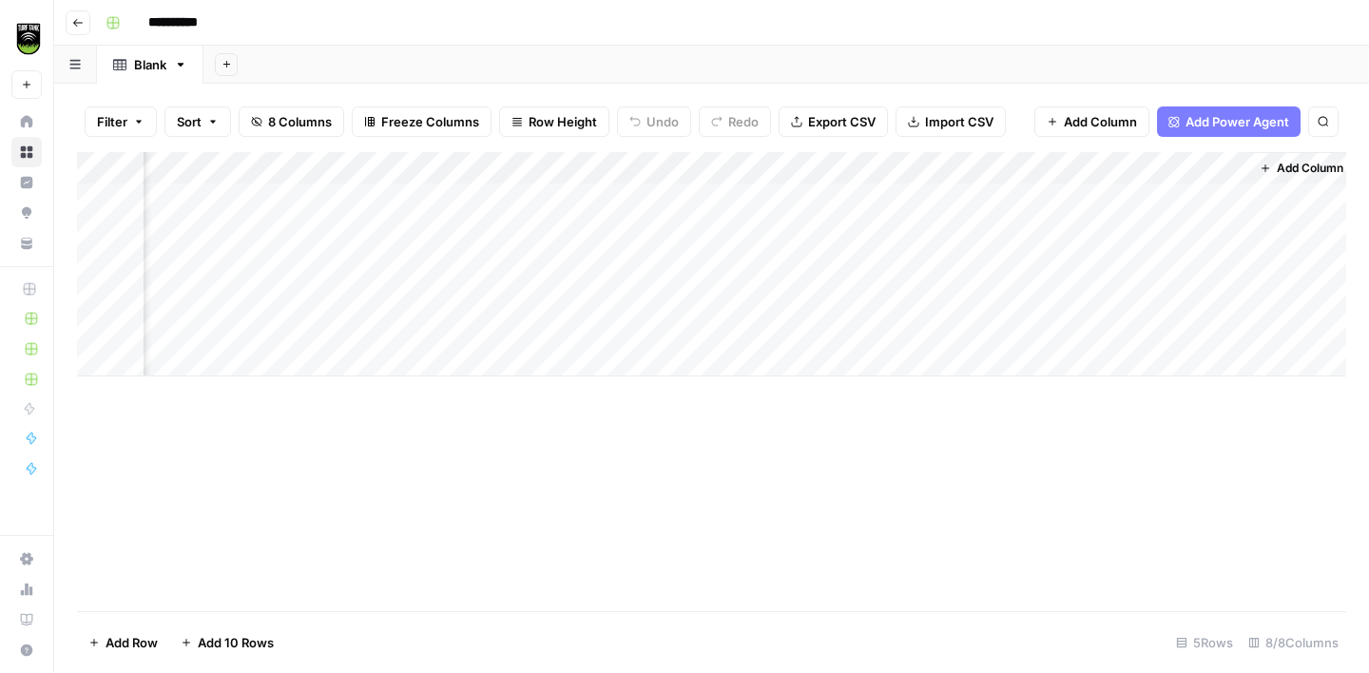
scroll to position [0, 1094]
click at [1161, 168] on div "Add Column" at bounding box center [711, 264] width 1269 height 224
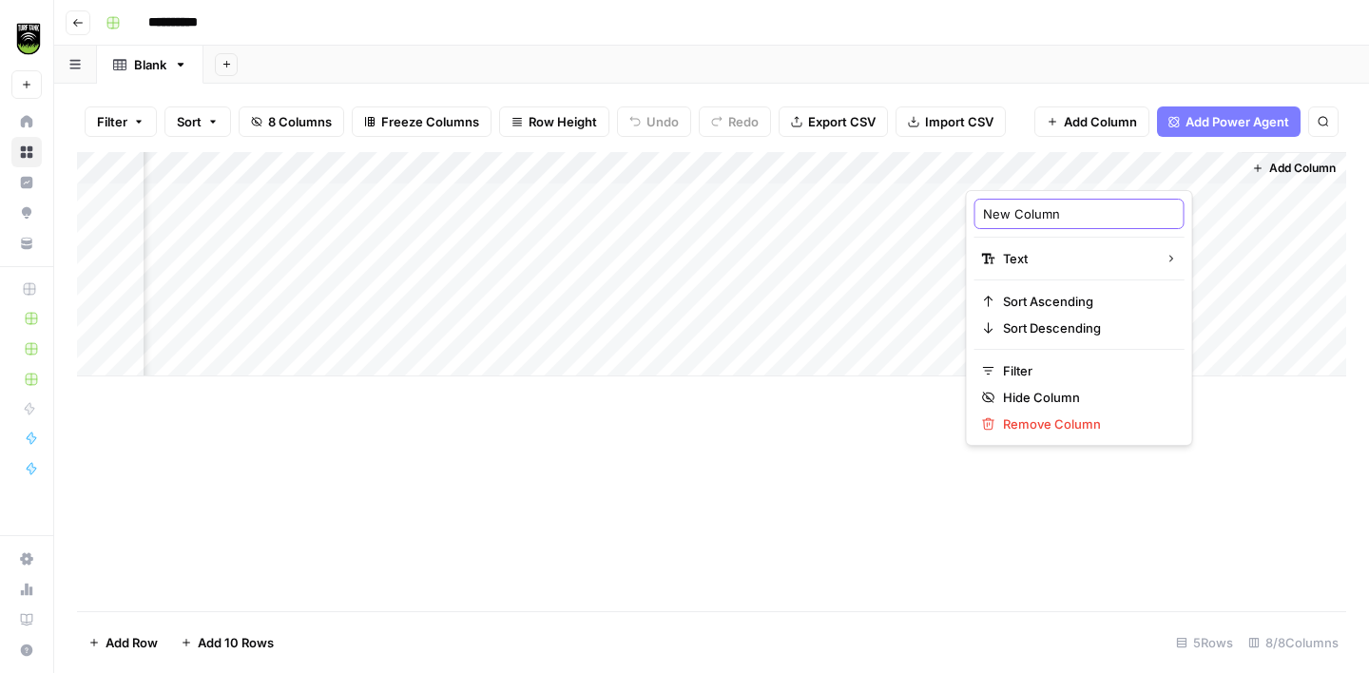
click at [1050, 215] on input "New Column" at bounding box center [1079, 213] width 193 height 19
type input "Last Name"
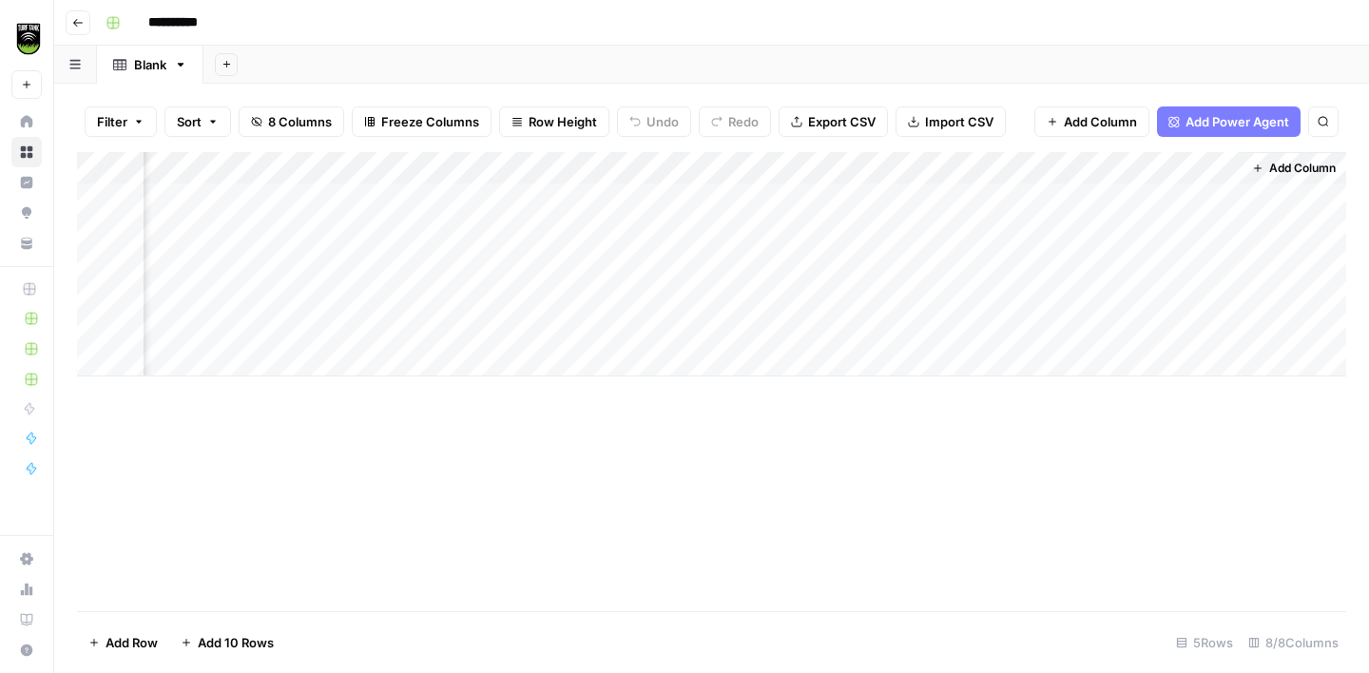
click at [1273, 173] on span "Add Column" at bounding box center [1302, 168] width 67 height 17
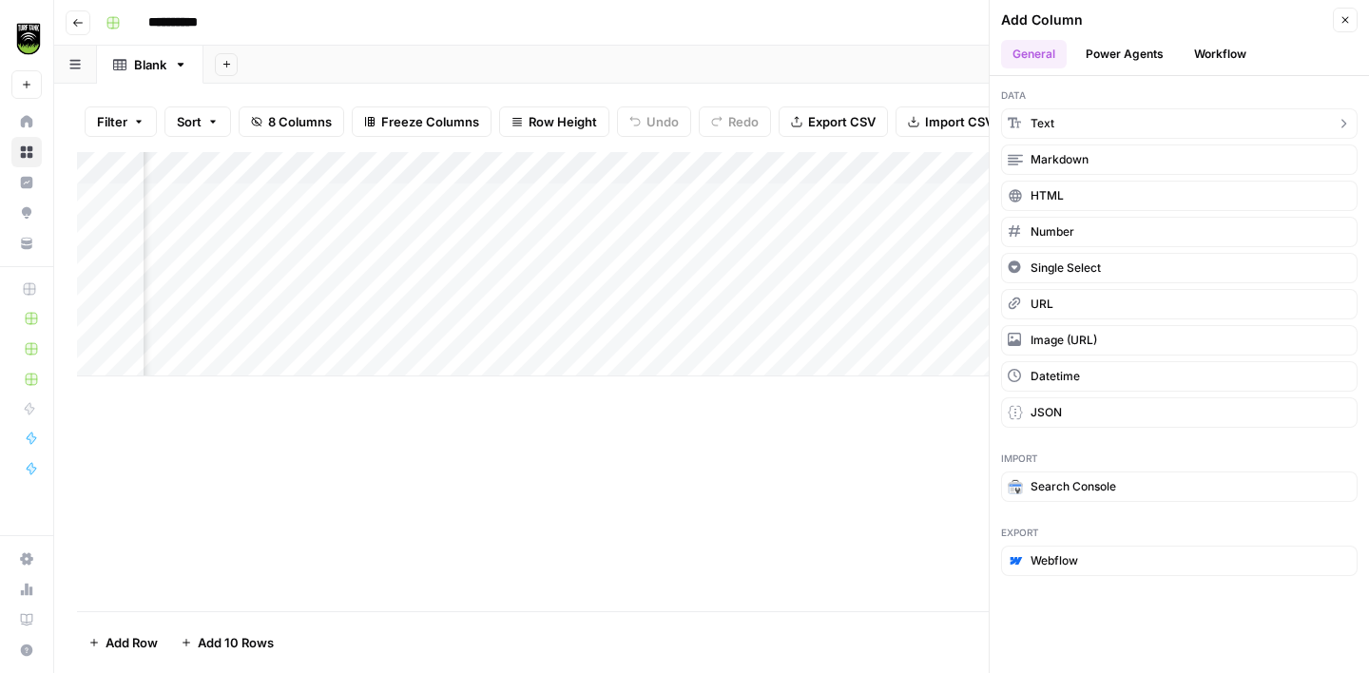
click at [1154, 113] on button "Text" at bounding box center [1179, 123] width 357 height 30
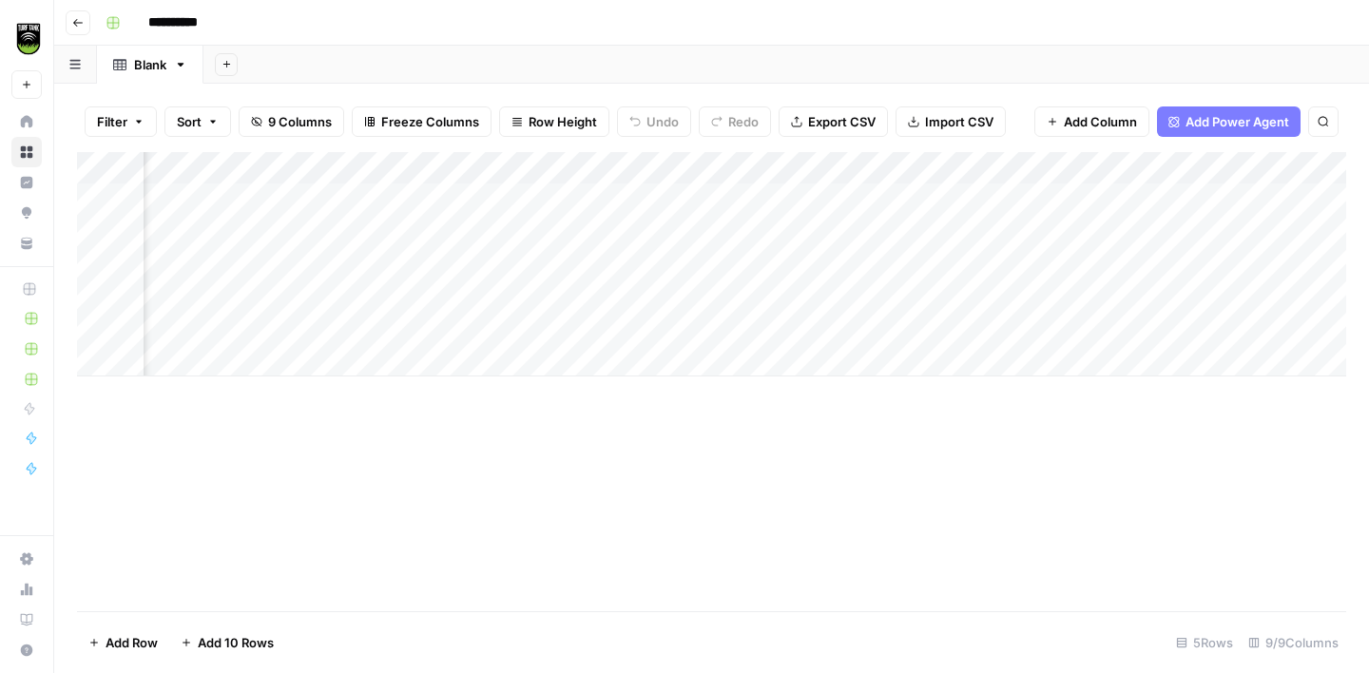
scroll to position [0, 1368]
click at [1095, 168] on div "Add Column" at bounding box center [711, 264] width 1269 height 224
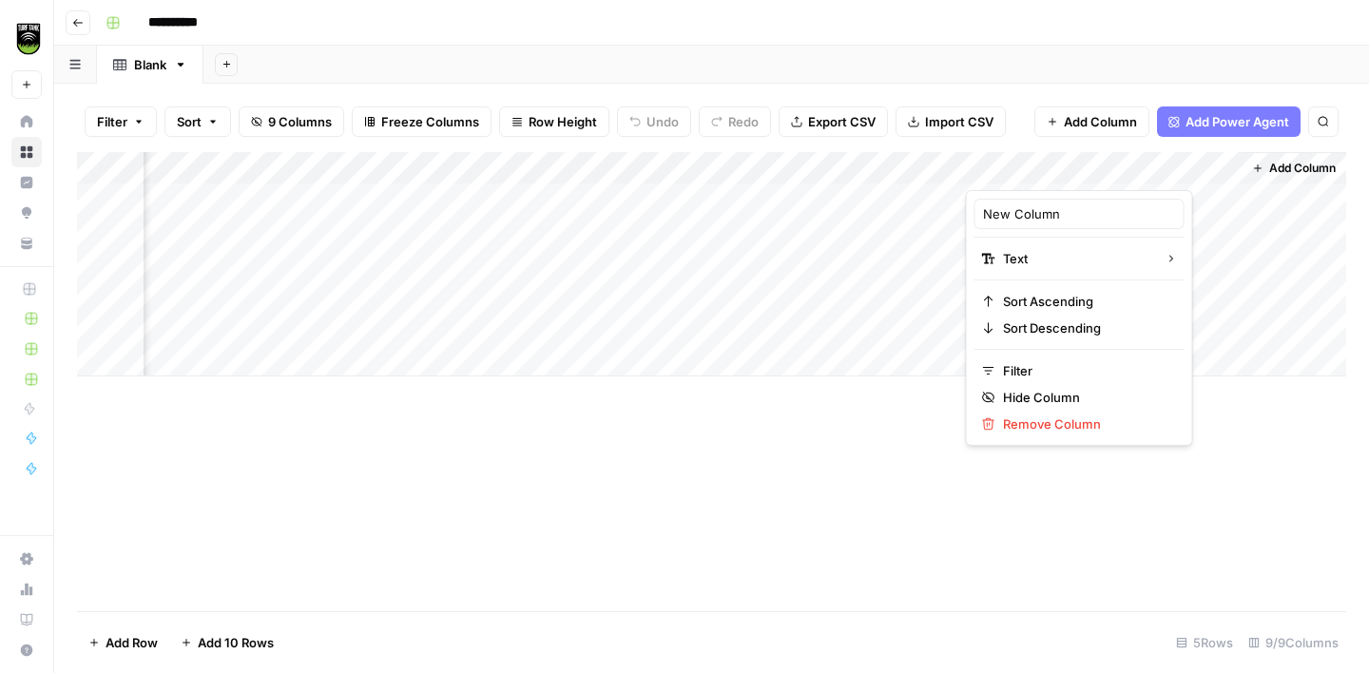
click at [1076, 203] on div "New Column" at bounding box center [1080, 214] width 210 height 30
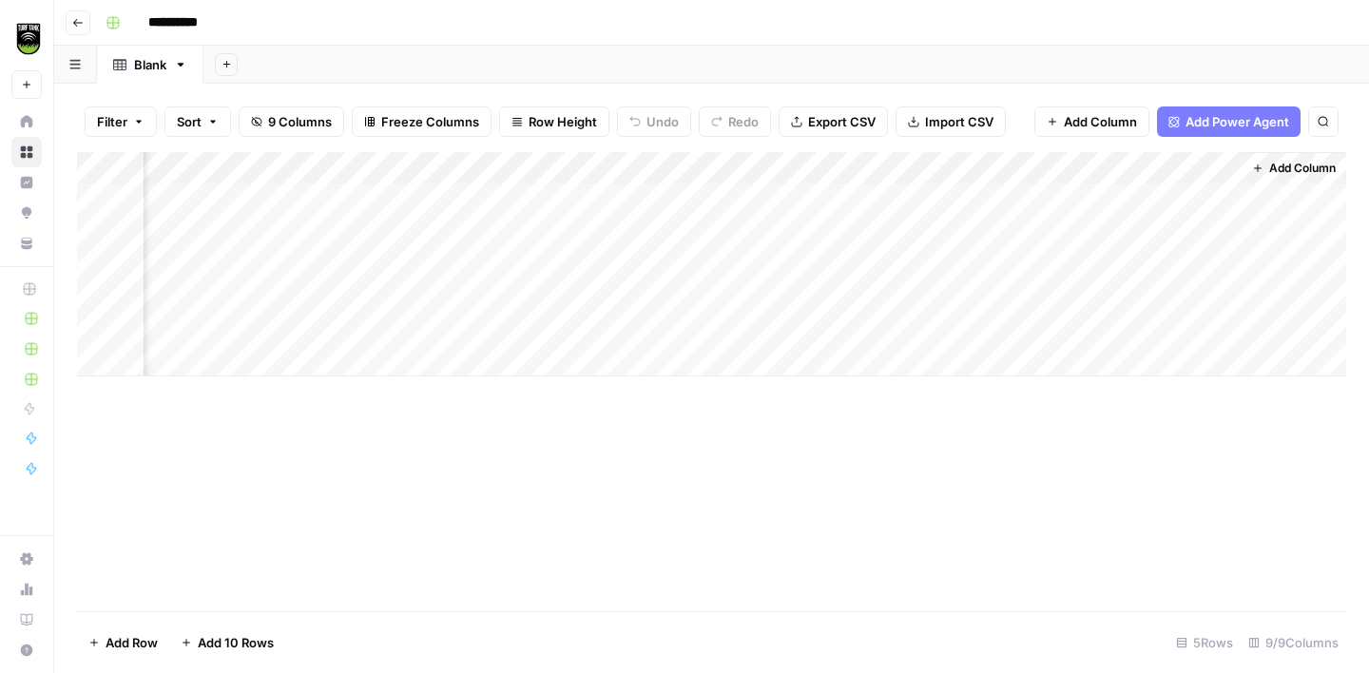
click at [1076, 203] on div "Add Column" at bounding box center [711, 264] width 1269 height 224
click at [1050, 168] on div "Add Column" at bounding box center [711, 264] width 1269 height 224
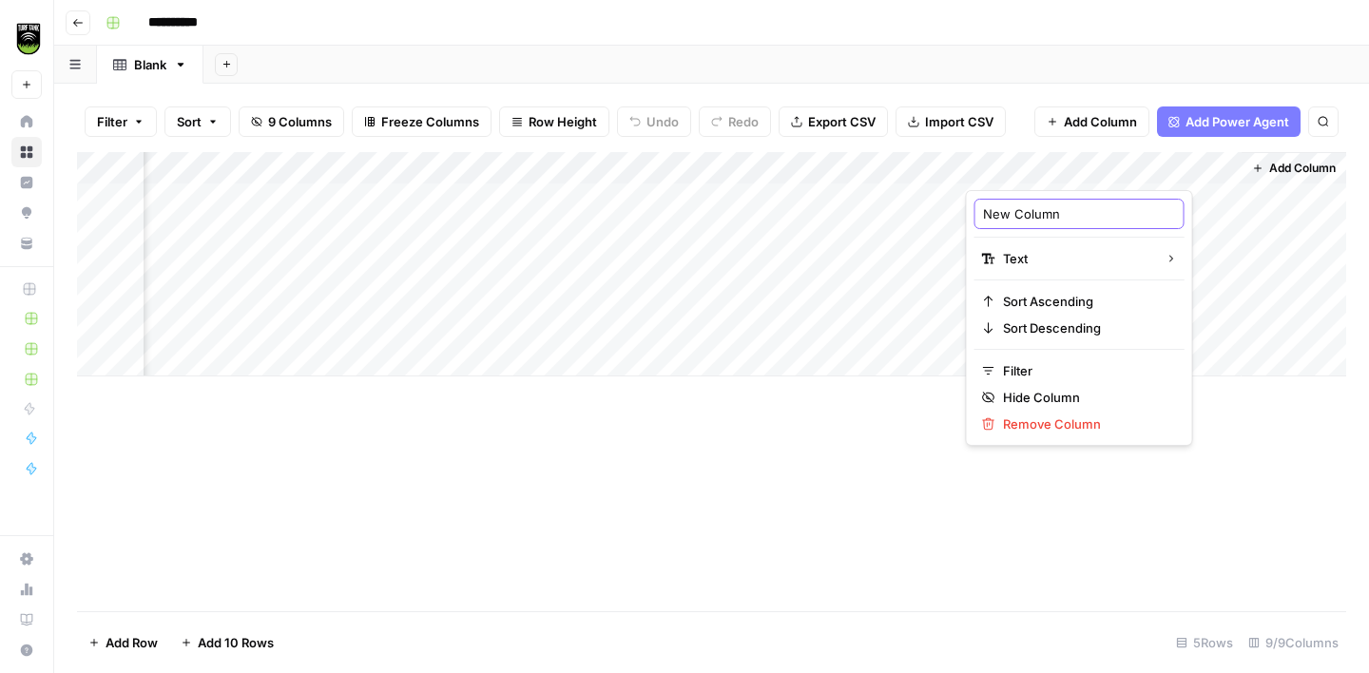
click at [1035, 217] on input "New Column" at bounding box center [1079, 213] width 193 height 19
type input "Job Title"
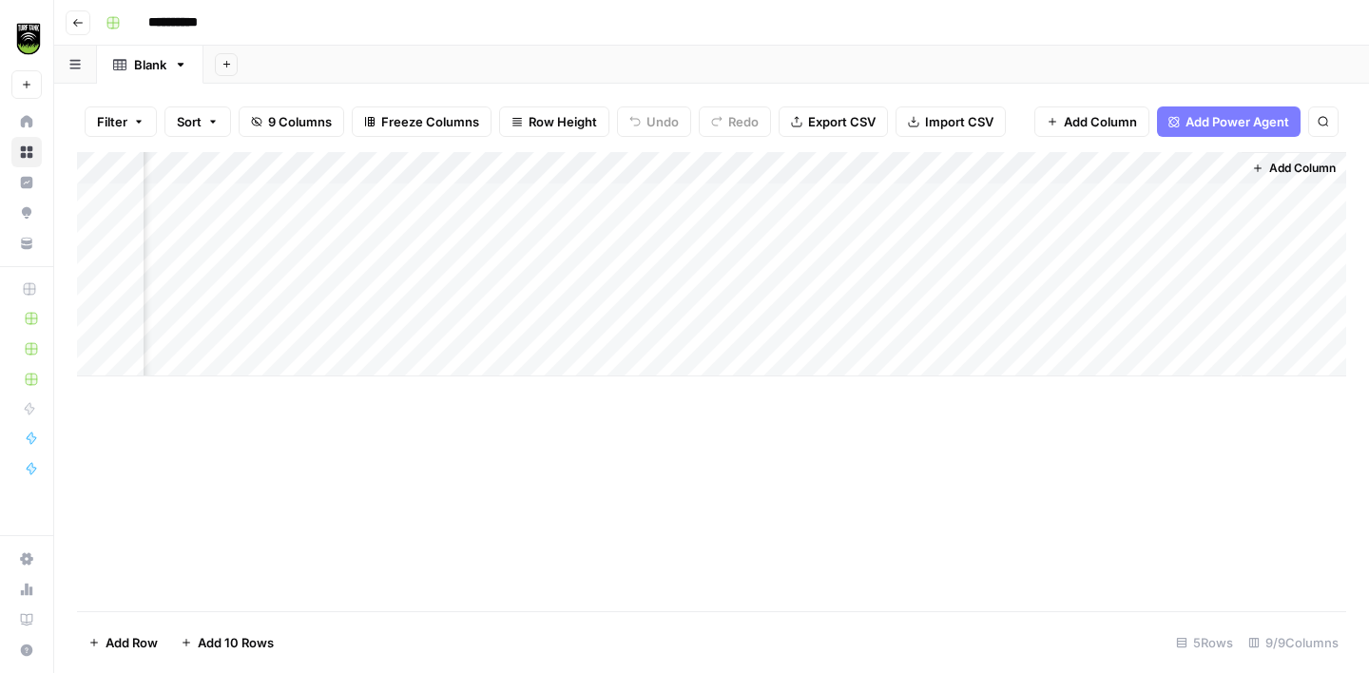
click at [1281, 173] on span "Add Column" at bounding box center [1302, 168] width 67 height 17
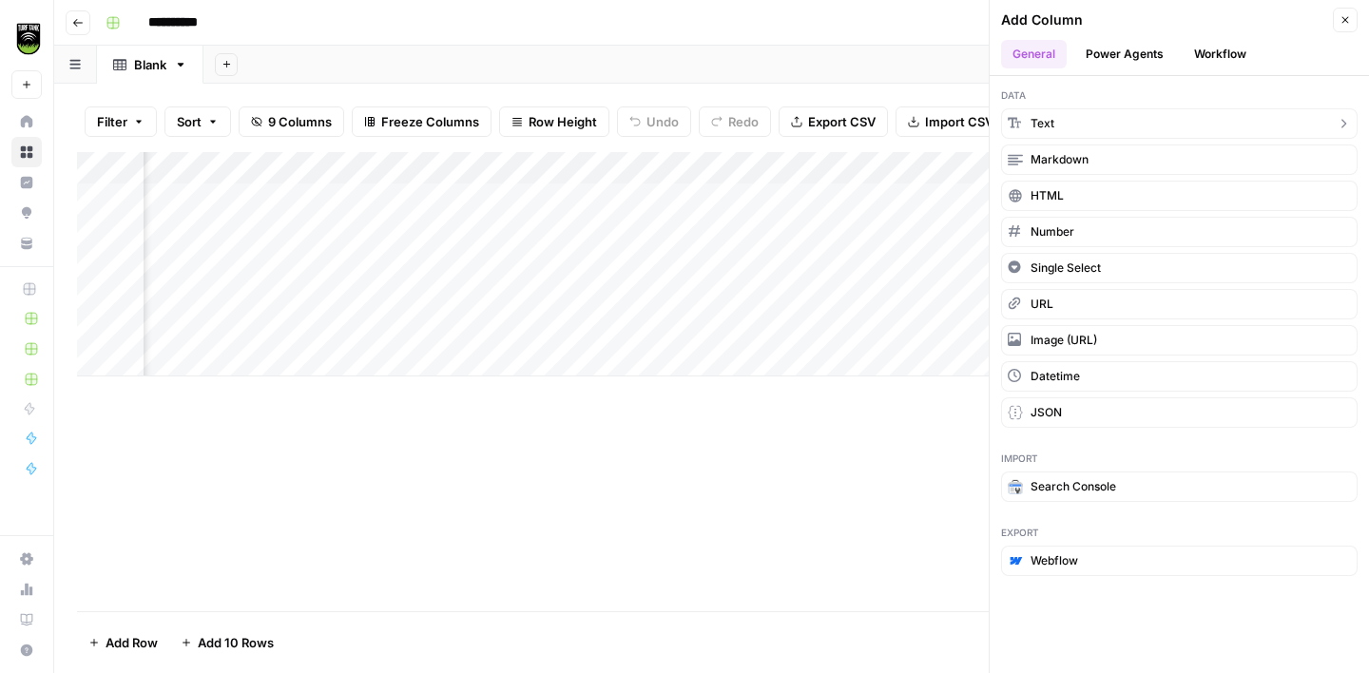
click at [1115, 116] on button "Text" at bounding box center [1179, 123] width 357 height 30
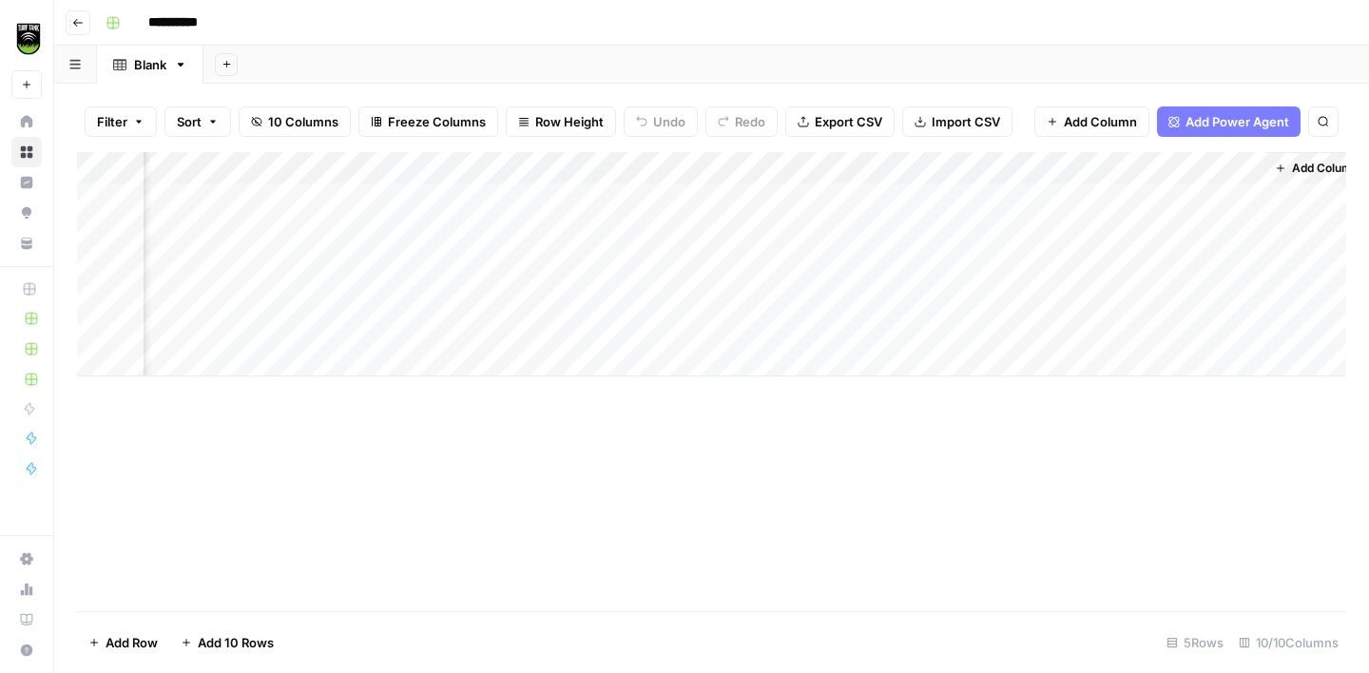
scroll to position [0, 1642]
click at [1126, 156] on div "Add Column" at bounding box center [711, 264] width 1269 height 224
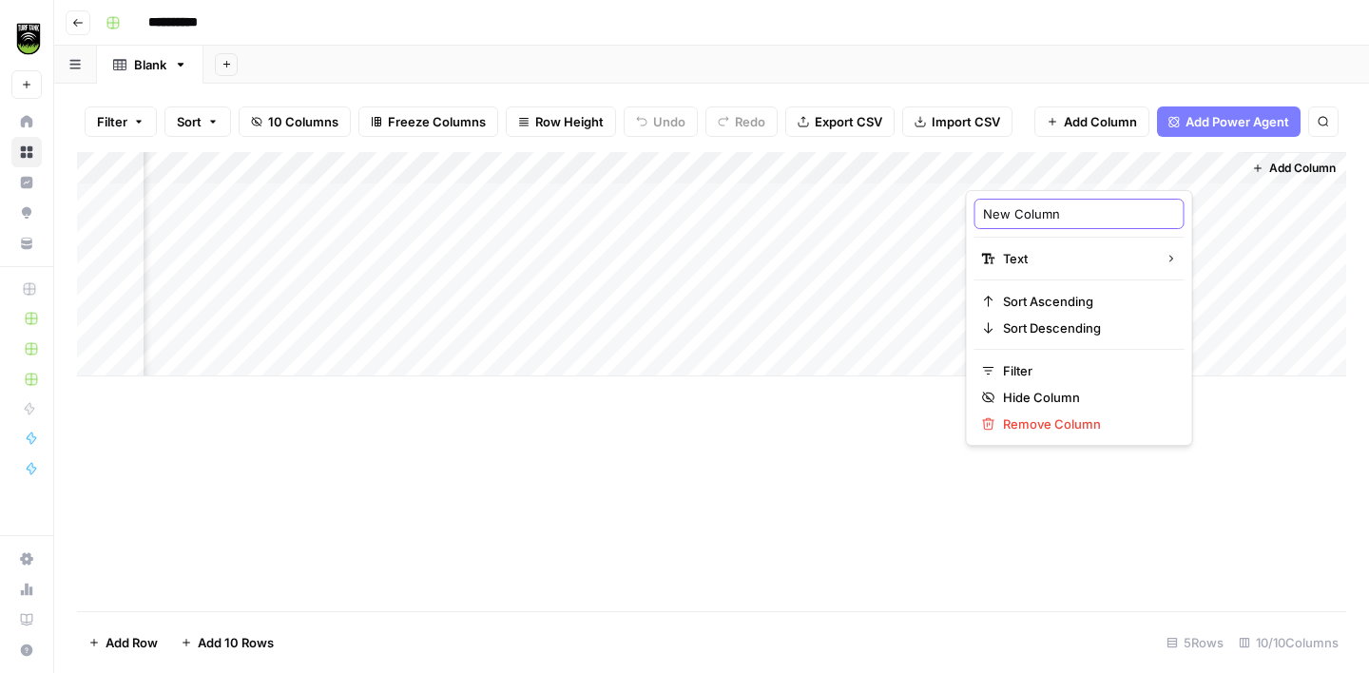
click at [1031, 222] on input "New Column" at bounding box center [1079, 213] width 193 height 19
type input "Email"
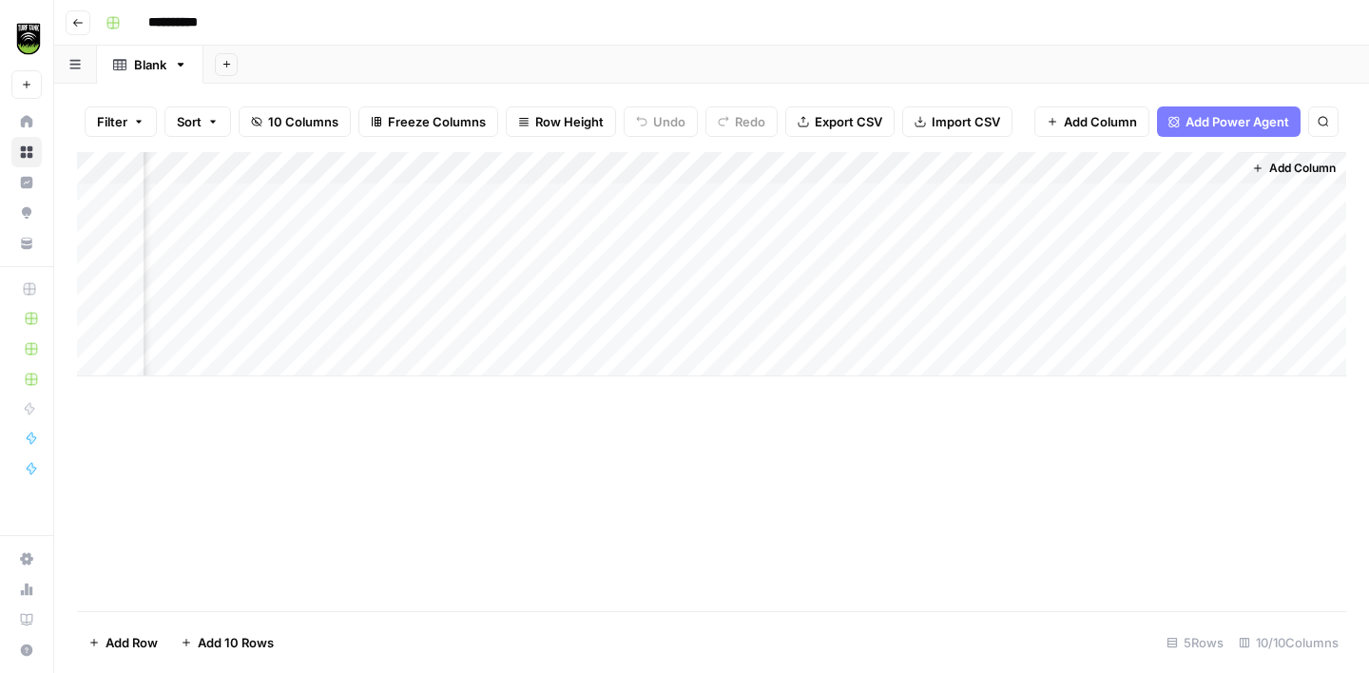
click at [1297, 163] on span "Add Column" at bounding box center [1302, 168] width 67 height 17
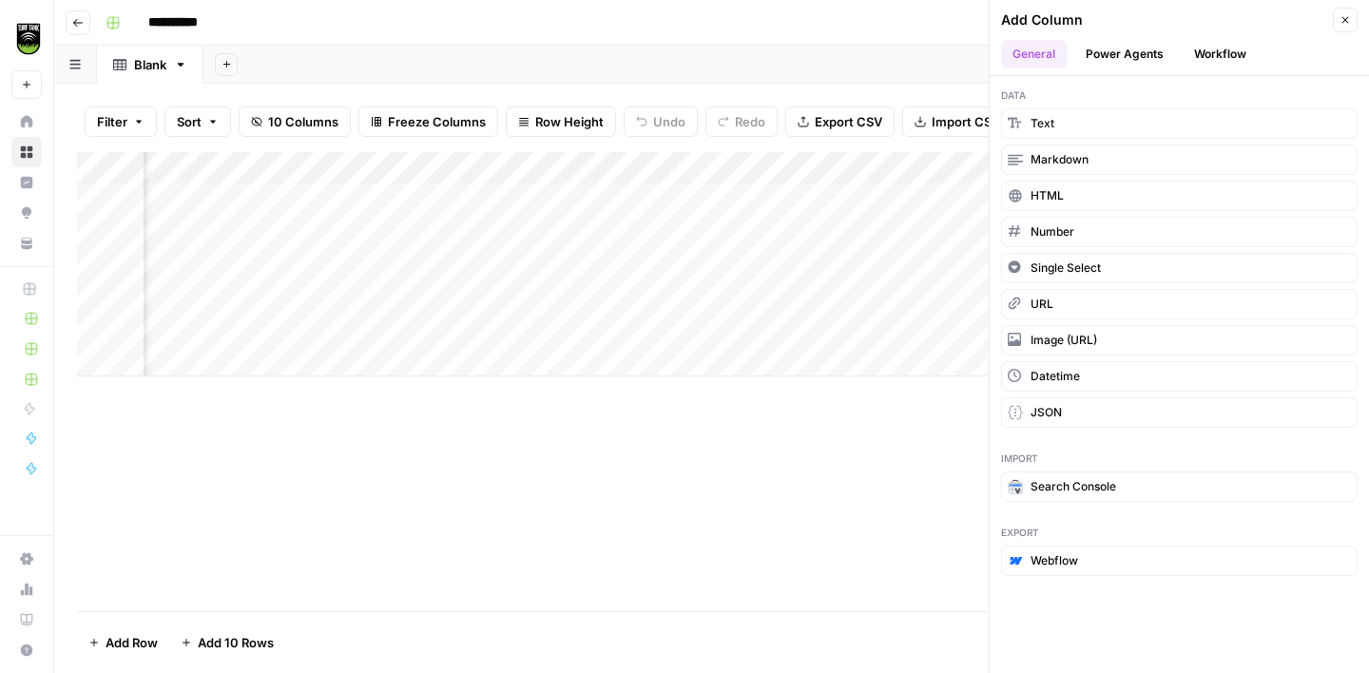
click at [1204, 103] on div "Data Text Markdown HTML Number Single Select URL Image (URL) Datetime JSON" at bounding box center [1179, 257] width 379 height 363
click at [1194, 126] on button "Text" at bounding box center [1179, 123] width 357 height 30
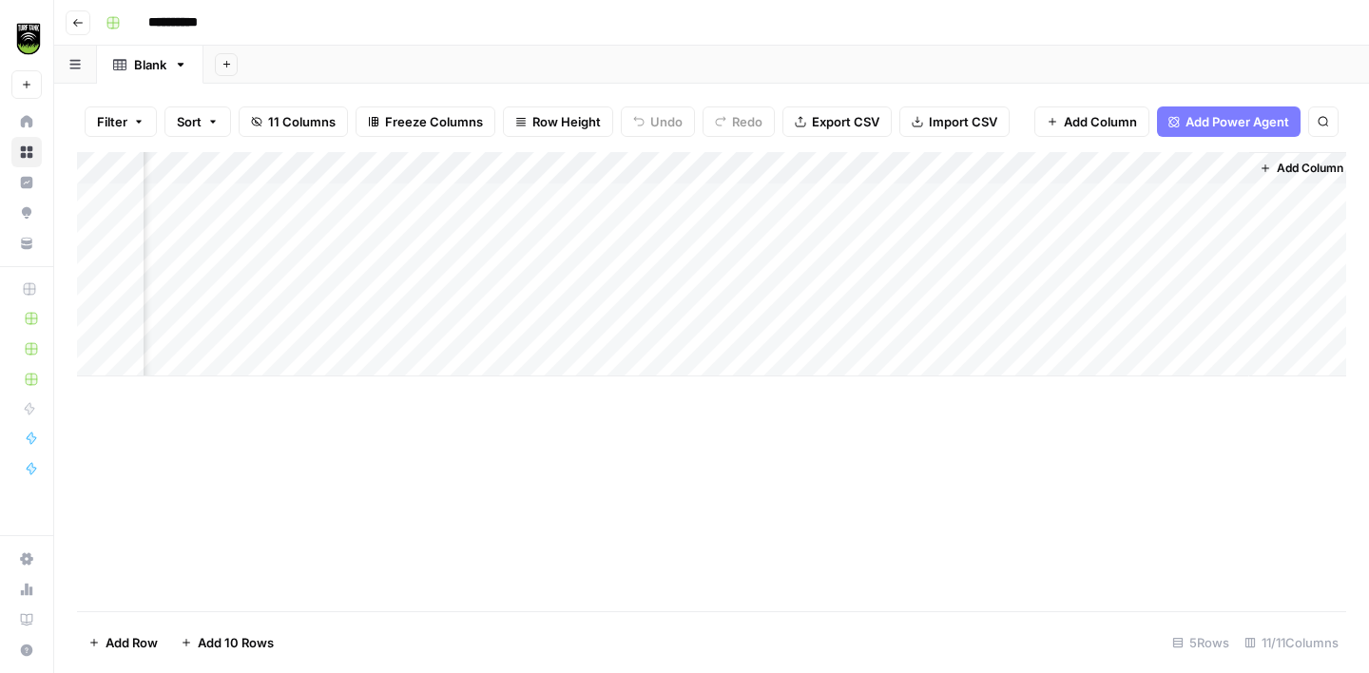
scroll to position [0, 1916]
click at [1132, 169] on div "Add Column" at bounding box center [711, 264] width 1269 height 224
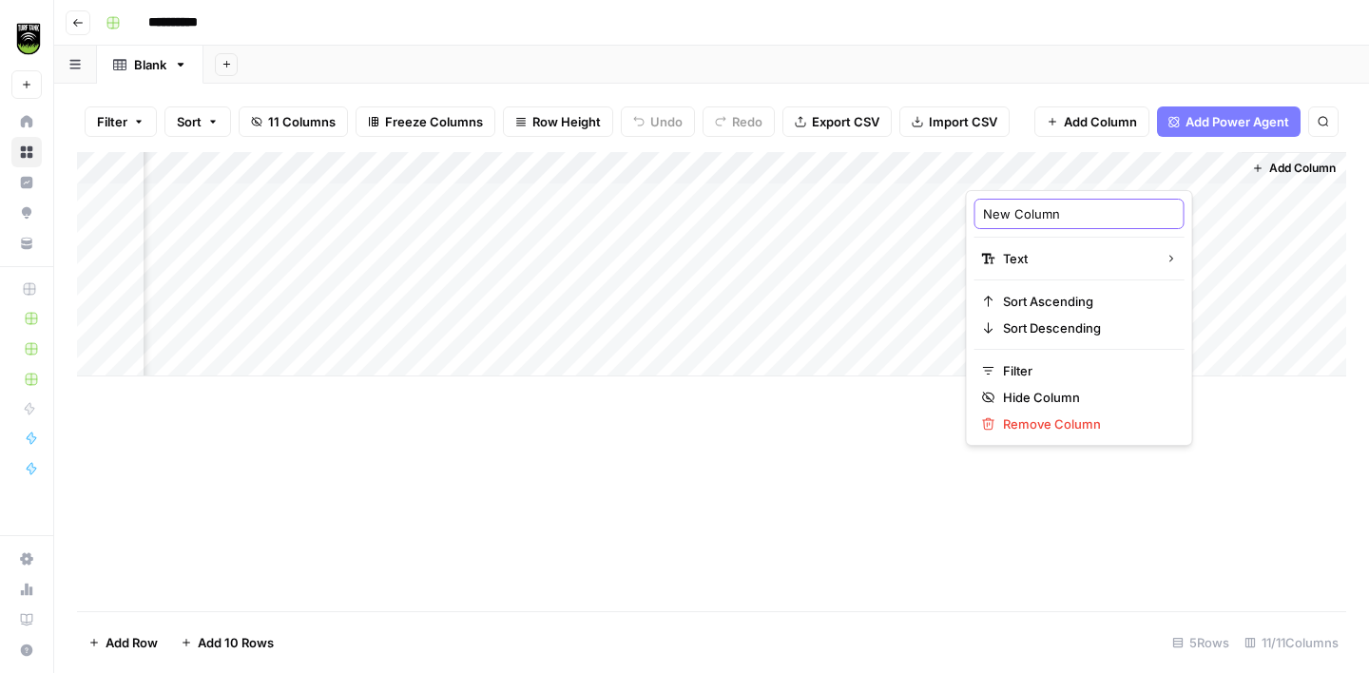
click at [1054, 214] on input "New Column" at bounding box center [1079, 213] width 193 height 19
type input "Phone Number"
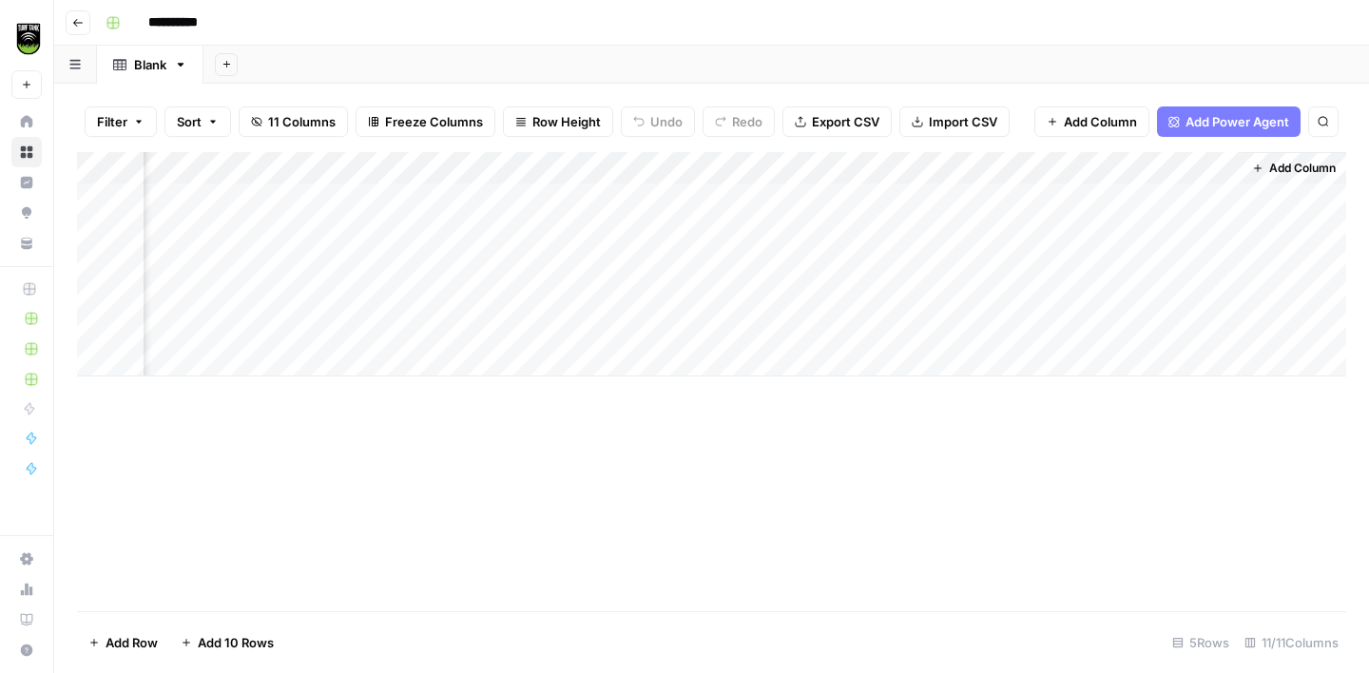
click at [1034, 28] on div "**********" at bounding box center [724, 23] width 1252 height 30
click at [1306, 170] on span "Add Column" at bounding box center [1302, 168] width 67 height 17
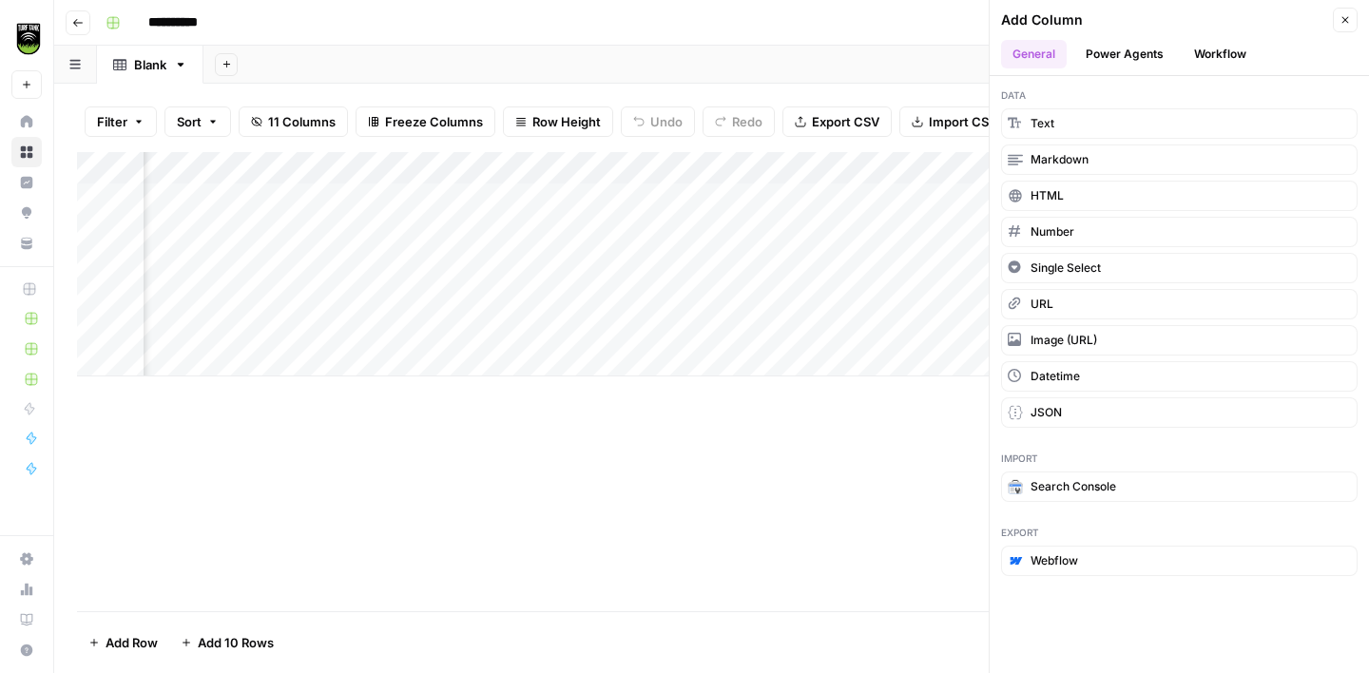
click at [1222, 53] on button "Workflow" at bounding box center [1220, 54] width 75 height 29
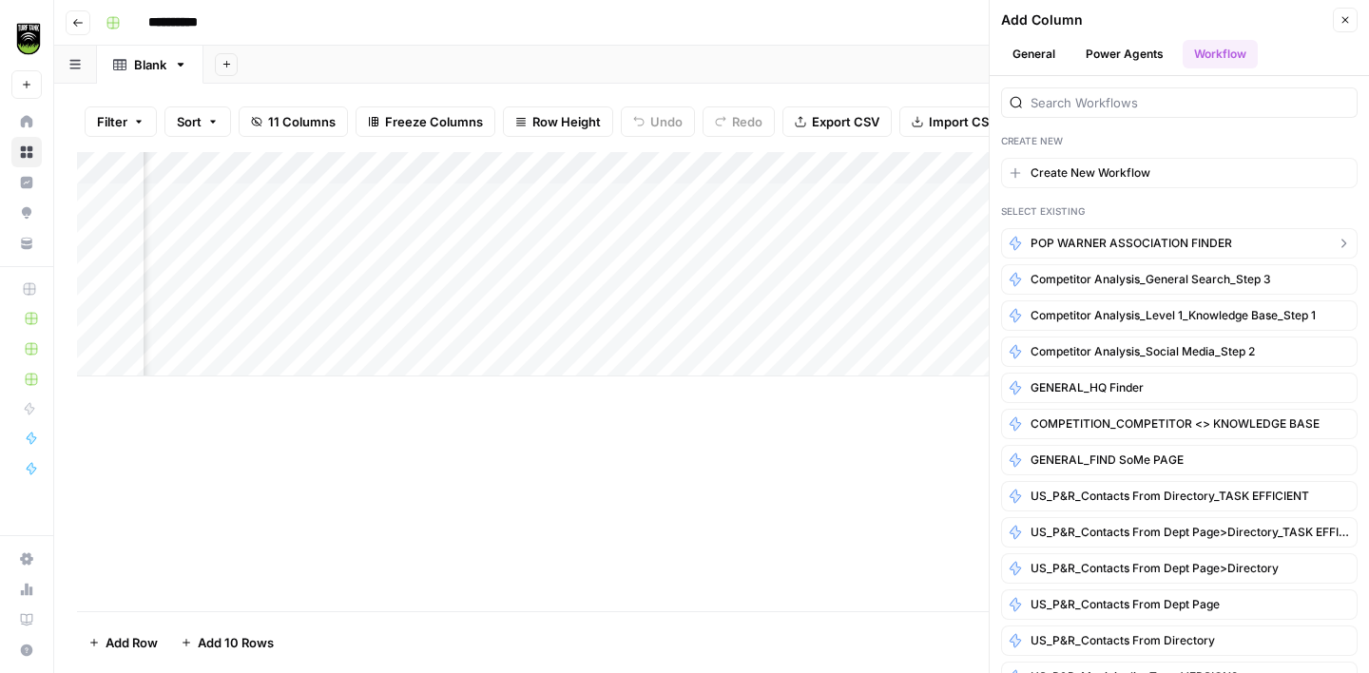
click at [1167, 251] on span "POP WARNER ASSOCIATION FINDER" at bounding box center [1132, 243] width 202 height 17
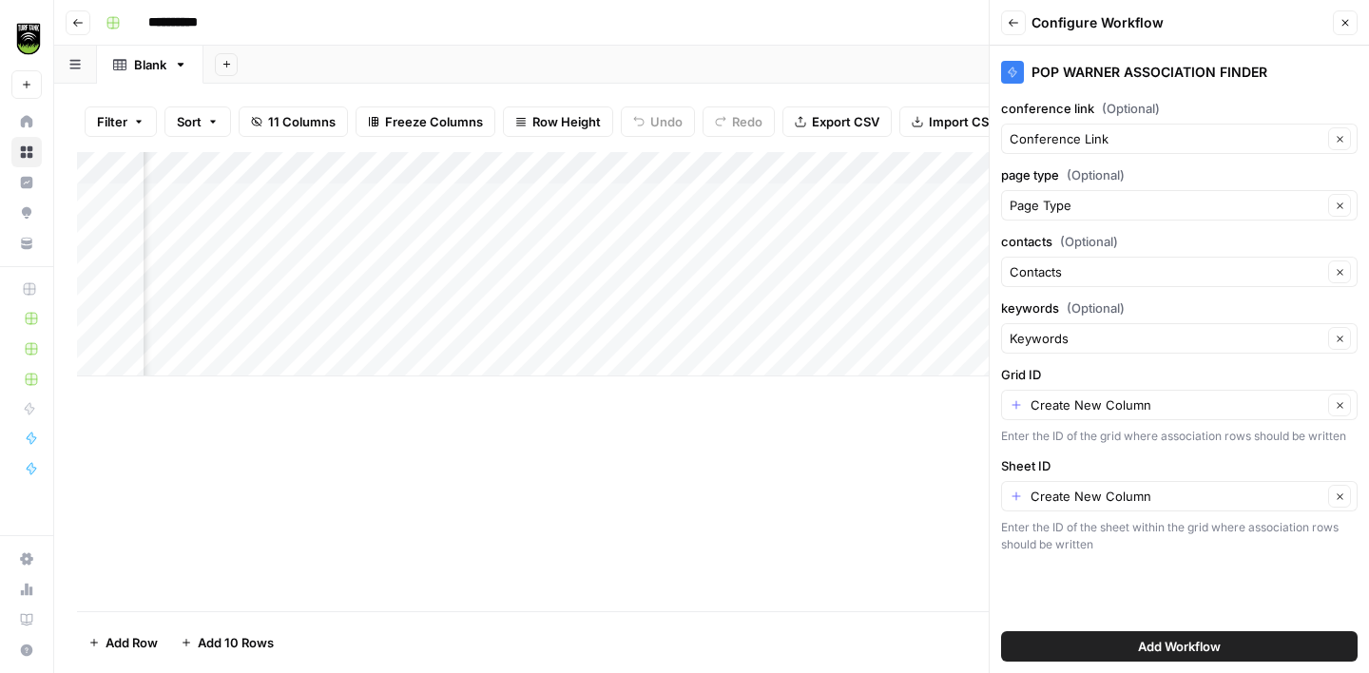
click at [1351, 21] on button "Close" at bounding box center [1345, 22] width 25 height 25
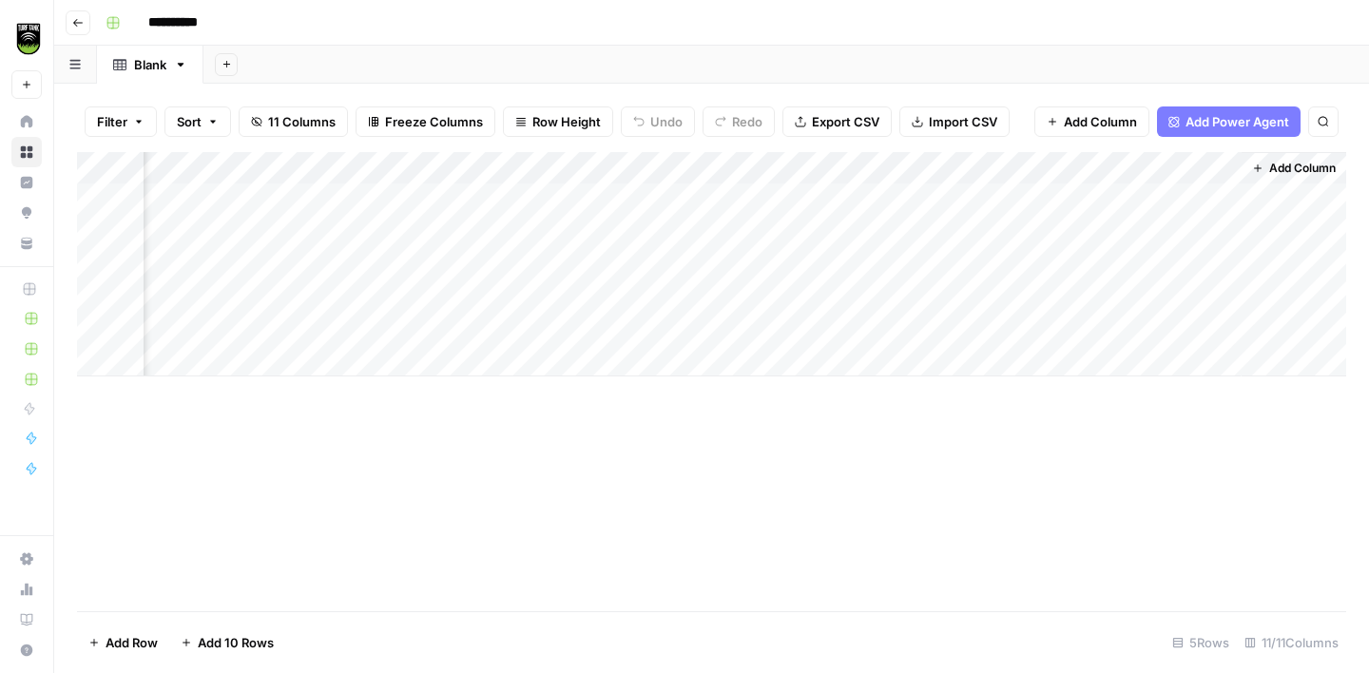
click at [1281, 176] on span "Add Column" at bounding box center [1302, 168] width 67 height 17
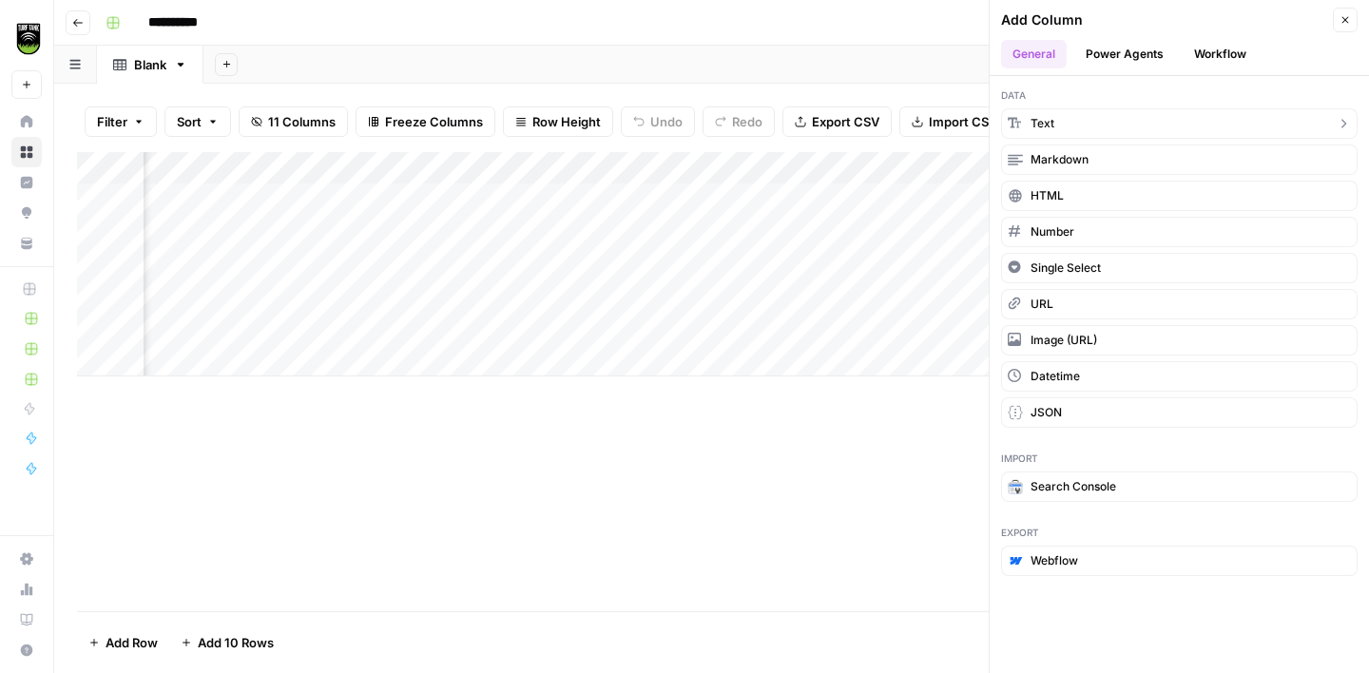
click at [1099, 123] on button "Text" at bounding box center [1179, 123] width 357 height 30
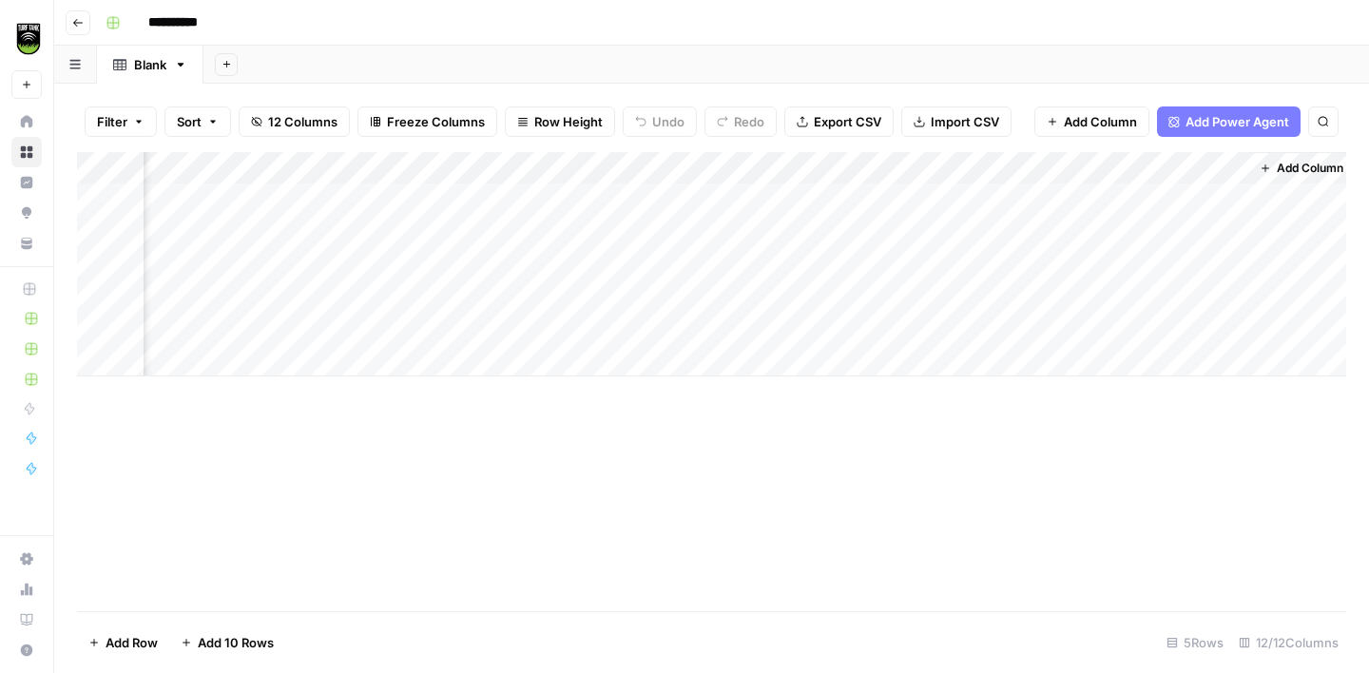
scroll to position [0, 2190]
click at [1047, 164] on div "Add Column" at bounding box center [711, 264] width 1269 height 224
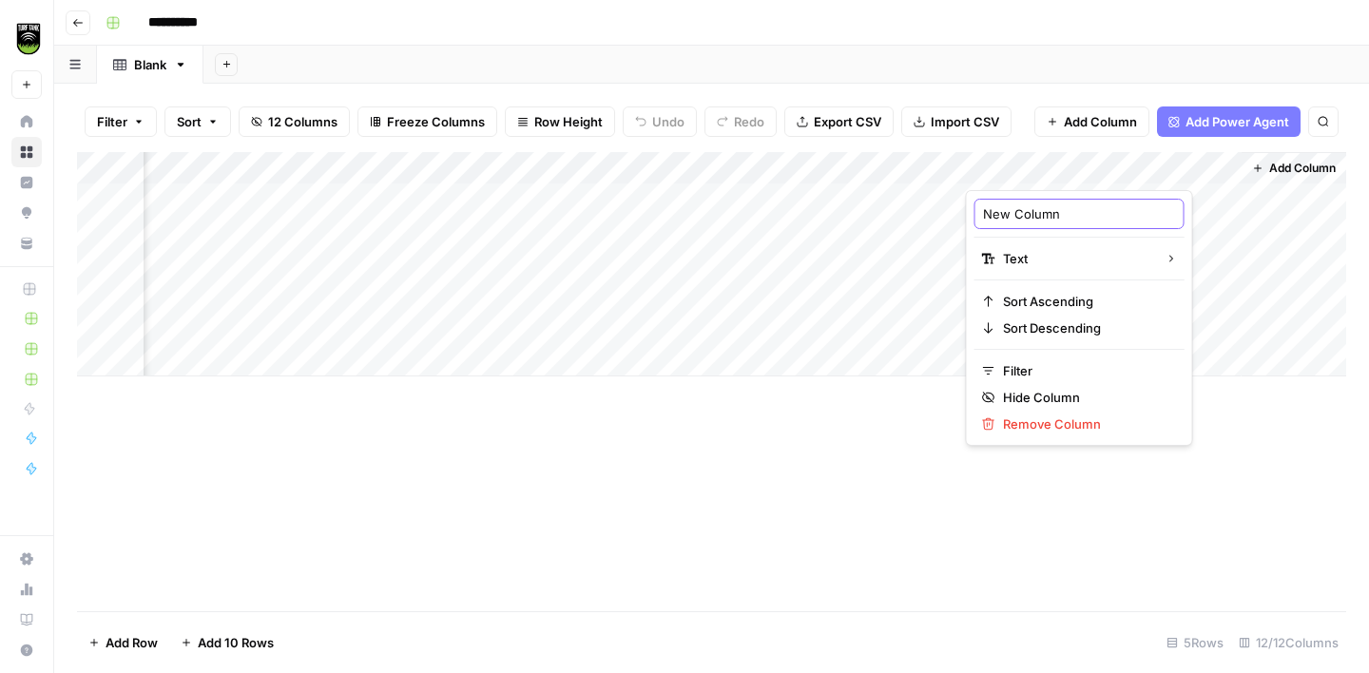
click at [1021, 216] on input "New Column" at bounding box center [1079, 213] width 193 height 19
click at [1021, 217] on input "New Column" at bounding box center [1079, 213] width 193 height 19
type input "D"
type input "GRID ID"
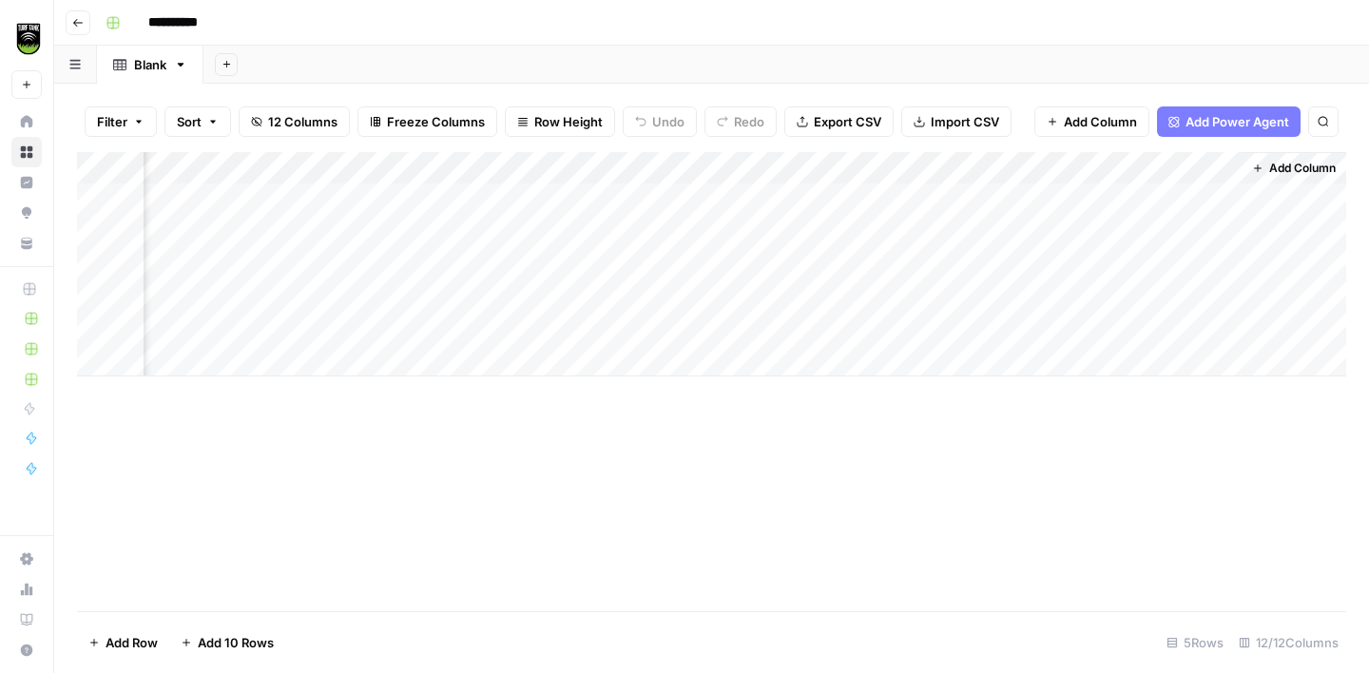
click at [1287, 165] on span "Add Column" at bounding box center [1302, 168] width 67 height 17
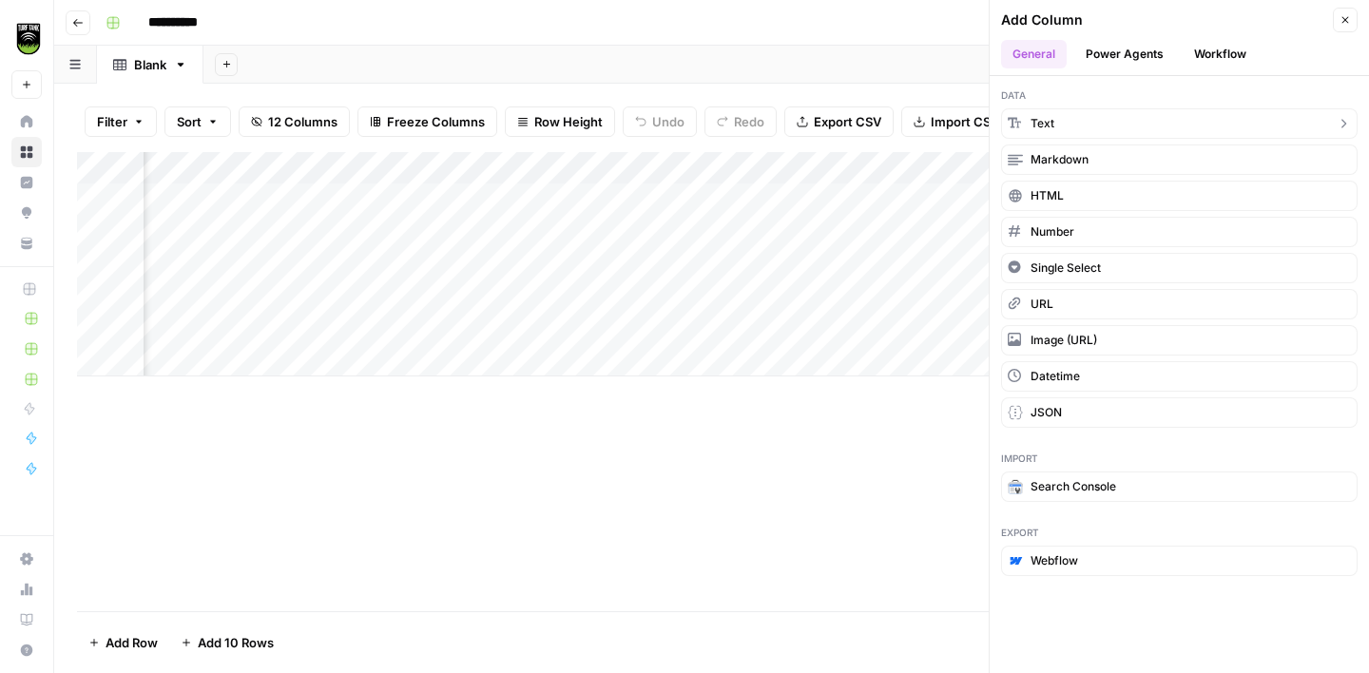
click at [1163, 121] on button "Text" at bounding box center [1179, 123] width 357 height 30
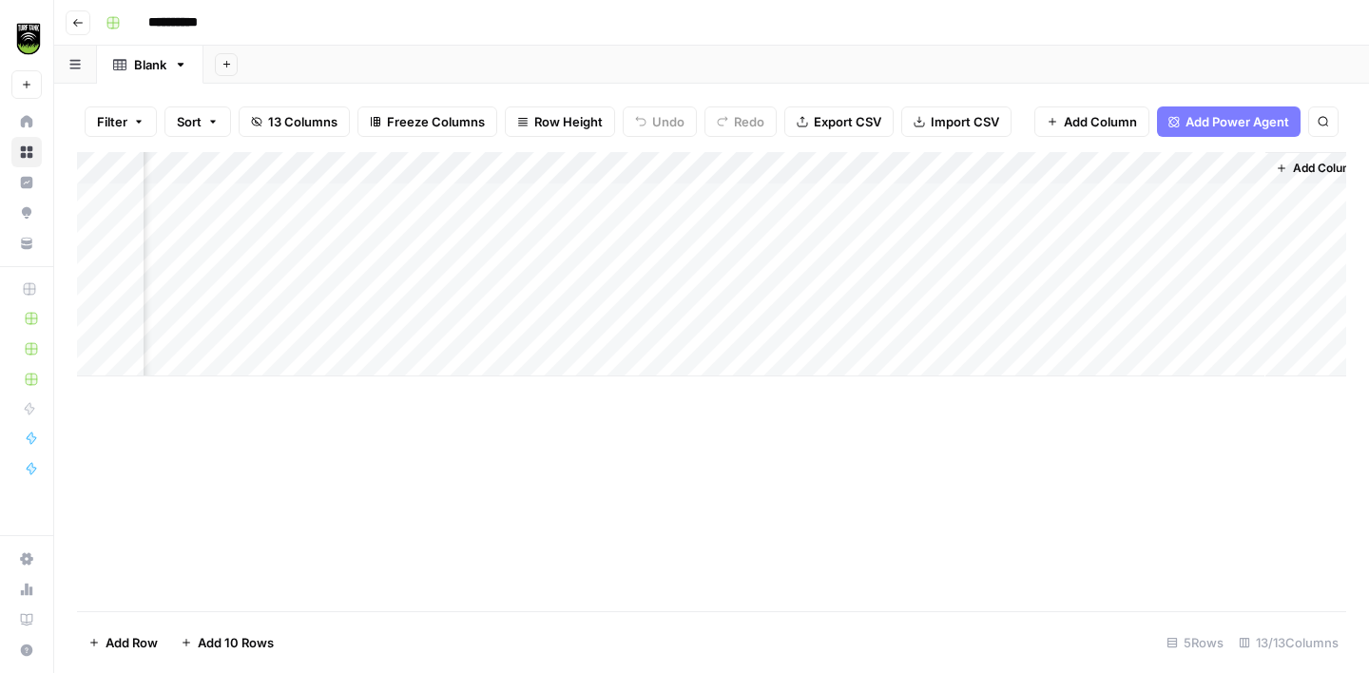
scroll to position [0, 2464]
click at [1110, 164] on div "Add Column" at bounding box center [711, 264] width 1269 height 224
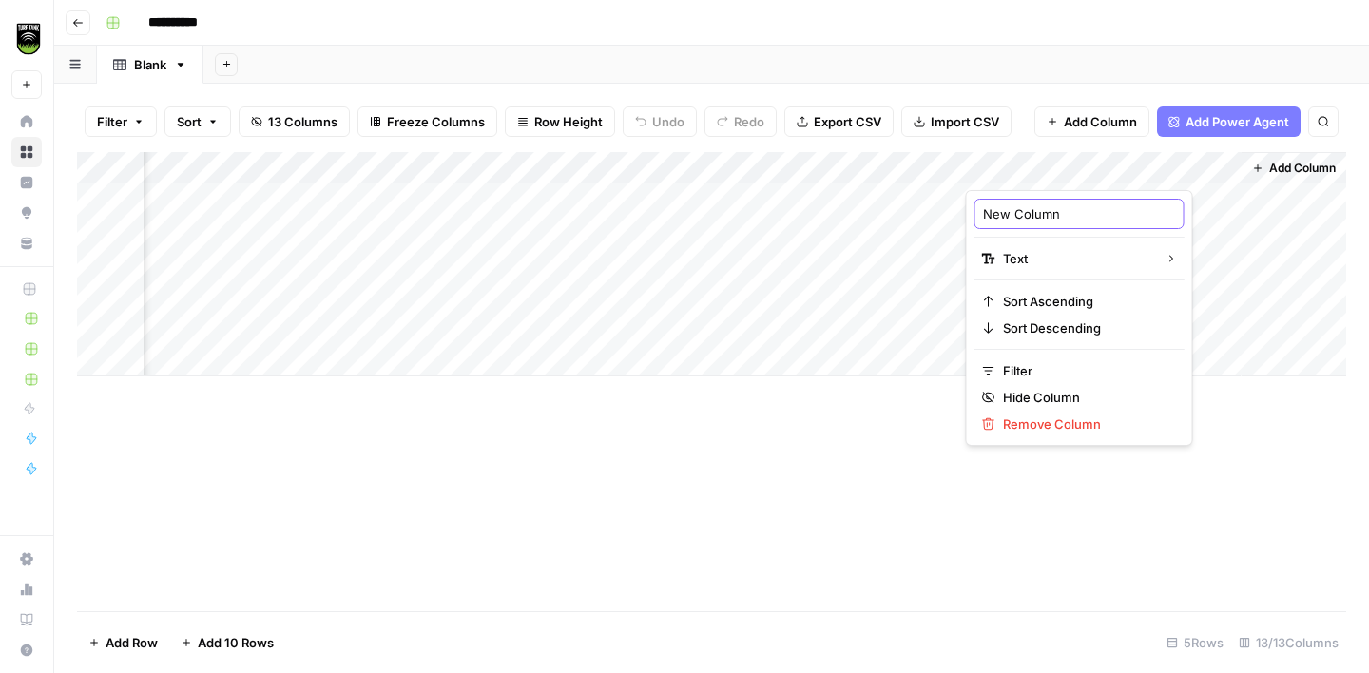
click at [1033, 212] on input "New Column" at bounding box center [1079, 213] width 193 height 19
type input "SHEET ID"
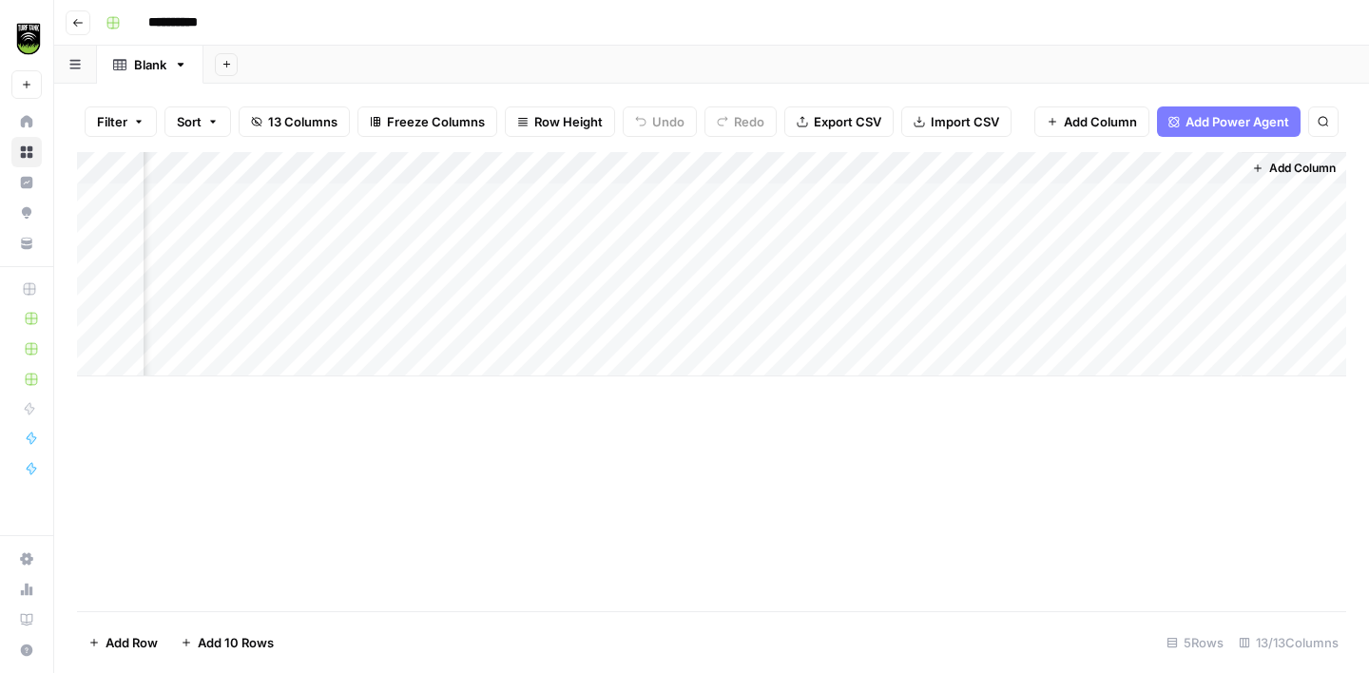
click at [1305, 168] on span "Add Column" at bounding box center [1302, 168] width 67 height 17
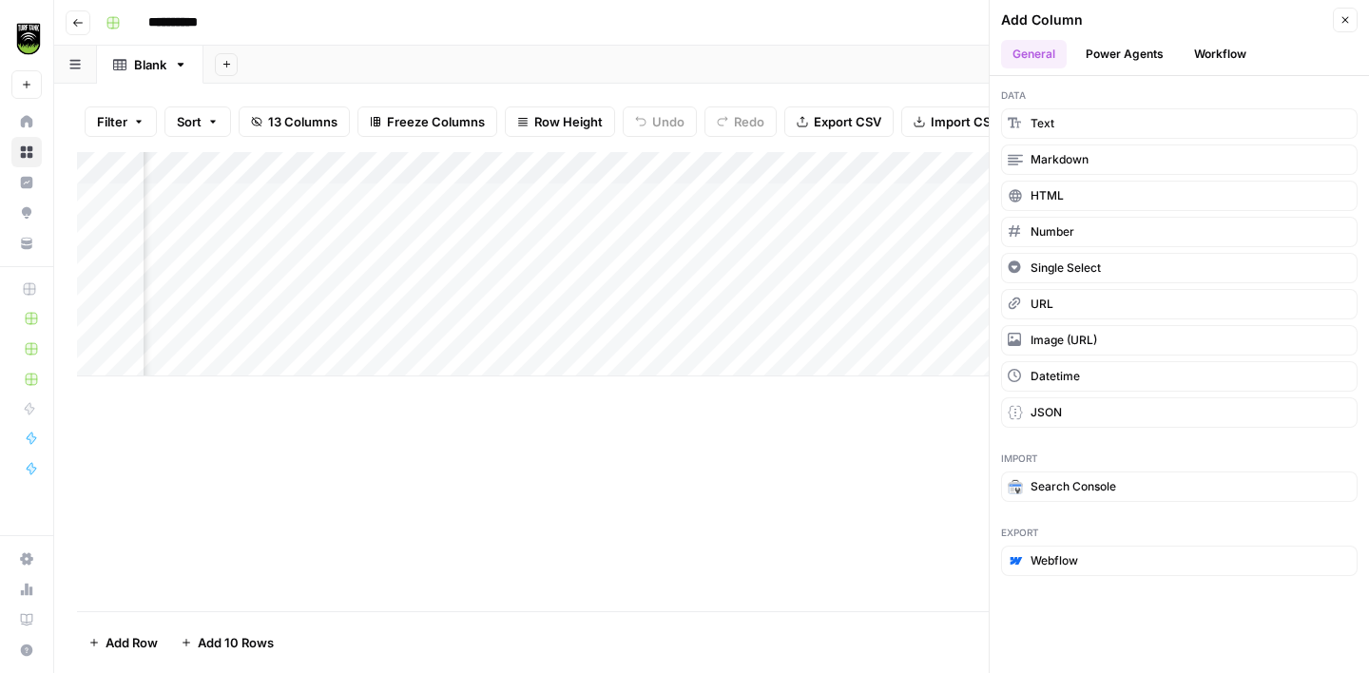
click at [1202, 52] on button "Workflow" at bounding box center [1220, 54] width 75 height 29
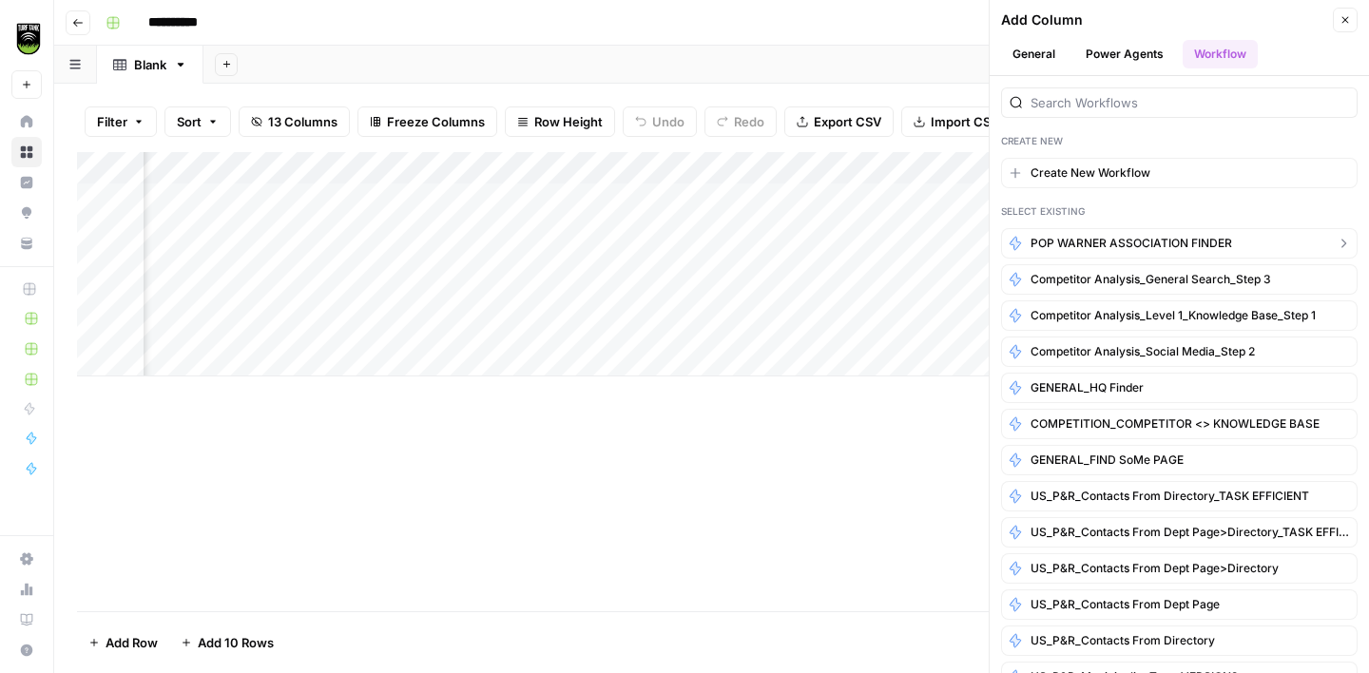
click at [1097, 234] on button "POP WARNER ASSOCIATION FINDER" at bounding box center [1179, 243] width 357 height 30
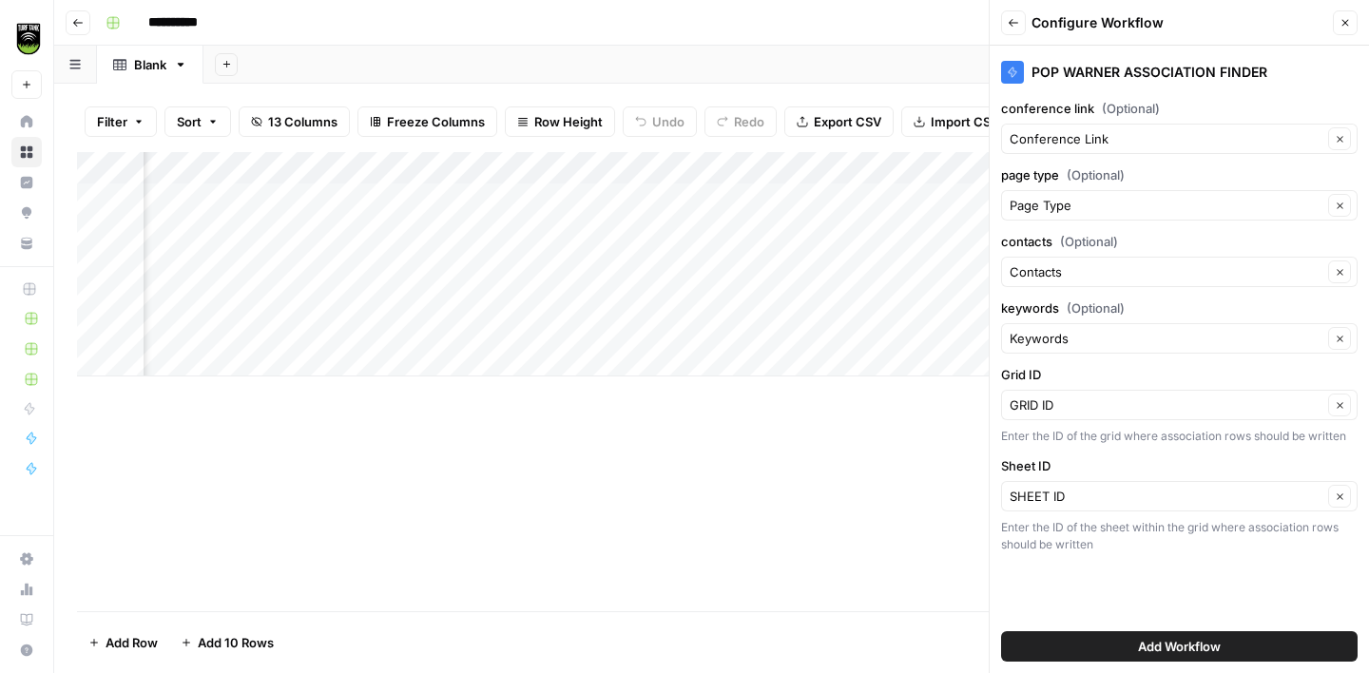
click at [1213, 654] on span "Add Workflow" at bounding box center [1179, 646] width 83 height 19
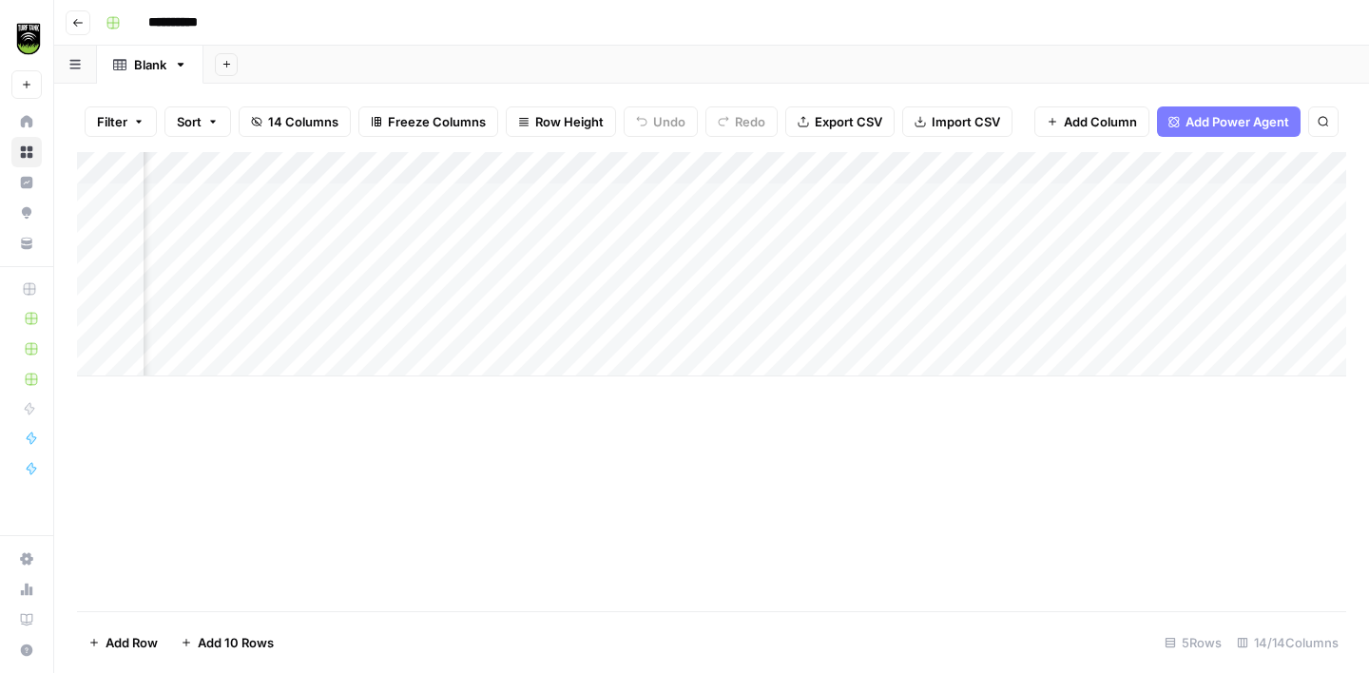
scroll to position [0, 2772]
drag, startPoint x: 1079, startPoint y: 166, endPoint x: 261, endPoint y: 183, distance: 818.8
click at [261, 183] on div "Add Column" at bounding box center [711, 264] width 1269 height 224
drag, startPoint x: 1085, startPoint y: 164, endPoint x: 376, endPoint y: 160, distance: 709.3
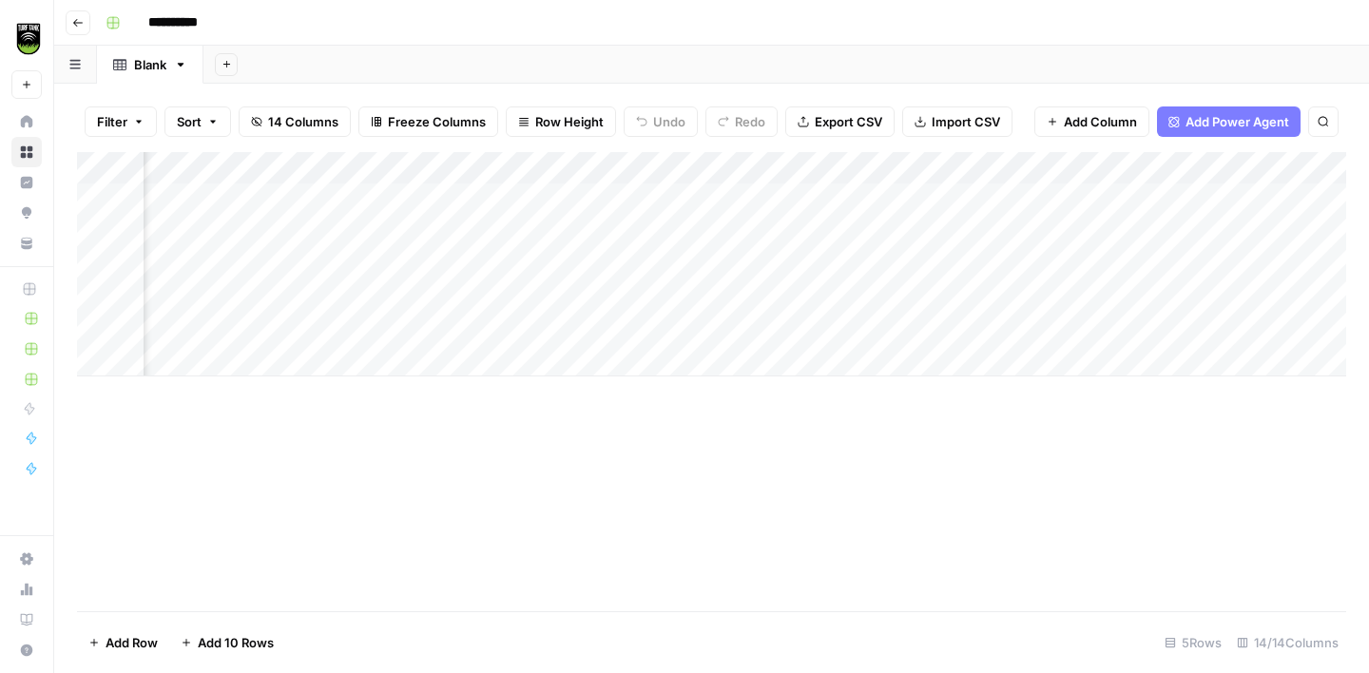
click at [377, 160] on div "Add Column" at bounding box center [711, 264] width 1269 height 224
drag, startPoint x: 1109, startPoint y: 163, endPoint x: 824, endPoint y: 155, distance: 284.4
click at [824, 155] on div "Add Column" at bounding box center [711, 264] width 1269 height 224
drag, startPoint x: 1047, startPoint y: 164, endPoint x: 872, endPoint y: 164, distance: 175.0
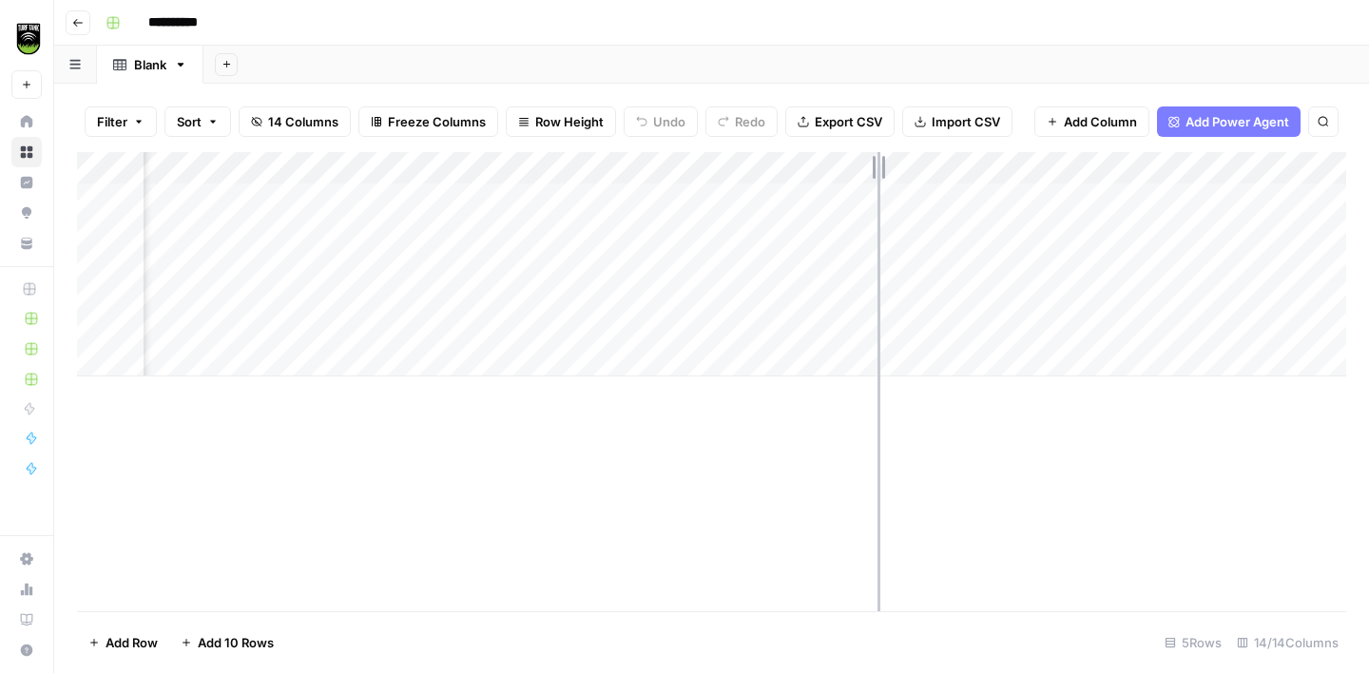
click at [872, 164] on div "Add Column" at bounding box center [711, 264] width 1269 height 224
click at [101, 198] on div "Add Column" at bounding box center [711, 264] width 1269 height 224
click at [100, 232] on div "Add Column" at bounding box center [711, 264] width 1269 height 224
click at [97, 268] on div "Add Column" at bounding box center [711, 264] width 1269 height 224
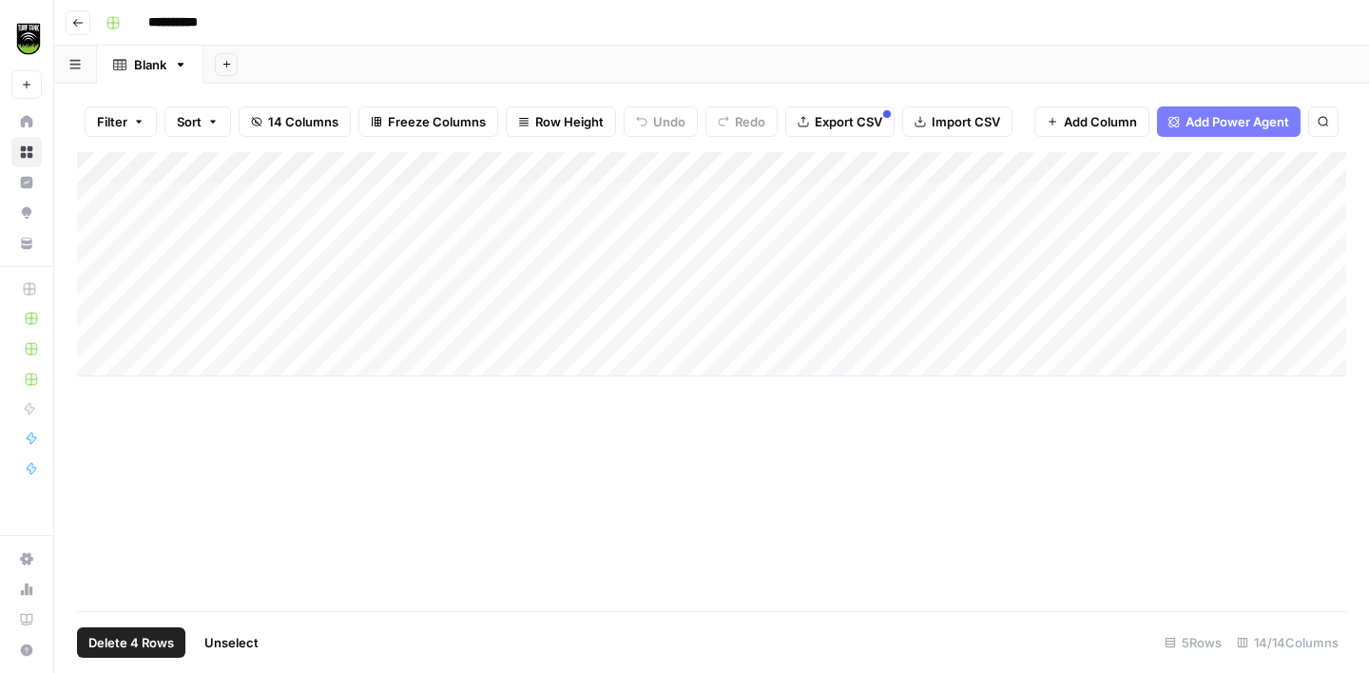
click at [99, 299] on div "Add Column" at bounding box center [711, 264] width 1269 height 224
click at [99, 331] on div "Add Column" at bounding box center [711, 264] width 1269 height 224
click at [186, 364] on div "Add Column" at bounding box center [711, 264] width 1269 height 224
click at [188, 393] on div "Add Column" at bounding box center [711, 280] width 1269 height 257
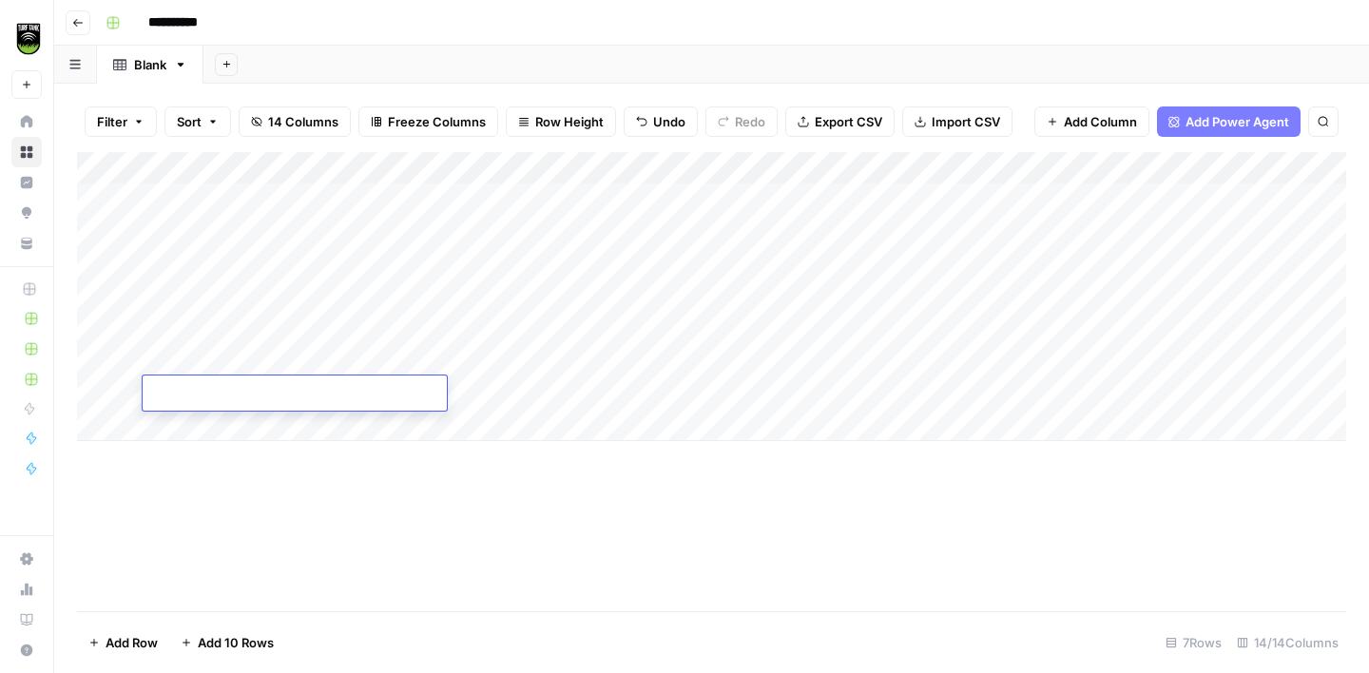
click at [189, 420] on div "Add Column" at bounding box center [711, 296] width 1269 height 289
click at [187, 445] on div "Add Column" at bounding box center [711, 312] width 1269 height 321
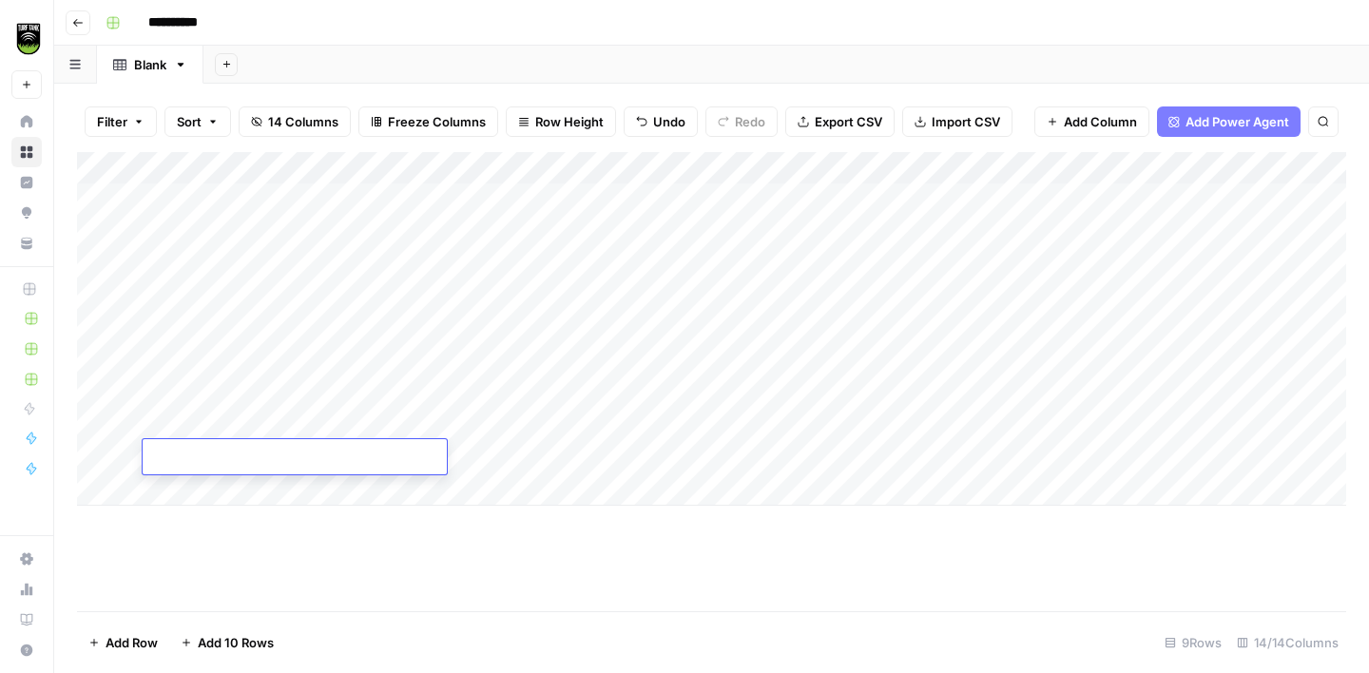
click at [185, 490] on div "Add Column" at bounding box center [711, 329] width 1269 height 354
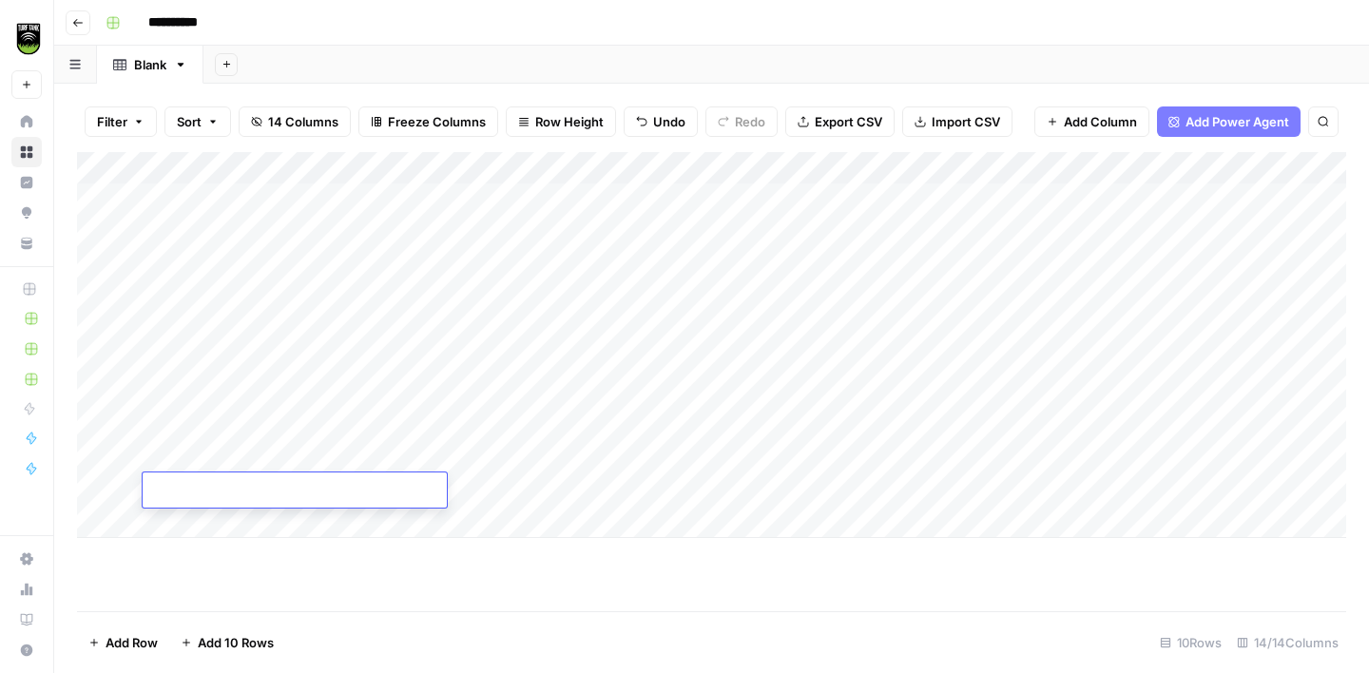
click at [185, 520] on div "Add Column" at bounding box center [711, 345] width 1269 height 386
click at [187, 562] on div "Add Column" at bounding box center [711, 361] width 1269 height 418
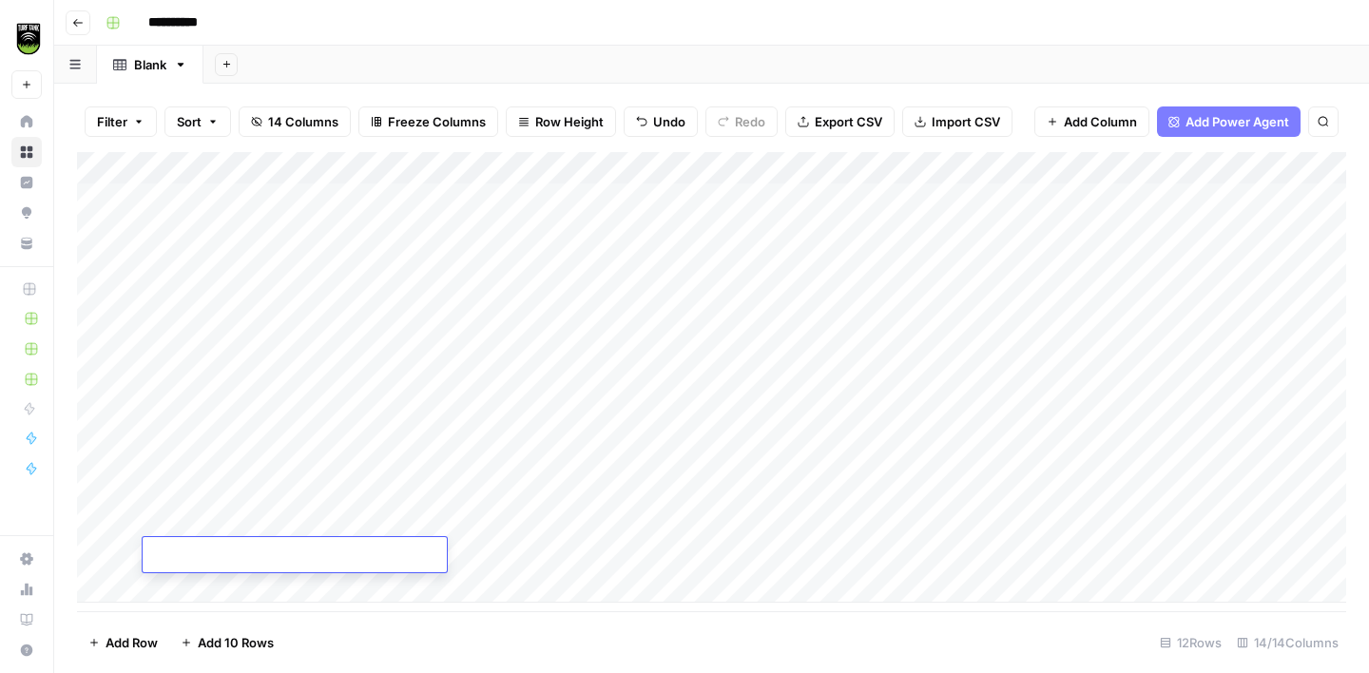
click at [190, 588] on div "Add Column" at bounding box center [711, 377] width 1269 height 451
click at [193, 603] on div "Add Column" at bounding box center [711, 381] width 1269 height 459
click at [199, 593] on div "Add Column" at bounding box center [711, 381] width 1269 height 459
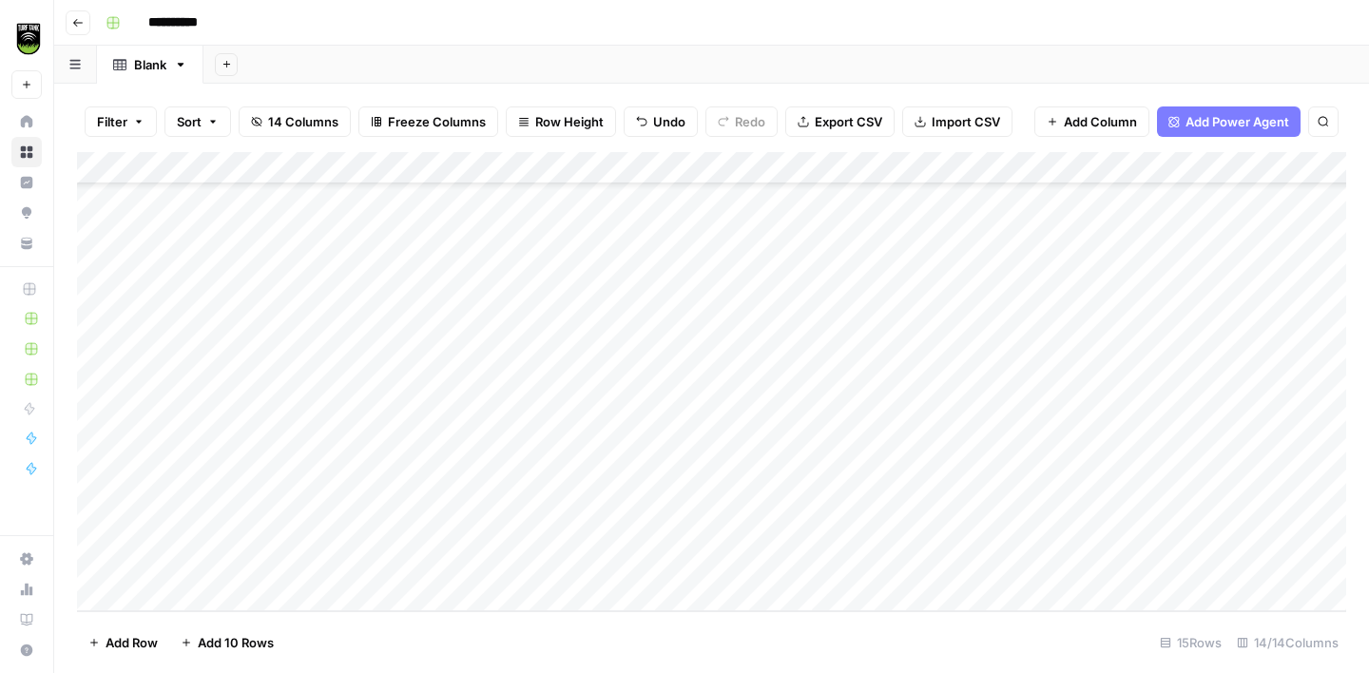
click at [197, 596] on div "Add Column" at bounding box center [711, 381] width 1269 height 459
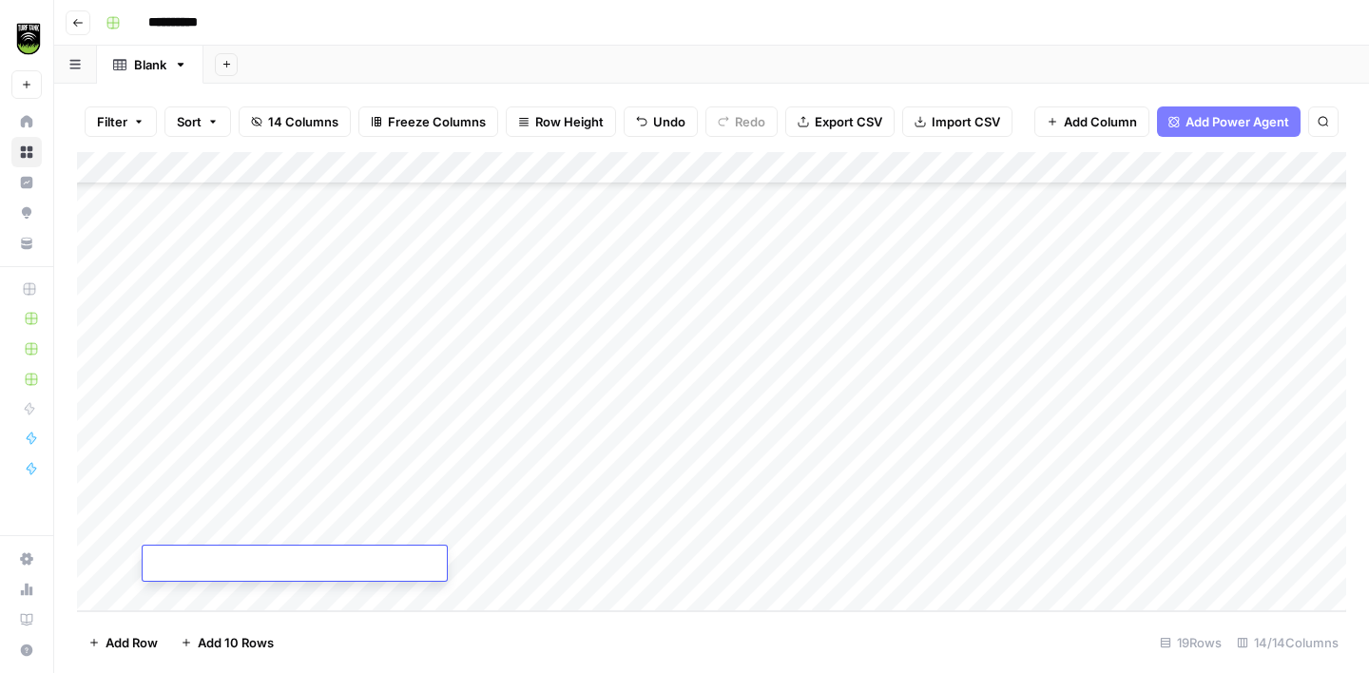
click at [197, 596] on div "Add Column" at bounding box center [711, 381] width 1269 height 459
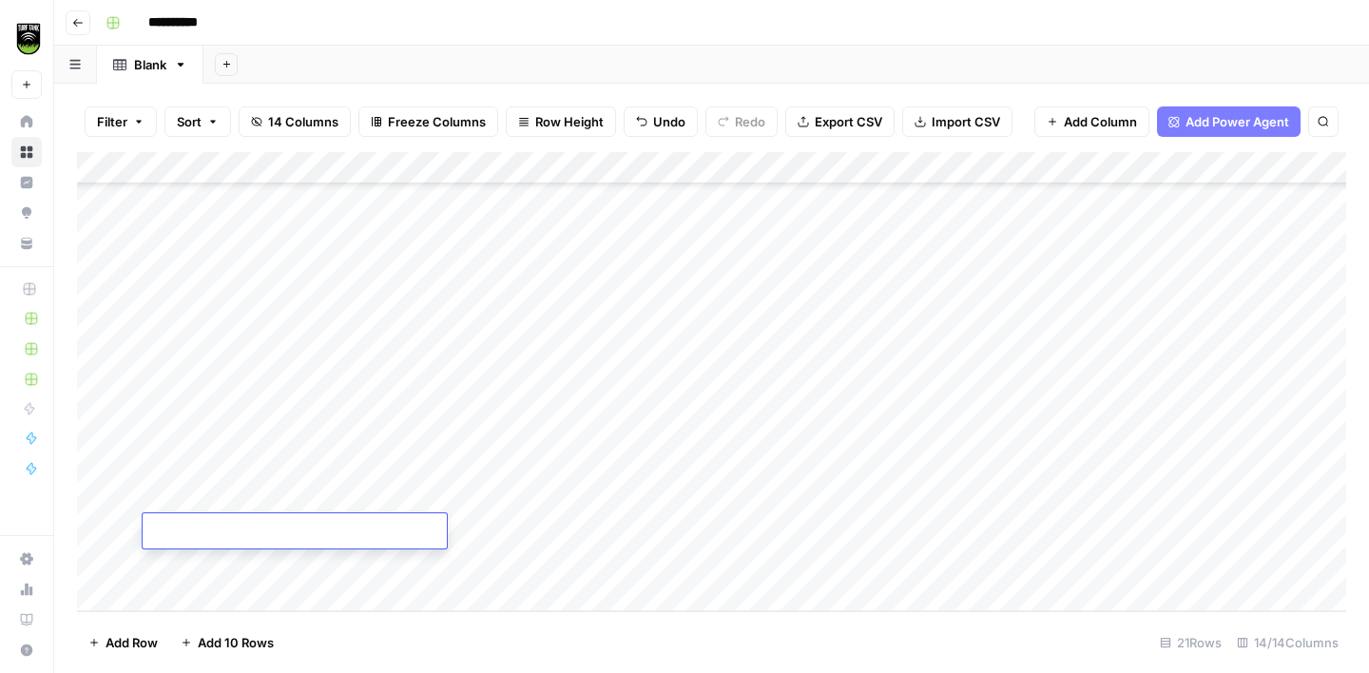
click at [197, 596] on div "Add Column" at bounding box center [711, 381] width 1269 height 459
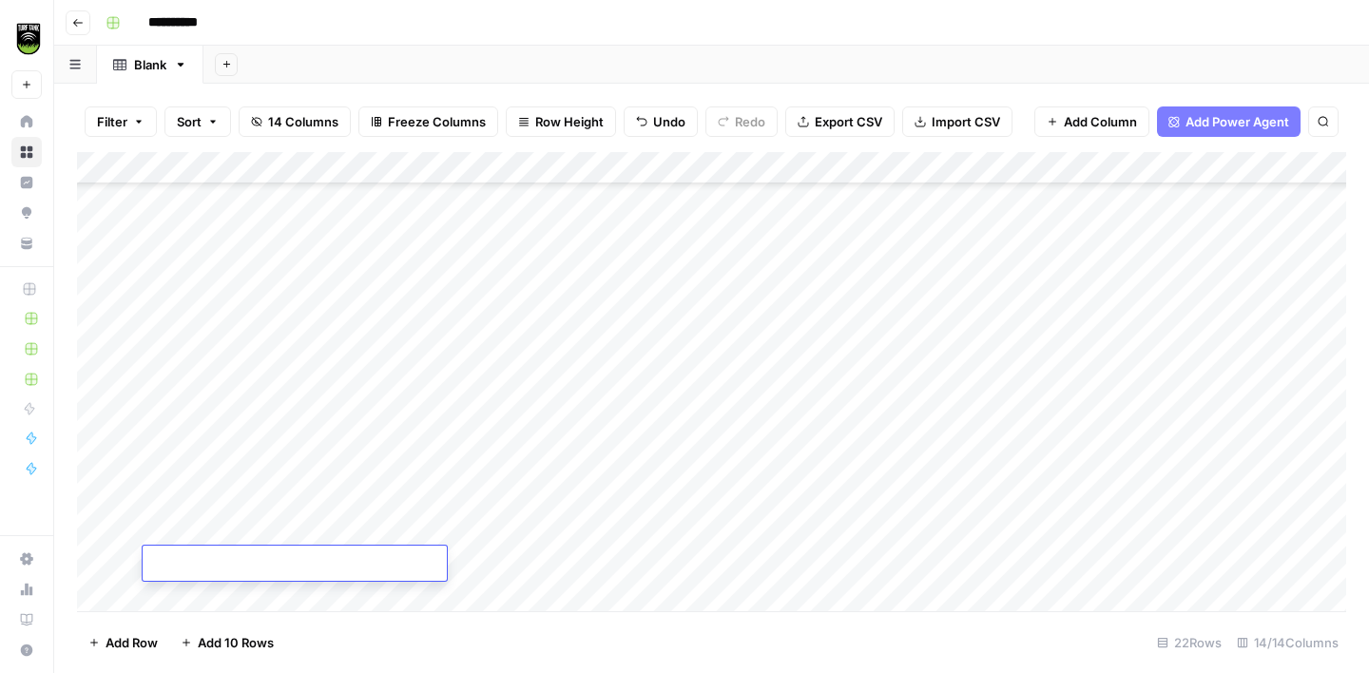
click at [197, 596] on div "Add Column" at bounding box center [711, 381] width 1269 height 459
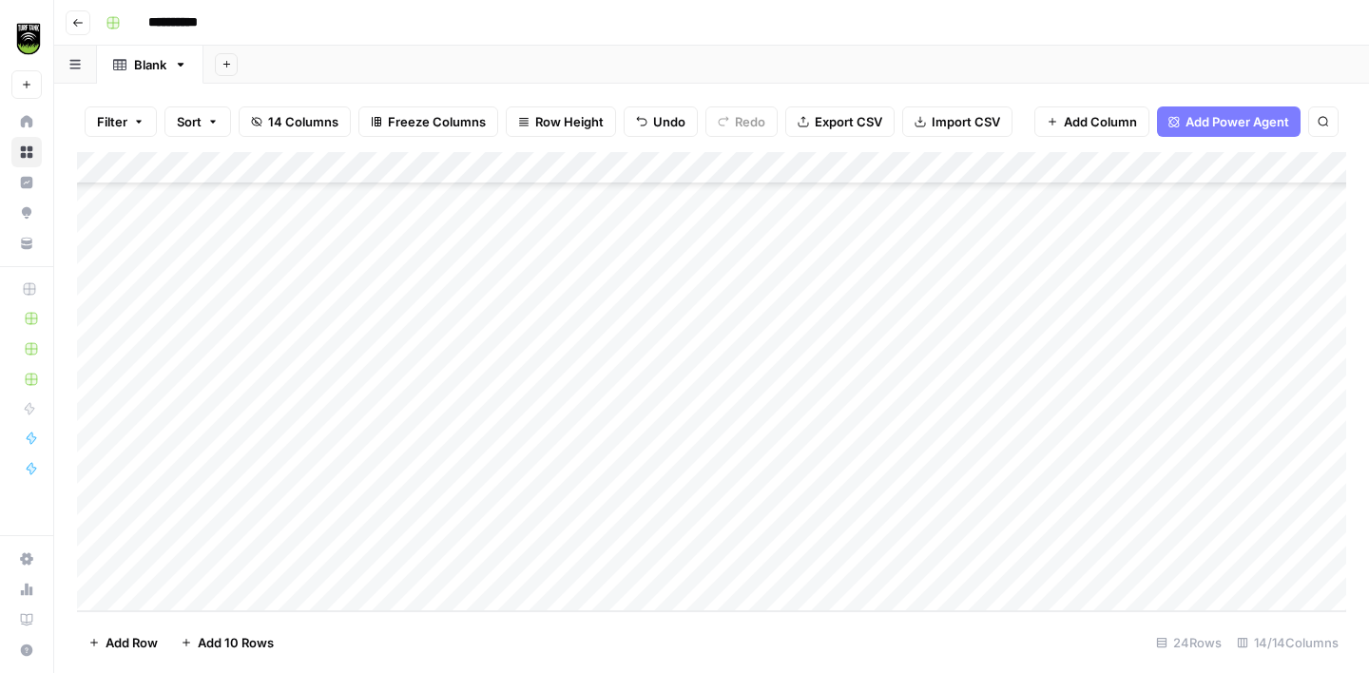
click at [197, 596] on div "Add Column" at bounding box center [711, 381] width 1269 height 459
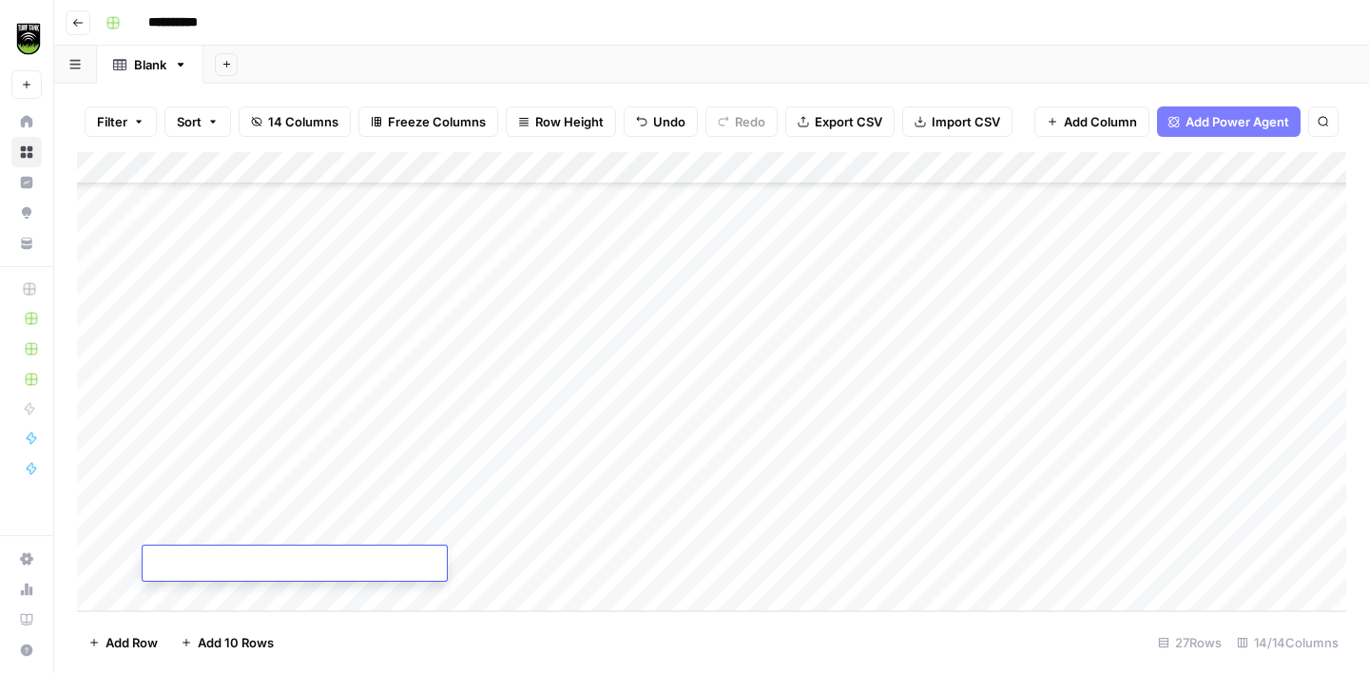
click at [197, 596] on div "Add Column" at bounding box center [711, 381] width 1269 height 459
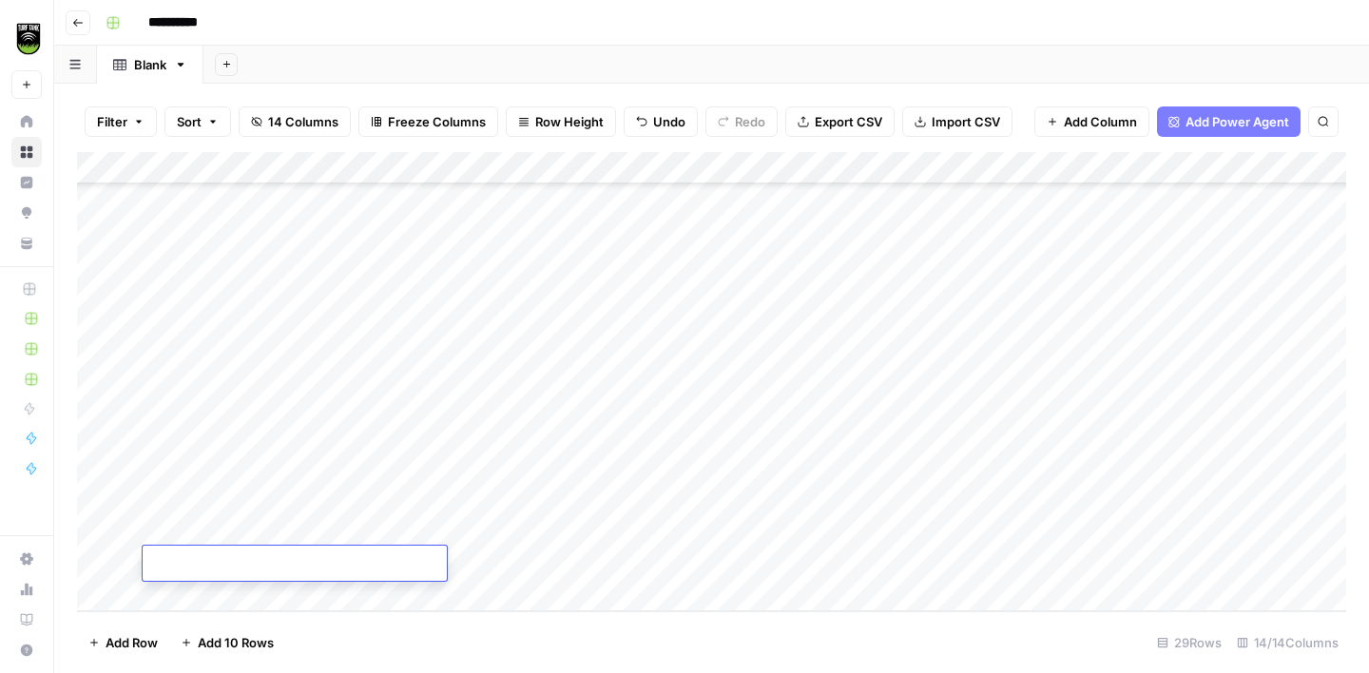
click at [197, 596] on div "Add Column" at bounding box center [711, 381] width 1269 height 459
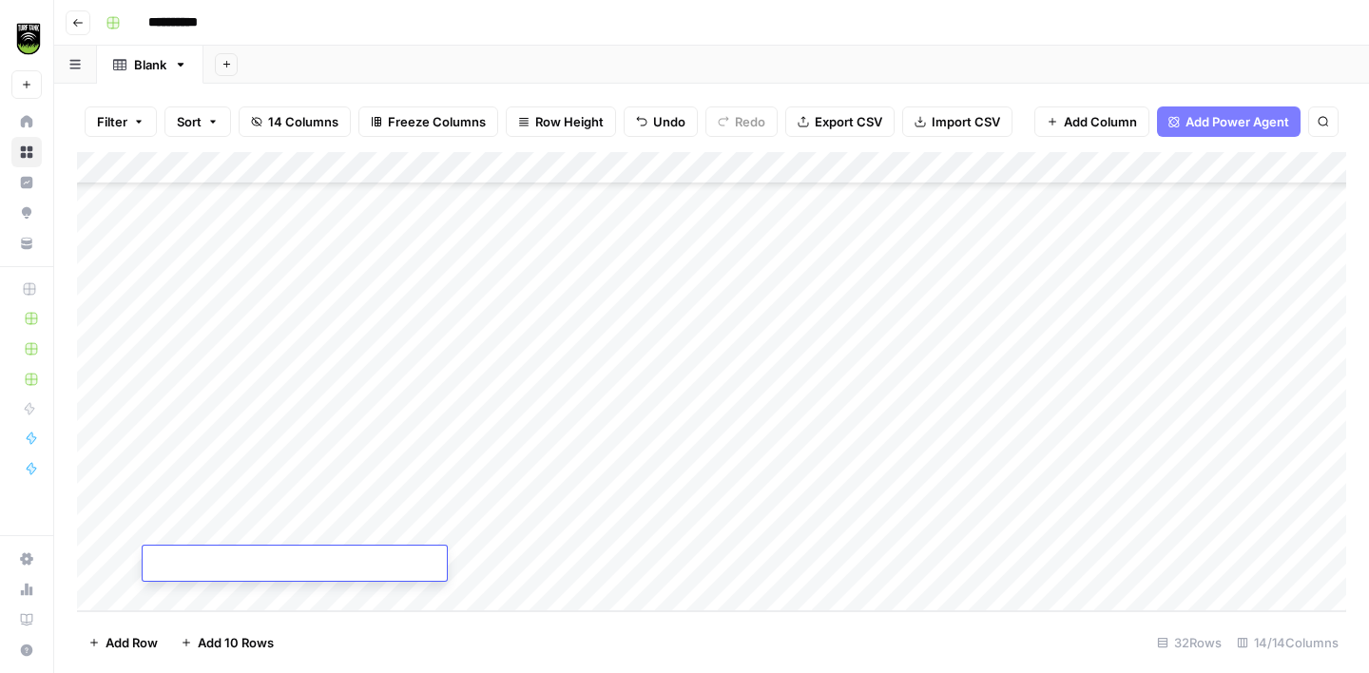
click at [197, 596] on div "Add Column" at bounding box center [711, 381] width 1269 height 459
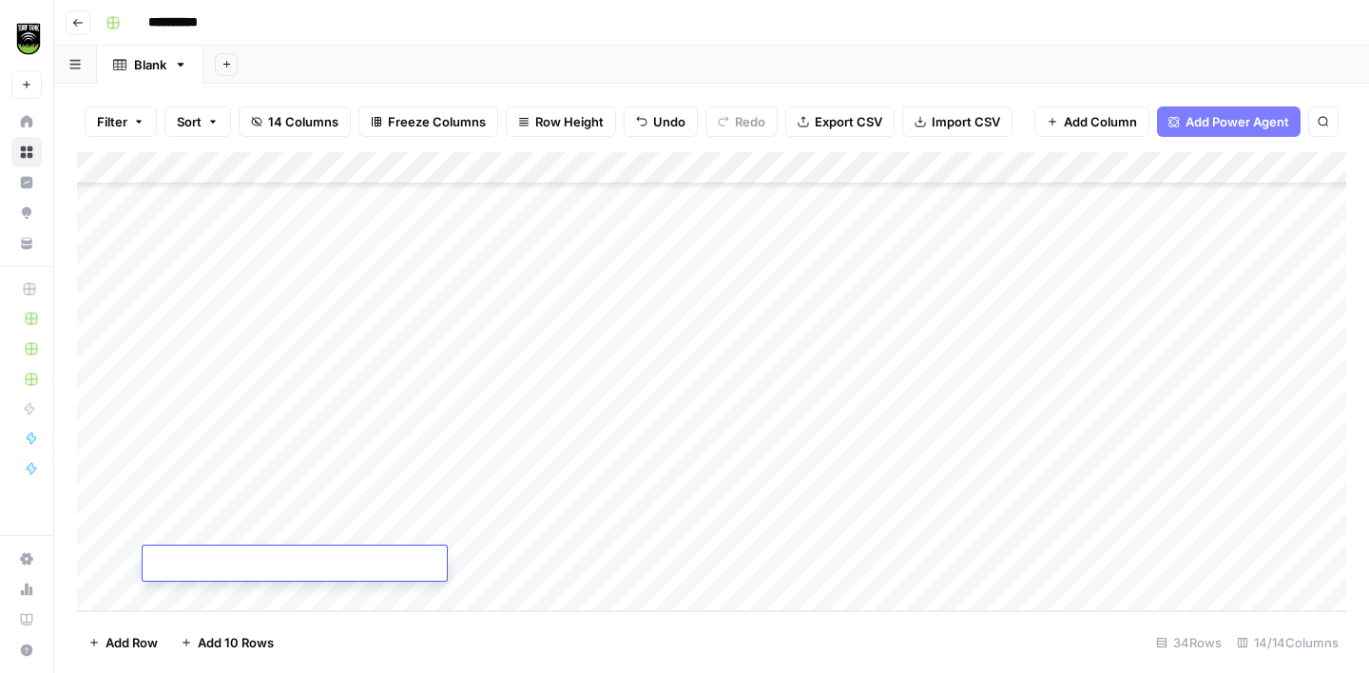
click at [197, 596] on div "Add Column" at bounding box center [711, 381] width 1269 height 459
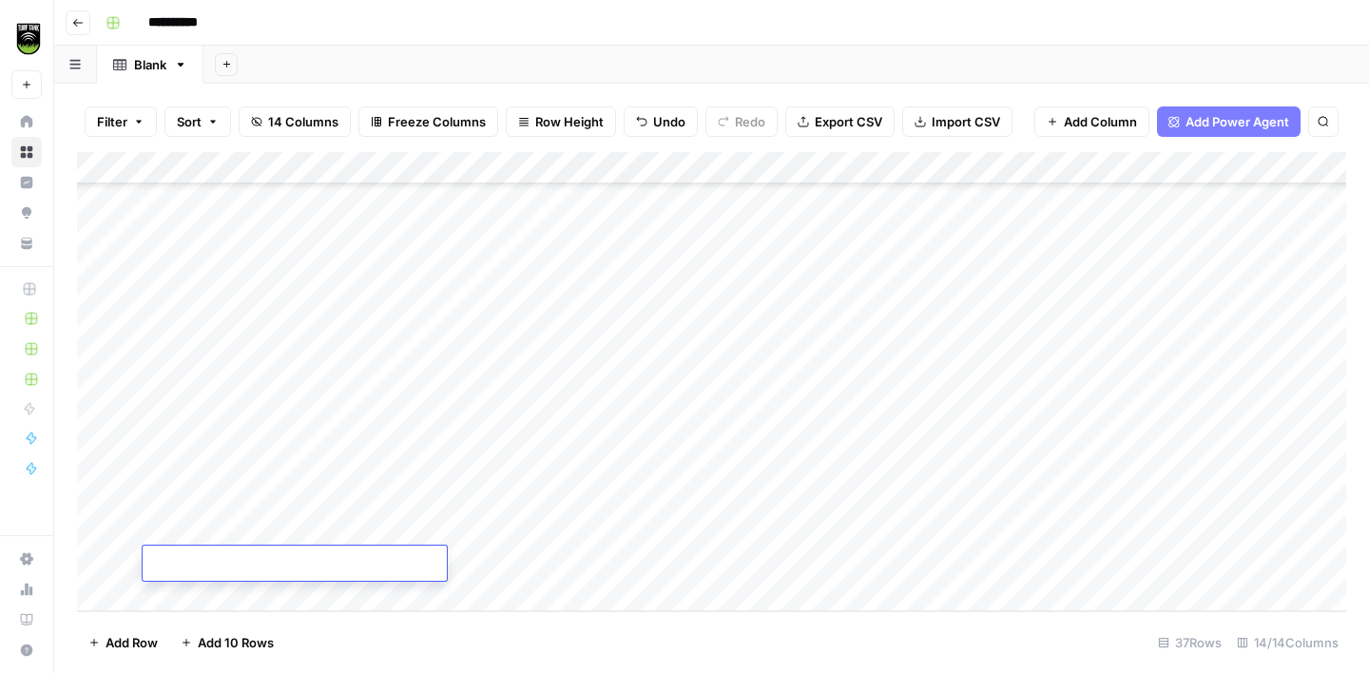
click at [197, 596] on div "Add Column" at bounding box center [711, 381] width 1269 height 459
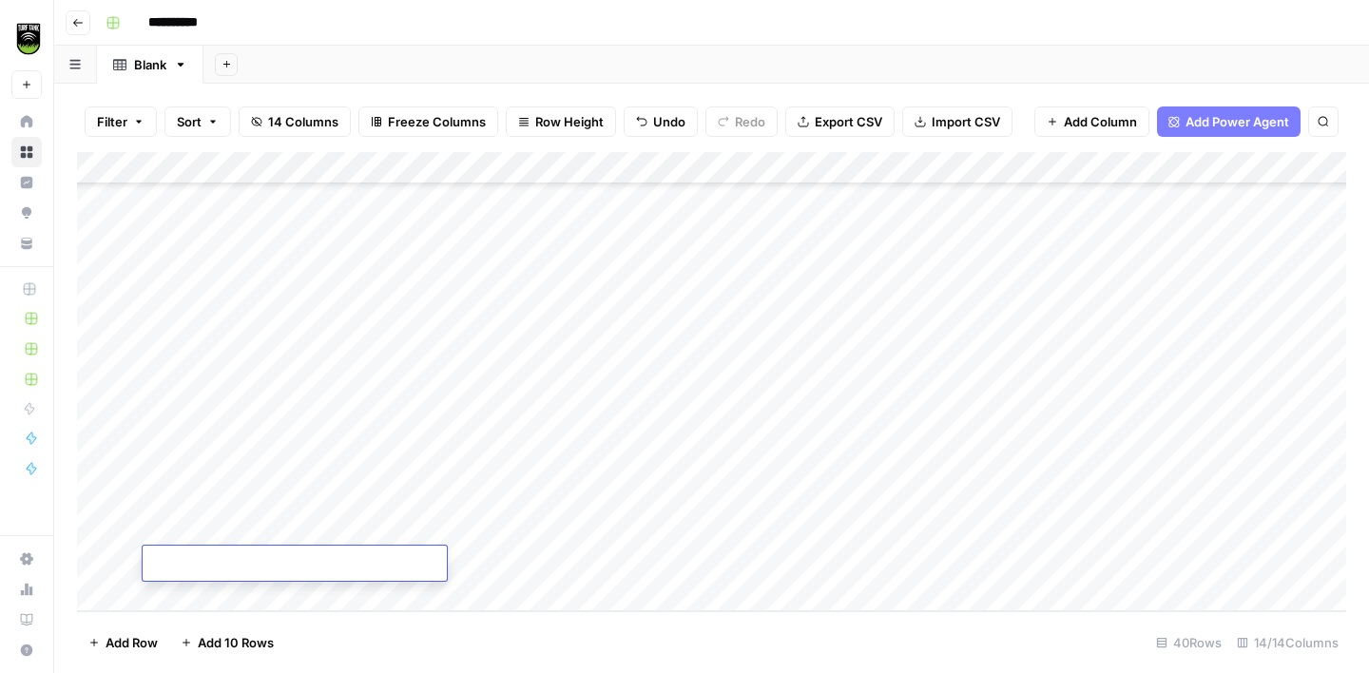
click at [197, 596] on div "Add Column" at bounding box center [711, 381] width 1269 height 459
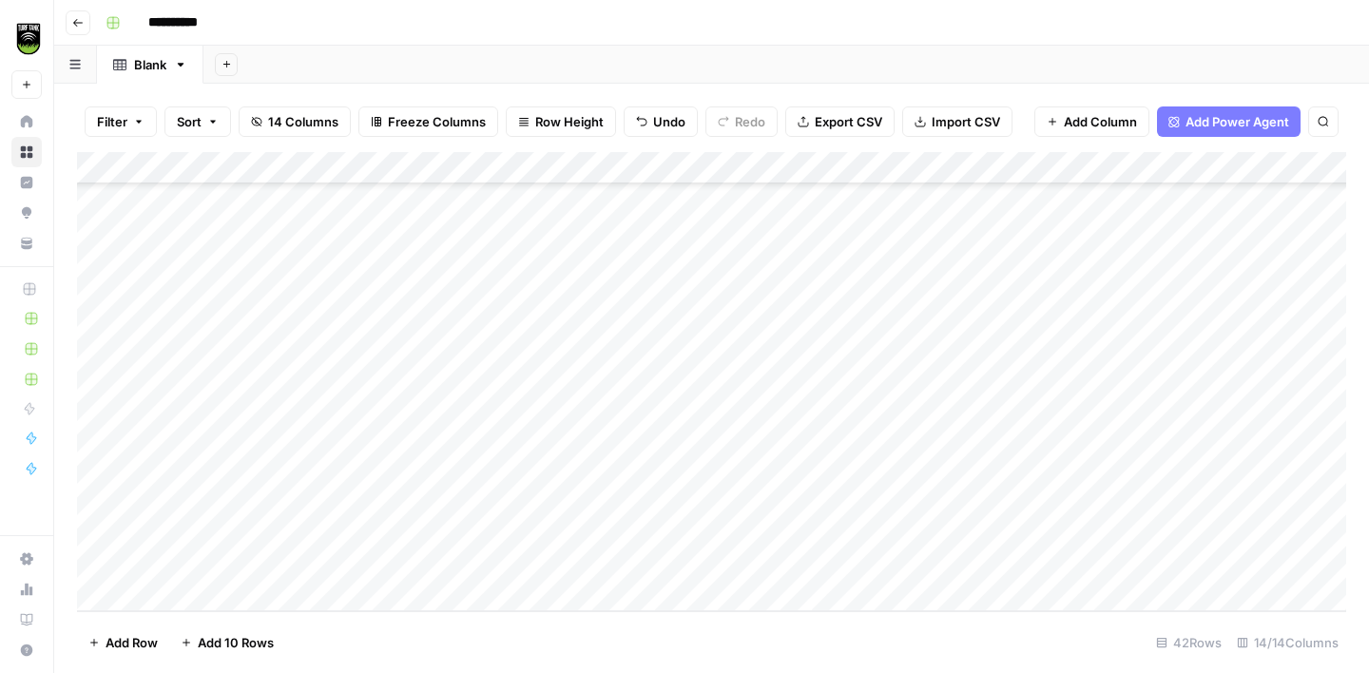
click at [197, 596] on div "Add Column" at bounding box center [711, 381] width 1269 height 459
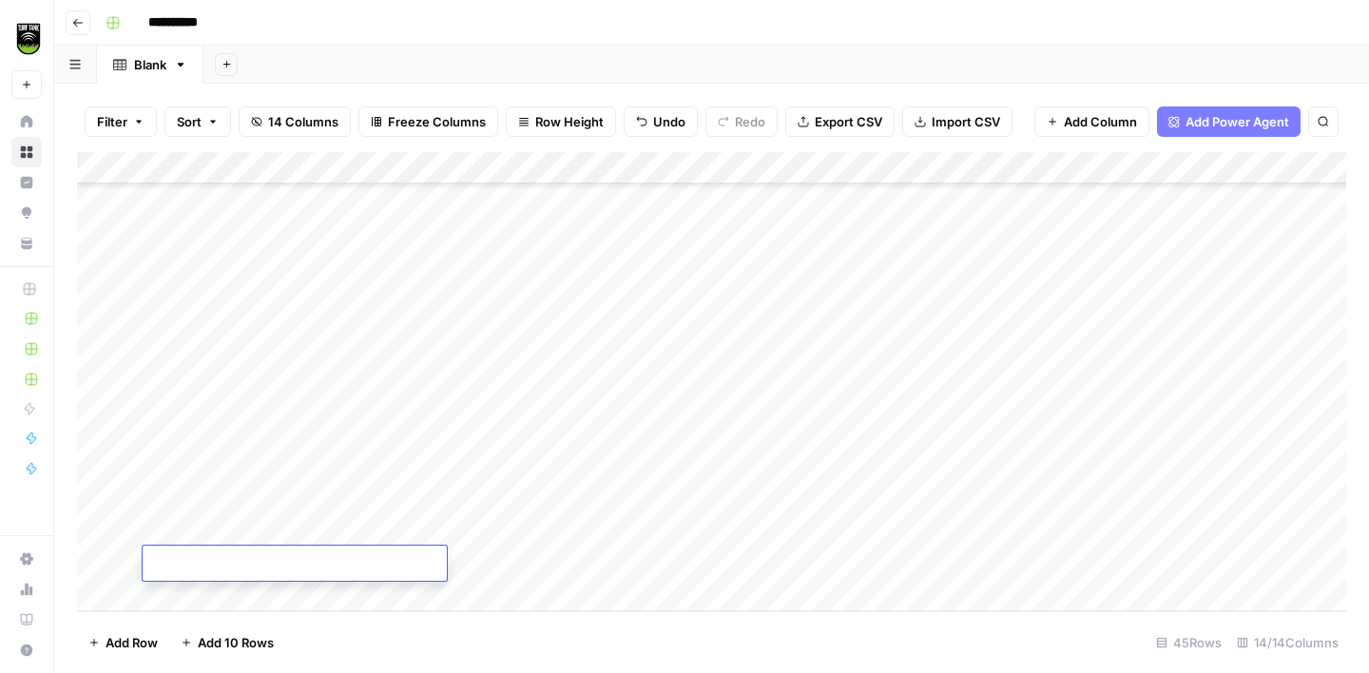
click at [197, 596] on div "Add Column" at bounding box center [711, 381] width 1269 height 459
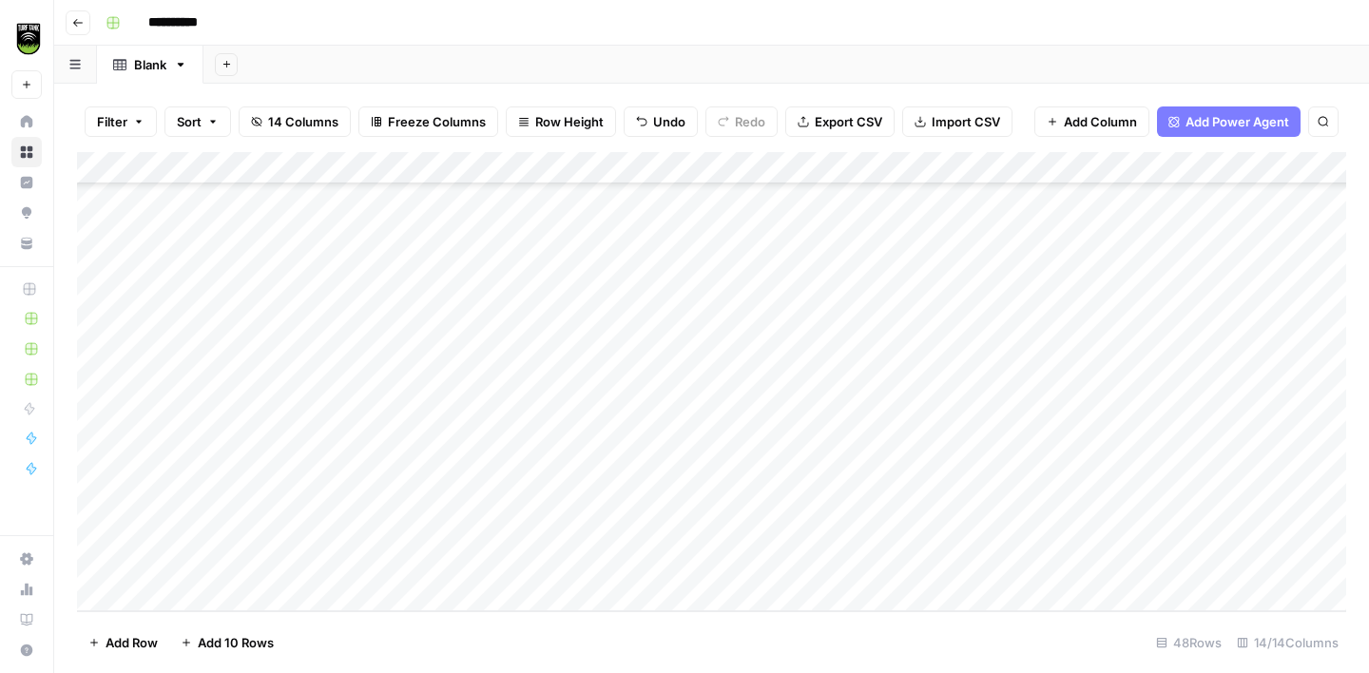
click at [197, 596] on div "Add Column" at bounding box center [711, 381] width 1269 height 459
click at [254, 201] on div "Add Column" at bounding box center [711, 381] width 1269 height 459
click at [265, 227] on div "Add Column" at bounding box center [711, 381] width 1269 height 459
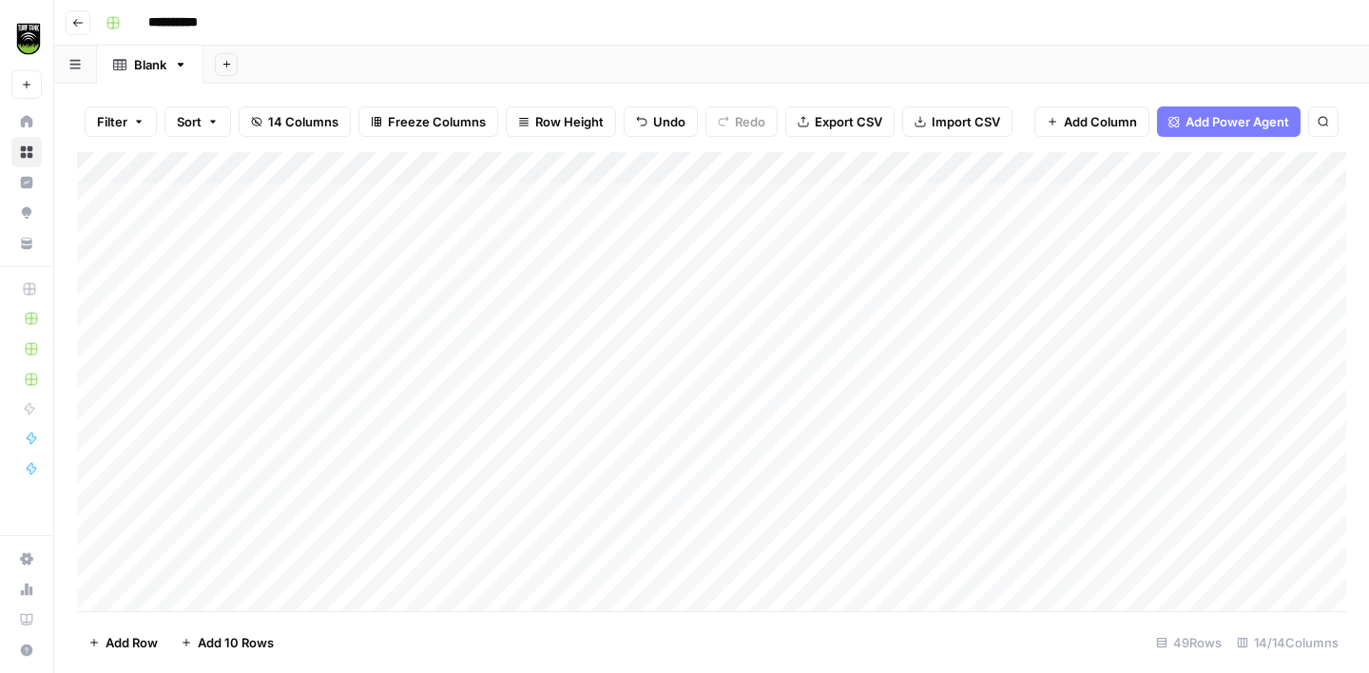
click at [358, 258] on div "Add Column" at bounding box center [711, 381] width 1269 height 459
drag, startPoint x: 1009, startPoint y: 164, endPoint x: 694, endPoint y: 149, distance: 315.1
click at [694, 149] on div "Filter Sort 14 Columns Freeze Columns Row Height Undo Redo Export CSV Import CS…" at bounding box center [711, 379] width 1315 height 590
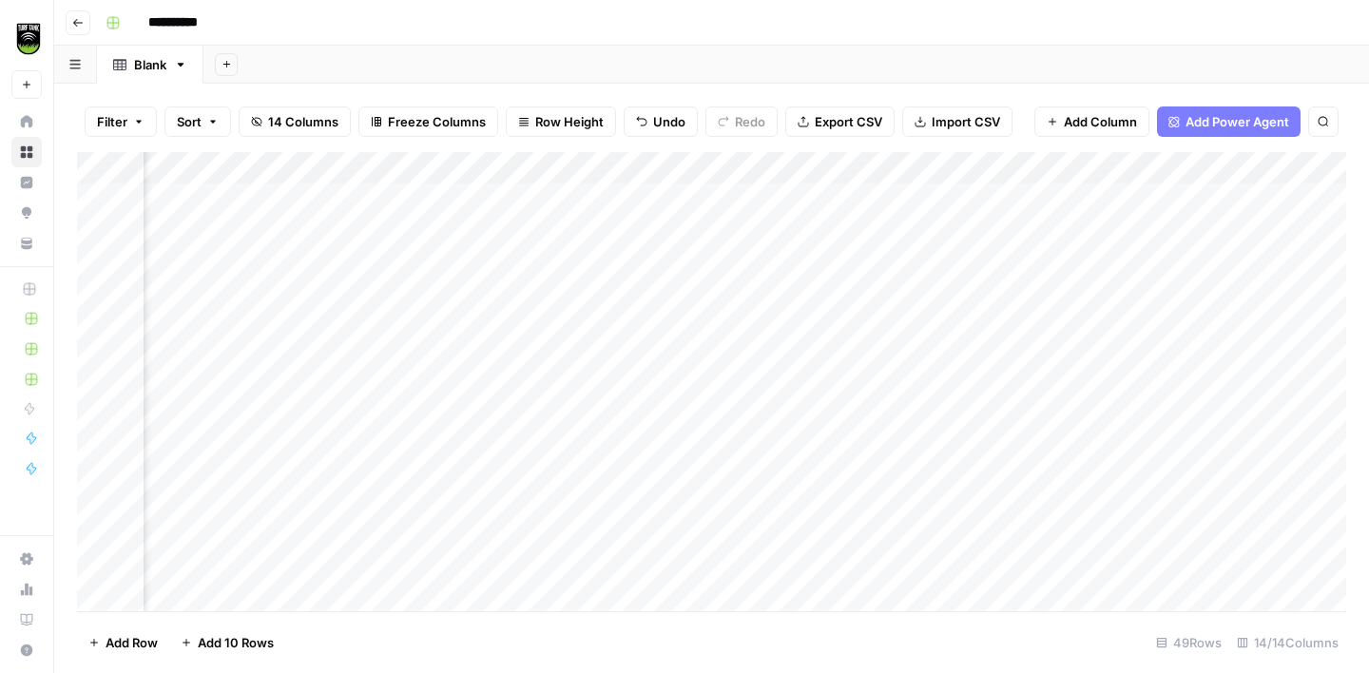
click at [887, 197] on div "Add Column" at bounding box center [711, 381] width 1269 height 459
click at [887, 234] on div "Add Column" at bounding box center [711, 381] width 1269 height 459
click at [885, 270] on div "Add Column" at bounding box center [711, 381] width 1269 height 459
click at [916, 198] on div "Add Column" at bounding box center [711, 381] width 1269 height 459
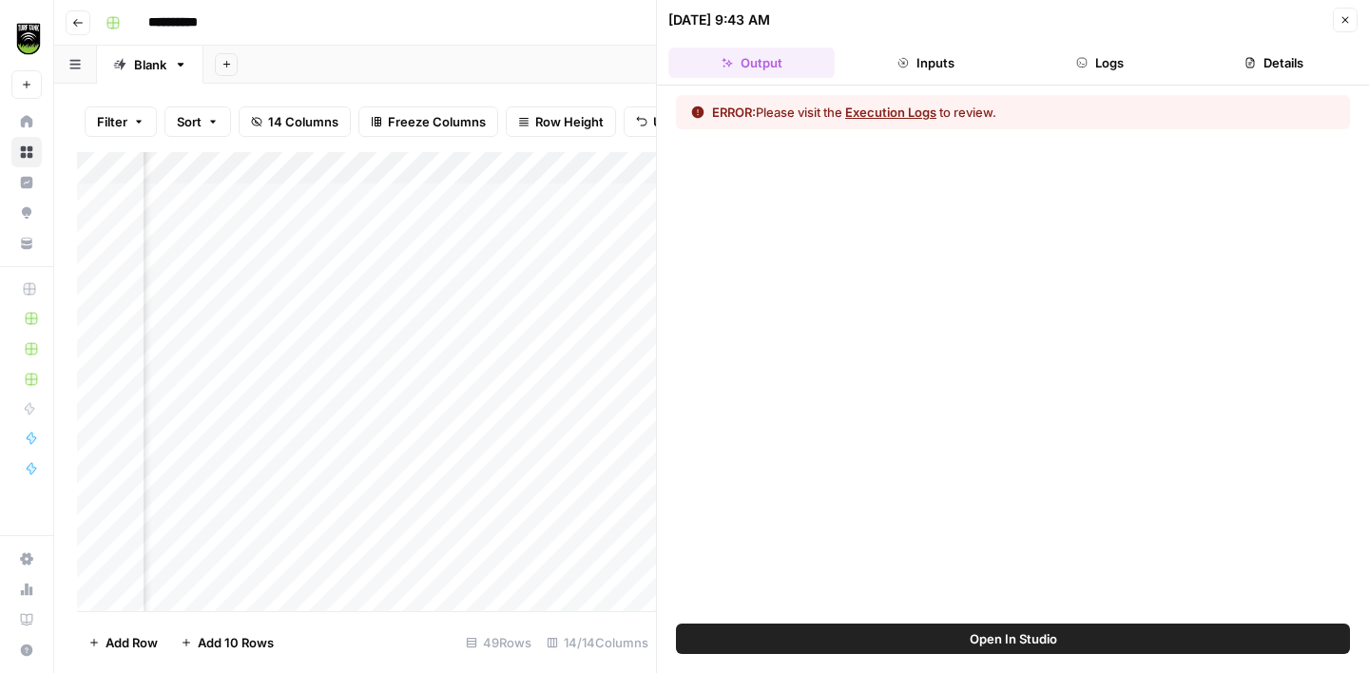
click at [1122, 67] on button "Logs" at bounding box center [1100, 63] width 166 height 30
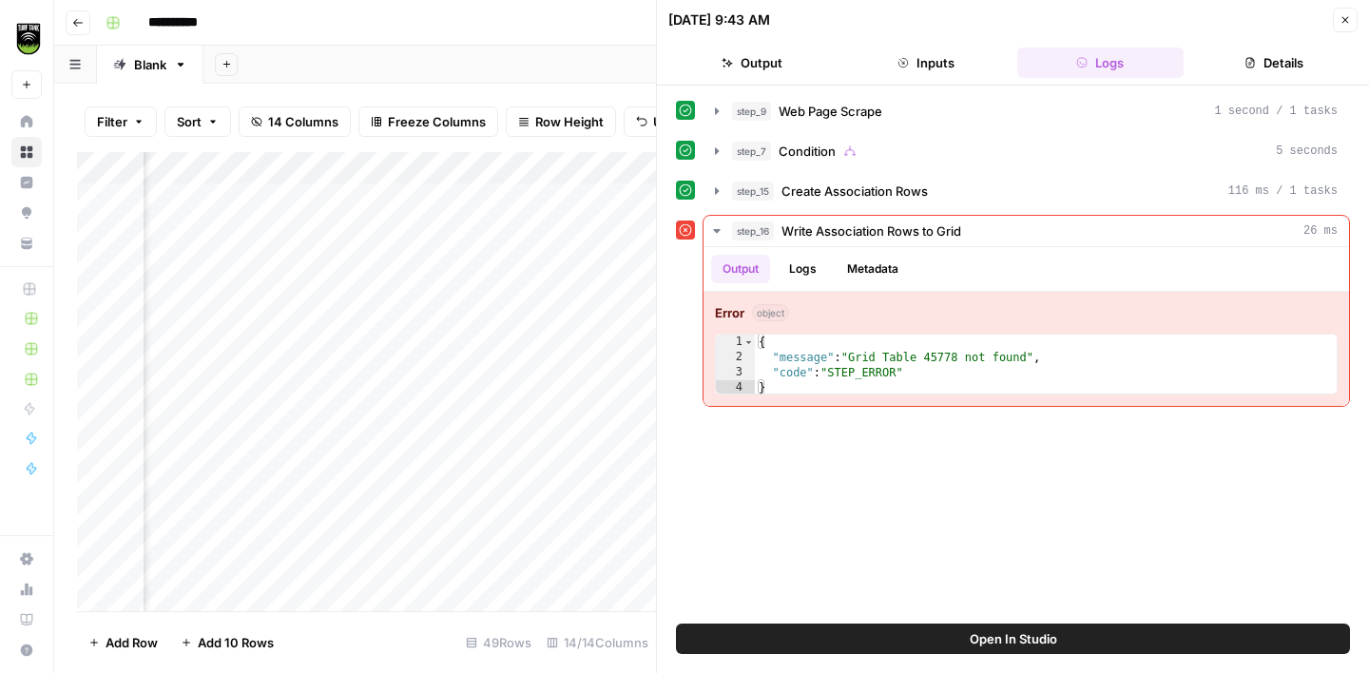
click at [1349, 18] on icon "button" at bounding box center [1345, 19] width 11 height 11
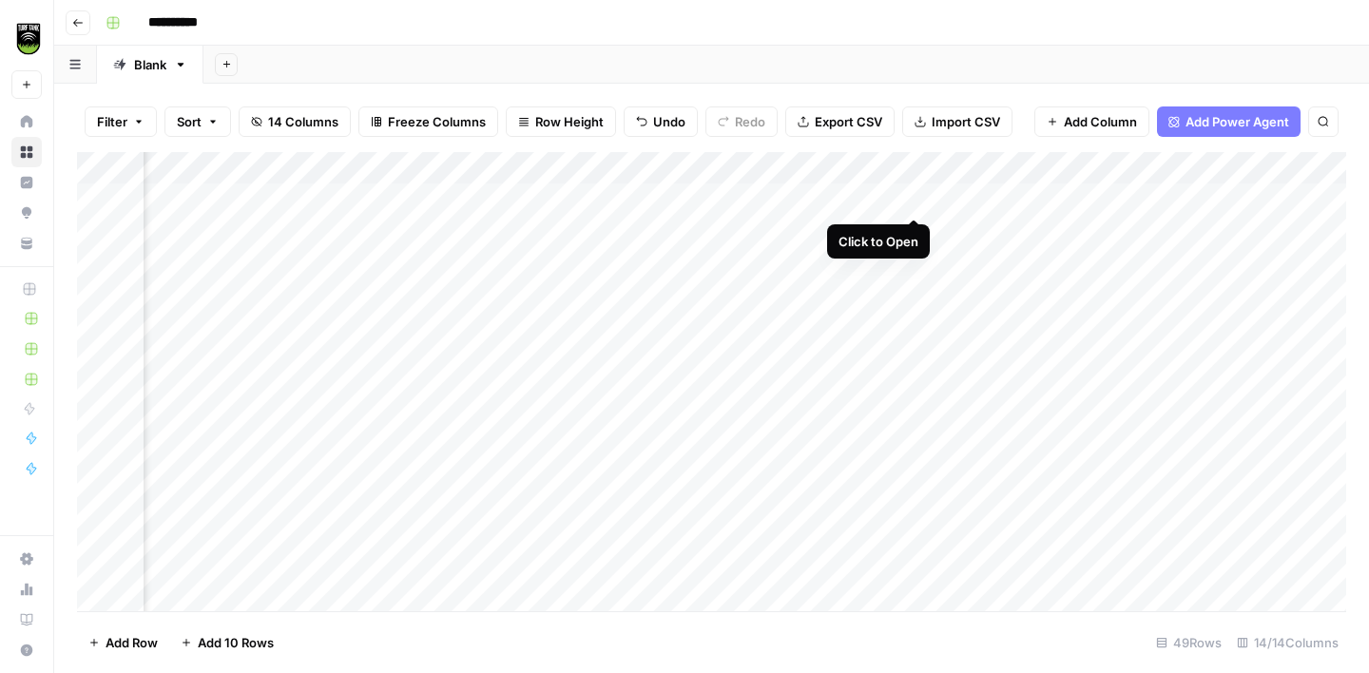
click at [918, 203] on div "Add Column" at bounding box center [711, 381] width 1269 height 459
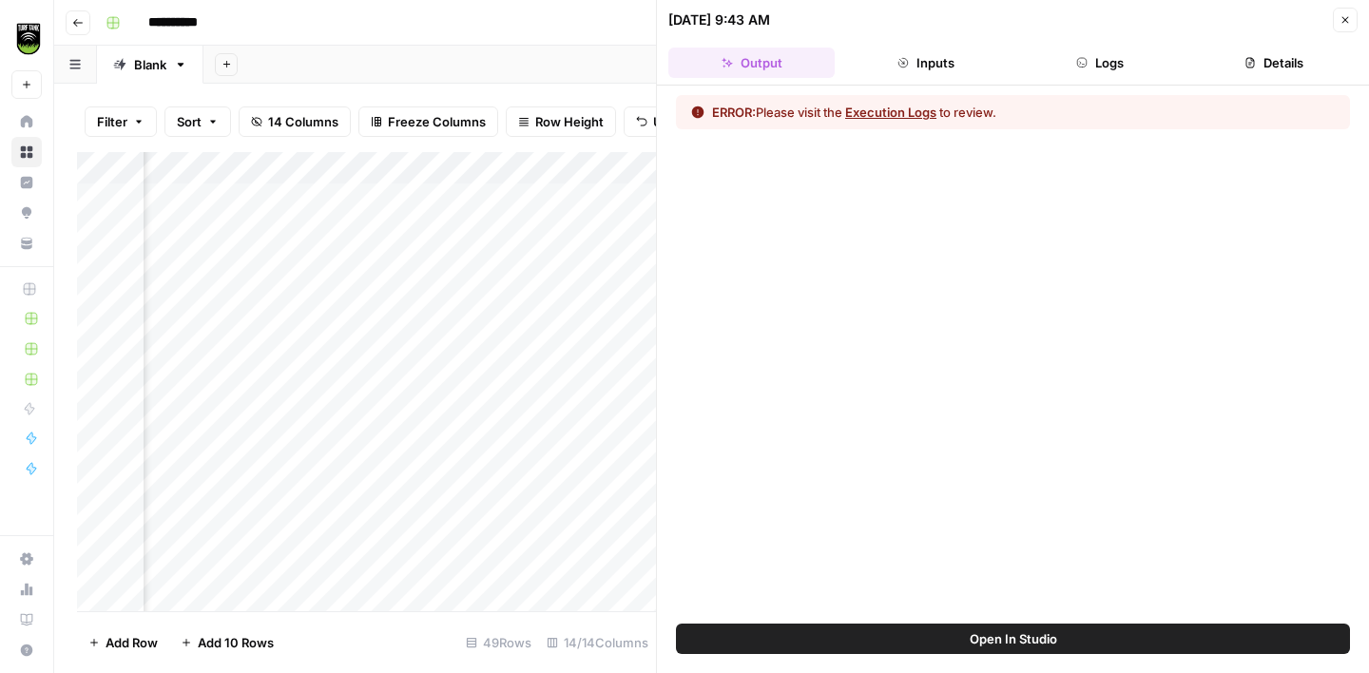
click at [1151, 71] on button "Logs" at bounding box center [1100, 63] width 166 height 30
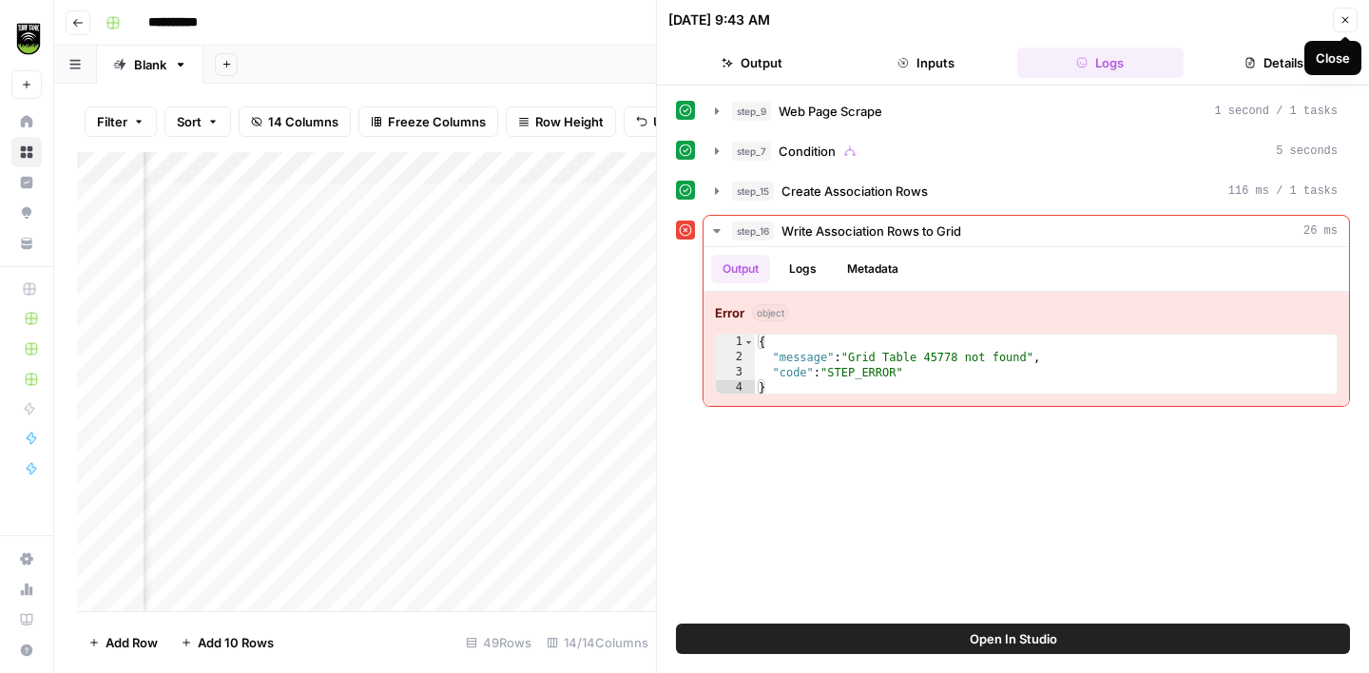
click at [1343, 17] on icon "button" at bounding box center [1346, 20] width 7 height 7
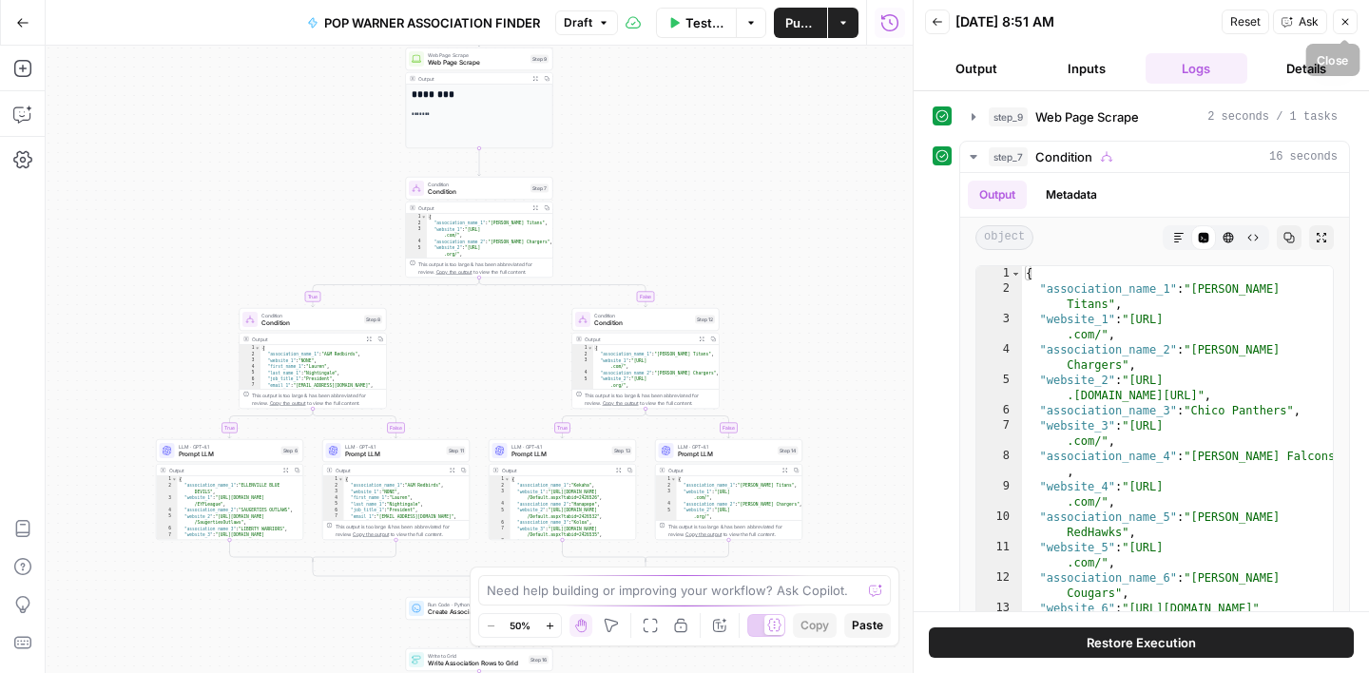
click at [1345, 25] on icon "button" at bounding box center [1345, 21] width 11 height 11
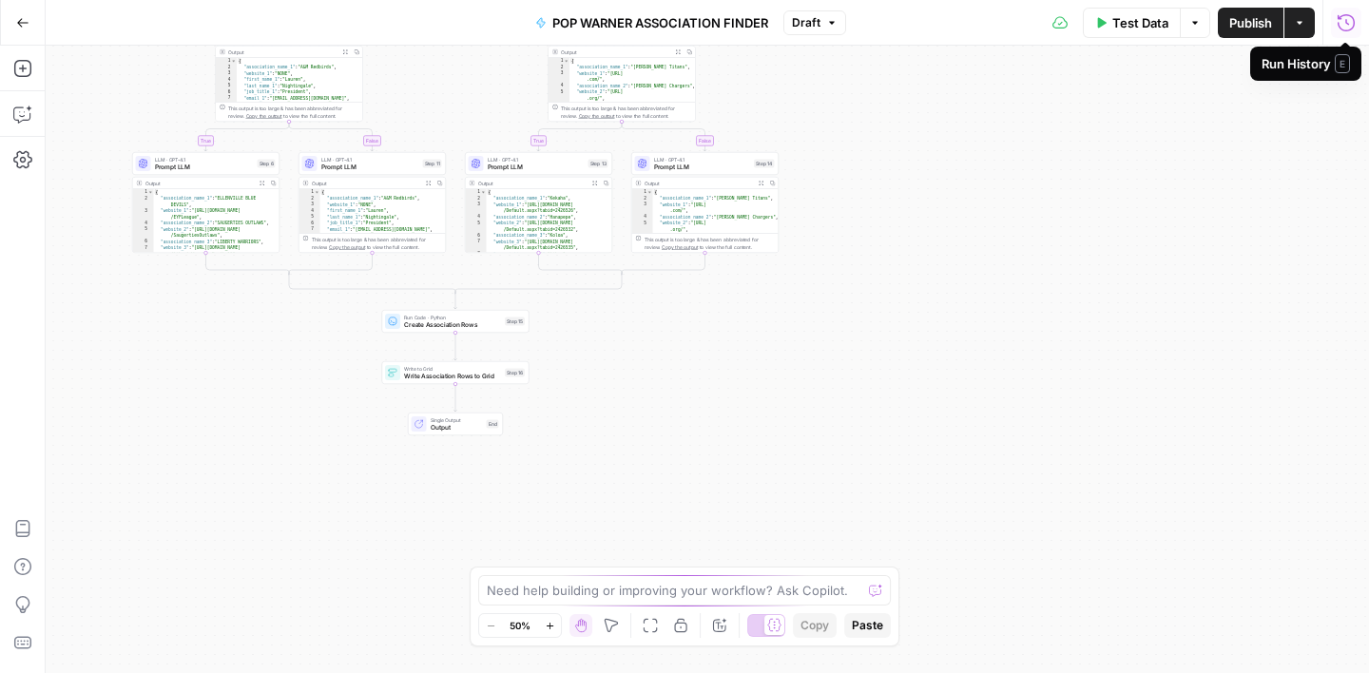
drag, startPoint x: 880, startPoint y: 382, endPoint x: 856, endPoint y: 95, distance: 288.1
click at [856, 95] on div "true false true false true false Workflow Input Settings Inputs Web Page Scrape…" at bounding box center [708, 360] width 1324 height 628
click at [440, 385] on div "true false true false true false Workflow Input Settings Inputs Web Page Scrape…" at bounding box center [708, 360] width 1324 height 628
click at [448, 377] on span "Write Association Rows to Grid" at bounding box center [452, 377] width 97 height 10
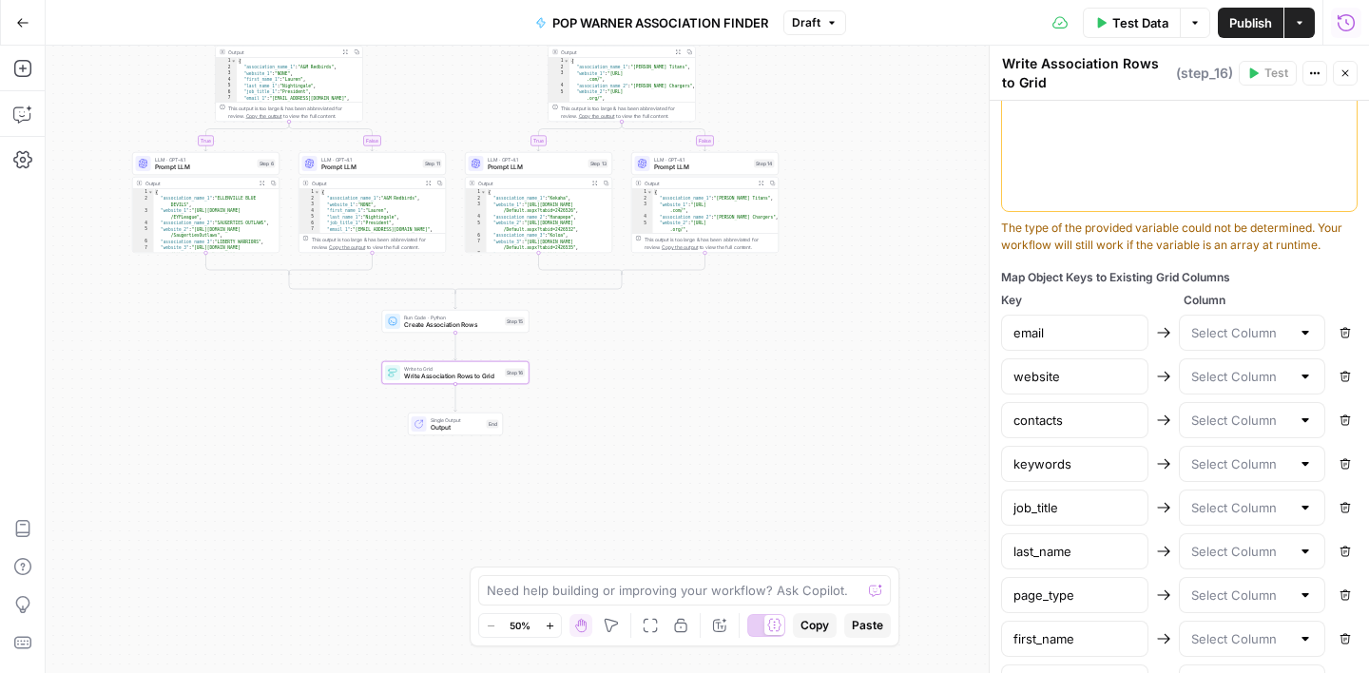
scroll to position [885, 0]
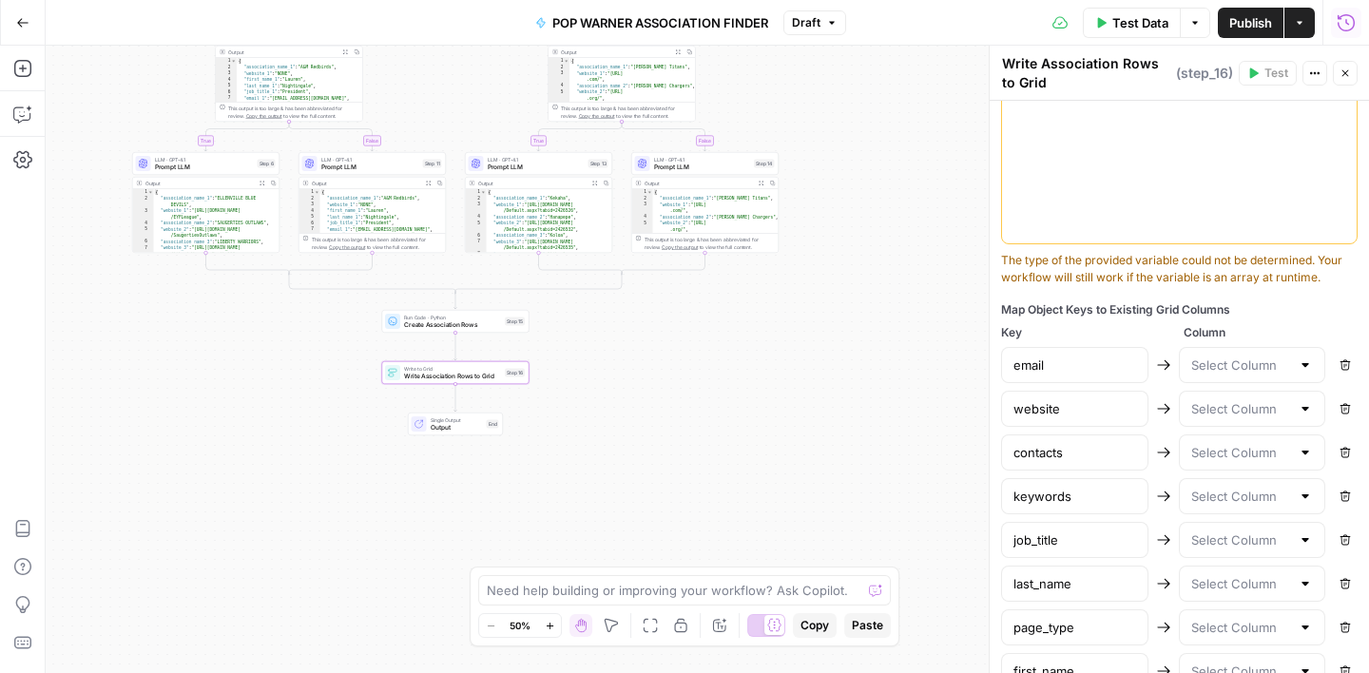
click at [1303, 362] on div at bounding box center [1305, 365] width 15 height 19
click at [1302, 297] on div "**********" at bounding box center [1179, 66] width 379 height 1700
click at [1306, 410] on div at bounding box center [1305, 408] width 15 height 19
click at [1325, 314] on div "Map Object Keys to Existing Grid Columns" at bounding box center [1179, 309] width 357 height 17
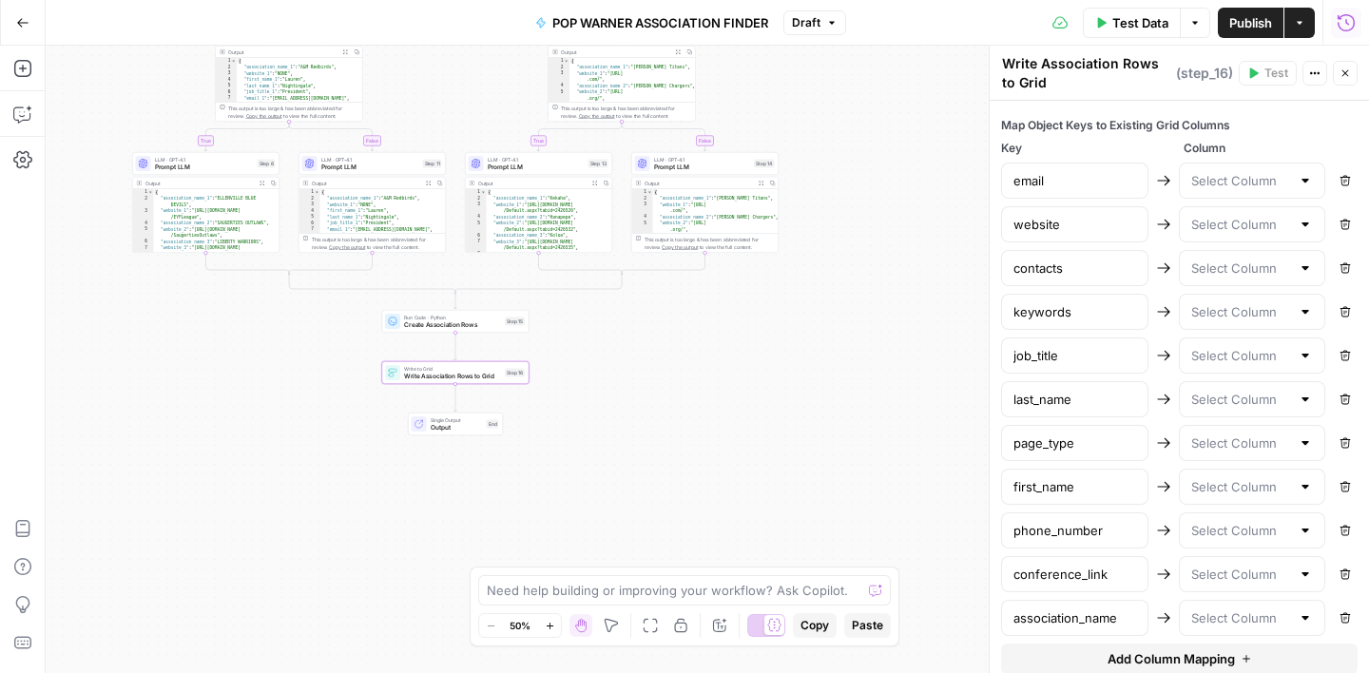
scroll to position [1050, 0]
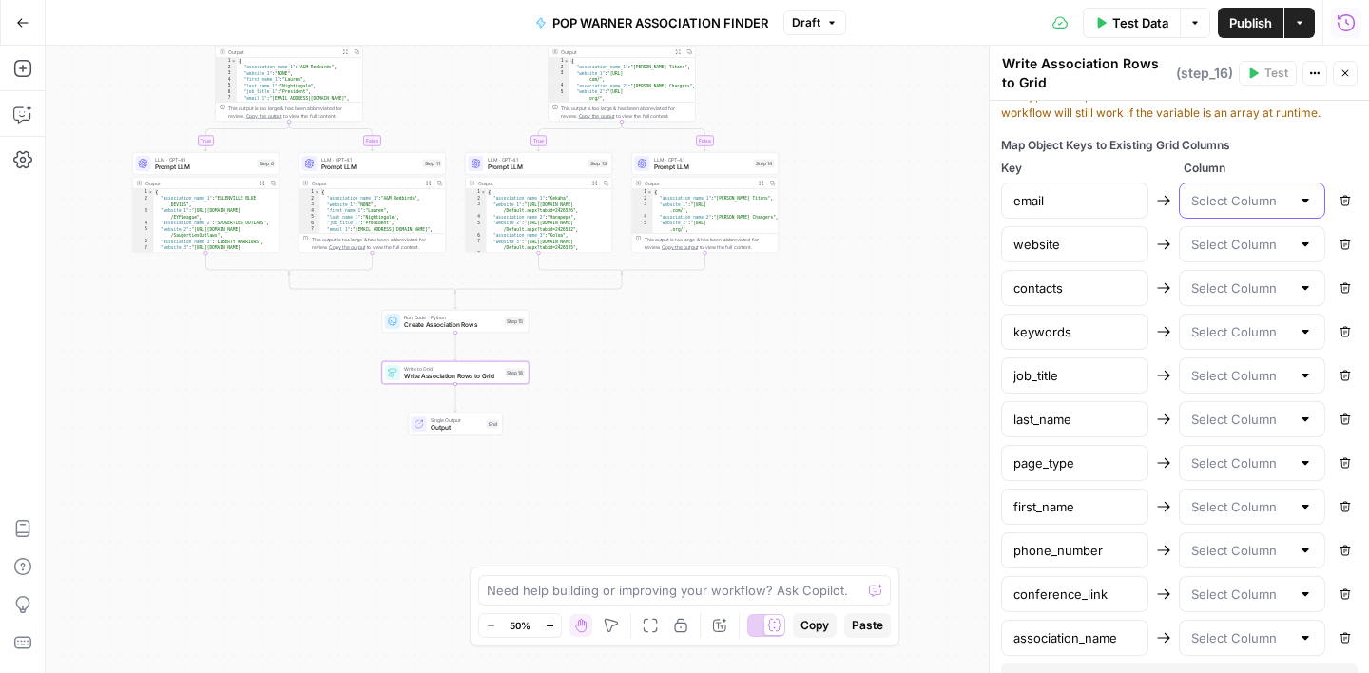
click at [1197, 203] on input "text" at bounding box center [1241, 200] width 100 height 19
type input "Email"
click at [1291, 151] on div "Map Object Keys to Existing Grid Columns" at bounding box center [1179, 145] width 357 height 17
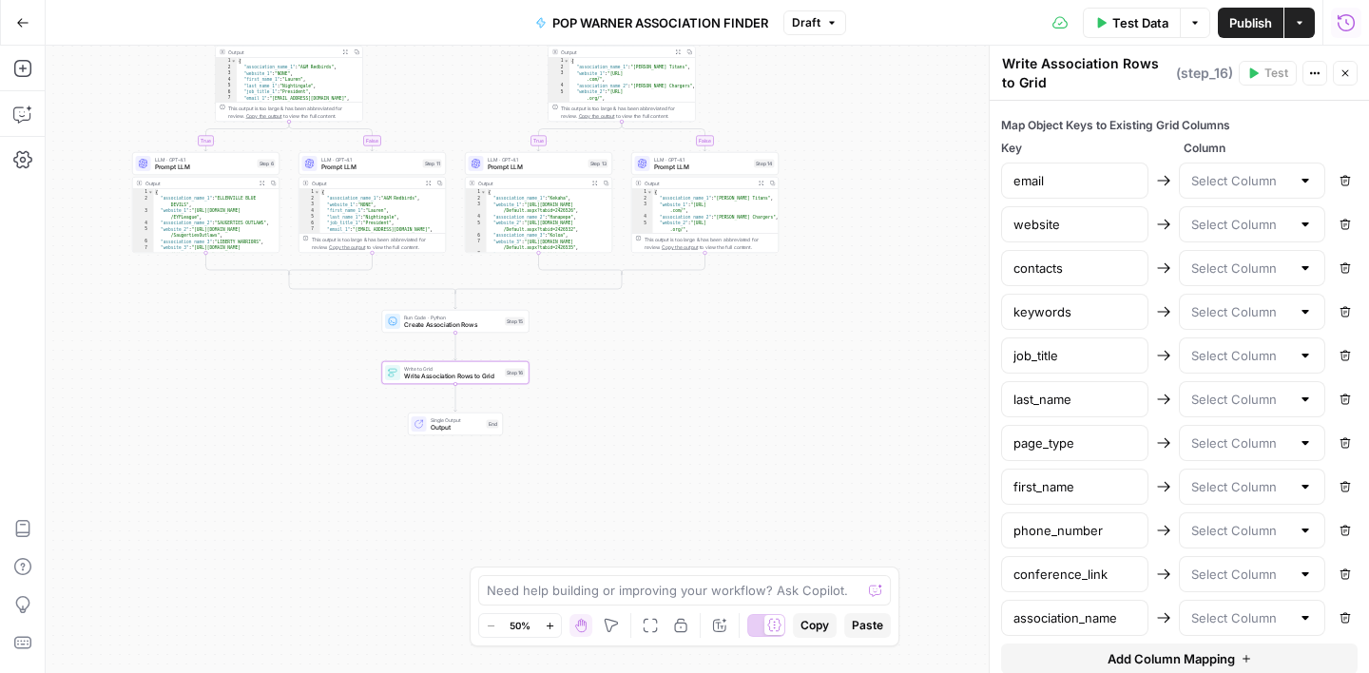
scroll to position [1107, 0]
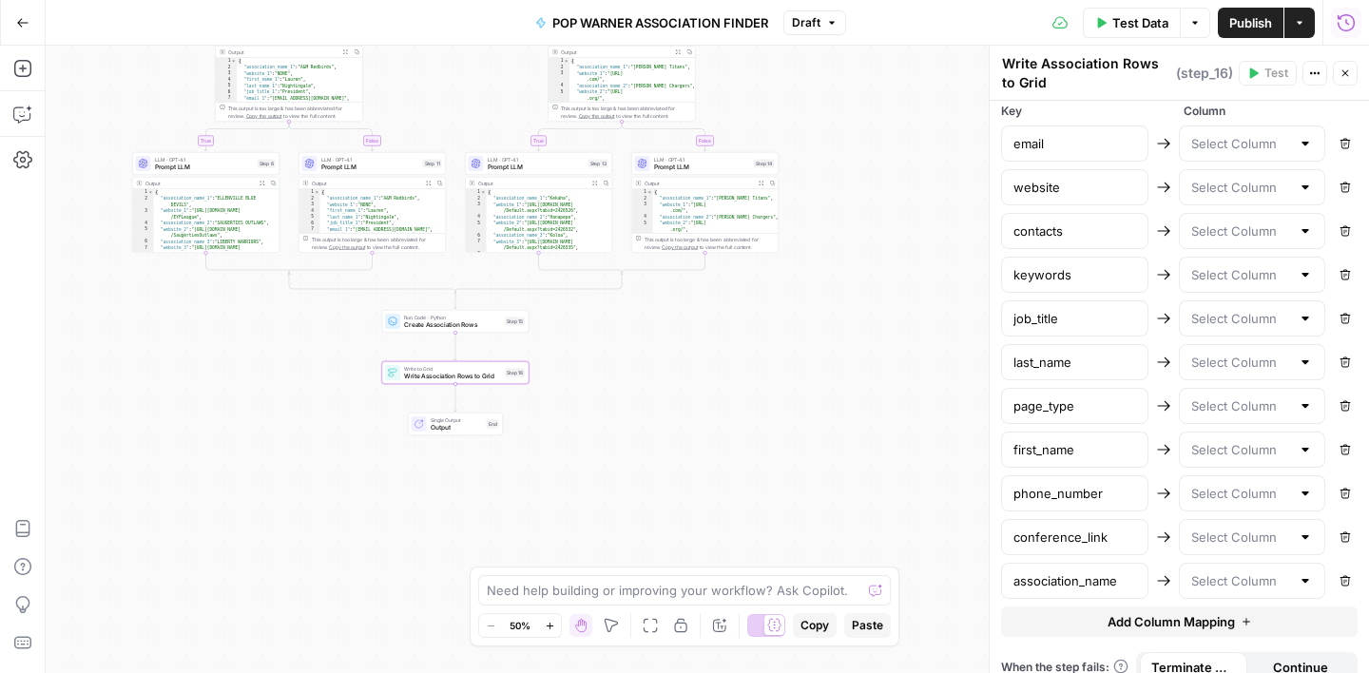
click at [1305, 582] on div at bounding box center [1305, 580] width 15 height 19
click at [1308, 539] on div at bounding box center [1305, 537] width 15 height 19
click at [1307, 493] on div at bounding box center [1305, 493] width 15 height 19
click at [1302, 440] on div at bounding box center [1305, 449] width 15 height 19
click at [1305, 409] on div at bounding box center [1305, 406] width 15 height 19
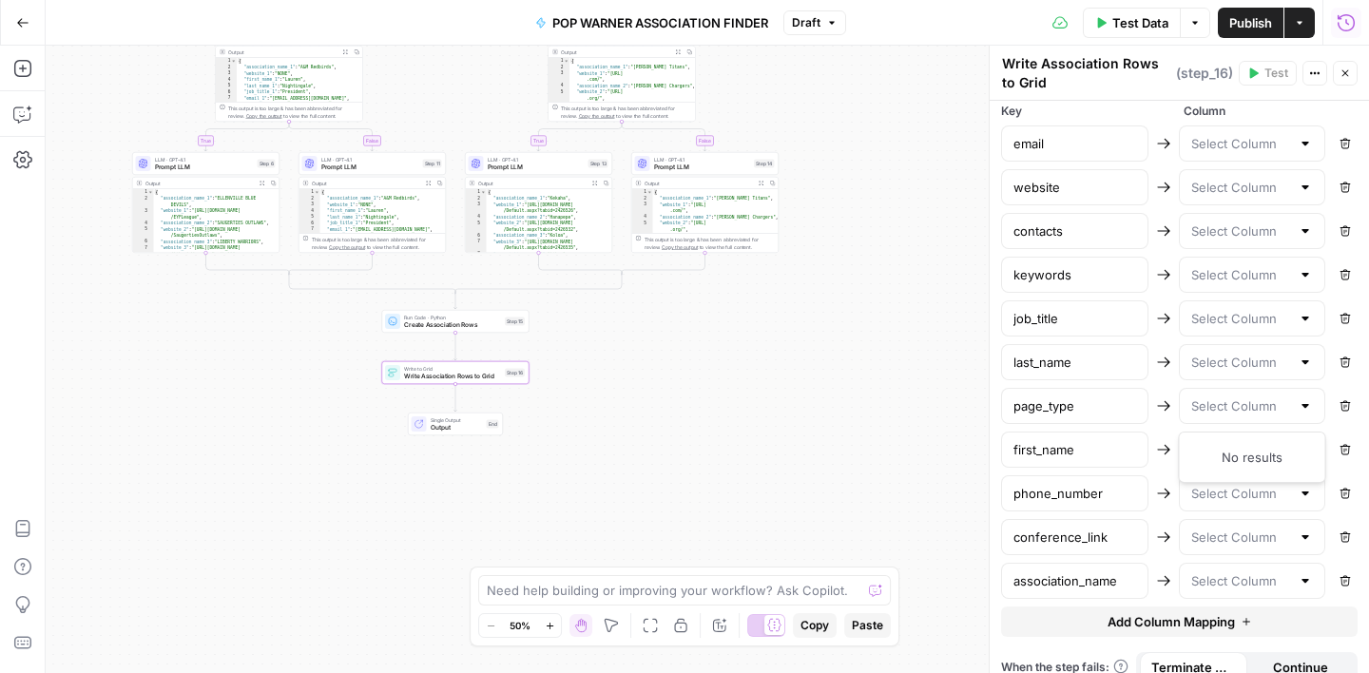
click at [1306, 373] on div at bounding box center [1252, 362] width 147 height 36
click at [1306, 324] on div at bounding box center [1305, 318] width 15 height 19
click at [1306, 275] on div at bounding box center [1305, 274] width 15 height 19
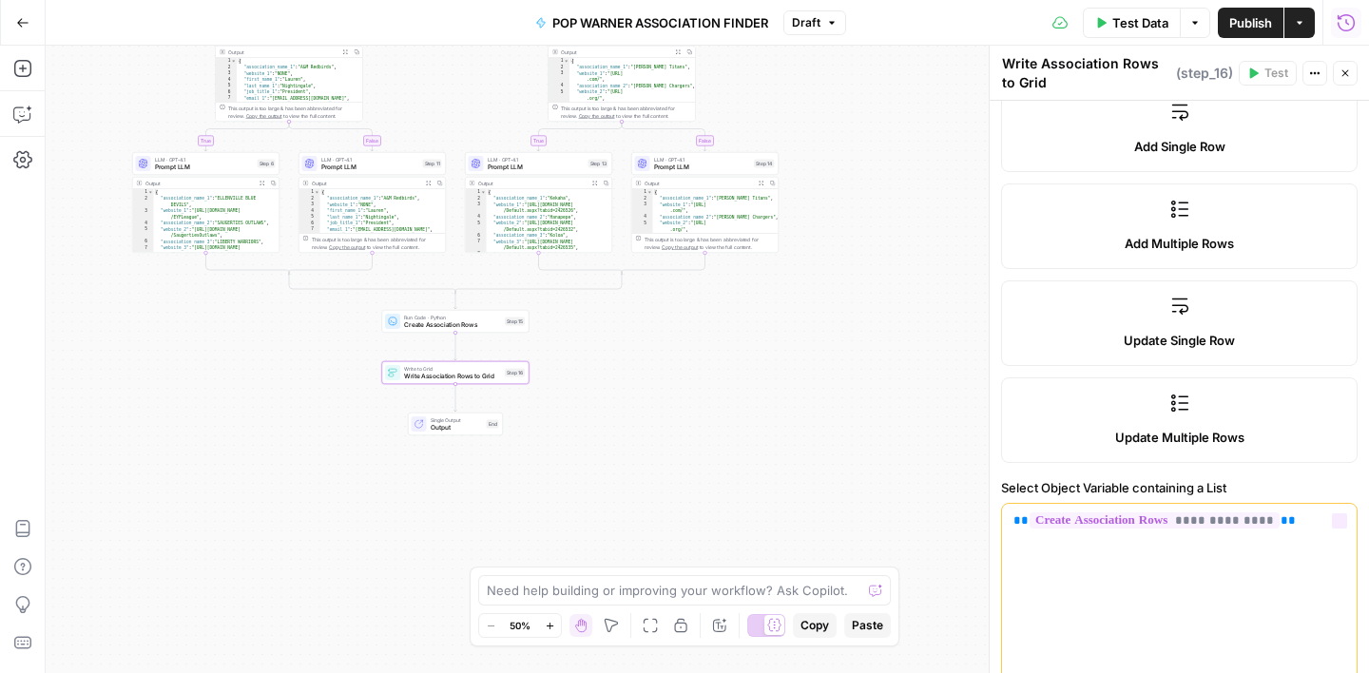
scroll to position [0, 0]
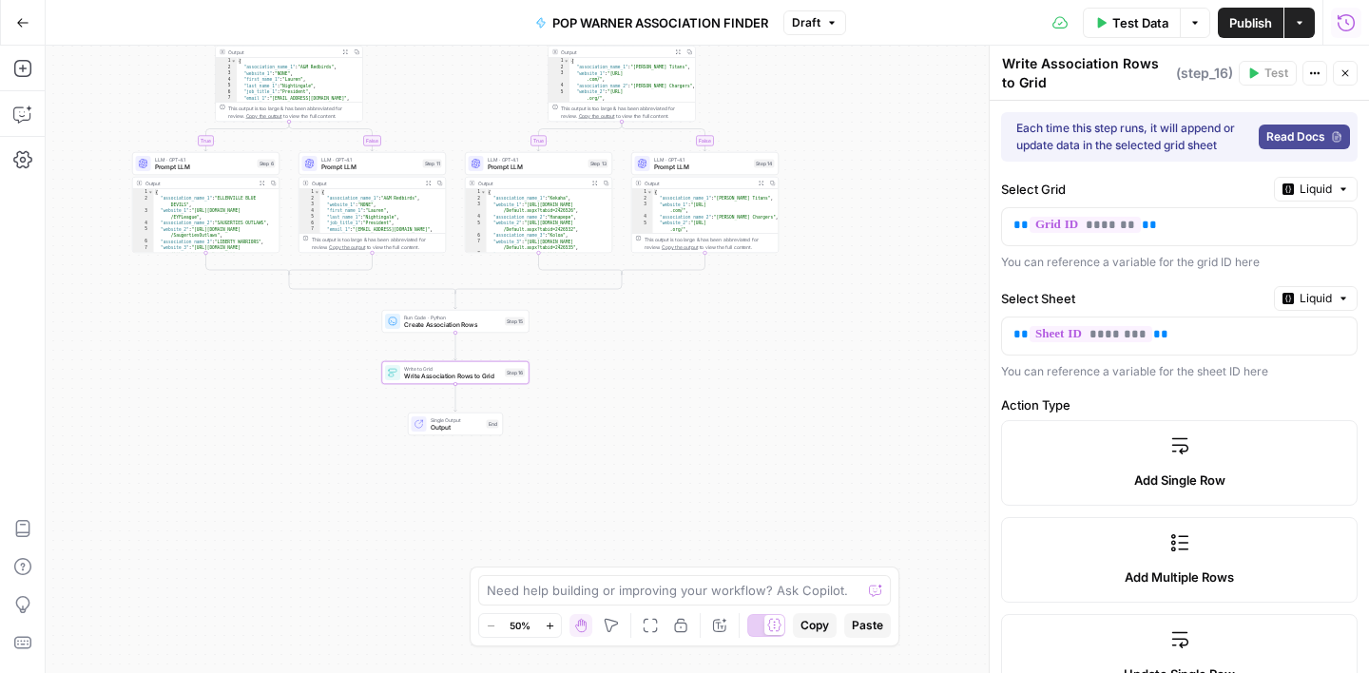
click at [1231, 177] on div "Select Grid Liquid" at bounding box center [1179, 189] width 357 height 25
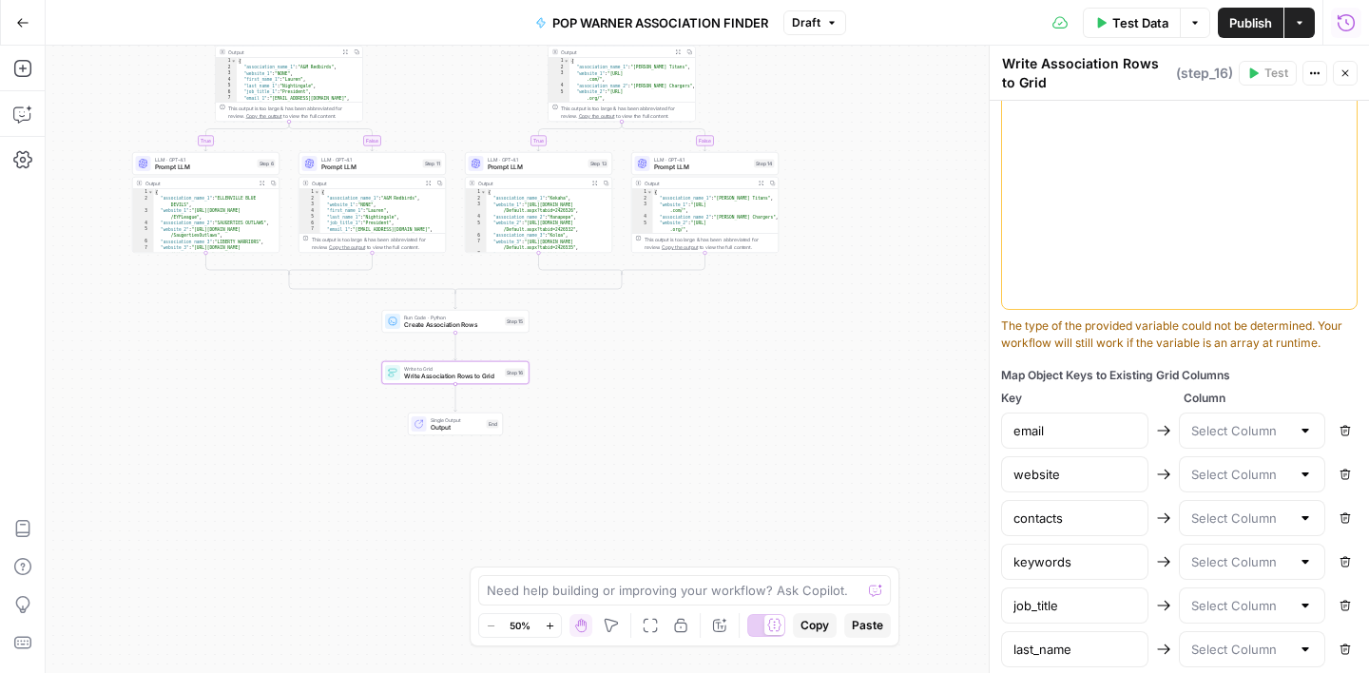
scroll to position [912, 0]
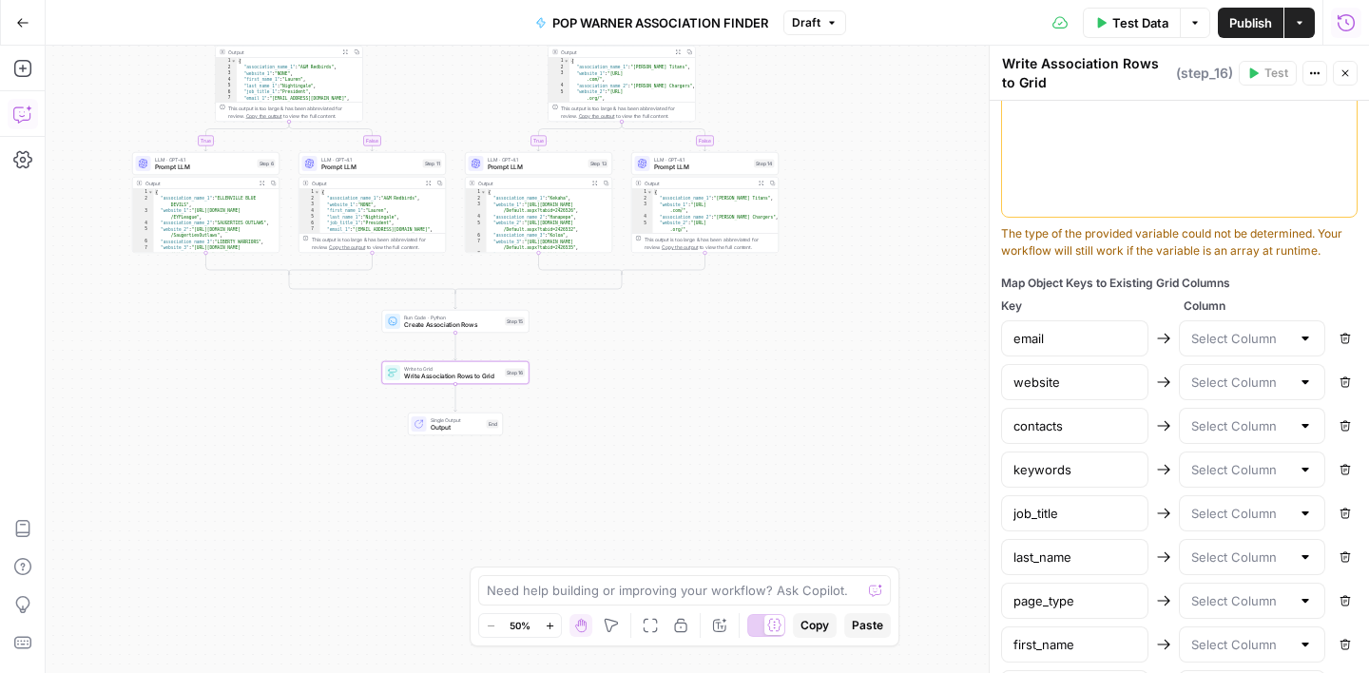
click at [20, 104] on button "Copilot" at bounding box center [23, 114] width 30 height 30
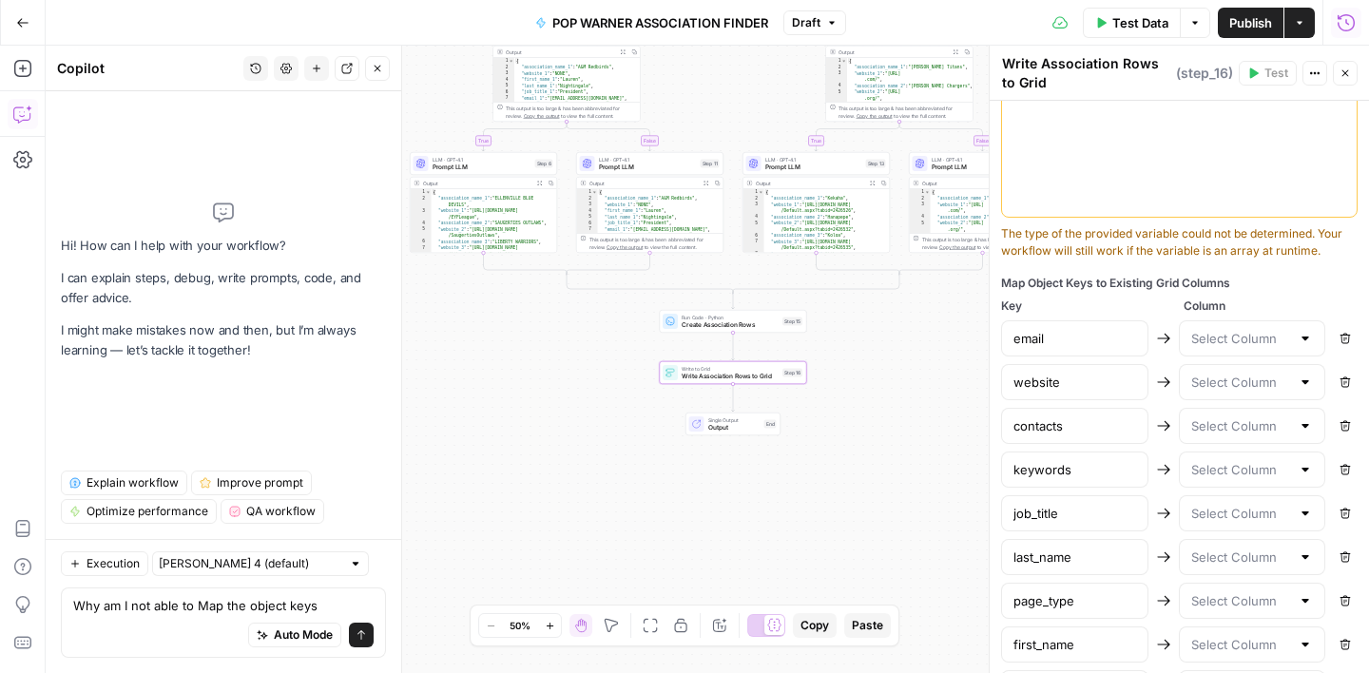
type textarea "Why am I not able to Map the object keys"
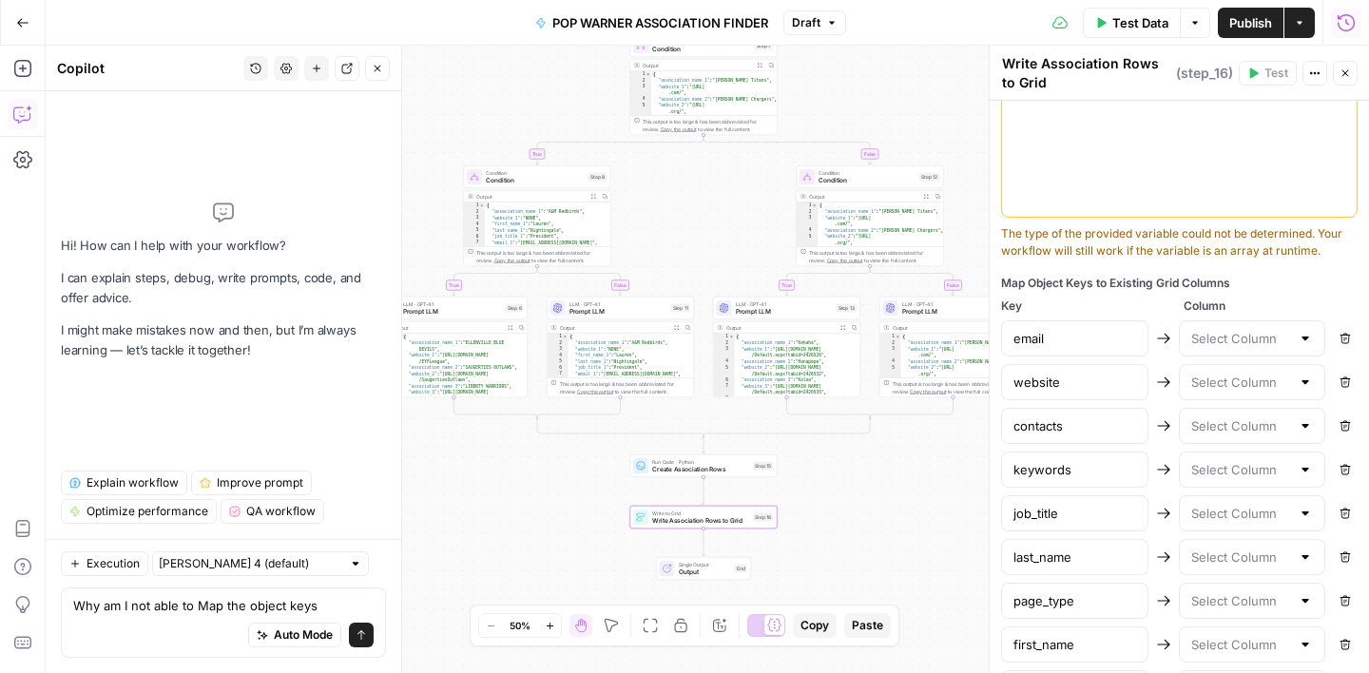
drag, startPoint x: 883, startPoint y: 366, endPoint x: 853, endPoint y: 504, distance: 141.2
click at [853, 504] on div "true false true false true false Workflow Input Settings Inputs Web Page Scrape…" at bounding box center [708, 360] width 1324 height 628
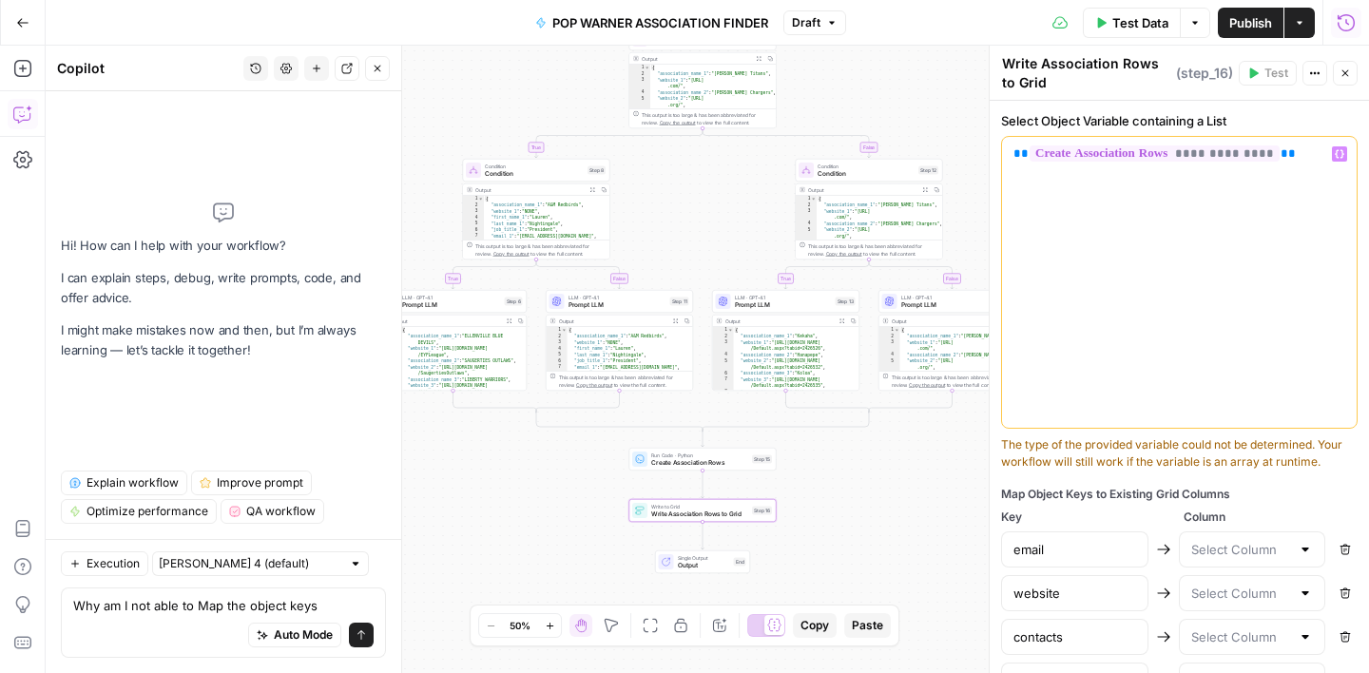
scroll to position [692, 0]
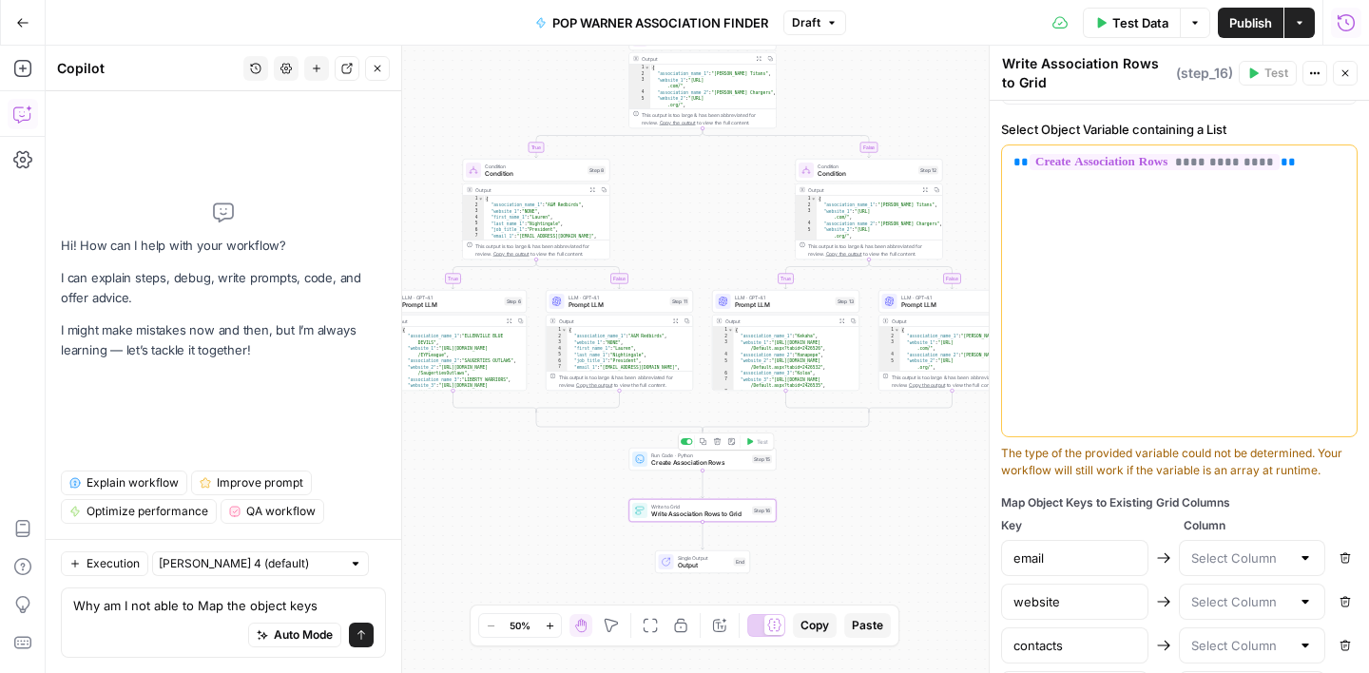
click at [724, 464] on span "Create Association Rows" at bounding box center [699, 463] width 97 height 10
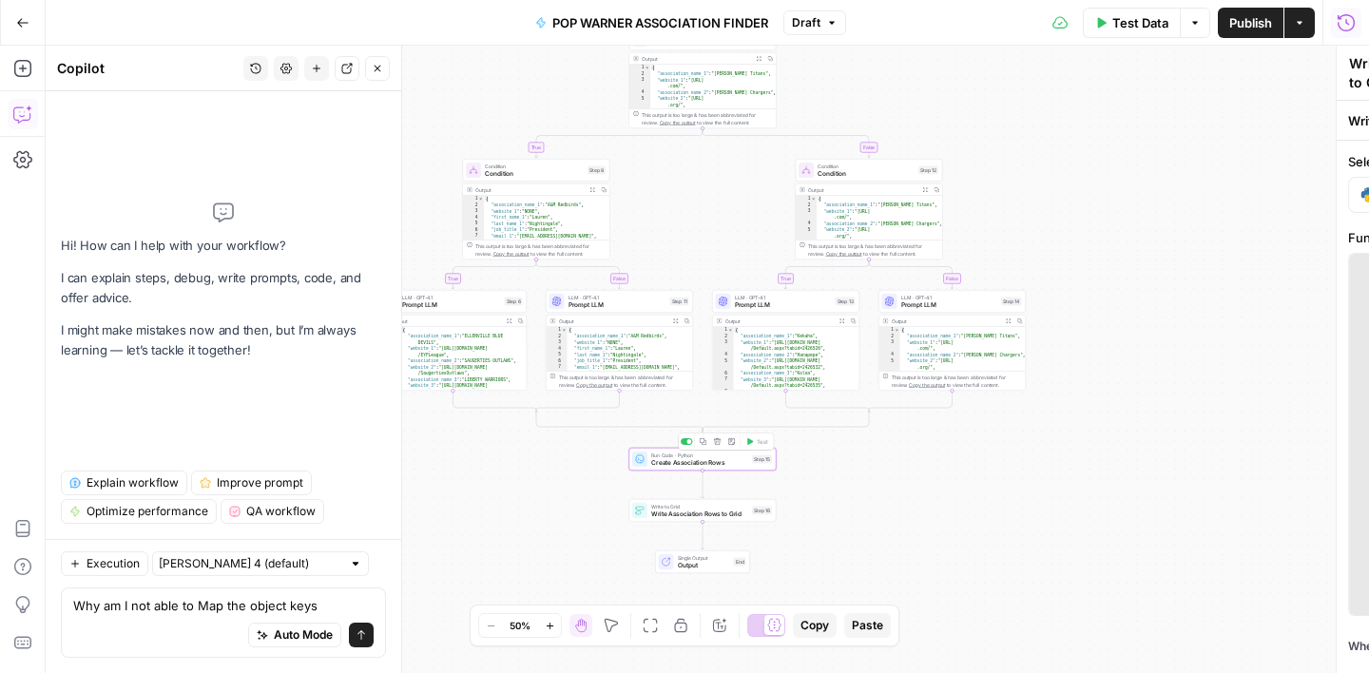
type textarea "Create Association Rows"
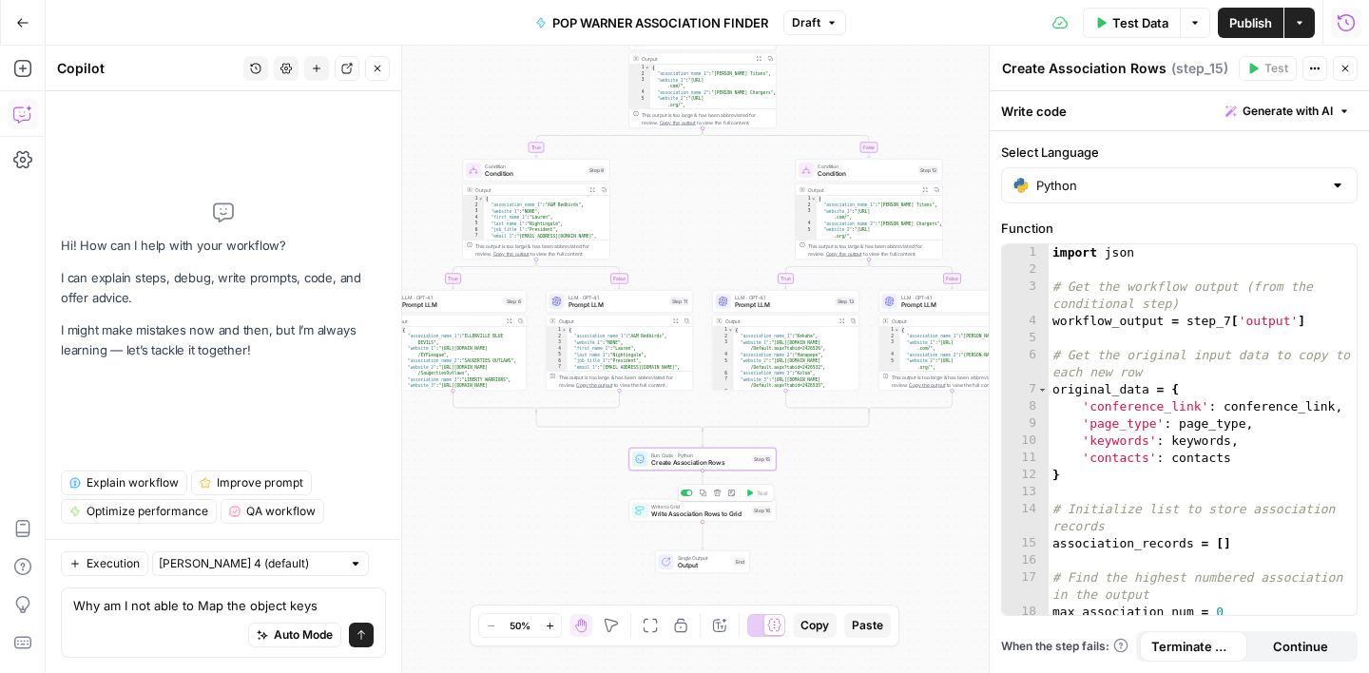
click at [696, 513] on span "Write Association Rows to Grid" at bounding box center [699, 515] width 97 height 10
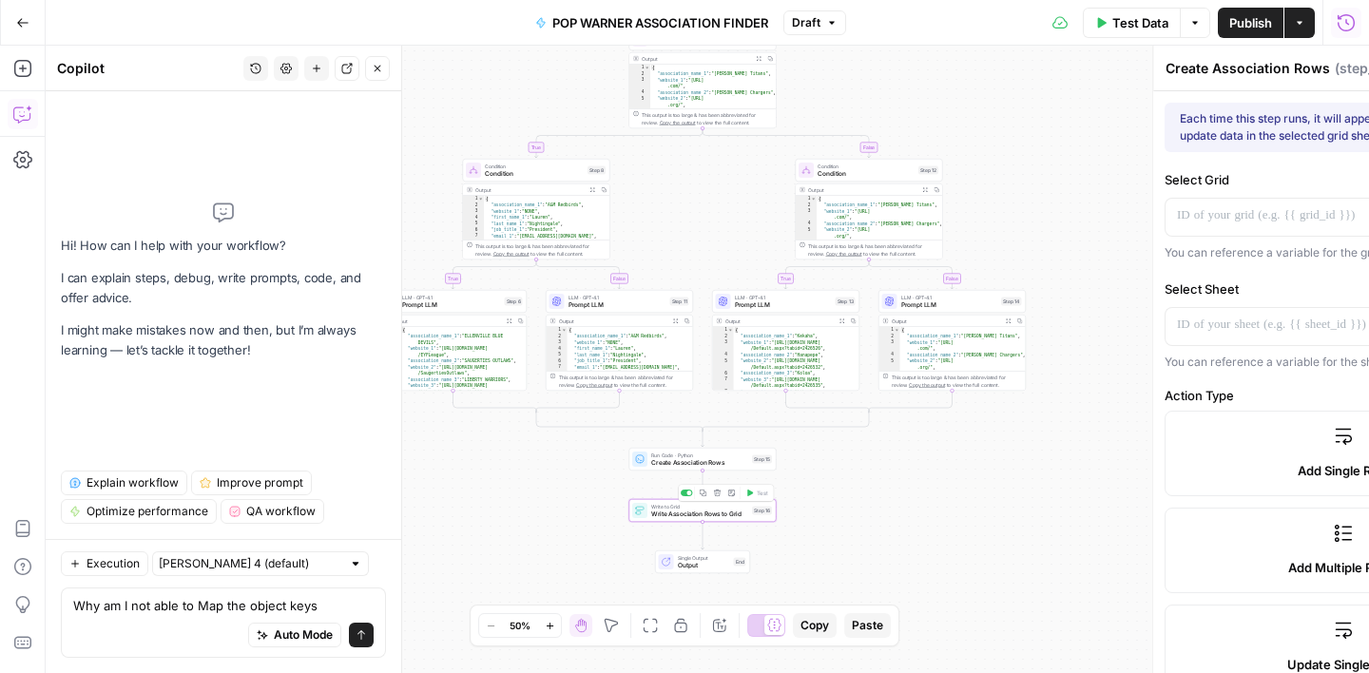
type textarea "Write Association Rows to Grid"
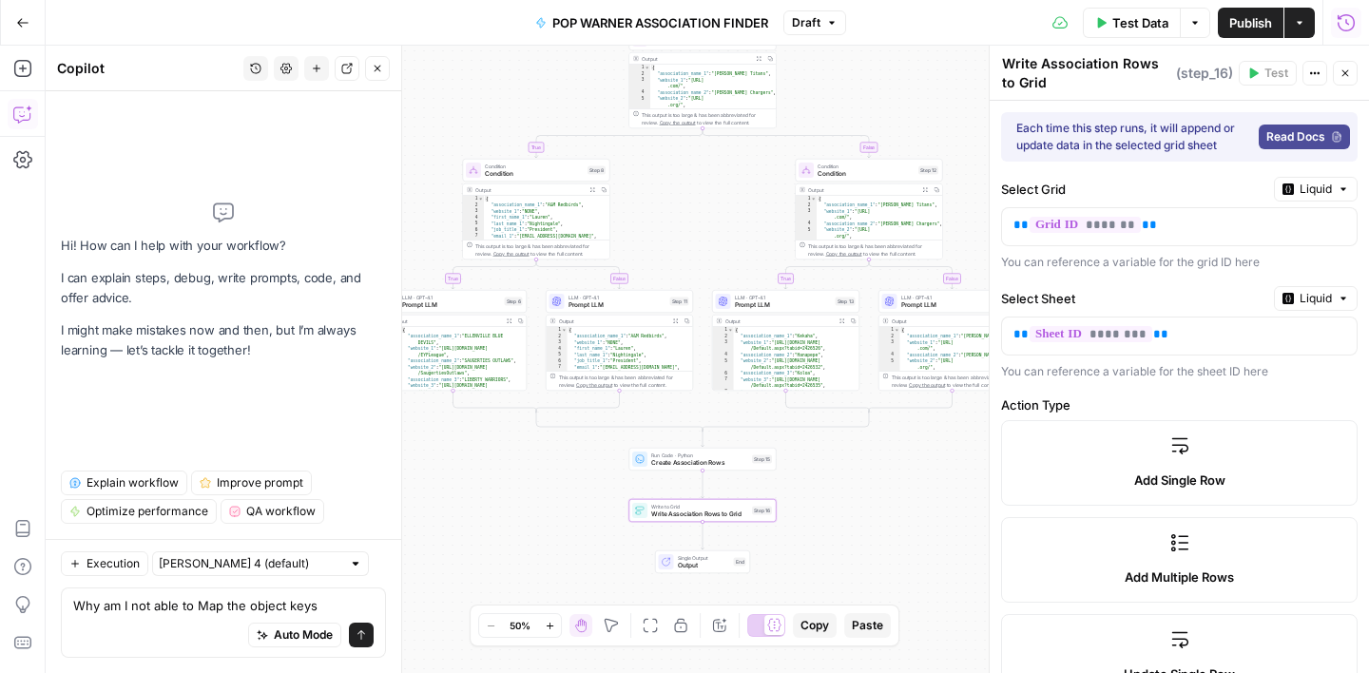
click at [374, 62] on button "Close" at bounding box center [377, 68] width 25 height 25
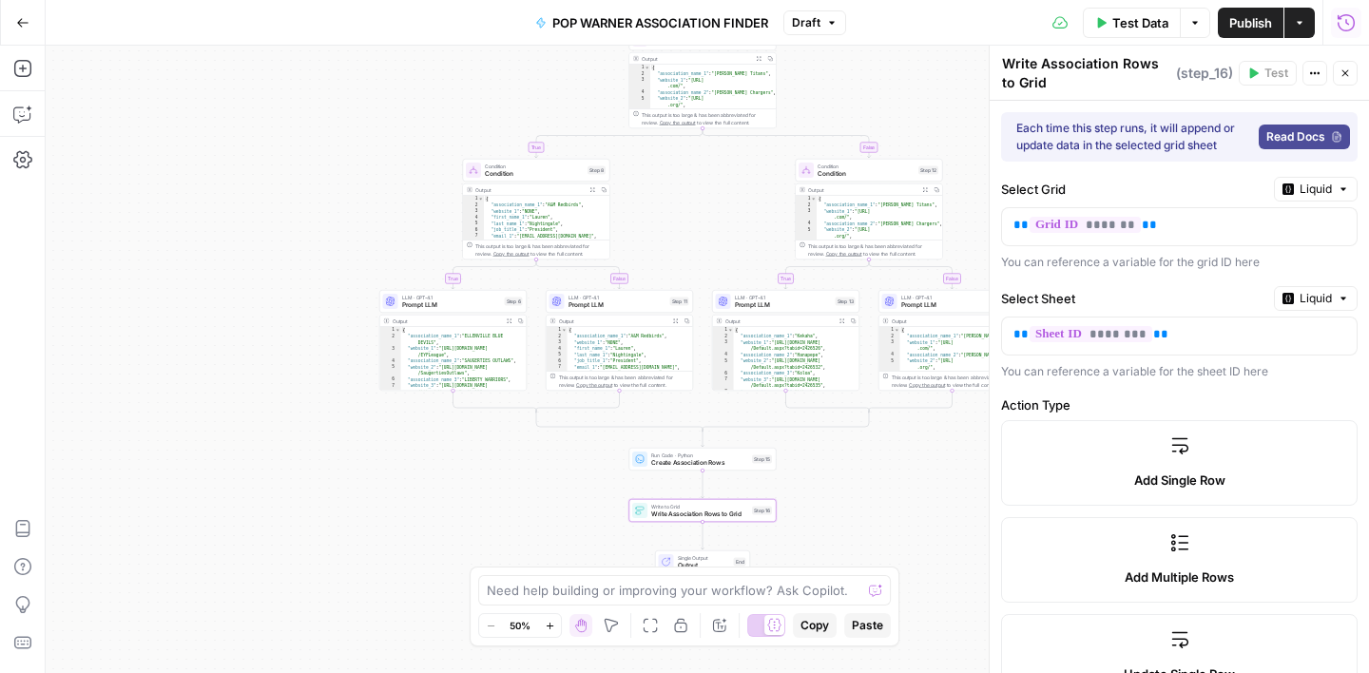
click at [1353, 78] on button "Close" at bounding box center [1345, 73] width 25 height 25
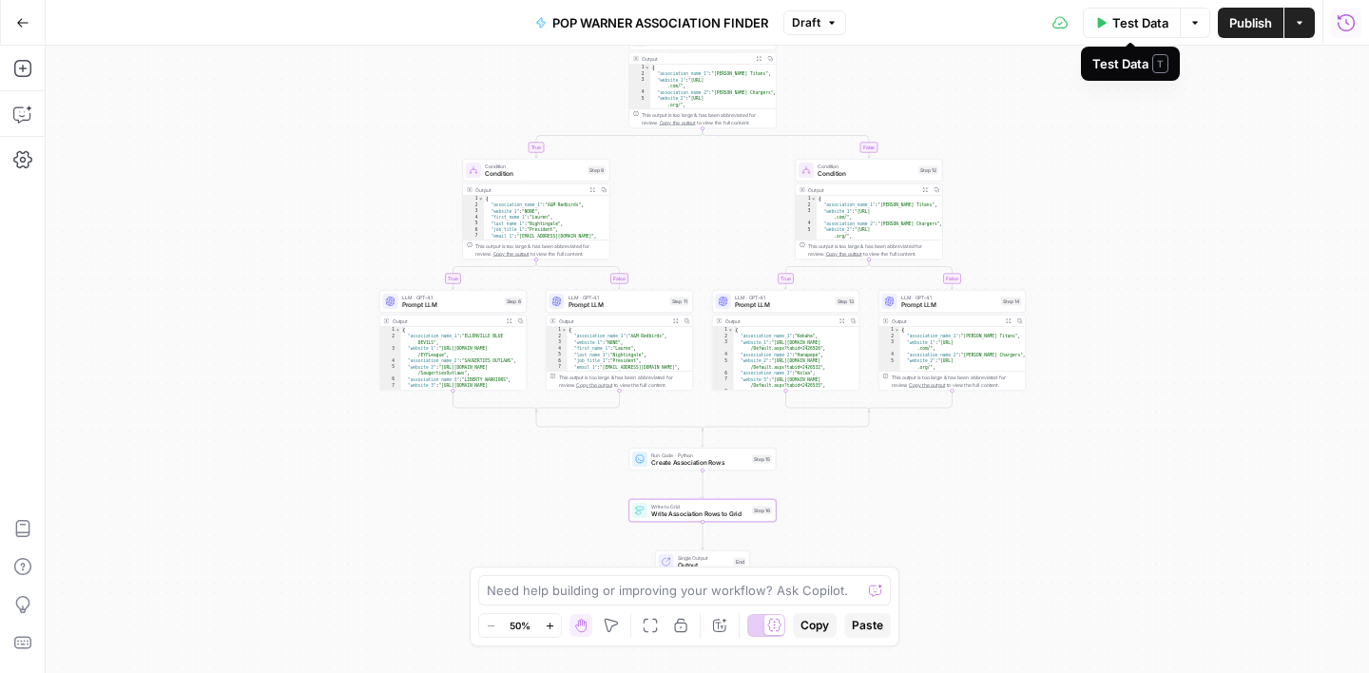
click at [1106, 19] on button "Test Data" at bounding box center [1132, 23] width 98 height 30
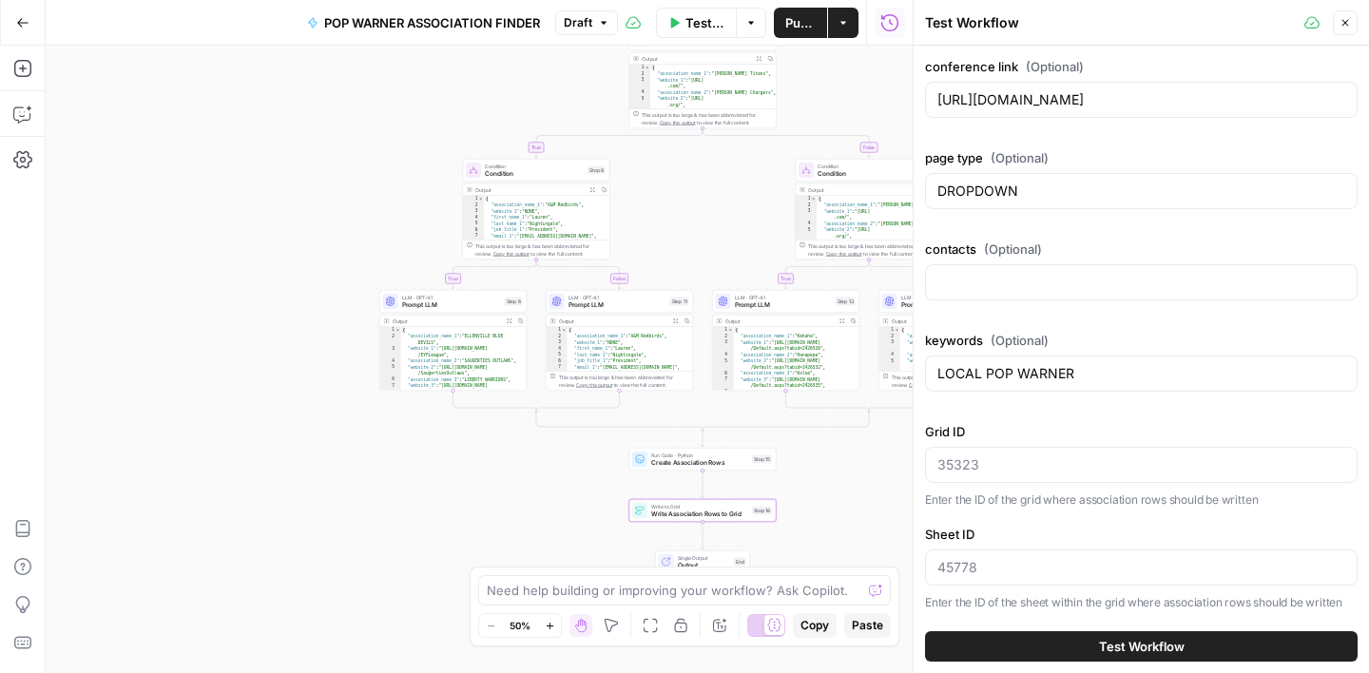
scroll to position [3, 0]
click at [965, 469] on input "Grid ID" at bounding box center [1142, 462] width 408 height 19
click at [996, 562] on input "Sheet ID" at bounding box center [1142, 564] width 408 height 19
click at [991, 460] on input "Grid ID" at bounding box center [1142, 462] width 408 height 19
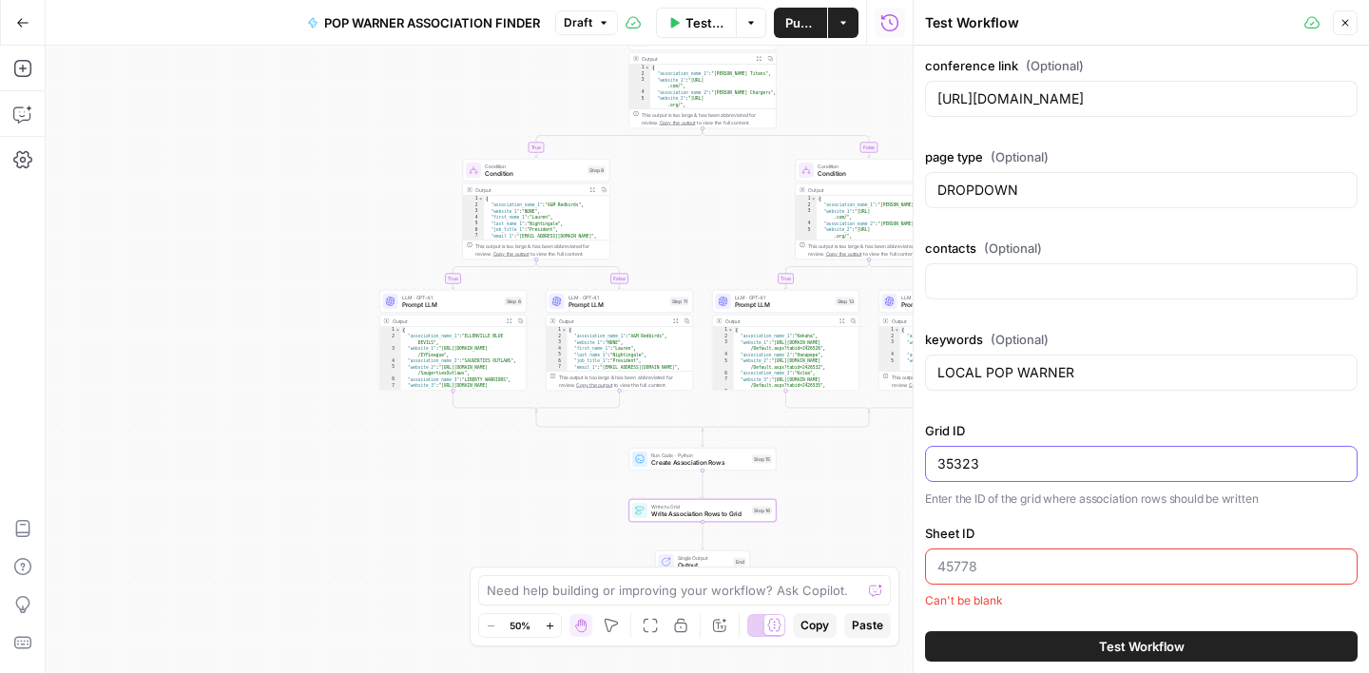
type input "35323"
click at [998, 571] on input "Sheet ID" at bounding box center [1142, 566] width 408 height 19
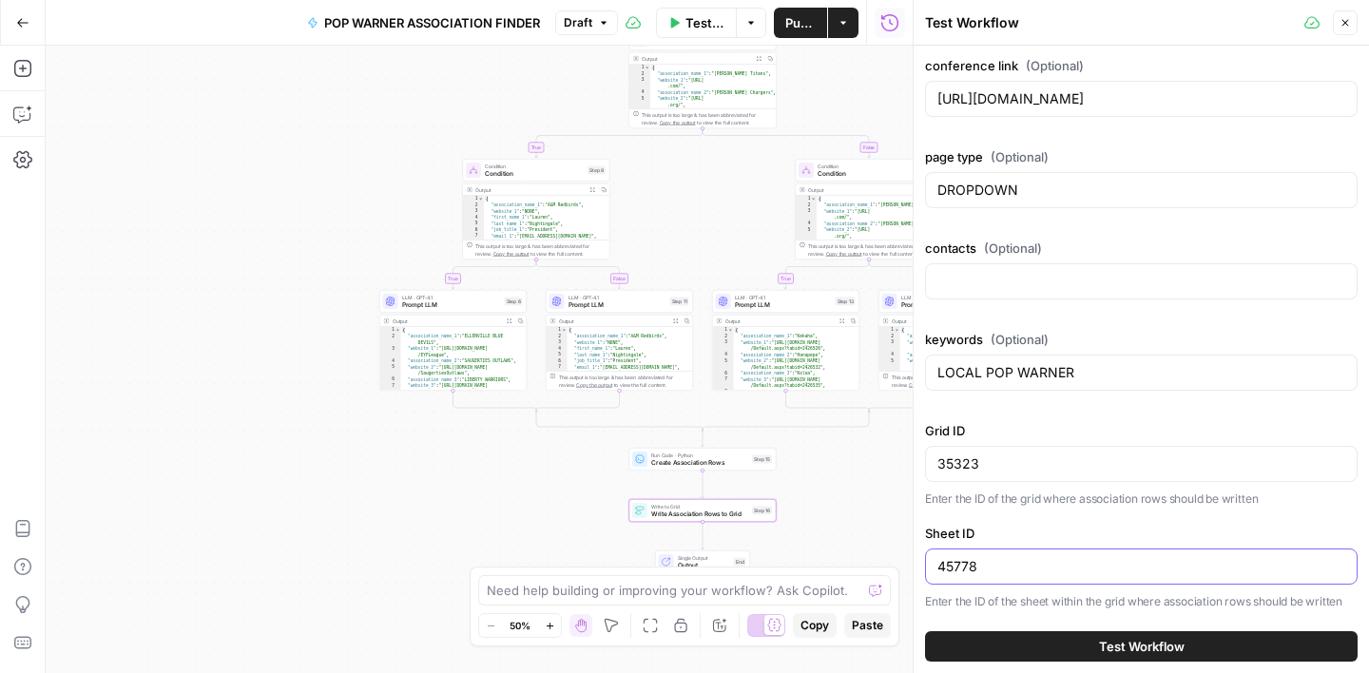
type input "45778"
click at [1045, 521] on div "Grid ID 35323 Enter the ID of the grid where association rows should be written…" at bounding box center [1141, 515] width 433 height 189
click at [1108, 641] on span "Test Workflow" at bounding box center [1142, 646] width 86 height 19
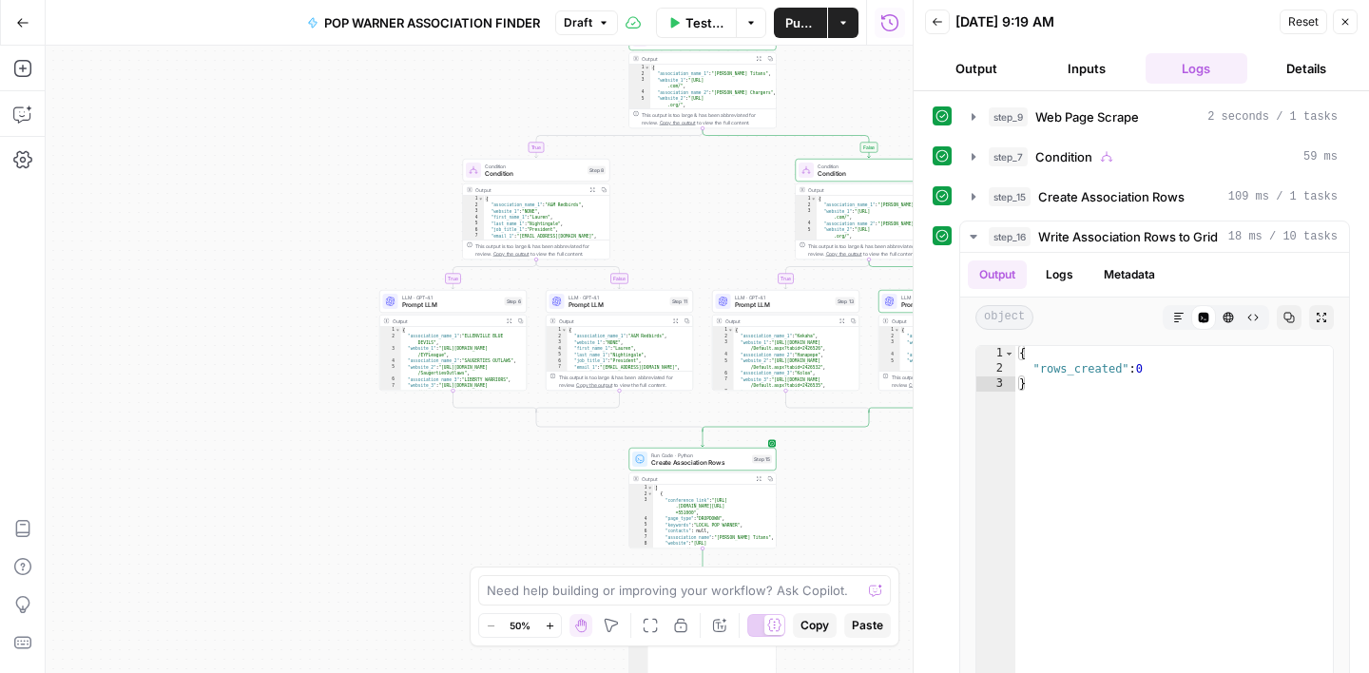
click at [1345, 23] on icon "button" at bounding box center [1345, 21] width 11 height 11
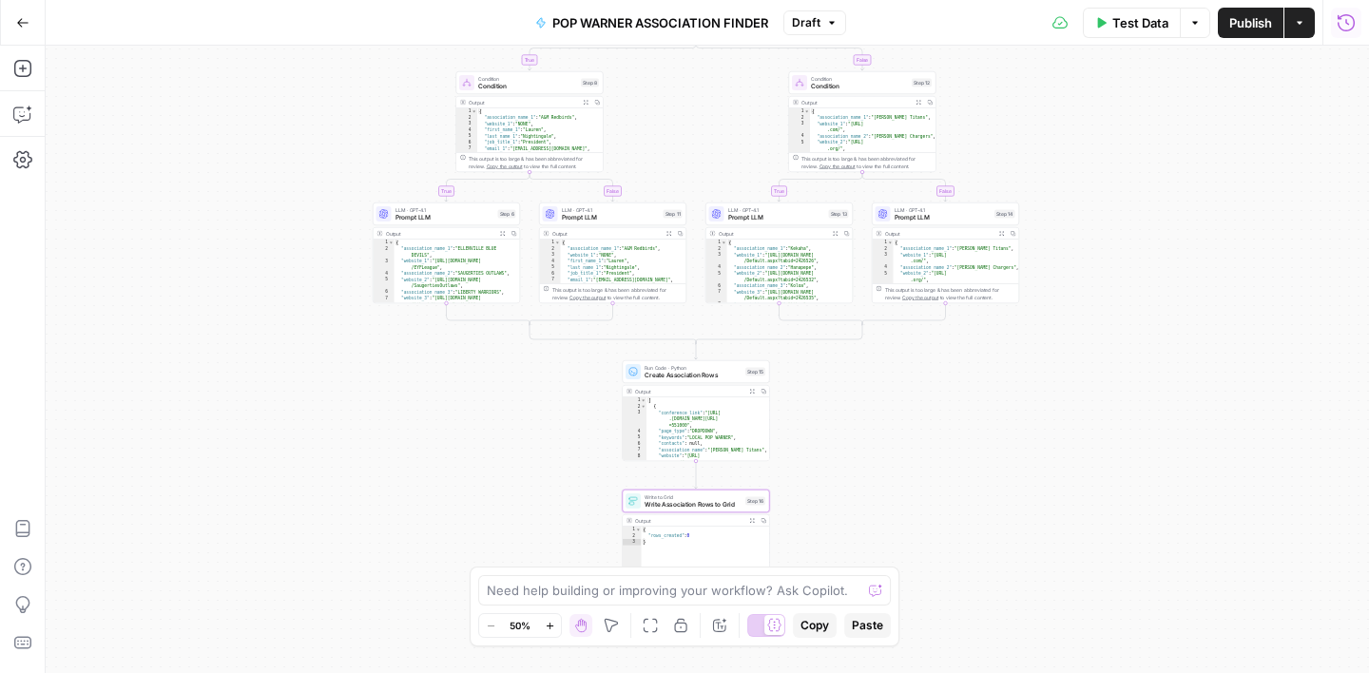
drag, startPoint x: 956, startPoint y: 493, endPoint x: 948, endPoint y: 398, distance: 94.4
click at [948, 398] on div "true false true false true false Workflow Input Settings Inputs Web Page Scrape…" at bounding box center [708, 360] width 1324 height 628
click at [695, 493] on span "Write Association Rows to Grid" at bounding box center [692, 498] width 97 height 10
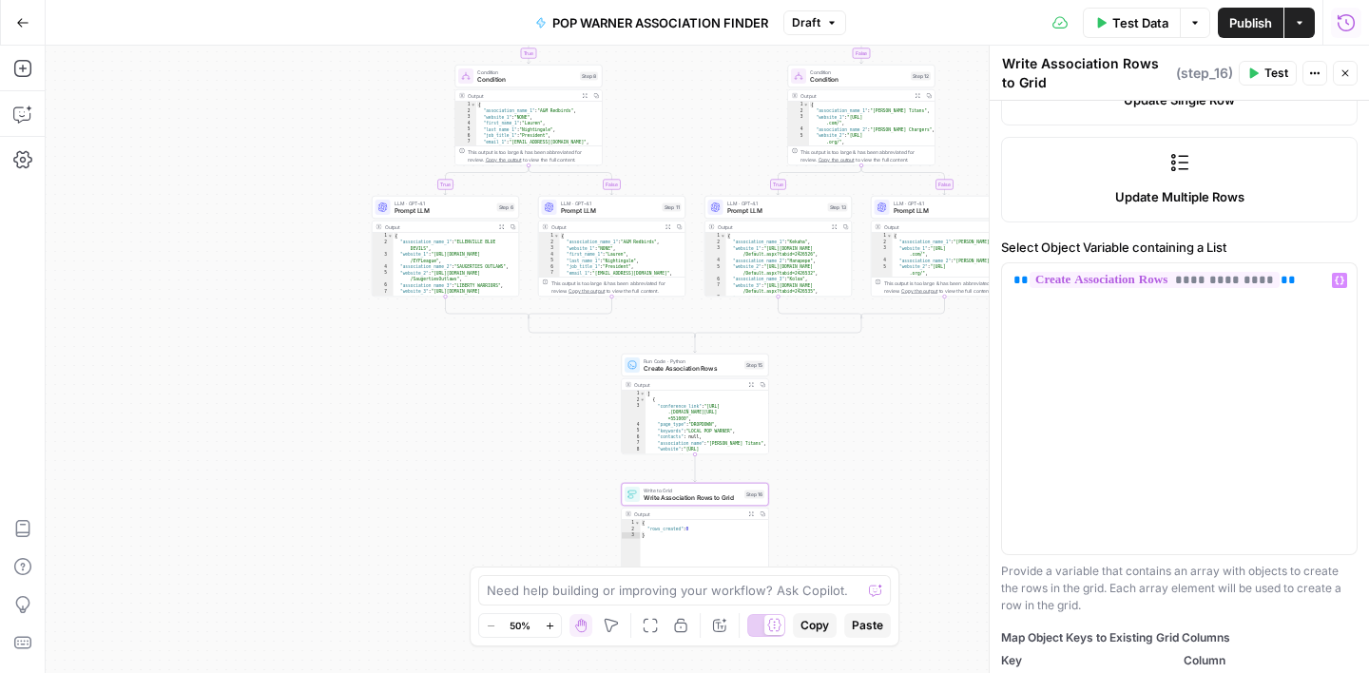
scroll to position [935, 0]
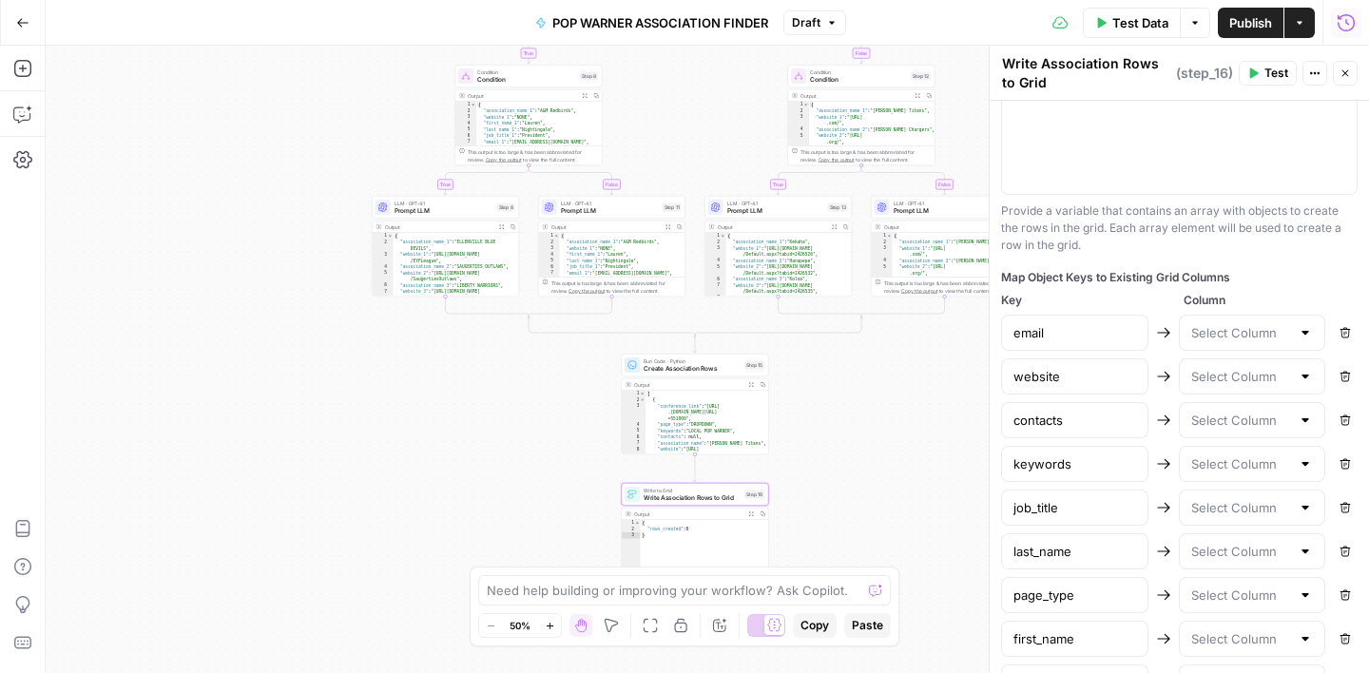
click at [1306, 332] on div at bounding box center [1305, 332] width 15 height 19
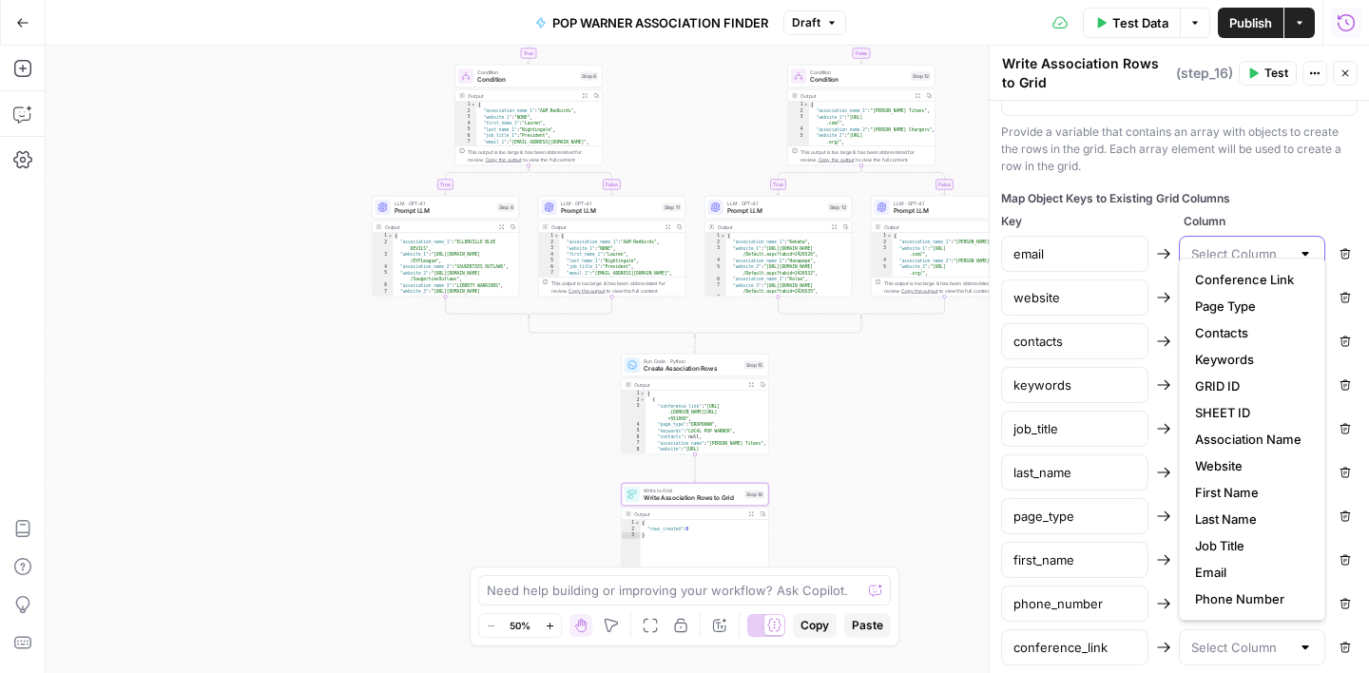
scroll to position [1035, 0]
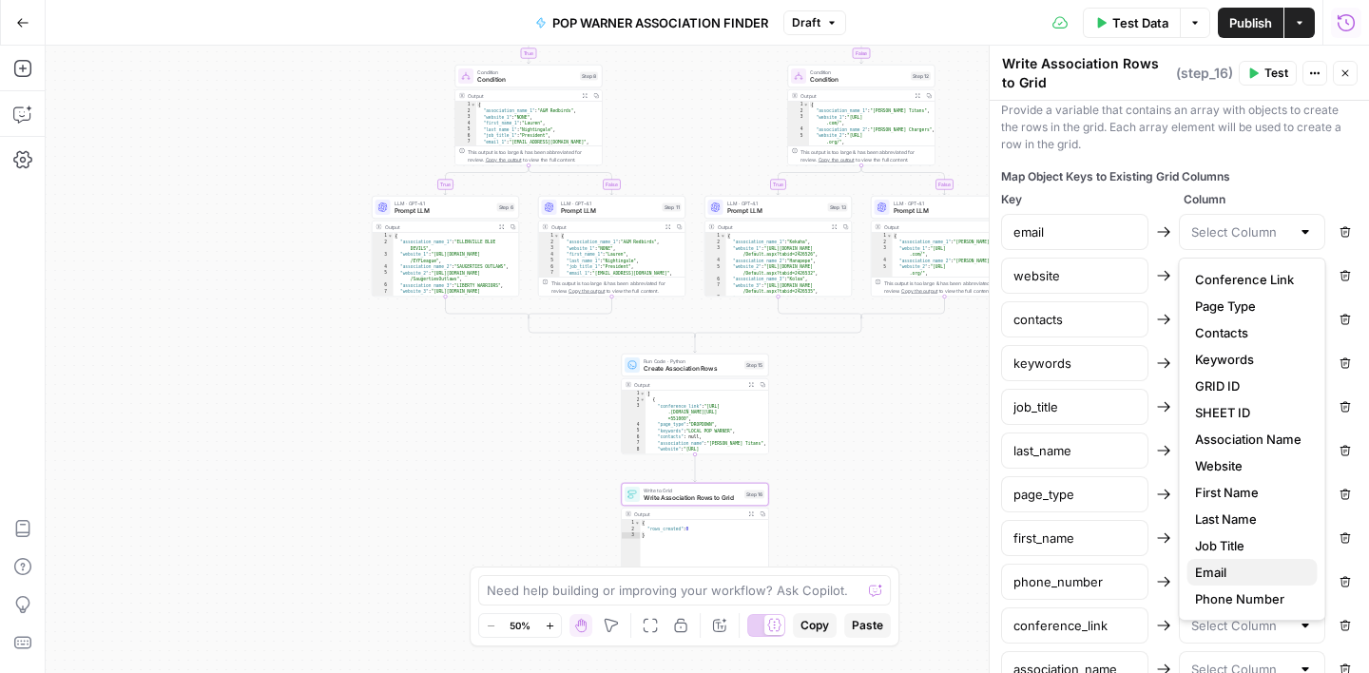
click at [1230, 563] on span "Email" at bounding box center [1248, 572] width 107 height 19
type input "Email"
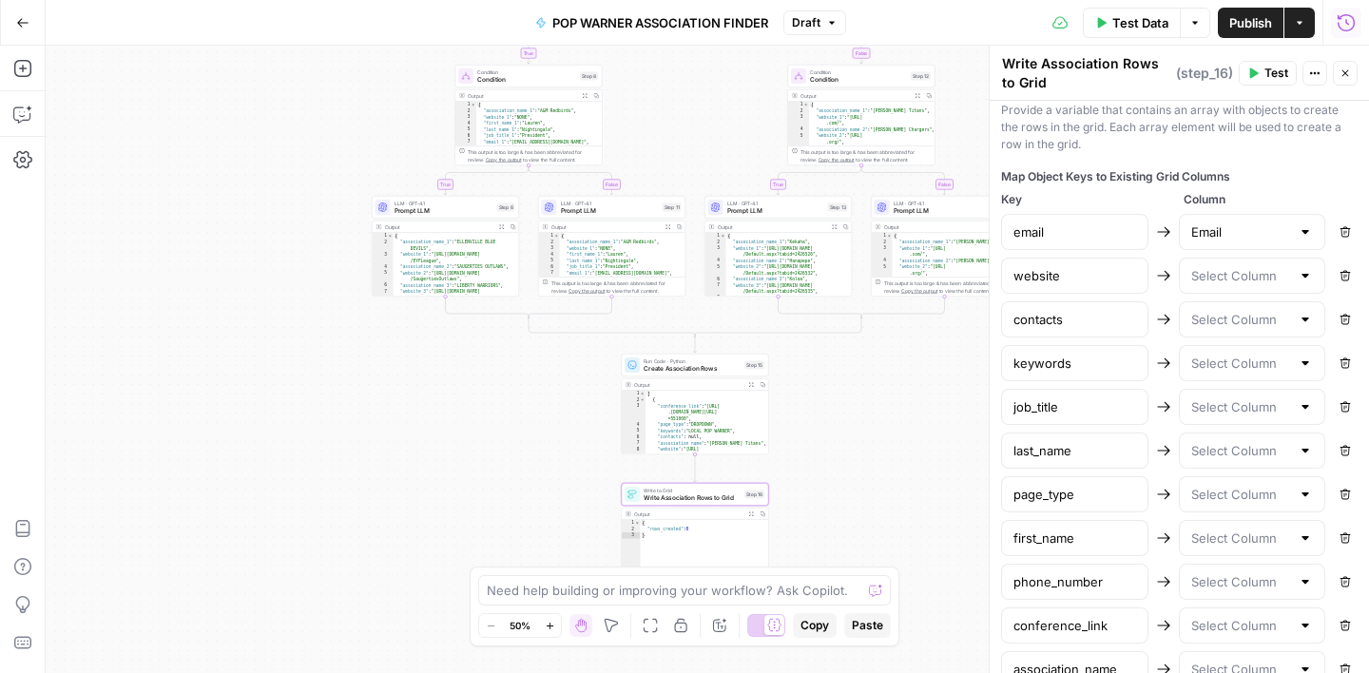
click at [1308, 273] on div at bounding box center [1305, 275] width 15 height 19
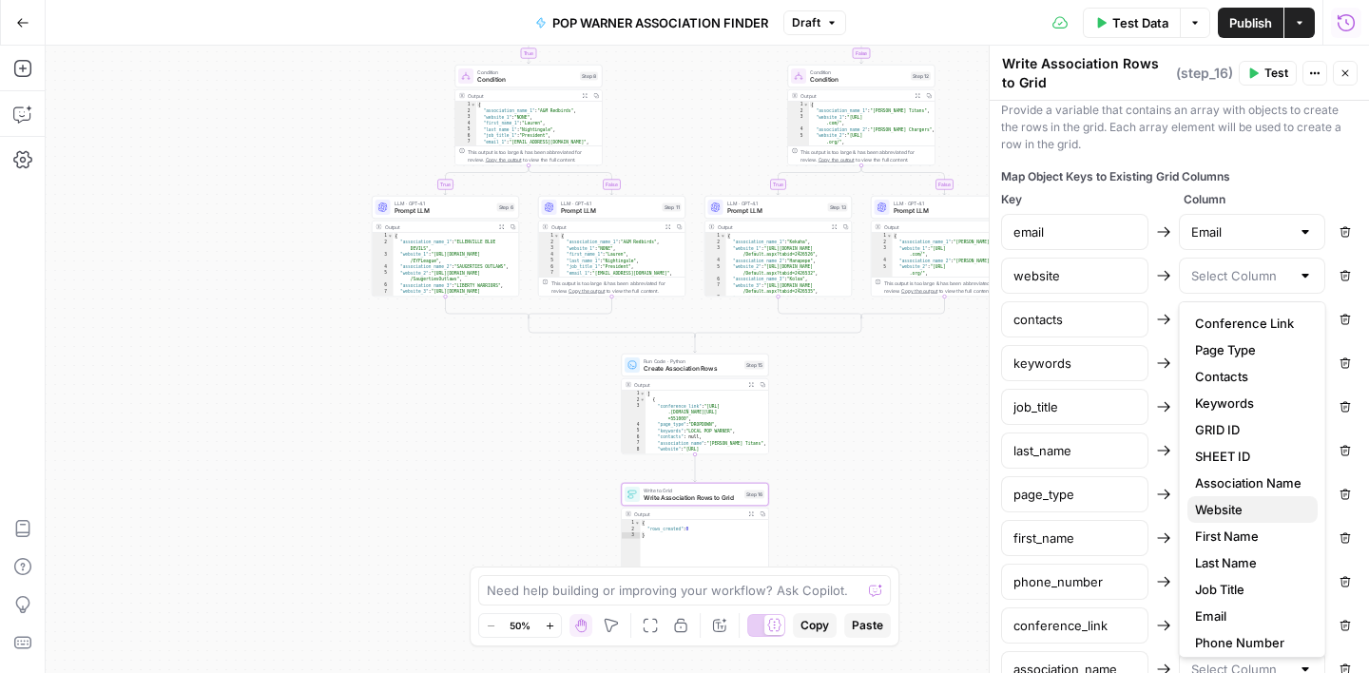
click at [1230, 507] on span "Website" at bounding box center [1248, 509] width 107 height 19
type input "Website"
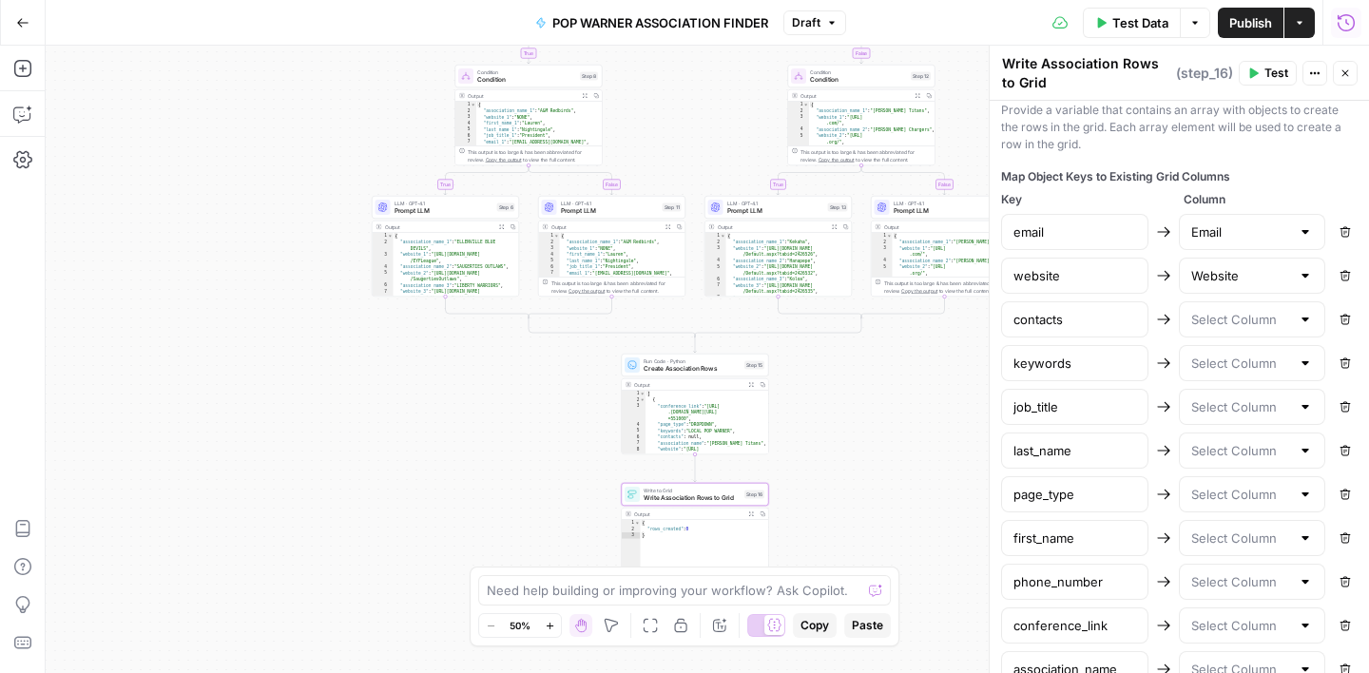
click at [1308, 313] on div at bounding box center [1305, 319] width 15 height 19
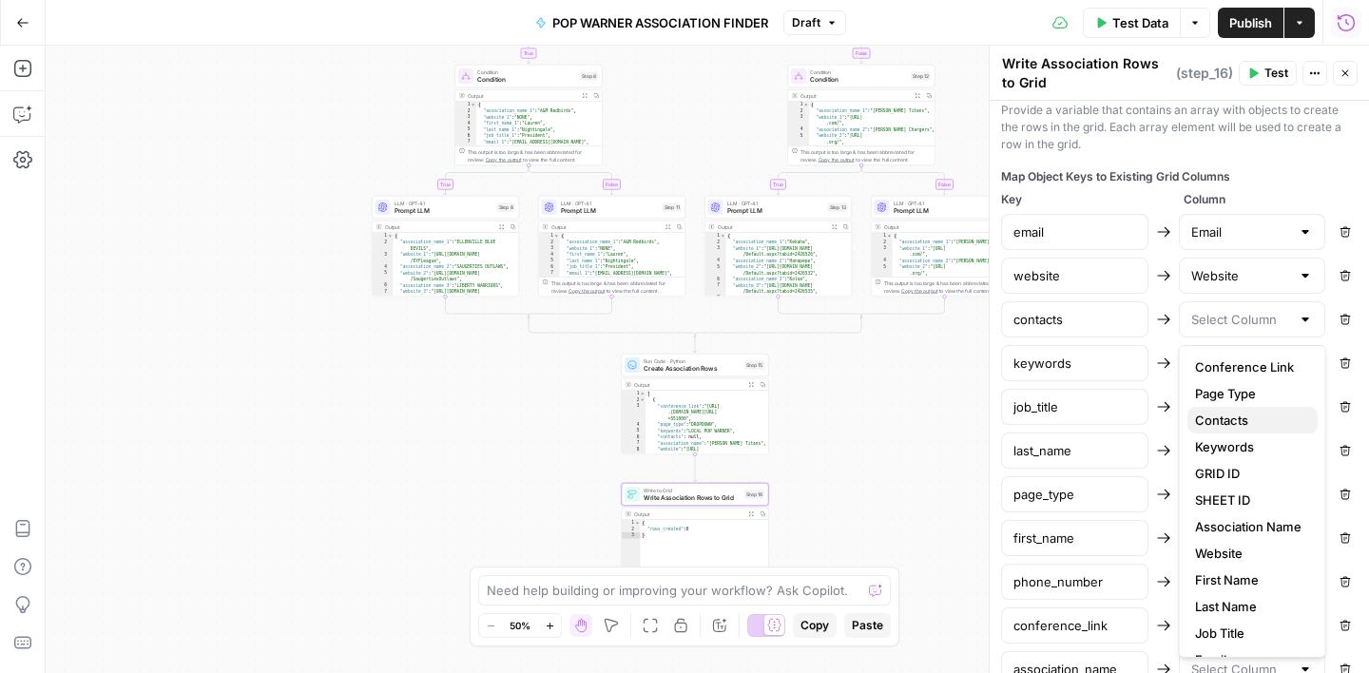
click at [1245, 416] on span "Contacts" at bounding box center [1248, 420] width 107 height 19
type input "Contacts"
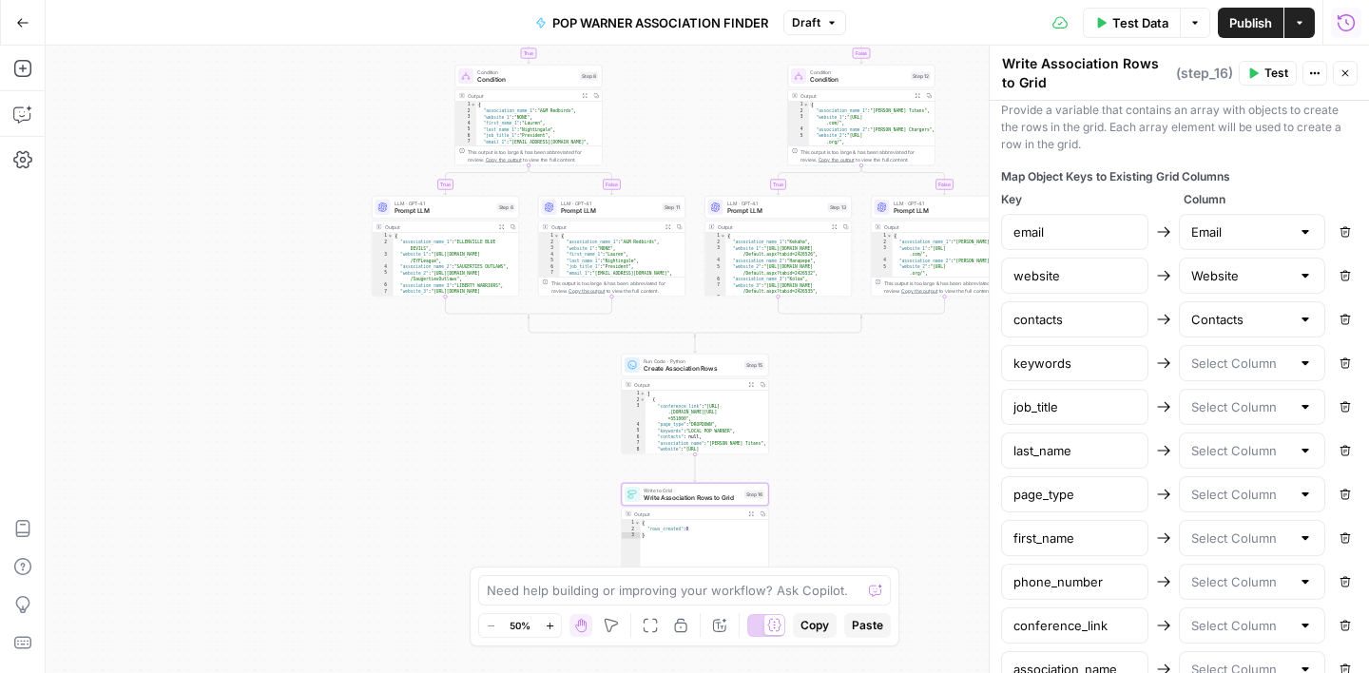
click at [1307, 364] on div at bounding box center [1305, 363] width 15 height 19
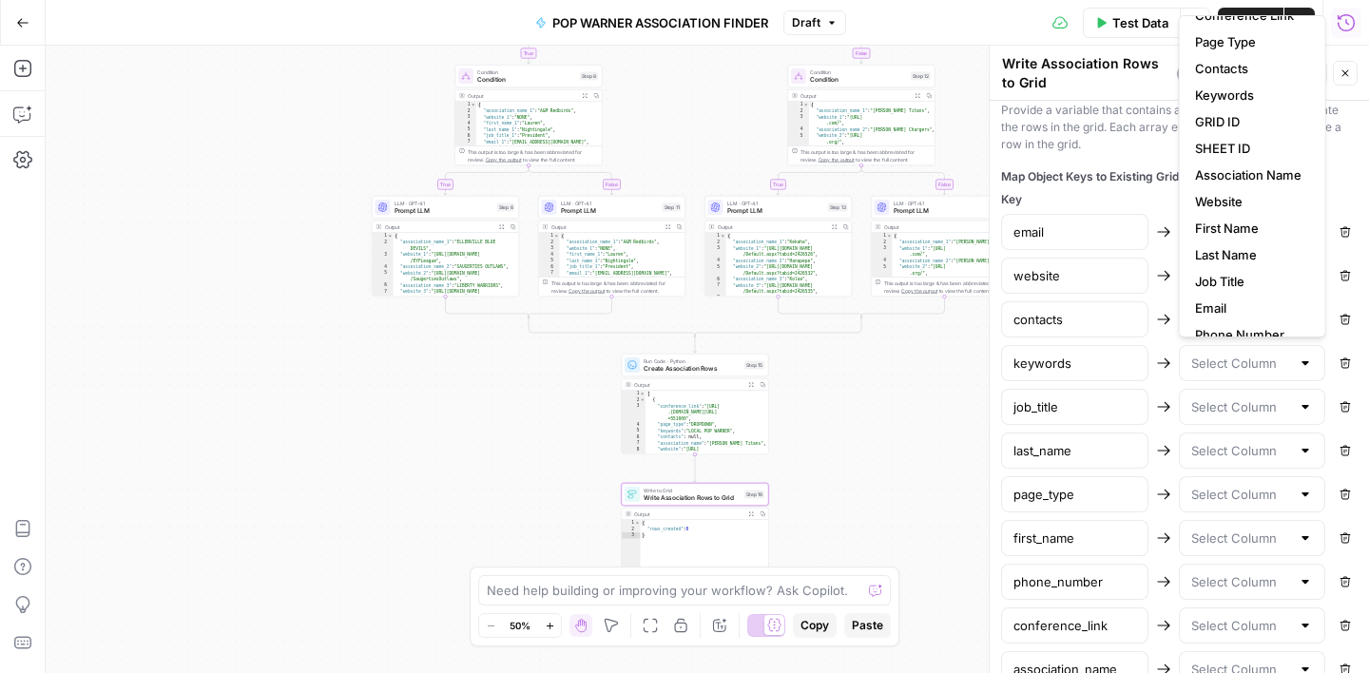
scroll to position [17, 0]
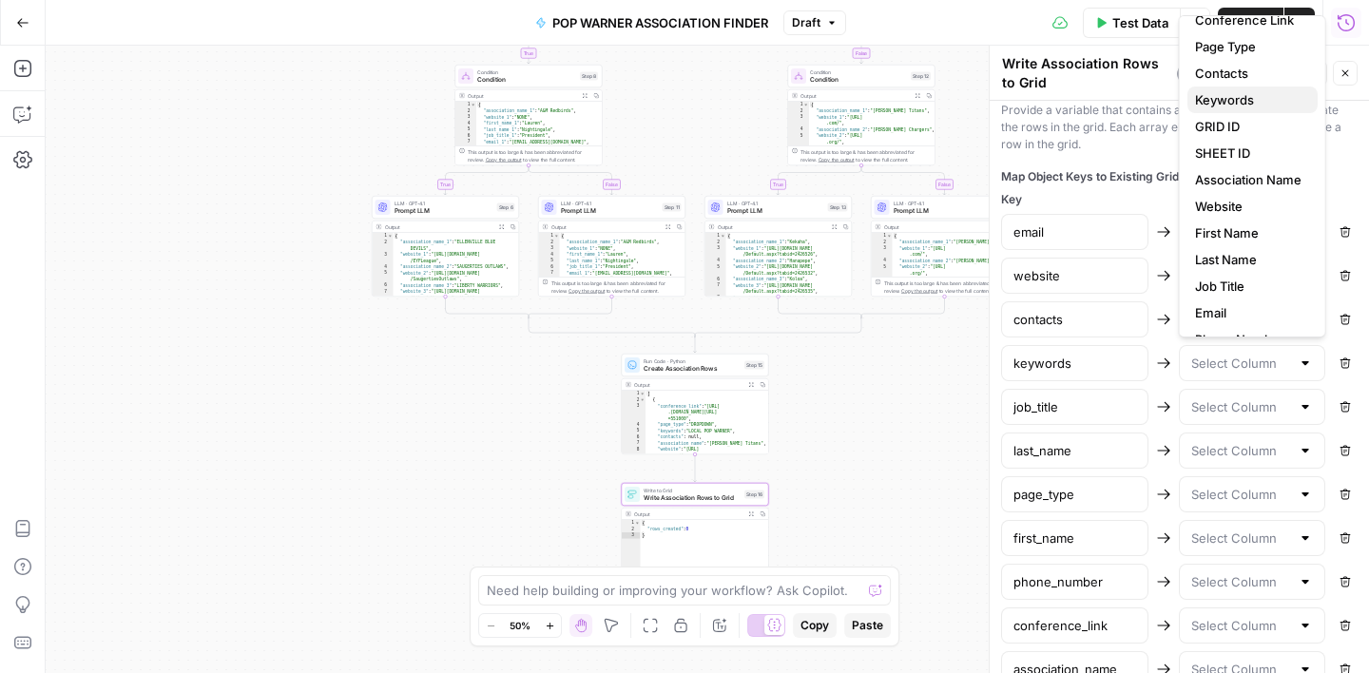
click at [1234, 102] on span "Keywords" at bounding box center [1248, 99] width 107 height 19
type input "Keywords"
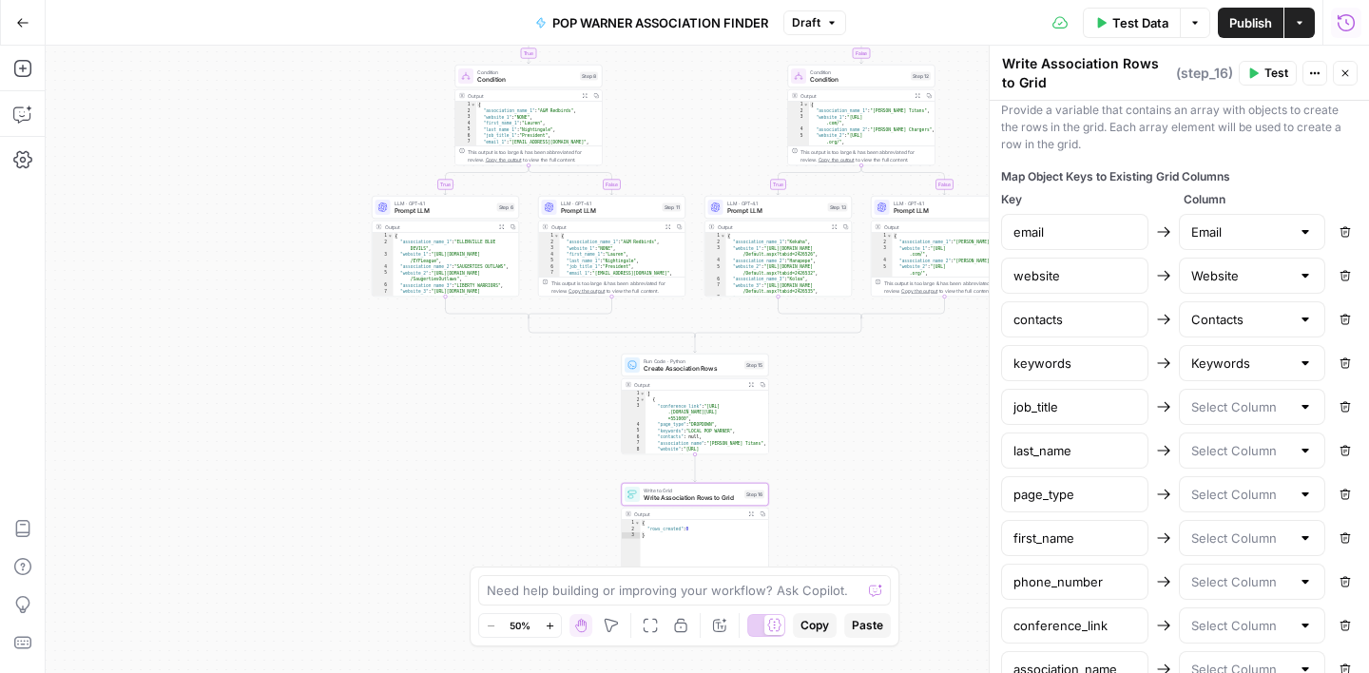
click at [1265, 417] on div at bounding box center [1252, 407] width 147 height 36
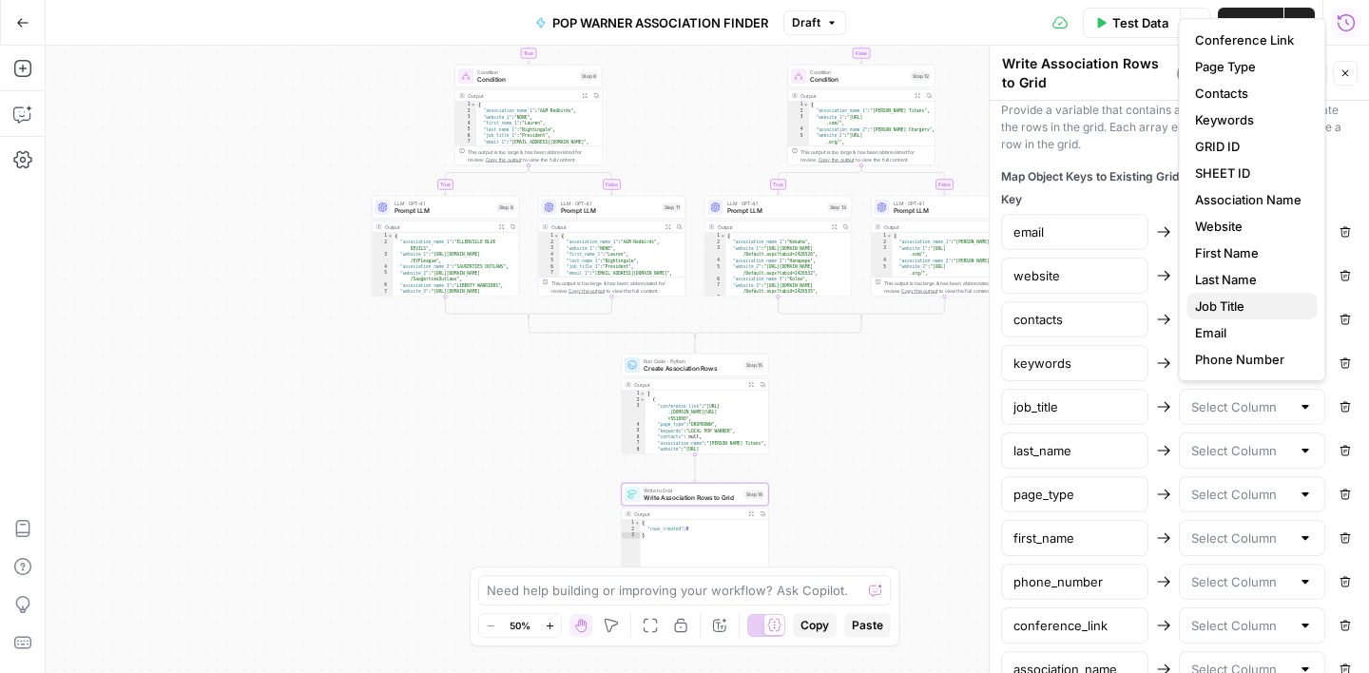
click at [1233, 300] on span "Job Title" at bounding box center [1248, 306] width 107 height 19
type input "Job Title"
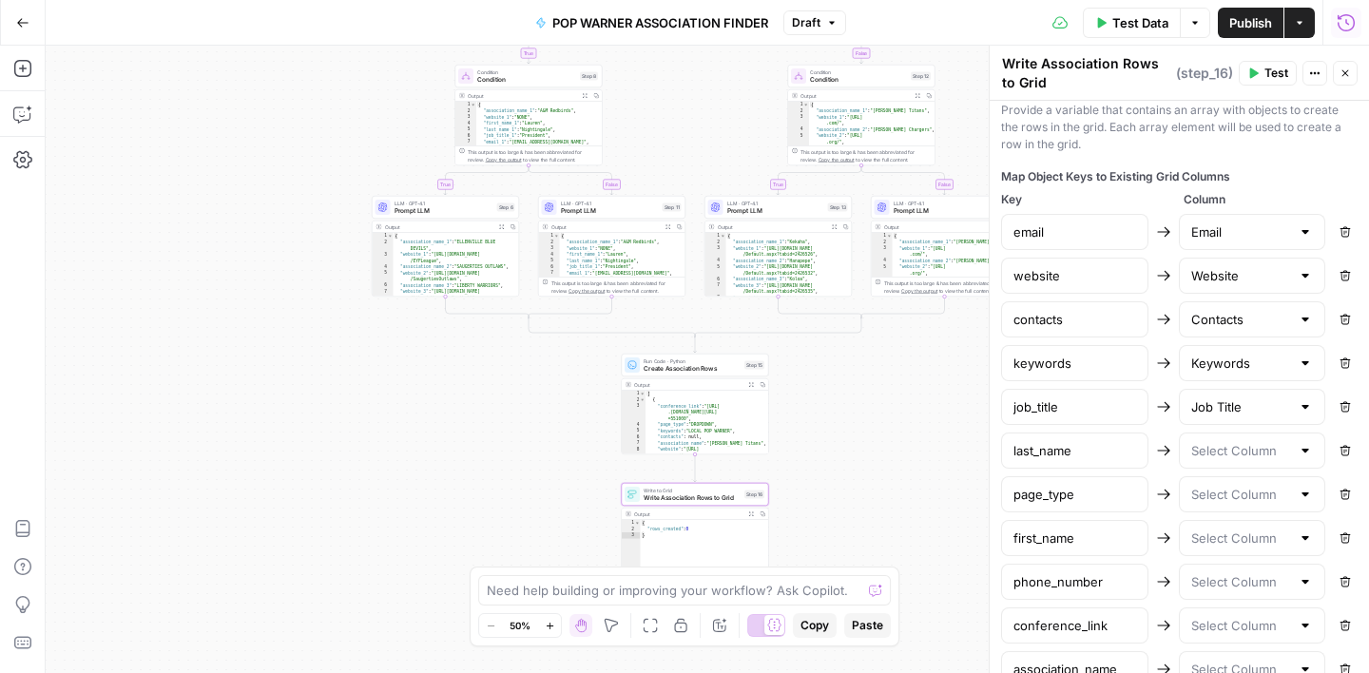
click at [1300, 452] on div at bounding box center [1305, 450] width 15 height 19
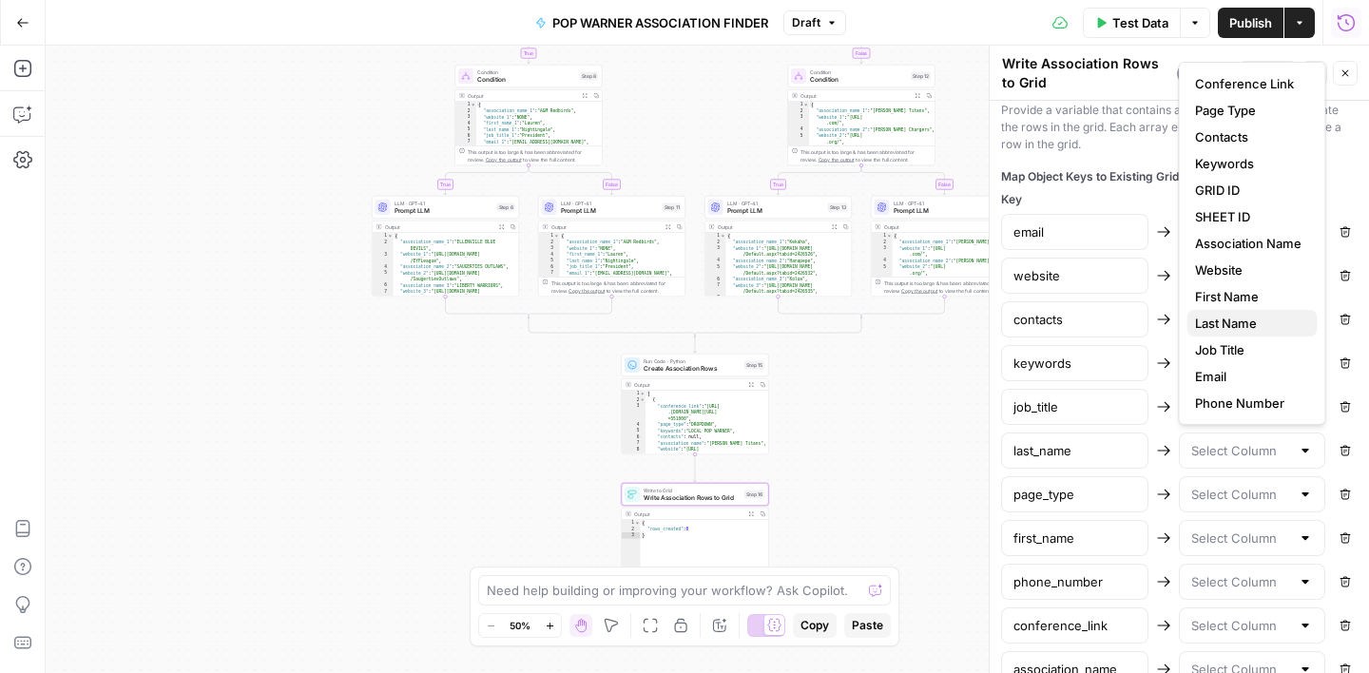
click at [1244, 320] on span "Last Name" at bounding box center [1248, 323] width 107 height 19
type input "Last Name"
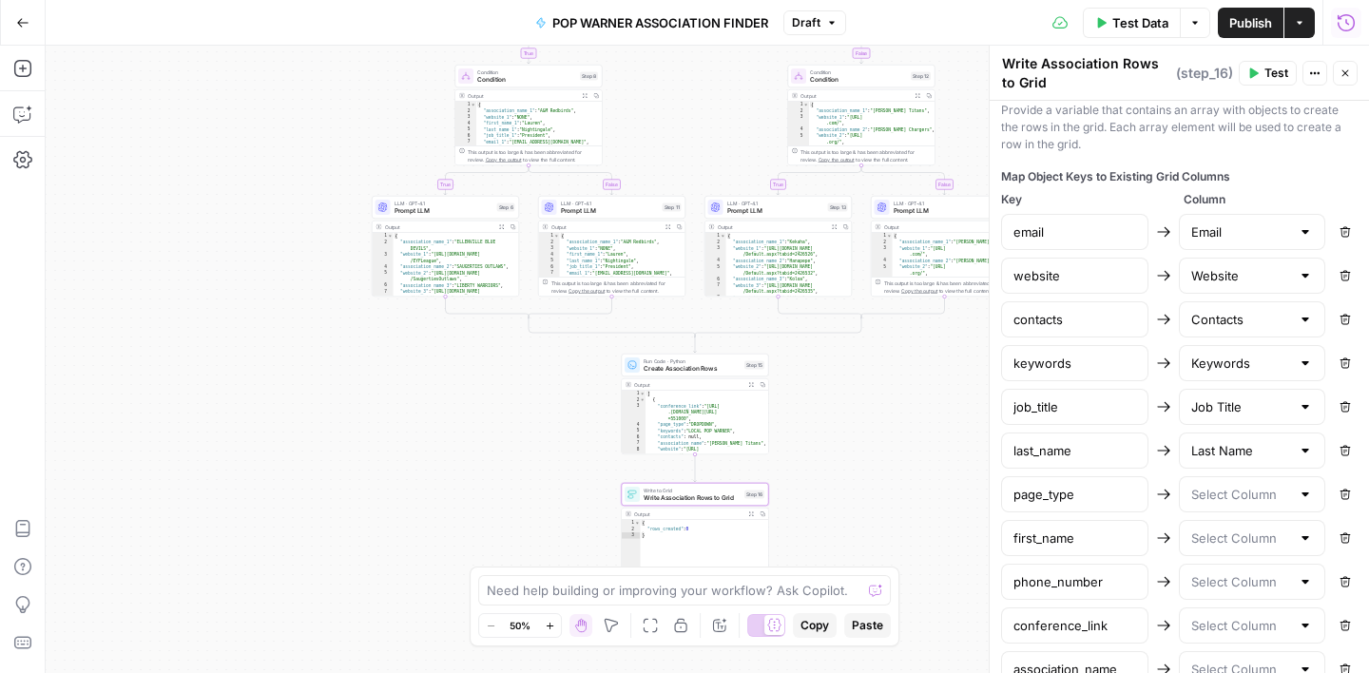
click at [1300, 495] on div at bounding box center [1305, 494] width 15 height 19
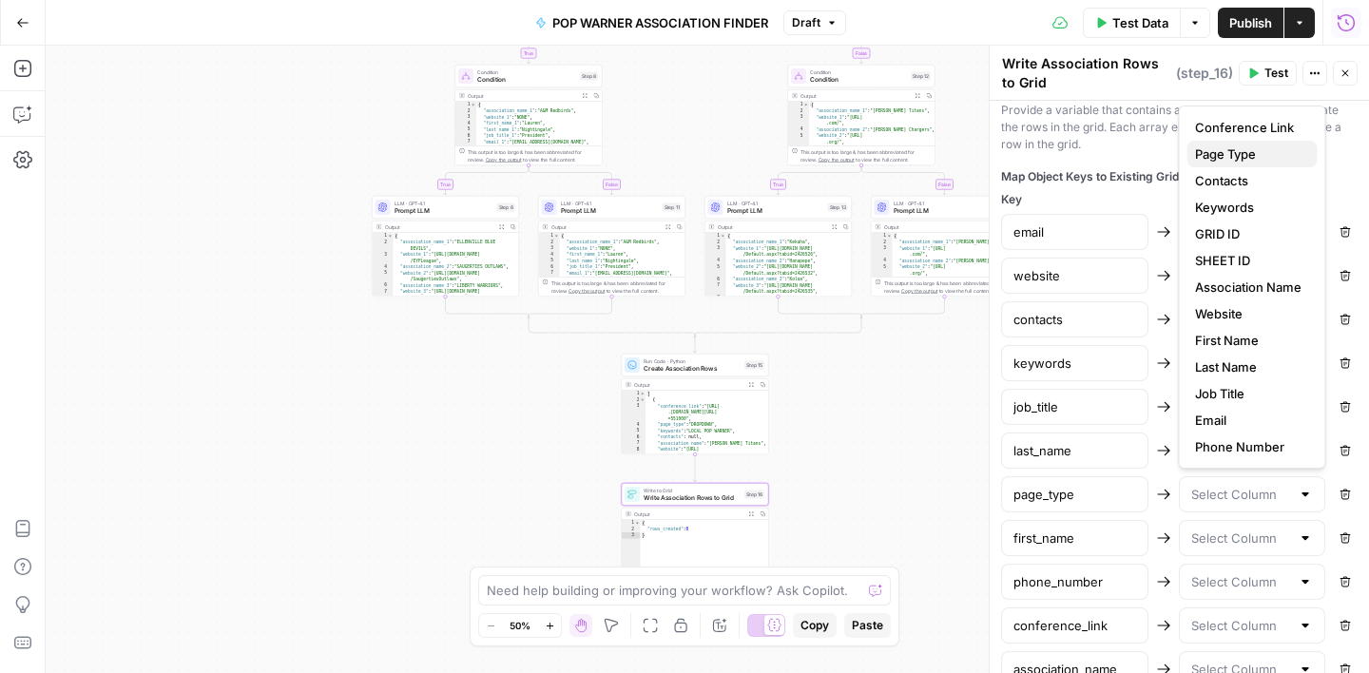
click at [1224, 149] on span "Page Type" at bounding box center [1248, 154] width 107 height 19
type input "Page Type"
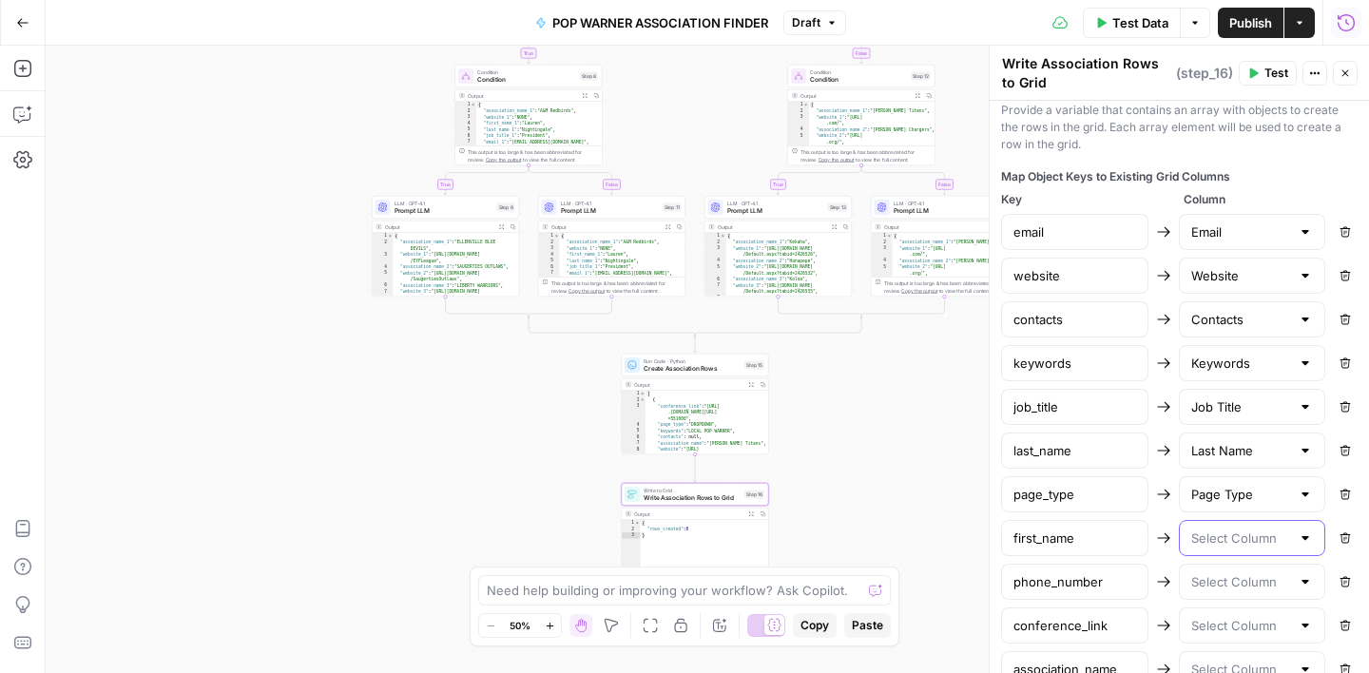
click at [1266, 532] on input "text" at bounding box center [1241, 538] width 100 height 19
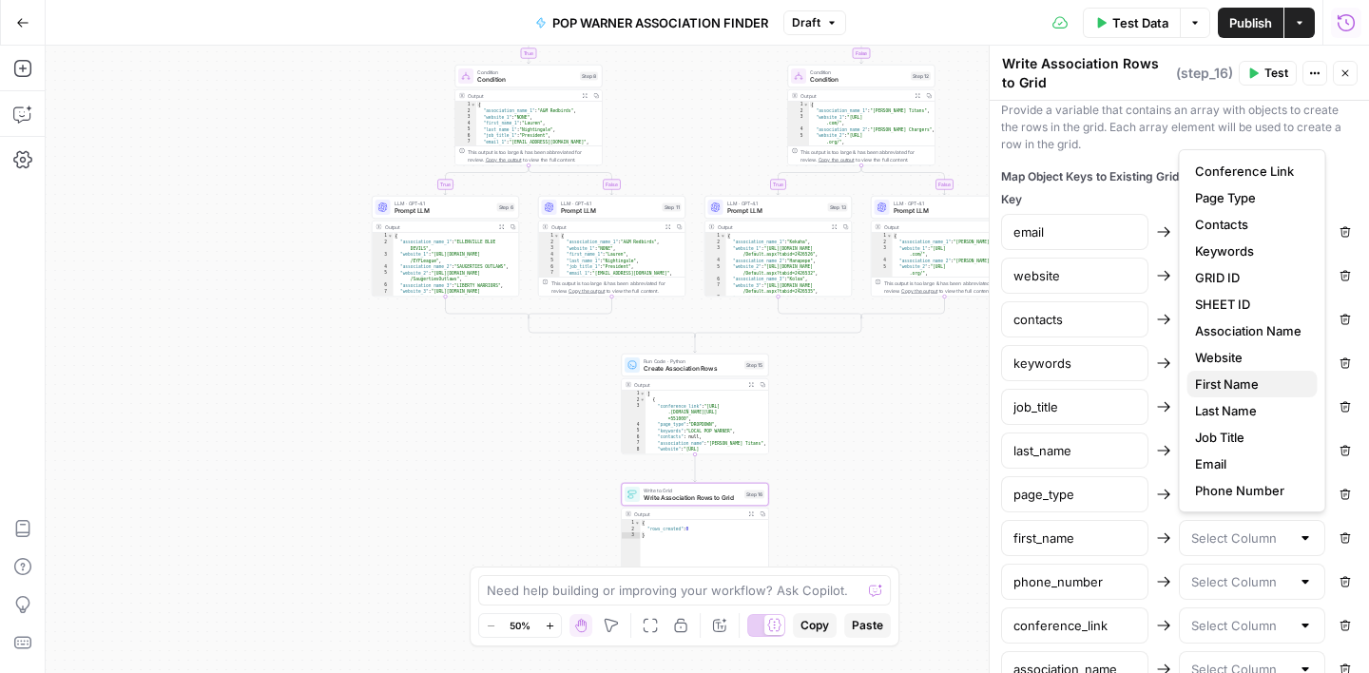
click at [1240, 378] on span "First Name" at bounding box center [1248, 384] width 107 height 19
type input "First Name"
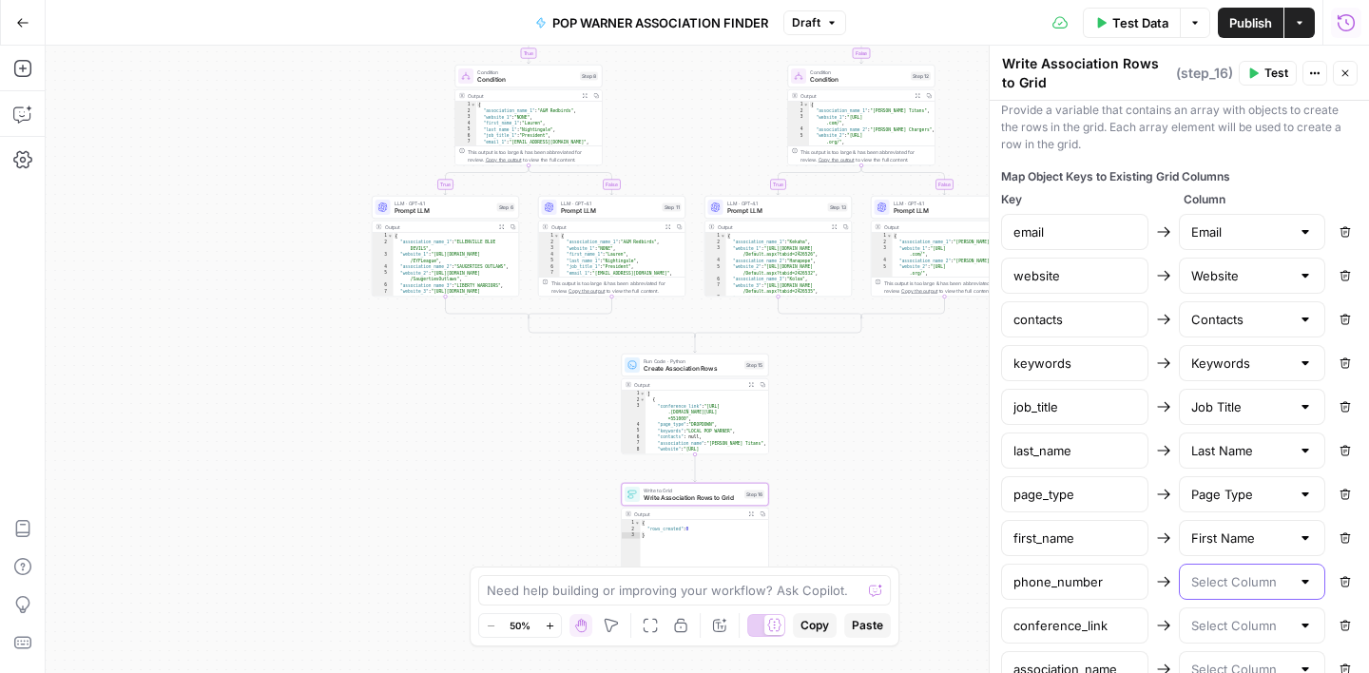
click at [1240, 582] on input "text" at bounding box center [1241, 581] width 100 height 19
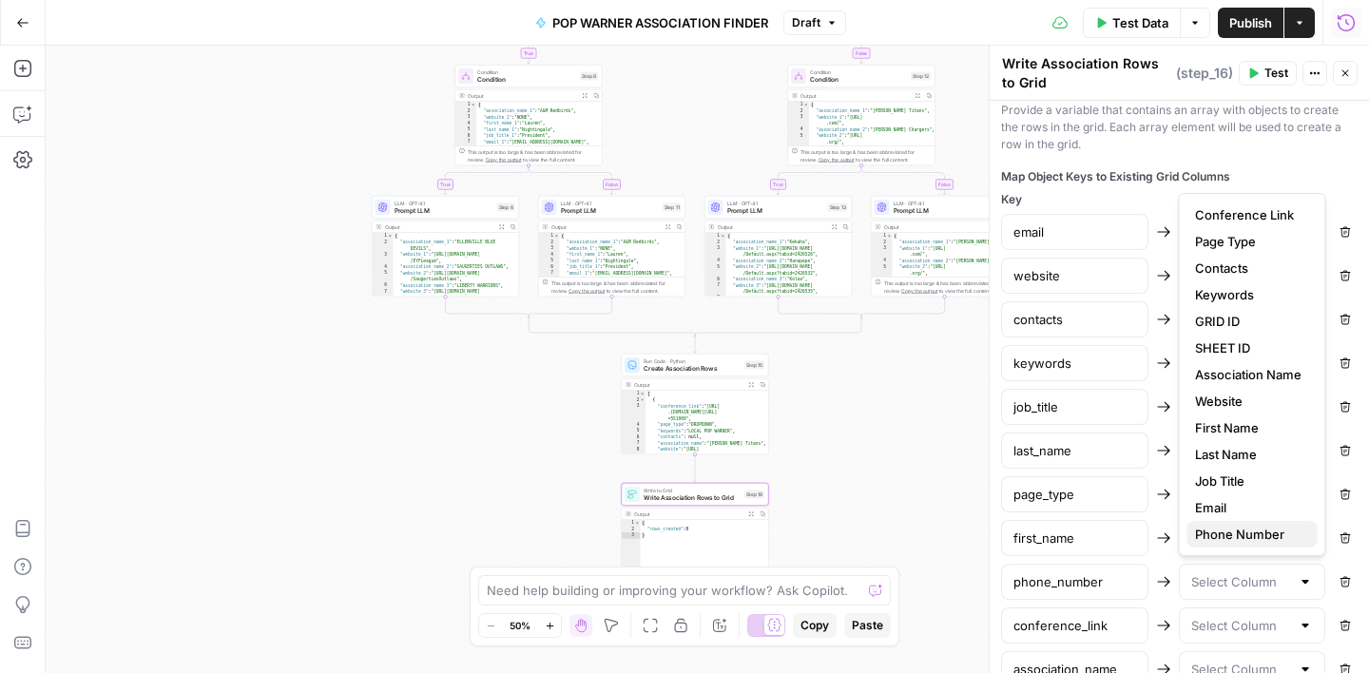
click at [1248, 529] on span "Phone Number" at bounding box center [1248, 534] width 107 height 19
type input "Phone Number"
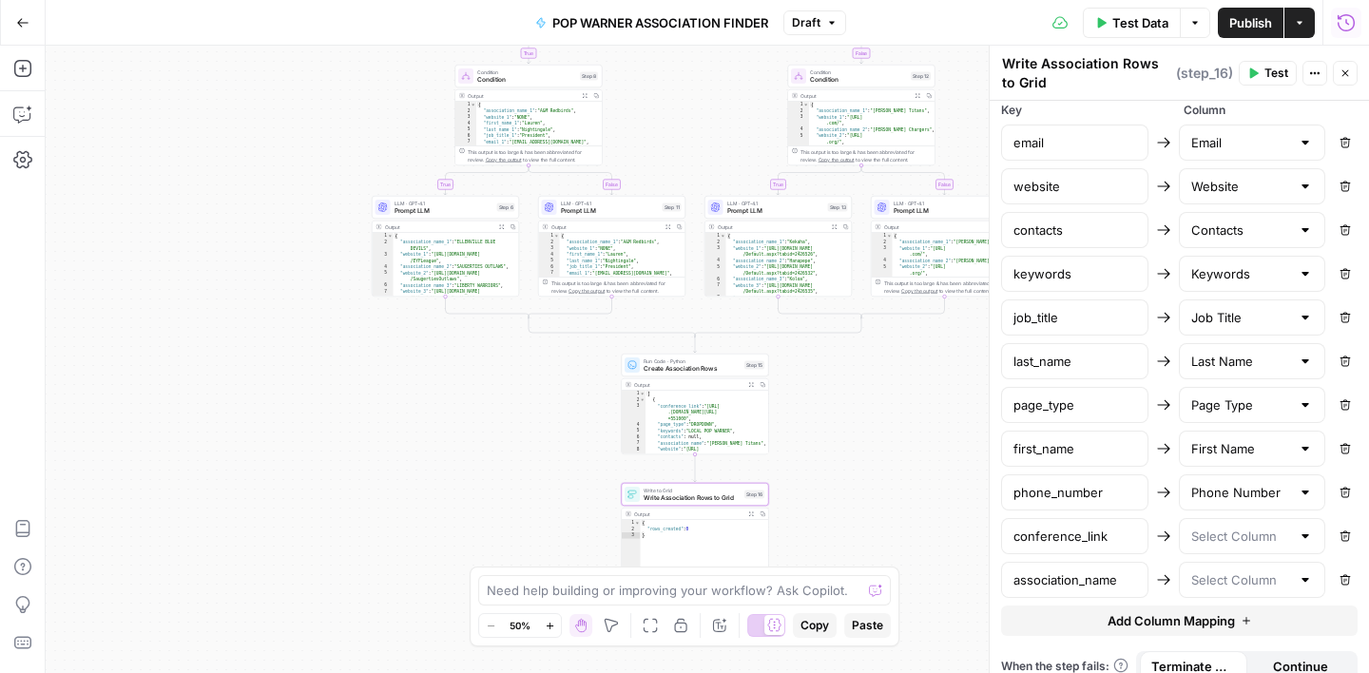
scroll to position [1144, 0]
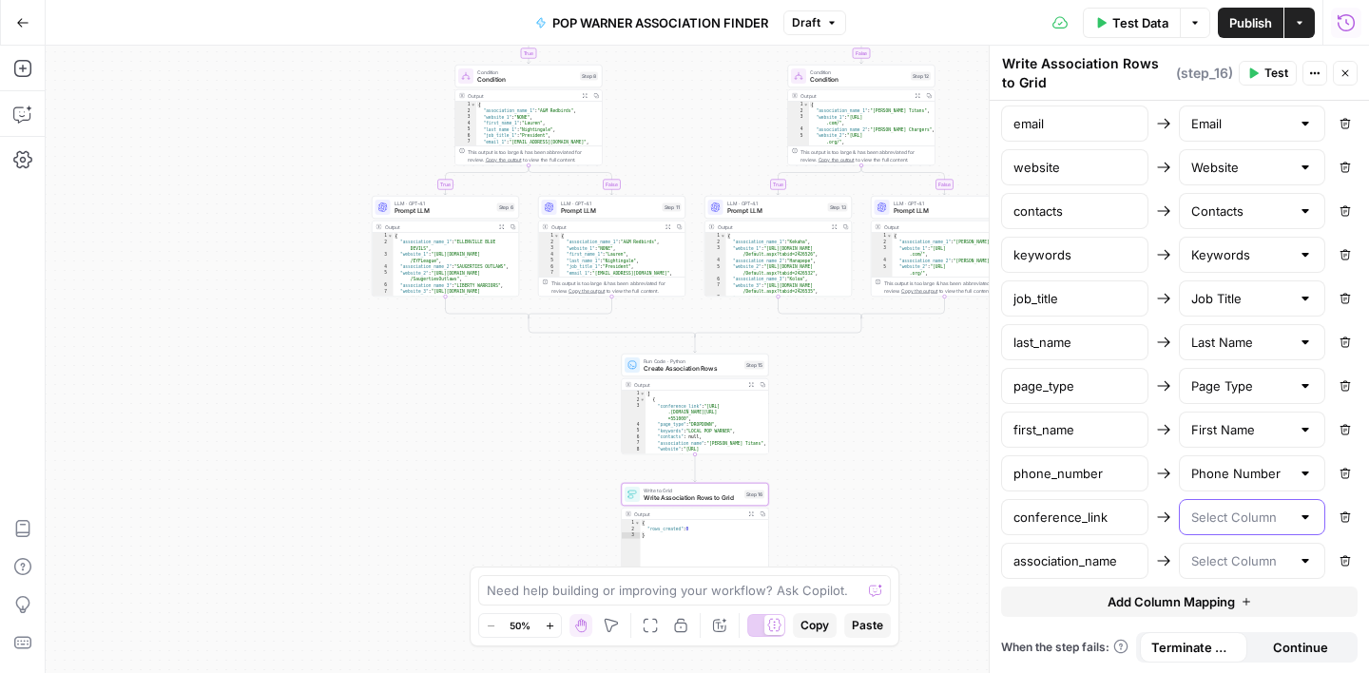
click at [1222, 509] on input "text" at bounding box center [1241, 517] width 100 height 19
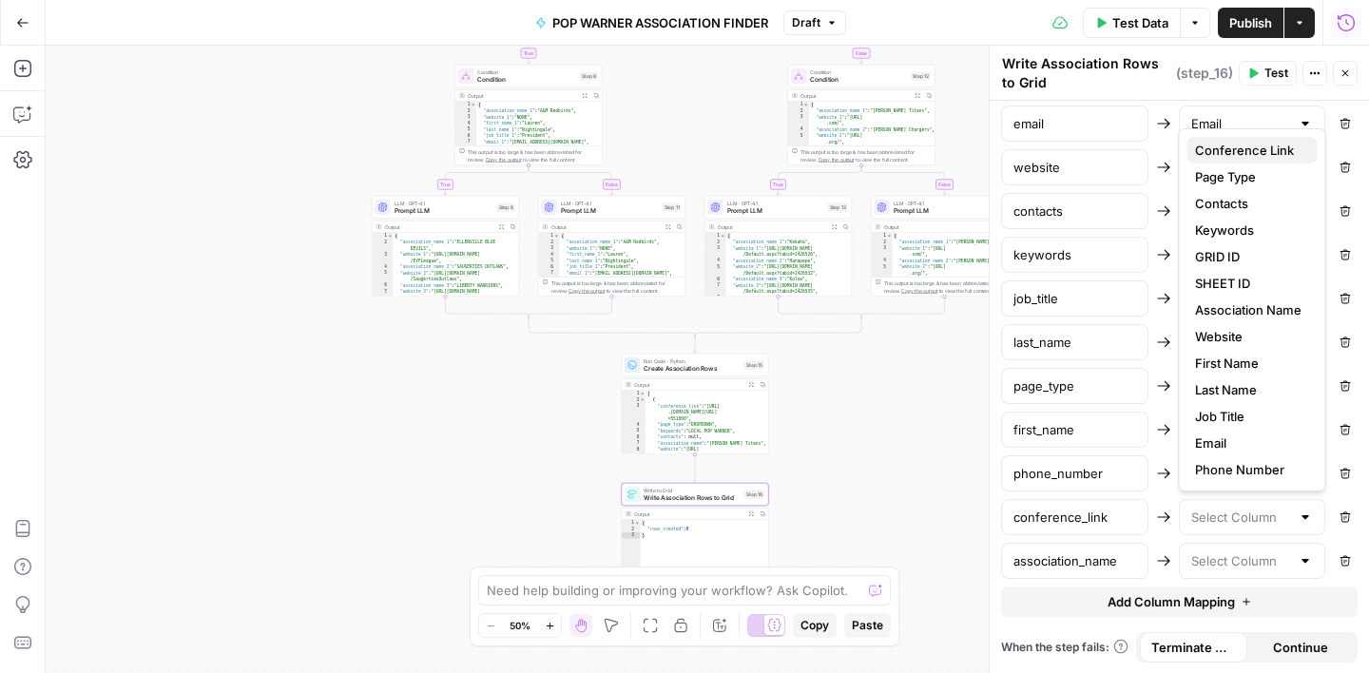
click at [1238, 156] on span "Conference Link" at bounding box center [1248, 150] width 107 height 19
type input "Conference Link"
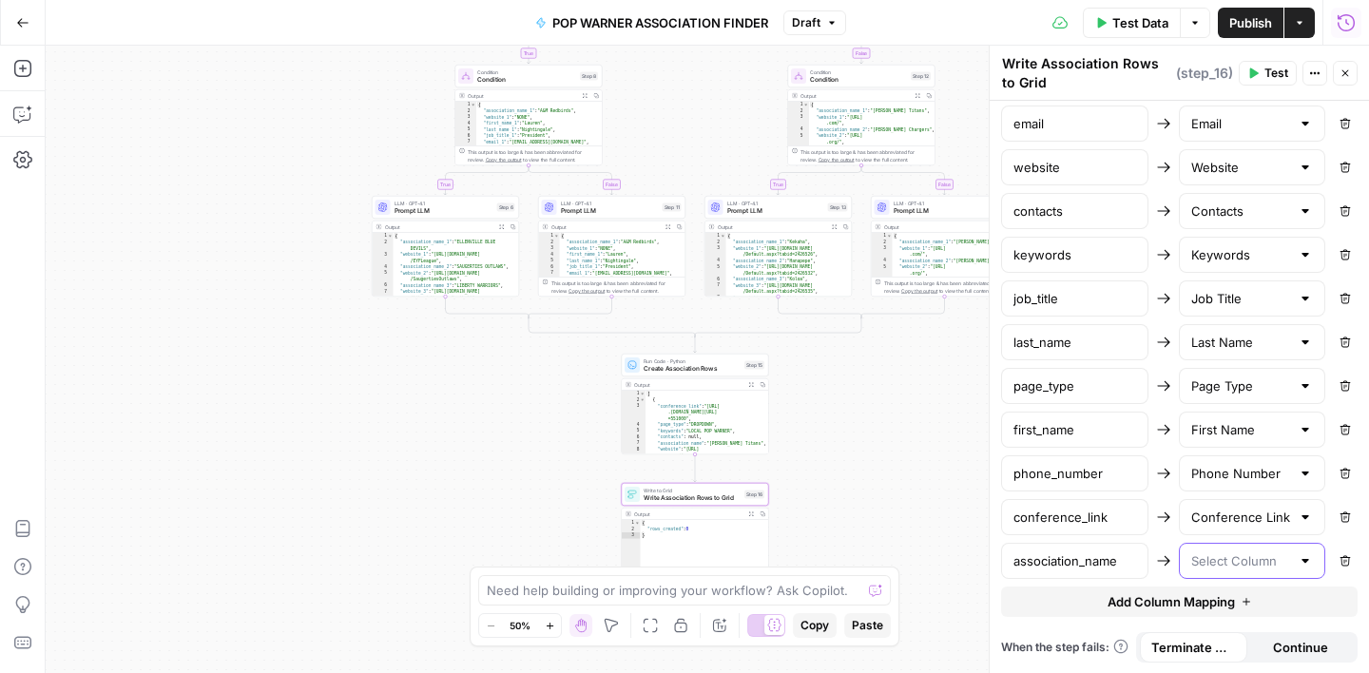
click at [1232, 563] on input "text" at bounding box center [1241, 560] width 100 height 19
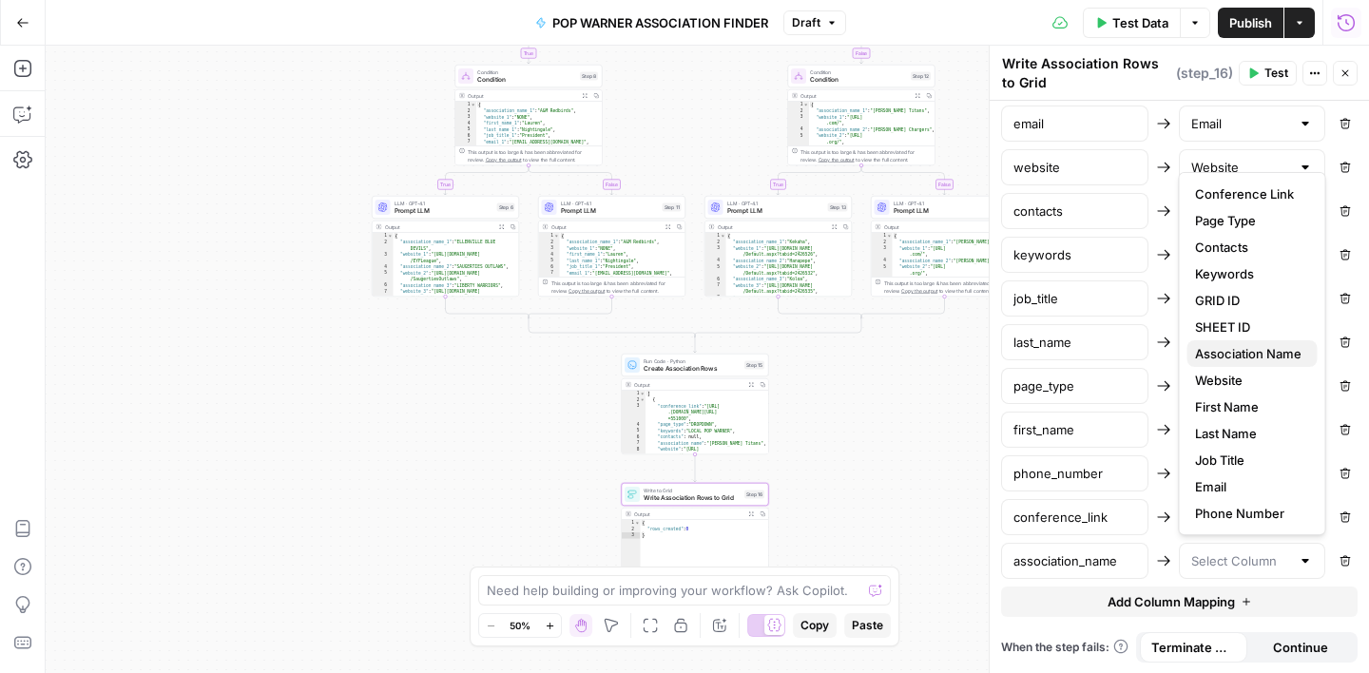
click at [1237, 345] on span "Association Name" at bounding box center [1248, 353] width 107 height 19
type input "Association Name"
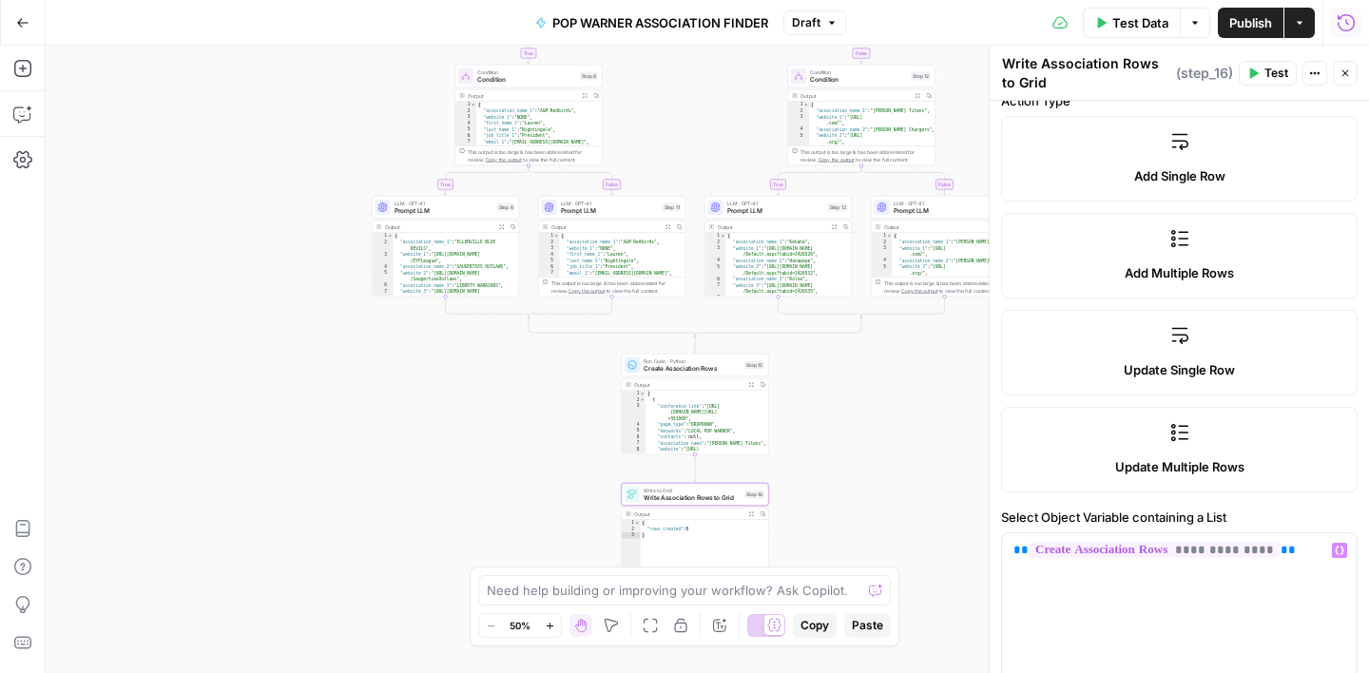
scroll to position [300, 0]
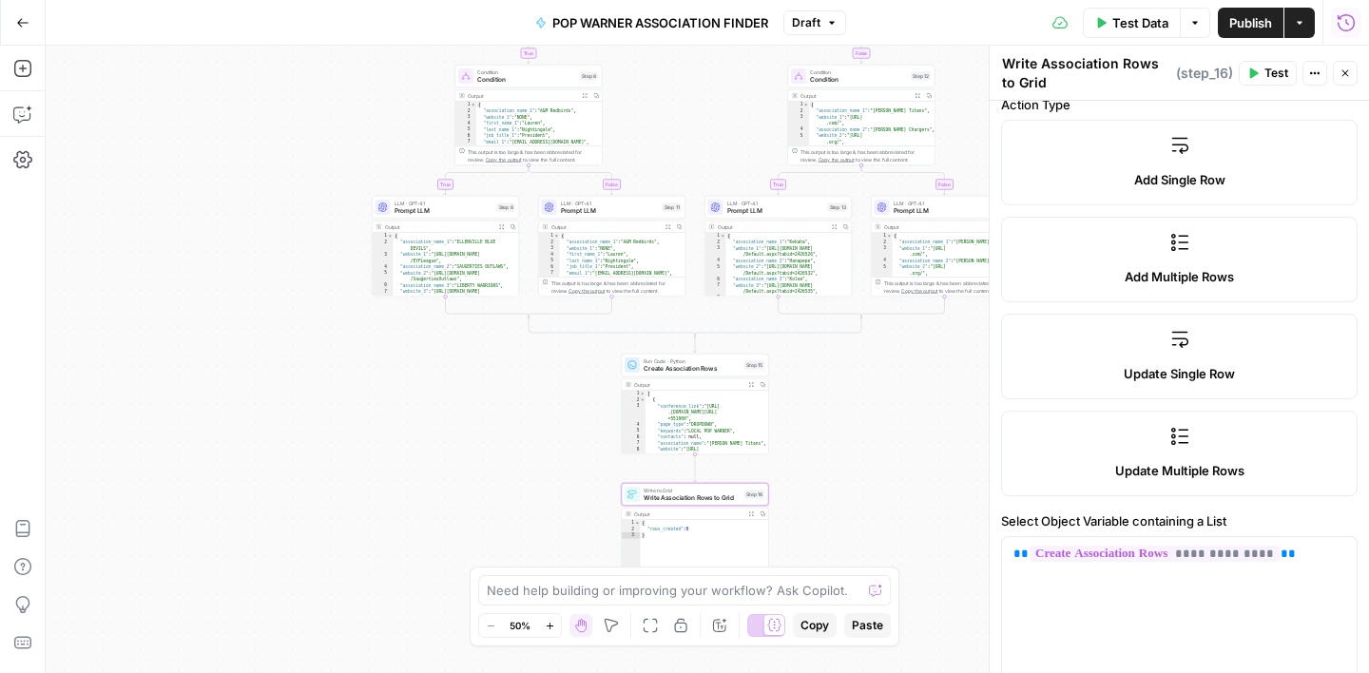
click at [1135, 22] on span "Test Data" at bounding box center [1140, 22] width 56 height 19
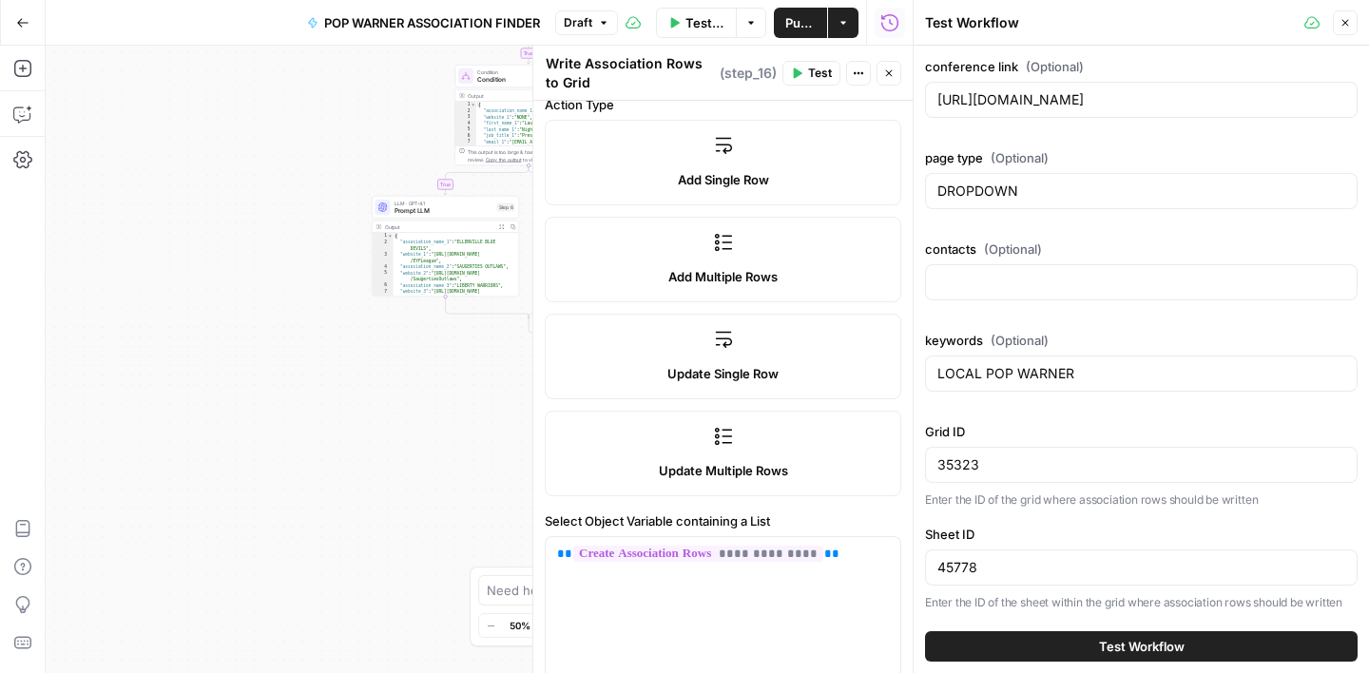
click at [1068, 641] on button "Test Workflow" at bounding box center [1141, 646] width 433 height 30
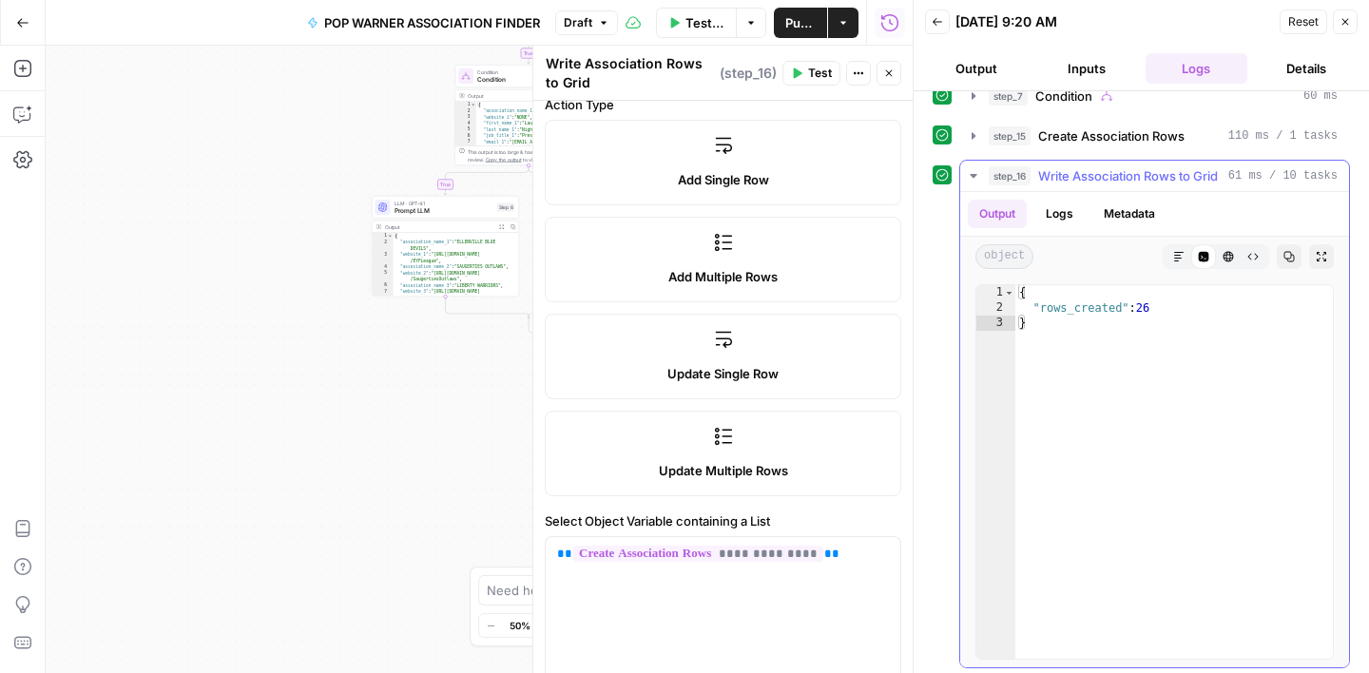
scroll to position [66, 0]
click at [977, 173] on icon "button" at bounding box center [973, 171] width 15 height 15
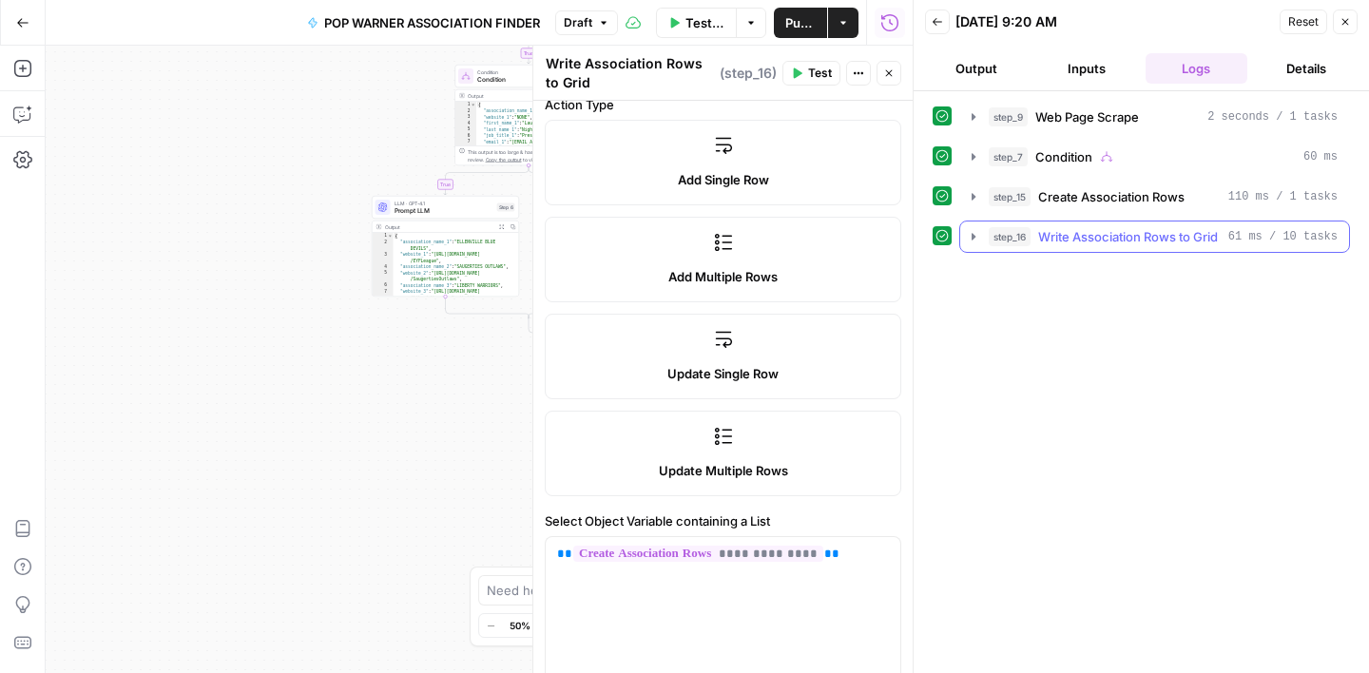
click at [1122, 246] on button "step_16 Write Association Rows to Grid 61 ms / 10 tasks" at bounding box center [1154, 237] width 389 height 30
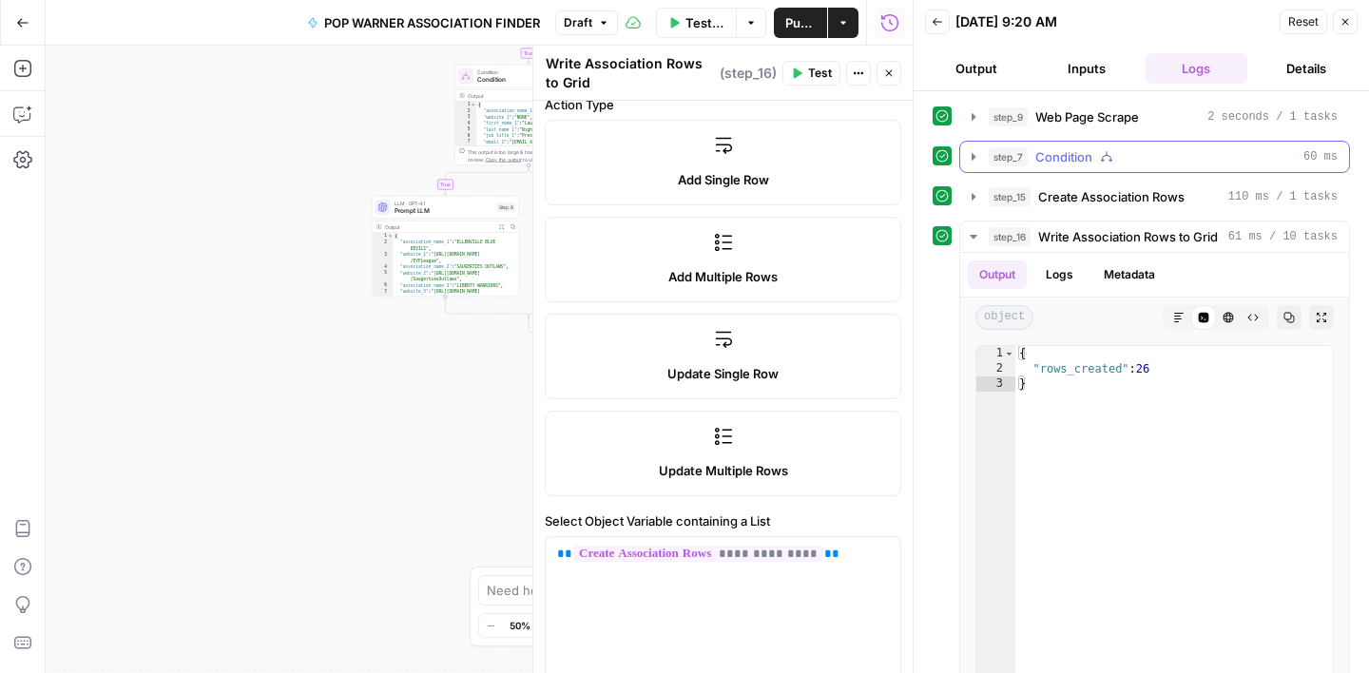
click at [1171, 148] on div "step_7 Condition 60 ms" at bounding box center [1163, 156] width 349 height 19
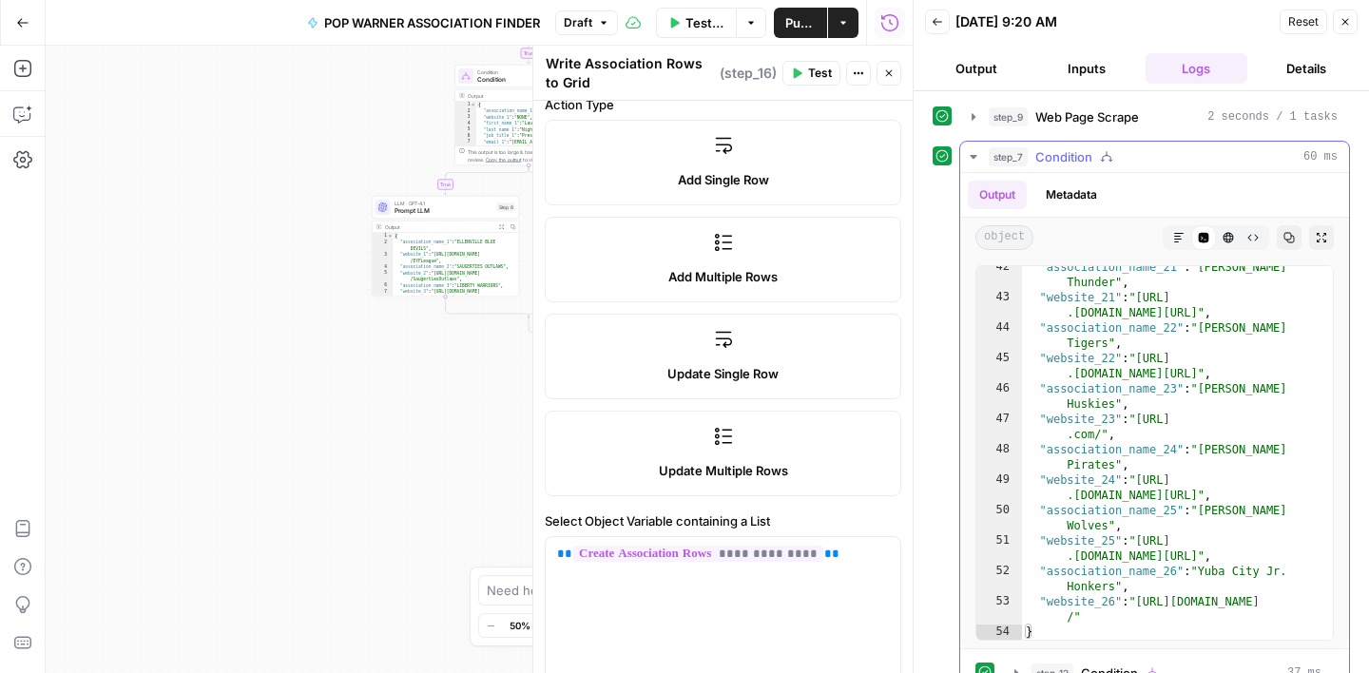
scroll to position [1178, 0]
click at [1344, 16] on icon "button" at bounding box center [1345, 21] width 11 height 11
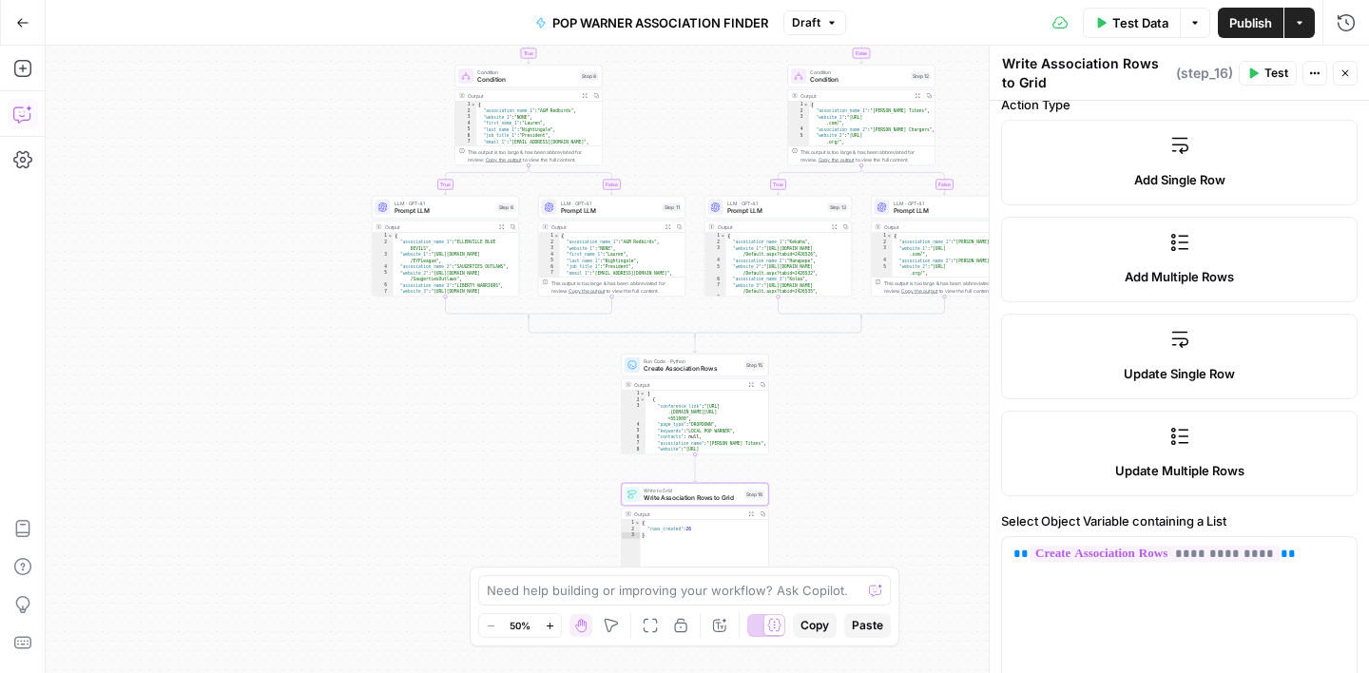
click at [30, 117] on icon "button" at bounding box center [22, 114] width 19 height 19
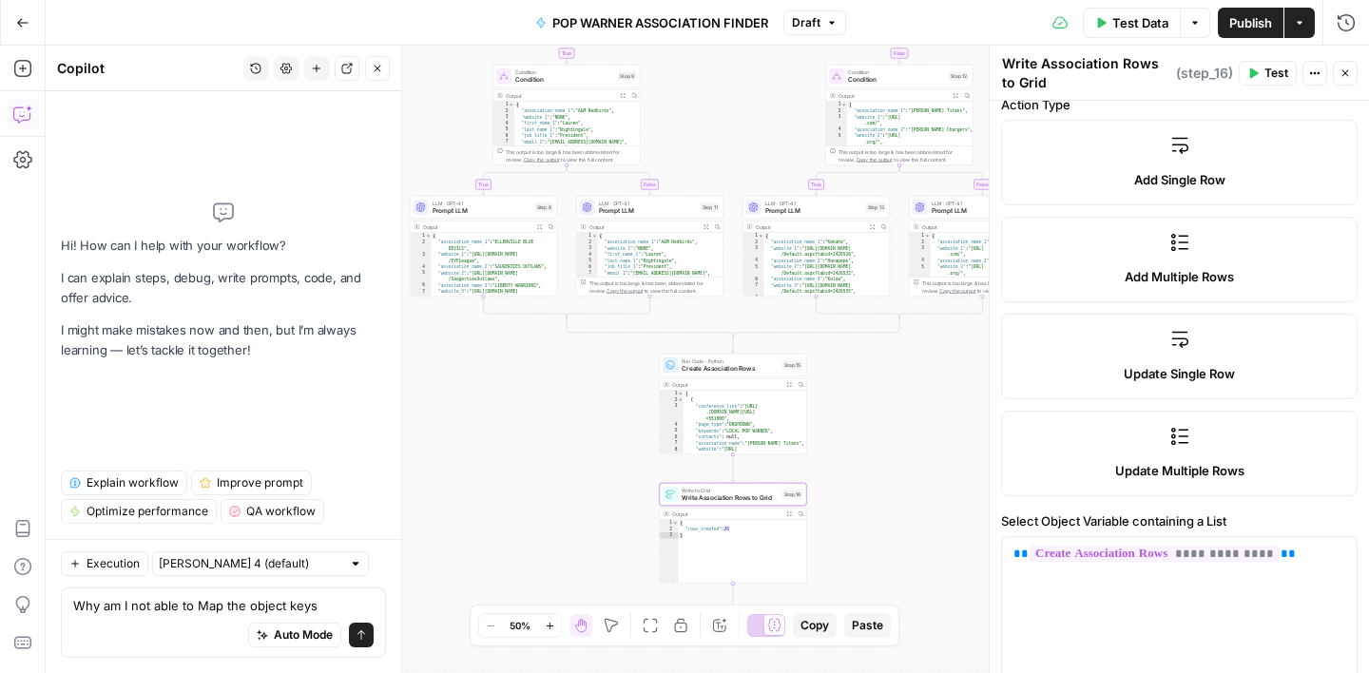
click at [343, 609] on textarea "Why am I not able to Map the object keys" at bounding box center [223, 605] width 300 height 19
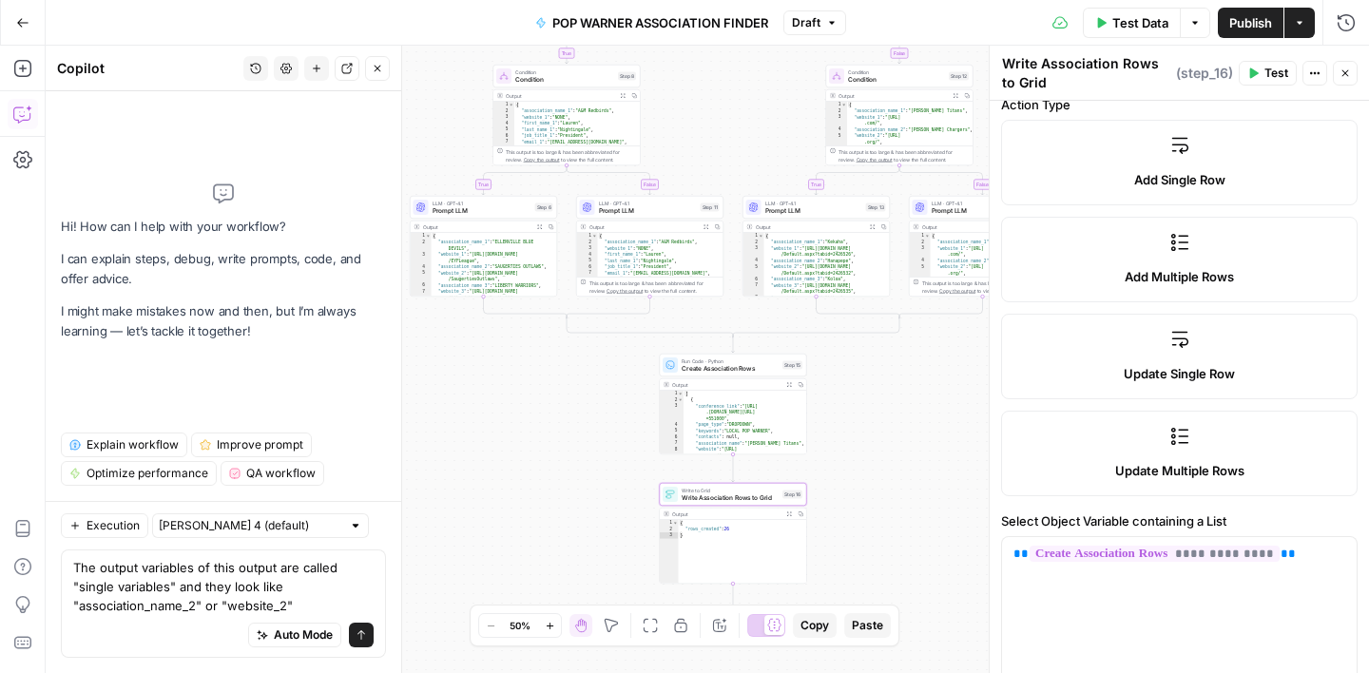
click at [74, 583] on textarea "The output variables of this output are called "single variables" and they look…" at bounding box center [223, 586] width 300 height 57
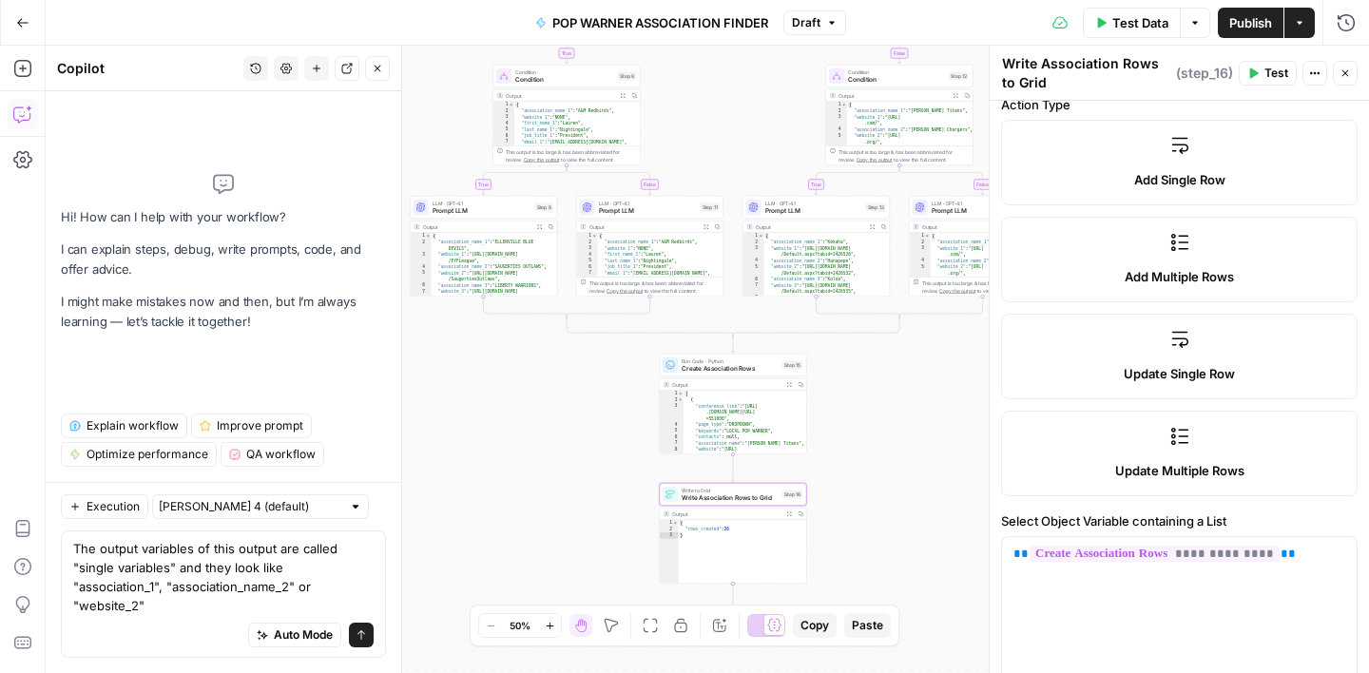
click at [142, 572] on textarea "The output variables of this output are called "single variables" and they look…" at bounding box center [223, 577] width 300 height 76
click at [203, 567] on textarea "The output variables of this output are called "single variables" and they look…" at bounding box center [223, 577] width 300 height 76
click at [203, 566] on textarea "The output variables of this output are called "single variables" and they look…" at bounding box center [223, 577] width 300 height 76
click at [73, 584] on textarea "The output variables of this output are called "single variables" and they look…" at bounding box center [223, 577] width 300 height 76
click at [316, 586] on textarea "The output variables of this output are called "single variables" and they look…" at bounding box center [223, 577] width 300 height 76
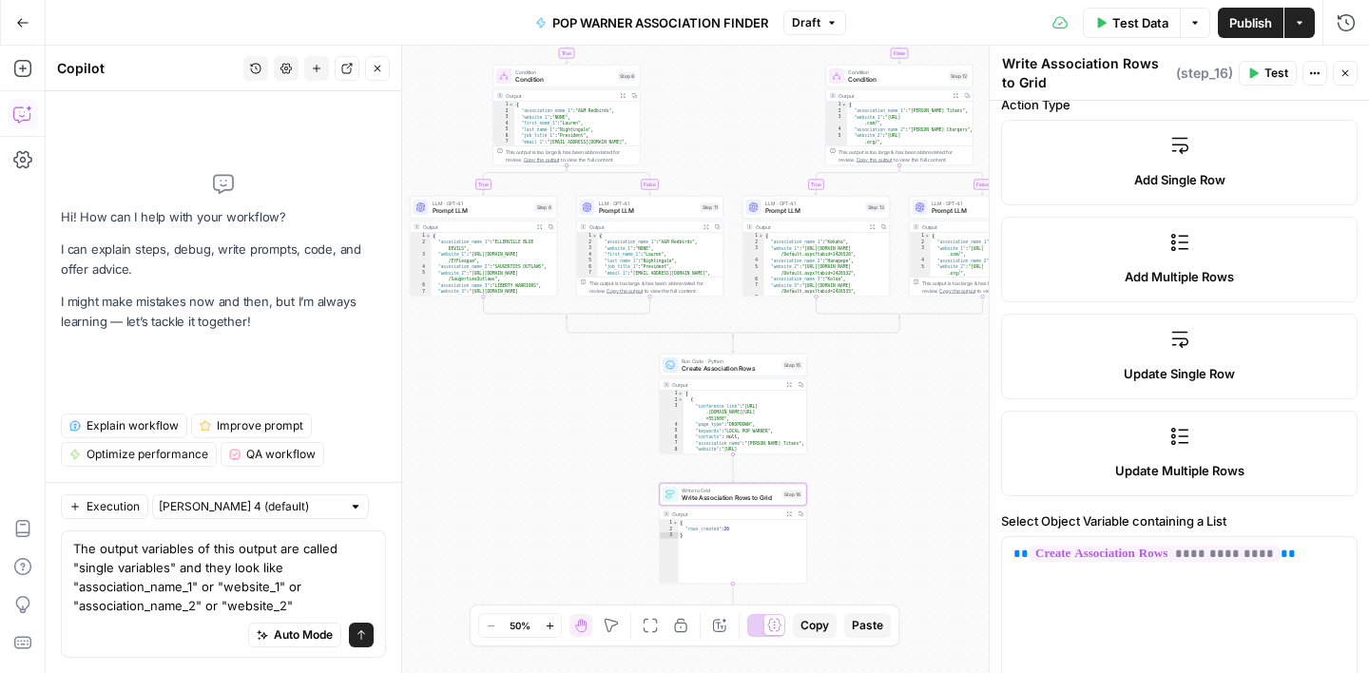
click at [279, 551] on textarea "The output variables of this output are called "single variables" and they look…" at bounding box center [223, 577] width 300 height 76
click at [73, 566] on textarea "The output variables of this output are called "single variables" and they look…" at bounding box center [223, 577] width 300 height 76
drag, startPoint x: 298, startPoint y: 590, endPoint x: 310, endPoint y: 590, distance: 12.4
click at [298, 590] on textarea "The output variables of this output are called "single variables" and they look…" at bounding box center [223, 577] width 300 height 76
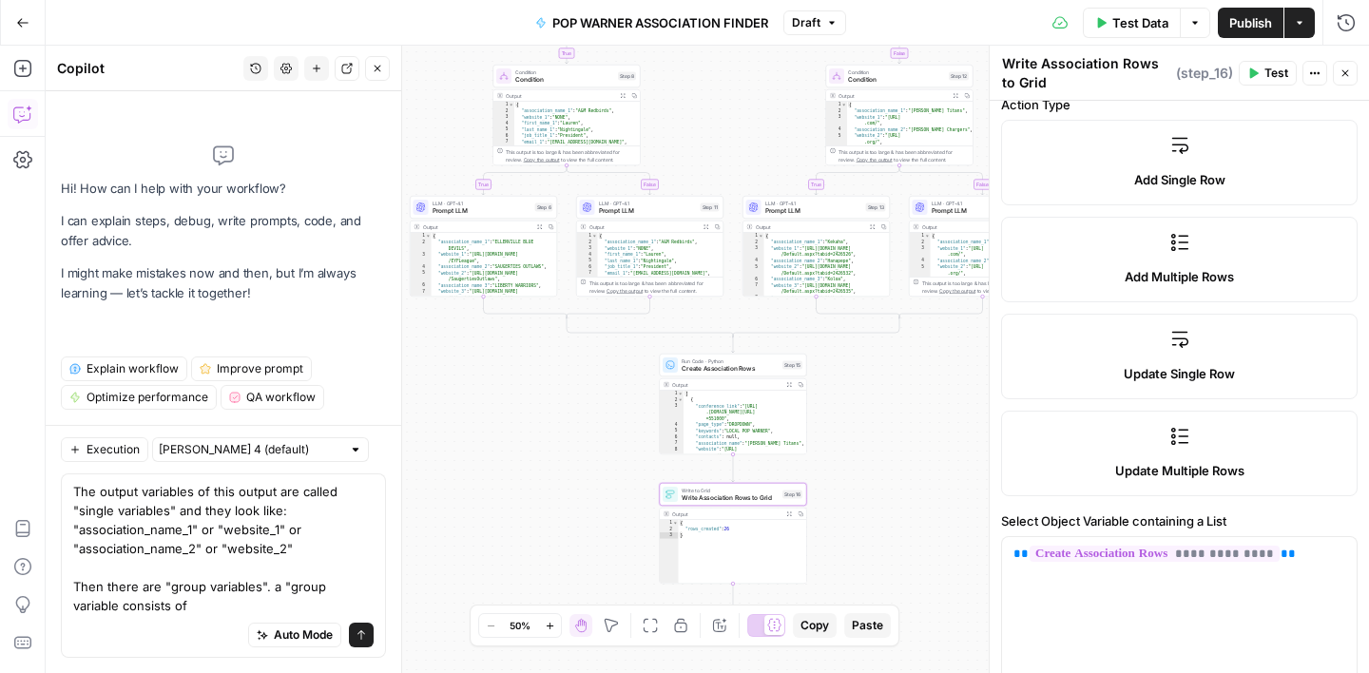
click at [371, 571] on textarea "The output variables of this output are called "single variables" and they look…" at bounding box center [223, 548] width 300 height 133
click at [205, 587] on textarea "The output variables of this output are called "single variables" and they look…" at bounding box center [223, 548] width 300 height 133
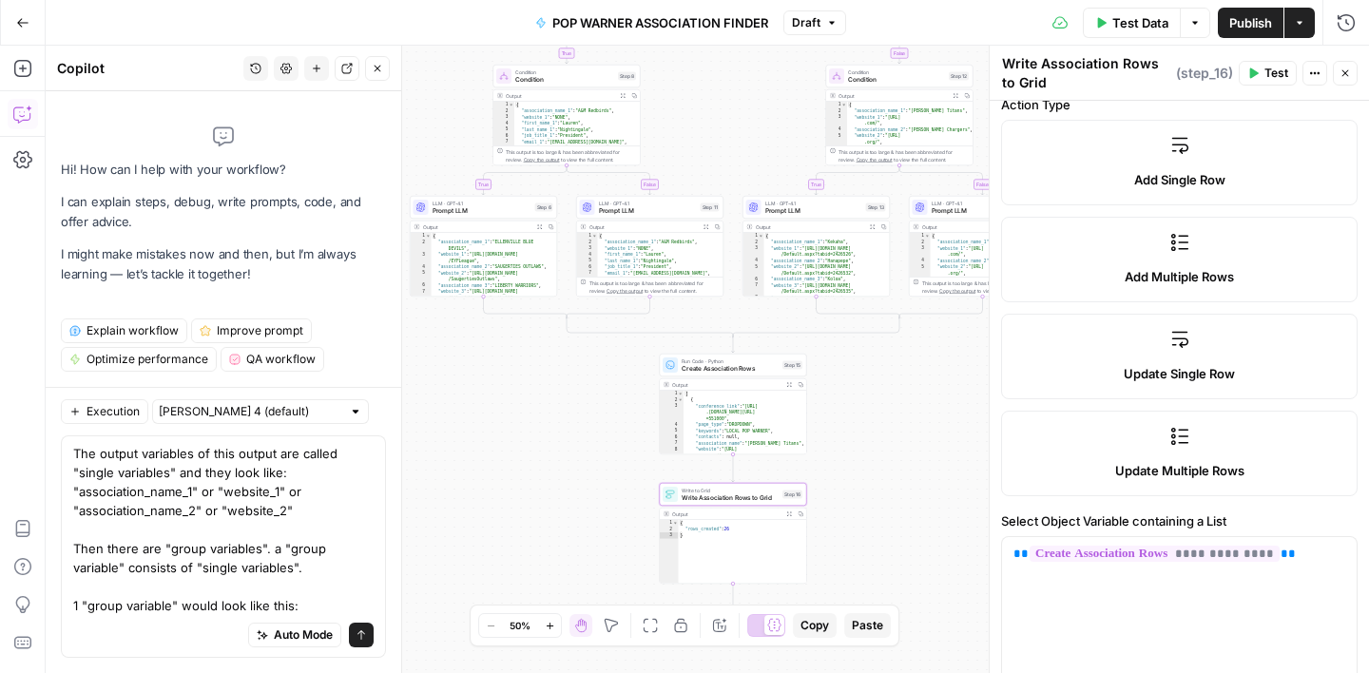
scroll to position [0, 0]
click at [1345, 77] on icon "button" at bounding box center [1345, 73] width 11 height 11
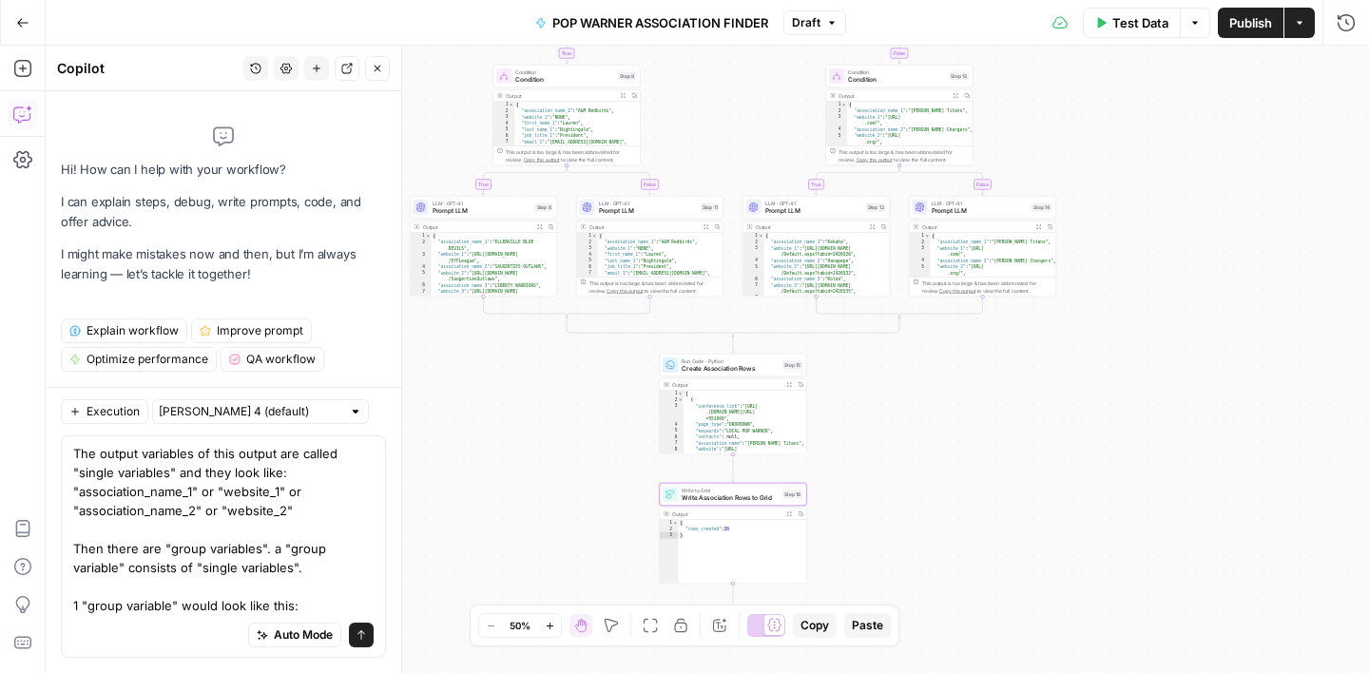
click at [975, 209] on span "Prompt LLM" at bounding box center [980, 211] width 97 height 10
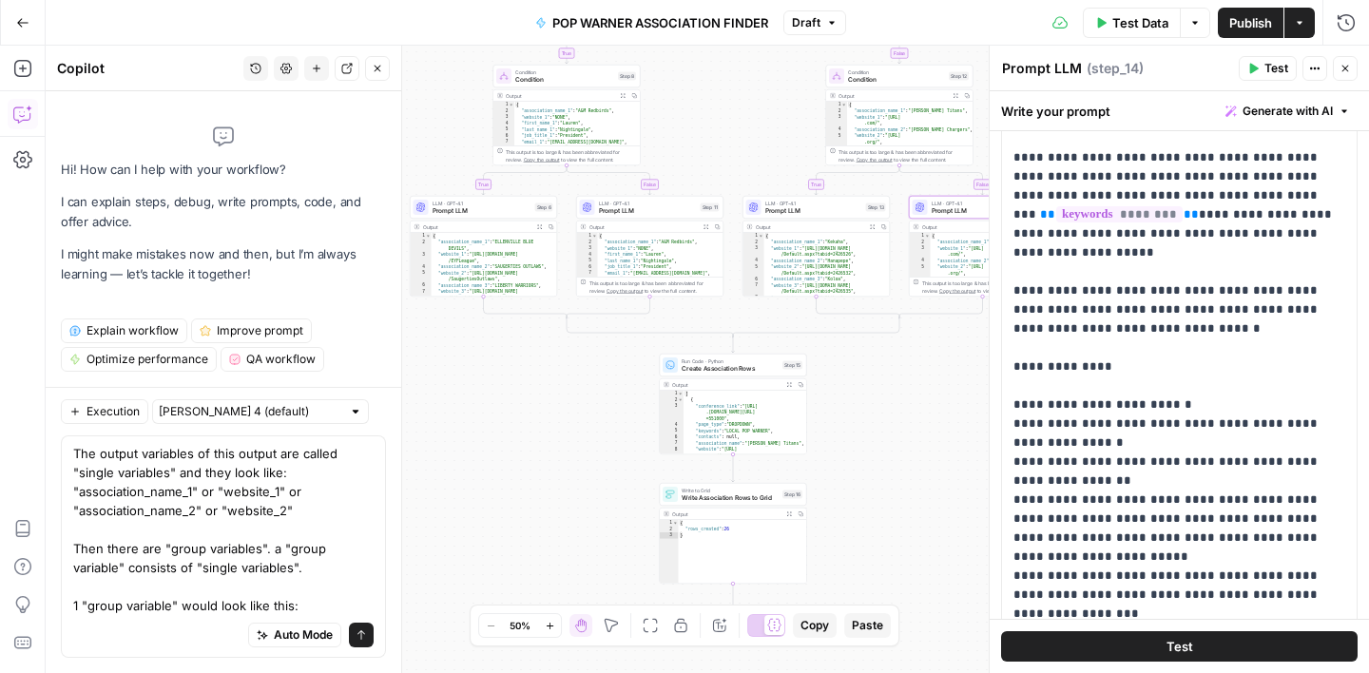
scroll to position [324, 0]
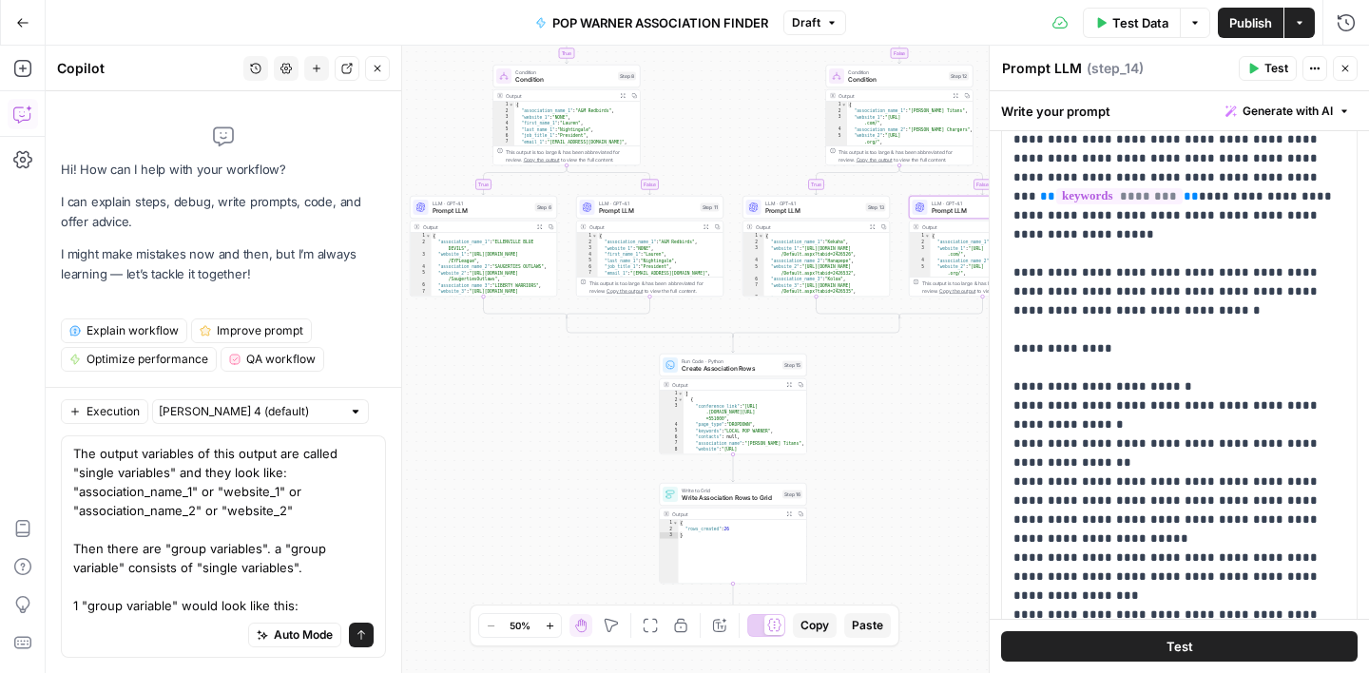
click at [838, 210] on span "Prompt LLM" at bounding box center [813, 211] width 97 height 10
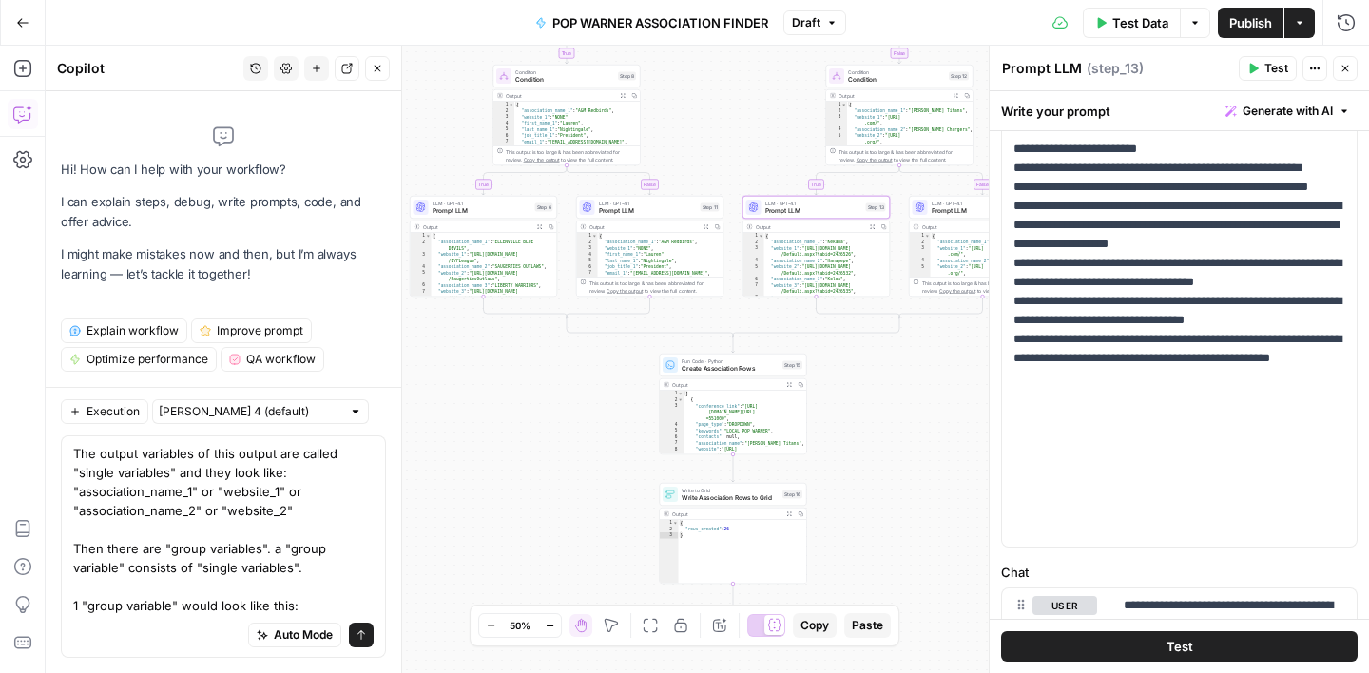
scroll to position [451, 0]
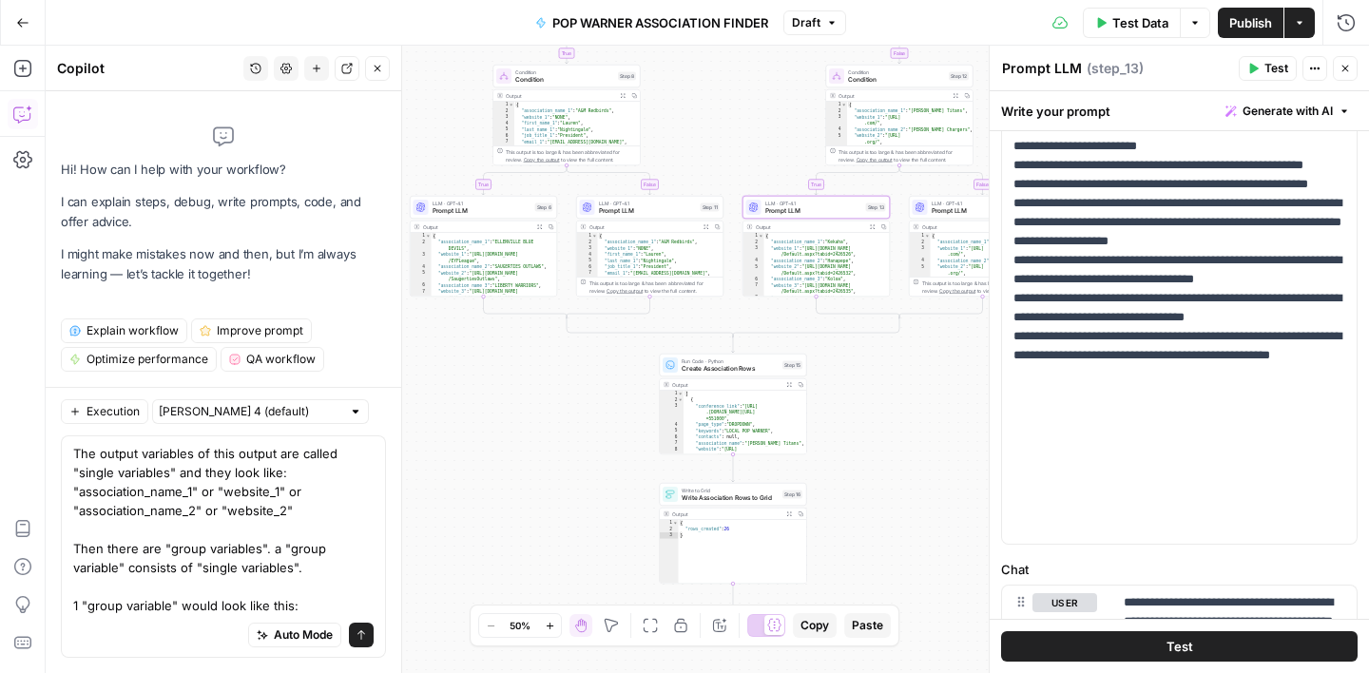
click at [677, 208] on span "Prompt LLM" at bounding box center [648, 211] width 98 height 10
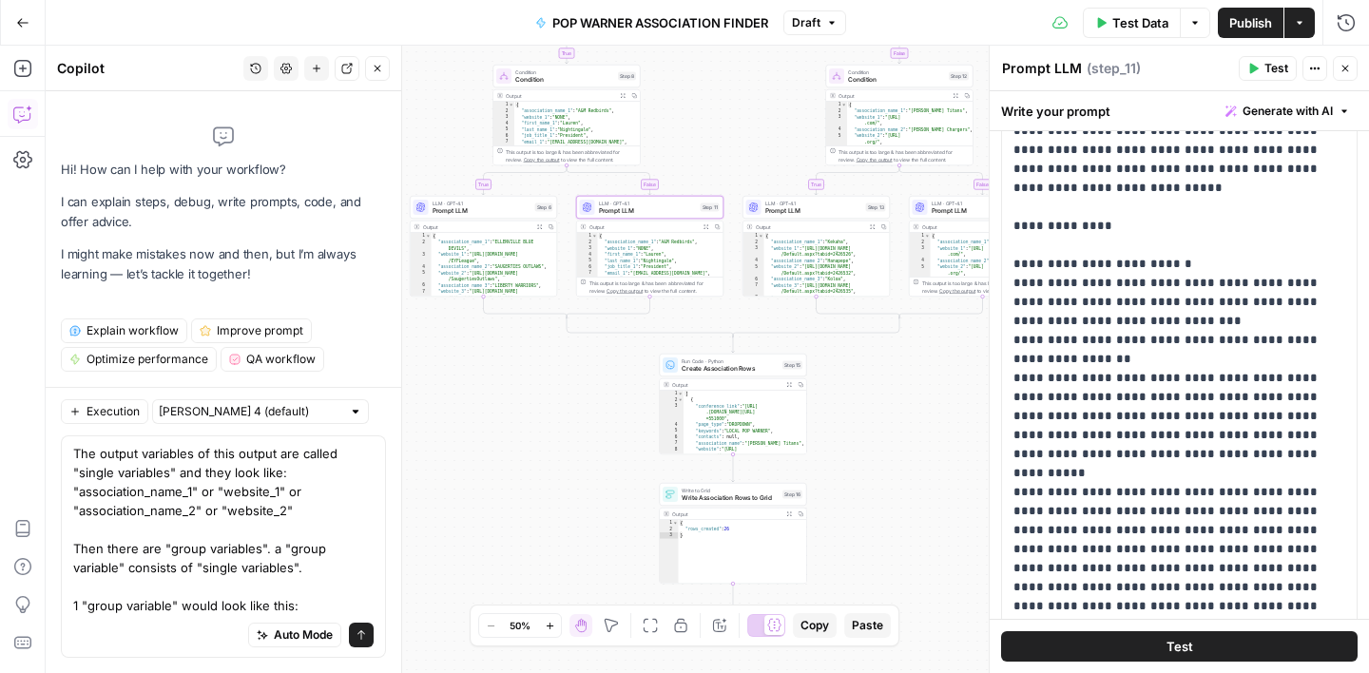
scroll to position [318, 0]
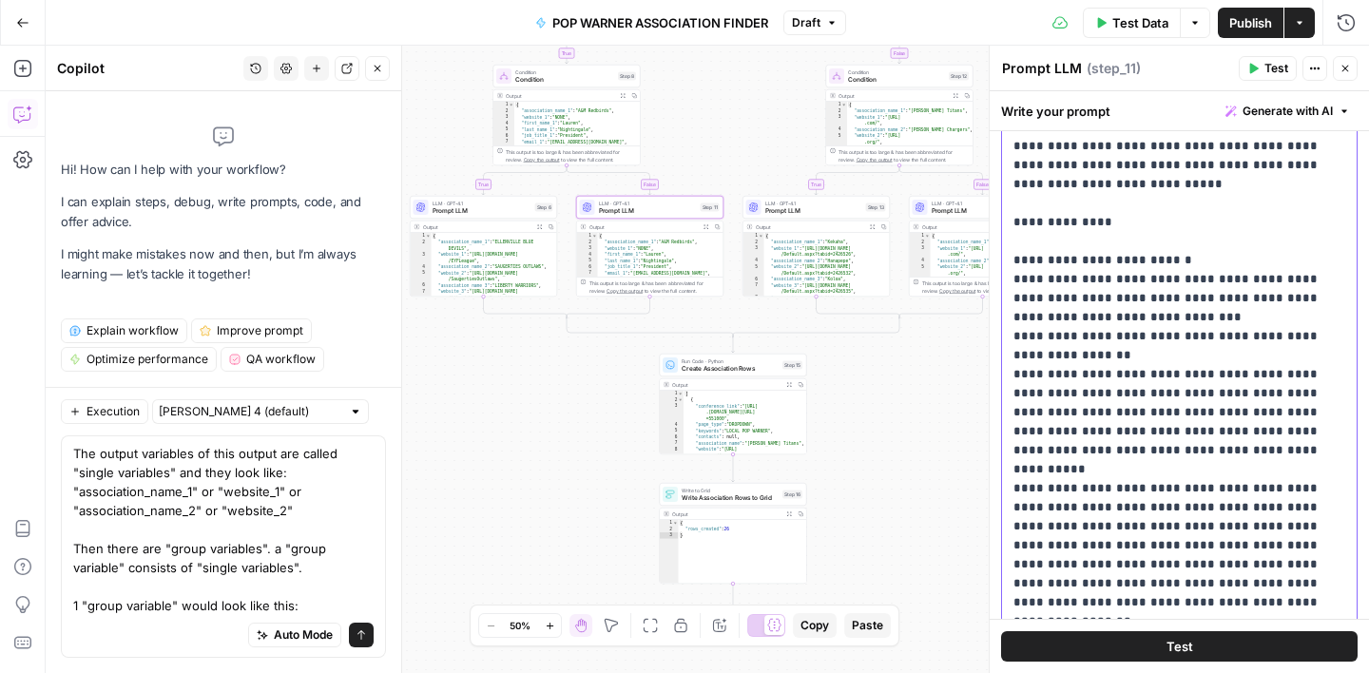
drag, startPoint x: 1015, startPoint y: 355, endPoint x: 1337, endPoint y: 377, distance: 323.1
click at [1337, 377] on p "**********" at bounding box center [1180, 165] width 332 height 1008
copy p "**********"
click at [317, 570] on textarea "The output variables of this output are called "single variables" and they look…" at bounding box center [223, 529] width 300 height 171
paste textarea ""association_name_1", "website_1", "first_name_1", "last_name_1", "job_title_1"…"
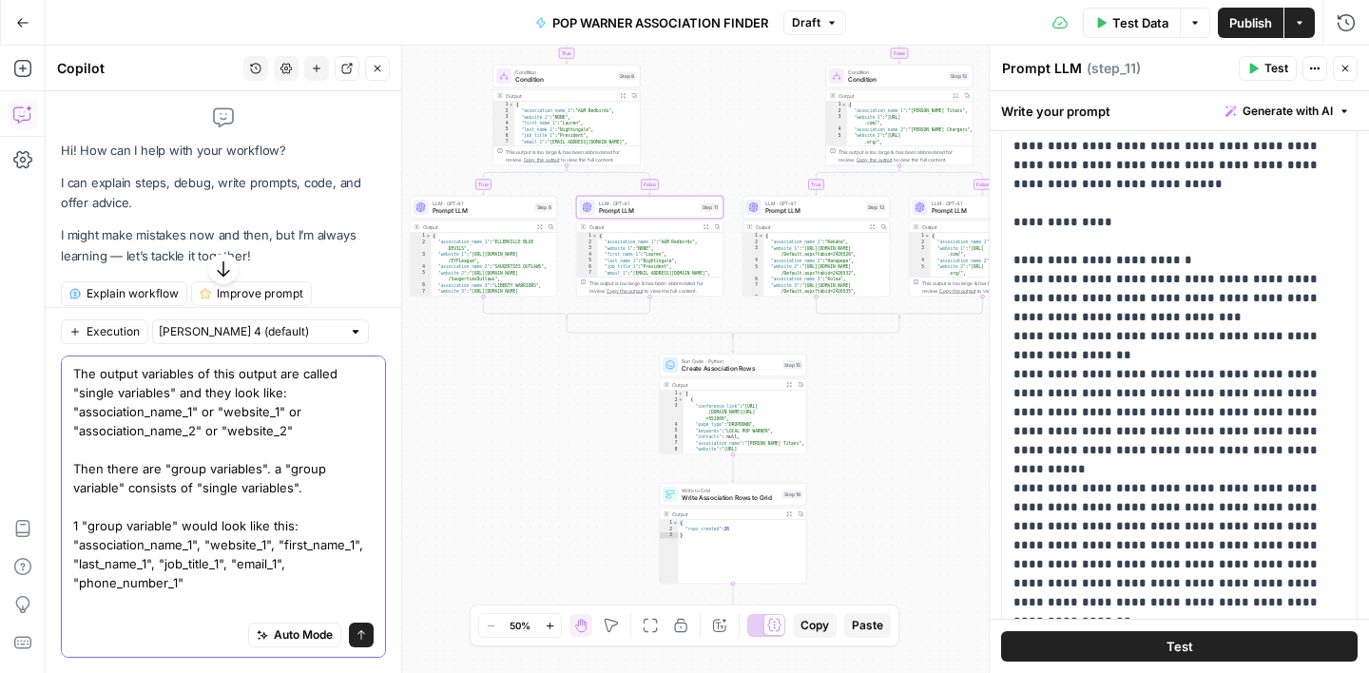
scroll to position [53, 0]
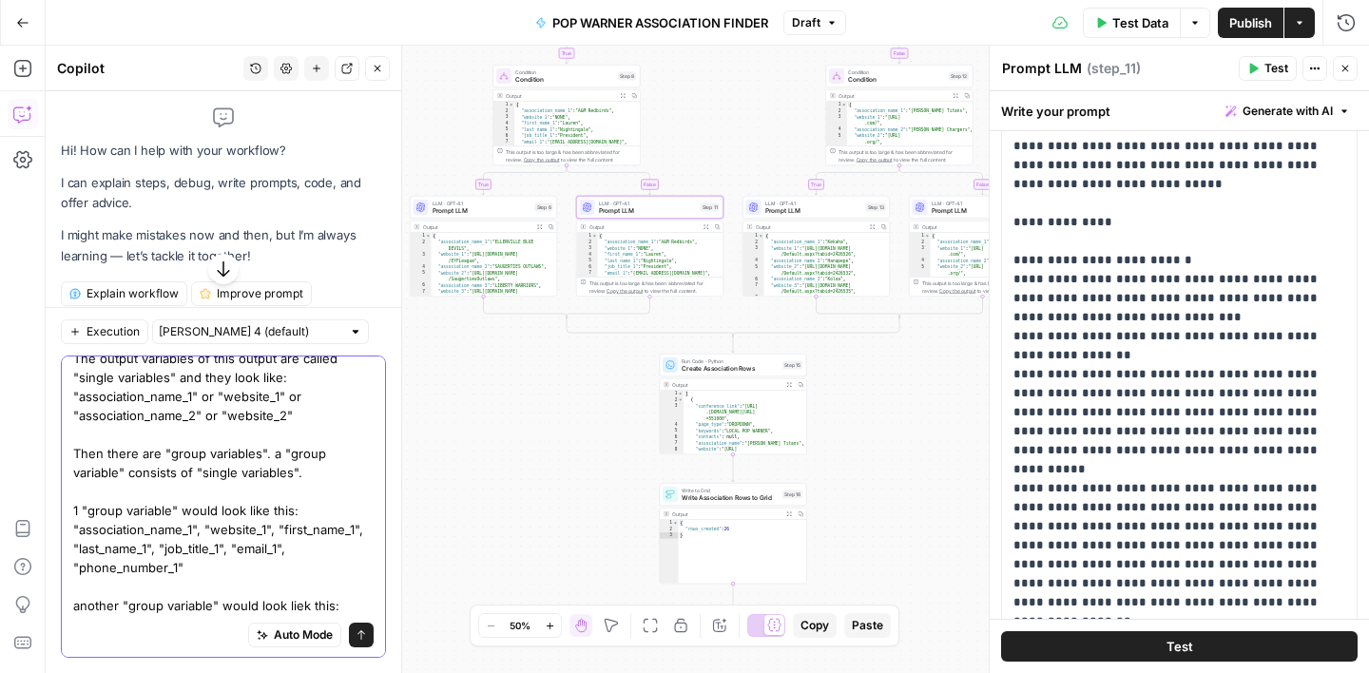
click at [300, 571] on textarea "The output variables of this output are called "single variables" and they look…" at bounding box center [223, 482] width 300 height 266
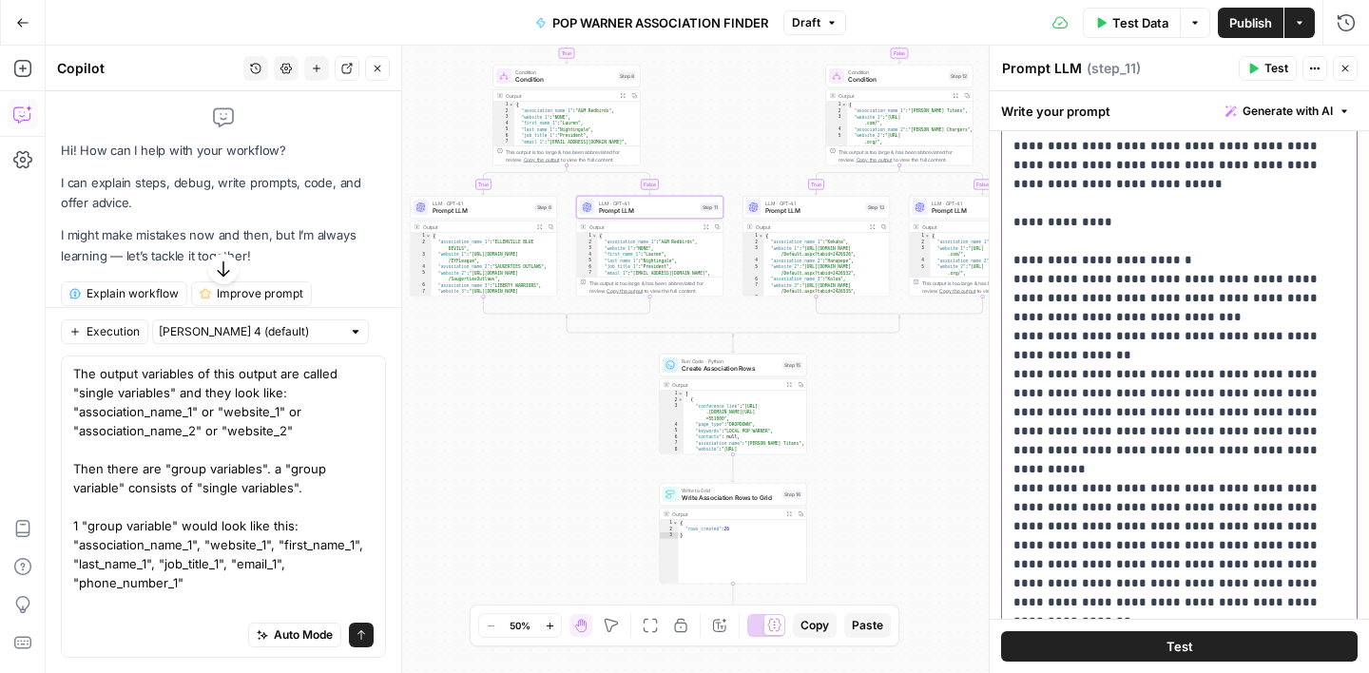
drag, startPoint x: 1016, startPoint y: 486, endPoint x: 1329, endPoint y: 513, distance: 314.9
click at [1329, 513] on p "**********" at bounding box center [1180, 165] width 332 height 1008
click at [1130, 466] on p "**********" at bounding box center [1180, 165] width 332 height 1008
drag, startPoint x: 1016, startPoint y: 470, endPoint x: 1126, endPoint y: 507, distance: 116.4
click at [1126, 507] on p "**********" at bounding box center [1180, 165] width 332 height 1008
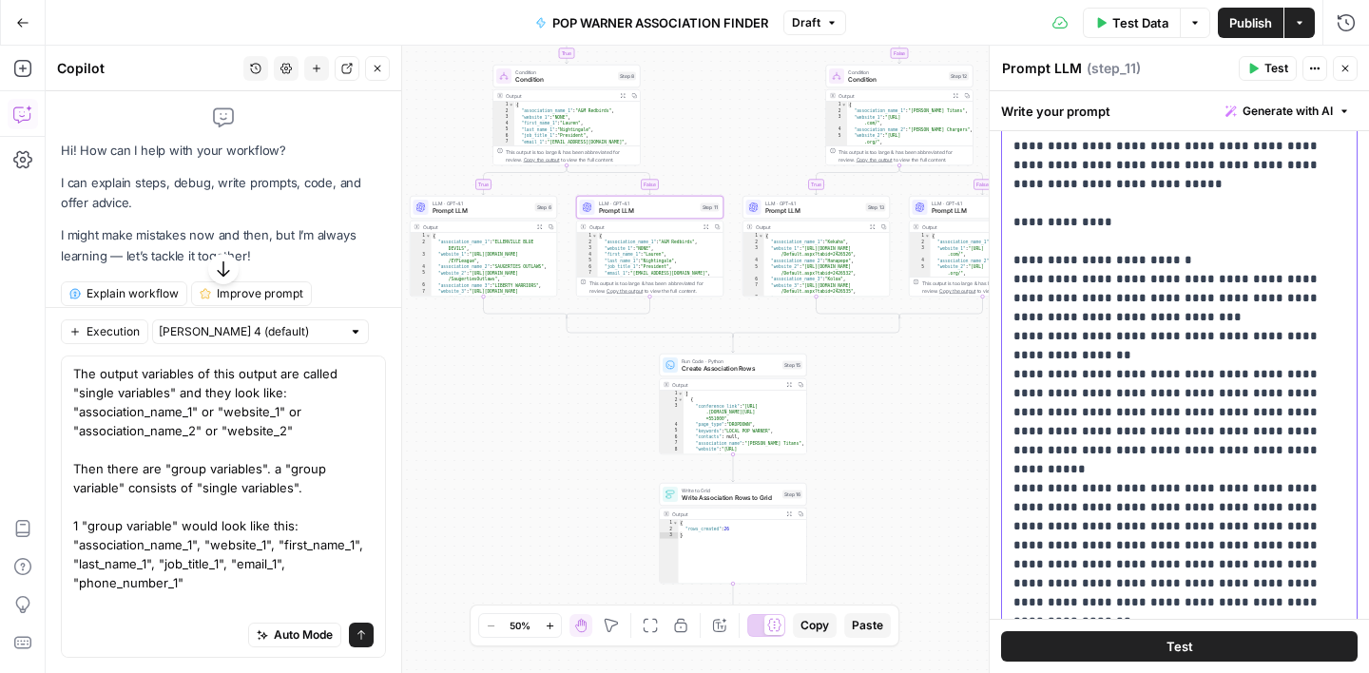
copy p "**********"
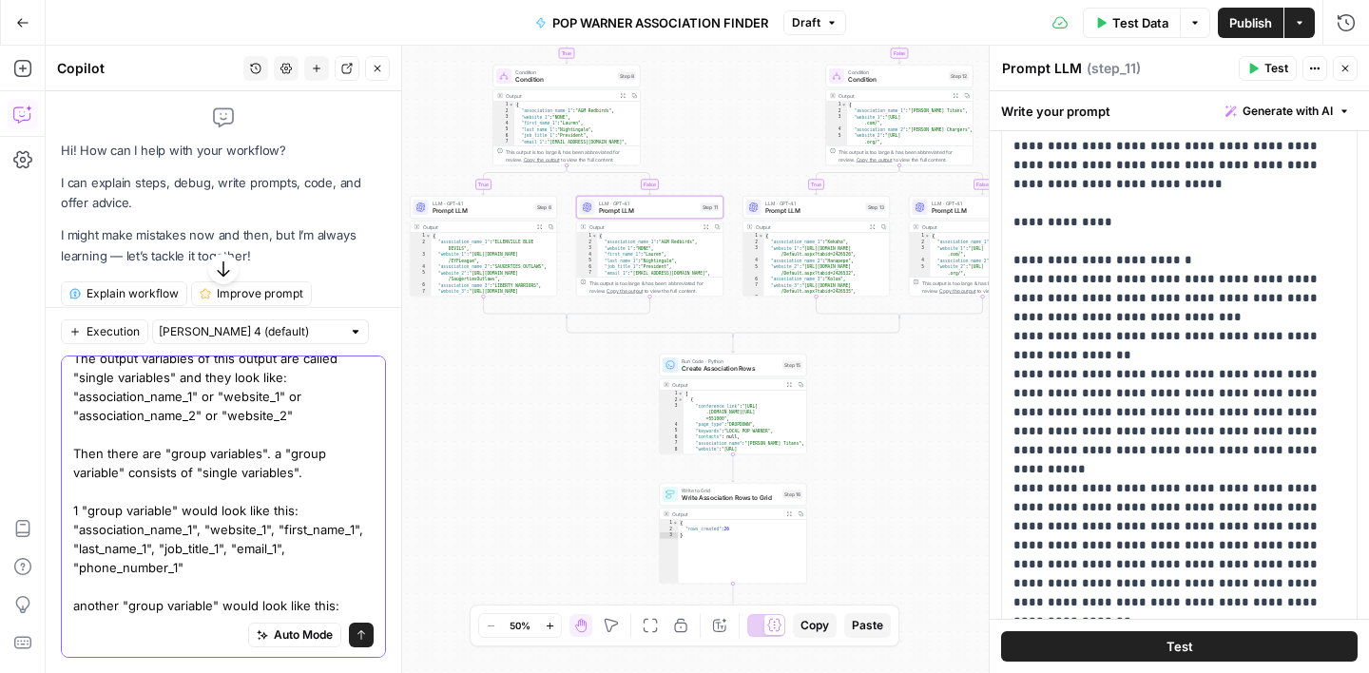
click at [338, 571] on textarea "The output variables of this output are called "single variables" and they look…" at bounding box center [223, 482] width 300 height 266
paste textarea ""association_name_2", "website_2", "first_name_2", "last_name_2", "job_title_2"…"
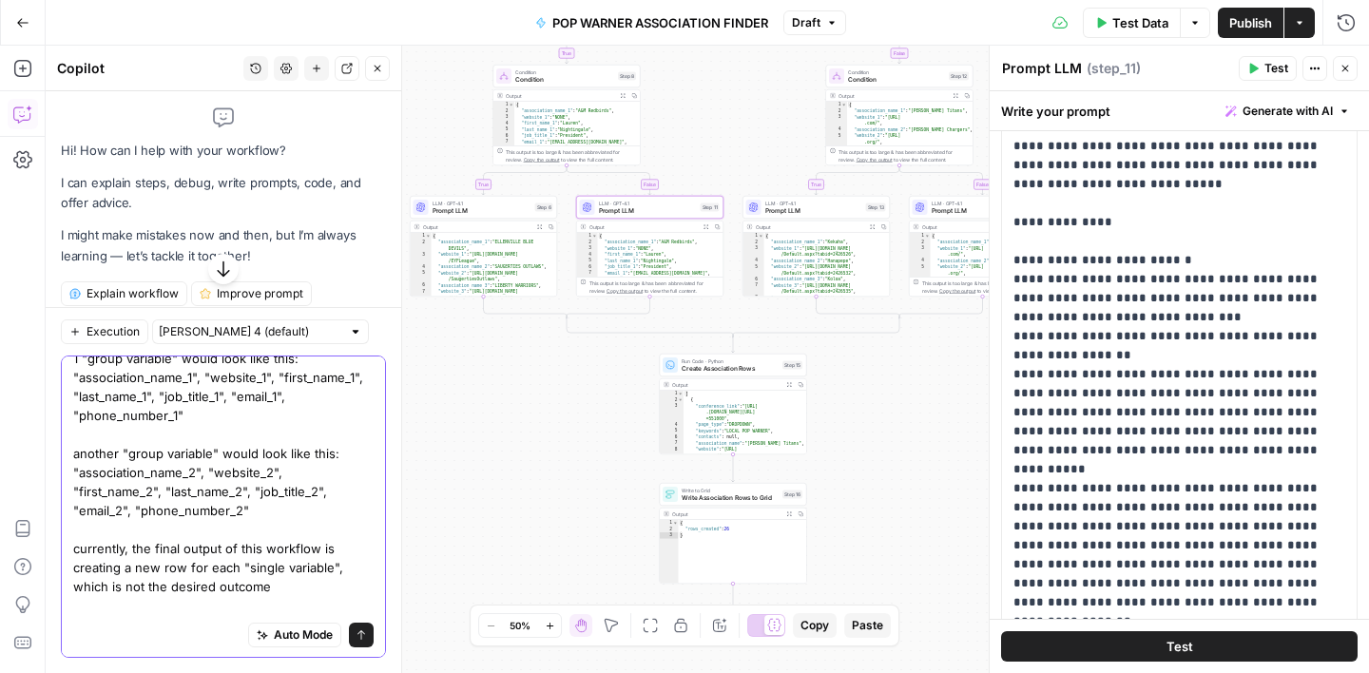
scroll to position [224, 0]
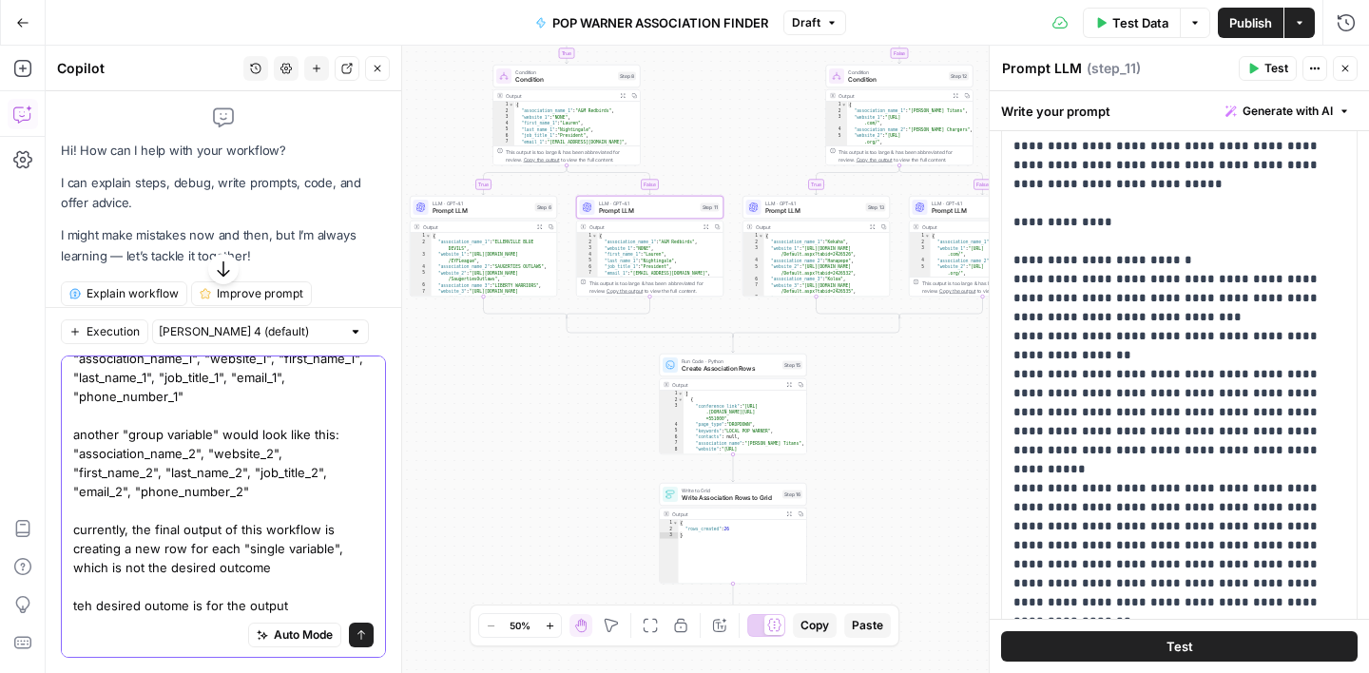
click at [163, 570] on textarea "The output variables of this output are called "single variables" and they look…" at bounding box center [223, 396] width 300 height 437
click at [85, 564] on textarea "The output variables of this output are called "single variables" and they look…" at bounding box center [223, 396] width 300 height 437
drag, startPoint x: 198, startPoint y: 569, endPoint x: 298, endPoint y: 571, distance: 99.9
click at [298, 571] on textarea "The output variables of this output are called "single variables" and they look…" at bounding box center [223, 396] width 300 height 437
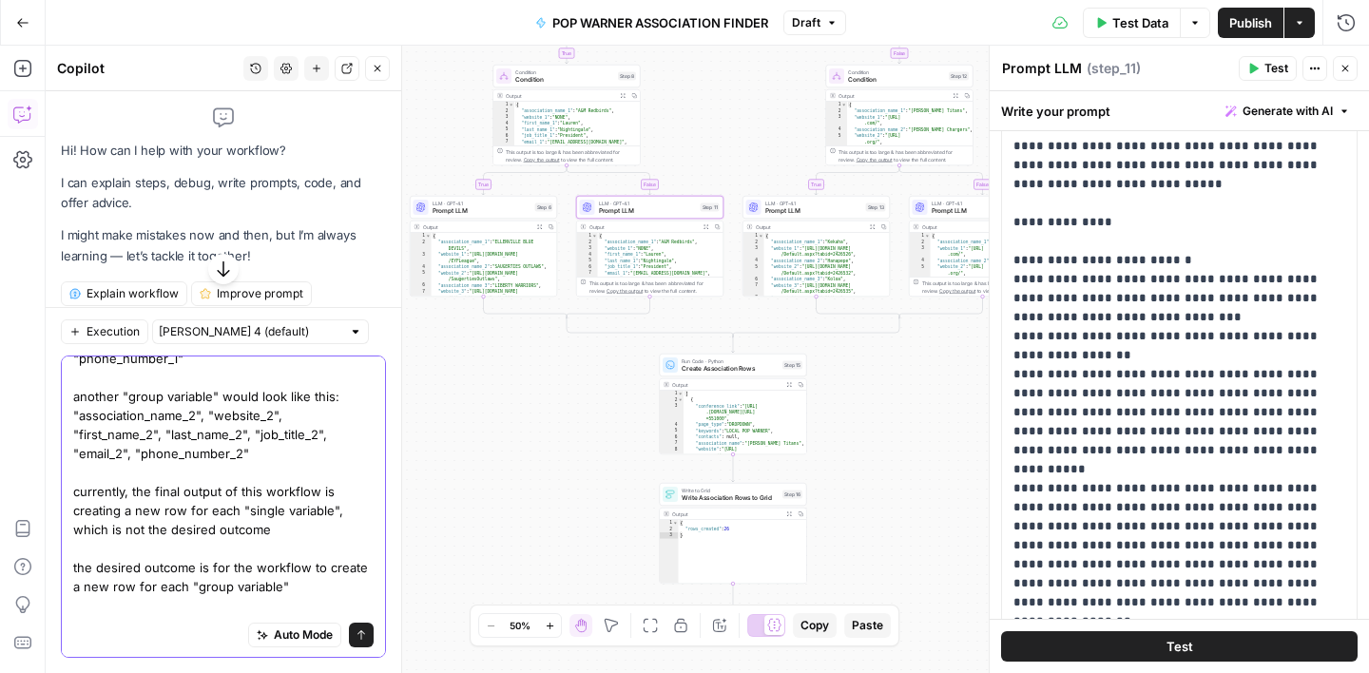
scroll to position [300, 0]
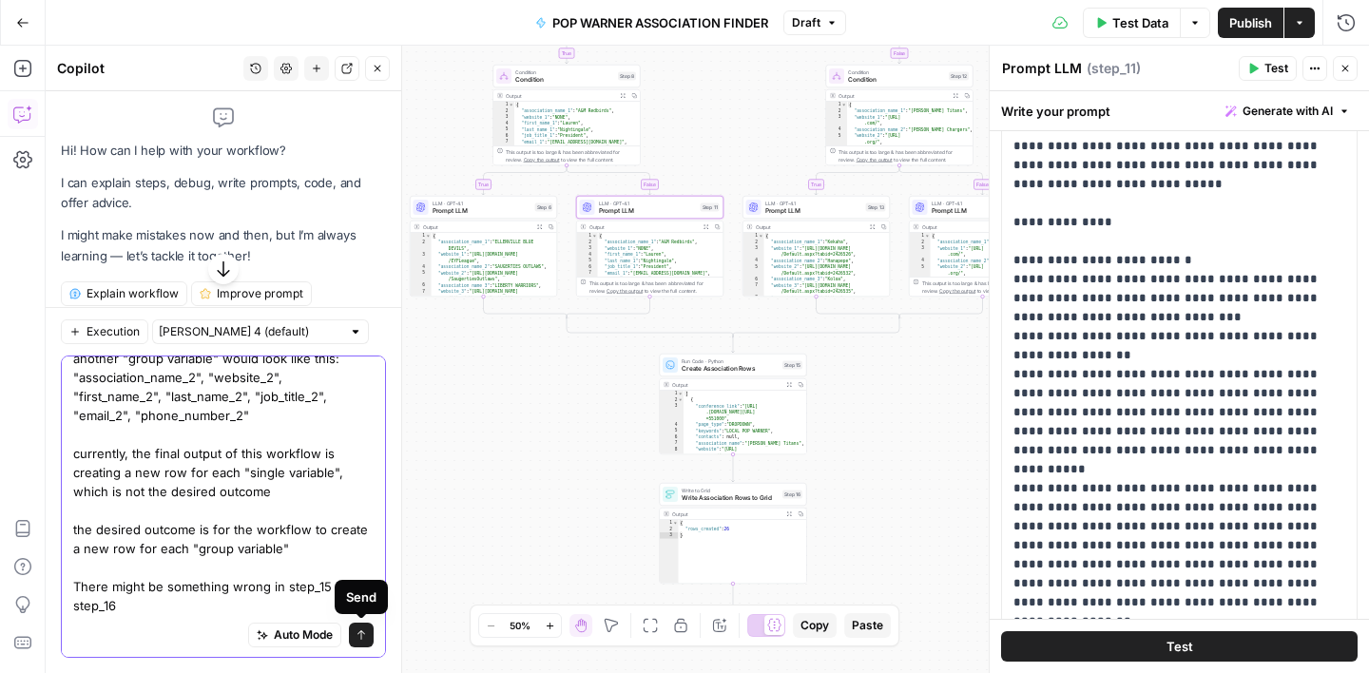
type textarea "The output variables of this output are called "single variables" and they look…"
click at [359, 644] on button "Send" at bounding box center [361, 635] width 25 height 25
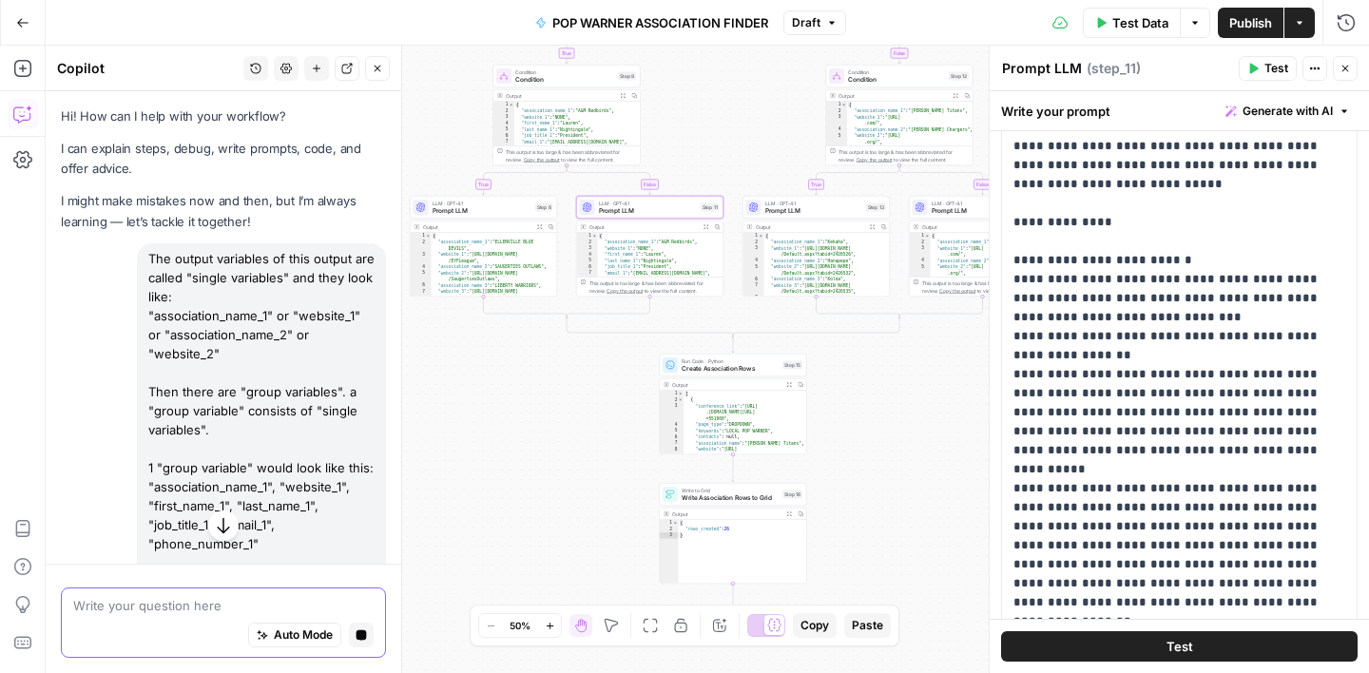
scroll to position [420, 0]
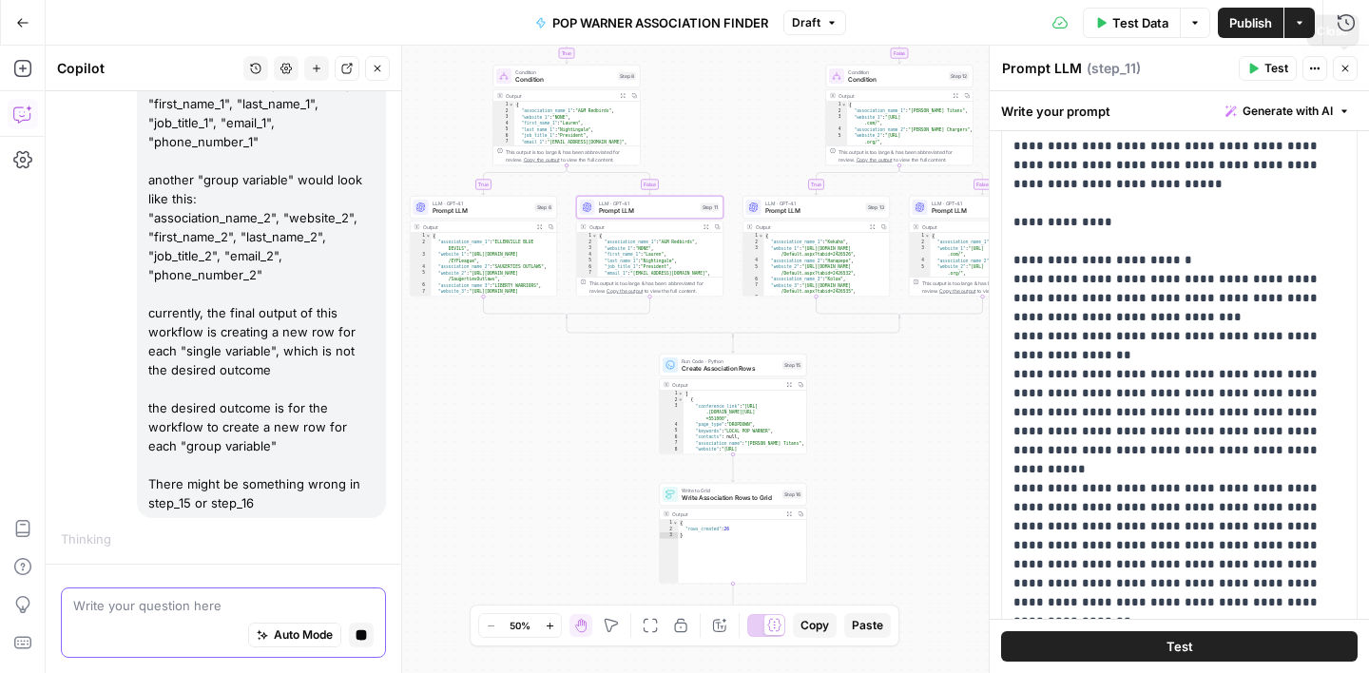
click at [1340, 78] on button "Close" at bounding box center [1345, 68] width 25 height 25
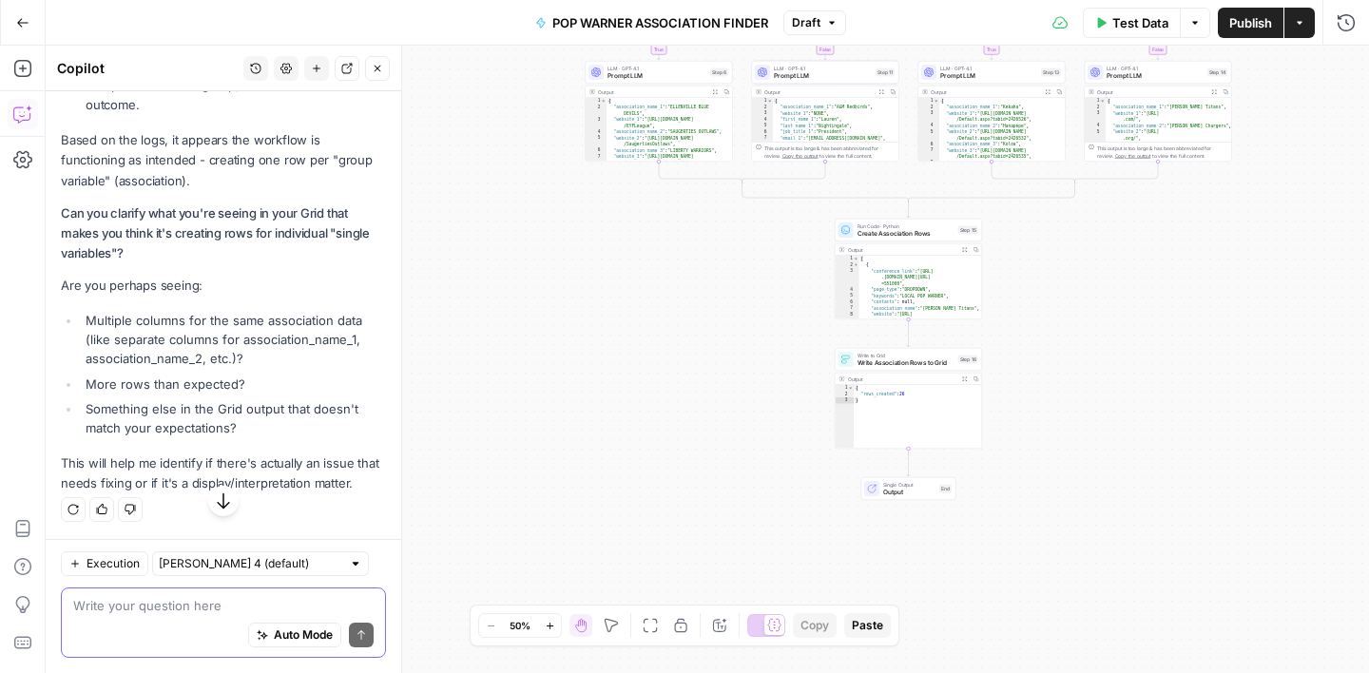
scroll to position [1246, 0]
click at [1264, 33] on button "Publish" at bounding box center [1251, 23] width 66 height 30
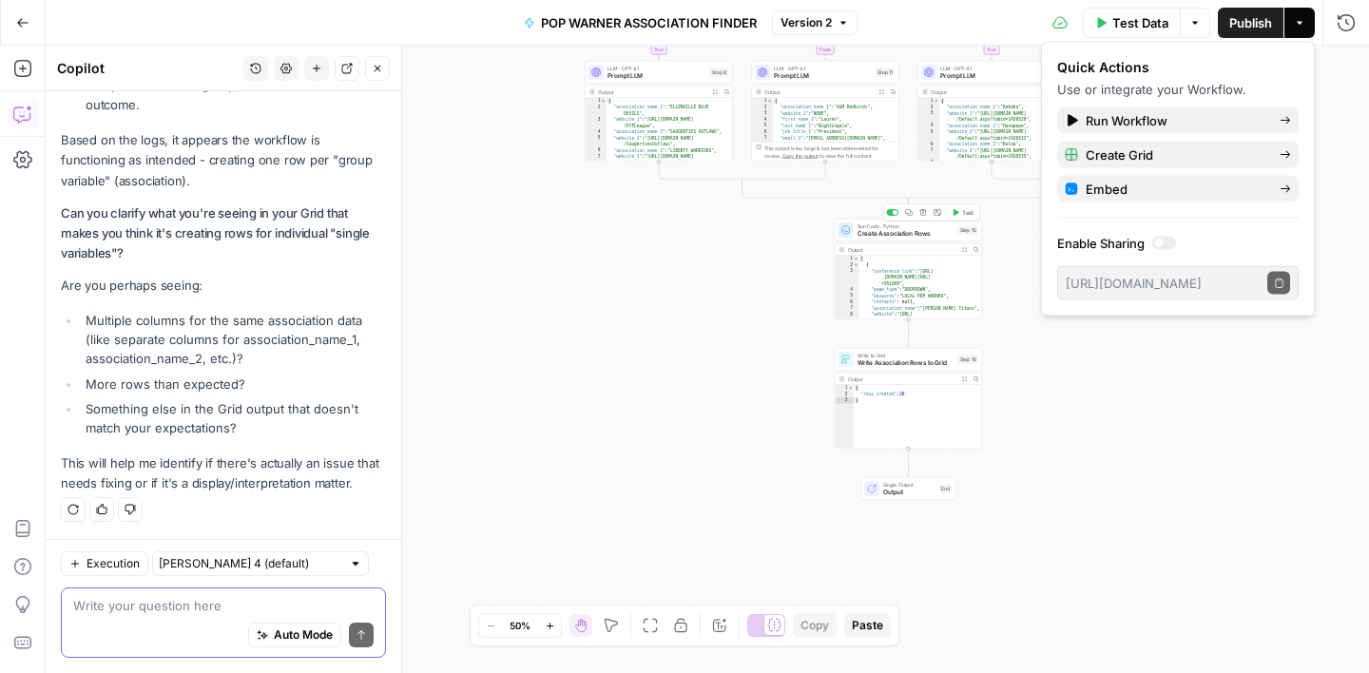
click at [937, 234] on span "Create Association Rows" at bounding box center [906, 234] width 97 height 10
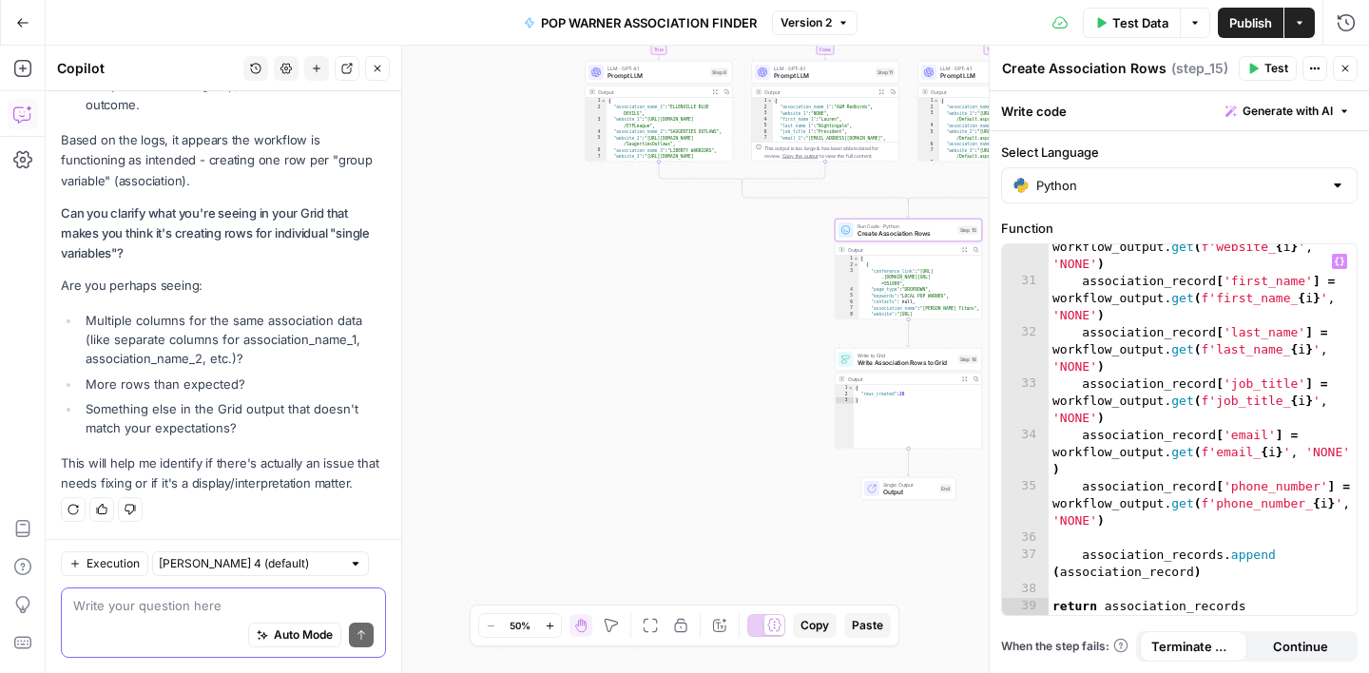
scroll to position [690, 0]
click at [1348, 69] on icon "button" at bounding box center [1345, 68] width 11 height 11
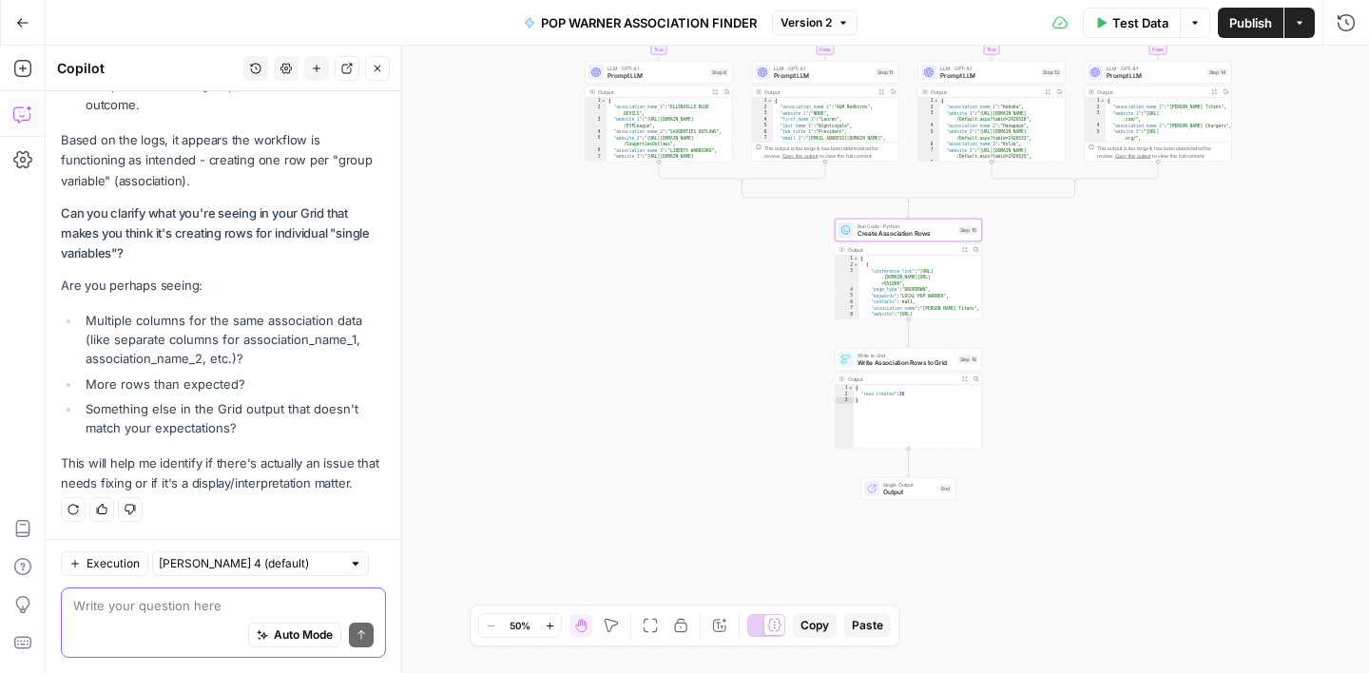
click at [146, 598] on textarea at bounding box center [223, 605] width 300 height 19
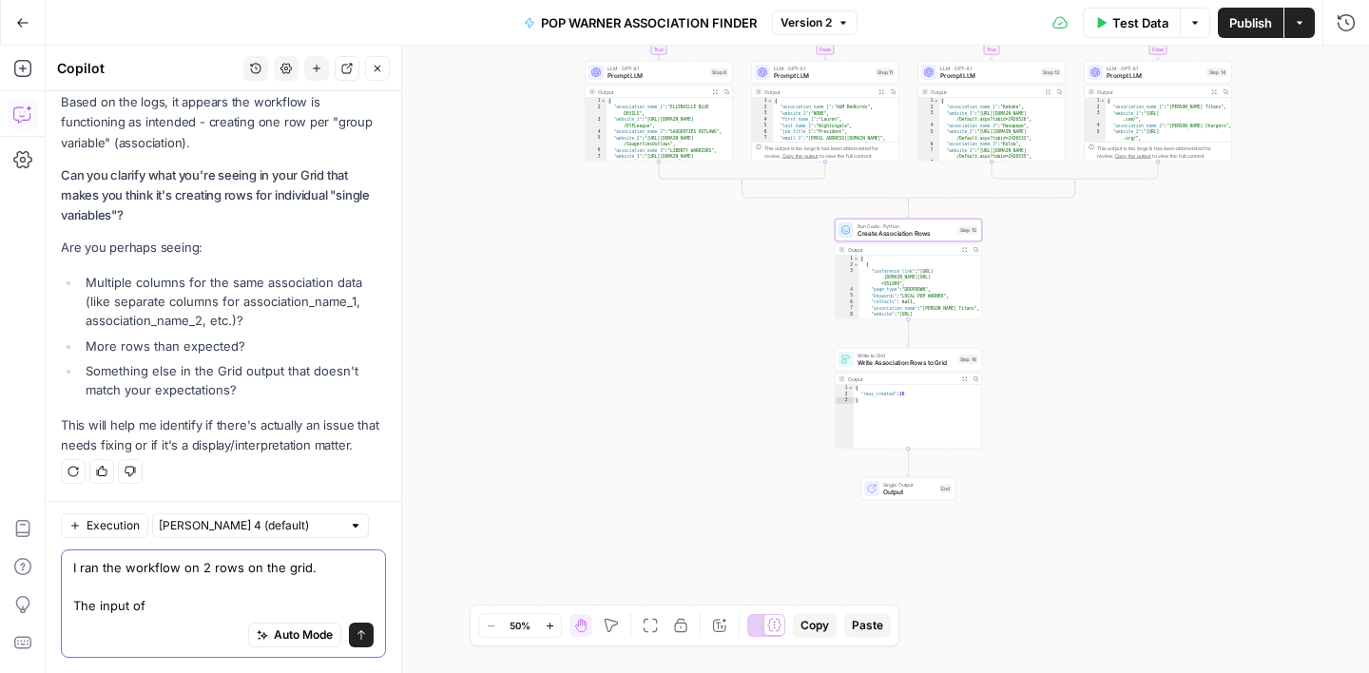
drag, startPoint x: 154, startPoint y: 610, endPoint x: 76, endPoint y: 610, distance: 78.0
click at [76, 610] on textarea "I ran the workflow on 2 rows on the grid. The input of" at bounding box center [223, 586] width 300 height 57
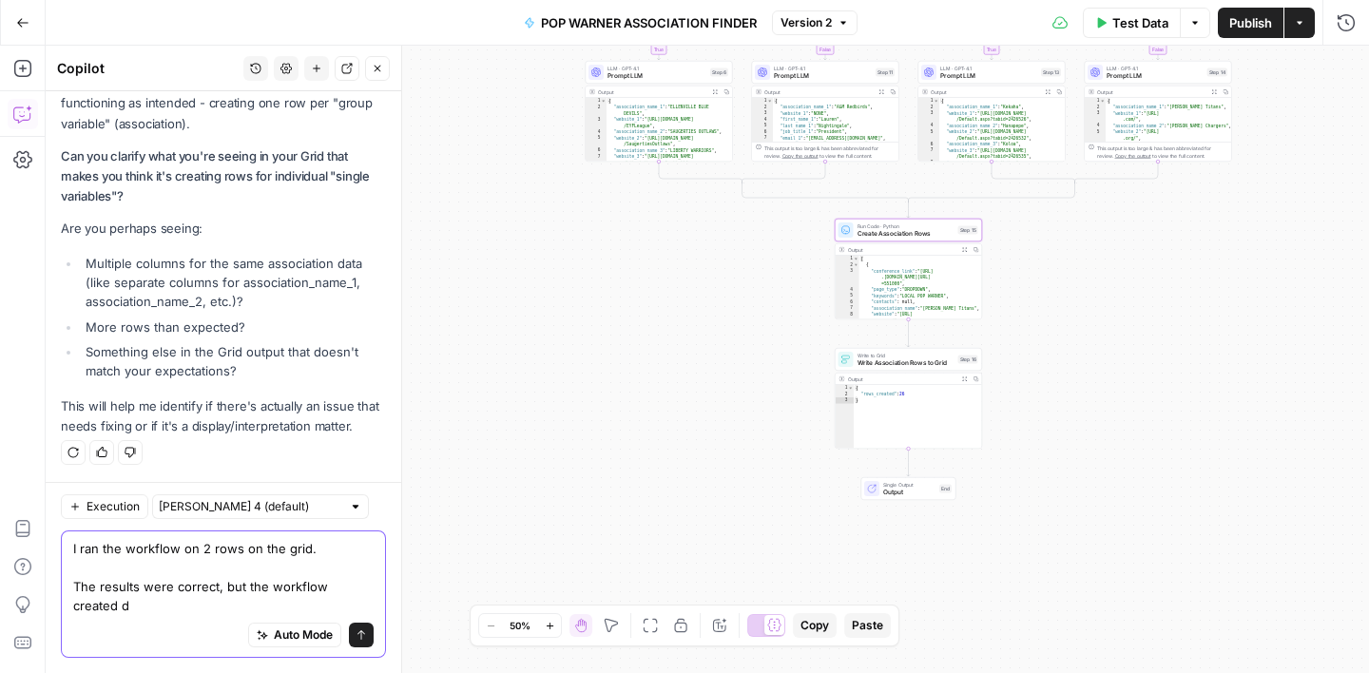
scroll to position [1303, 0]
click at [905, 230] on span "Create Association Rows" at bounding box center [906, 234] width 97 height 10
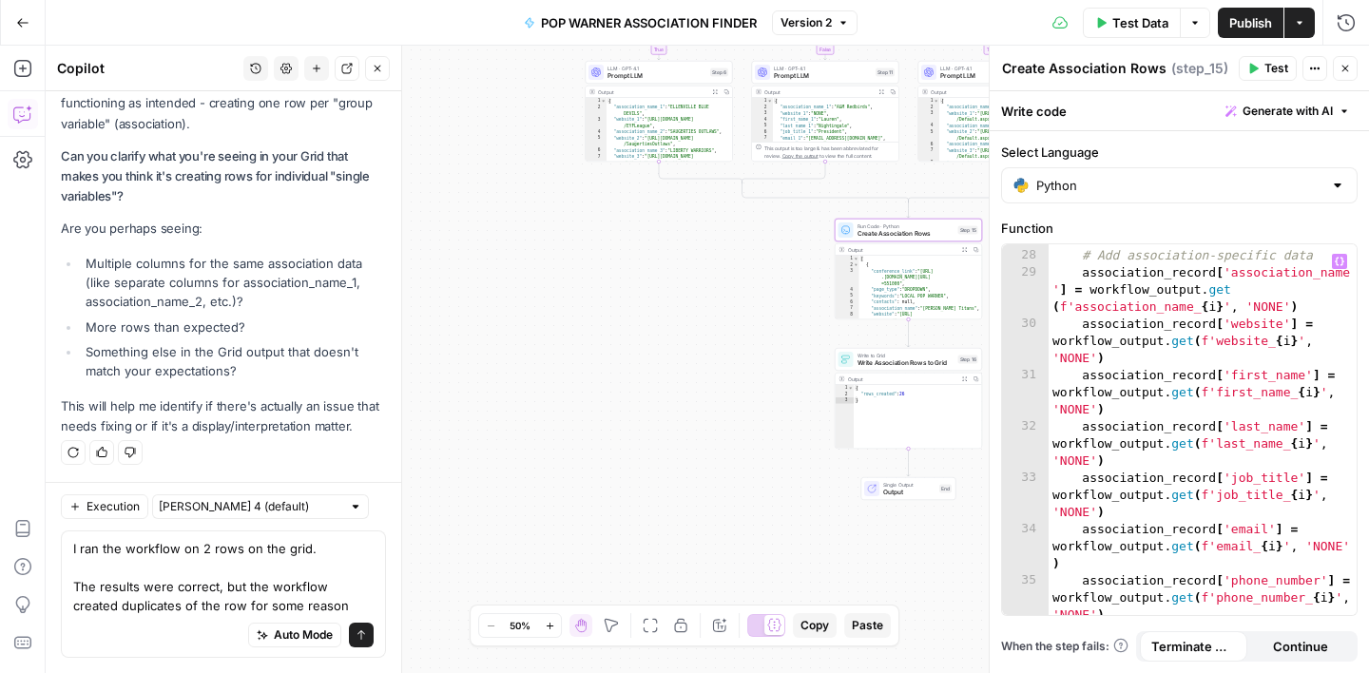
scroll to position [600, 0]
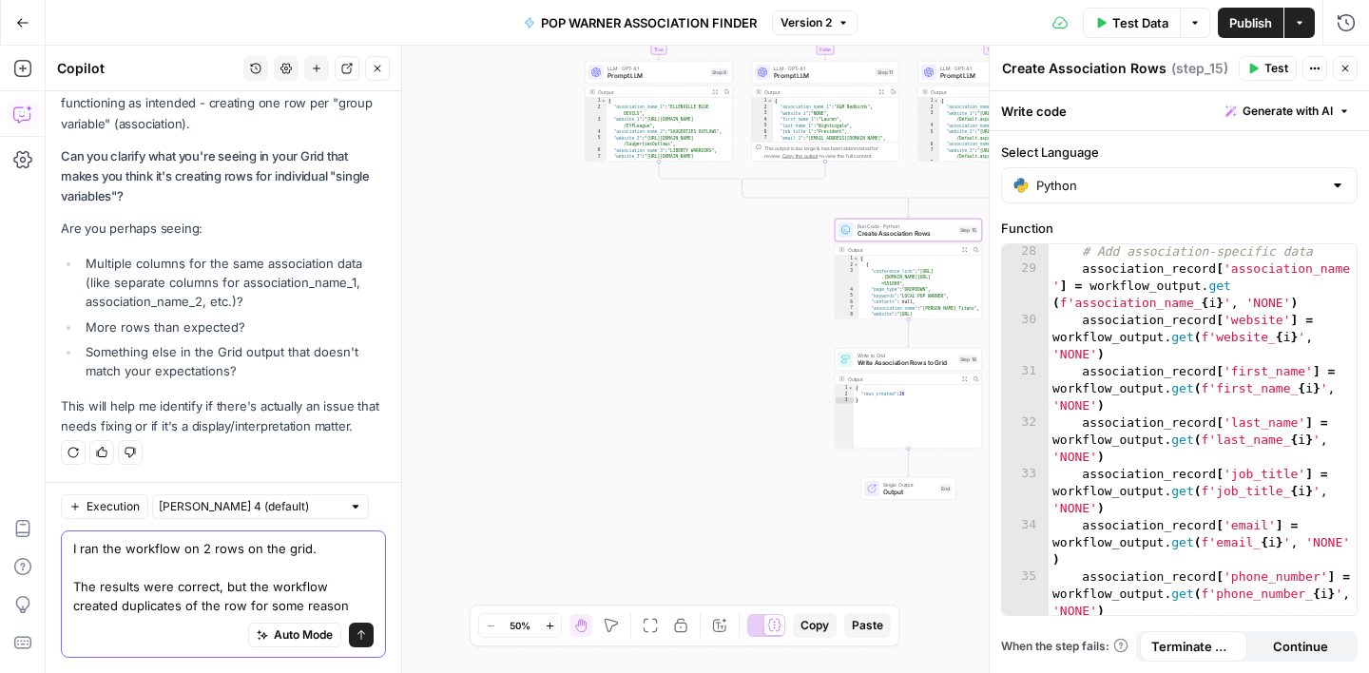
drag, startPoint x: 317, startPoint y: 603, endPoint x: 68, endPoint y: 502, distance: 268.7
click at [68, 502] on div "Execution Claude Sonnet 4 (default) I ran the workflow on 2 rows on the grid. T…" at bounding box center [224, 577] width 356 height 191
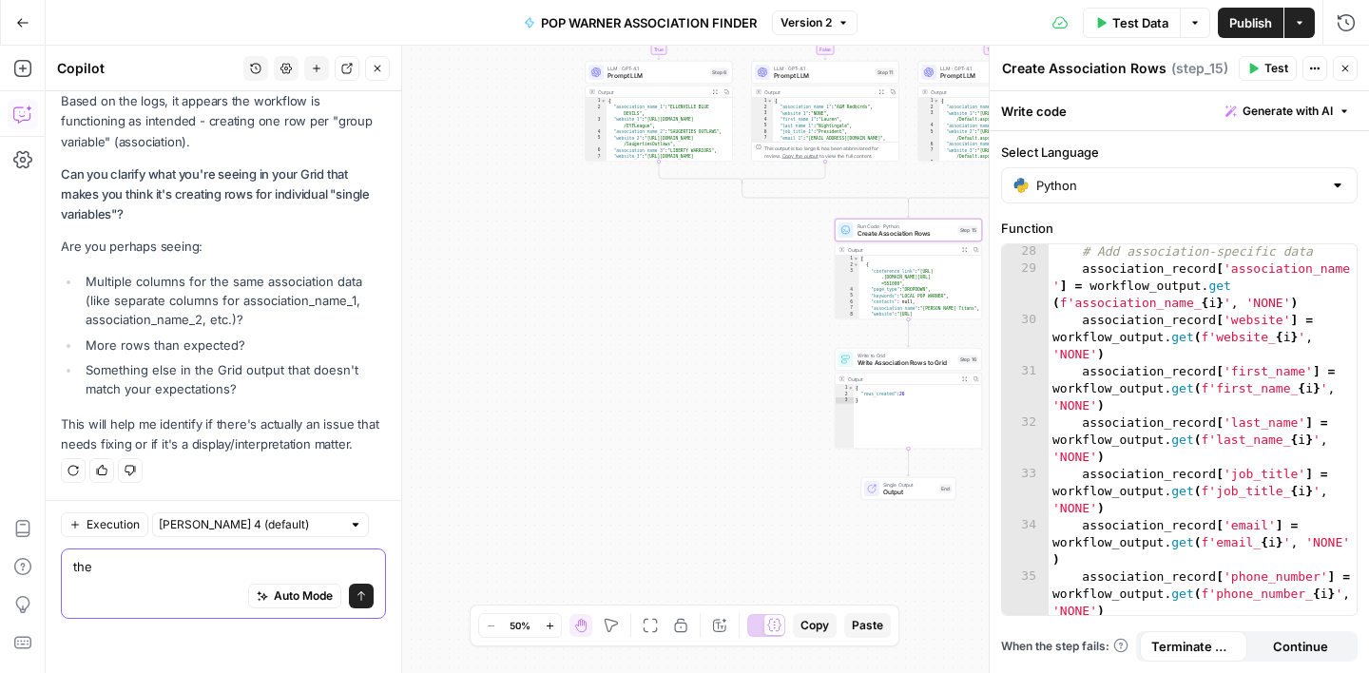
scroll to position [1246, 0]
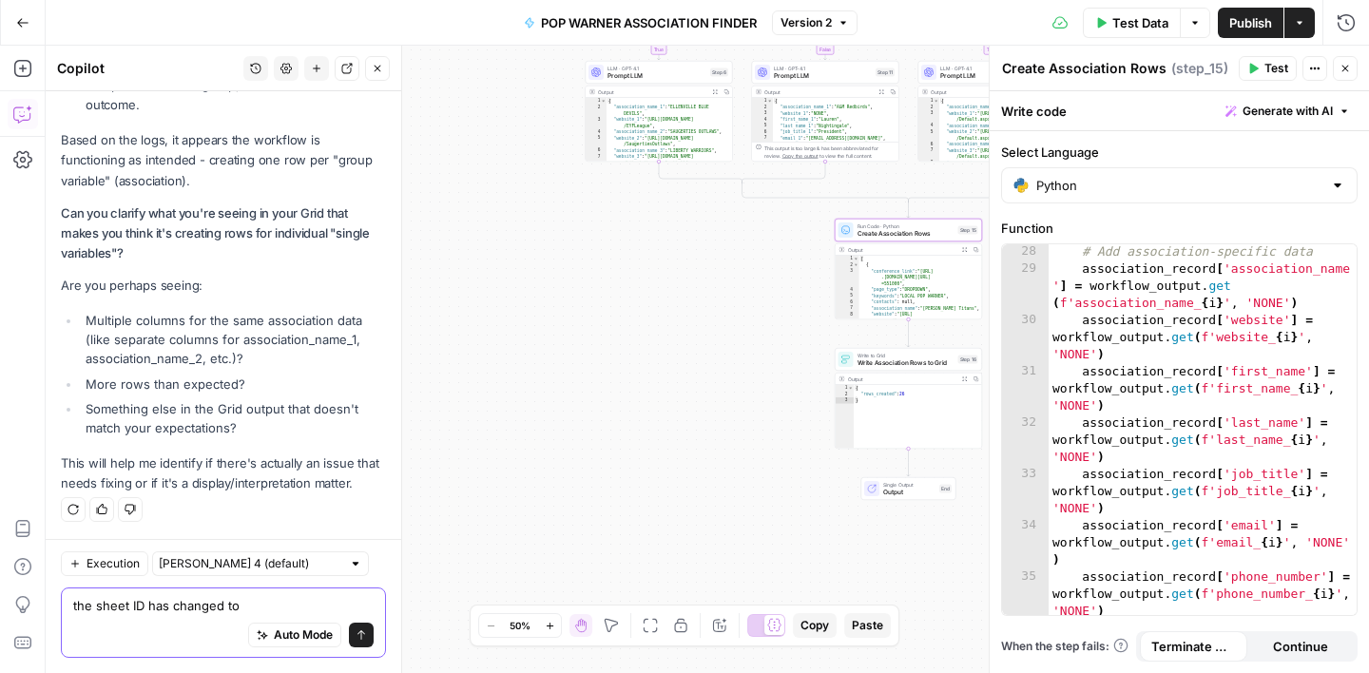
paste textarea "45782"
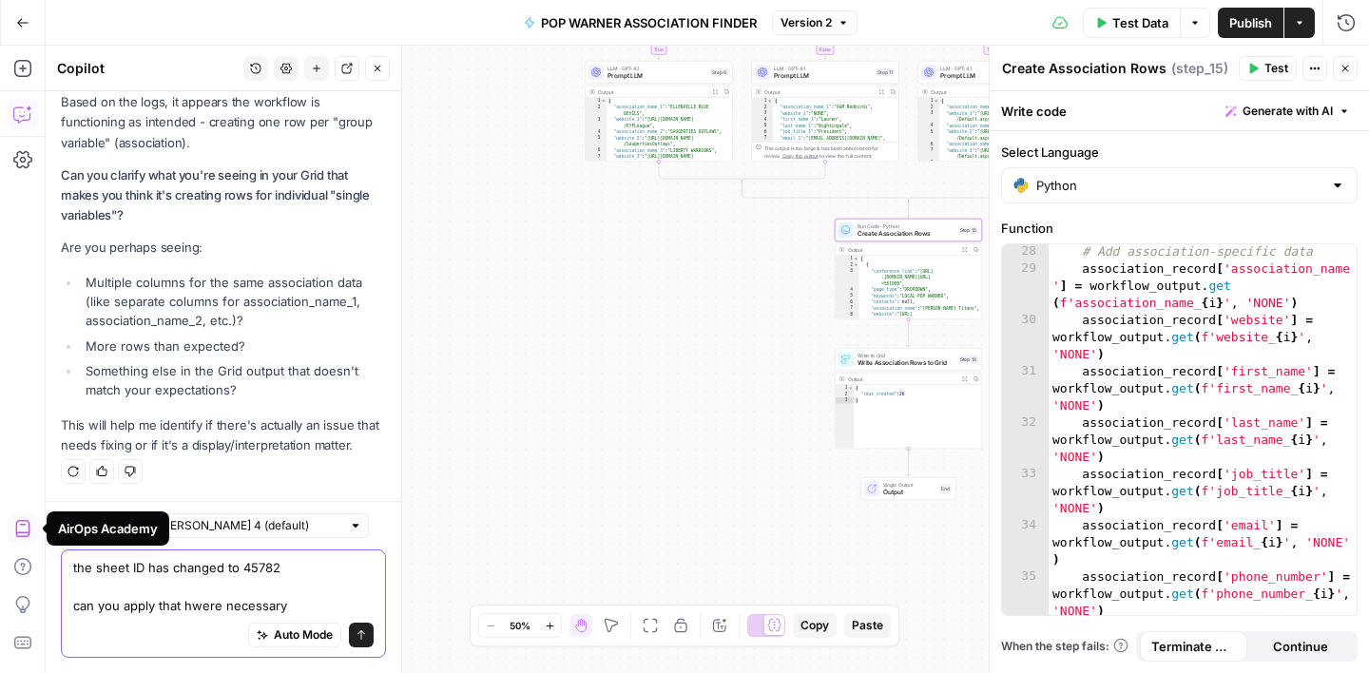
click at [201, 605] on textarea "the sheet ID has changed to 45782 can you apply that hwere necessary" at bounding box center [223, 586] width 300 height 57
click at [102, 571] on textarea "the sheet ID has changed to 45782 can you apply that where necessary" at bounding box center [223, 586] width 300 height 57
click at [286, 570] on textarea "the Sheet ID has changed to 45782 can you apply that where necessary" at bounding box center [223, 586] width 300 height 57
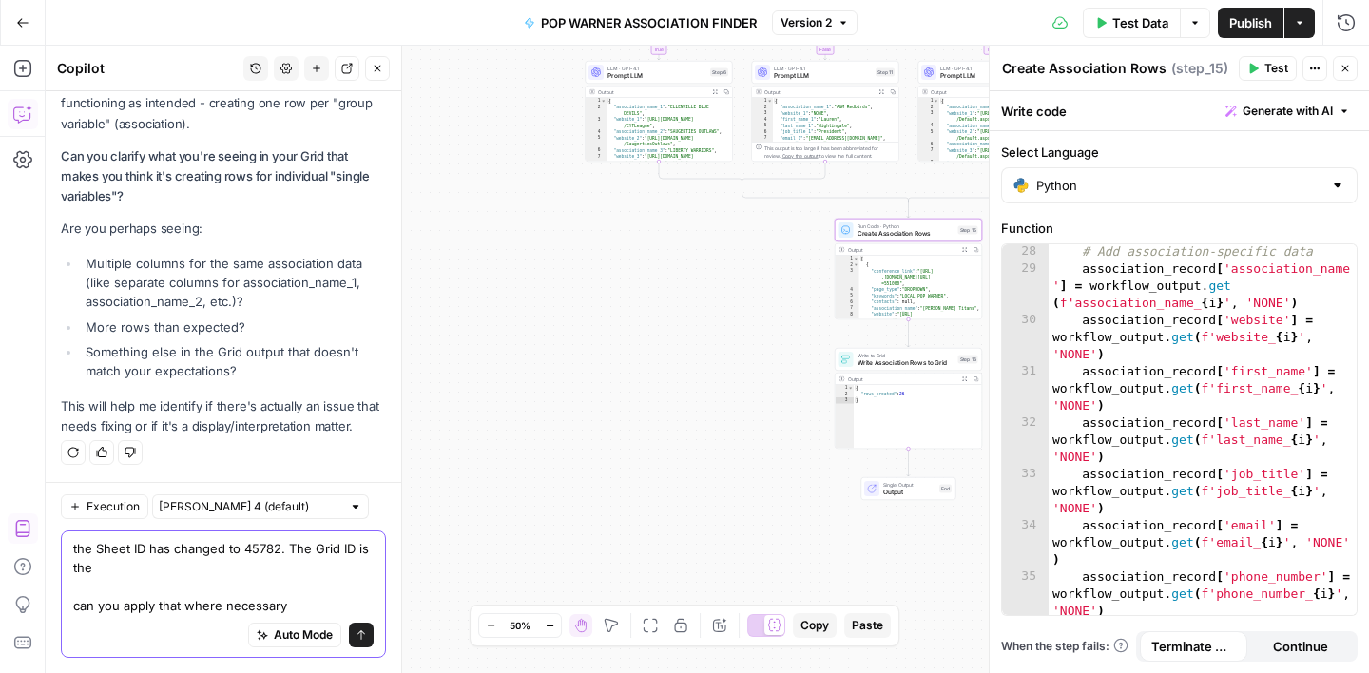
scroll to position [1303, 0]
paste textarea "35323"
type textarea "the Sheet ID has changed to 45782. The Grid ID is the same 35323 can you apply …"
click at [374, 644] on div "the Sheet ID has changed to 45782. The Grid ID is the same 35323 can you apply …" at bounding box center [223, 594] width 325 height 127
click at [366, 638] on icon "submit" at bounding box center [361, 634] width 11 height 11
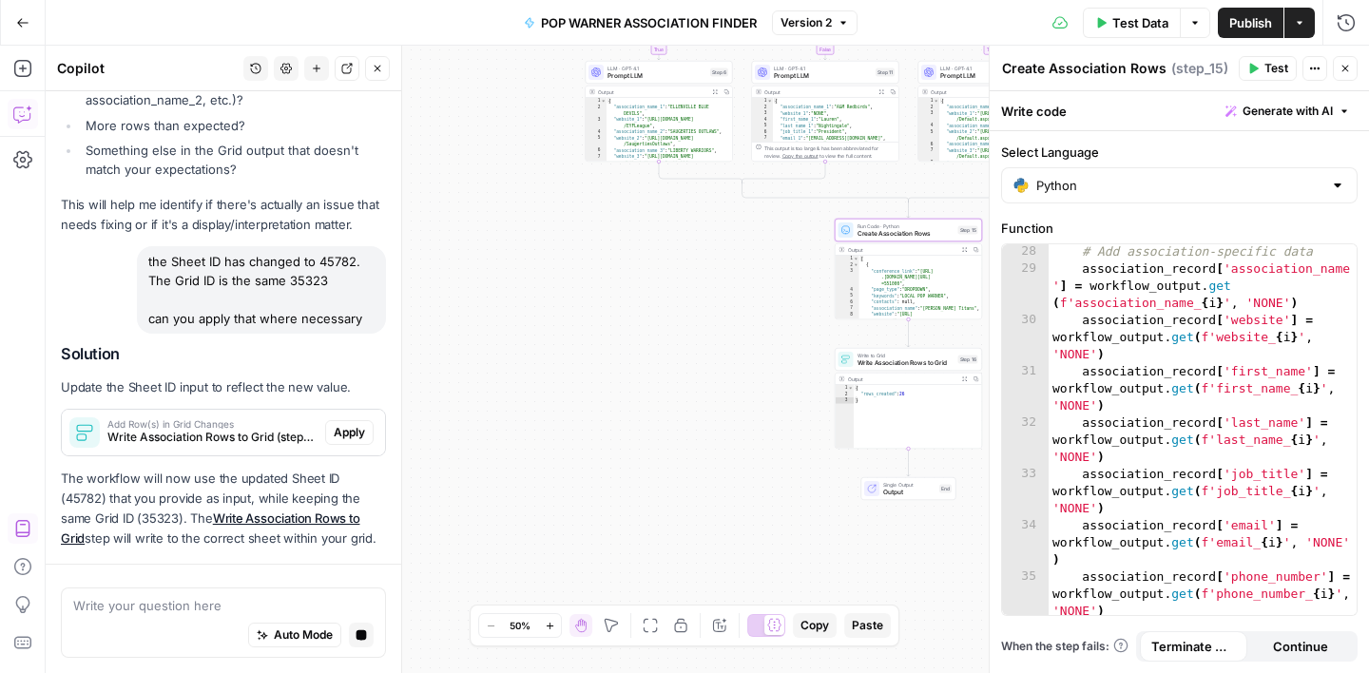
scroll to position [1559, 0]
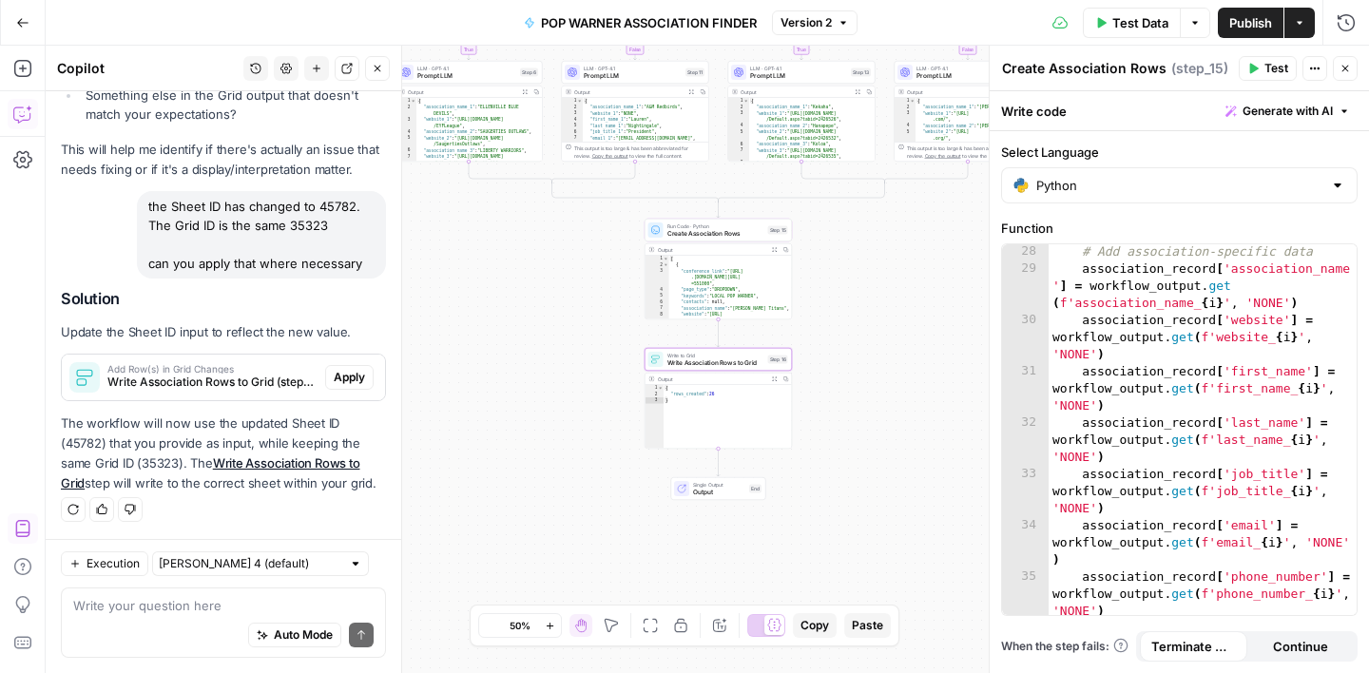
click at [353, 376] on span "Apply" at bounding box center [349, 377] width 31 height 17
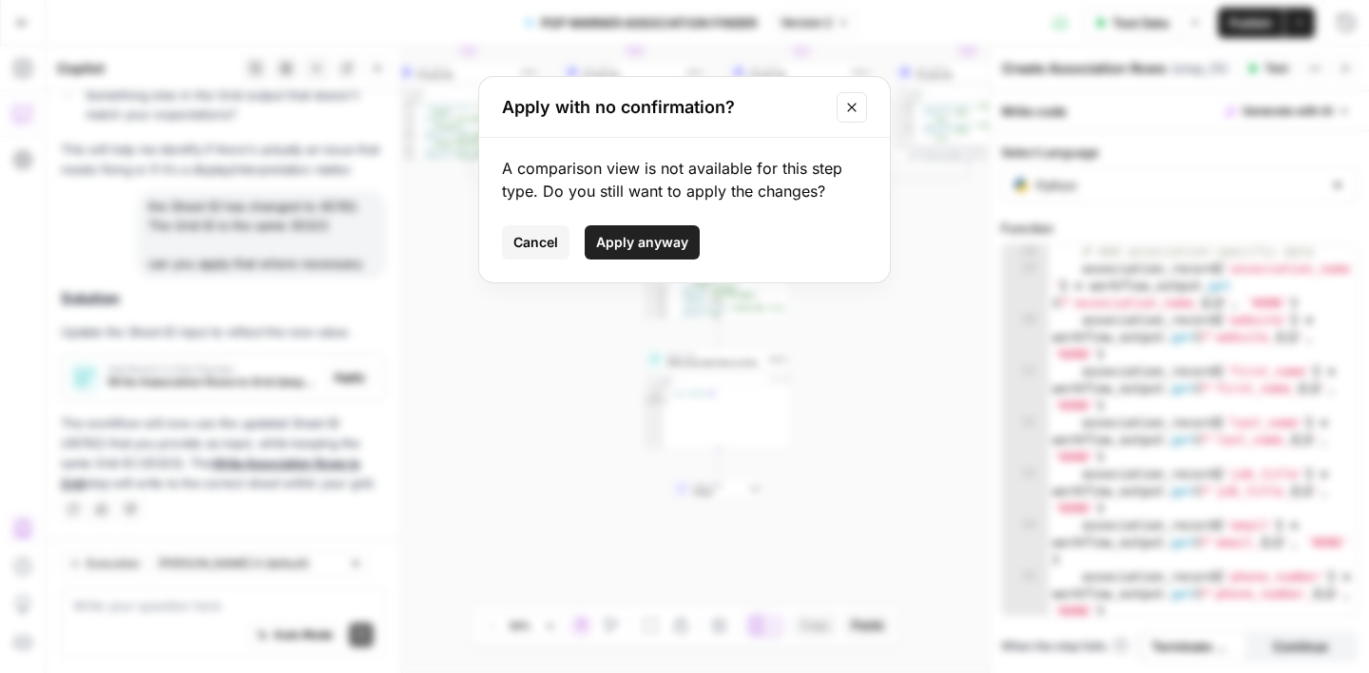
click at [675, 247] on span "Apply anyway" at bounding box center [642, 242] width 92 height 19
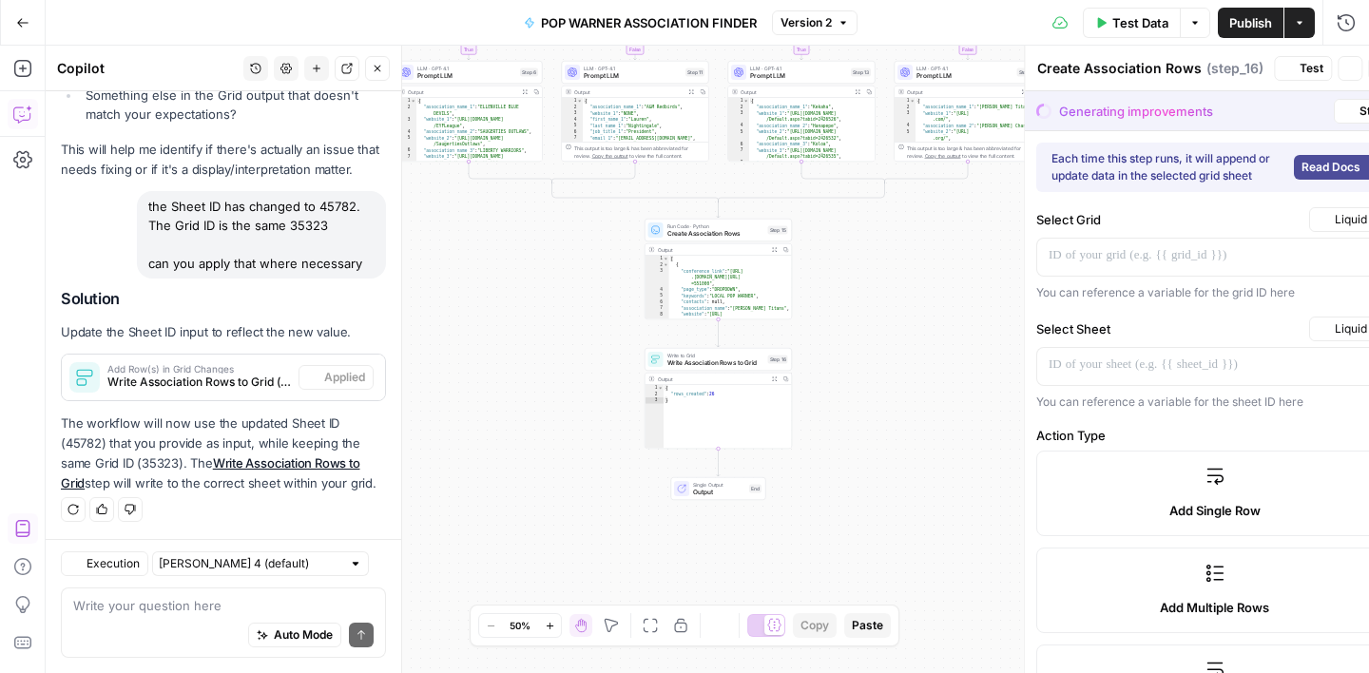
type textarea "Write Association Rows to Grid"
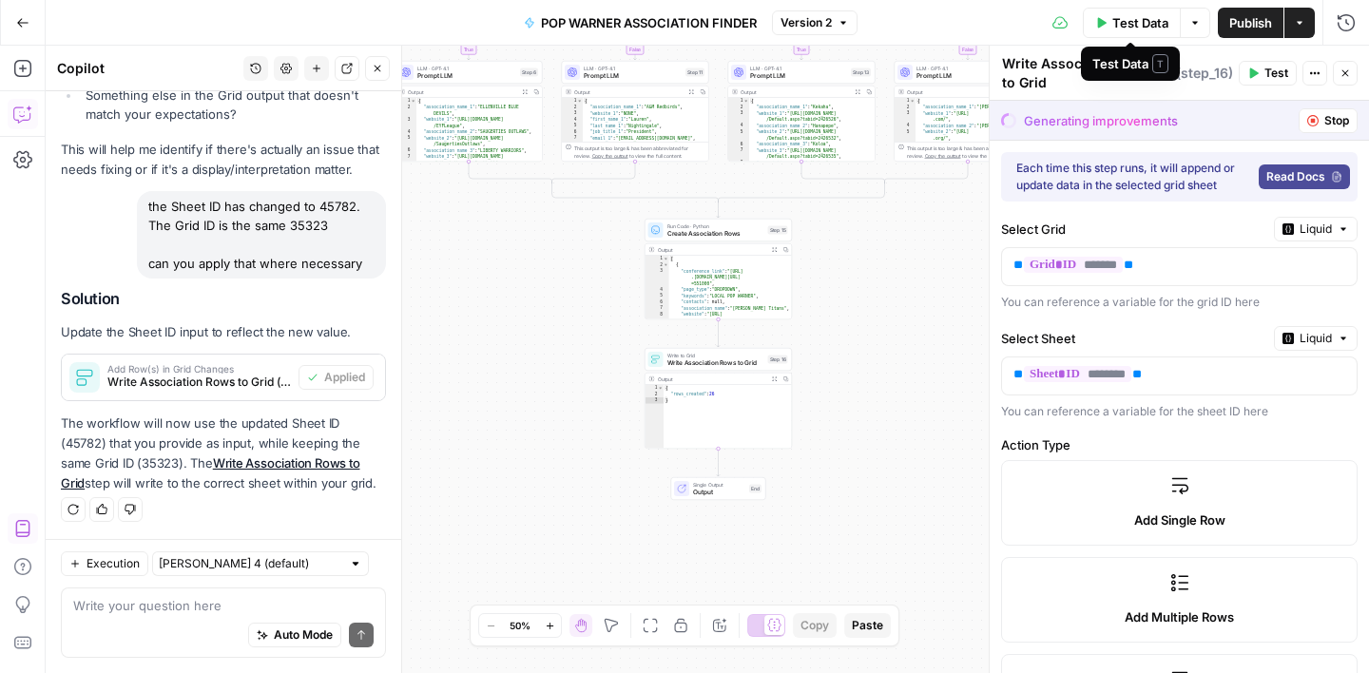
click at [1141, 21] on span "Test Data" at bounding box center [1140, 22] width 56 height 19
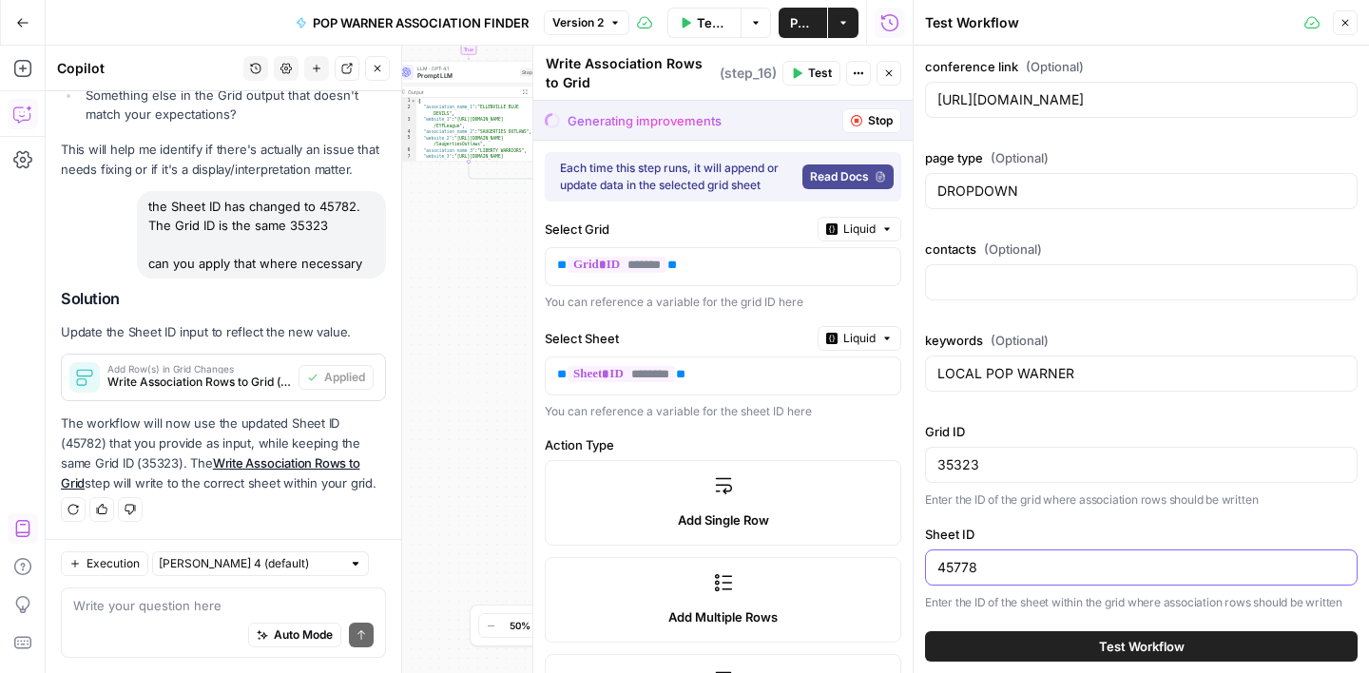
click at [961, 564] on input "45778" at bounding box center [1142, 567] width 408 height 19
paste input "82"
type input "45782"
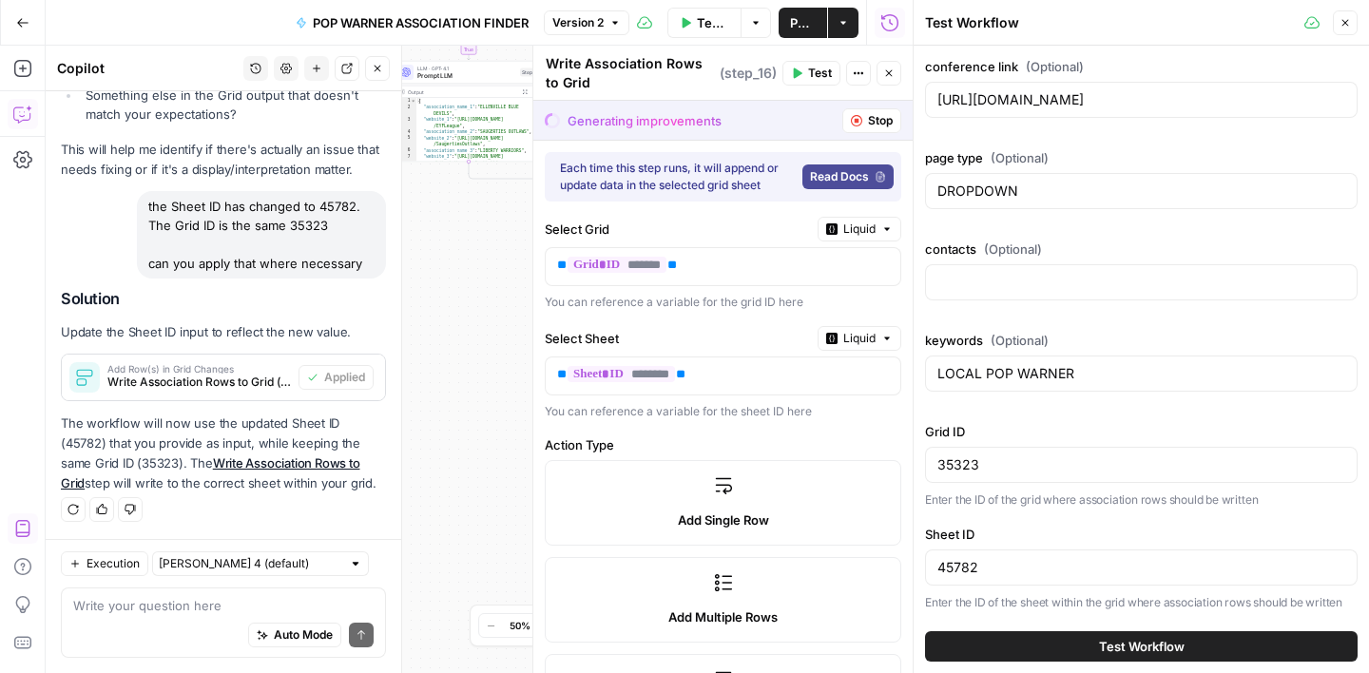
click at [1124, 642] on span "Test Workflow" at bounding box center [1142, 646] width 86 height 19
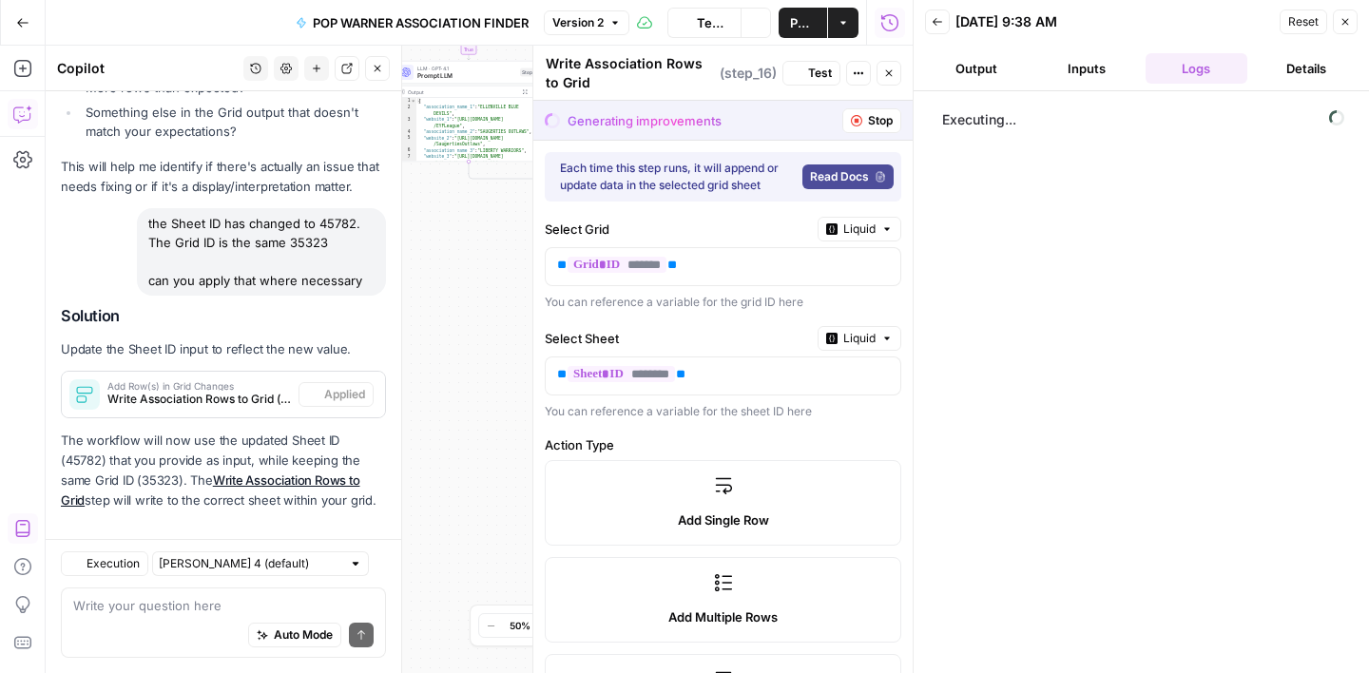
scroll to position [1559, 0]
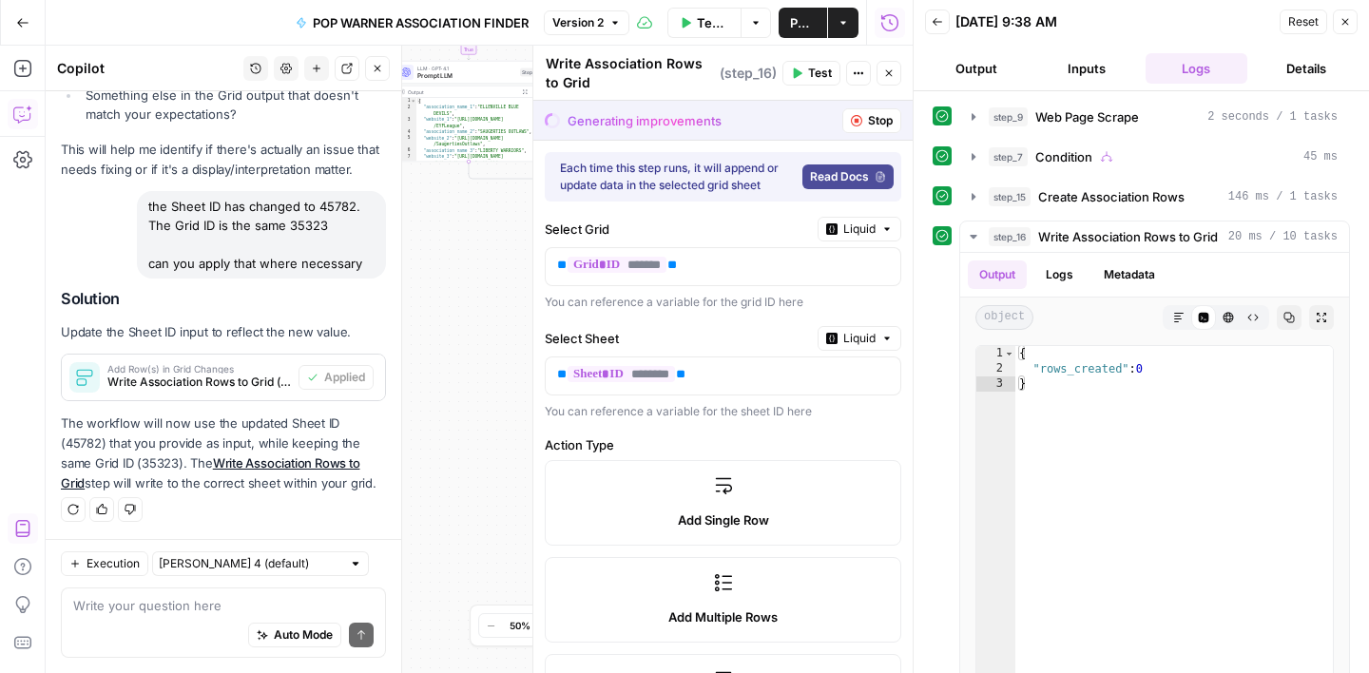
click at [1350, 26] on icon "button" at bounding box center [1345, 21] width 11 height 11
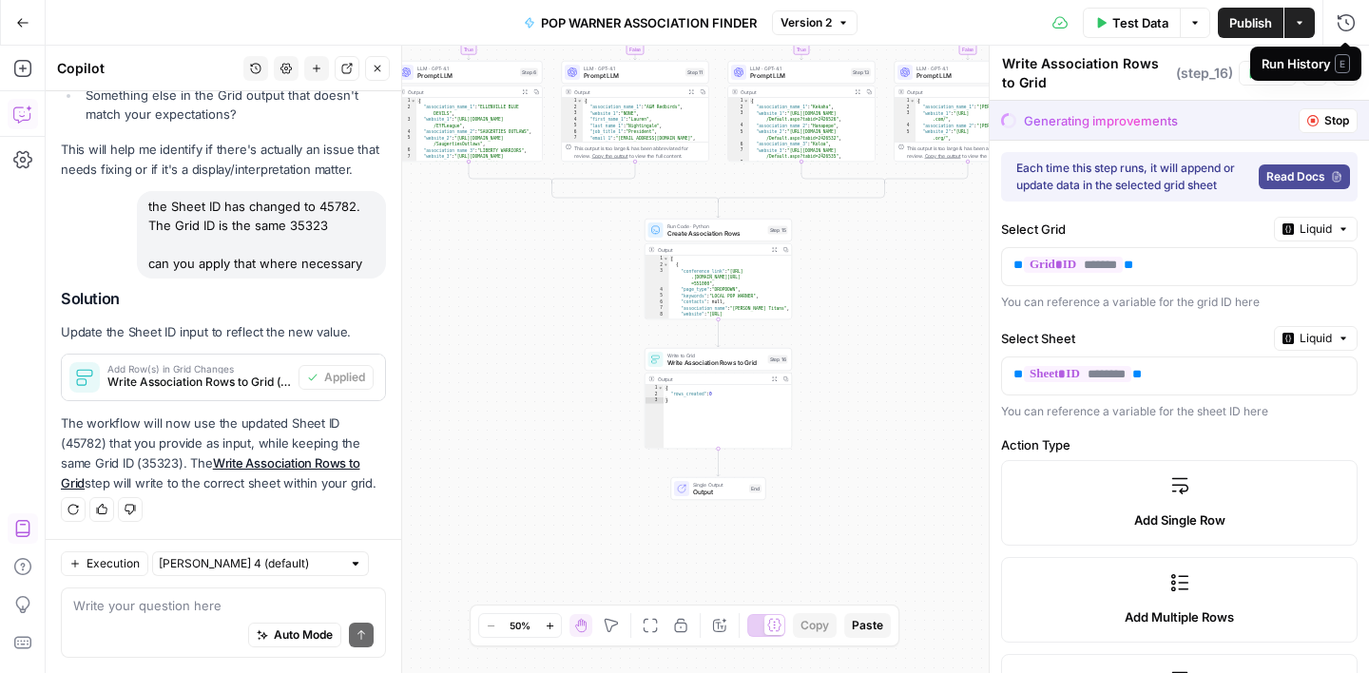
click at [1344, 66] on span "E" at bounding box center [1342, 63] width 15 height 19
click at [1345, 73] on icon "button" at bounding box center [1346, 73] width 7 height 7
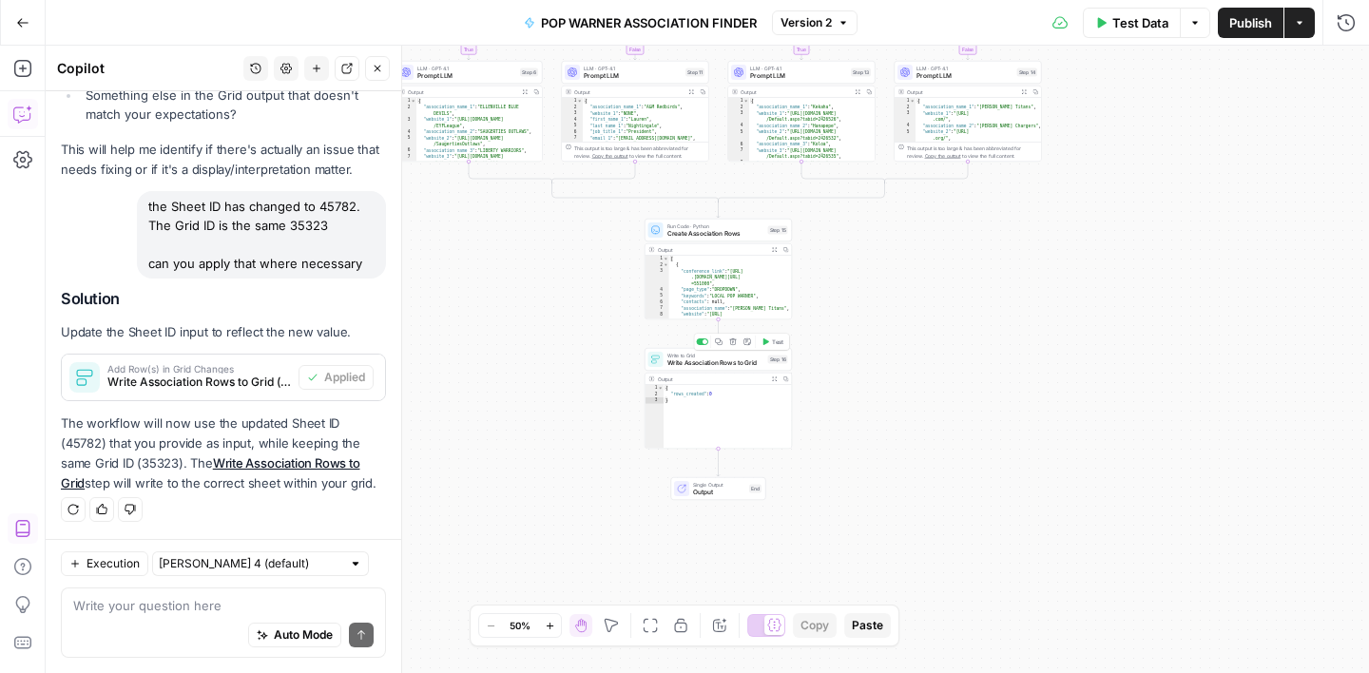
click at [737, 365] on span "Write Association Rows to Grid" at bounding box center [715, 363] width 97 height 10
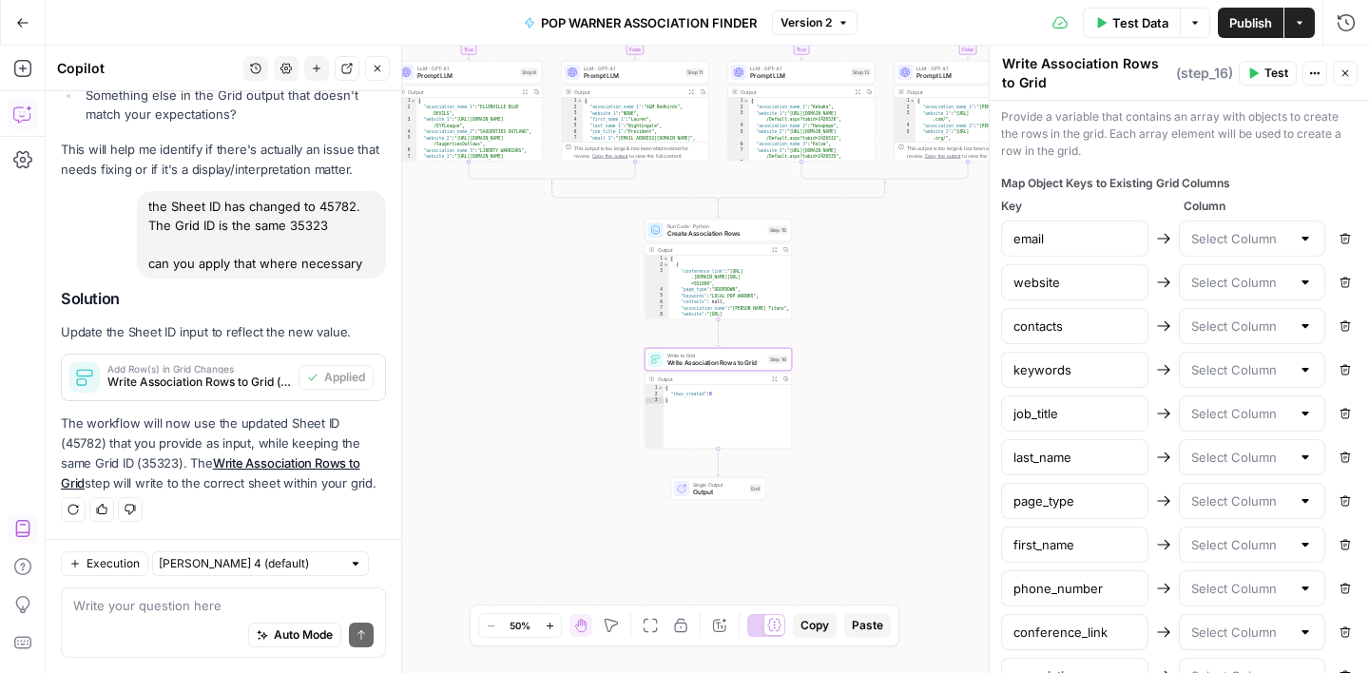
scroll to position [1024, 0]
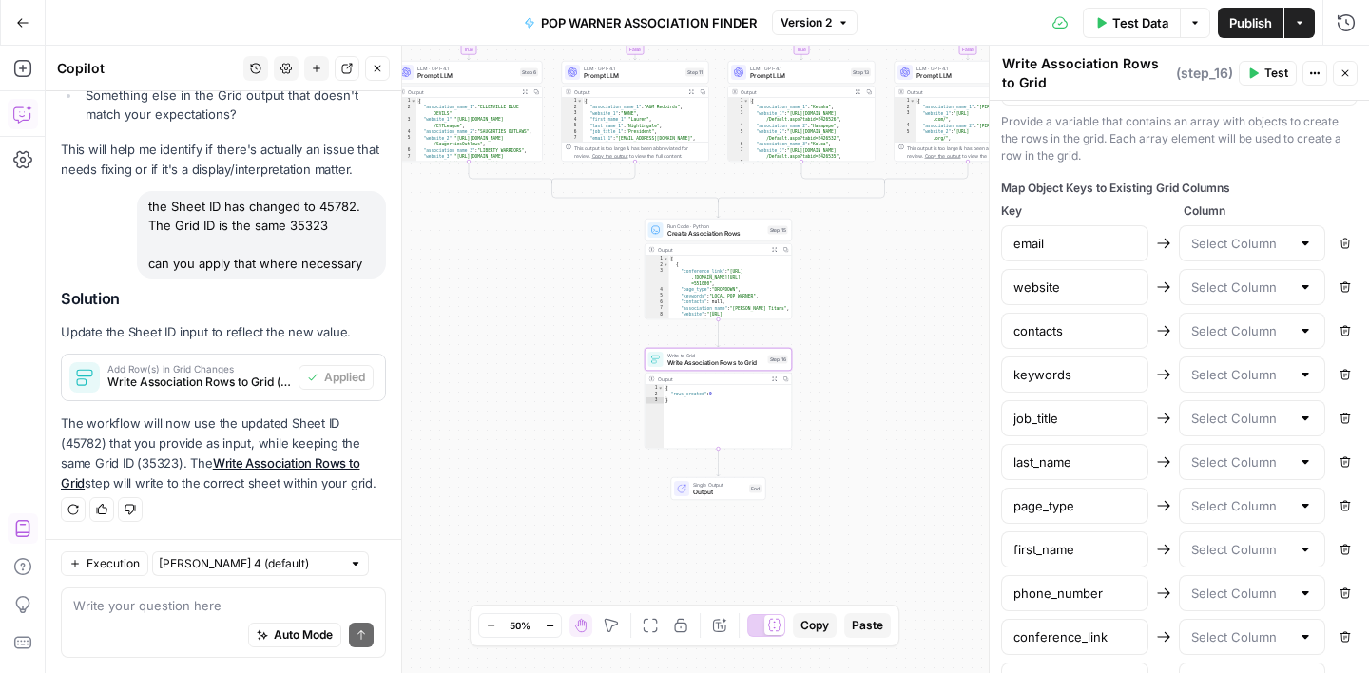
click at [1227, 254] on div at bounding box center [1252, 243] width 147 height 36
click at [1228, 330] on input "text" at bounding box center [1241, 330] width 100 height 19
click at [1277, 253] on div at bounding box center [1252, 243] width 147 height 36
click at [1283, 187] on div "Map Object Keys to Existing Grid Columns" at bounding box center [1179, 188] width 357 height 17
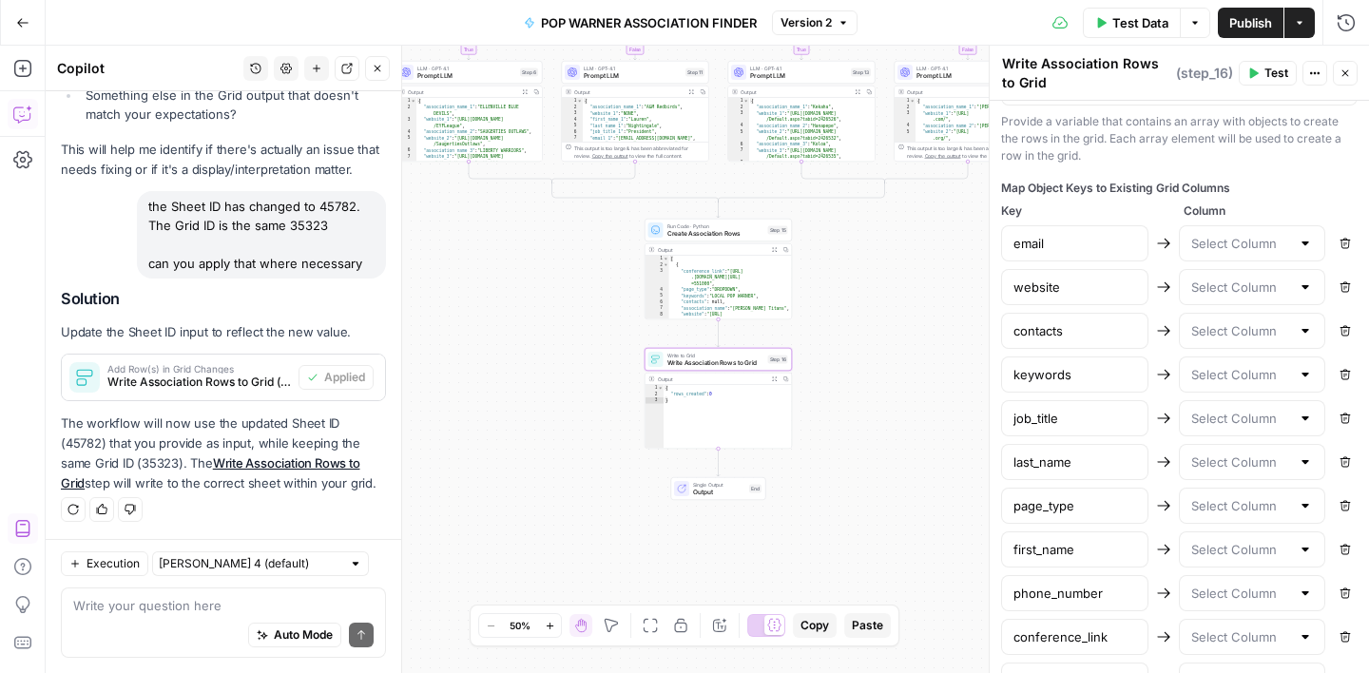
click at [1349, 80] on button "Close" at bounding box center [1345, 73] width 25 height 25
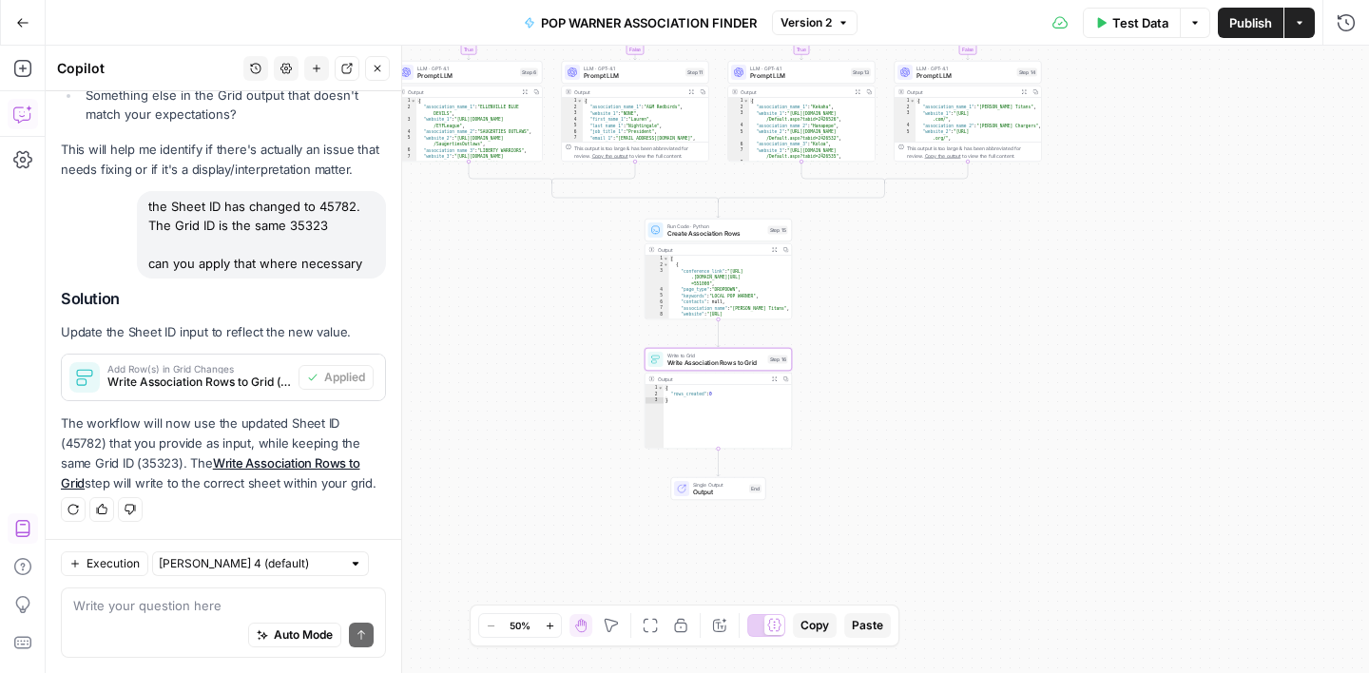
click at [1123, 18] on span "Test Data" at bounding box center [1140, 22] width 56 height 19
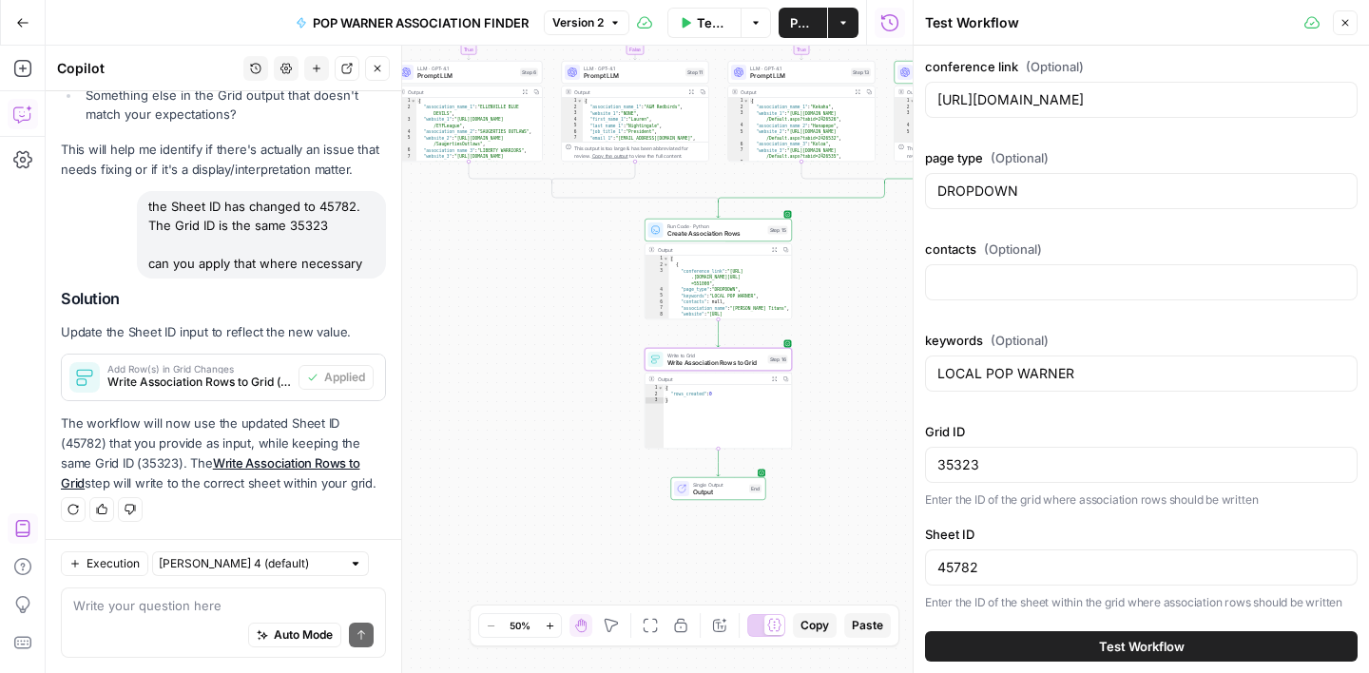
click at [1090, 644] on button "Test Workflow" at bounding box center [1141, 646] width 433 height 30
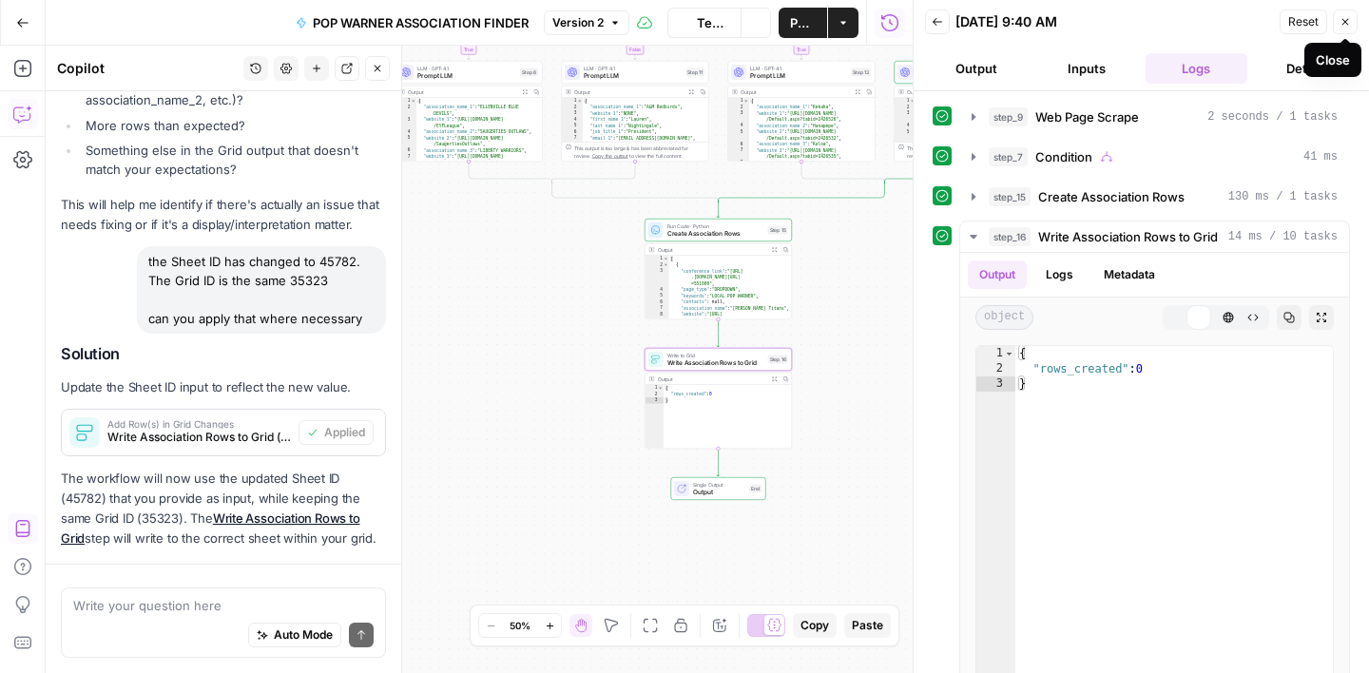
scroll to position [1559, 0]
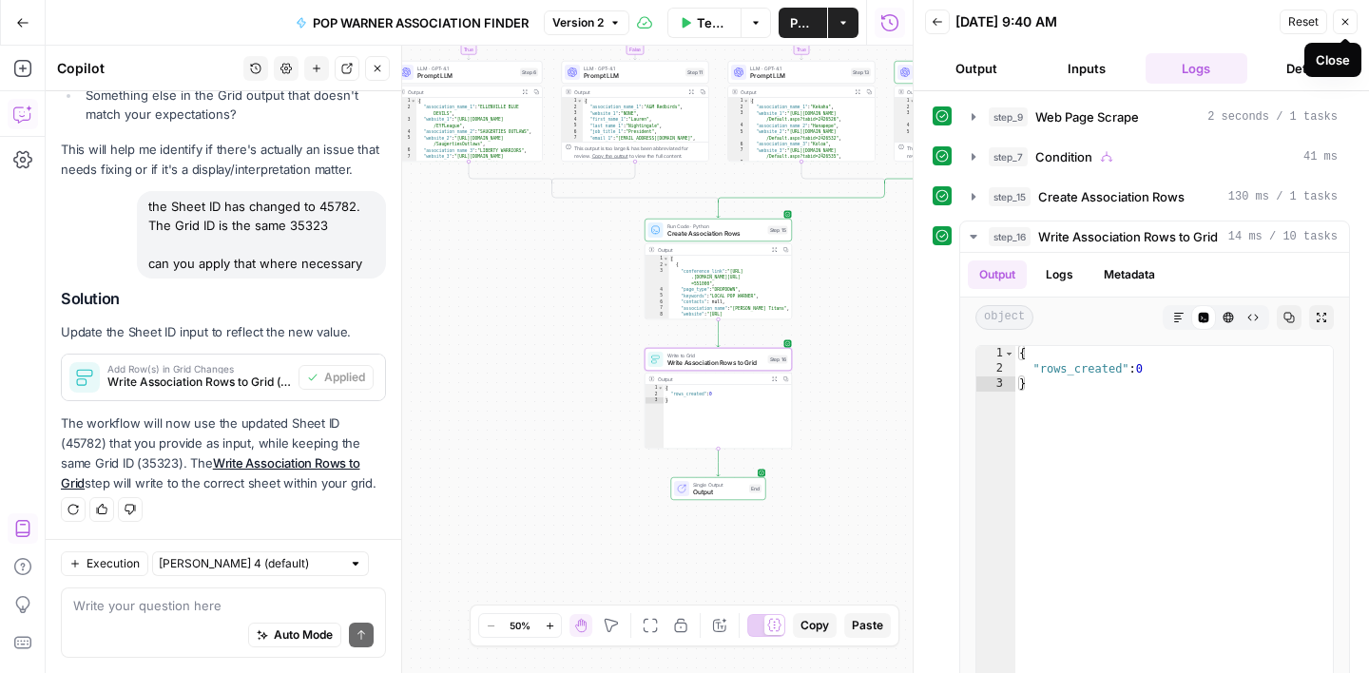
click at [1338, 20] on button "Close" at bounding box center [1345, 22] width 25 height 25
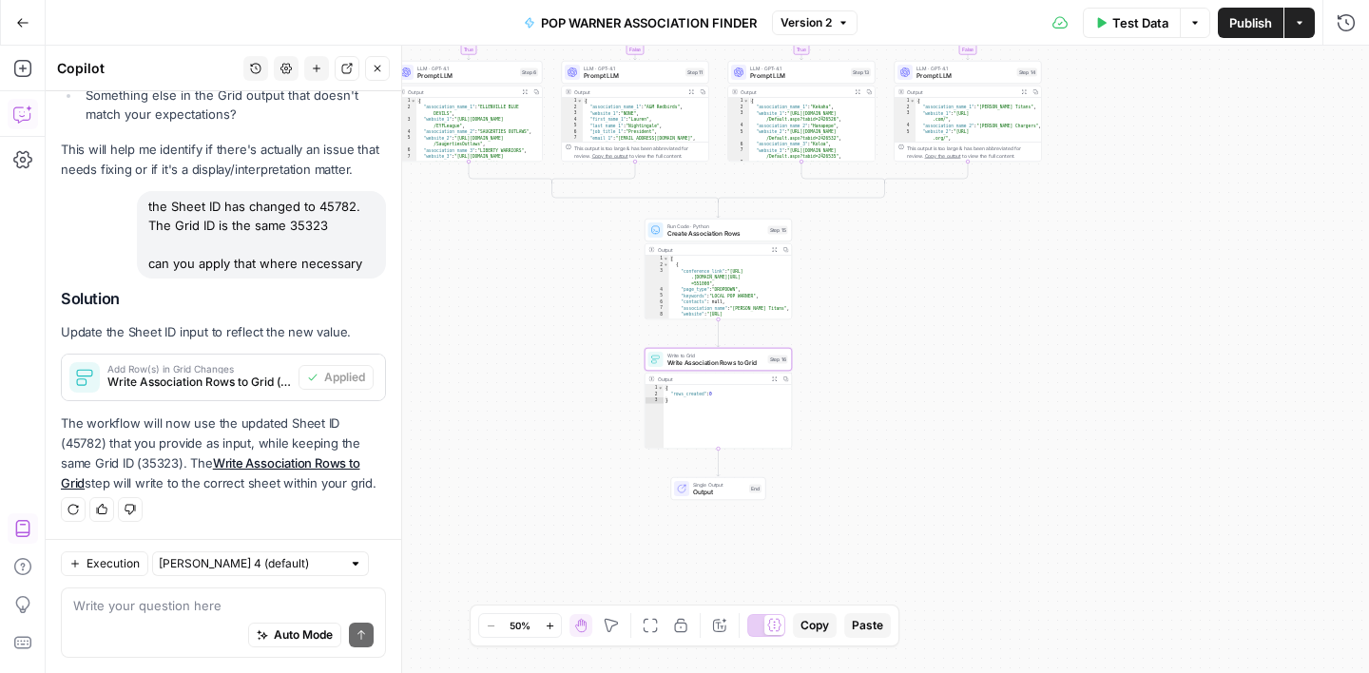
click at [717, 354] on span "Write to Grid" at bounding box center [715, 356] width 97 height 8
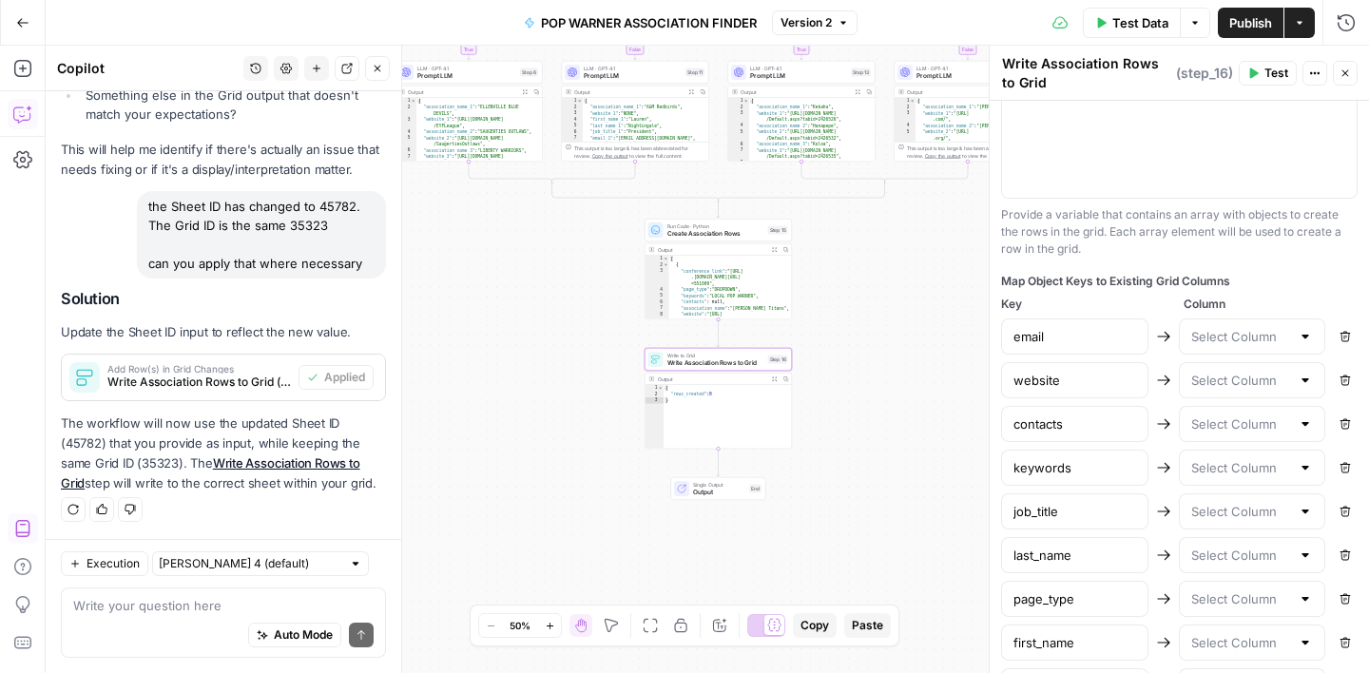
scroll to position [1074, 0]
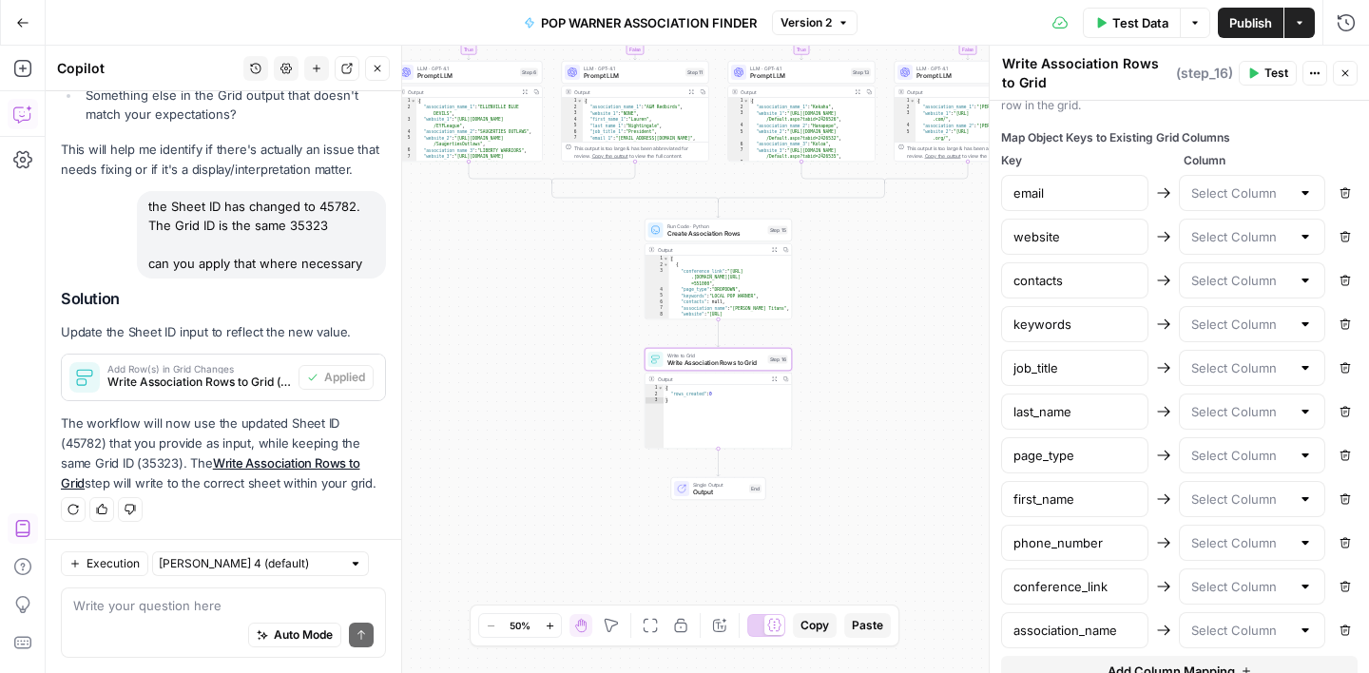
click at [1301, 191] on div at bounding box center [1305, 193] width 15 height 19
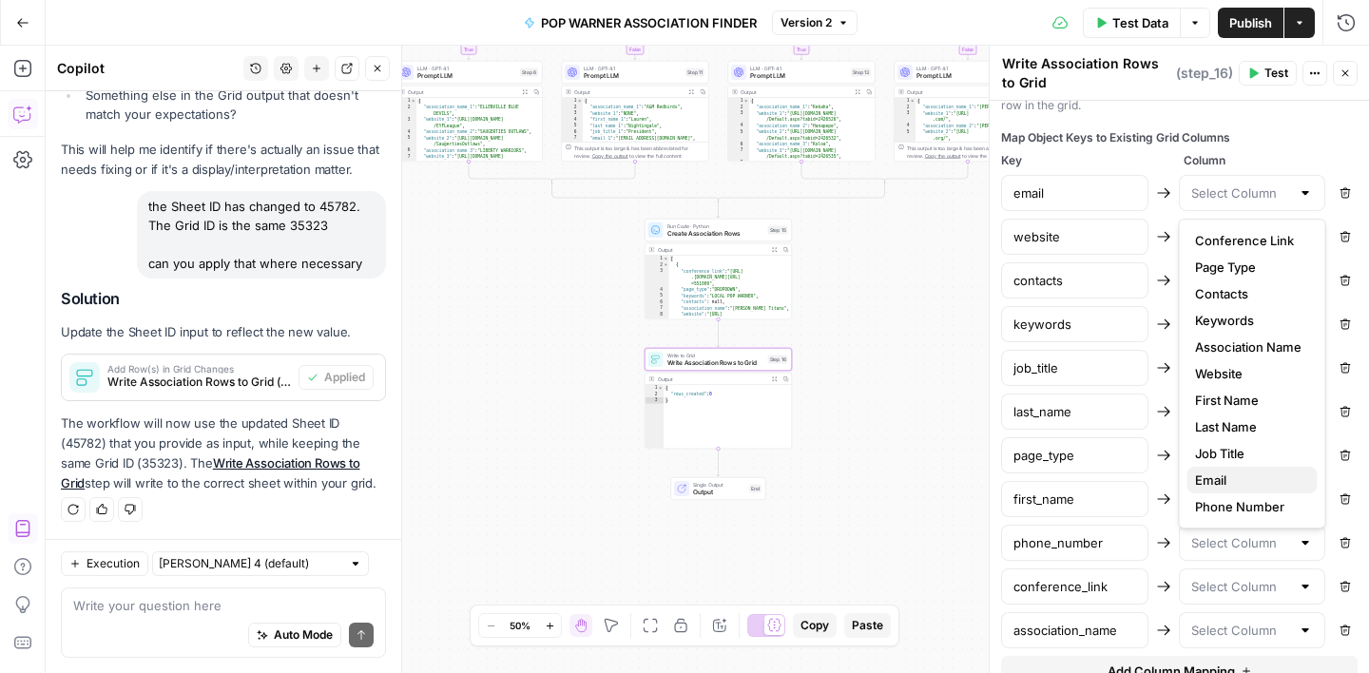
click at [1243, 487] on span "Email" at bounding box center [1248, 480] width 107 height 19
type input "Email"
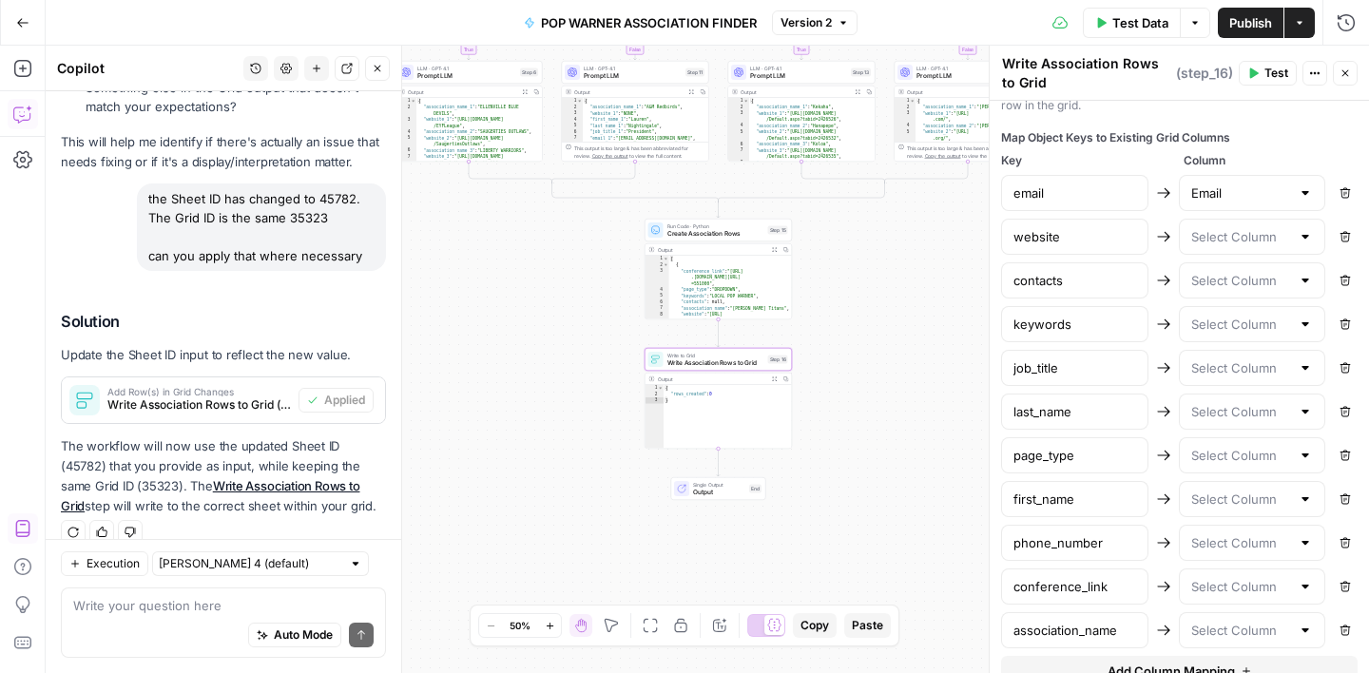
scroll to position [1620, 0]
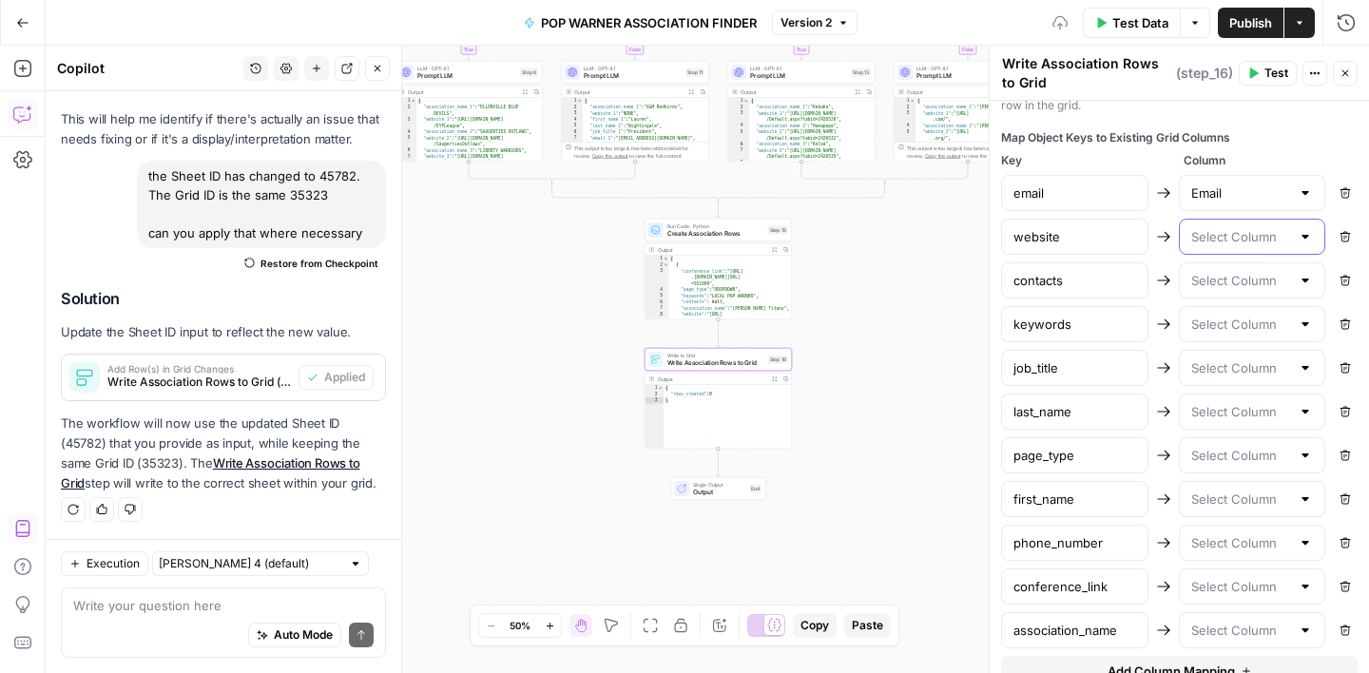
click at [1250, 242] on input "text" at bounding box center [1241, 236] width 100 height 19
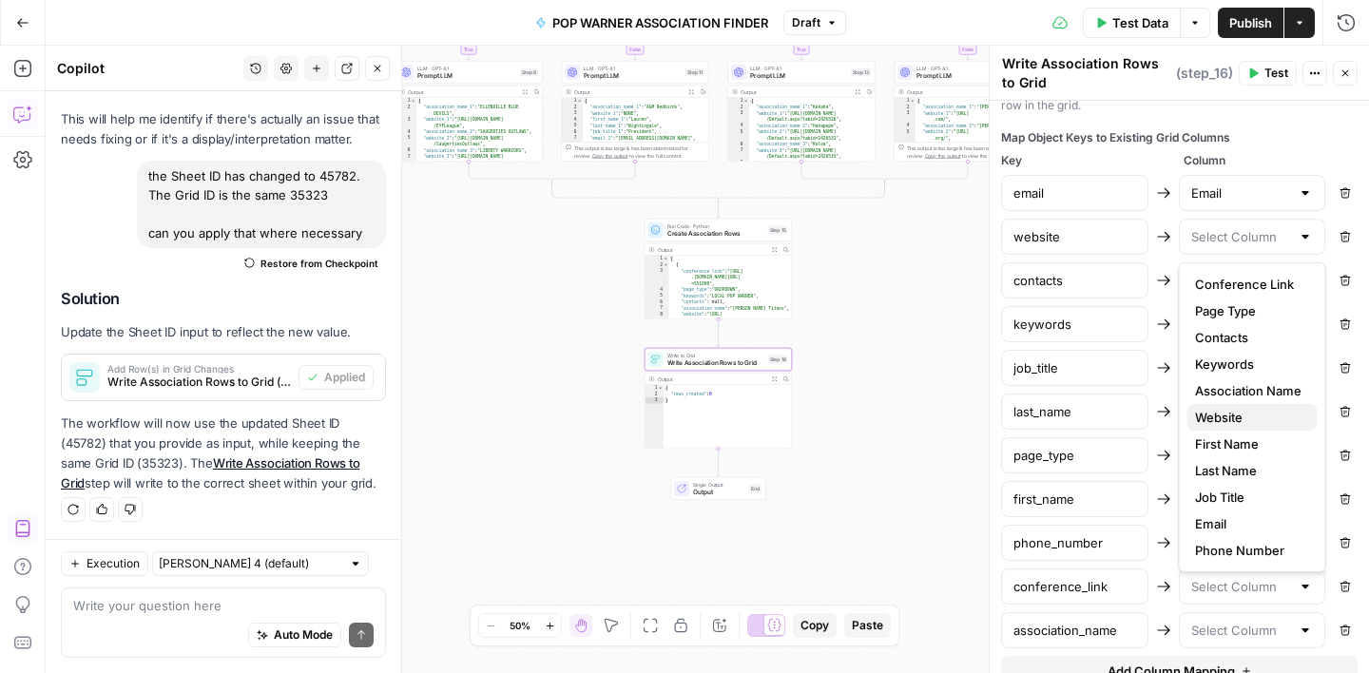
click at [1230, 411] on span "Website" at bounding box center [1248, 417] width 107 height 19
type input "Website"
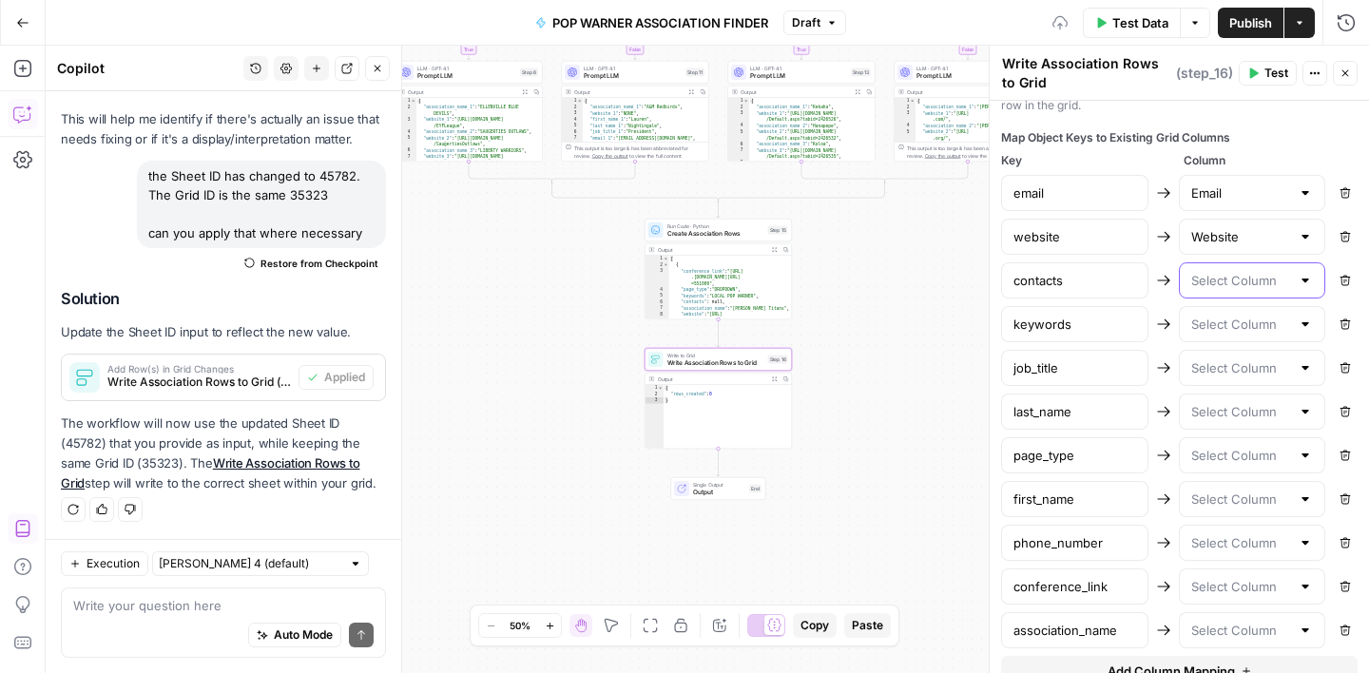
click at [1215, 285] on input "text" at bounding box center [1241, 280] width 100 height 19
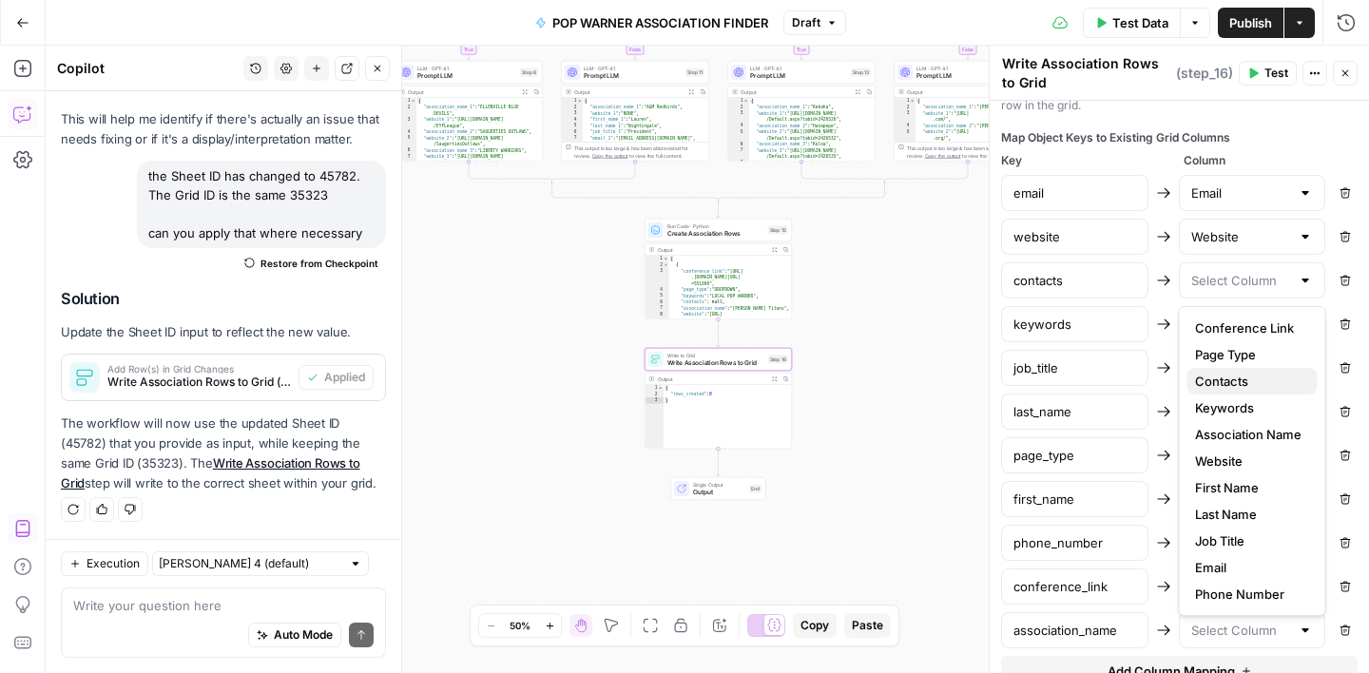
click at [1232, 377] on span "Contacts" at bounding box center [1248, 381] width 107 height 19
type input "Contacts"
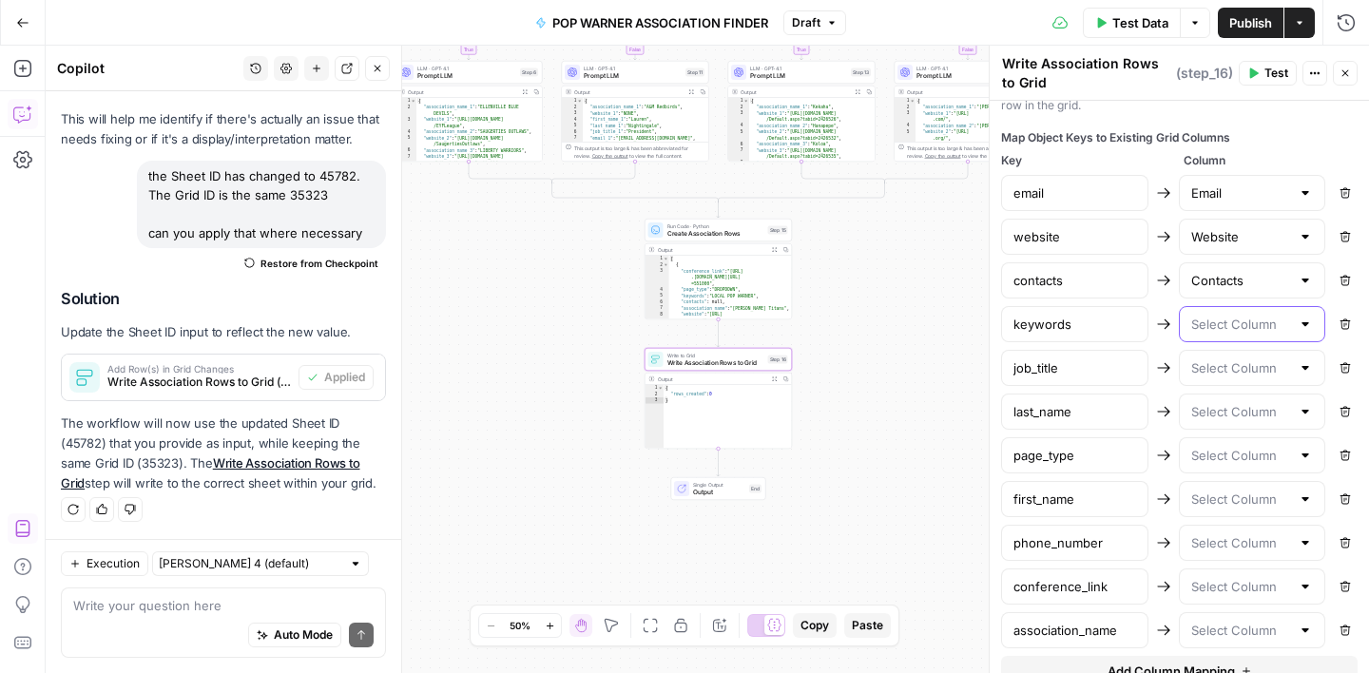
click at [1215, 321] on input "text" at bounding box center [1241, 324] width 100 height 19
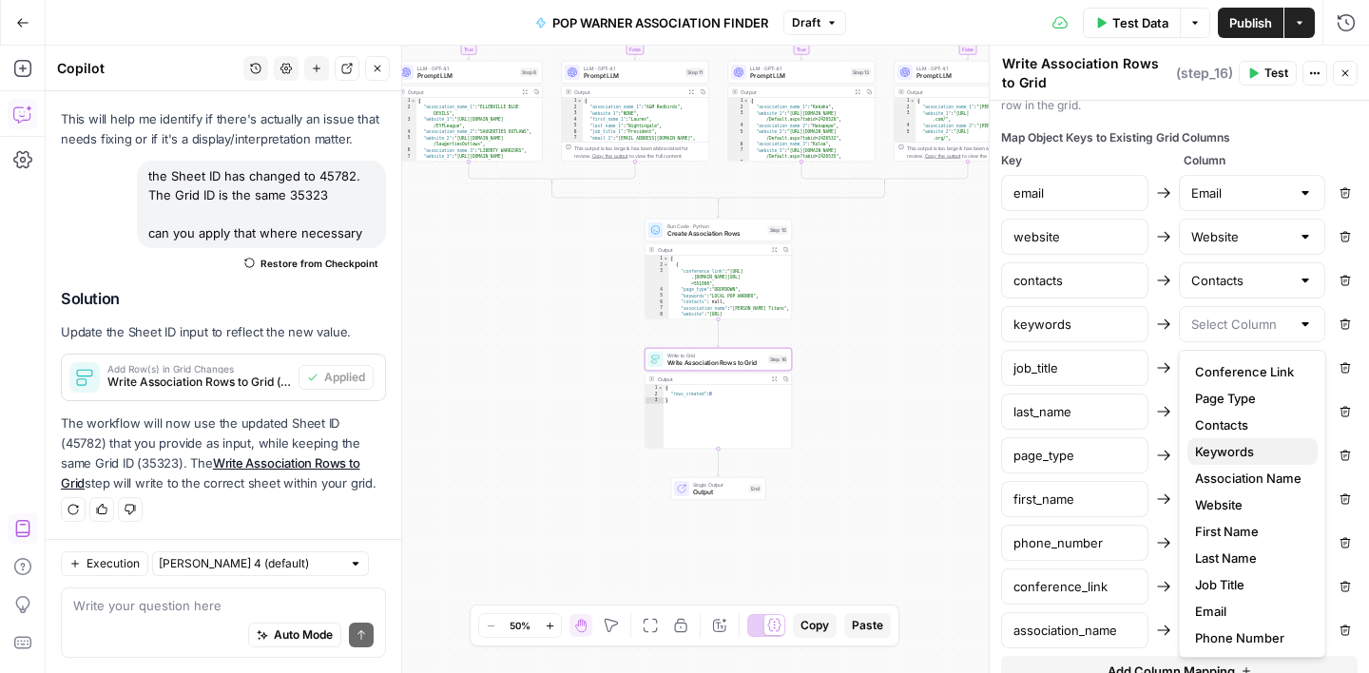
click at [1233, 453] on span "Keywords" at bounding box center [1248, 451] width 107 height 19
type input "Keywords"
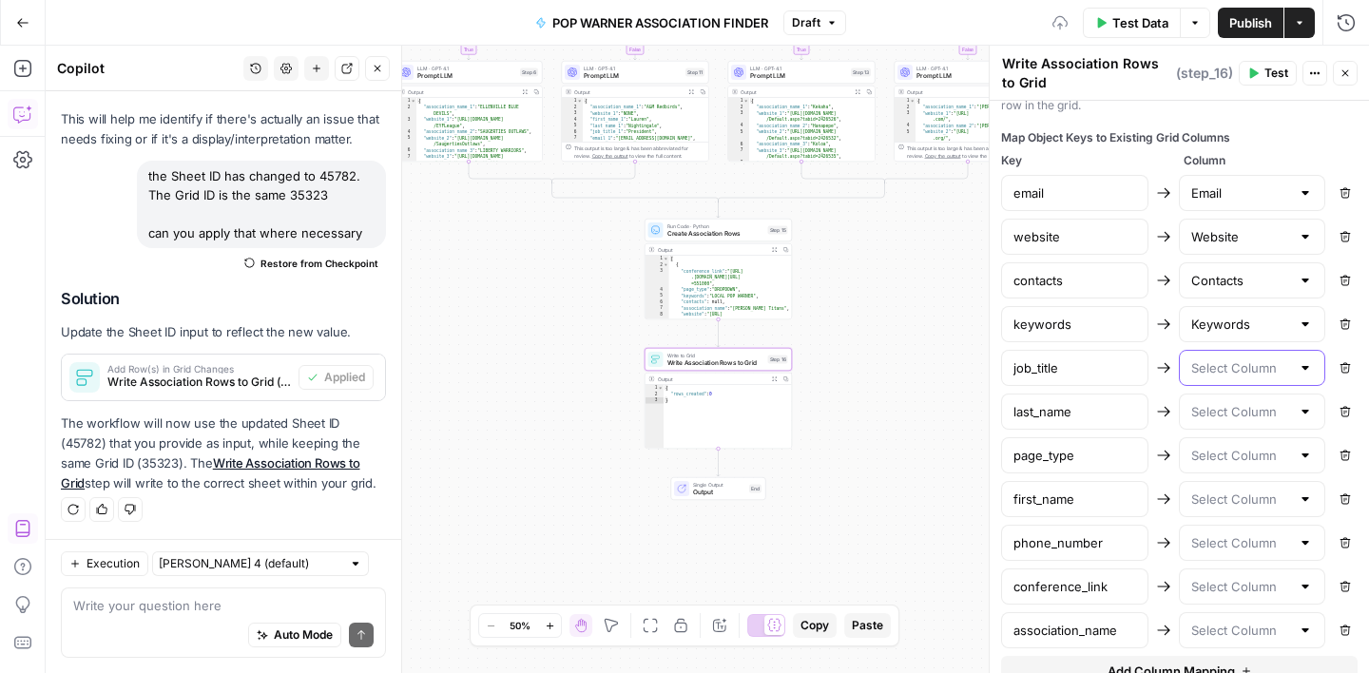
click at [1216, 372] on input "text" at bounding box center [1241, 367] width 100 height 19
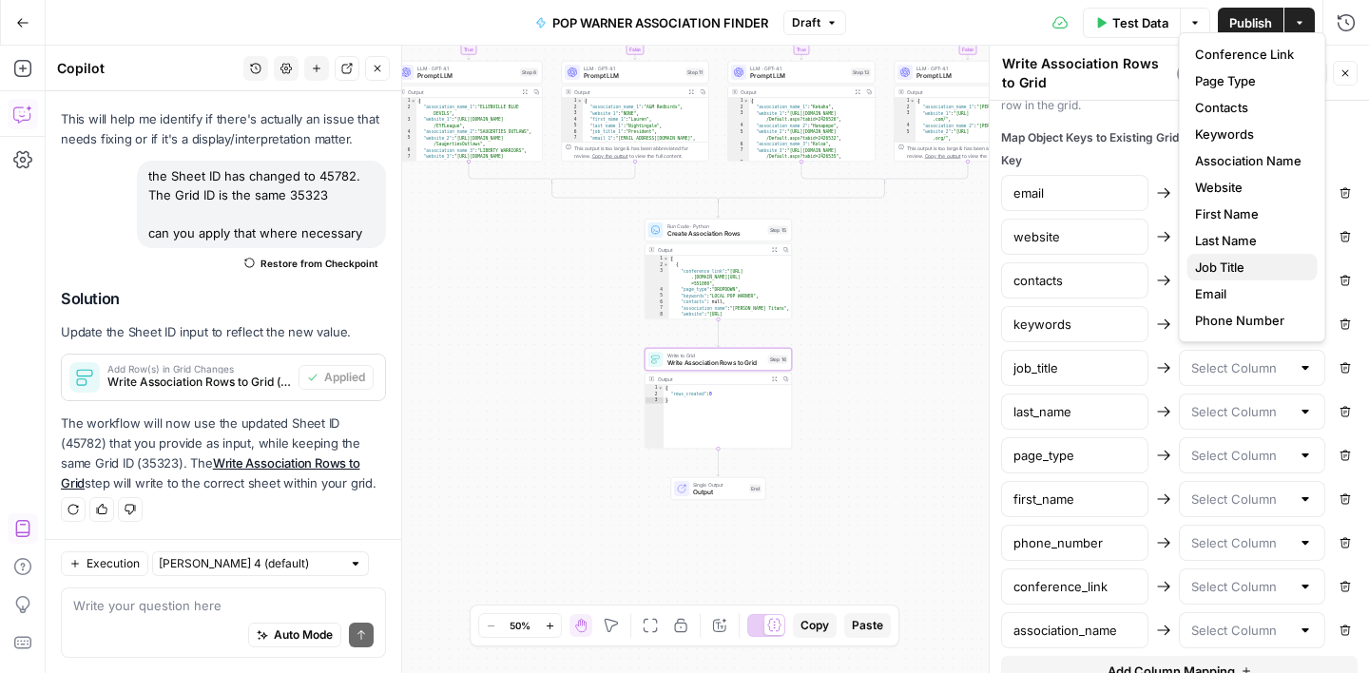
click at [1244, 267] on span "Job Title" at bounding box center [1248, 267] width 107 height 19
type input "Job Title"
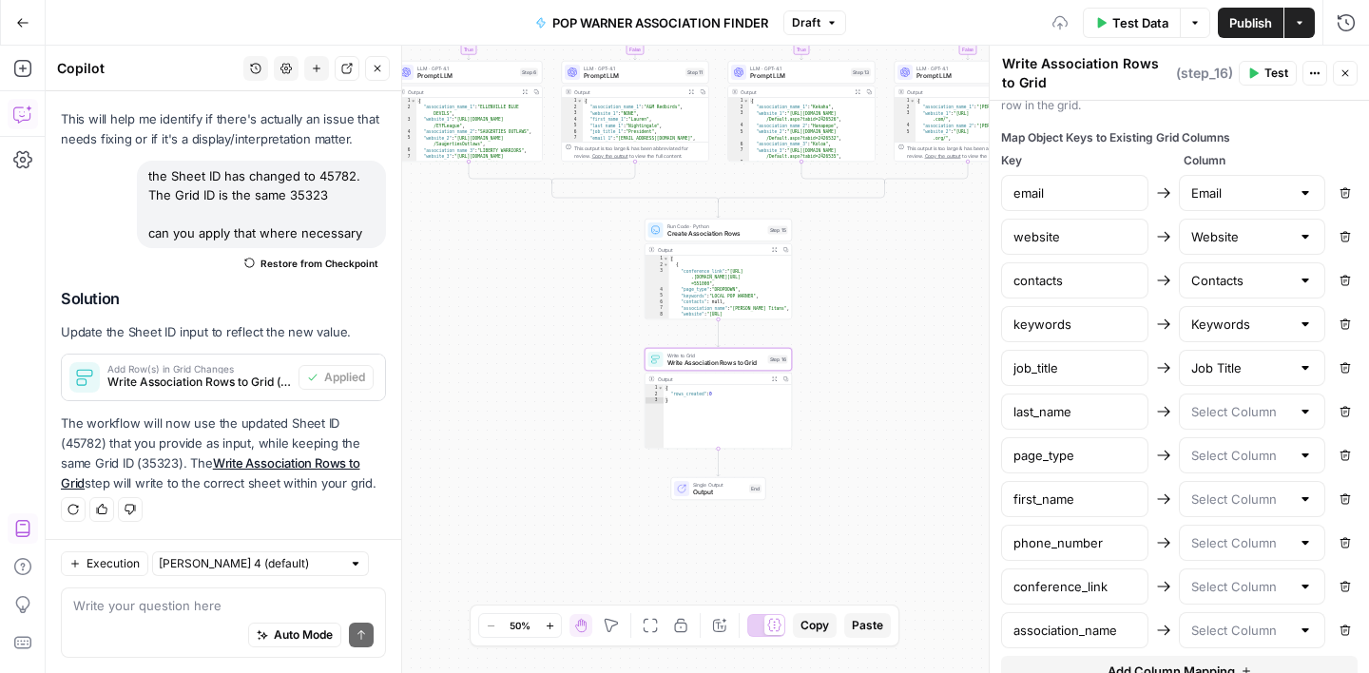
click at [1217, 423] on div at bounding box center [1252, 412] width 147 height 36
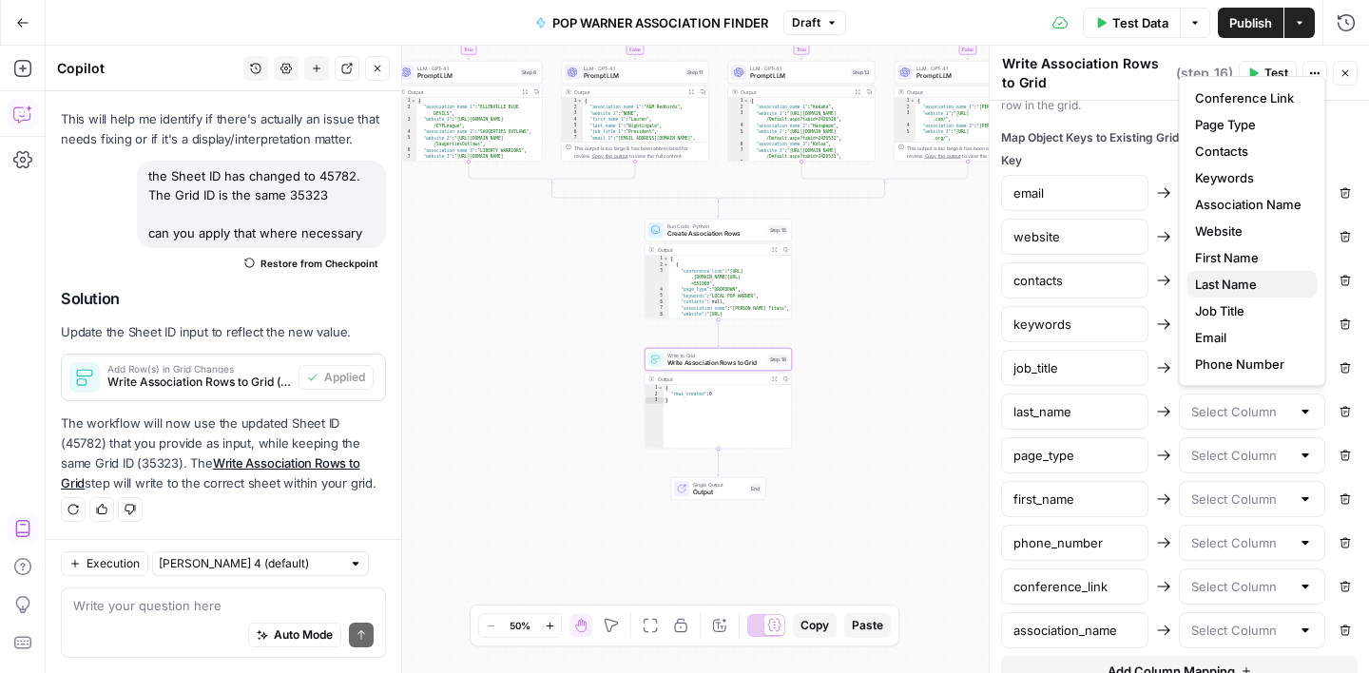
click at [1217, 278] on span "Last Name" at bounding box center [1248, 284] width 107 height 19
type input "Last Name"
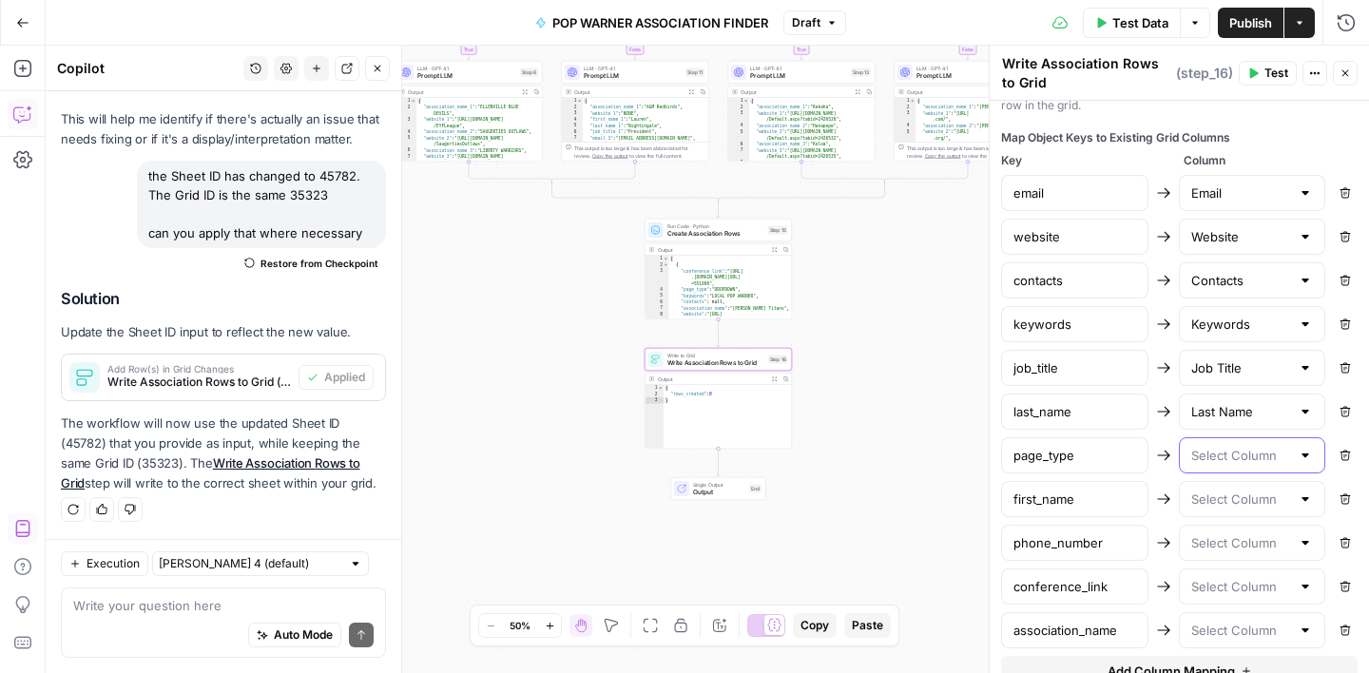
click at [1209, 459] on input "text" at bounding box center [1241, 455] width 100 height 19
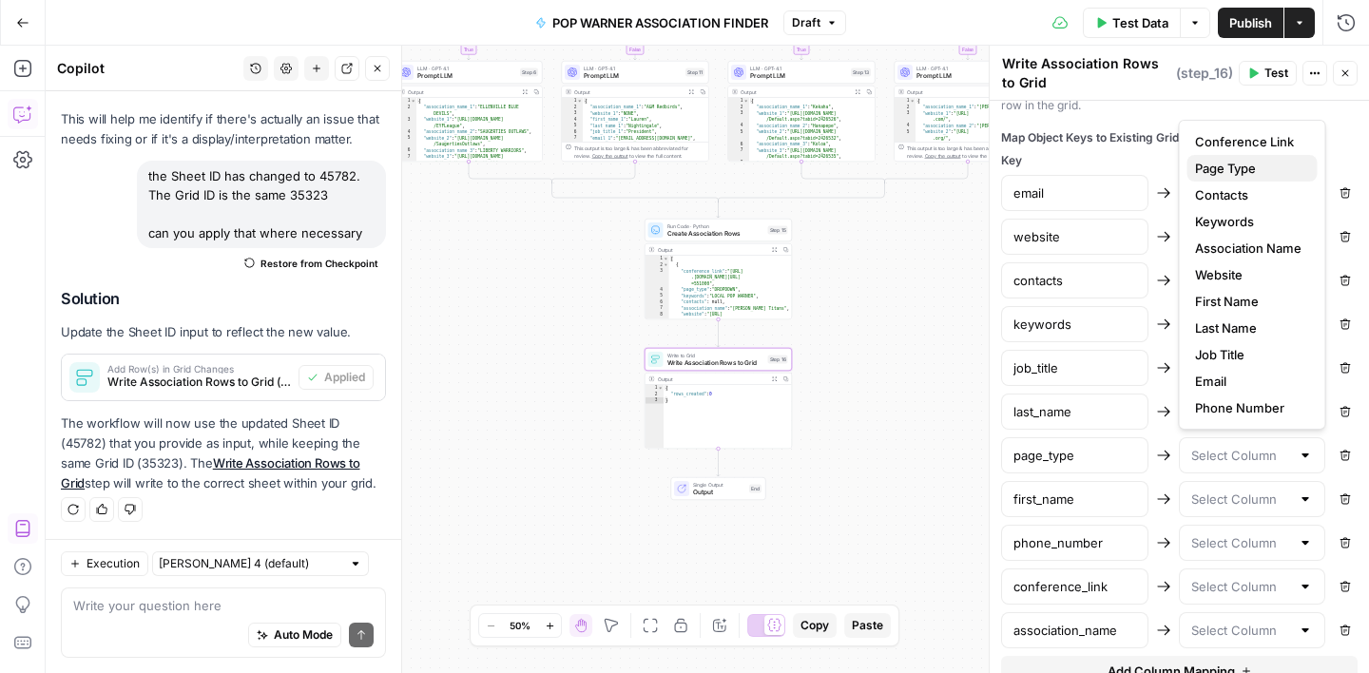
click at [1230, 167] on span "Page Type" at bounding box center [1248, 168] width 107 height 19
type input "Page Type"
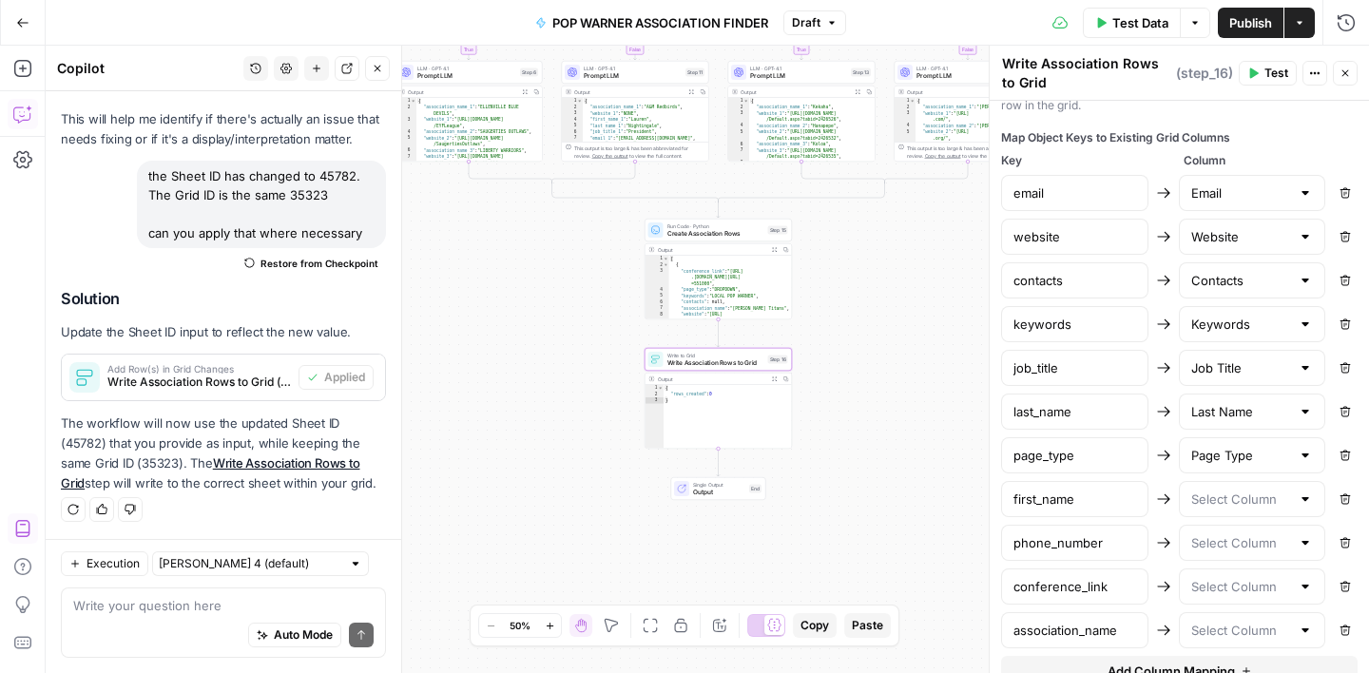
click at [1250, 509] on div at bounding box center [1252, 499] width 147 height 36
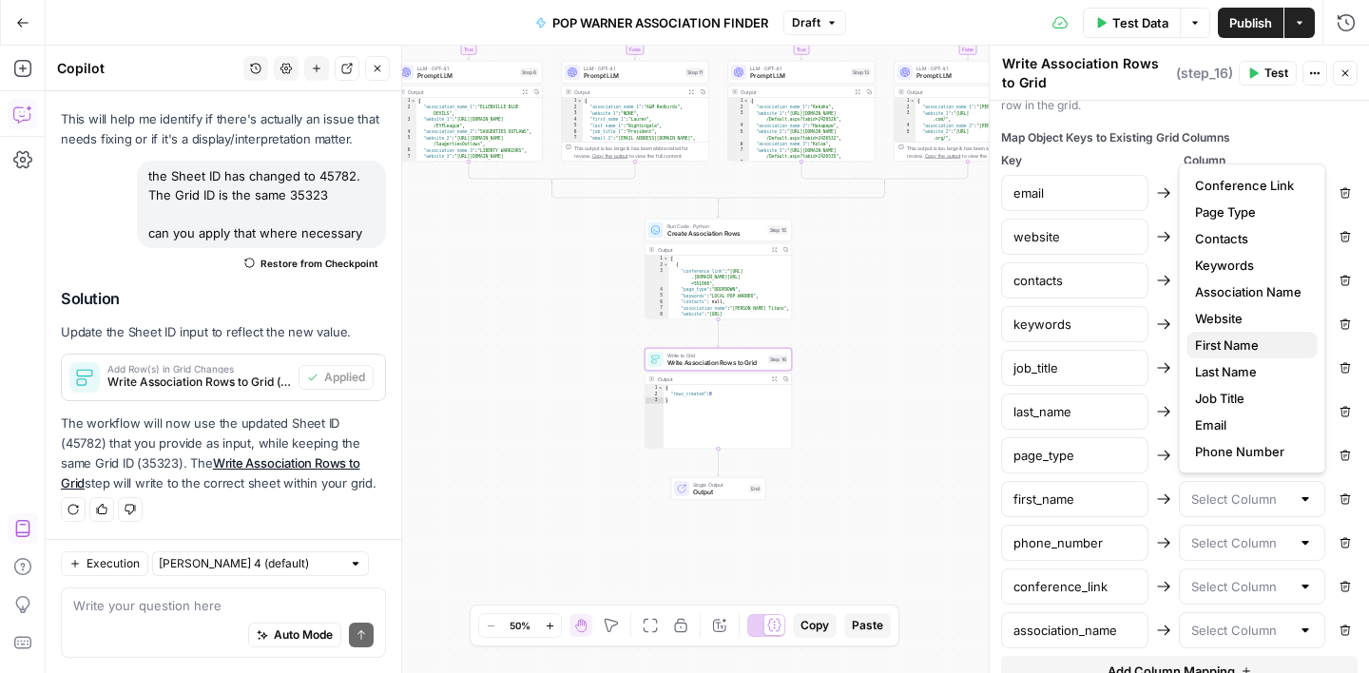
click at [1219, 341] on span "First Name" at bounding box center [1248, 345] width 107 height 19
type input "First Name"
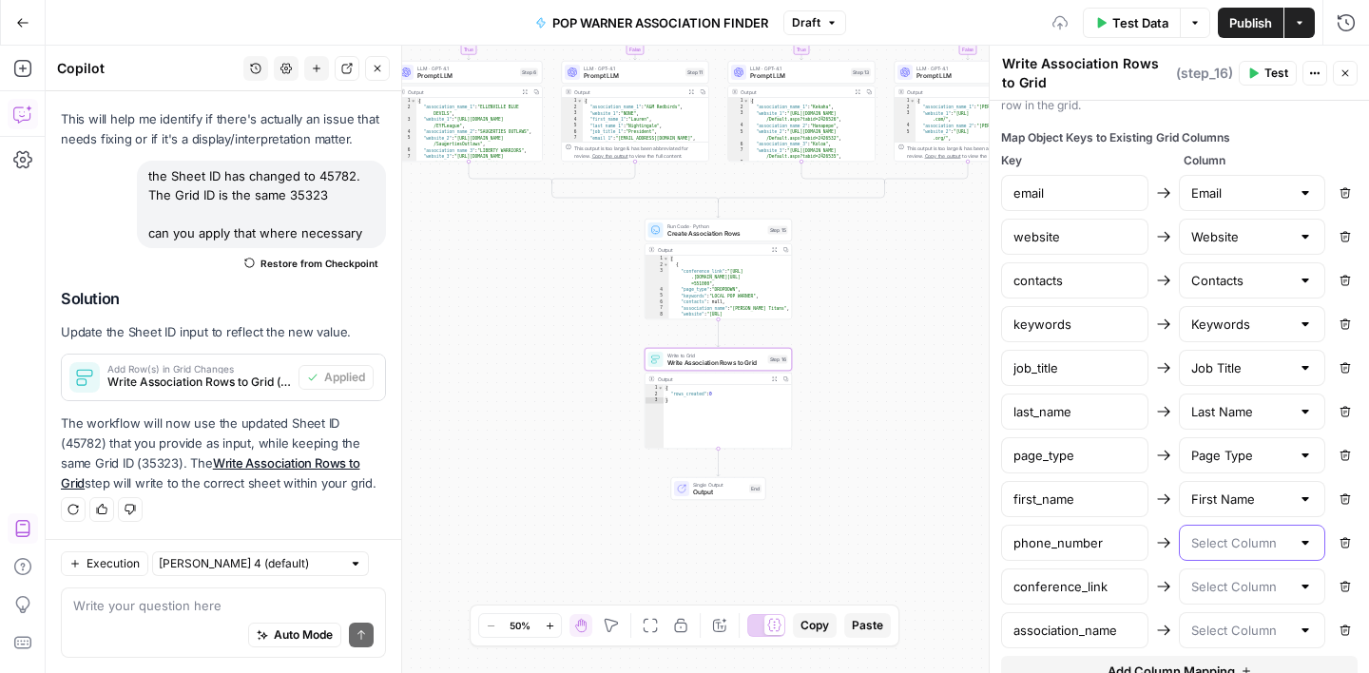
click at [1224, 551] on input "text" at bounding box center [1241, 542] width 100 height 19
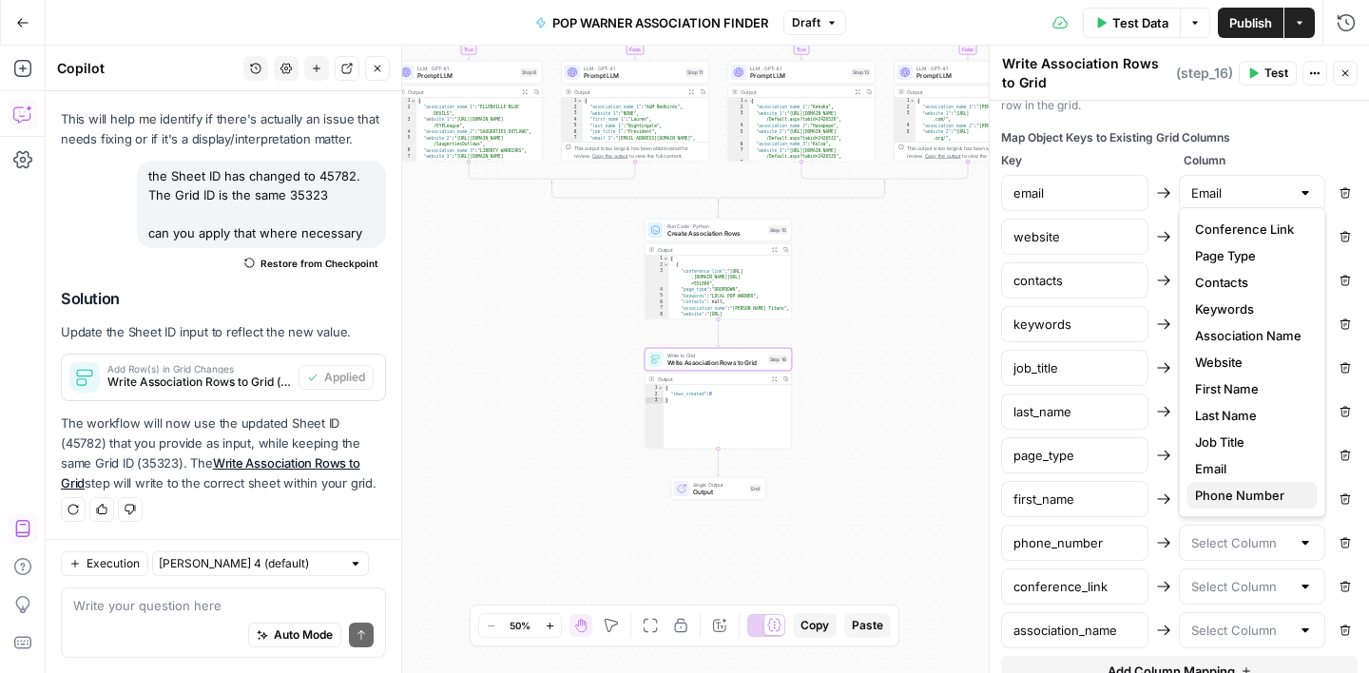
click at [1225, 492] on span "Phone Number" at bounding box center [1248, 495] width 107 height 19
type input "Phone Number"
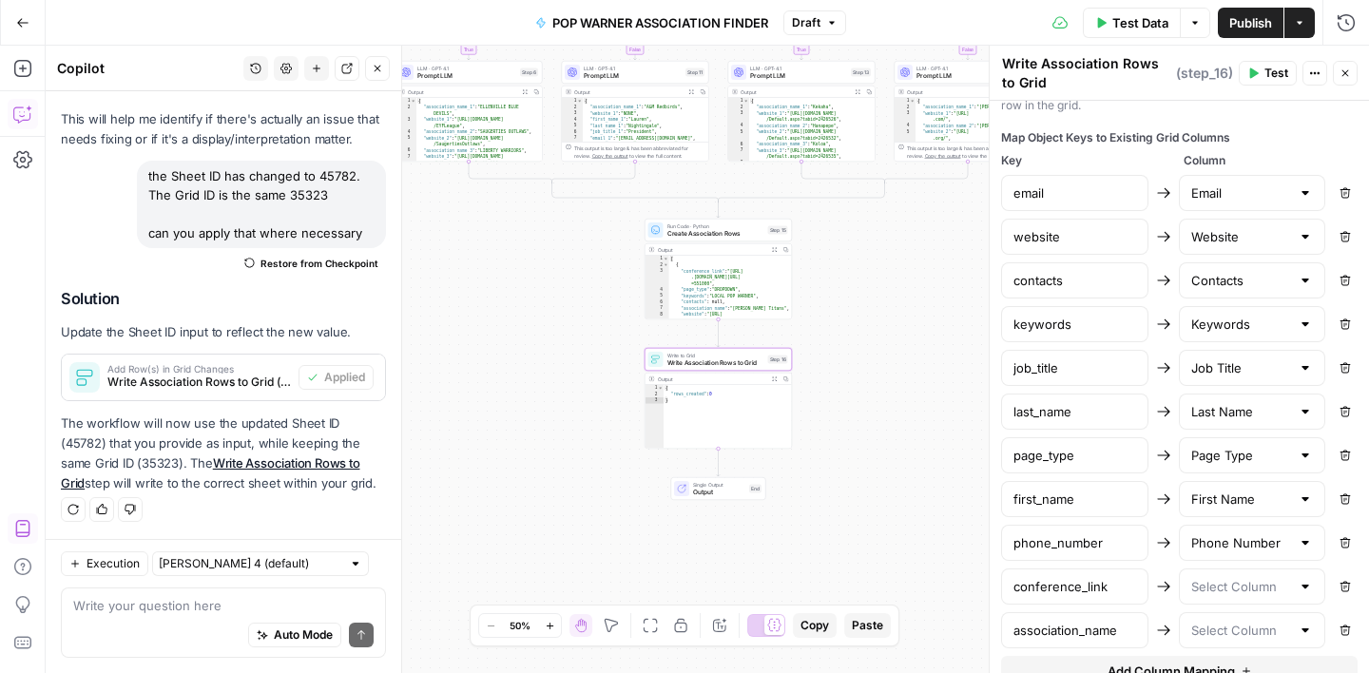
scroll to position [1145, 0]
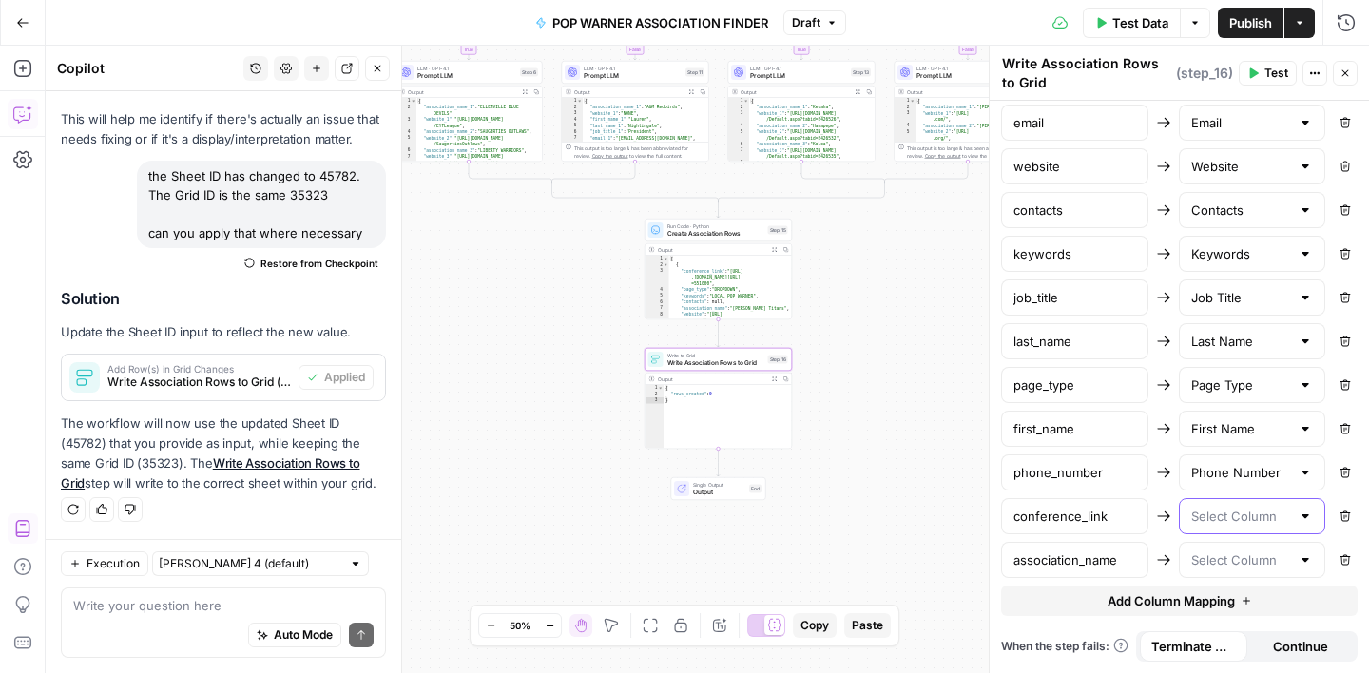
click at [1219, 512] on input "text" at bounding box center [1241, 516] width 100 height 19
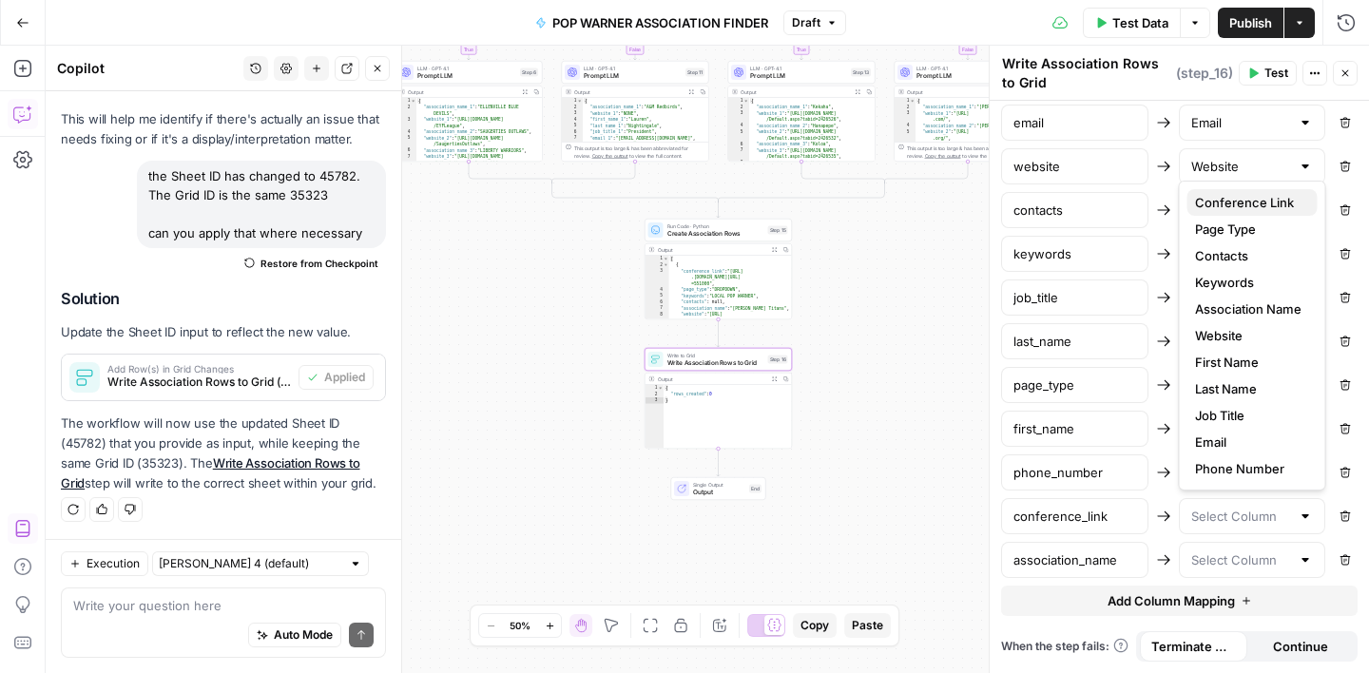
click at [1226, 203] on span "Conference Link" at bounding box center [1248, 202] width 107 height 19
type input "Conference Link"
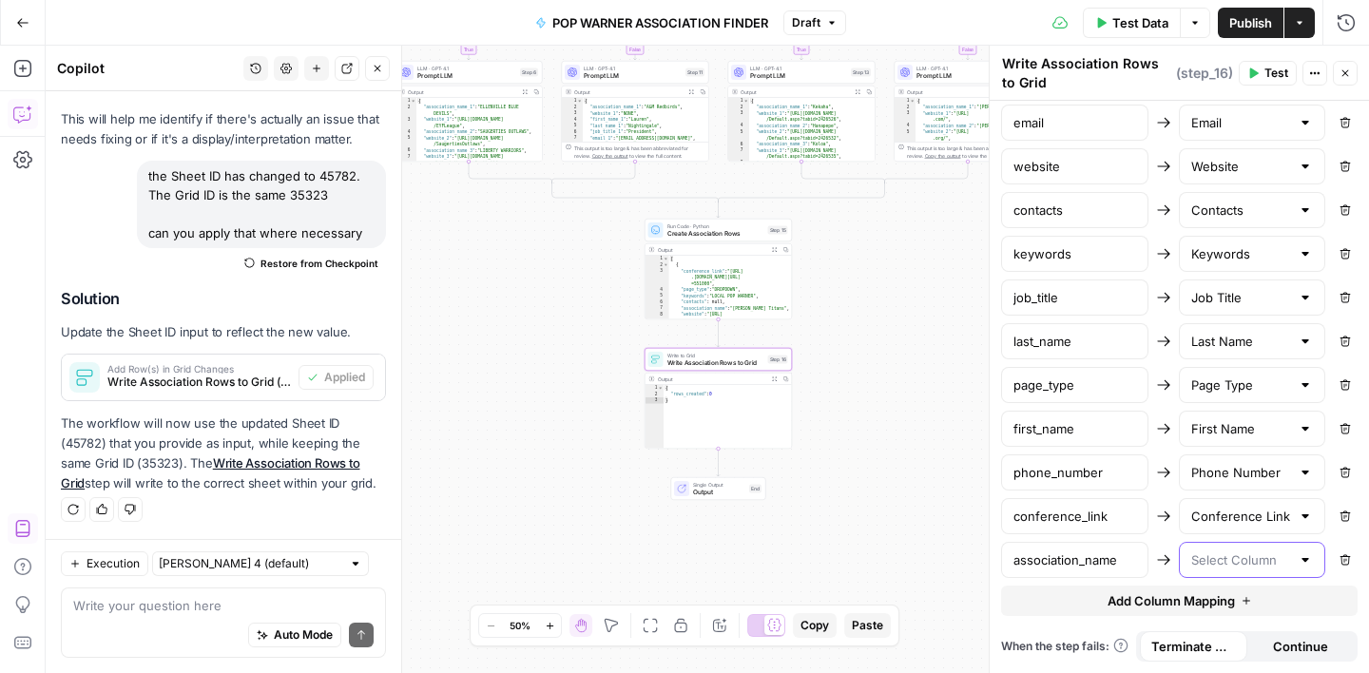
click at [1234, 566] on input "text" at bounding box center [1241, 560] width 100 height 19
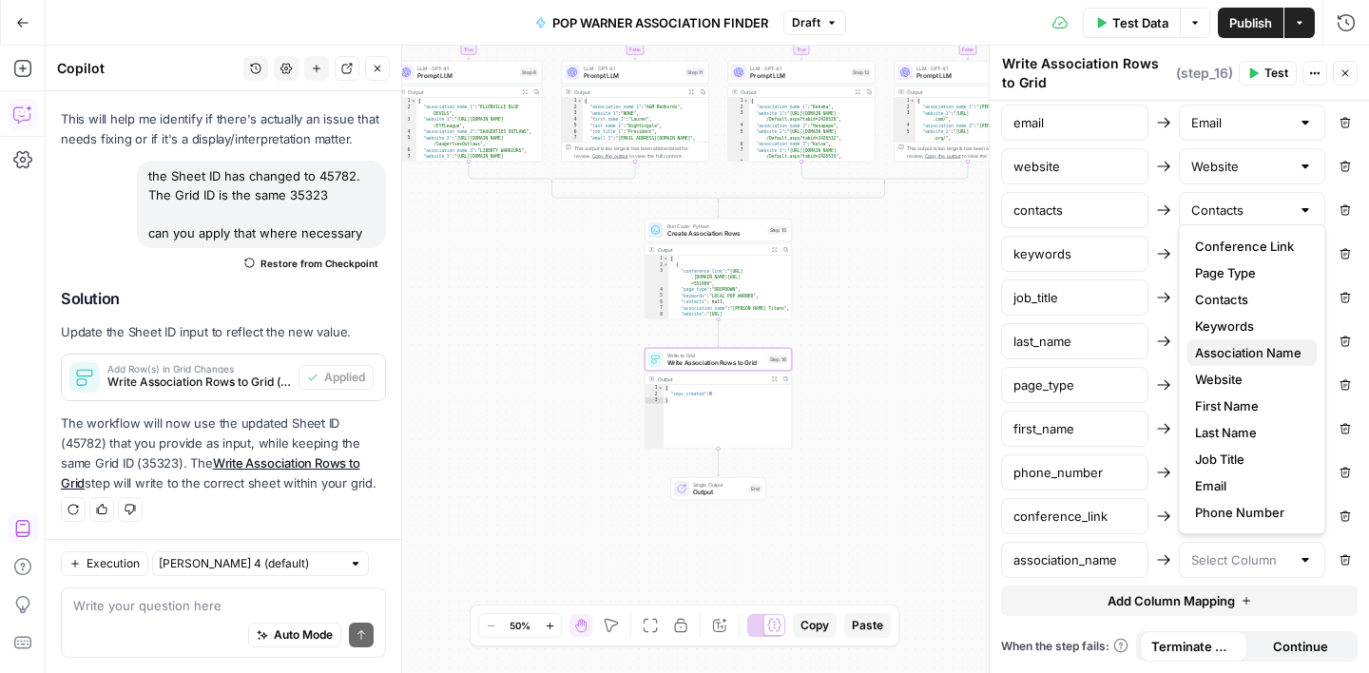
click at [1232, 342] on button "Association Name" at bounding box center [1253, 352] width 130 height 27
type input "Association Name"
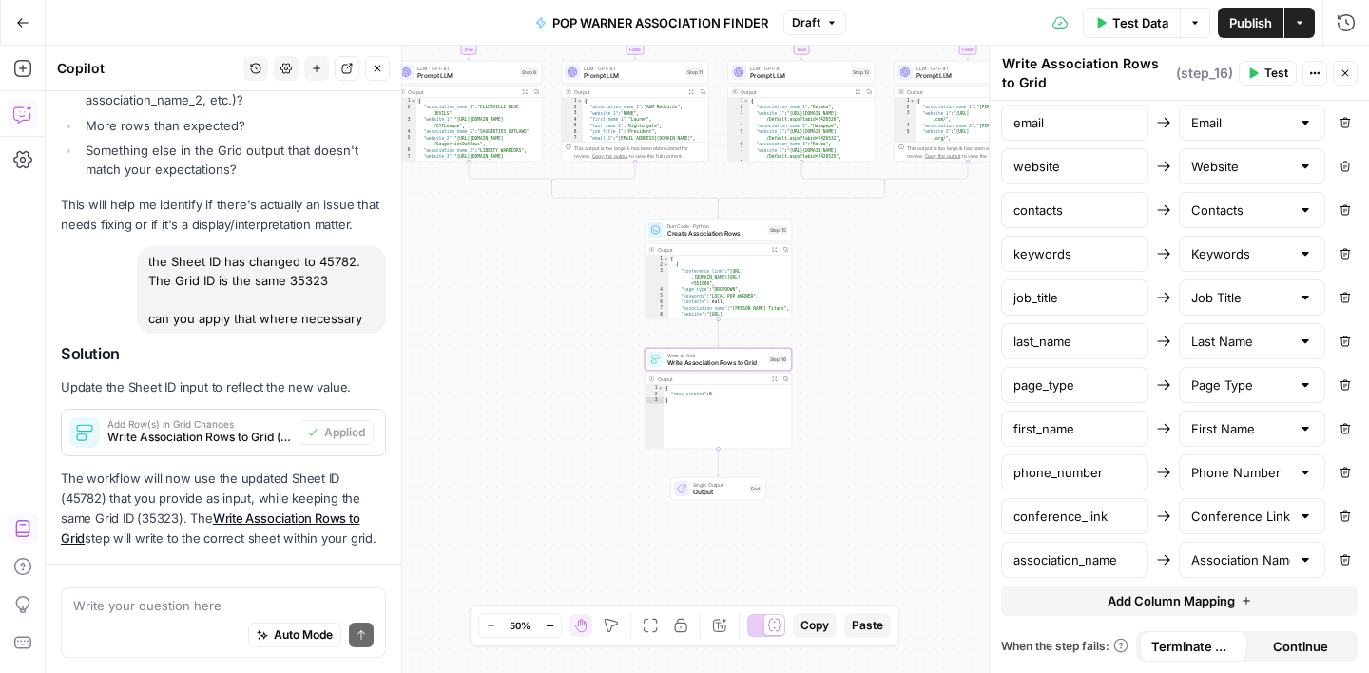
scroll to position [1620, 0]
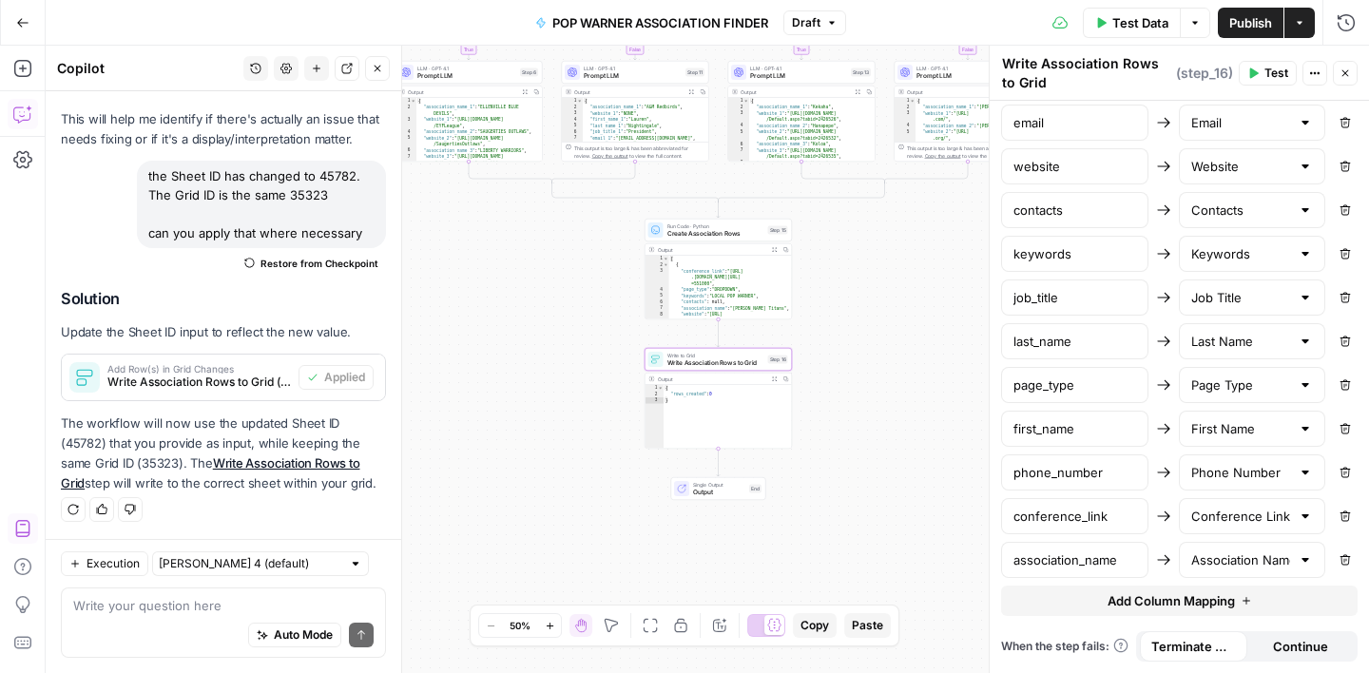
click at [909, 305] on div "true false true false true false Workflow Input Settings Inputs Web Page Scrape…" at bounding box center [708, 360] width 1324 height 628
click at [1341, 75] on icon "button" at bounding box center [1345, 73] width 11 height 11
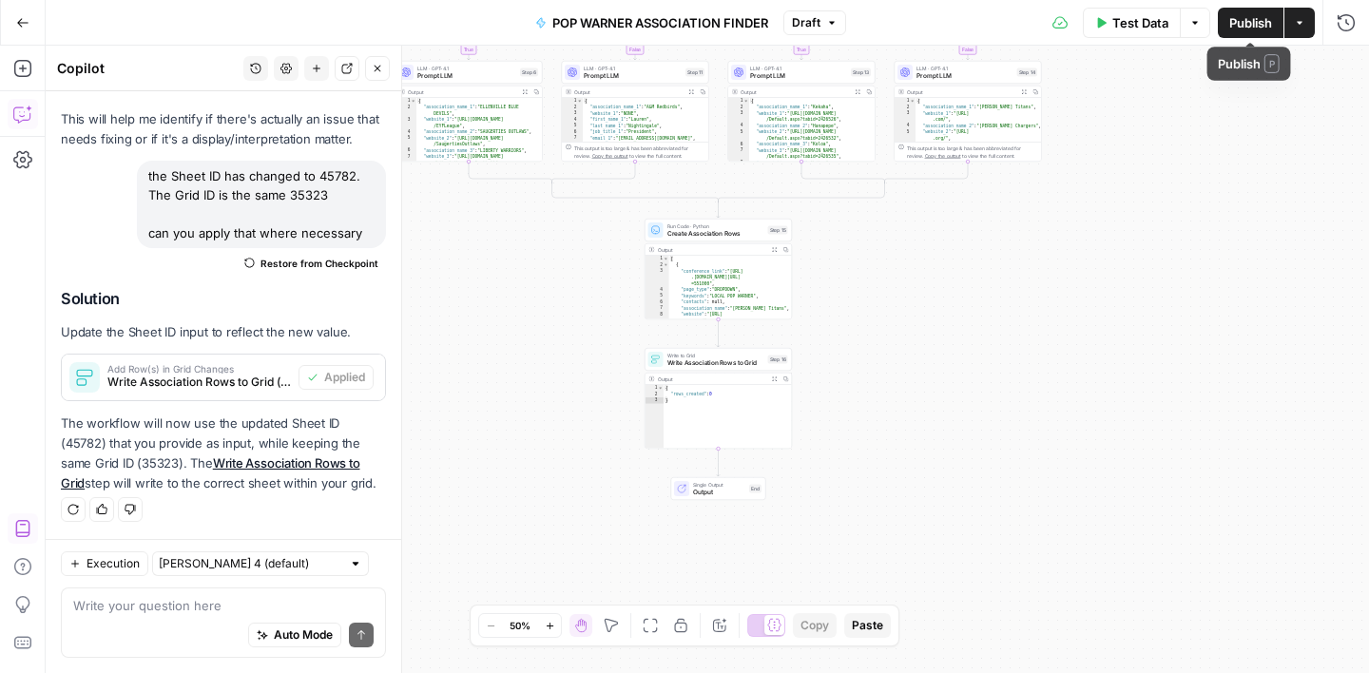
click at [1238, 14] on span "Publish" at bounding box center [1250, 22] width 43 height 19
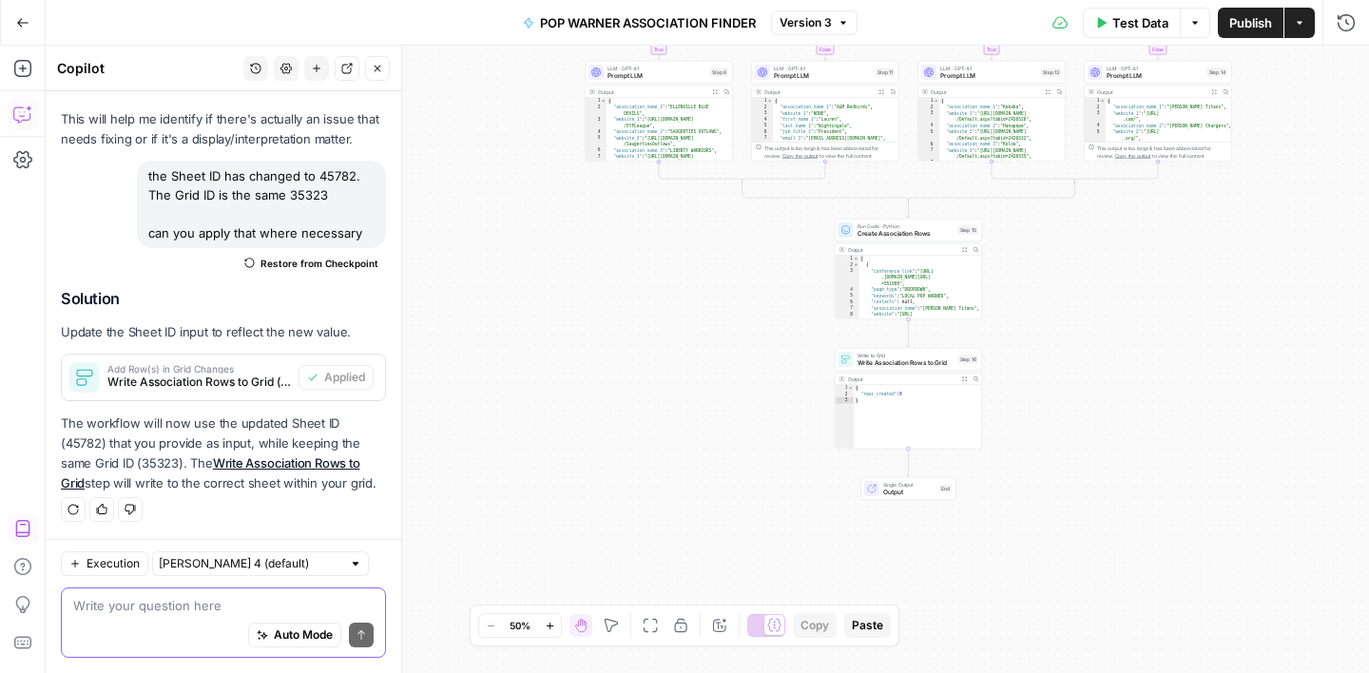
click at [145, 604] on textarea at bounding box center [223, 605] width 300 height 19
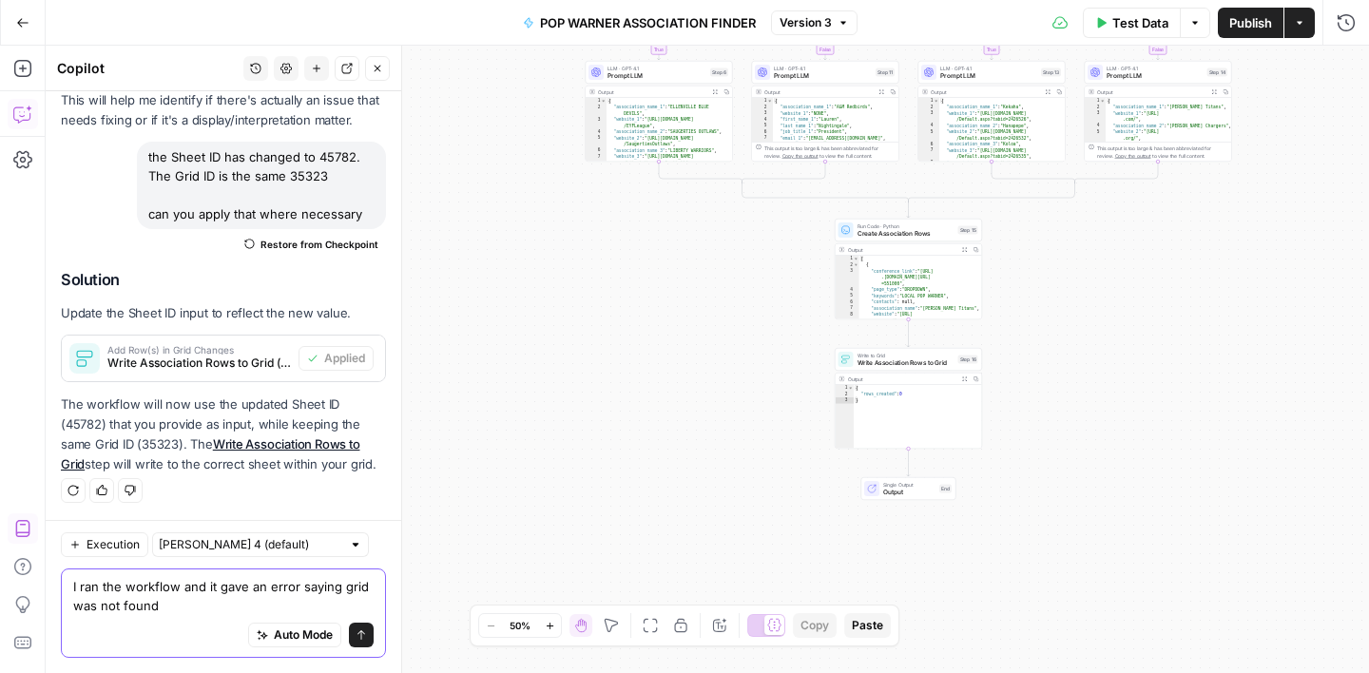
click at [361, 586] on textarea "I ran the workflow and it gave an error saying grid was not found" at bounding box center [223, 596] width 300 height 38
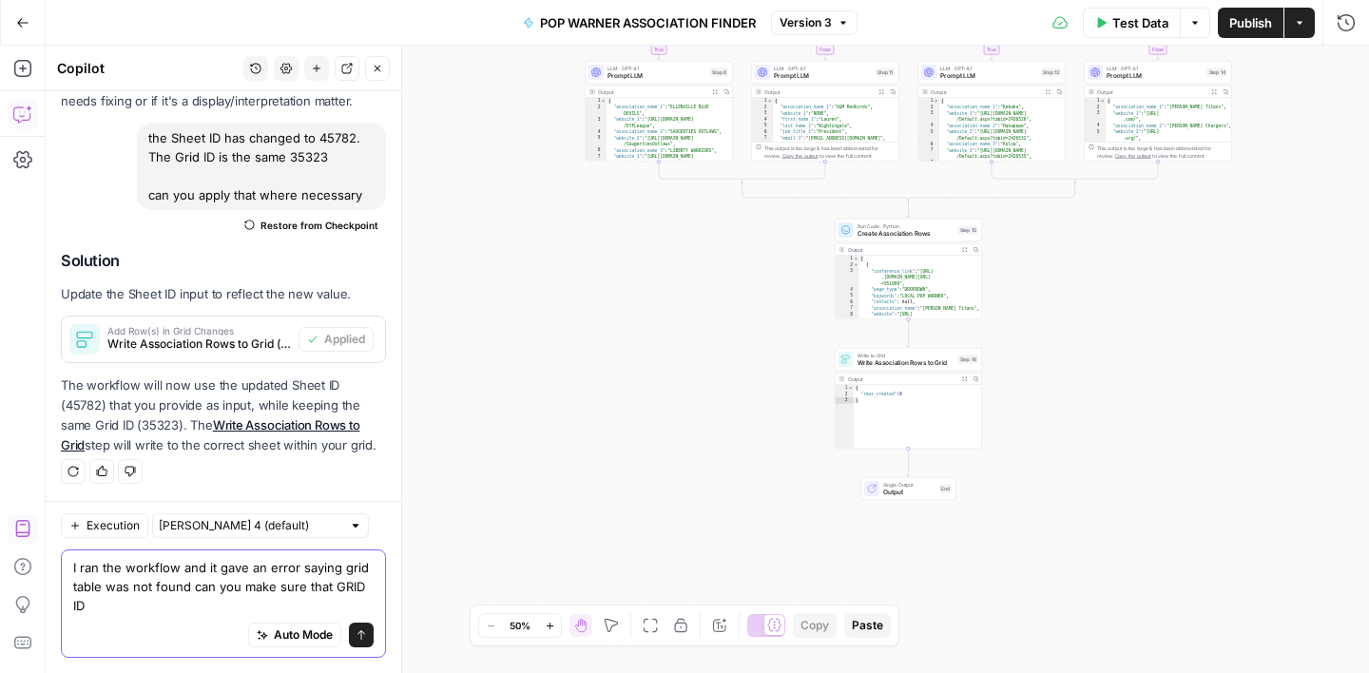
scroll to position [1658, 0]
paste textarea "45782"
type textarea "I ran the workflow and it gave an error saying grid table was not found can you…"
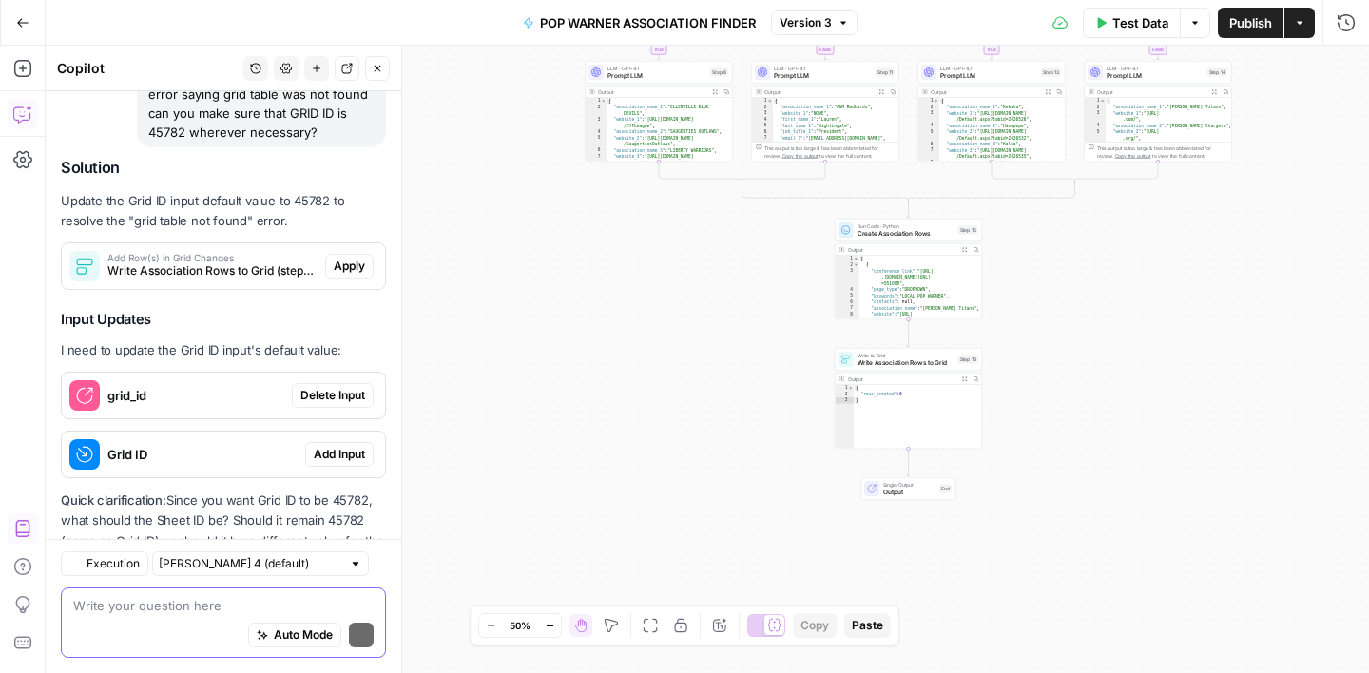
scroll to position [2143, 0]
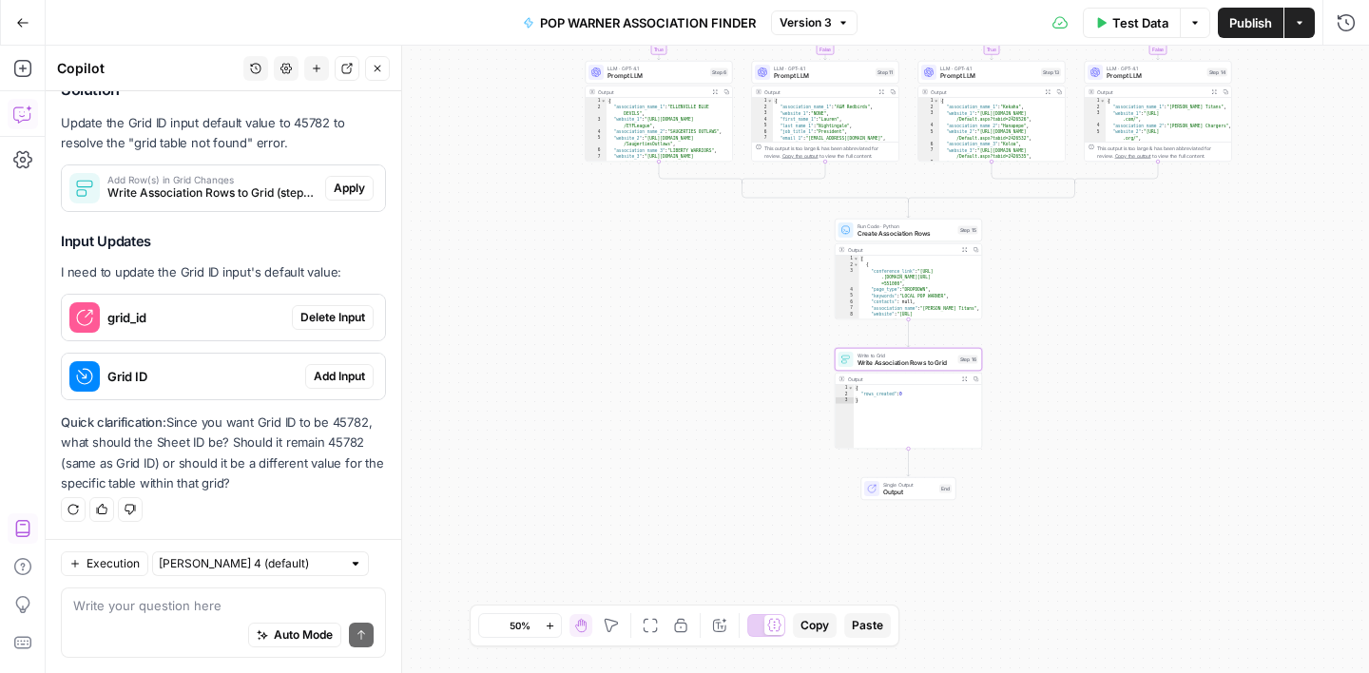
click at [348, 185] on span "Apply" at bounding box center [349, 188] width 31 height 17
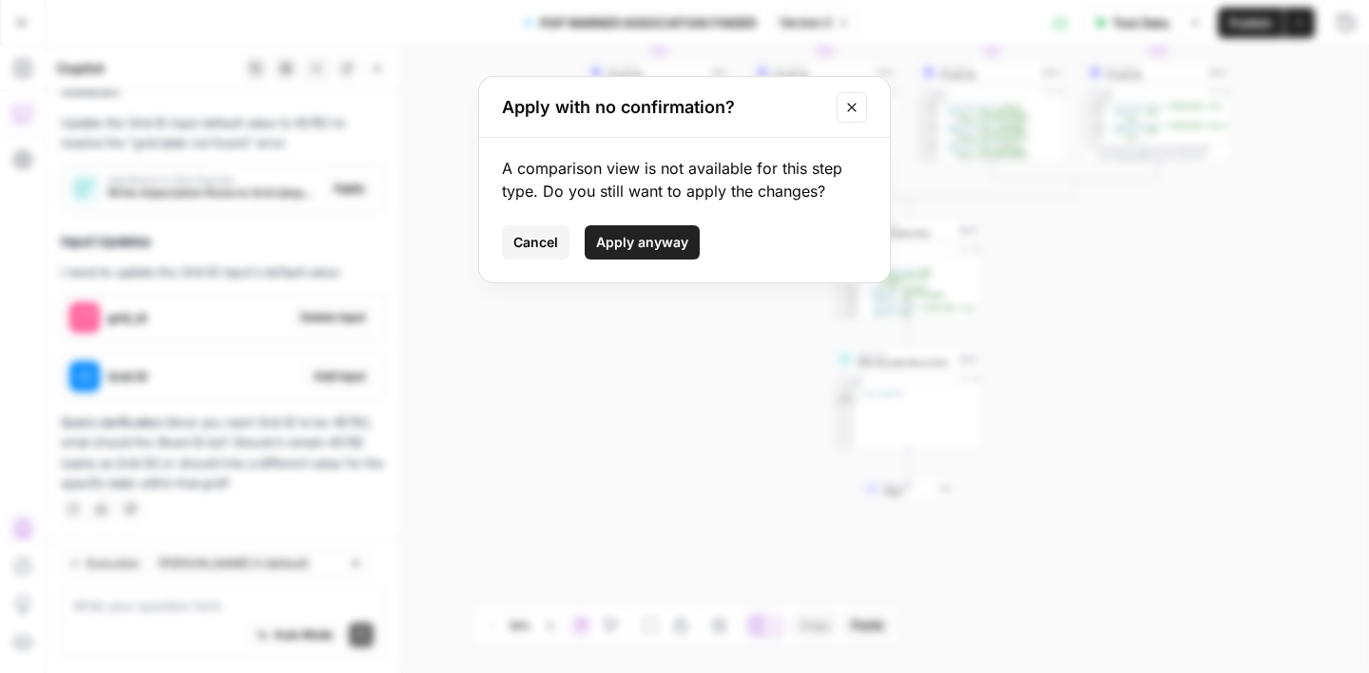
click at [669, 249] on span "Apply anyway" at bounding box center [642, 242] width 92 height 19
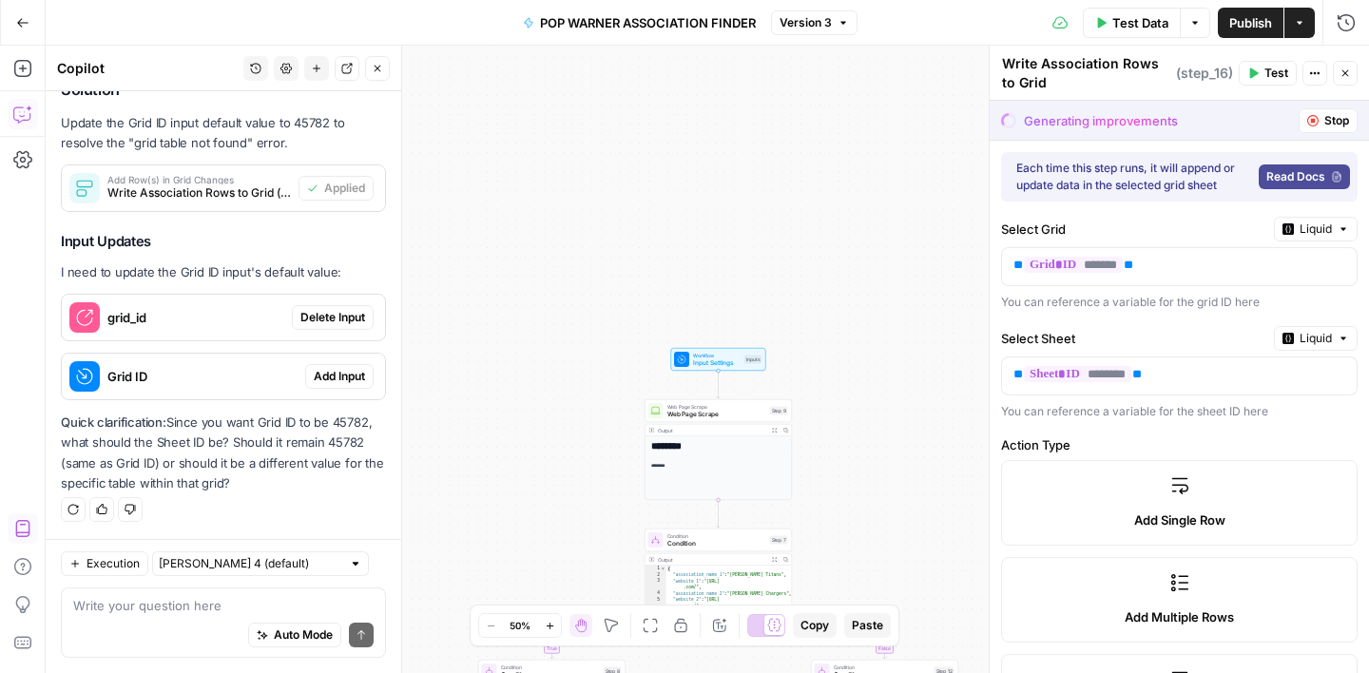
click at [350, 322] on span "Delete Input" at bounding box center [332, 317] width 65 height 17
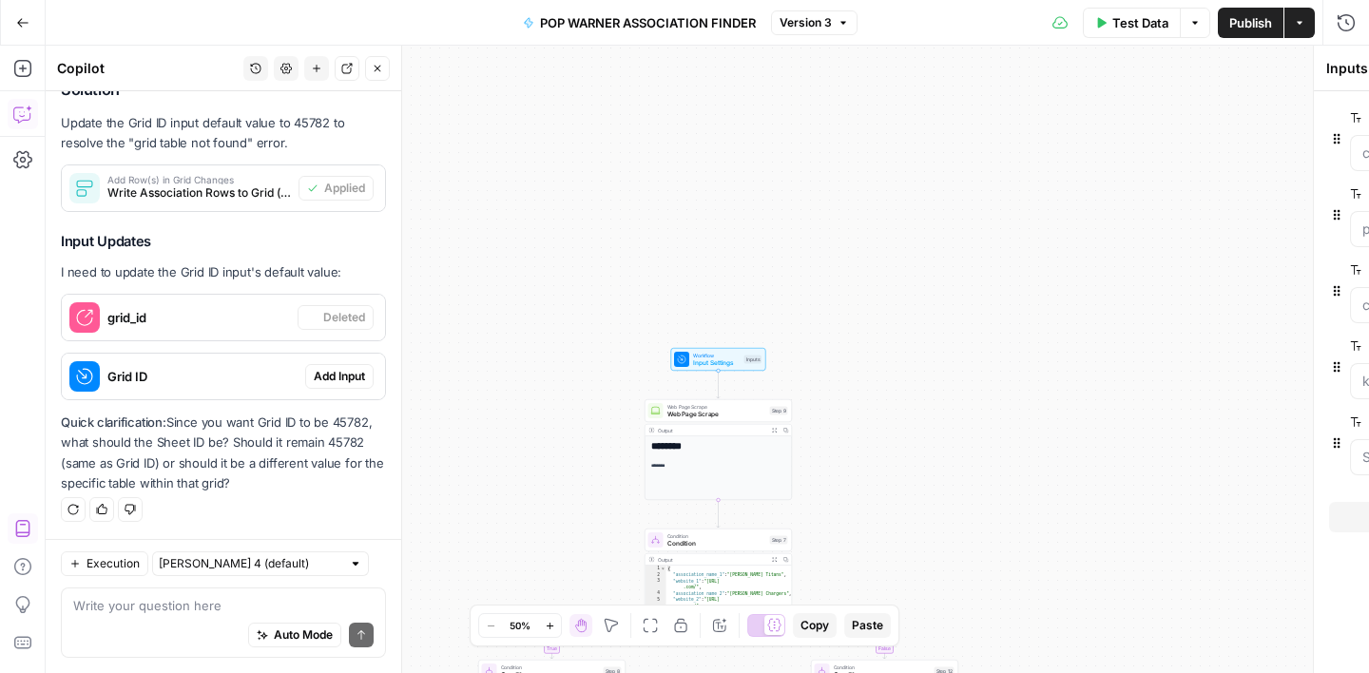
scroll to position [2174, 0]
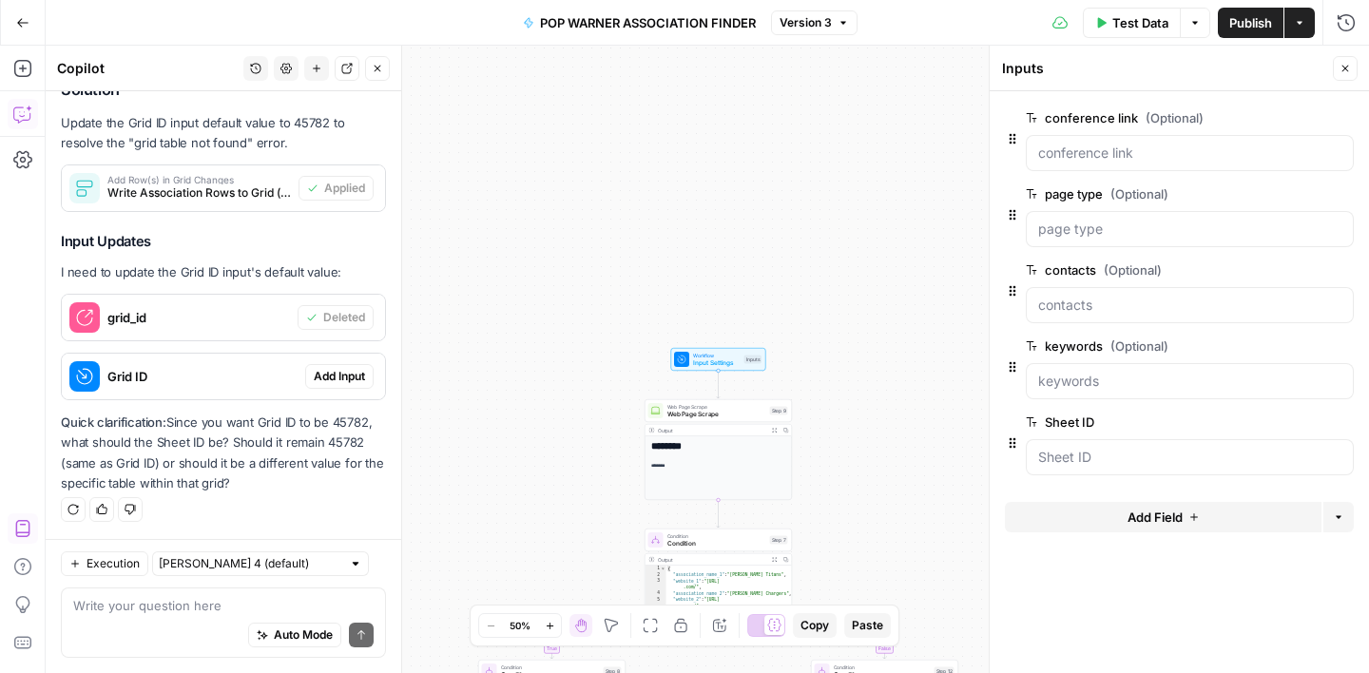
click at [351, 383] on span "Add Input" at bounding box center [339, 376] width 51 height 17
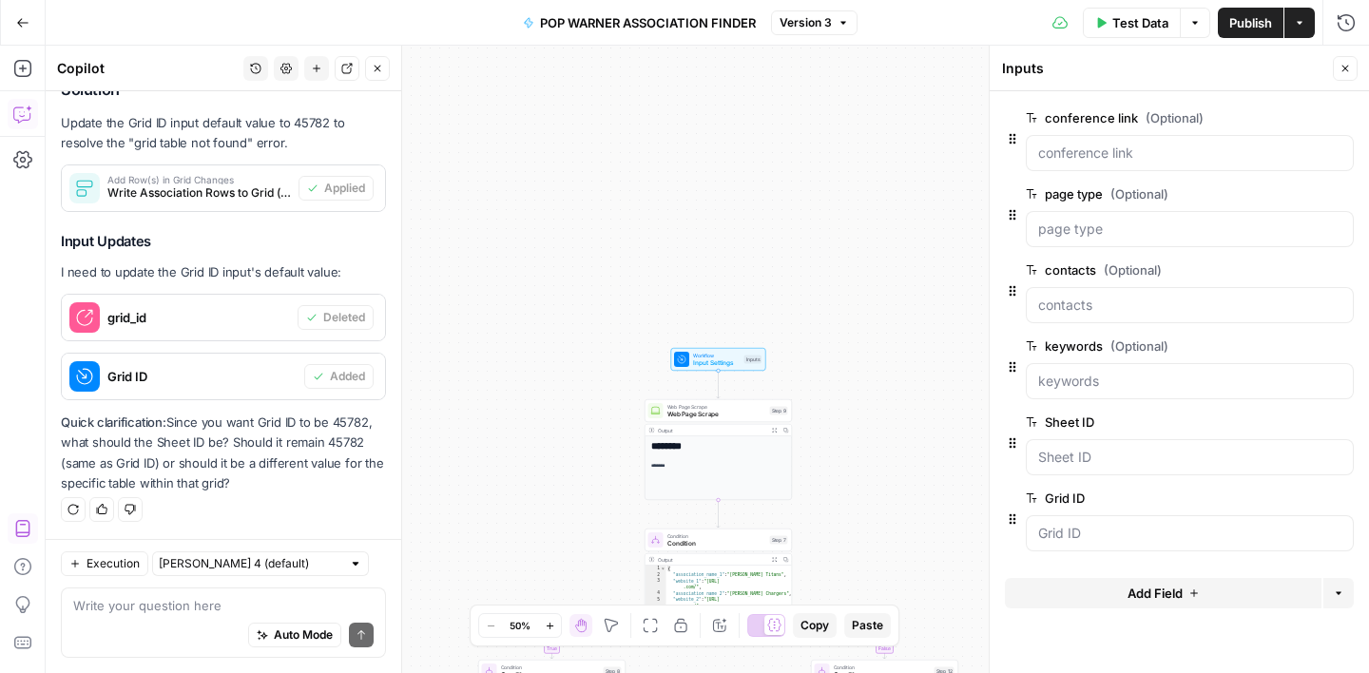
click at [1138, 26] on span "Test Data" at bounding box center [1140, 22] width 56 height 19
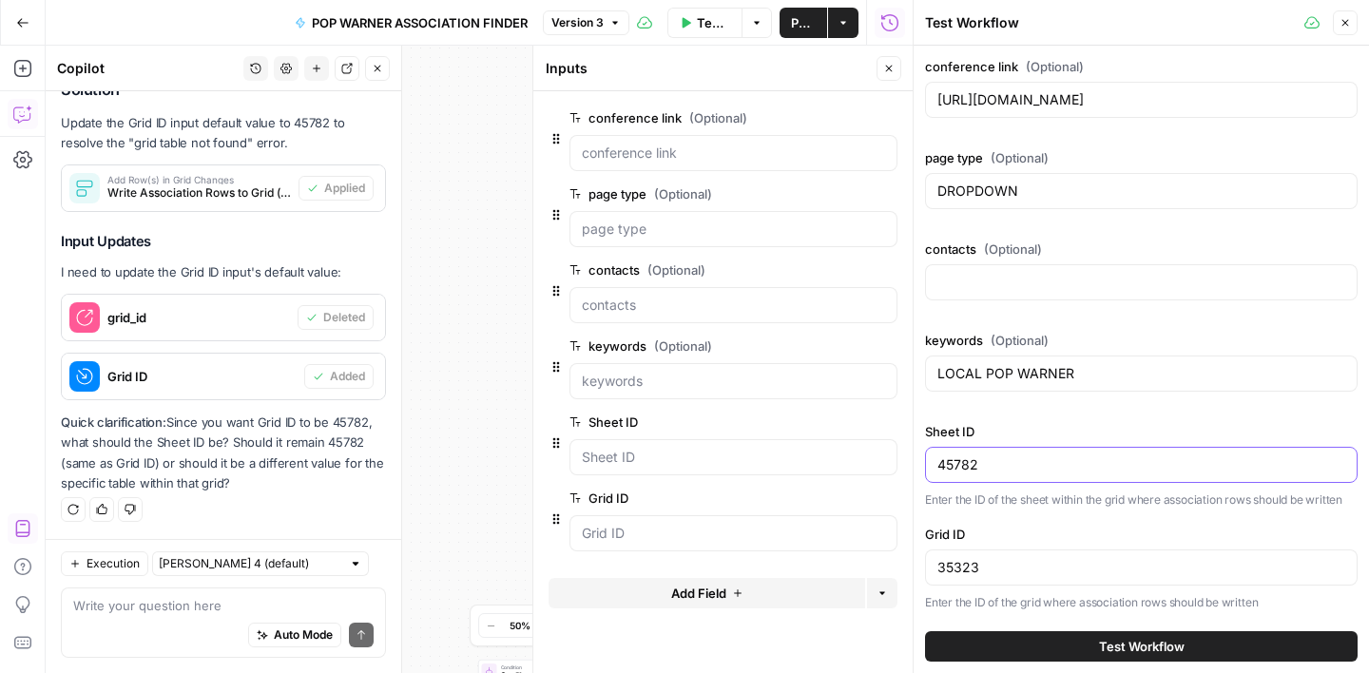
click at [994, 466] on input "45782" at bounding box center [1142, 464] width 408 height 19
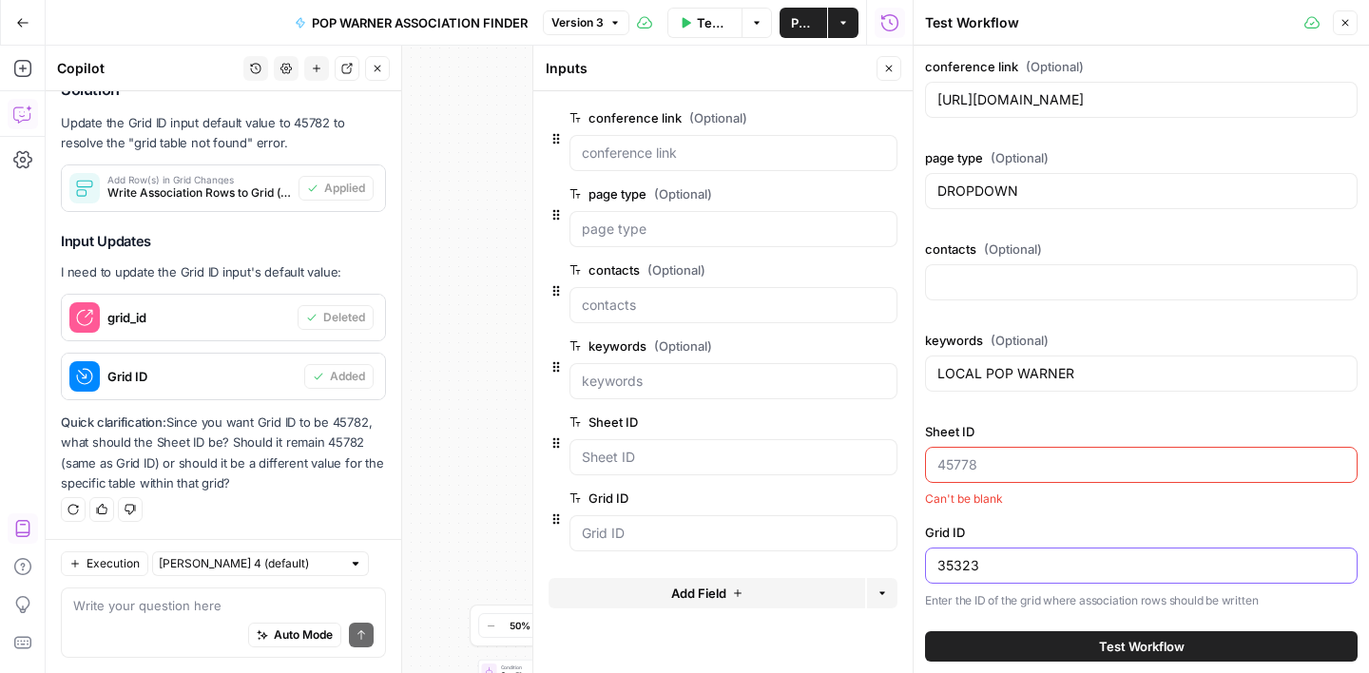
click at [988, 564] on input "35323" at bounding box center [1142, 565] width 408 height 19
click at [987, 564] on input "35323" at bounding box center [1142, 565] width 408 height 19
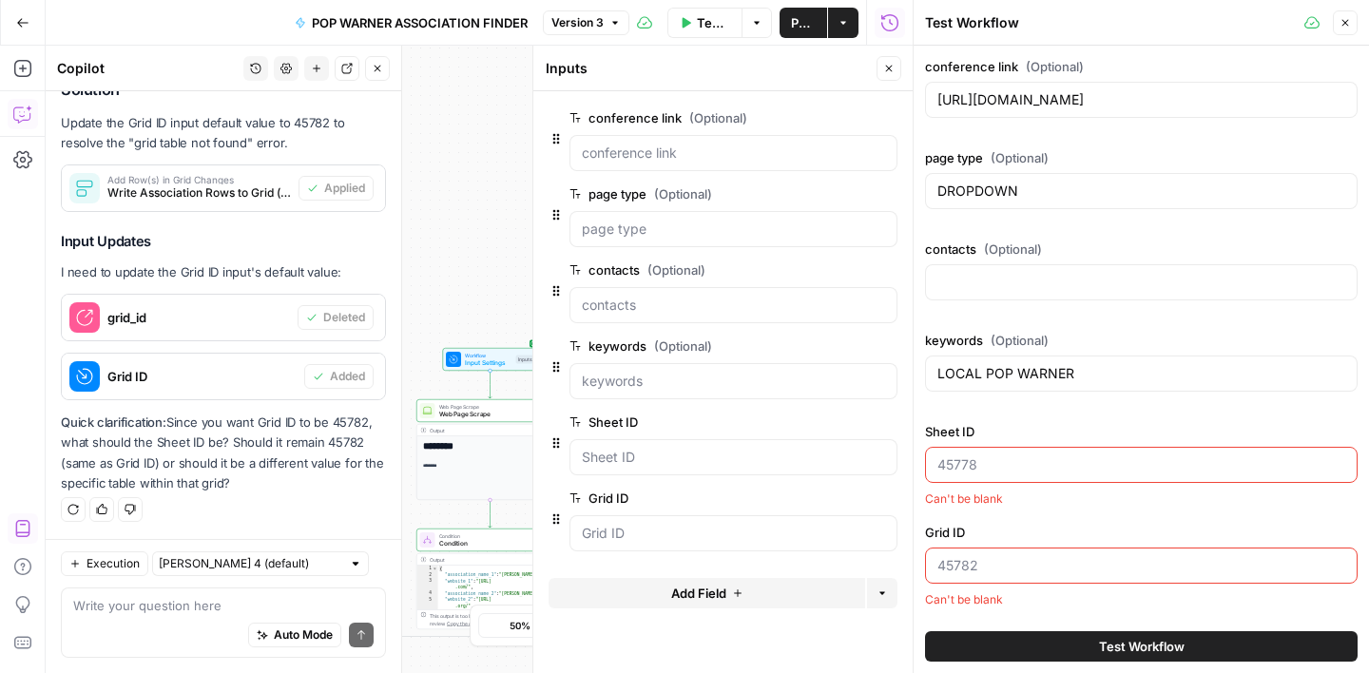
click at [142, 595] on div "Write your question here Auto Mode Send" at bounding box center [223, 623] width 325 height 70
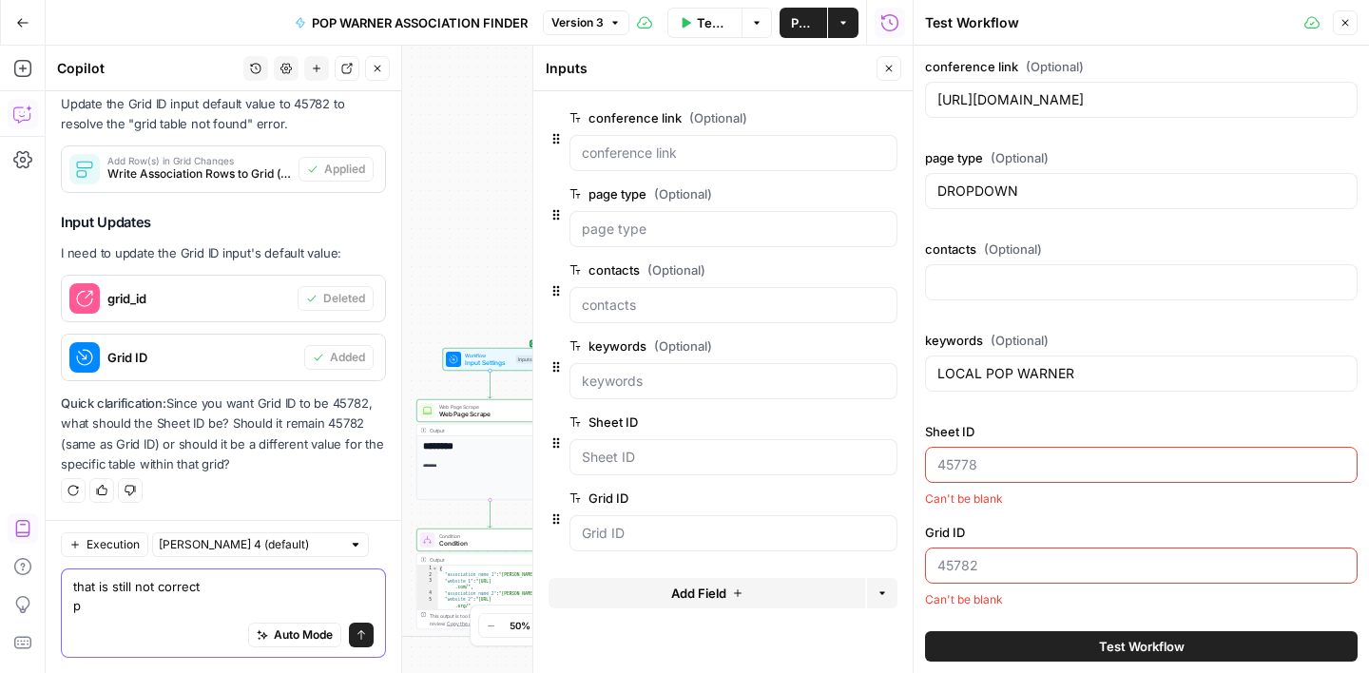
scroll to position [2193, 0]
paste textarea "35323"
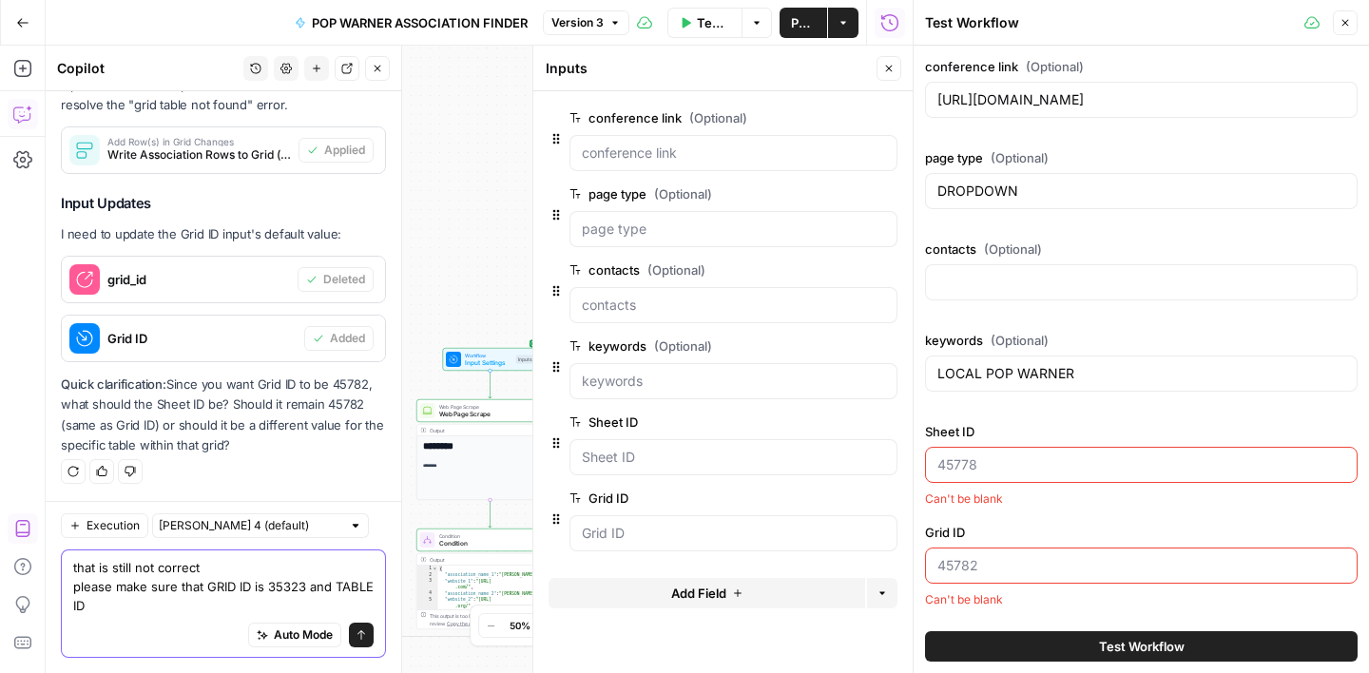
scroll to position [2212, 0]
paste textarea "45782"
type textarea "that is still not correct please make sure that GRID ID is 35323 and TABLE ID i…"
click at [371, 639] on button "Send" at bounding box center [361, 635] width 25 height 25
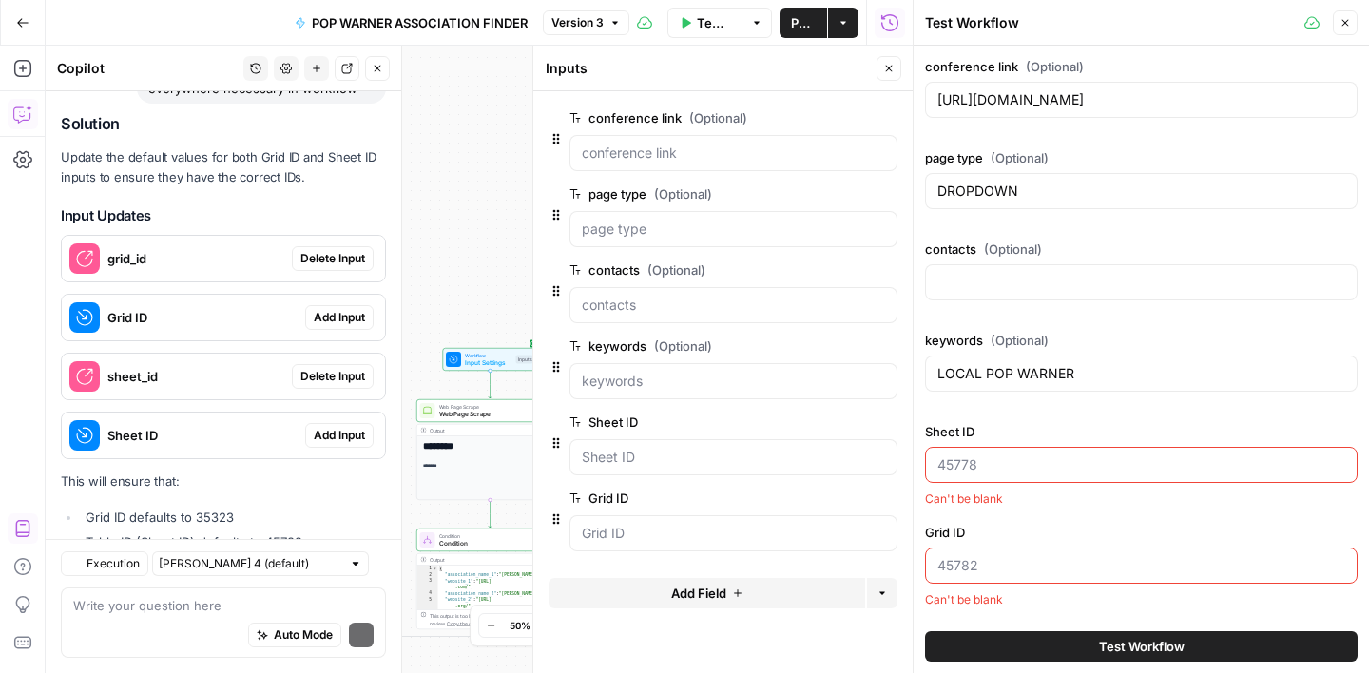
scroll to position [2771, 0]
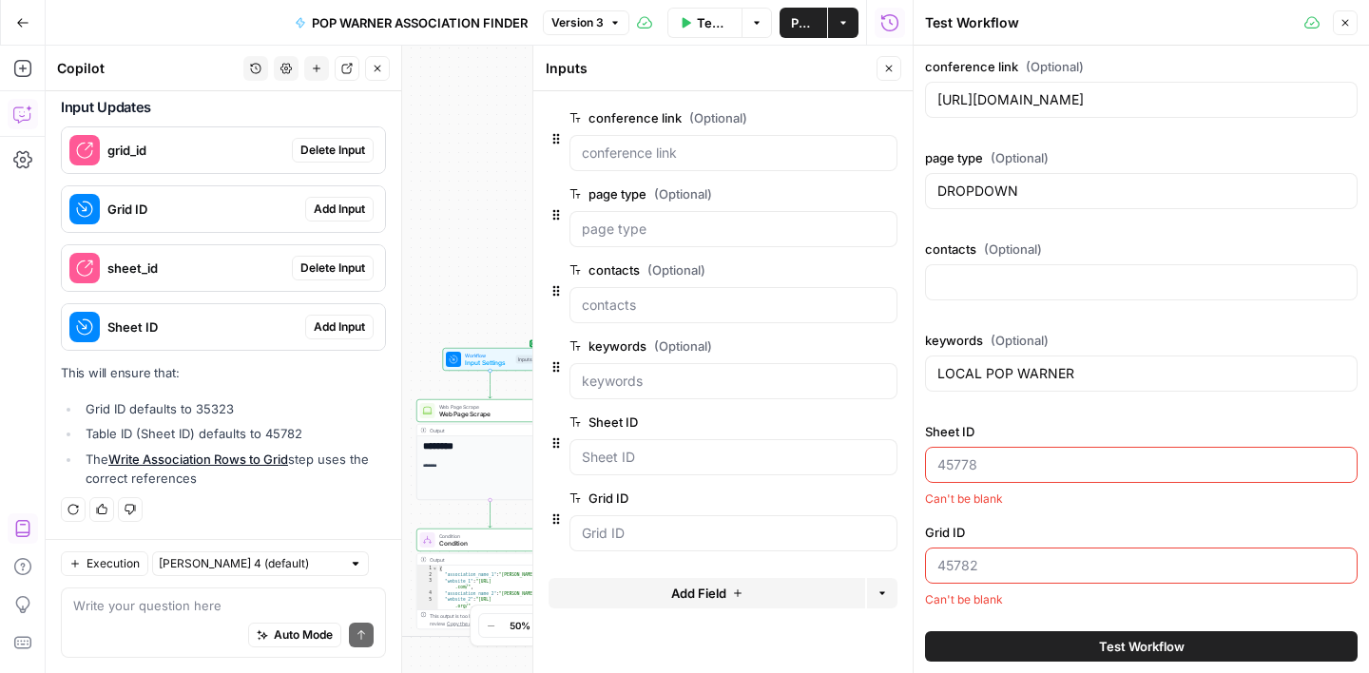
click at [323, 144] on span "Delete Input" at bounding box center [332, 150] width 65 height 17
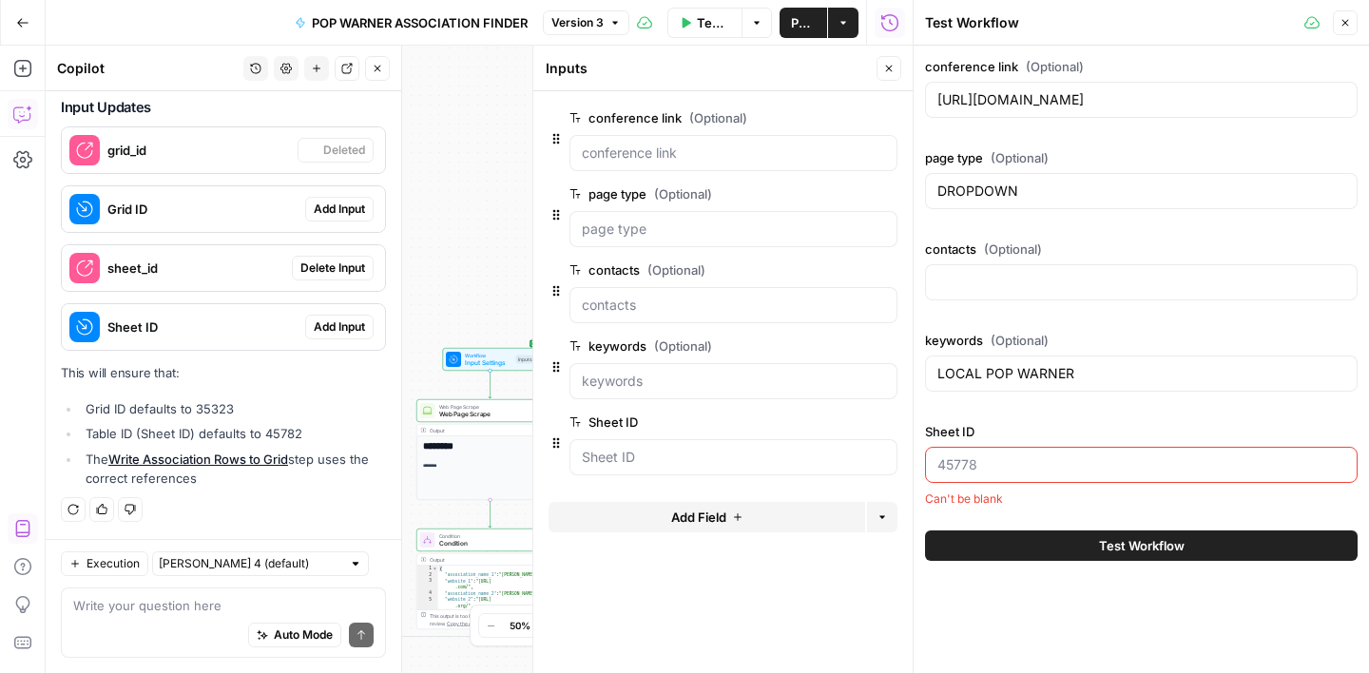
scroll to position [2801, 0]
click at [352, 207] on span "Add Input" at bounding box center [339, 209] width 51 height 17
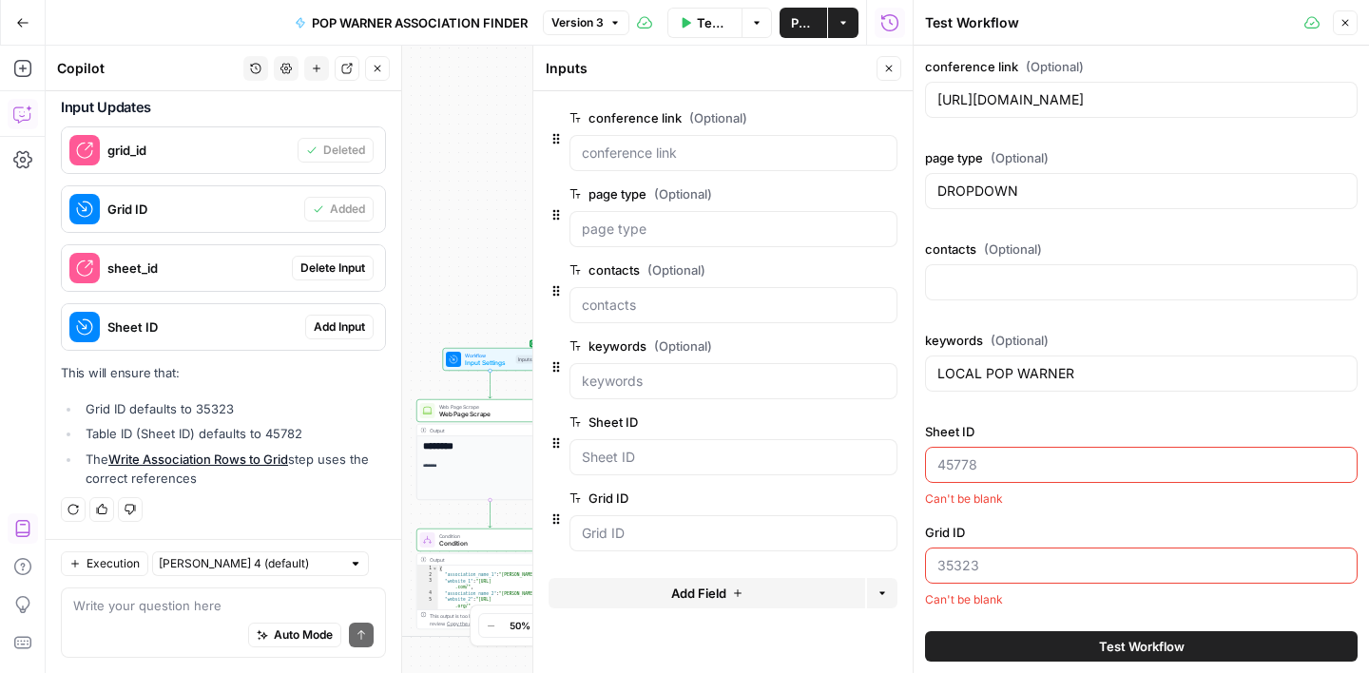
click at [347, 276] on span "Delete Input" at bounding box center [332, 268] width 65 height 17
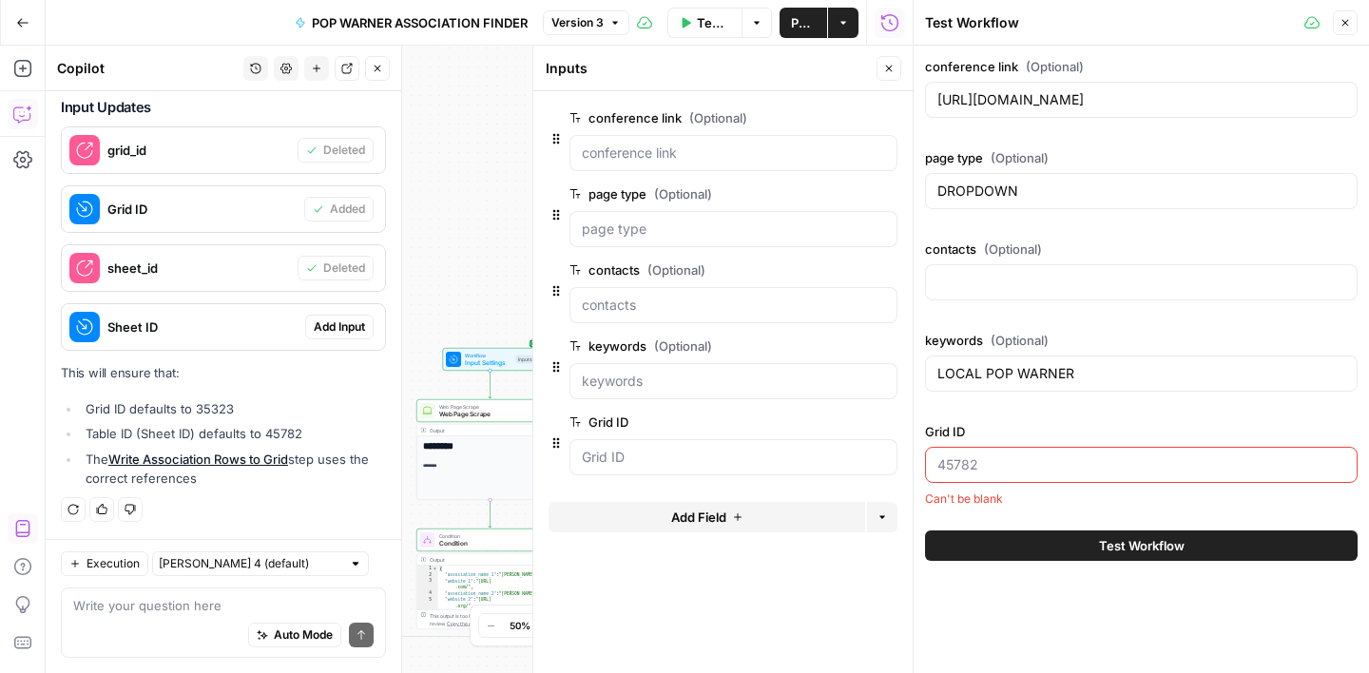
click at [347, 329] on span "Add Input" at bounding box center [339, 327] width 51 height 17
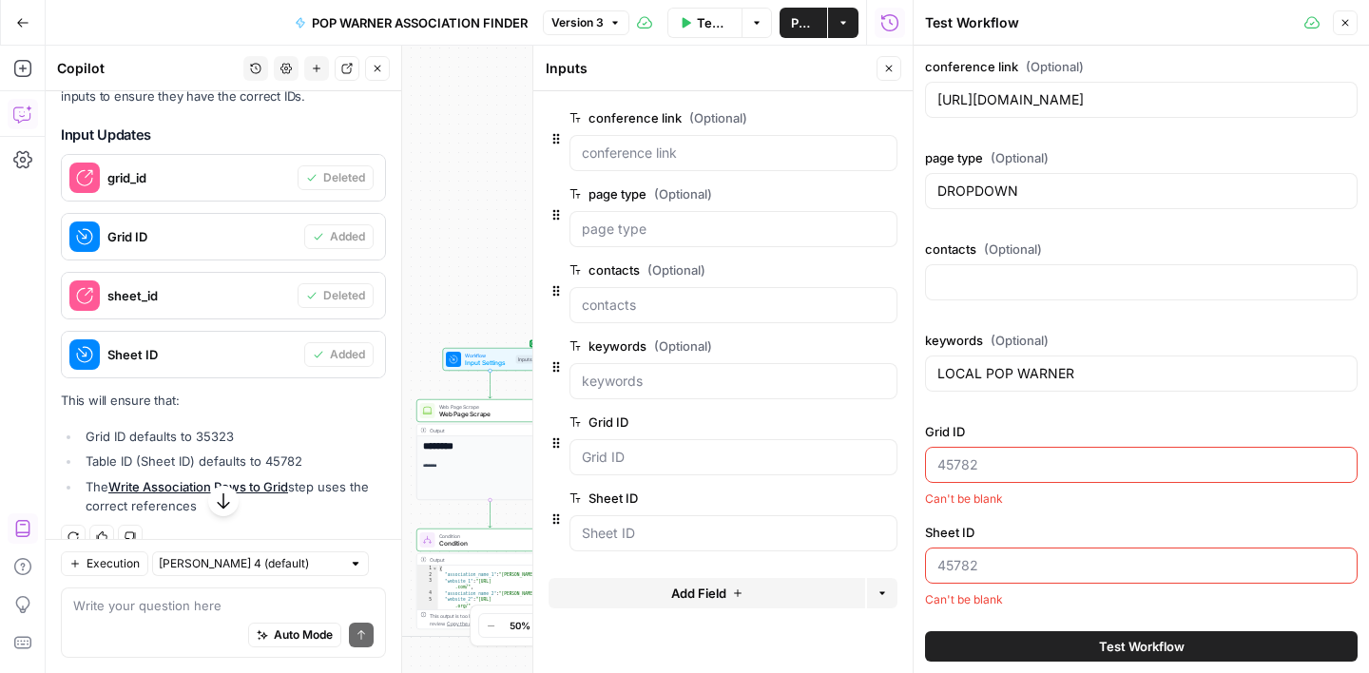
scroll to position [2712, 0]
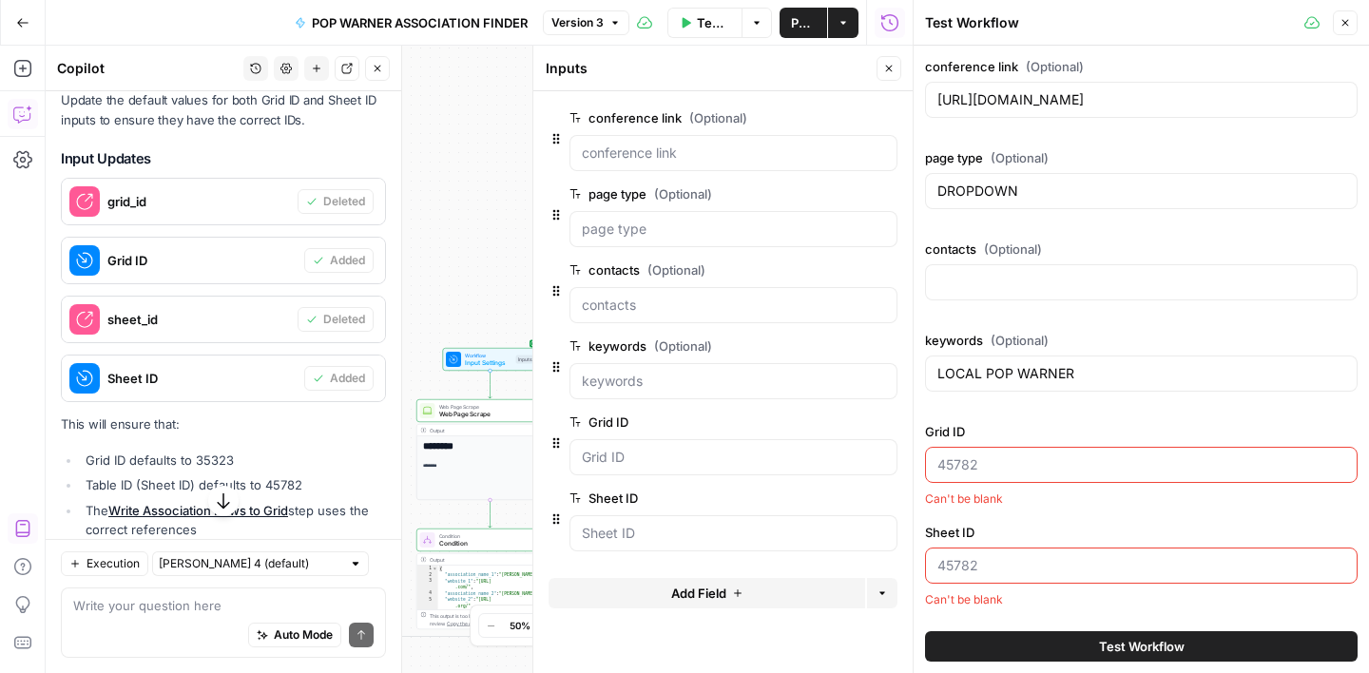
click at [1341, 32] on button "Close" at bounding box center [1345, 22] width 25 height 25
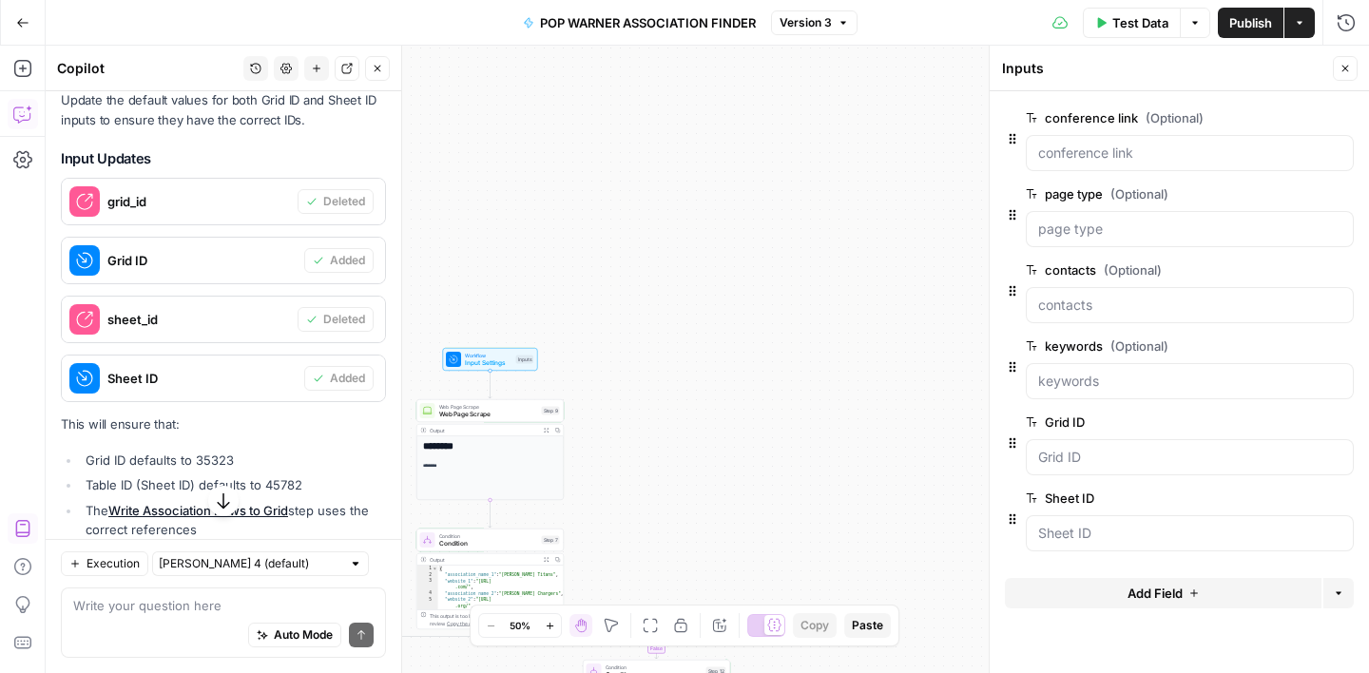
click at [1342, 75] on button "Close" at bounding box center [1345, 68] width 25 height 25
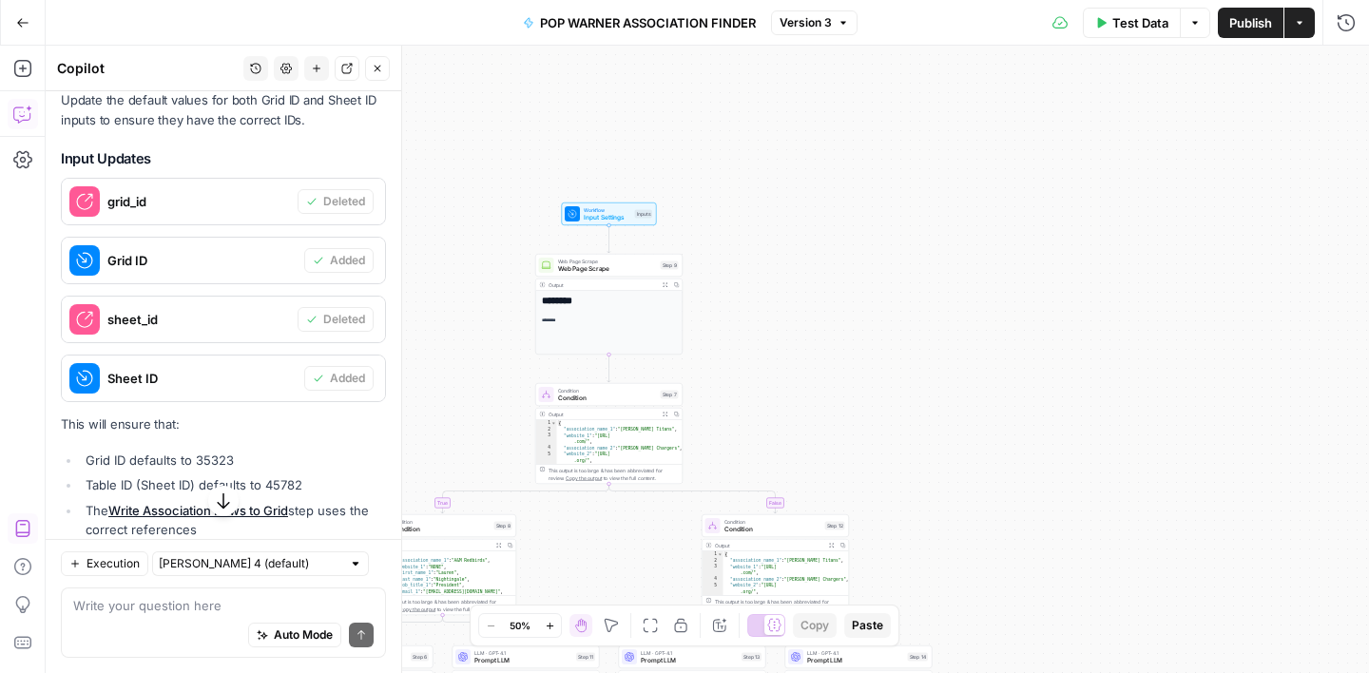
drag, startPoint x: 819, startPoint y: 443, endPoint x: 937, endPoint y: 298, distance: 187.3
click at [938, 298] on div "true false true false true false Workflow Input Settings Inputs Web Page Scrape…" at bounding box center [708, 360] width 1324 height 628
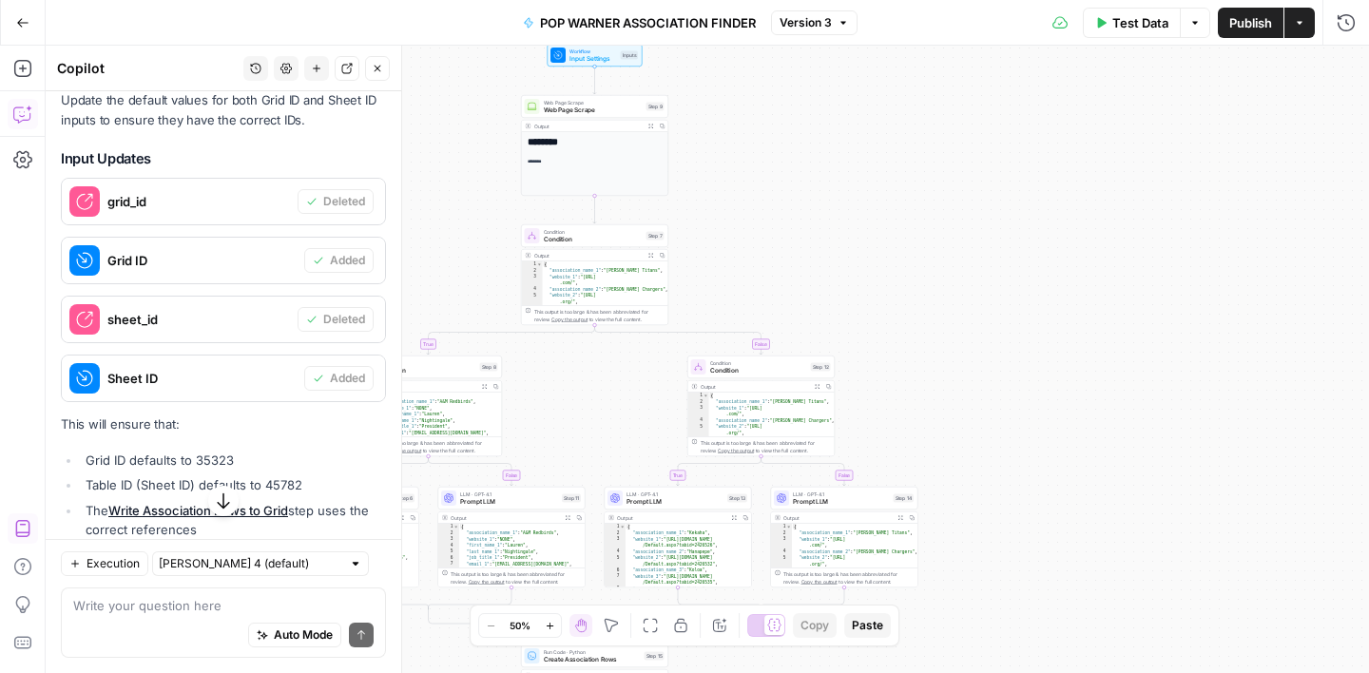
drag, startPoint x: 921, startPoint y: 463, endPoint x: 892, endPoint y: 175, distance: 289.6
click at [892, 175] on div "true false true false true false Workflow Input Settings Inputs Web Page Scrape…" at bounding box center [708, 360] width 1324 height 628
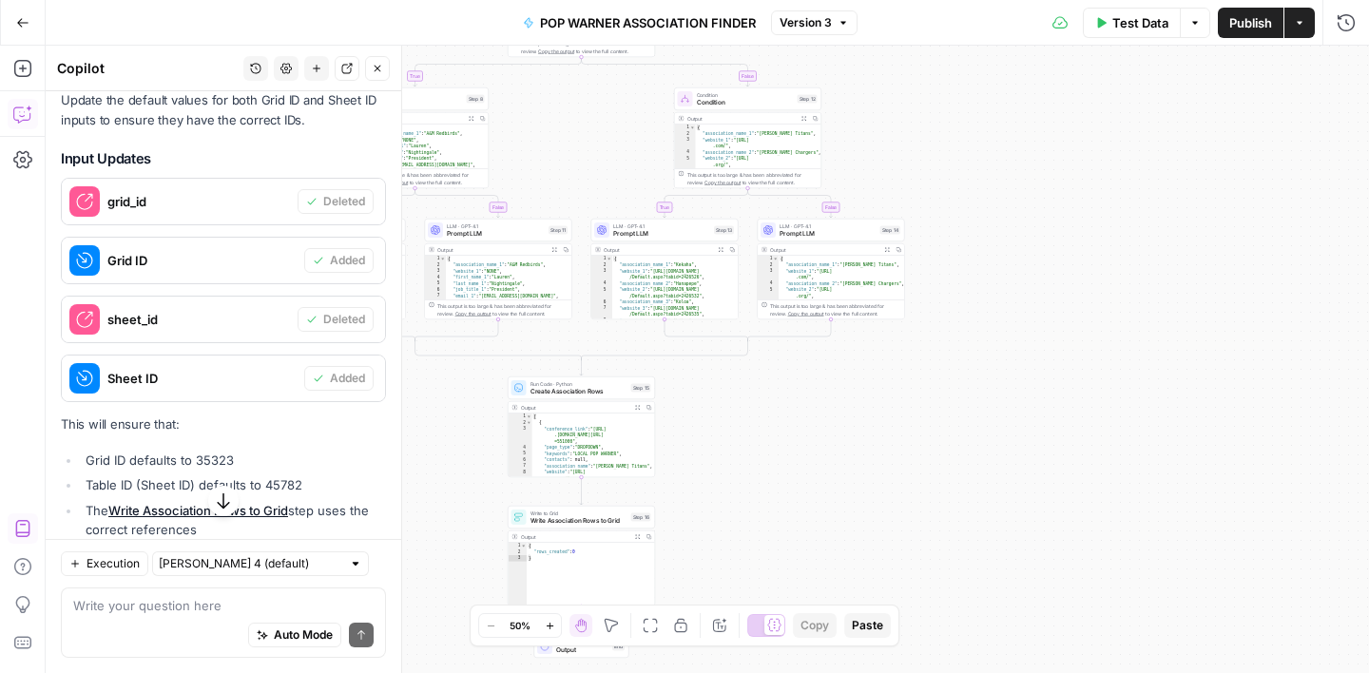
drag, startPoint x: 841, startPoint y: 499, endPoint x: 856, endPoint y: 238, distance: 261.9
click at [856, 238] on div "true false true false true false Workflow Input Settings Inputs Web Page Scrape…" at bounding box center [708, 360] width 1324 height 628
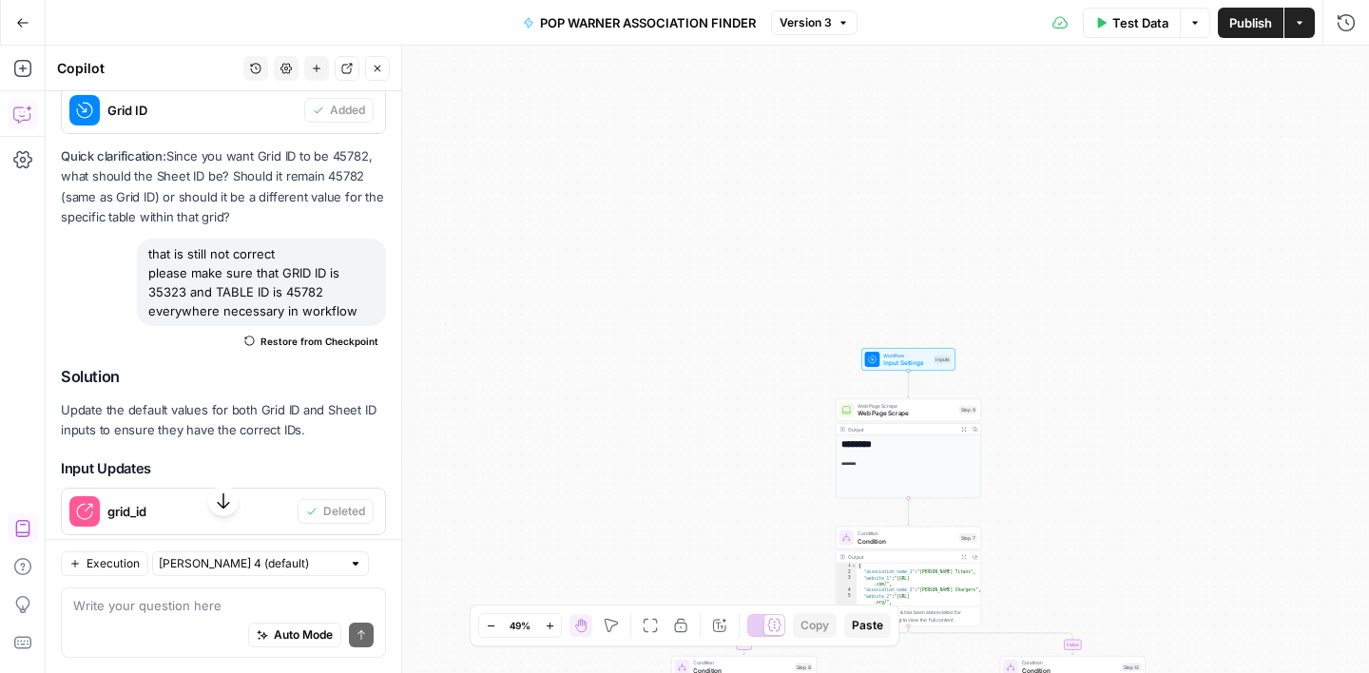
scroll to position [2801, 0]
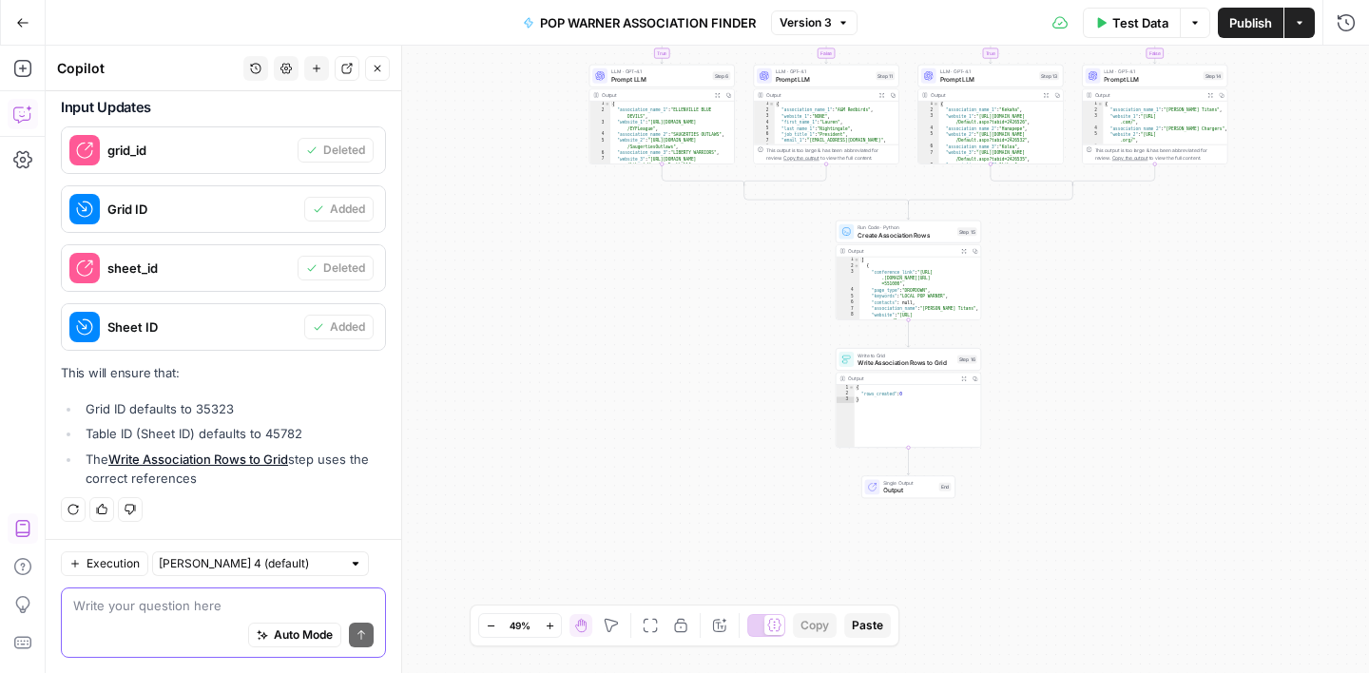
click at [180, 609] on textarea at bounding box center [223, 605] width 300 height 19
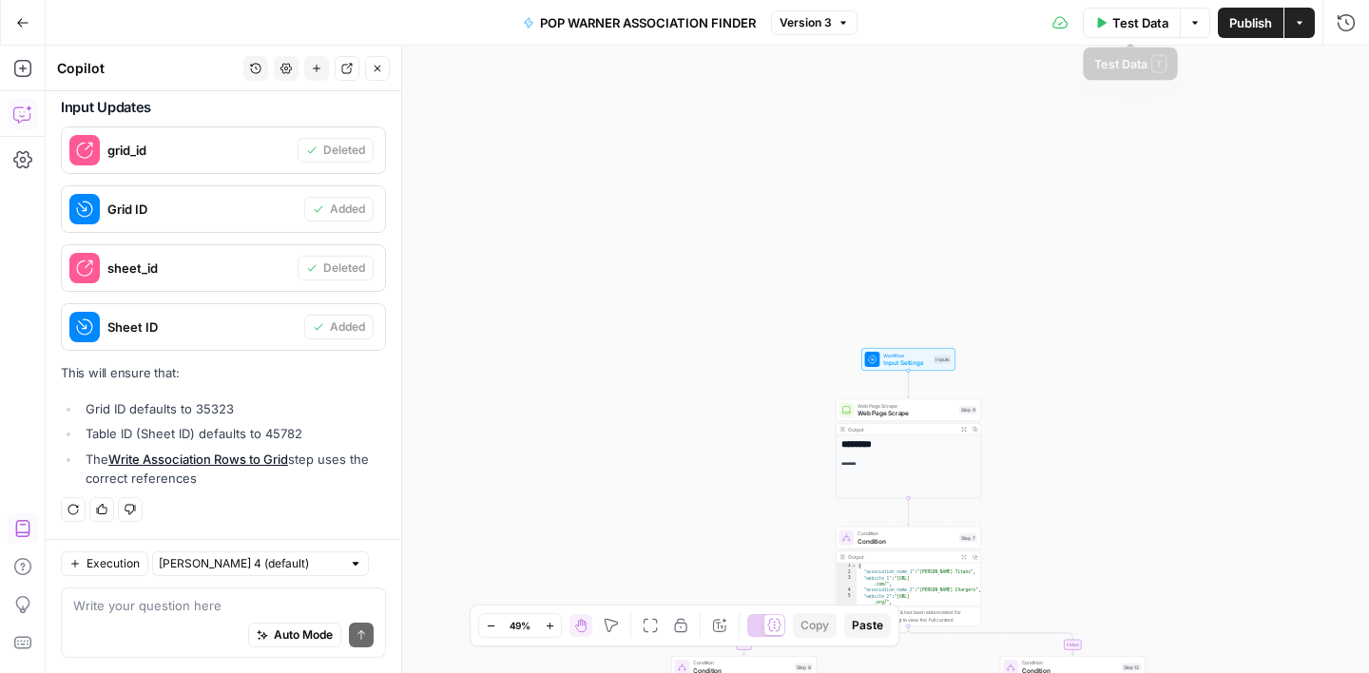
click at [1130, 32] on button "Test Data" at bounding box center [1132, 23] width 98 height 30
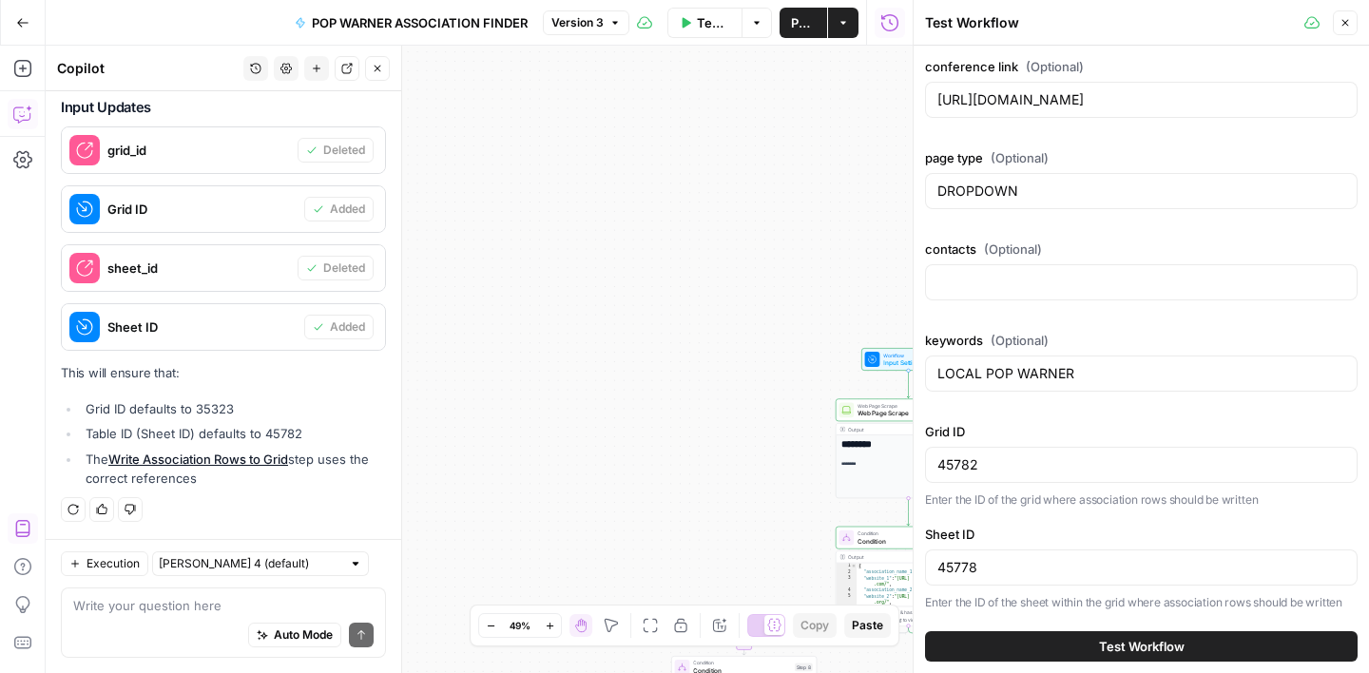
click at [1112, 648] on span "Test Workflow" at bounding box center [1142, 646] width 86 height 19
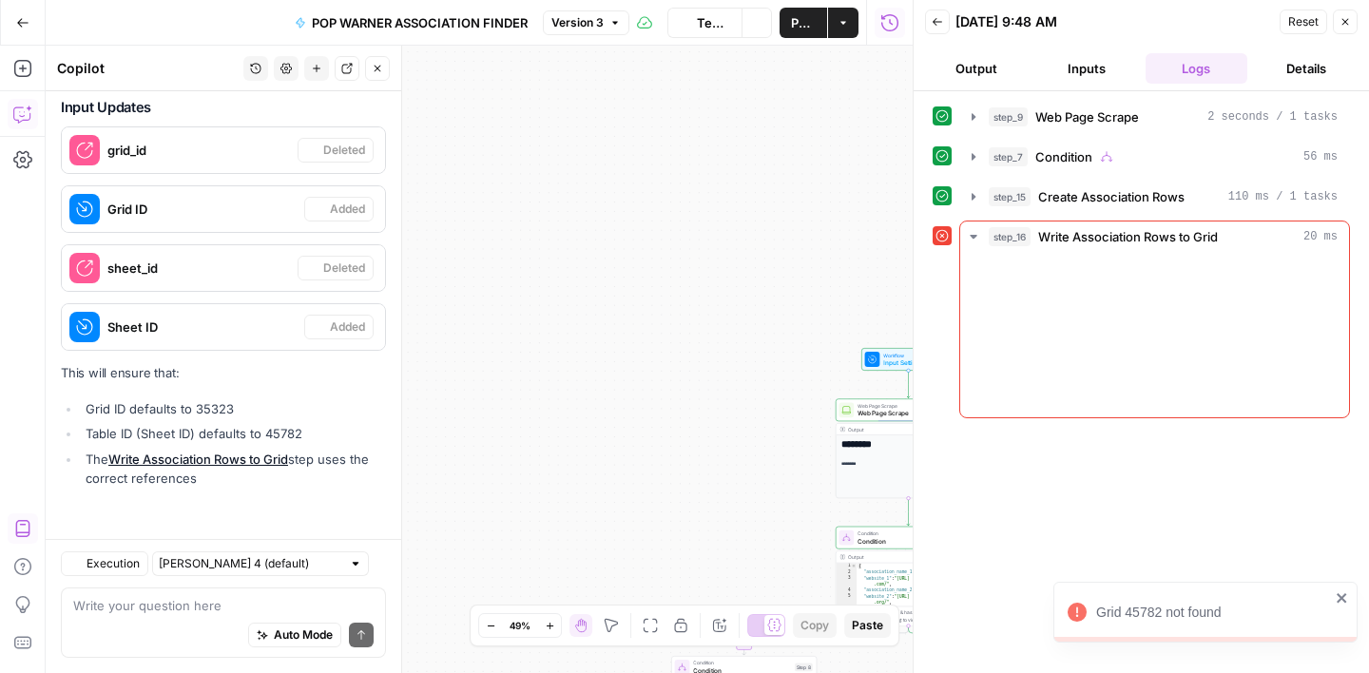
scroll to position [2801, 0]
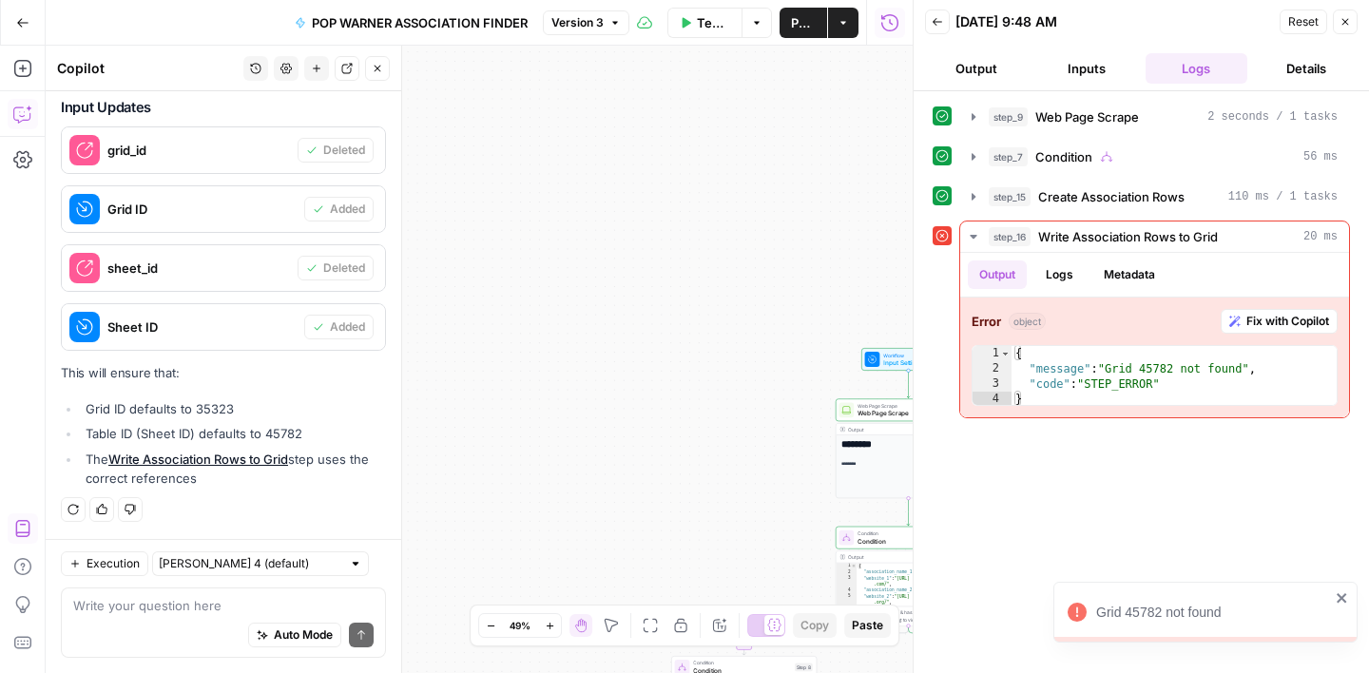
click at [1344, 24] on icon "button" at bounding box center [1345, 21] width 11 height 11
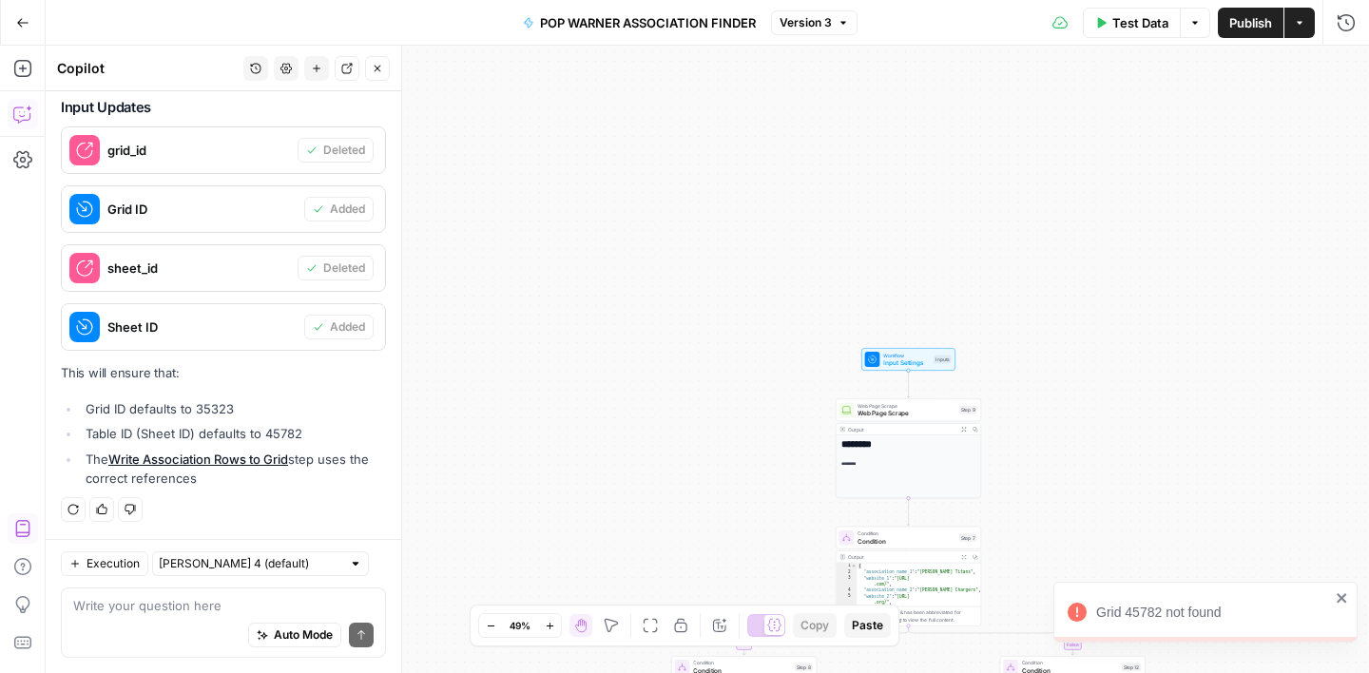
click at [1130, 30] on span "Test Data" at bounding box center [1140, 22] width 56 height 19
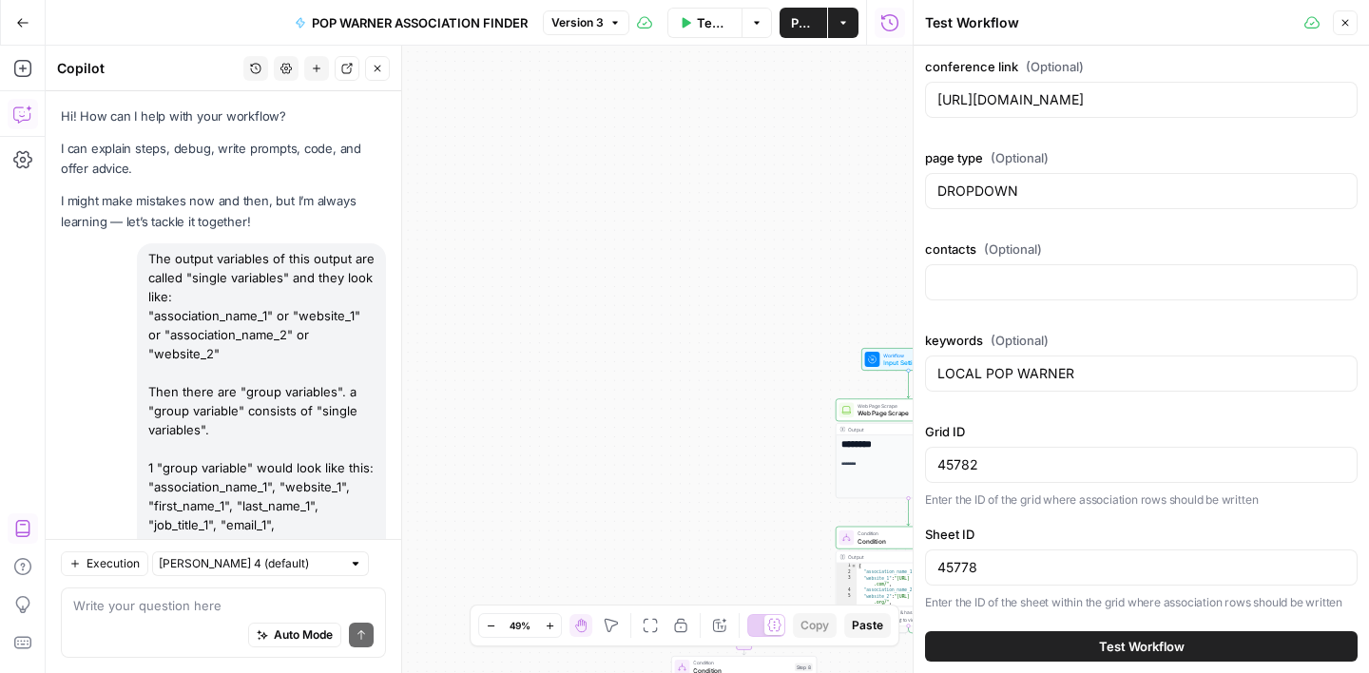
scroll to position [2801, 0]
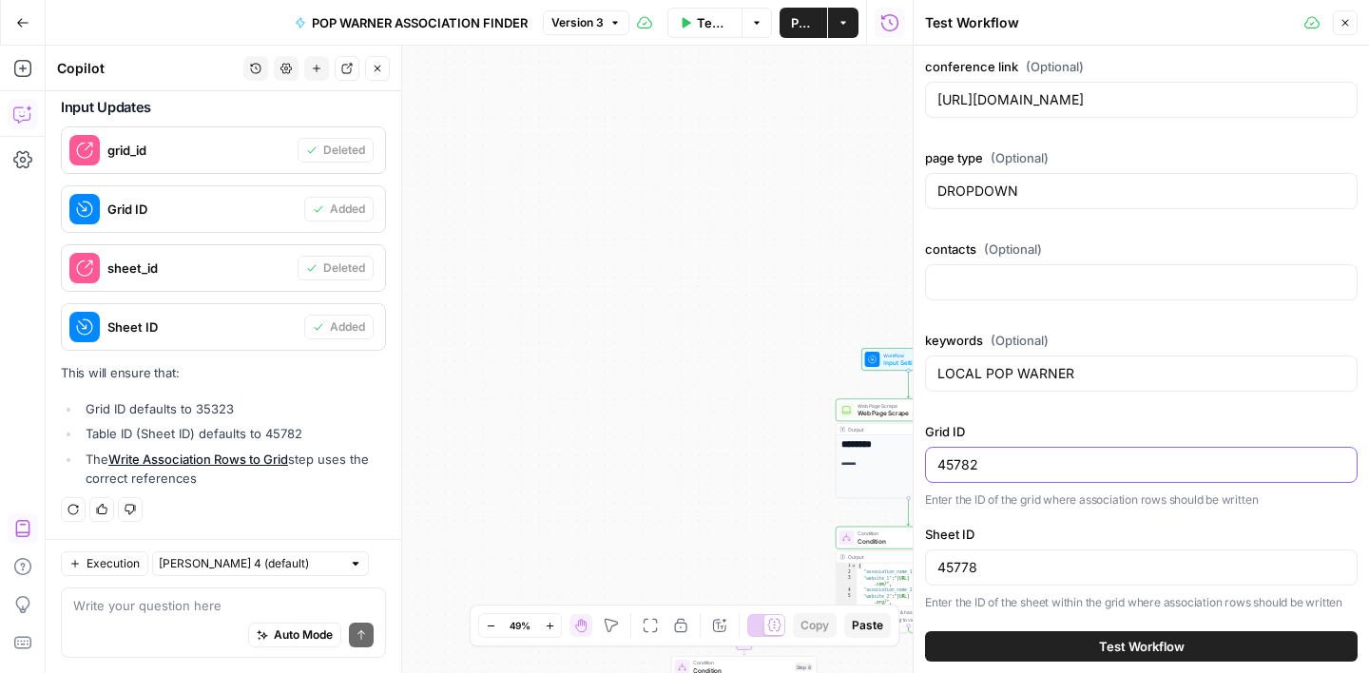
click at [968, 471] on input "45782" at bounding box center [1142, 464] width 408 height 19
paste input "35323/sheets/"
click at [1034, 461] on input "35323/sheets/45782" at bounding box center [1142, 464] width 408 height 19
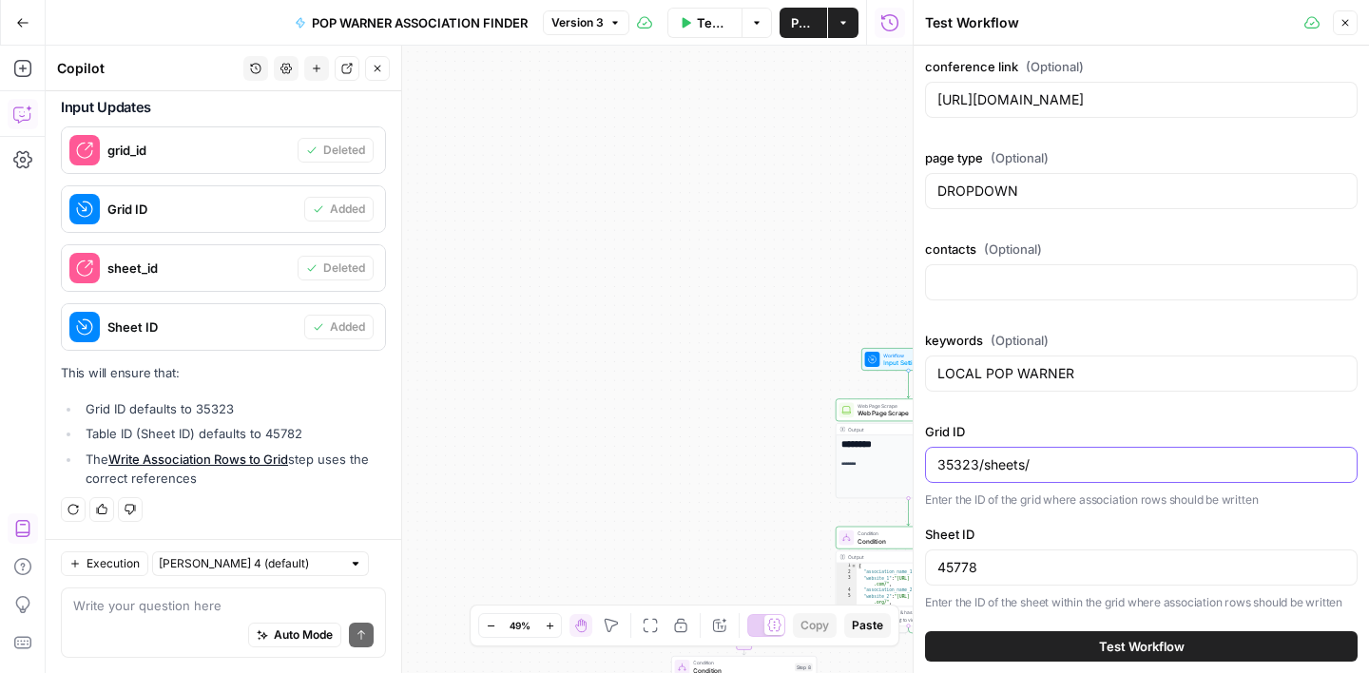
drag, startPoint x: 975, startPoint y: 469, endPoint x: 1106, endPoint y: 452, distance: 132.3
click at [975, 469] on input "35323/sheets/" at bounding box center [1142, 464] width 408 height 19
type input "35323"
click at [958, 570] on input "45778" at bounding box center [1142, 567] width 408 height 19
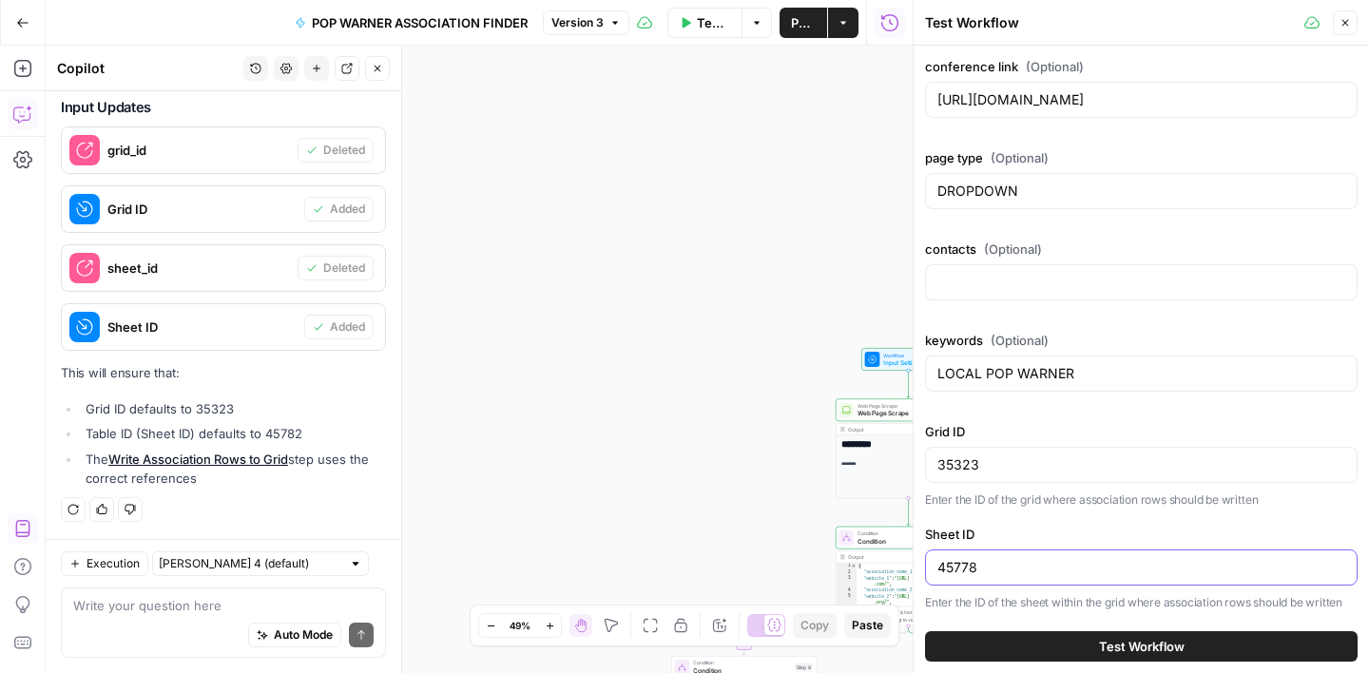
click at [958, 570] on input "45778" at bounding box center [1142, 567] width 408 height 19
paste input "82"
type input "45782"
click at [1081, 510] on div "Grid ID 35323 Enter the ID of the grid where association rows should be written…" at bounding box center [1141, 516] width 433 height 189
click at [1106, 639] on span "Test Workflow" at bounding box center [1142, 646] width 86 height 19
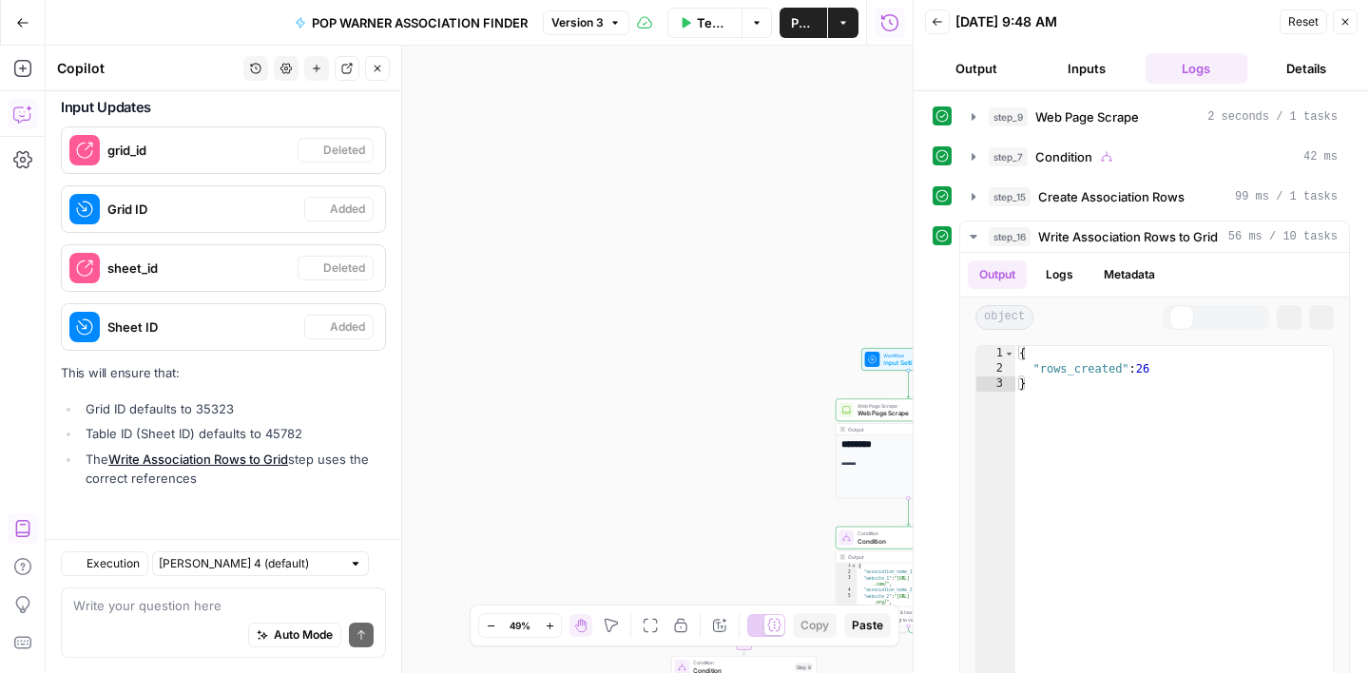
scroll to position [2801, 0]
click at [1347, 27] on icon "button" at bounding box center [1345, 21] width 11 height 11
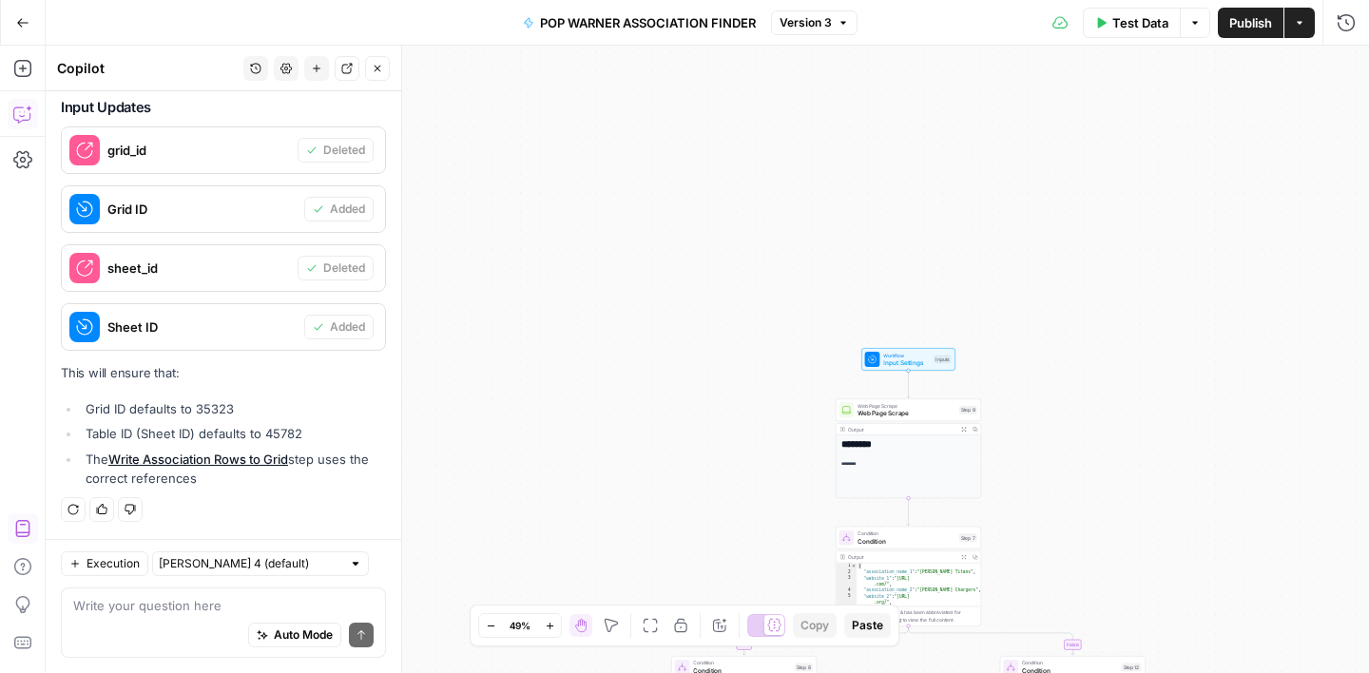
click at [378, 70] on icon "button" at bounding box center [377, 68] width 11 height 11
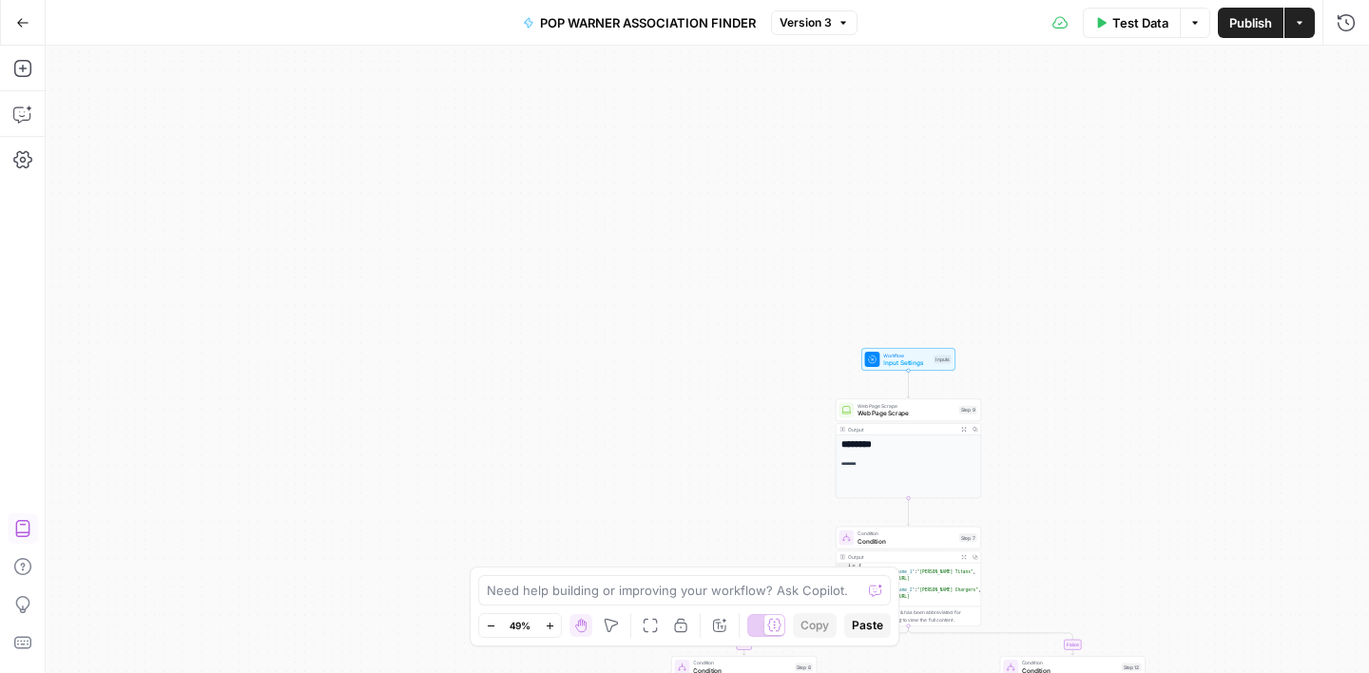
click at [1241, 25] on span "Publish" at bounding box center [1250, 22] width 43 height 19
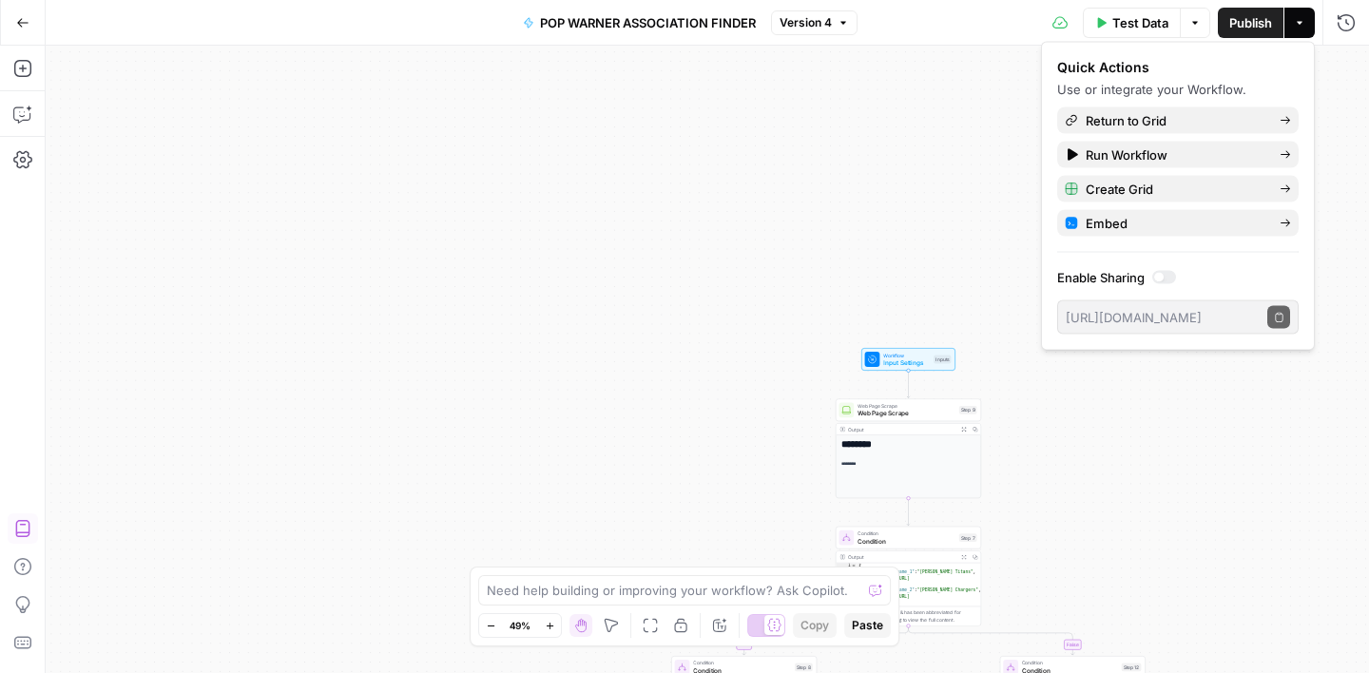
click at [910, 363] on span "Input Settings" at bounding box center [906, 363] width 47 height 10
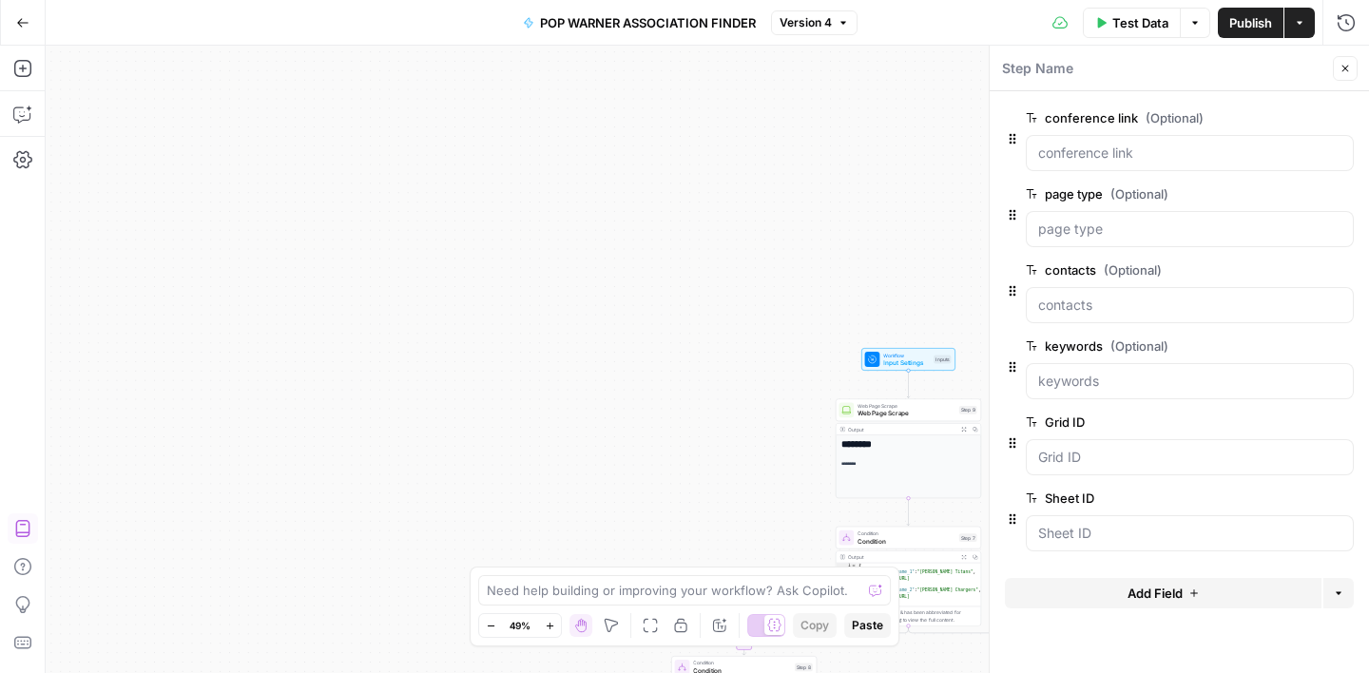
click at [1115, 32] on button "Test Data" at bounding box center [1132, 23] width 98 height 30
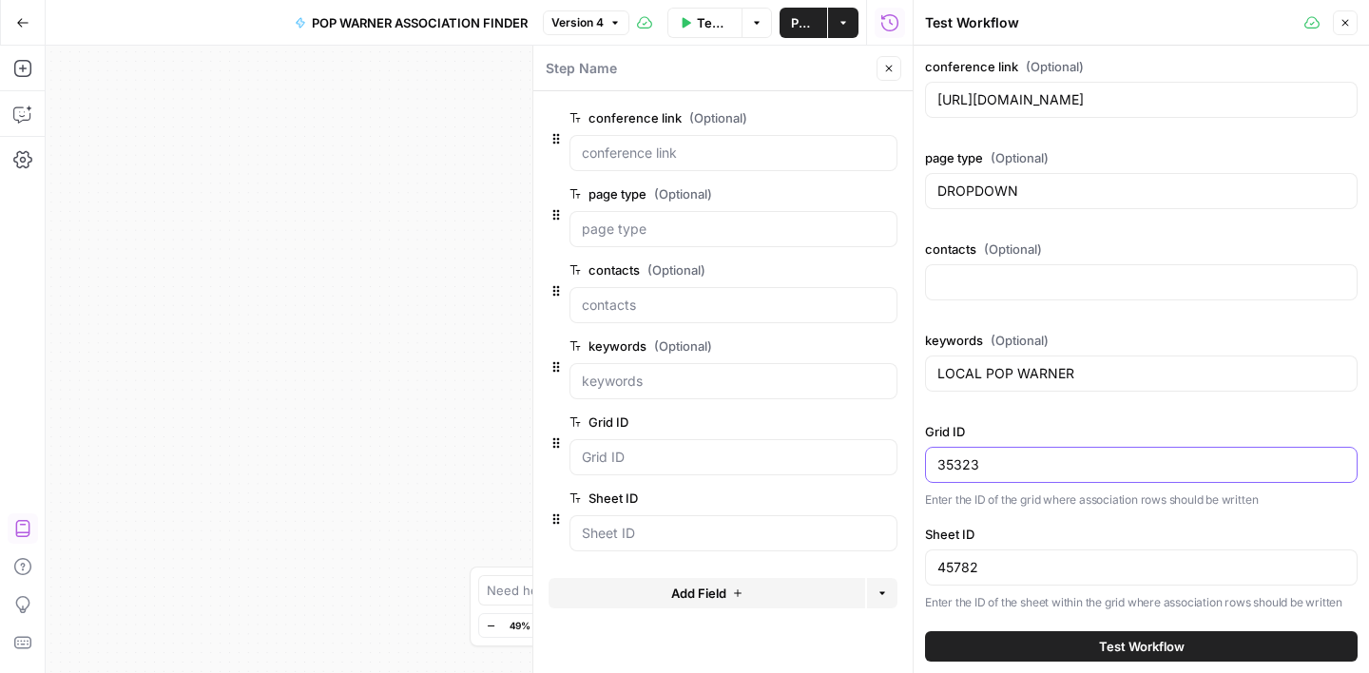
click at [1004, 457] on input "35323" at bounding box center [1142, 464] width 408 height 19
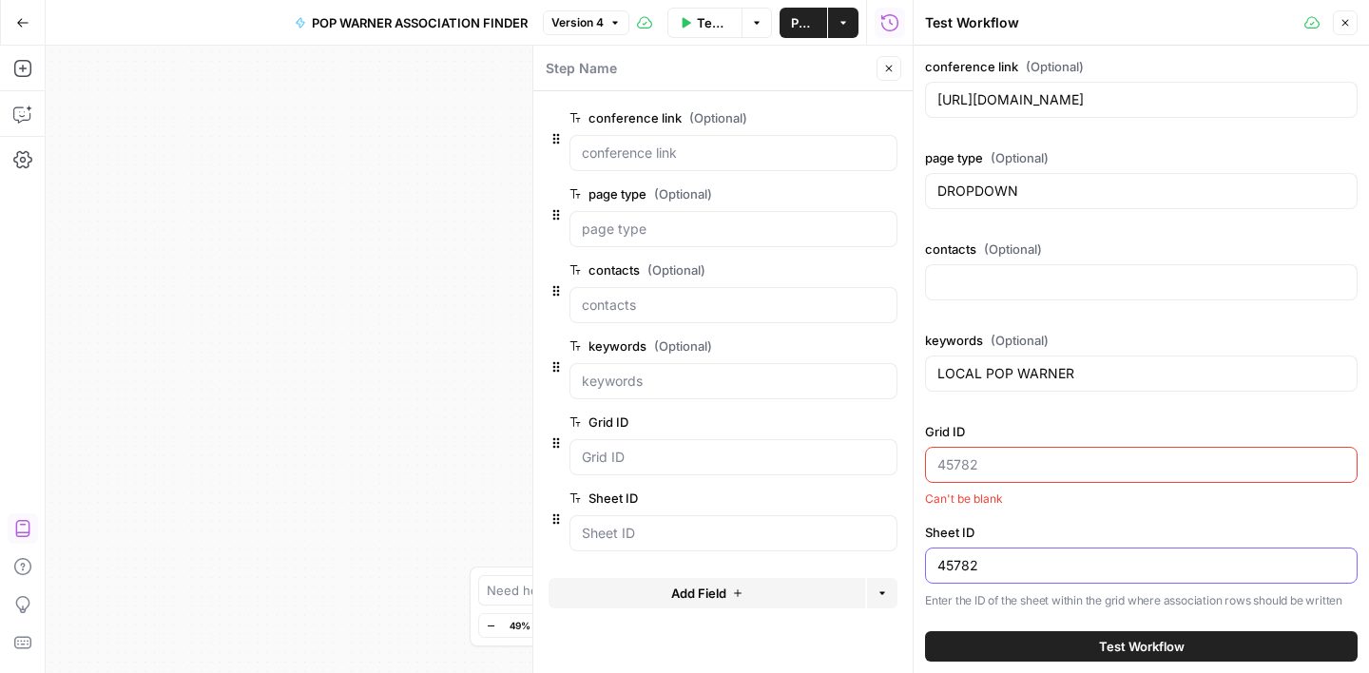
click at [970, 571] on input "45782" at bounding box center [1142, 565] width 408 height 19
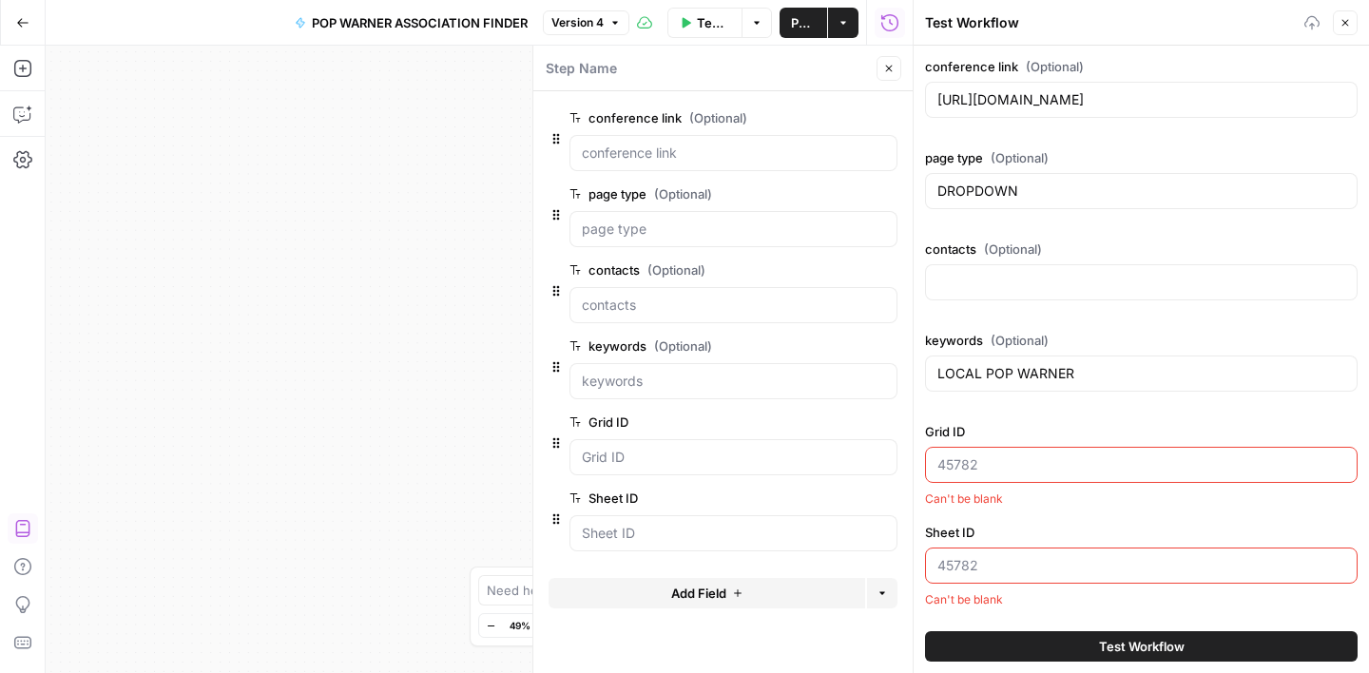
click at [1054, 518] on div "Grid ID Can't be blank Sheet ID Can't be blank" at bounding box center [1141, 515] width 433 height 186
click at [14, 110] on icon "button" at bounding box center [22, 114] width 19 height 19
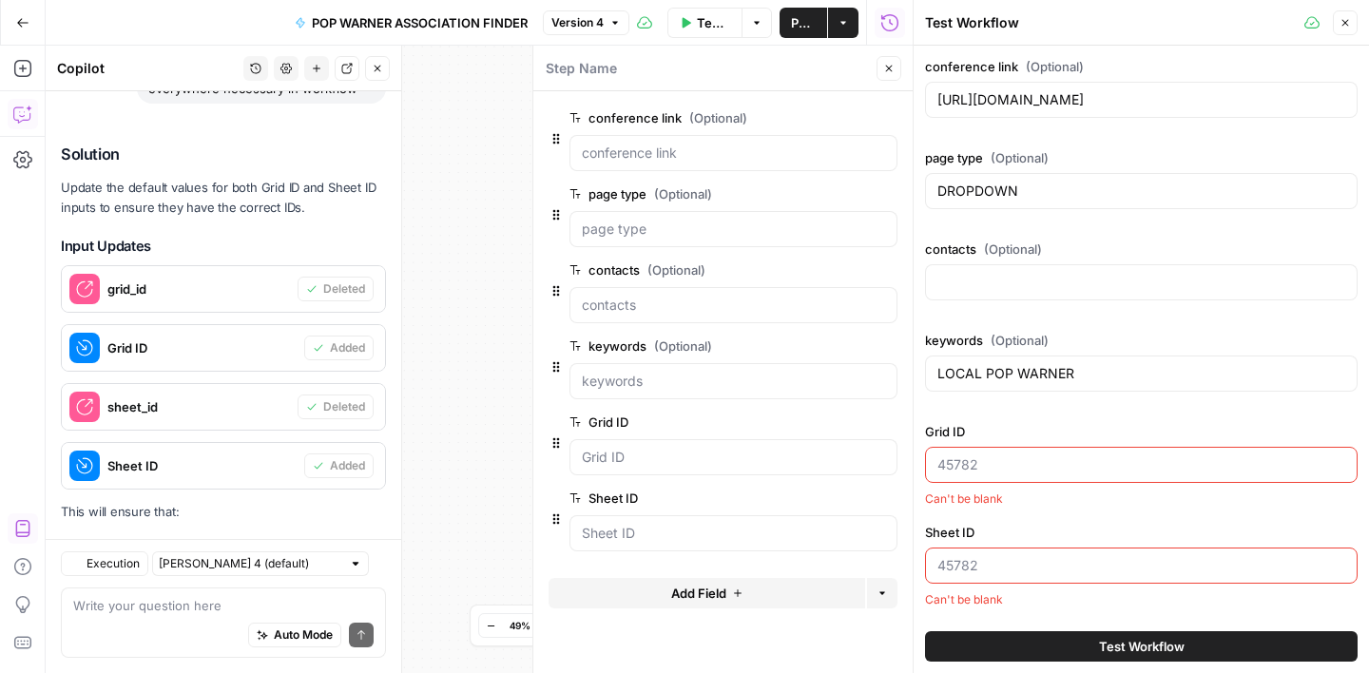
scroll to position [2801, 0]
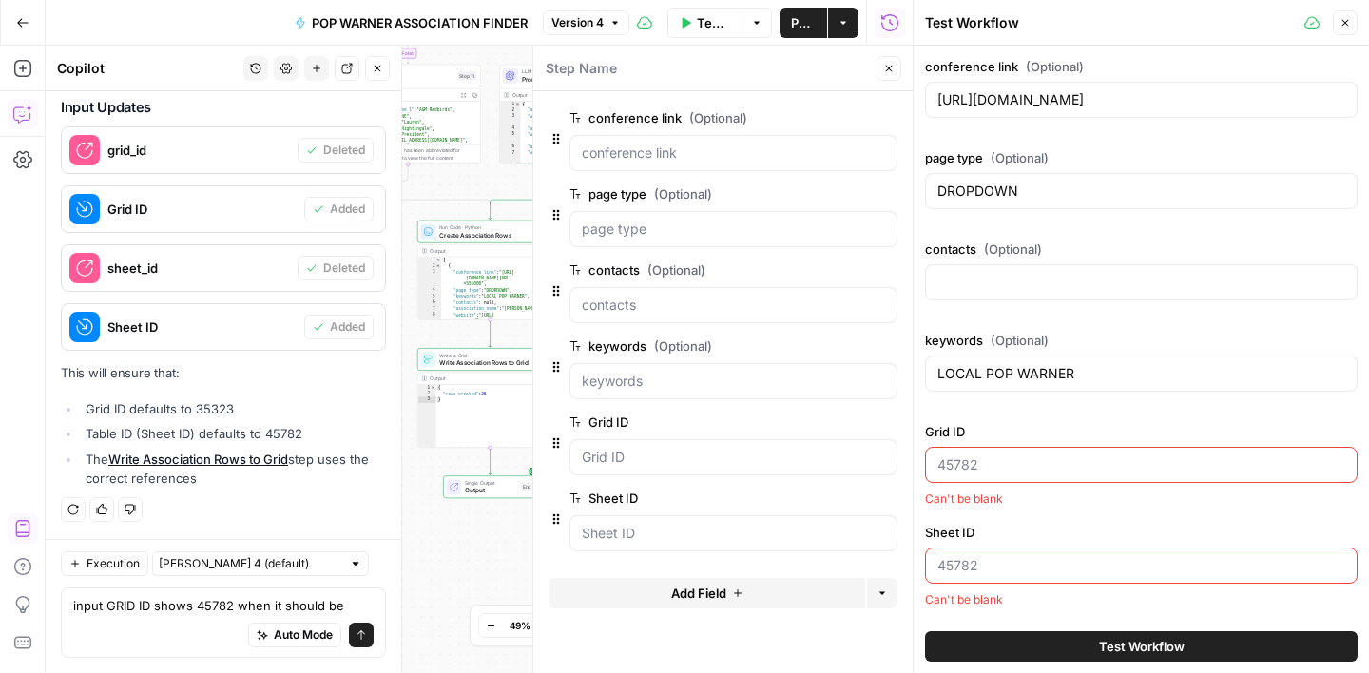
click at [227, 406] on li "Grid ID defaults to 35323" at bounding box center [233, 408] width 305 height 19
copy li "35323"
click at [360, 605] on textarea "input GRID ID shows 45782 when it should be" at bounding box center [223, 605] width 300 height 19
paste textarea "35323"
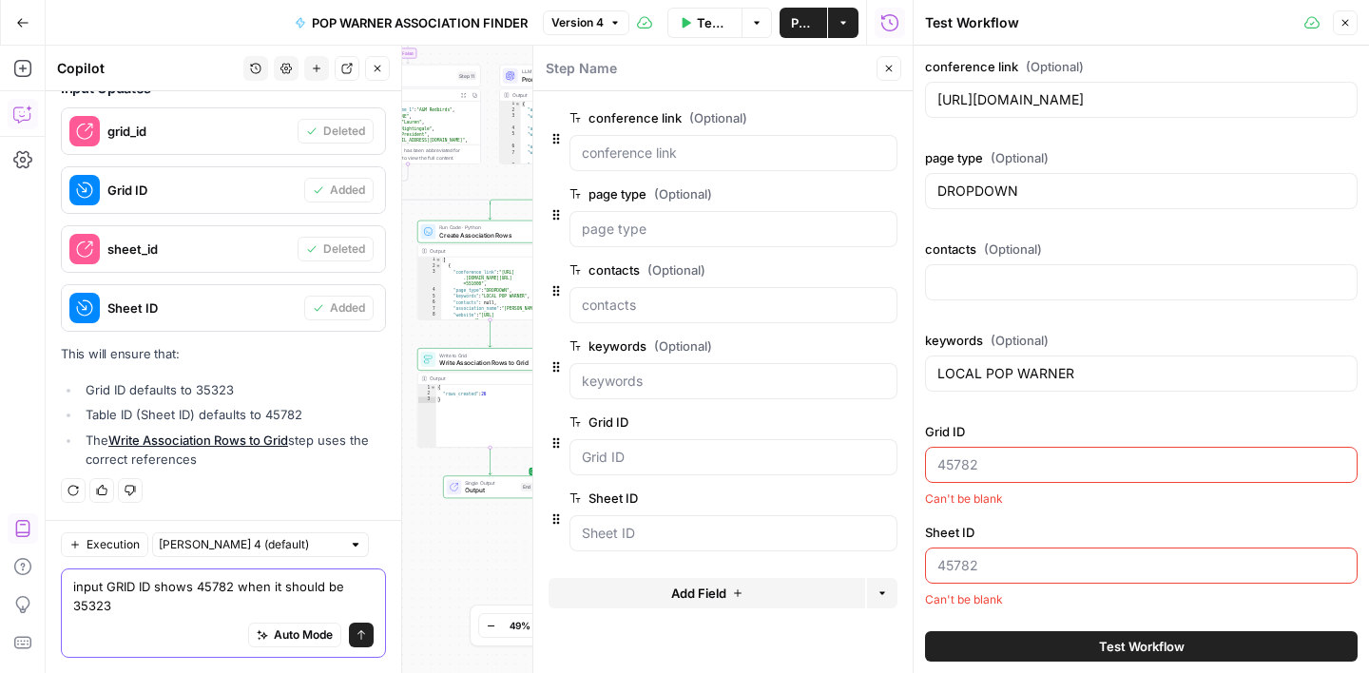
scroll to position [2820, 0]
type textarea "input GRID ID shows 45782 when it should be 35323"
click at [370, 638] on button "Send" at bounding box center [361, 635] width 25 height 25
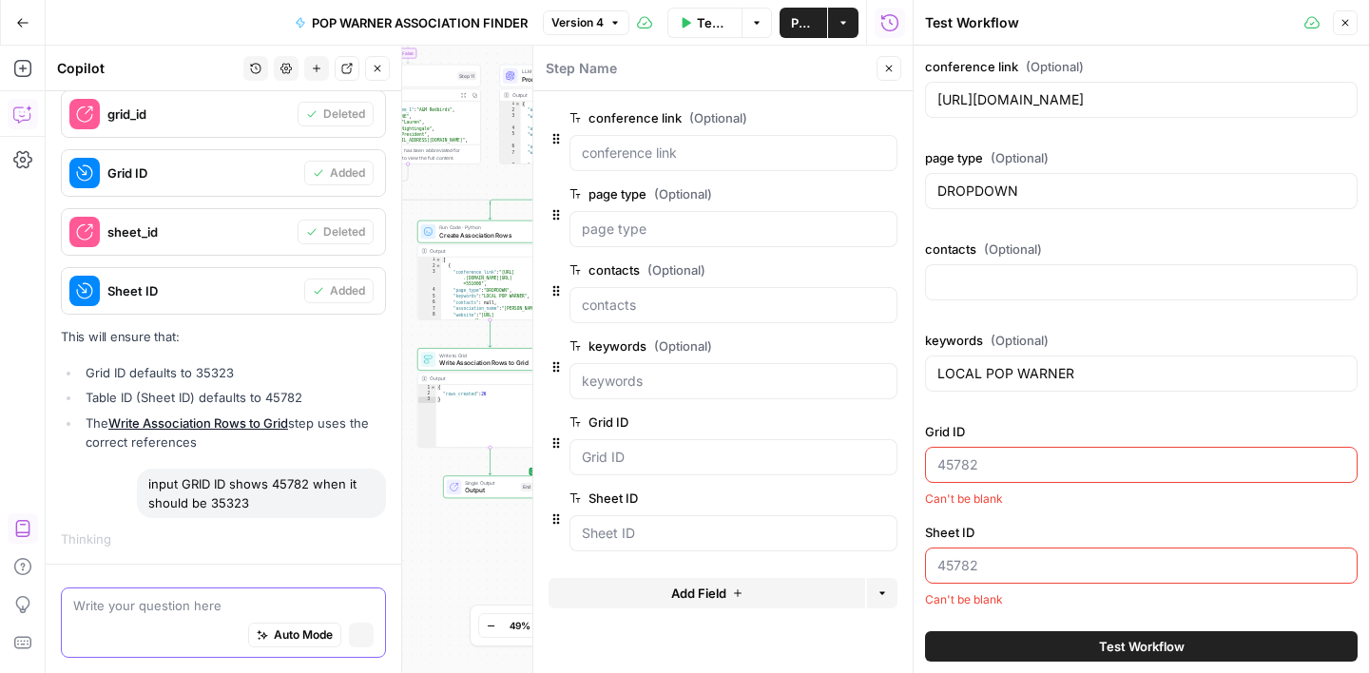
scroll to position [2716, 0]
click at [1349, 24] on icon "button" at bounding box center [1345, 22] width 11 height 11
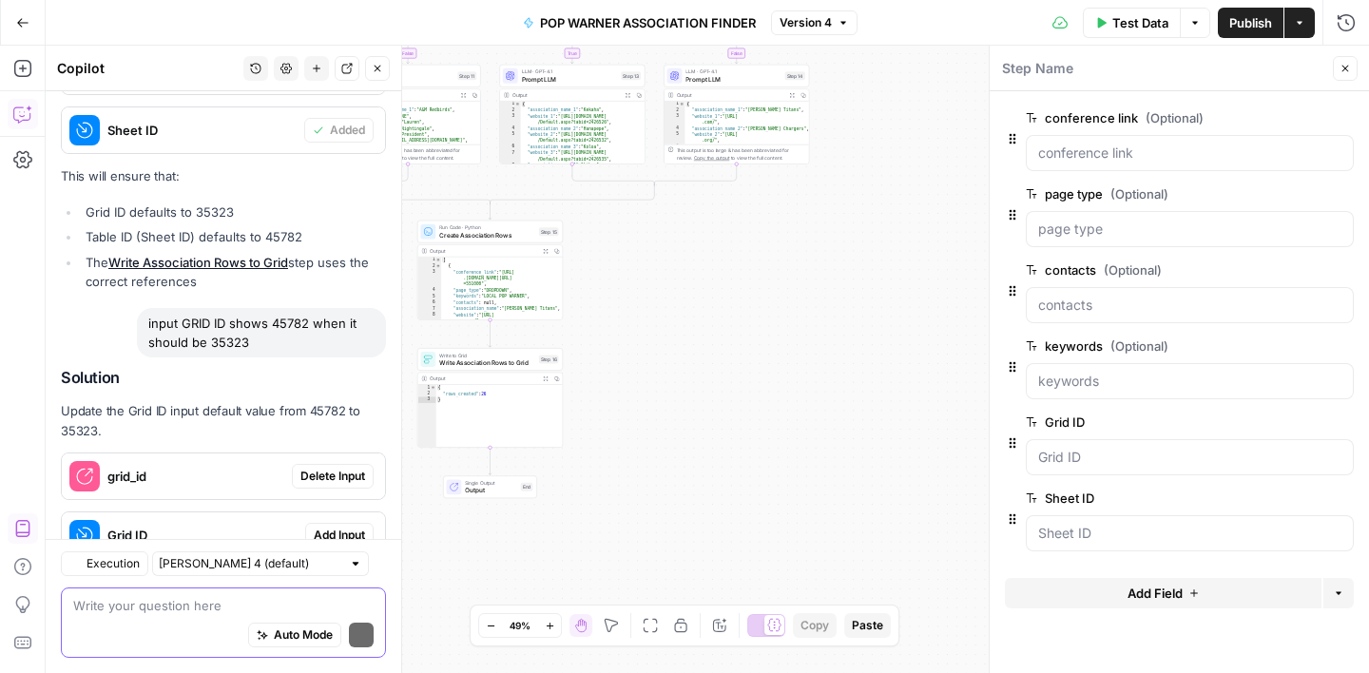
scroll to position [3137, 0]
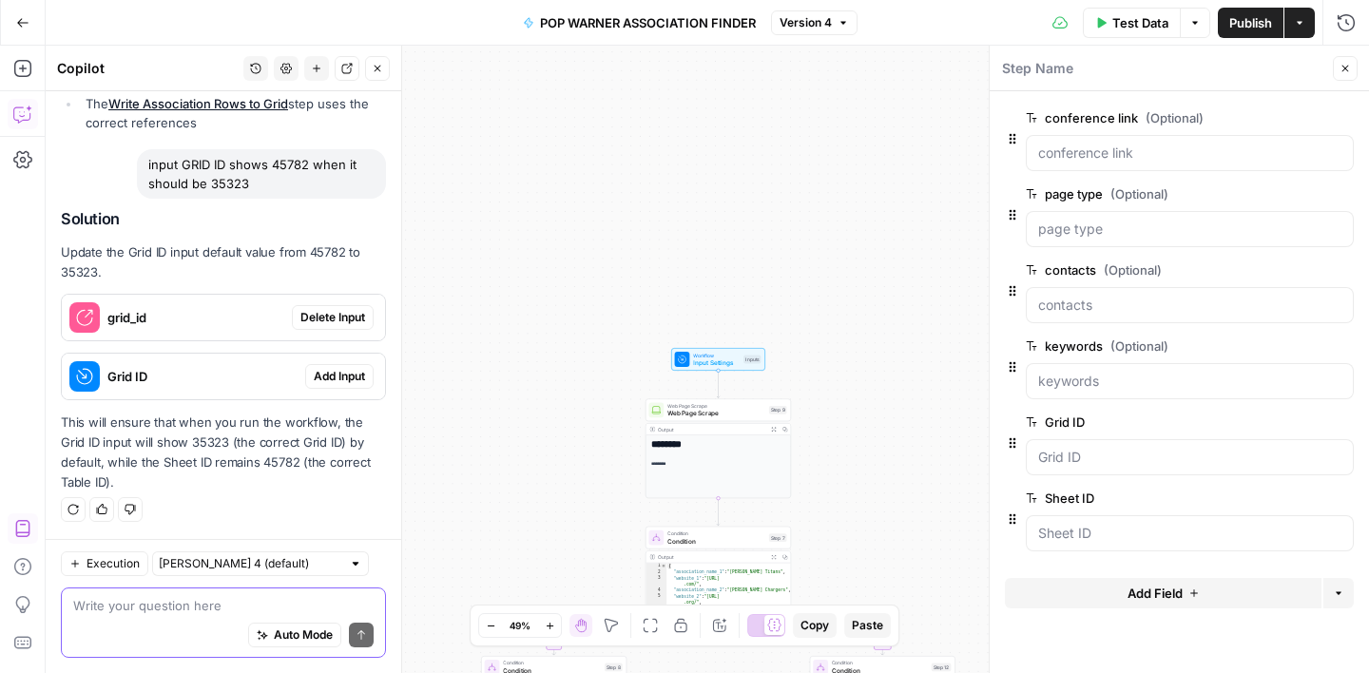
click at [348, 385] on span "Add Input" at bounding box center [339, 376] width 51 height 17
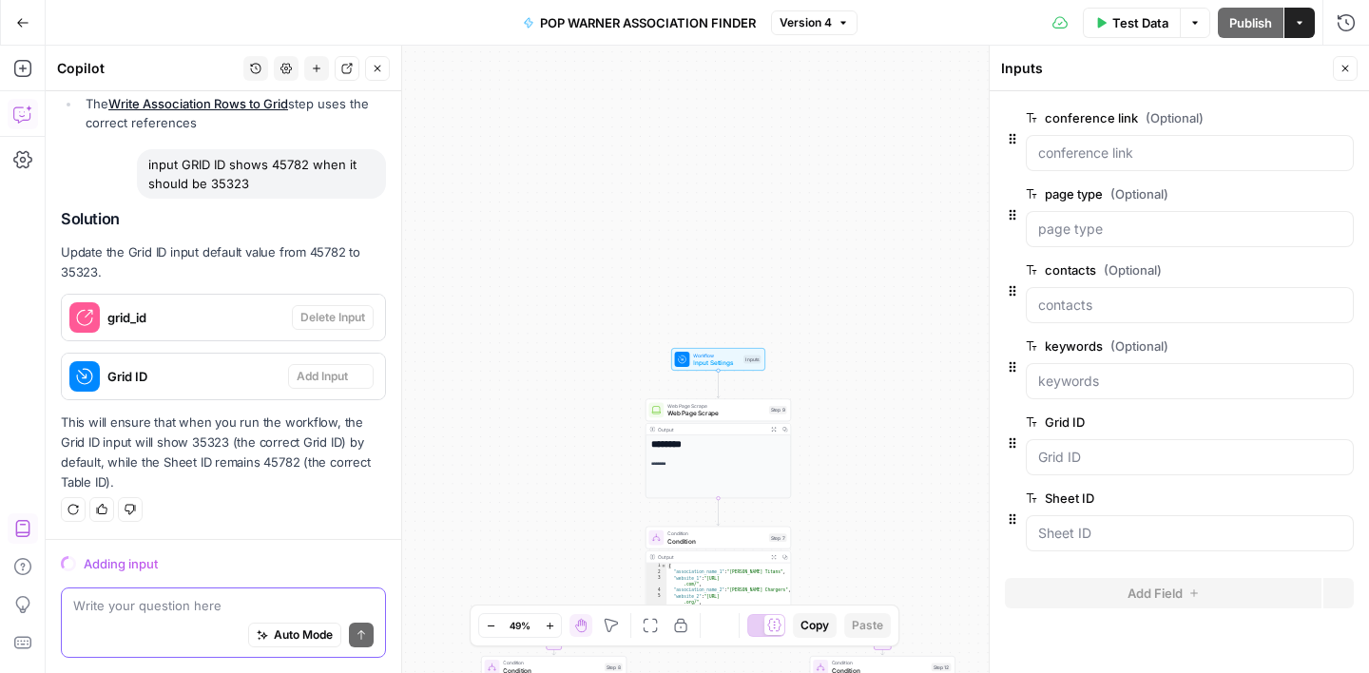
scroll to position [3015, 0]
click at [1350, 70] on icon "button" at bounding box center [1345, 68] width 11 height 11
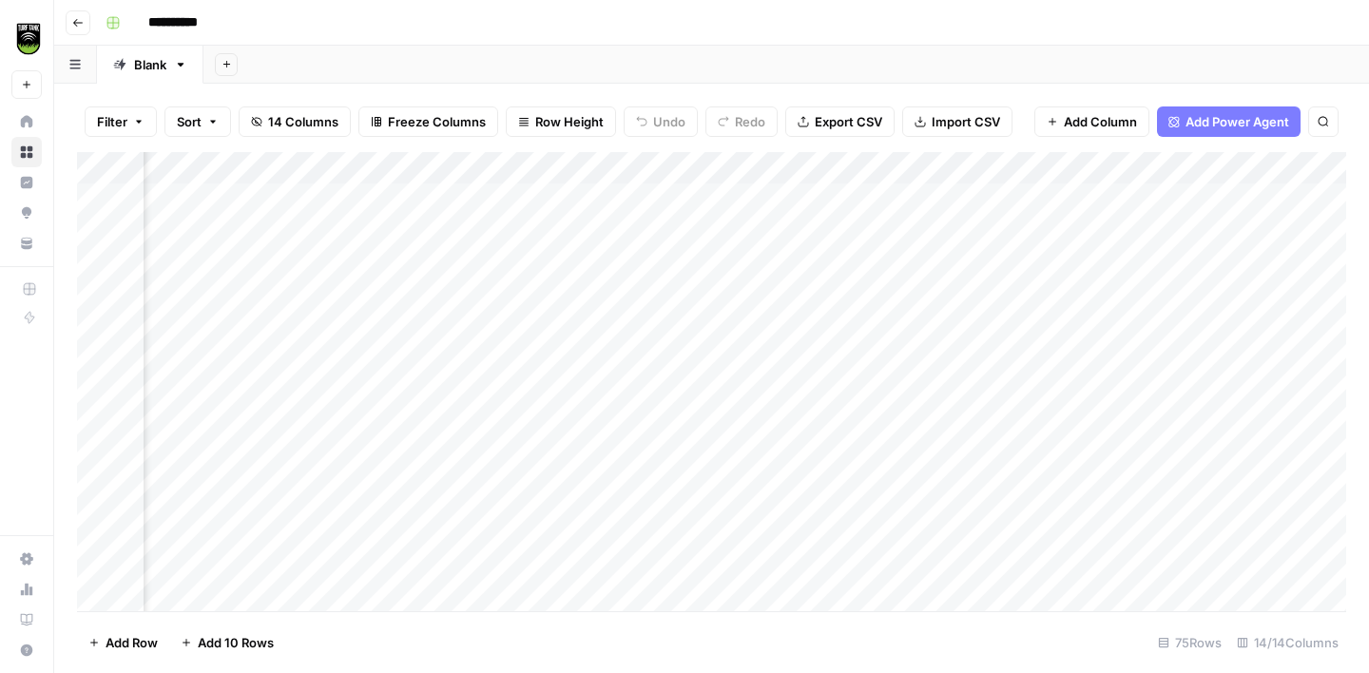
scroll to position [0, 261]
click at [1091, 196] on div "Add Column" at bounding box center [711, 381] width 1269 height 459
click at [1093, 227] on div "Add Column" at bounding box center [711, 381] width 1269 height 459
click at [1093, 257] on div "Add Column" at bounding box center [711, 381] width 1269 height 459
click at [1074, 197] on div "Add Column" at bounding box center [711, 381] width 1269 height 459
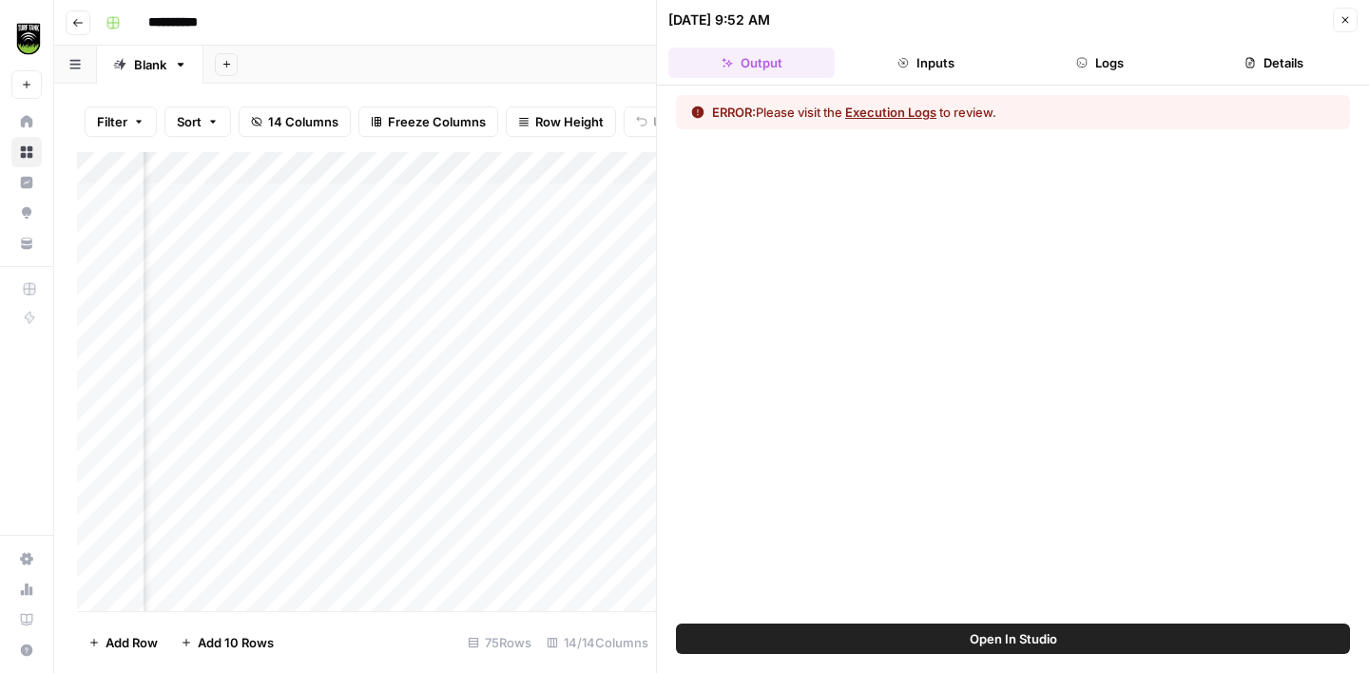
click at [1114, 58] on button "Logs" at bounding box center [1100, 63] width 166 height 30
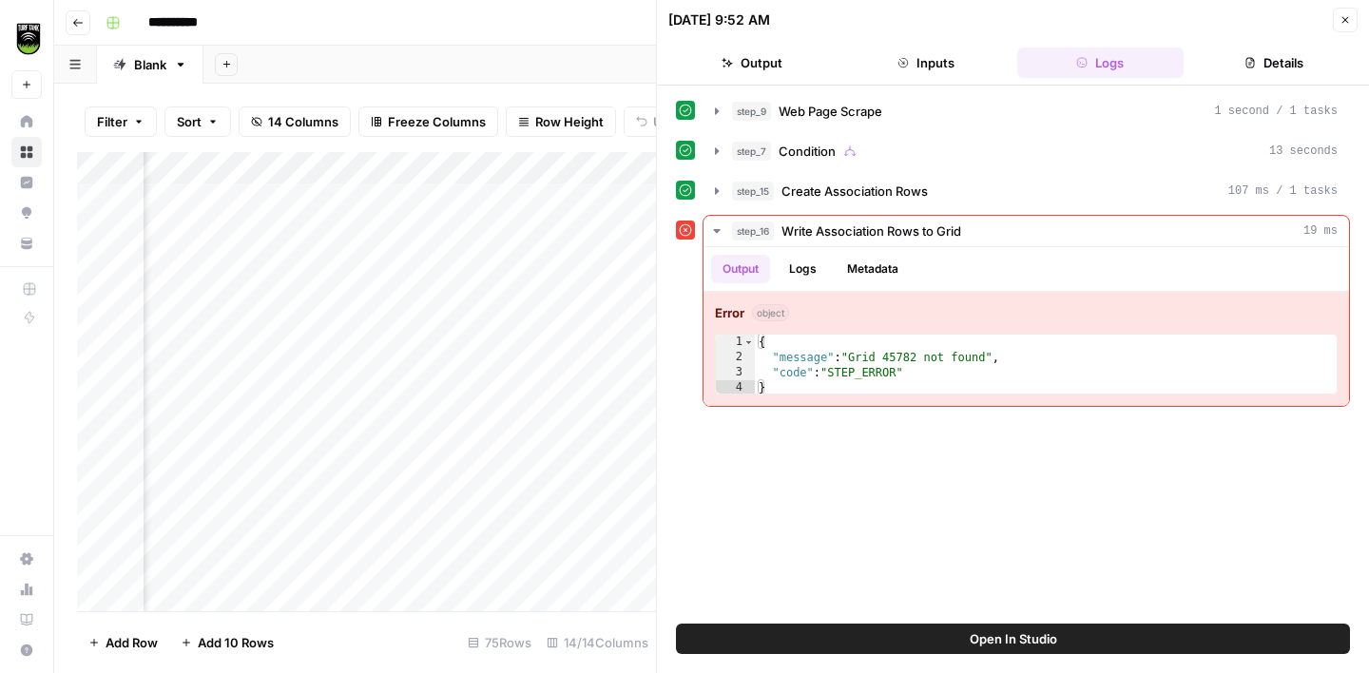
click at [1340, 18] on icon "button" at bounding box center [1345, 19] width 11 height 11
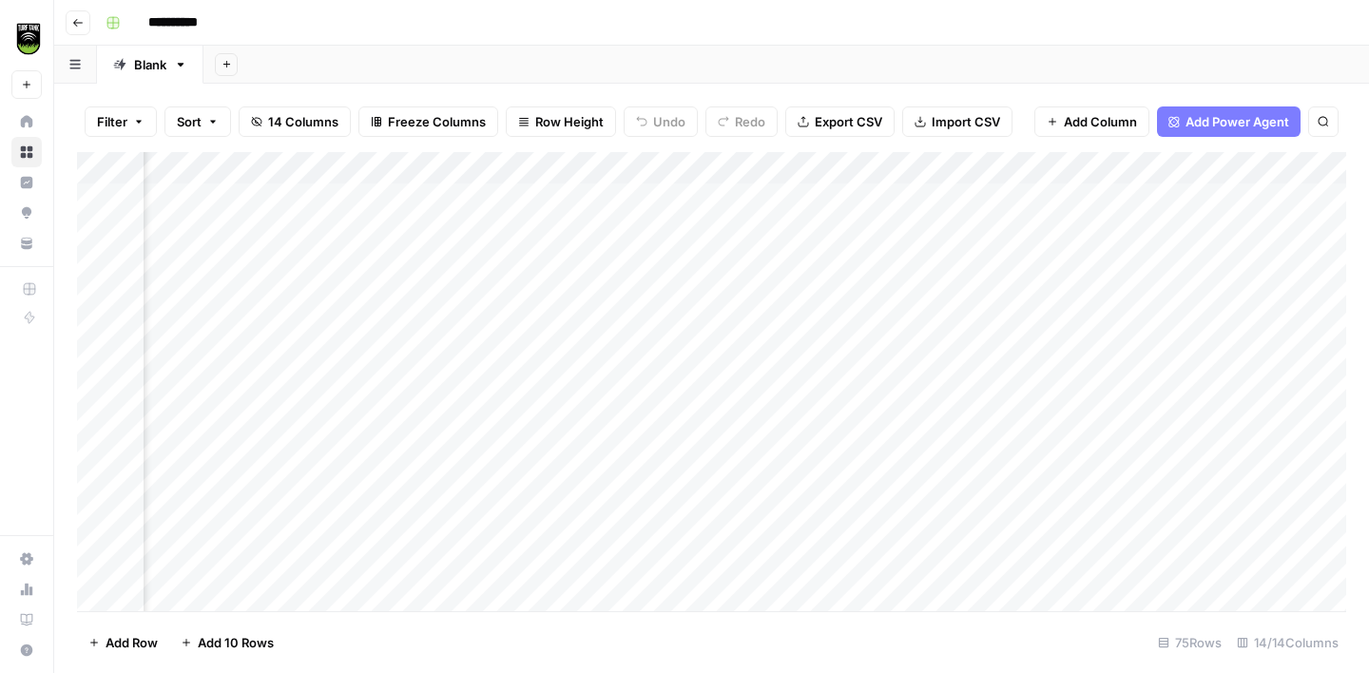
scroll to position [0, 2598]
drag, startPoint x: 709, startPoint y: 163, endPoint x: 233, endPoint y: 184, distance: 476.9
click at [233, 184] on div "Add Column" at bounding box center [711, 381] width 1269 height 459
drag, startPoint x: 1040, startPoint y: 165, endPoint x: 658, endPoint y: 170, distance: 382.3
click at [658, 170] on div "Add Column" at bounding box center [711, 381] width 1269 height 459
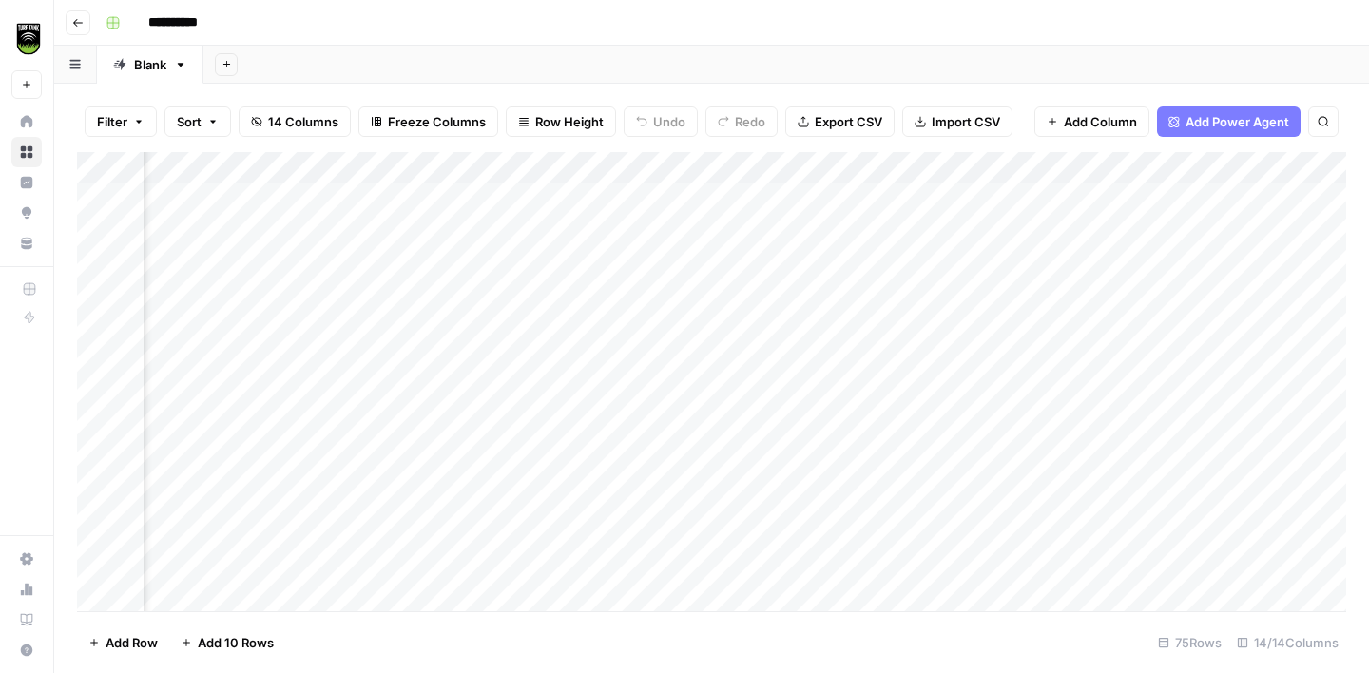
scroll to position [0, 2132]
drag, startPoint x: 661, startPoint y: 161, endPoint x: 304, endPoint y: 169, distance: 356.7
click at [305, 169] on div "Add Column" at bounding box center [711, 381] width 1269 height 459
drag, startPoint x: 942, startPoint y: 164, endPoint x: 499, endPoint y: 182, distance: 443.5
click at [499, 182] on div "Add Column" at bounding box center [711, 381] width 1269 height 459
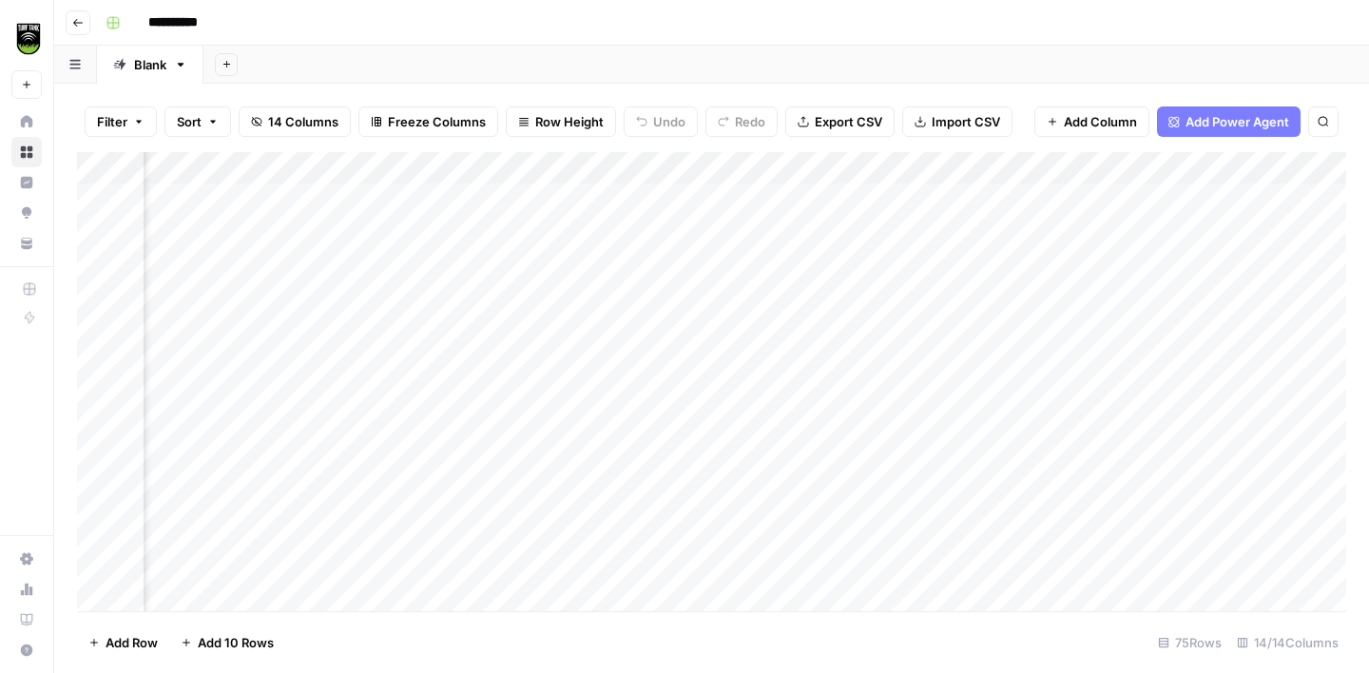
scroll to position [0, 1284]
drag, startPoint x: 987, startPoint y: 159, endPoint x: 443, endPoint y: 168, distance: 544.0
click at [443, 168] on div "Add Column" at bounding box center [711, 381] width 1269 height 459
drag, startPoint x: 1248, startPoint y: 163, endPoint x: 884, endPoint y: 162, distance: 364.2
click at [884, 162] on div "Add Column" at bounding box center [711, 381] width 1269 height 459
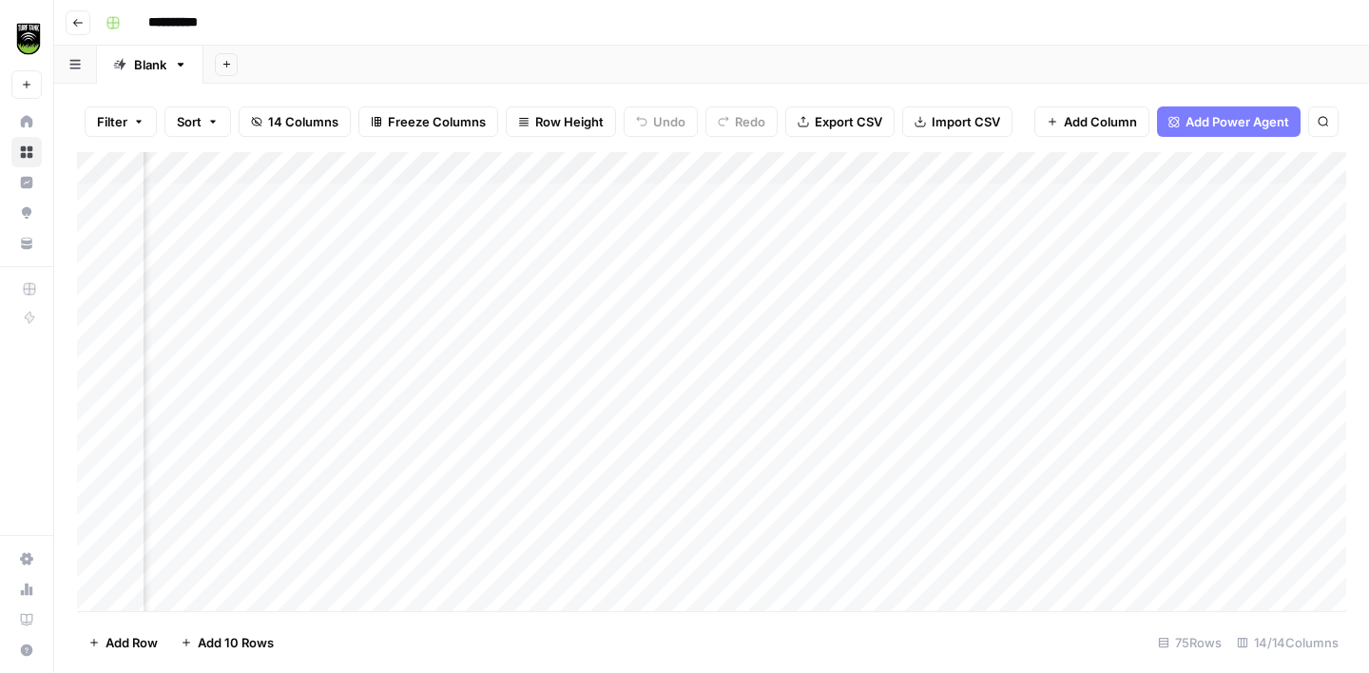
scroll to position [0, 912]
drag, startPoint x: 803, startPoint y: 170, endPoint x: 435, endPoint y: 199, distance: 369.1
click at [435, 199] on div "Add Column" at bounding box center [711, 381] width 1269 height 459
click at [714, 229] on div "Add Column" at bounding box center [711, 381] width 1269 height 459
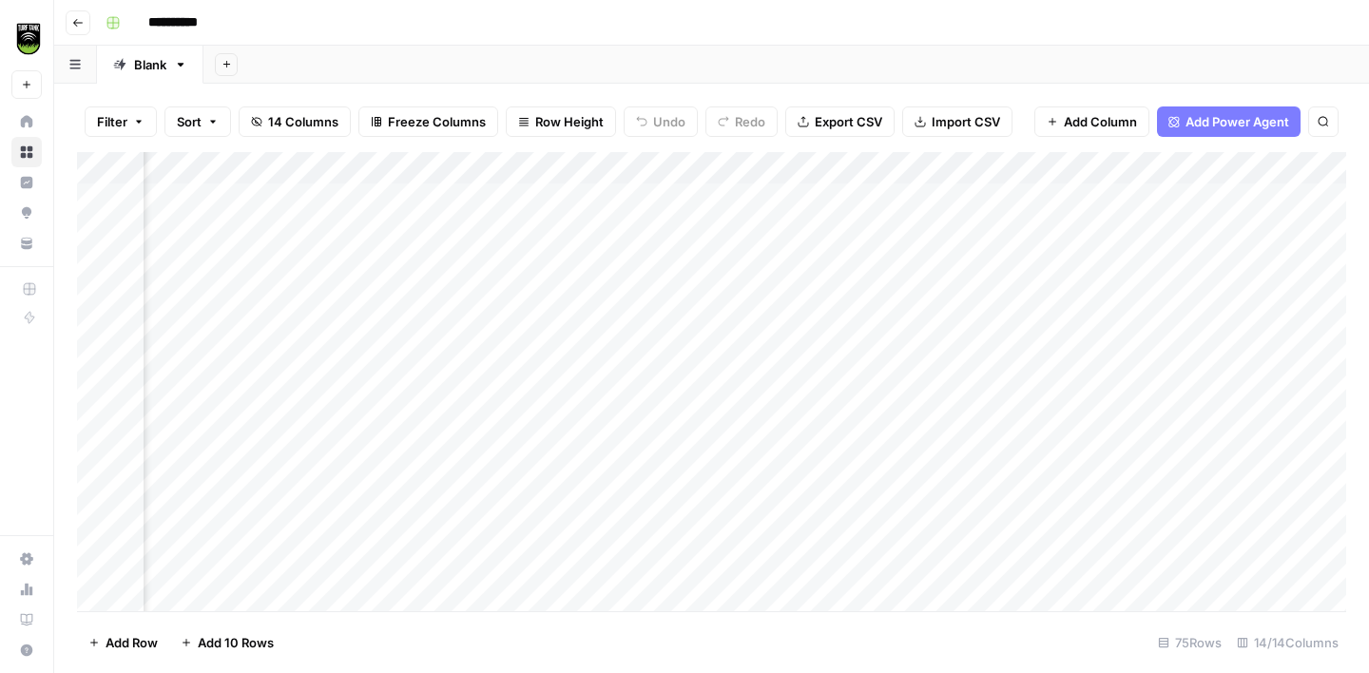
drag, startPoint x: 757, startPoint y: 164, endPoint x: 386, endPoint y: 184, distance: 371.4
click at [385, 184] on div "Add Column" at bounding box center [711, 381] width 1269 height 459
click at [676, 198] on div "Add Column" at bounding box center [711, 381] width 1269 height 459
click at [678, 225] on div "Add Column" at bounding box center [711, 381] width 1269 height 459
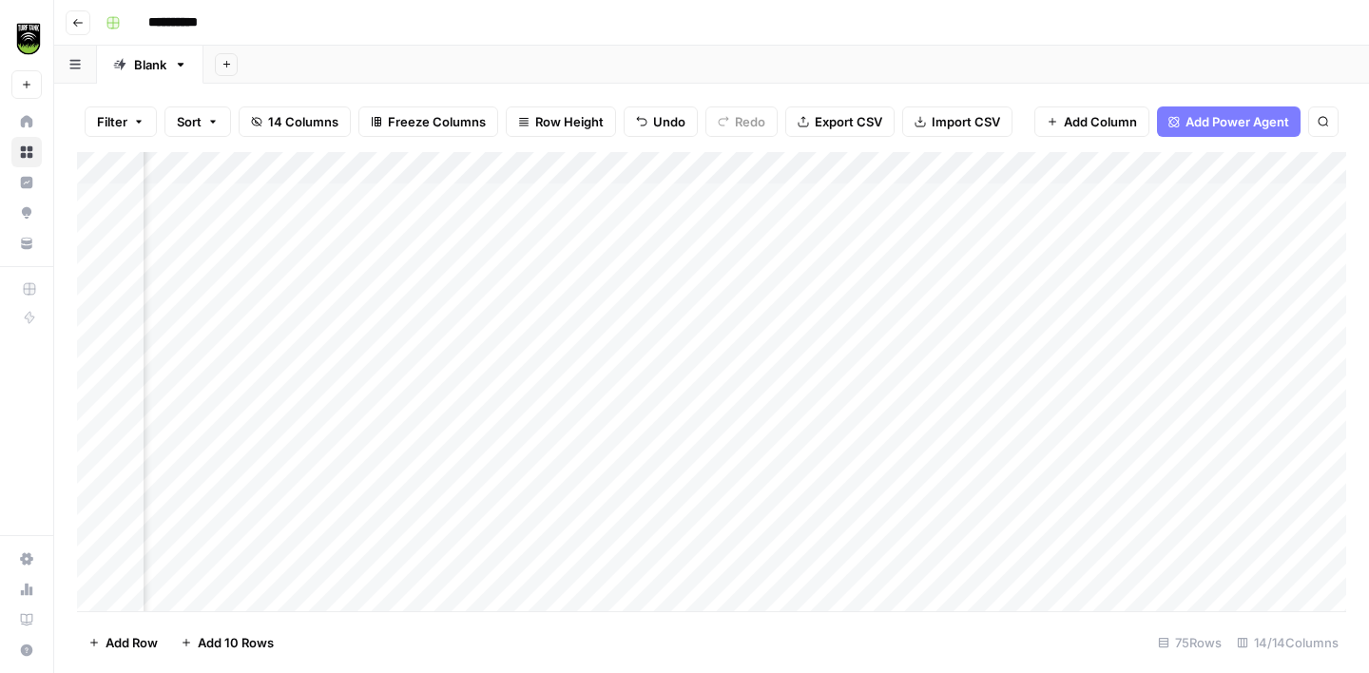
click at [672, 257] on div "Add Column" at bounding box center [711, 381] width 1269 height 459
click at [915, 201] on div "Add Column" at bounding box center [711, 381] width 1269 height 459
click at [924, 225] on div "Add Column" at bounding box center [711, 381] width 1269 height 459
click at [933, 257] on div "Add Column" at bounding box center [711, 381] width 1269 height 459
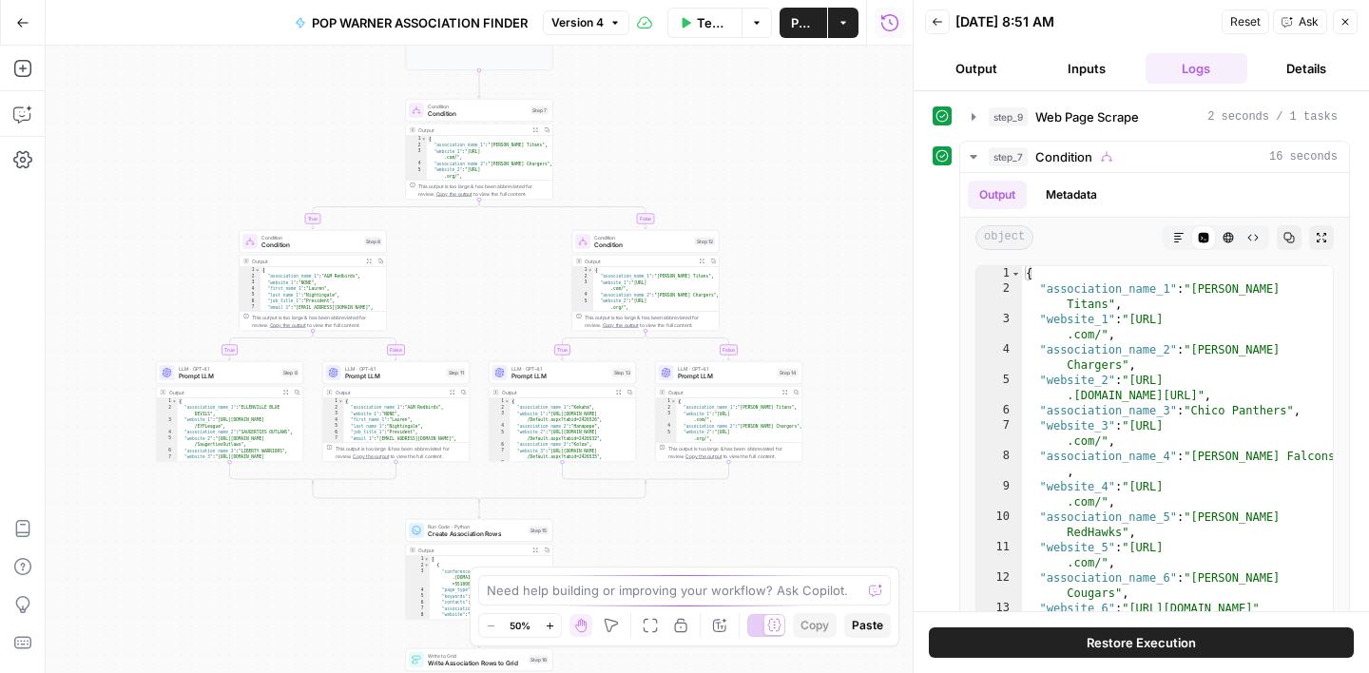
click at [1344, 26] on icon "button" at bounding box center [1345, 21] width 11 height 11
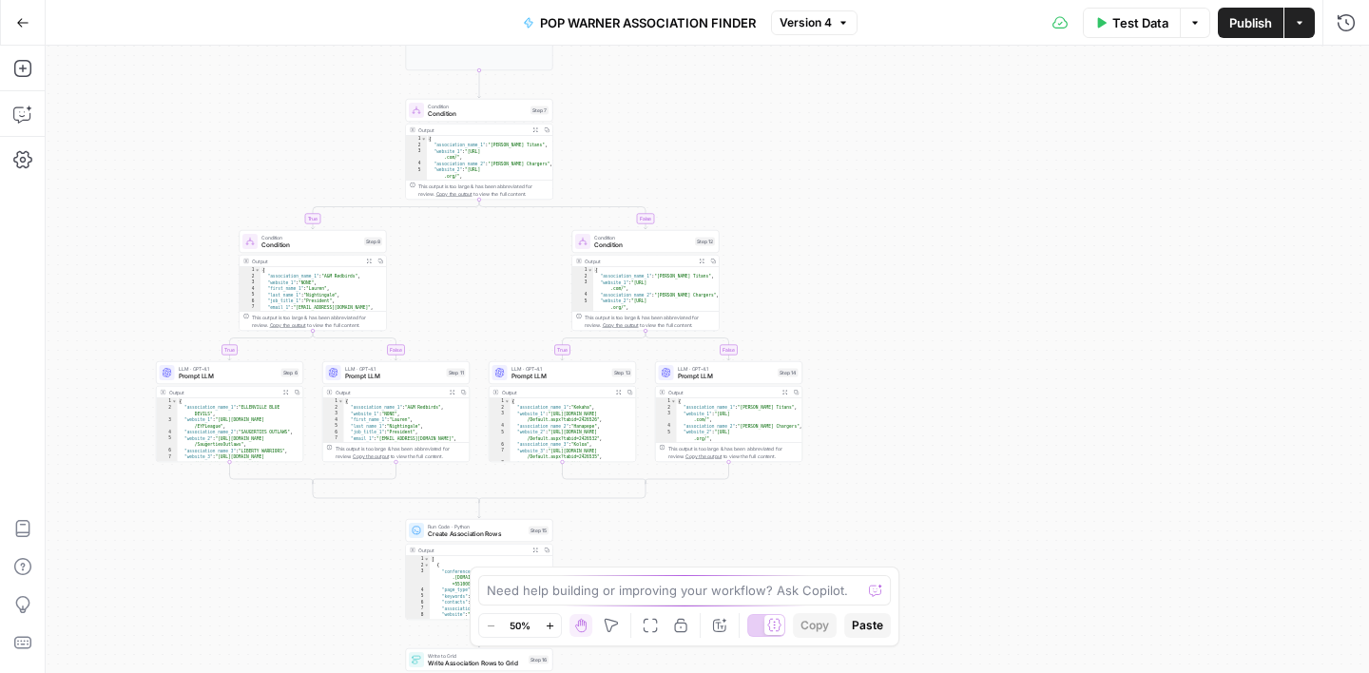
click at [1119, 24] on span "Test Data" at bounding box center [1140, 22] width 56 height 19
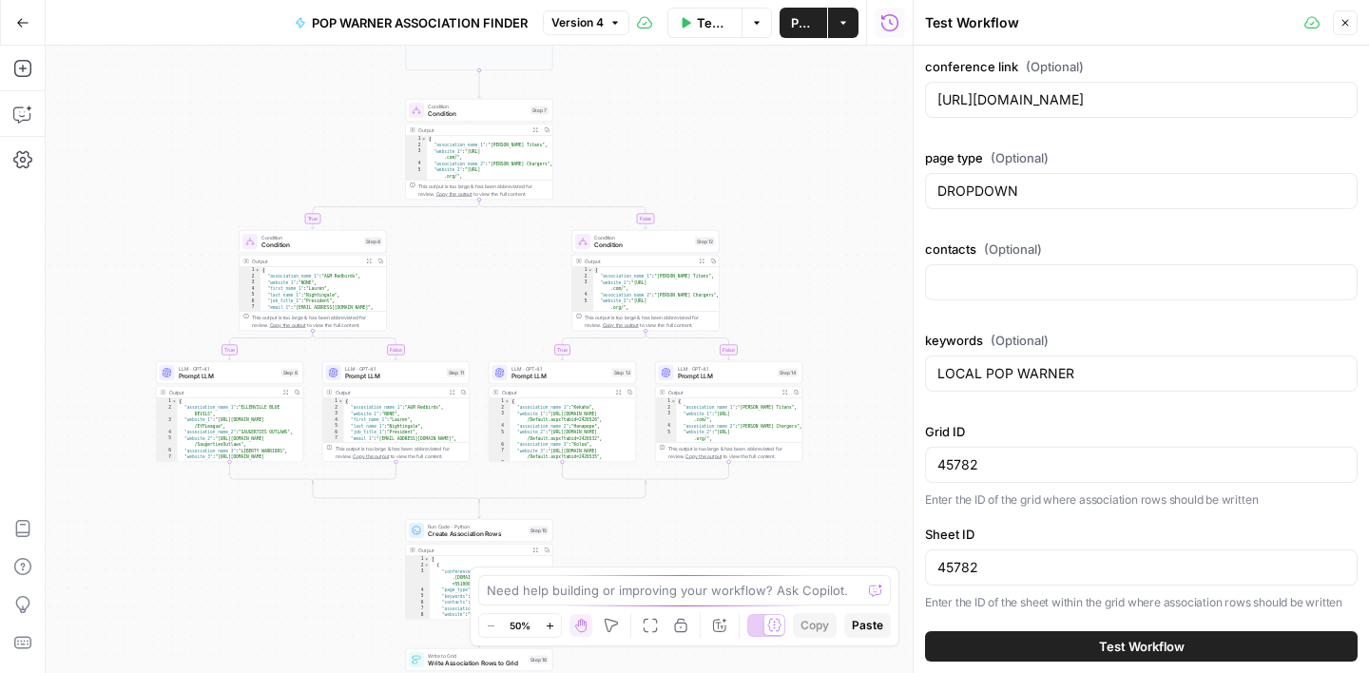
scroll to position [3, 0]
click at [974, 478] on div "45782" at bounding box center [1141, 462] width 433 height 36
click at [963, 460] on input "45782" at bounding box center [1142, 462] width 408 height 19
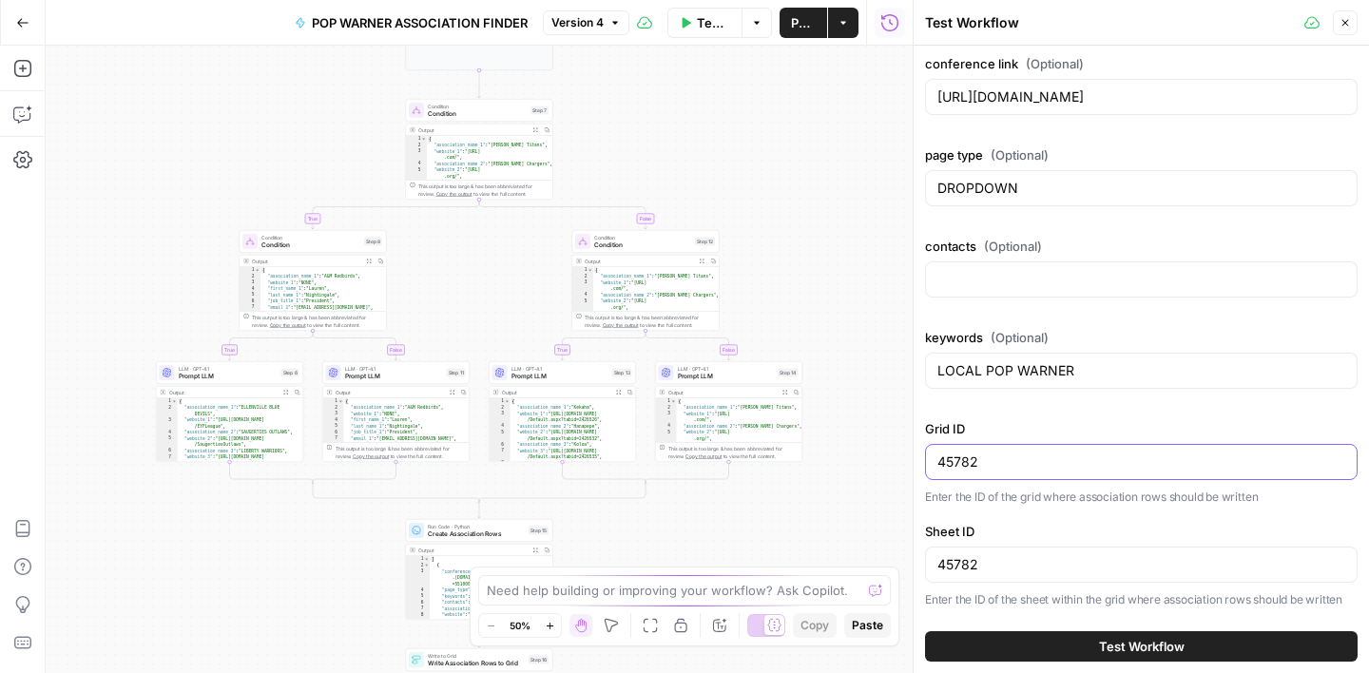
click at [963, 460] on input "45782" at bounding box center [1142, 462] width 408 height 19
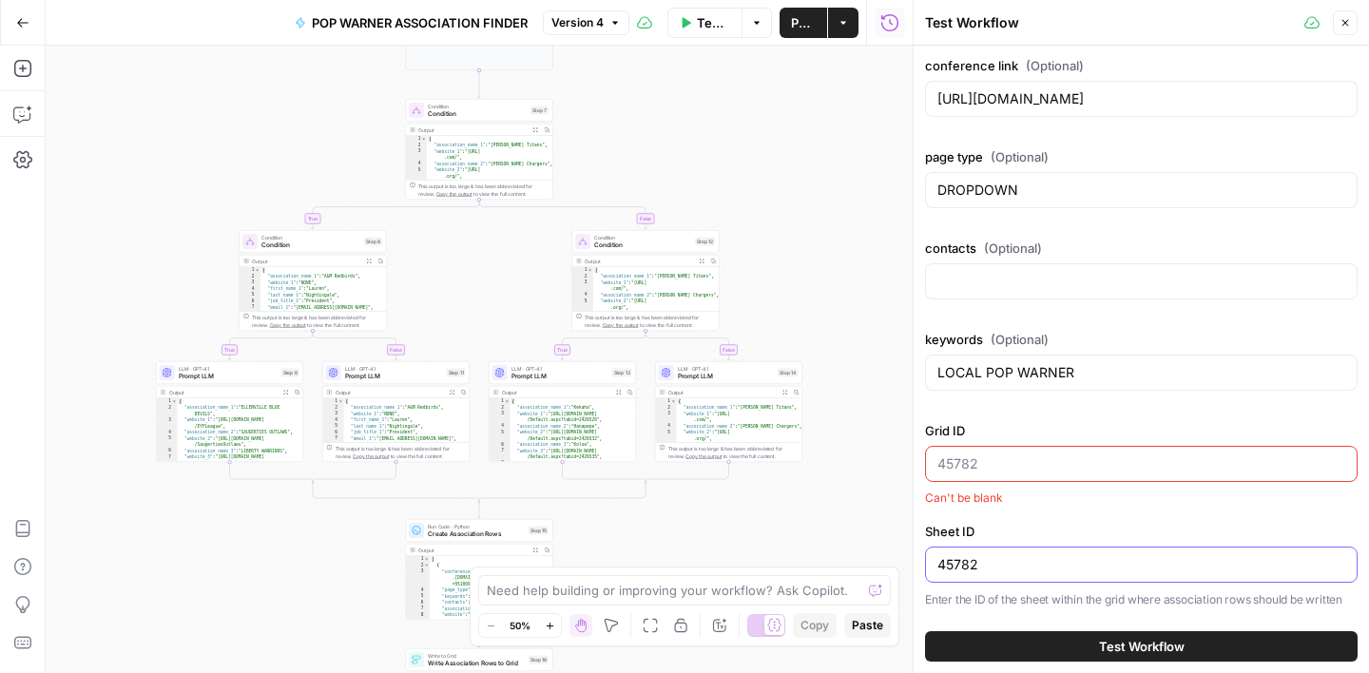
click at [956, 558] on input "45782" at bounding box center [1142, 564] width 408 height 19
click at [957, 558] on input "45782" at bounding box center [1142, 564] width 408 height 19
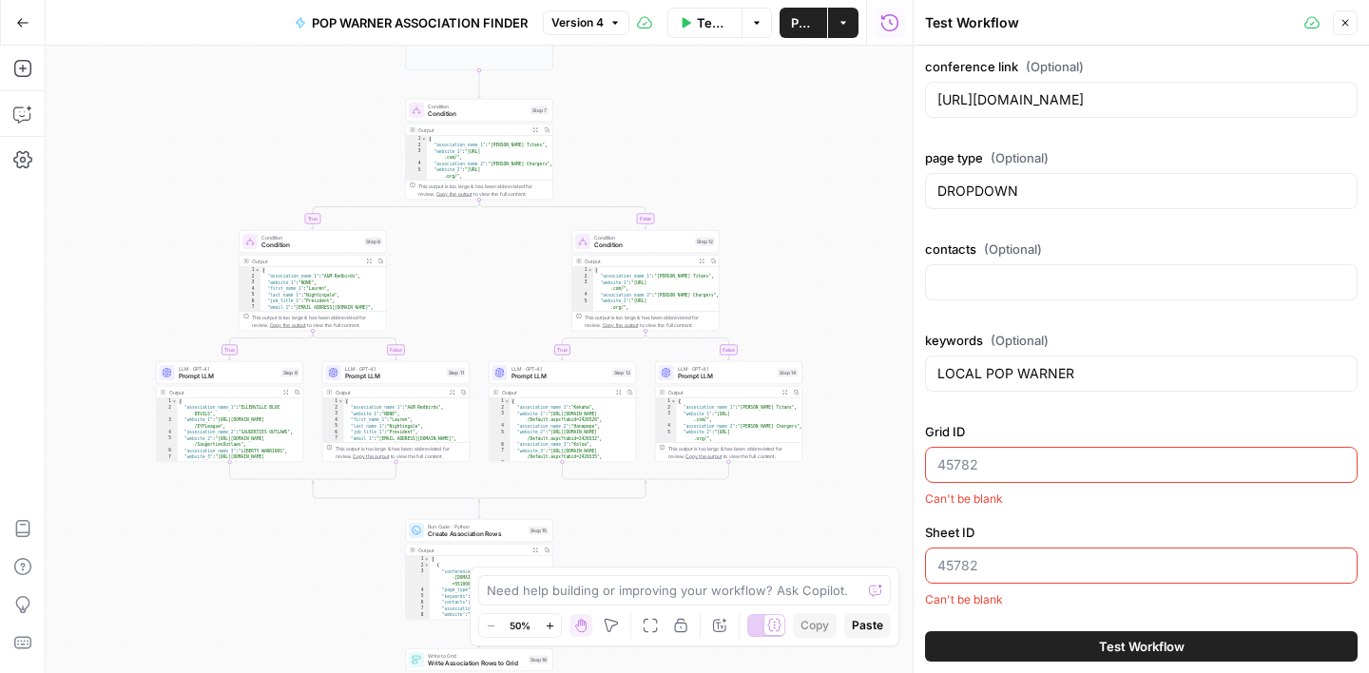
click at [1059, 507] on div "Can't be blank" at bounding box center [1141, 499] width 433 height 17
click at [20, 109] on icon "button" at bounding box center [22, 114] width 19 height 19
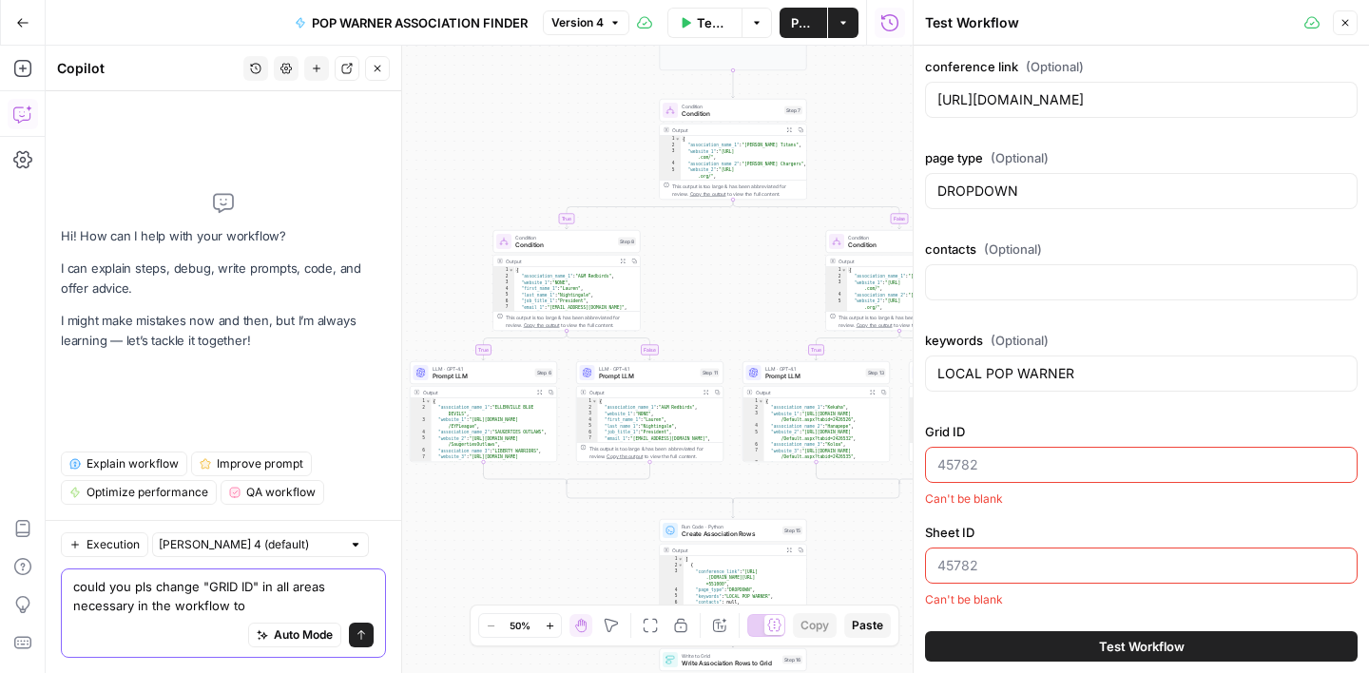
paste textarea "35323"
type textarea "could you pls change "GRID ID" in all areas necessary in the workflow to 35323"
click at [368, 636] on button "Send" at bounding box center [361, 635] width 25 height 25
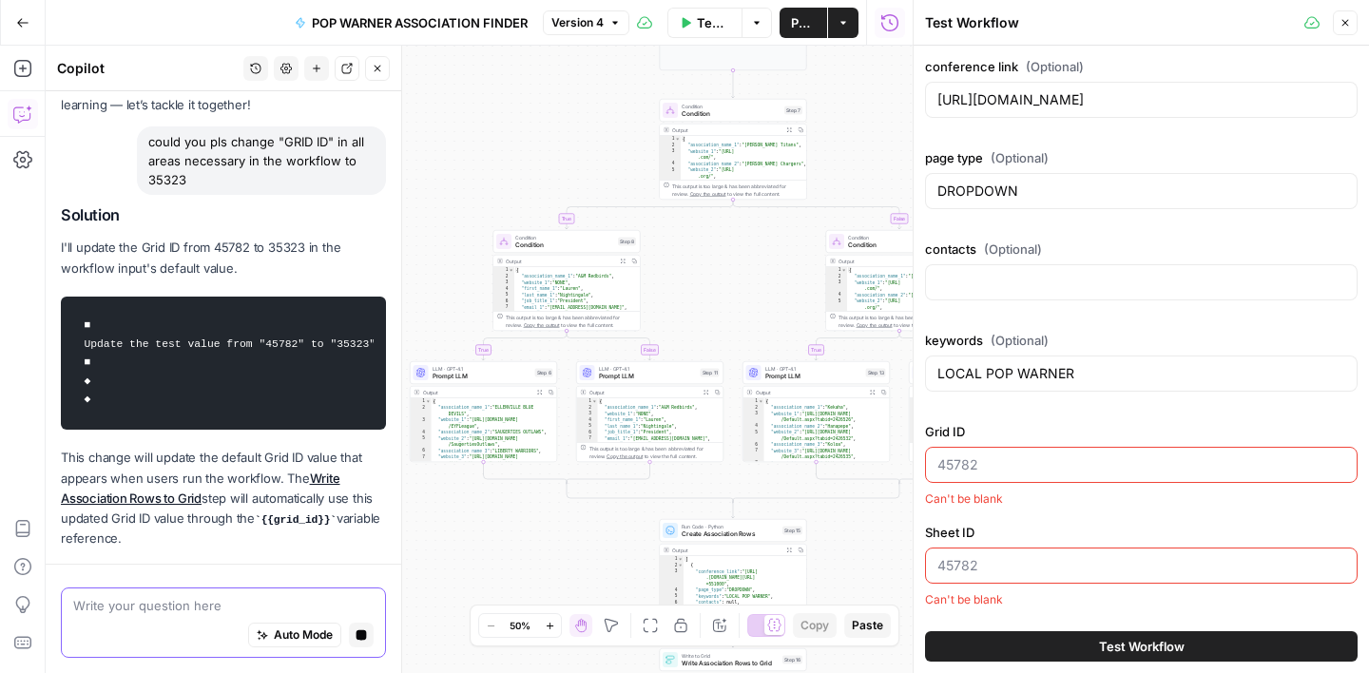
scroll to position [172, 0]
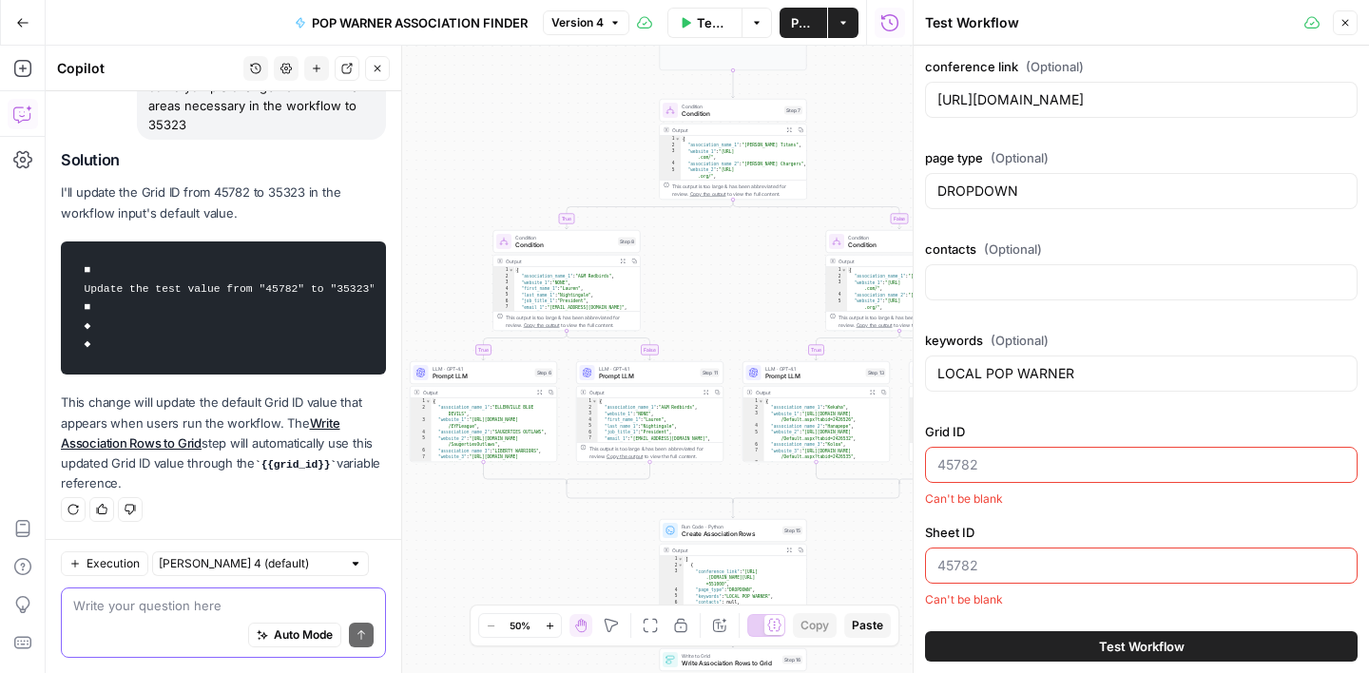
click at [246, 283] on code "■ Update the test value from "45782" to "35323" ■ ◆ ◆" at bounding box center [223, 308] width 300 height 114
click at [1349, 34] on button "Close" at bounding box center [1345, 22] width 25 height 25
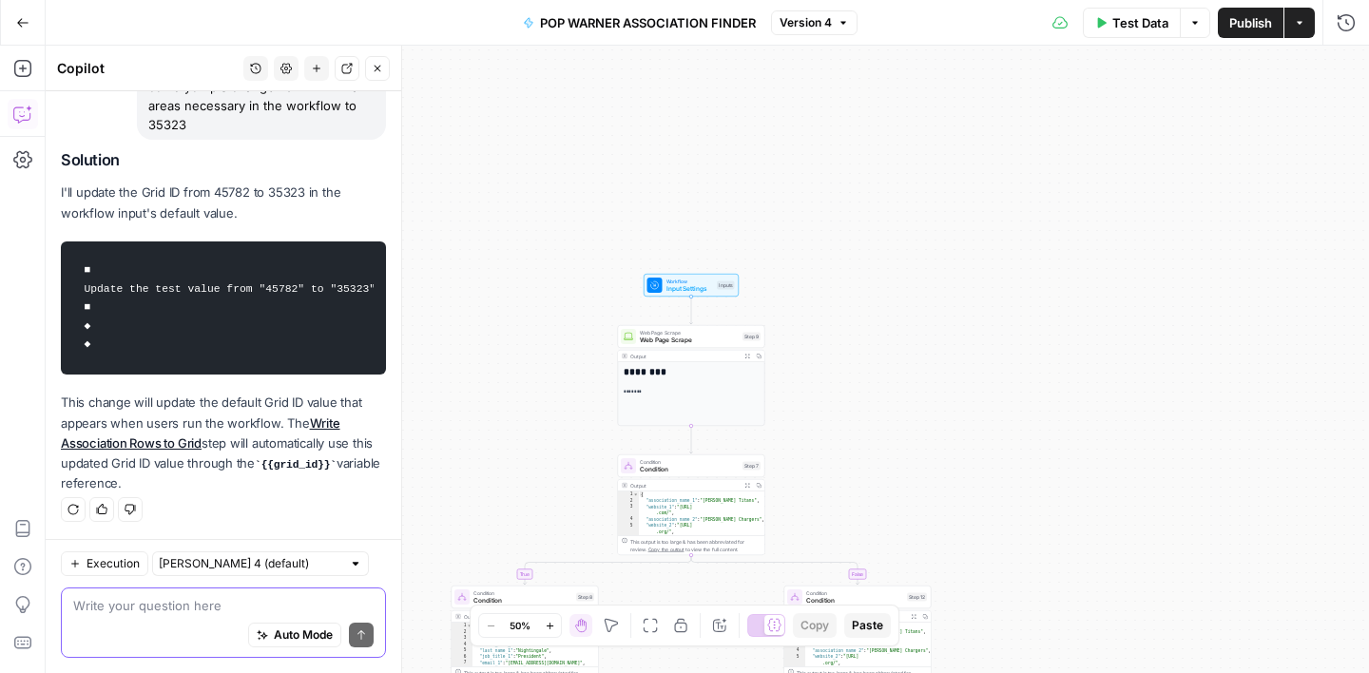
drag, startPoint x: 1033, startPoint y: 176, endPoint x: 991, endPoint y: 532, distance: 358.1
click at [991, 532] on div "true false true false true false Workflow Input Settings Inputs Web Page Scrape…" at bounding box center [708, 360] width 1324 height 628
click at [680, 284] on span "Input Settings" at bounding box center [691, 289] width 48 height 10
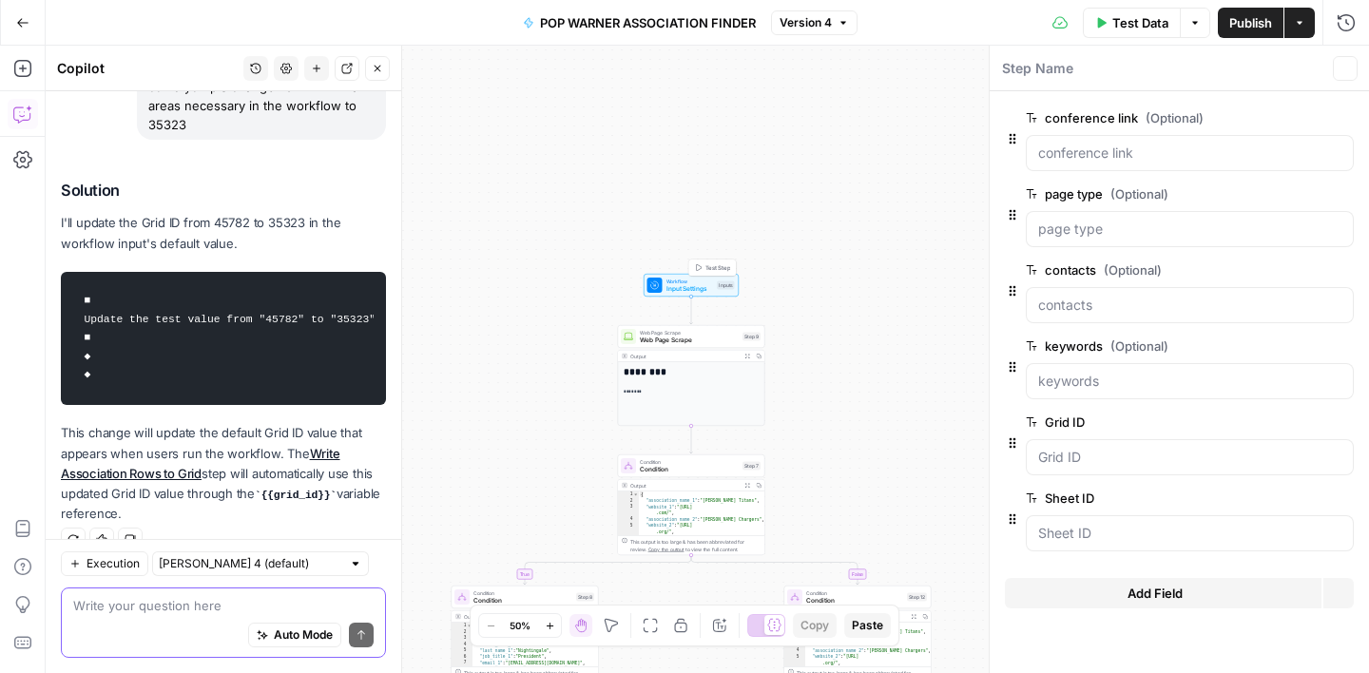
scroll to position [203, 0]
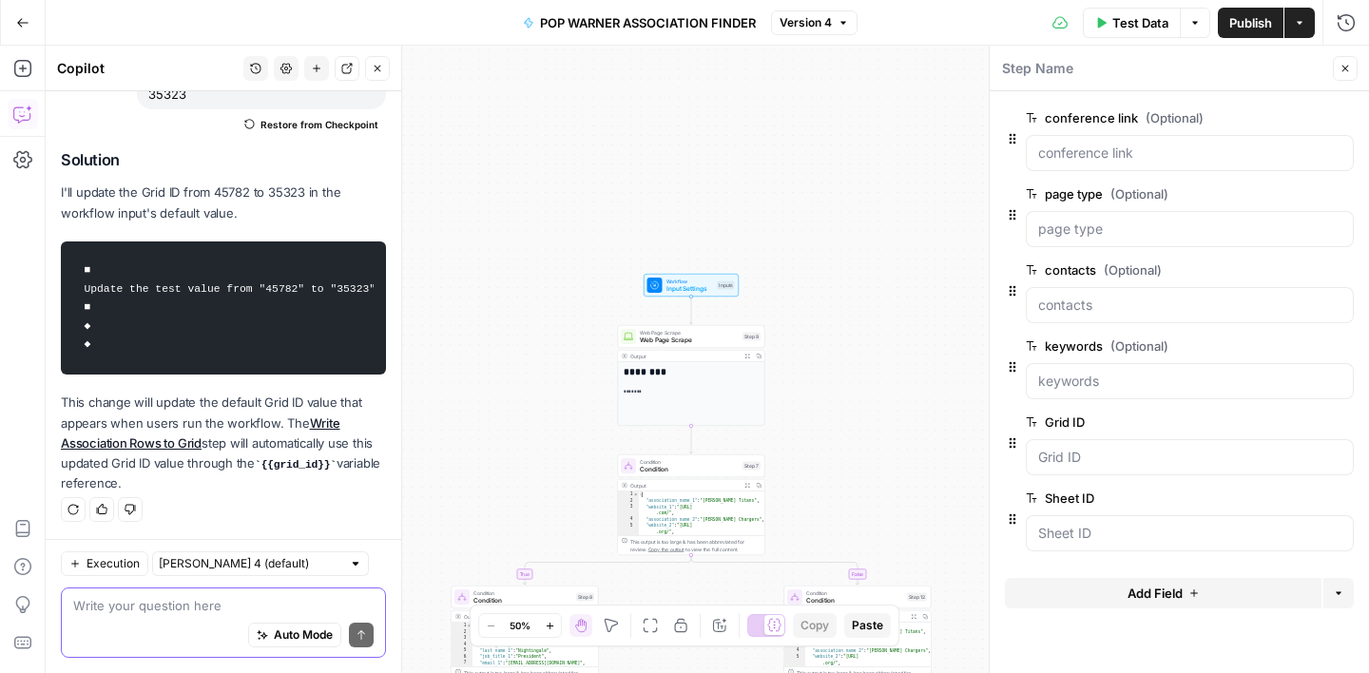
click at [1346, 70] on icon "button" at bounding box center [1345, 68] width 11 height 11
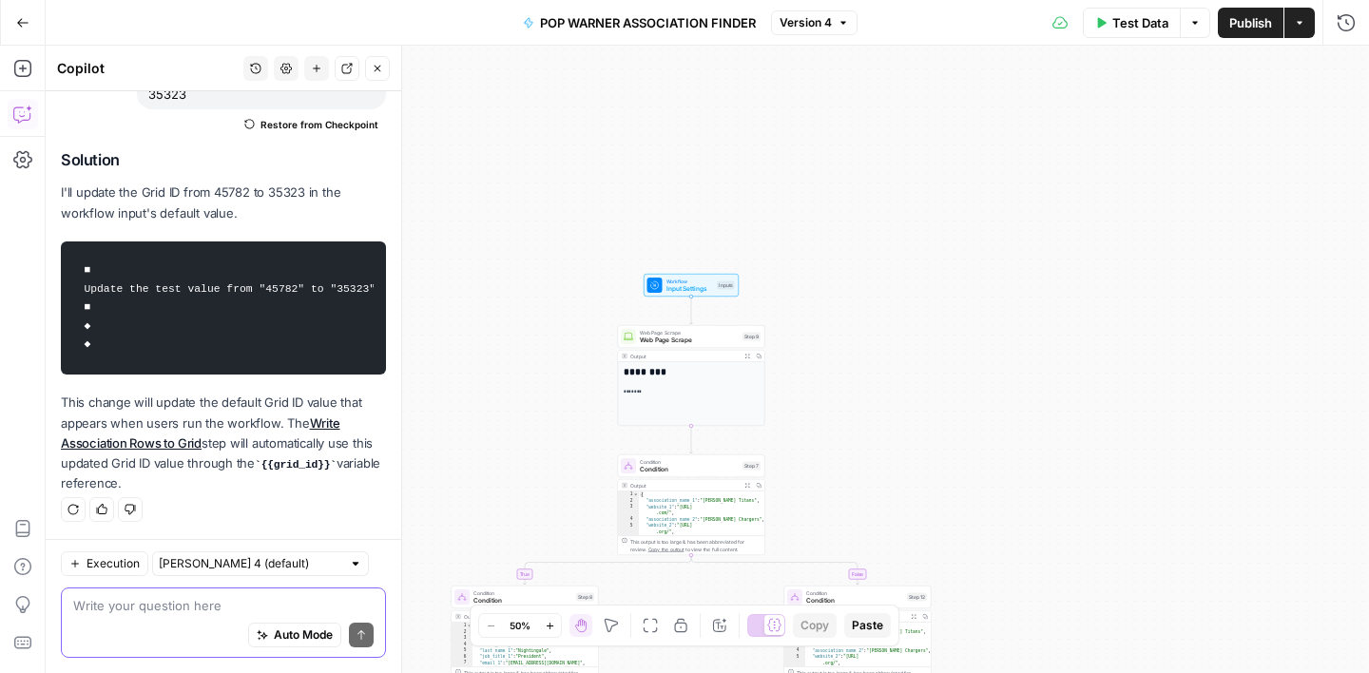
click at [1125, 34] on button "Test Data" at bounding box center [1132, 23] width 98 height 30
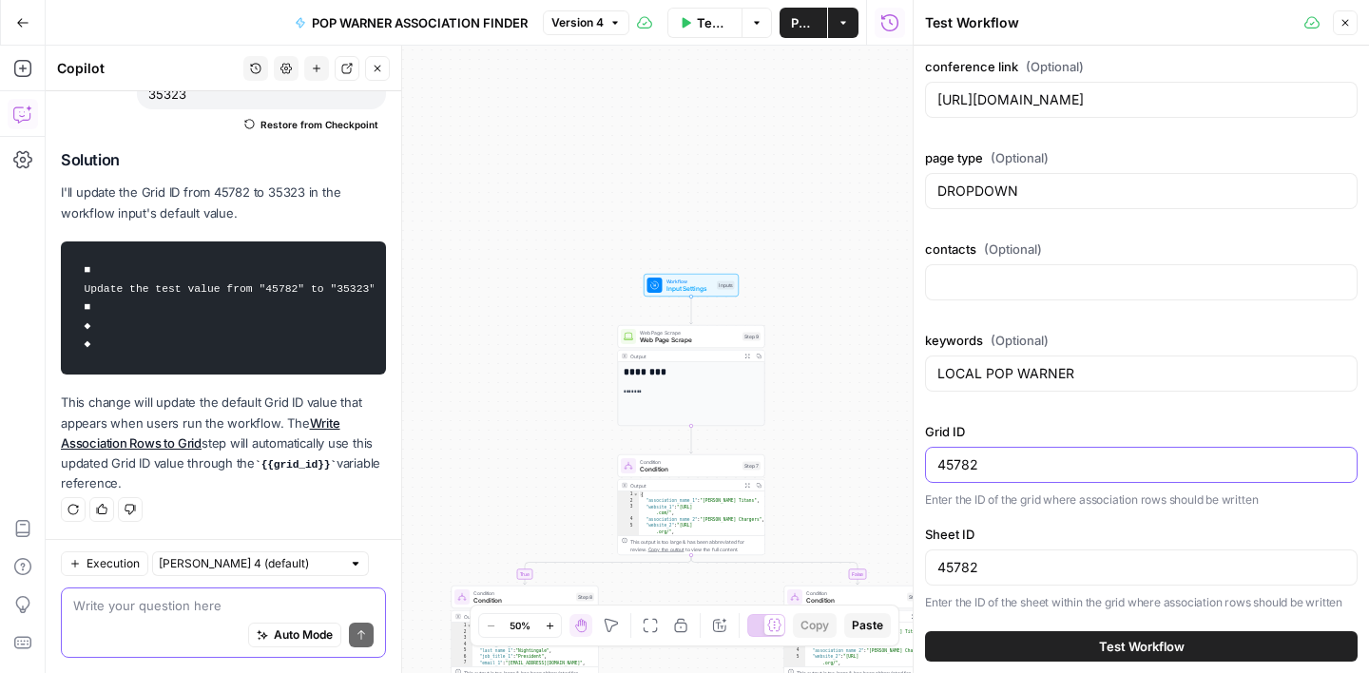
click at [972, 471] on input "45782" at bounding box center [1142, 464] width 408 height 19
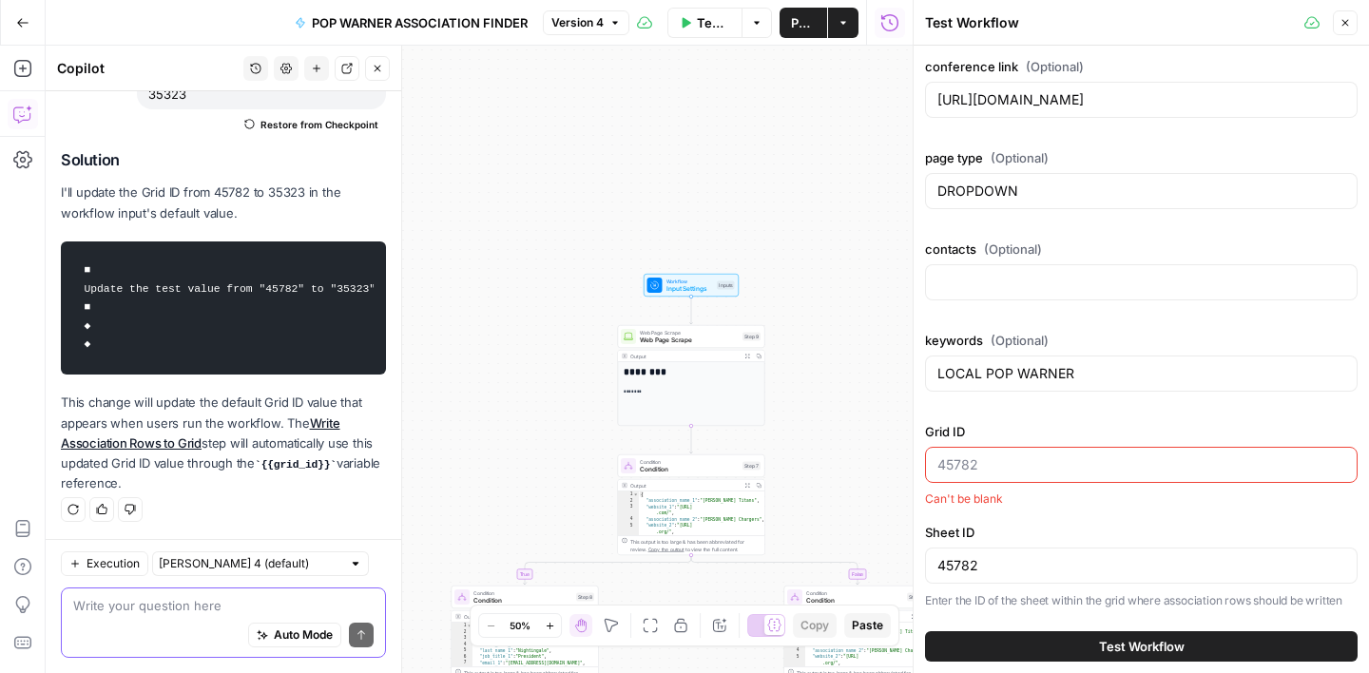
click at [1023, 425] on label "Grid ID" at bounding box center [1141, 431] width 433 height 19
click at [1023, 455] on input "Grid ID" at bounding box center [1142, 464] width 408 height 19
click at [188, 609] on textarea at bounding box center [223, 605] width 300 height 19
type textarea "no changes were made"
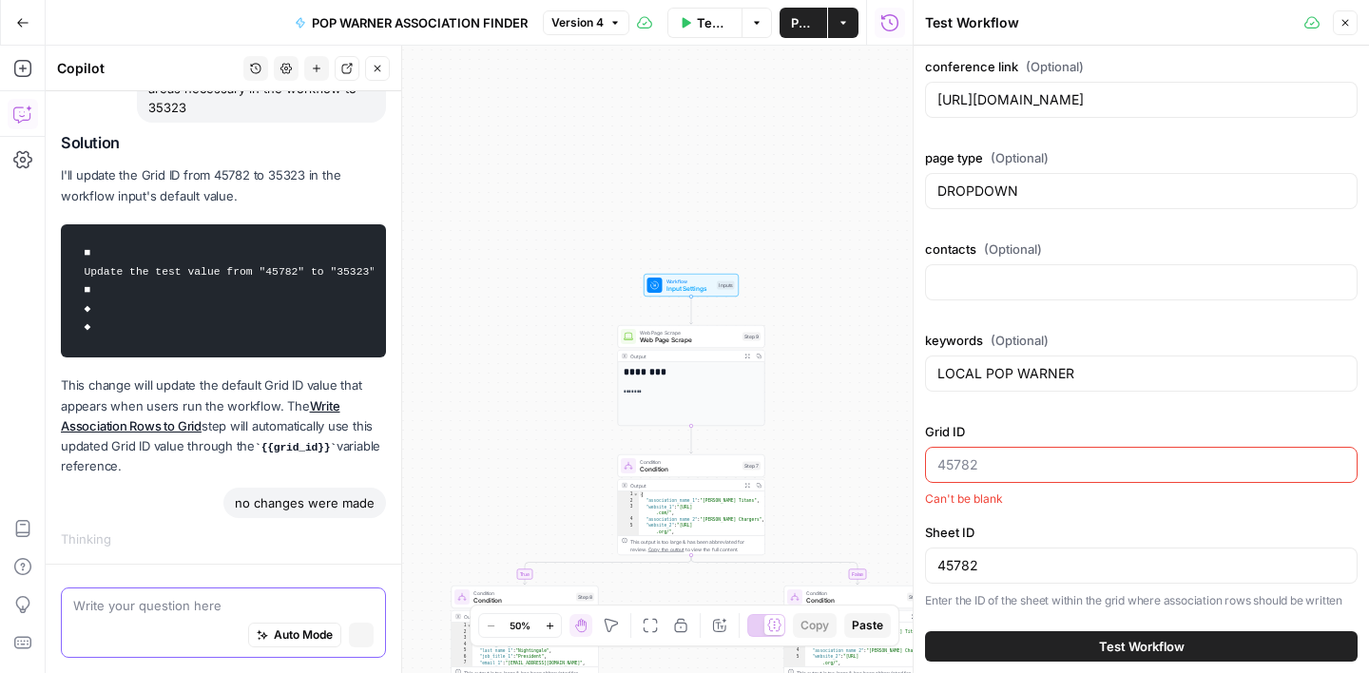
scroll to position [189, 0]
click at [1351, 22] on button "Close" at bounding box center [1345, 22] width 25 height 25
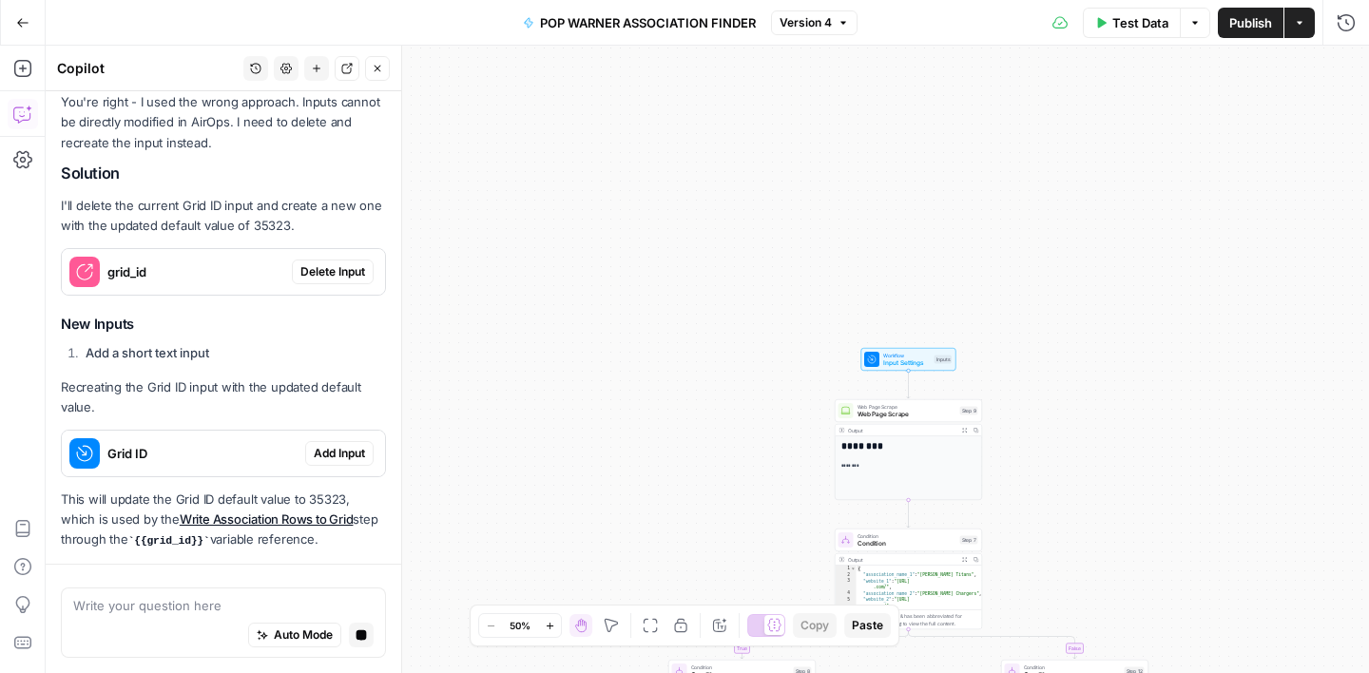
scroll to position [720, 0]
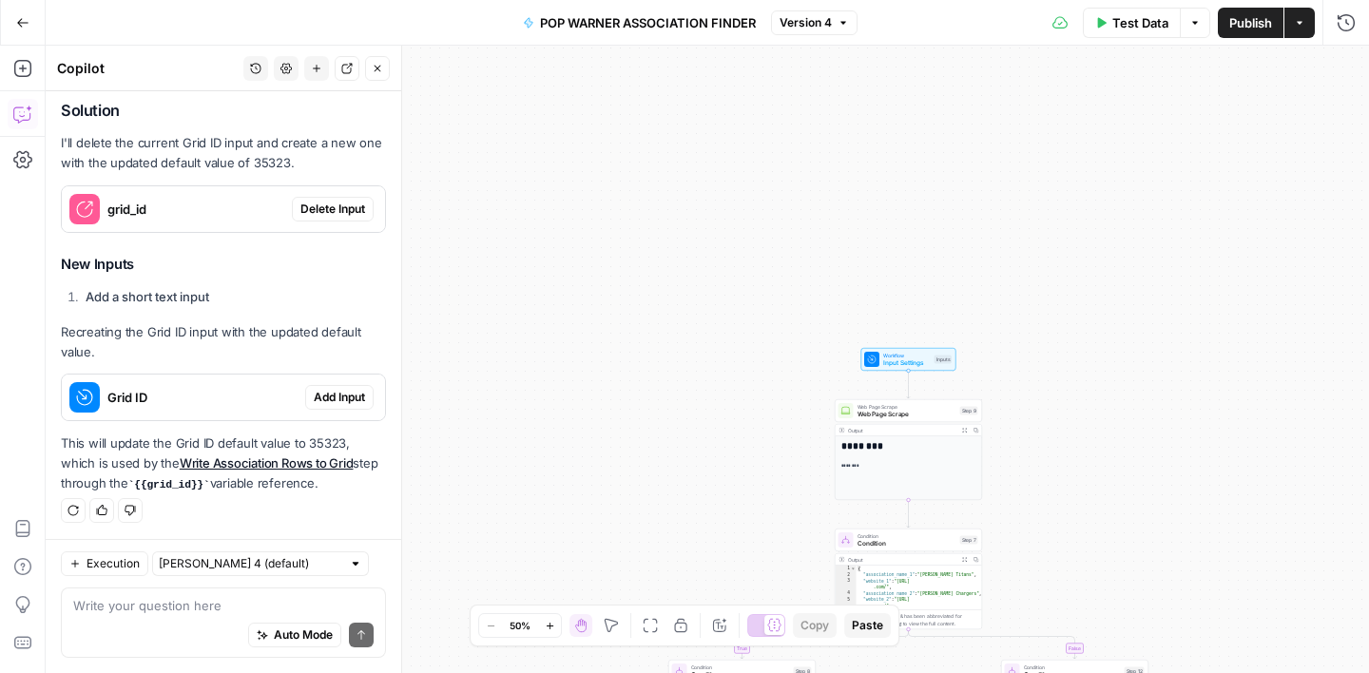
click at [908, 363] on span "Input Settings" at bounding box center [907, 363] width 48 height 10
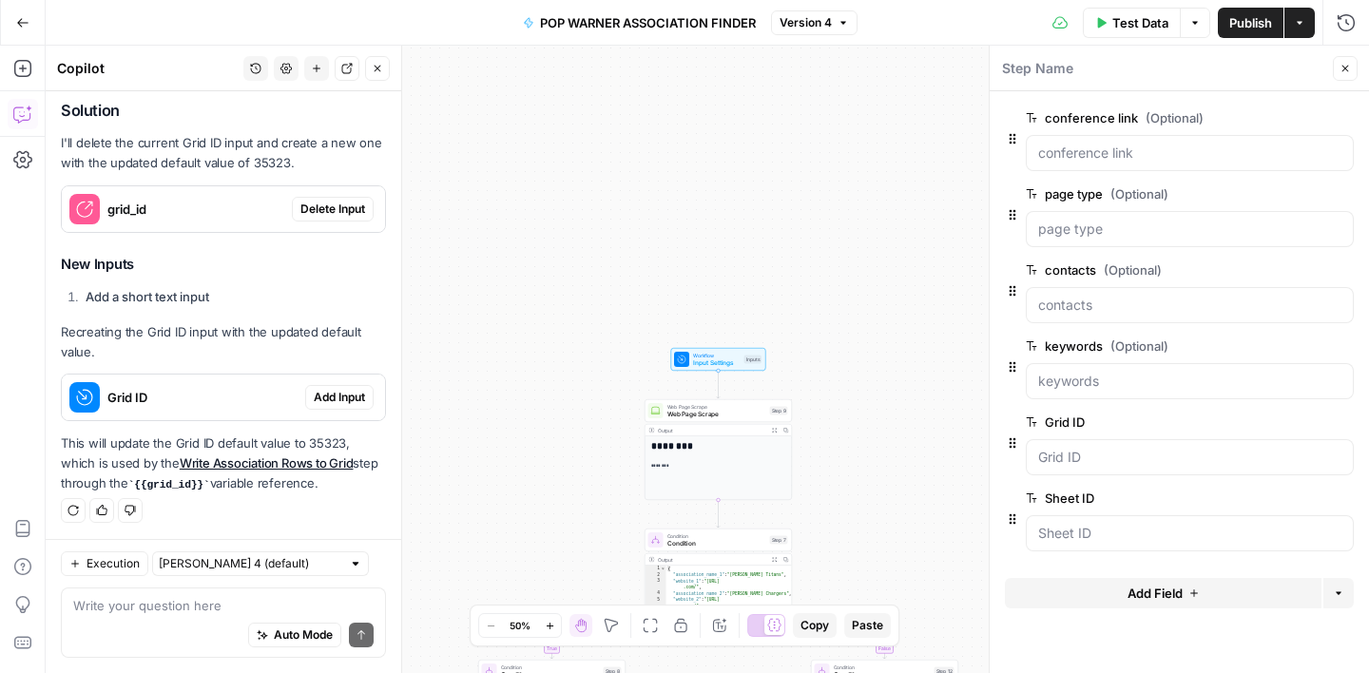
click at [345, 213] on span "Delete Input" at bounding box center [332, 209] width 65 height 17
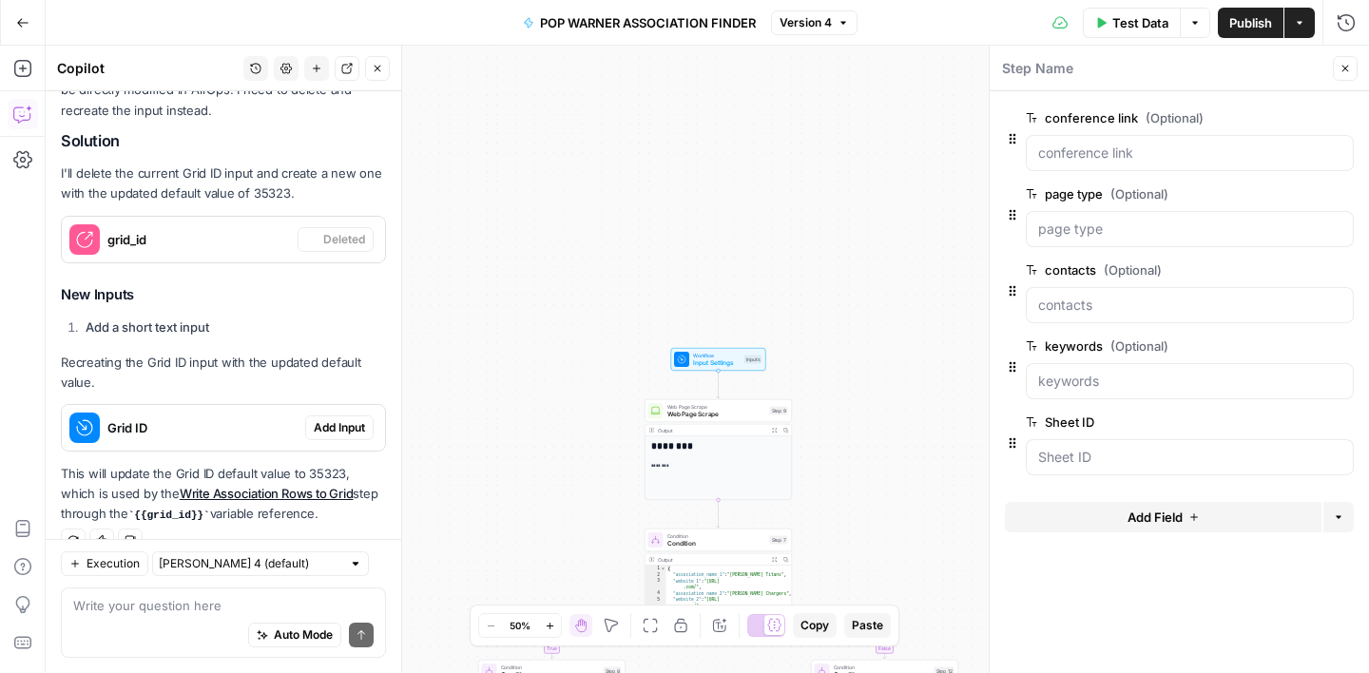
scroll to position [750, 0]
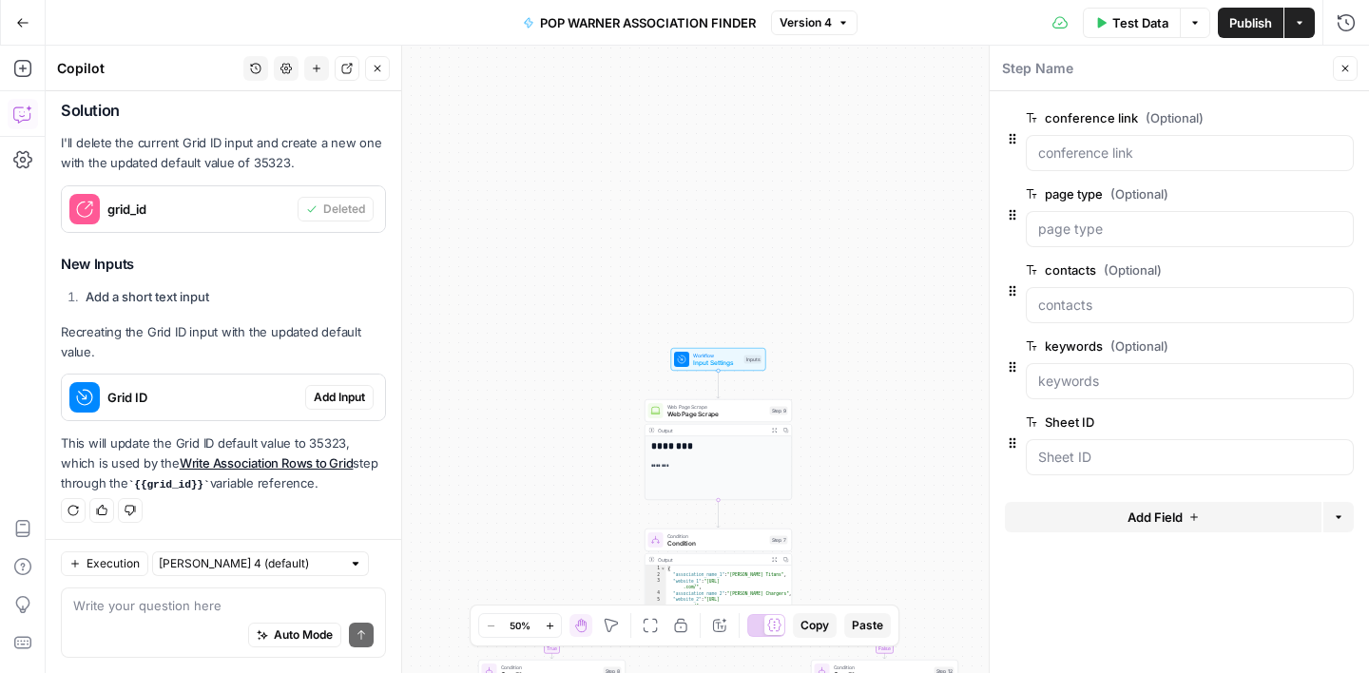
click at [334, 391] on span "Add Input" at bounding box center [339, 397] width 51 height 17
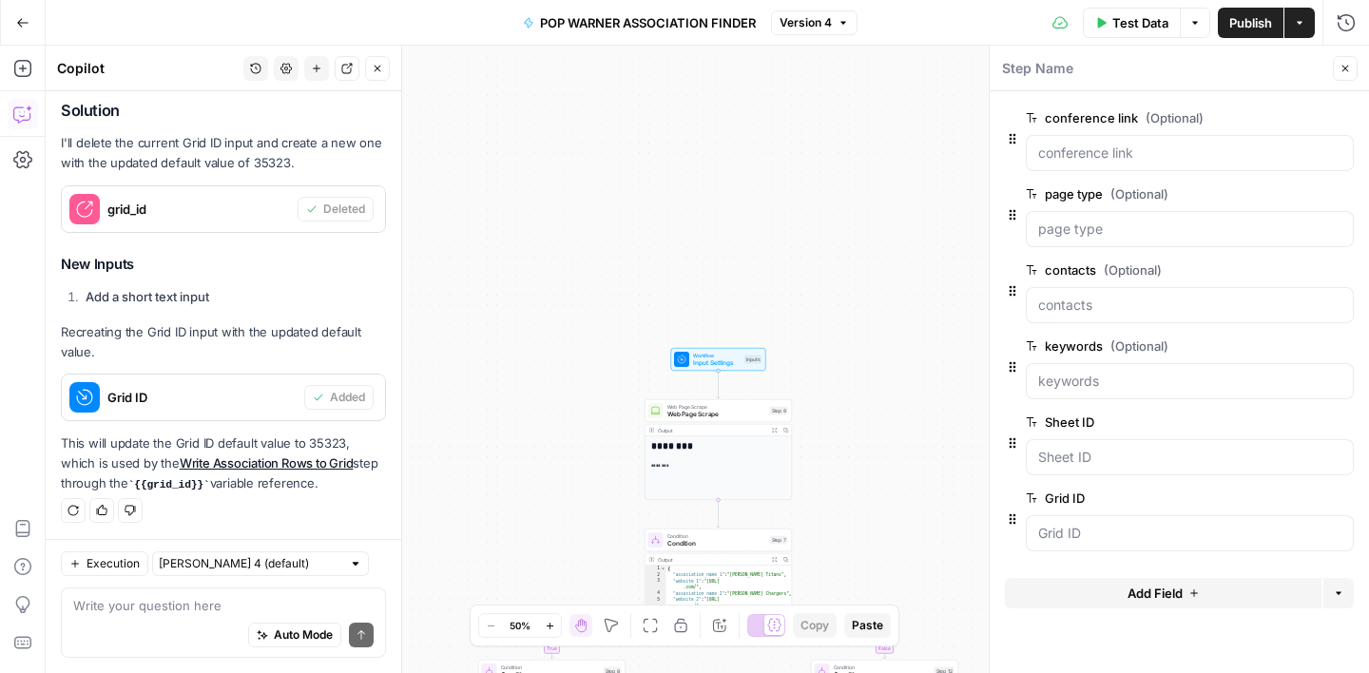
click at [1344, 60] on button "Close" at bounding box center [1345, 68] width 25 height 25
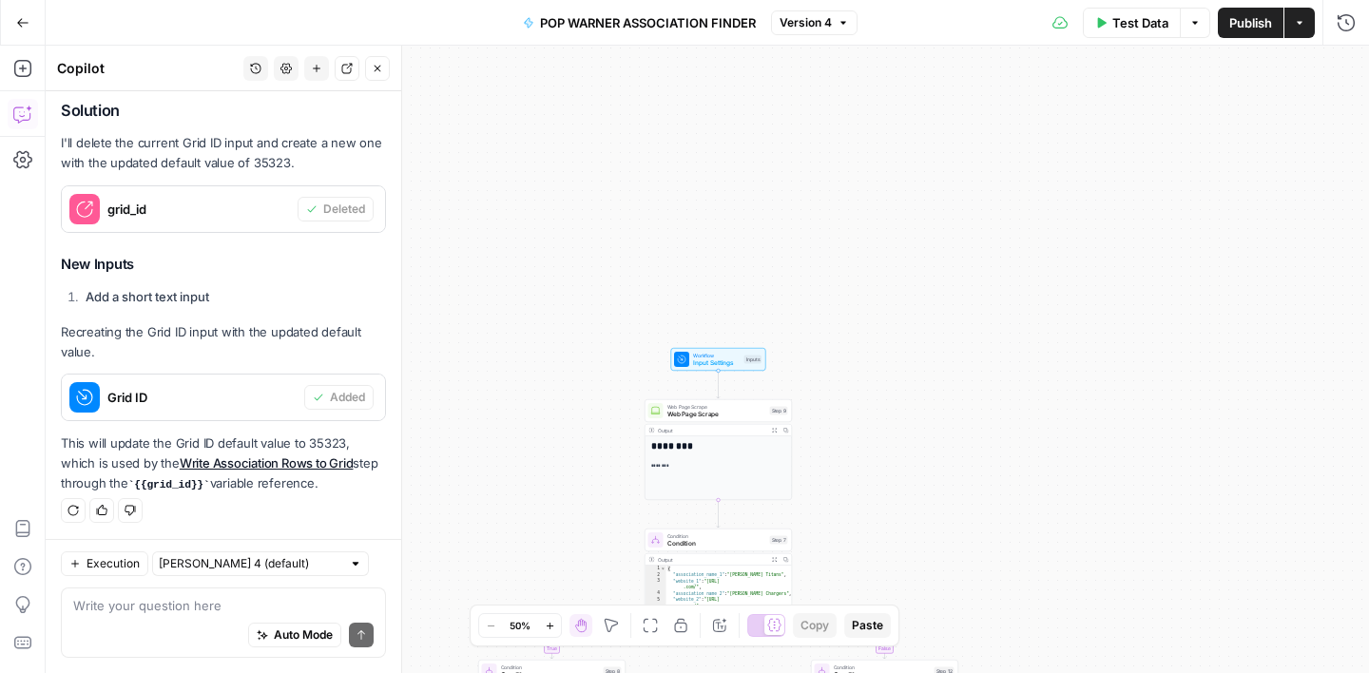
click at [1125, 20] on span "Test Data" at bounding box center [1140, 22] width 56 height 19
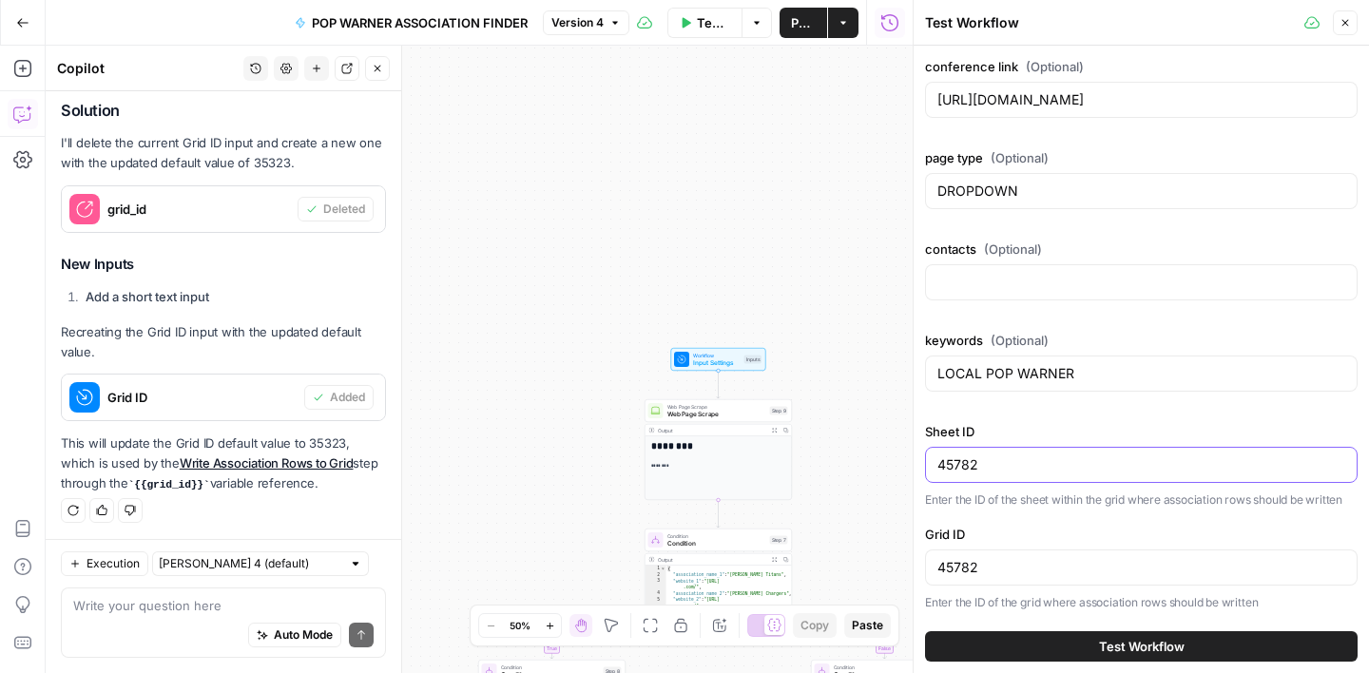
click at [998, 464] on input "45782" at bounding box center [1142, 464] width 408 height 19
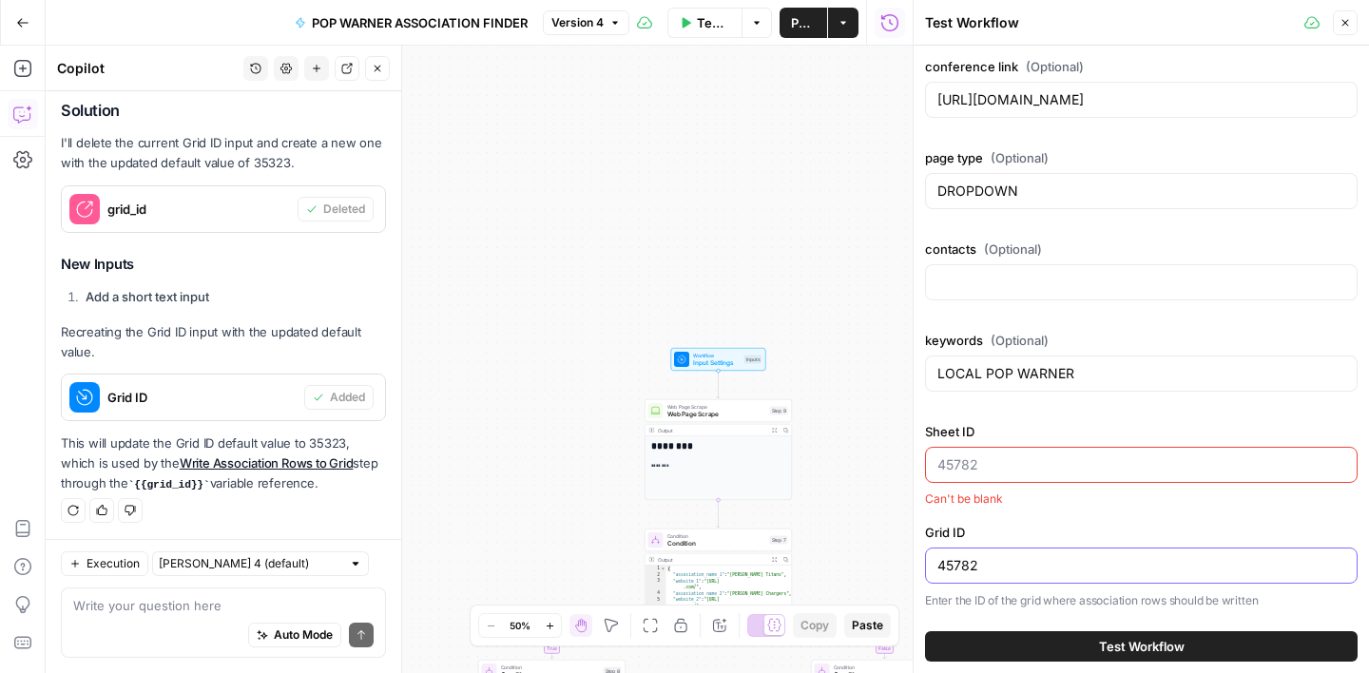
click at [978, 559] on input "45782" at bounding box center [1142, 565] width 408 height 19
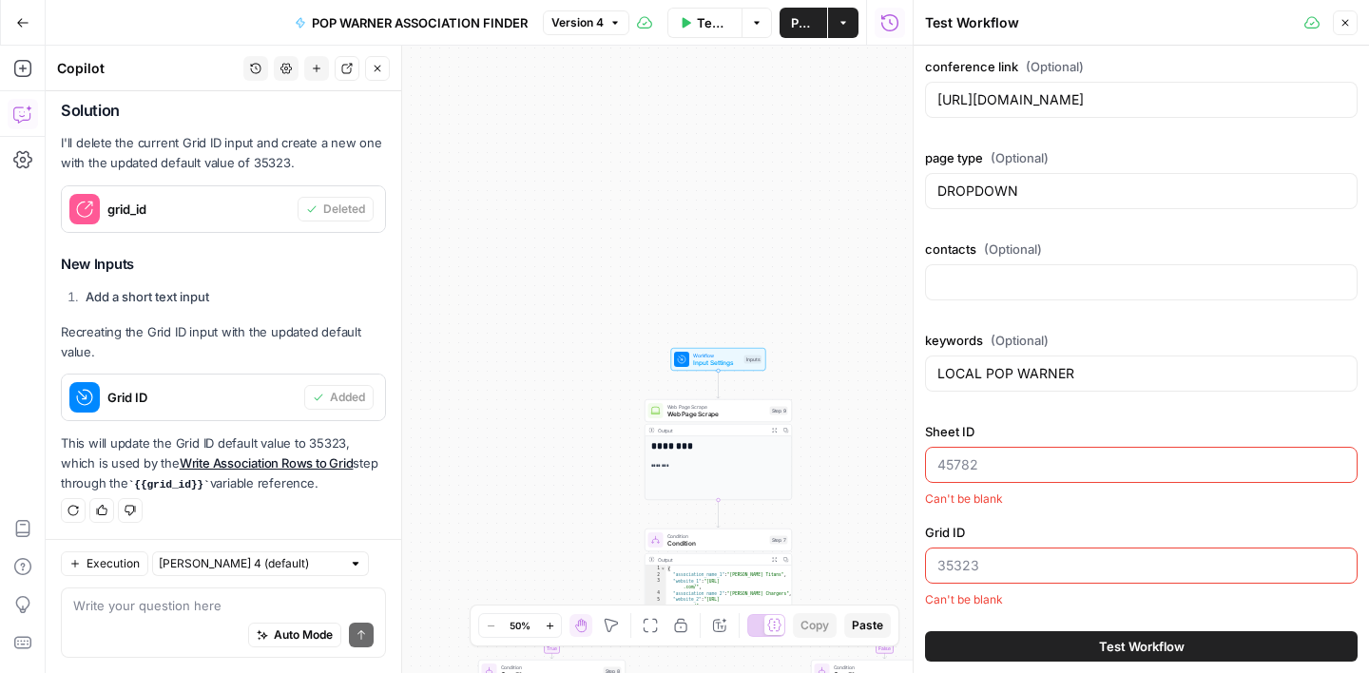
click at [1033, 510] on div "Sheet ID Can't be blank Grid ID Can't be blank" at bounding box center [1141, 515] width 433 height 186
click at [1351, 26] on button "Close" at bounding box center [1345, 22] width 25 height 25
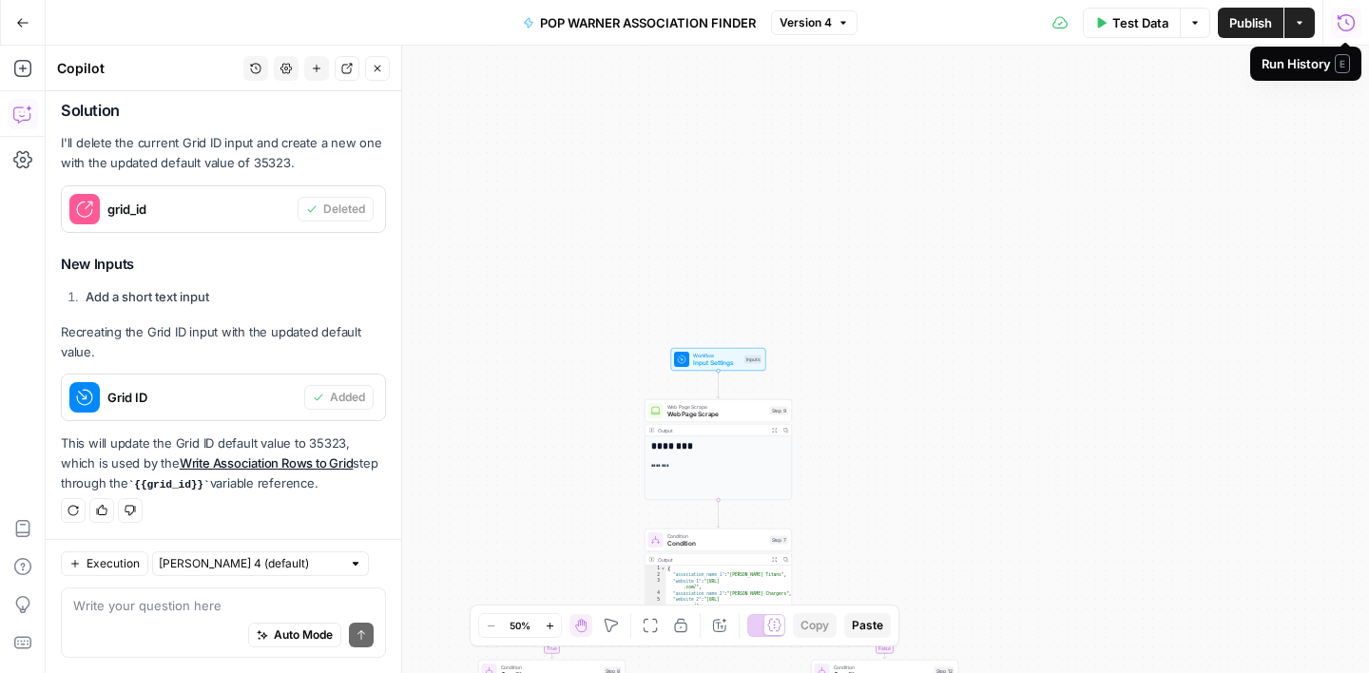
click at [1133, 23] on span "Test Data" at bounding box center [1140, 22] width 56 height 19
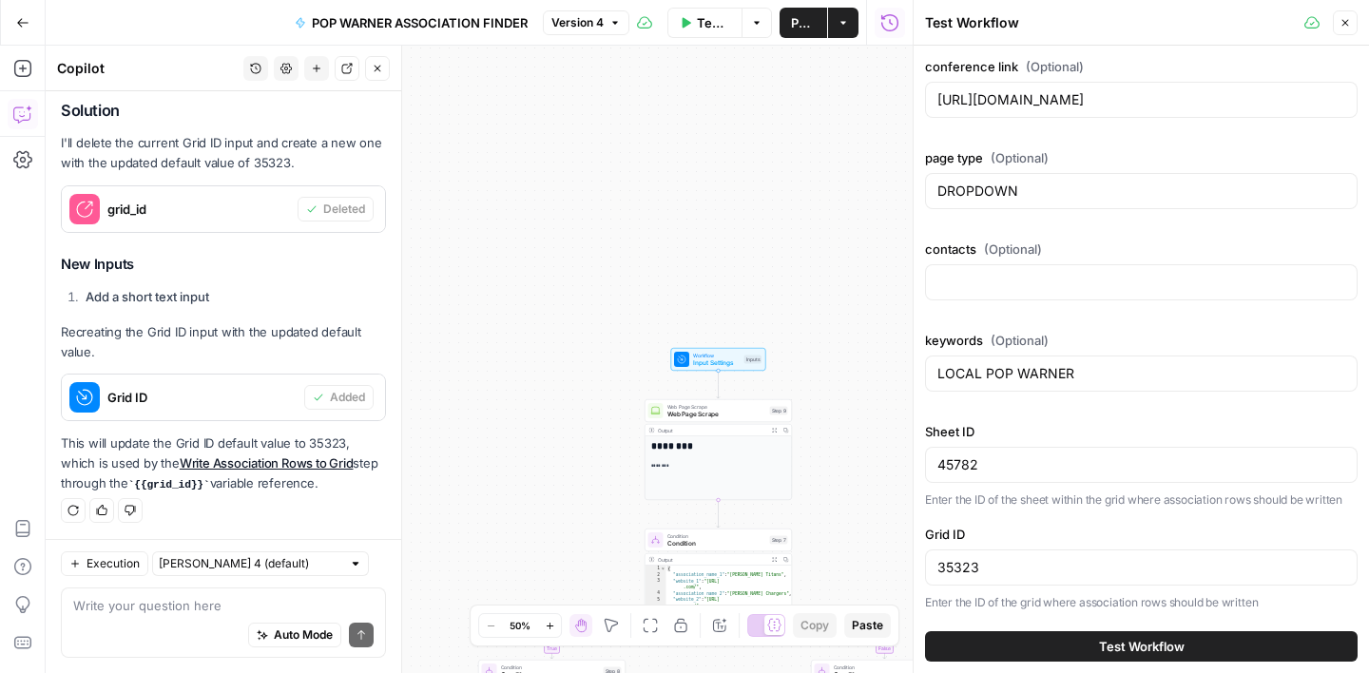
click at [1127, 643] on span "Test Workflow" at bounding box center [1142, 646] width 86 height 19
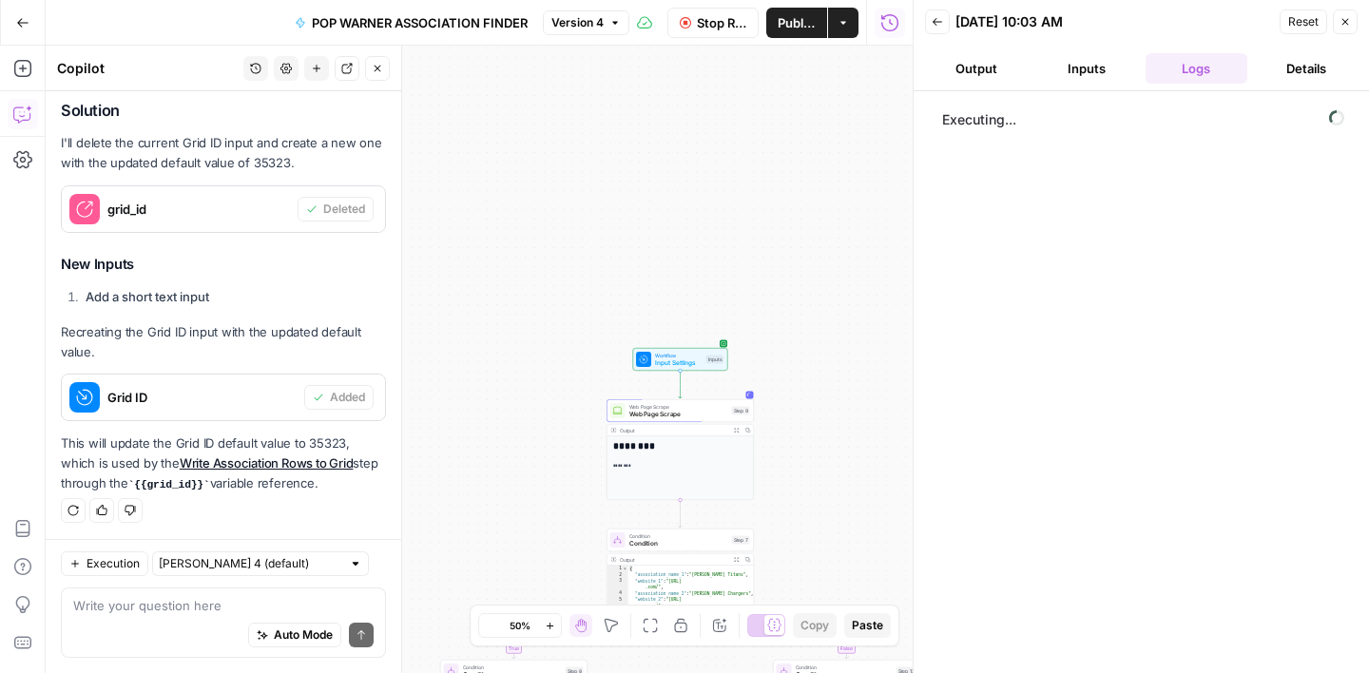
click at [378, 66] on icon "button" at bounding box center [378, 69] width 7 height 7
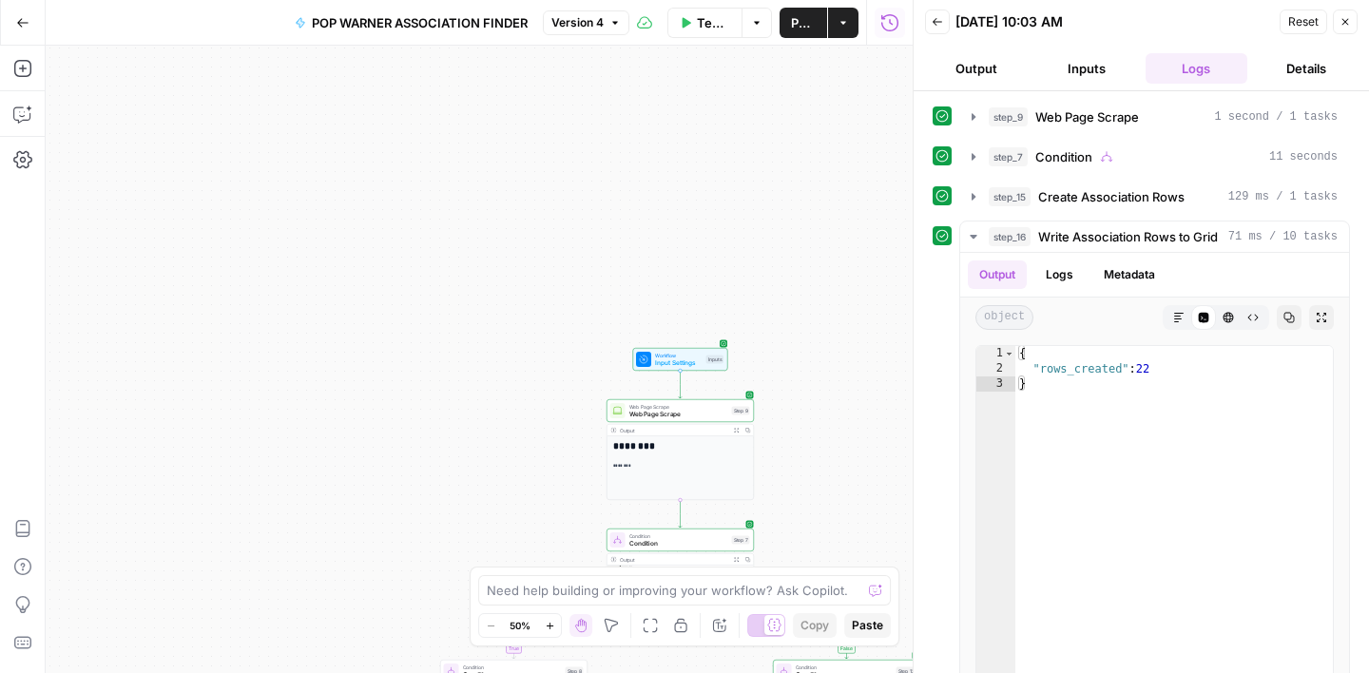
click at [583, 211] on div "true false true false true false Workflow Input Settings Inputs Web Page Scrape…" at bounding box center [479, 360] width 867 height 628
click at [1346, 32] on button "Close" at bounding box center [1345, 22] width 25 height 25
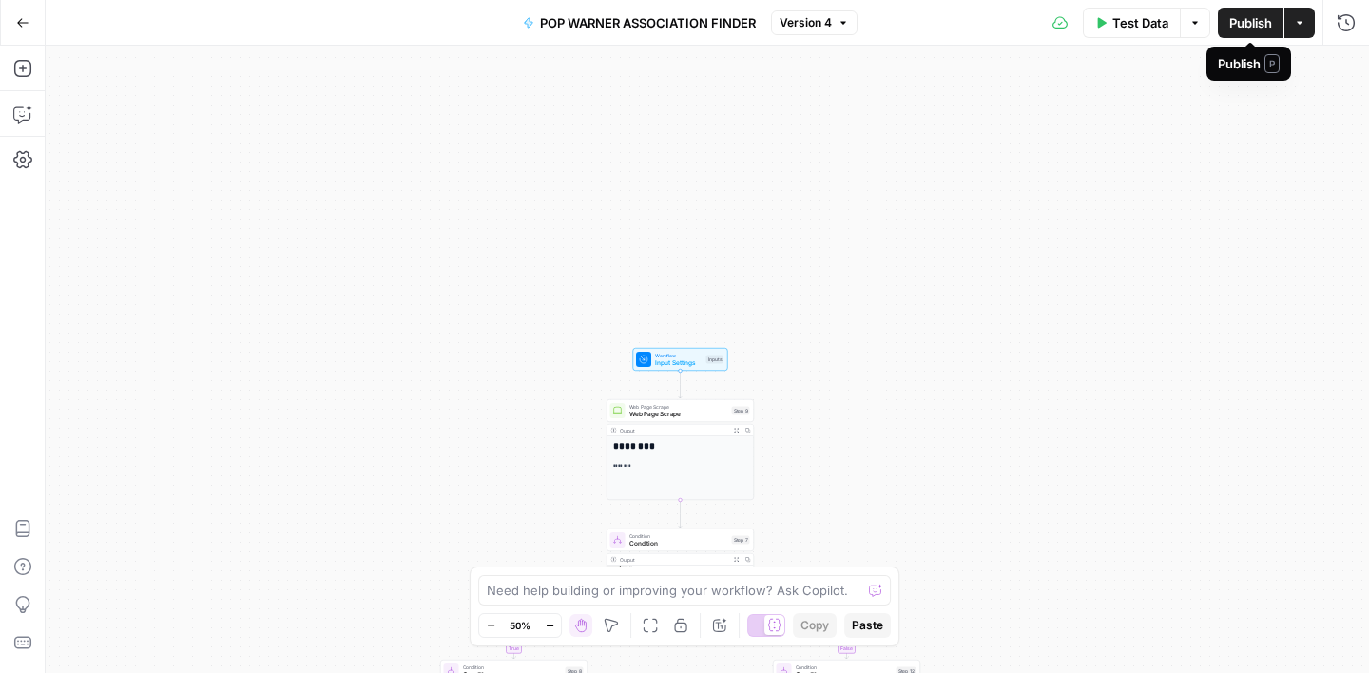
click at [1254, 21] on span "Publish" at bounding box center [1250, 22] width 43 height 19
click at [27, 114] on icon "button" at bounding box center [22, 114] width 19 height 19
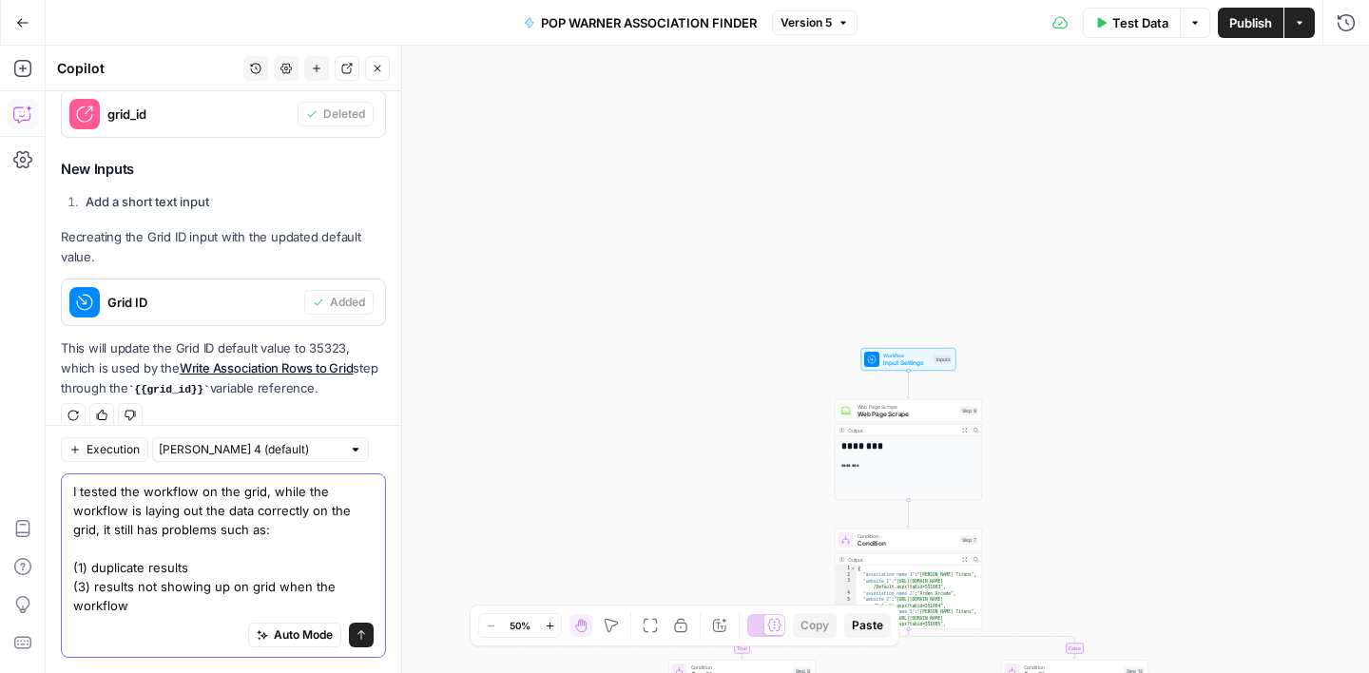
scroll to position [864, 0]
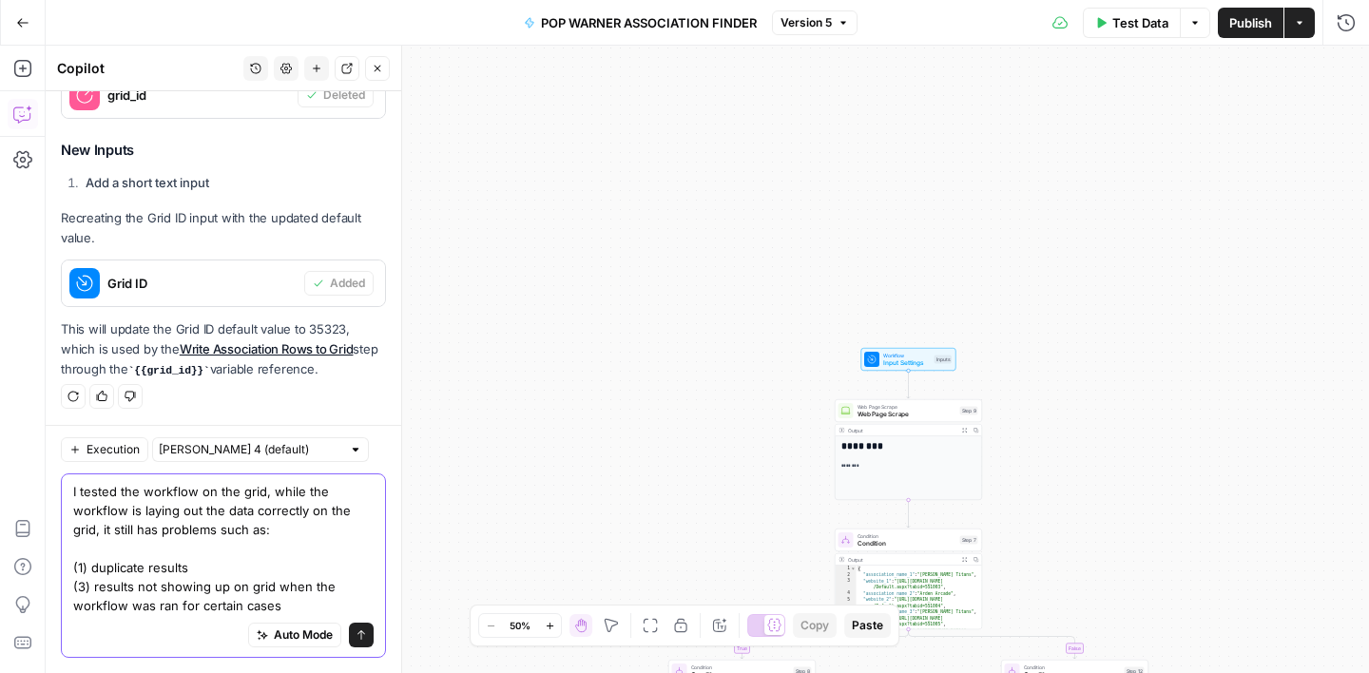
type textarea "I tested the workflow on the grid, while the workflow is laying out the data co…"
click at [363, 634] on icon "submit" at bounding box center [361, 634] width 11 height 11
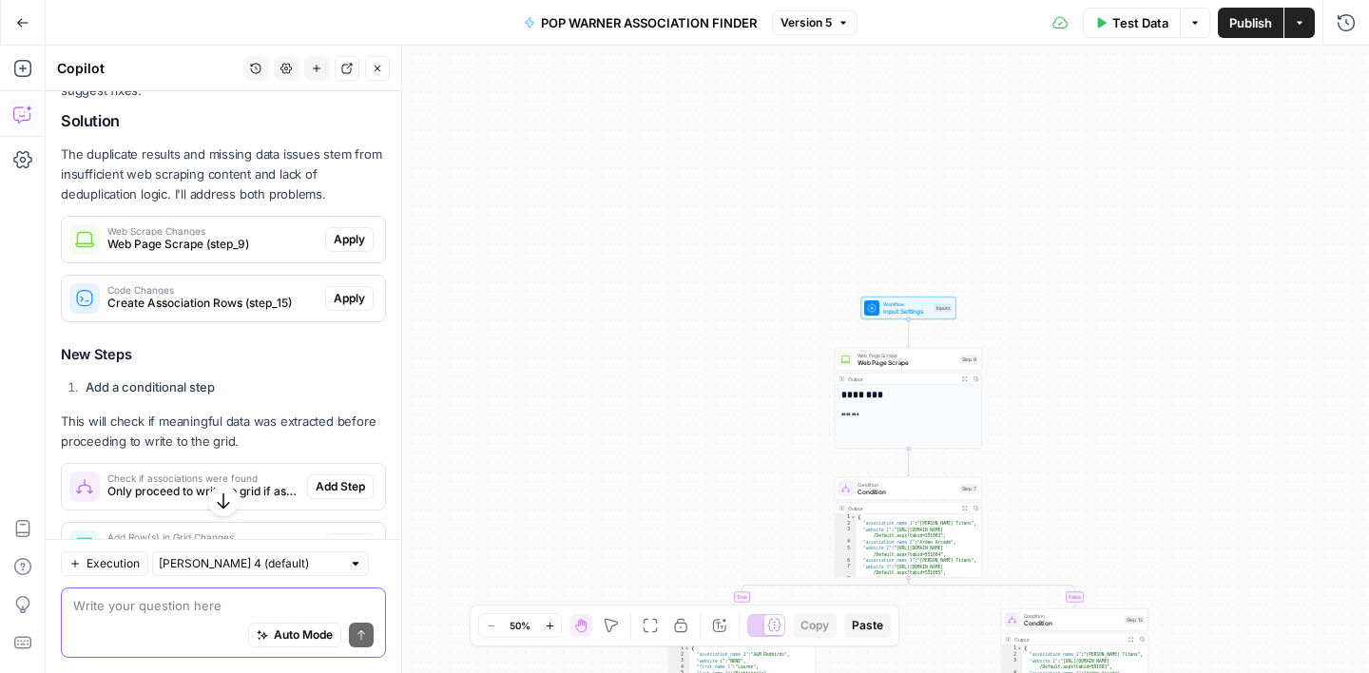
scroll to position [1417, 0]
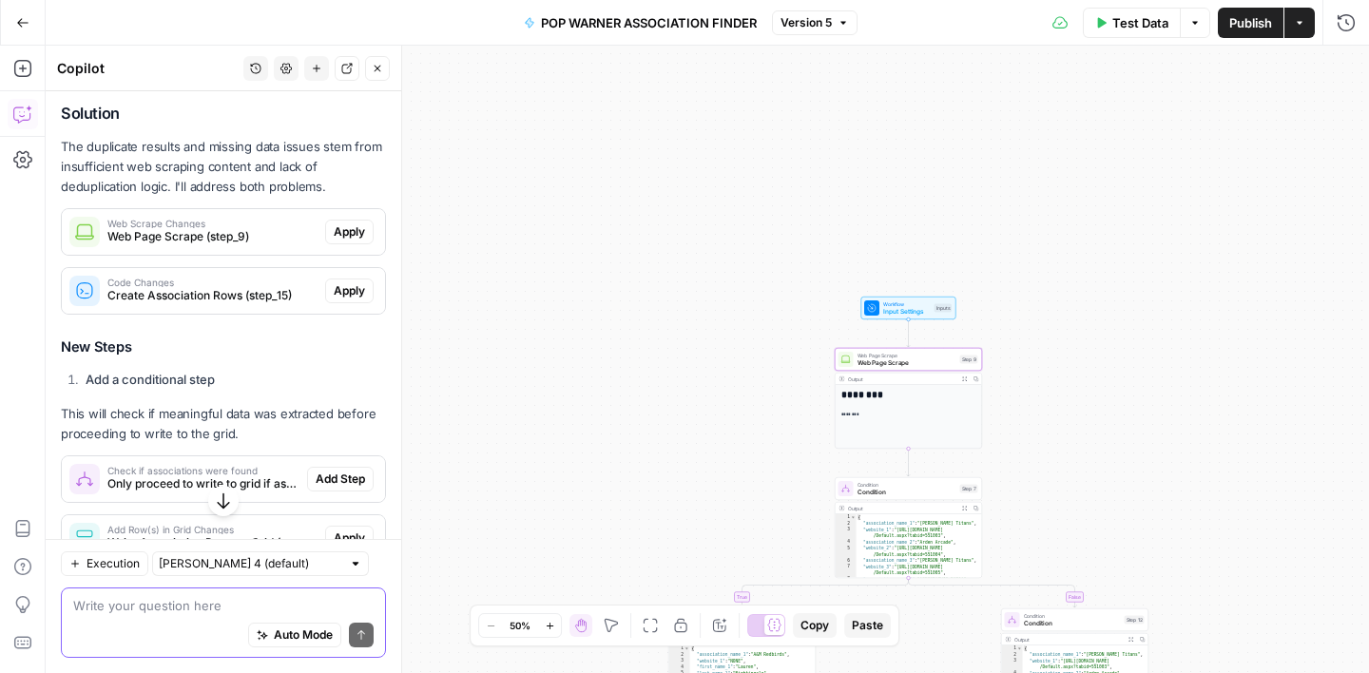
click at [217, 228] on span "Web Page Scrape (step_9)" at bounding box center [212, 236] width 210 height 17
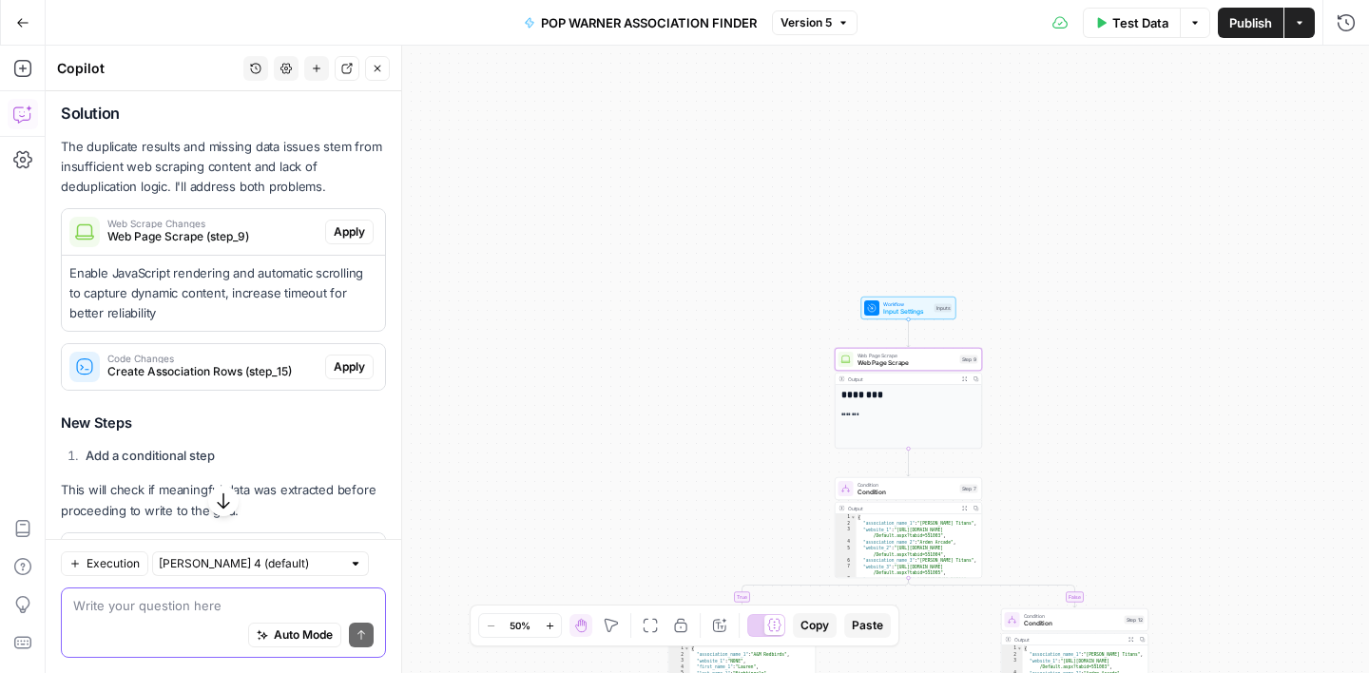
click at [354, 232] on span "Apply" at bounding box center [349, 231] width 31 height 17
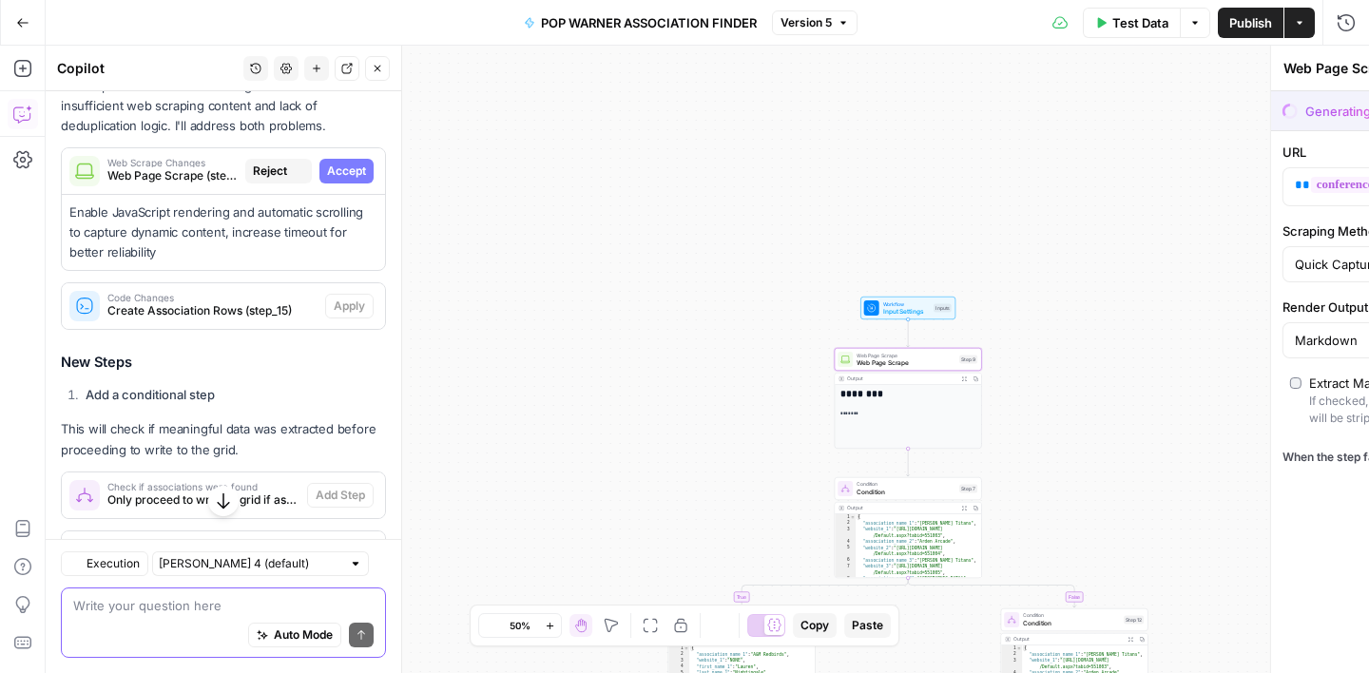
scroll to position [1356, 0]
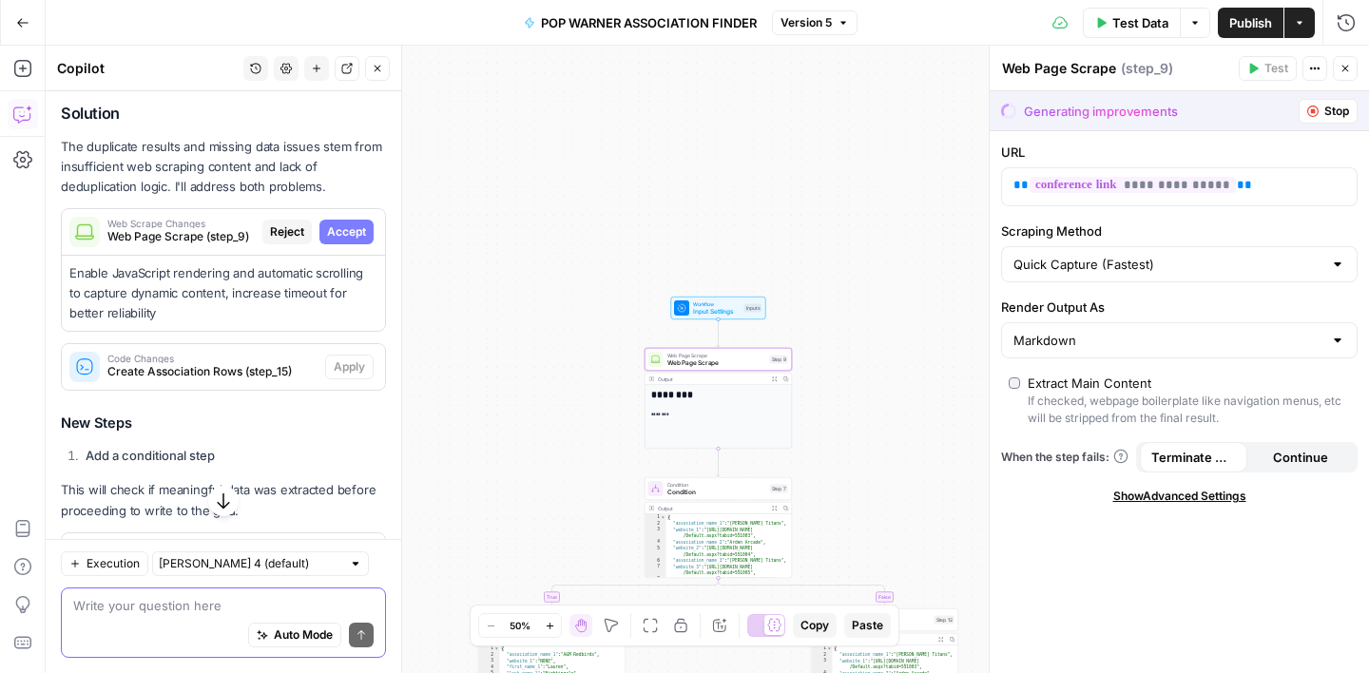
click at [351, 234] on span "Accept" at bounding box center [346, 231] width 39 height 17
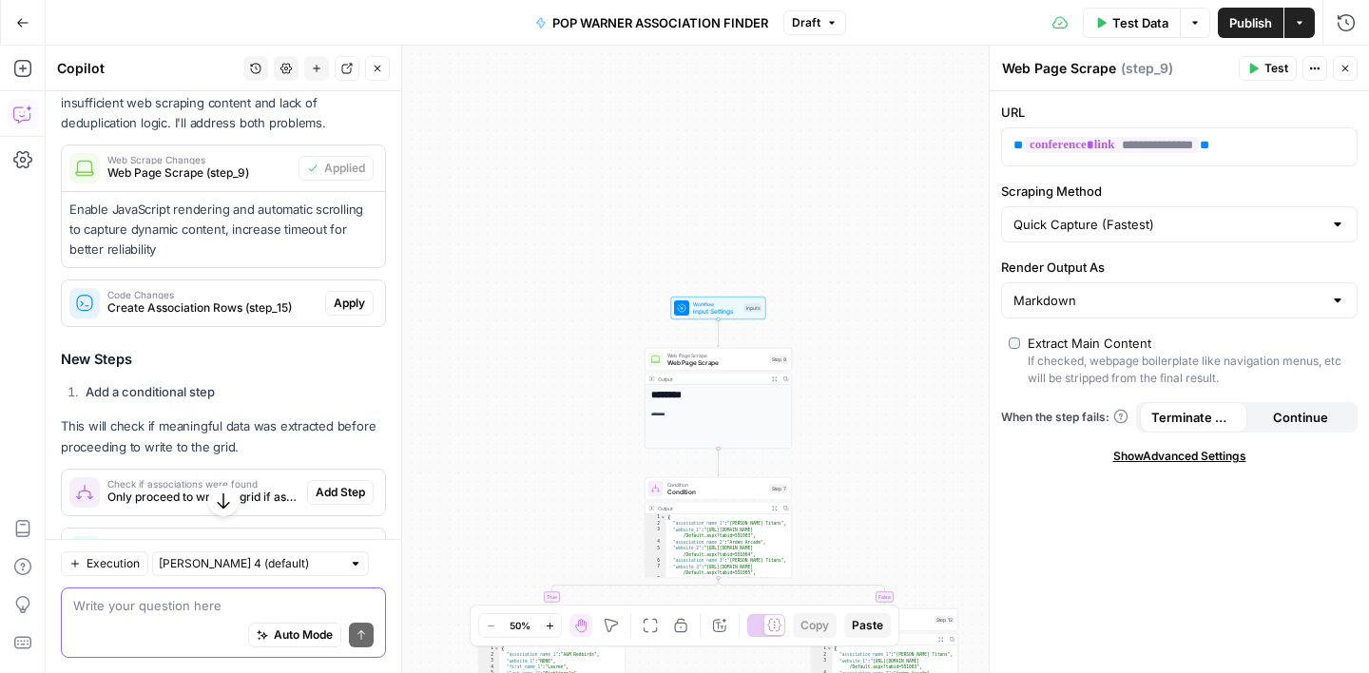
scroll to position [1502, 0]
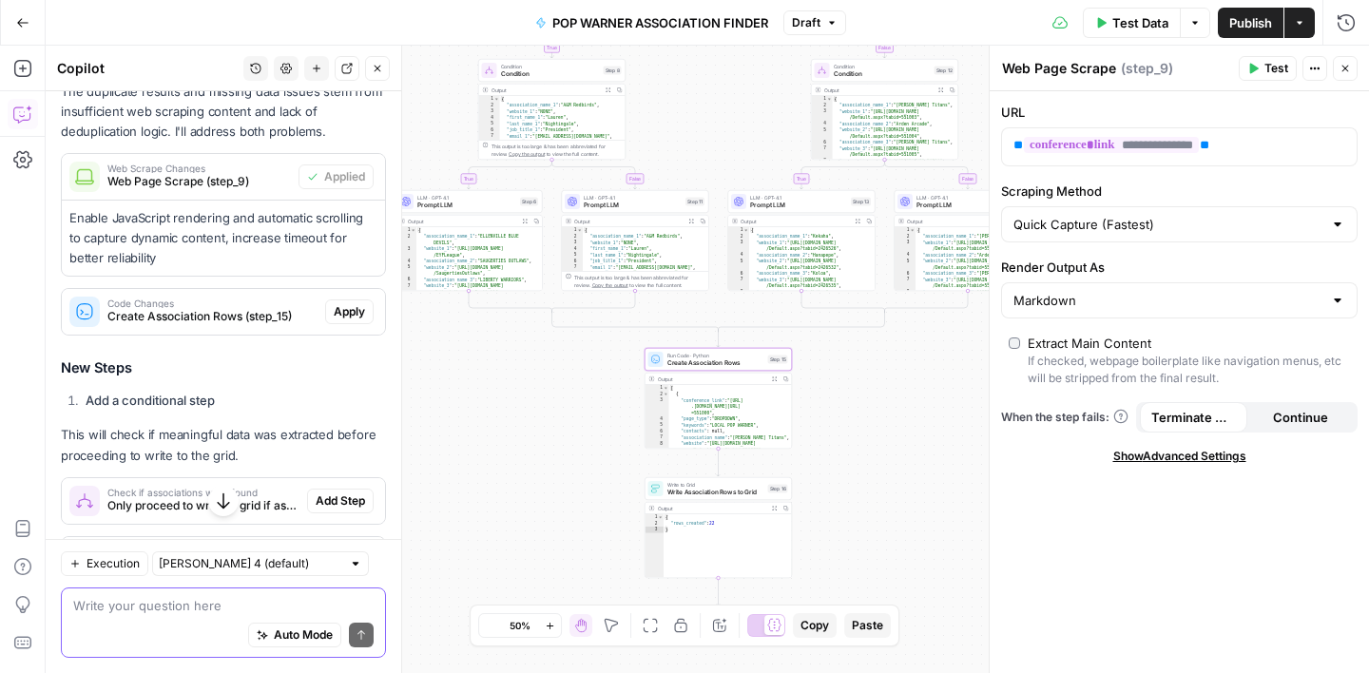
click at [218, 319] on span "Create Association Rows (step_15)" at bounding box center [212, 316] width 210 height 17
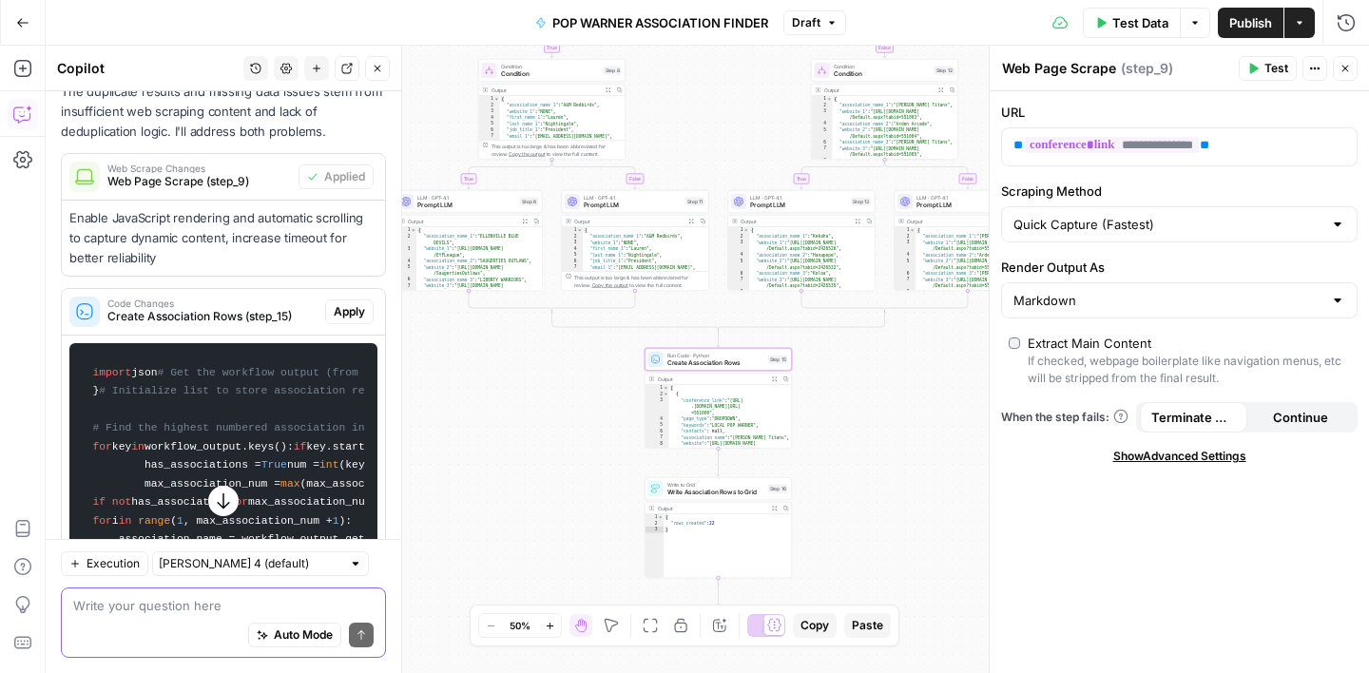
click at [212, 304] on span "Code Changes" at bounding box center [212, 304] width 210 height 10
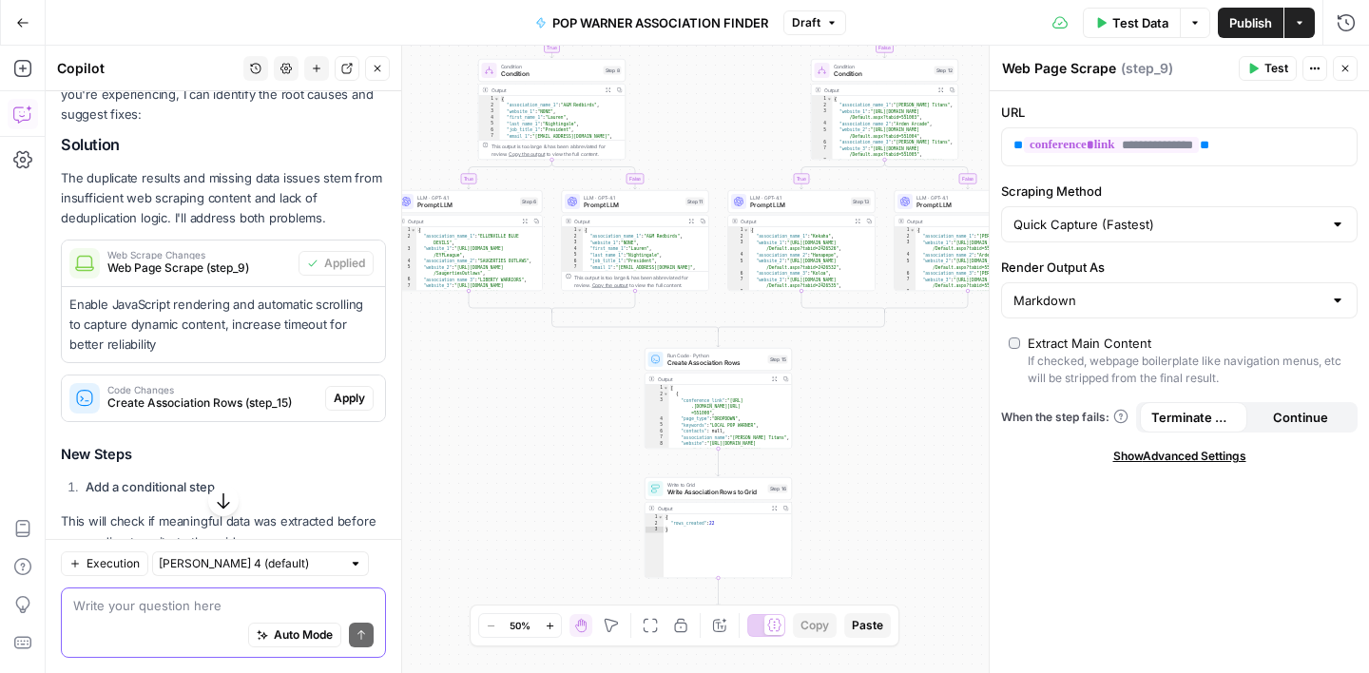
scroll to position [1430, 0]
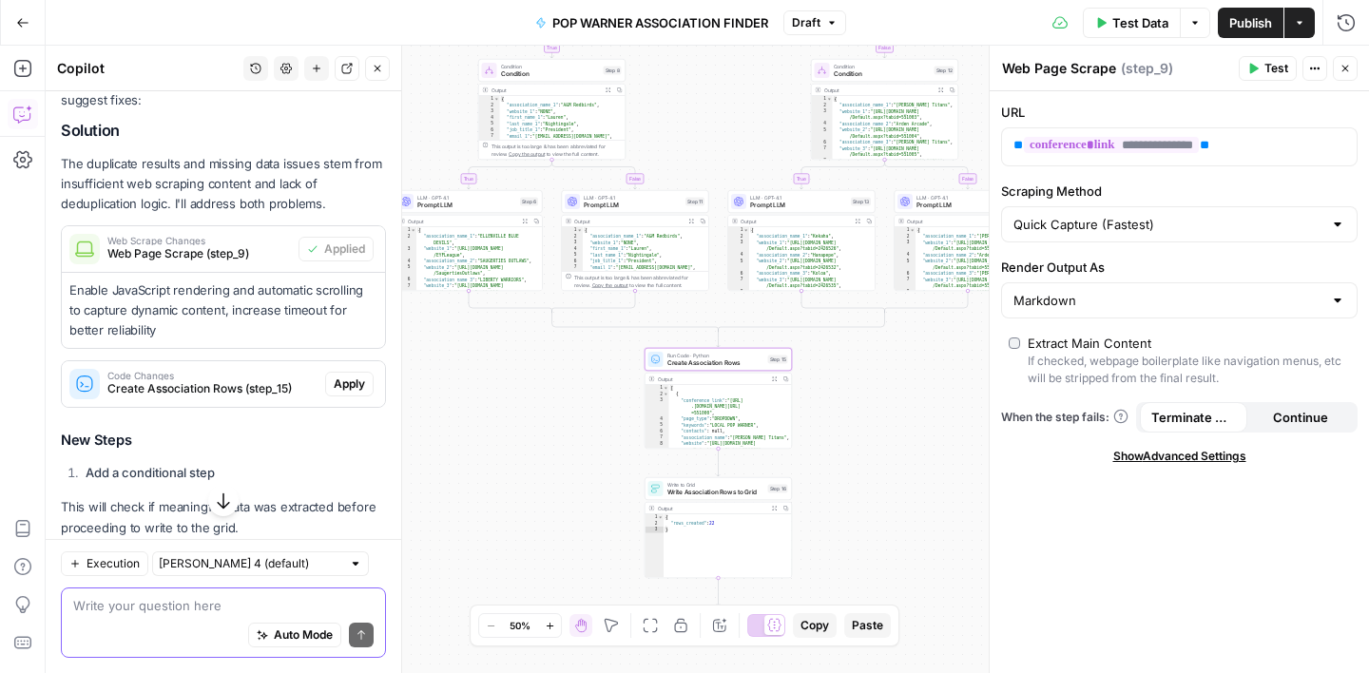
click at [358, 388] on span "Apply" at bounding box center [349, 384] width 31 height 17
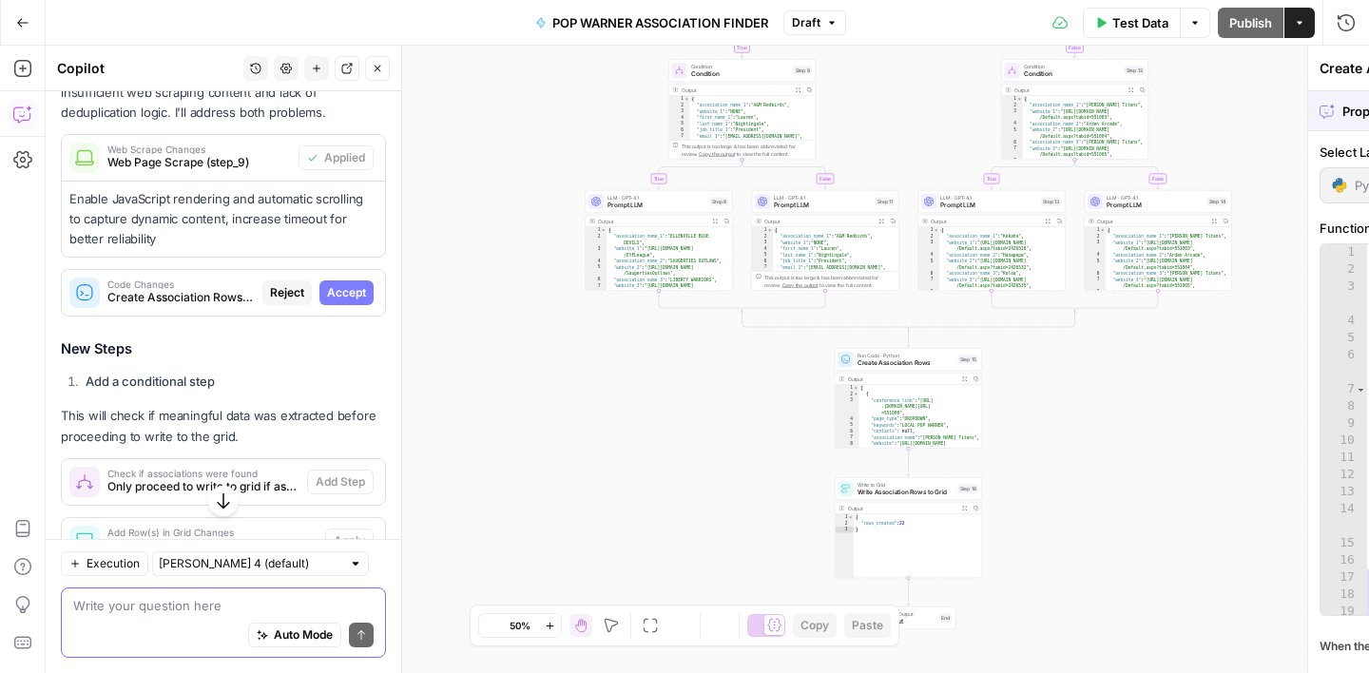
scroll to position [1339, 0]
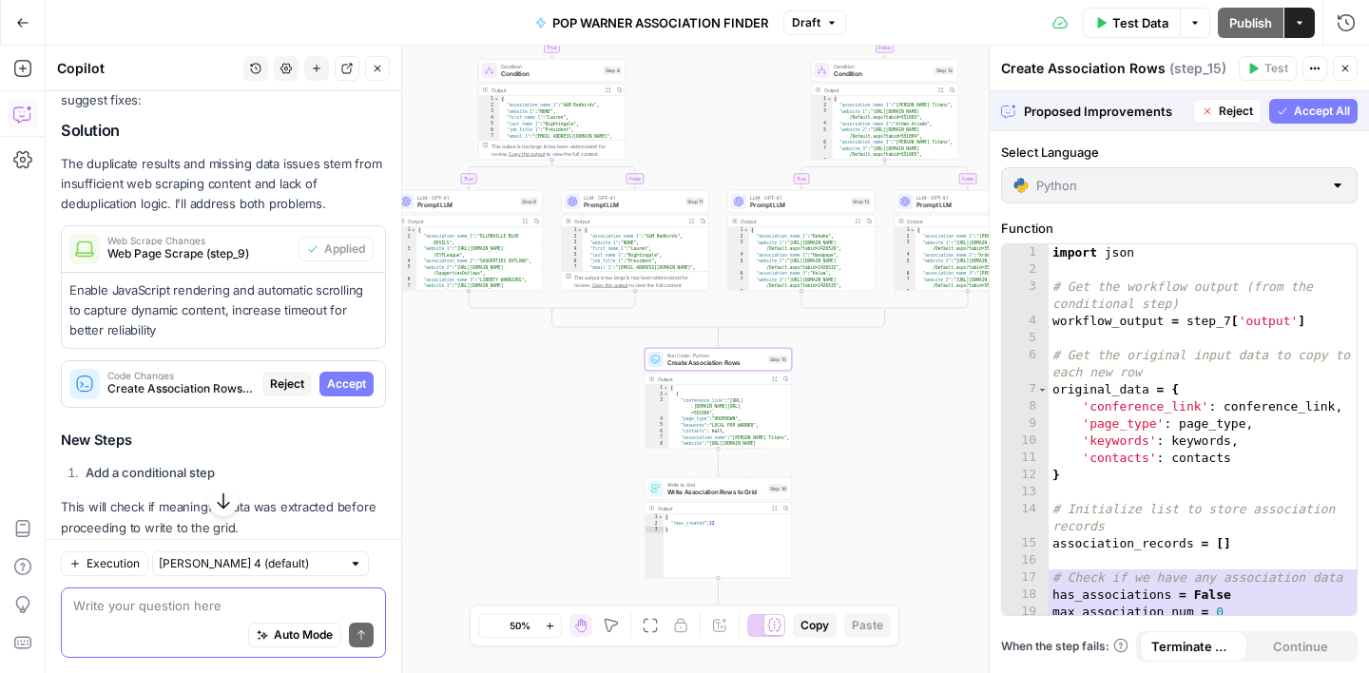
click at [351, 387] on span "Accept" at bounding box center [346, 384] width 39 height 17
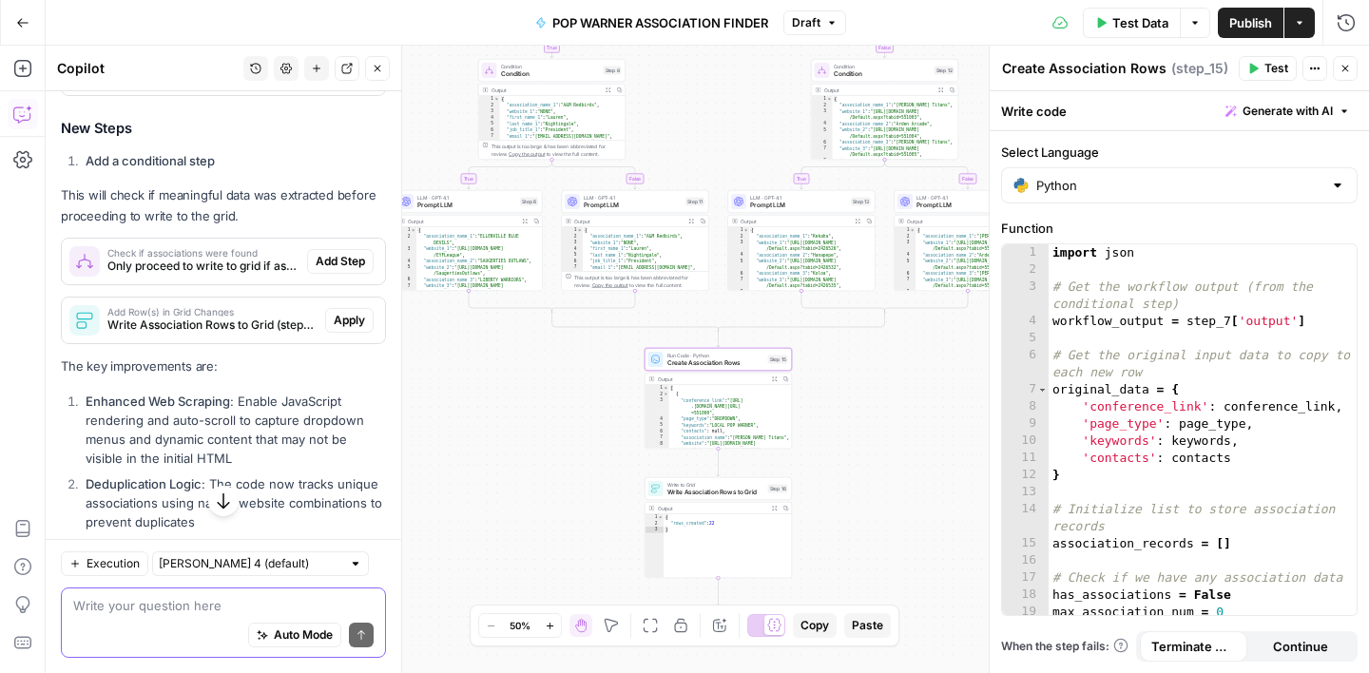
scroll to position [1743, 0]
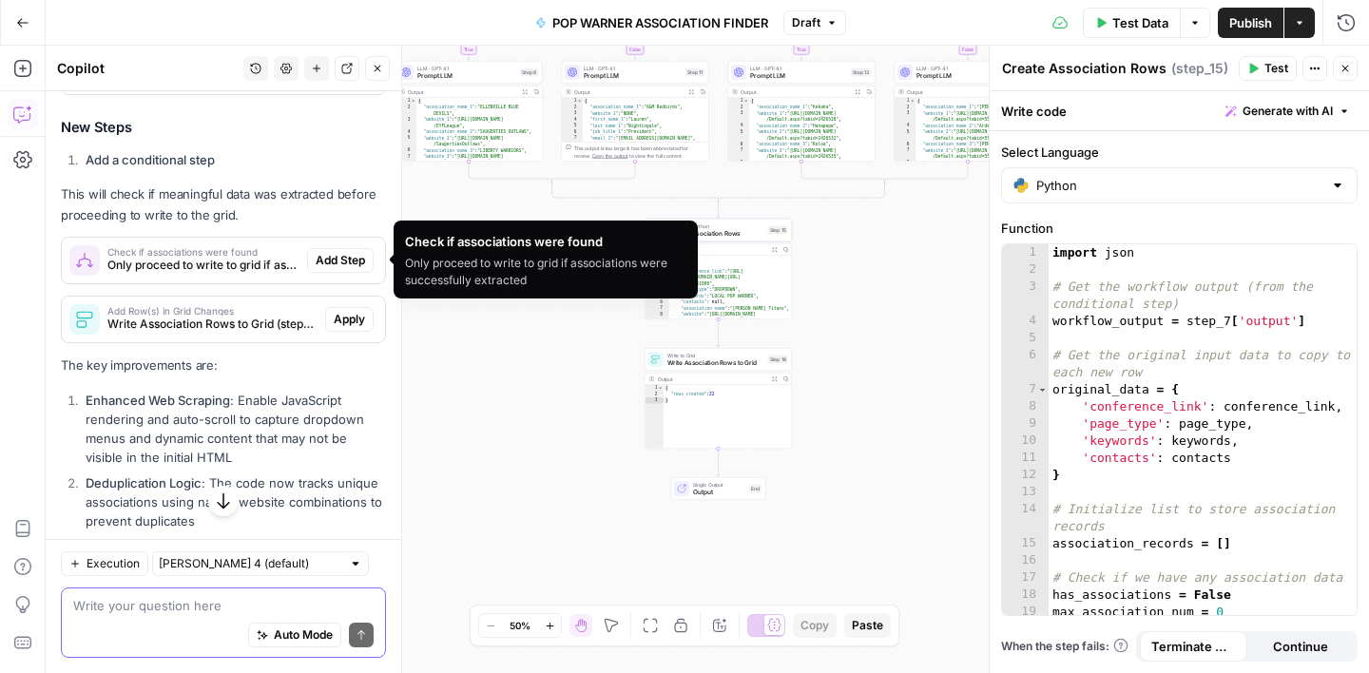
click at [261, 259] on span "Only proceed to write to grid if associations were successfully extracted" at bounding box center [203, 265] width 192 height 17
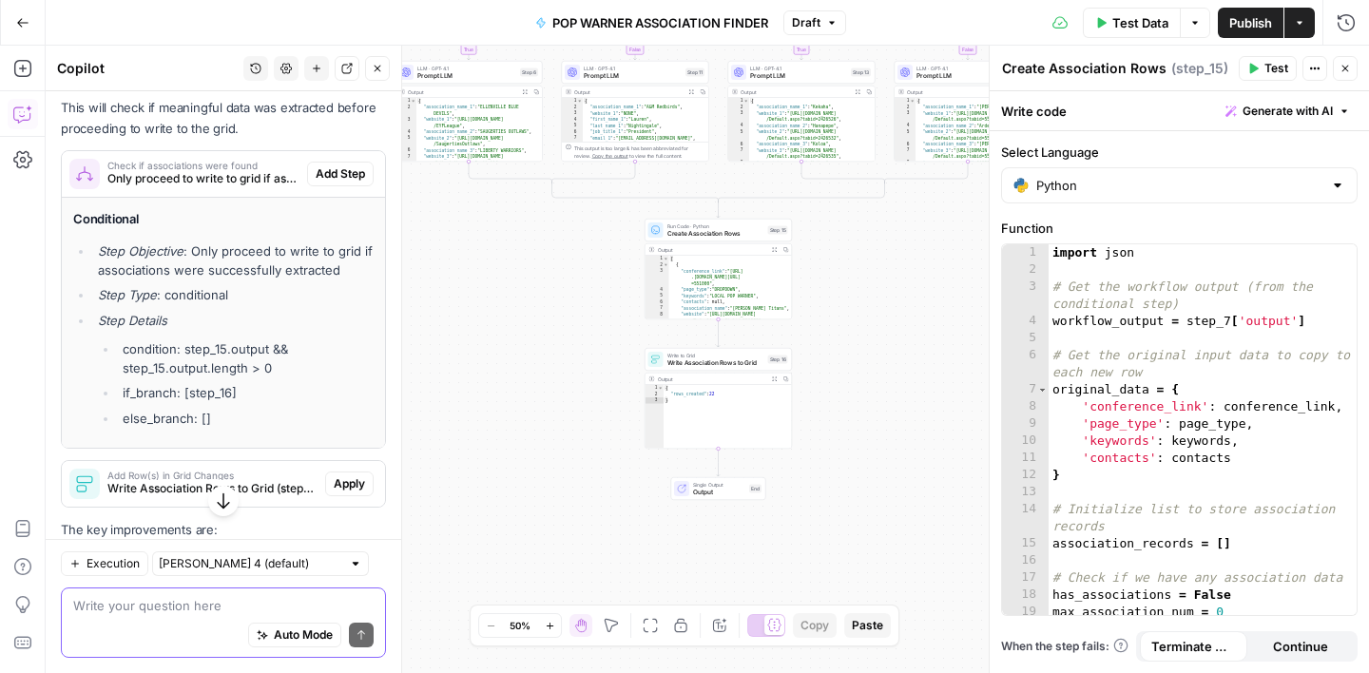
scroll to position [1852, 0]
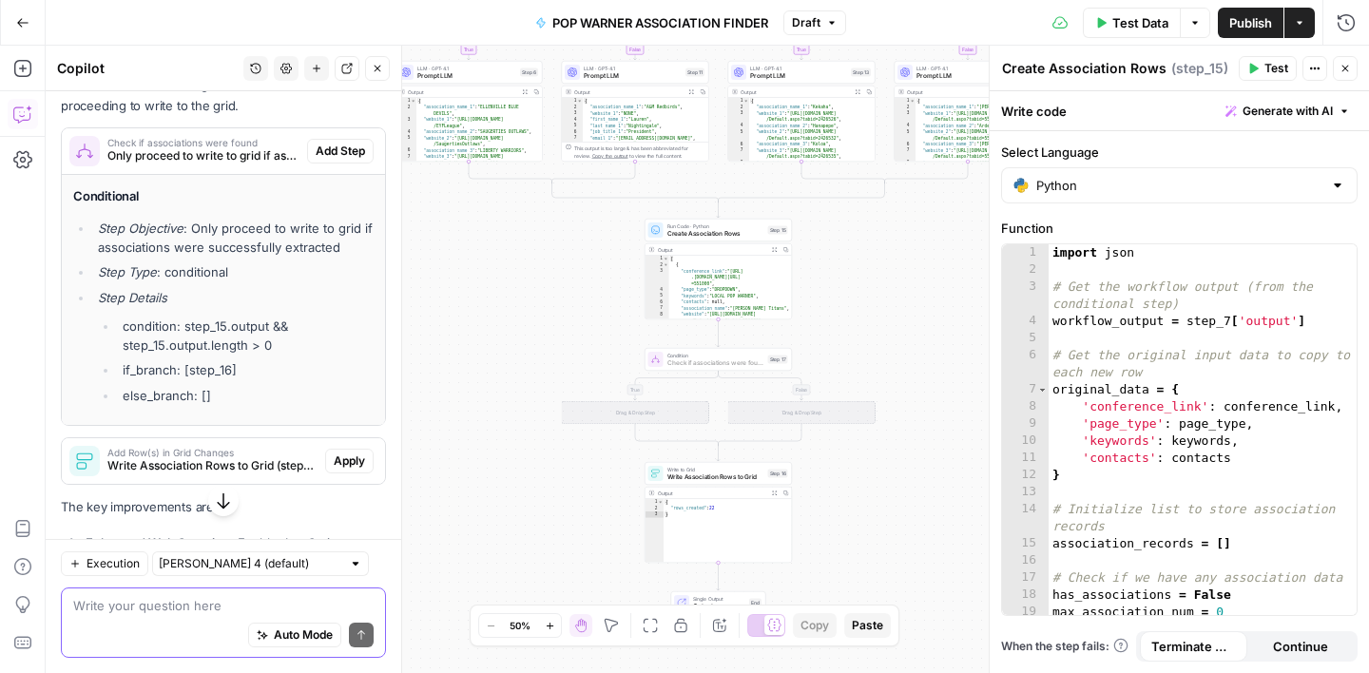
click at [334, 157] on span "Add Step" at bounding box center [340, 151] width 49 height 17
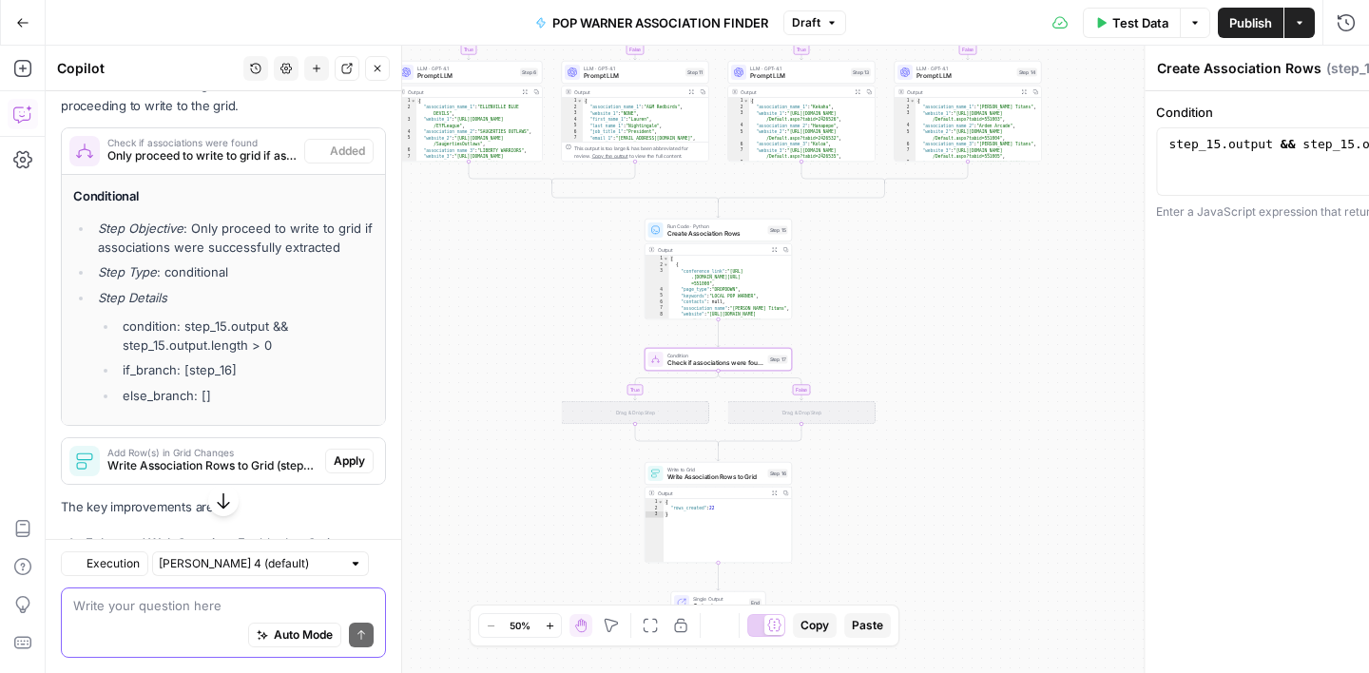
type textarea "Check if associations were found"
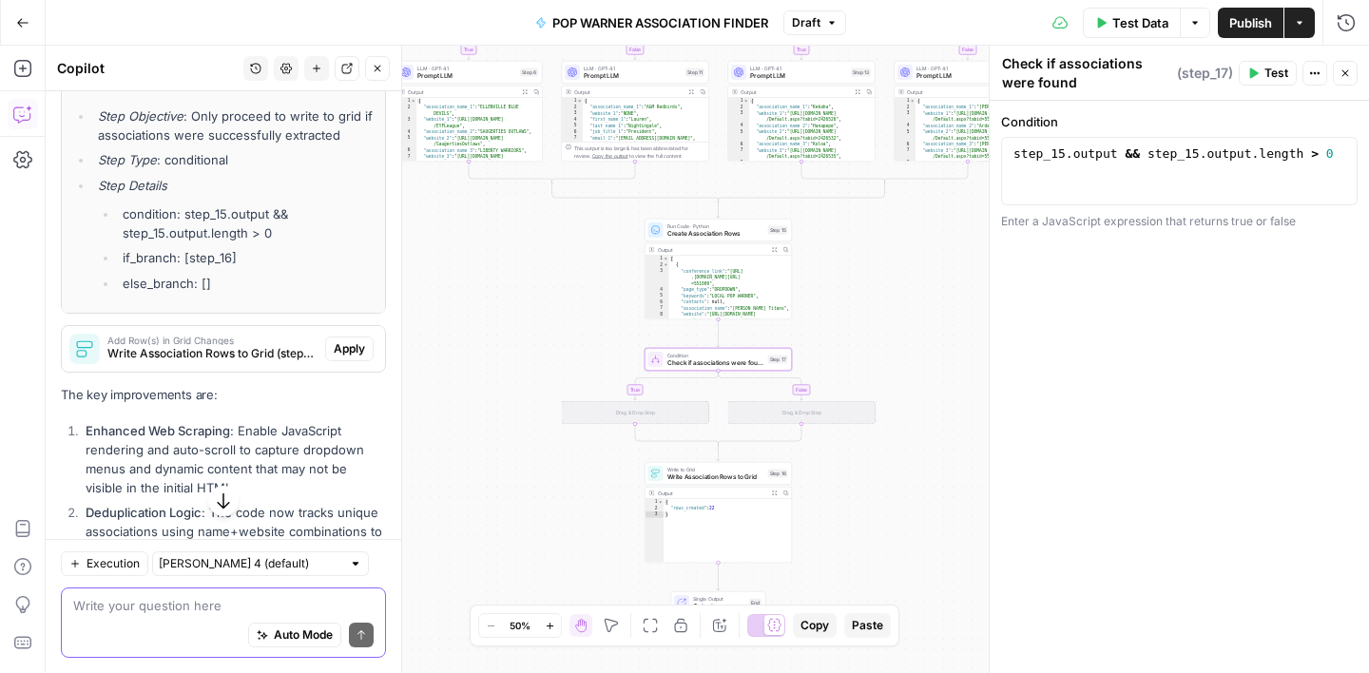
scroll to position [1976, 0]
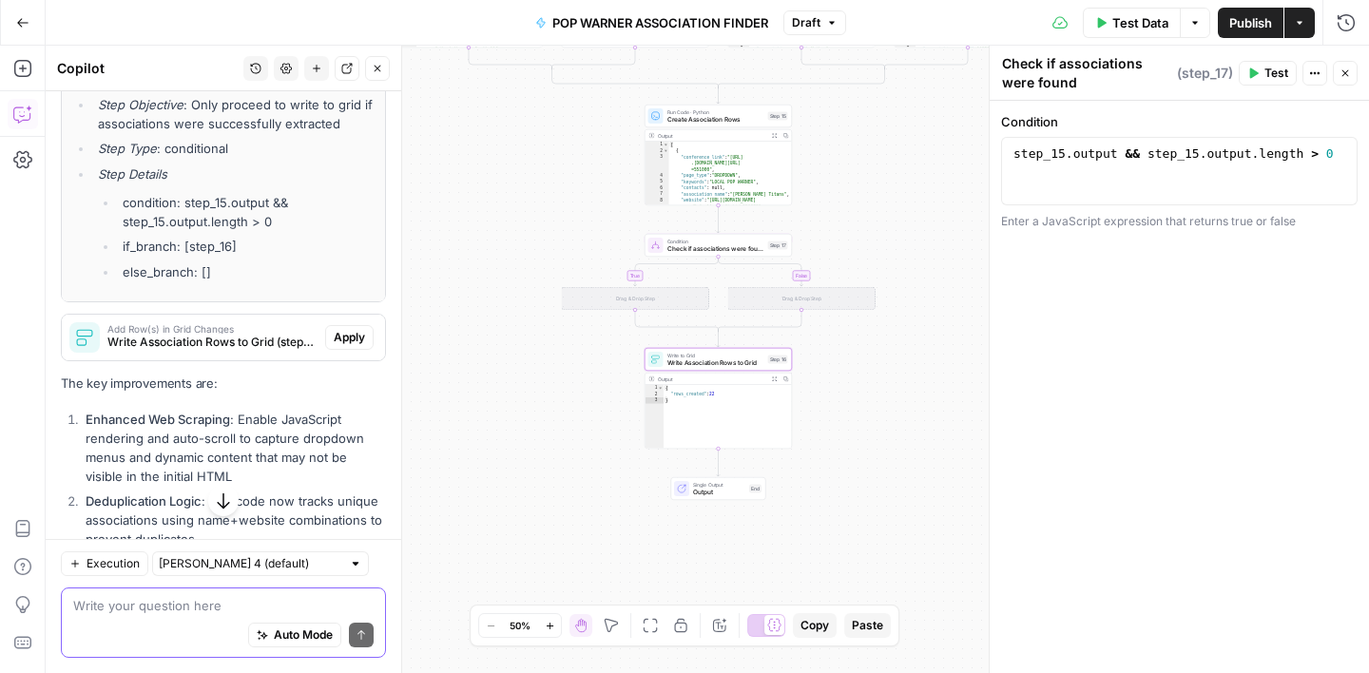
click at [342, 337] on span "Apply" at bounding box center [349, 337] width 31 height 17
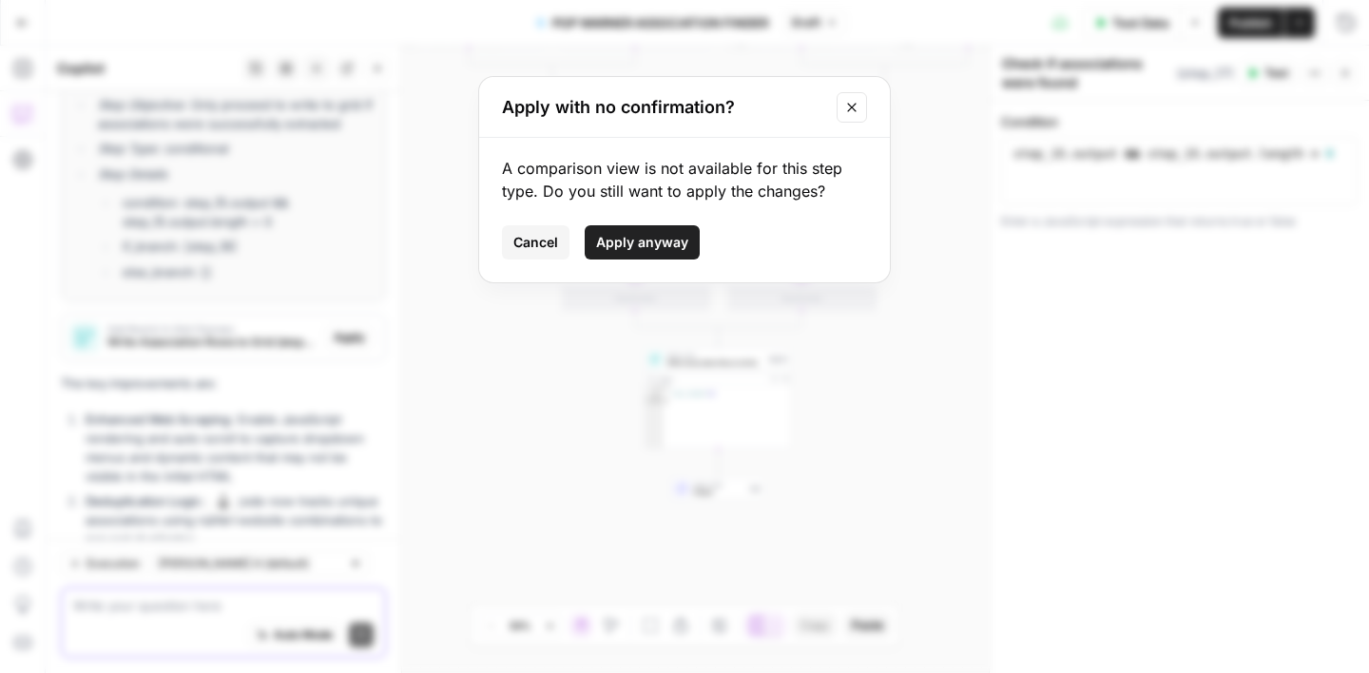
click at [648, 243] on span "Apply anyway" at bounding box center [642, 242] width 92 height 19
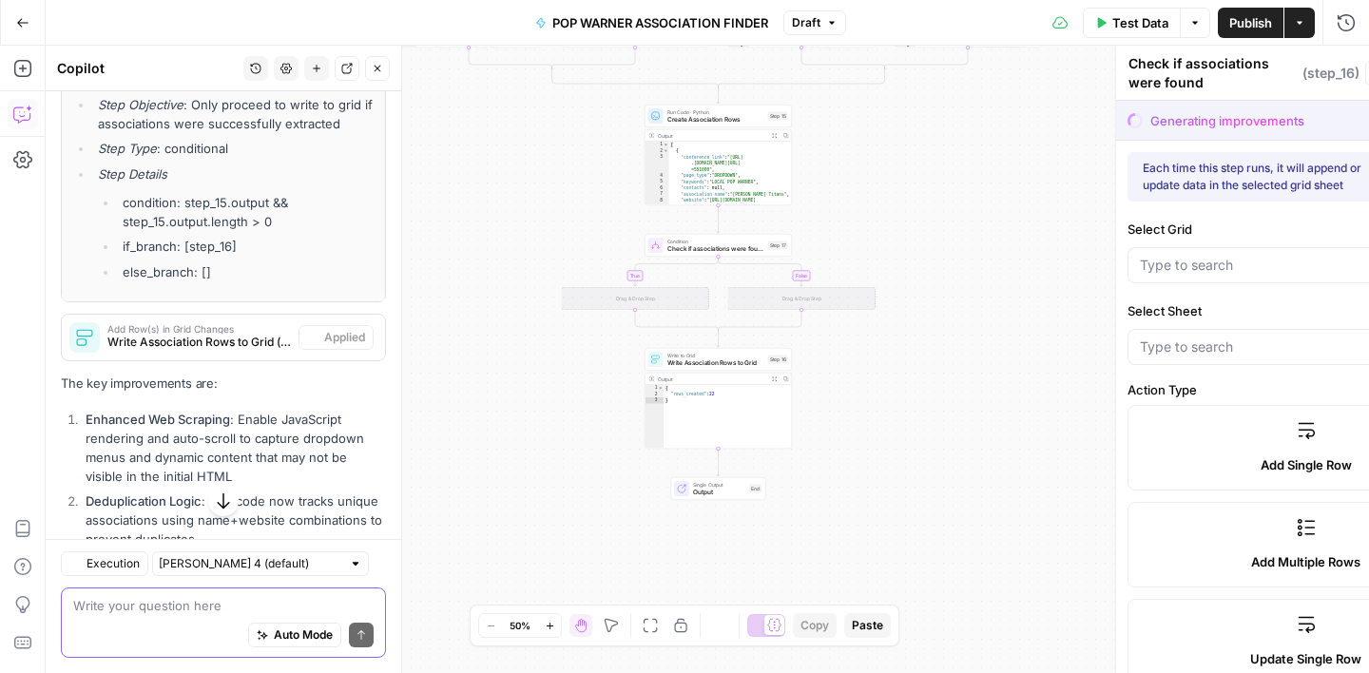
type textarea "Write Association Rows to Grid"
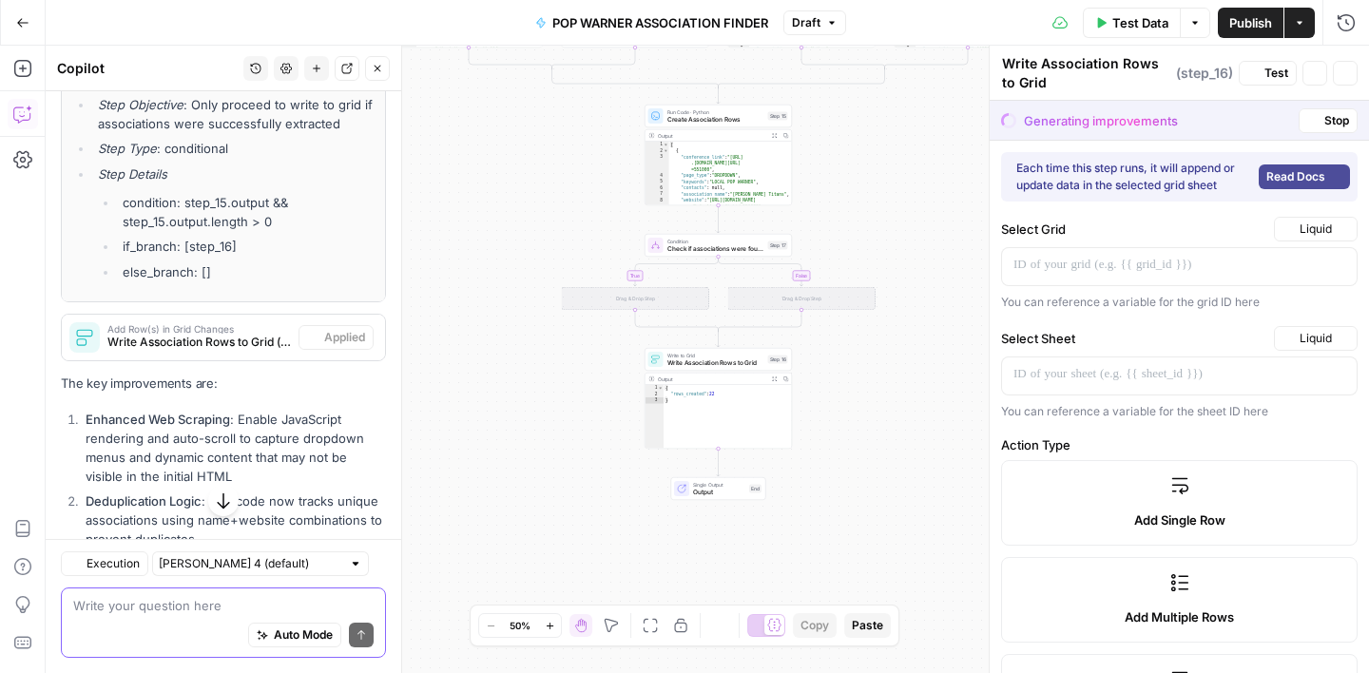
type input "Email"
type input "Website"
type input "Contacts"
type input "Keywords"
type input "Job Title"
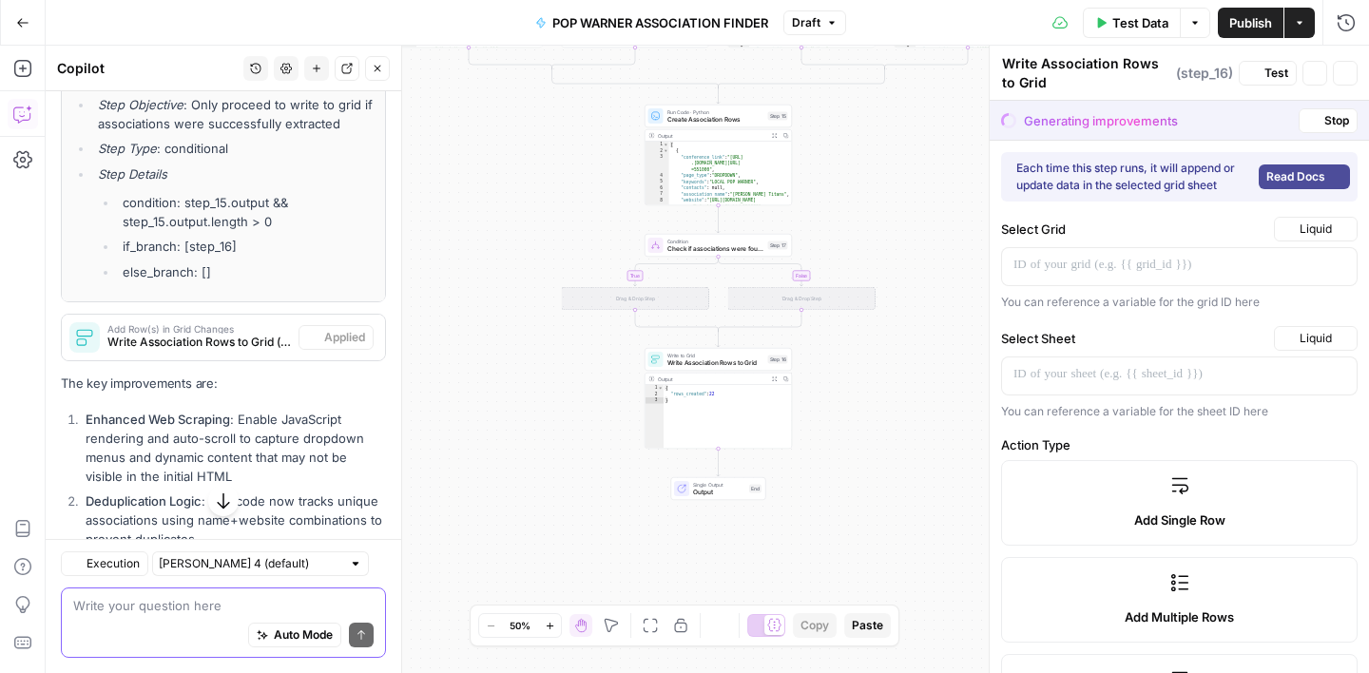
type input "Last Name"
type input "Page Type"
type input "First Name"
type input "Phone Number"
type input "Conference Link"
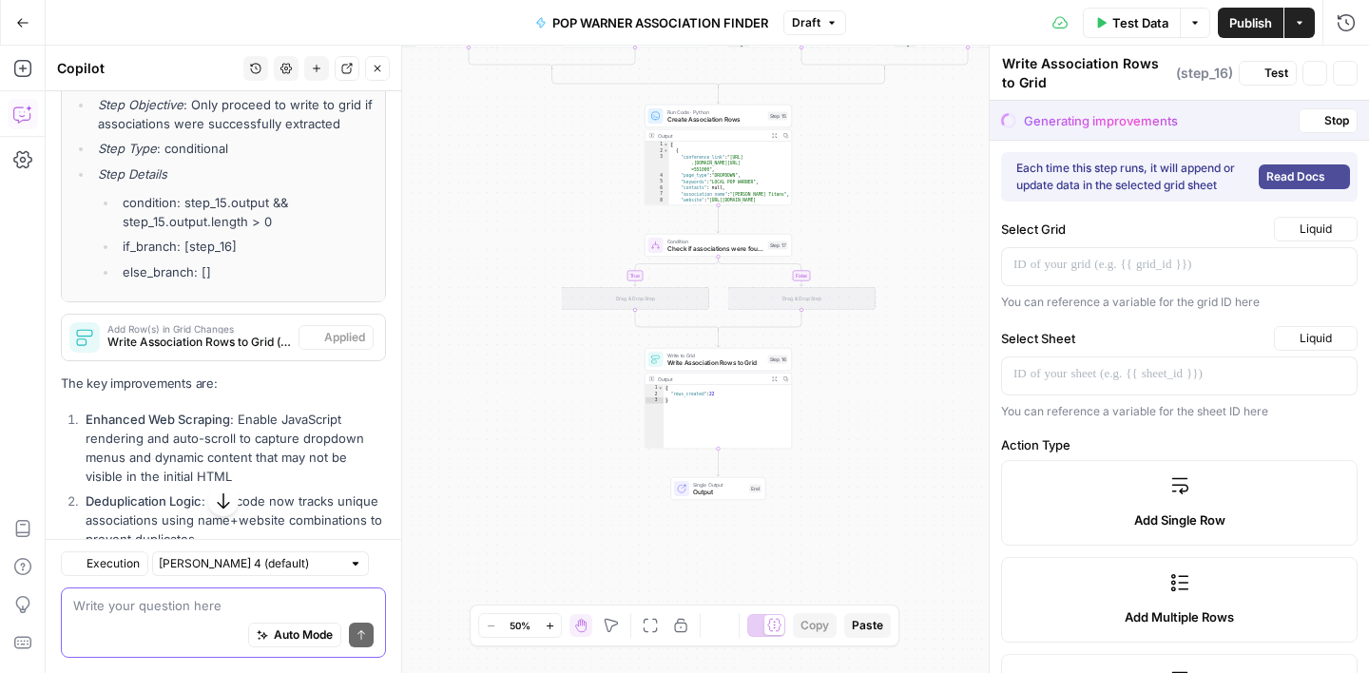
type input "Association Name"
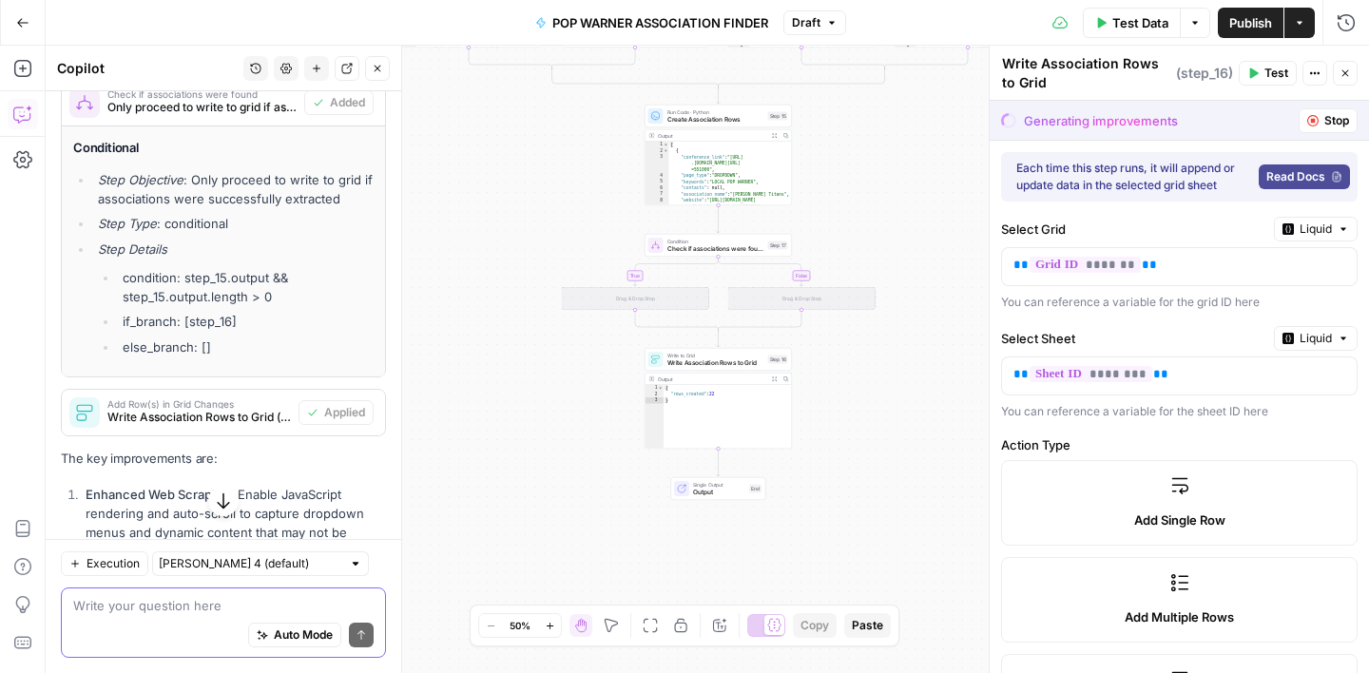
scroll to position [1898, 0]
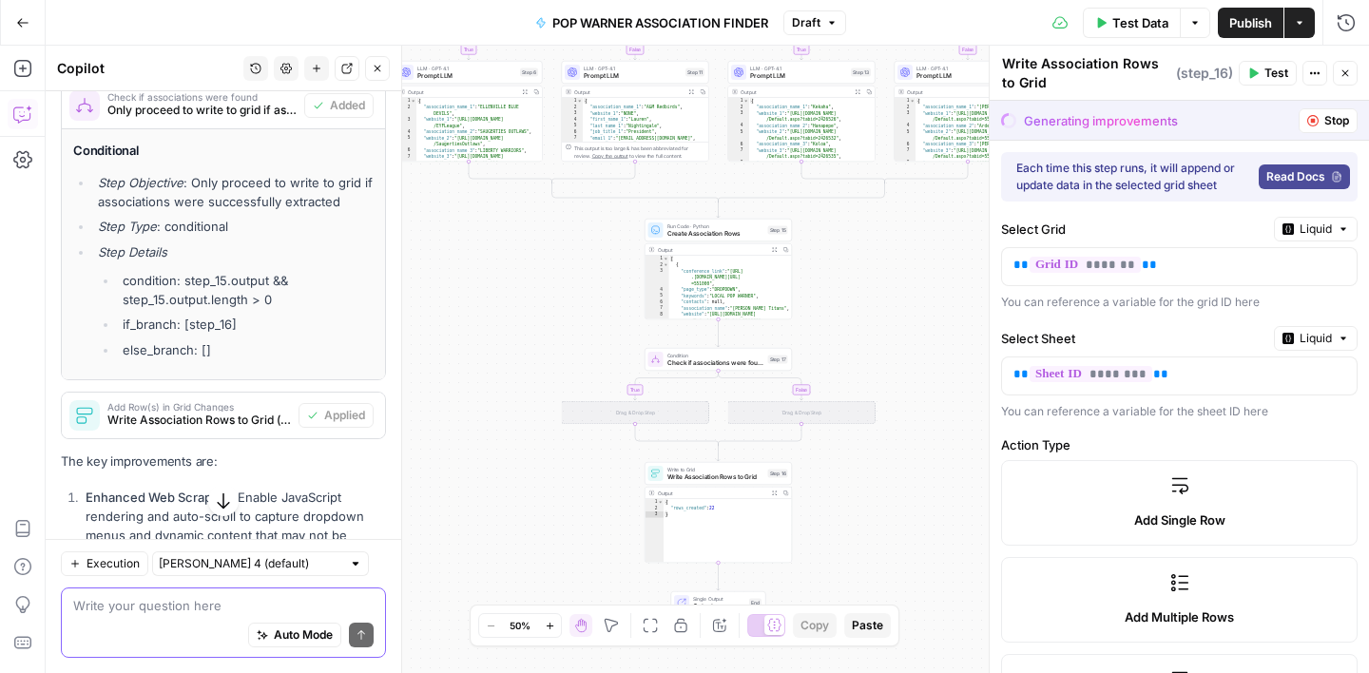
click at [1332, 122] on span "Stop" at bounding box center [1337, 120] width 25 height 17
click at [1327, 120] on span "Stop" at bounding box center [1337, 120] width 25 height 17
click at [1351, 73] on button "Close" at bounding box center [1345, 73] width 25 height 25
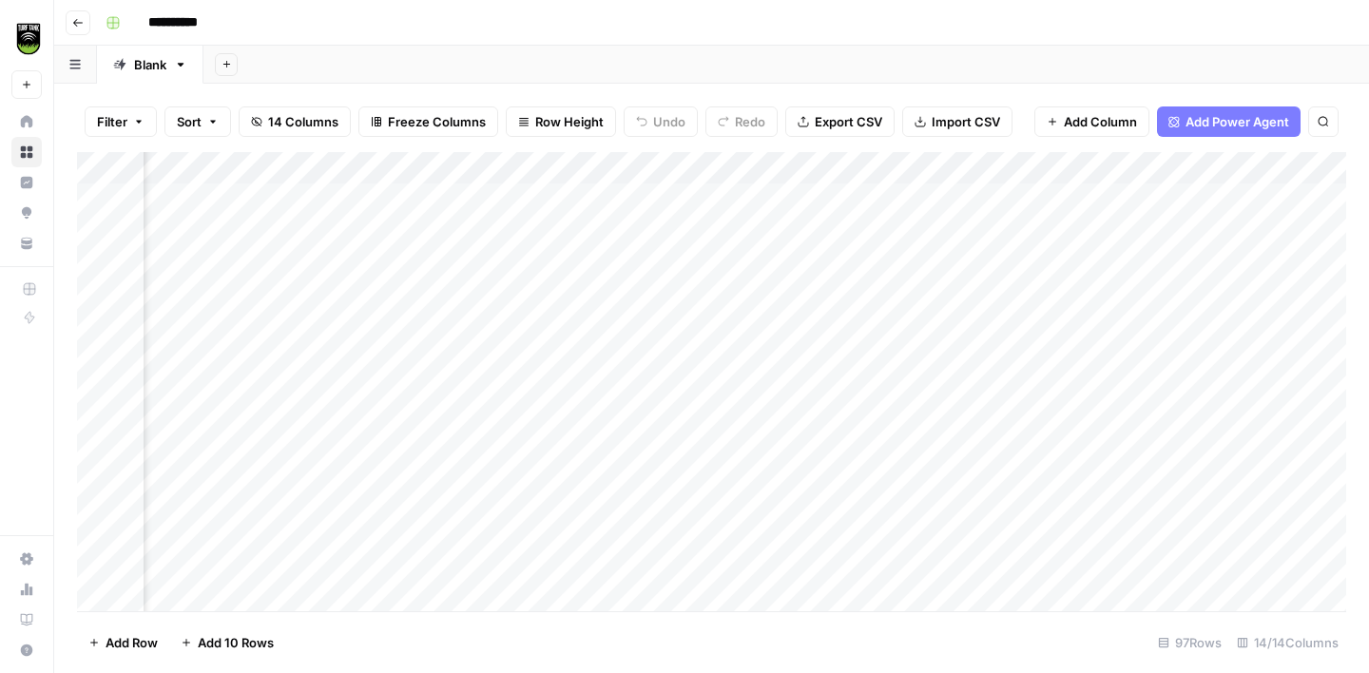
scroll to position [0, 754]
click at [1150, 197] on div "Add Column" at bounding box center [711, 381] width 1269 height 459
click at [1145, 229] on div "Add Column" at bounding box center [711, 381] width 1269 height 459
click at [1155, 265] on div "Add Column" at bounding box center [711, 381] width 1269 height 459
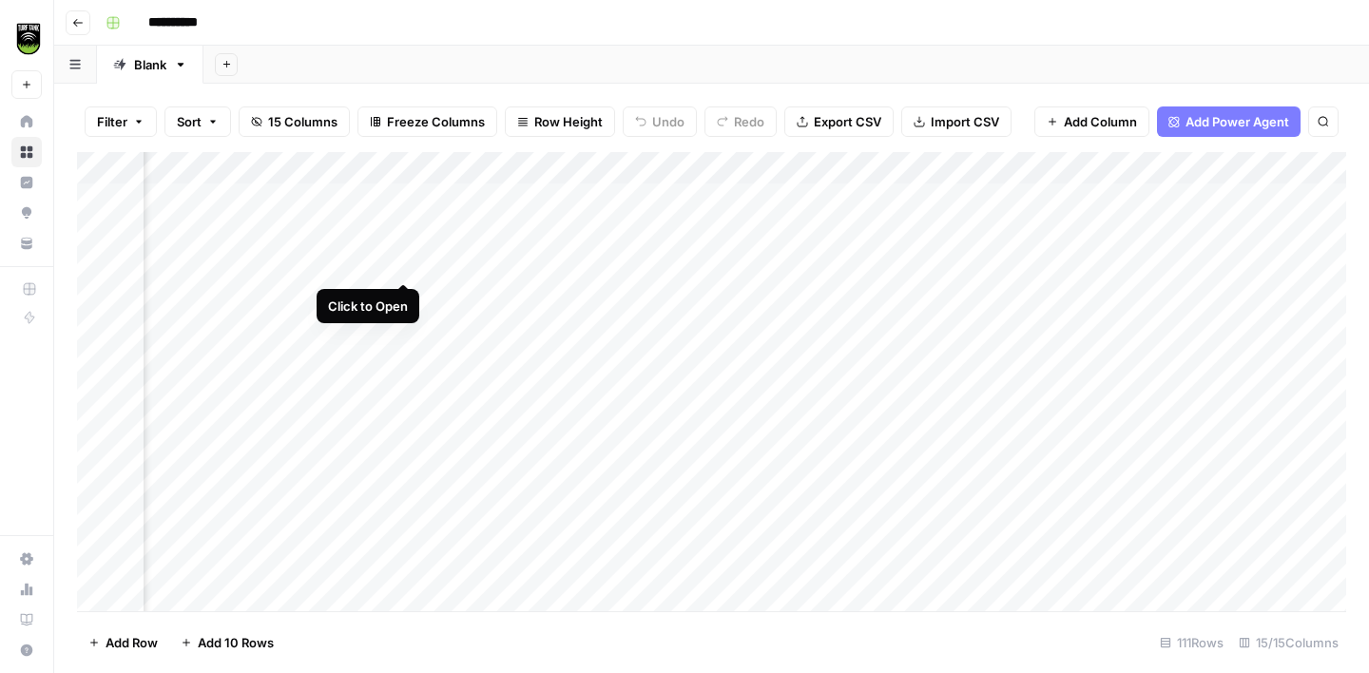
click at [400, 261] on div "Add Column" at bounding box center [711, 381] width 1269 height 459
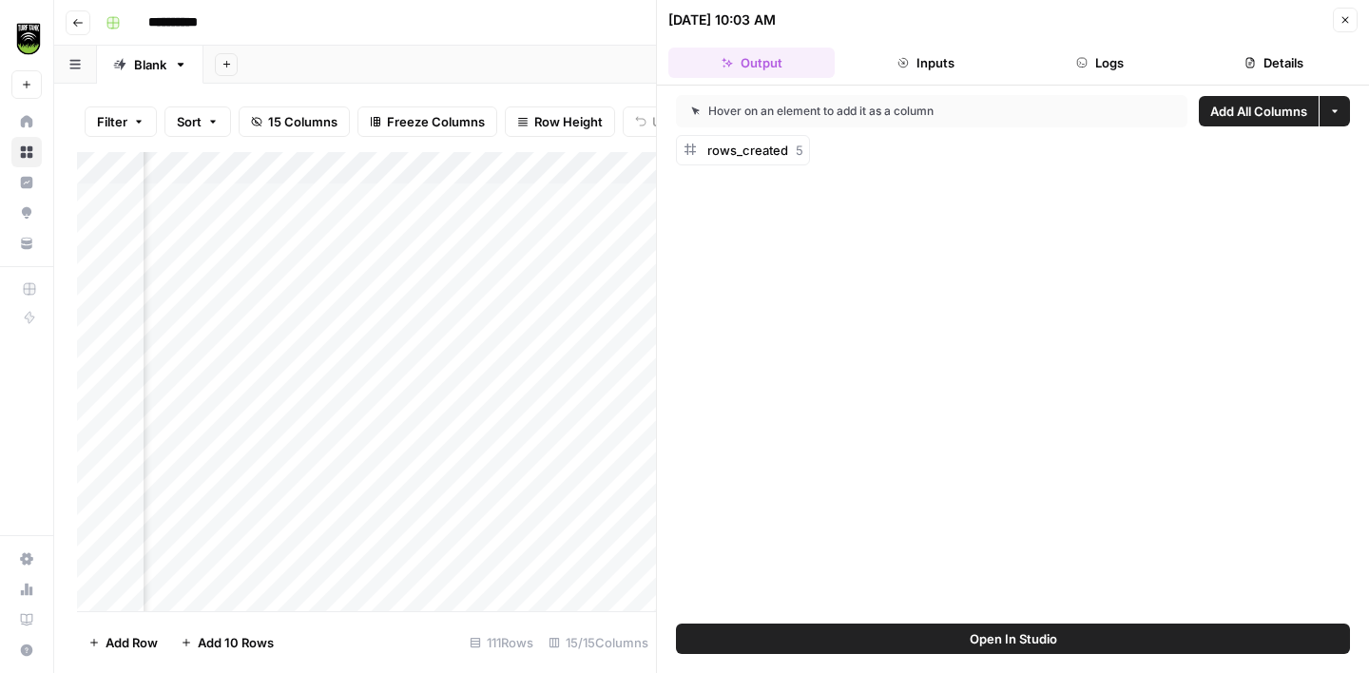
click at [1345, 26] on button "Close" at bounding box center [1345, 20] width 25 height 25
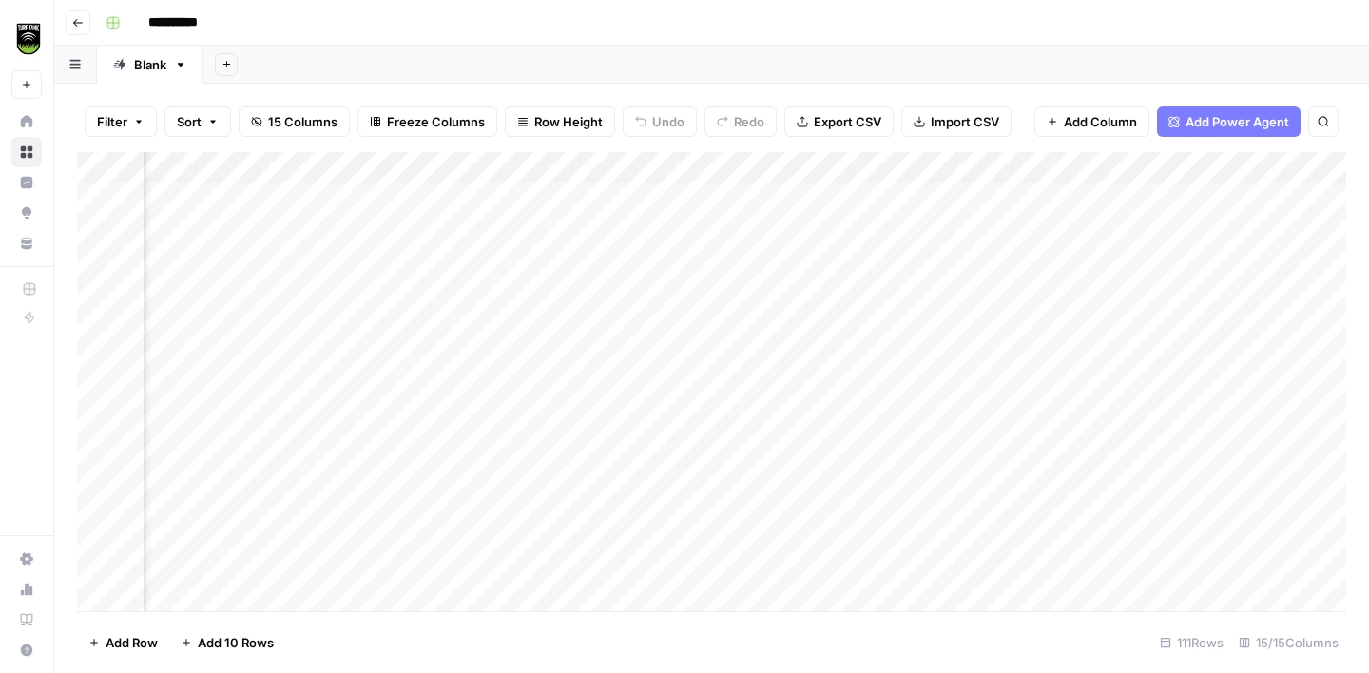
scroll to position [0, 677]
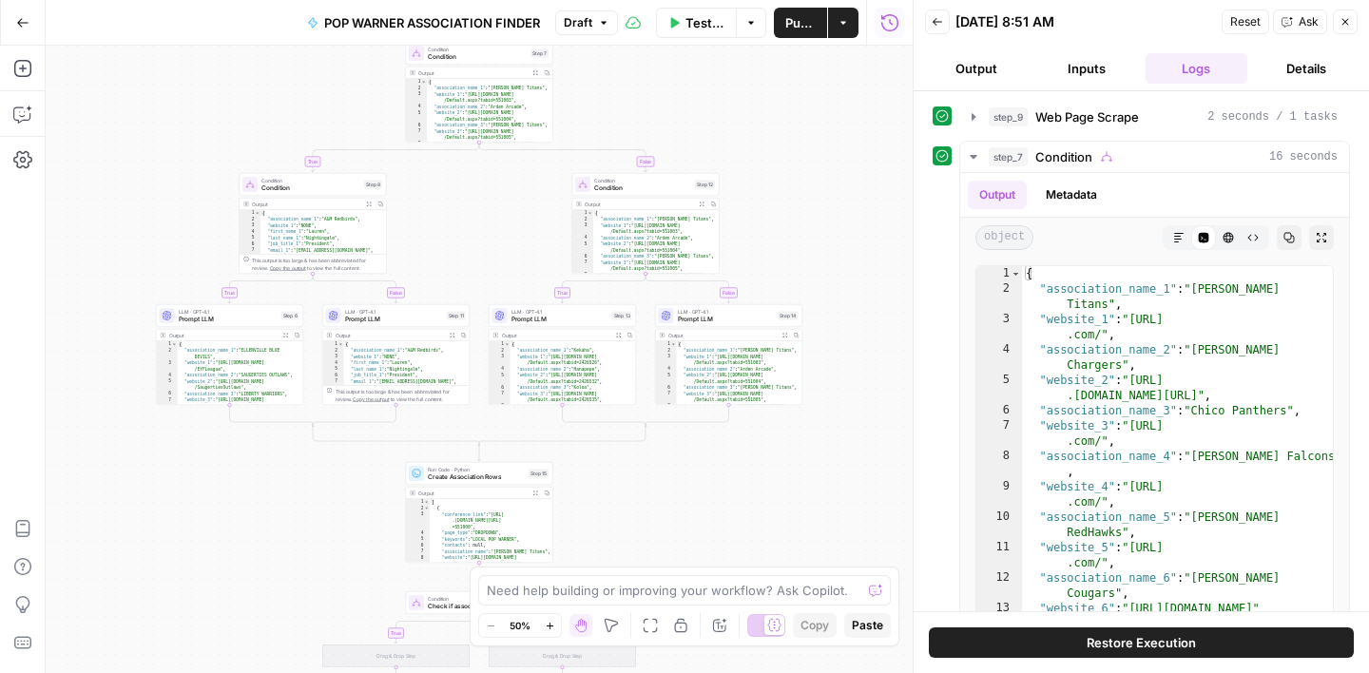
click at [1352, 21] on button "Close" at bounding box center [1345, 22] width 25 height 25
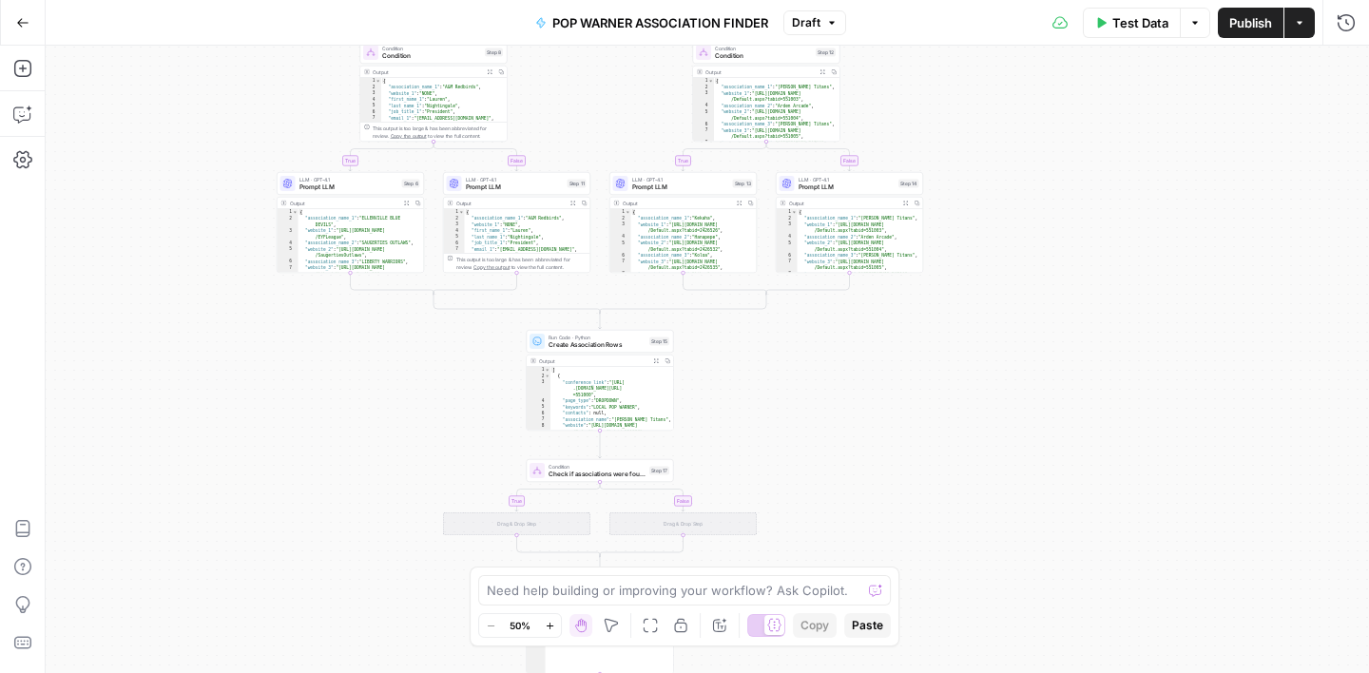
drag, startPoint x: 838, startPoint y: 349, endPoint x: 975, endPoint y: 204, distance: 199.1
click at [975, 204] on div "true false true false true false true false Workflow Input Settings Inputs Web …" at bounding box center [708, 360] width 1324 height 628
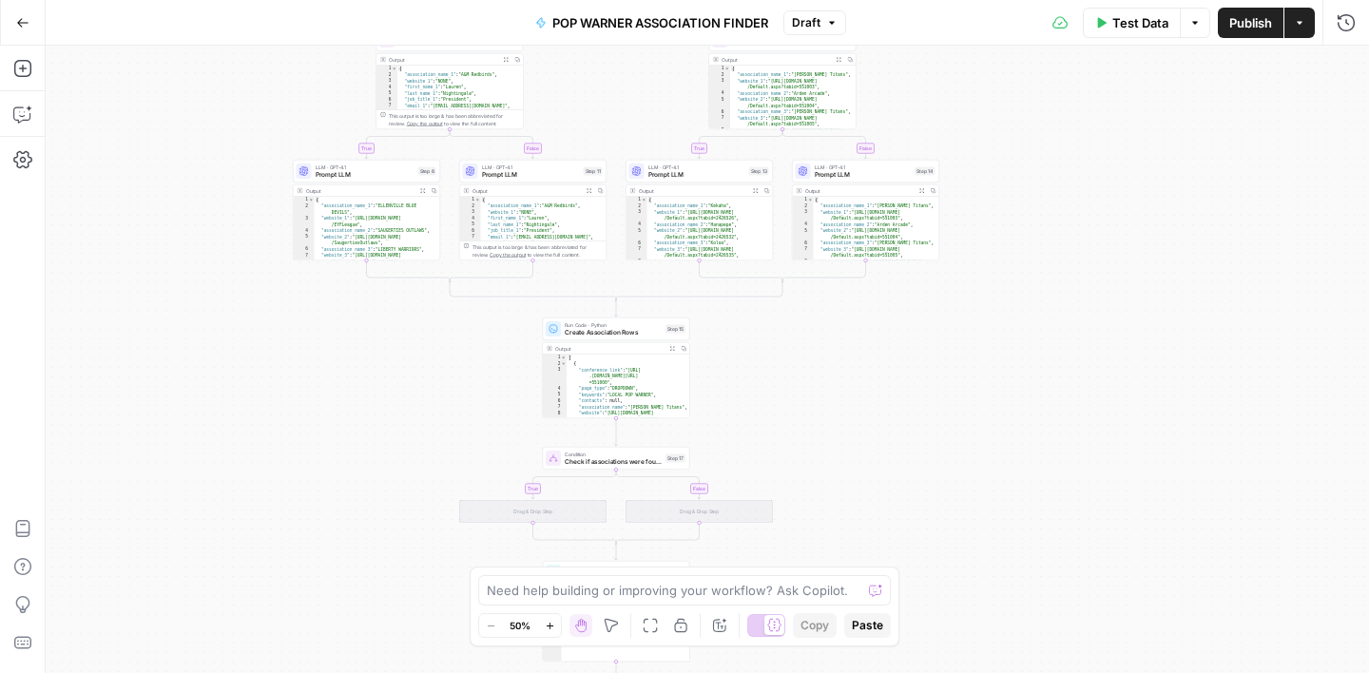
click at [833, 25] on icon "button" at bounding box center [831, 22] width 11 height 11
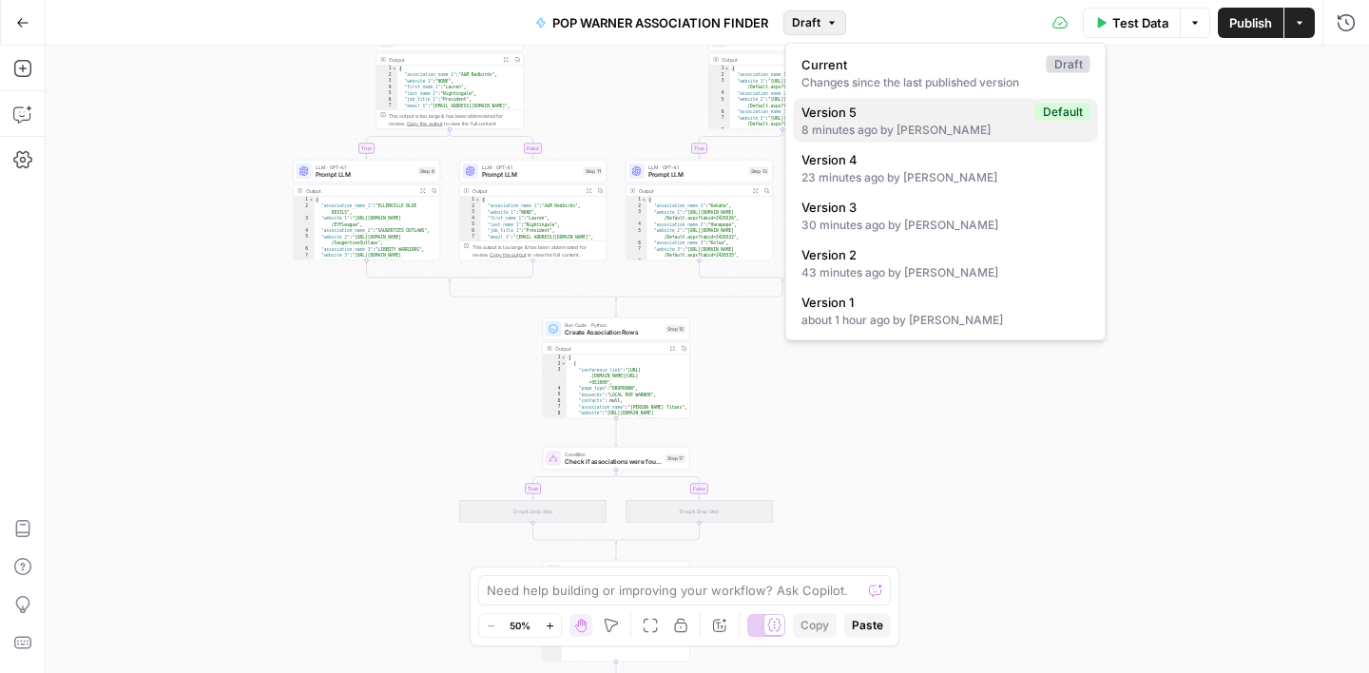
click at [883, 114] on span "Version 5" at bounding box center [915, 112] width 226 height 19
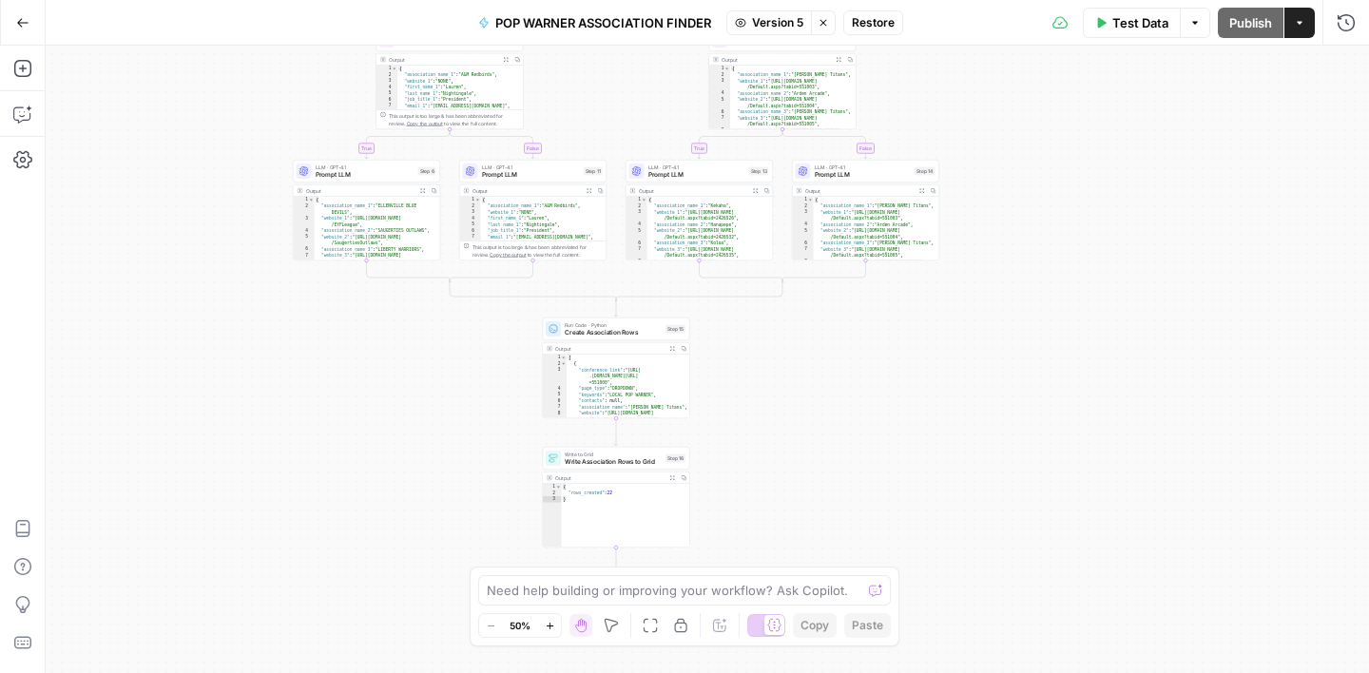
click at [870, 18] on span "Restore" at bounding box center [873, 22] width 43 height 17
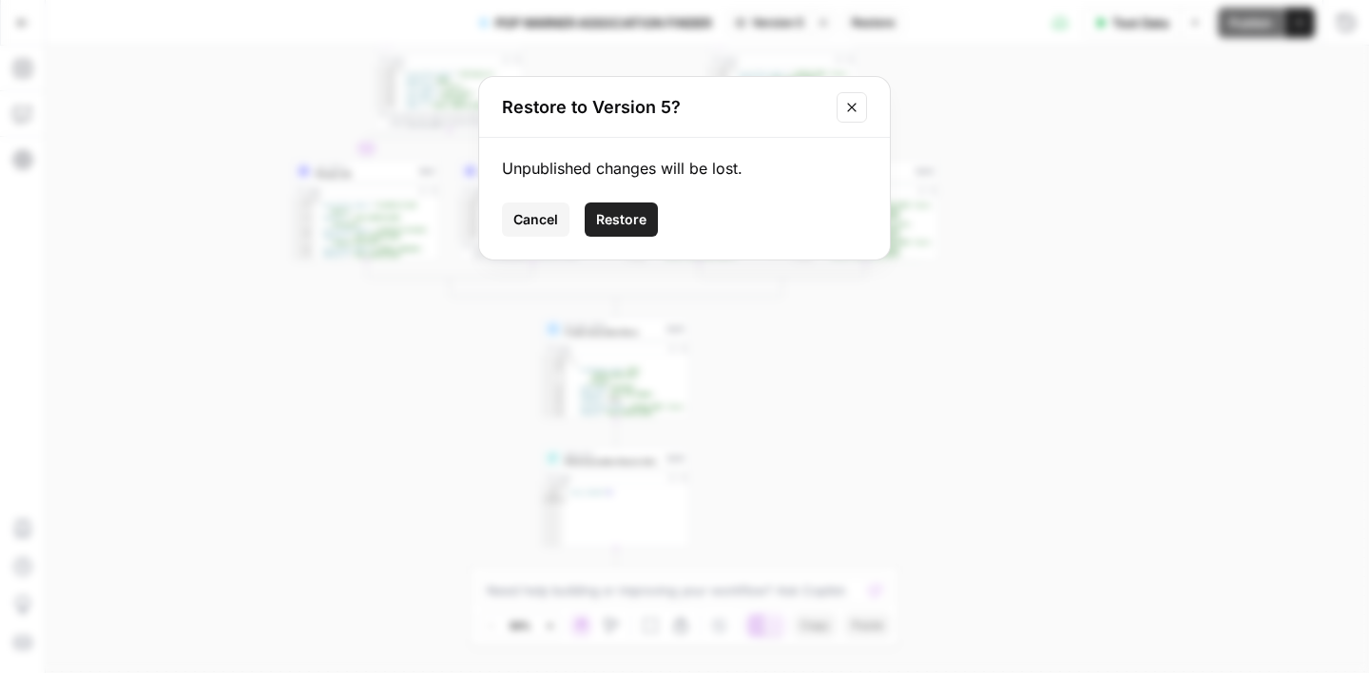
click at [632, 217] on span "Restore" at bounding box center [621, 219] width 50 height 19
